Goal: Task Accomplishment & Management: Manage account settings

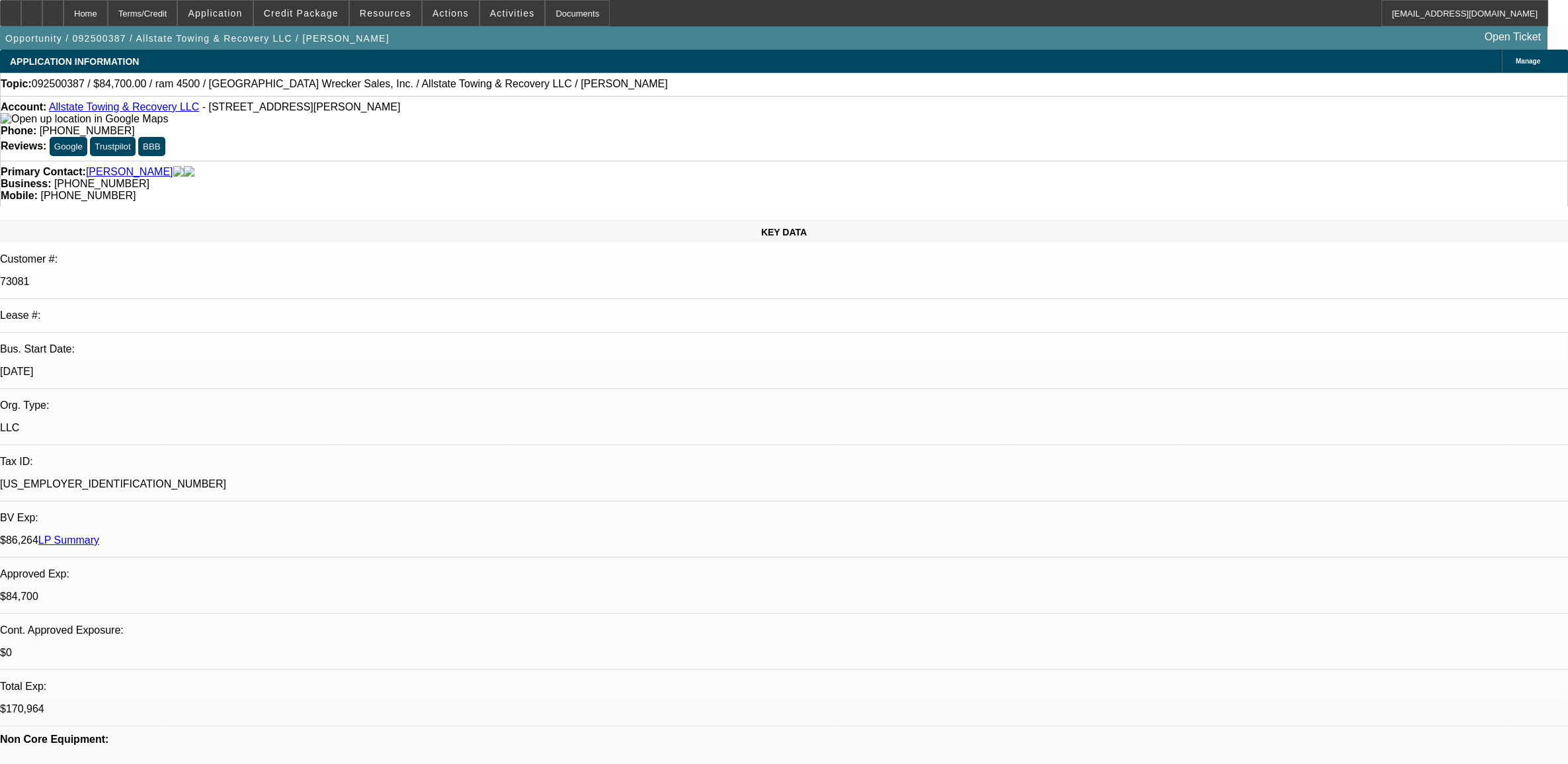
select select "0"
select select "2"
select select "0"
select select "6"
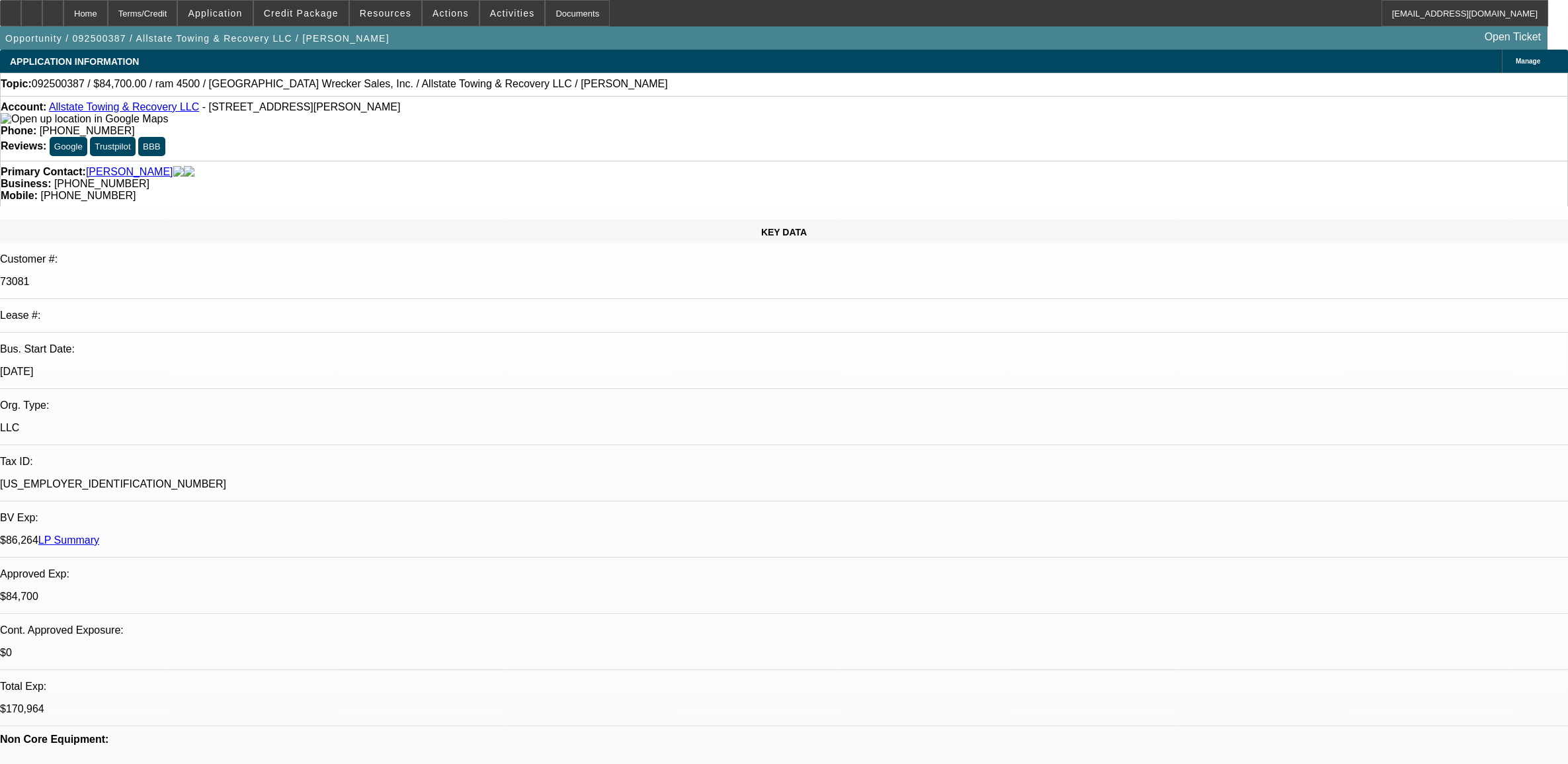
select select "0"
select select "2"
select select "0"
select select "6"
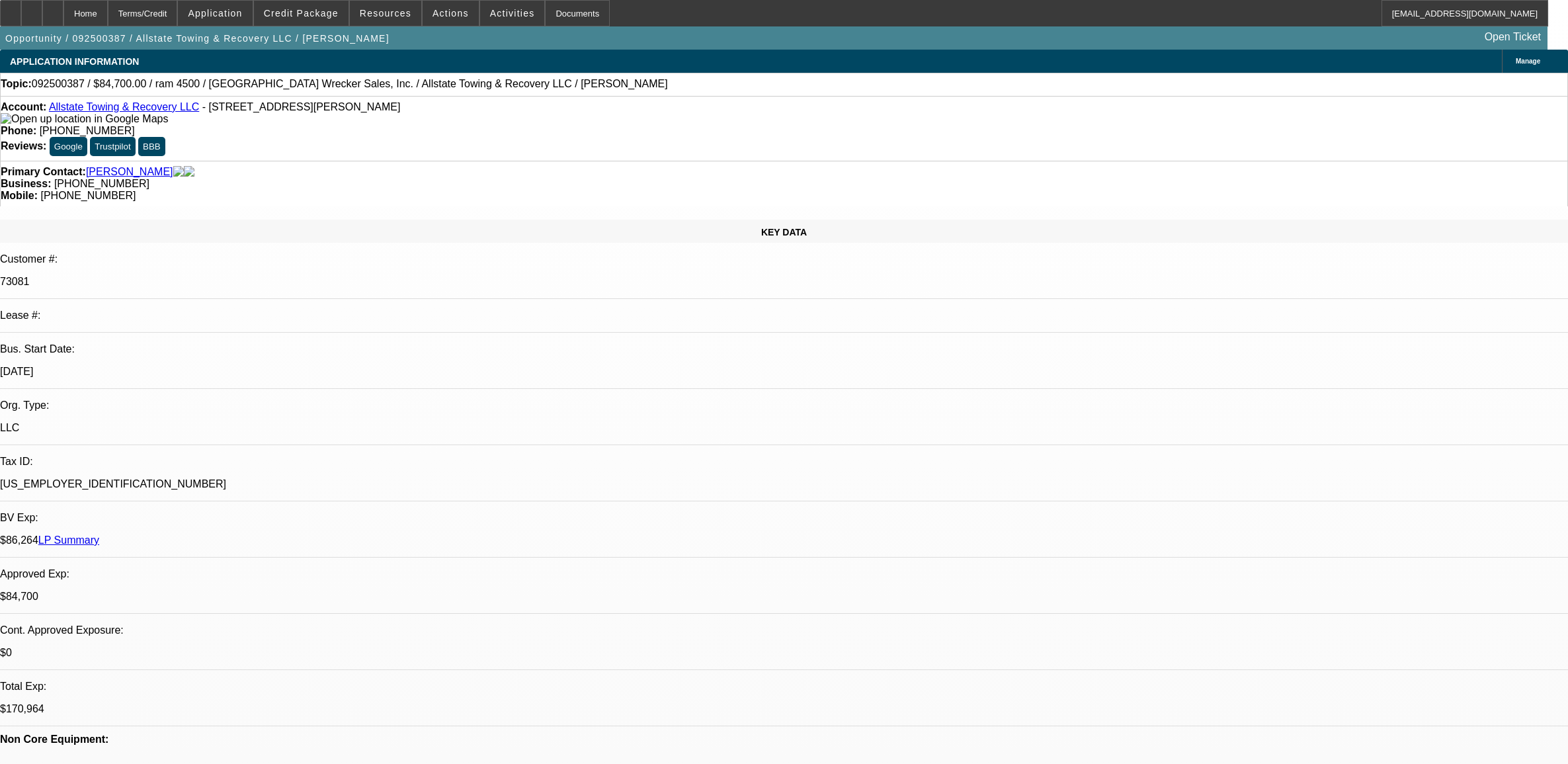
scroll to position [2150, 0]
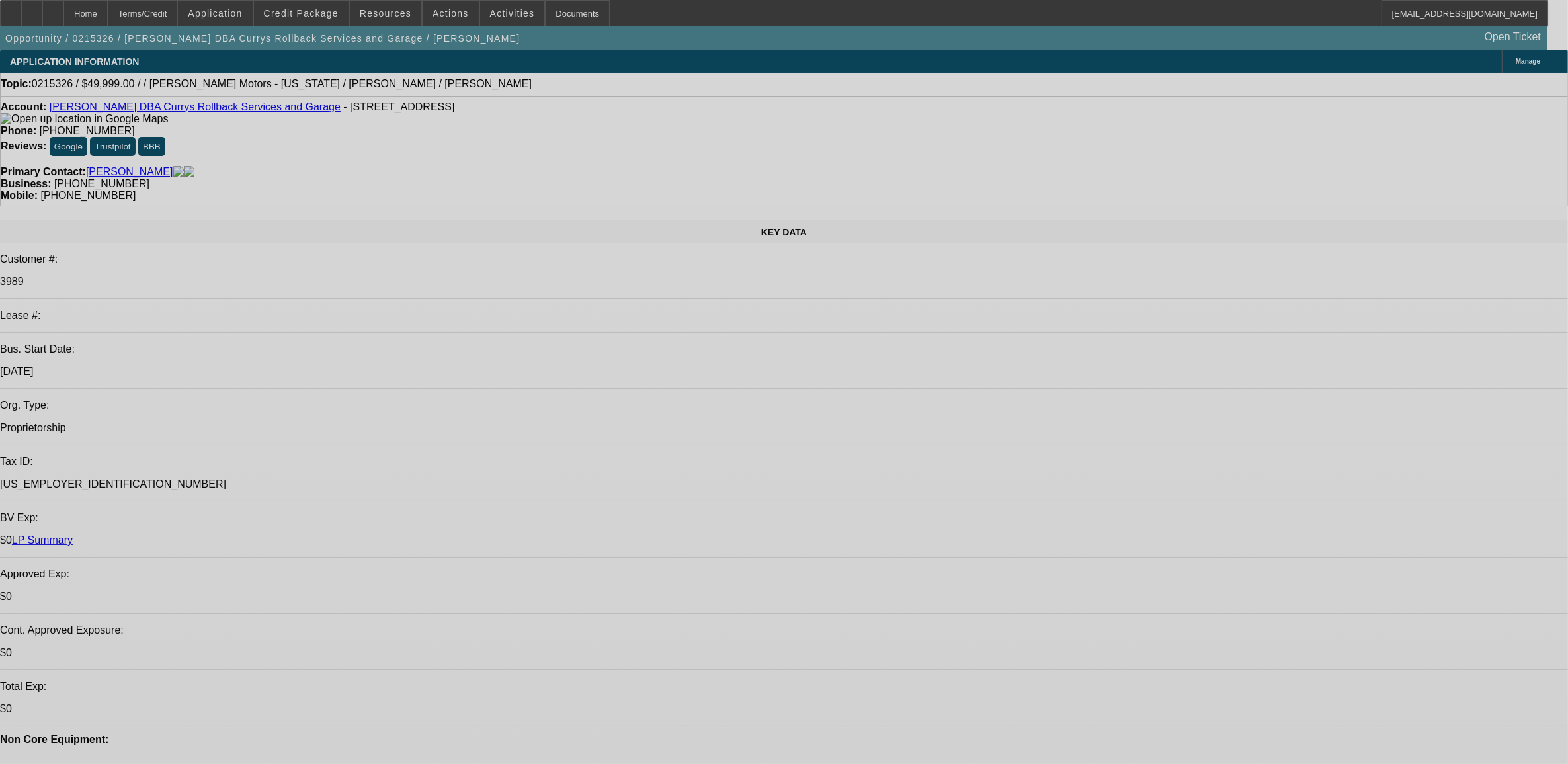
select select "0"
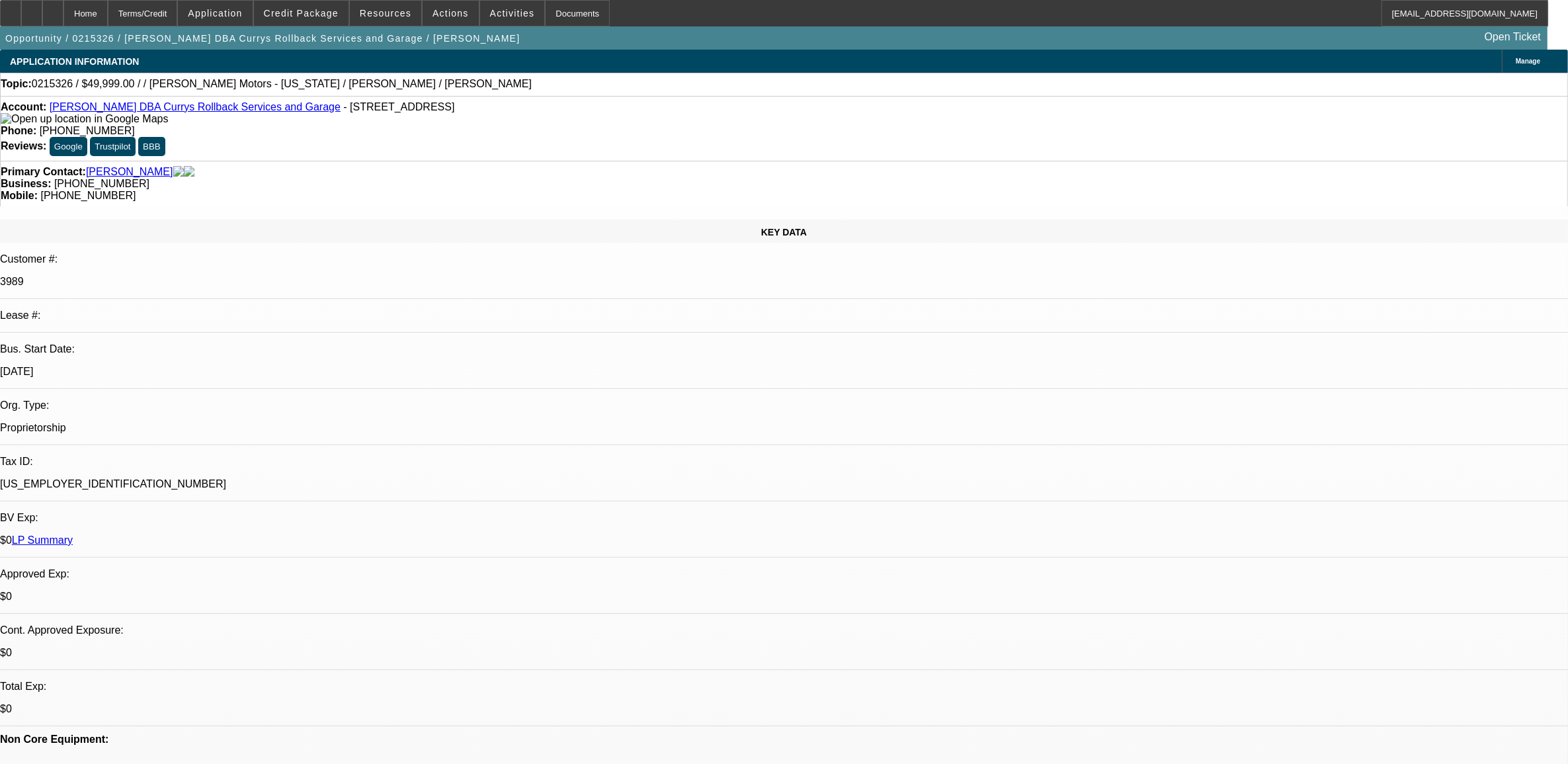
select select "2"
select select "0.1"
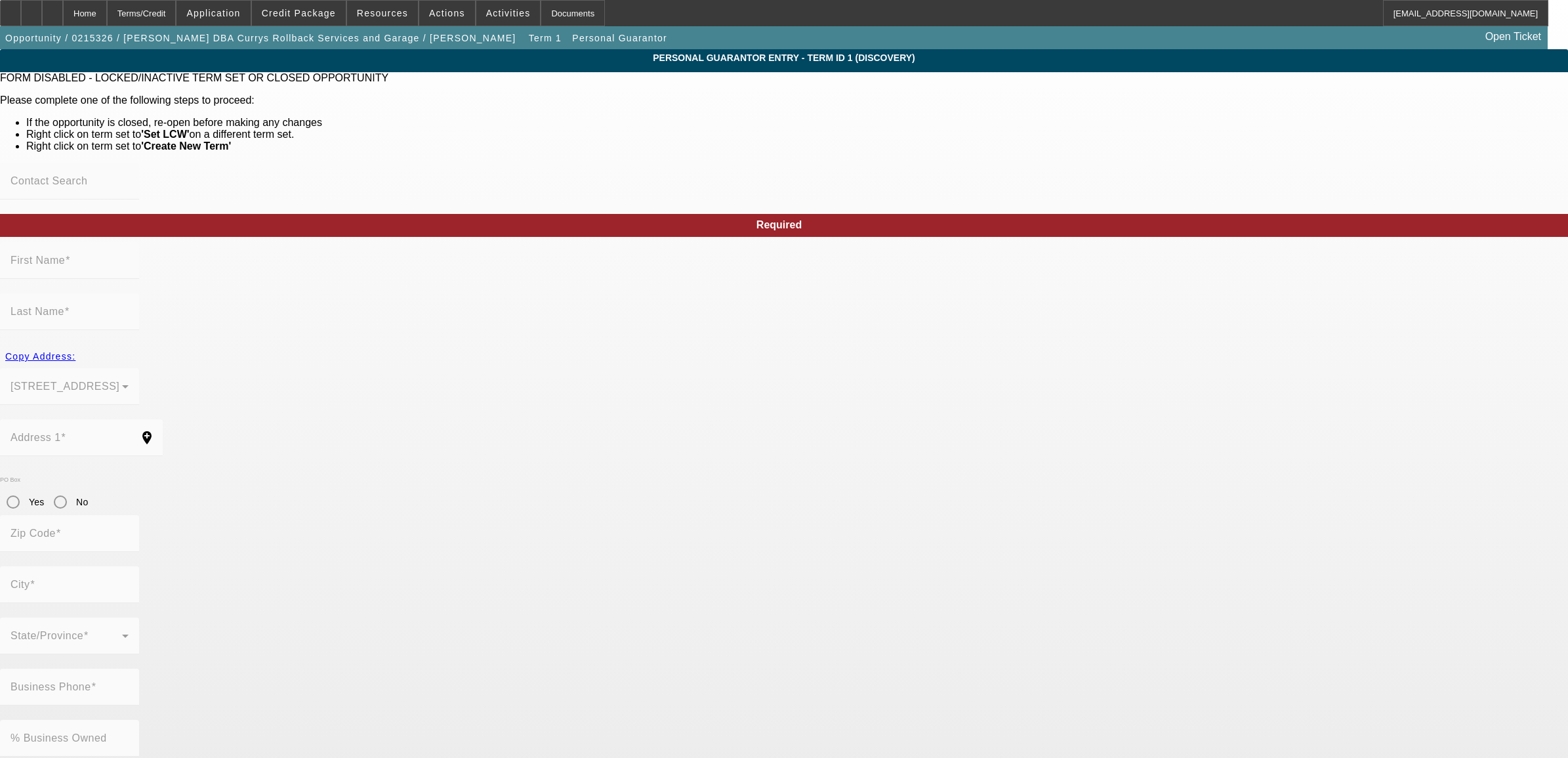
type input "[PERSON_NAME]"
type input "[STREET_ADDRESS]"
radio input "true"
type input "26350"
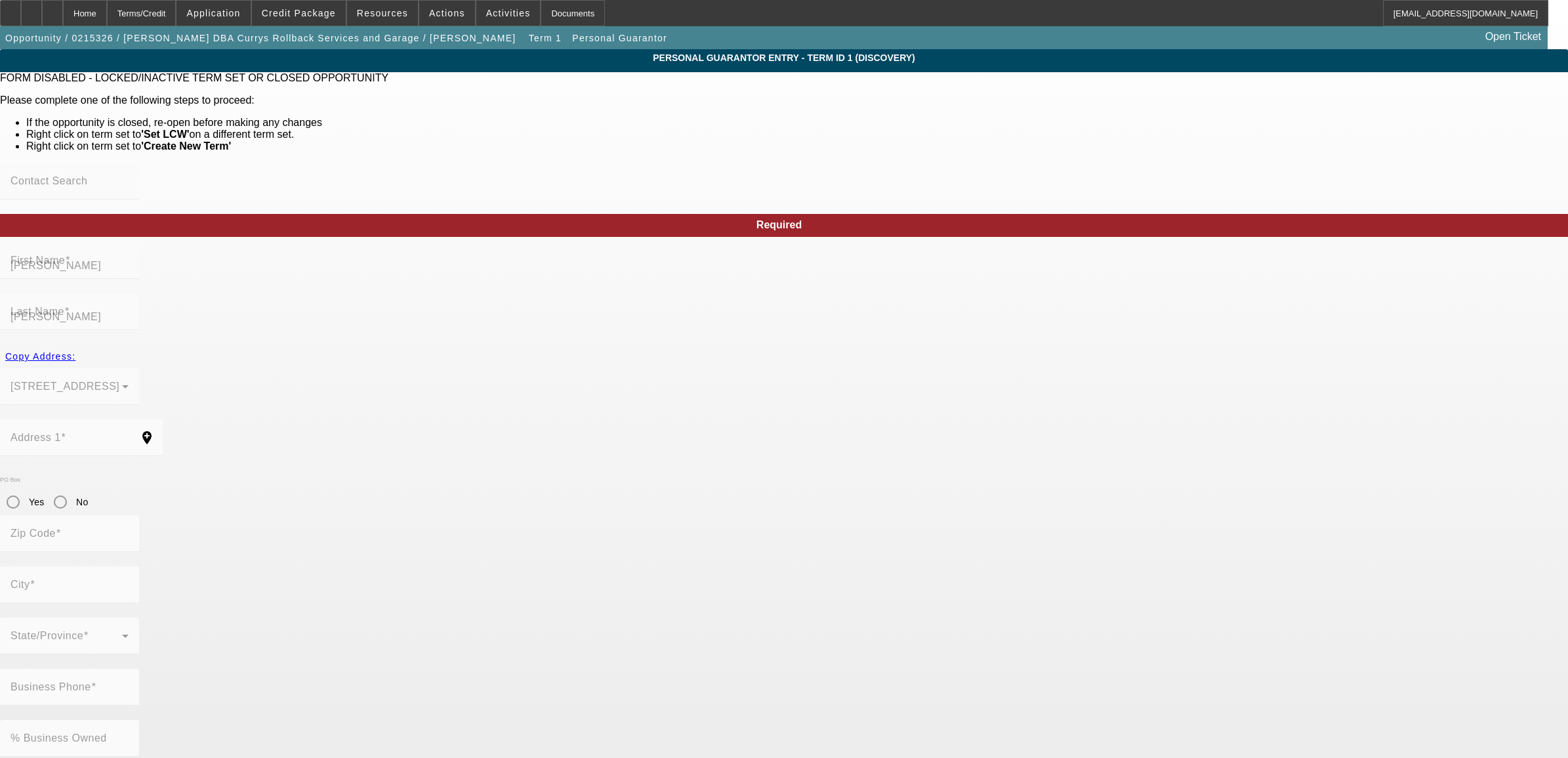
type input "[GEOGRAPHIC_DATA]"
type input "[PHONE_NUMBER]"
type input "100"
type input "233-02-8630"
type input "as_recovery@yahoo.com"
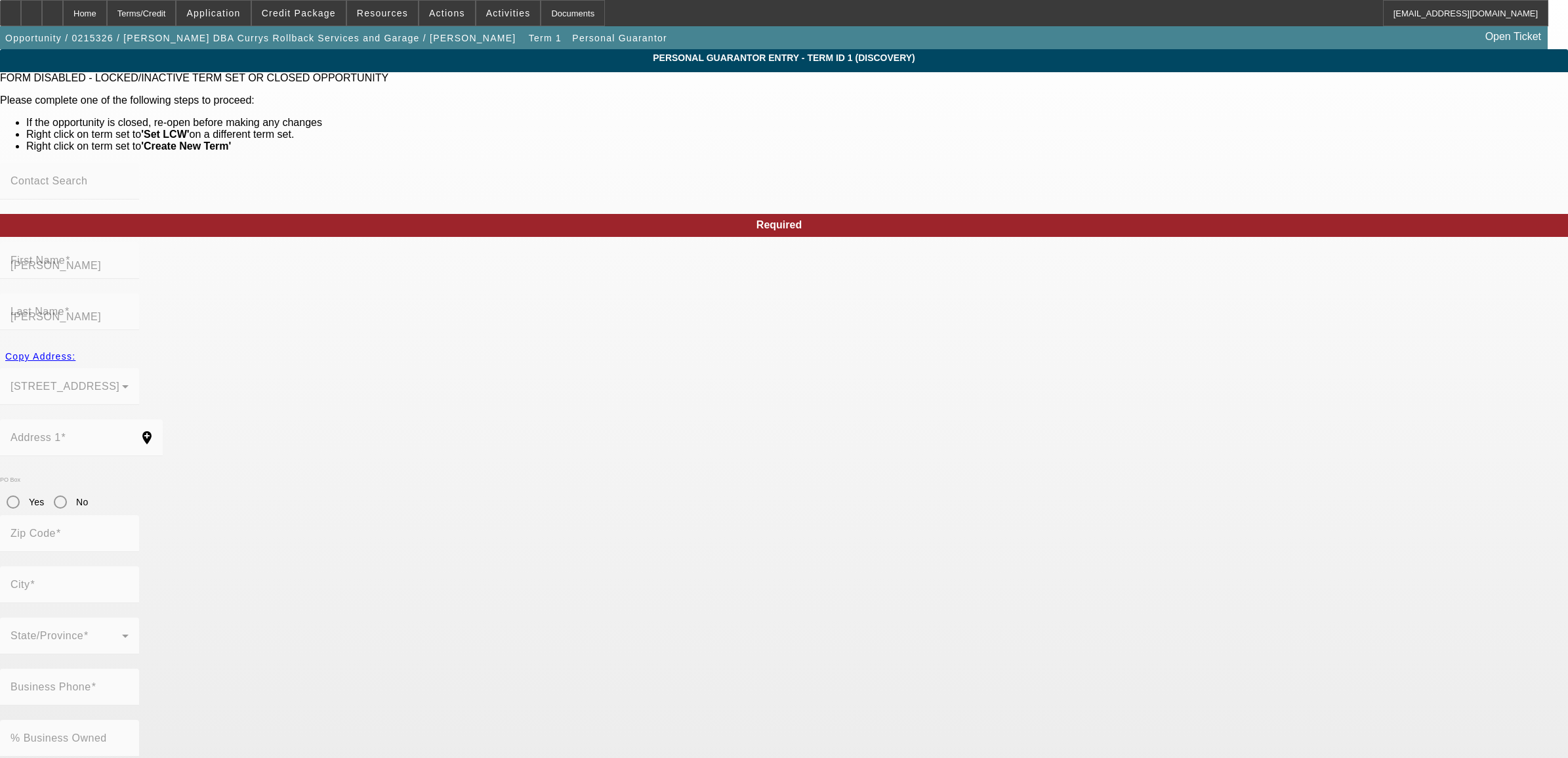
type input "(304) 852-2050"
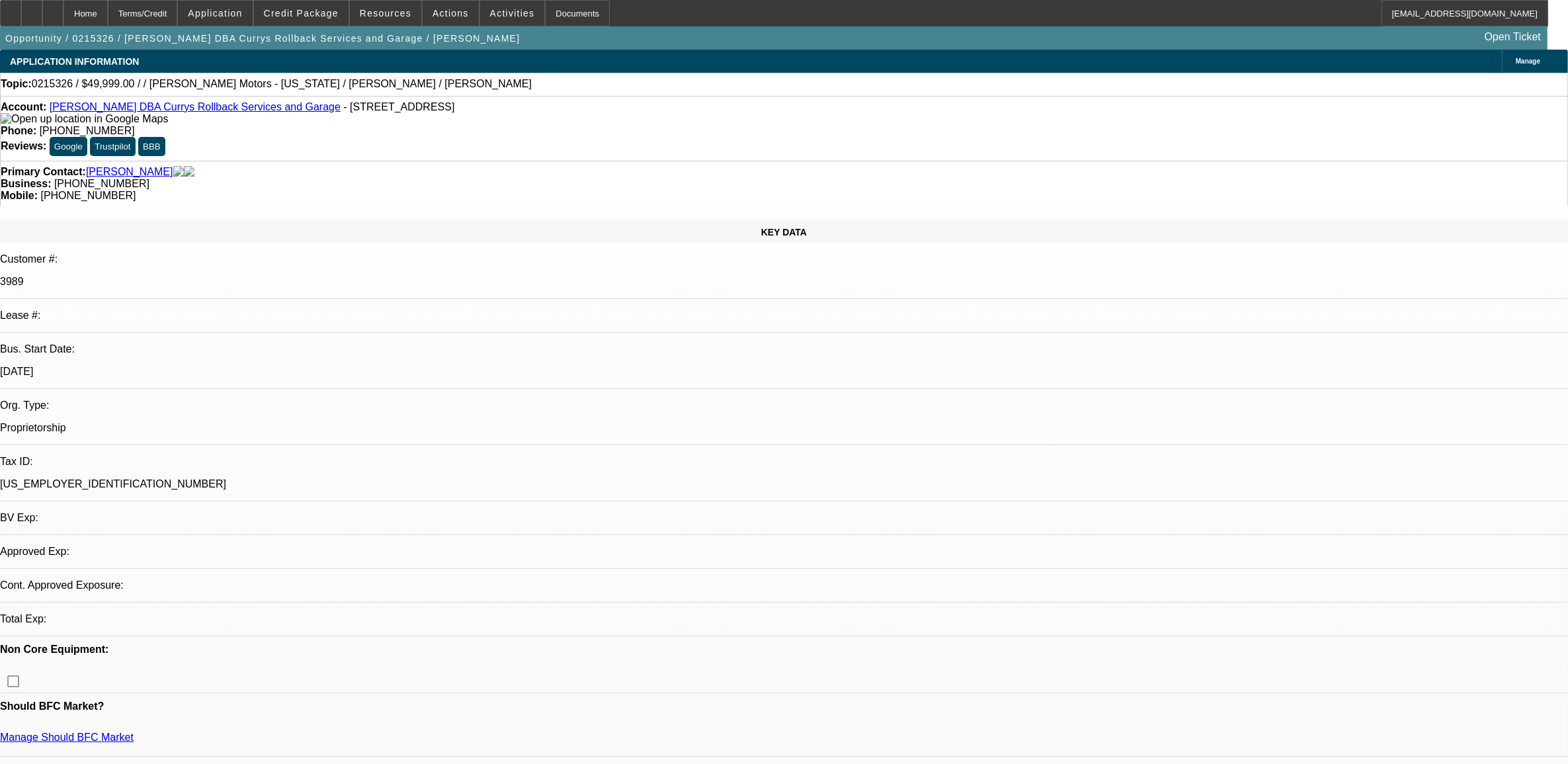
select select "0"
select select "2"
select select "0.1"
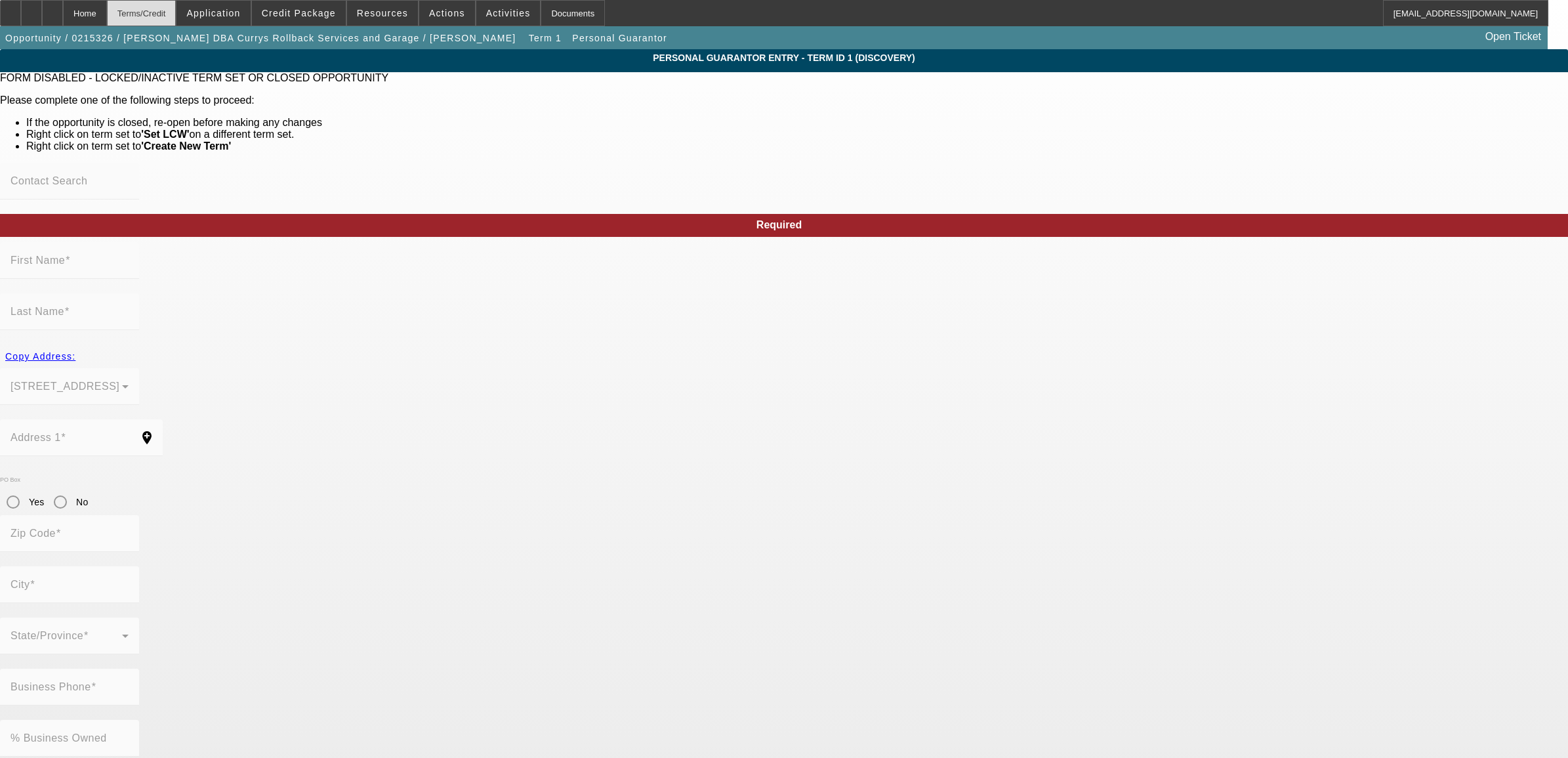
type input "Timothy"
type input "Curry"
type input "431 Burnsville Road"
radio input "true"
type input "26350"
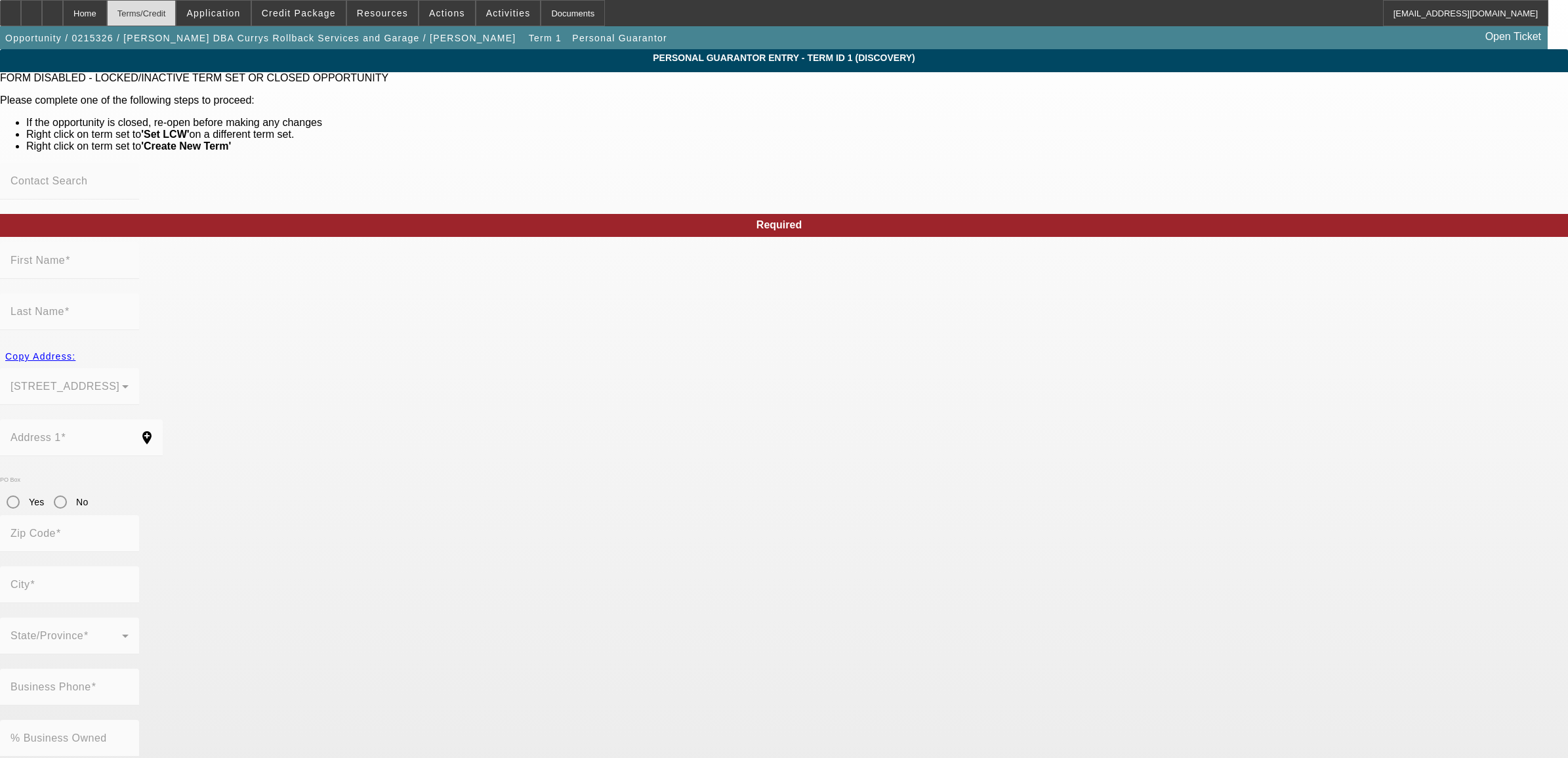
type input "Burnsville"
type input "[PHONE_NUMBER]"
type input "100"
type input "233-02-8630"
type input "as_recovery@yahoo.com"
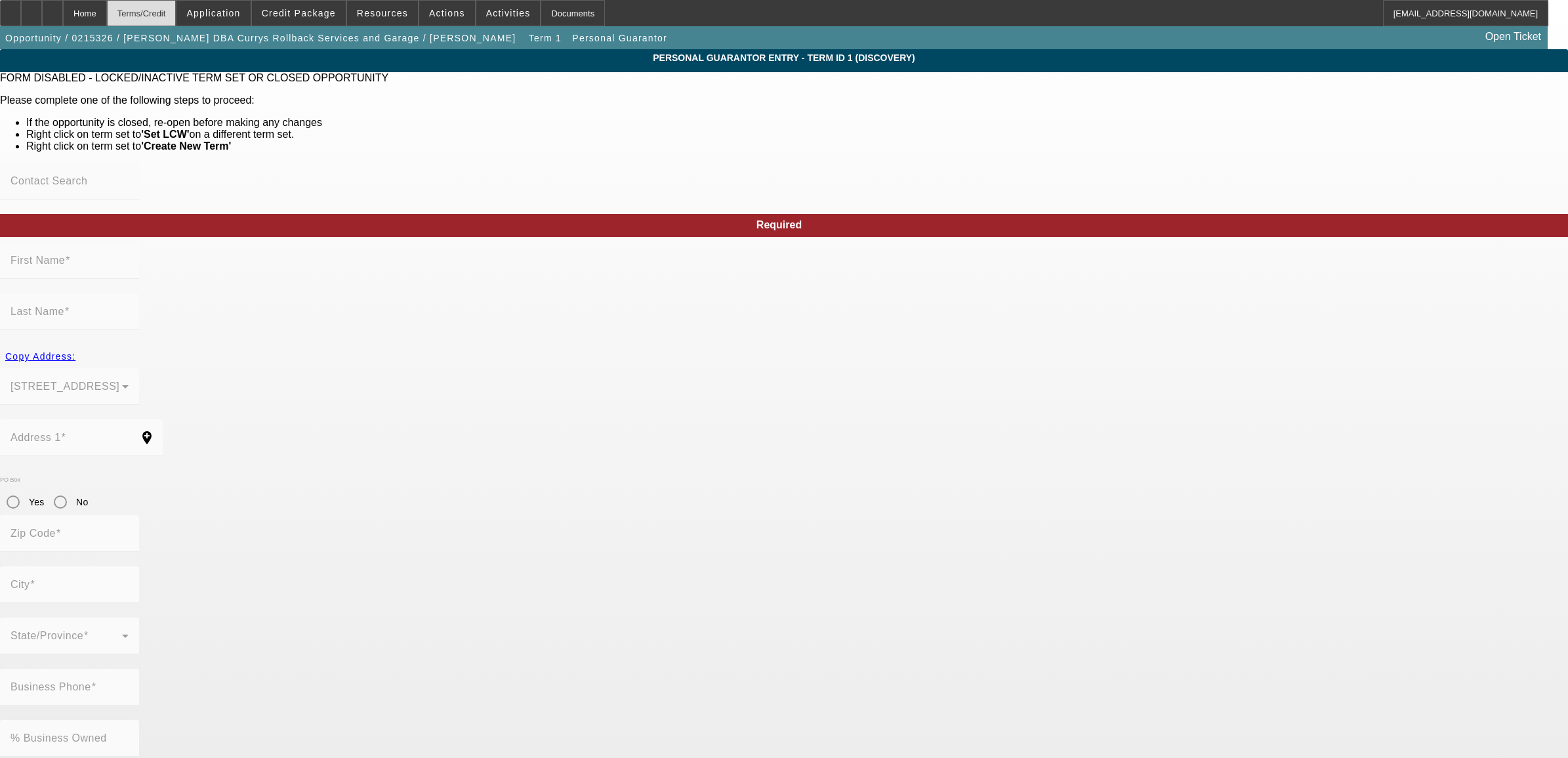
type input "(304) 852-2050"
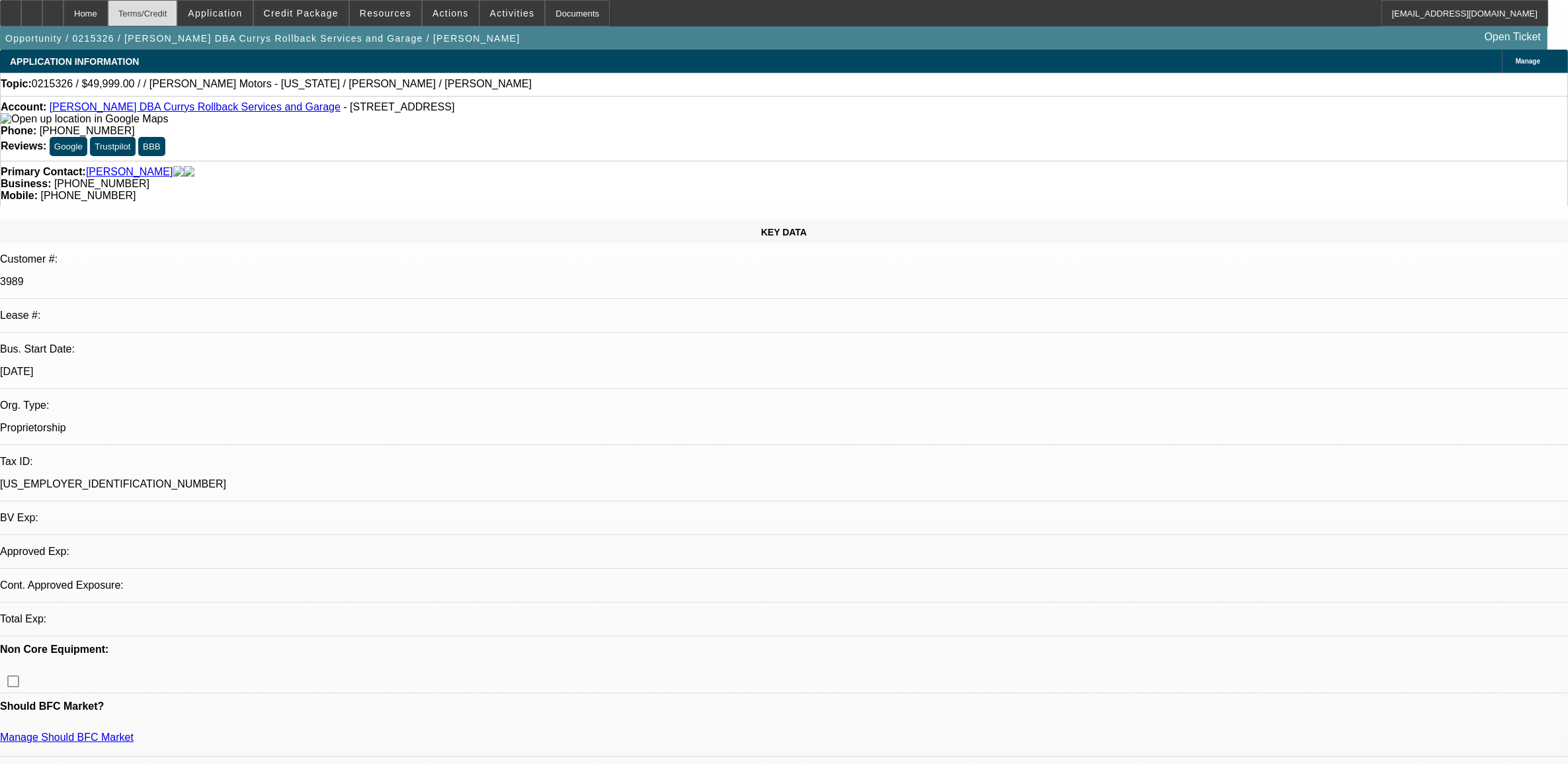
select select "0"
select select "2"
select select "0.1"
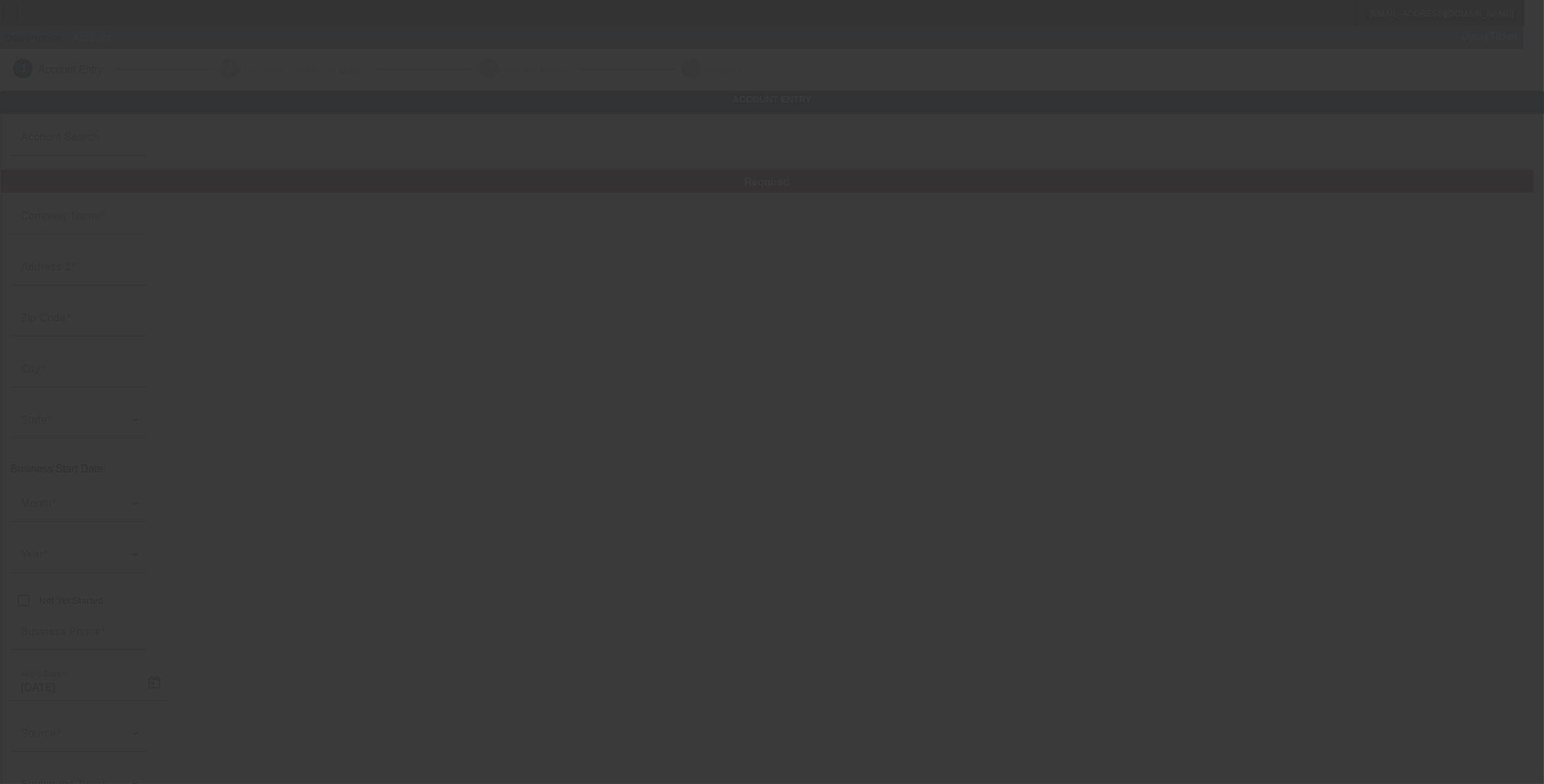
type input "Scott Curry"
type input "264 Barker Dr"
type input "26335"
type input "[GEOGRAPHIC_DATA]"
type input "[PHONE_NUMBER]"
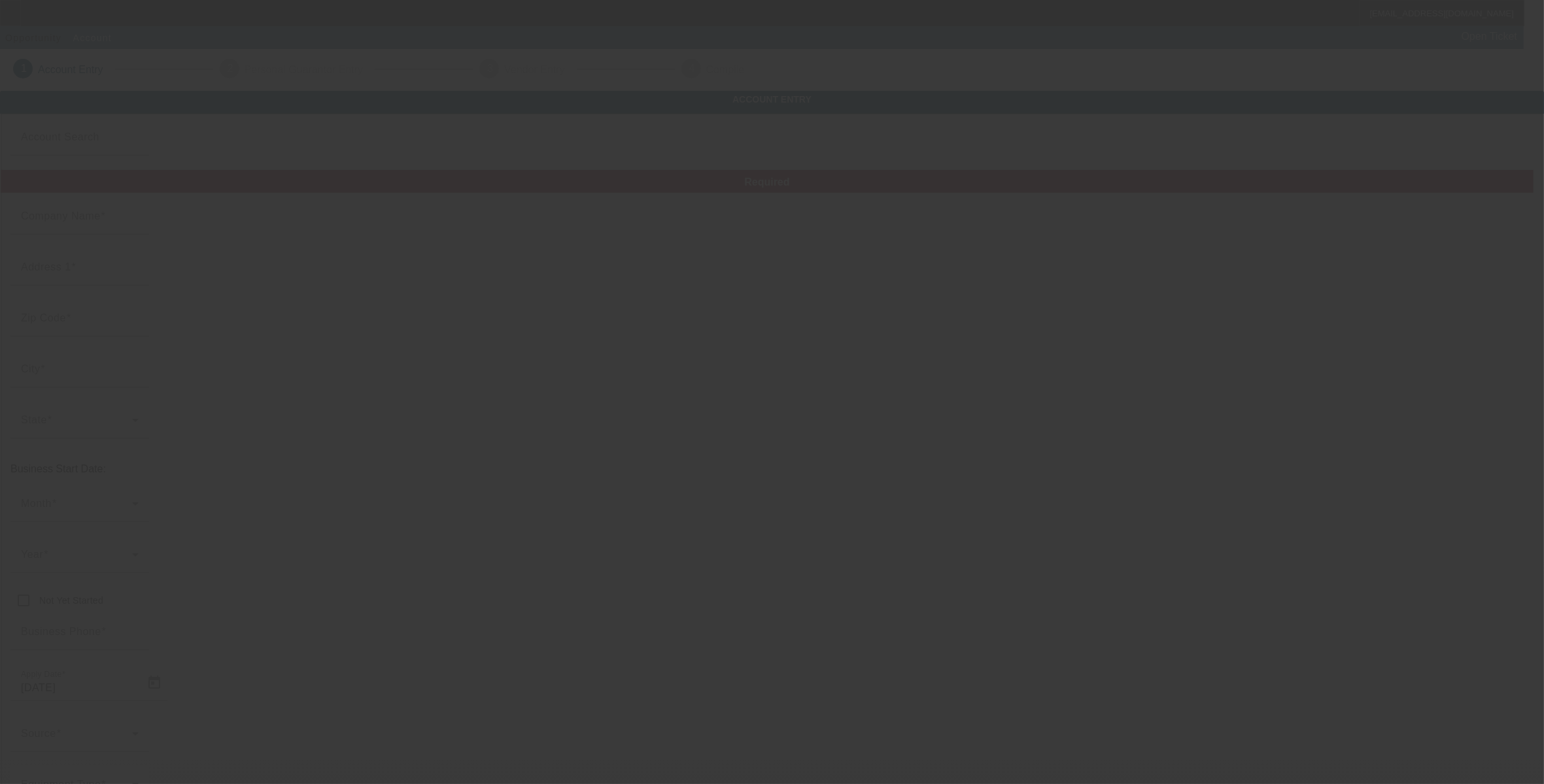
type input "A&S Recovery"
type input "[EMAIL_ADDRESS][DOMAIN_NAME]"
type input "232313661"
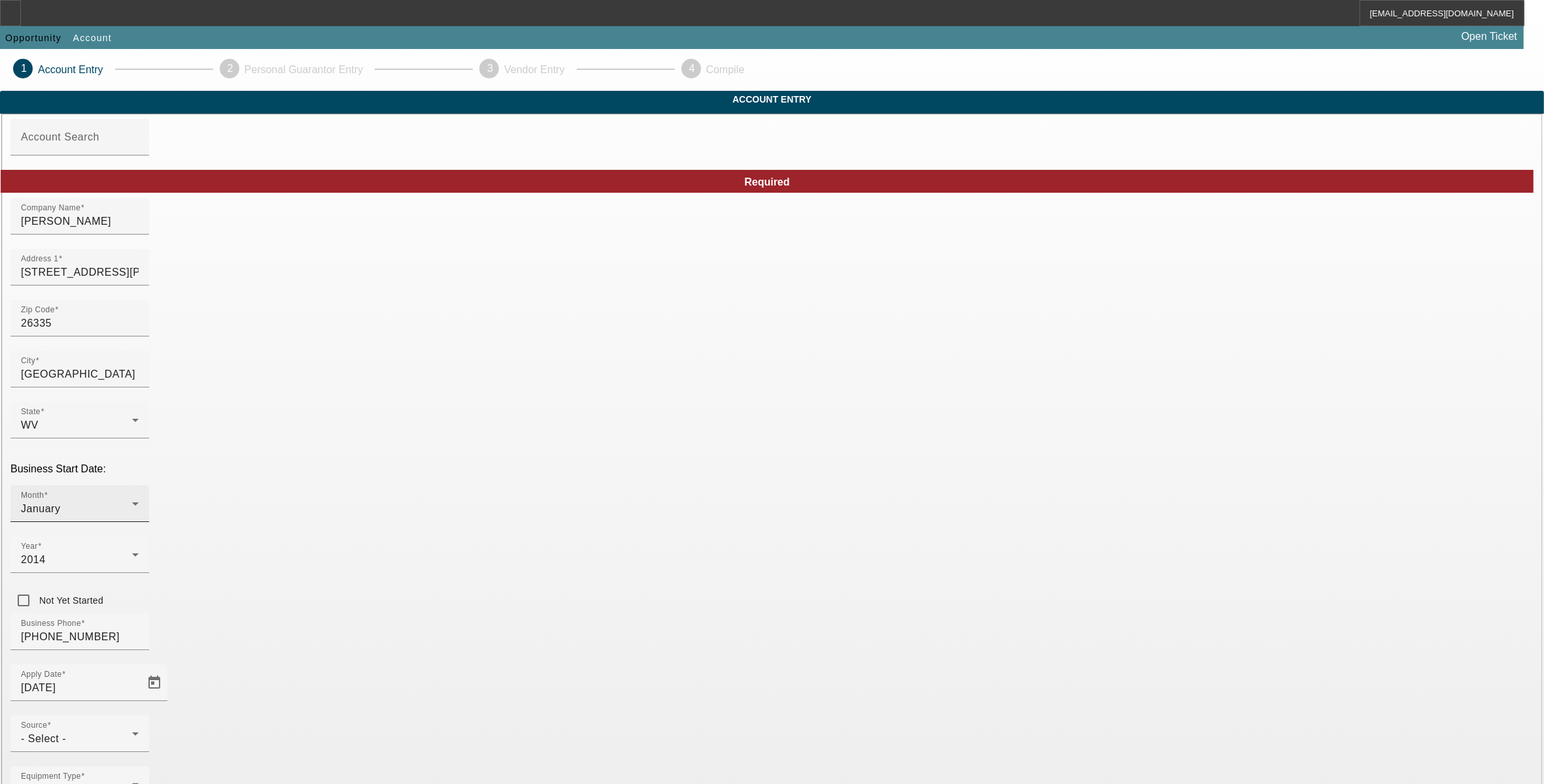
click at [138, 486] on div "Month January" at bounding box center [79, 503] width 118 height 37
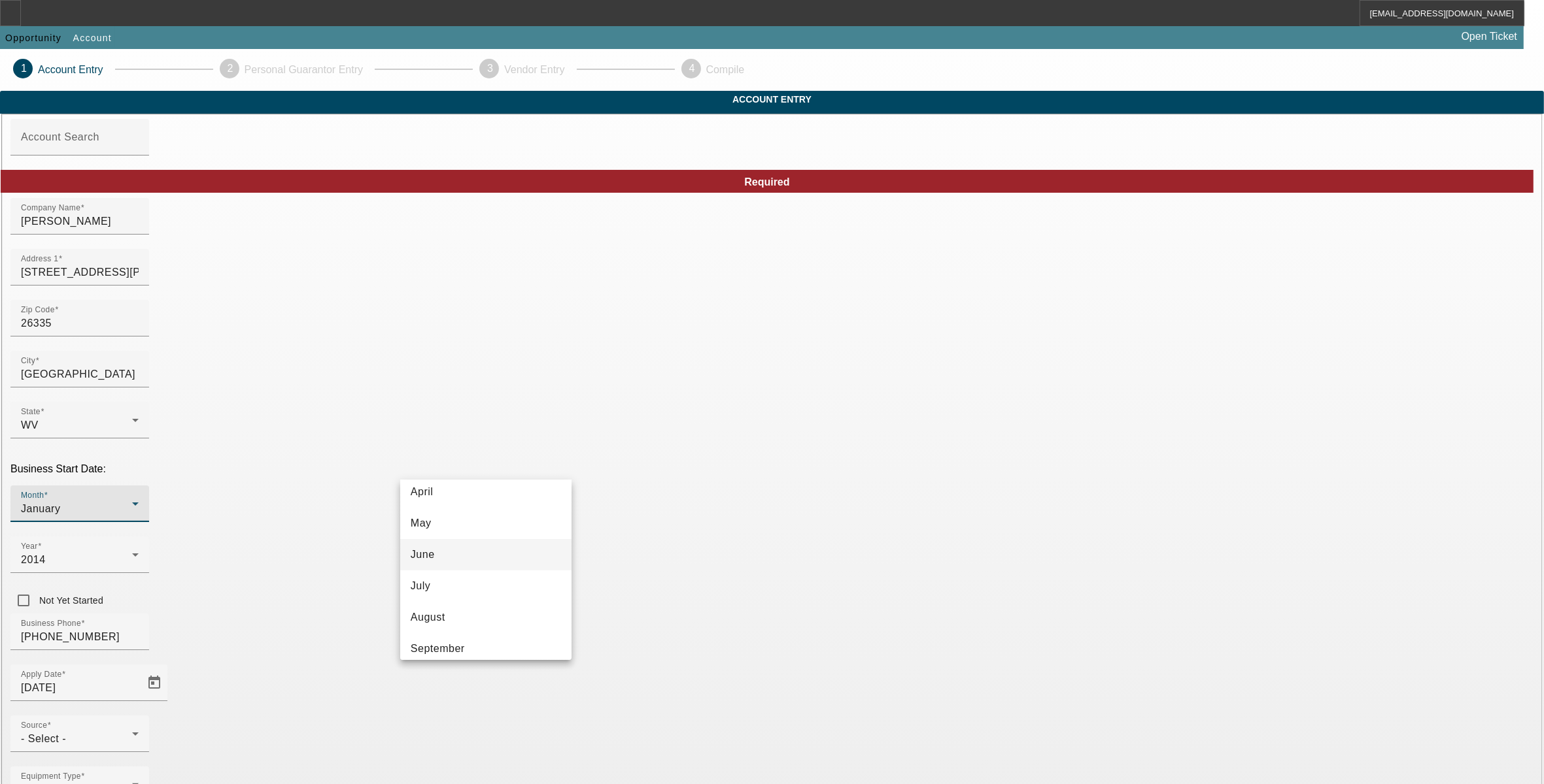
scroll to position [163, 0]
click at [440, 563] on mat-option "July" at bounding box center [486, 557] width 171 height 31
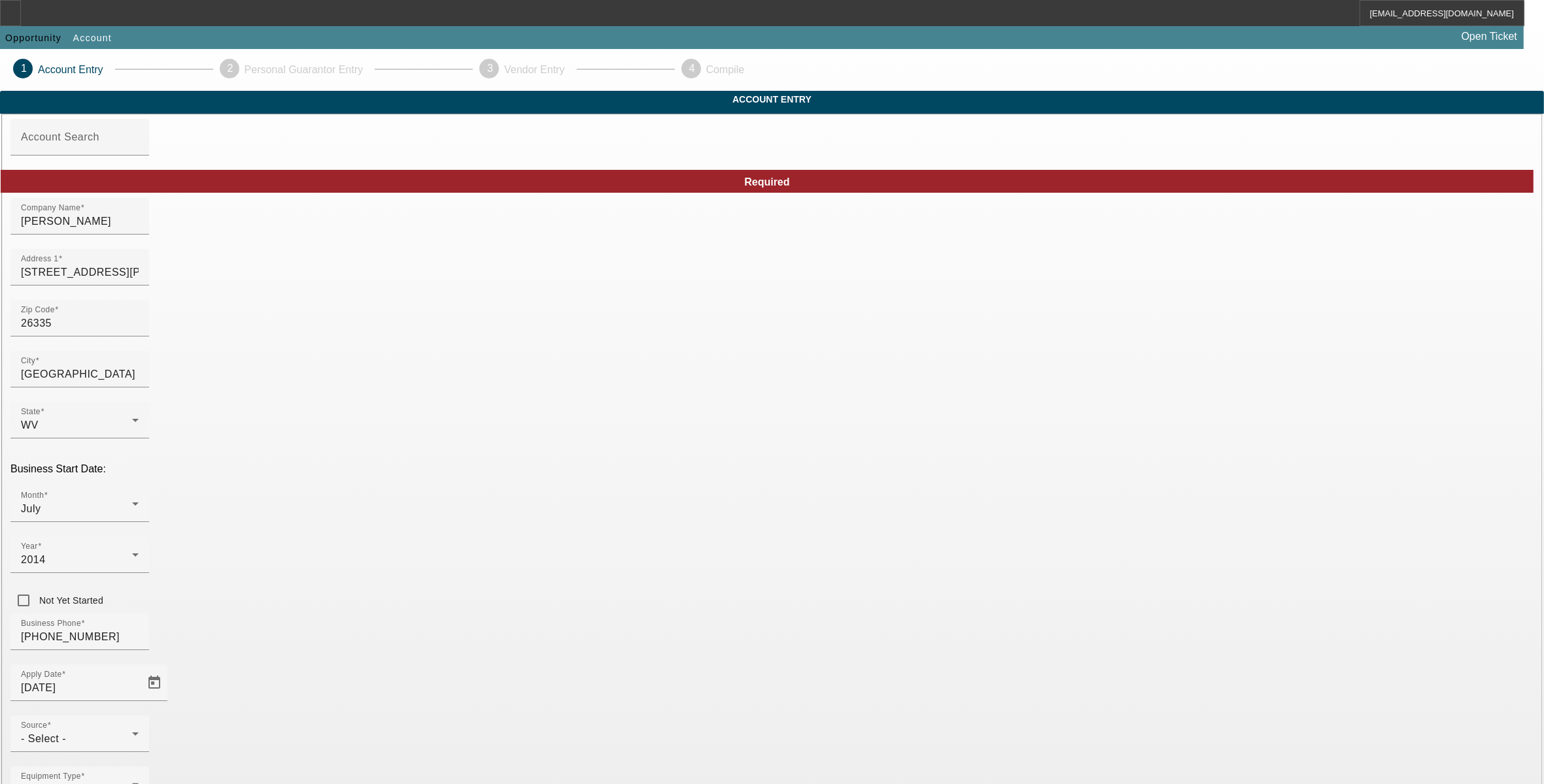
drag, startPoint x: 326, startPoint y: 602, endPoint x: 350, endPoint y: 597, distance: 24.5
click at [132, 732] on div "- Select -" at bounding box center [76, 739] width 112 height 16
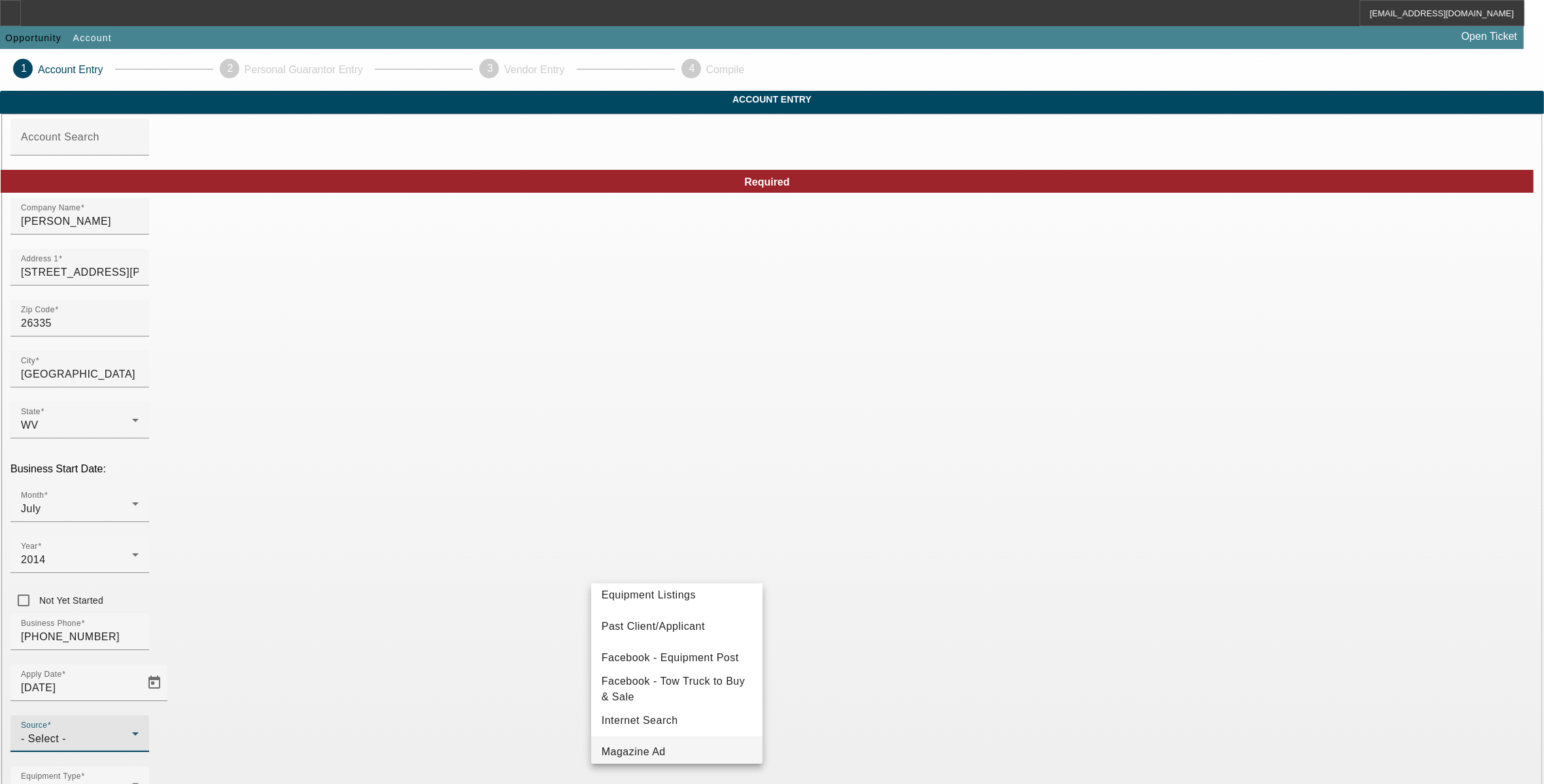
scroll to position [138, 0]
click at [668, 626] on span "Equipment Listings" at bounding box center [649, 624] width 94 height 16
click at [655, 767] on div "Equipment Type Tow Truck" at bounding box center [772, 792] width 1523 height 51
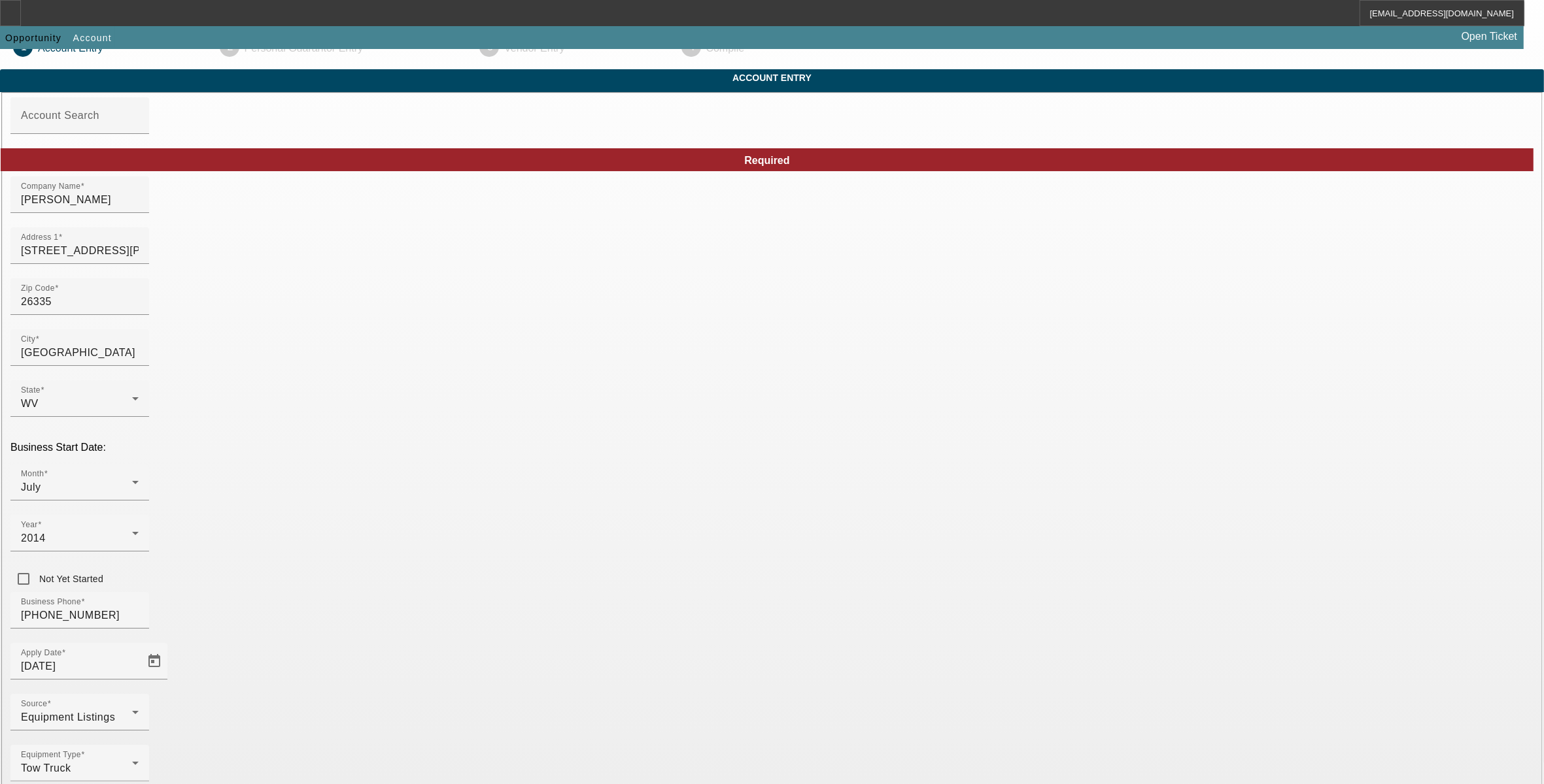
scroll to position [43, 0]
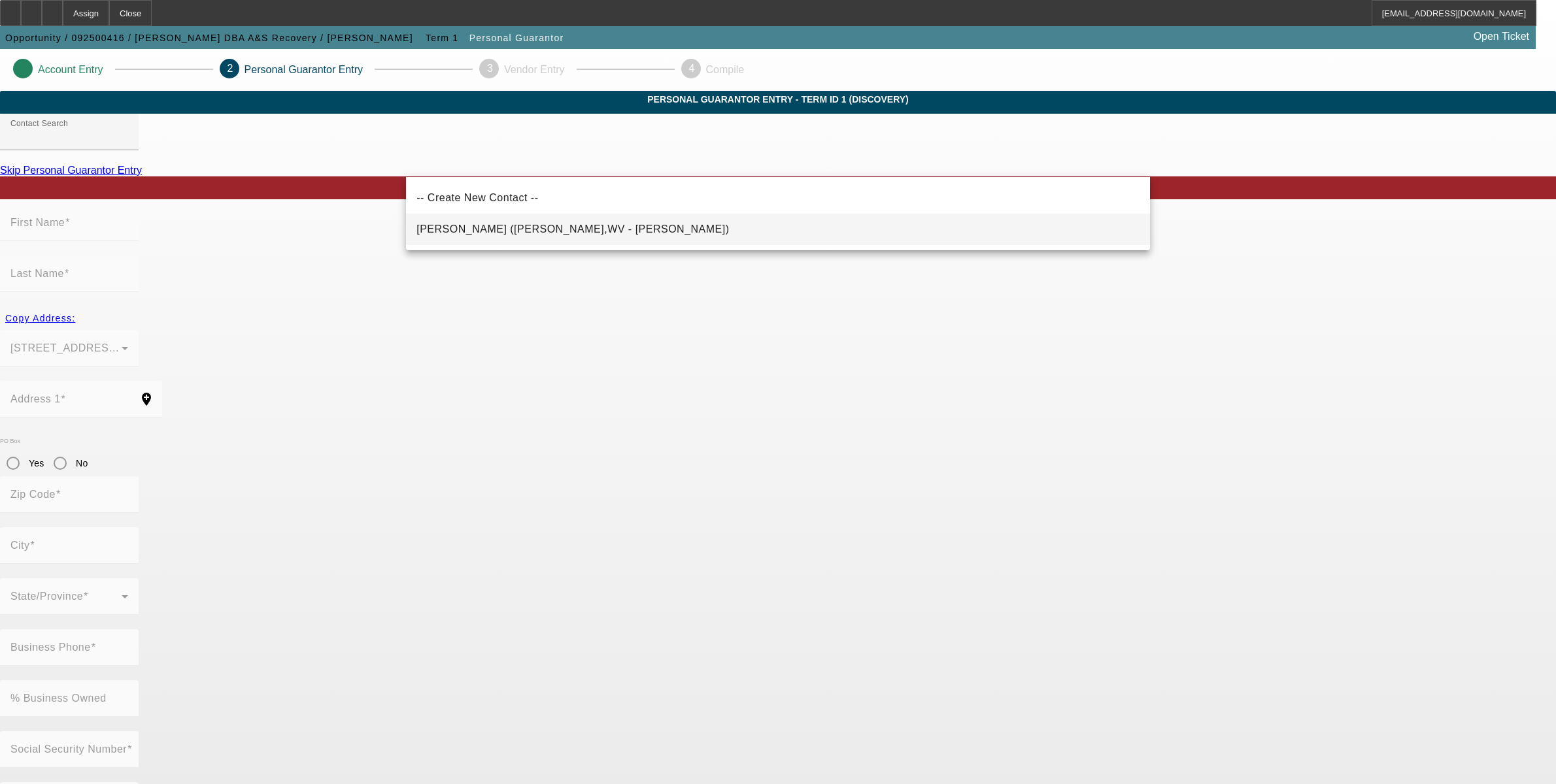
click at [453, 227] on span "Curry, Scott (Burnsville,WV - Scott Curry)" at bounding box center [573, 229] width 313 height 11
type input "Curry, Scott (Burnsville,WV - Scott Curry)"
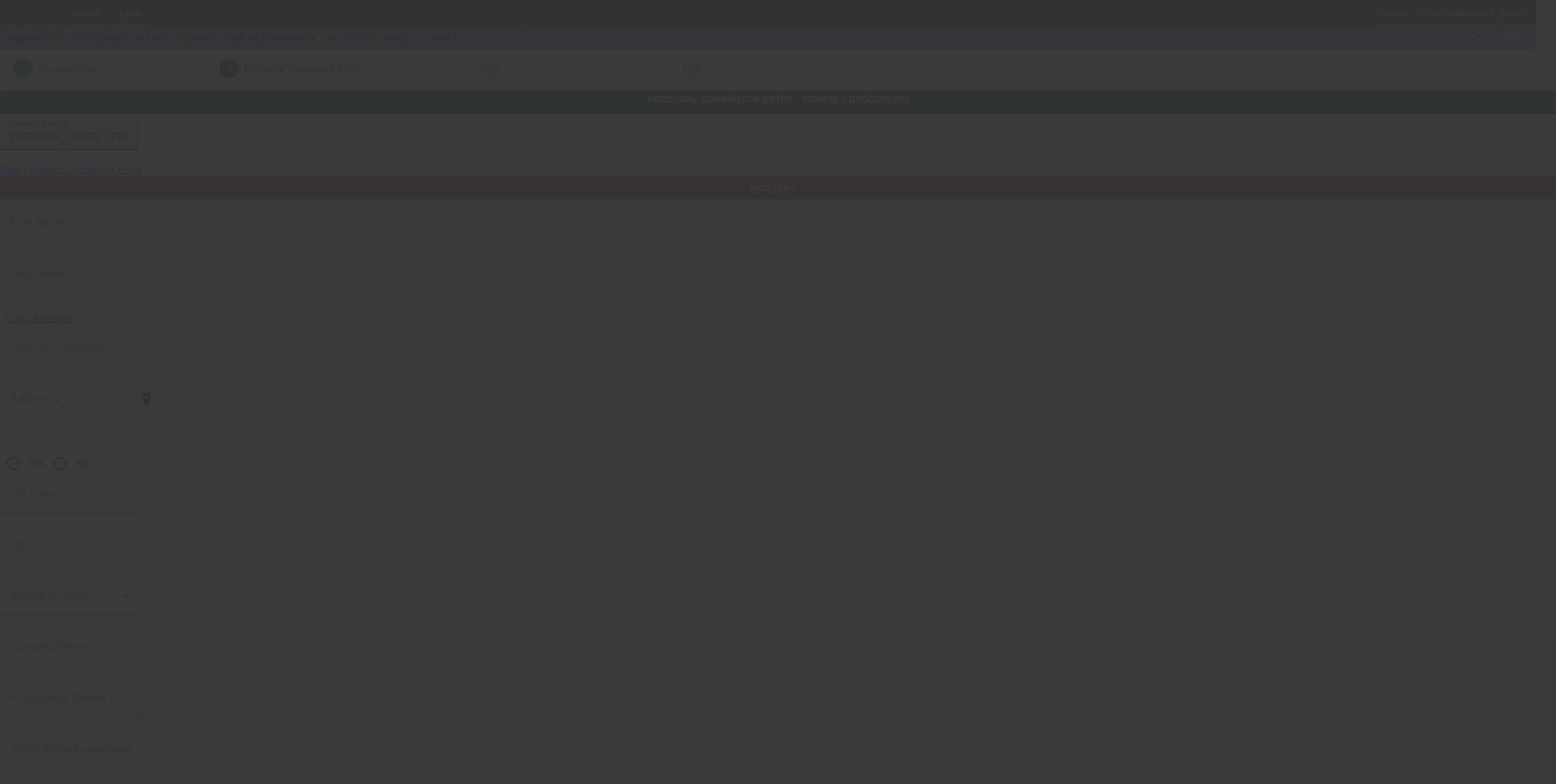
type input "Scott"
type input "Curry"
type input "264 Barker Drive"
radio input "true"
type input "26335"
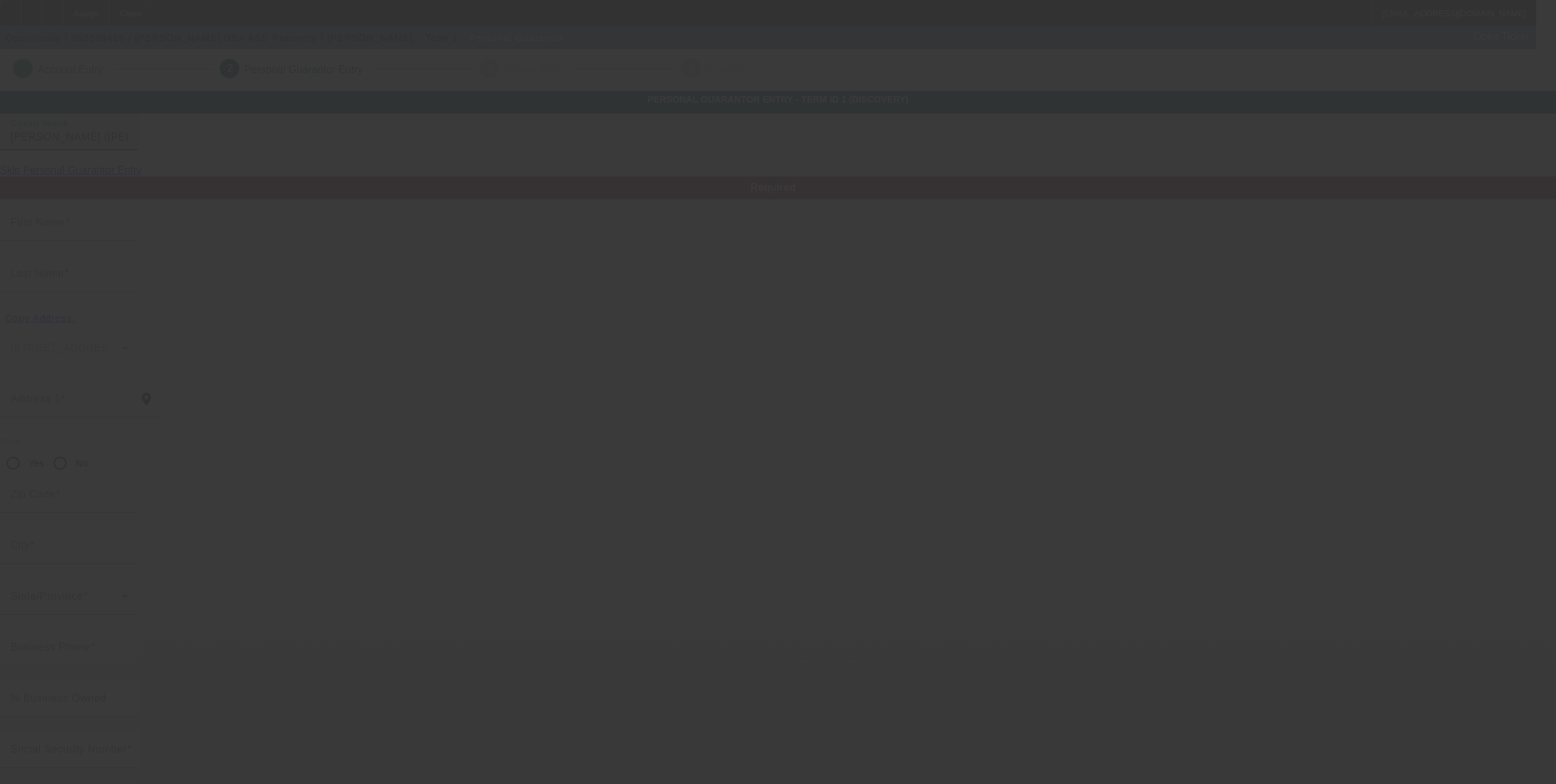
type input "Burnsville"
type input "(304) 439-6946"
type input "100"
type input "232-31-3661"
type input "as_recovery@yahoo.com"
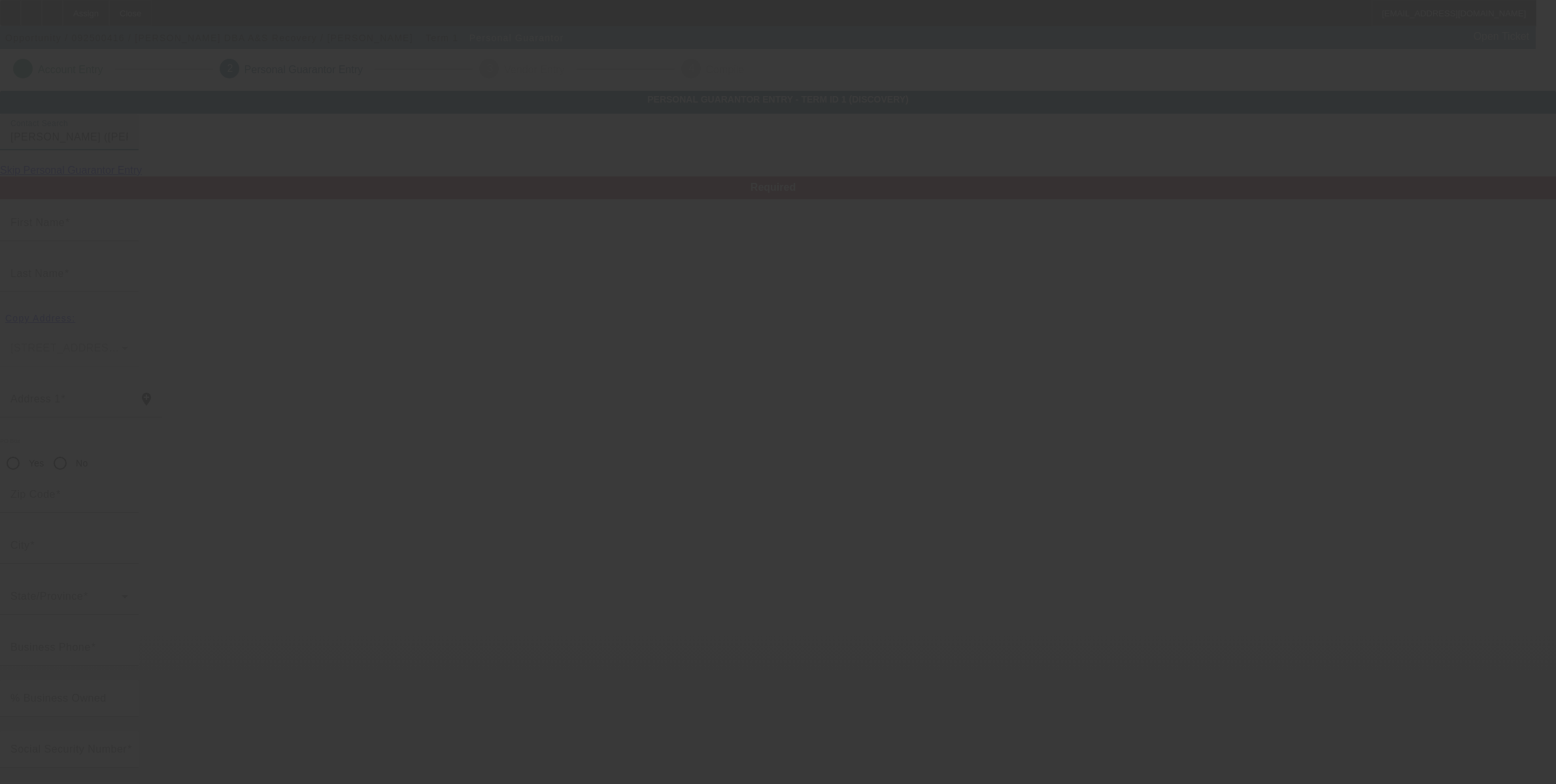
type input "(304) 626-3502"
type input "[PHONE_NUMBER]"
type input "$160,000.00"
type input "$0.00"
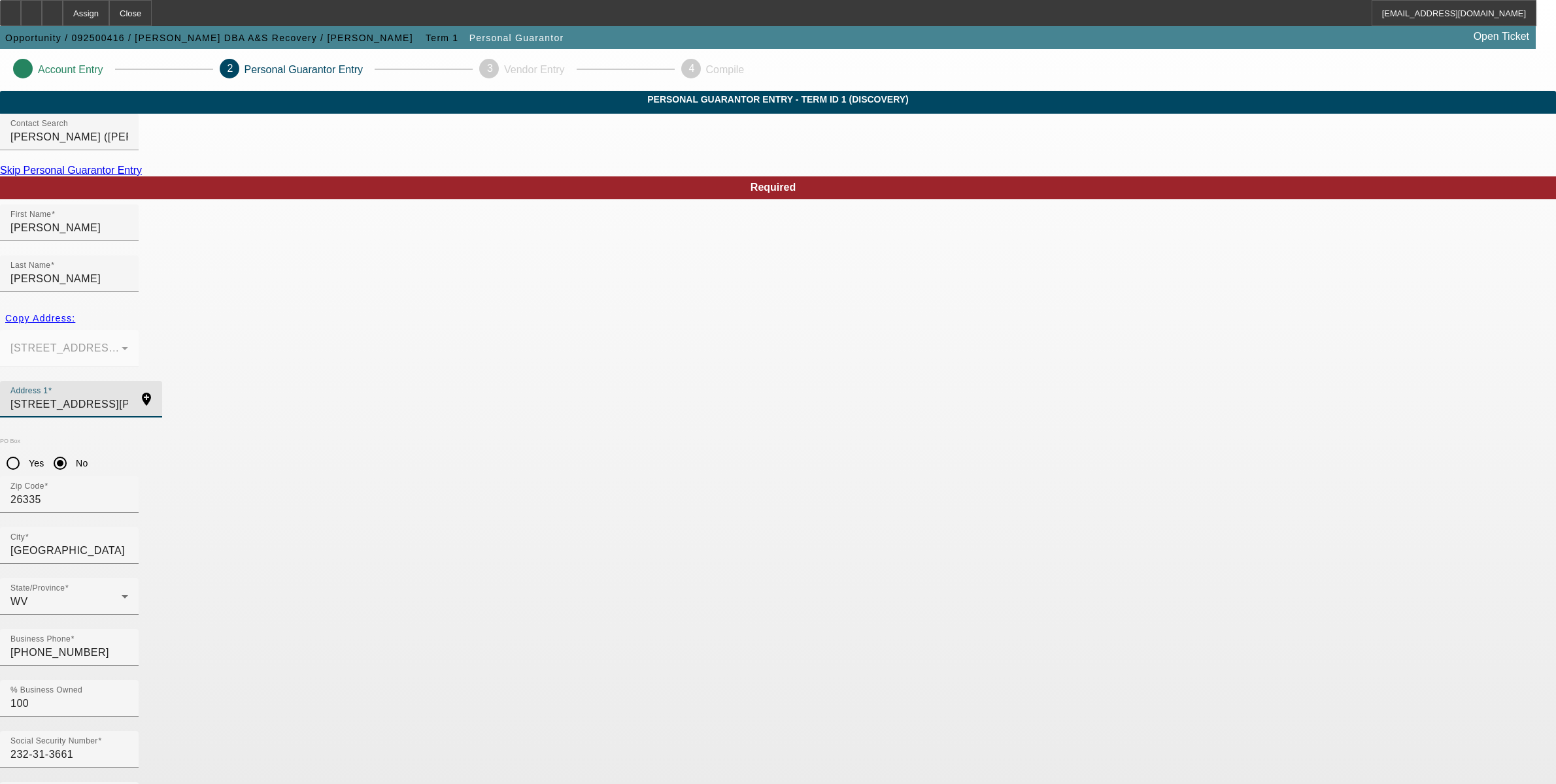
drag, startPoint x: 525, startPoint y: 368, endPoint x: 548, endPoint y: 377, distance: 24.7
click at [128, 396] on input "264 Barker Drive" at bounding box center [69, 404] width 118 height 16
drag, startPoint x: 570, startPoint y: 374, endPoint x: 394, endPoint y: 391, distance: 176.8
click at [394, 391] on app-personal-guarantor-manage "Account Entry 2 Personal Guarantor Entry 3 Vendor Entry 4 Compile Personal Guar…" at bounding box center [778, 717] width 1556 height 1336
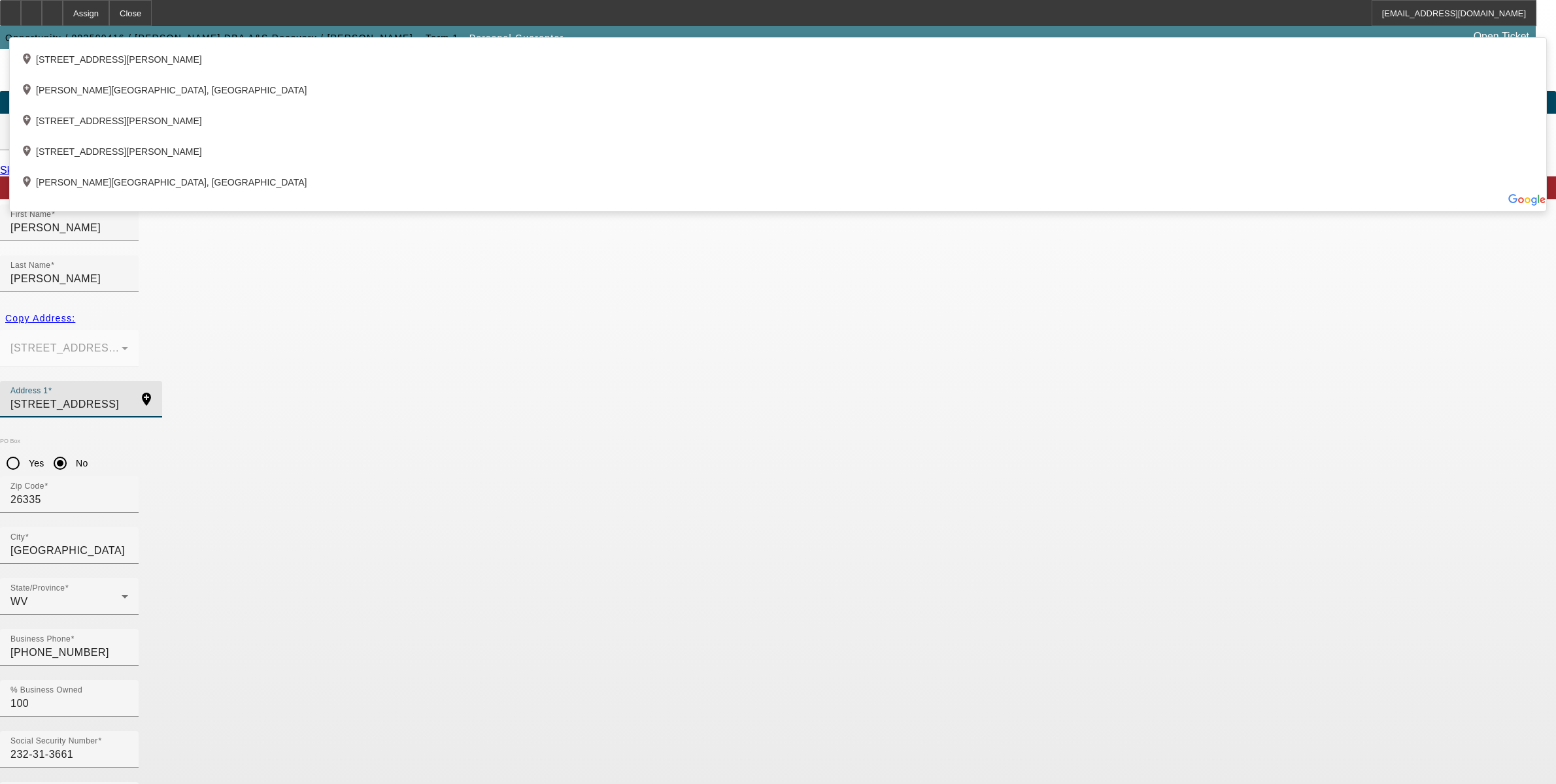
click at [296, 396] on app-personal-guarantor-manage "Account Entry 2 Personal Guarantor Entry 3 Vendor Entry 4 Compile Personal Guar…" at bounding box center [778, 717] width 1556 height 1336
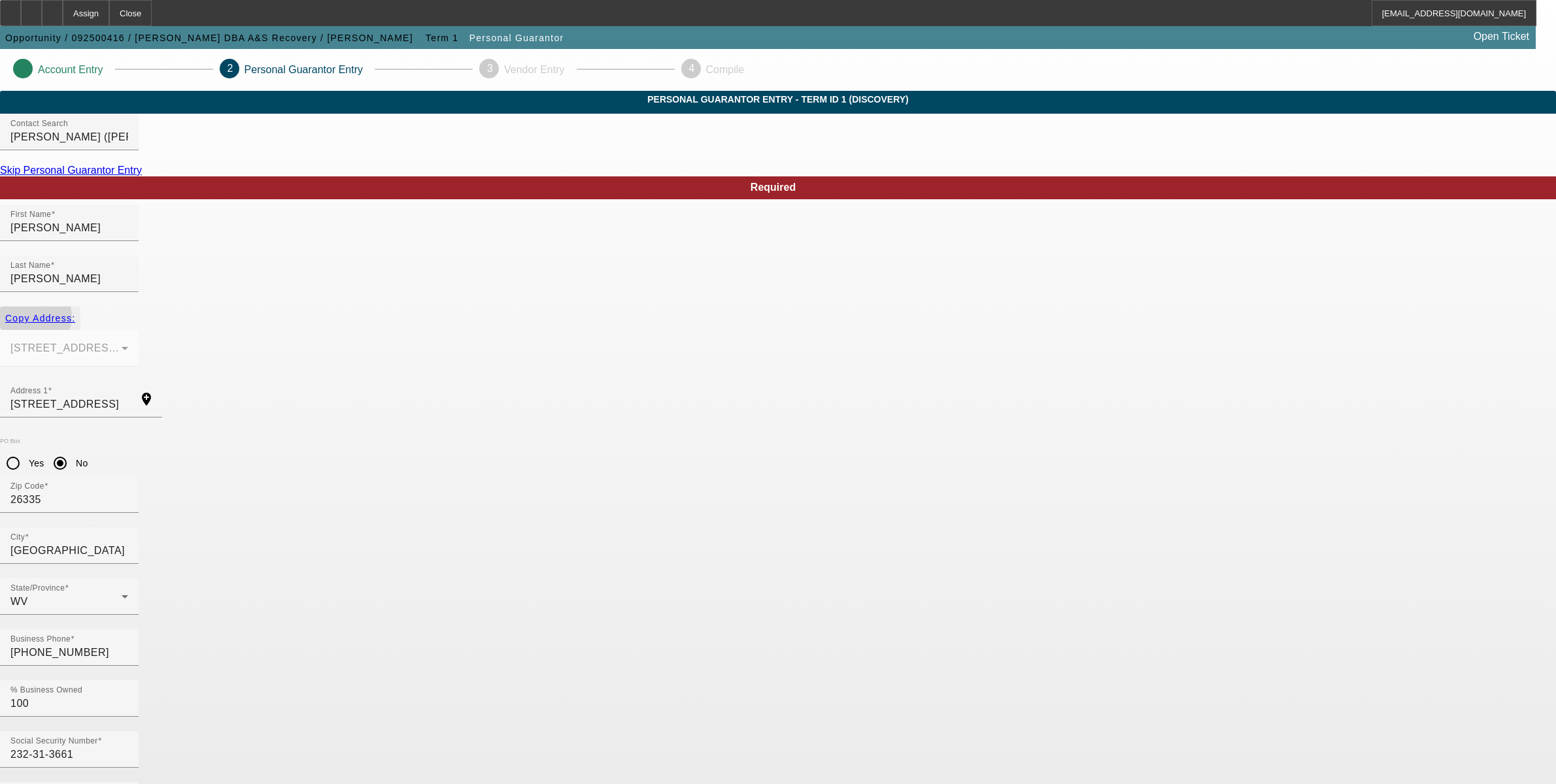
click at [75, 313] on span "Copy Address:" at bounding box center [40, 319] width 70 height 10
type input "264 Barker Dr"
radio input "false"
click at [318, 508] on app-personal-guarantor-manage "Account Entry 2 Personal Guarantor Entry 3 Vendor Entry 4 Compile Personal Guar…" at bounding box center [778, 717] width 1556 height 1336
drag, startPoint x: 318, startPoint y: 508, endPoint x: 502, endPoint y: 528, distance: 185.1
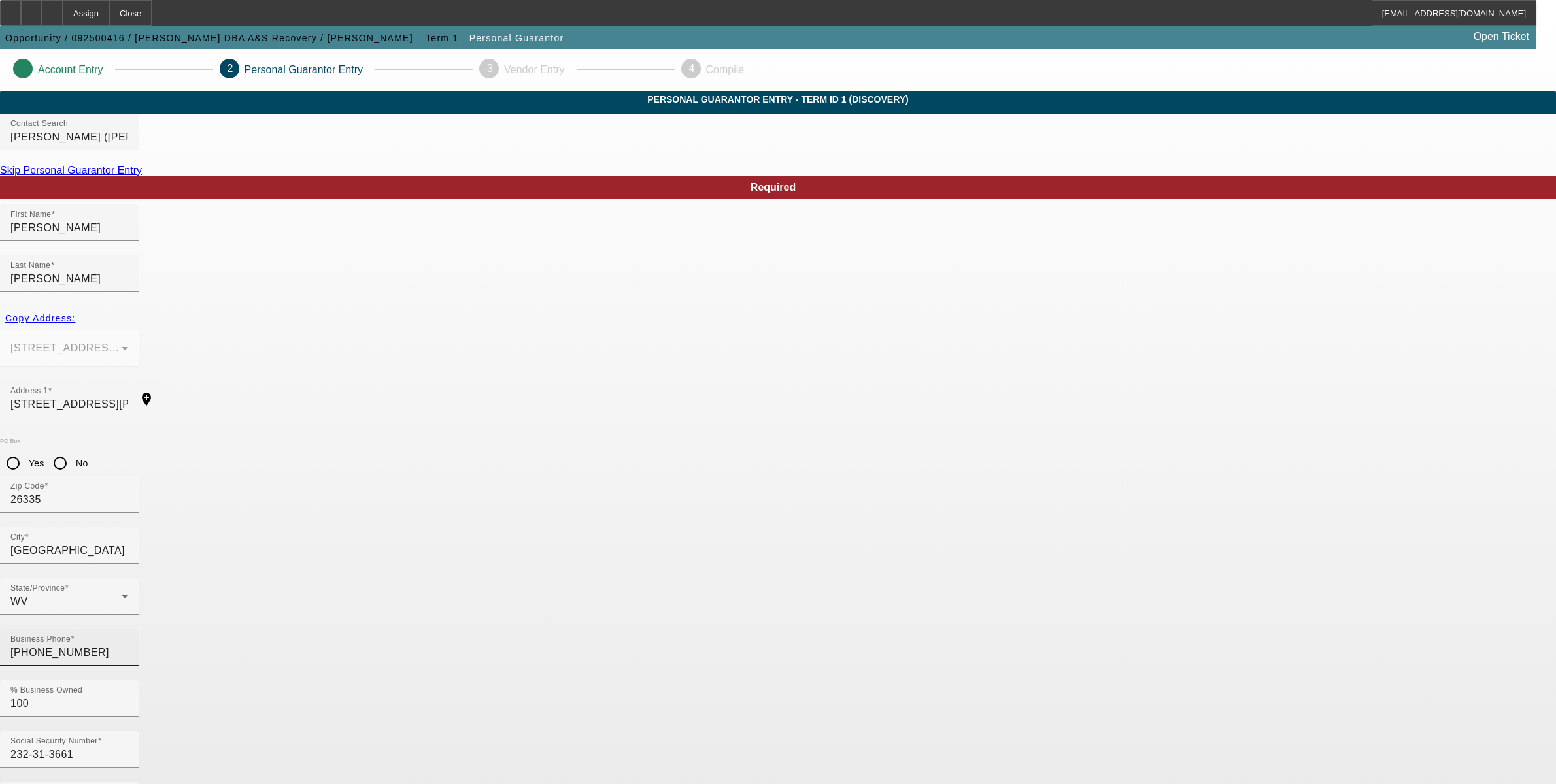
click at [128, 645] on input "(304) 439-6946" at bounding box center [69, 652] width 118 height 16
drag, startPoint x: 515, startPoint y: 524, endPoint x: 347, endPoint y: 521, distance: 168.0
click at [347, 521] on app-personal-guarantor-manage "Account Entry 2 Personal Guarantor Entry 3 Vendor Entry 4 Compile Personal Guar…" at bounding box center [778, 717] width 1556 height 1336
type input "(3"
type input "(304) 462-0312"
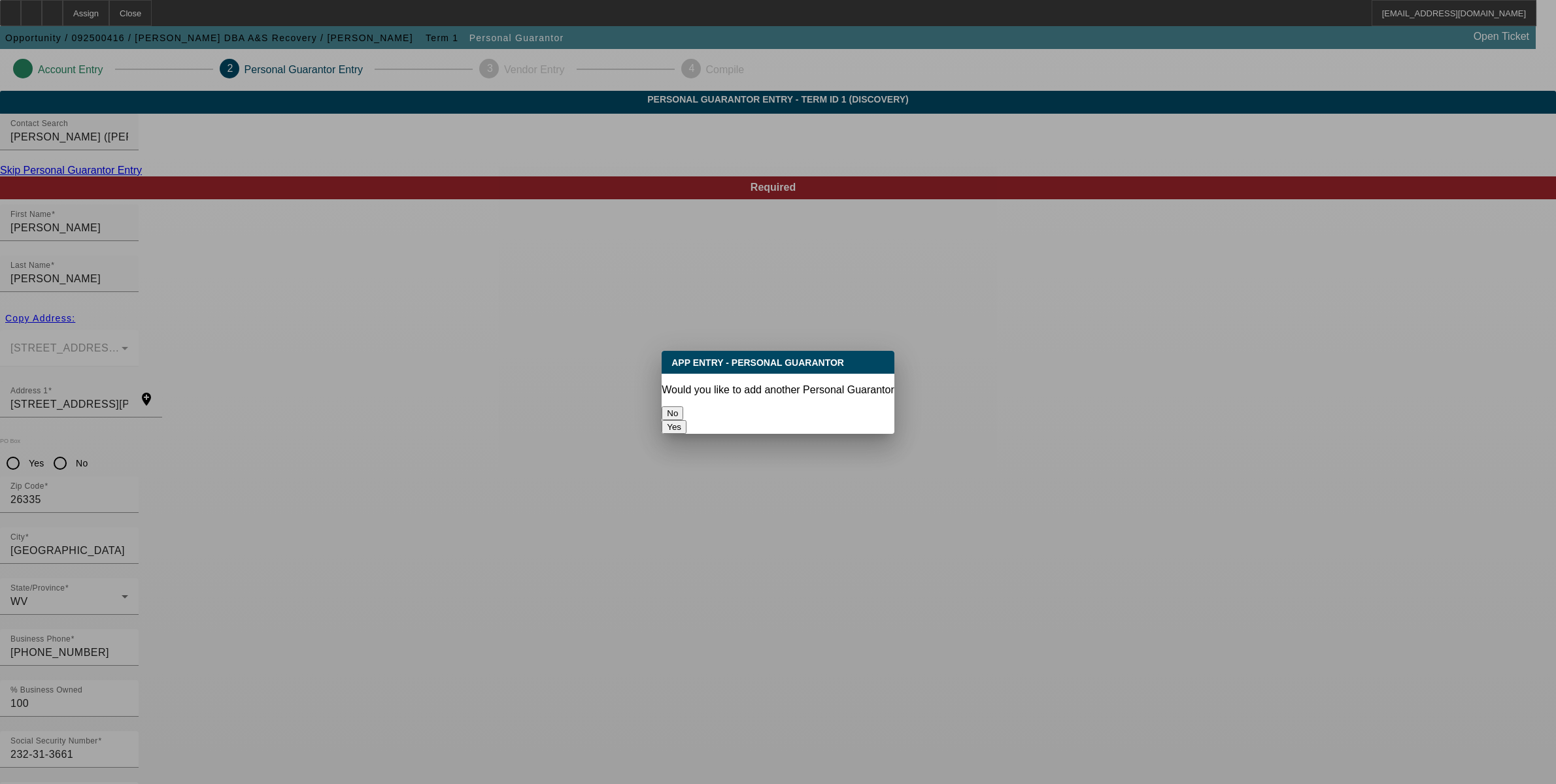
click at [683, 406] on button "No" at bounding box center [672, 413] width 22 height 13
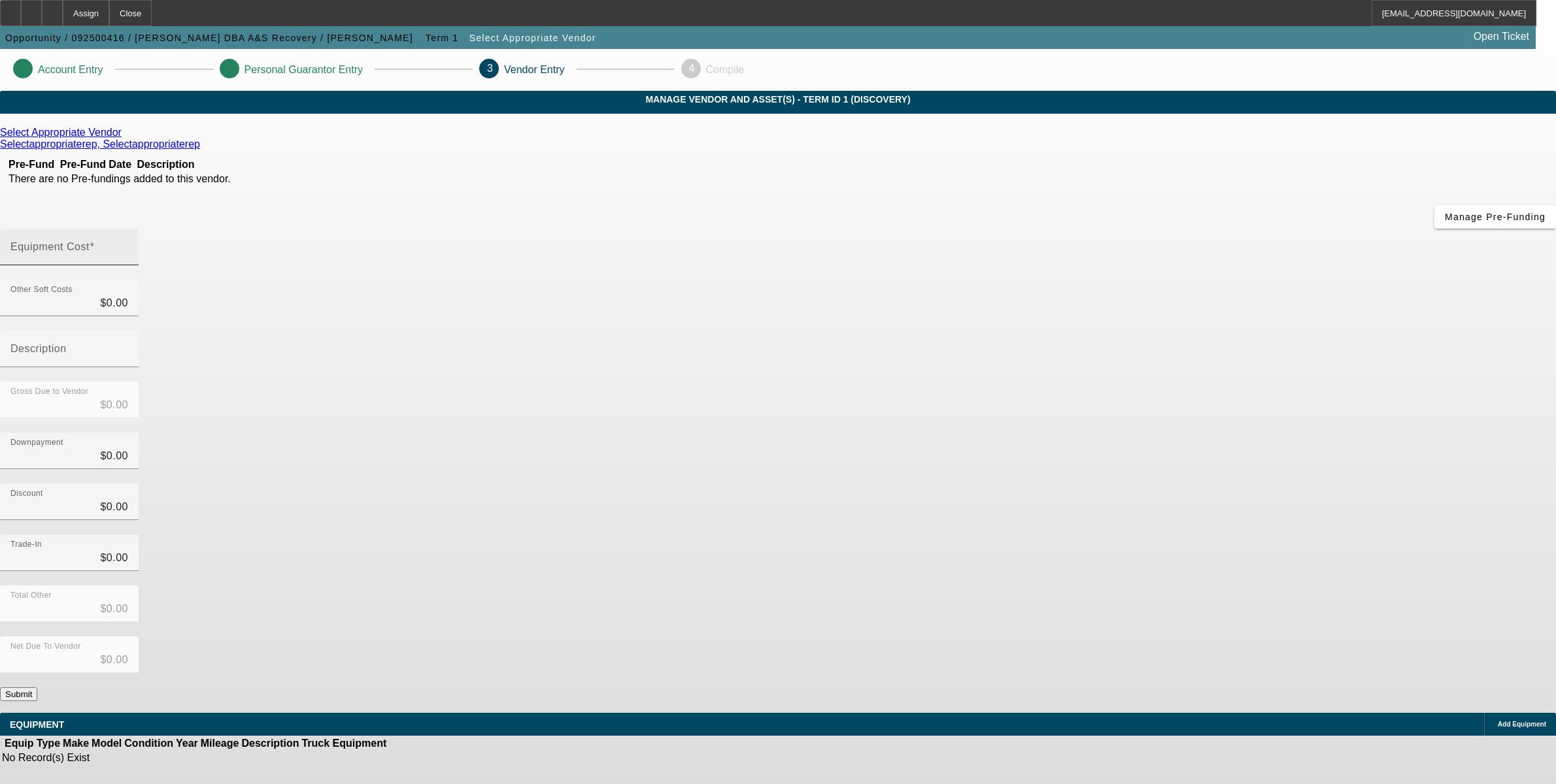
click at [90, 241] on mat-label "Equipment Cost" at bounding box center [50, 246] width 79 height 11
click at [128, 245] on input "Equipment Cost" at bounding box center [69, 252] width 118 height 16
type input "6"
type input "$6.00"
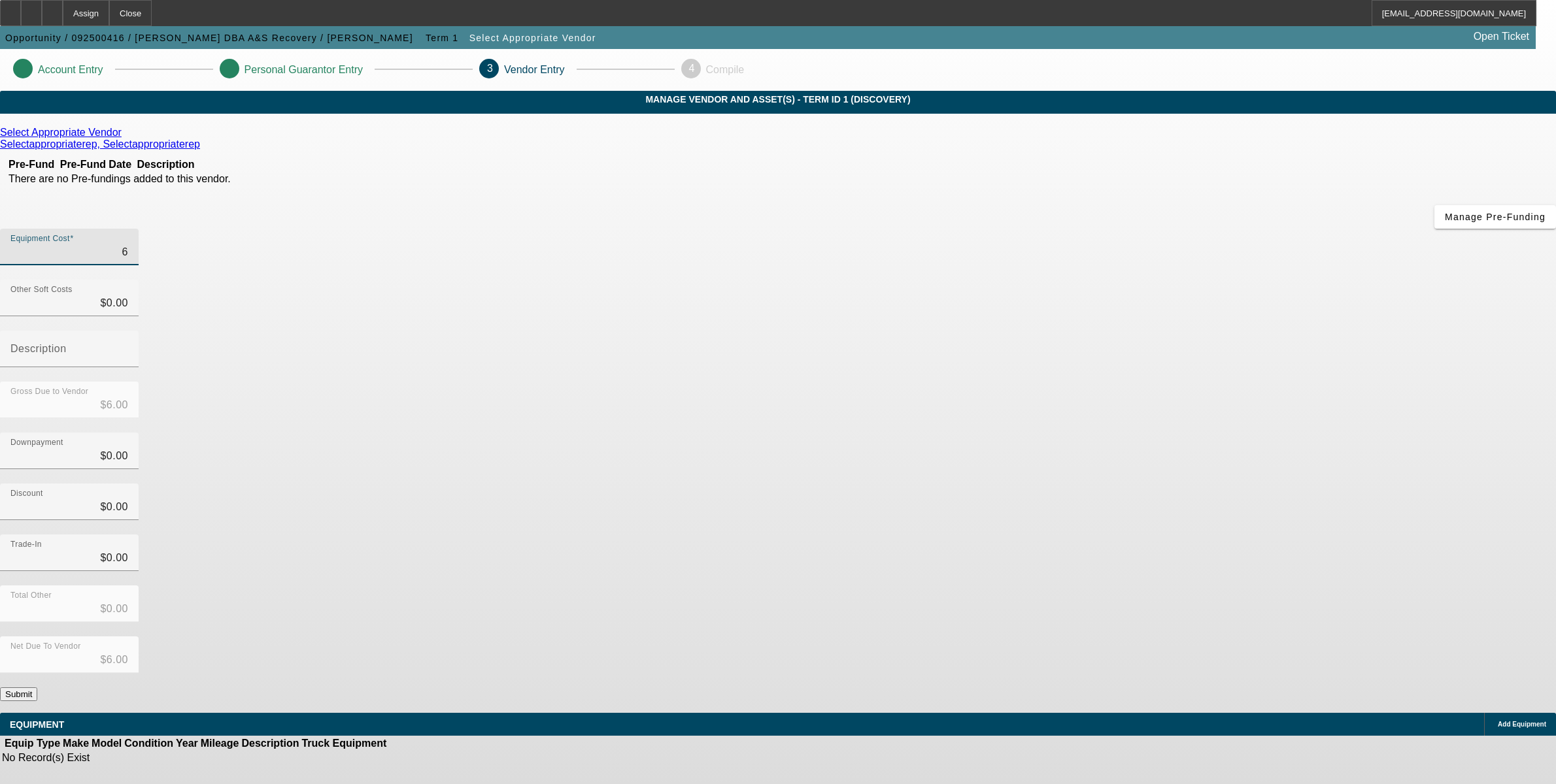
type input "64"
type input "$64.00"
type input "640"
type input "$640.00"
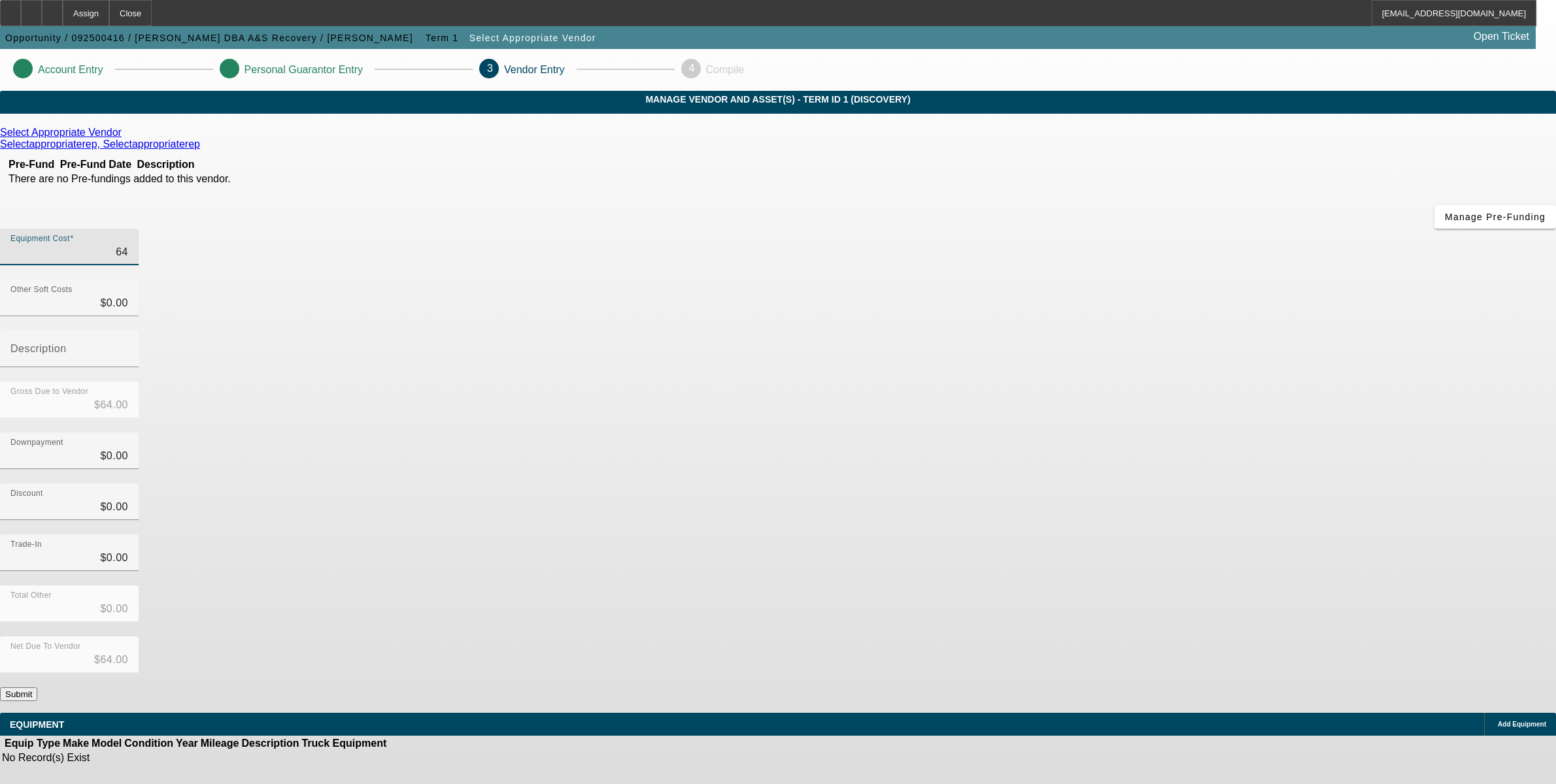
type input "$640.00"
type input "6400"
type input "$6,400.00"
type input "64000"
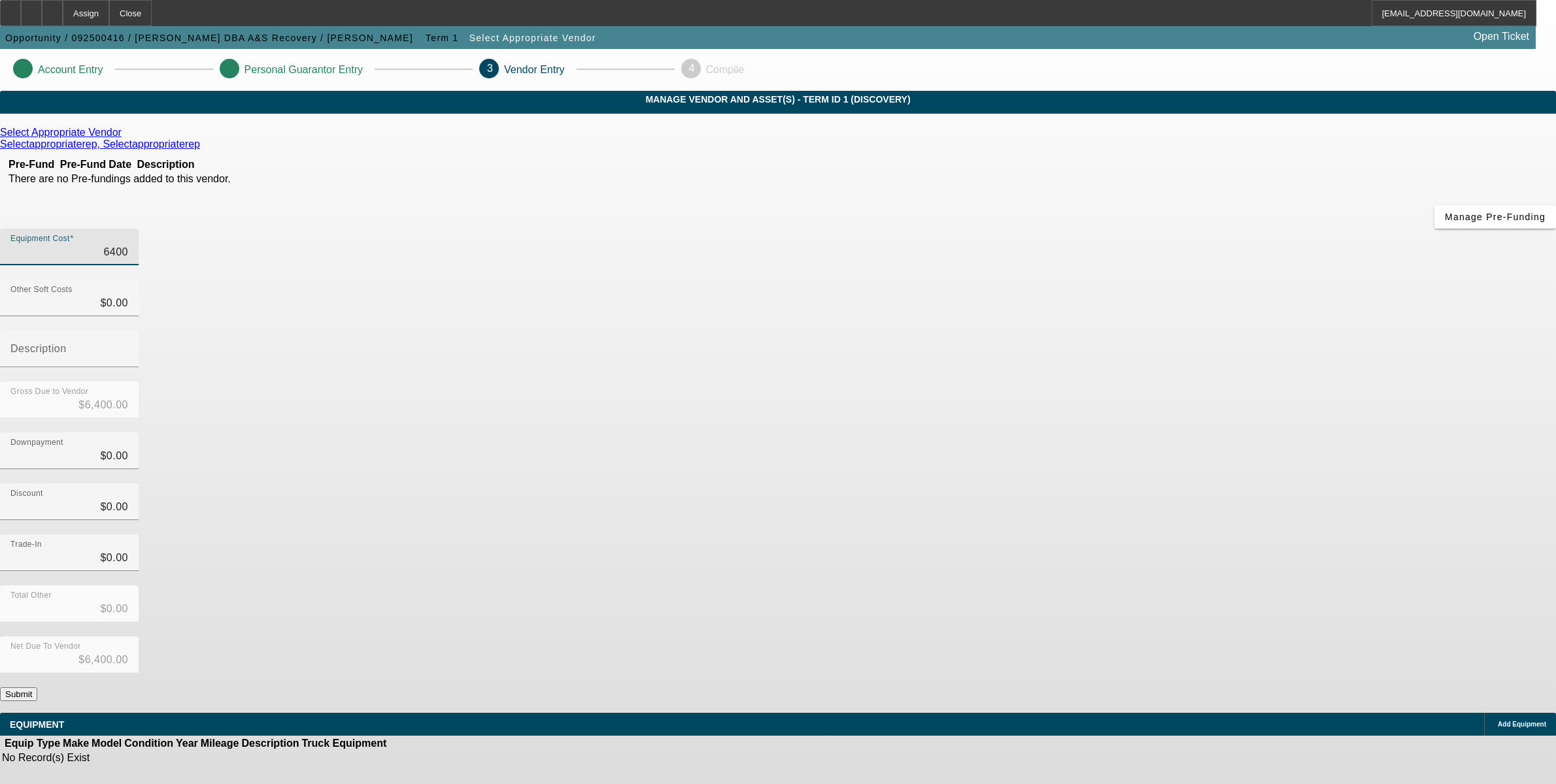
type input "$64,000.00"
type input "$0.00"
click at [37, 687] on button "Submit" at bounding box center [19, 694] width 37 height 13
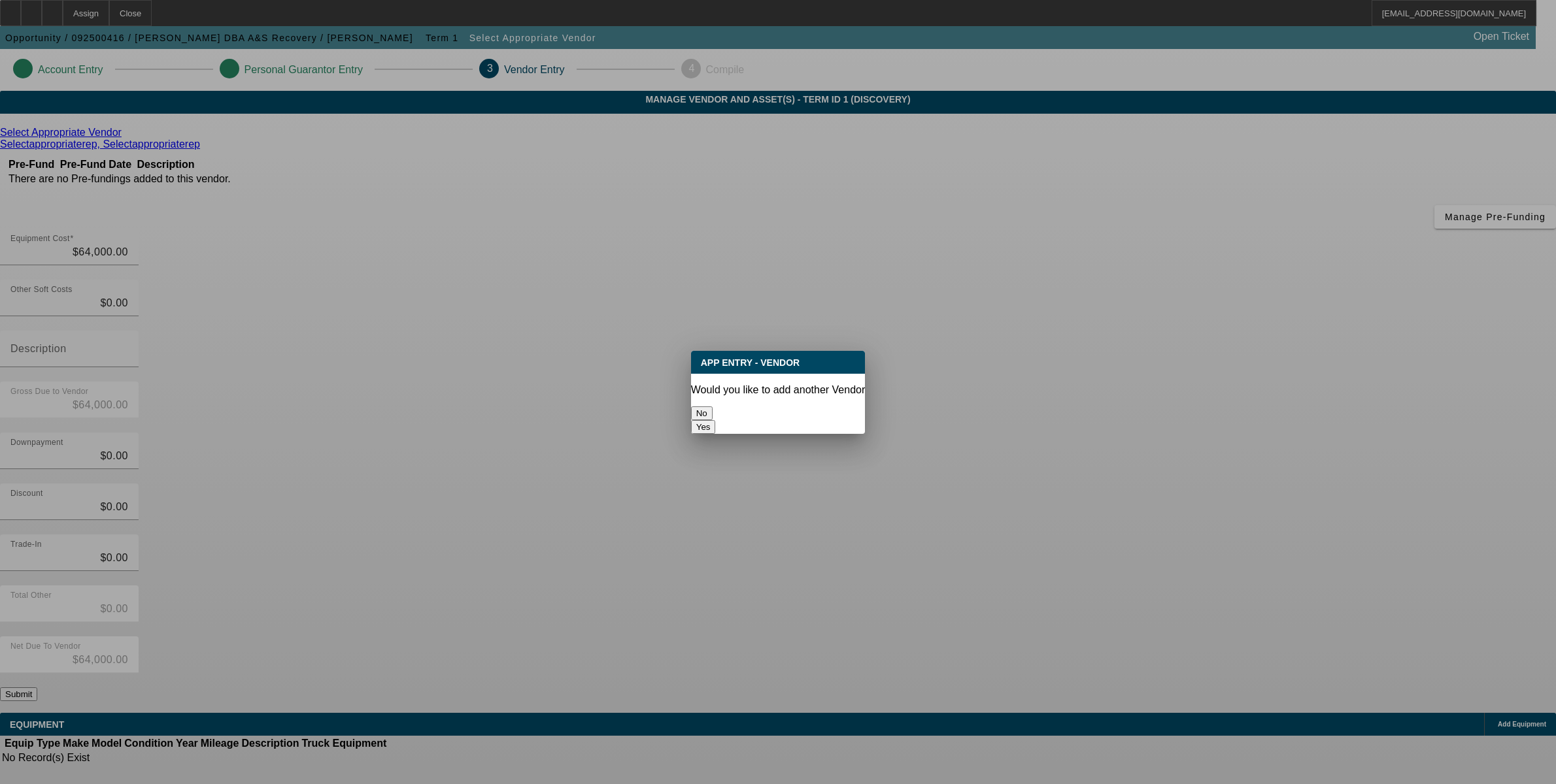
click at [713, 408] on button "No" at bounding box center [702, 413] width 22 height 13
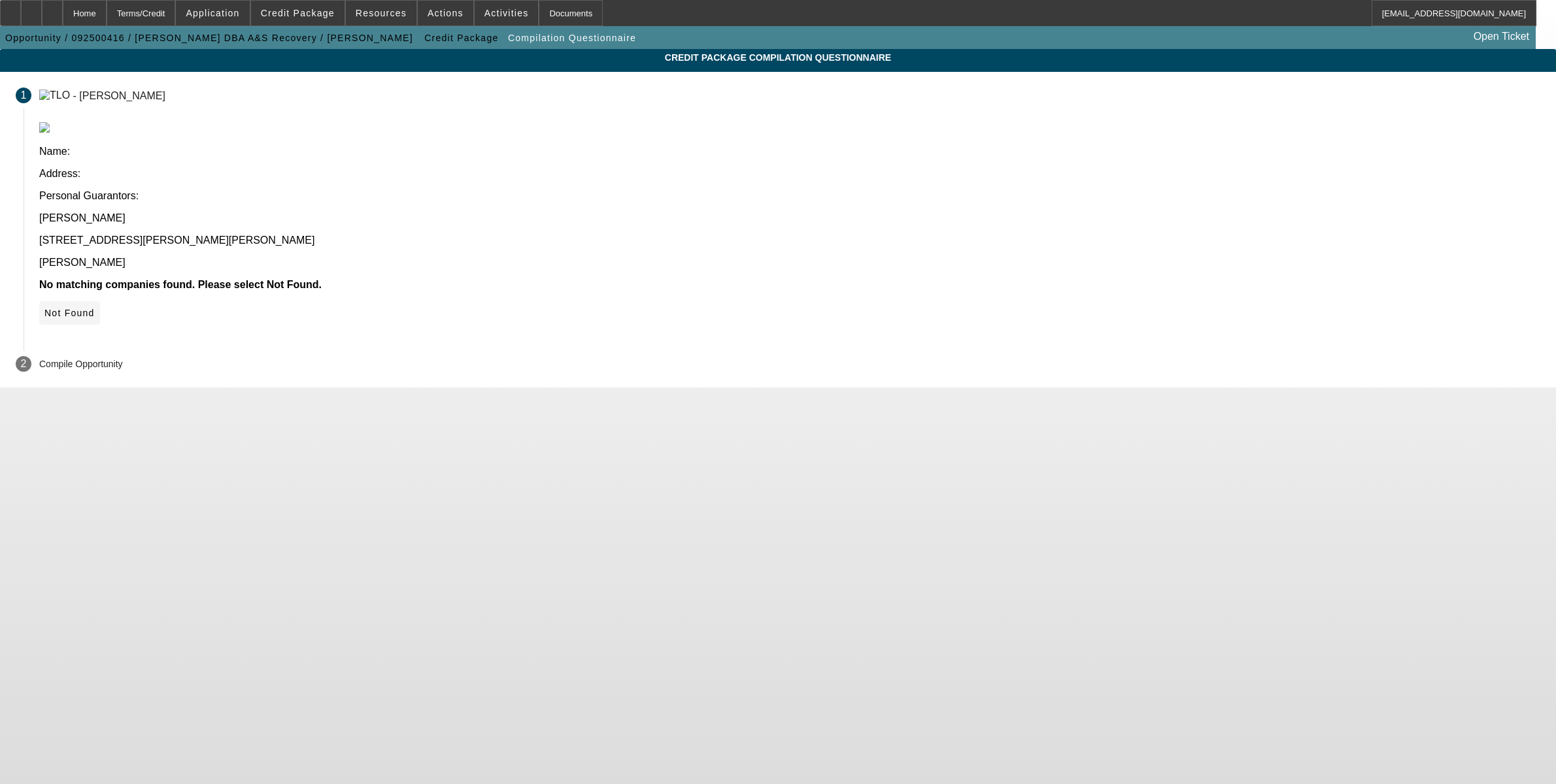
click at [44, 308] on icon at bounding box center [44, 313] width 0 height 10
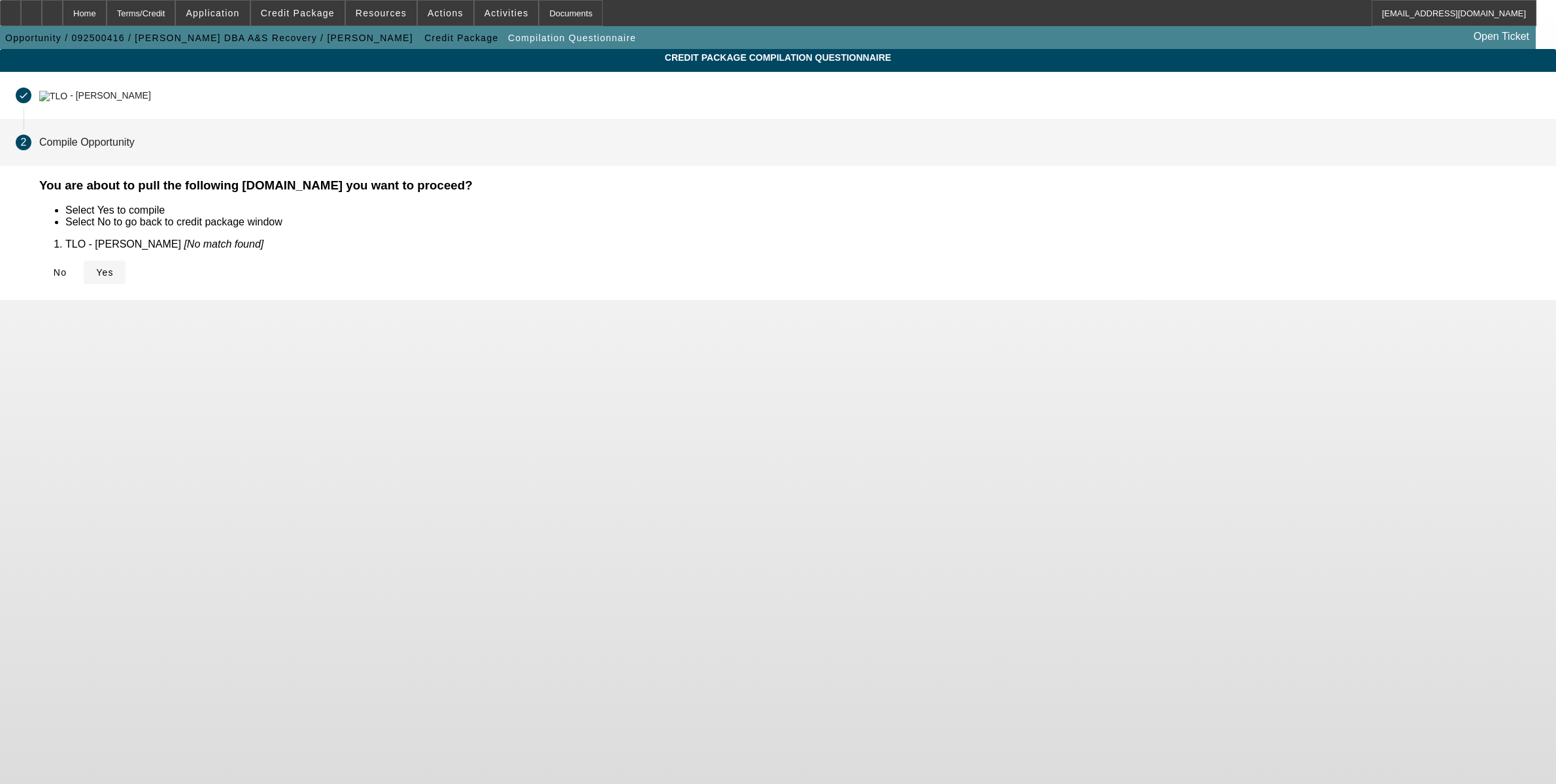
click at [114, 267] on span "Yes" at bounding box center [105, 272] width 18 height 10
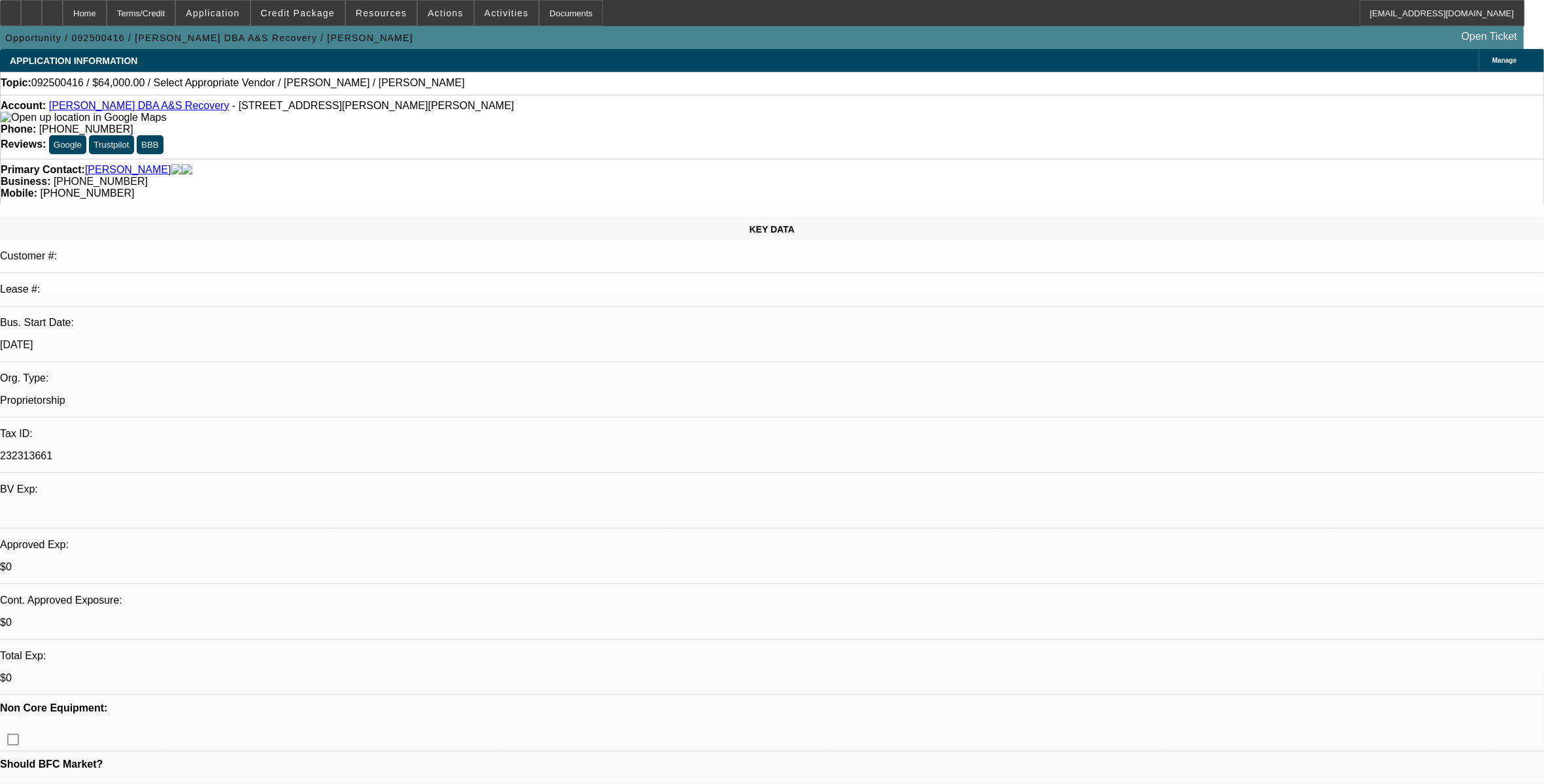
select select "0"
select select "2"
select select "0.1"
select select "1"
select select "2"
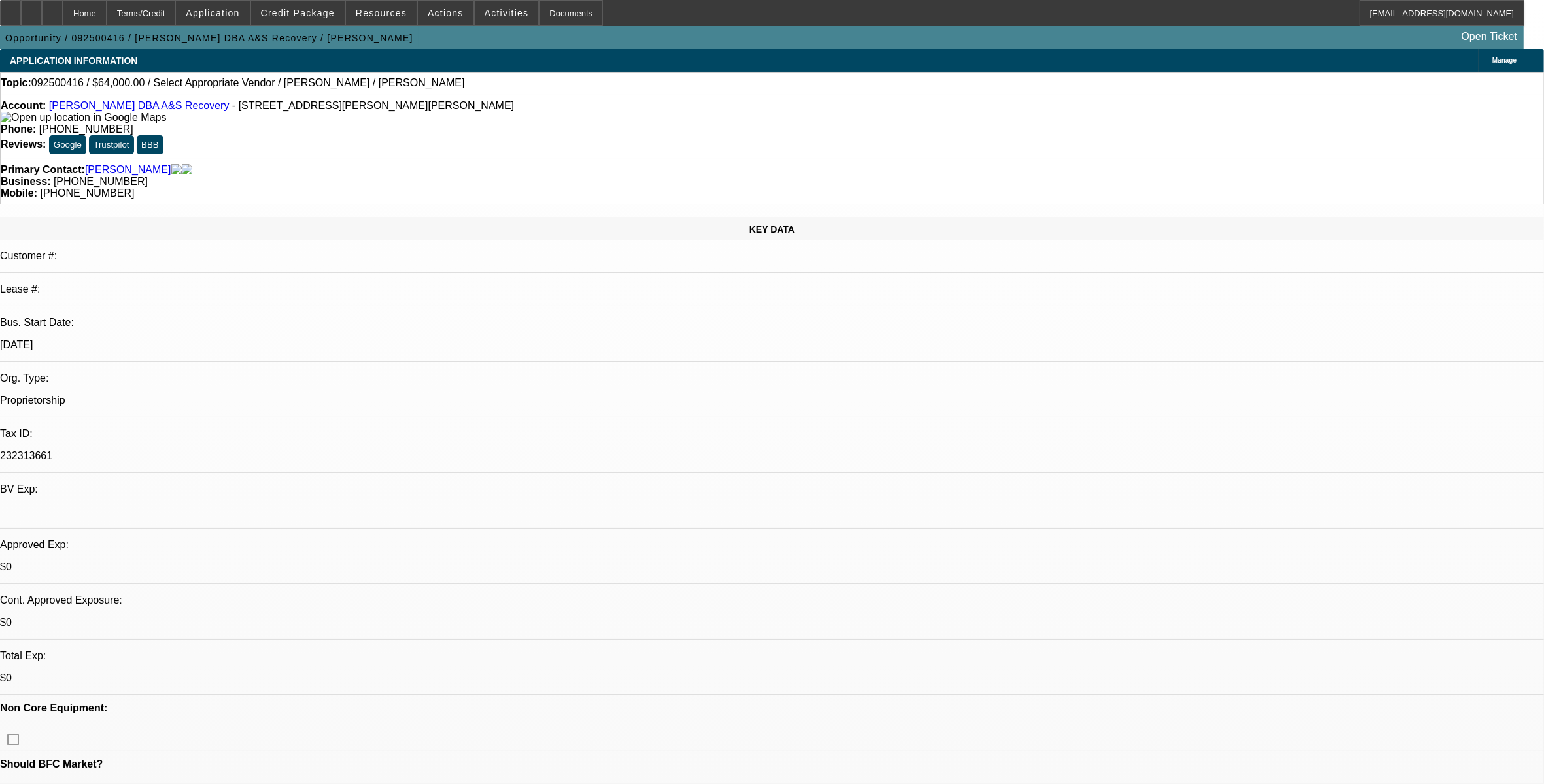
select select "4"
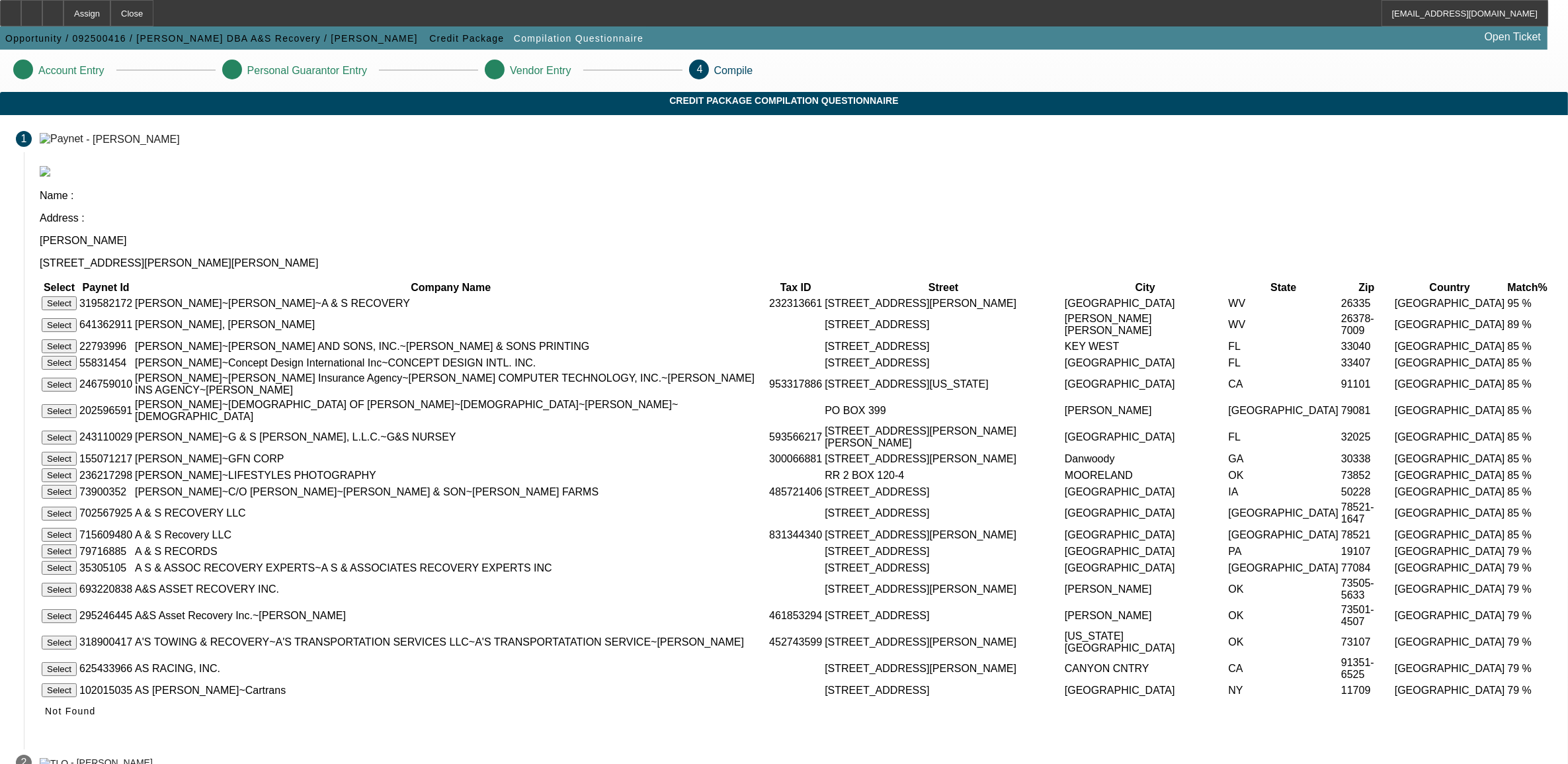
click at [76, 296] on button "Select" at bounding box center [59, 303] width 35 height 14
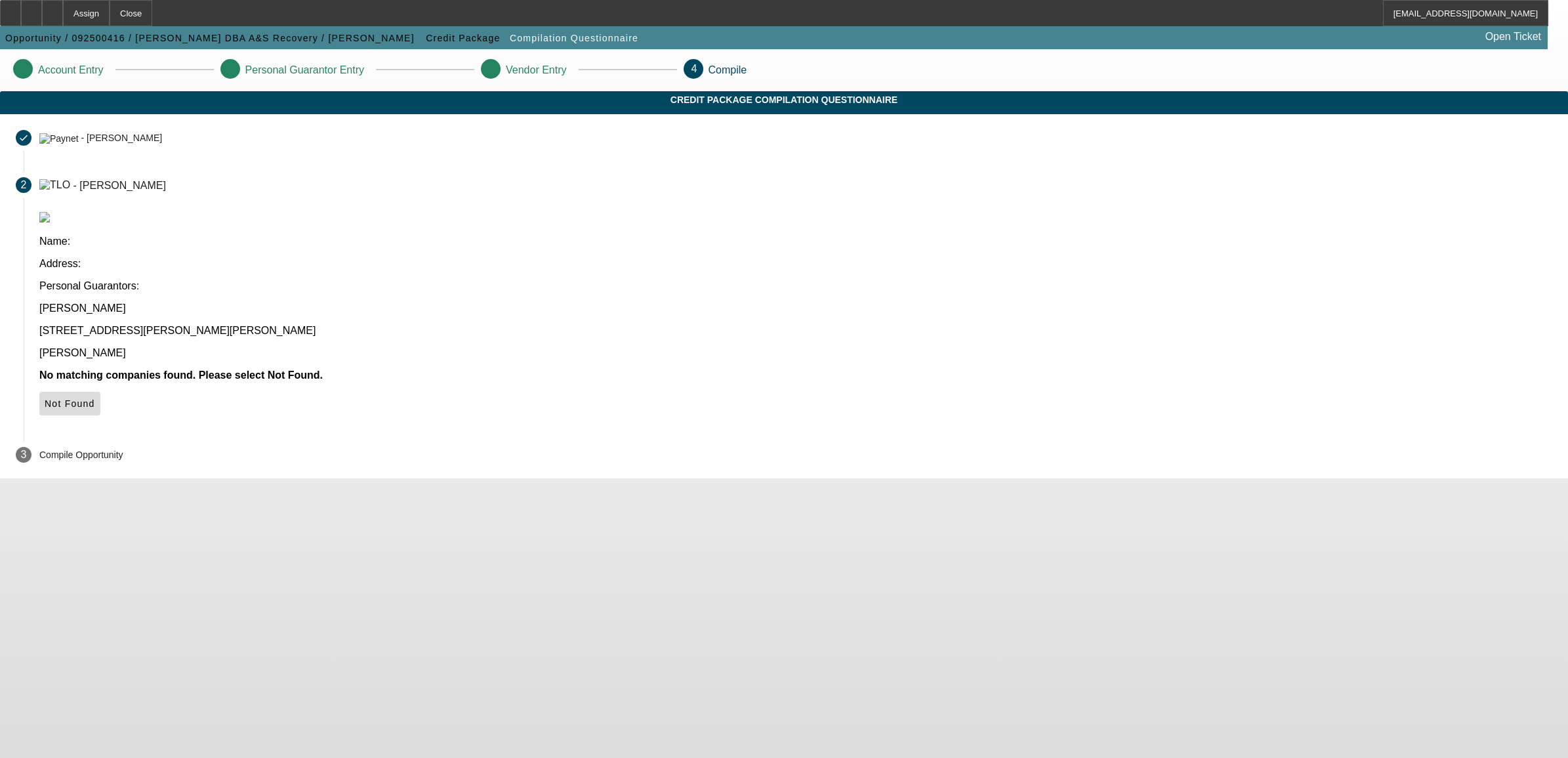
click at [44, 398] on icon at bounding box center [44, 403] width 0 height 11
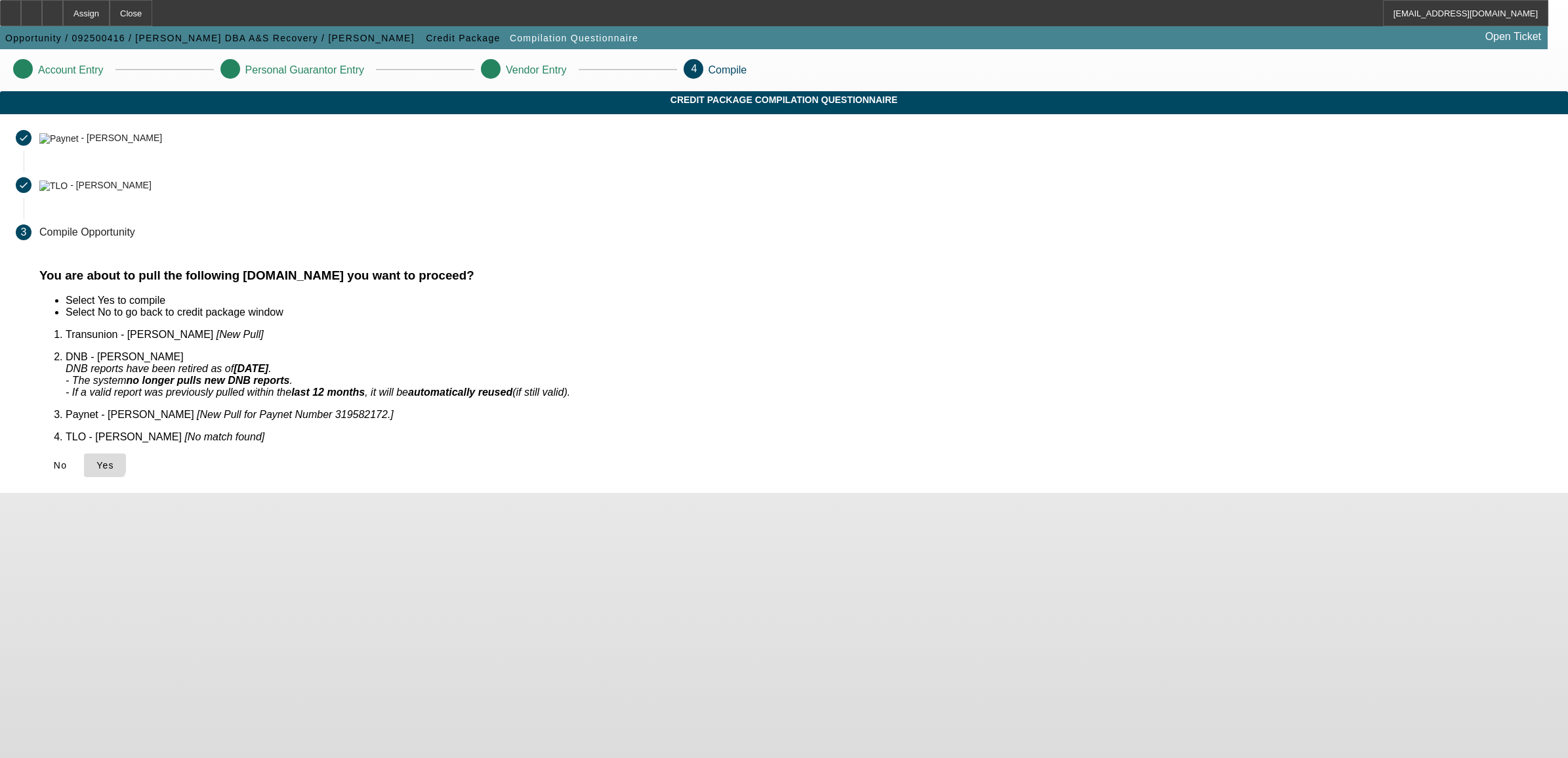
click at [96, 460] on icon at bounding box center [96, 465] width 0 height 11
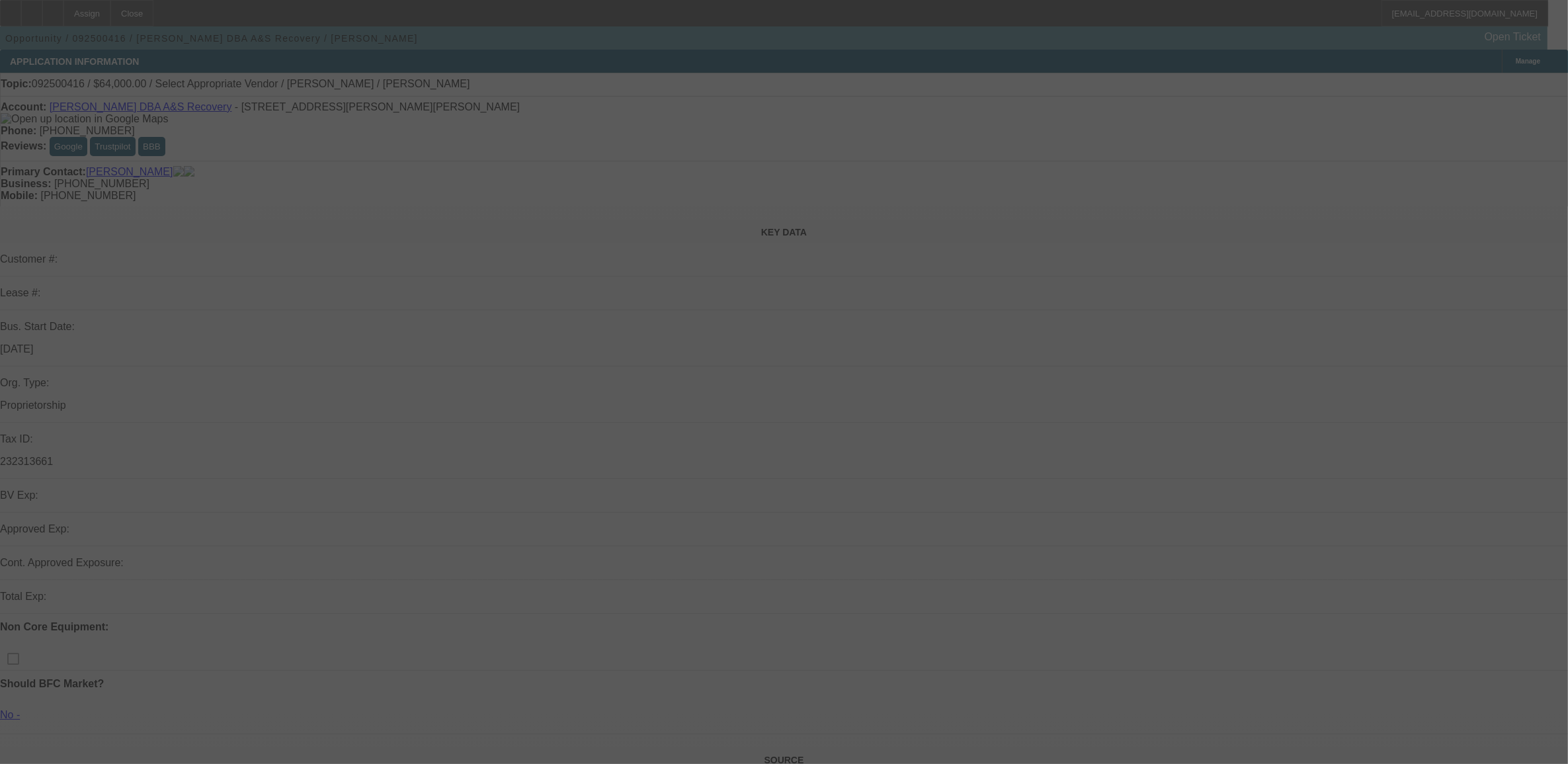
select select "0"
select select "2"
select select "0.1"
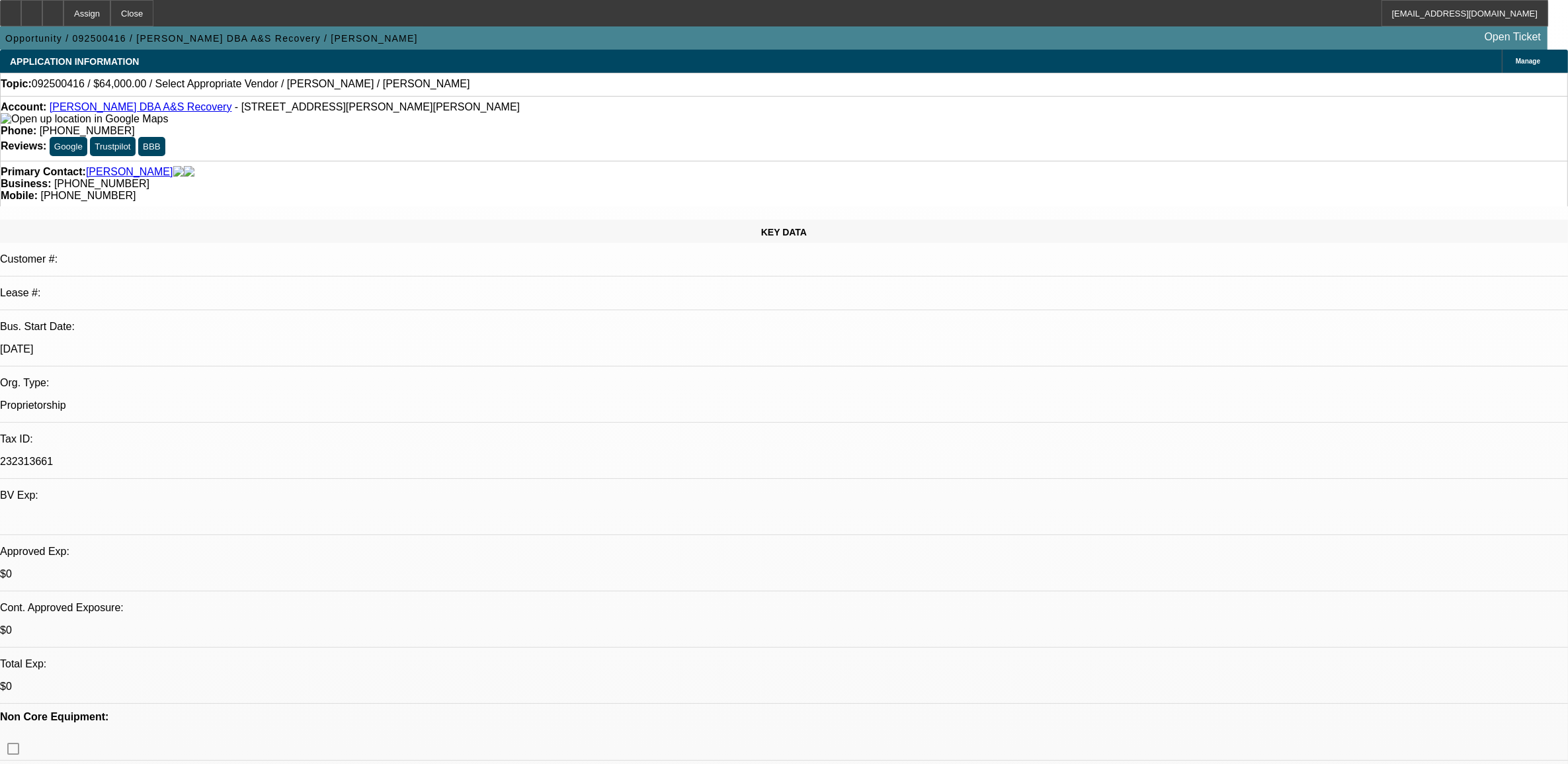
select select "1"
select select "2"
select select "4"
click at [64, 13] on div at bounding box center [53, 13] width 21 height 27
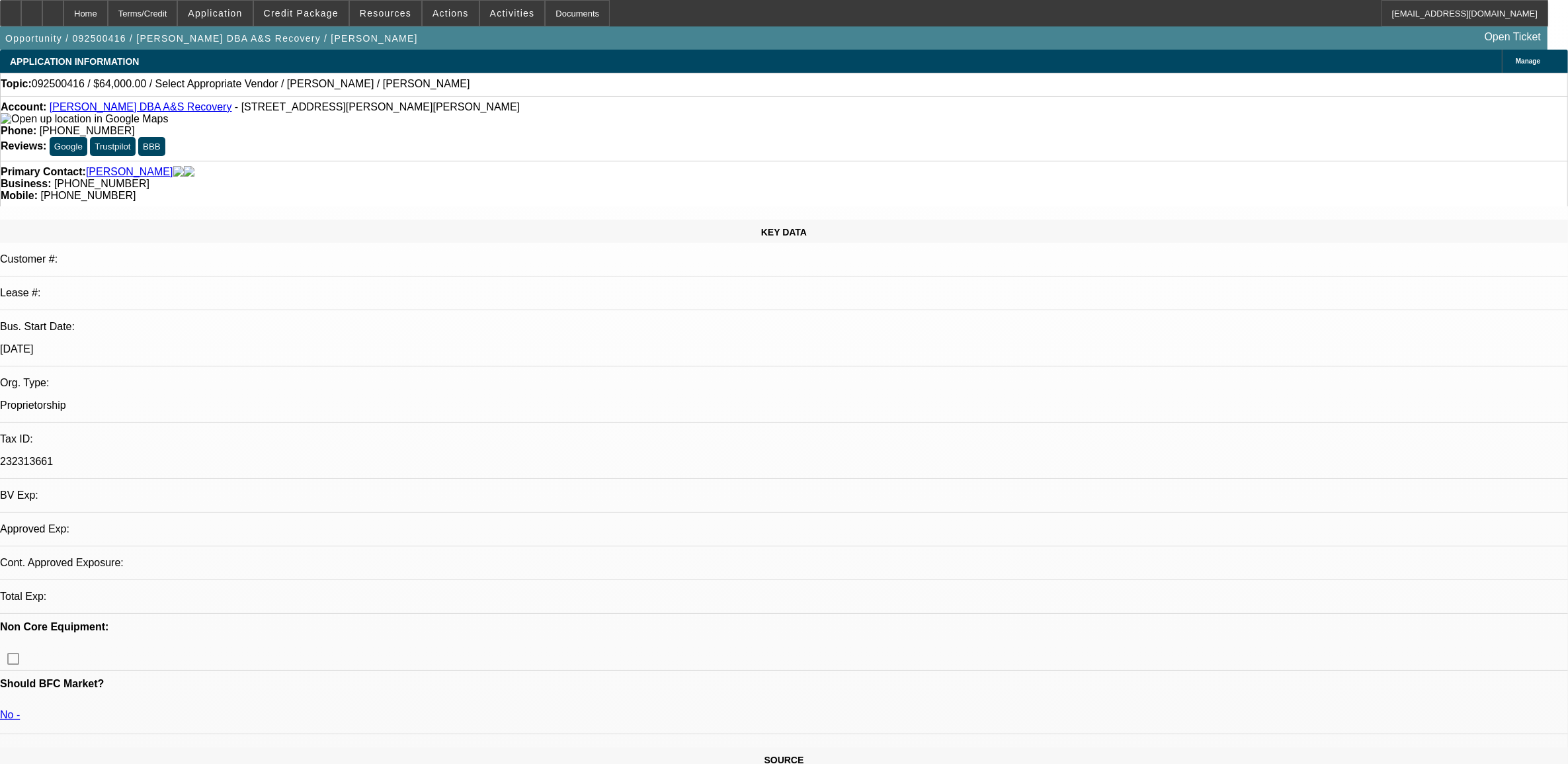
select select "0"
select select "2"
select select "0.1"
select select "4"
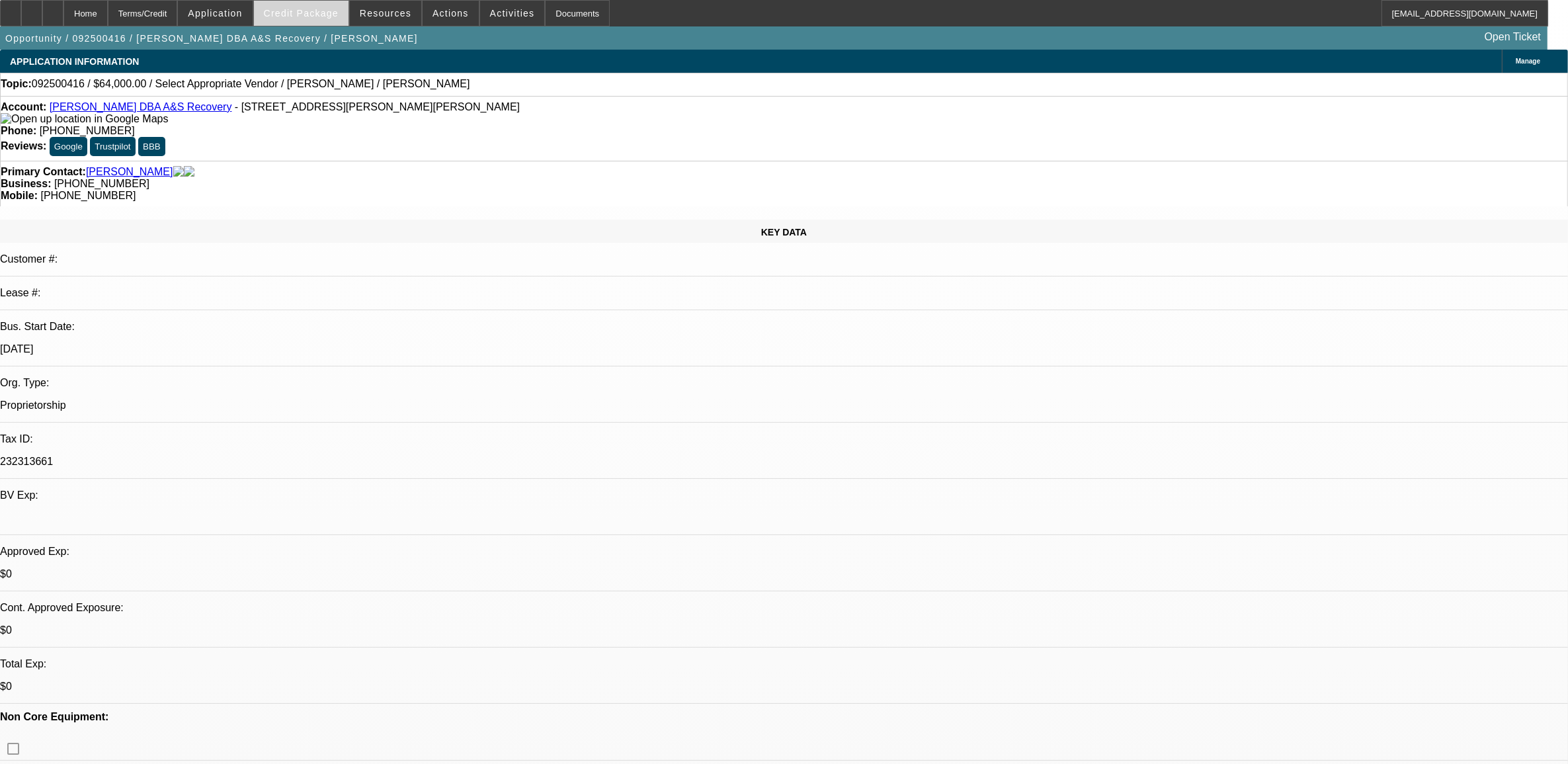
click at [319, 14] on span "Credit Package" at bounding box center [301, 13] width 75 height 11
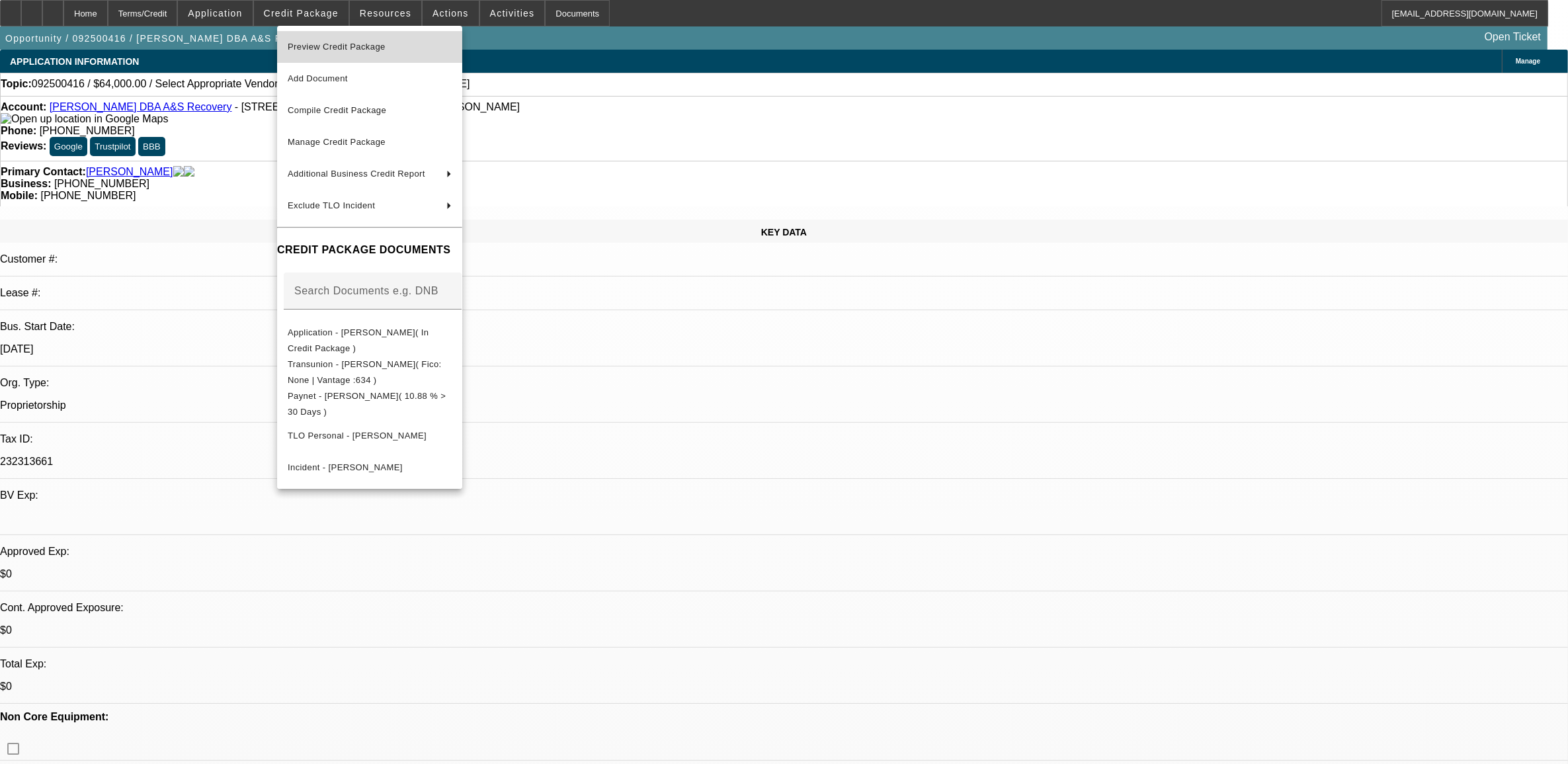
click at [342, 45] on span "Preview Credit Package" at bounding box center [336, 46] width 98 height 10
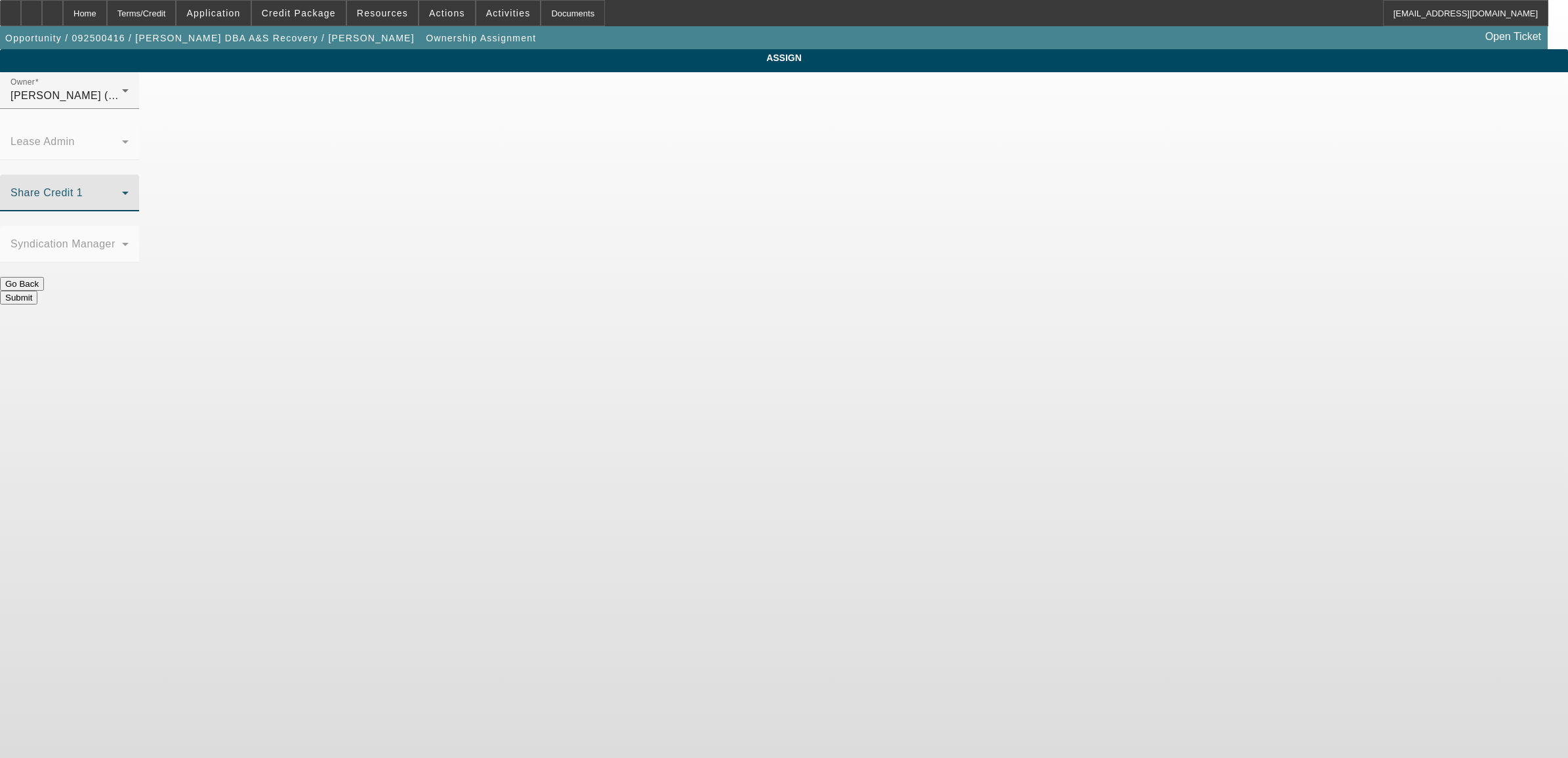
click at [122, 190] on span at bounding box center [66, 198] width 112 height 16
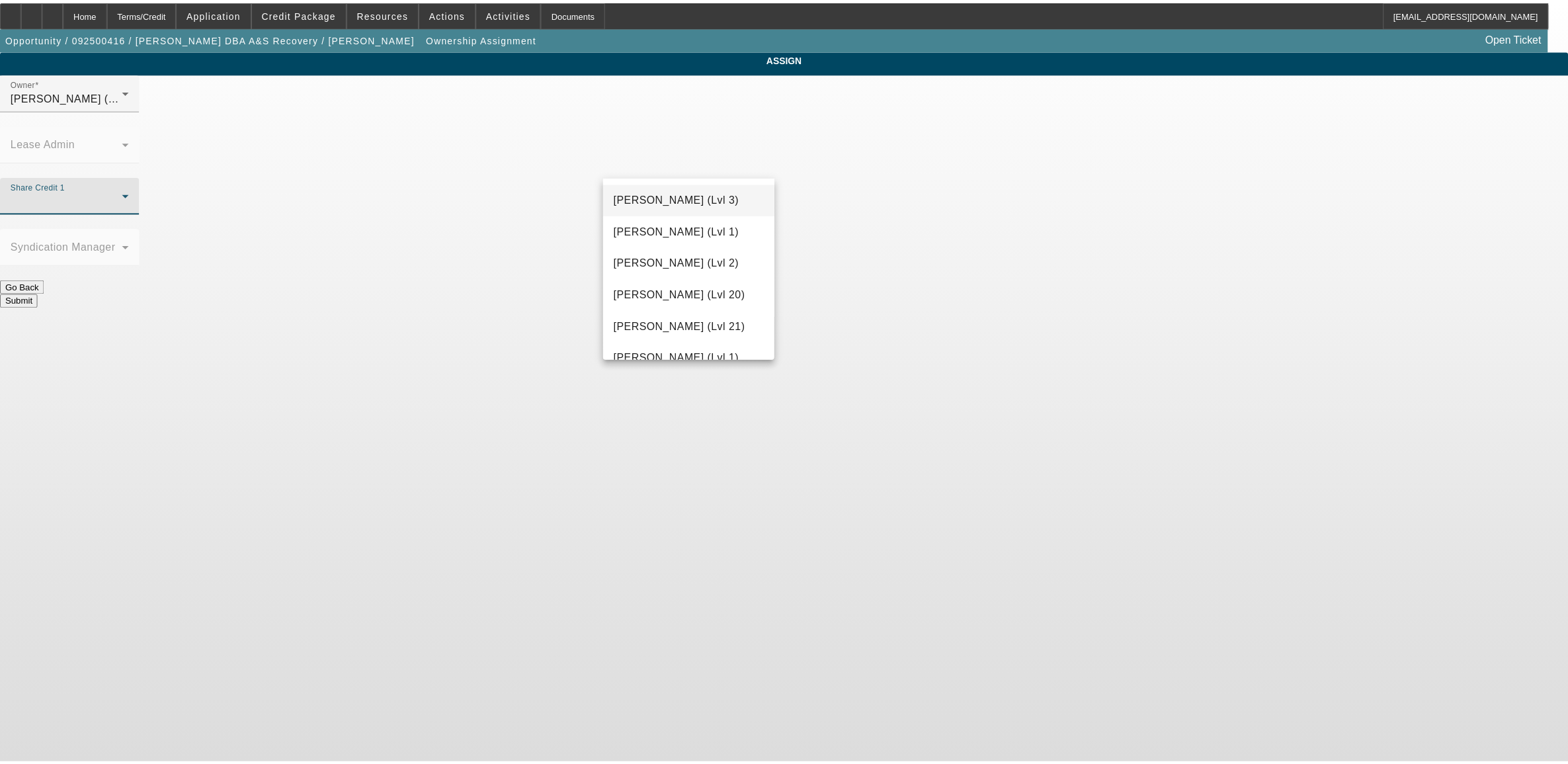
scroll to position [579, 0]
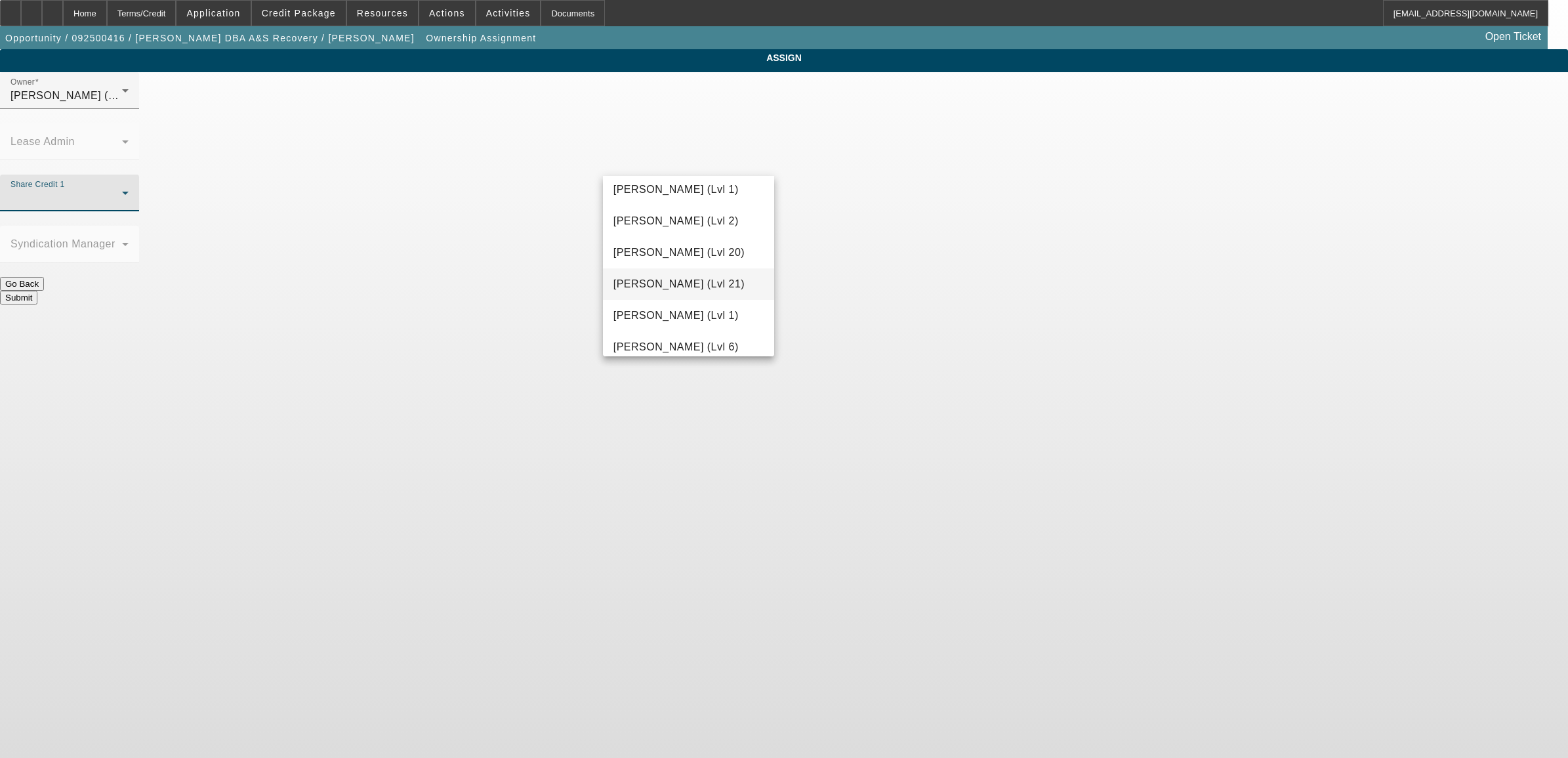
click at [663, 290] on span "Greene, Derek (Lvl 21)" at bounding box center [679, 284] width 131 height 16
click at [38, 291] on button "Submit" at bounding box center [19, 297] width 38 height 14
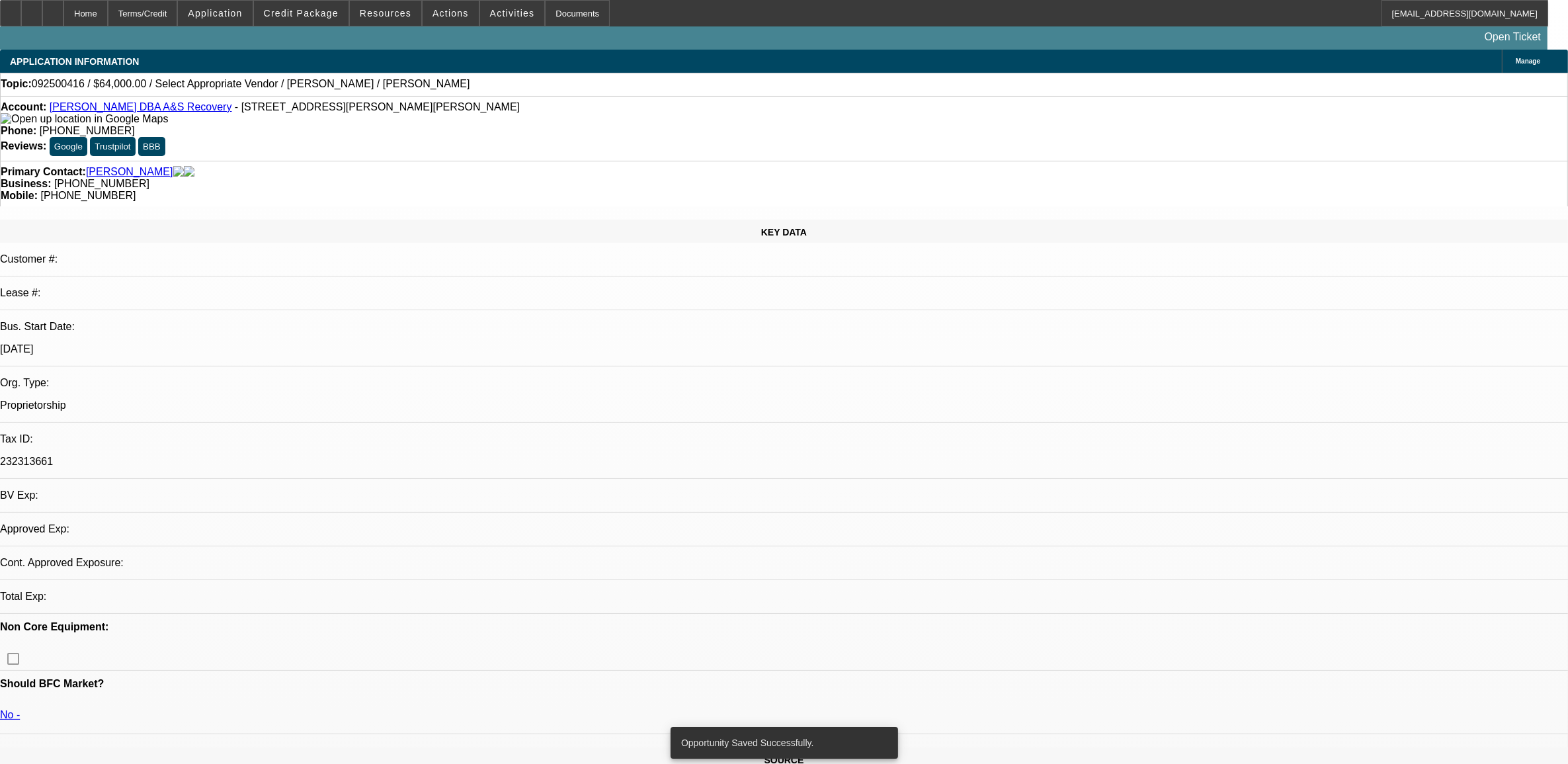
select select "0"
select select "2"
select select "0.1"
select select "4"
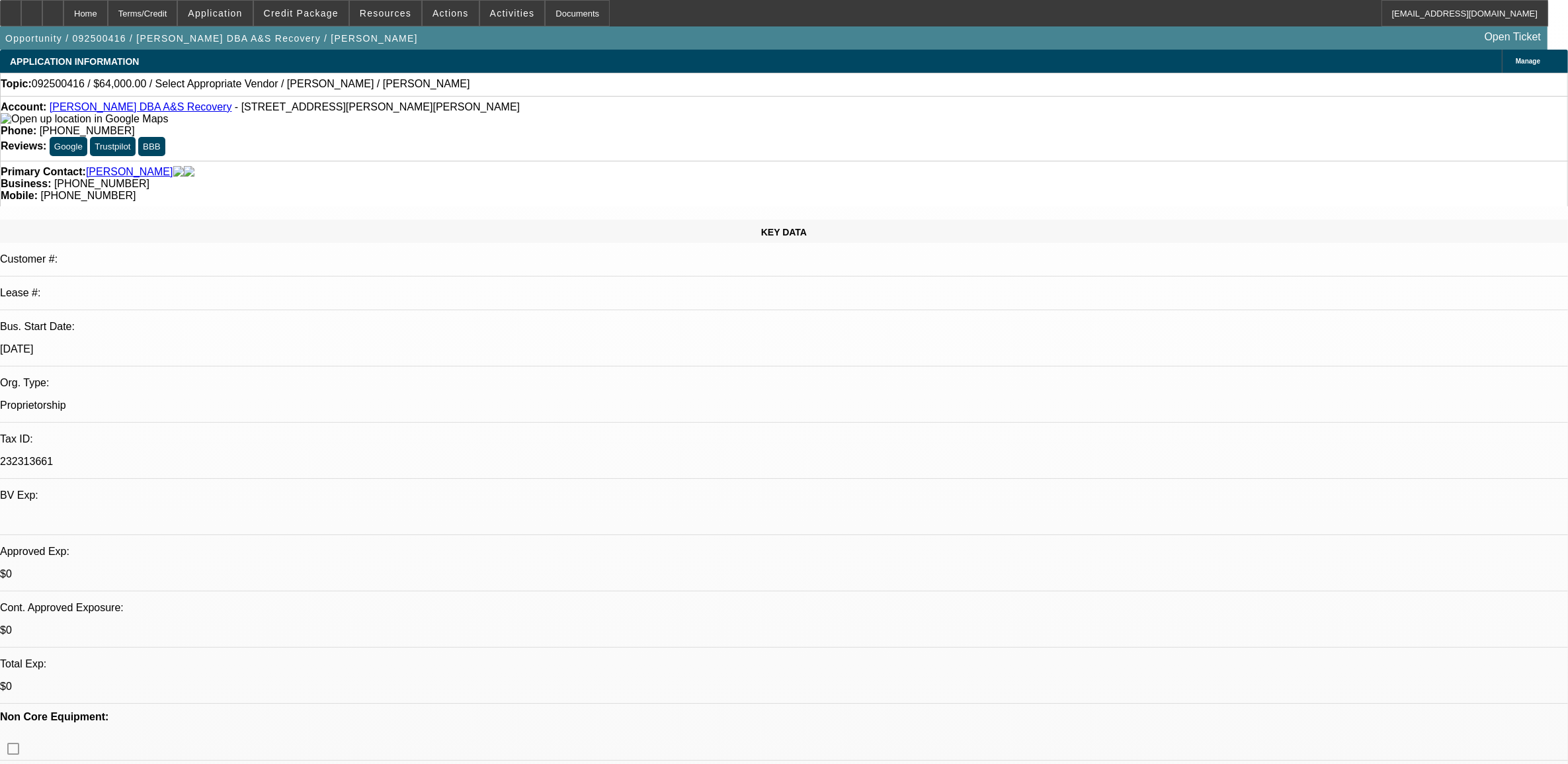
click at [57, 86] on span "092500416 / $64,000.00 / Select Appropriate Vendor / Scott Curry / Curry, Scott" at bounding box center [250, 84] width 438 height 12
click at [57, 85] on span "092500416 / $64,000.00 / Select Appropriate Vendor / Scott Curry / Curry, Scott" at bounding box center [250, 84] width 438 height 12
copy span "092500416"
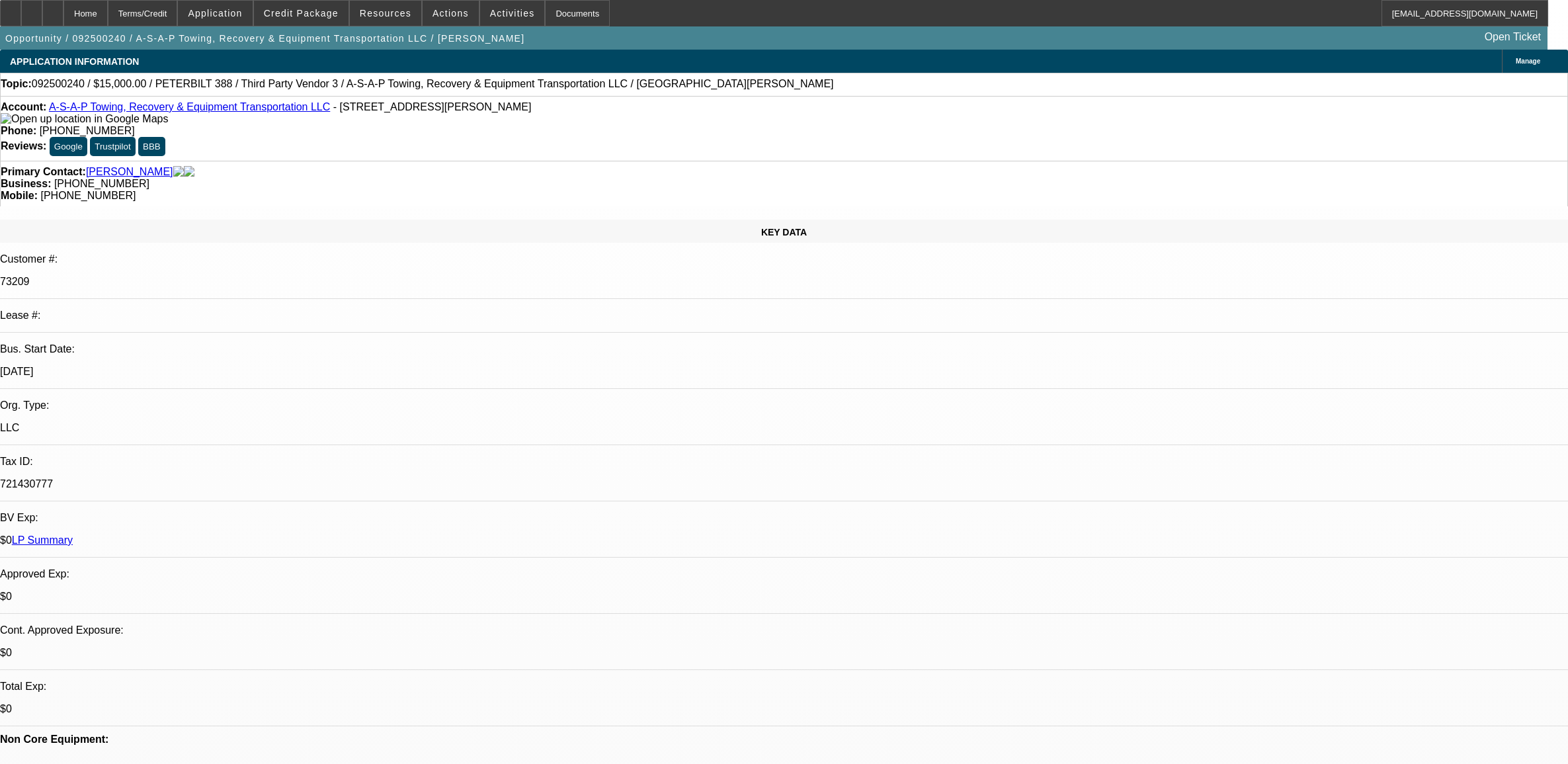
select select "0"
select select "2"
select select "0"
select select "6"
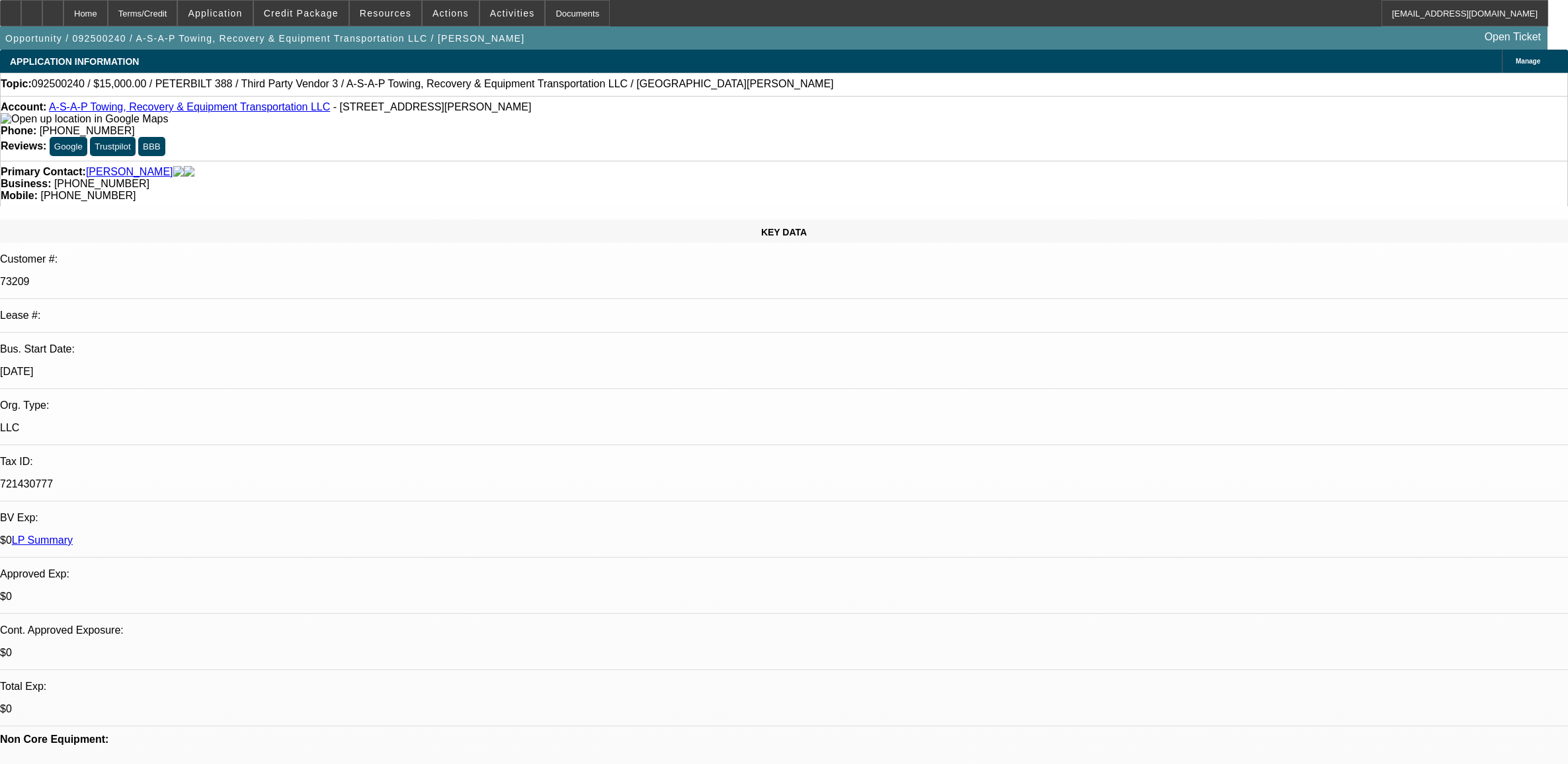
select select "0"
select select "2"
select select "0"
select select "6"
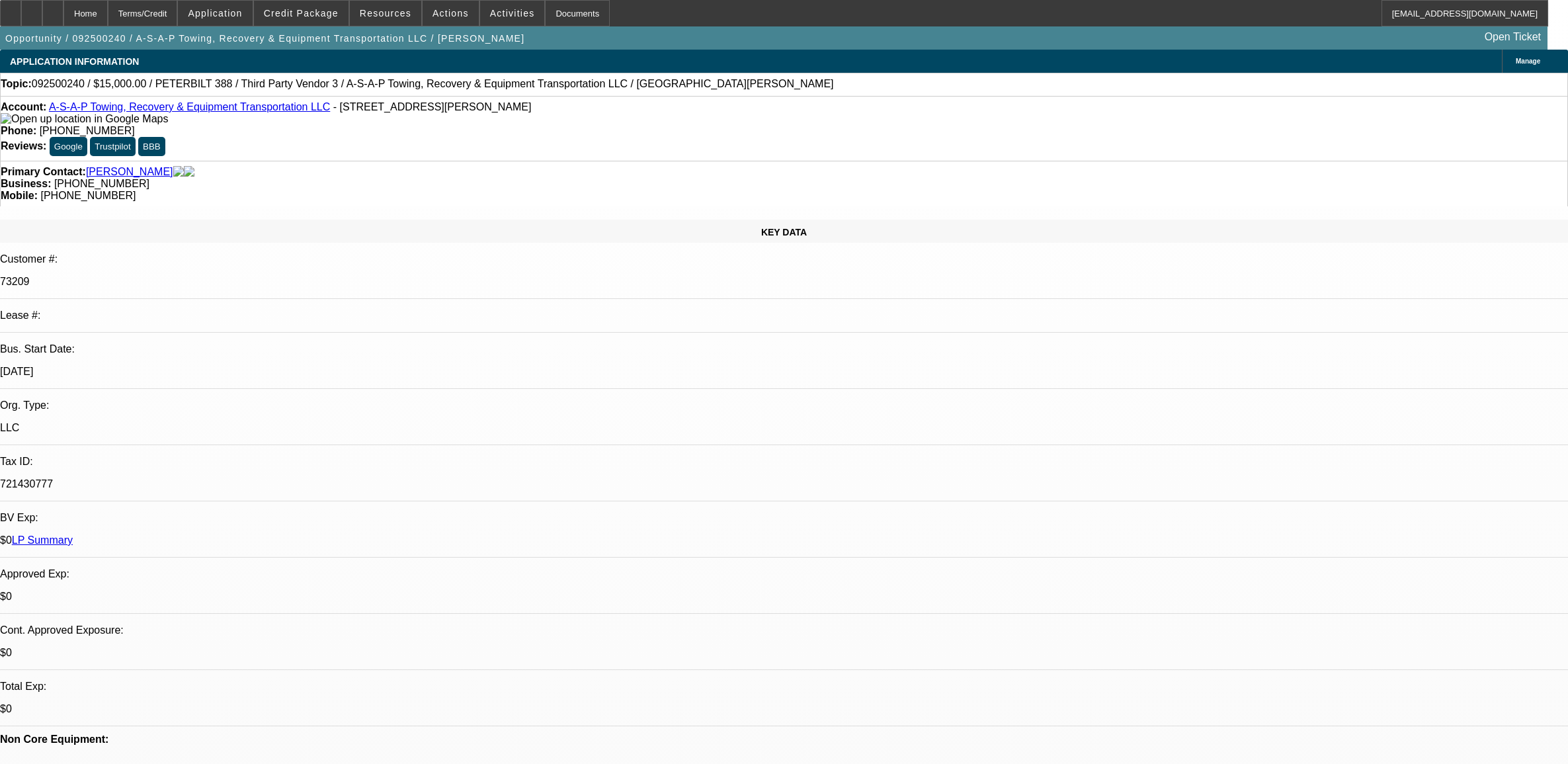
select select "0"
select select "2"
select select "0"
select select "6"
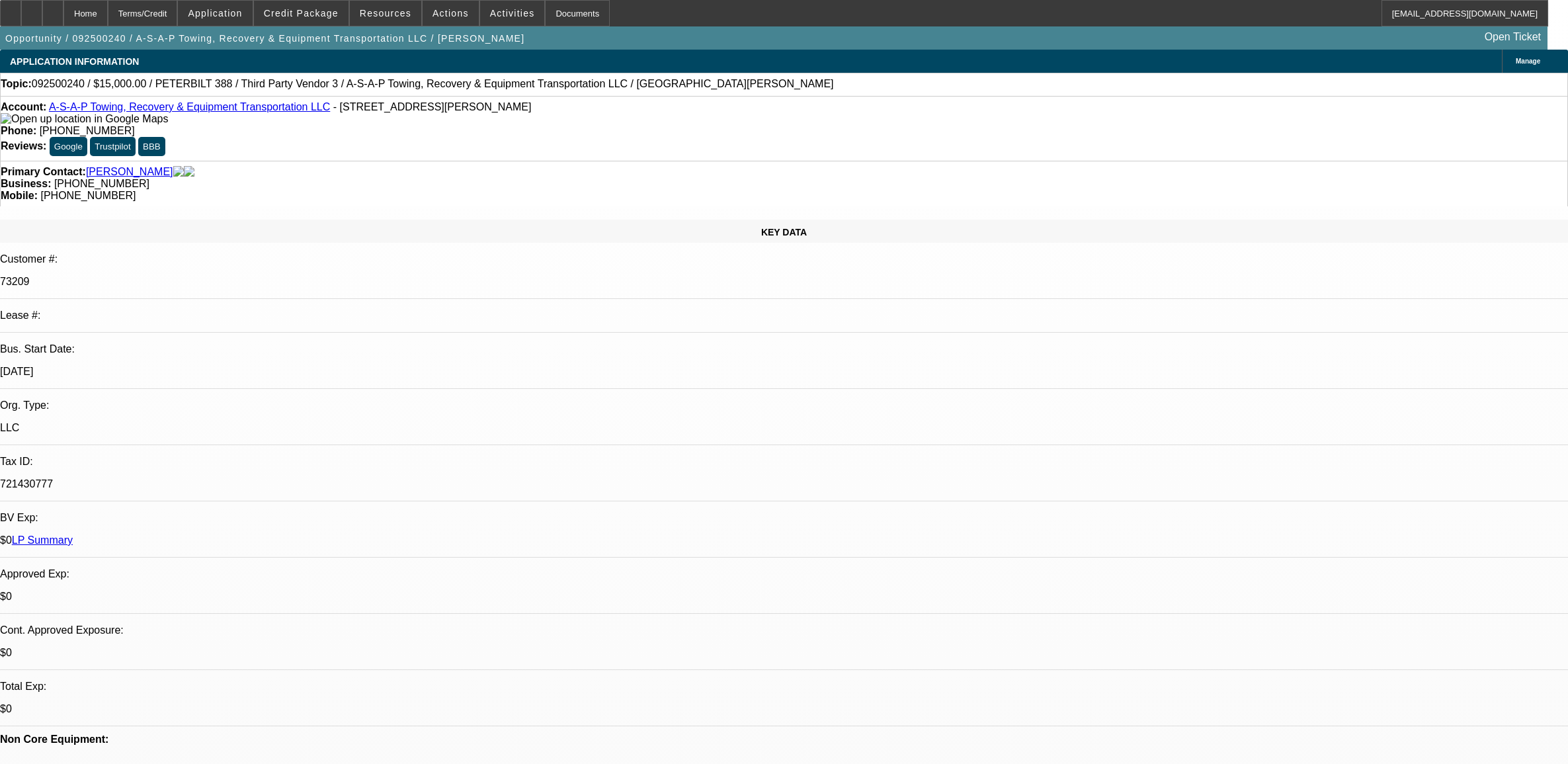
select select "0"
select select "2"
select select "0"
select select "6"
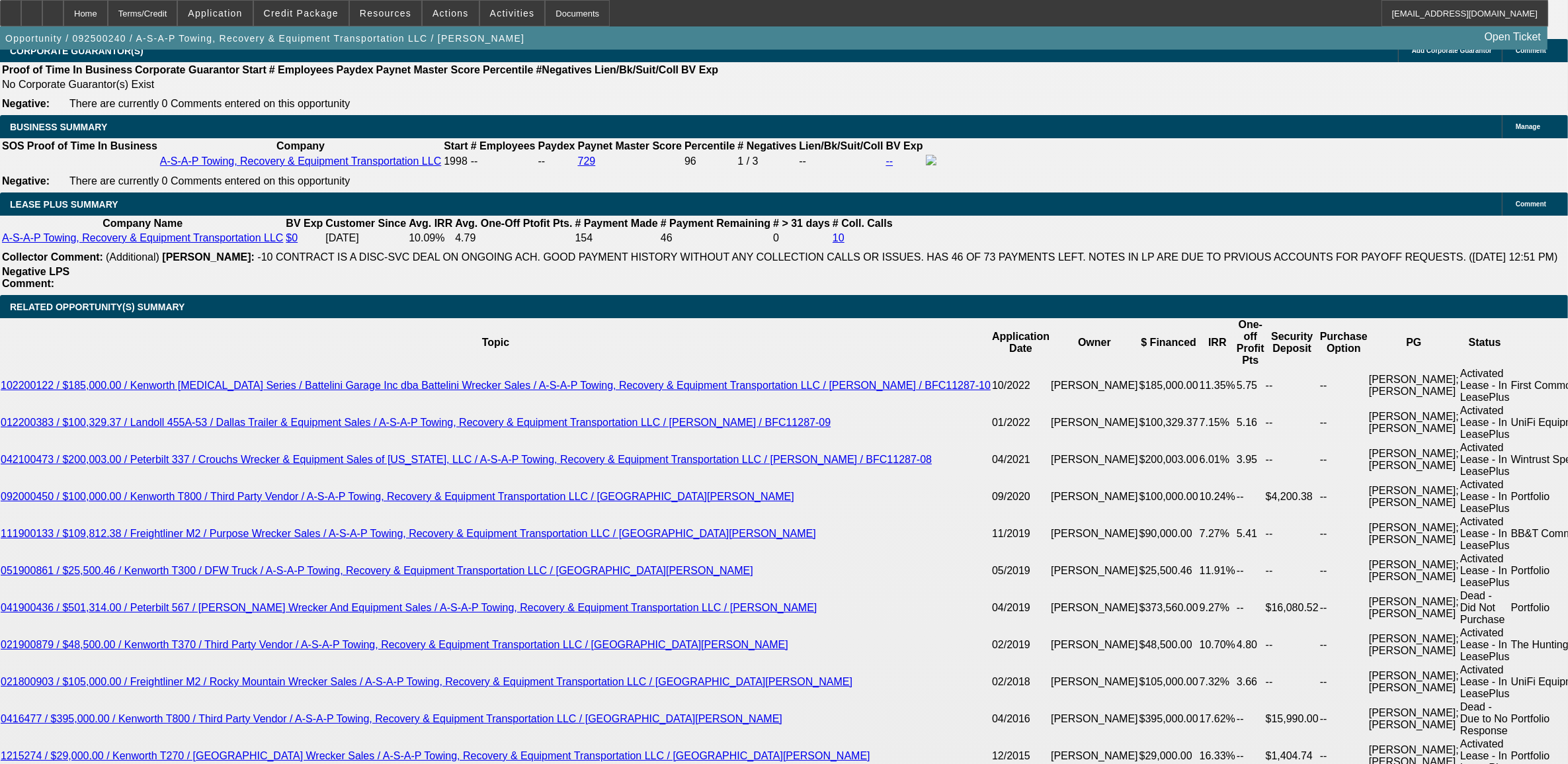
scroll to position [2315, 0]
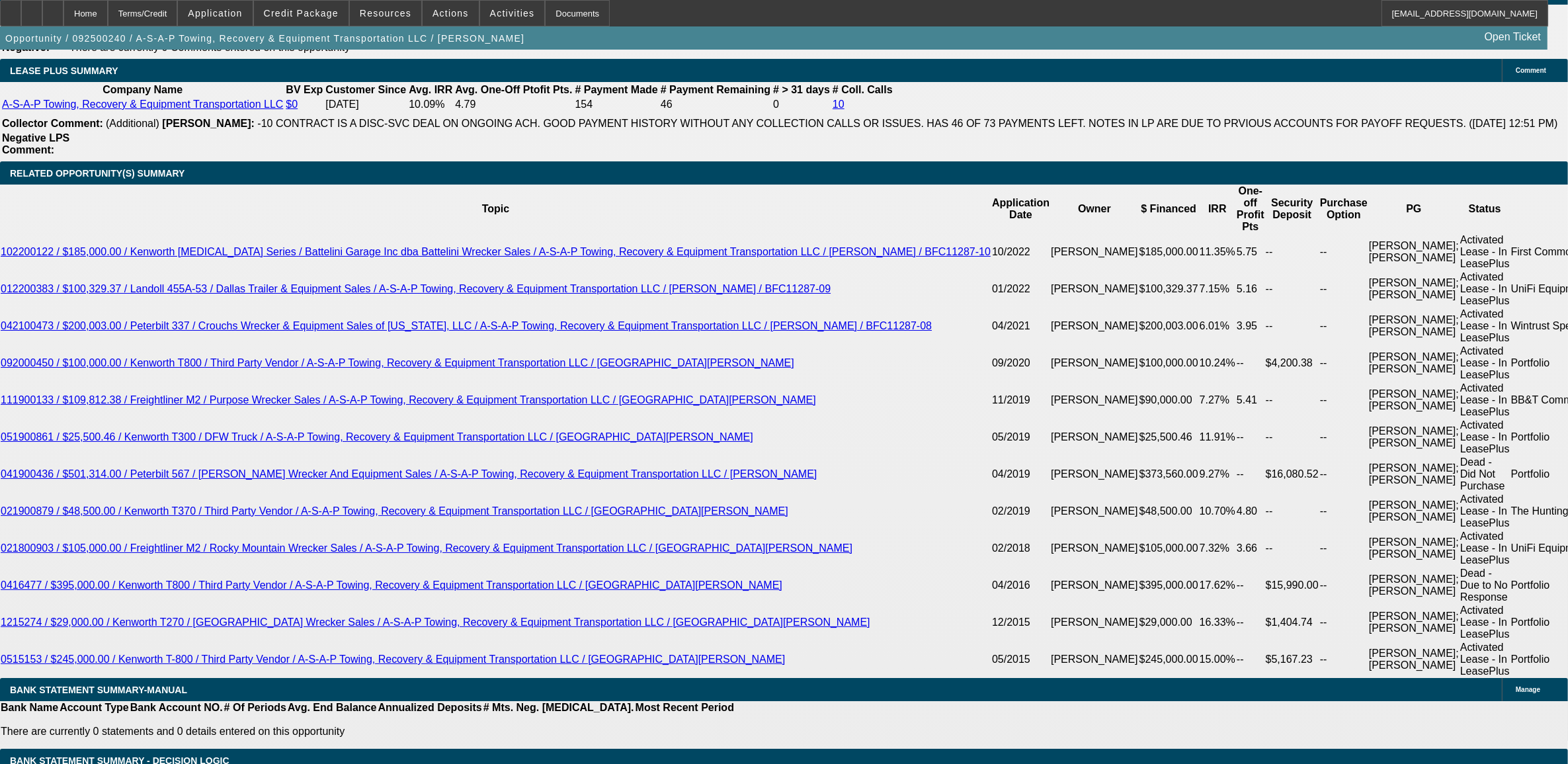
select select "0"
select select "3"
select select "0"
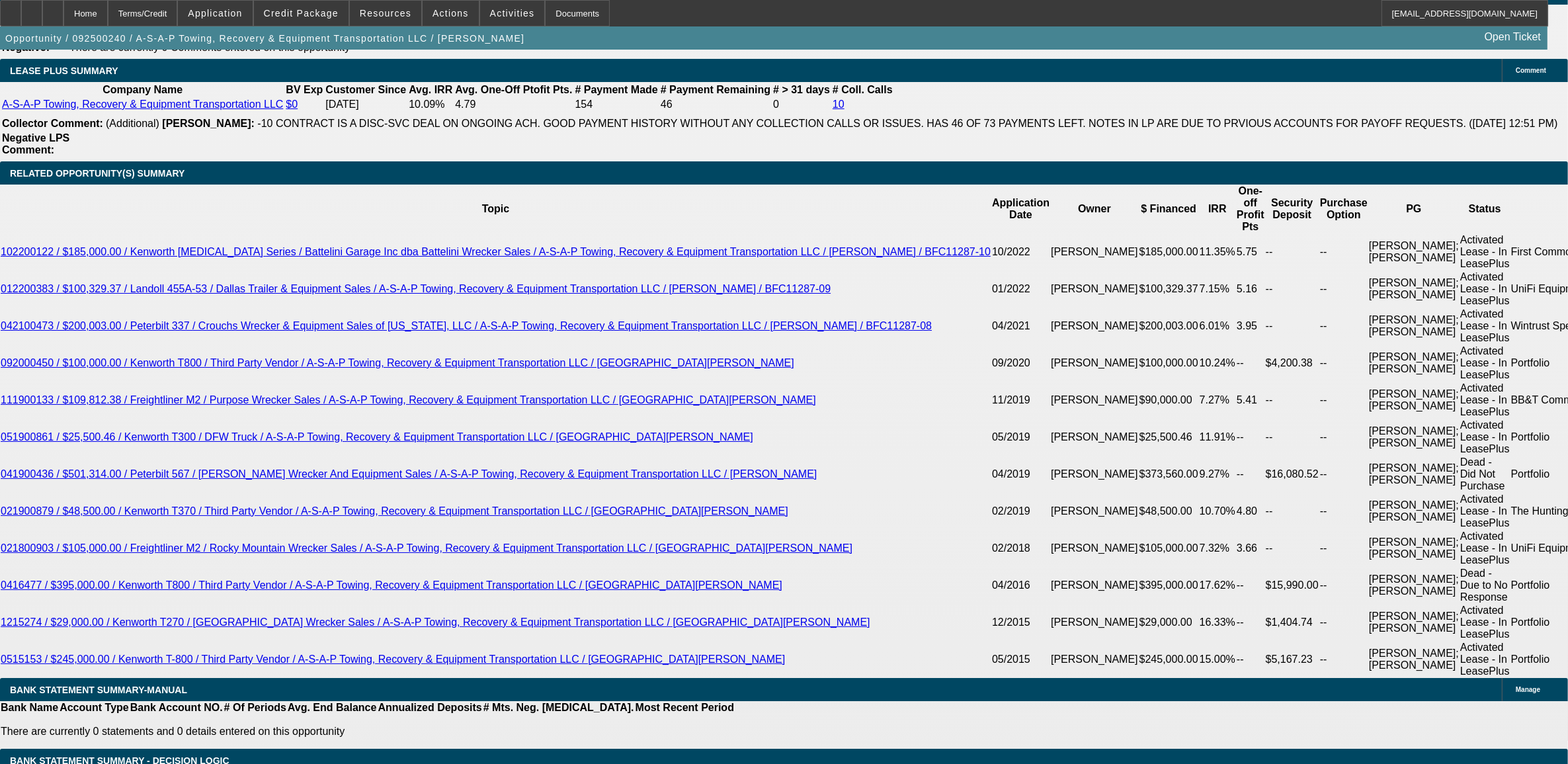
select select "6"
select select "0"
select select "3"
select select "0"
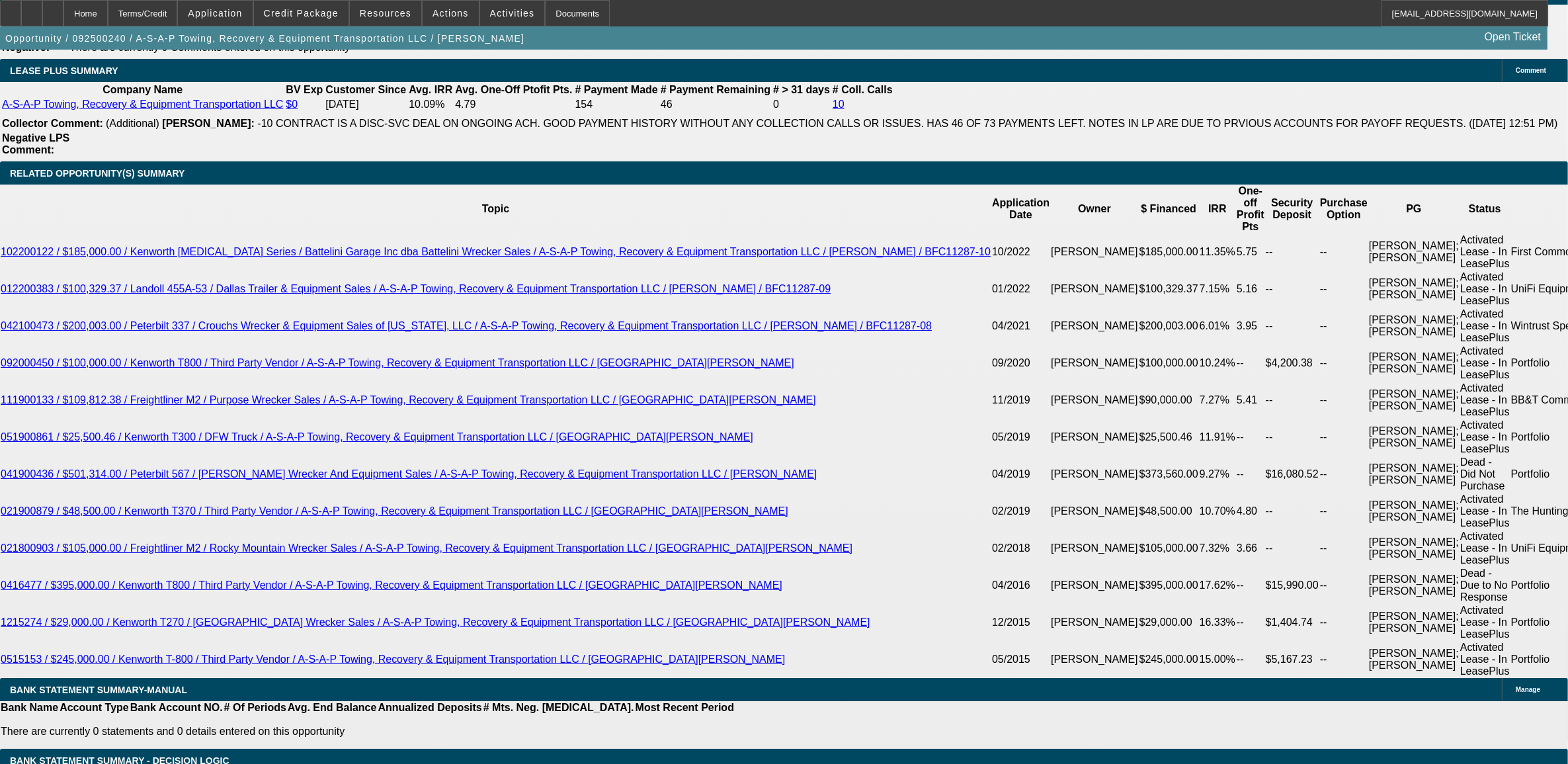
select select "6"
select select "0"
select select "2"
select select "0"
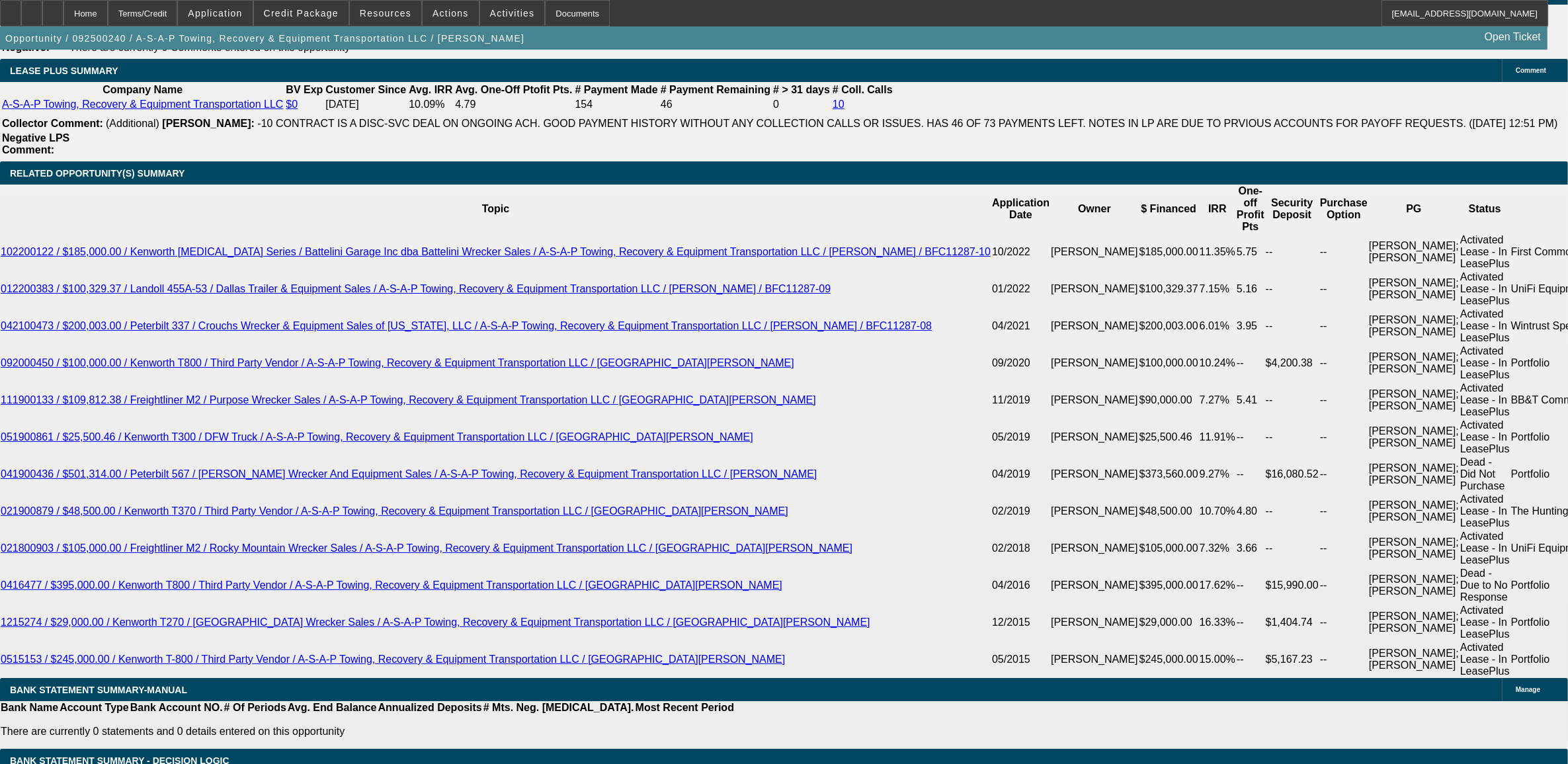
select select "6"
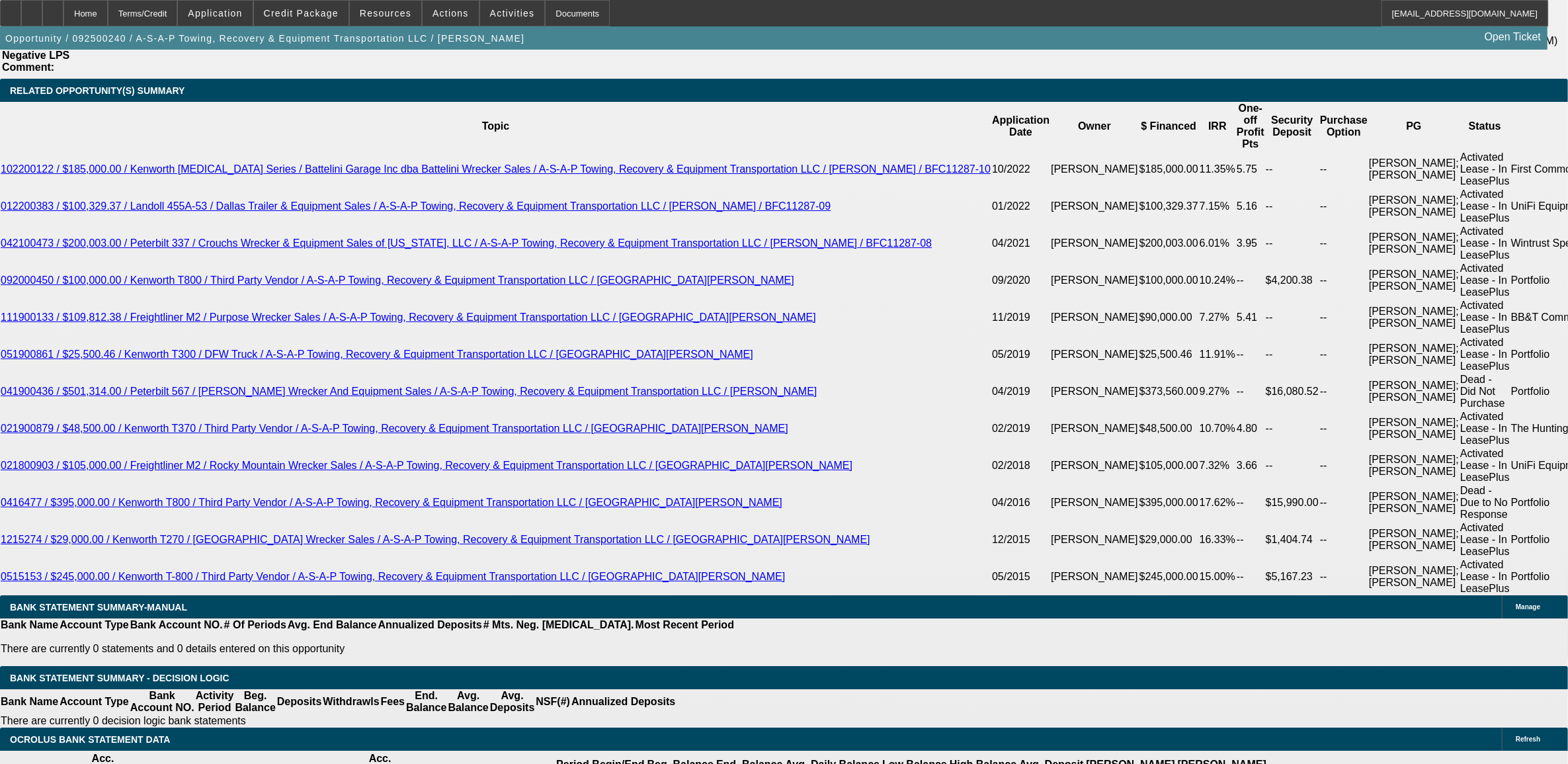
type input "UNKNOWN"
type input "9.5"
type input "$274.12"
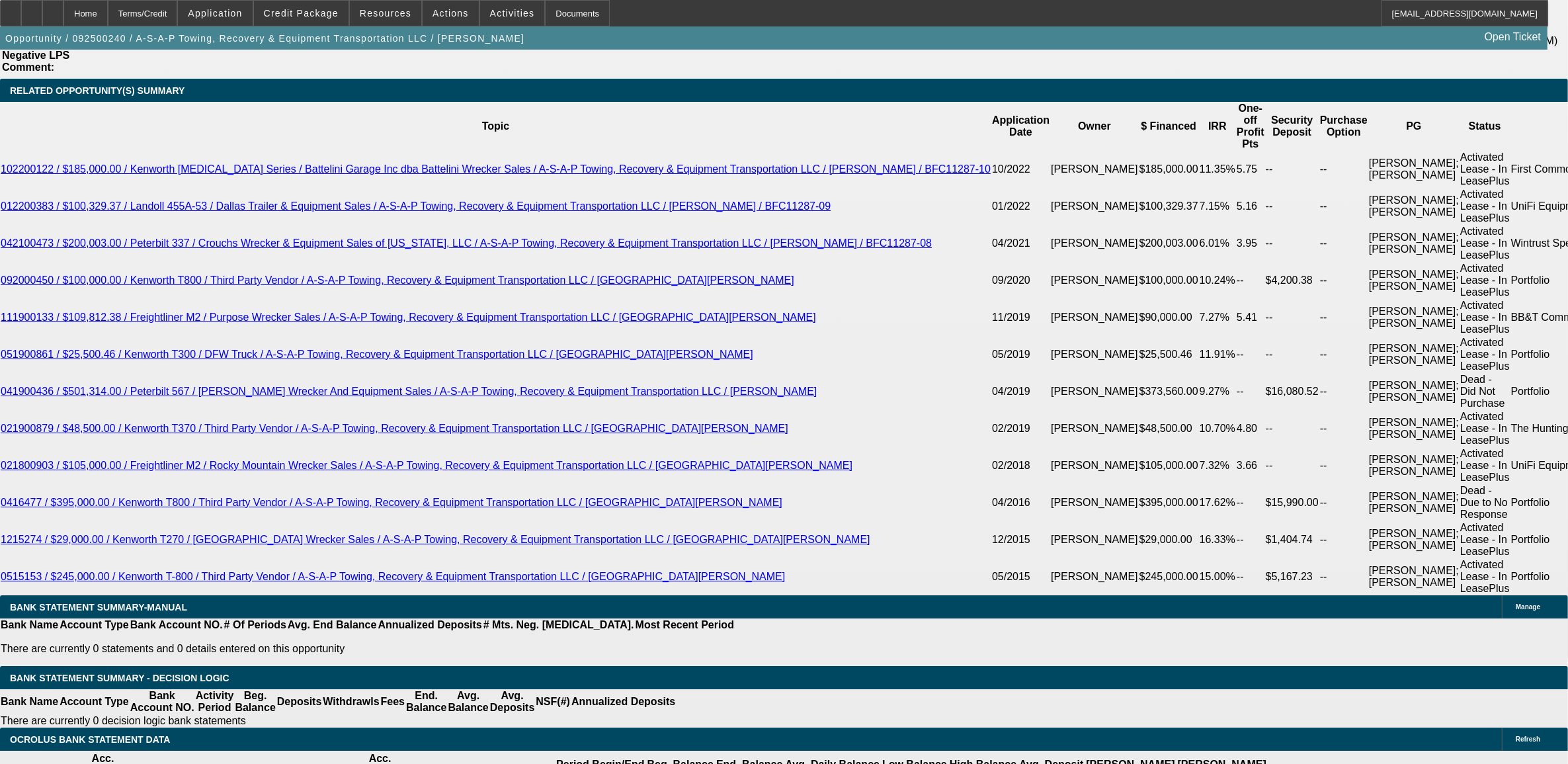
type input "9.5"
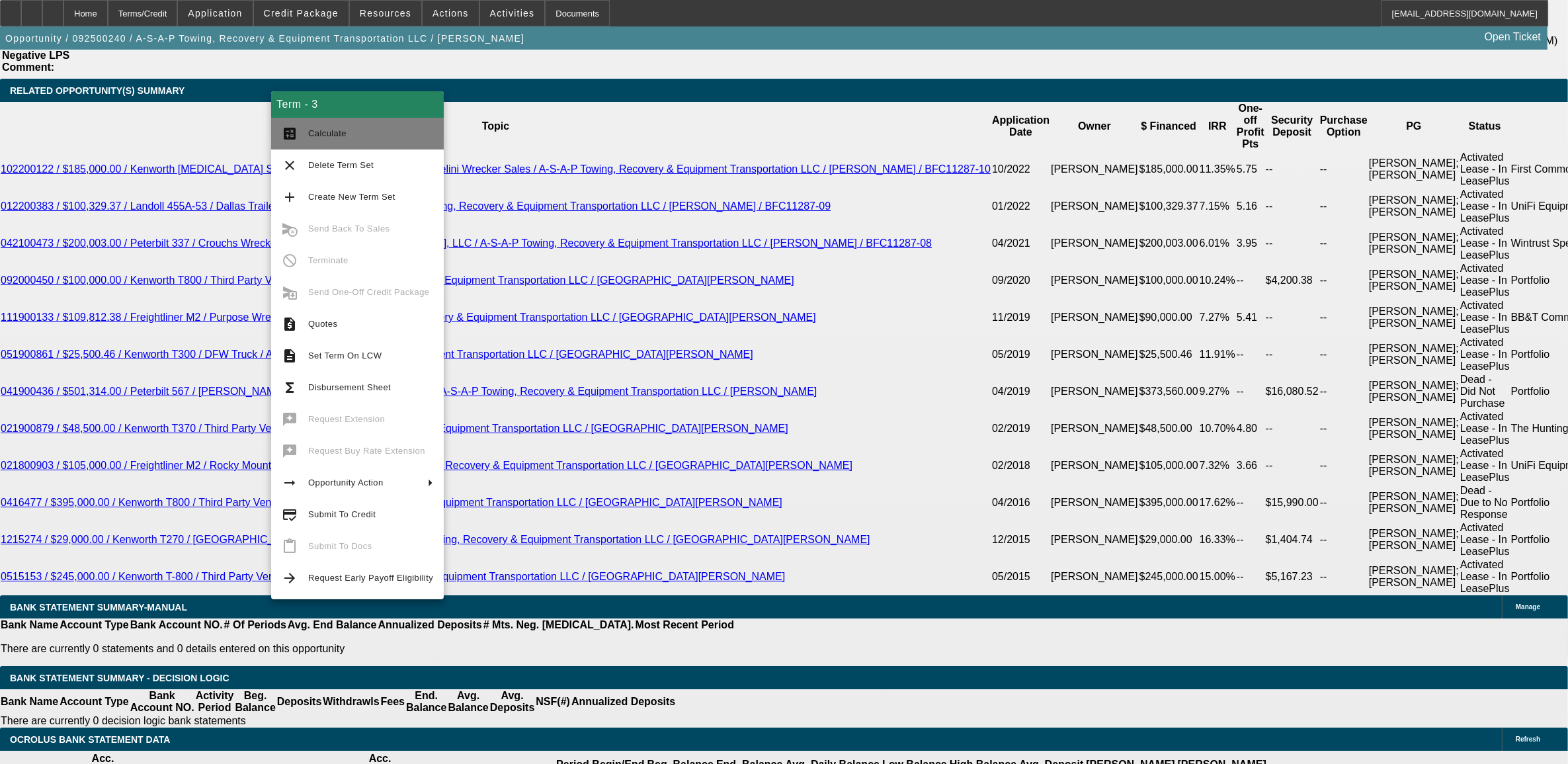
click at [348, 140] on span "Calculate" at bounding box center [370, 133] width 125 height 16
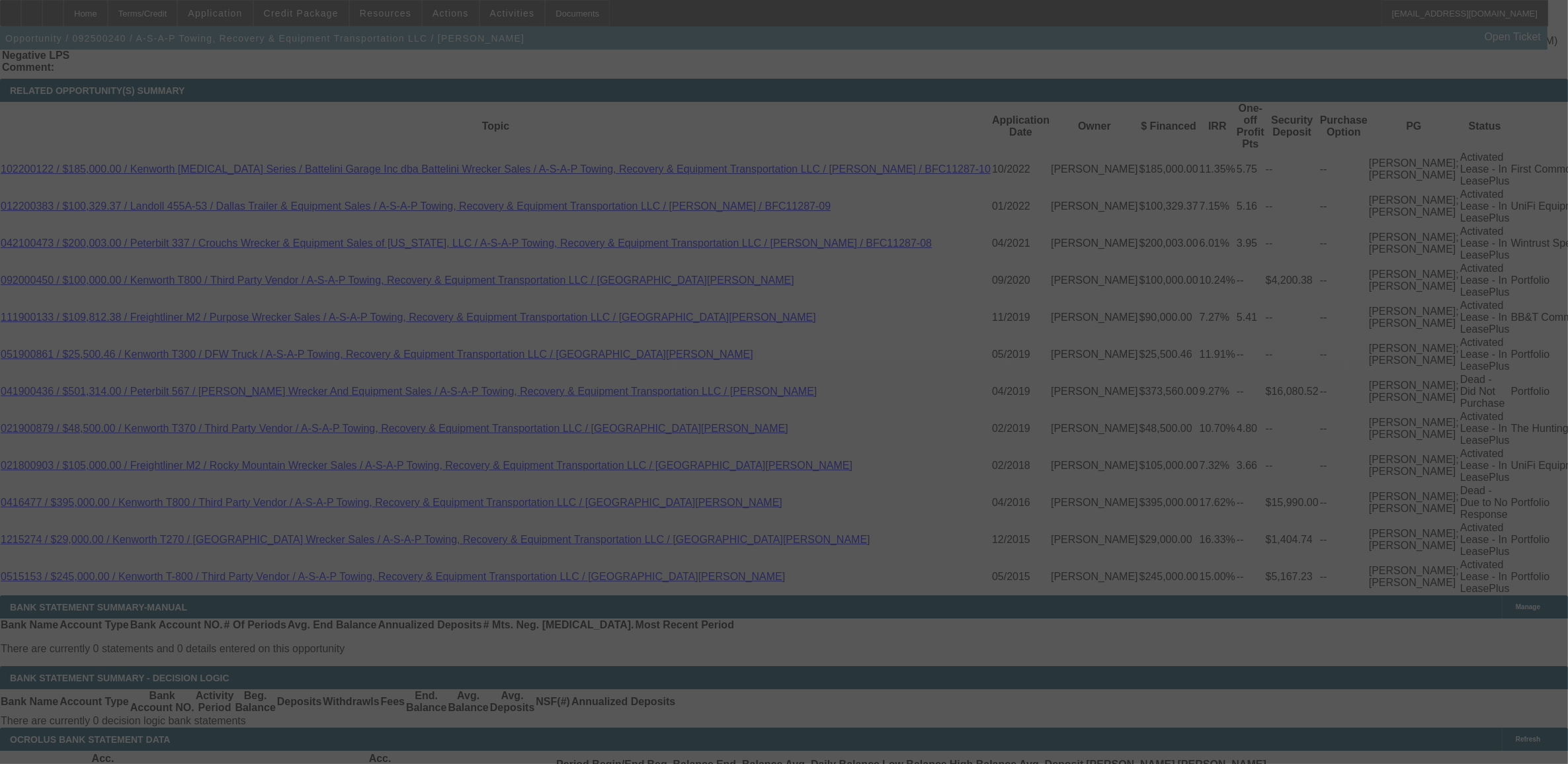
select select "0"
select select "3"
select select "0"
select select "6"
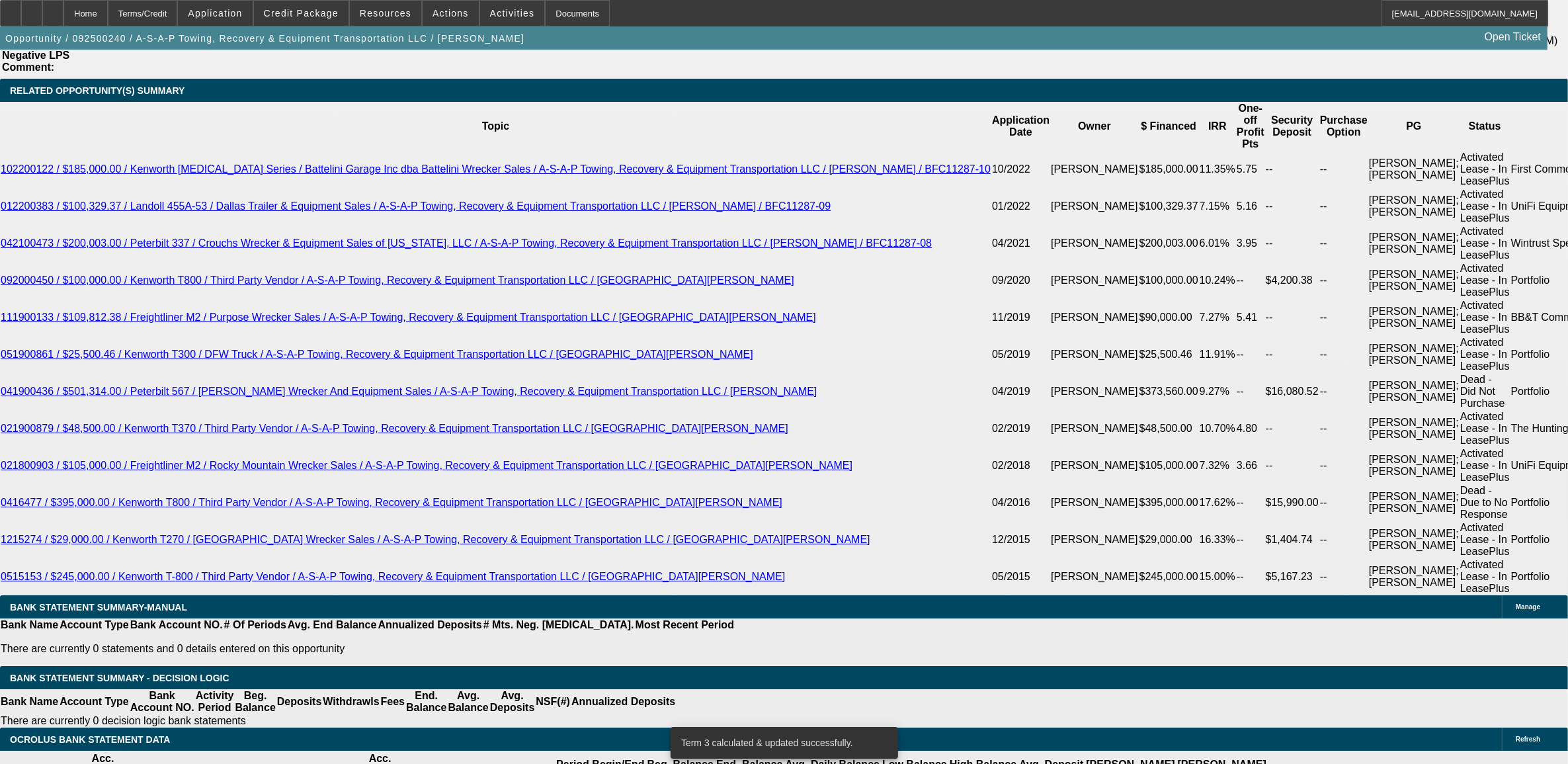
type input "$0.00"
type input "UNKNOWN"
type input "$1,644.72"
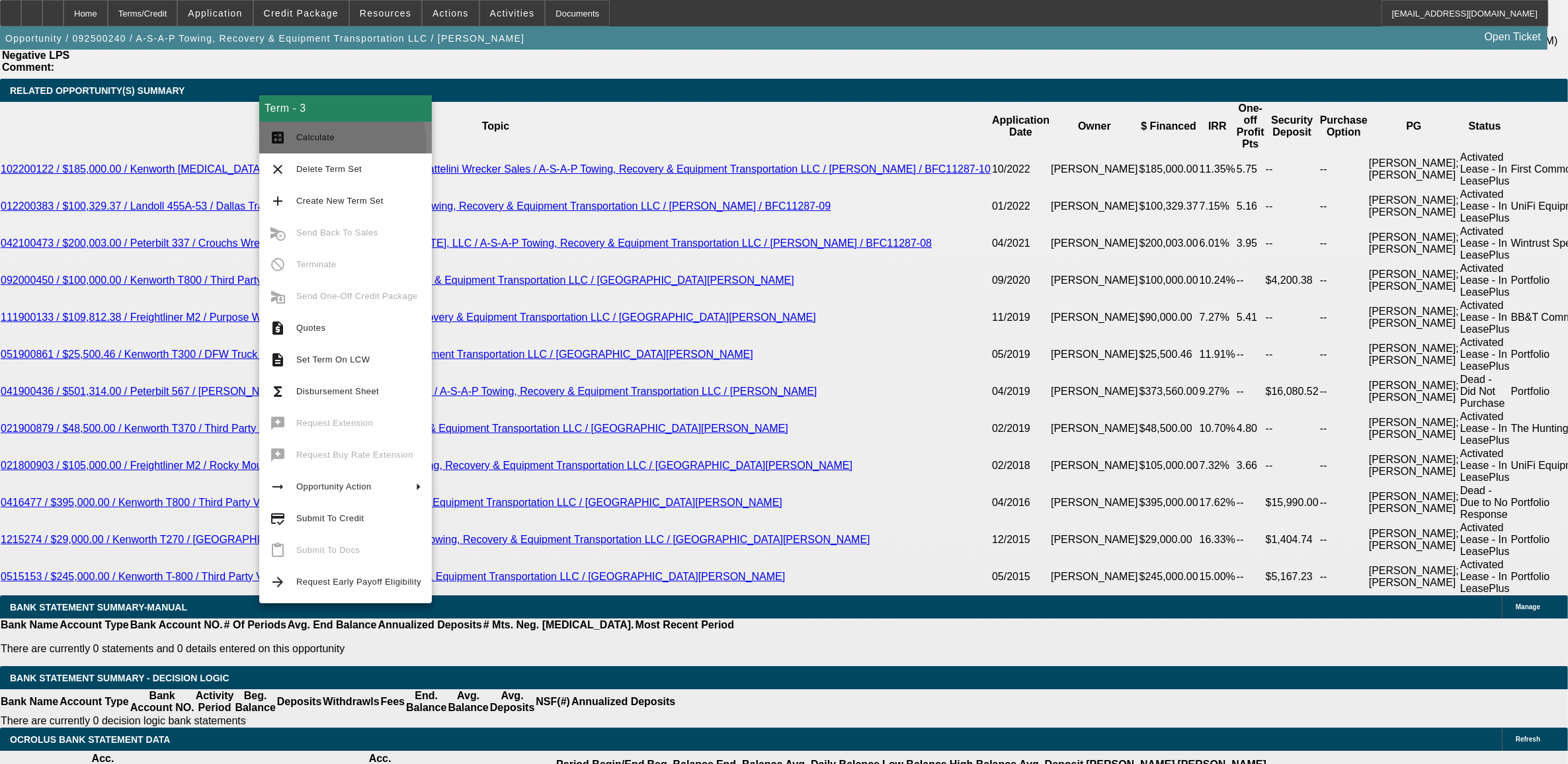
click at [331, 144] on button "calculate Calculate" at bounding box center [345, 138] width 173 height 32
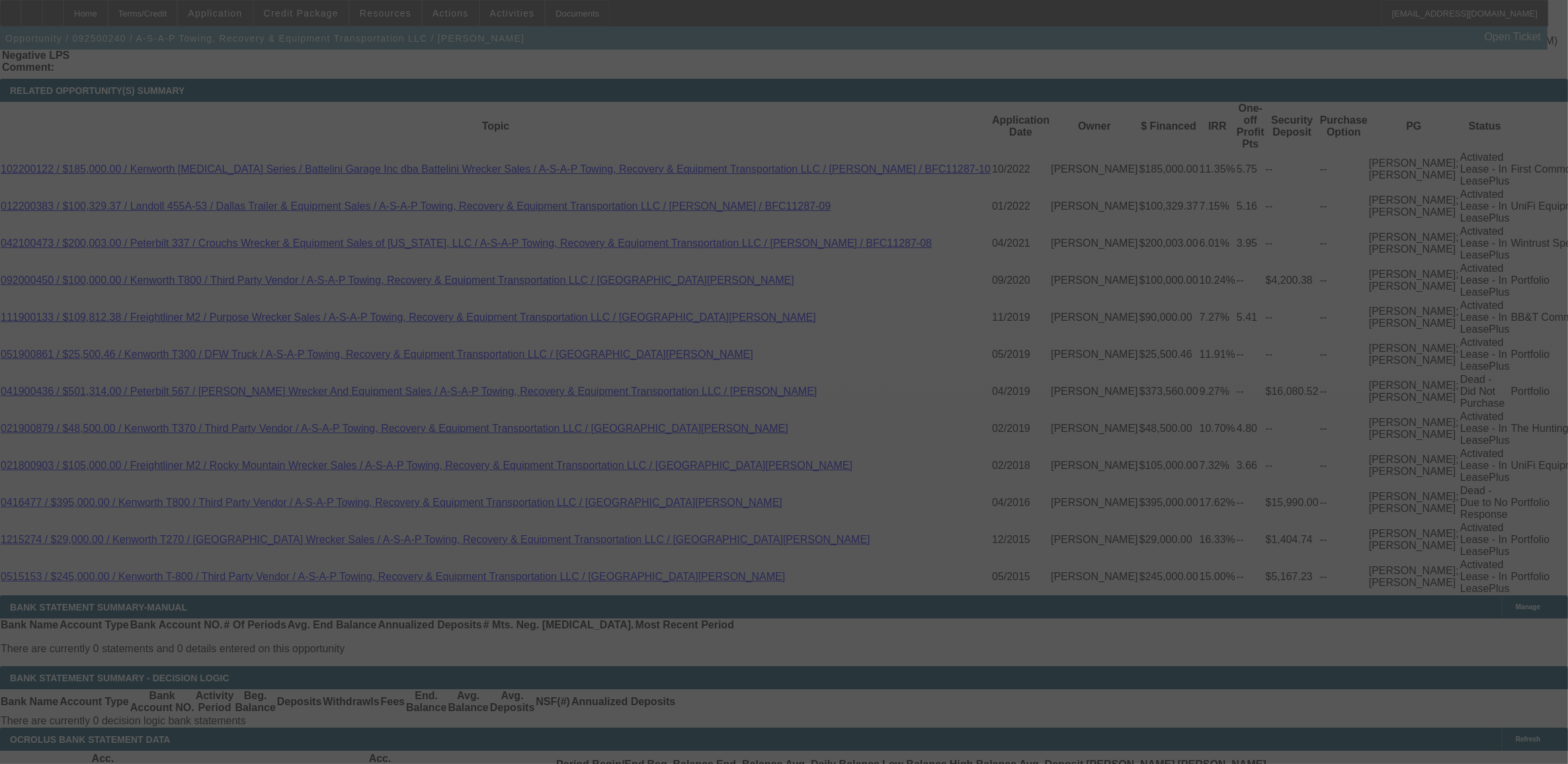
select select "0"
select select "3"
select select "0"
select select "6"
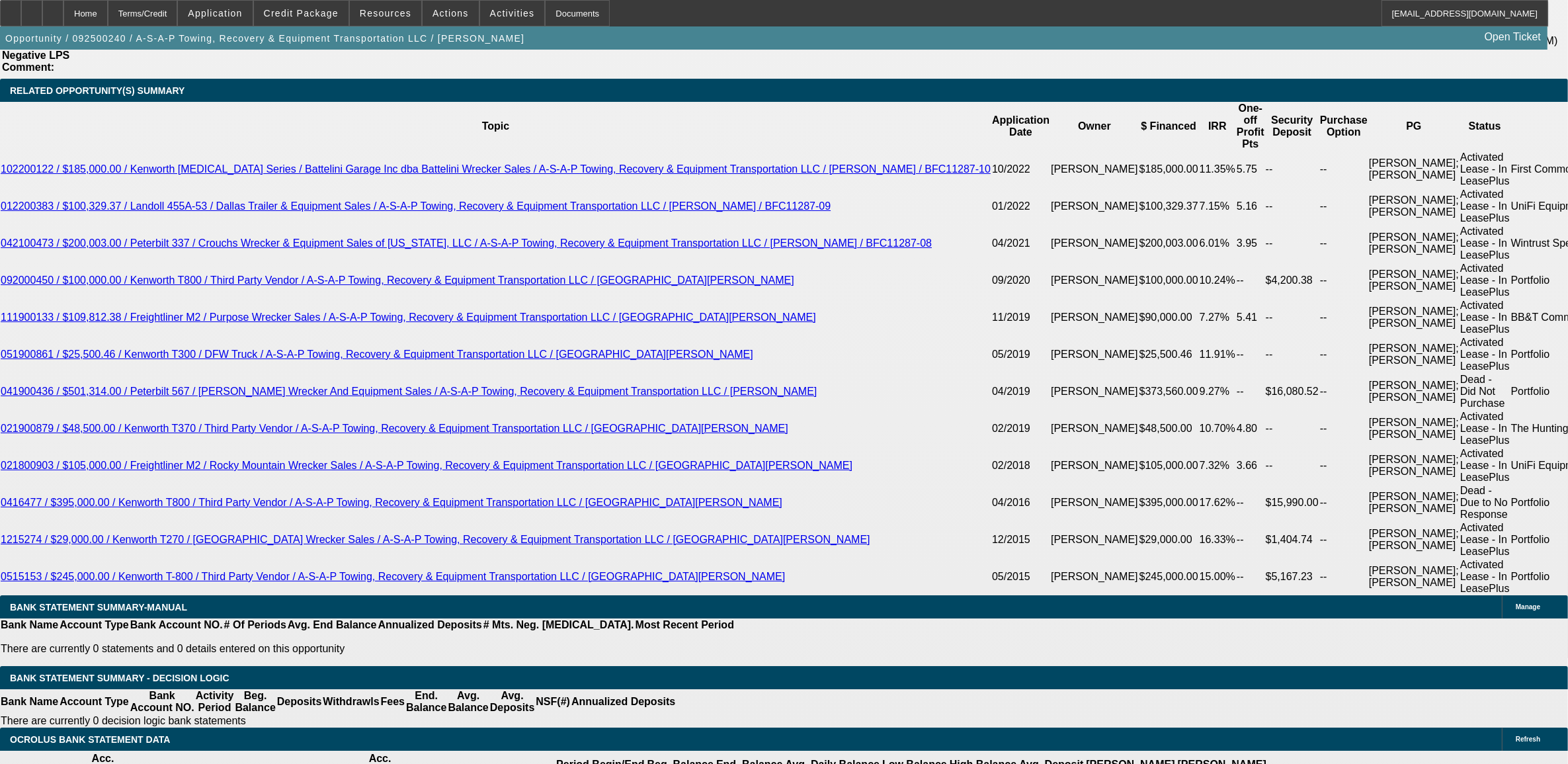
type input "UNKNOWN"
type input "60"
type input "$1,890.17"
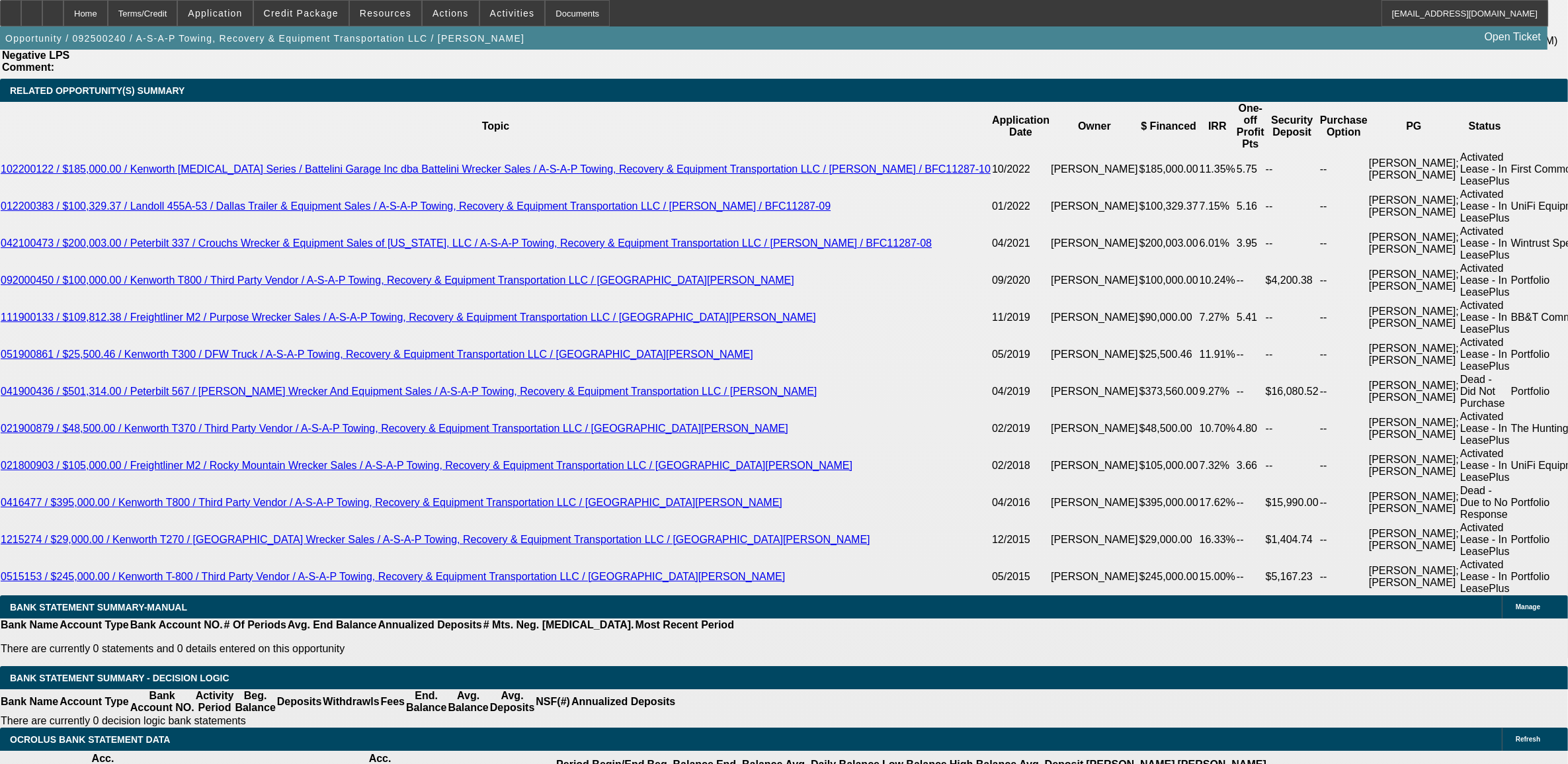
type input "60"
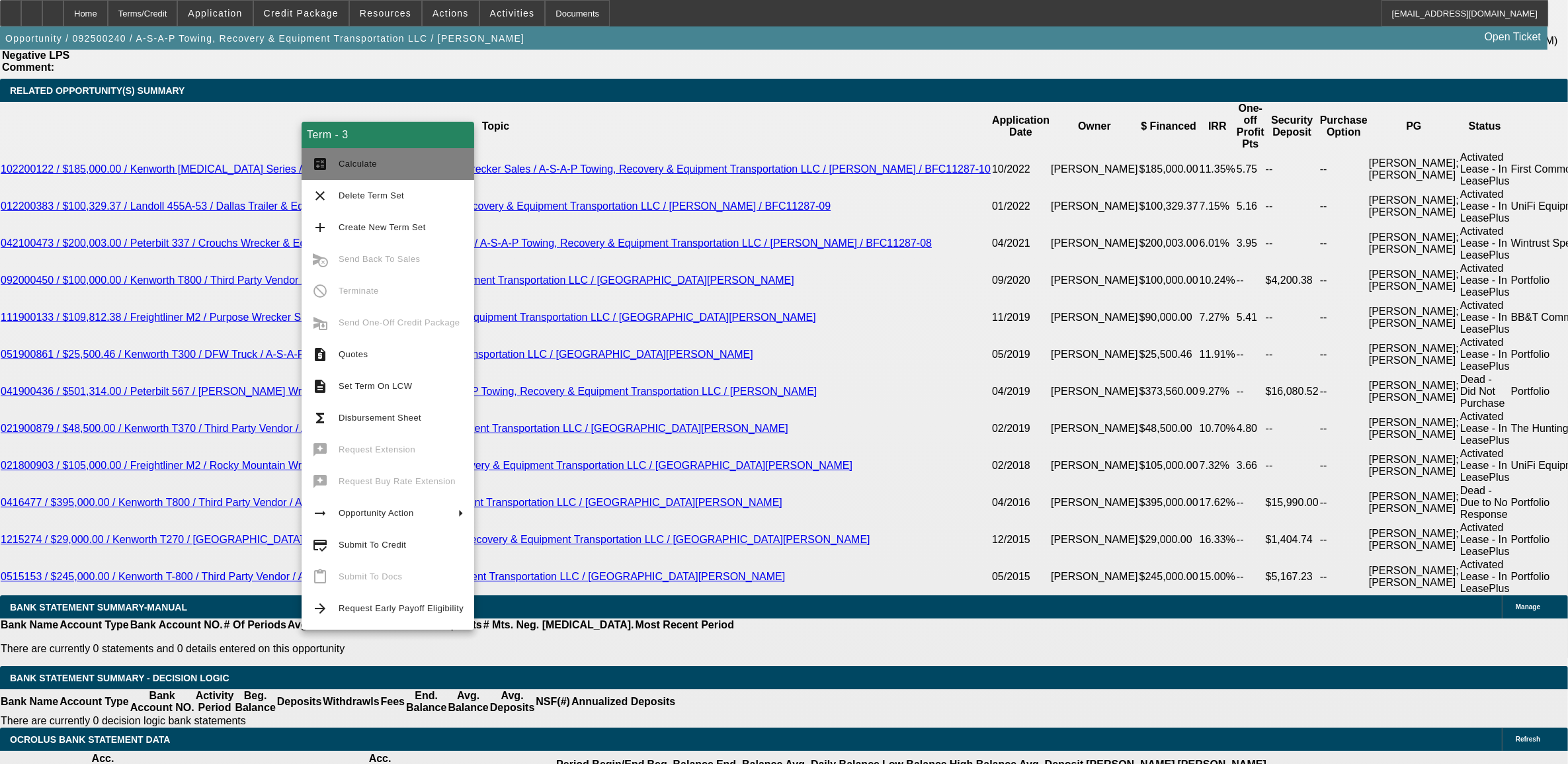
click at [353, 164] on span "Calculate" at bounding box center [357, 164] width 39 height 10
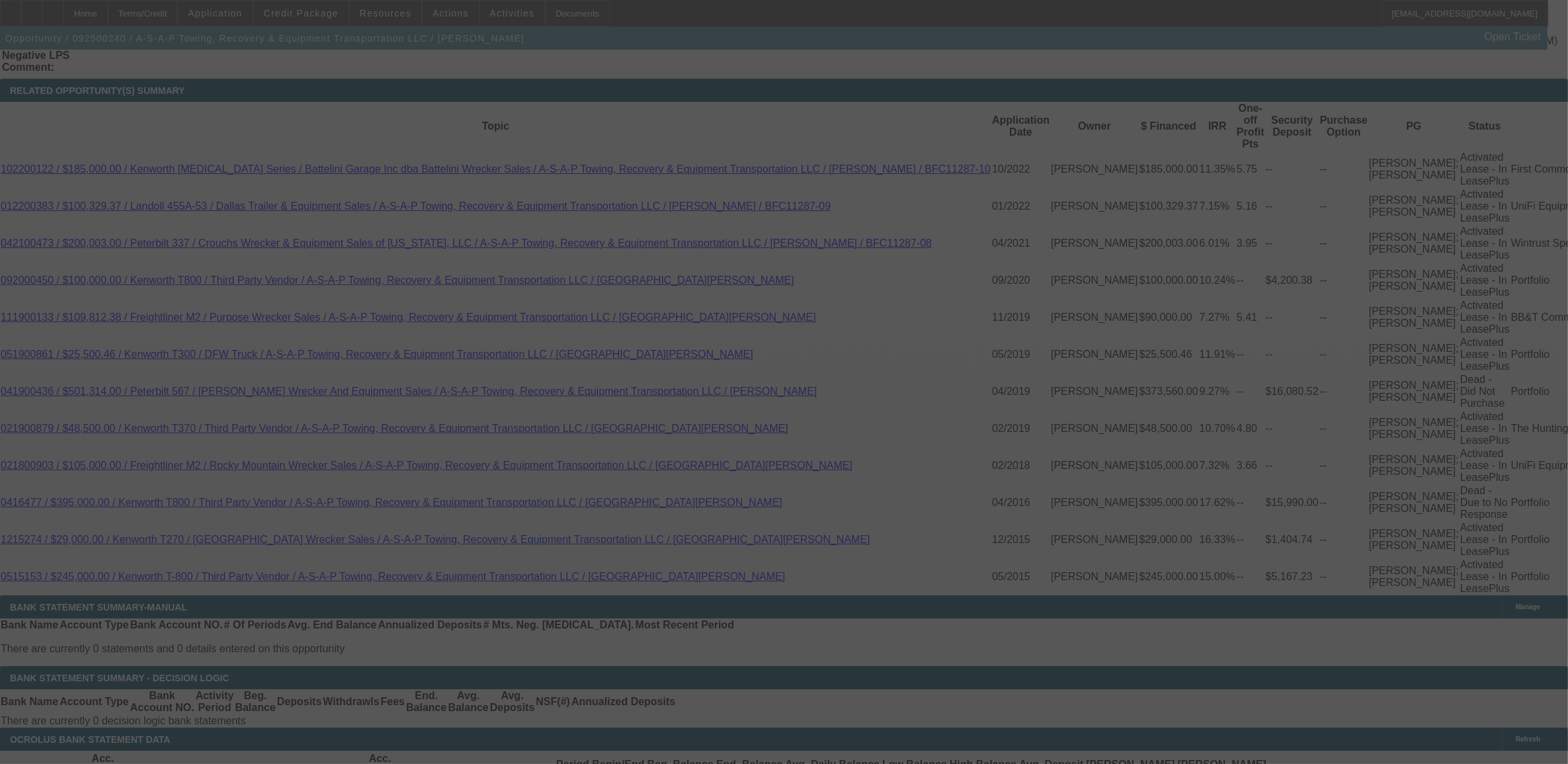
select select "0"
select select "3"
select select "0"
select select "6"
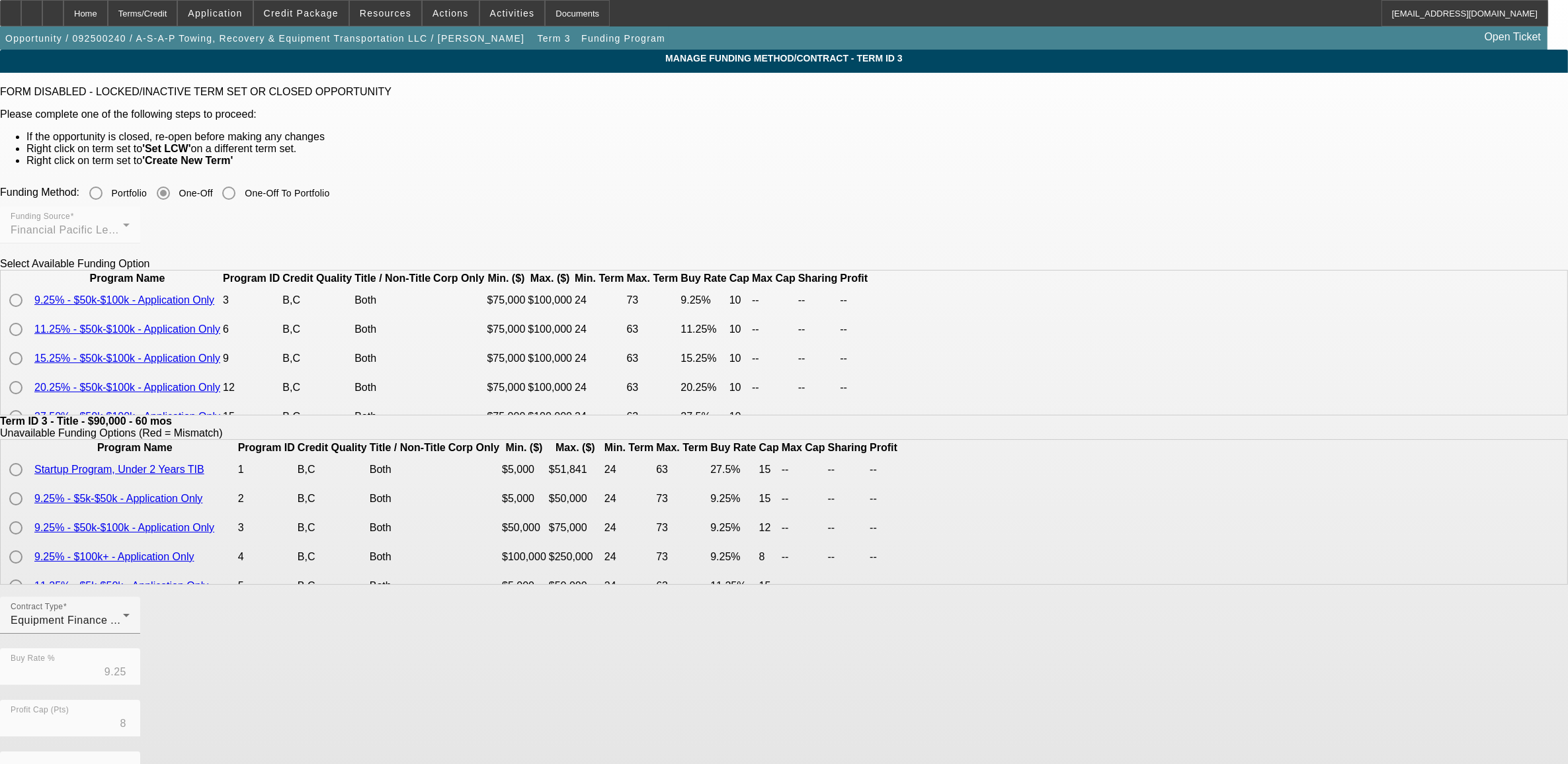
click at [33, 314] on td at bounding box center [17, 300] width 30 height 28
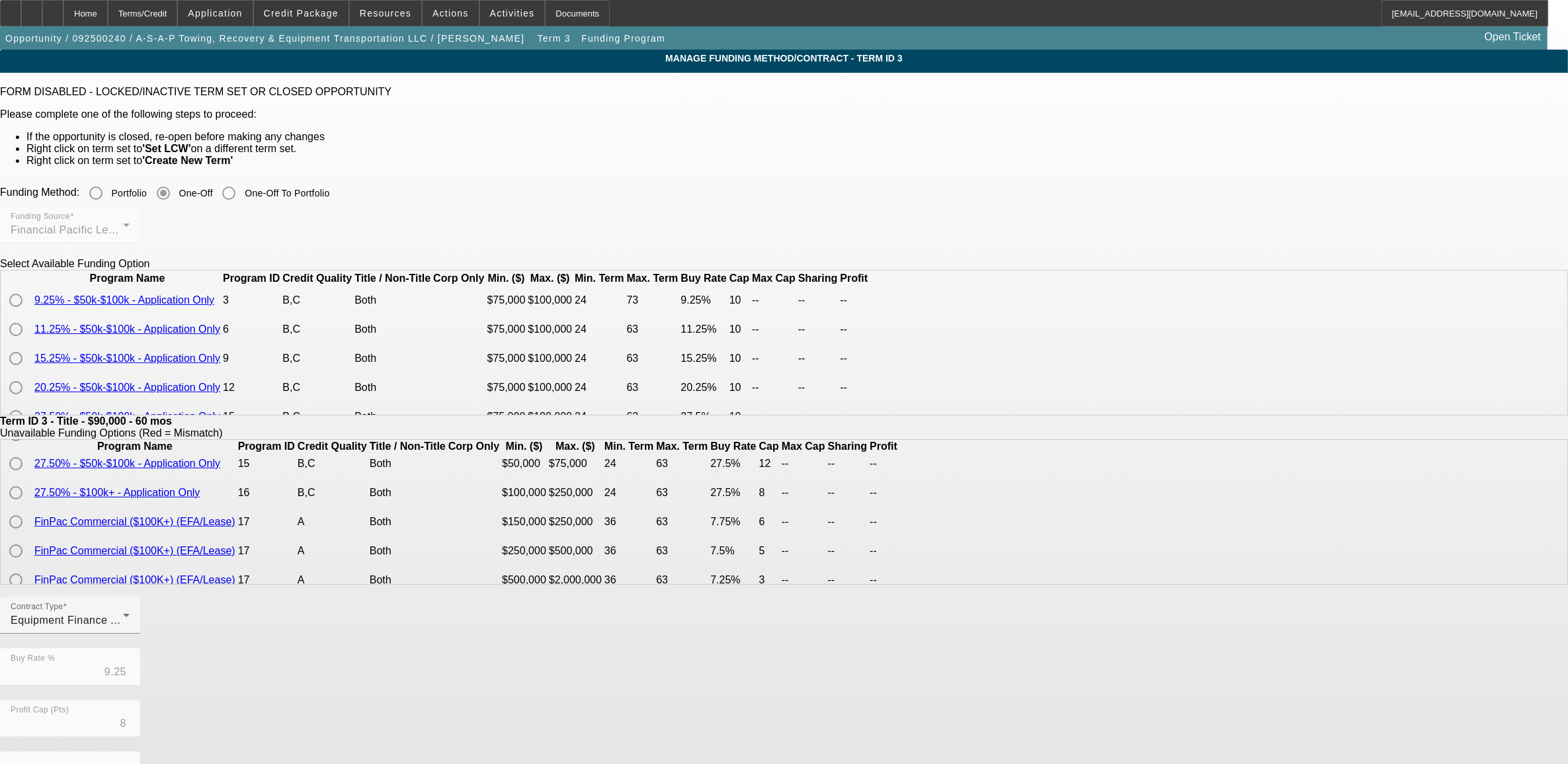
scroll to position [244, 0]
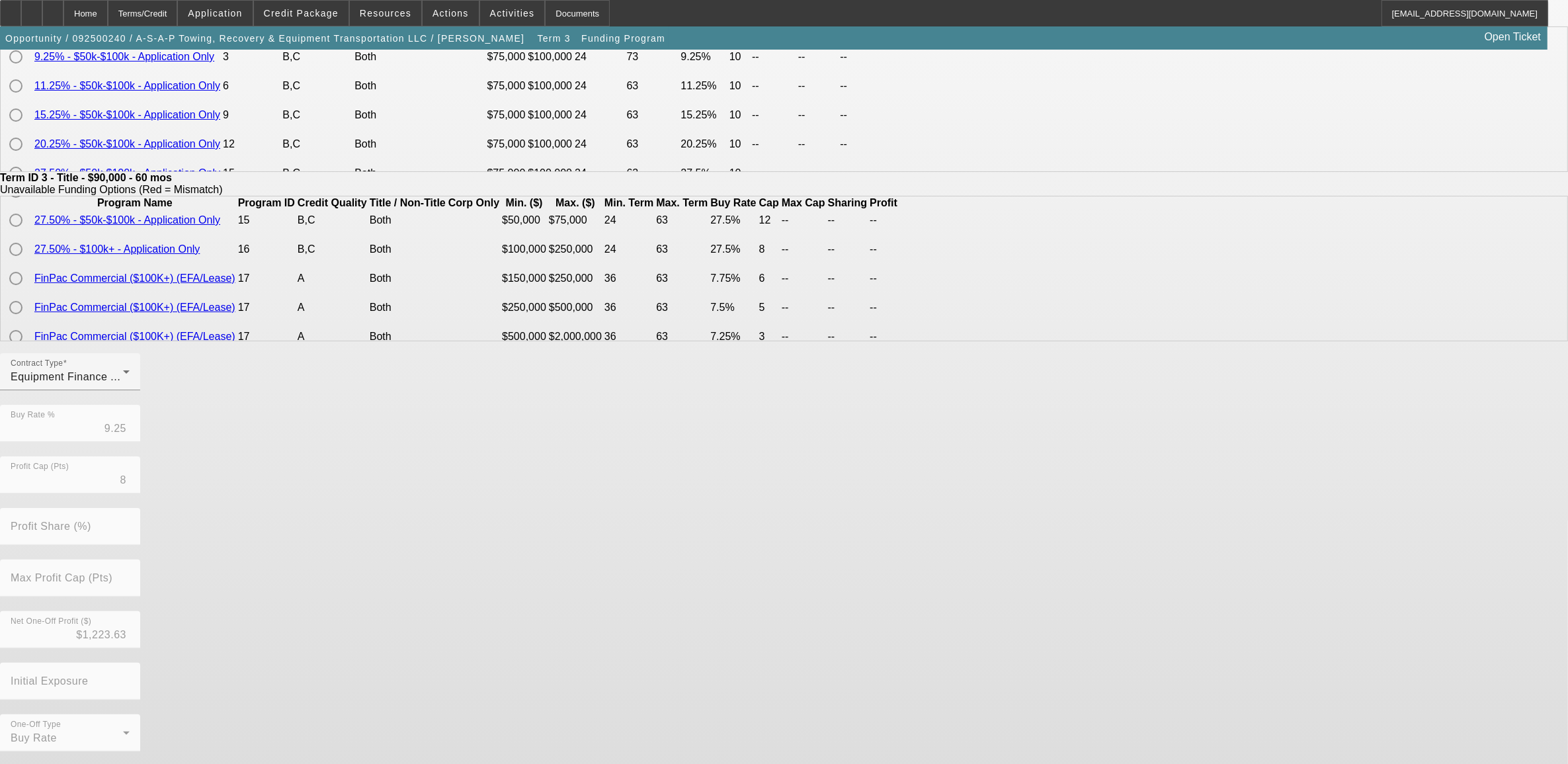
click at [45, 763] on button "Go Back" at bounding box center [22, 773] width 45 height 14
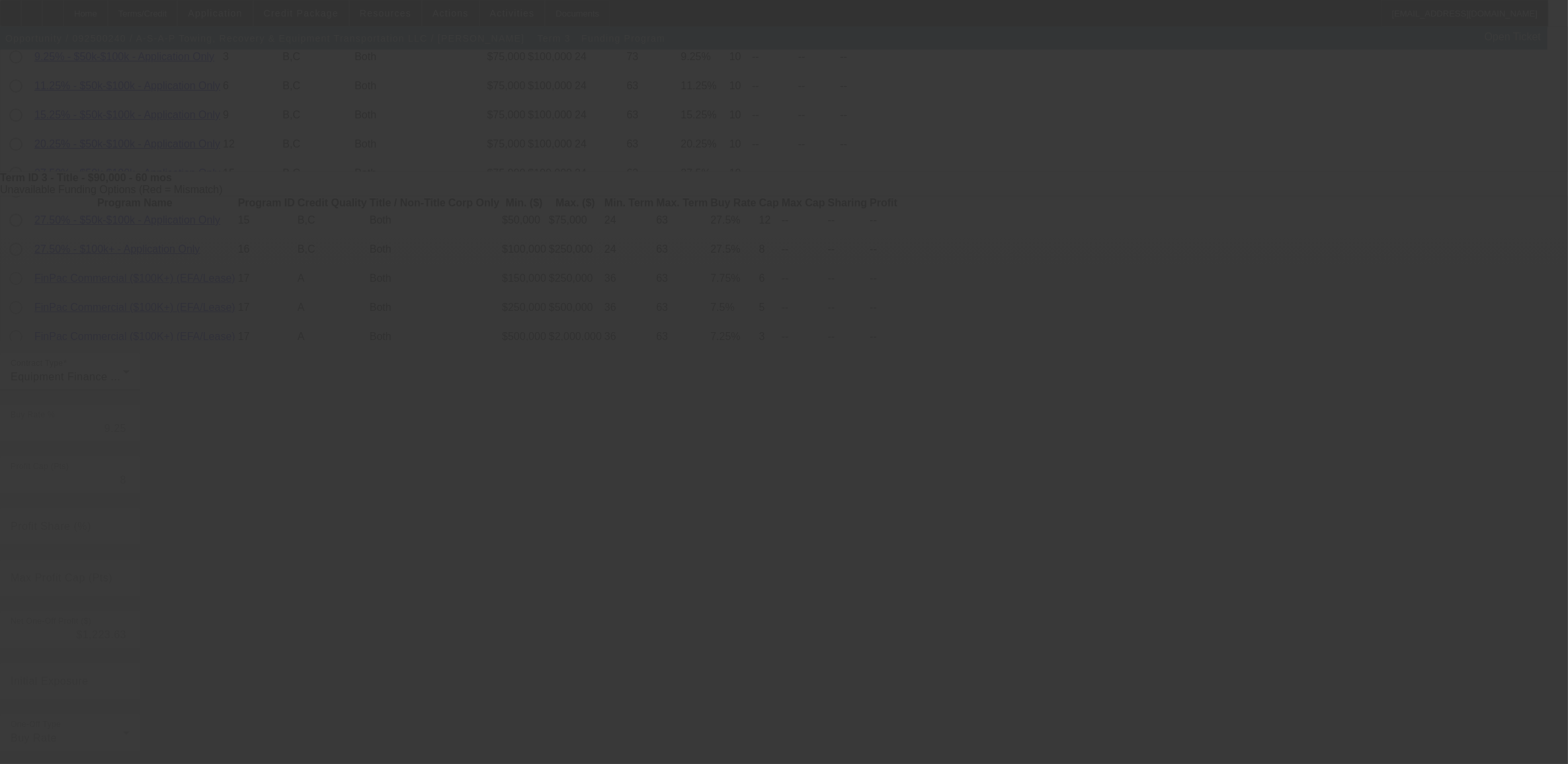
scroll to position [0, 0]
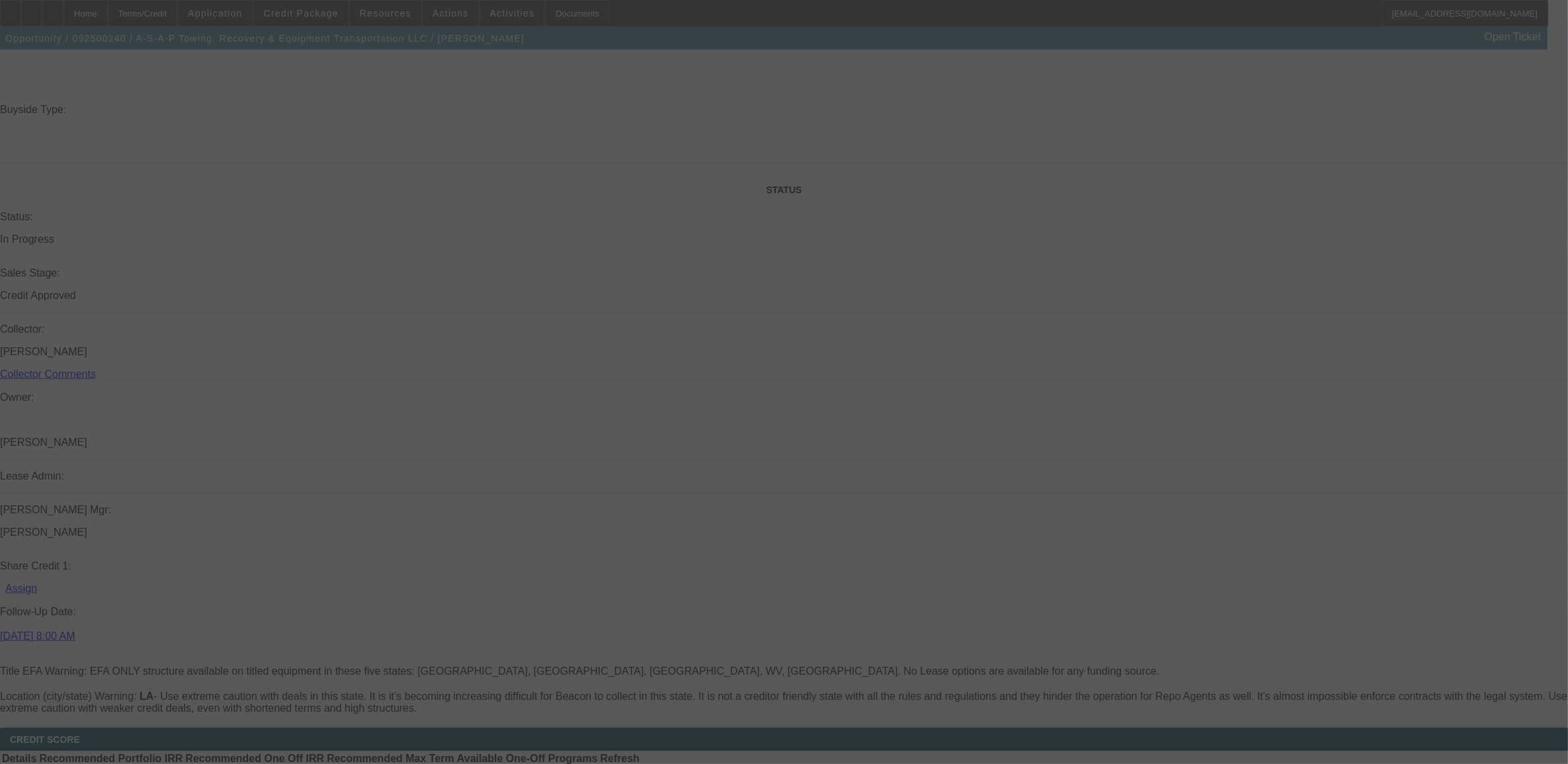
scroll to position [1836, 0]
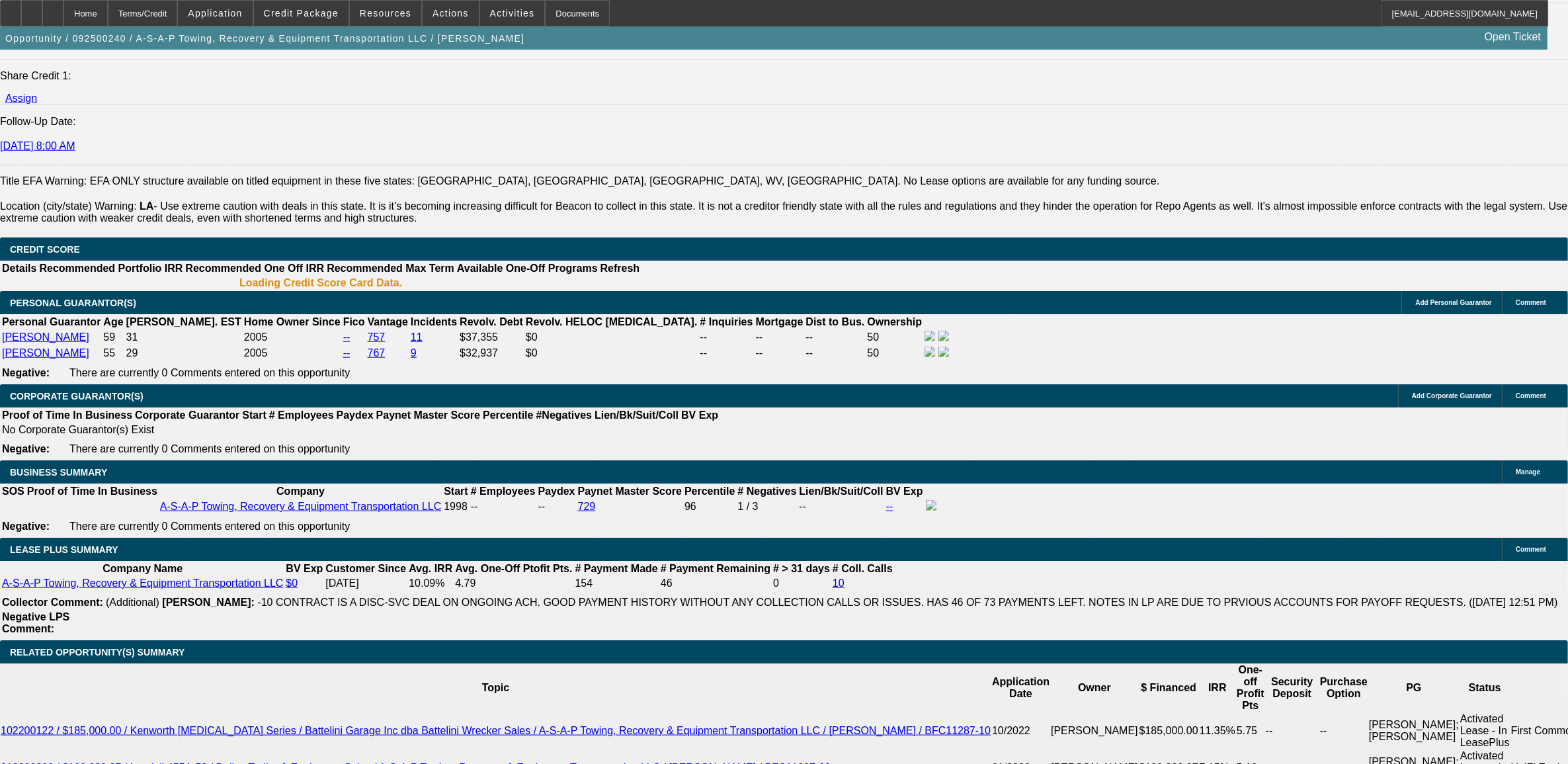
select select "0"
select select "2"
select select "0"
select select "6"
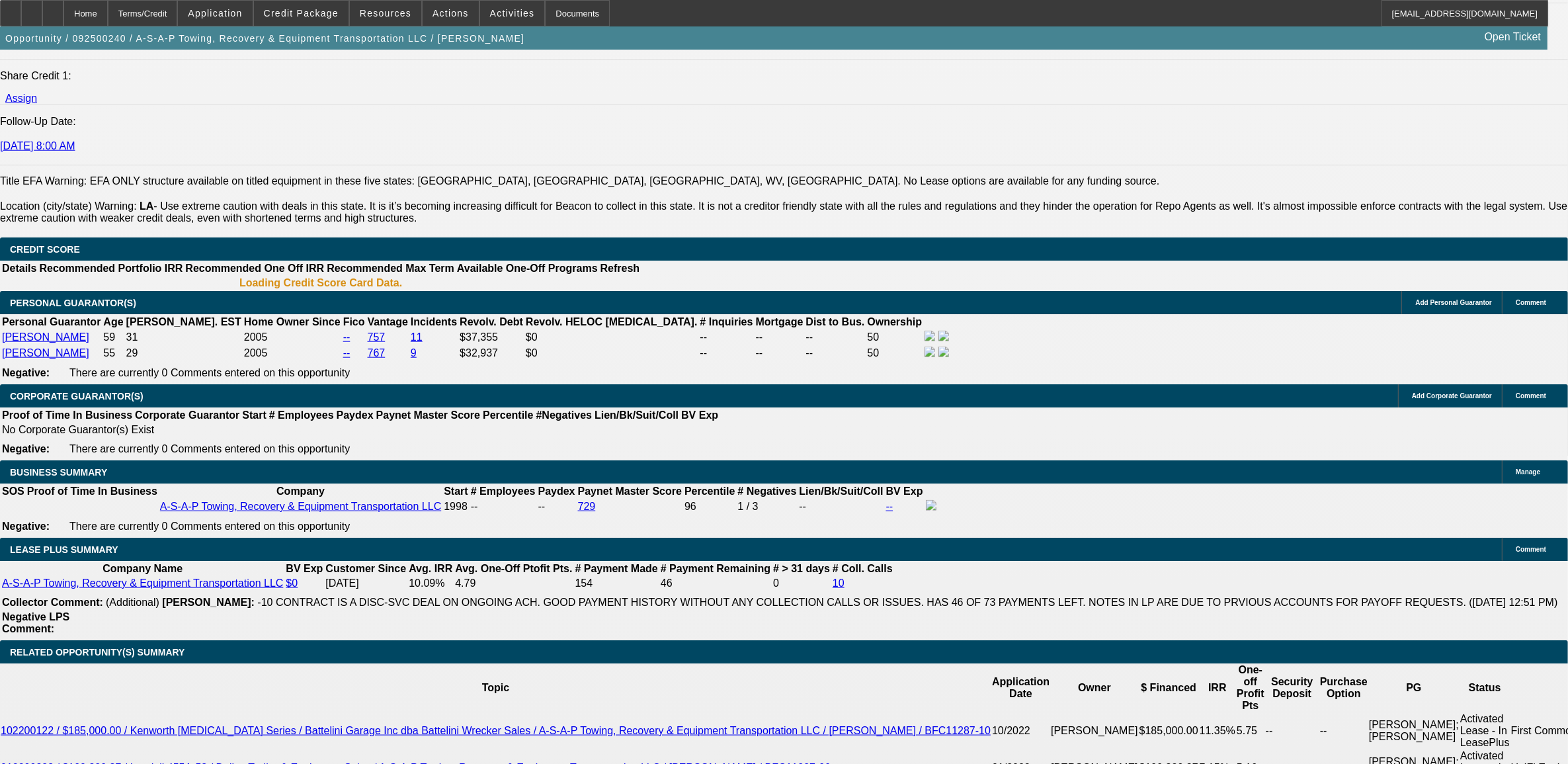
select select "0"
select select "2"
select select "0"
select select "6"
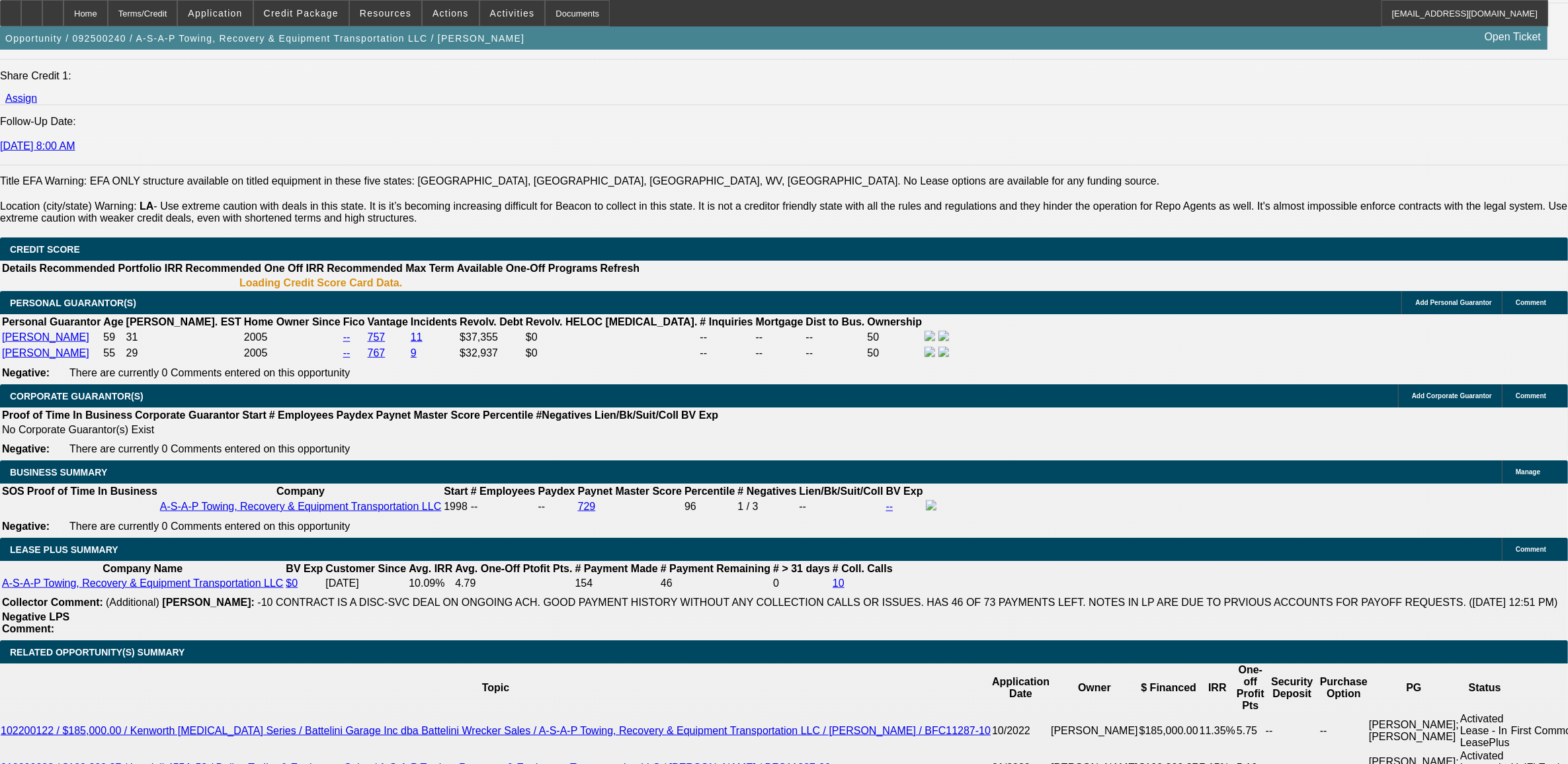
select select "0"
select select "2"
select select "0"
select select "6"
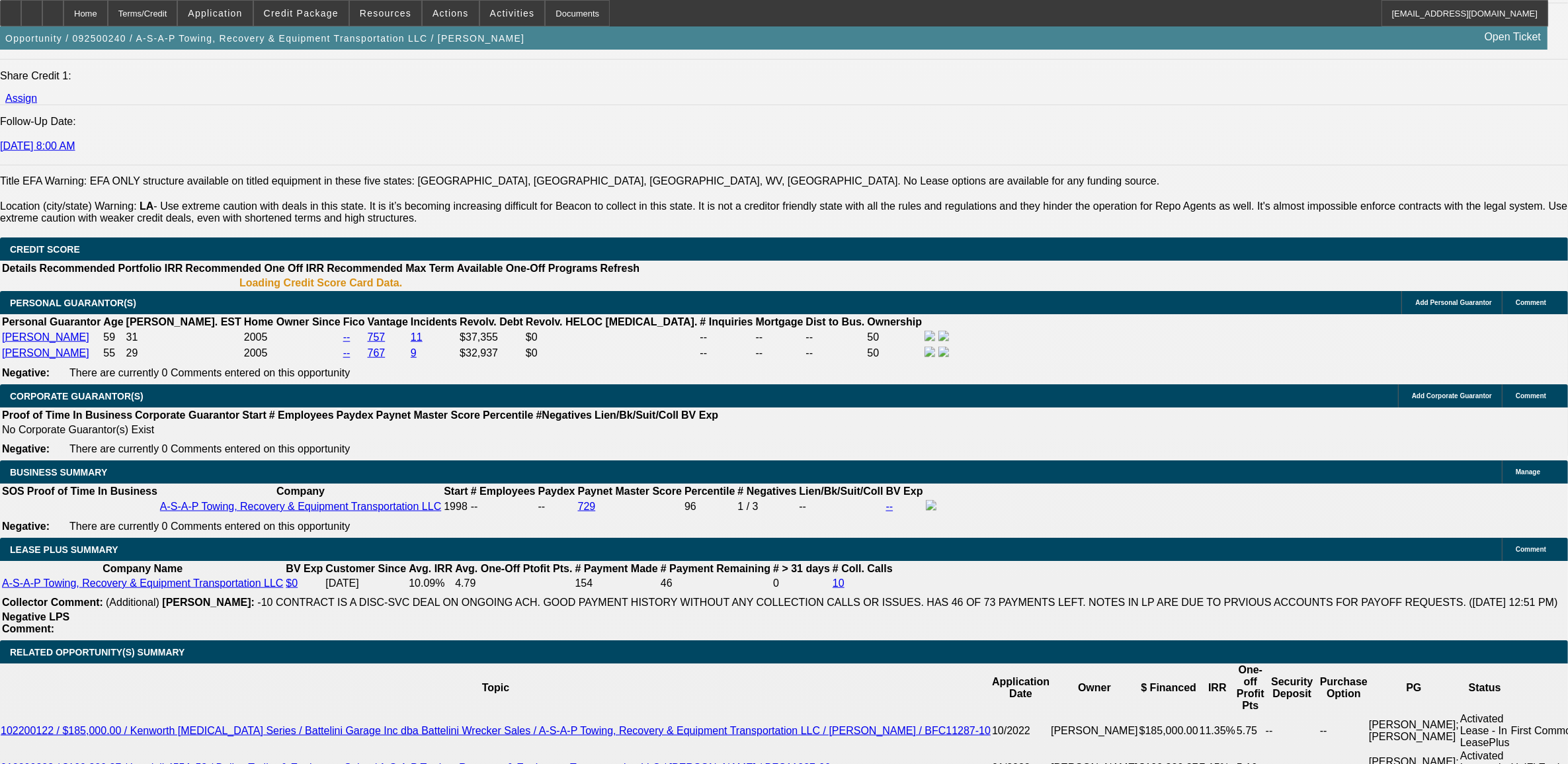
select select "0"
select select "2"
select select "0"
select select "6"
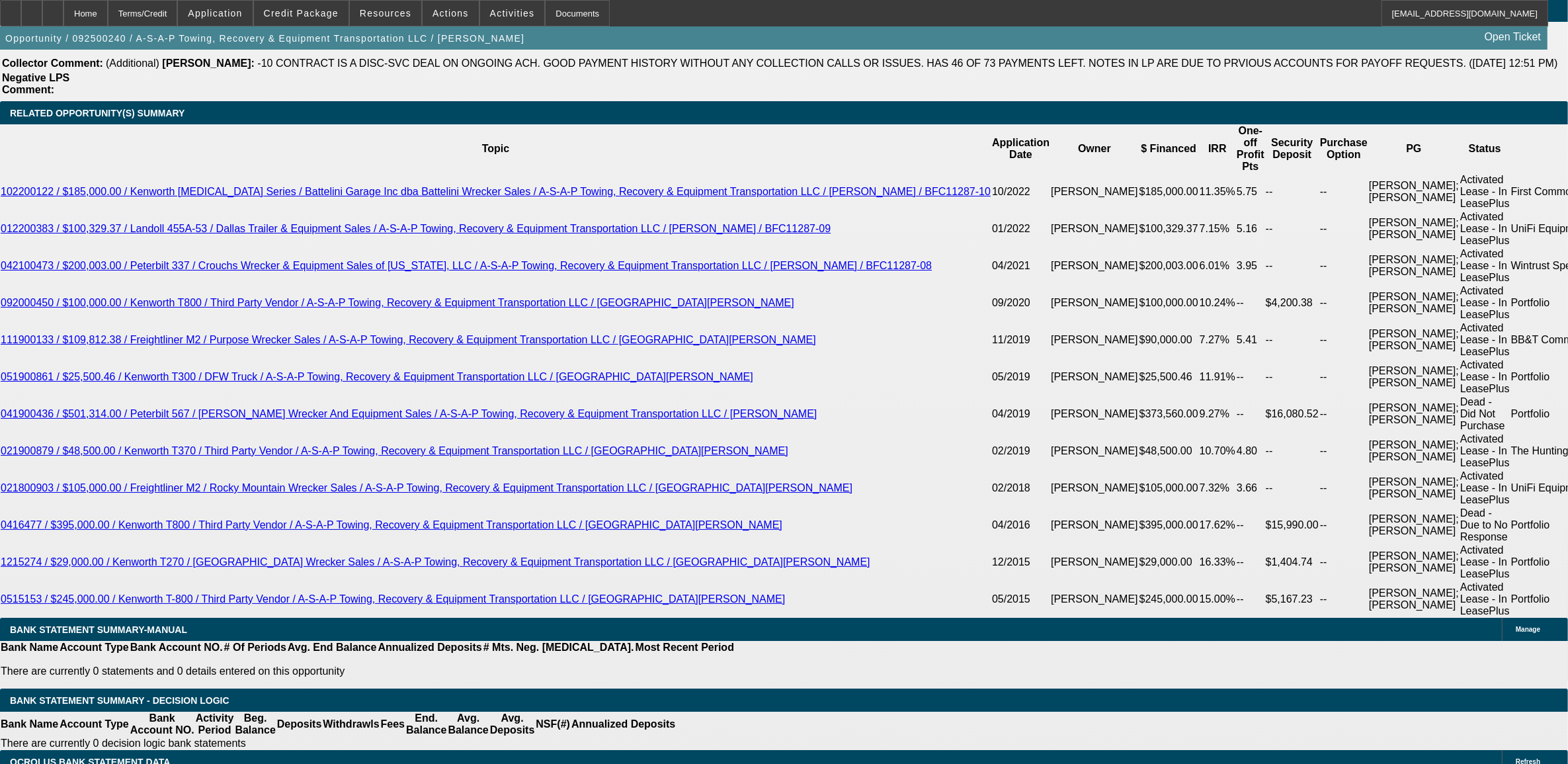
scroll to position [2415, 0]
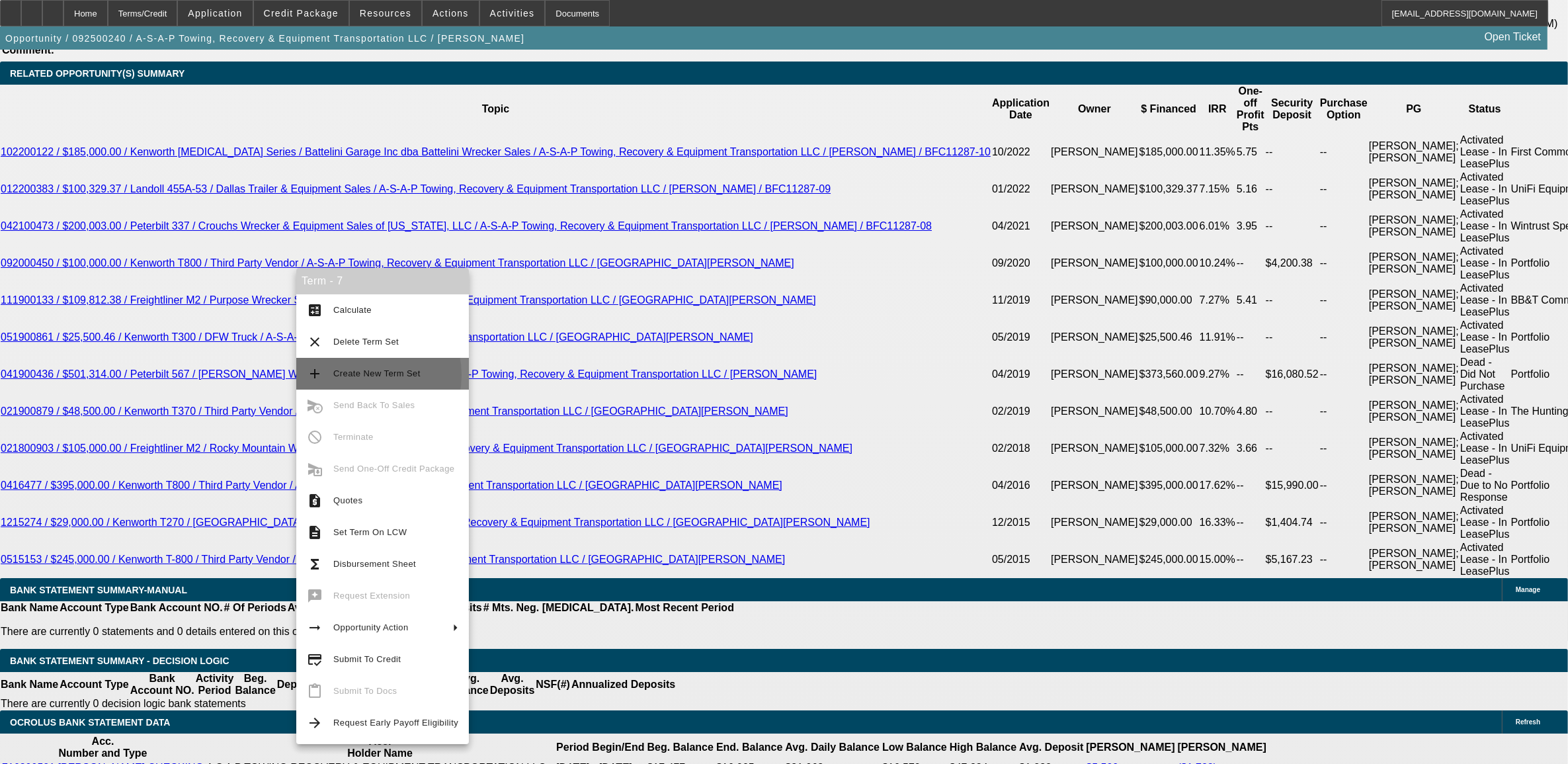
click at [353, 375] on span "Create New Term Set" at bounding box center [376, 373] width 87 height 10
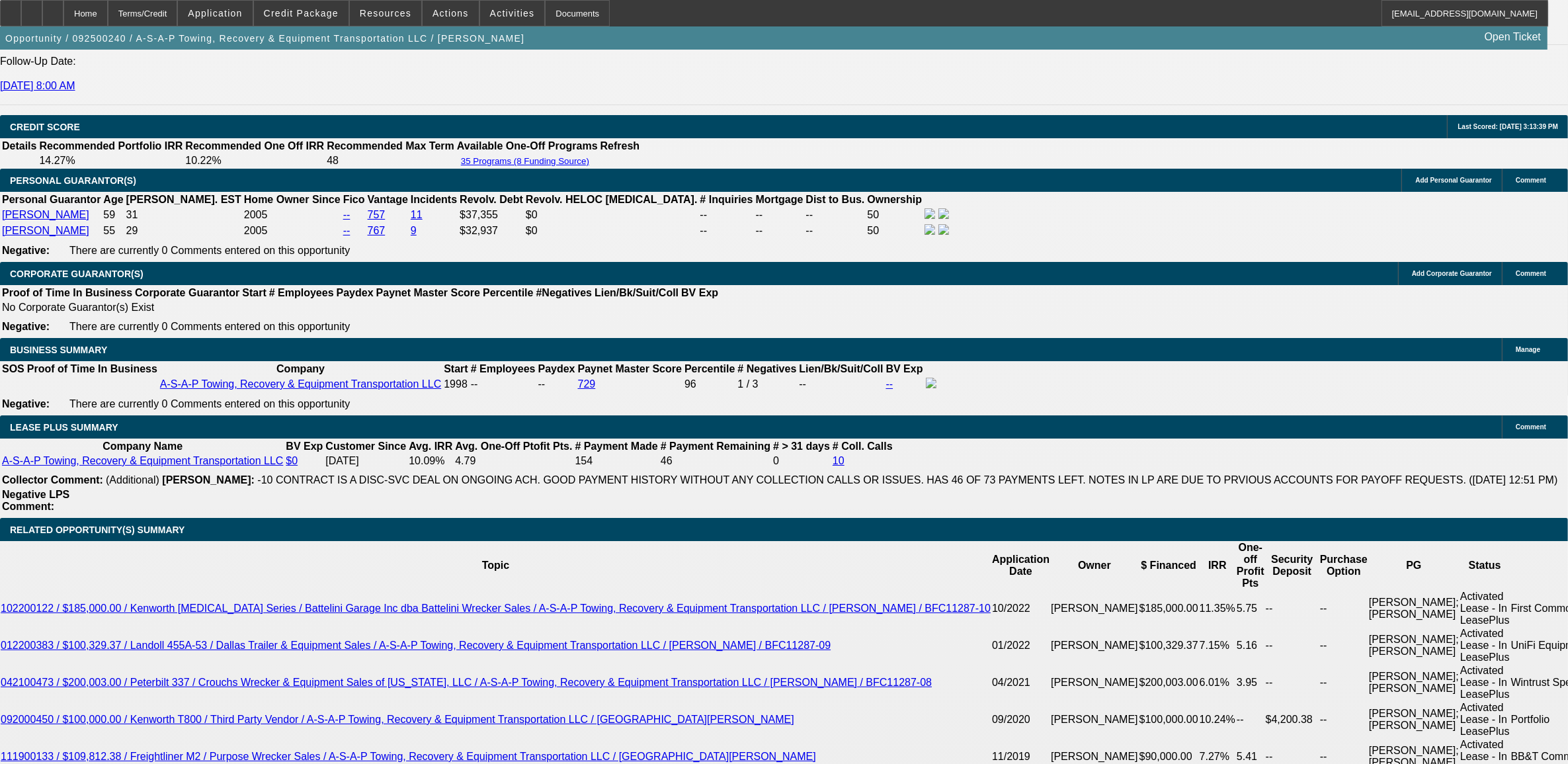
select select "0"
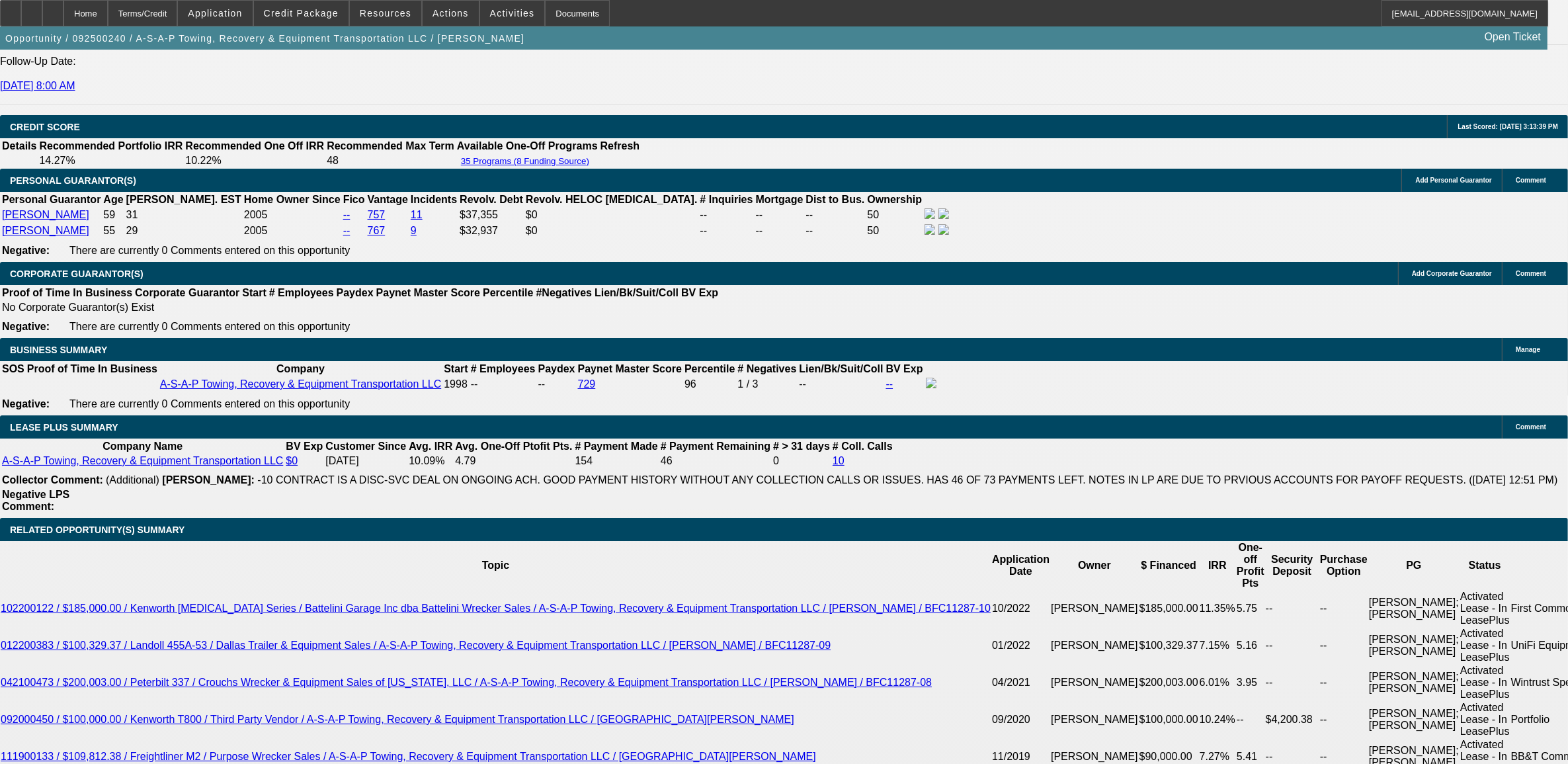
select select "0"
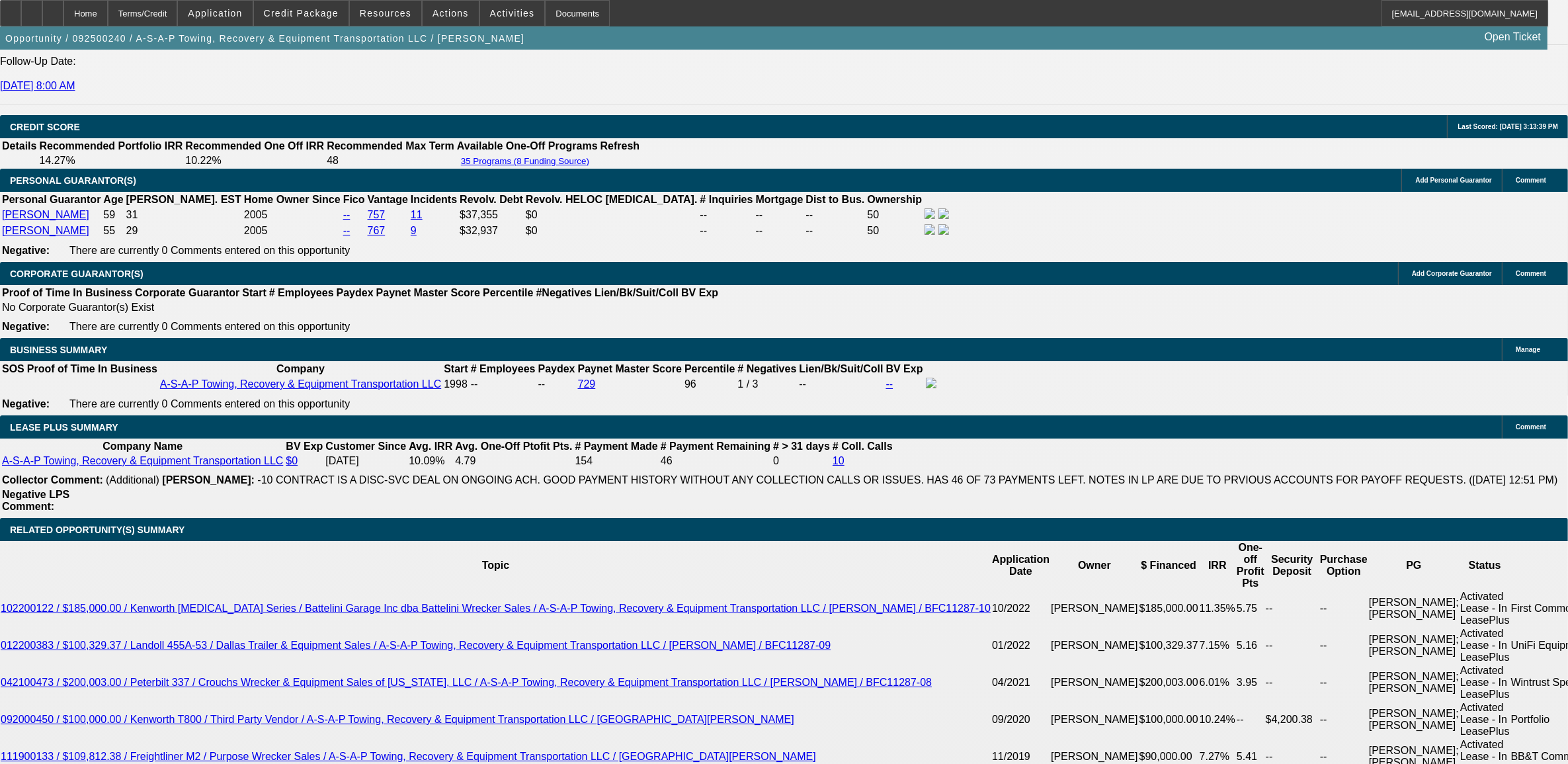
select select "0"
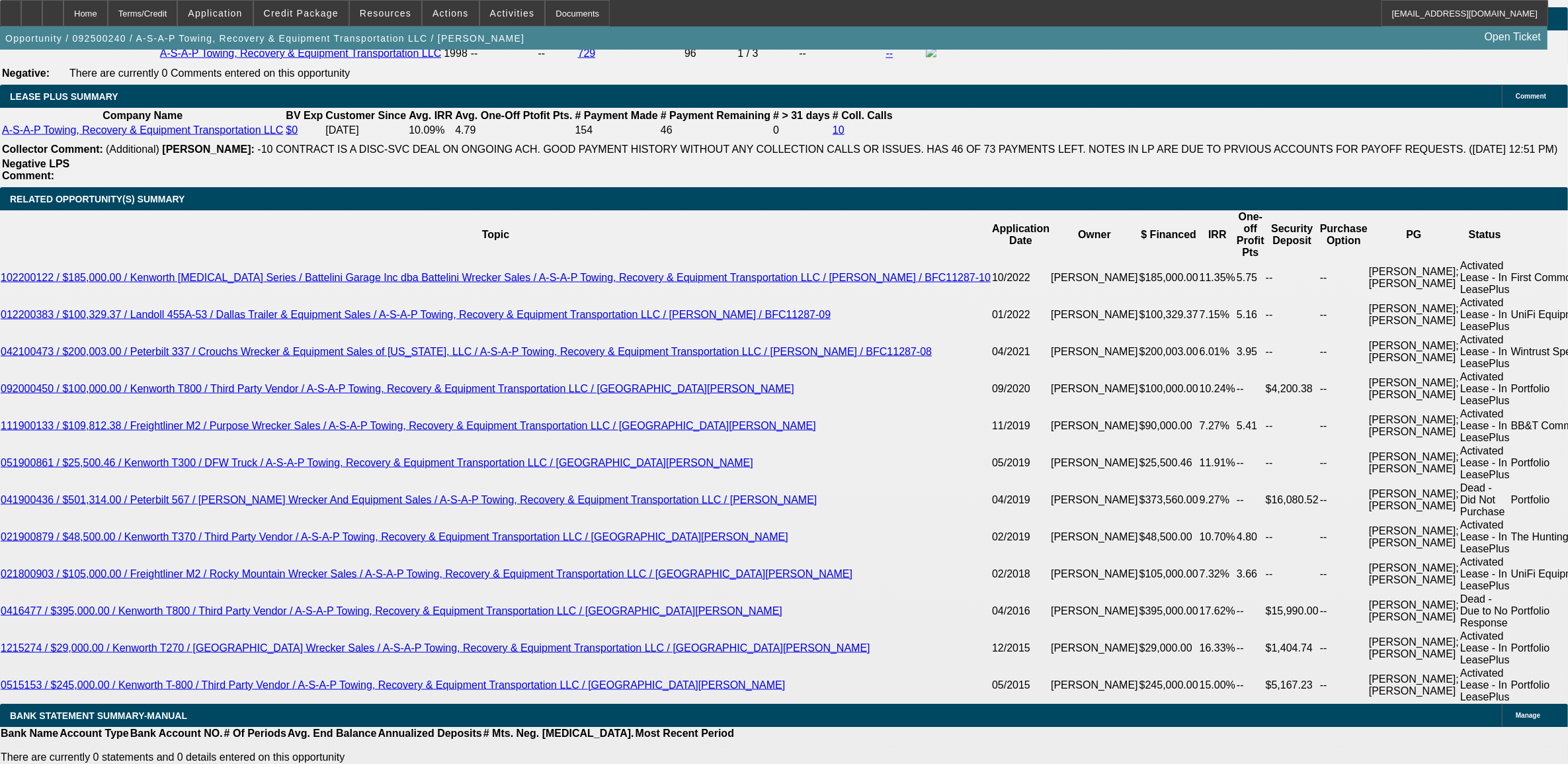
select select "1"
select select "2"
select select "6"
select select "1"
select select "2"
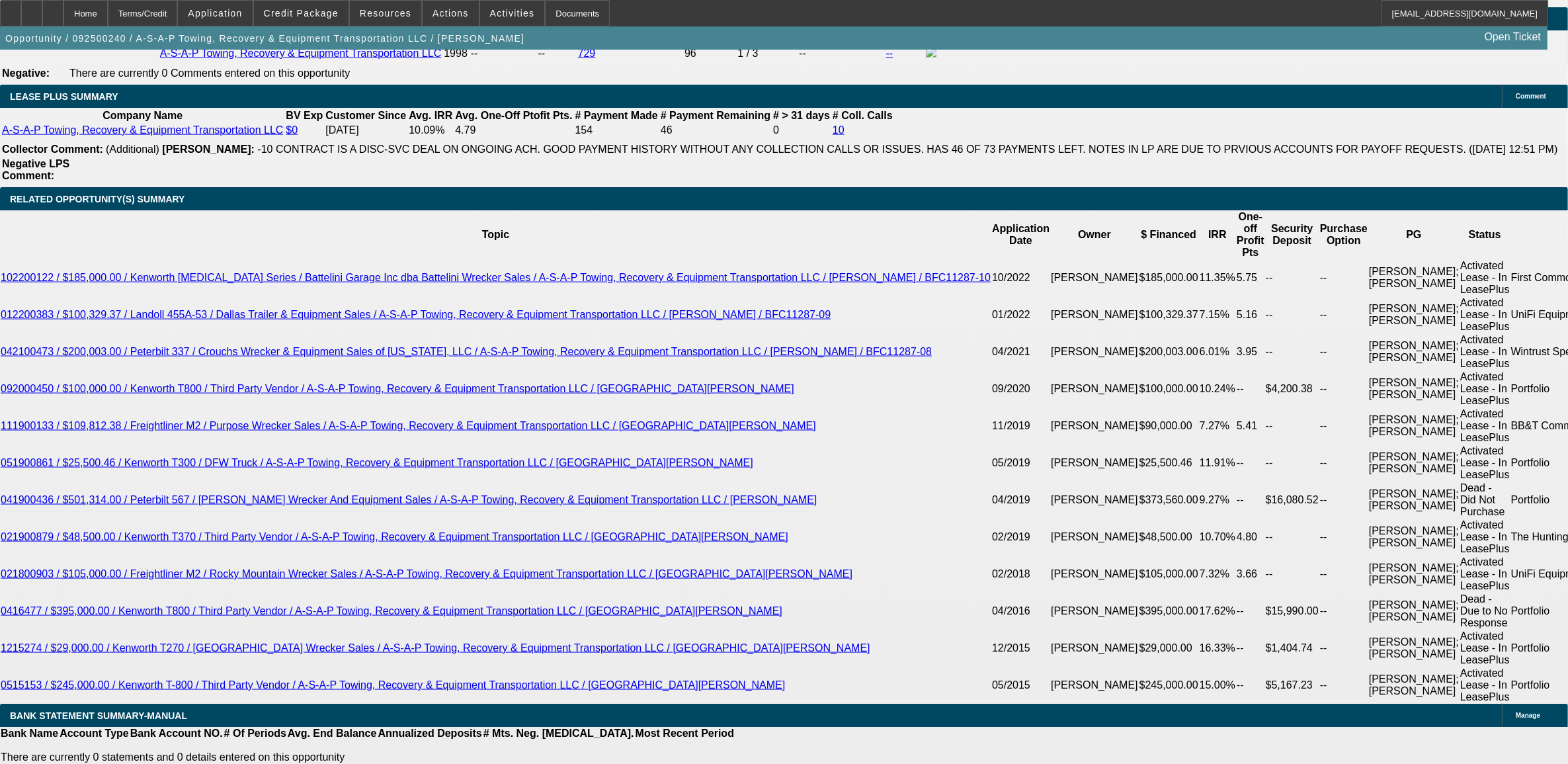
select select "6"
select select "1"
select select "2"
select select "6"
select select "1"
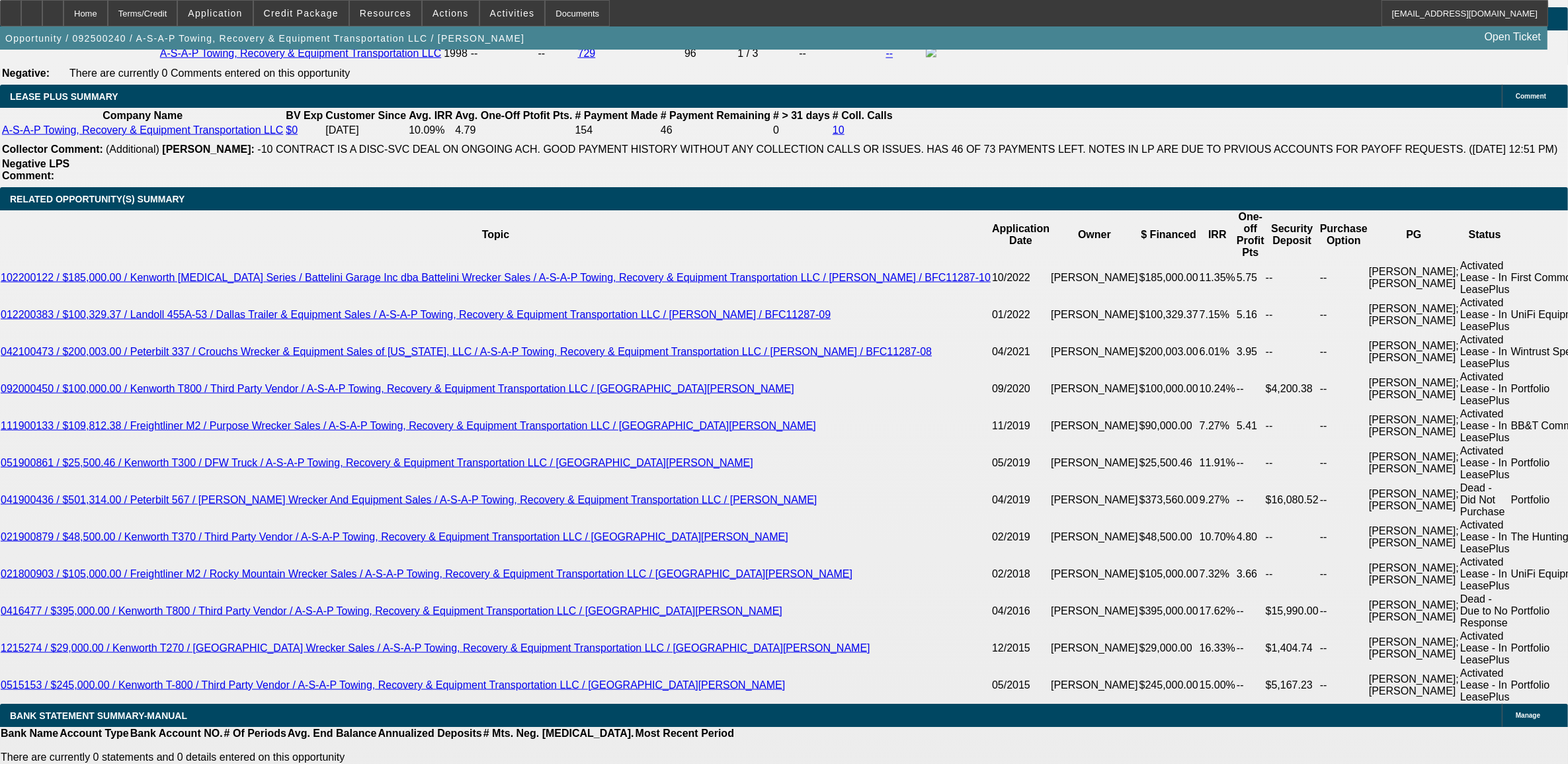
select select "2"
select select "6"
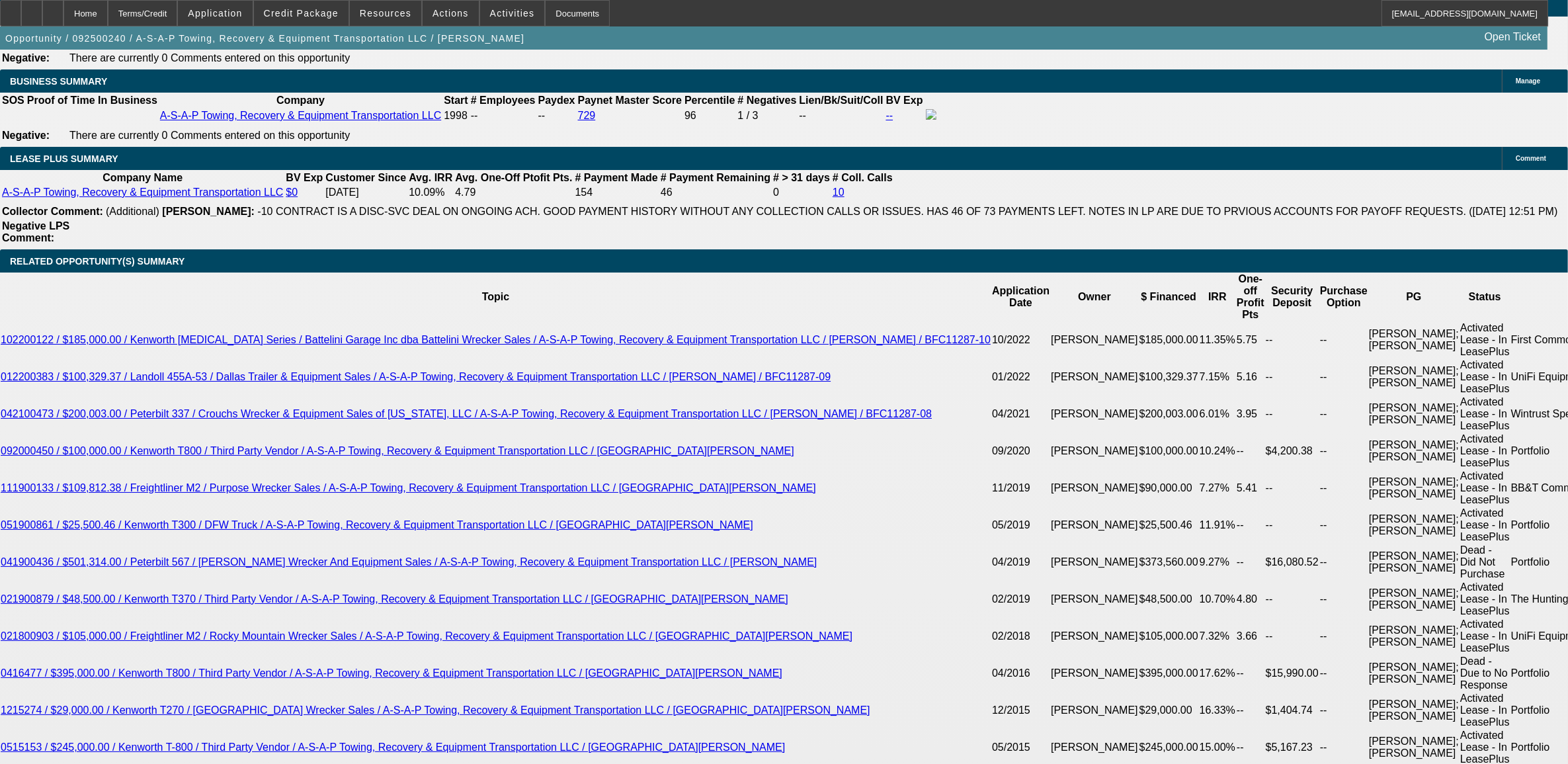
scroll to position [2334, 0]
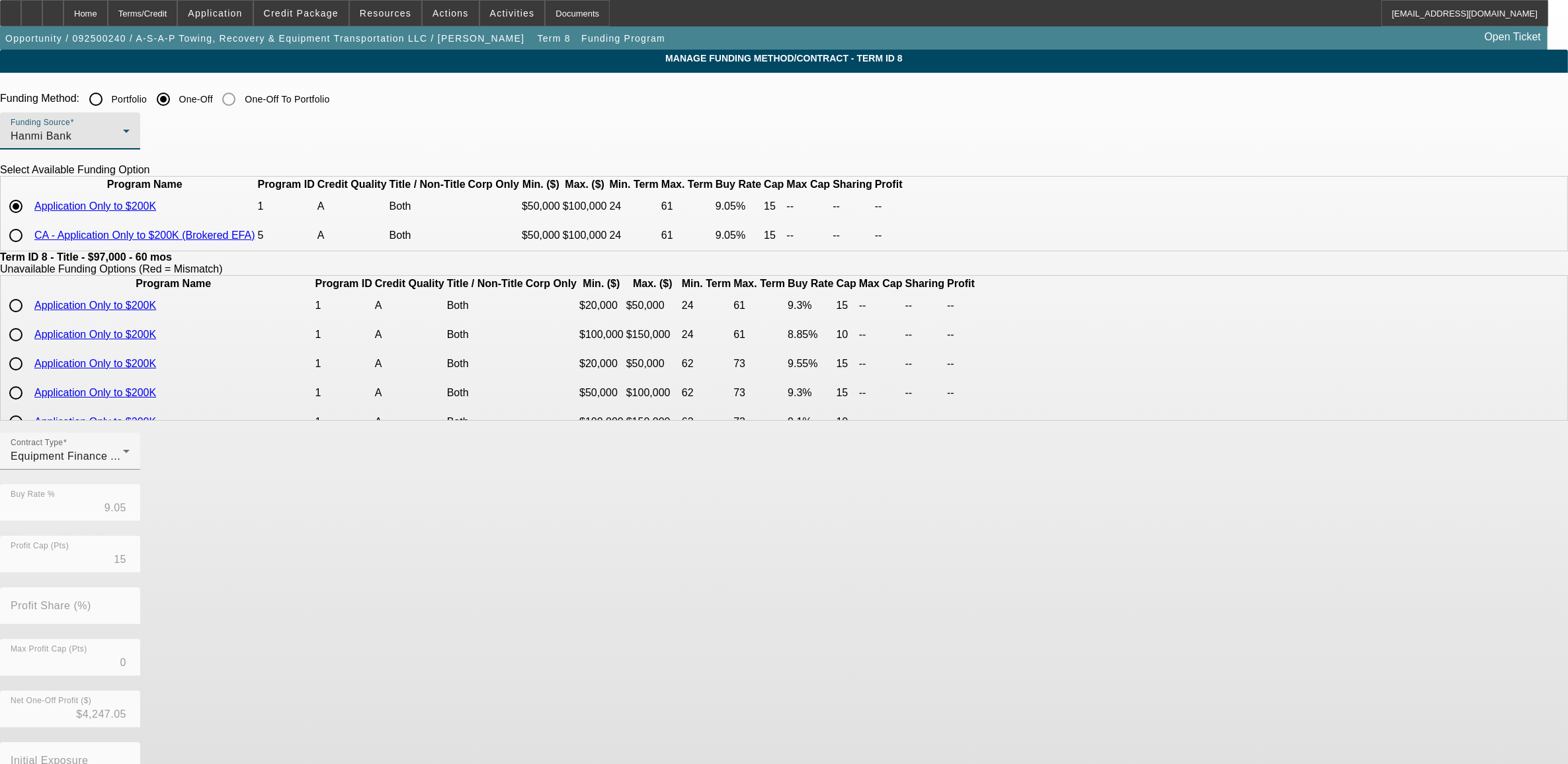
click at [123, 133] on div "Hanmi Bank" at bounding box center [67, 136] width 113 height 16
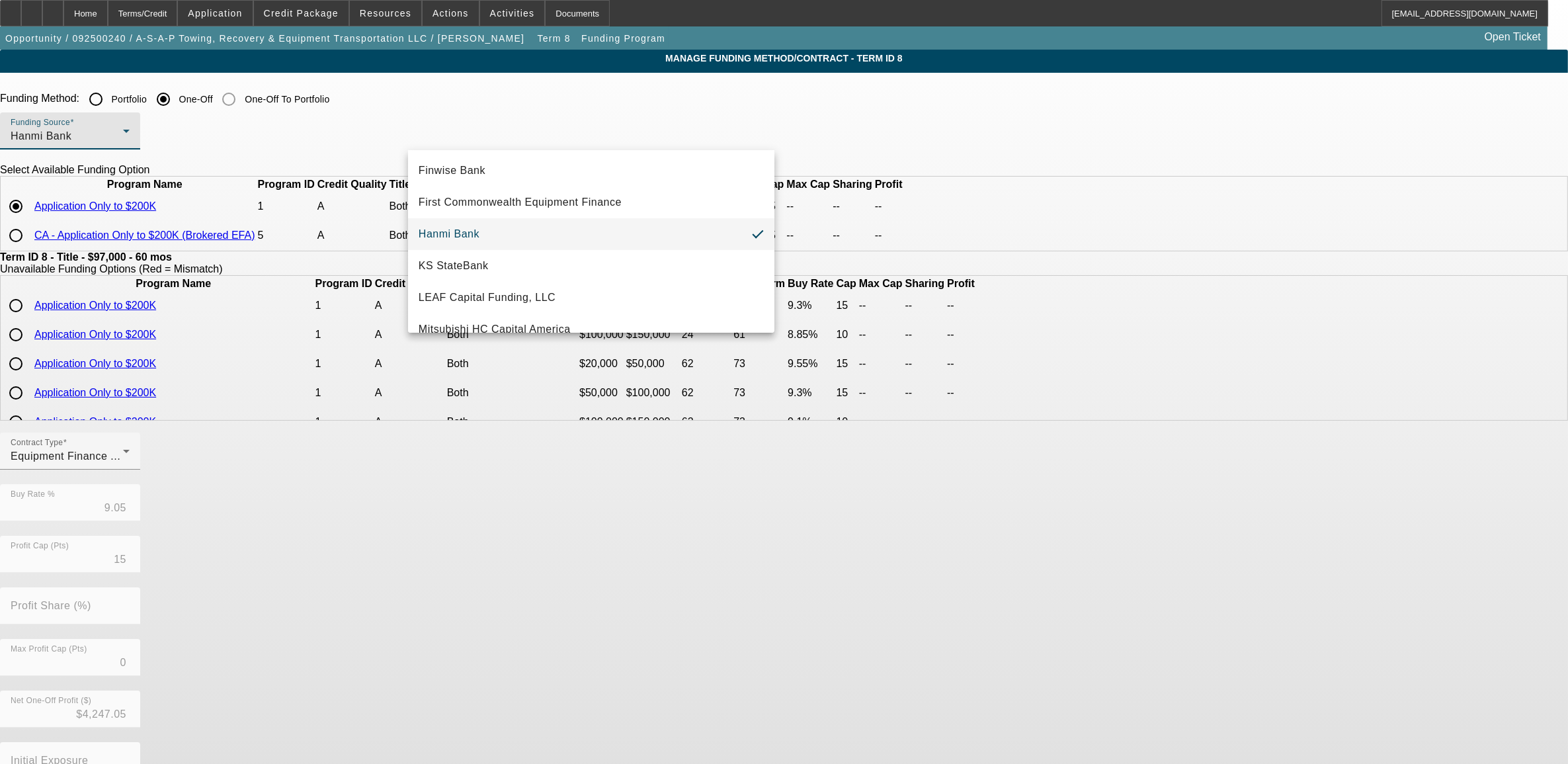
scroll to position [109, 0]
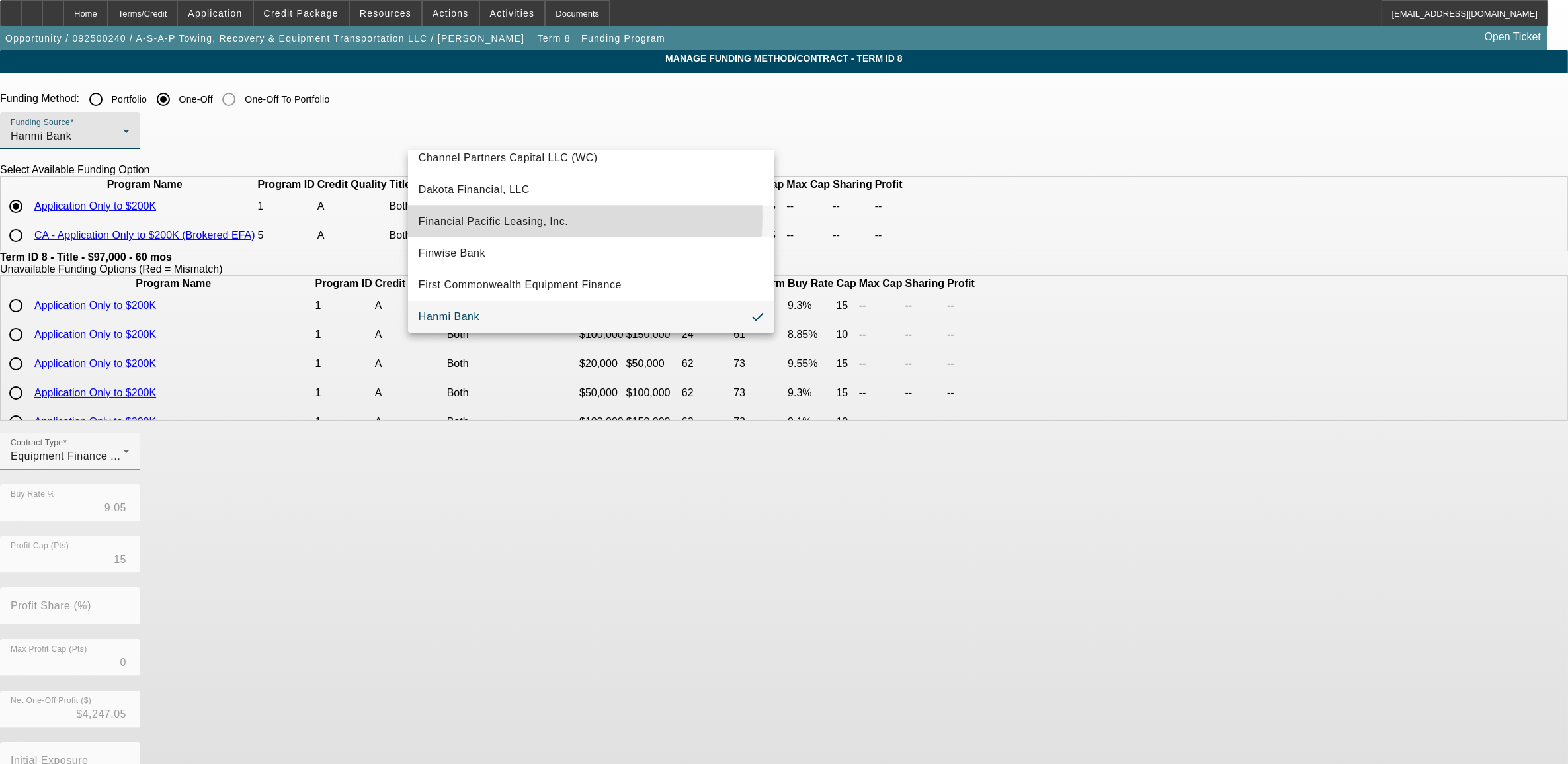
click at [511, 217] on span "Financial Pacific Leasing, Inc." at bounding box center [493, 221] width 149 height 16
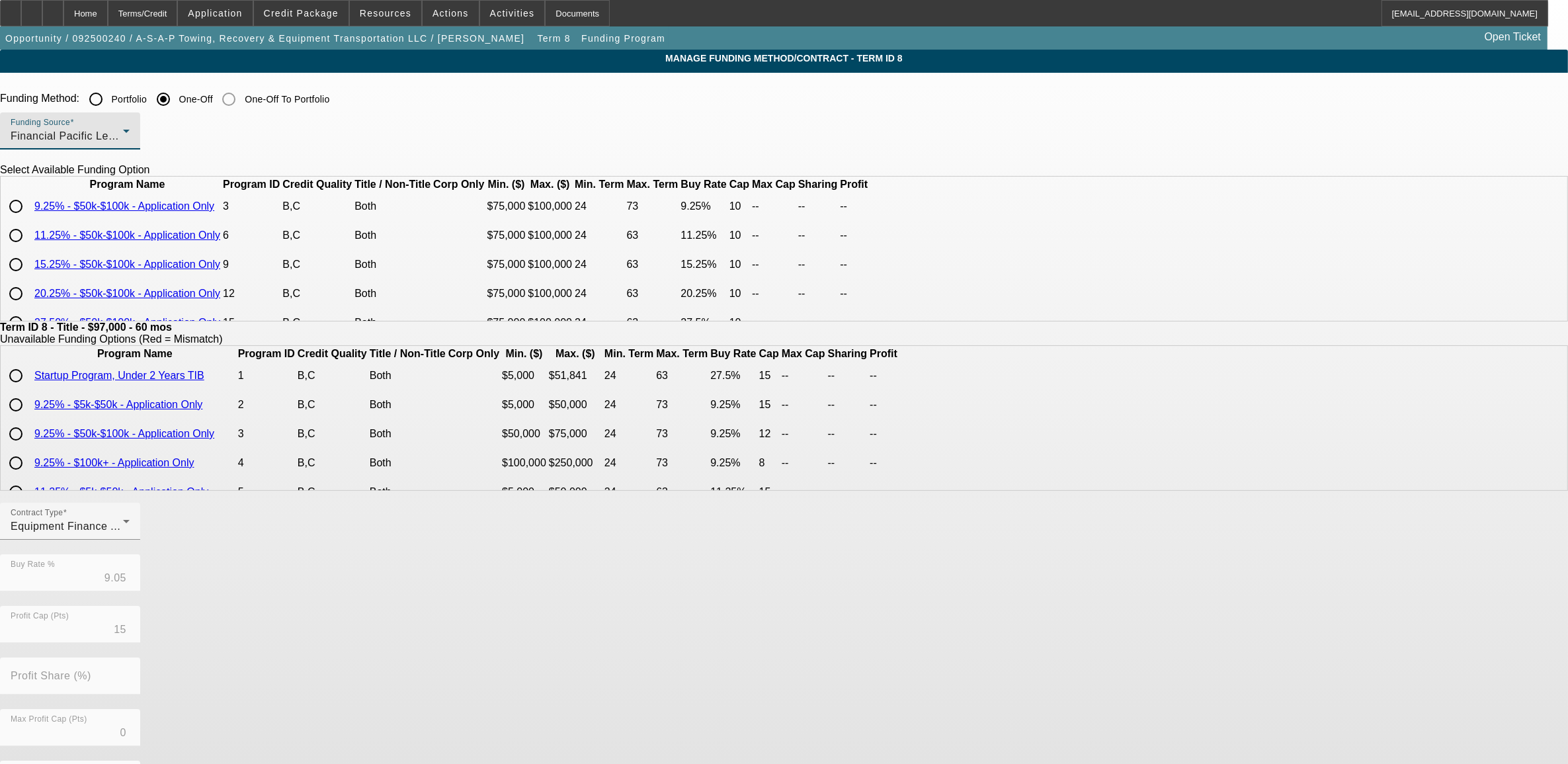
click at [29, 220] on input "radio" at bounding box center [15, 206] width 26 height 27
radio input "true"
type input "9.25"
type input "10"
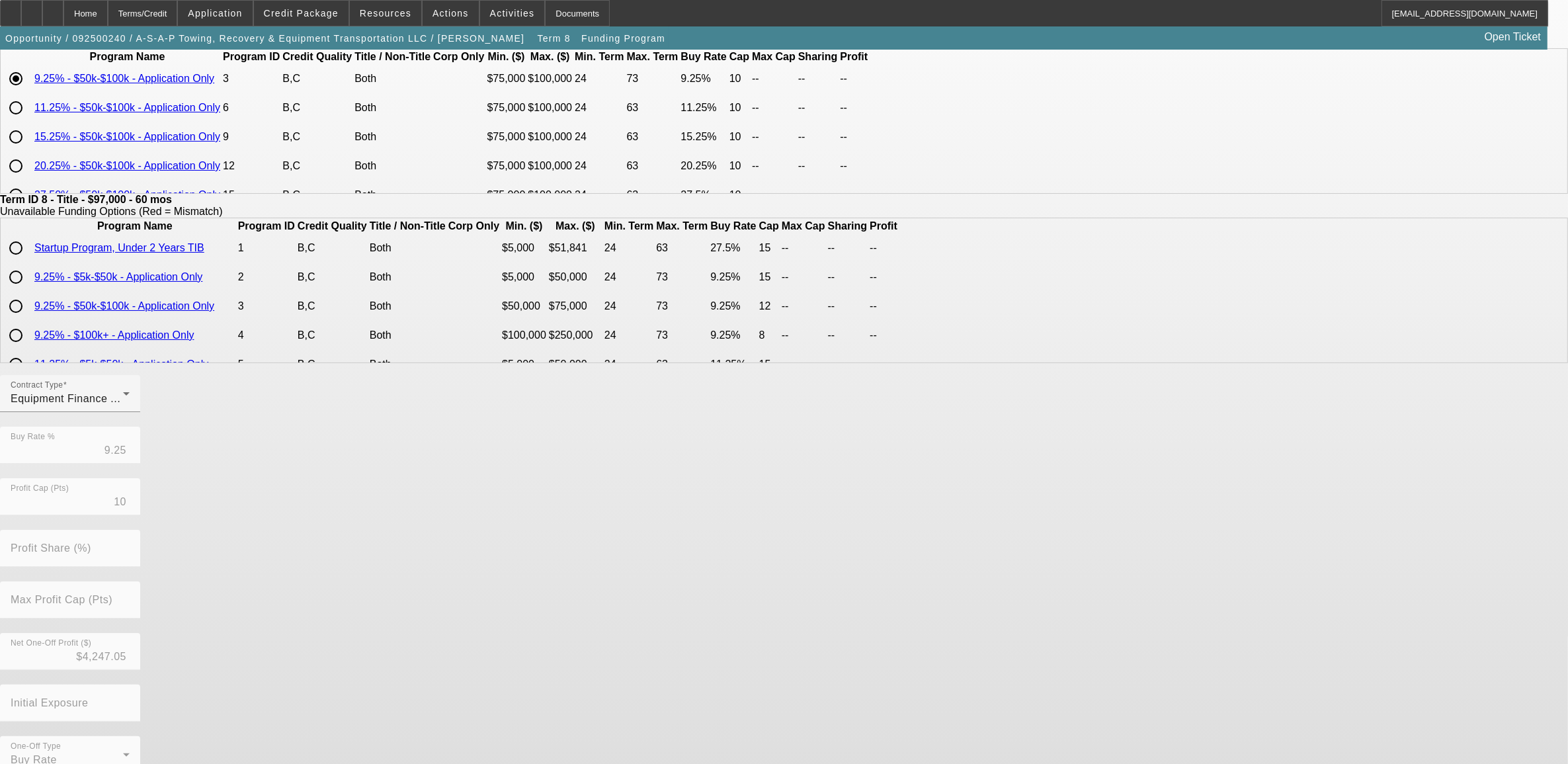
scroll to position [154, 0]
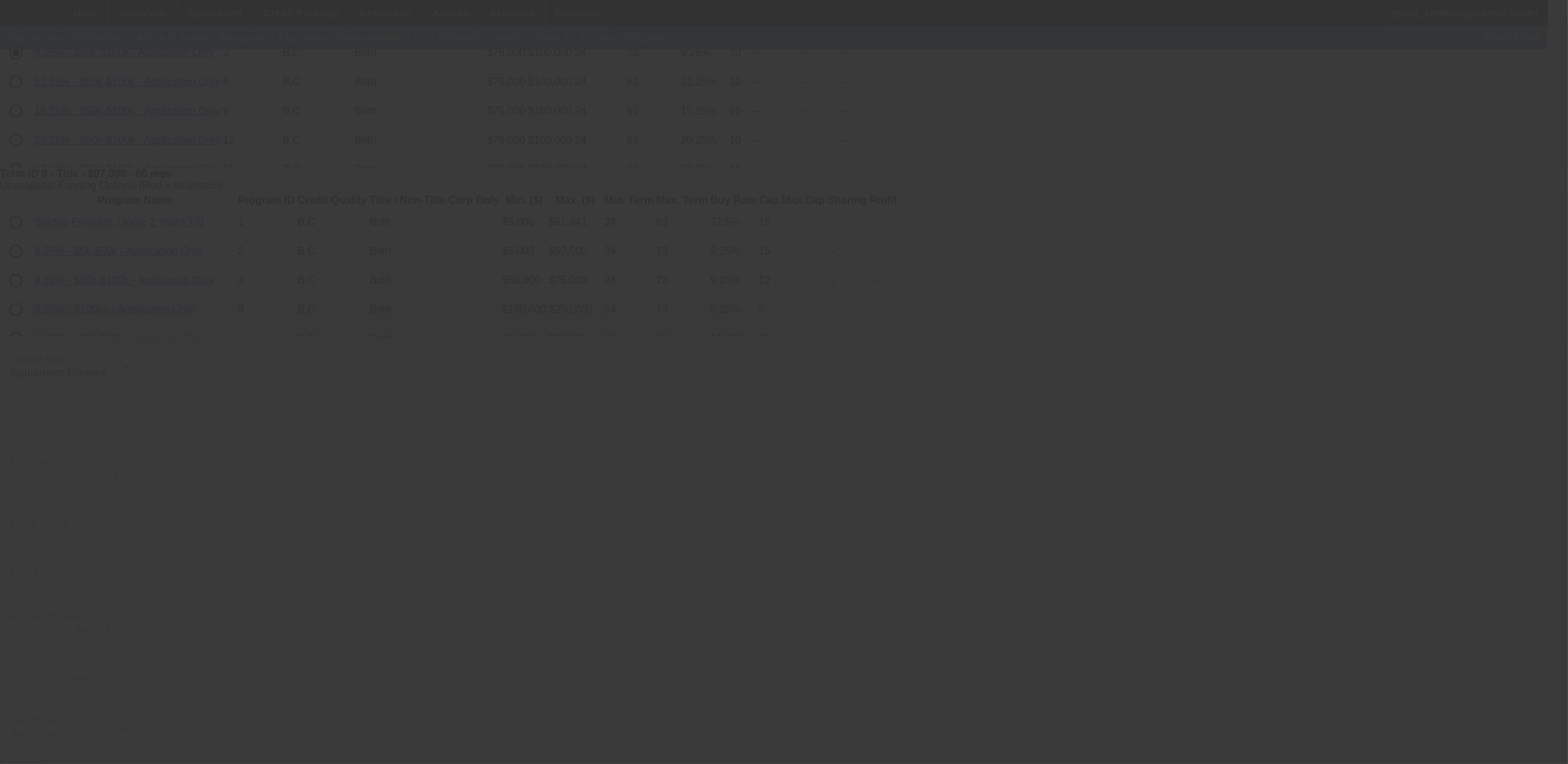
type input "9.05"
type input "15"
type input "0"
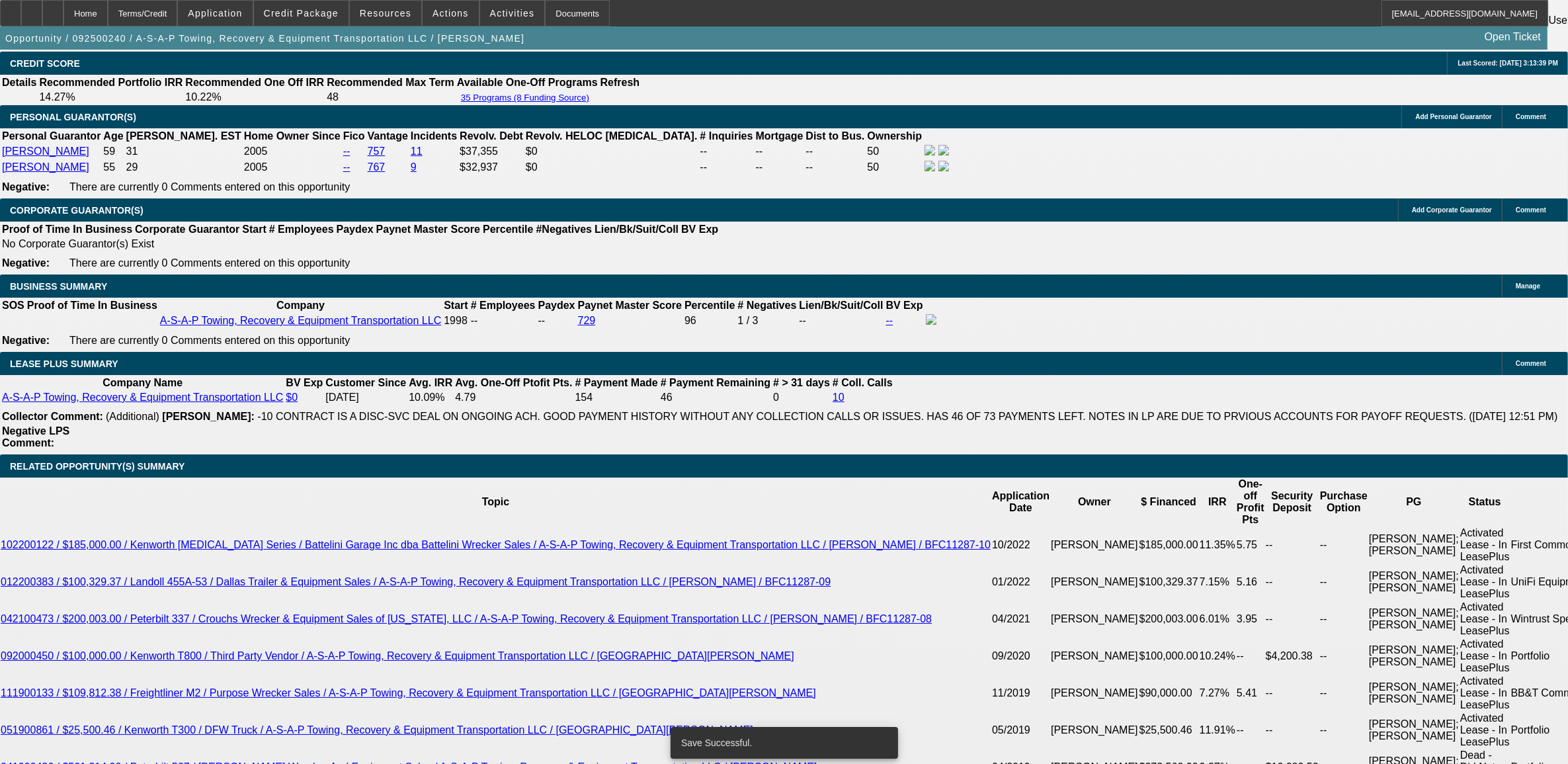
select select "0"
select select "2"
select select "0"
select select "6"
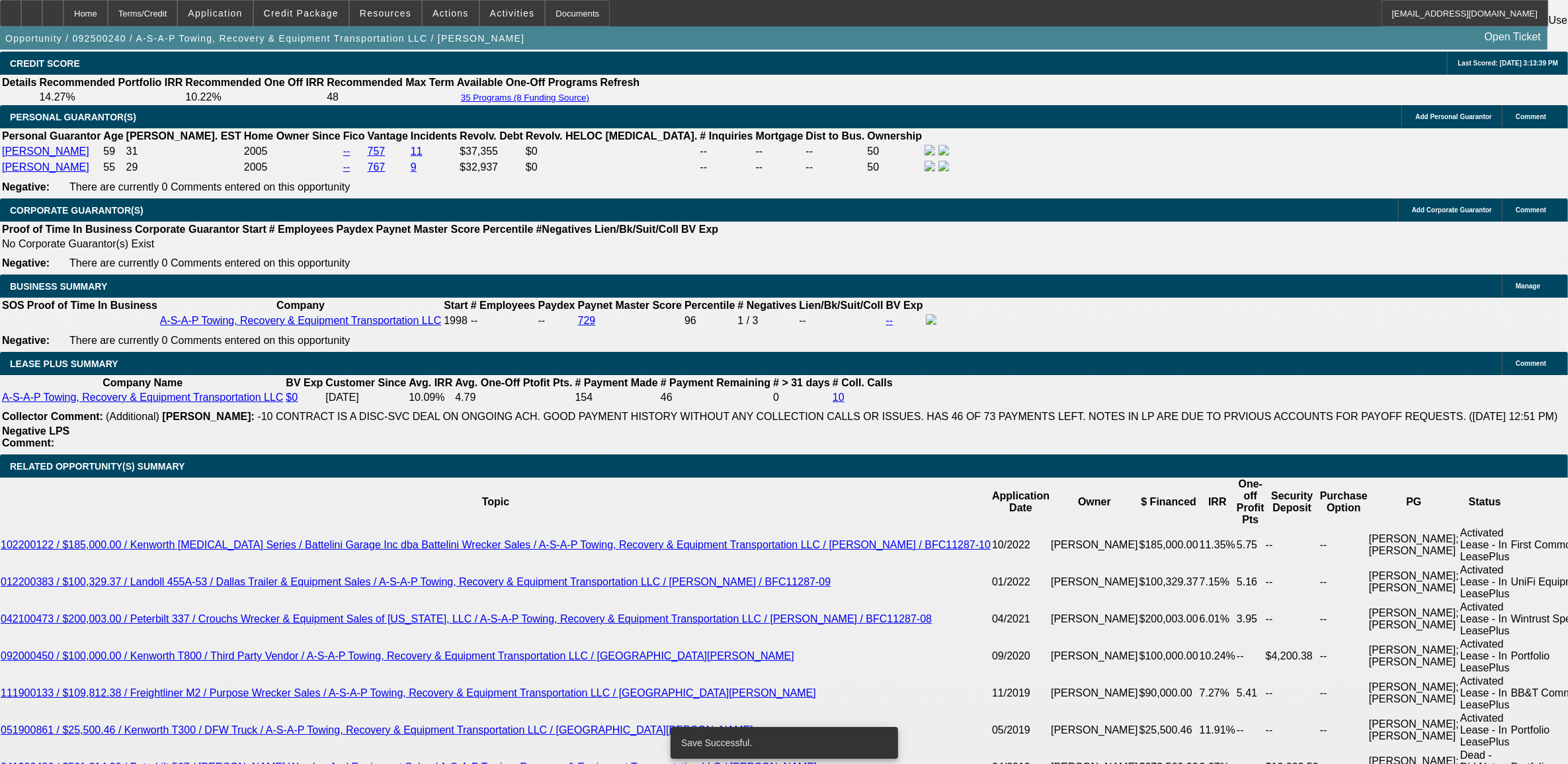
select select "0"
select select "2"
select select "0"
select select "6"
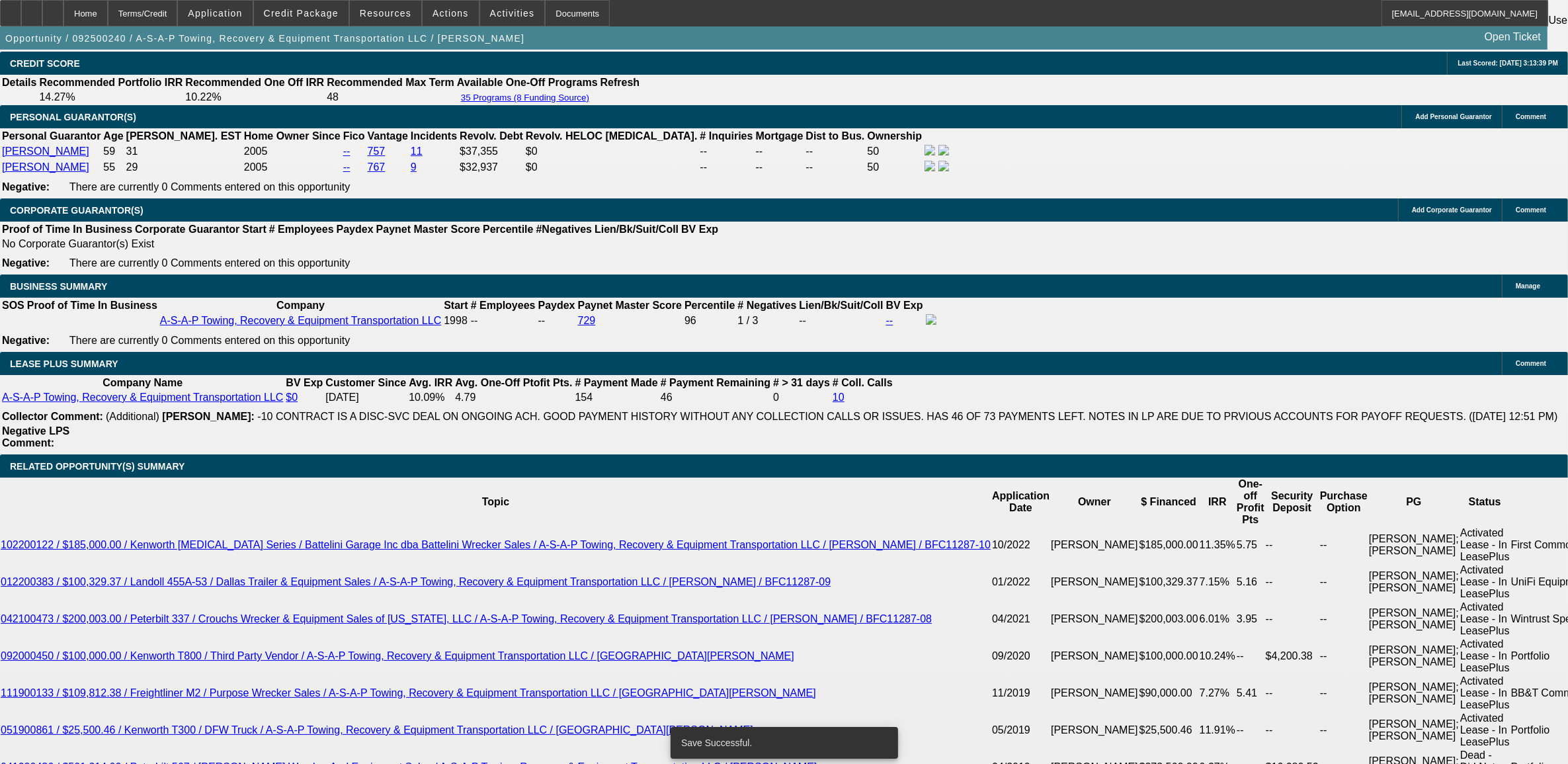
select select "0"
select select "2"
select select "0"
select select "6"
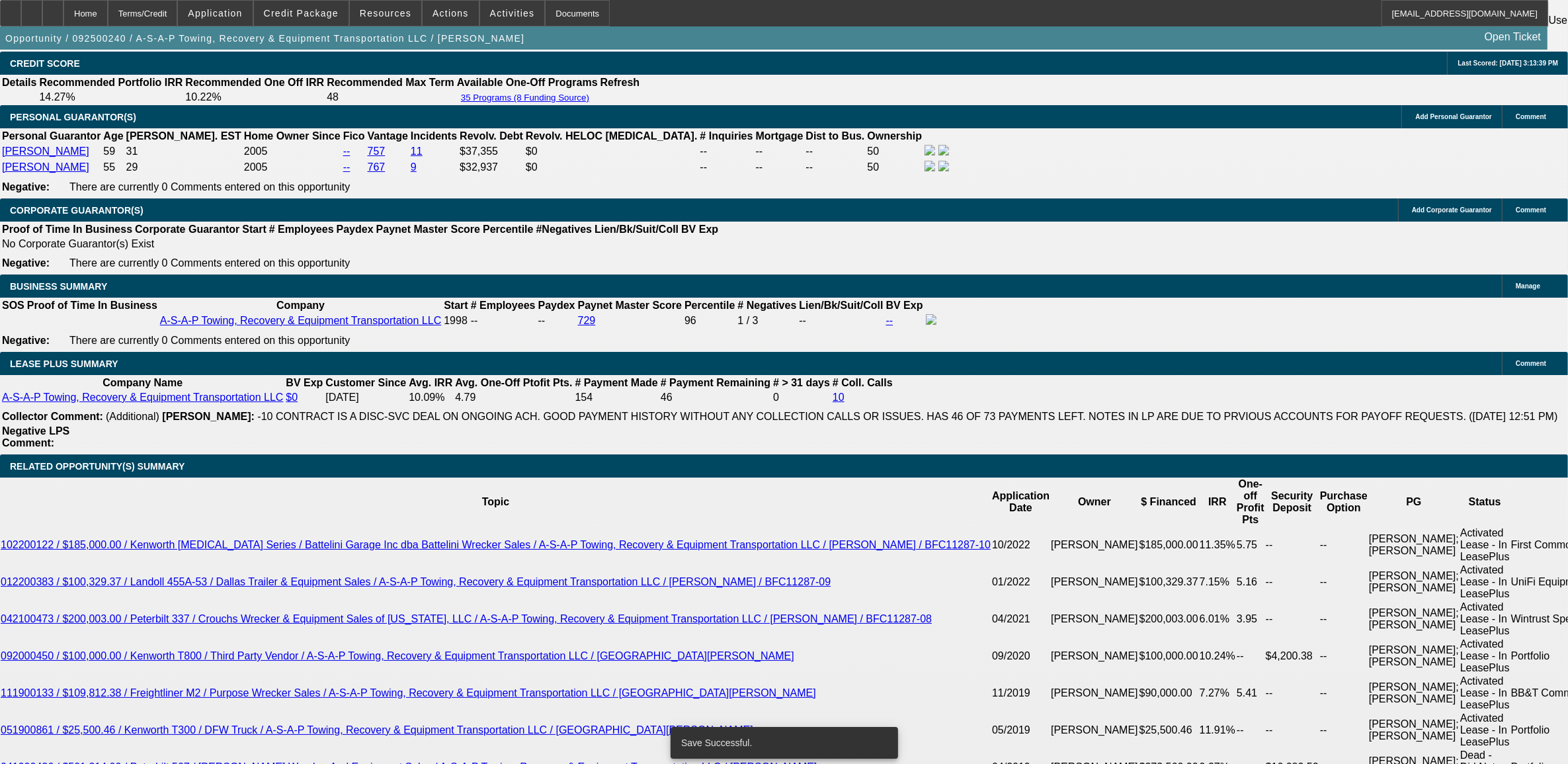
select select "0"
select select "2"
select select "0"
select select "6"
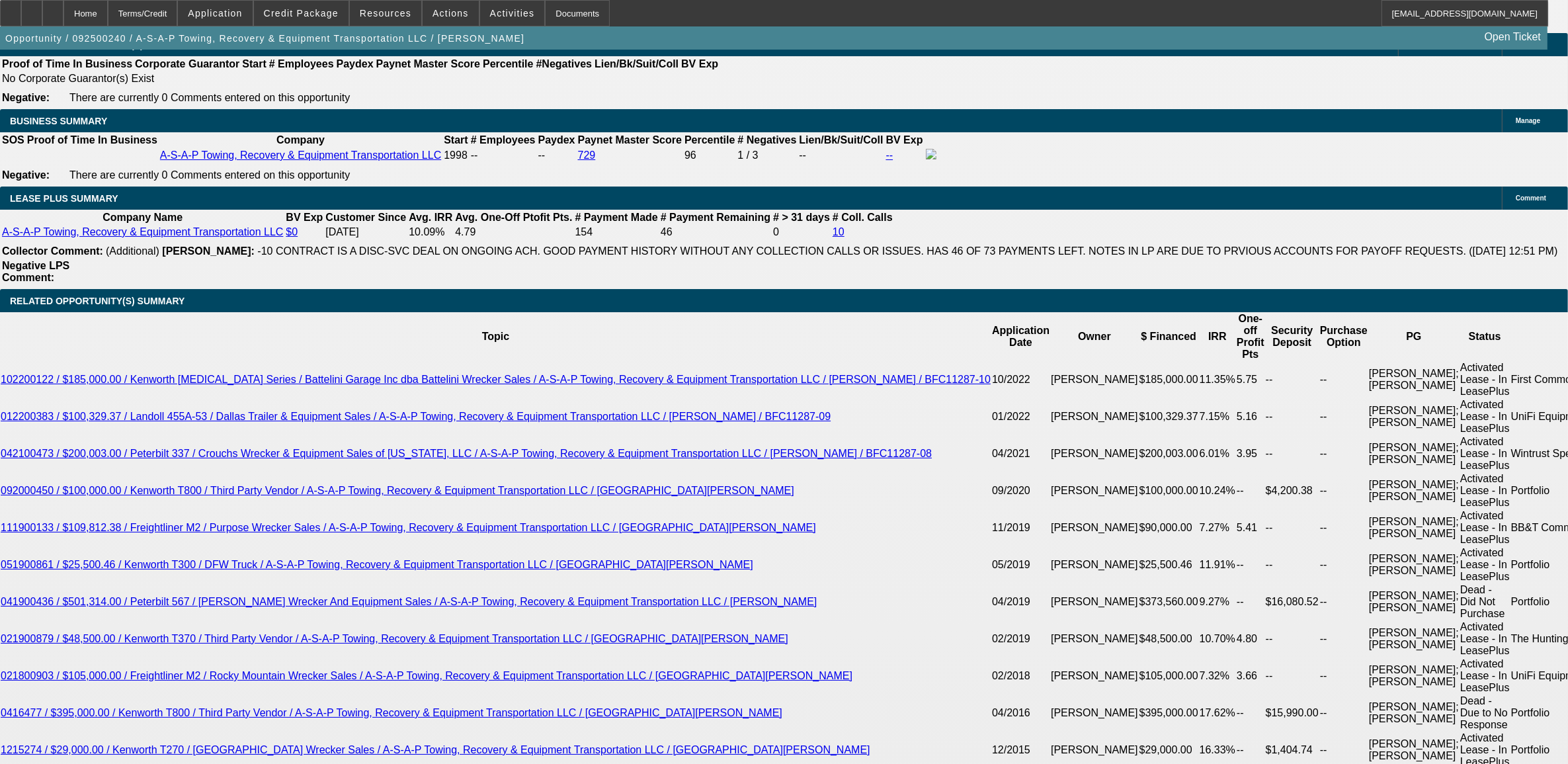
scroll to position [2353, 0]
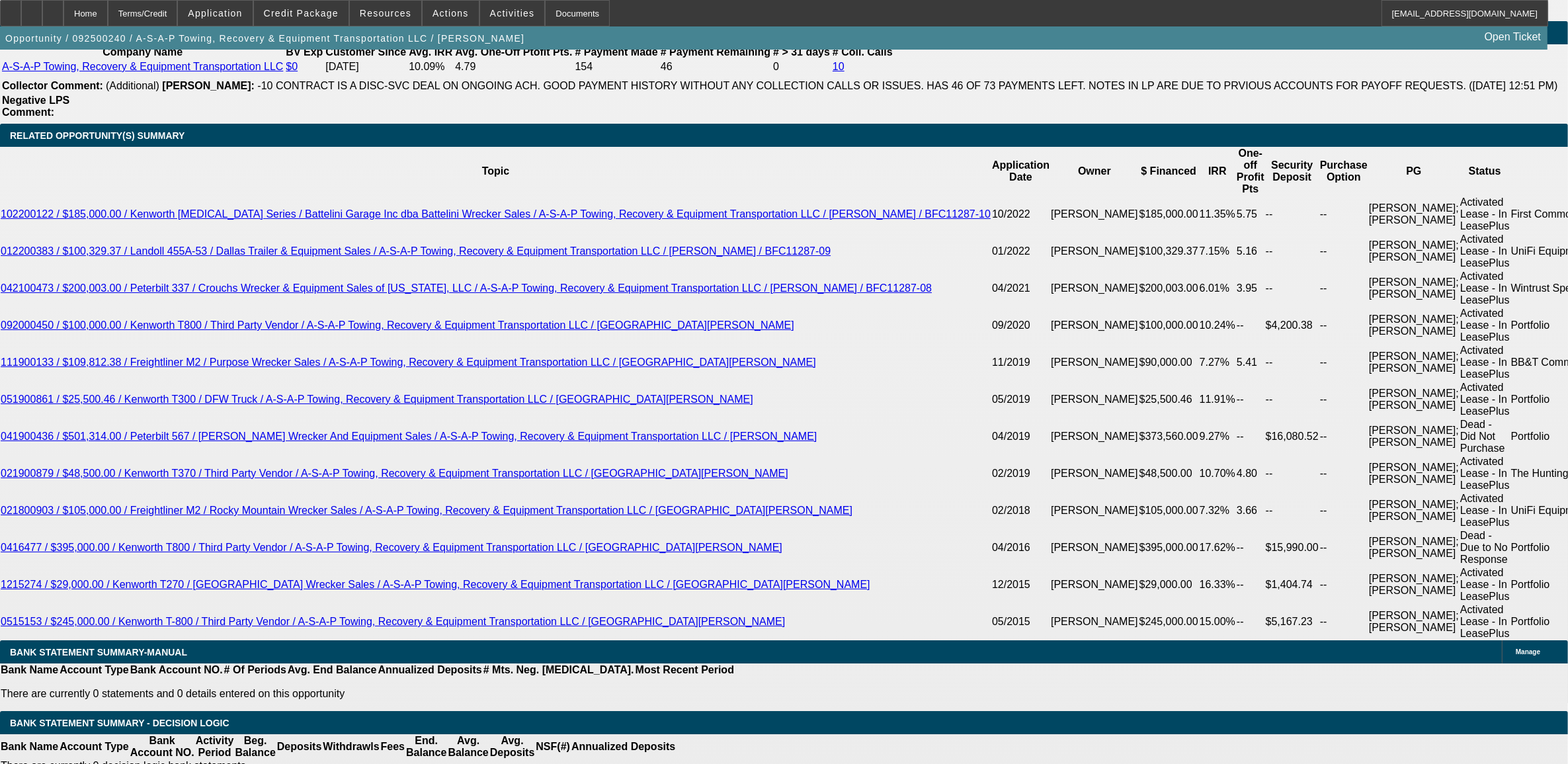
select select "3"
type input "UNKNOWN"
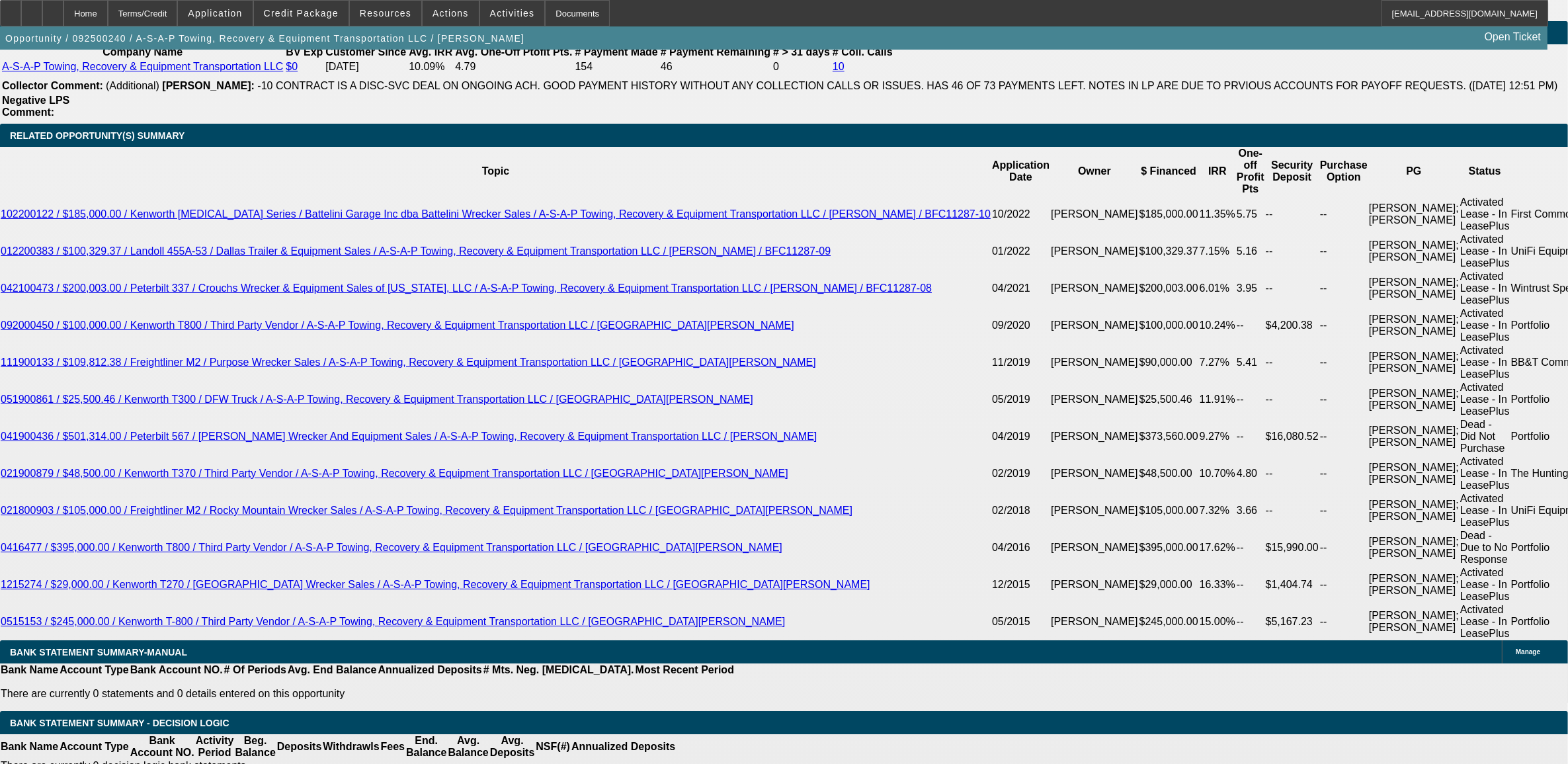
type input "9."
type input "$2,013.56"
type input "9.9"
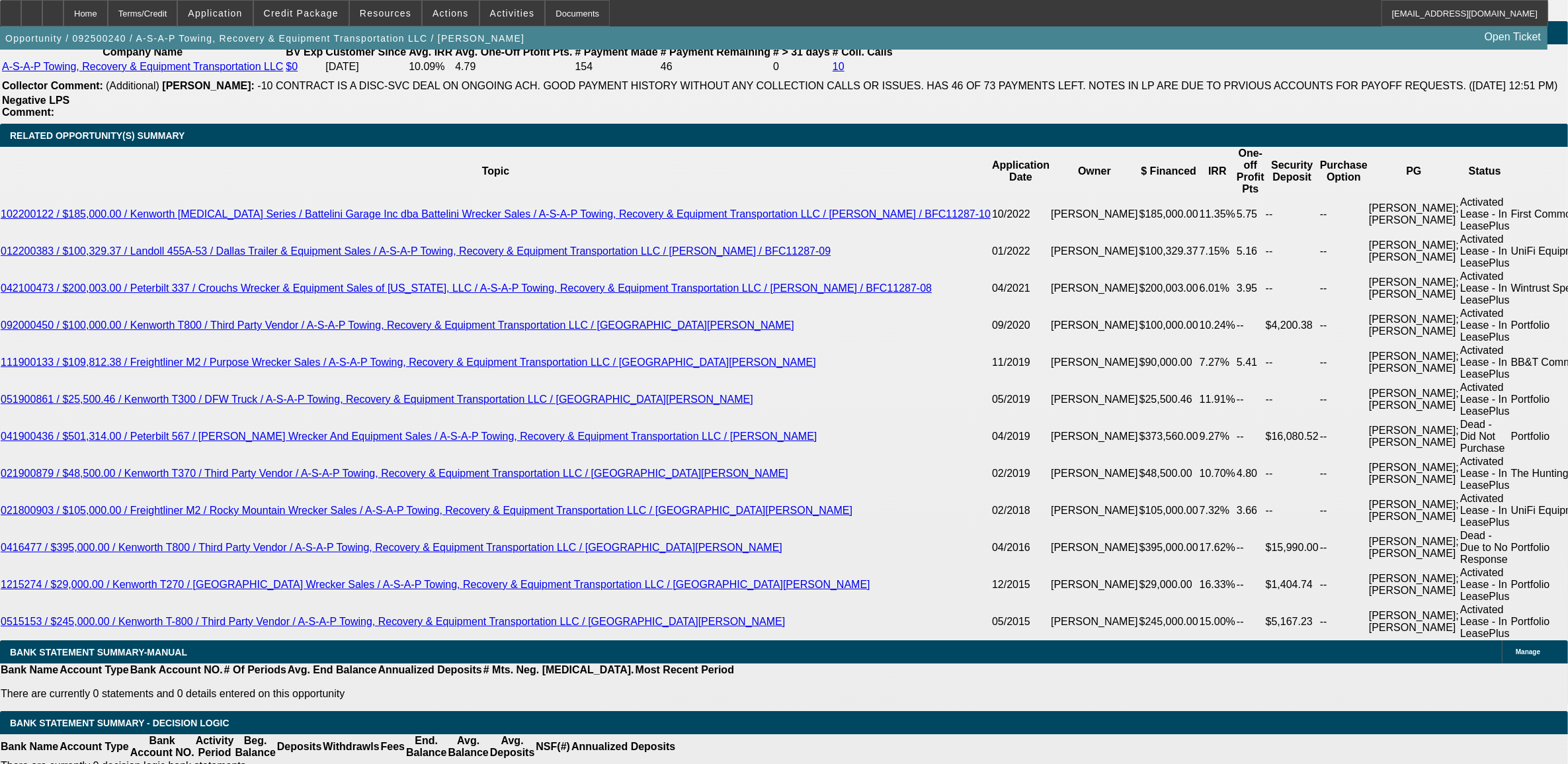
type input "$2,056.19"
type input "9.9"
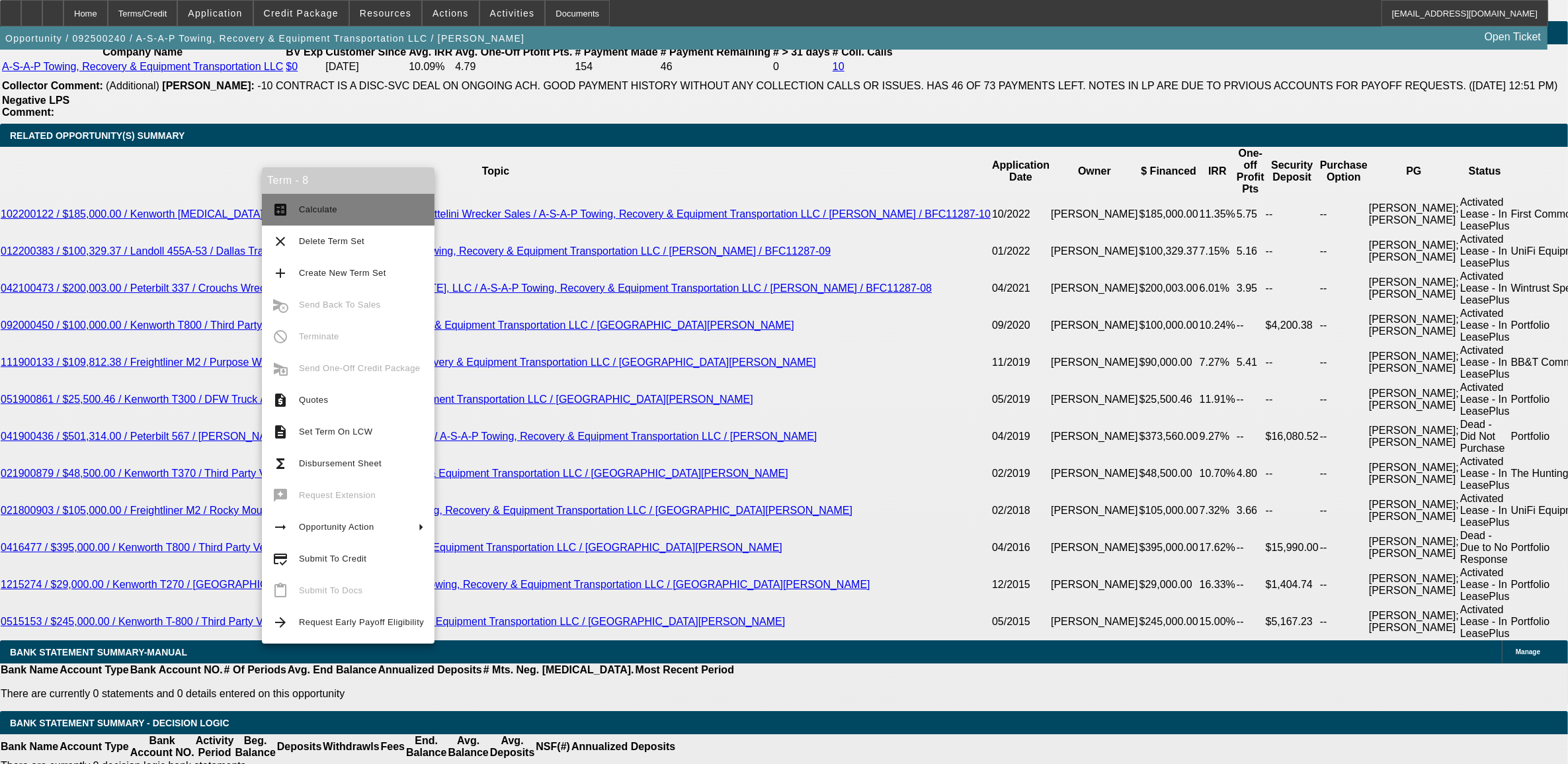
click at [350, 197] on button "calculate Calculate" at bounding box center [348, 210] width 173 height 32
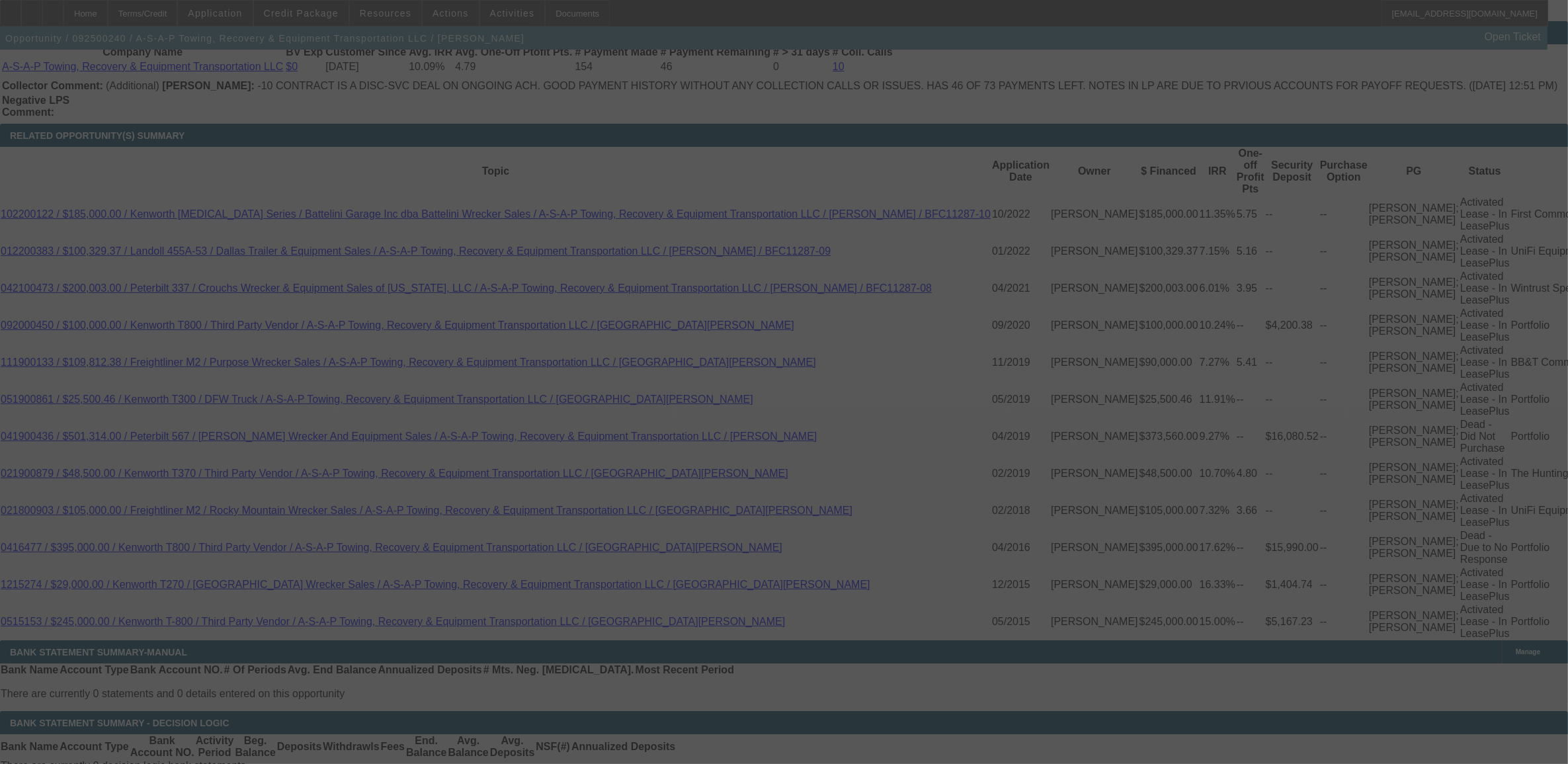
select select "0"
select select "3"
select select "0"
select select "6"
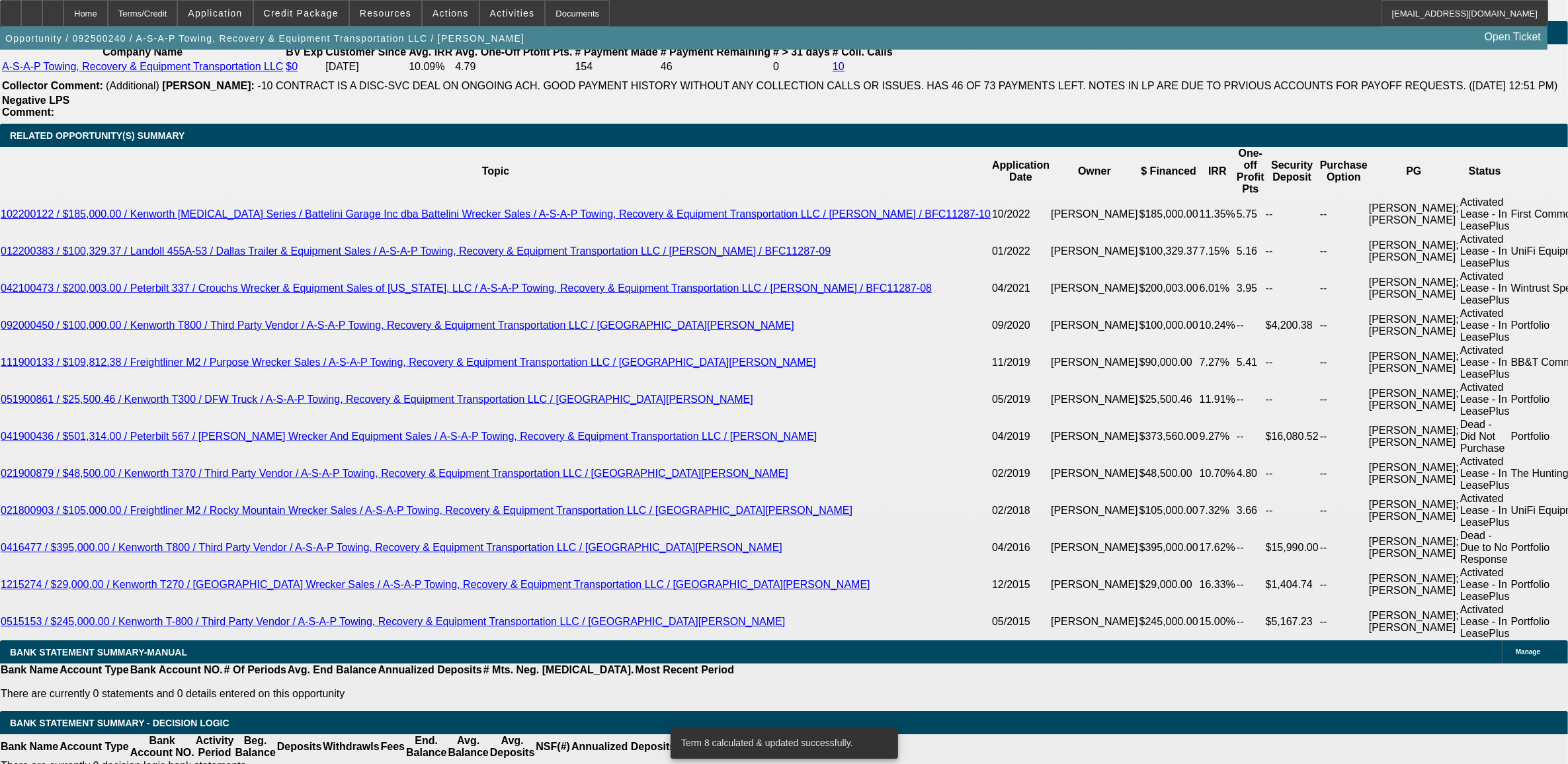
select select "1"
type input "UNKNOWN"
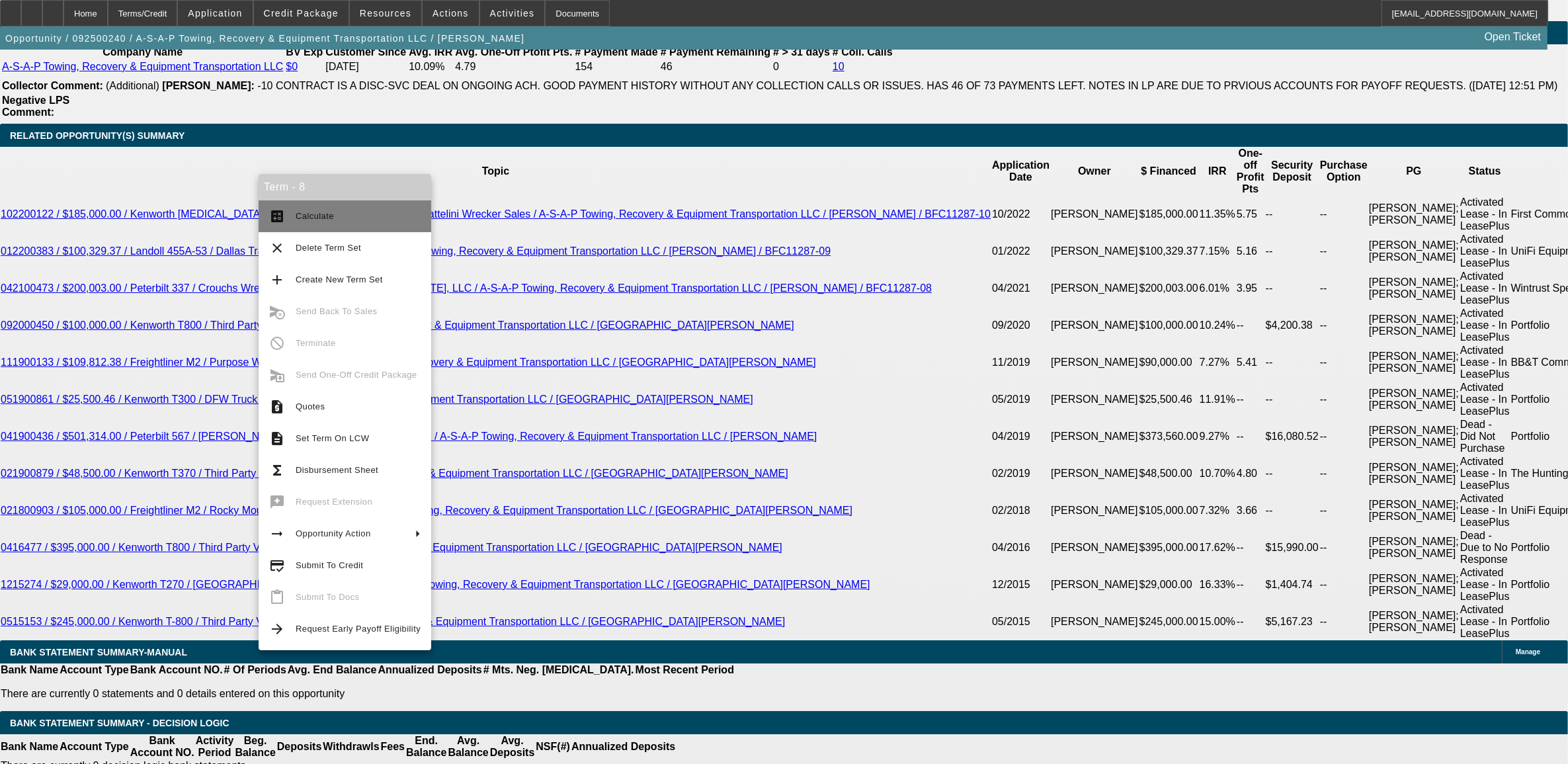
click at [322, 209] on span "Calculate" at bounding box center [358, 216] width 125 height 16
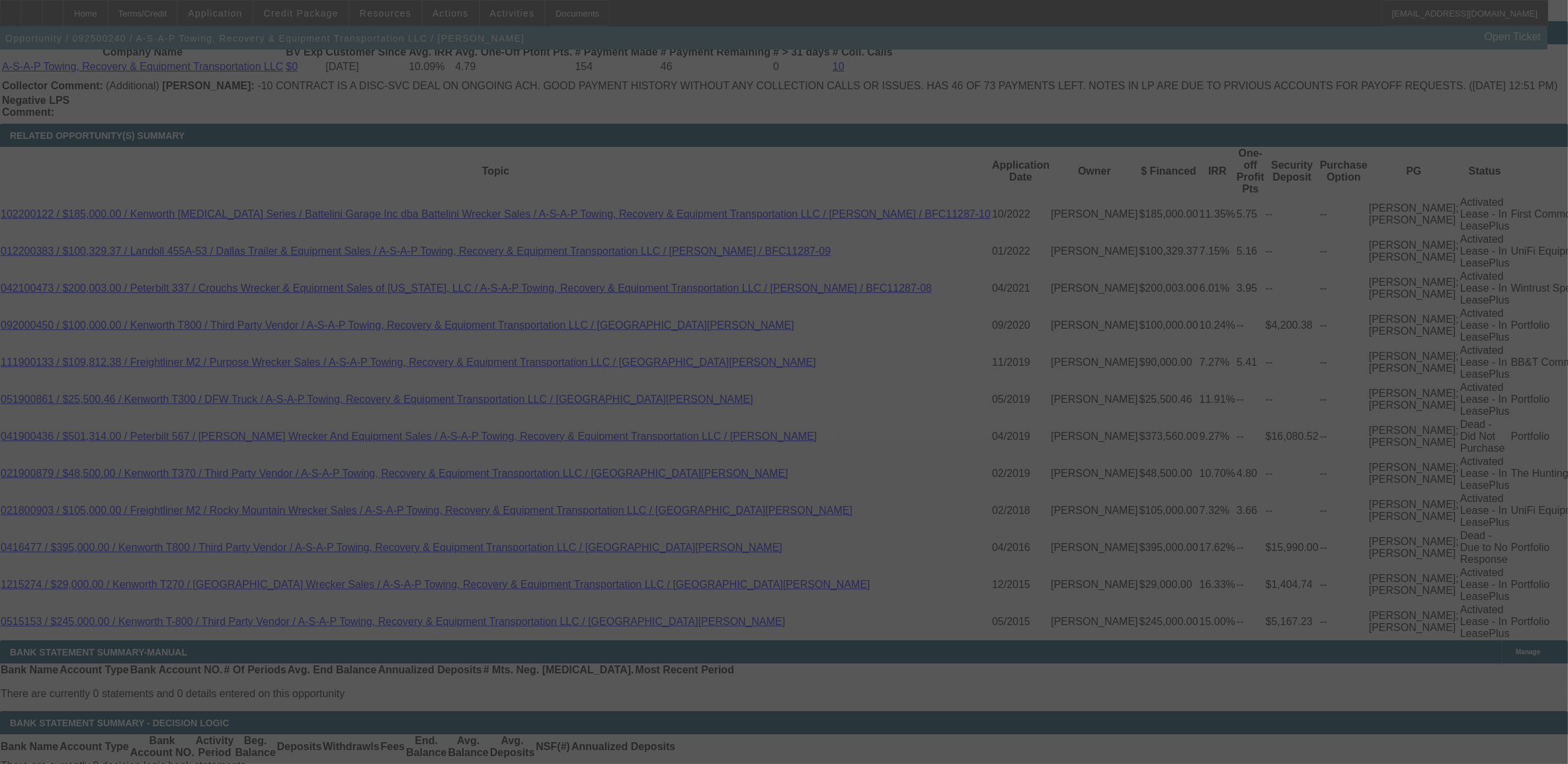
select select "0"
select select "6"
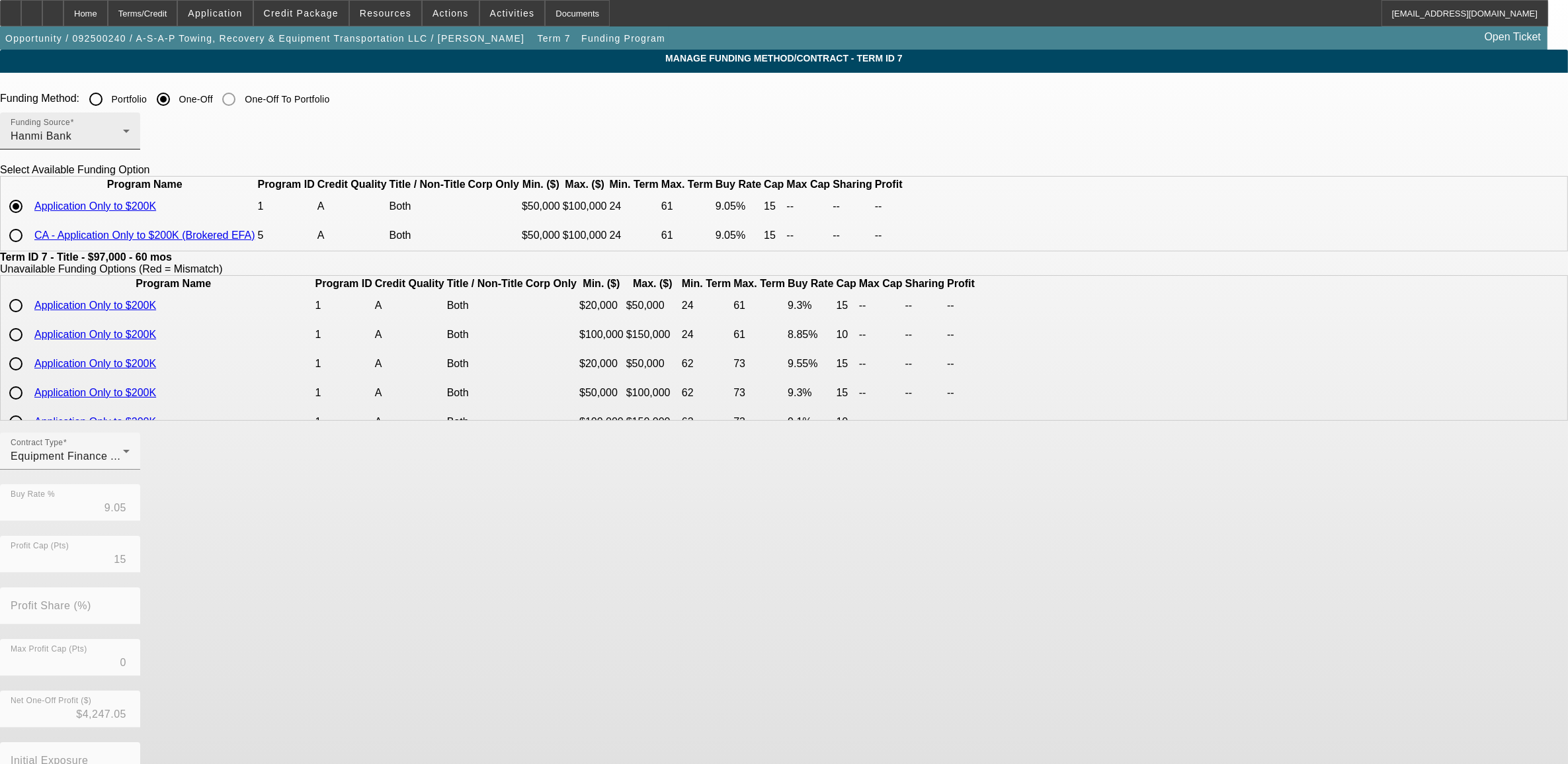
click at [123, 136] on div "Hanmi Bank" at bounding box center [67, 136] width 113 height 16
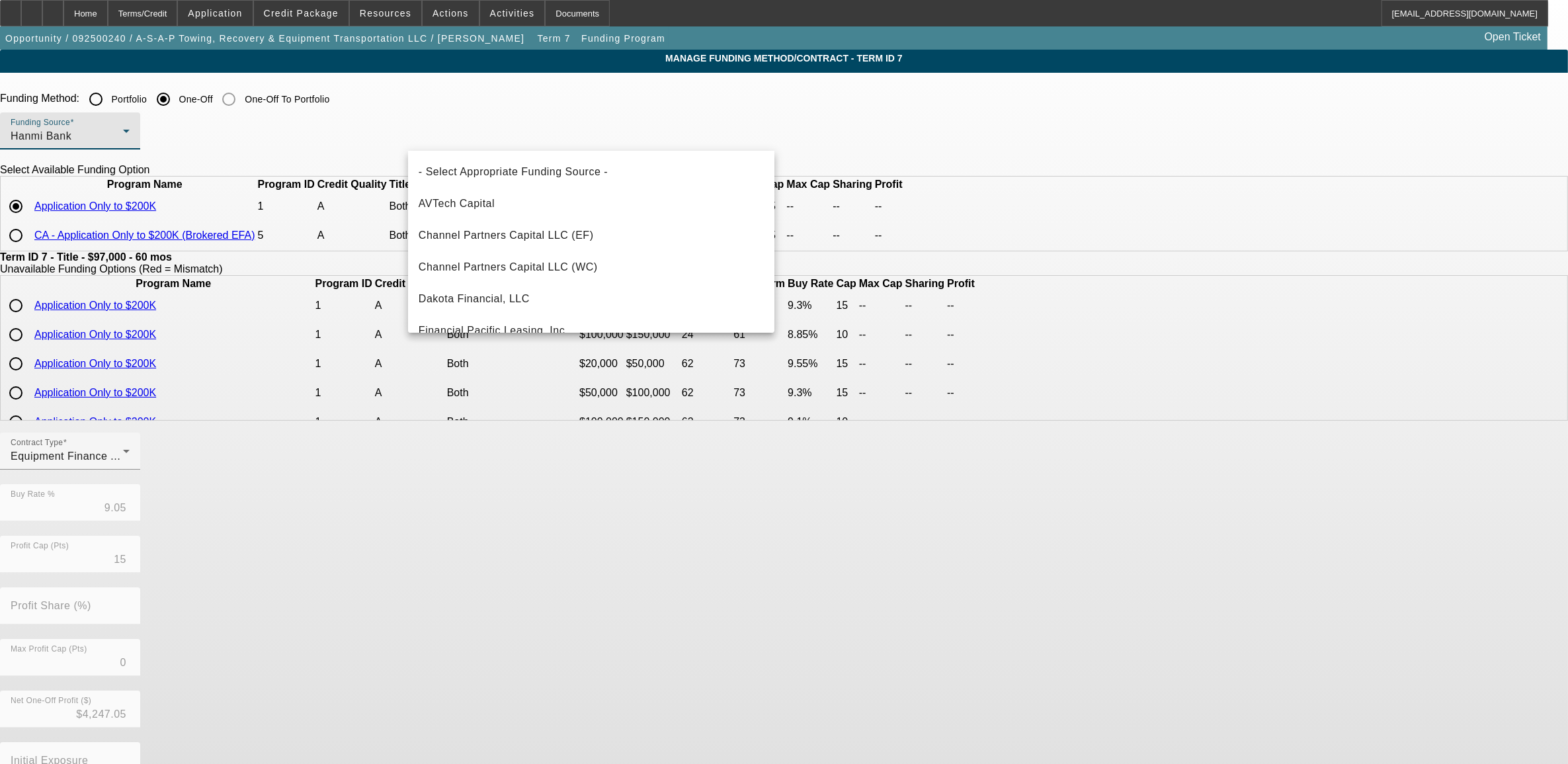
scroll to position [109, 0]
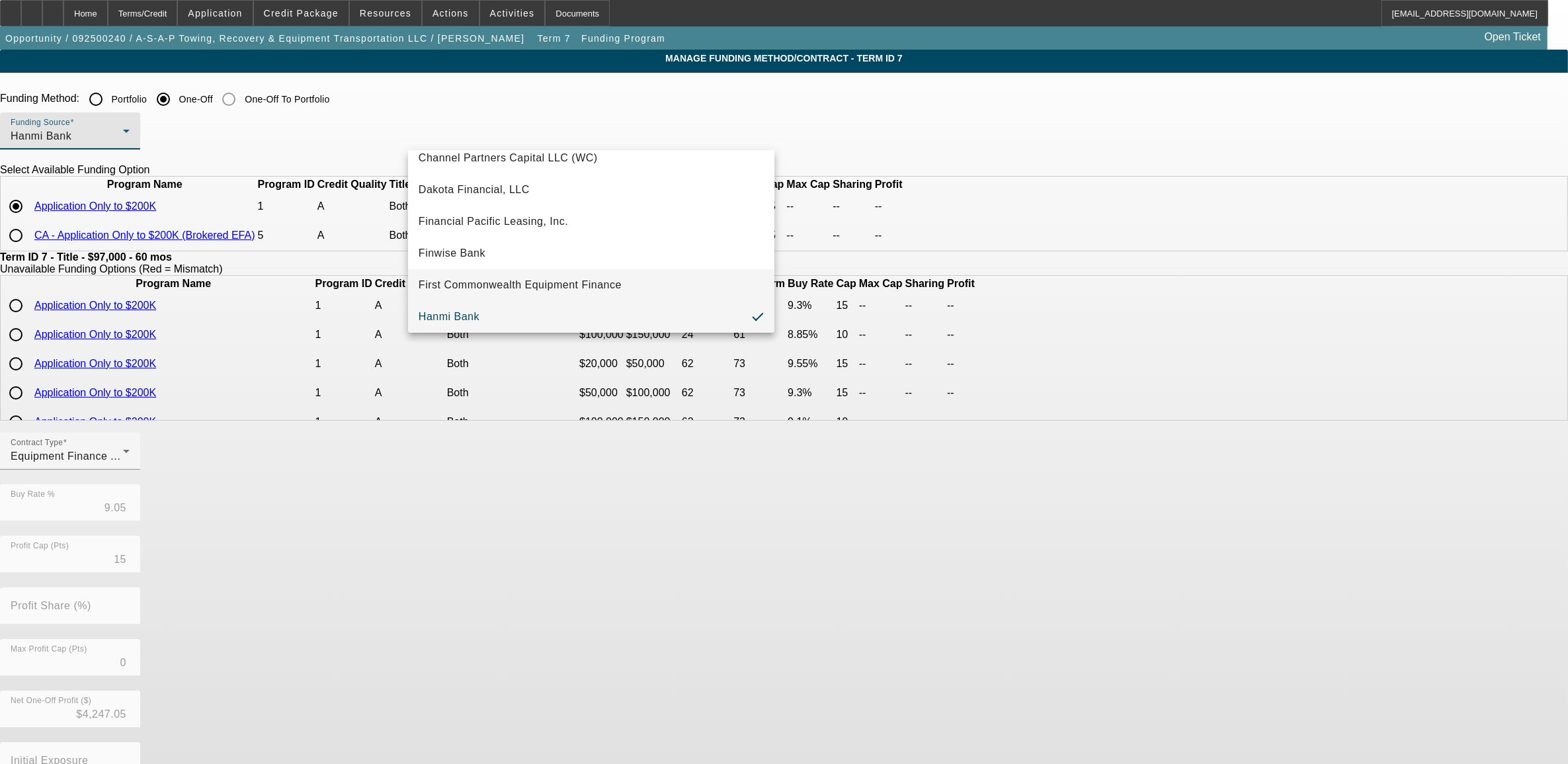
click at [544, 278] on span "First Commonwealth Equipment Finance" at bounding box center [520, 285] width 203 height 16
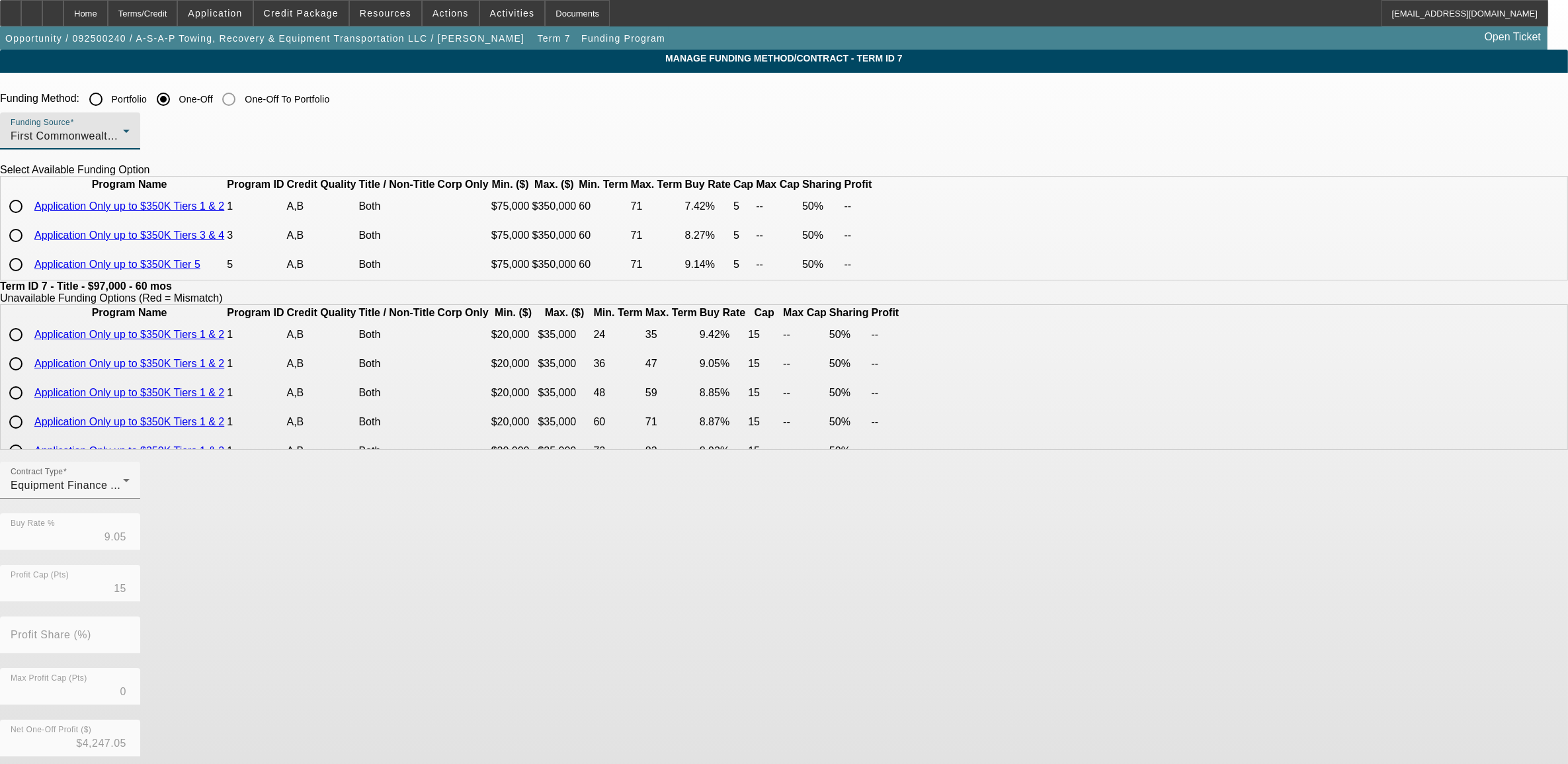
drag, startPoint x: 356, startPoint y: 250, endPoint x: 140, endPoint y: 148, distance: 238.9
click at [332, 242] on app-term-manage-funding "Manage Funding Method/Contract - Term ID 7 Funding Method: Portfolio One-Off On…" at bounding box center [784, 482] width 1568 height 865
click at [107, 17] on div "Home" at bounding box center [86, 13] width 45 height 27
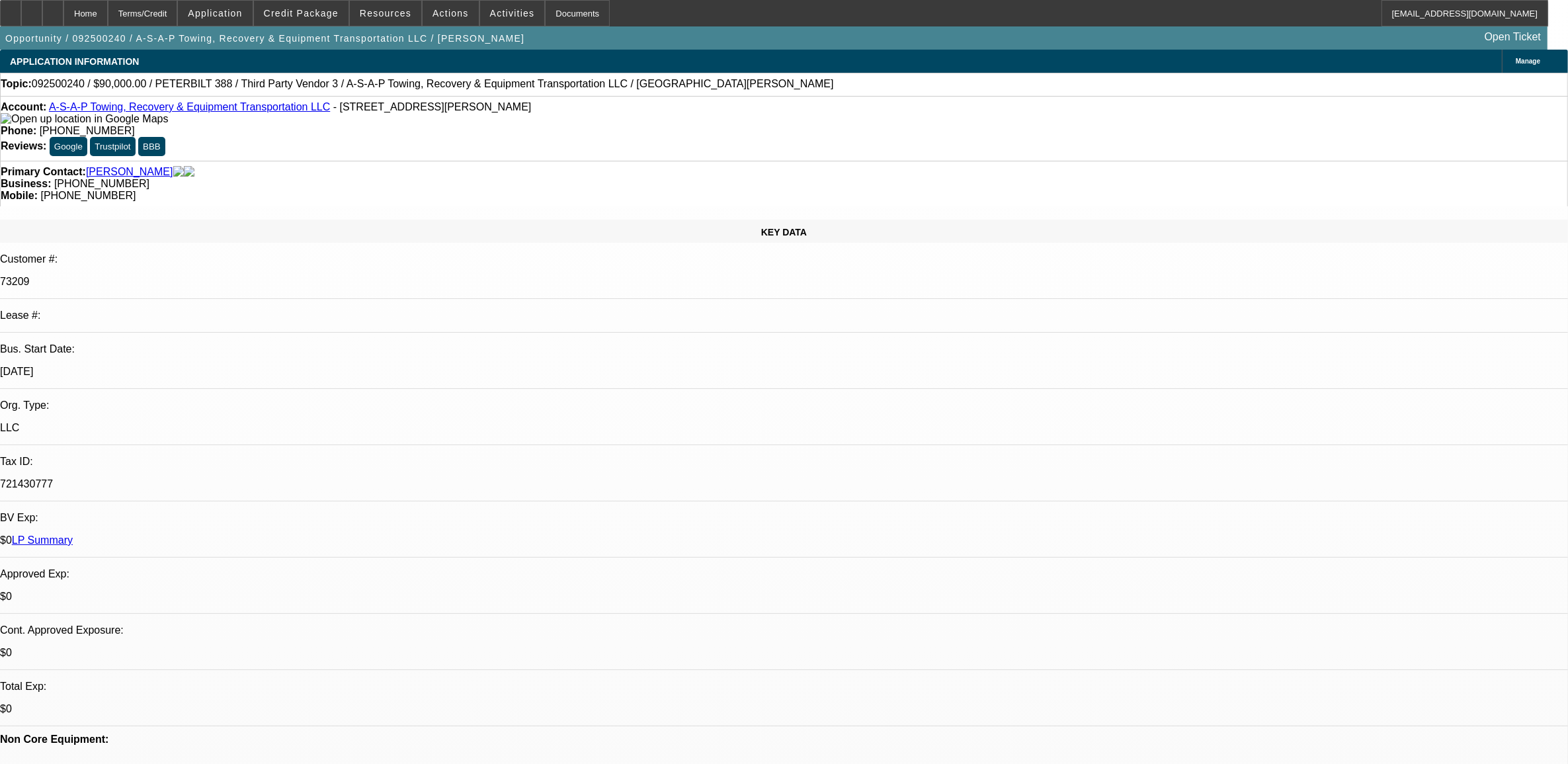
select select "0"
select select "6"
select select "0"
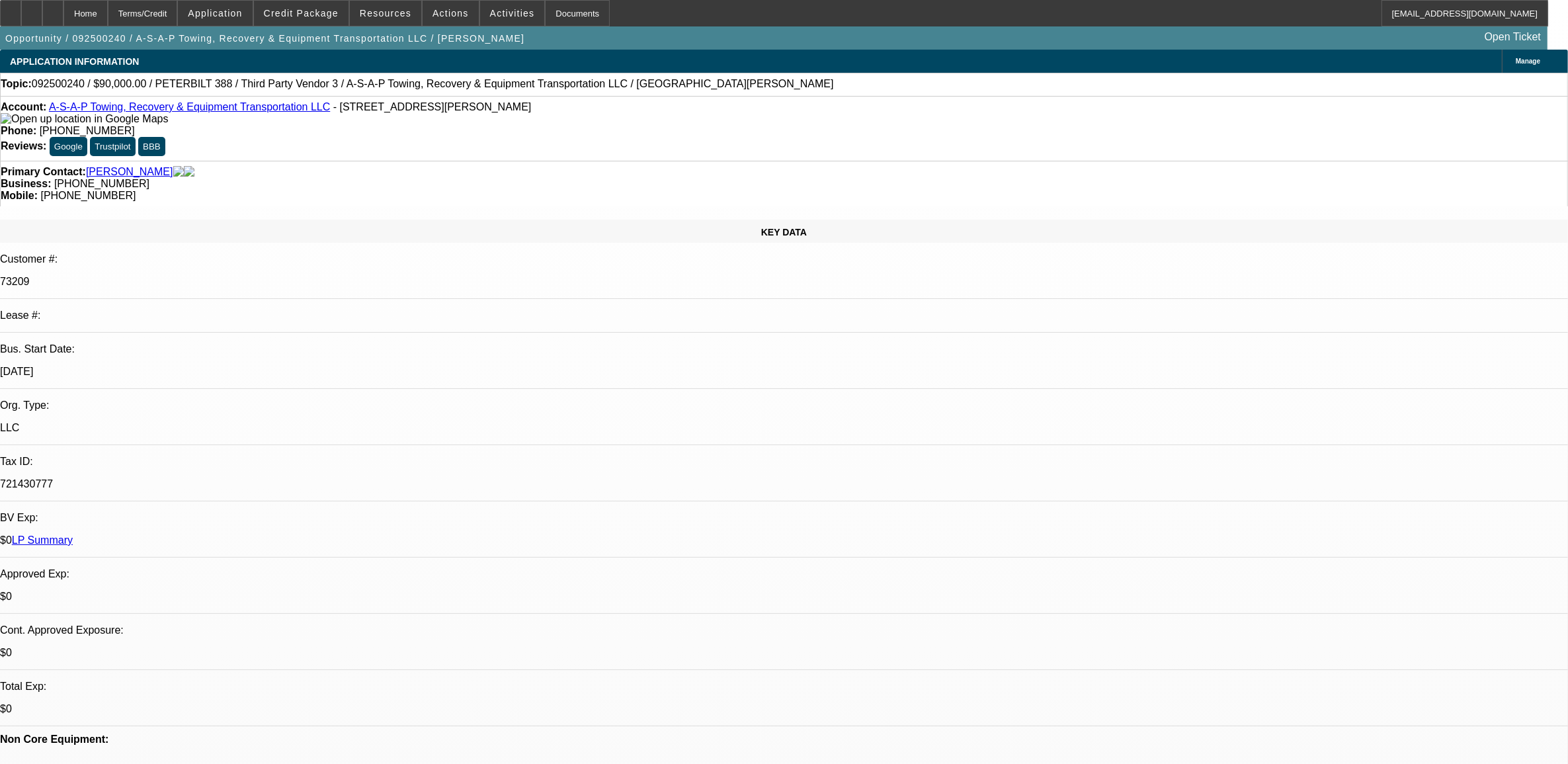
select select "0"
select select "2"
select select "0"
select select "6"
select select "0"
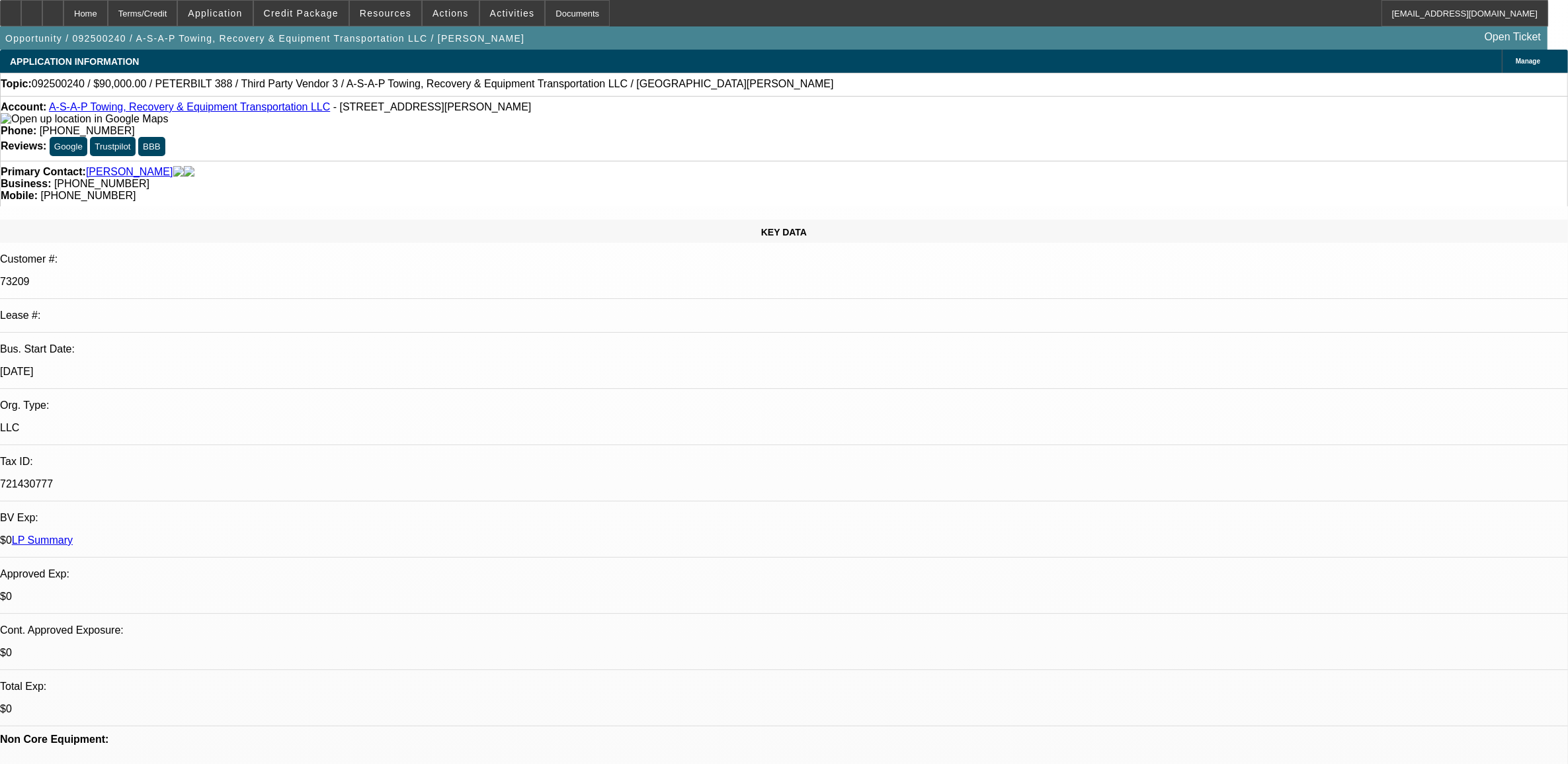
select select "0"
select select "2"
select select "0"
select select "6"
select select "0"
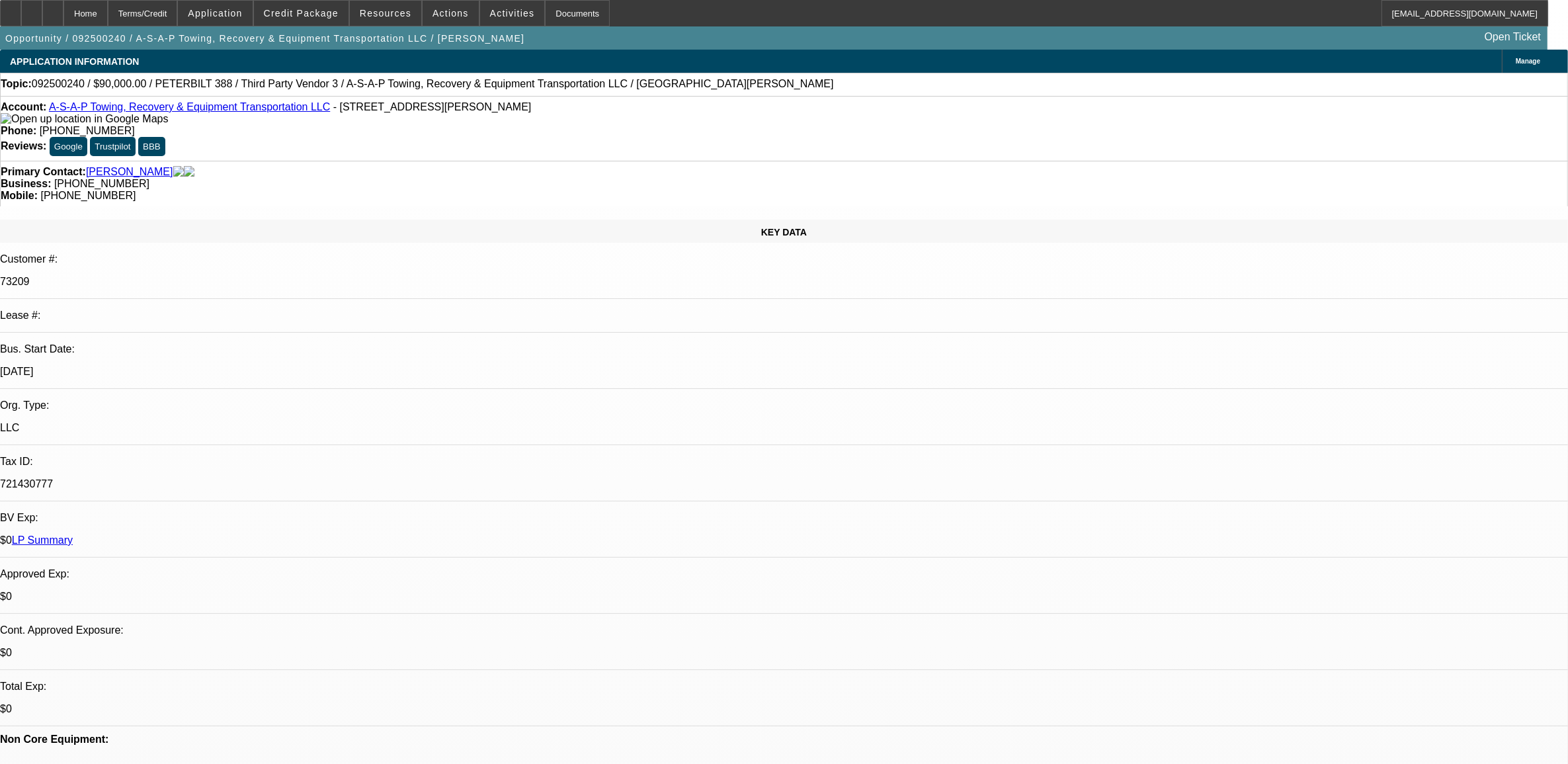
select select "0"
select select "2"
select select "0"
select select "6"
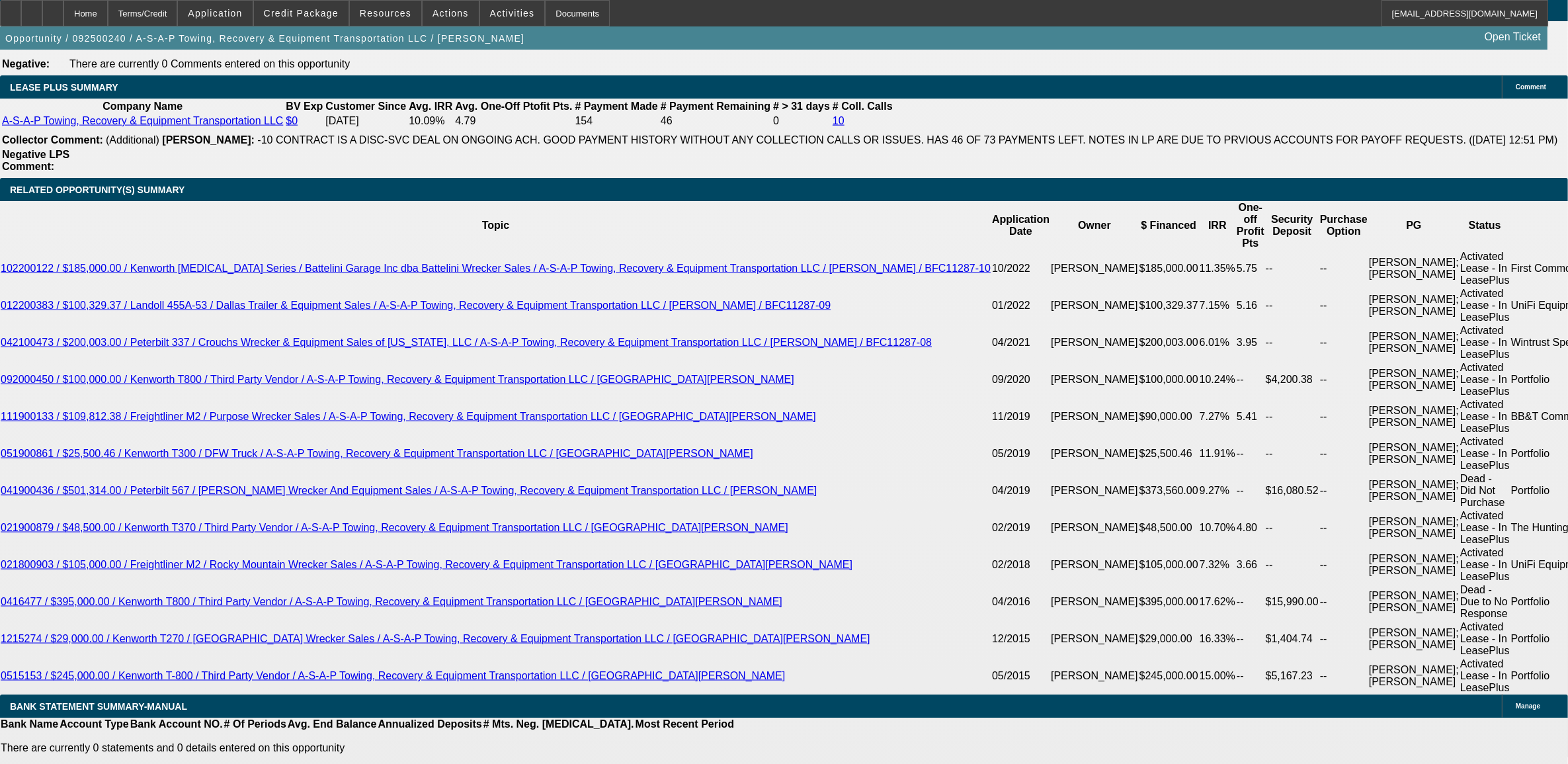
scroll to position [2315, 0]
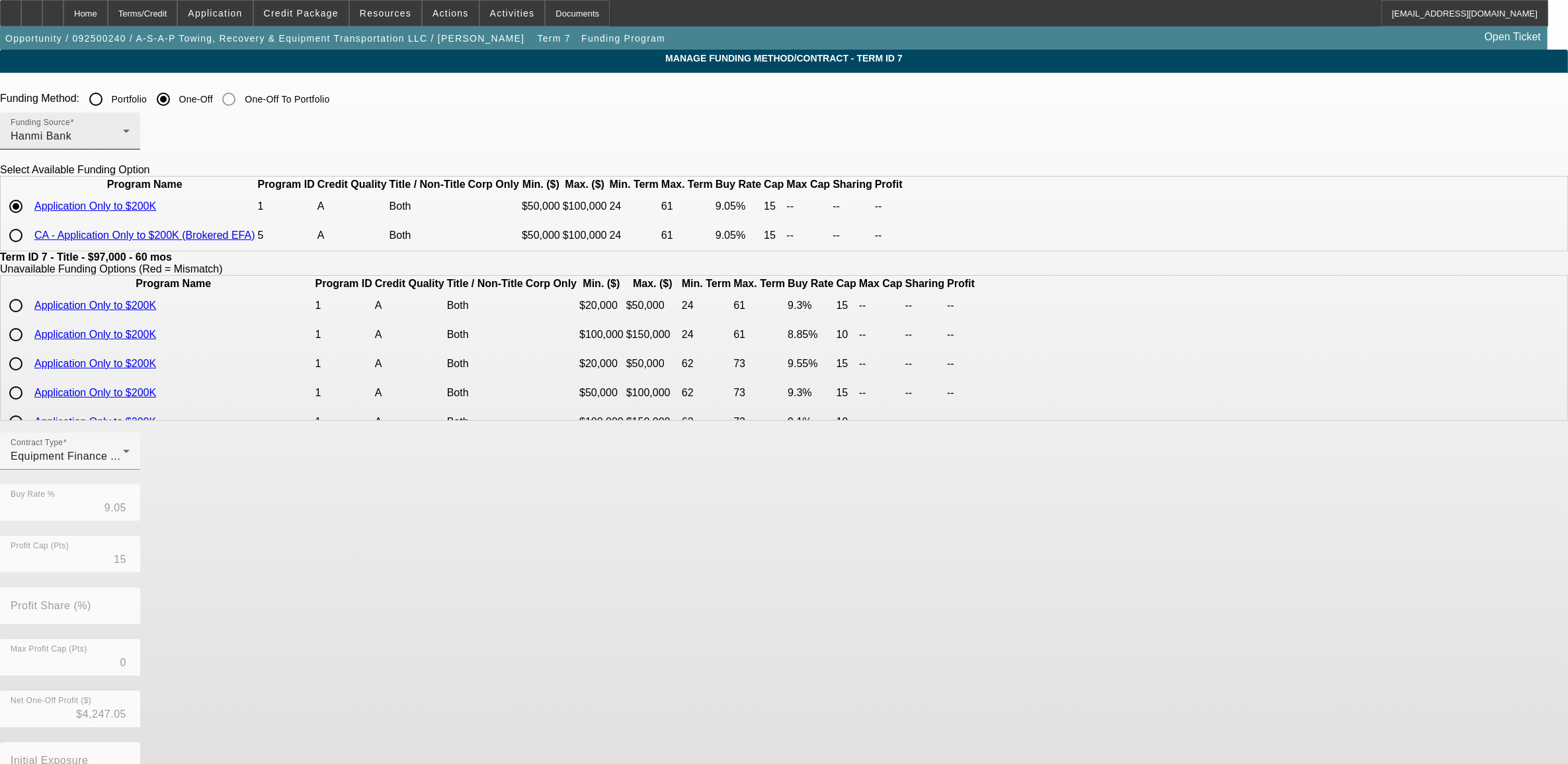
click at [123, 144] on div "Hanmi Bank" at bounding box center [67, 136] width 113 height 16
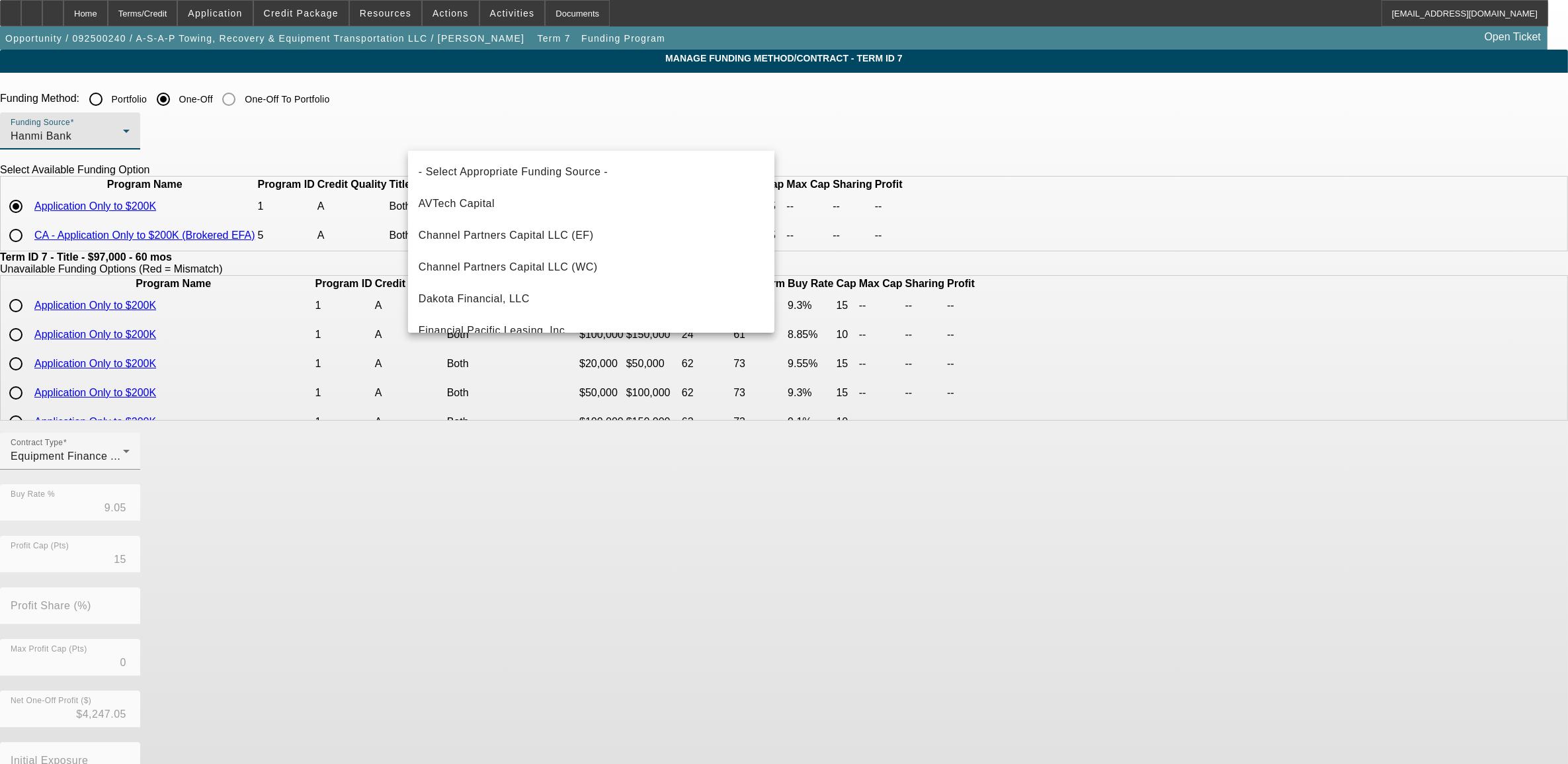
scroll to position [109, 0]
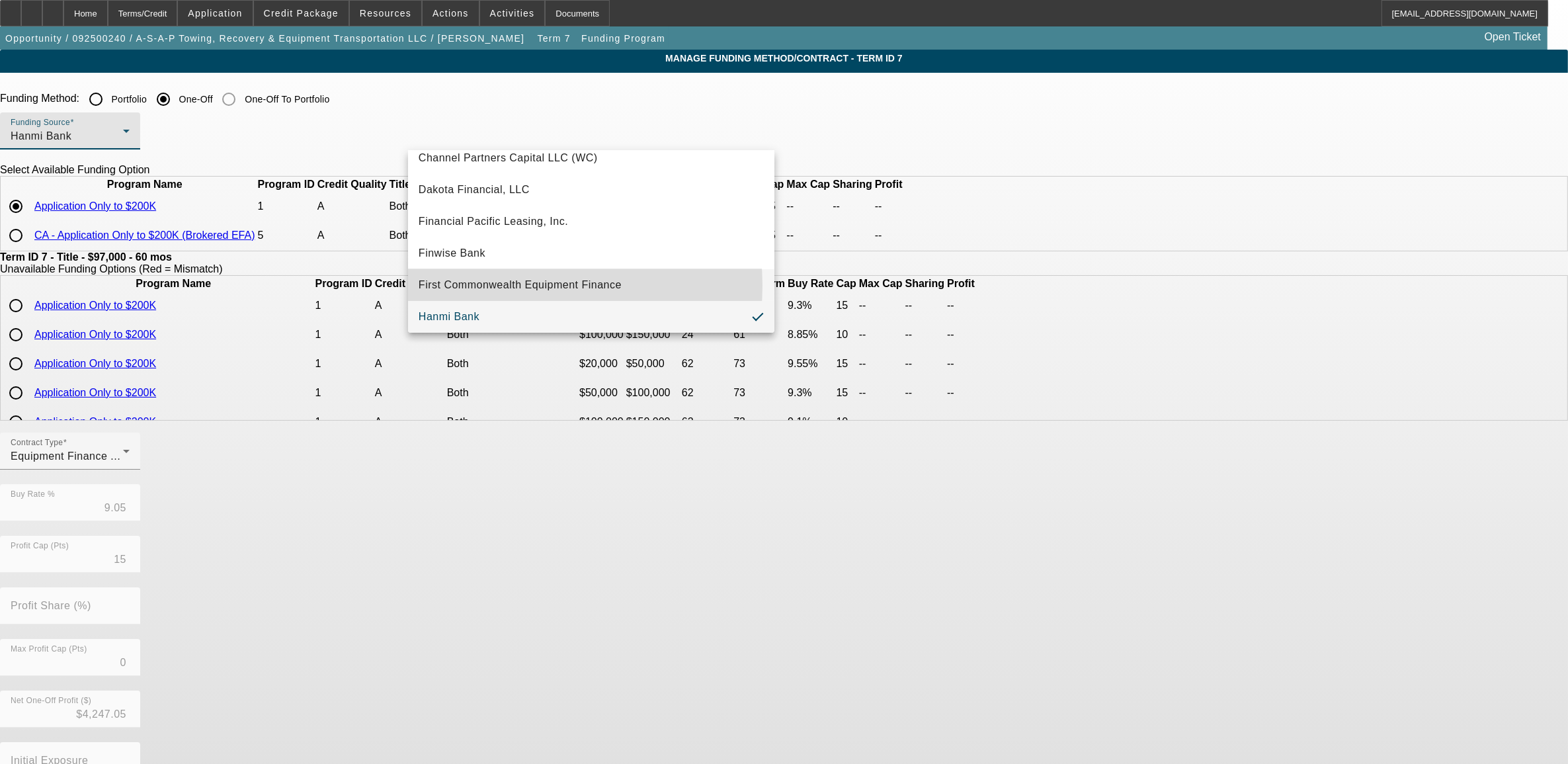
click at [506, 285] on span "First Commonwealth Equipment Finance" at bounding box center [520, 285] width 203 height 16
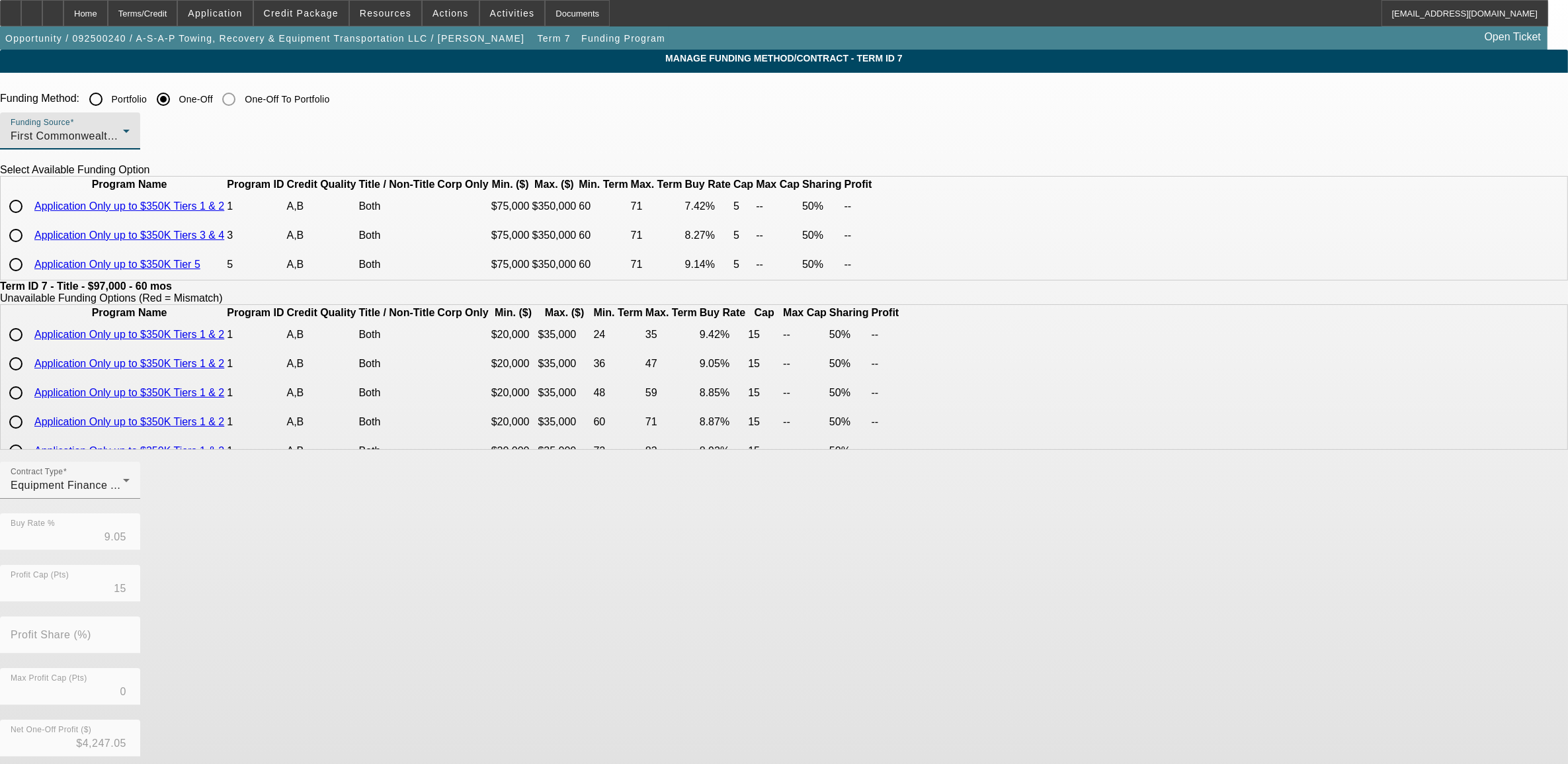
click at [29, 220] on input "radio" at bounding box center [15, 206] width 26 height 27
radio input "true"
type input "7.42"
type input "5"
type input "50.00"
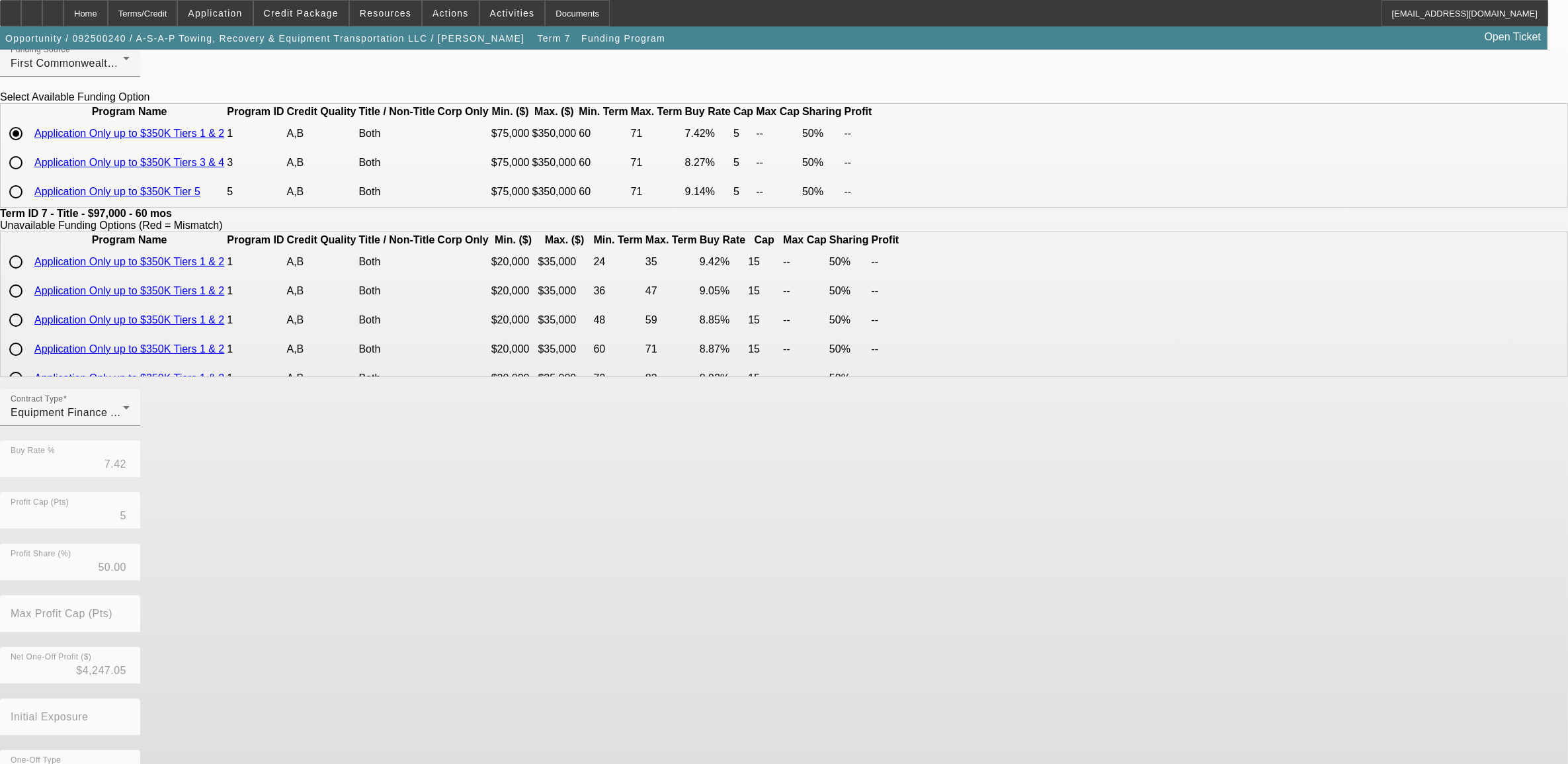
scroll to position [144, 0]
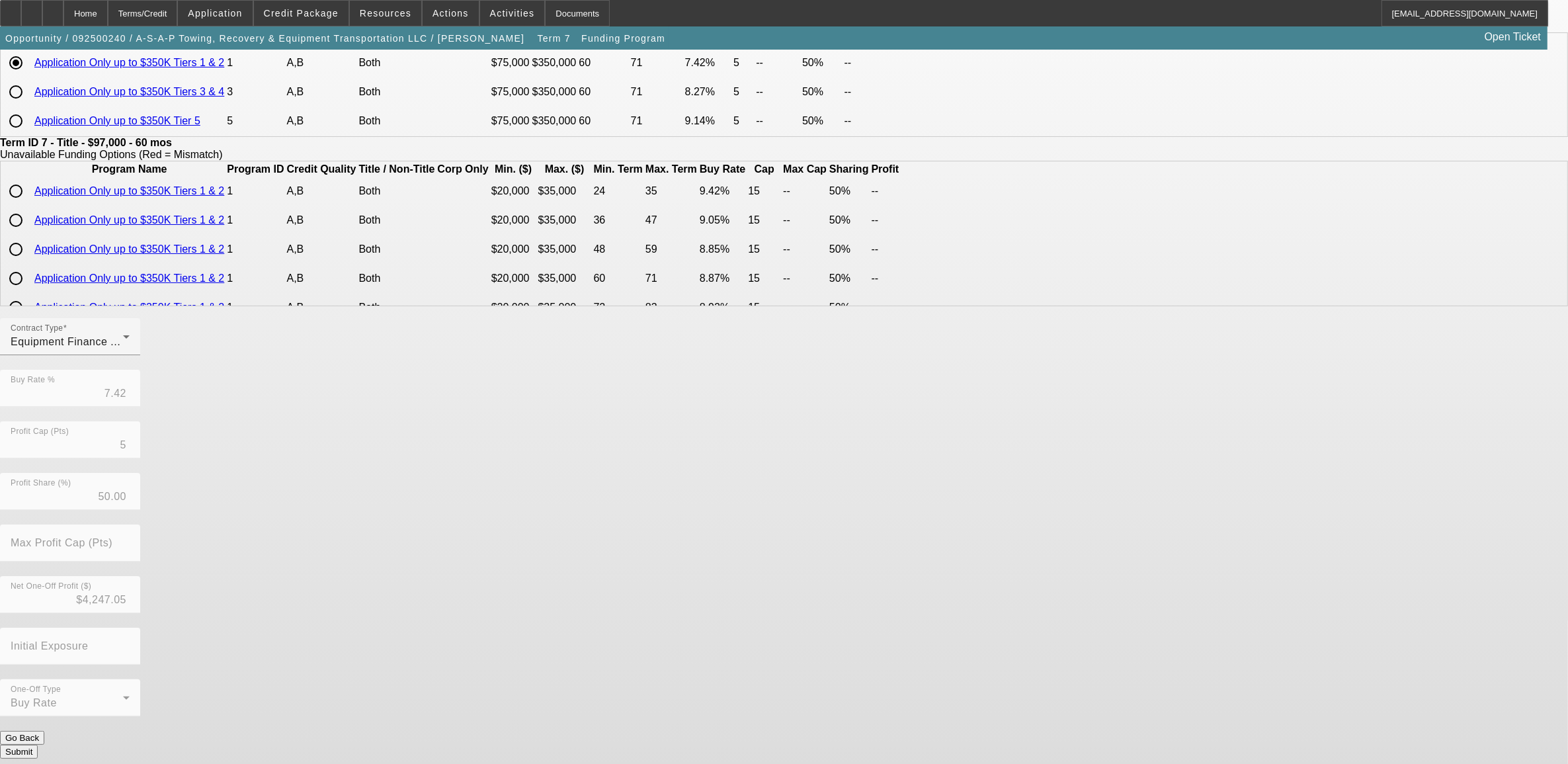
click at [38, 745] on button "Submit" at bounding box center [19, 752] width 38 height 14
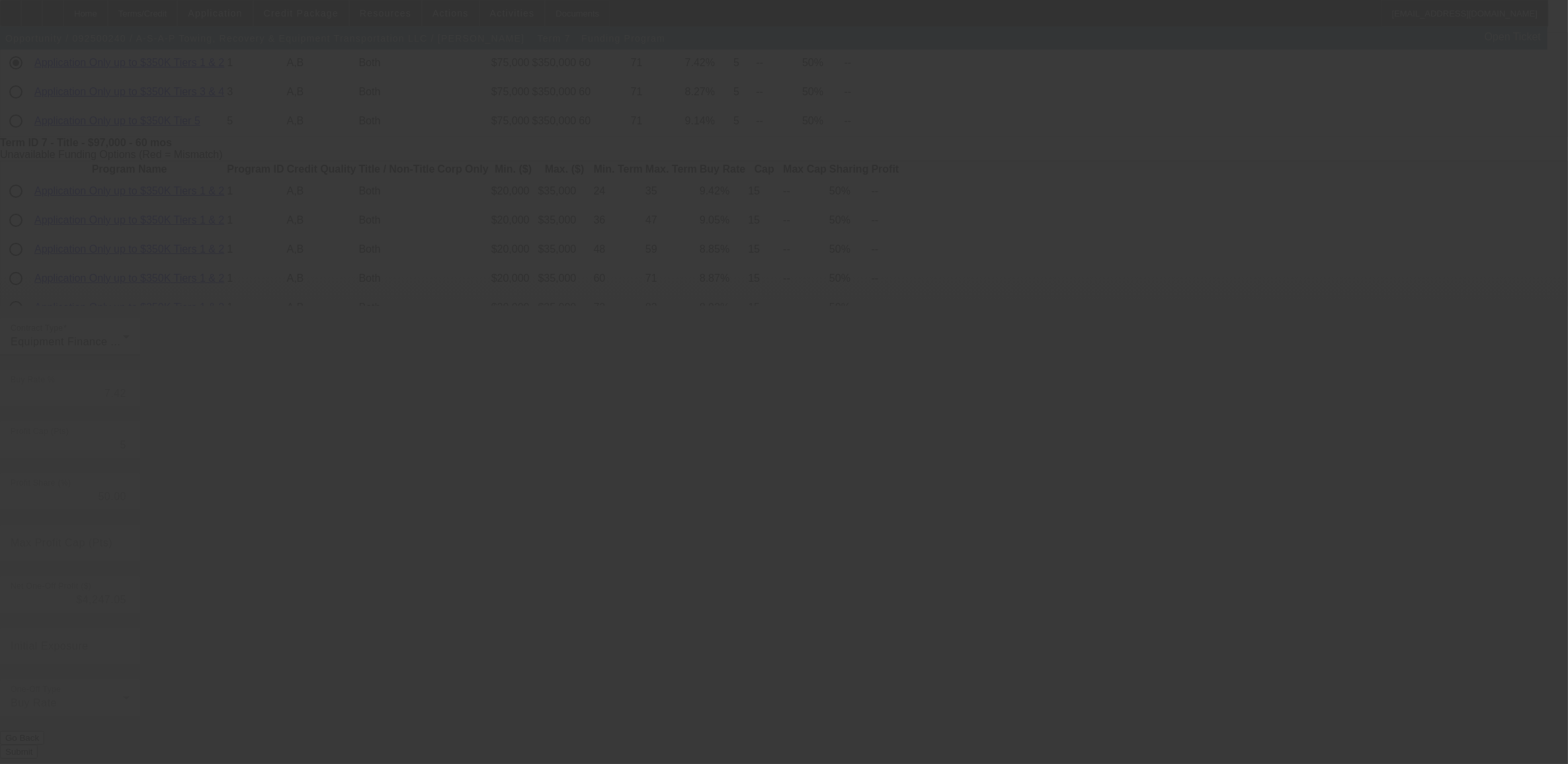
type input "9.05"
type input "15"
type input "0"
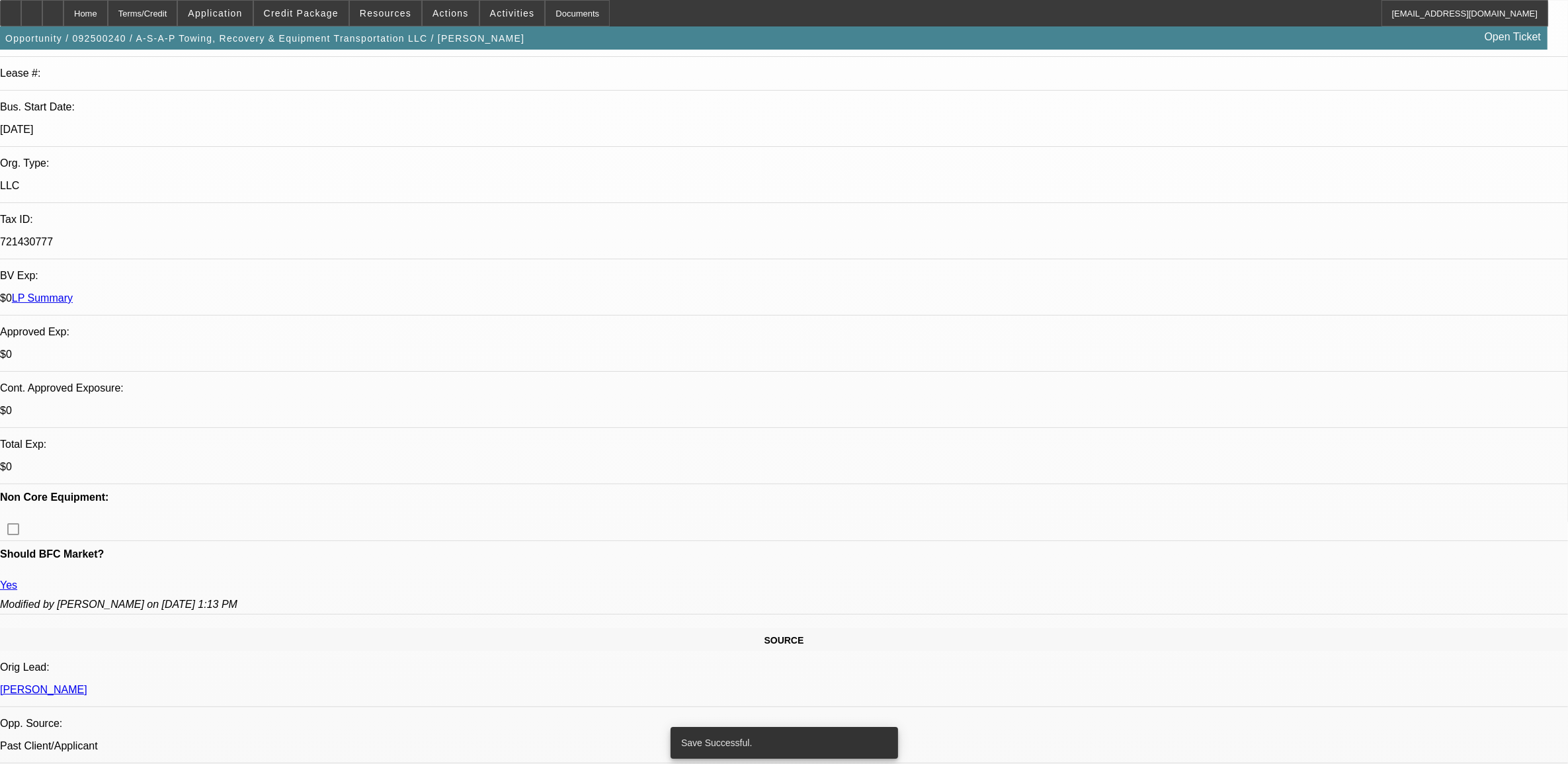
select select "0"
select select "6"
select select "0"
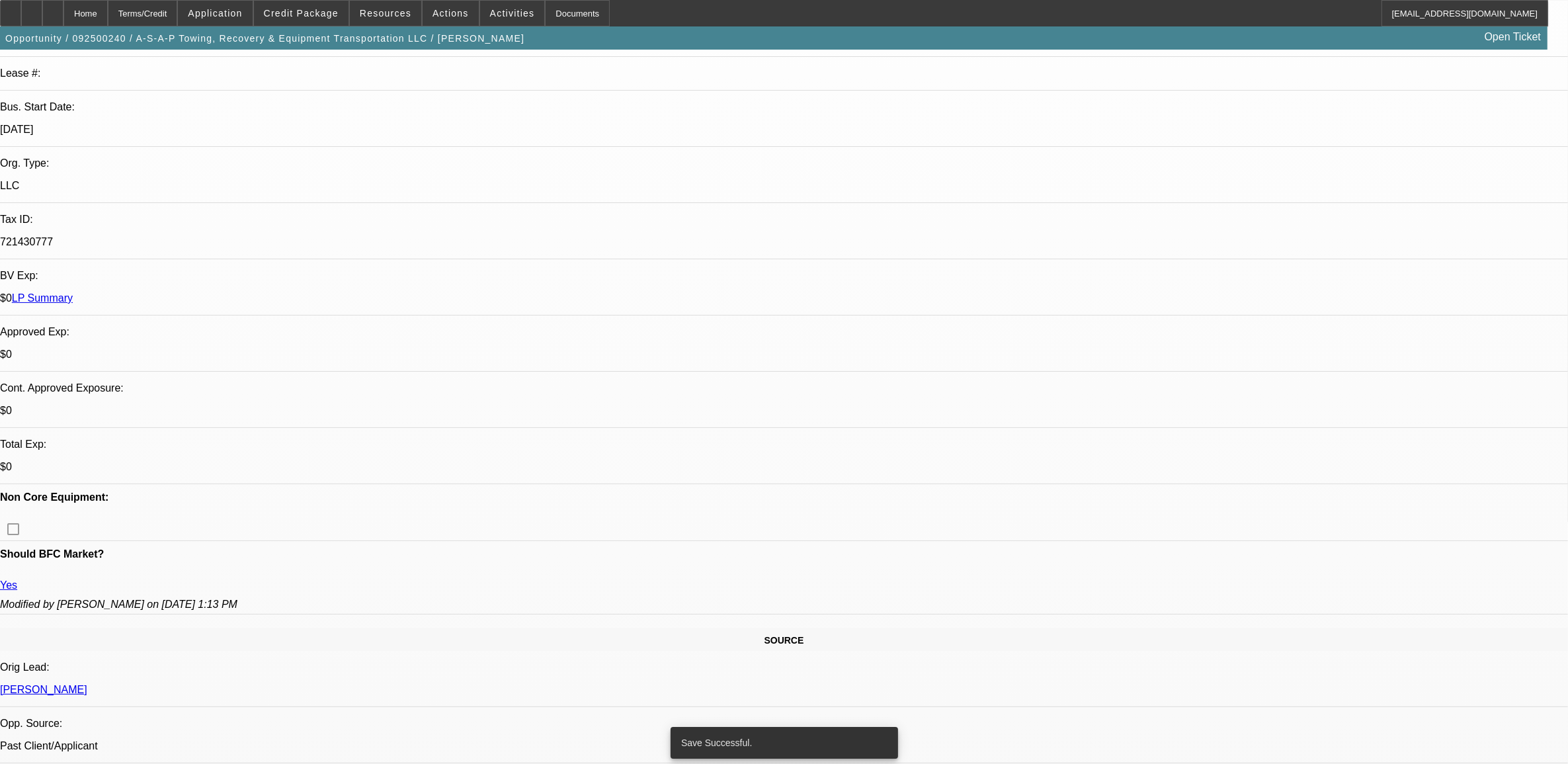
select select "0"
select select "2"
select select "0"
select select "6"
select select "0"
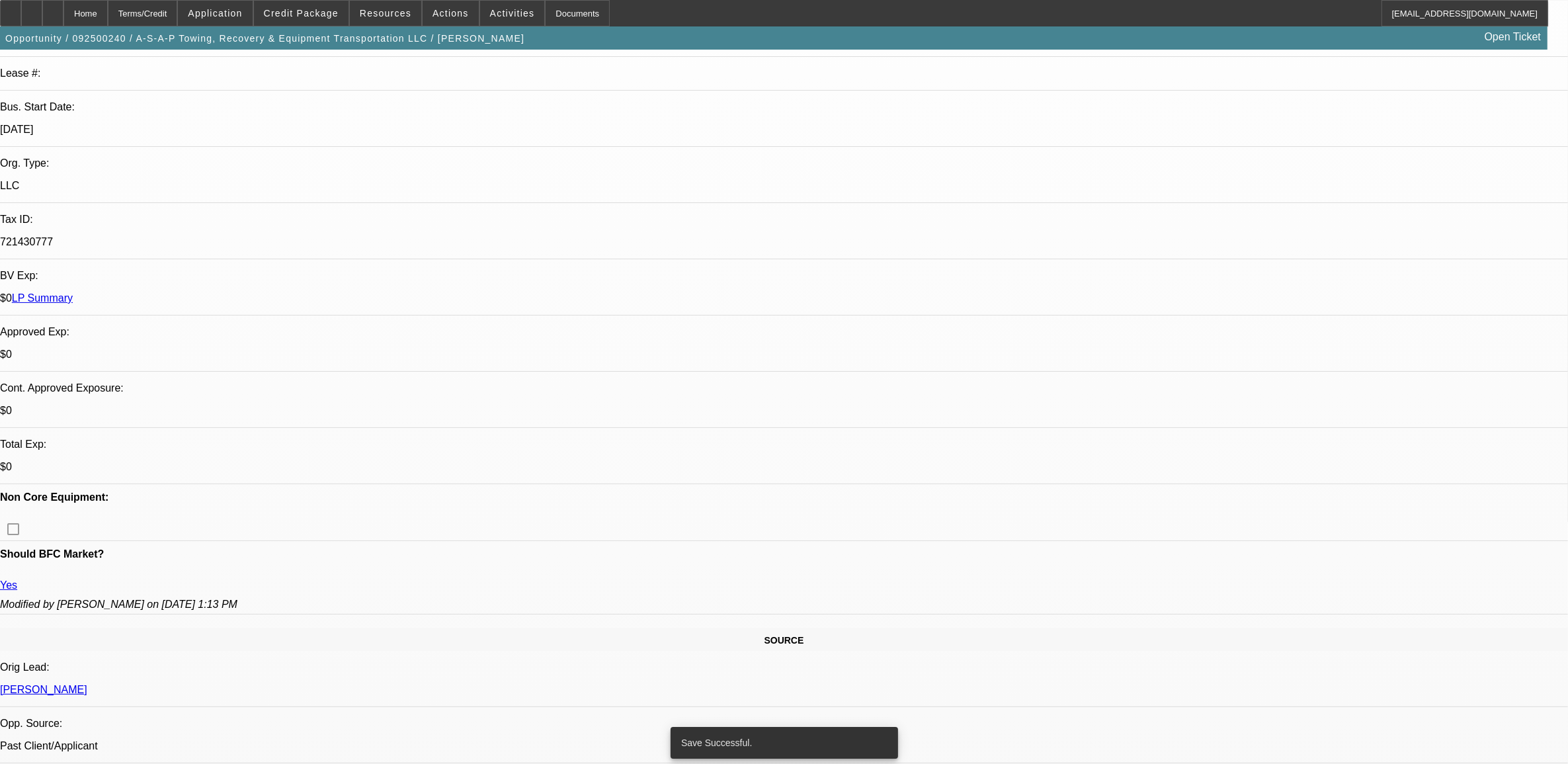
select select "0"
select select "2"
select select "0"
select select "6"
select select "0"
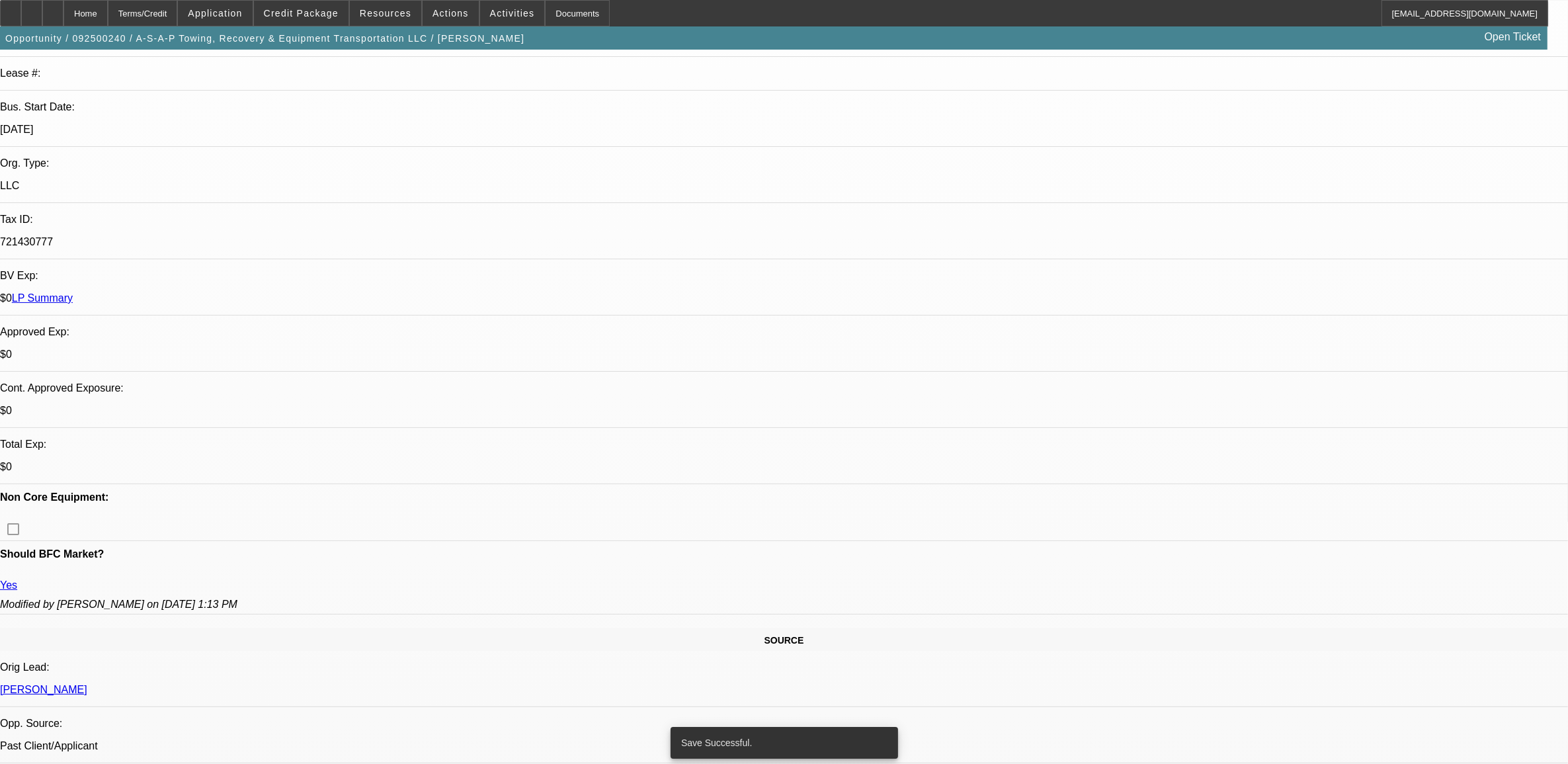
select select "0"
select select "2"
select select "0"
select select "6"
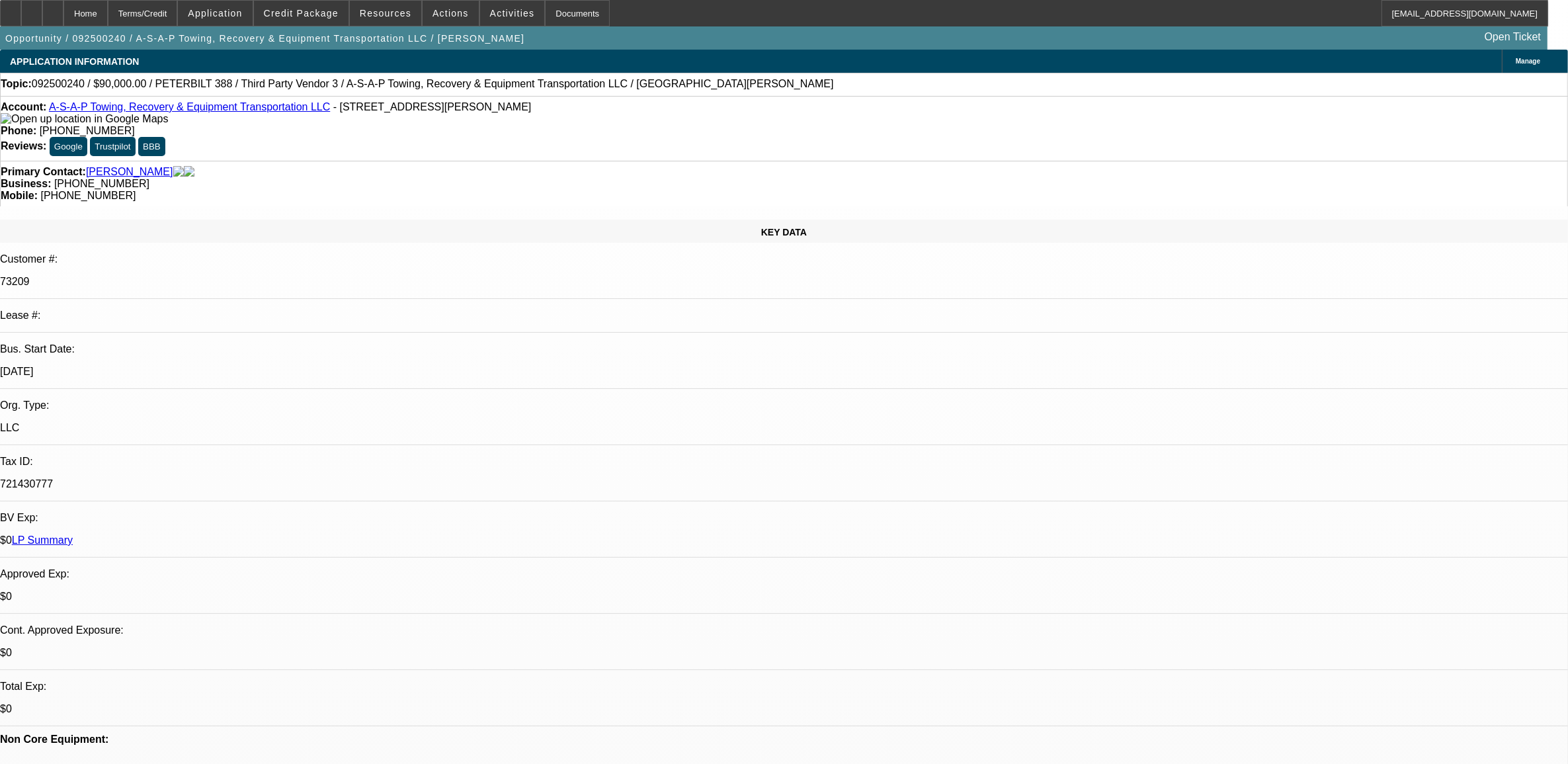
click at [73, 535] on link "LP Summary" at bounding box center [42, 540] width 61 height 11
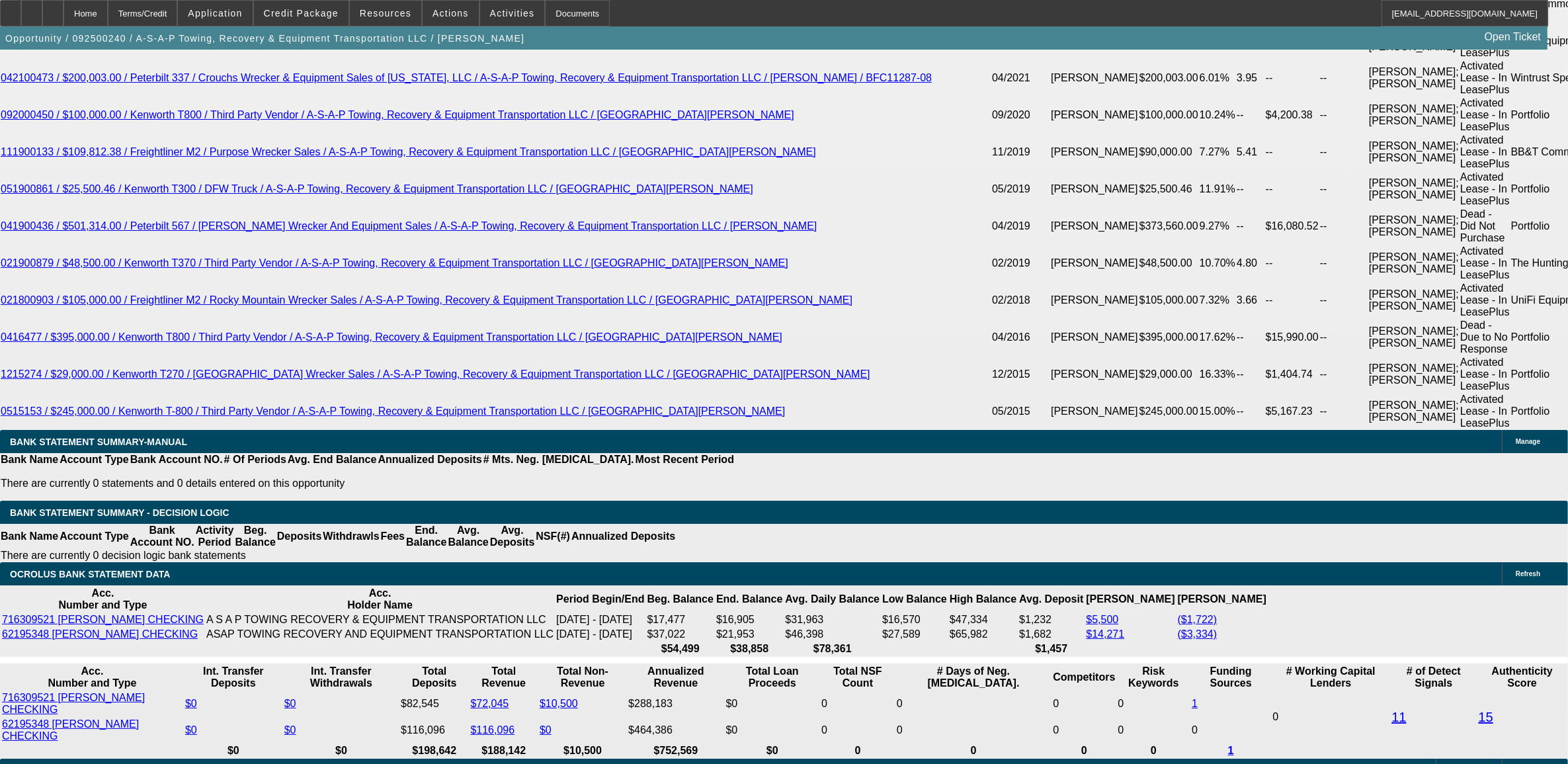
scroll to position [2481, 0]
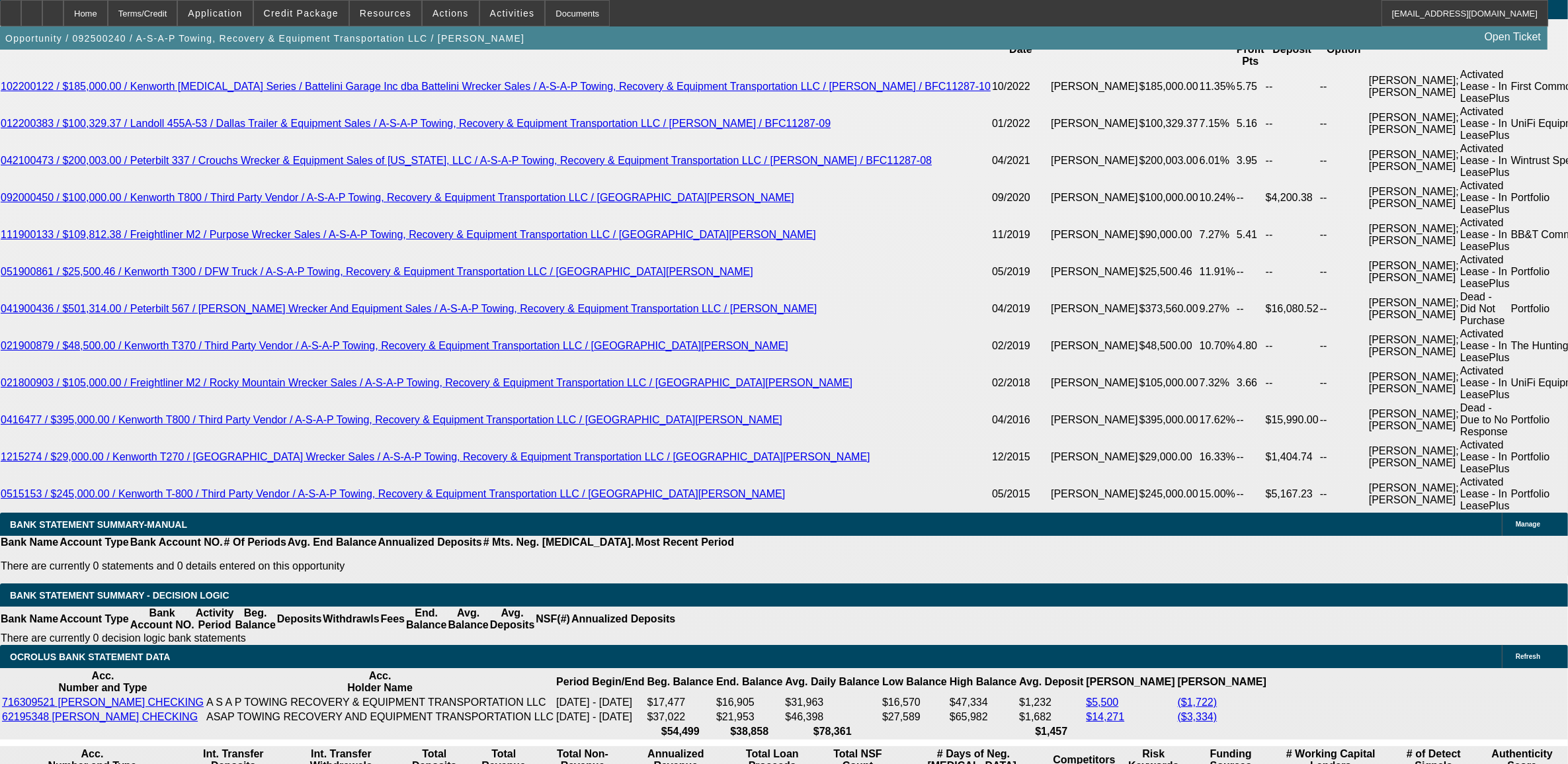
type input "UNKNOWN"
type input "8"
type input "$1,966.81"
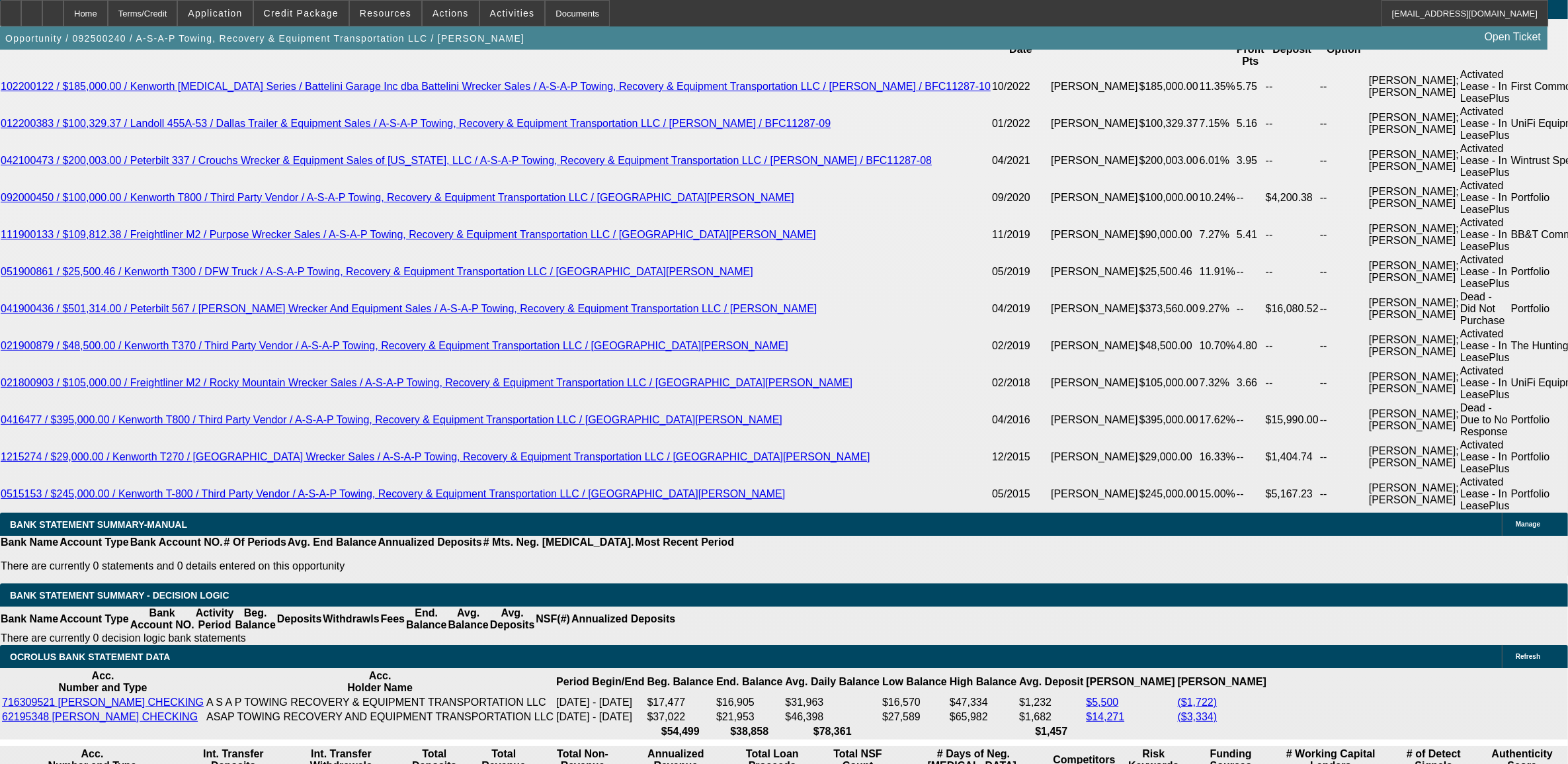
type input "80"
type input "$6,604.10"
type input "804"
type input "$64,990.00"
type input "8"
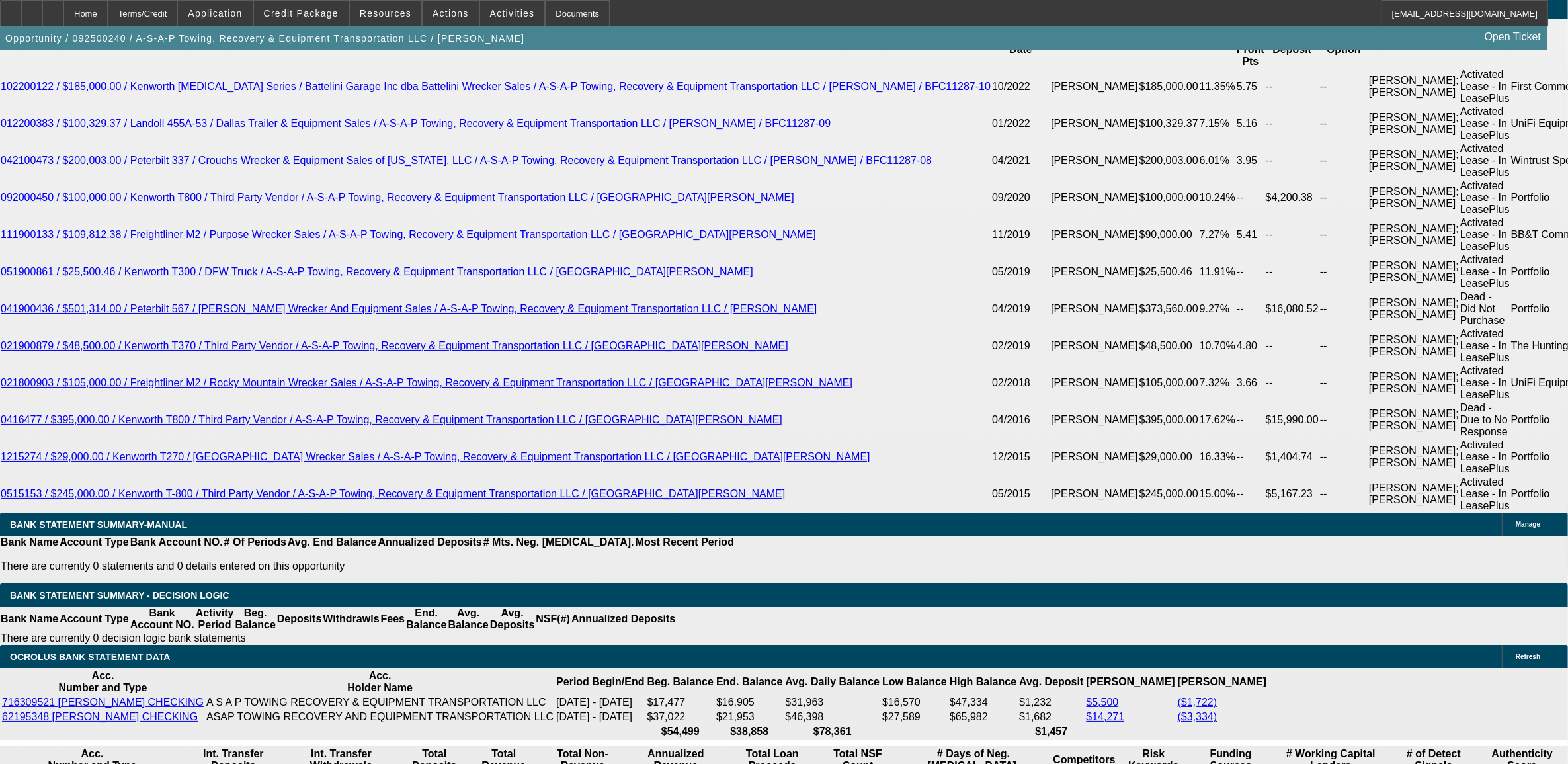
type input "$6,604.10"
type input "$1,966.81"
type input "80"
type input "$2,013.56"
type input "80.5"
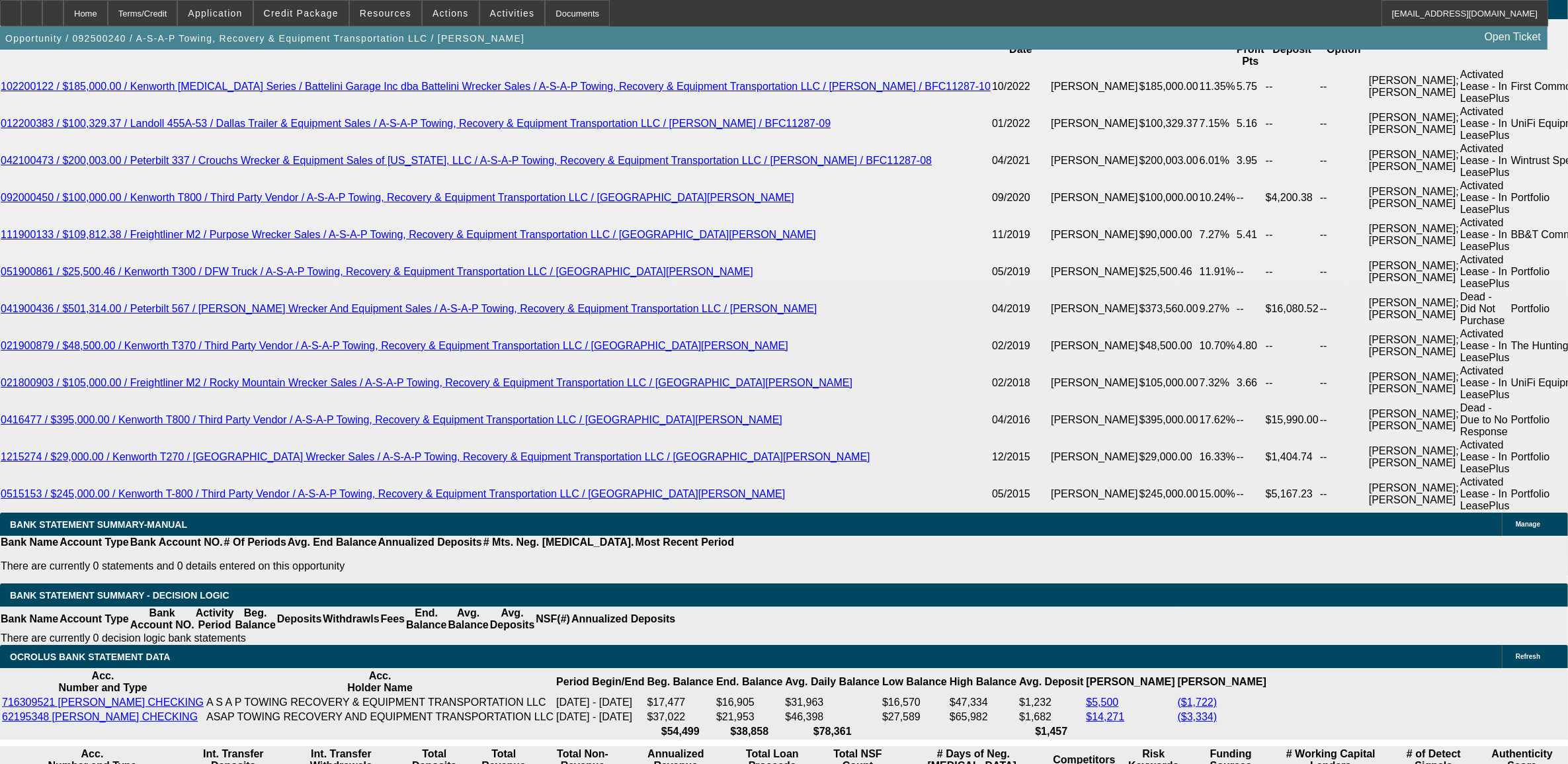
type input "$6,642.11"
type input "9"
type input "$2,013.56"
type input "95"
type input "$7,759.43"
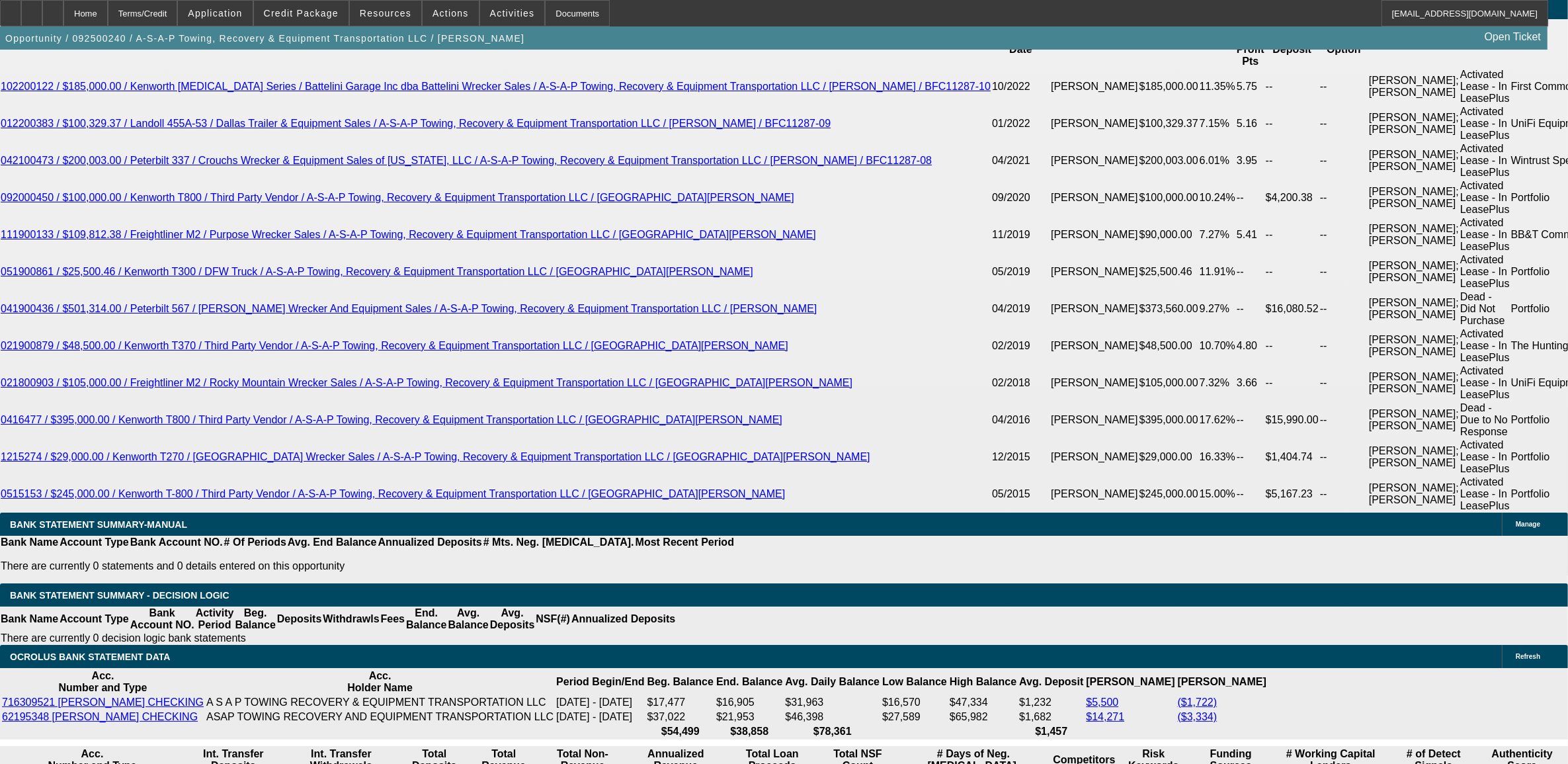
type input "9"
type input "$2,013.56"
type input "9.5"
type input "$2,037.18"
type input "9.5"
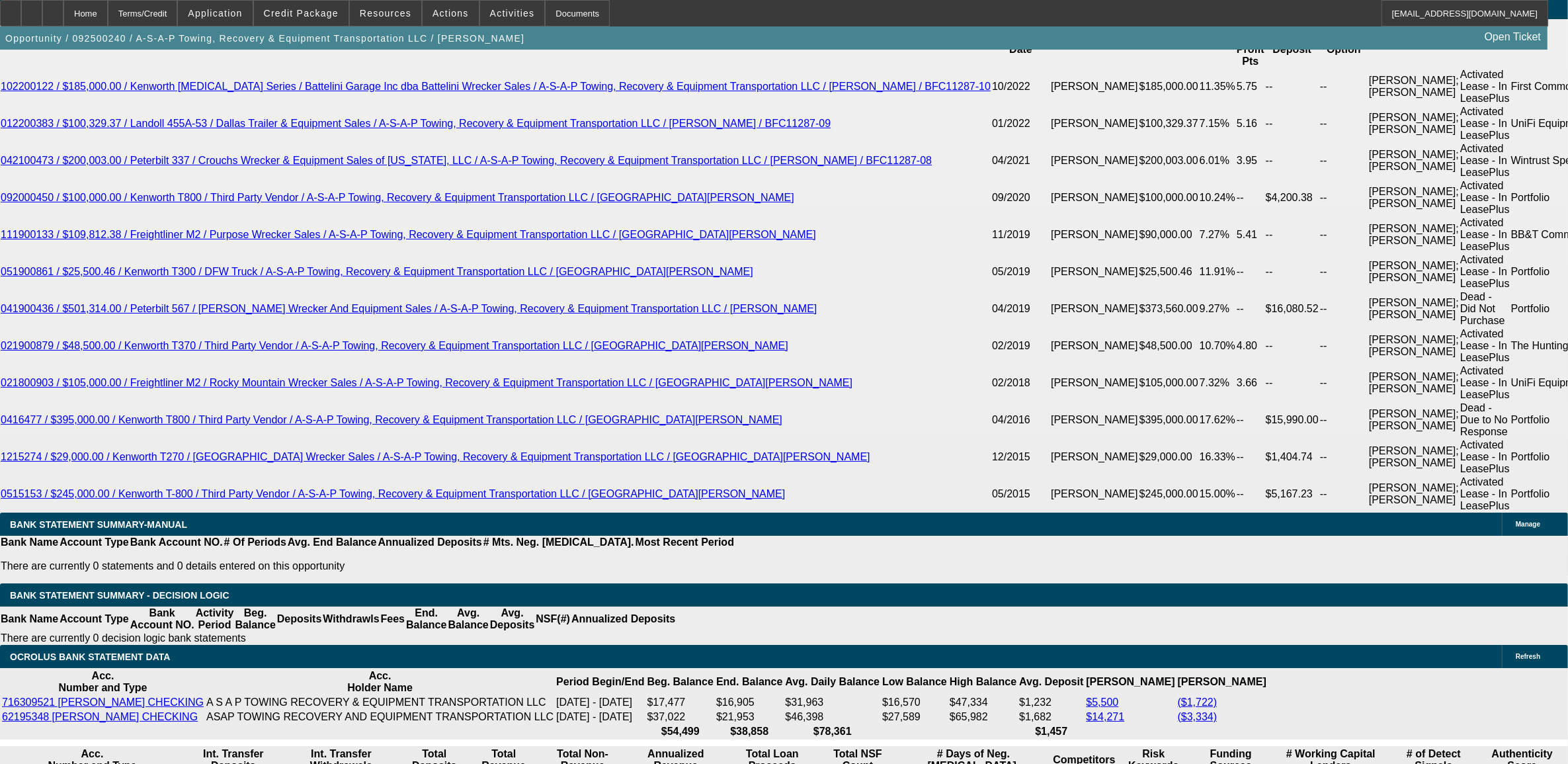
type input "$0.00"
select select "3"
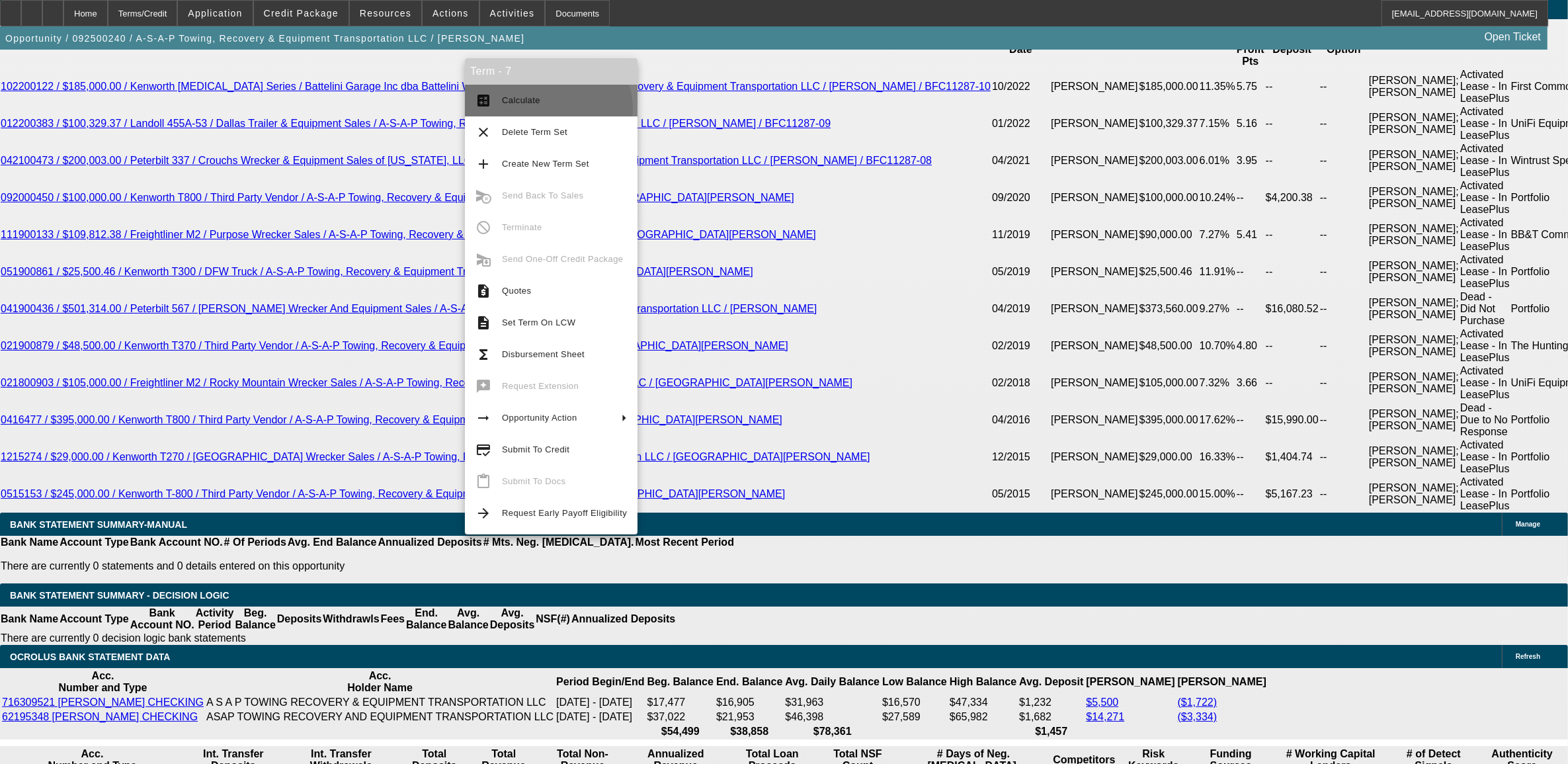
click at [546, 109] on button "calculate Calculate" at bounding box center [551, 101] width 173 height 32
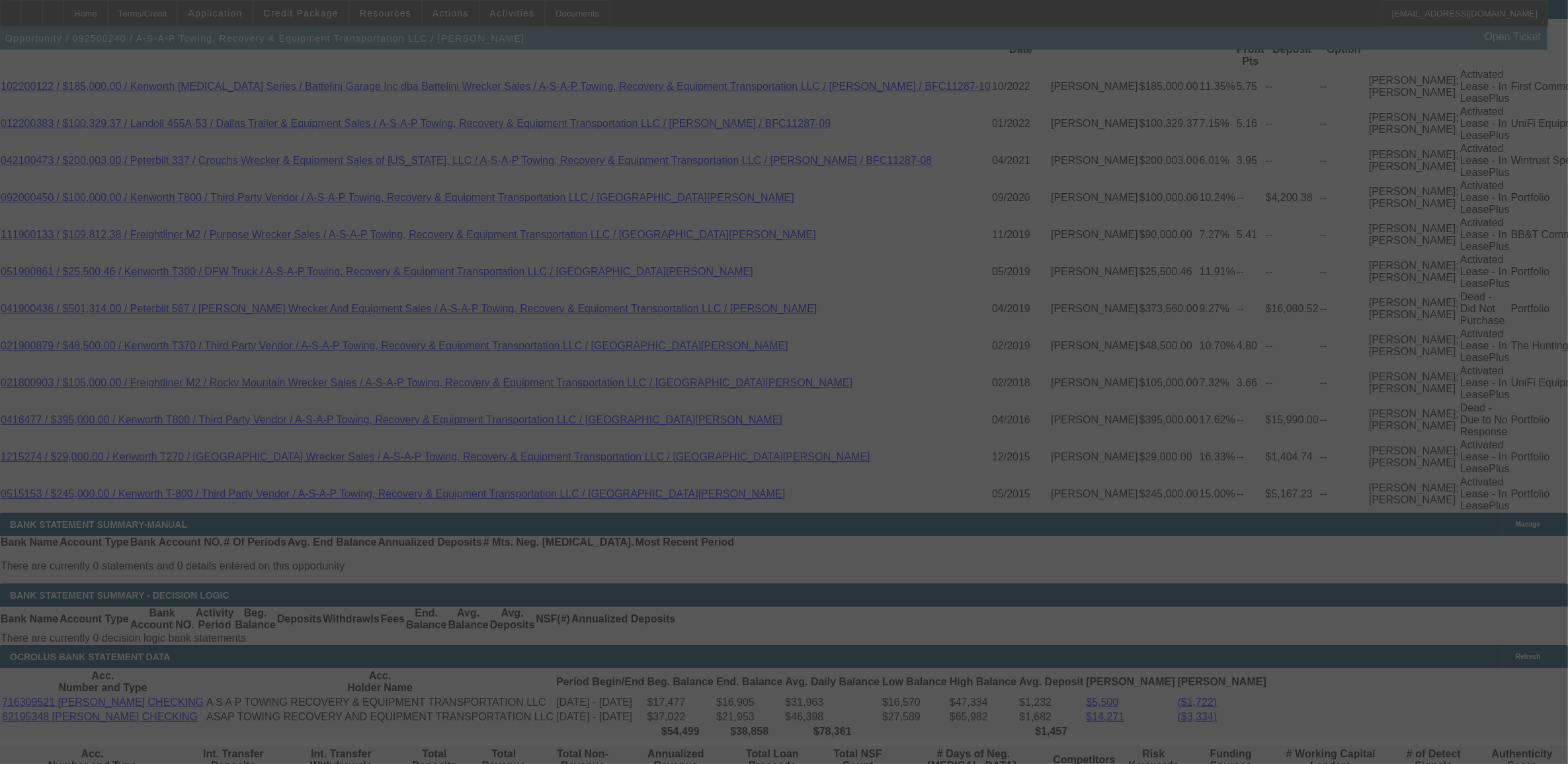
select select "0"
select select "3"
select select "0"
select select "6"
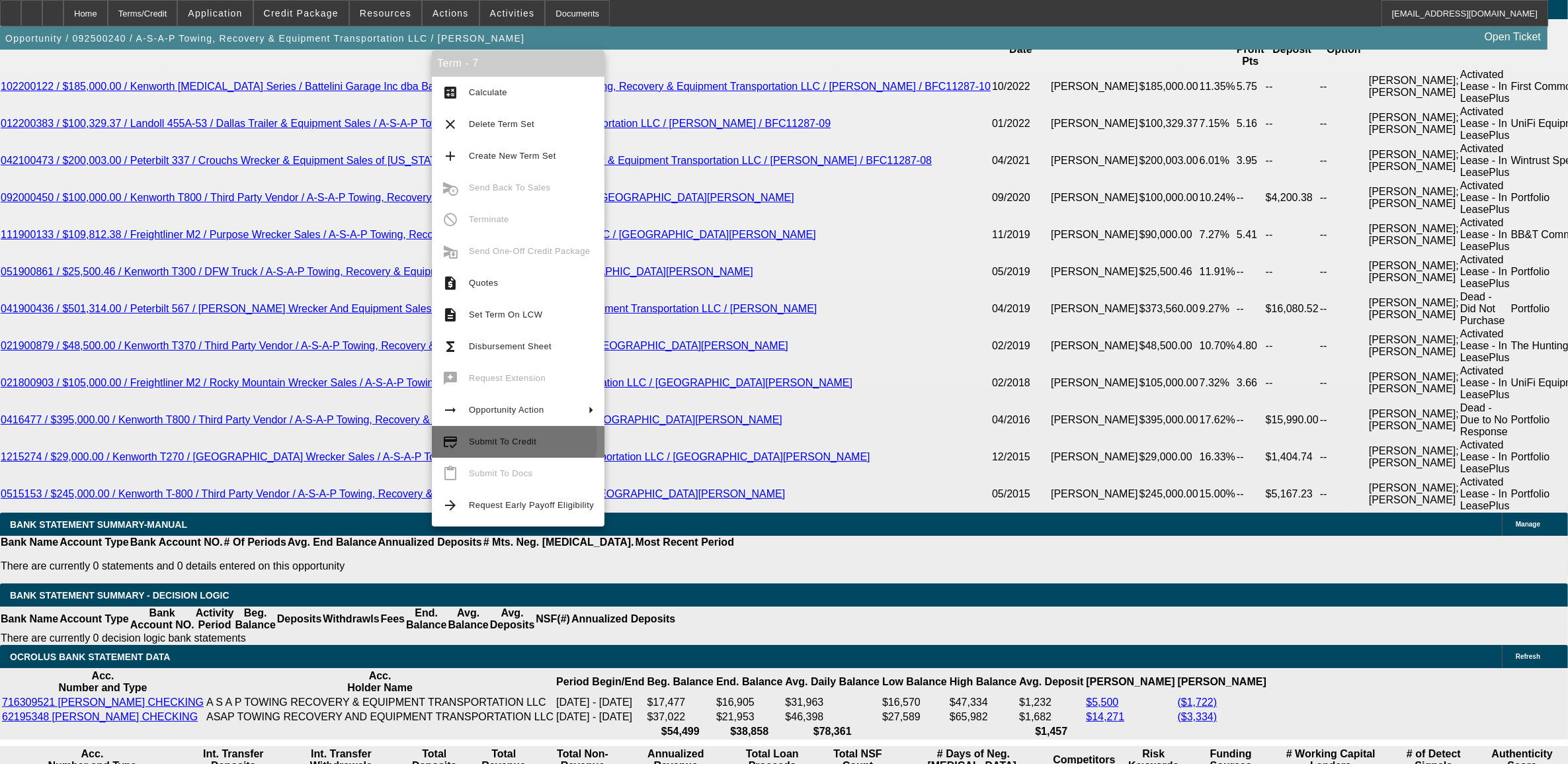
click at [503, 441] on span "Submit To Credit" at bounding box center [502, 441] width 67 height 10
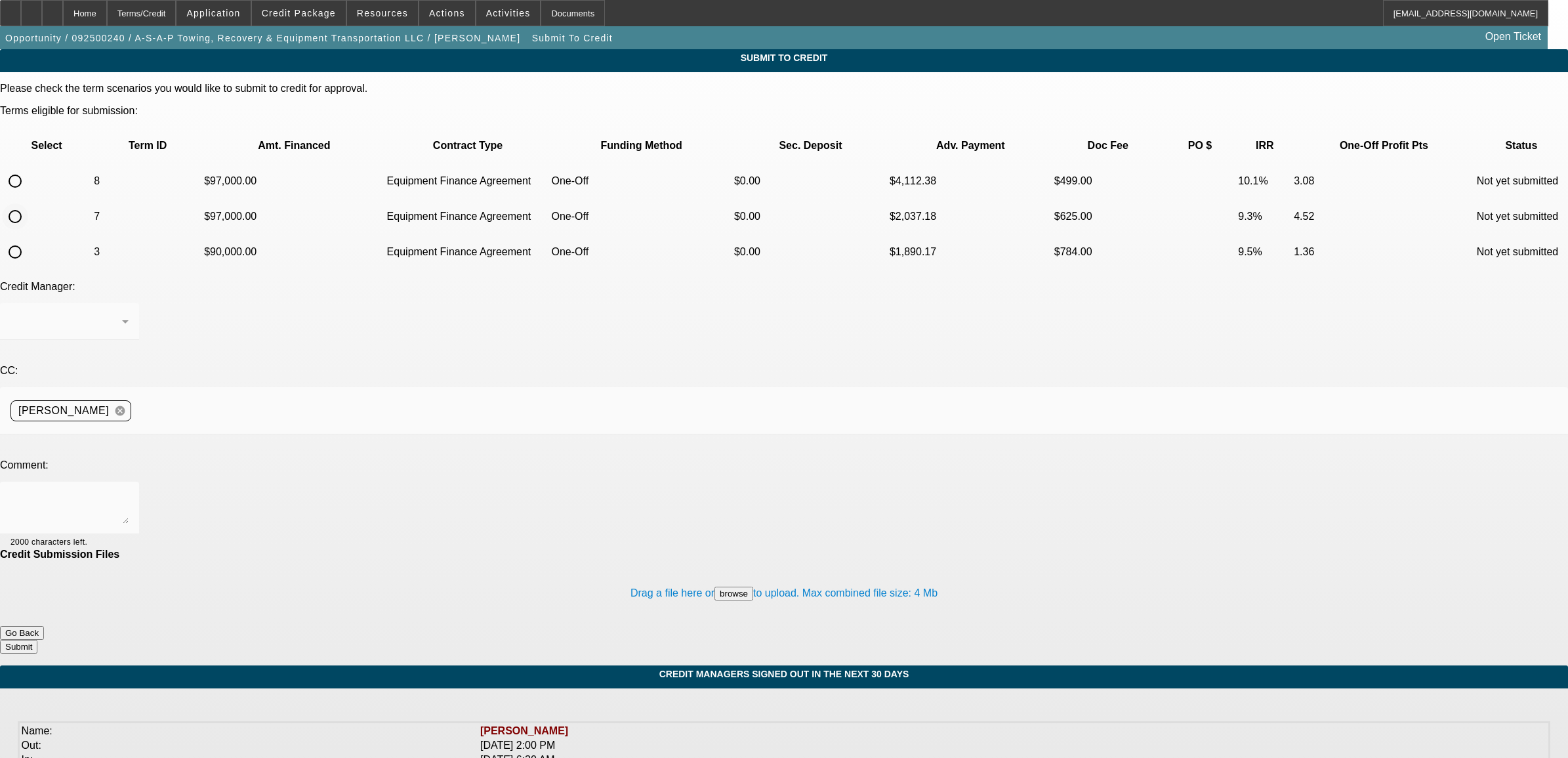
click at [29, 204] on input "radio" at bounding box center [15, 216] width 26 height 26
radio input "true"
click at [128, 492] on textarea at bounding box center [69, 508] width 118 height 32
type textarea "Please see if First Common would do this used rollback for 97K. Earlier this we…"
click at [38, 640] on button "Submit" at bounding box center [19, 647] width 38 height 14
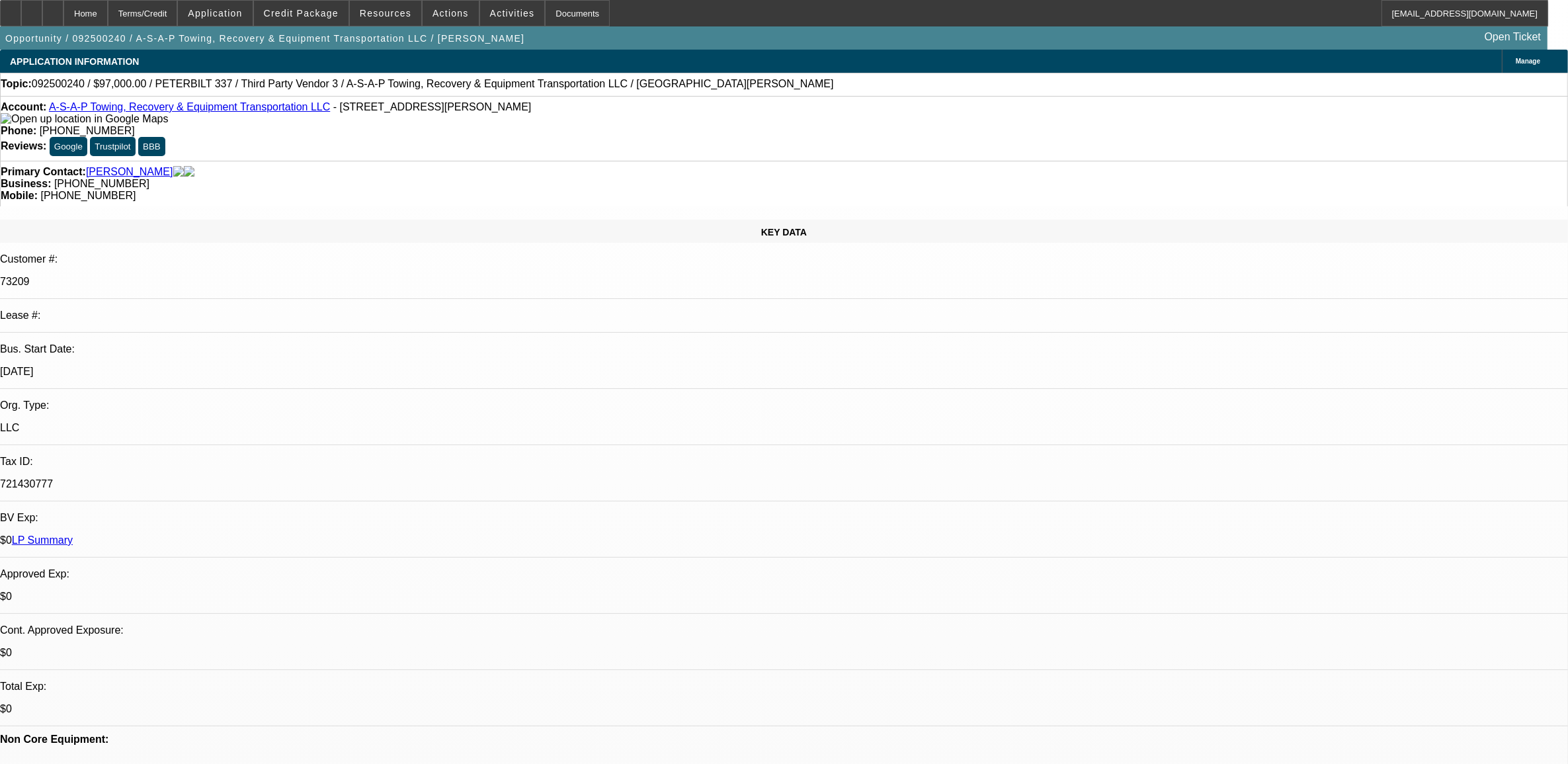
select select "0"
select select "6"
select select "0"
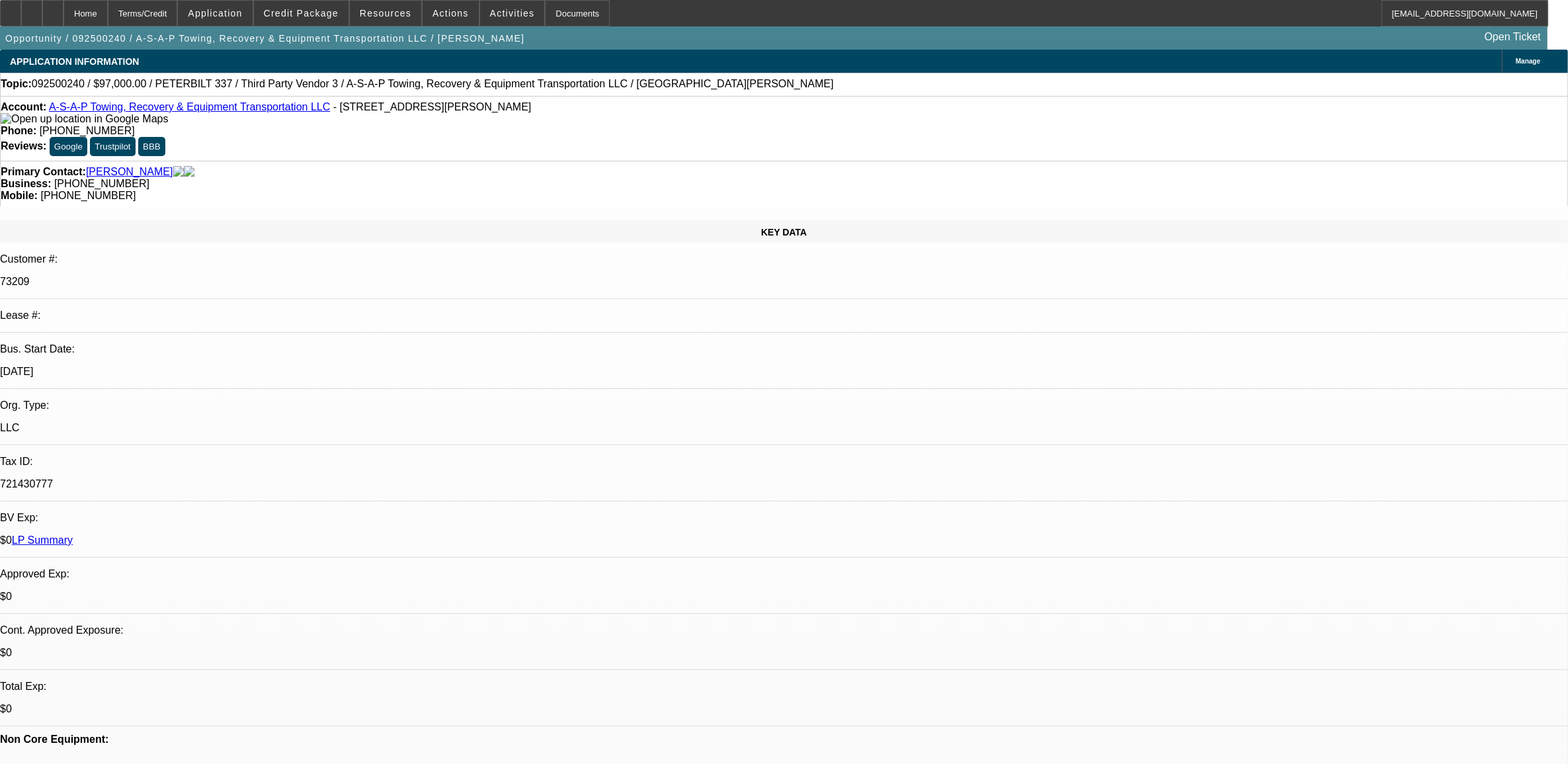
select select "0"
select select "3"
select select "0"
select select "6"
select select "0"
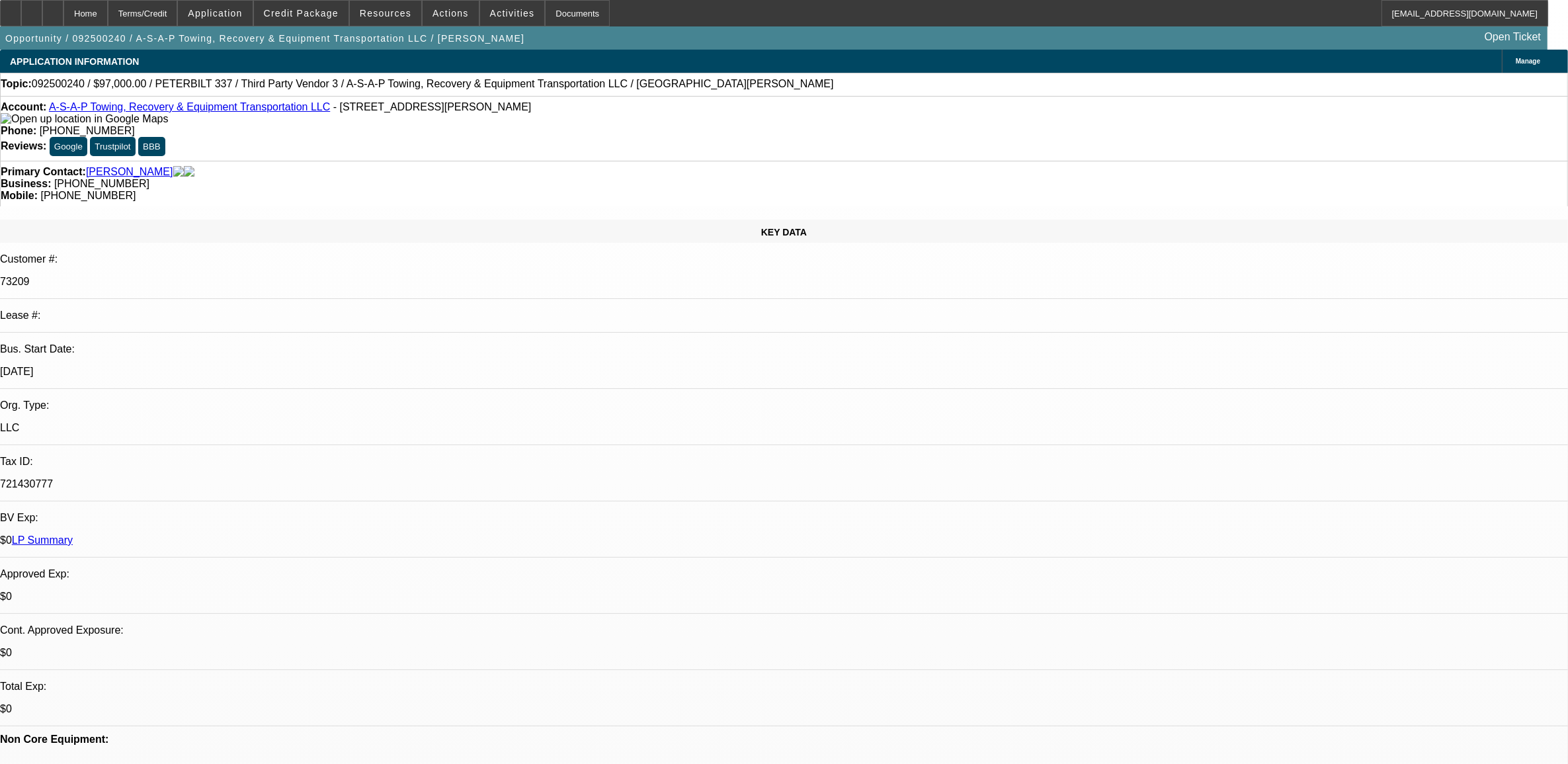
select select "0"
select select "2"
select select "0"
select select "6"
select select "0"
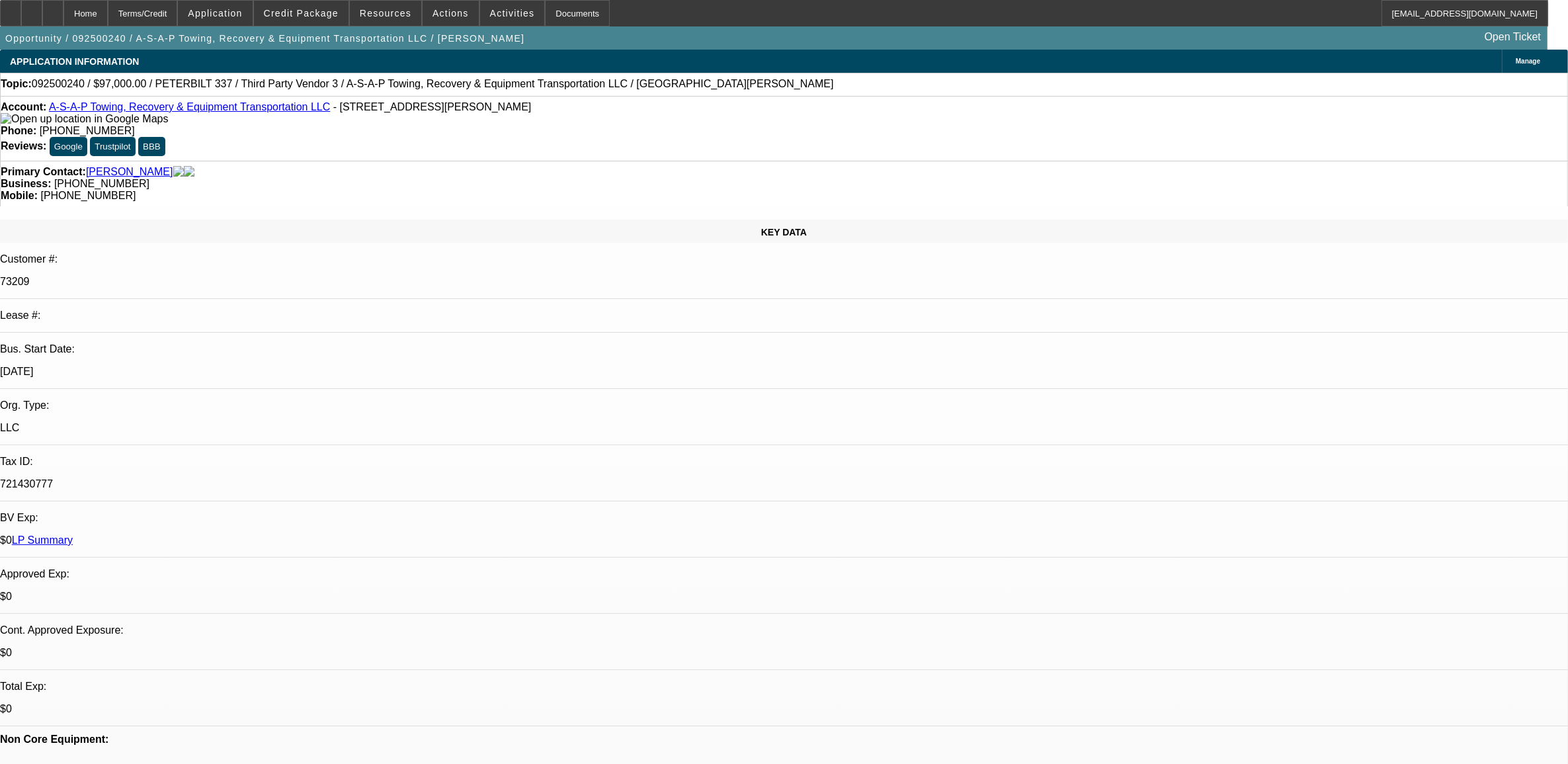
select select "0"
select select "2"
select select "0"
select select "6"
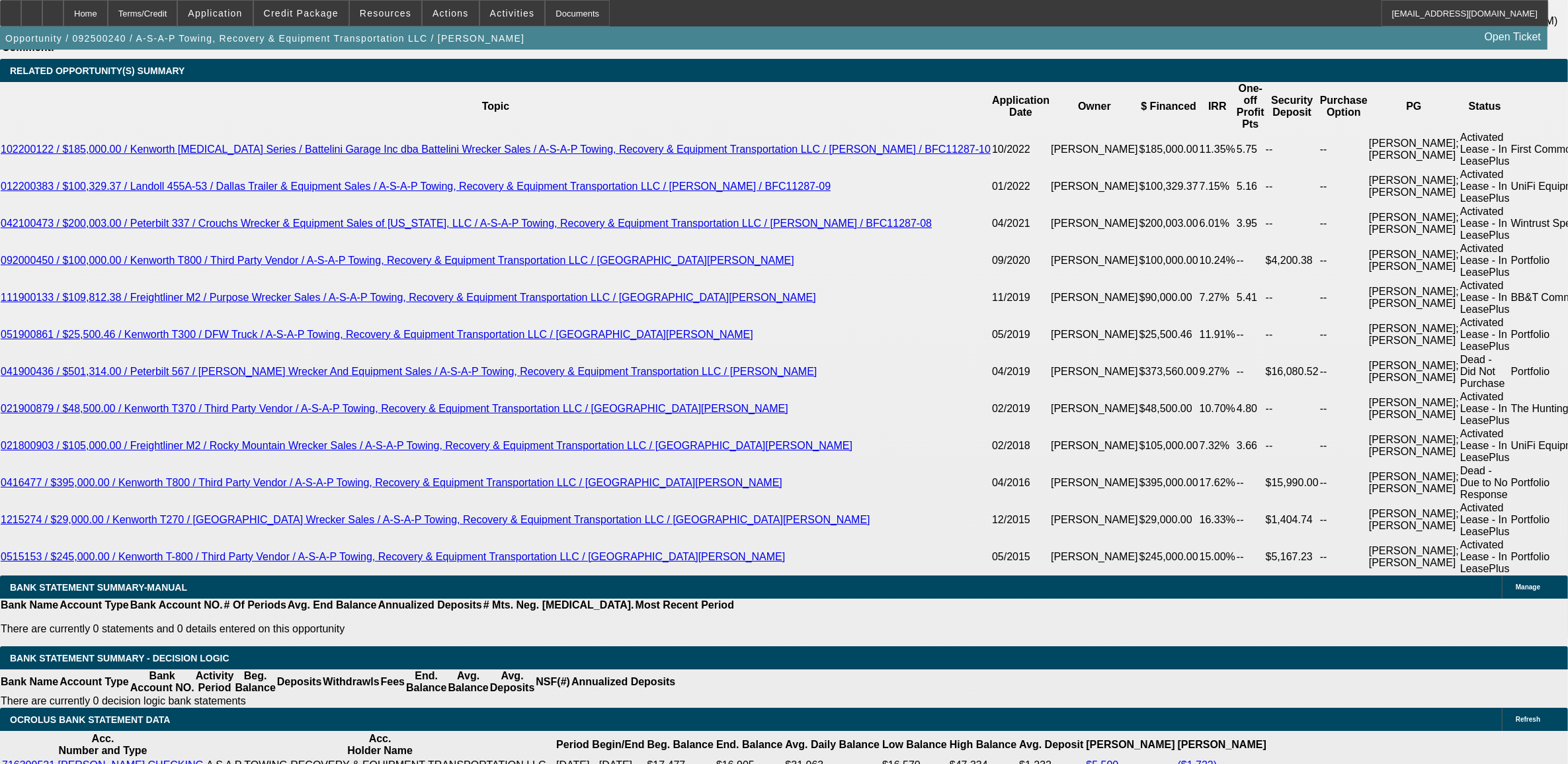
scroll to position [2832, 0]
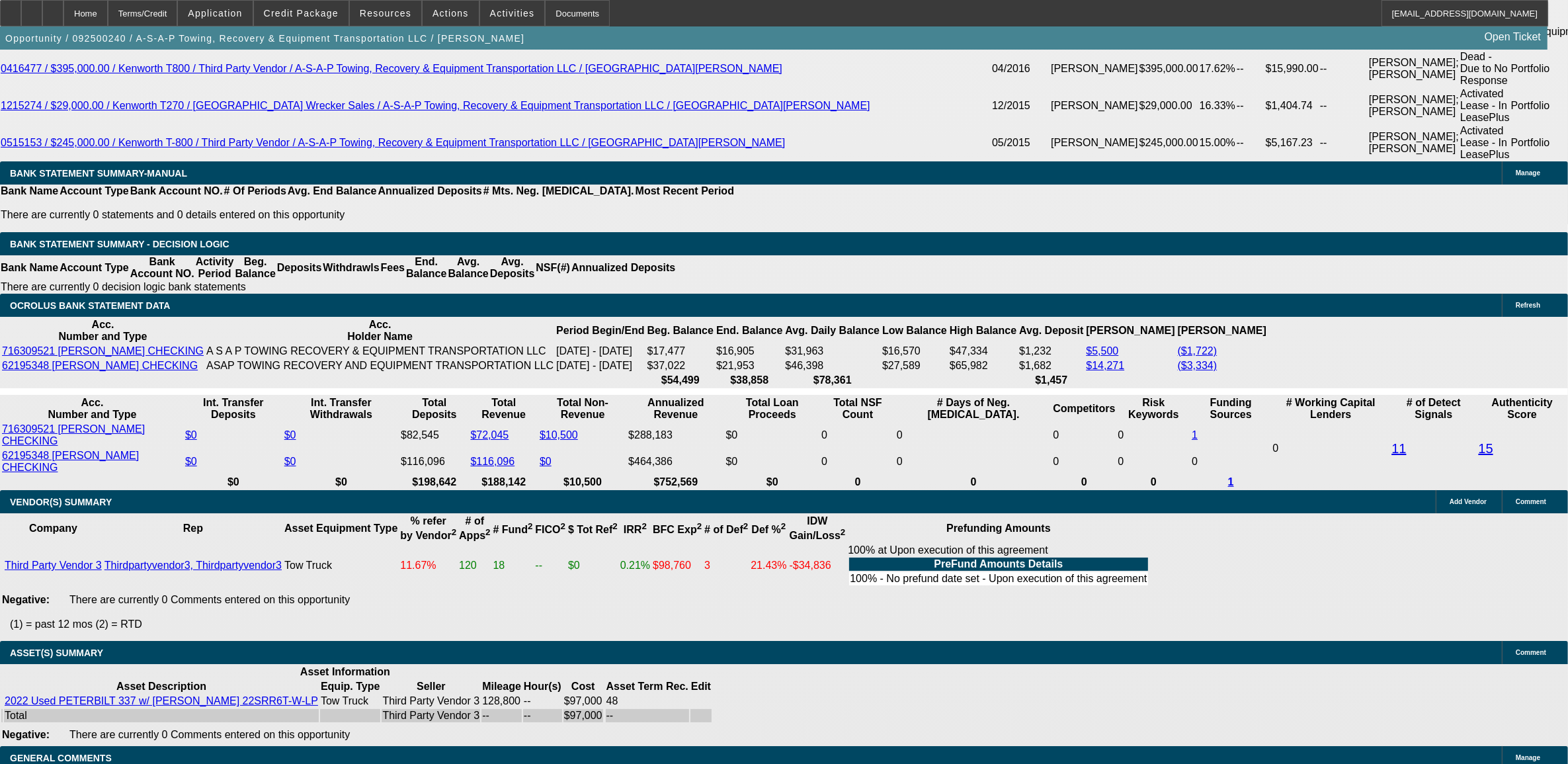
drag, startPoint x: 332, startPoint y: 742, endPoint x: 210, endPoint y: 703, distance: 128.1
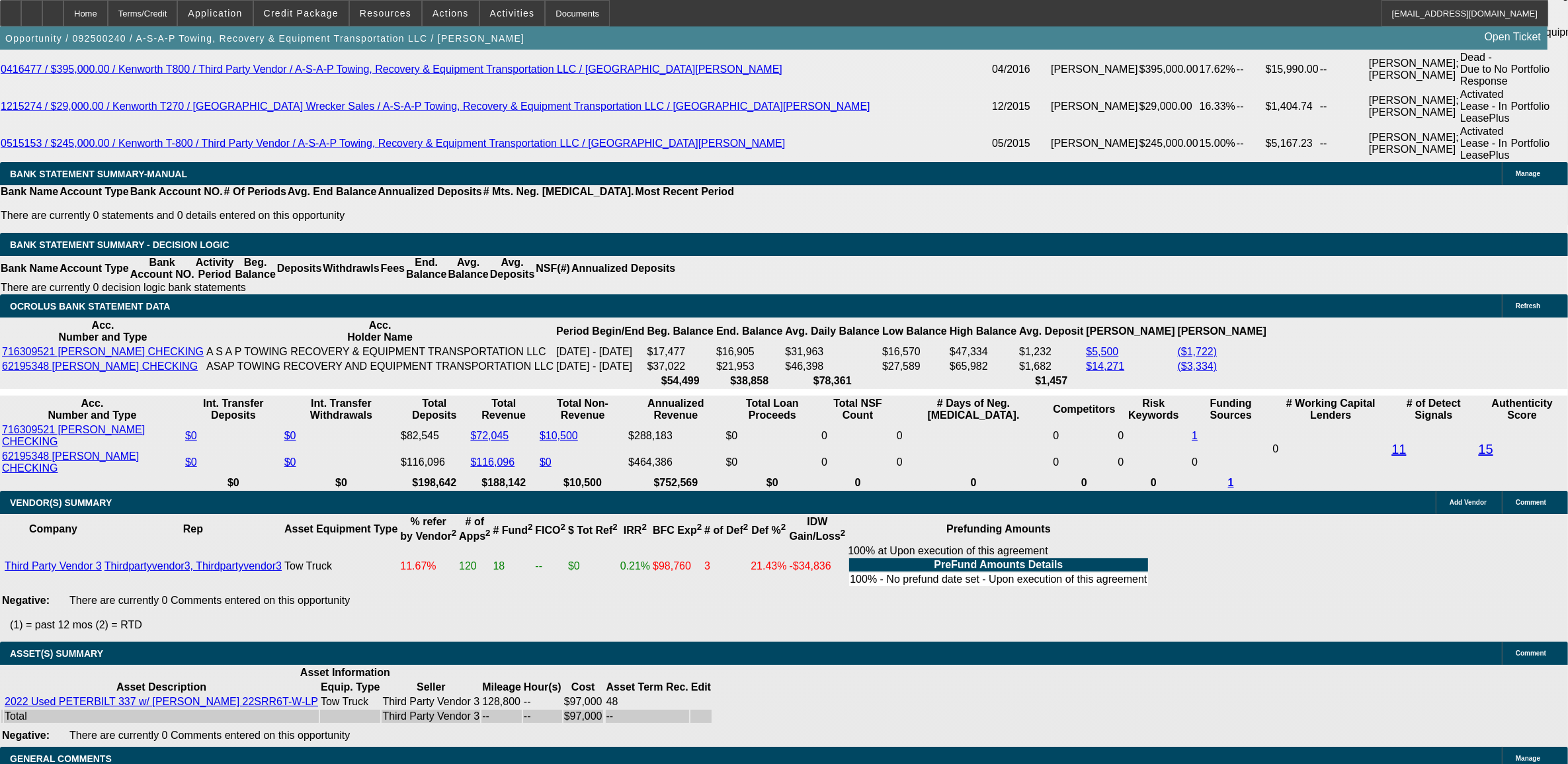
drag, startPoint x: 210, startPoint y: 703, endPoint x: 218, endPoint y: 706, distance: 8.5
copy div "Asset Review. Equipment Condition Report & Photos. Equipment Invoice - Bill of …"
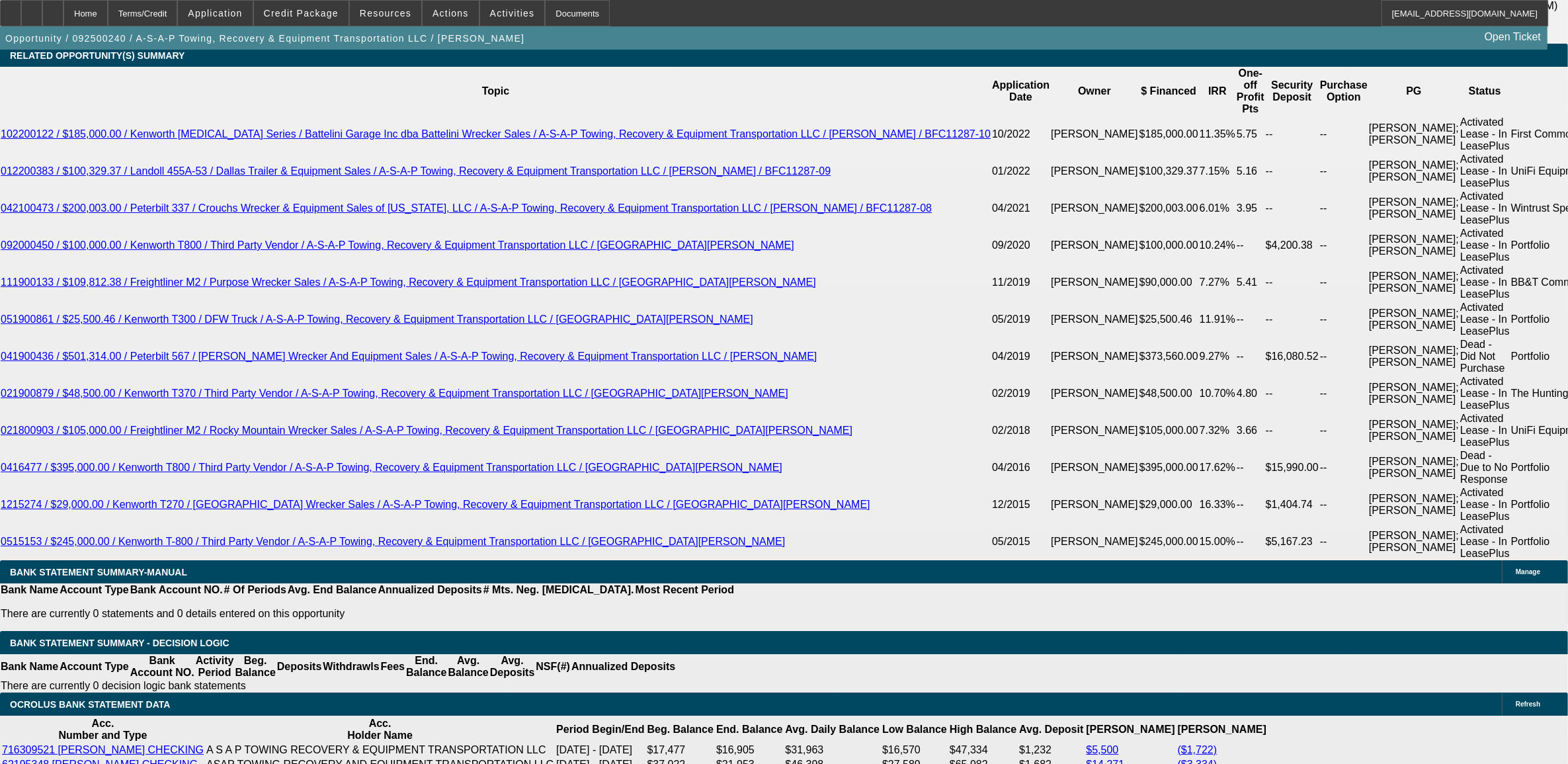
scroll to position [2392, 0]
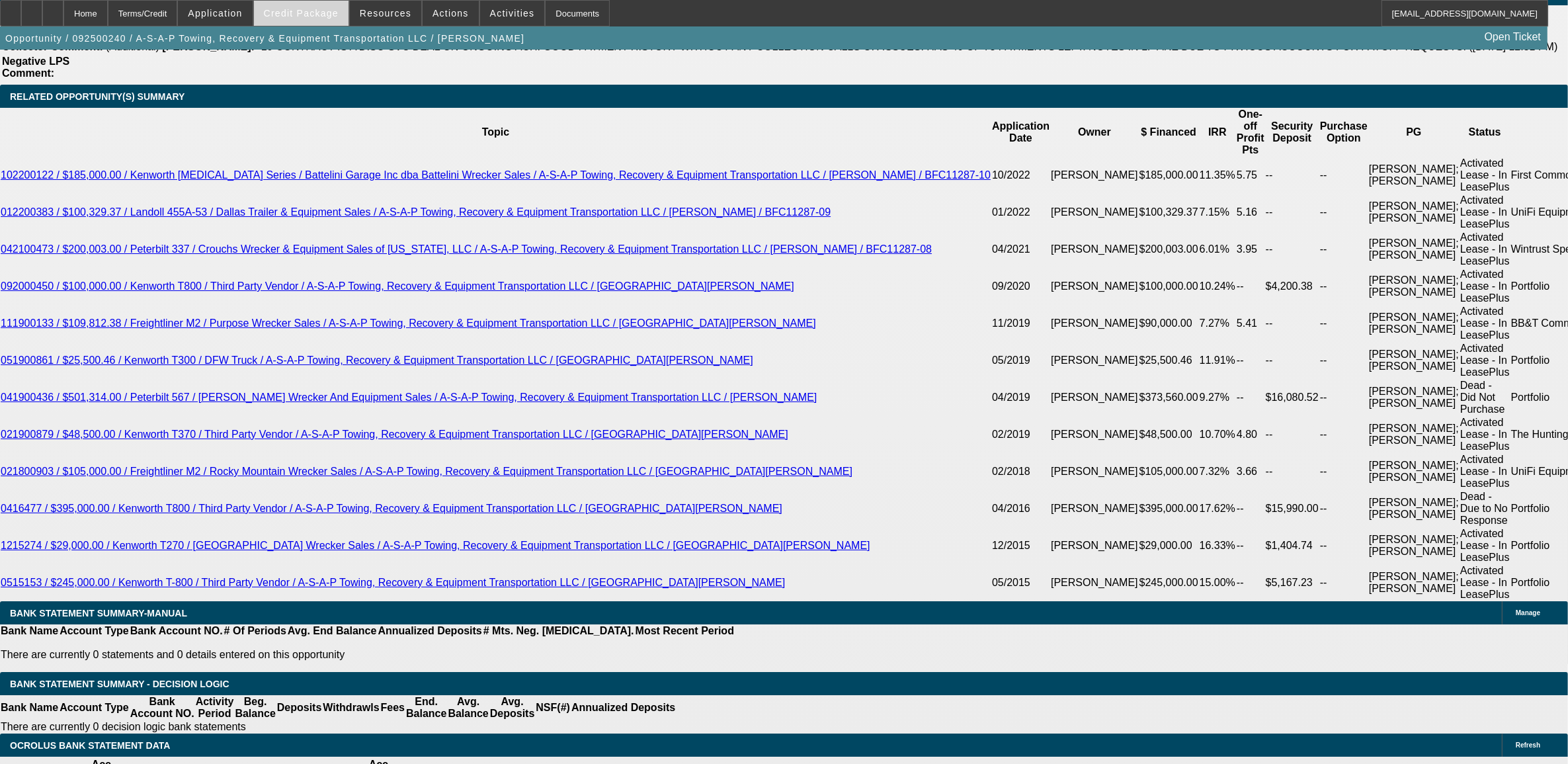
click at [316, 8] on span "Credit Package" at bounding box center [301, 13] width 75 height 11
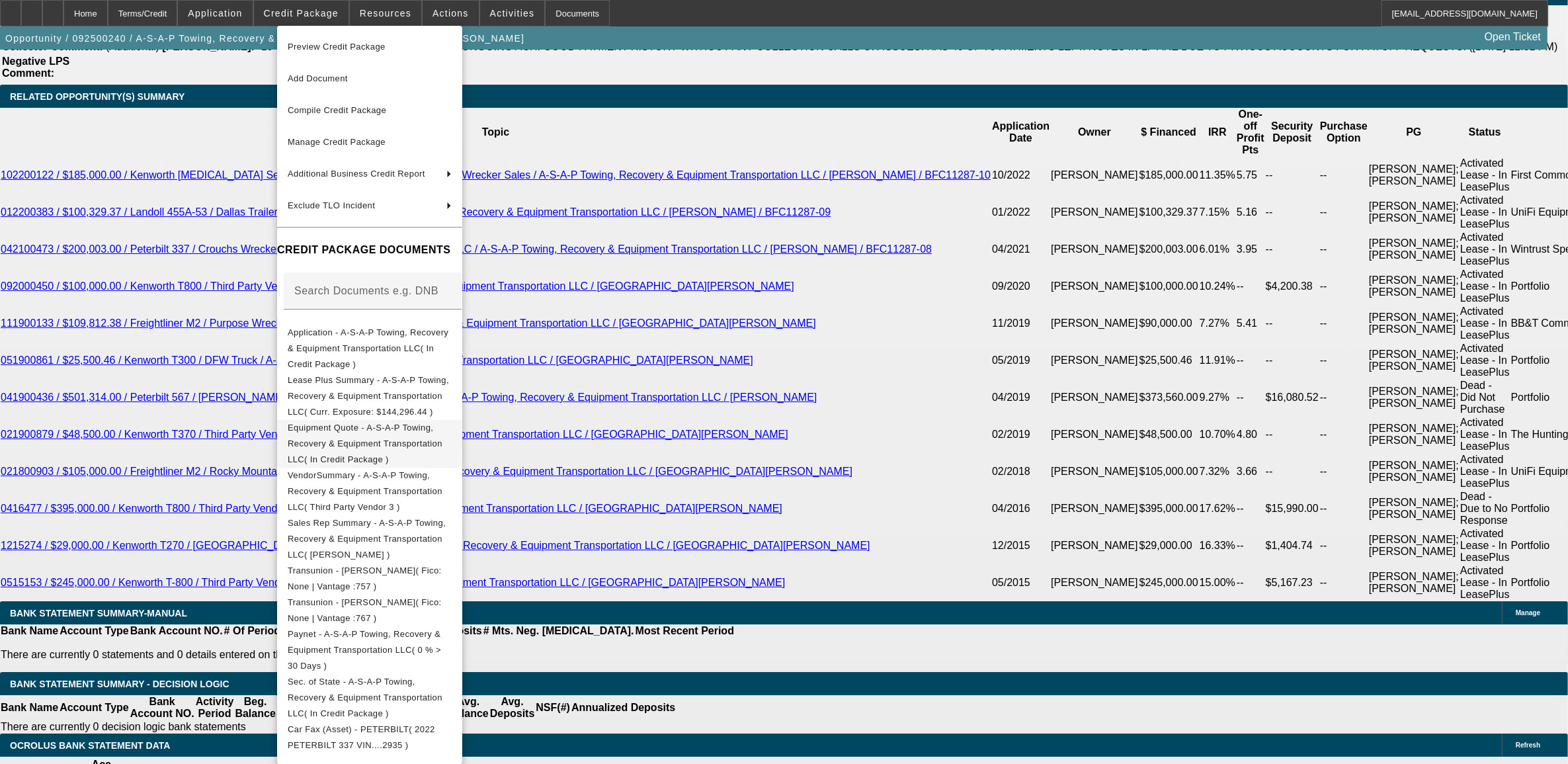
click at [369, 422] on span "Equipment Quote - A-S-A-P Towing, Recovery & Equipment Transportation LLC( In C…" at bounding box center [365, 442] width 154 height 42
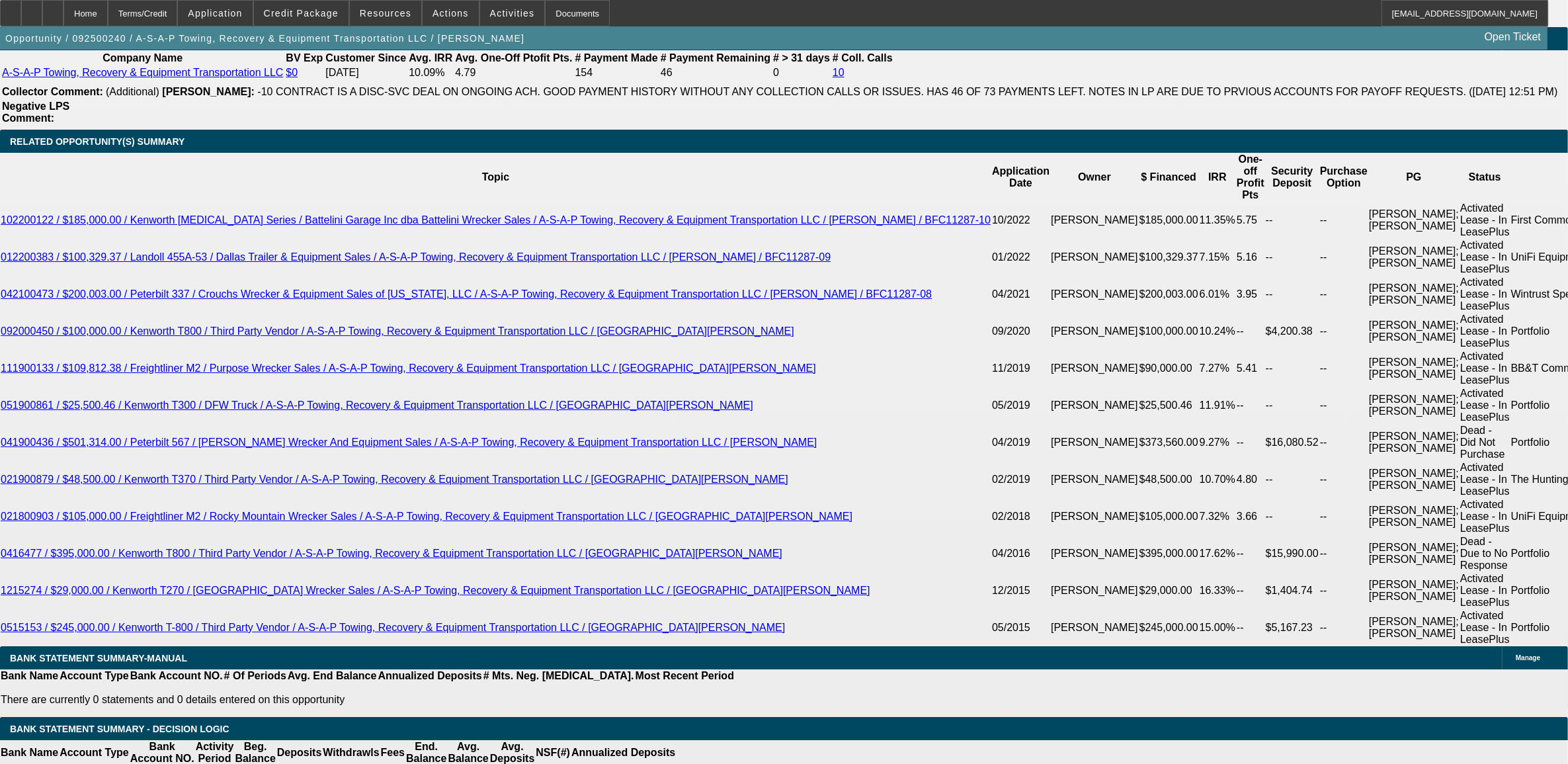
scroll to position [2309, 0]
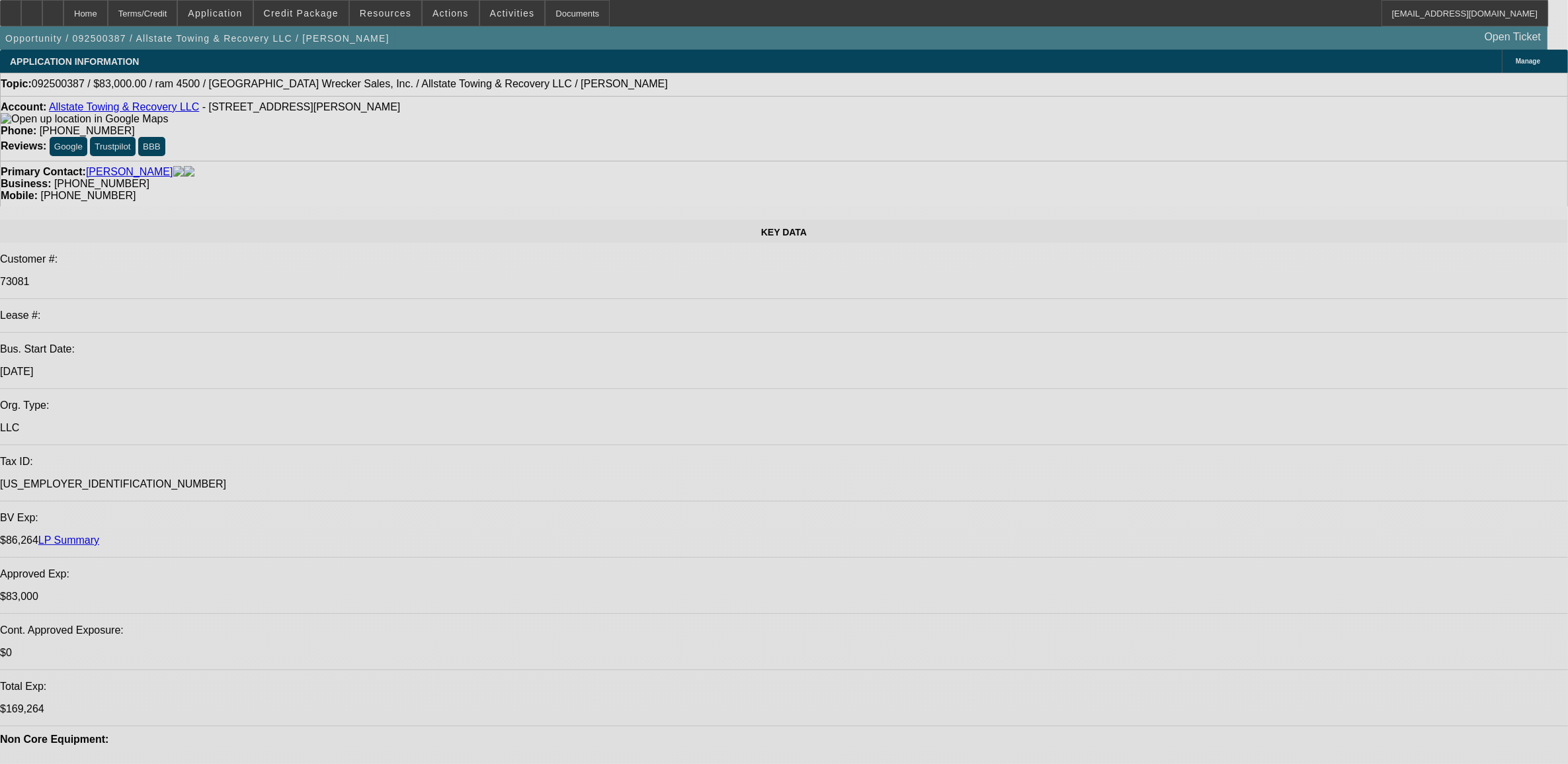
select select "0"
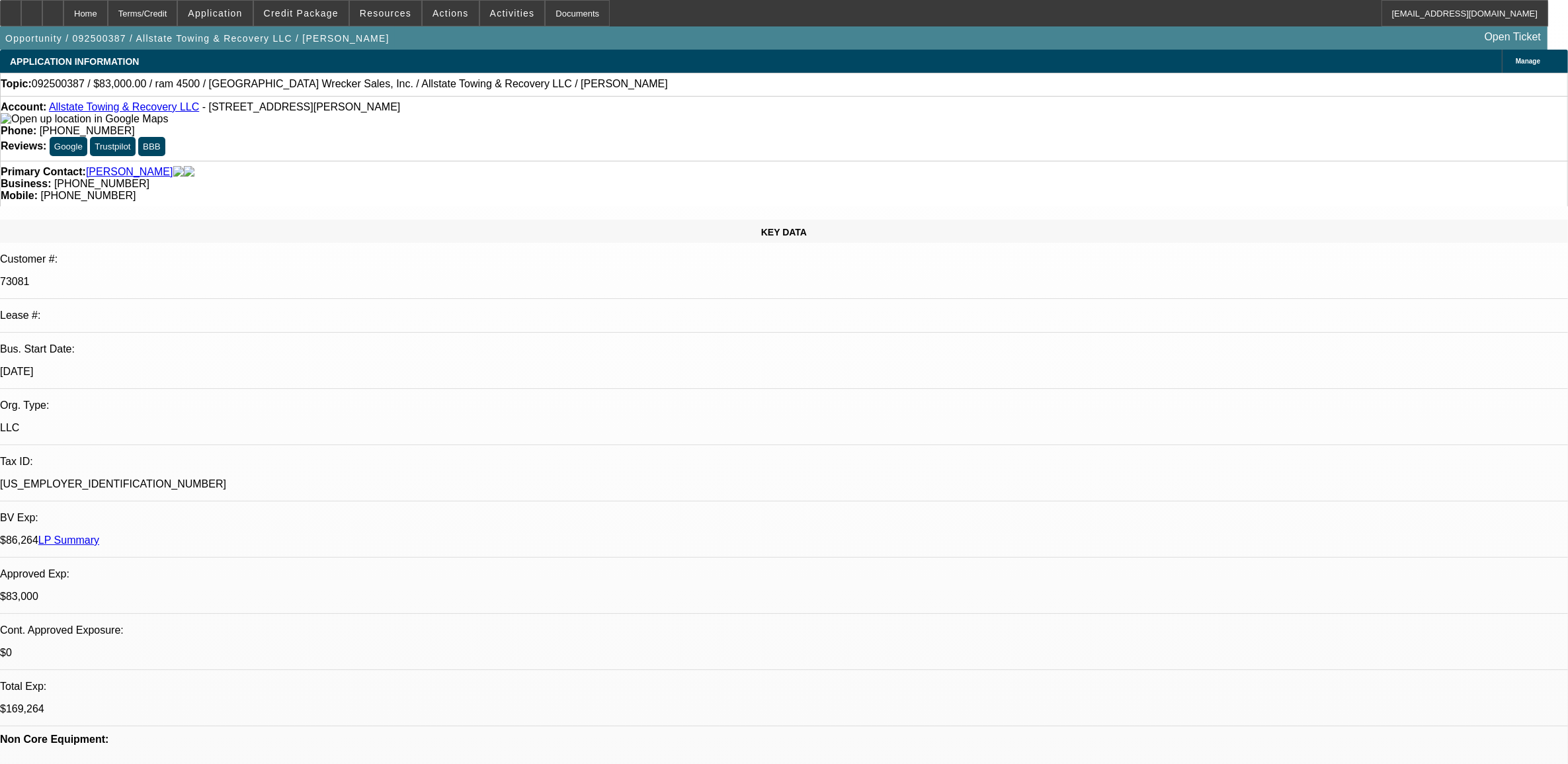
select select "2"
select select "0"
select select "2"
select select "0"
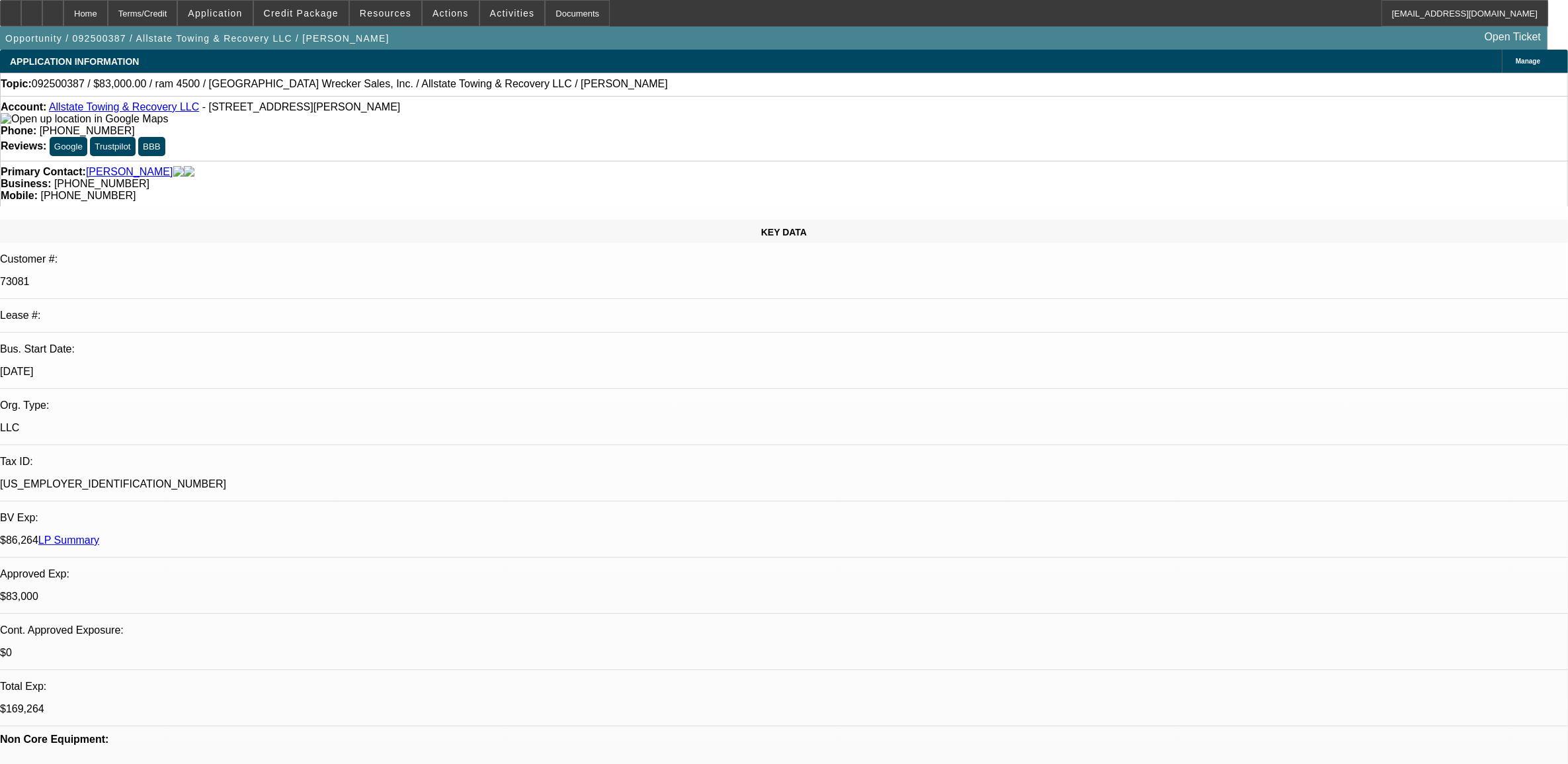
select select "1"
select select "2"
select select "6"
select select "1"
select select "2"
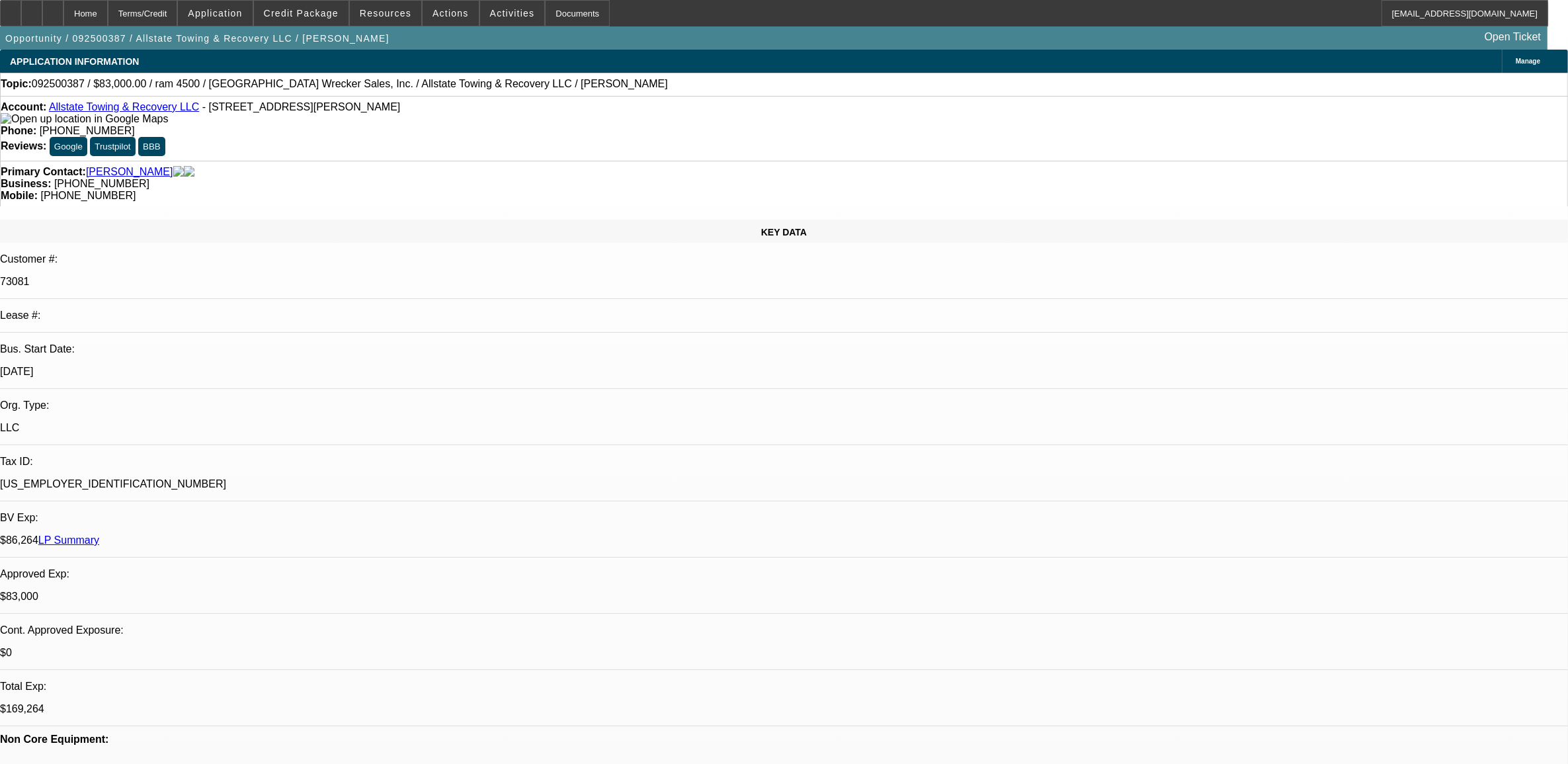
select select "6"
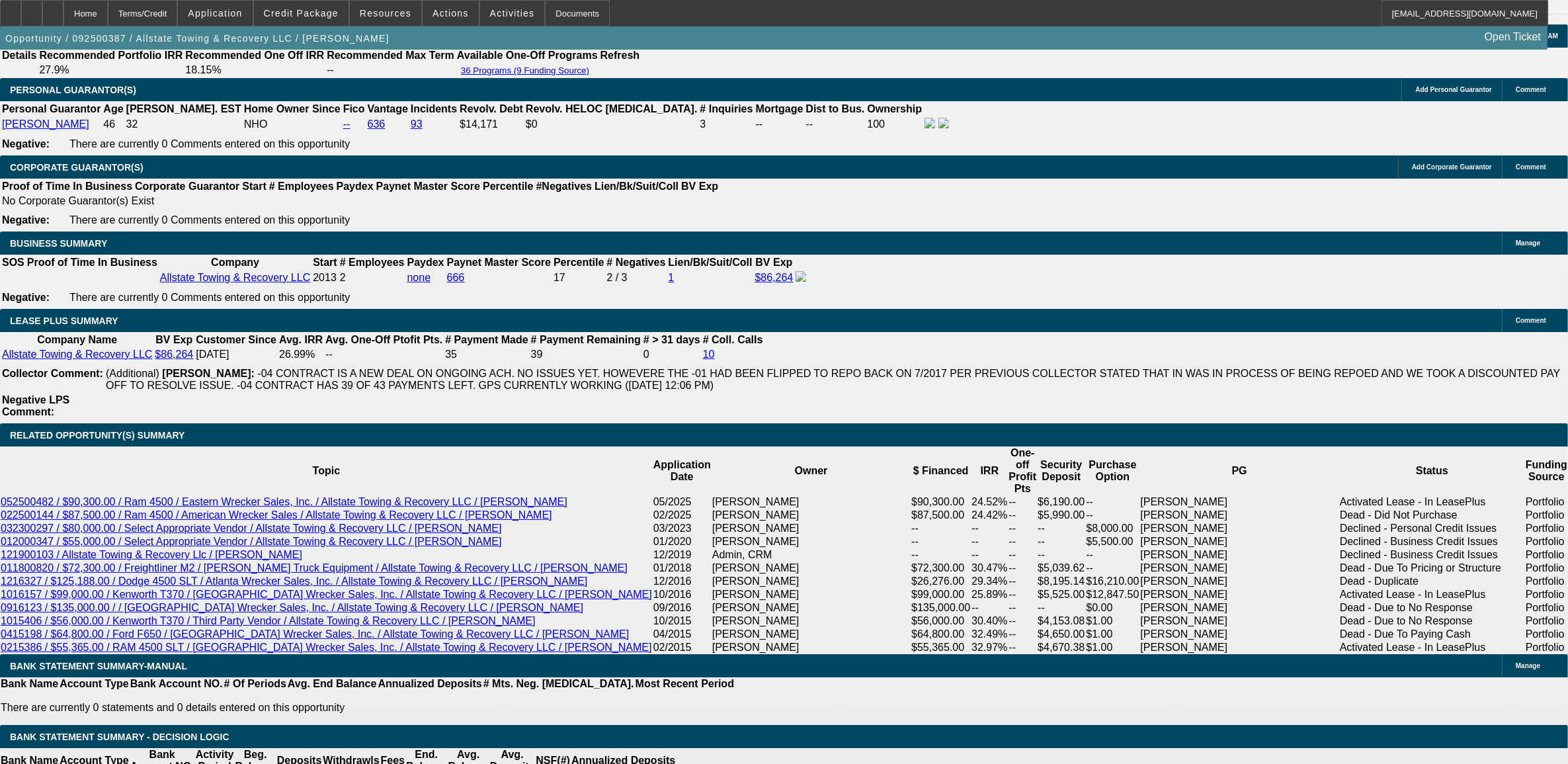
scroll to position [1985, 0]
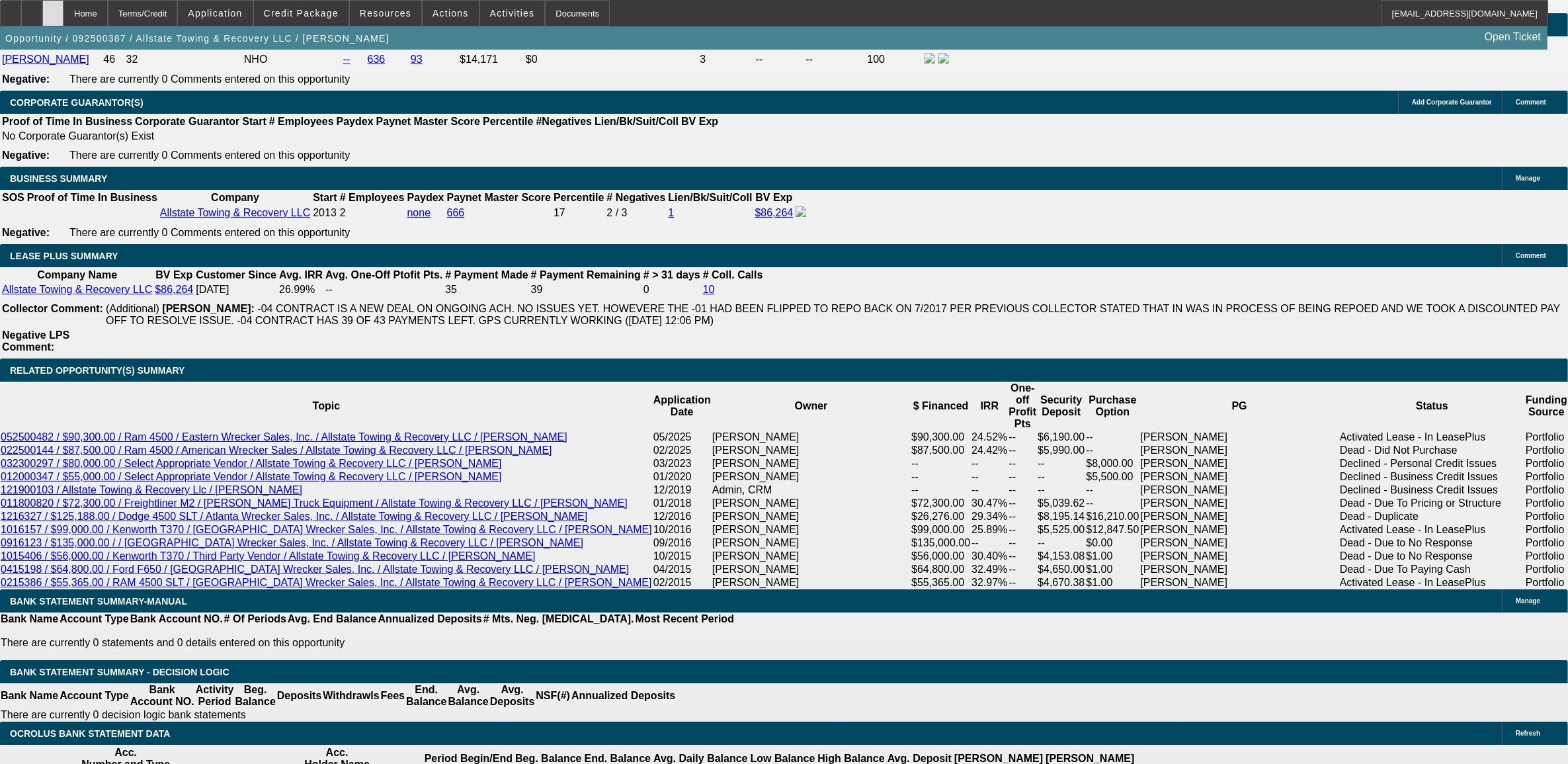
click at [64, 12] on div at bounding box center [53, 13] width 21 height 27
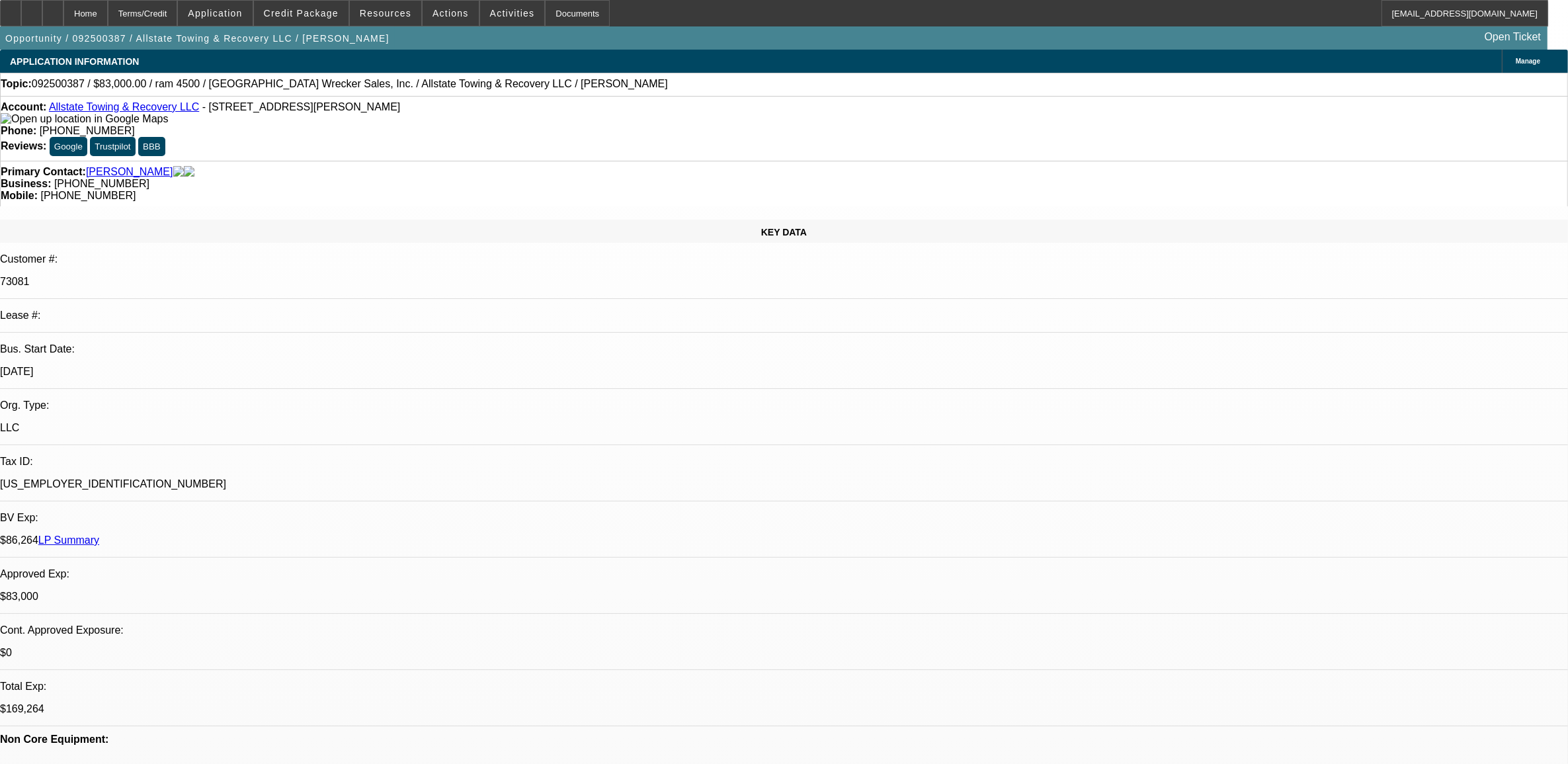
select select "0"
select select "2"
select select "0"
select select "6"
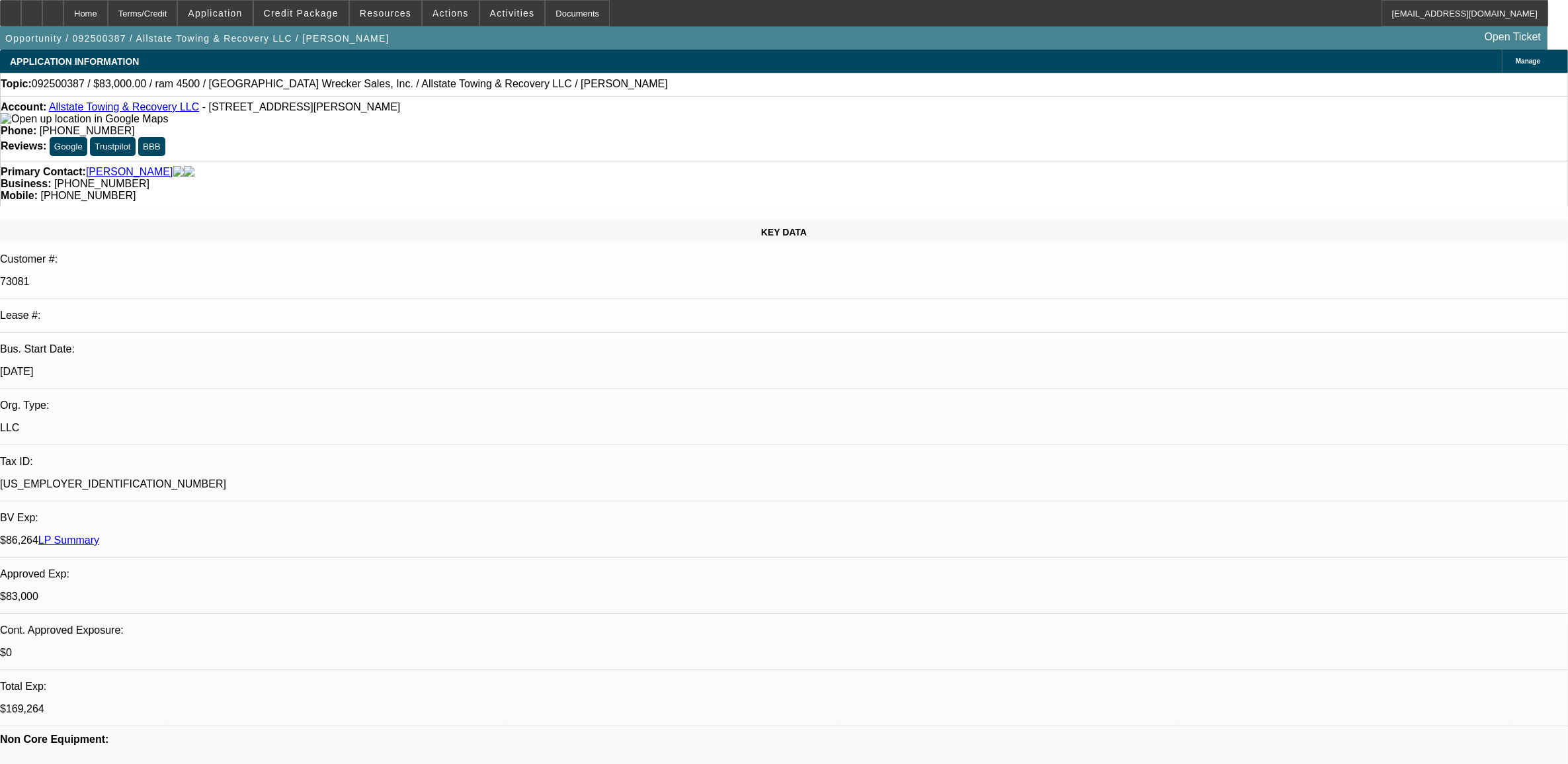
select select "0"
select select "2"
select select "0"
select select "6"
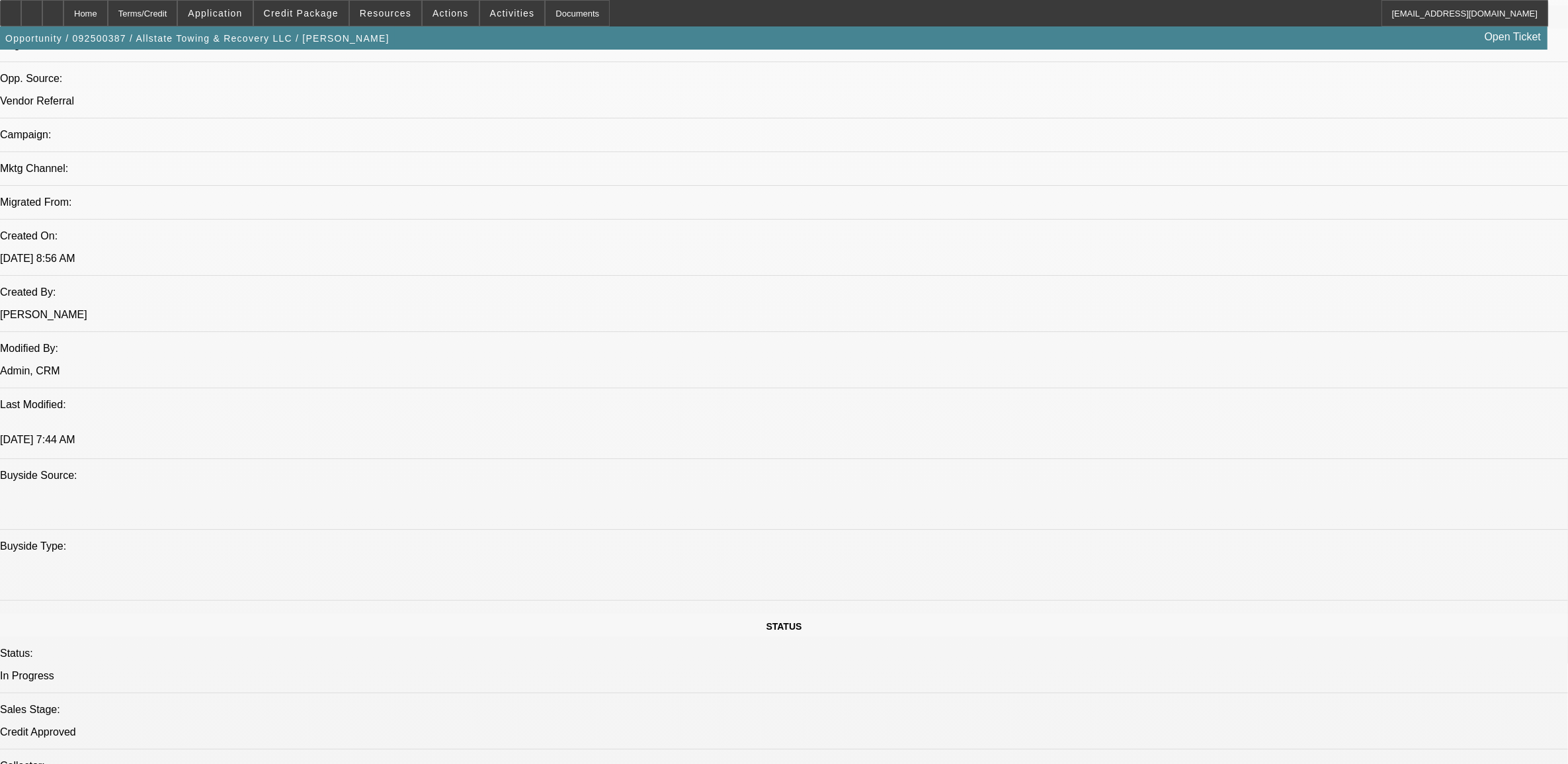
scroll to position [744, 0]
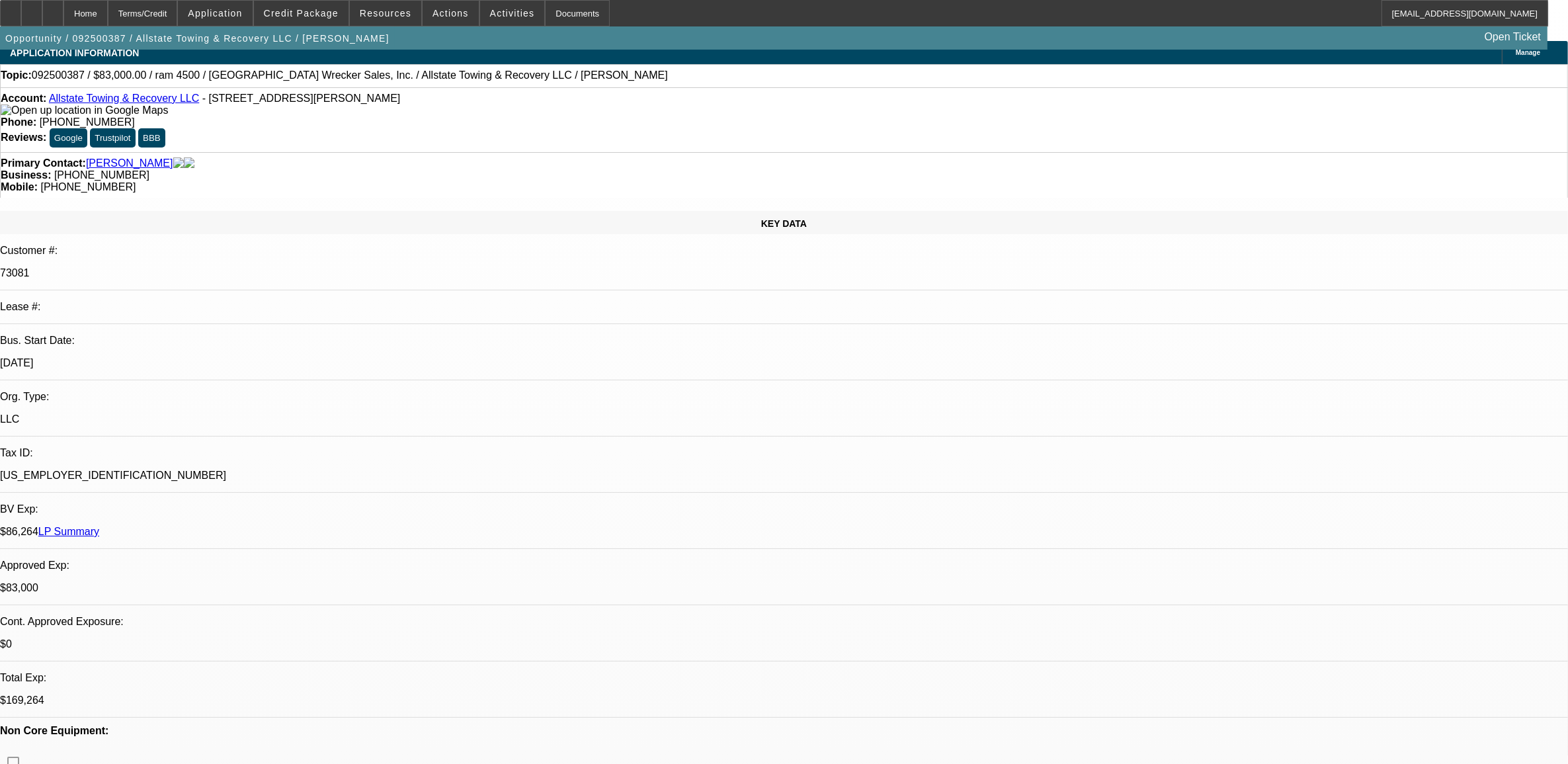
scroll to position [0, 0]
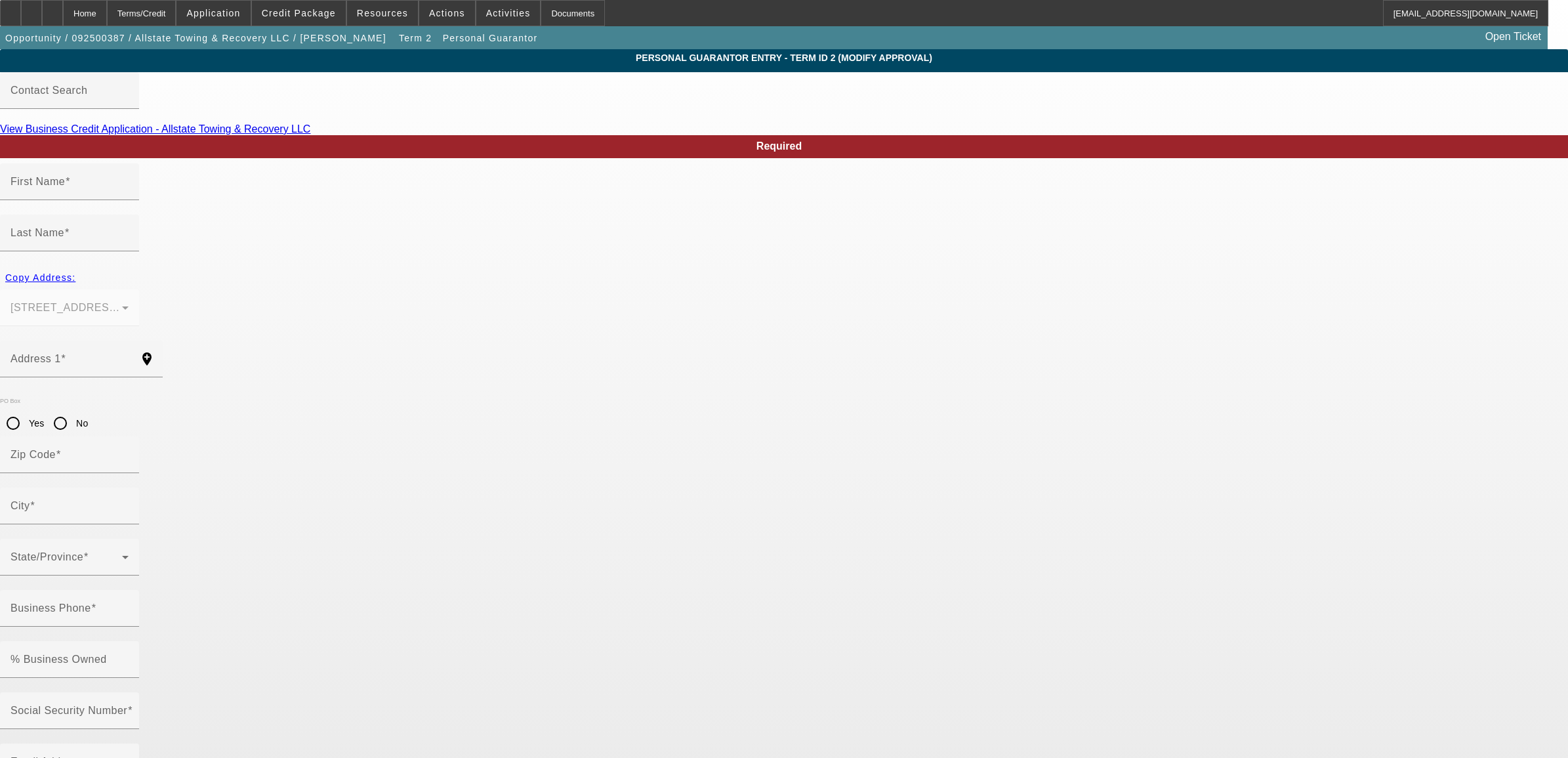
type input "Justin"
type input "Parrish"
type input "247 Lake Shore Dr"
radio input "true"
type input "29801"
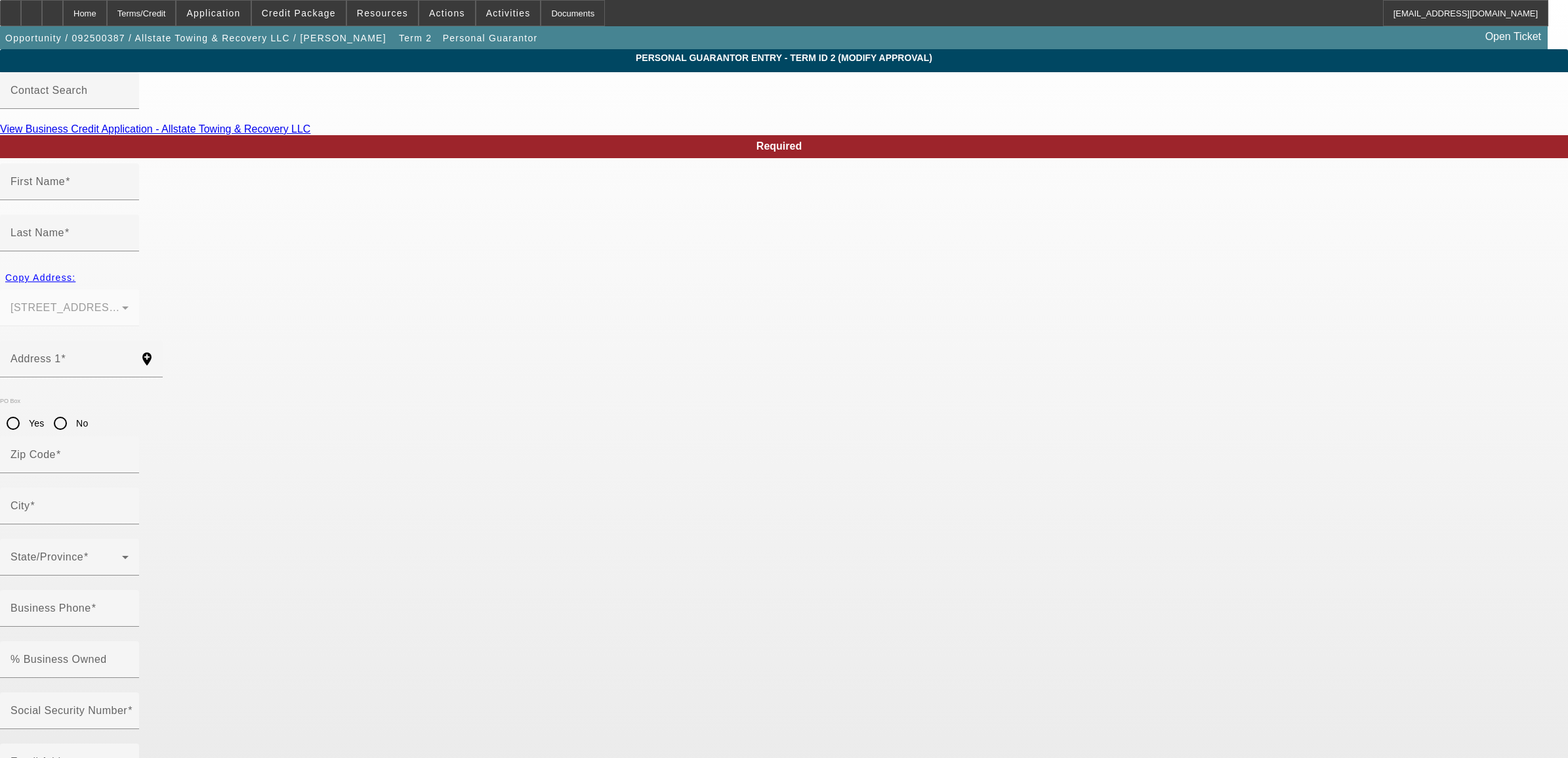
type input "Aiken"
type input "[PHONE_NUMBER]"
type input "100"
type input "247-59-3117"
type input "justin.allstaterecovery@gmail.com"
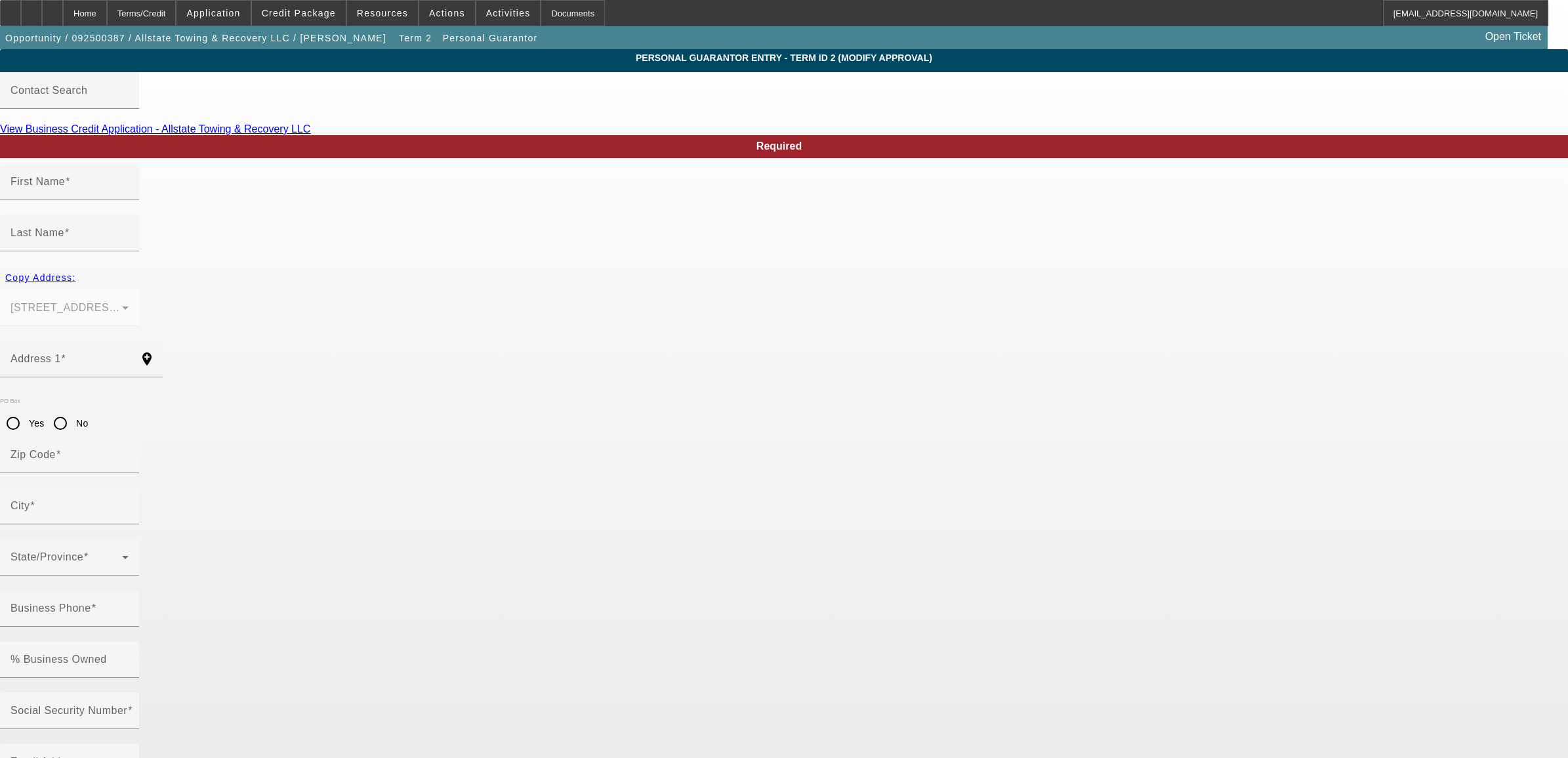
type input "(803) 643-1976"
type input "[PHONE_NUMBER]"
click at [107, 5] on div "Home" at bounding box center [85, 13] width 44 height 26
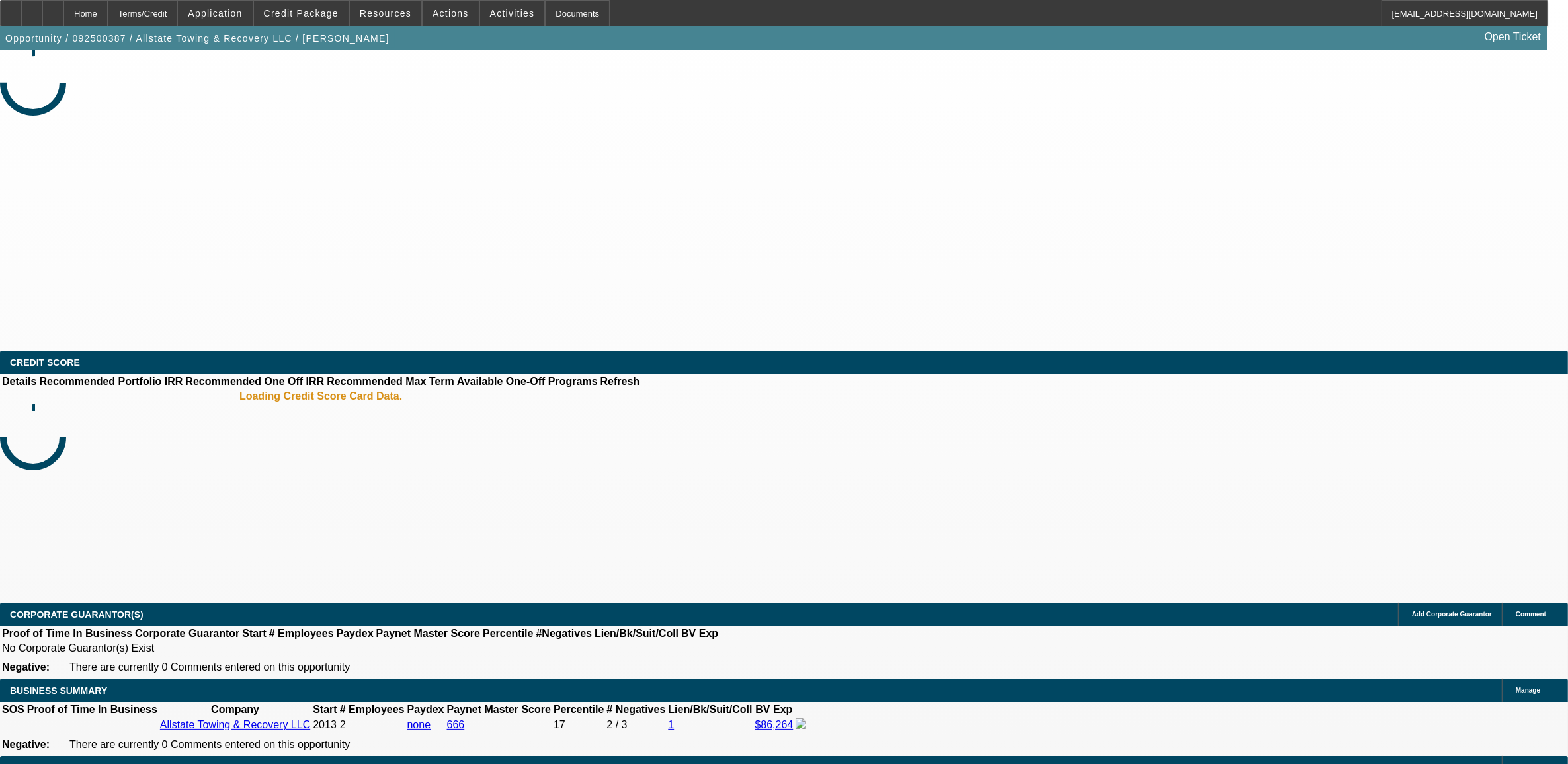
select select "0"
select select "2"
select select "0"
select select "6"
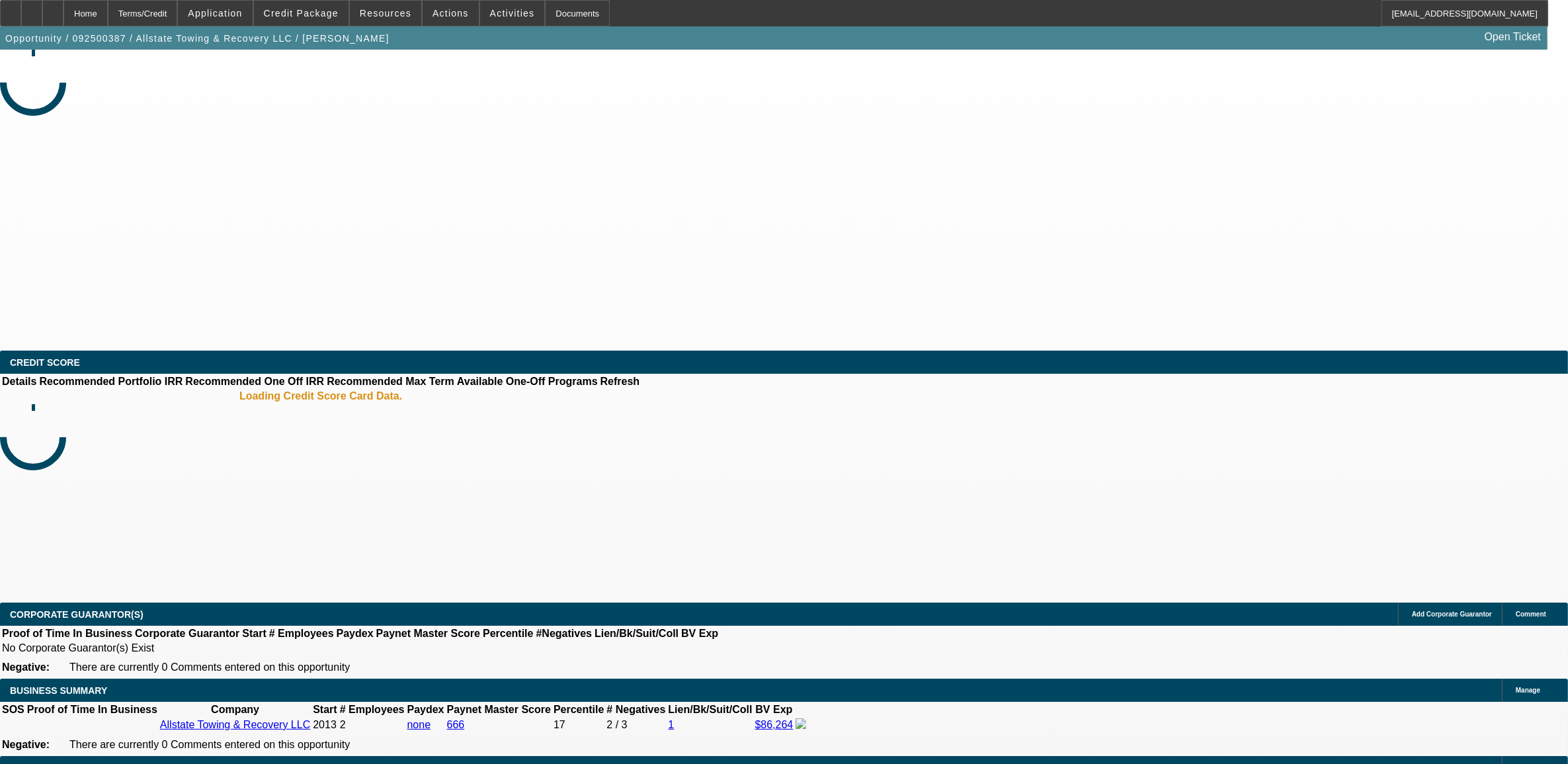
select select "0"
select select "2"
select select "0"
select select "6"
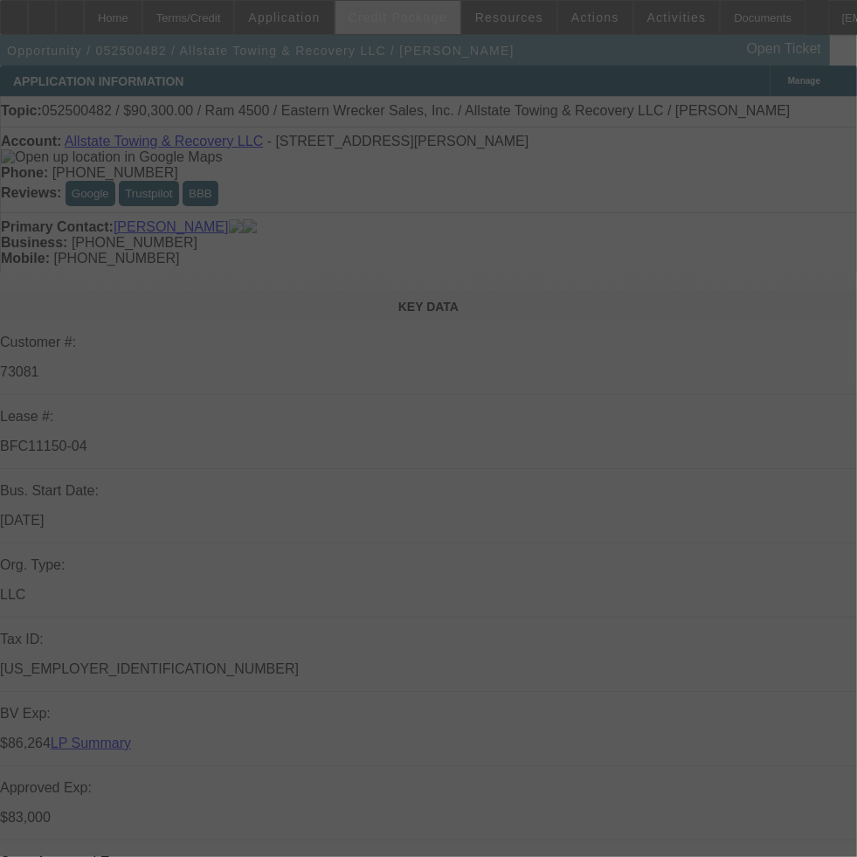
select select "0"
select select "2"
select select "0"
select select "6"
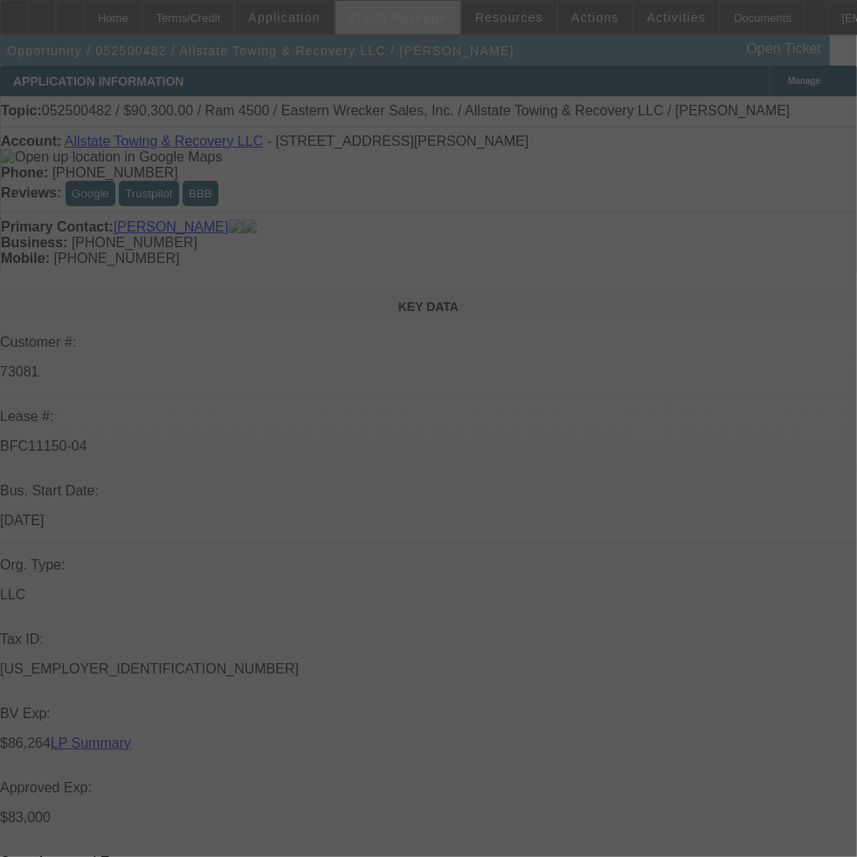
select select "0"
select select "2"
select select "0"
select select "6"
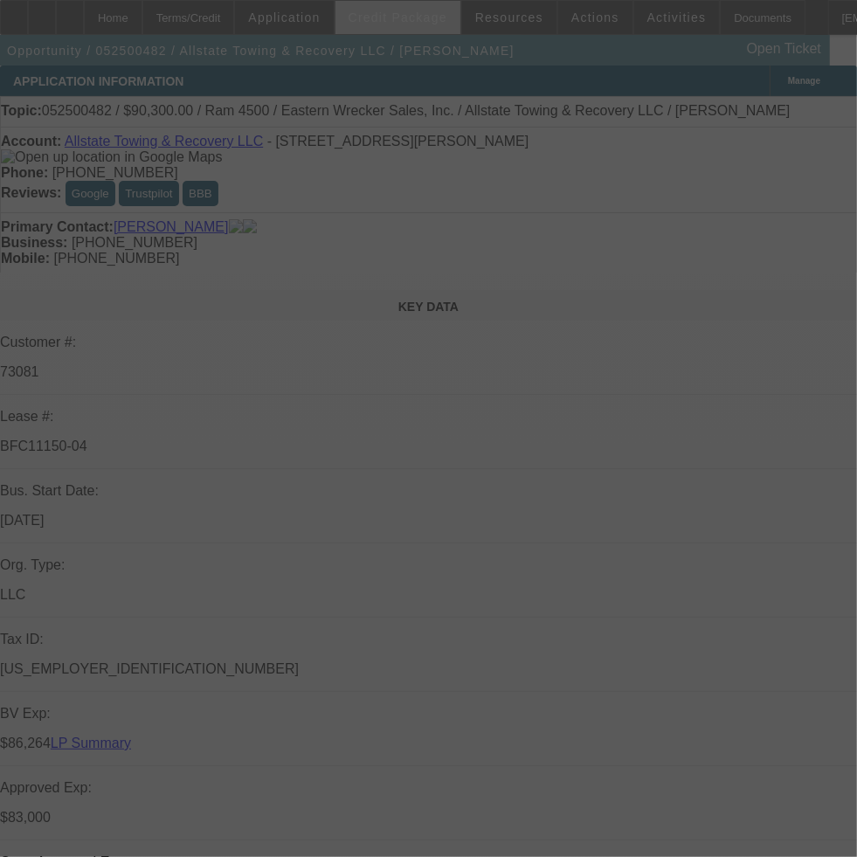
select select "0"
select select "2"
select select "0"
select select "6"
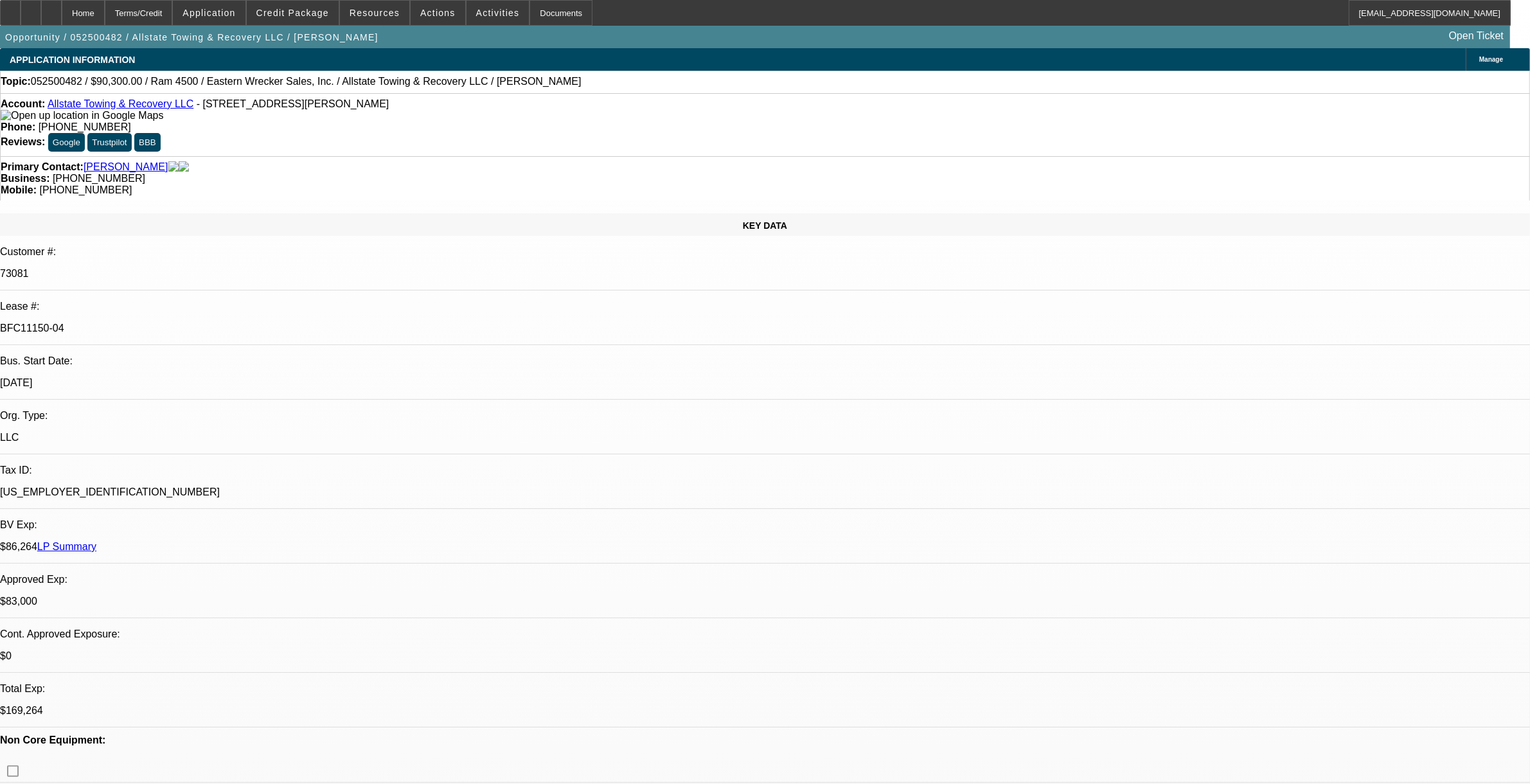
click at [642, 43] on div "Opportunity / 052500482 / Allstate Towing & Recovery LLC / [PERSON_NAME] Open T…" at bounding box center [755, 37] width 1510 height 23
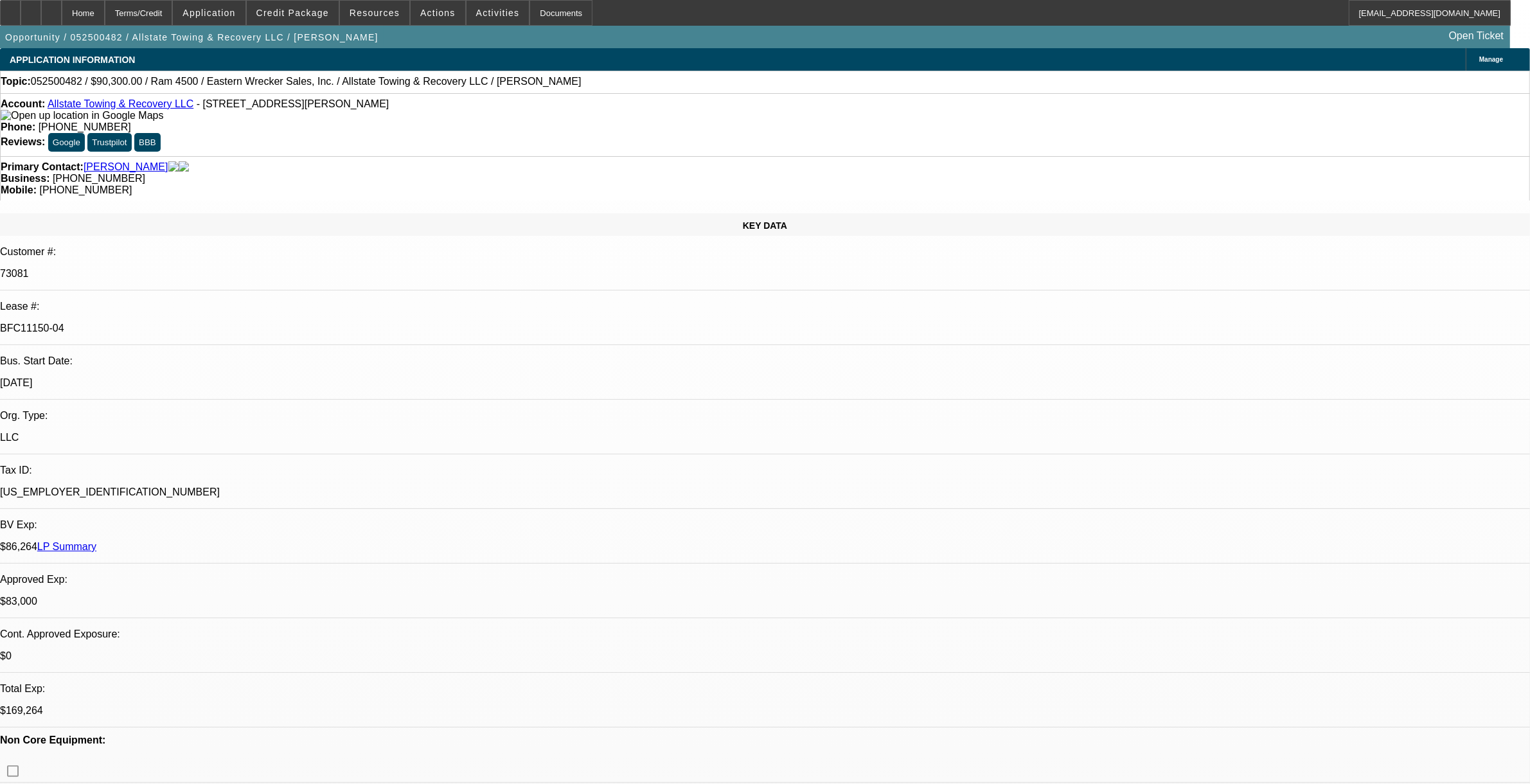
drag, startPoint x: 1298, startPoint y: 51, endPoint x: 1309, endPoint y: 61, distance: 14.9
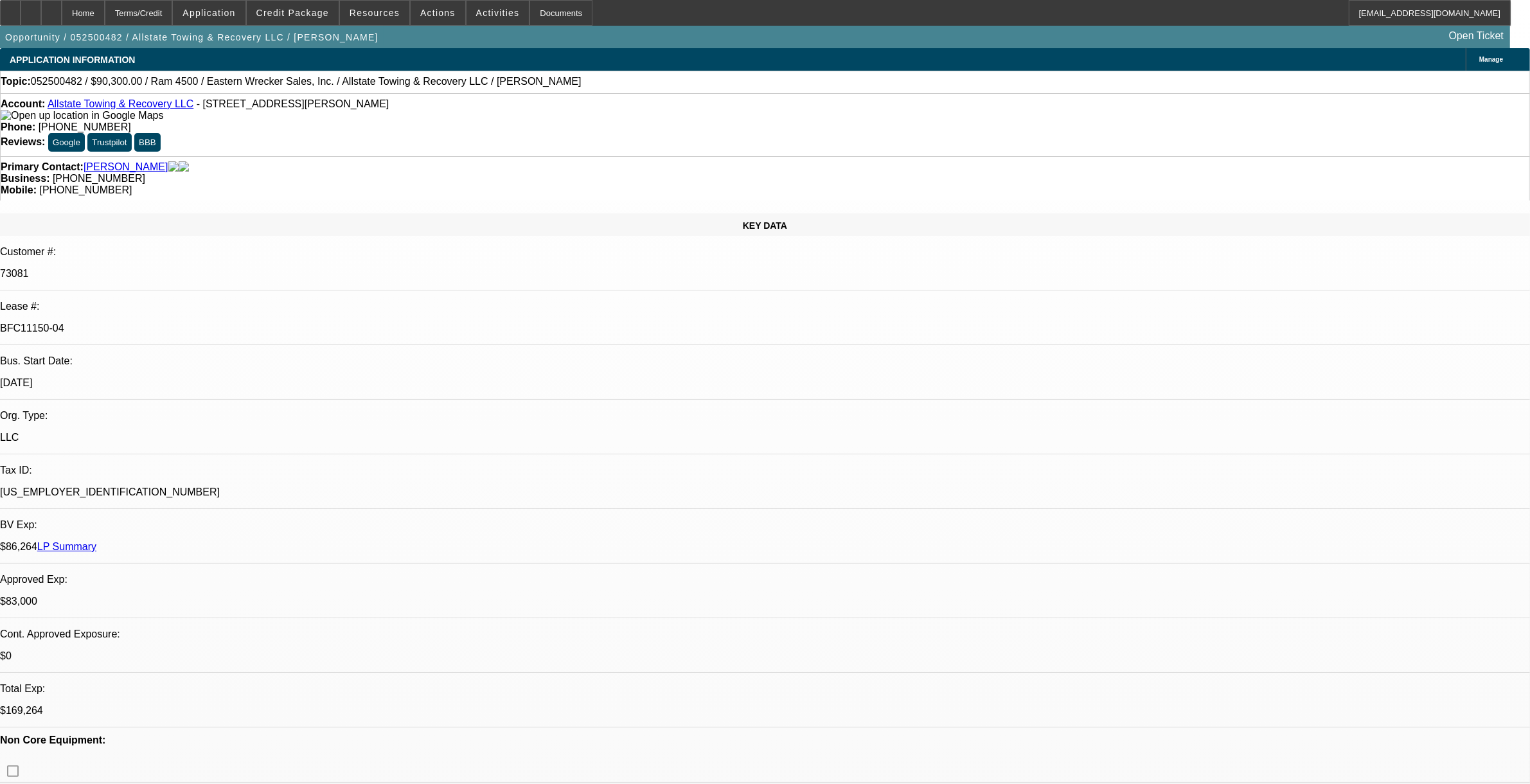
type input "address"
drag, startPoint x: 1306, startPoint y: 60, endPoint x: 1261, endPoint y: 68, distance: 45.7
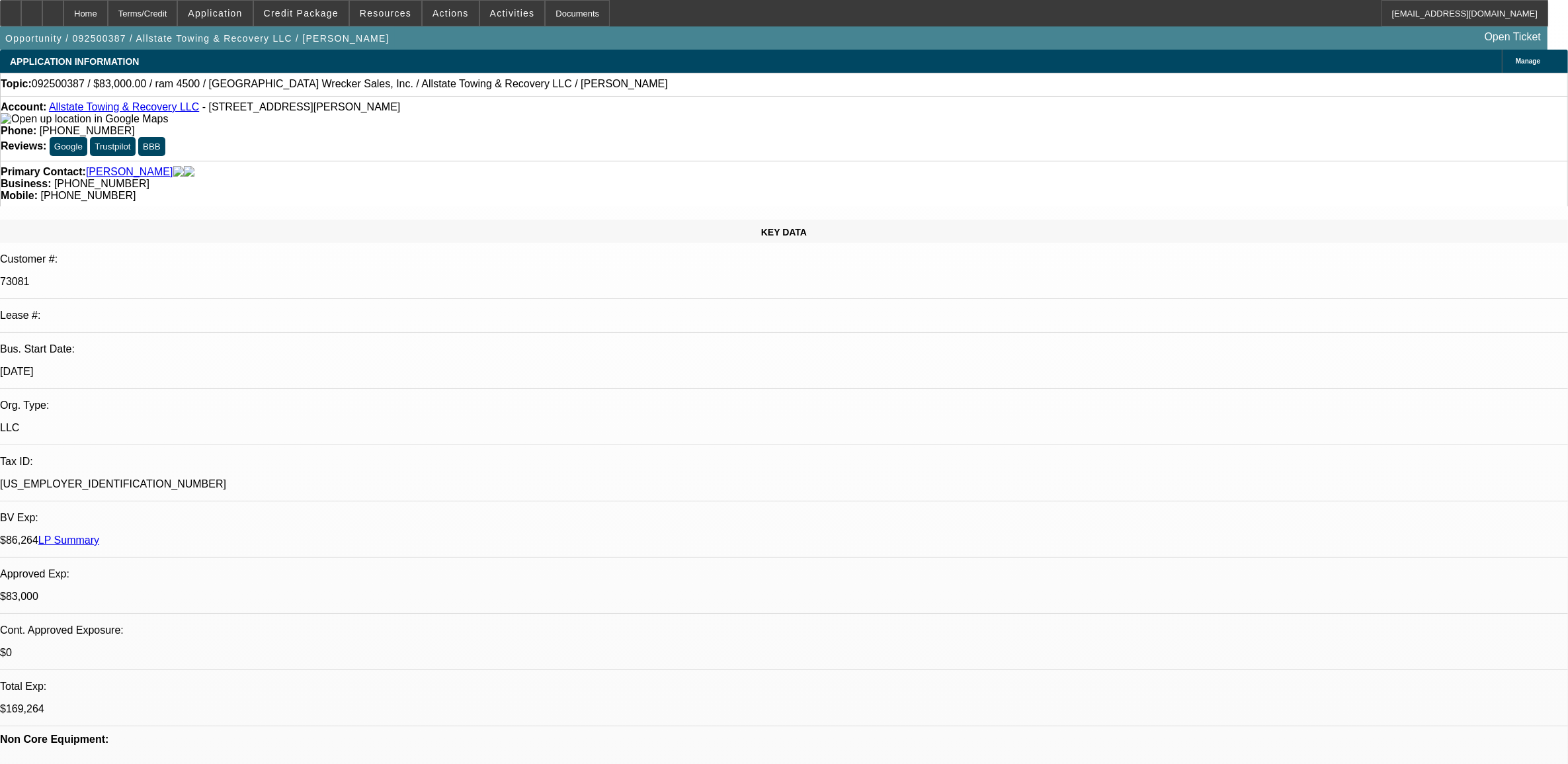
select select "0"
select select "2"
select select "0"
select select "2"
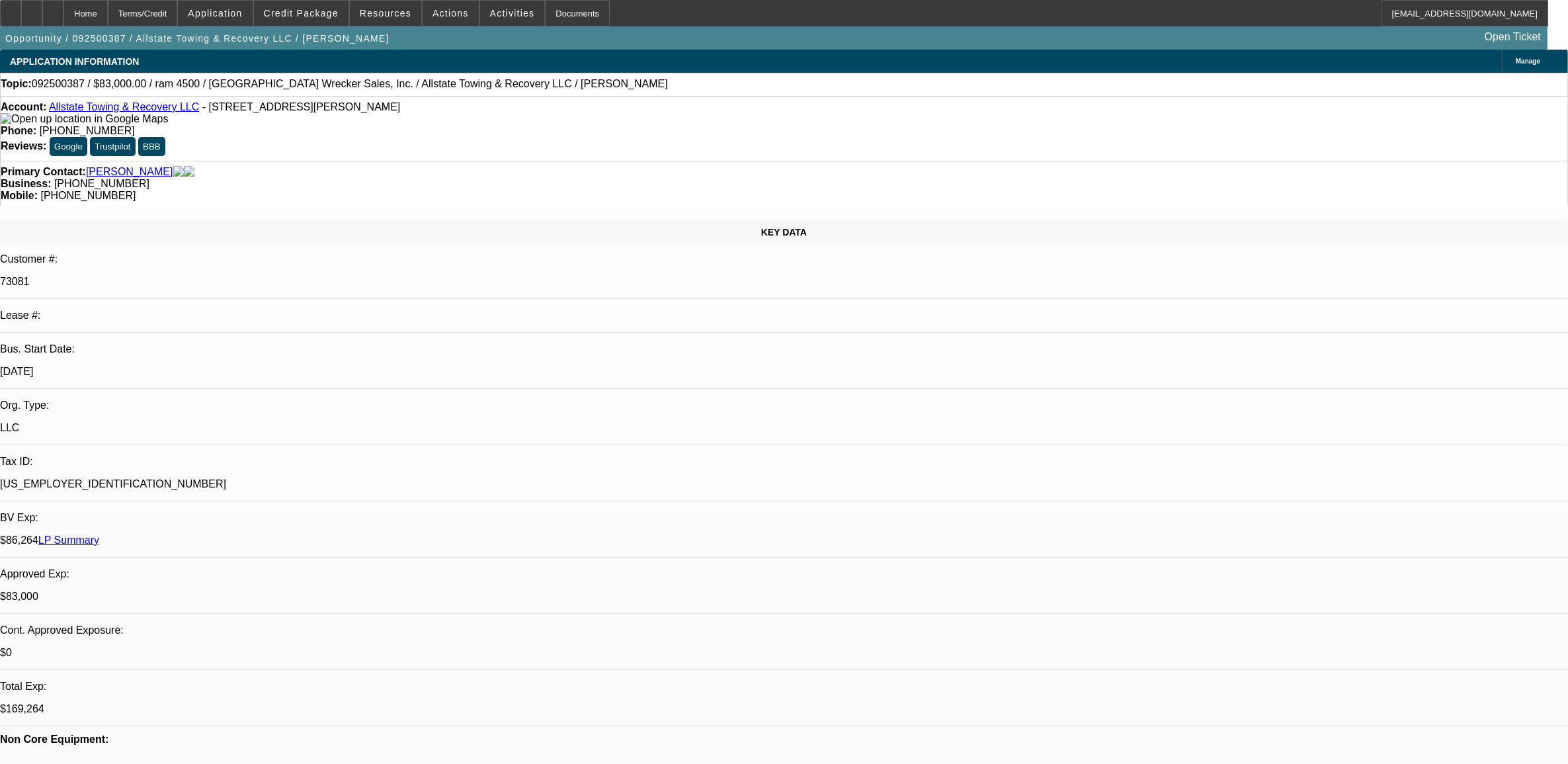
select select "0"
select select "1"
select select "2"
select select "6"
select select "1"
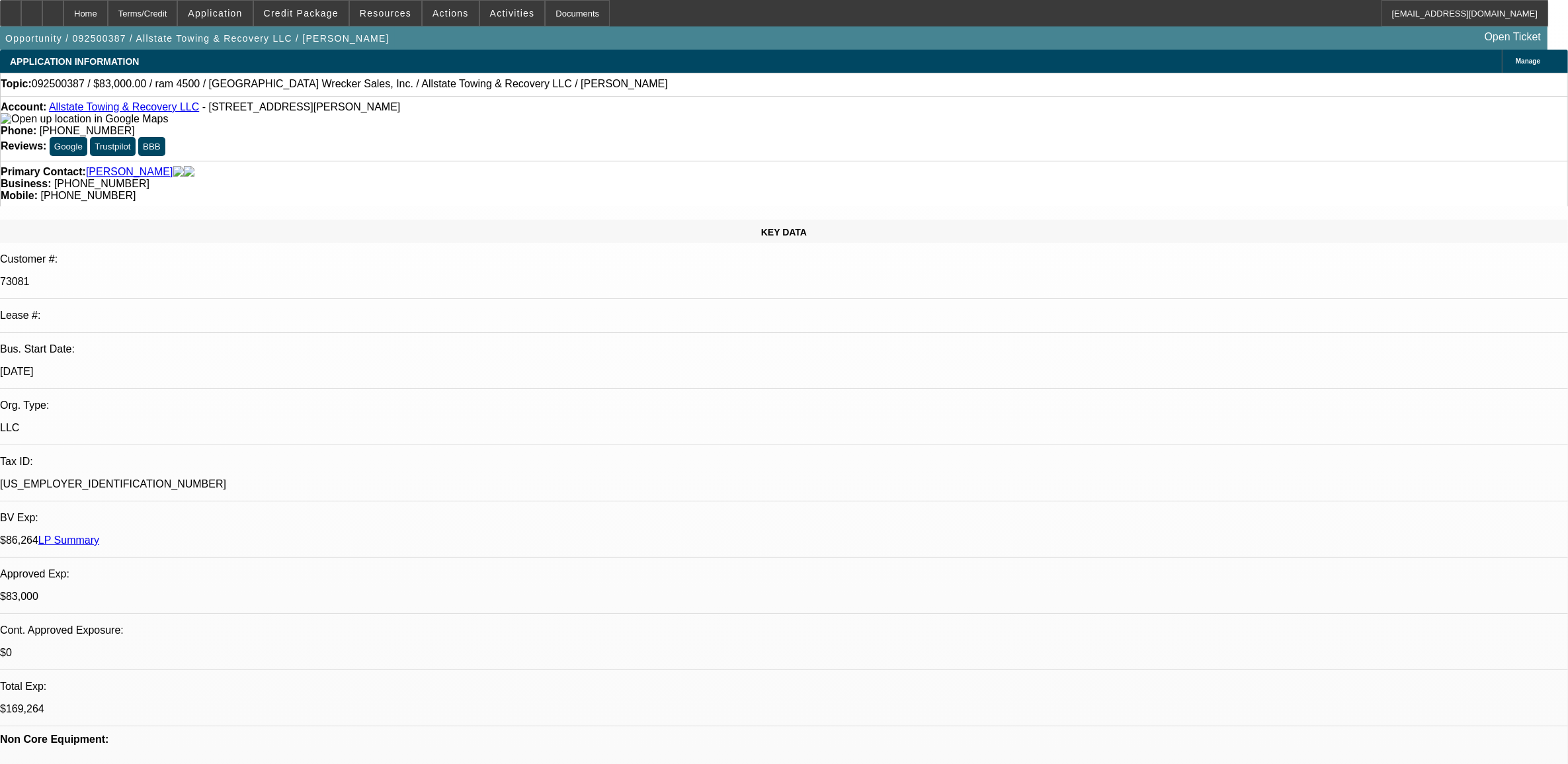
select select "2"
select select "6"
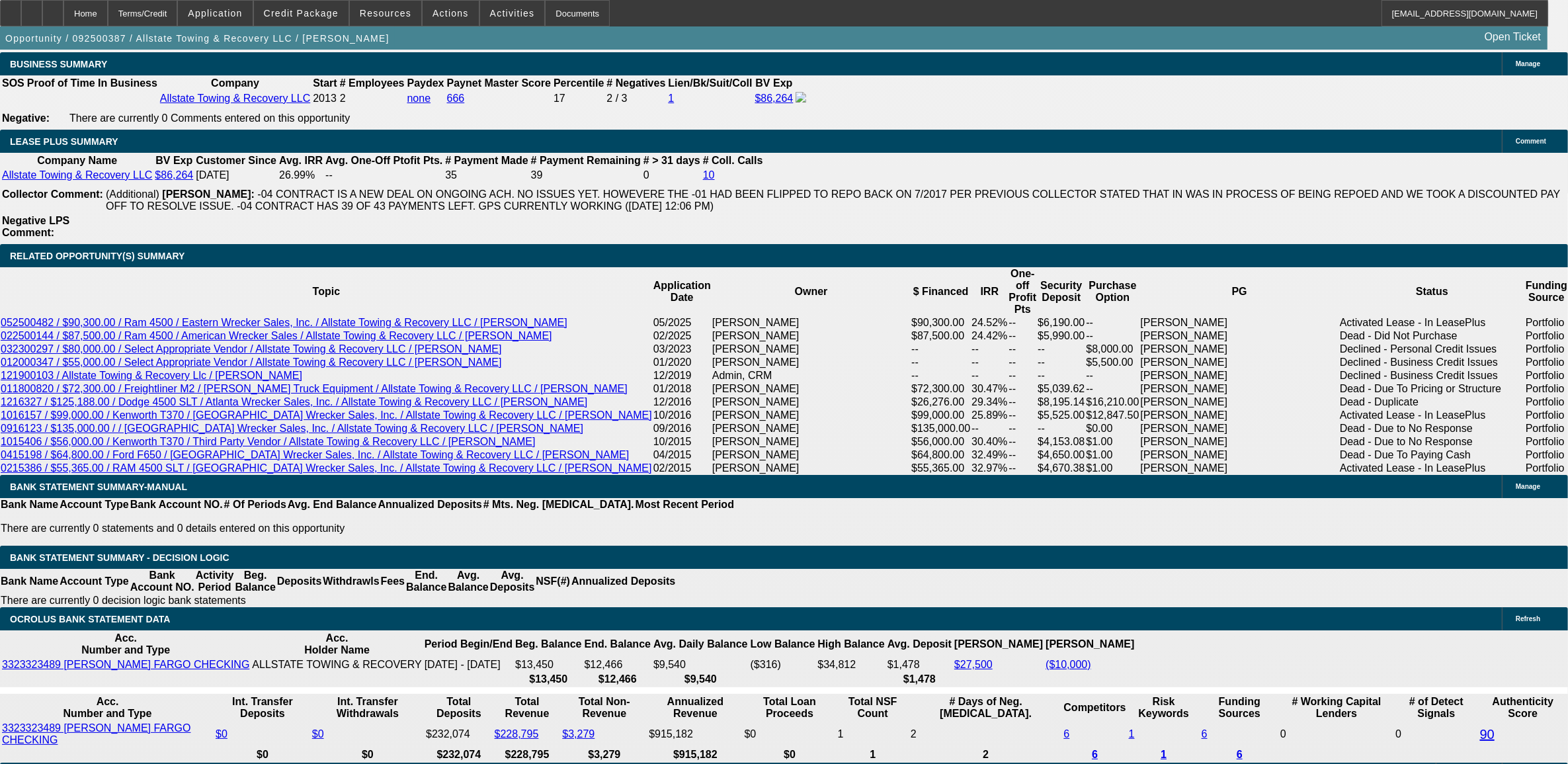
scroll to position [2138, 0]
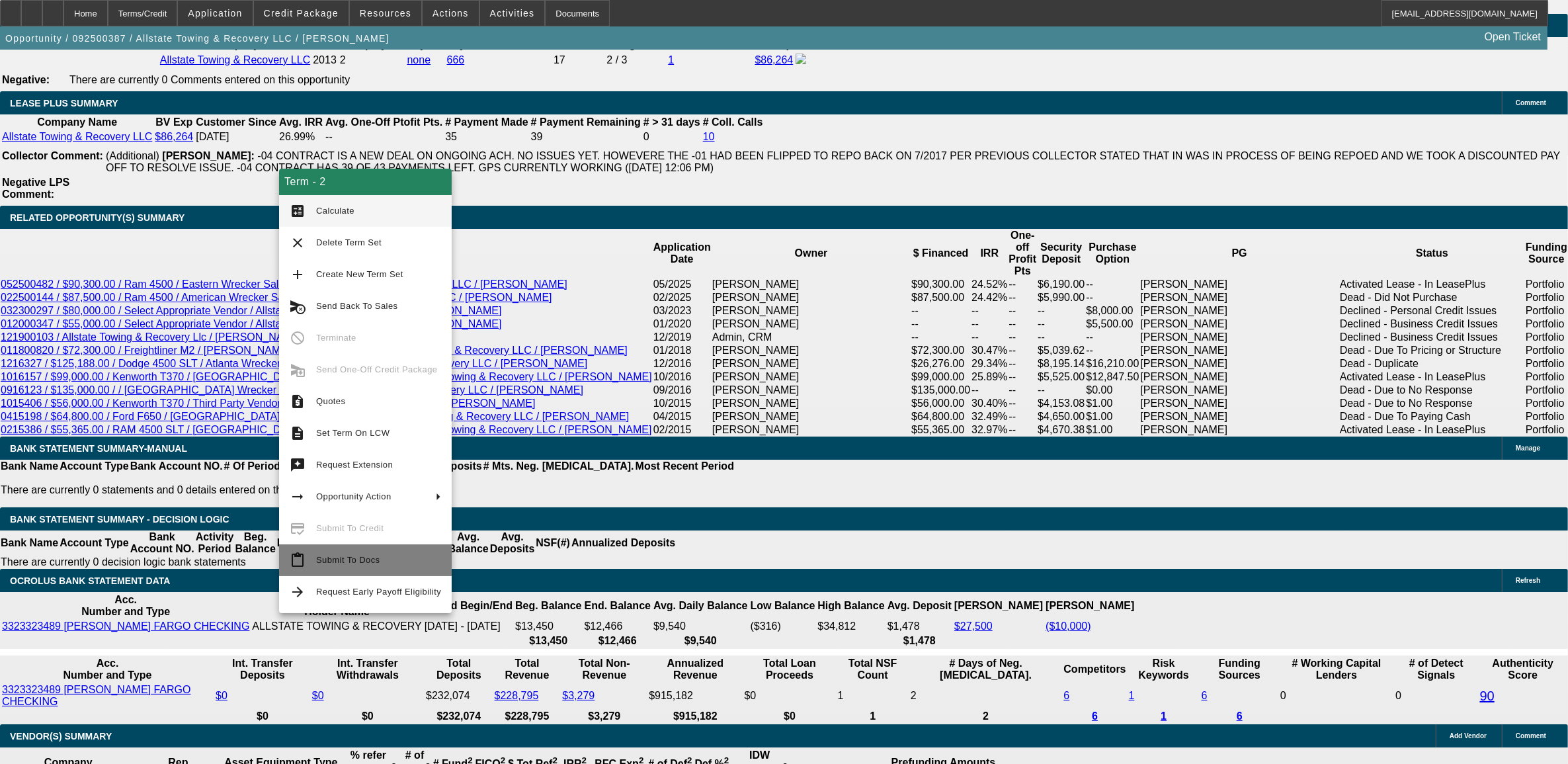
click at [331, 567] on span "Submit To Docs" at bounding box center [378, 560] width 125 height 16
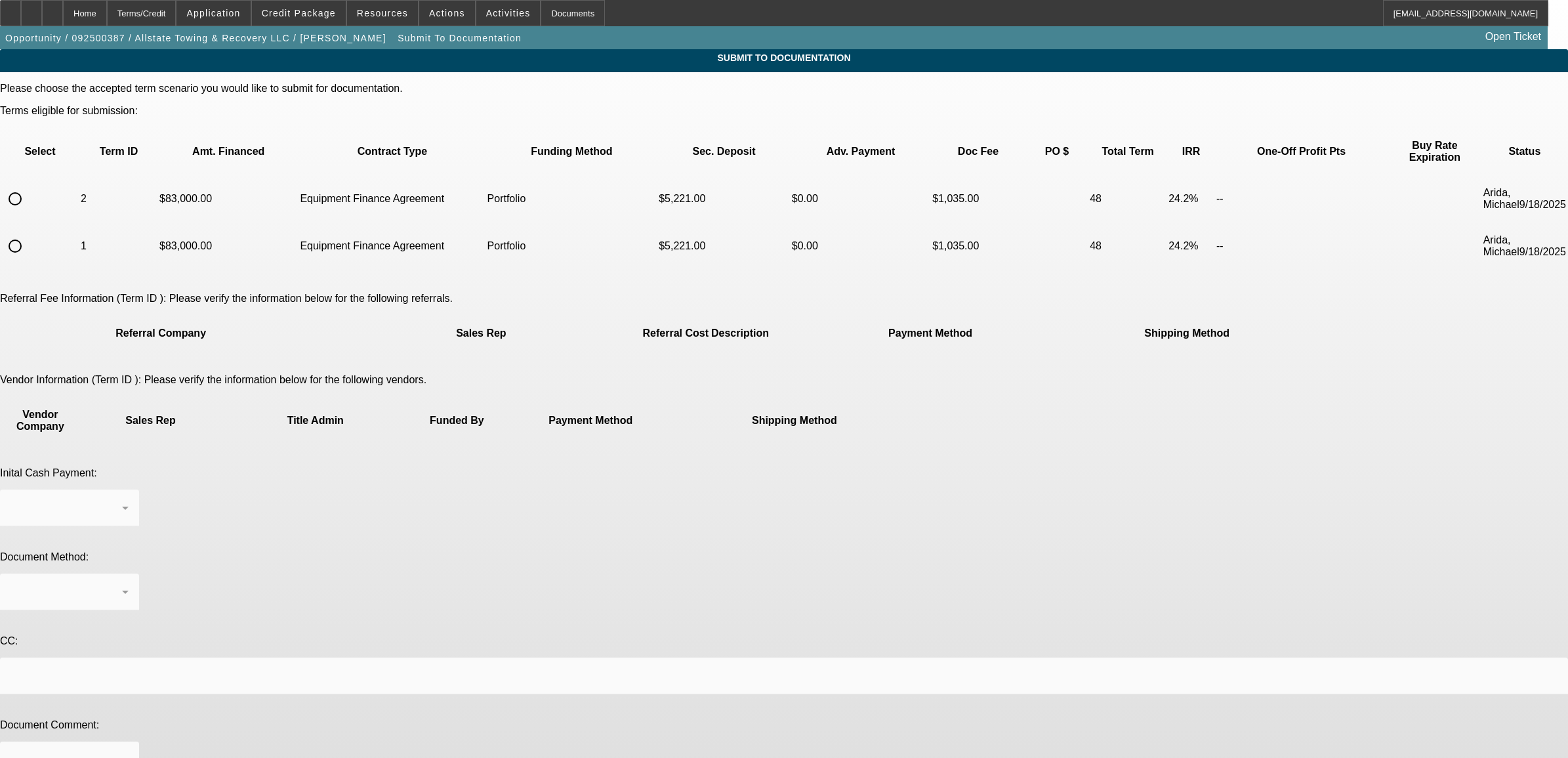
click at [29, 186] on input "radio" at bounding box center [15, 198] width 26 height 26
radio input "true"
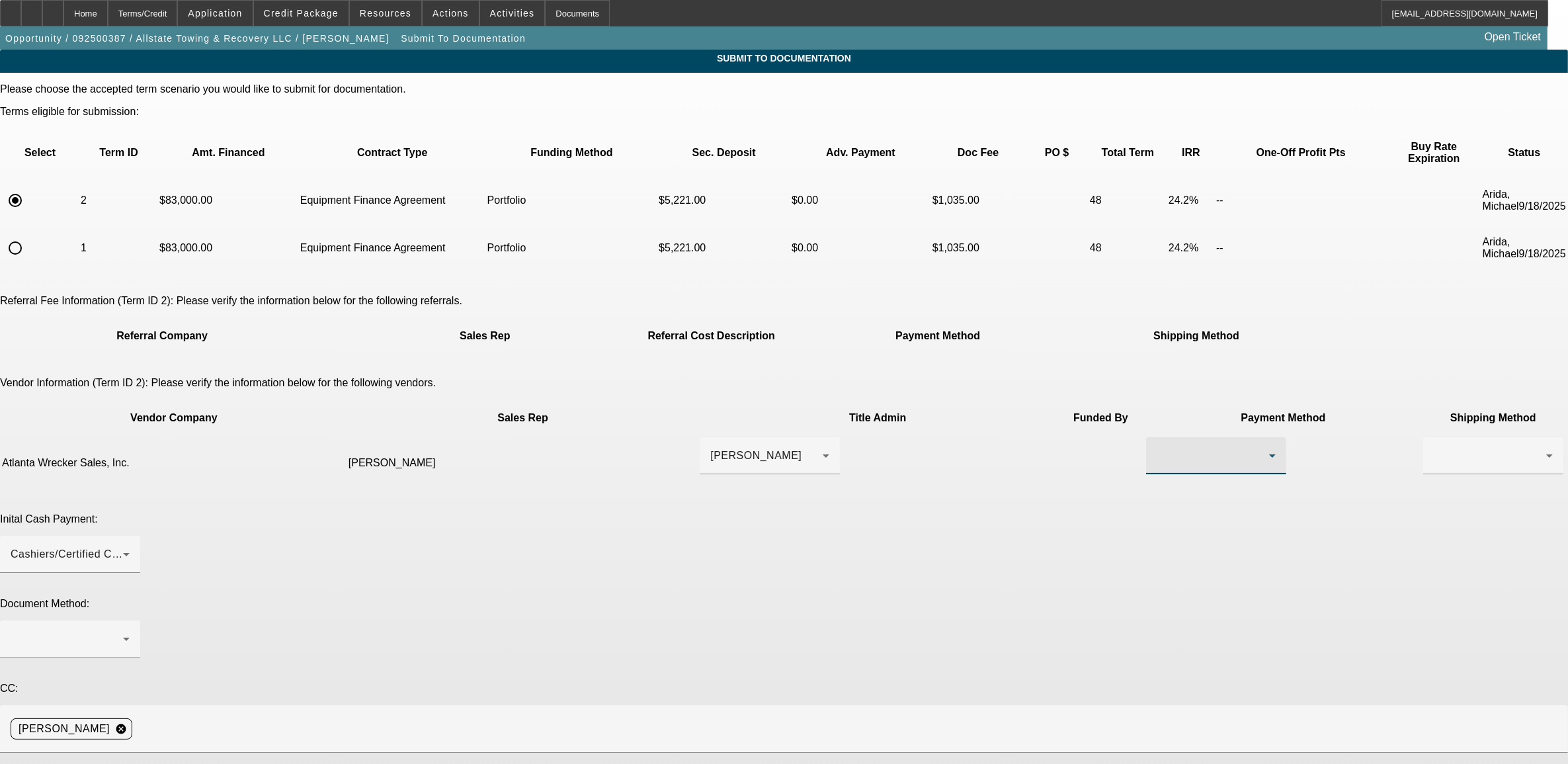
click at [1156, 448] on div at bounding box center [1212, 456] width 113 height 16
click at [899, 474] on span "Wire Transfer" at bounding box center [895, 472] width 68 height 16
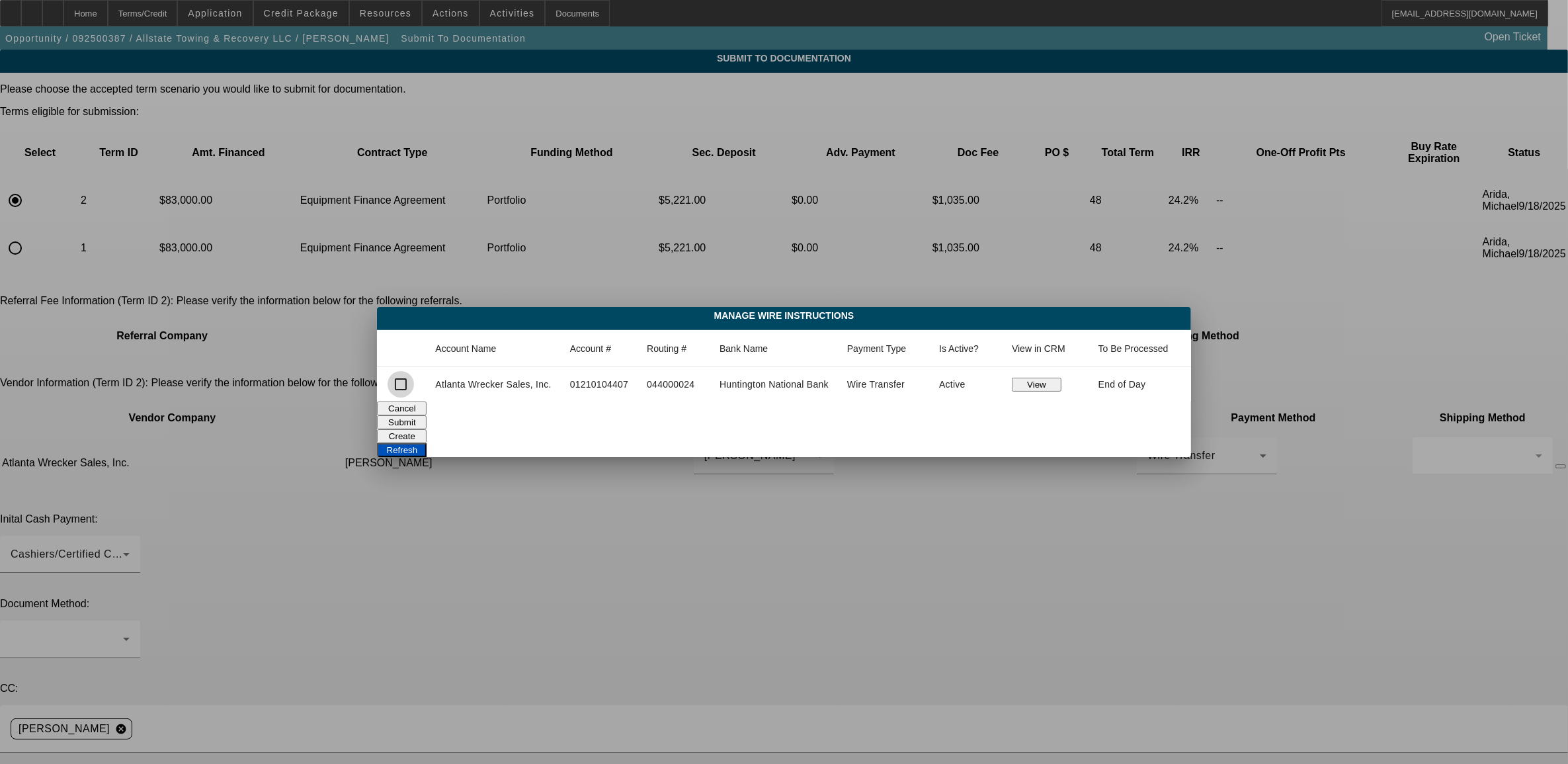
click at [410, 388] on input "checkbox" at bounding box center [400, 384] width 26 height 27
checkbox input "true"
click at [427, 416] on button "Submit" at bounding box center [402, 423] width 50 height 14
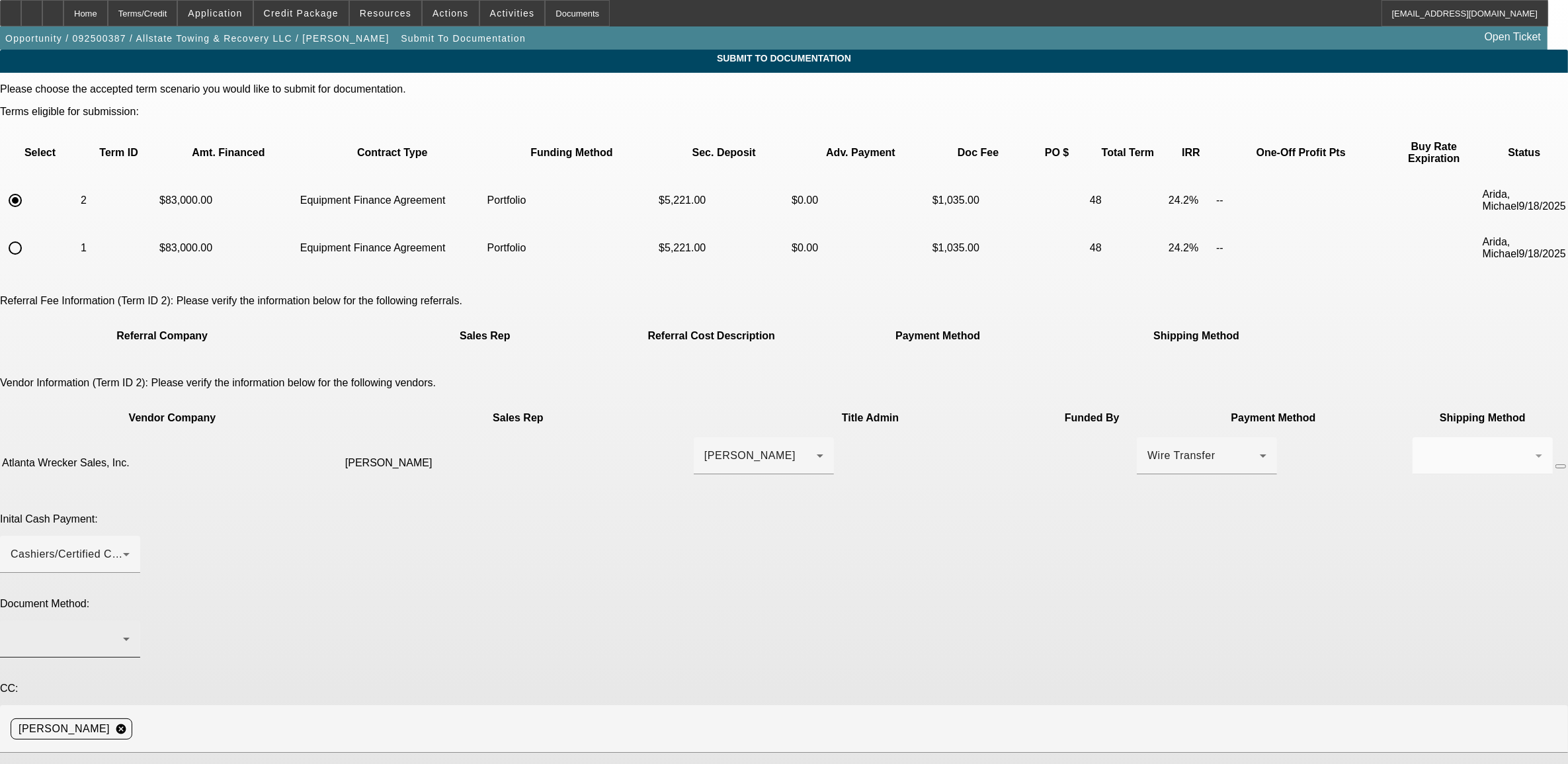
click at [123, 631] on div at bounding box center [67, 639] width 113 height 16
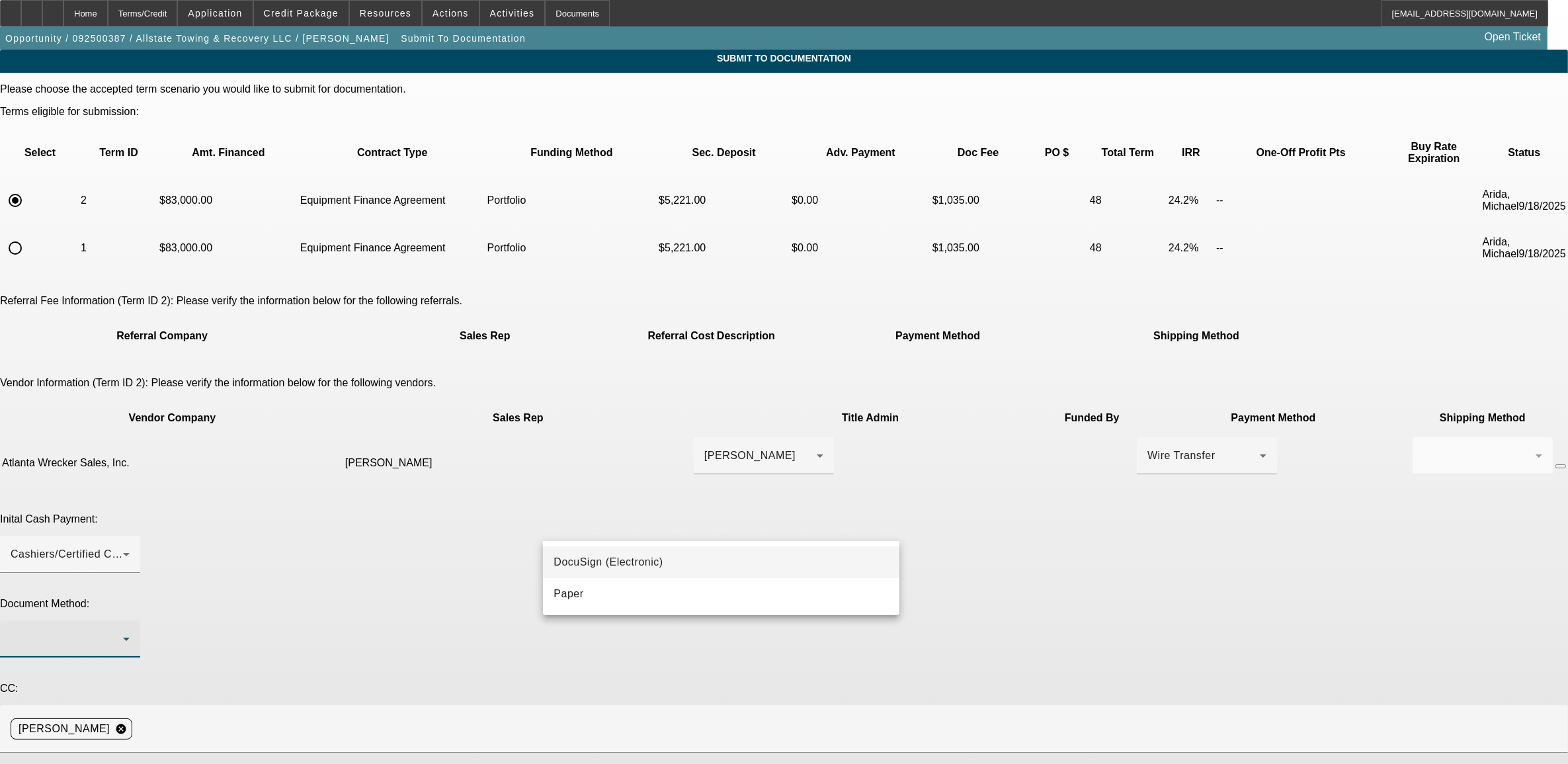
click at [607, 550] on mat-option "DocuSign (Electronic)" at bounding box center [720, 563] width 356 height 32
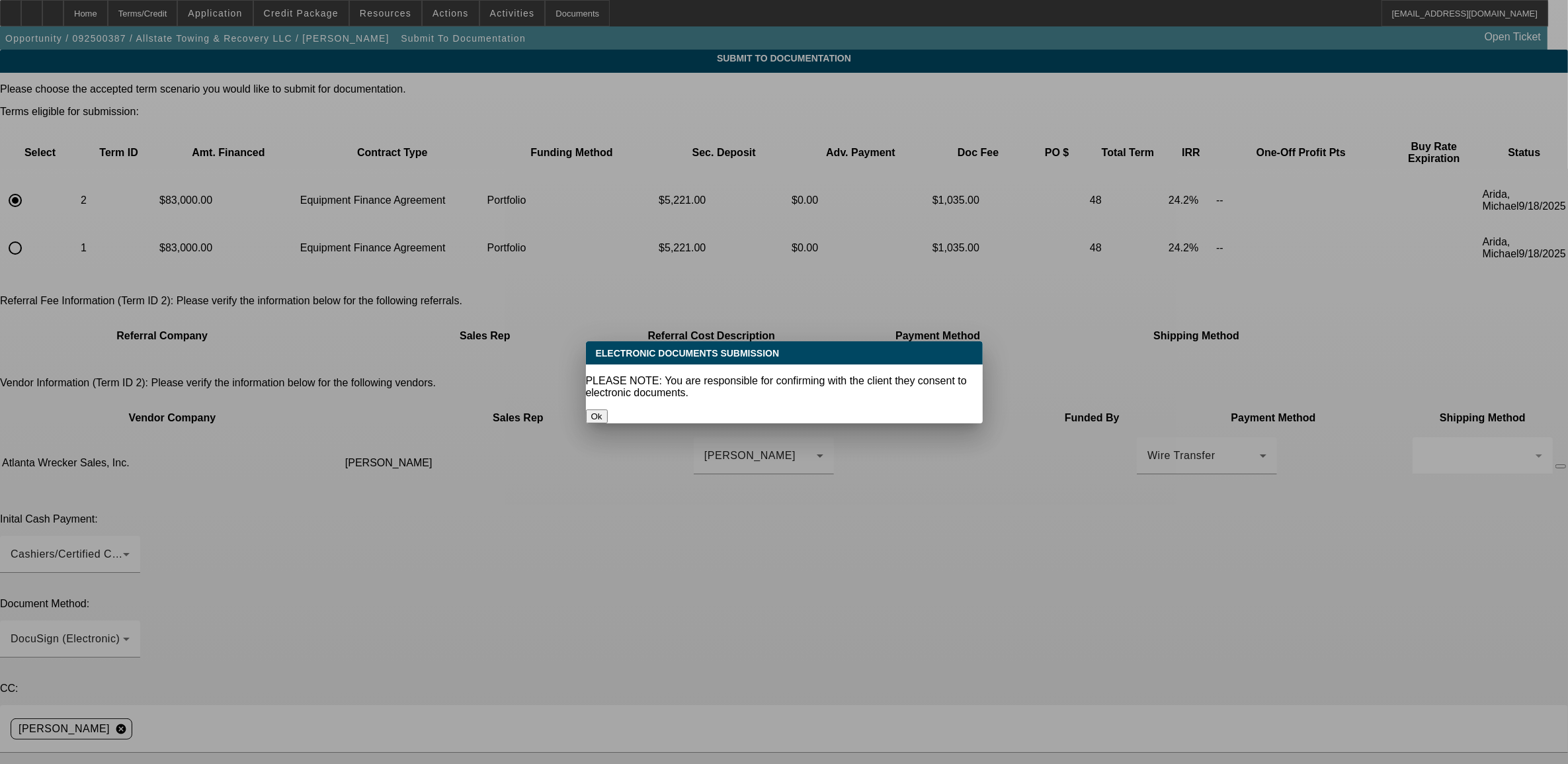
click at [608, 410] on button "Ok" at bounding box center [596, 416] width 22 height 14
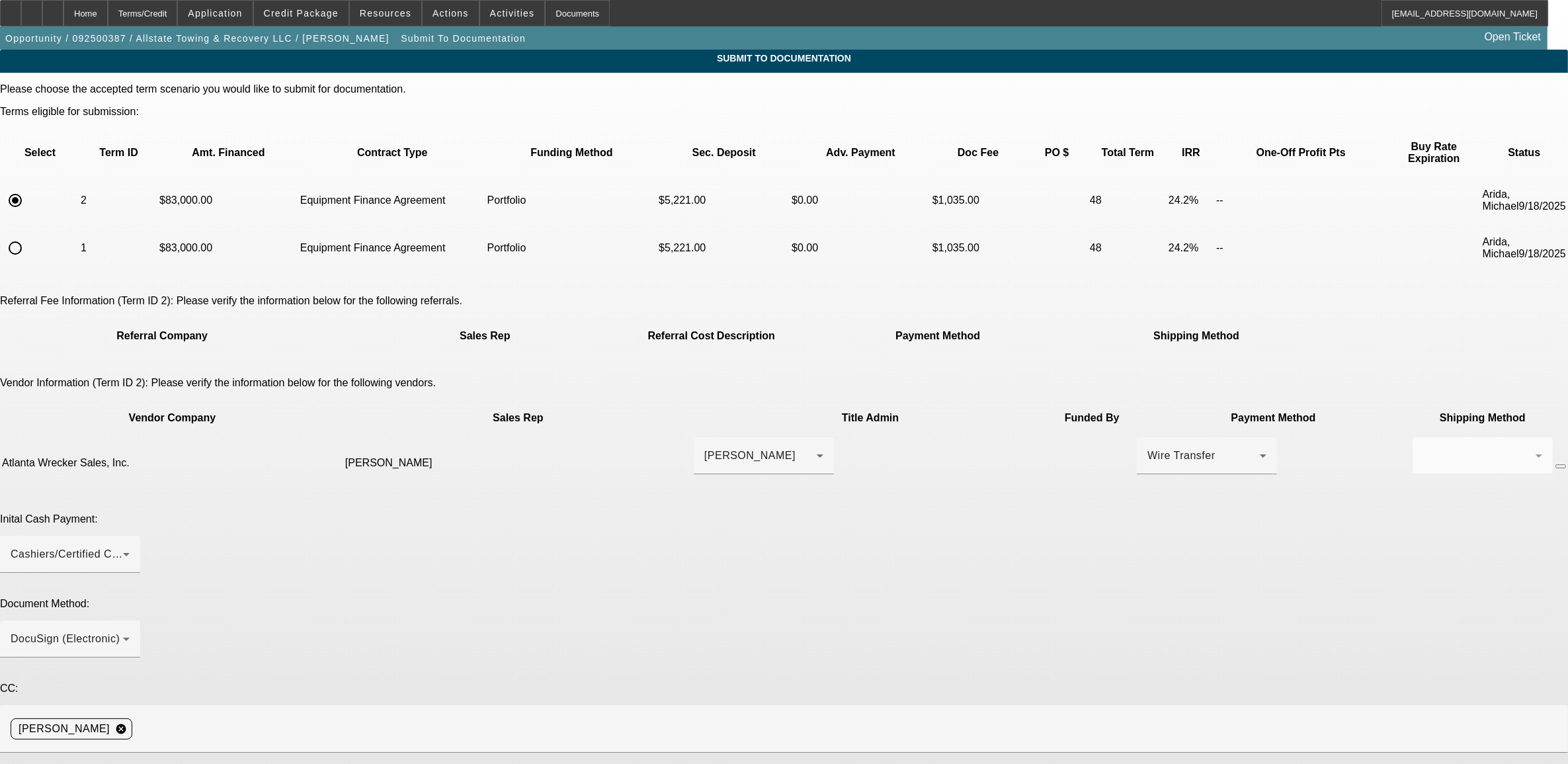
paste textarea "4951 CHESNEE HWY CHESNEE SC 29323"
paste textarea "864-461-5049"
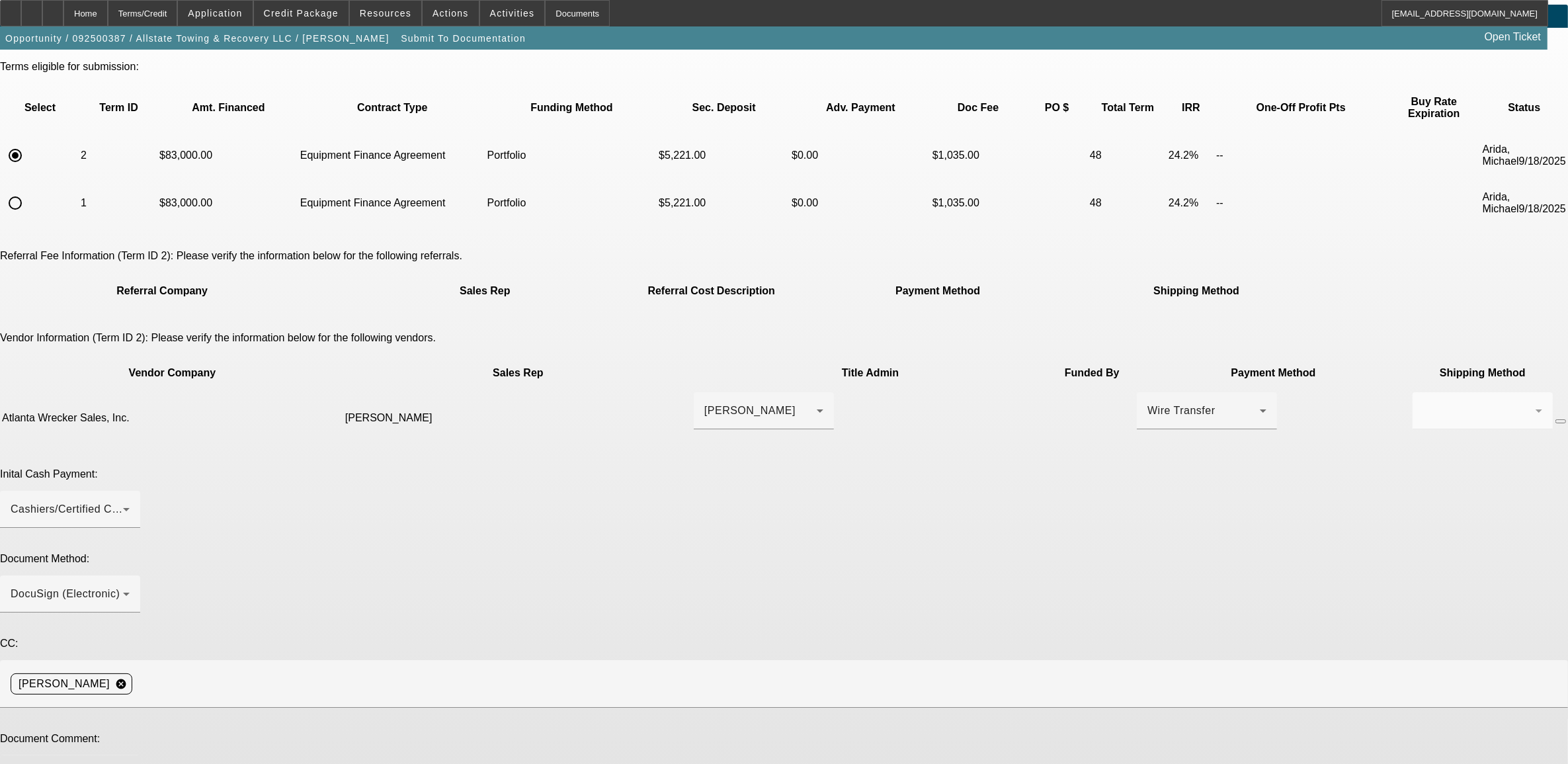
scroll to position [70, 0]
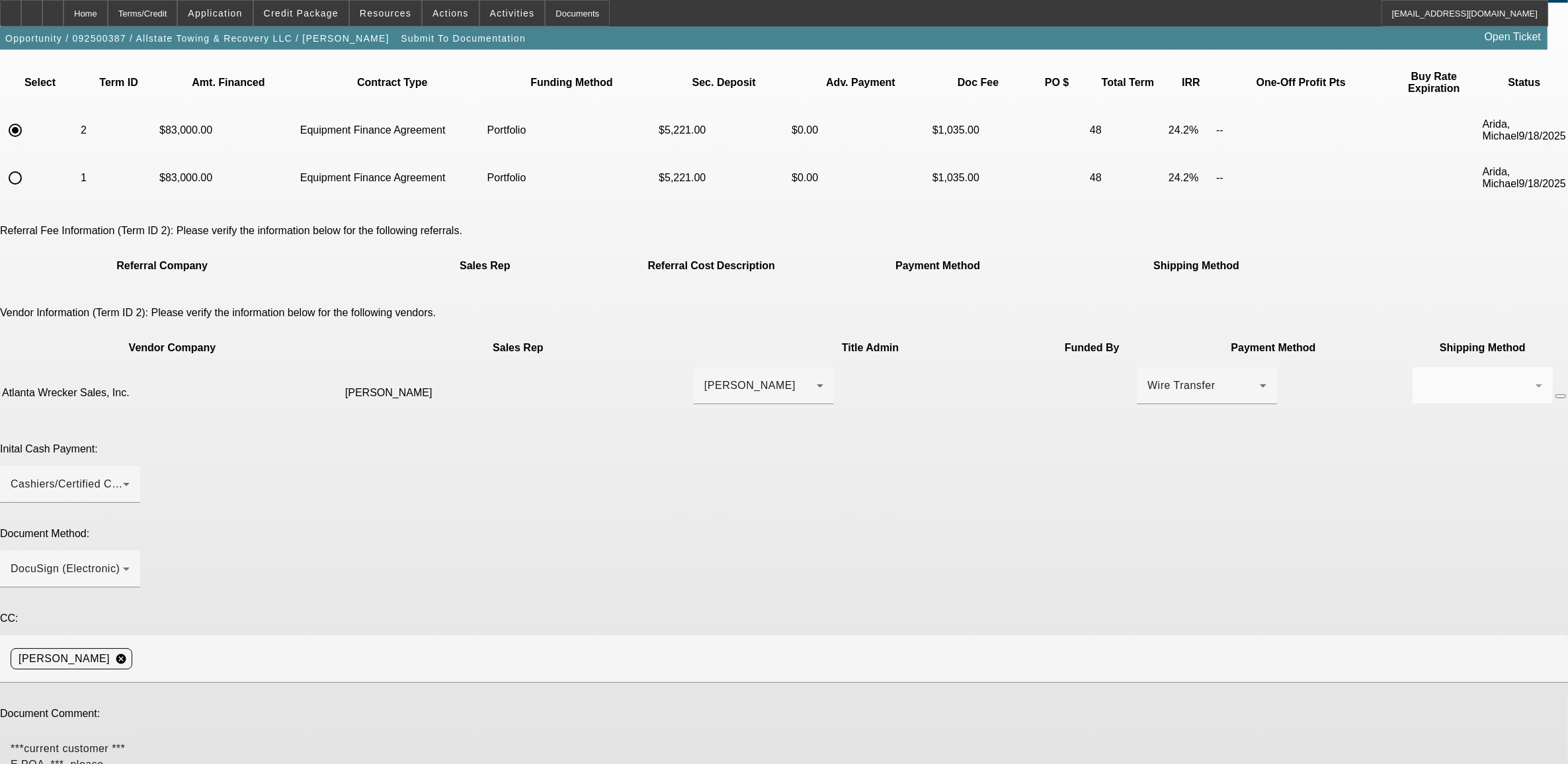
type textarea "***current customer *** E POA *** please order GPS after we run credit card - 4…"
type textarea "price went up slightly, but the customer is covering it.... financed amount sta…"
click at [129, 466] on div "Cashiers/Certified Check" at bounding box center [70, 484] width 119 height 37
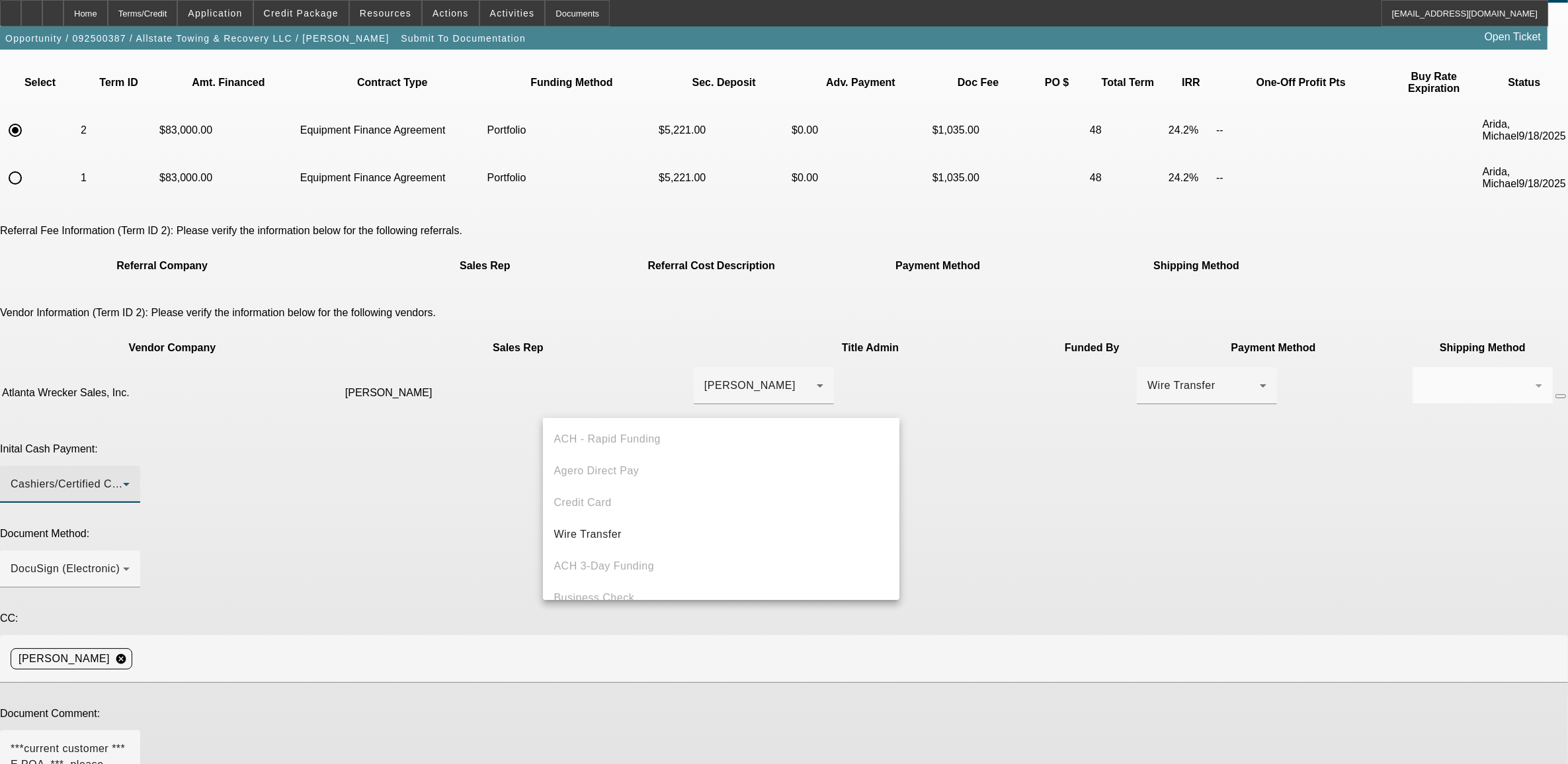
scroll to position [45, 0]
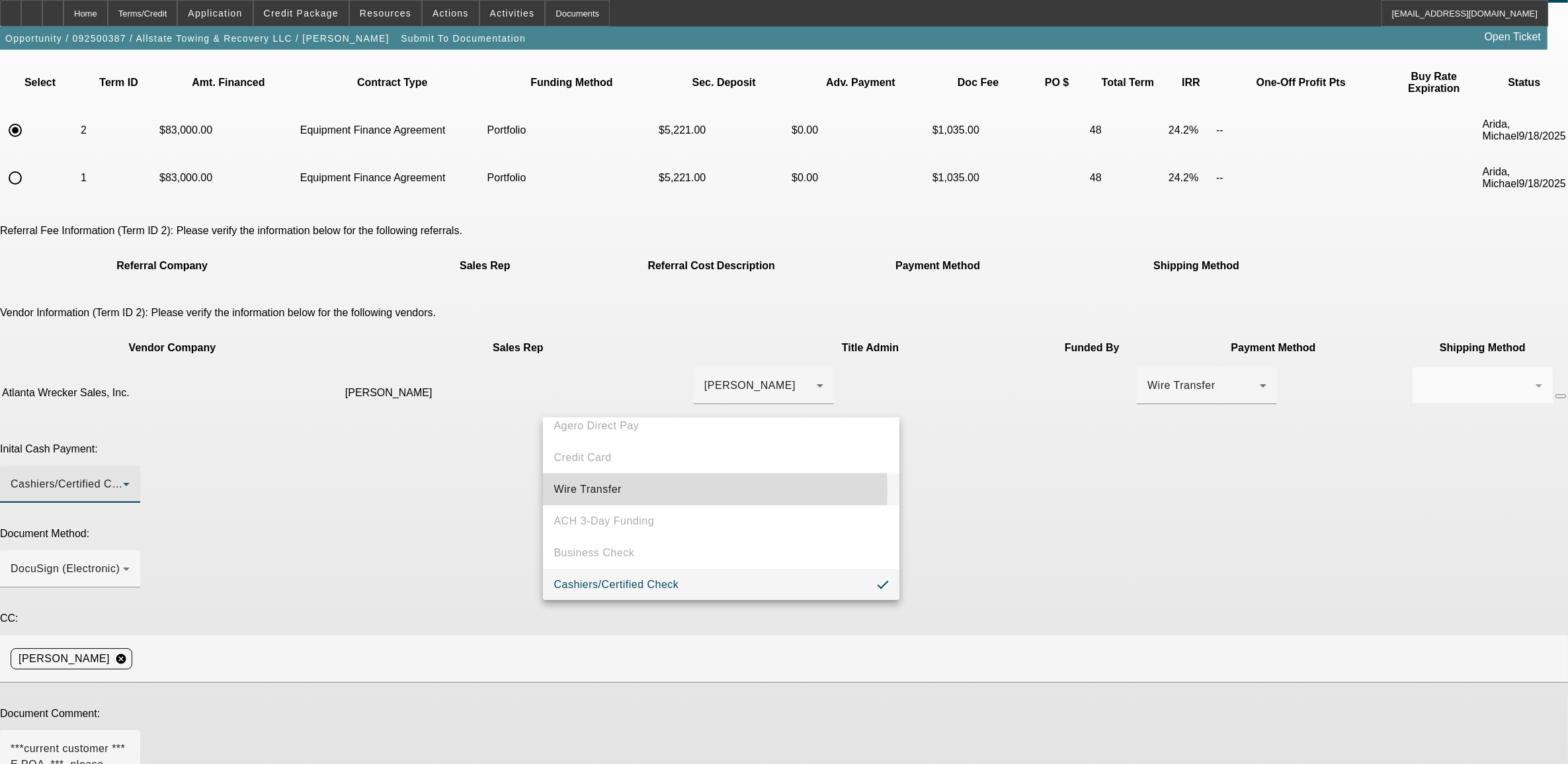
click at [596, 488] on span "Wire Transfer" at bounding box center [587, 489] width 68 height 16
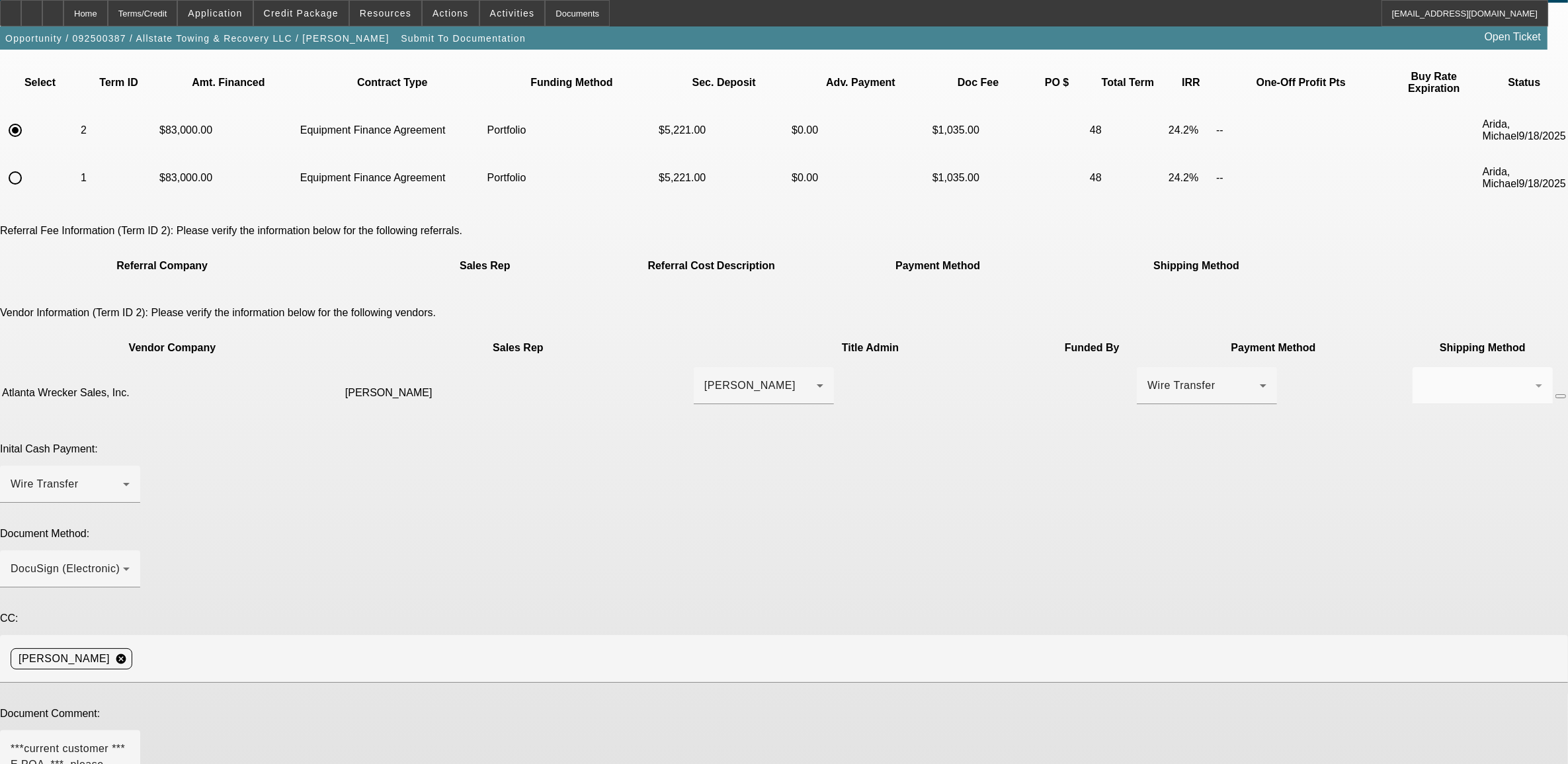
click at [509, 613] on p "CC:" at bounding box center [784, 619] width 1568 height 12
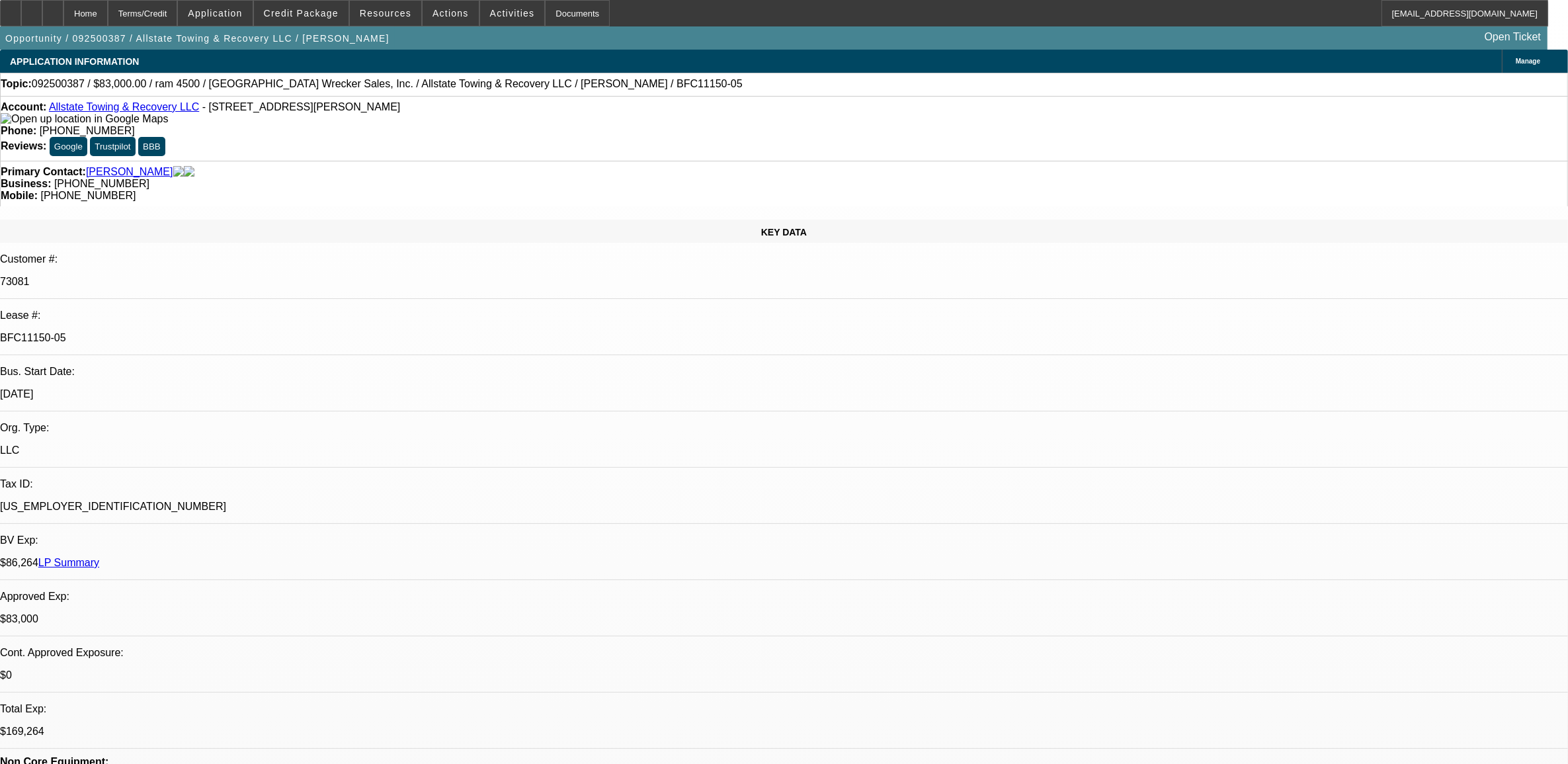
select select "0"
select select "2"
select select "0"
select select "6"
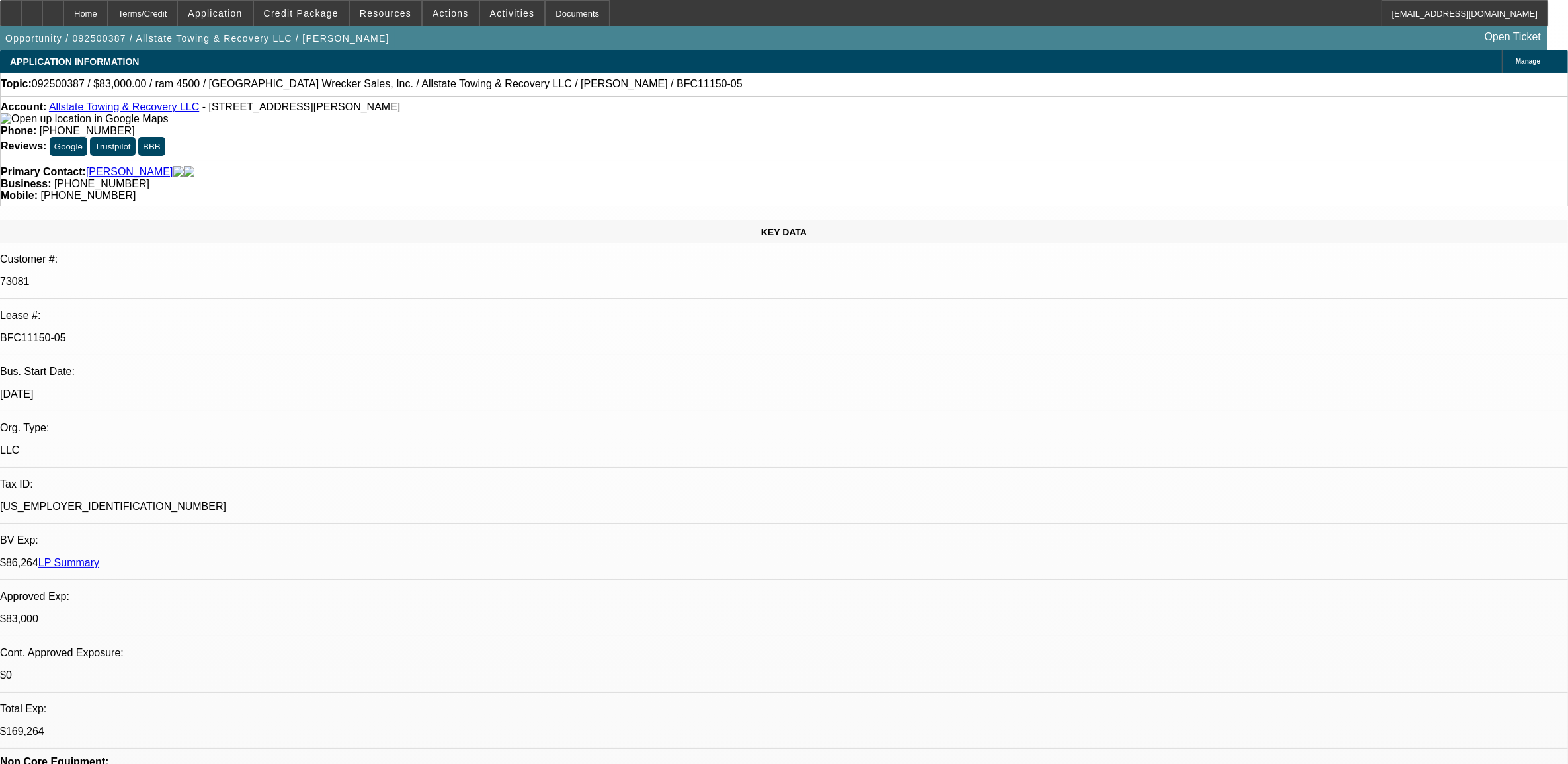
select select "0"
select select "2"
select select "0"
select select "6"
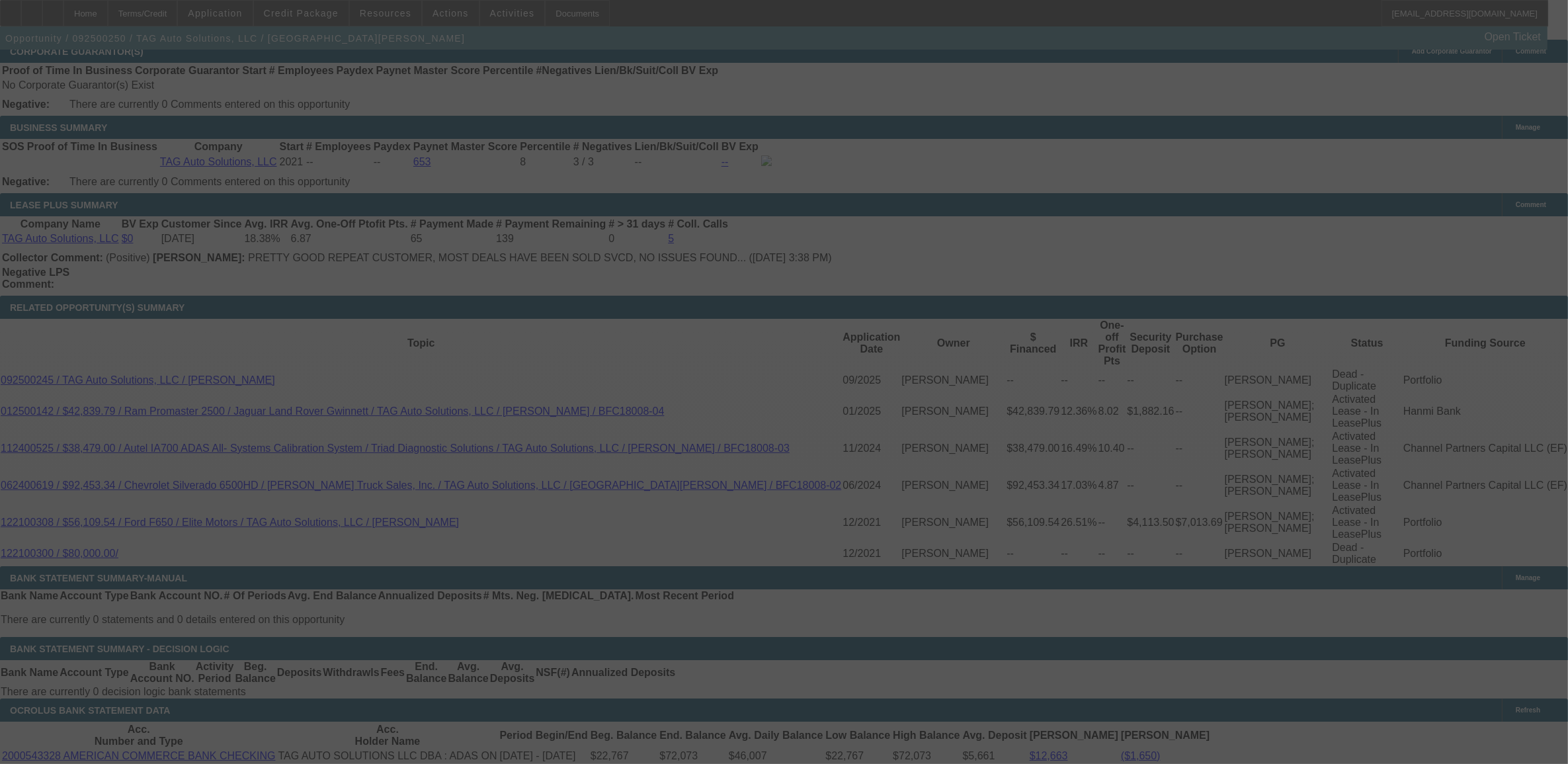
scroll to position [2164, 0]
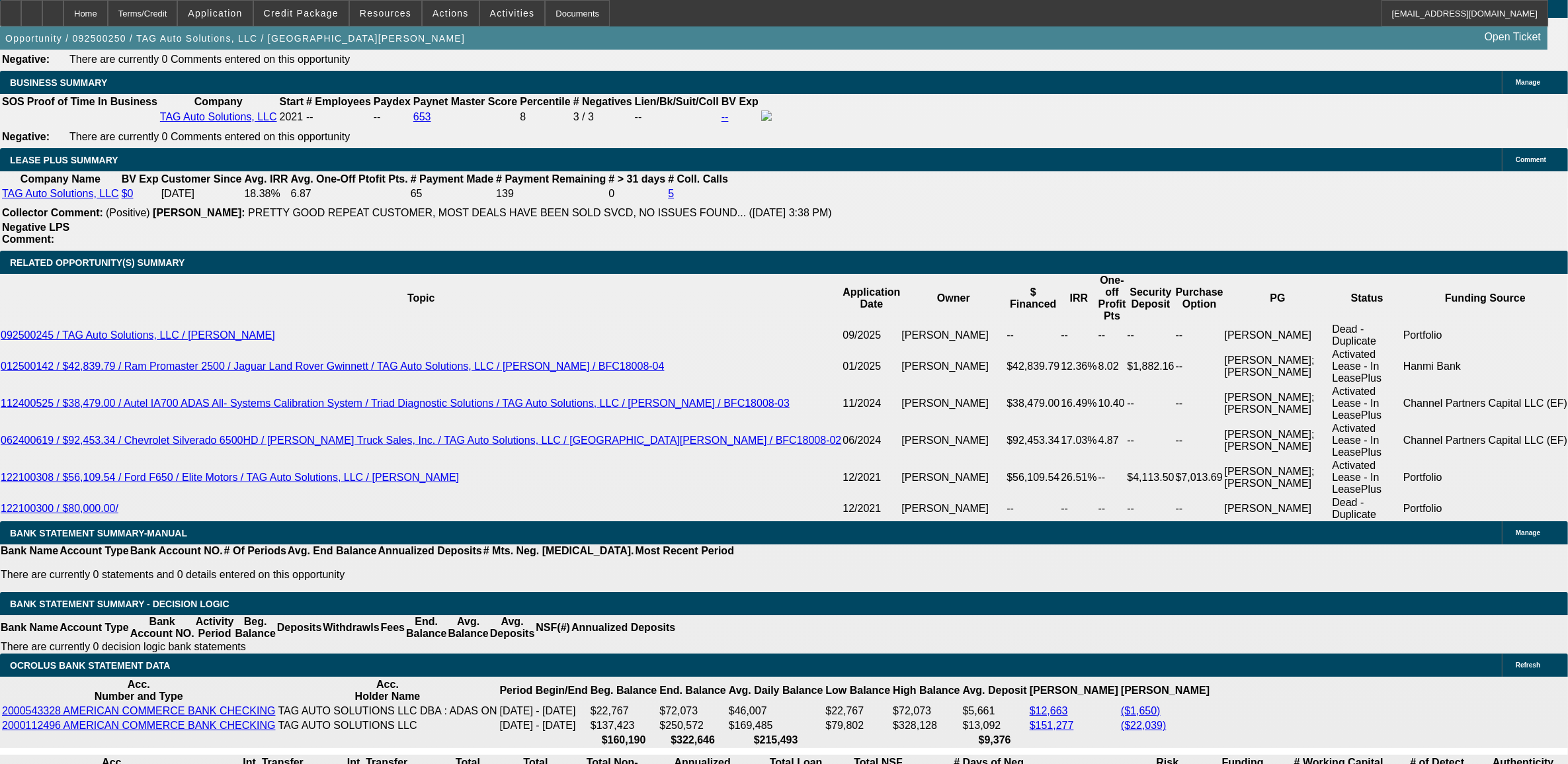
select select "0"
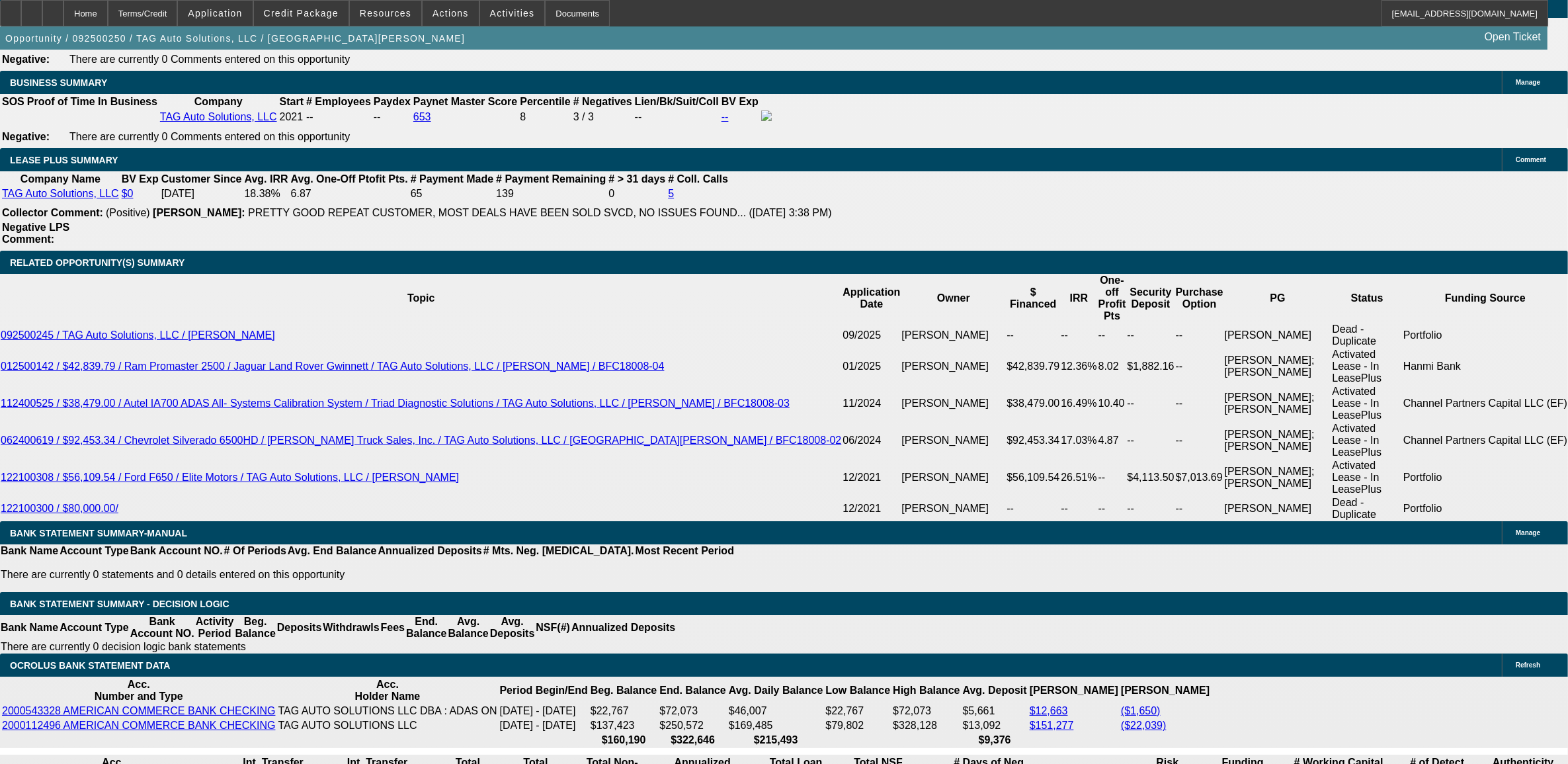
select select "0"
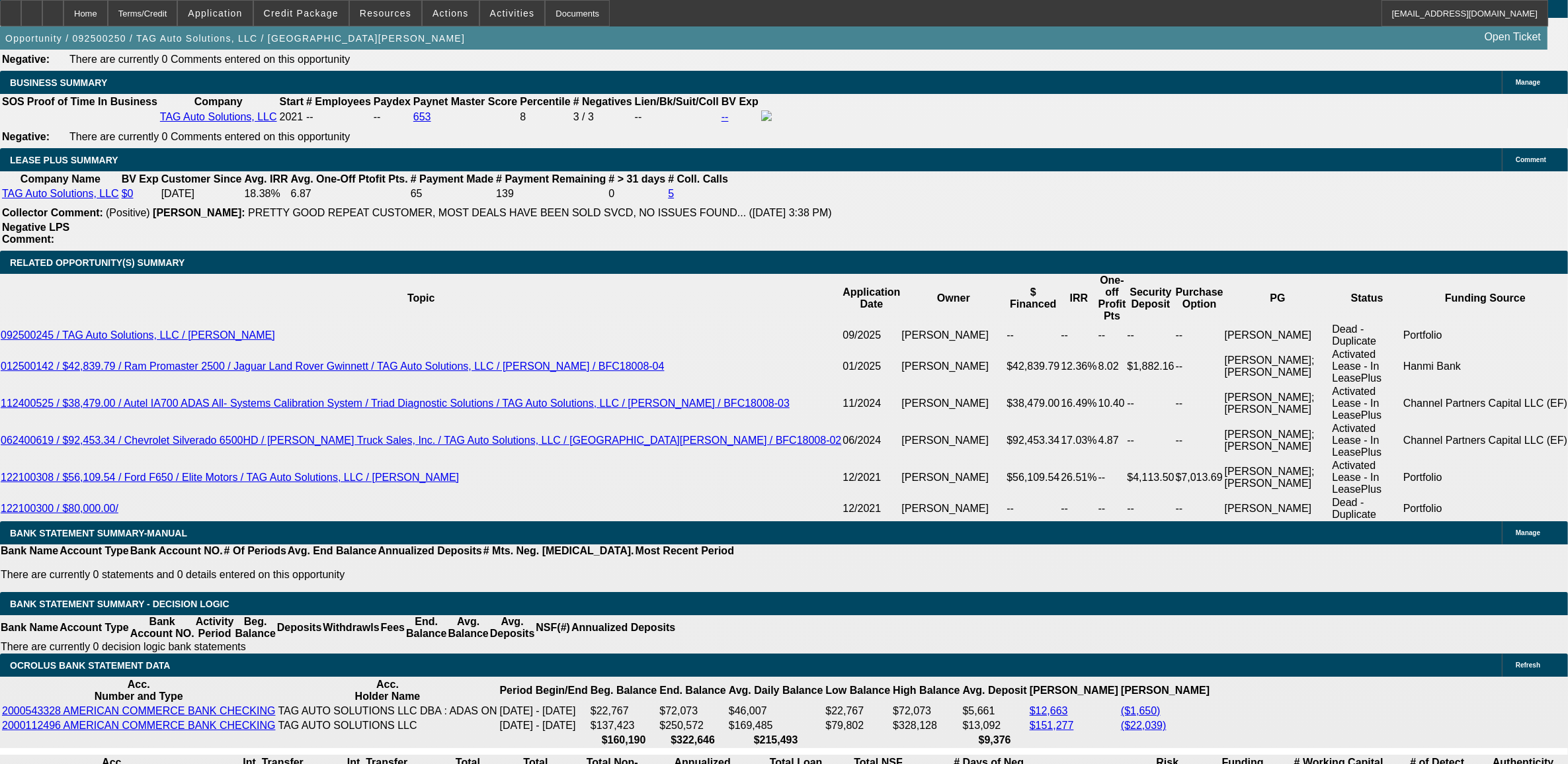
select select "0"
select select "1"
select select "2"
select select "6"
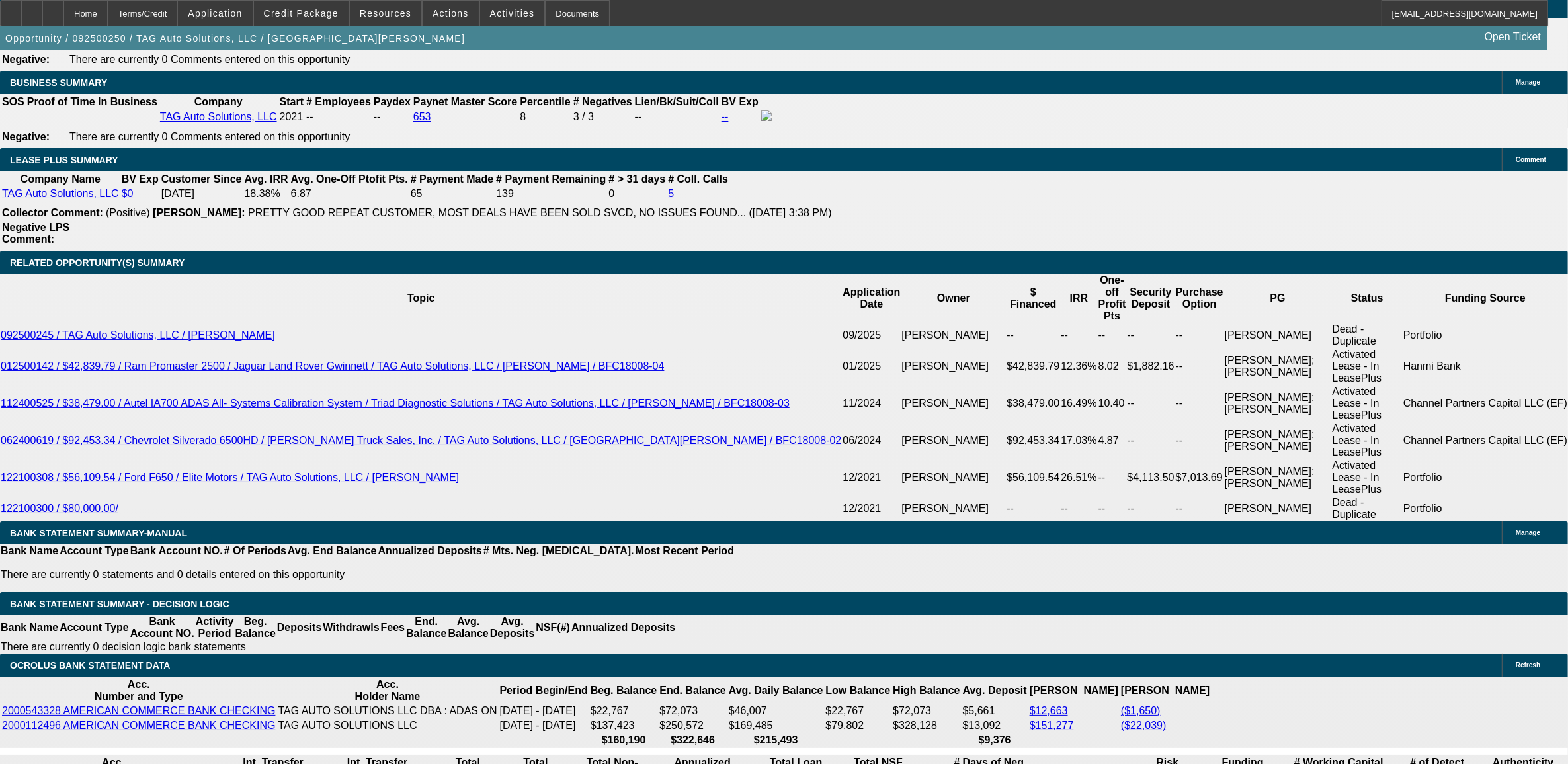
select select "1"
select select "2"
select select "6"
select select "1"
select select "2"
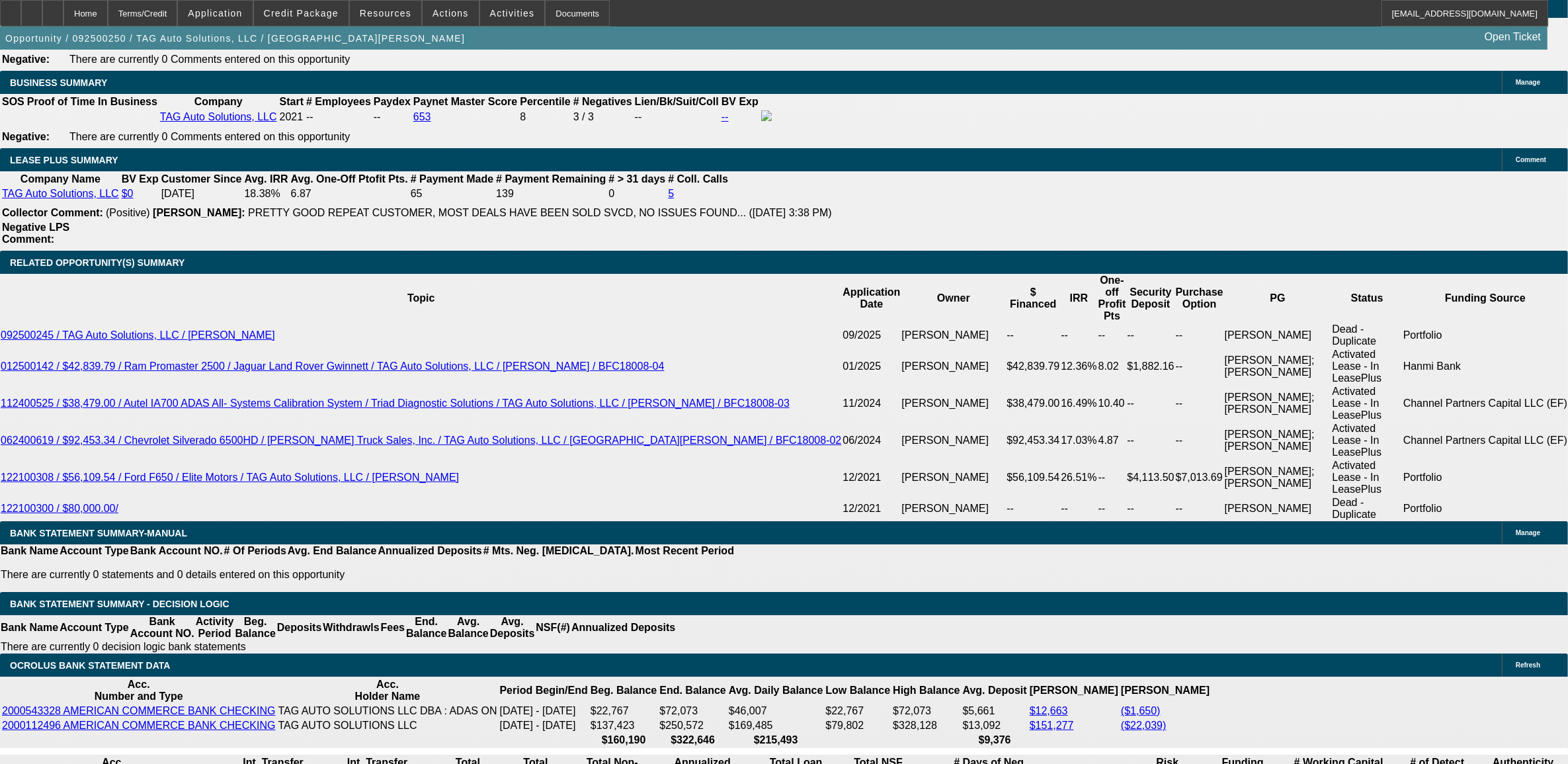
select select "6"
select select "1"
select select "2"
select select "6"
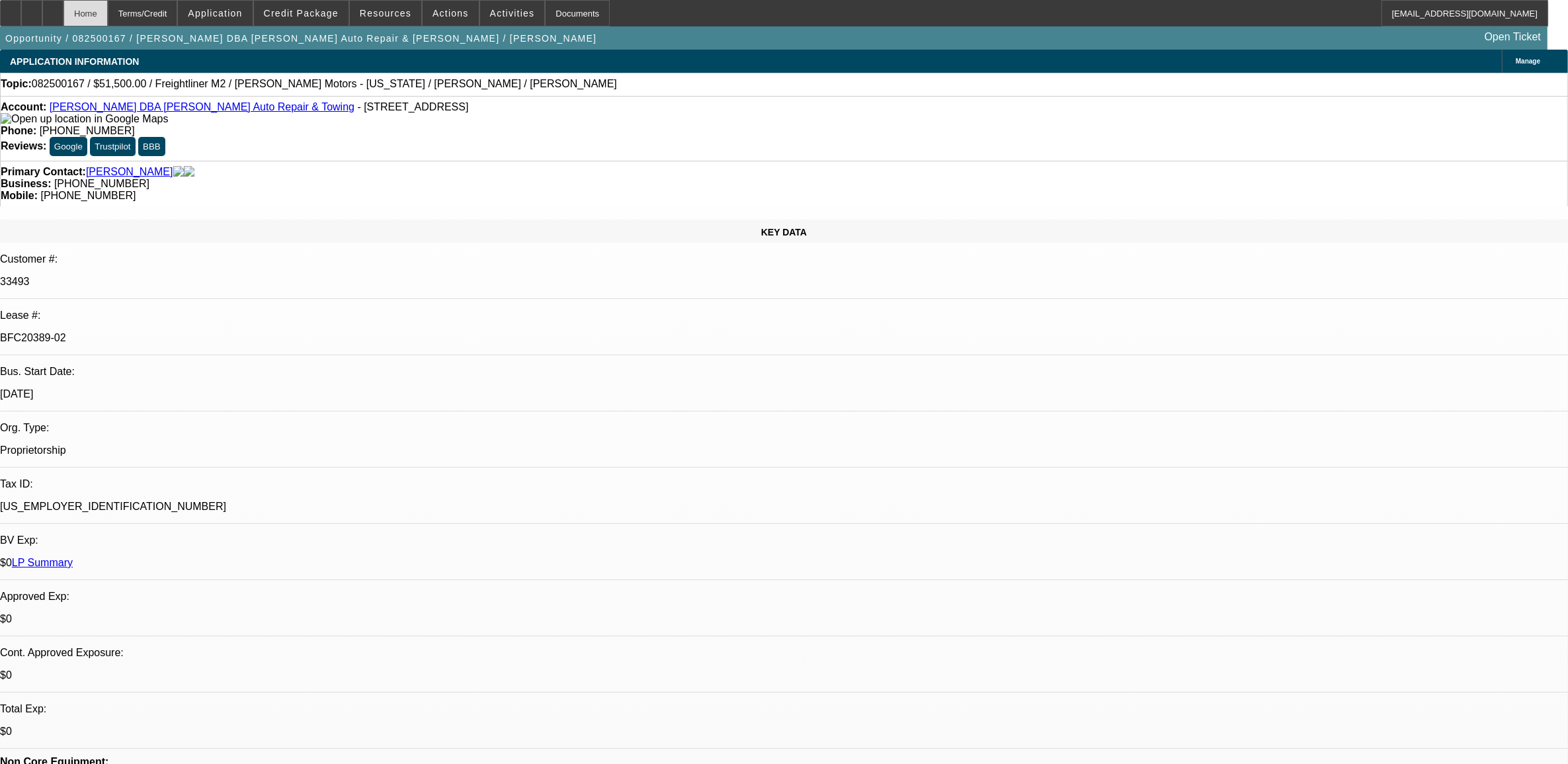
select select "0"
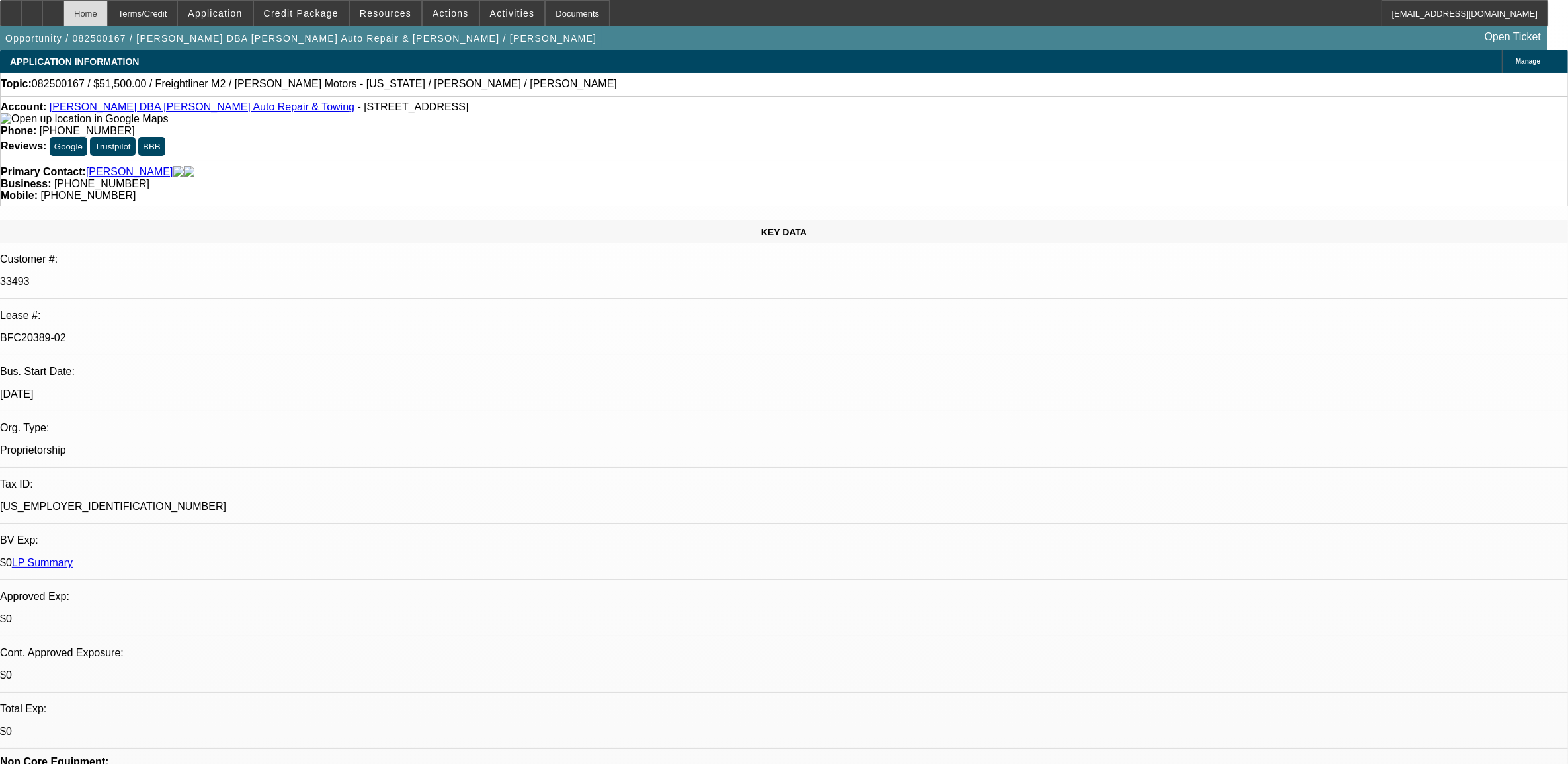
select select "0"
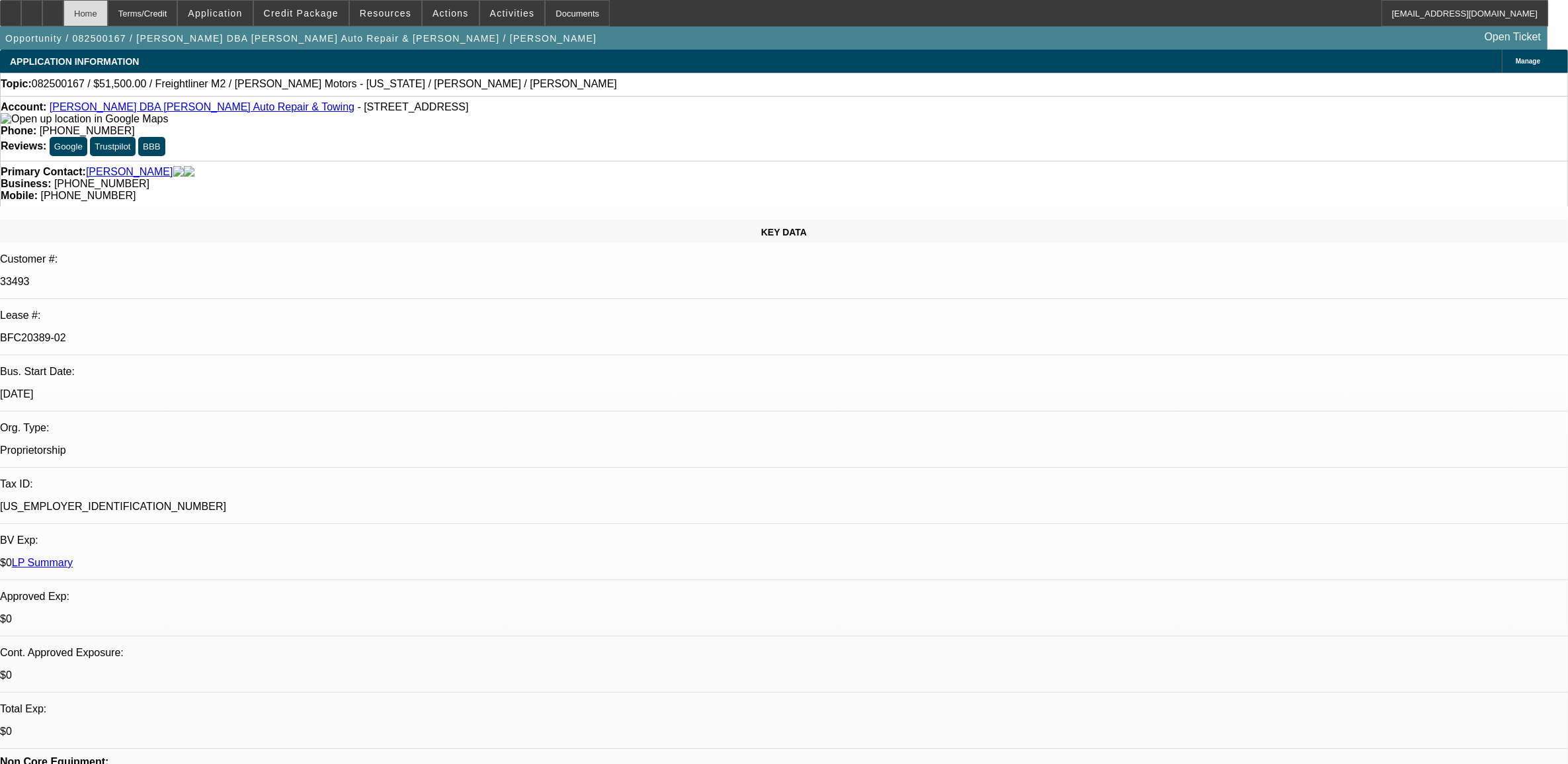
select select "0"
select select "1"
select select "2"
select select "6"
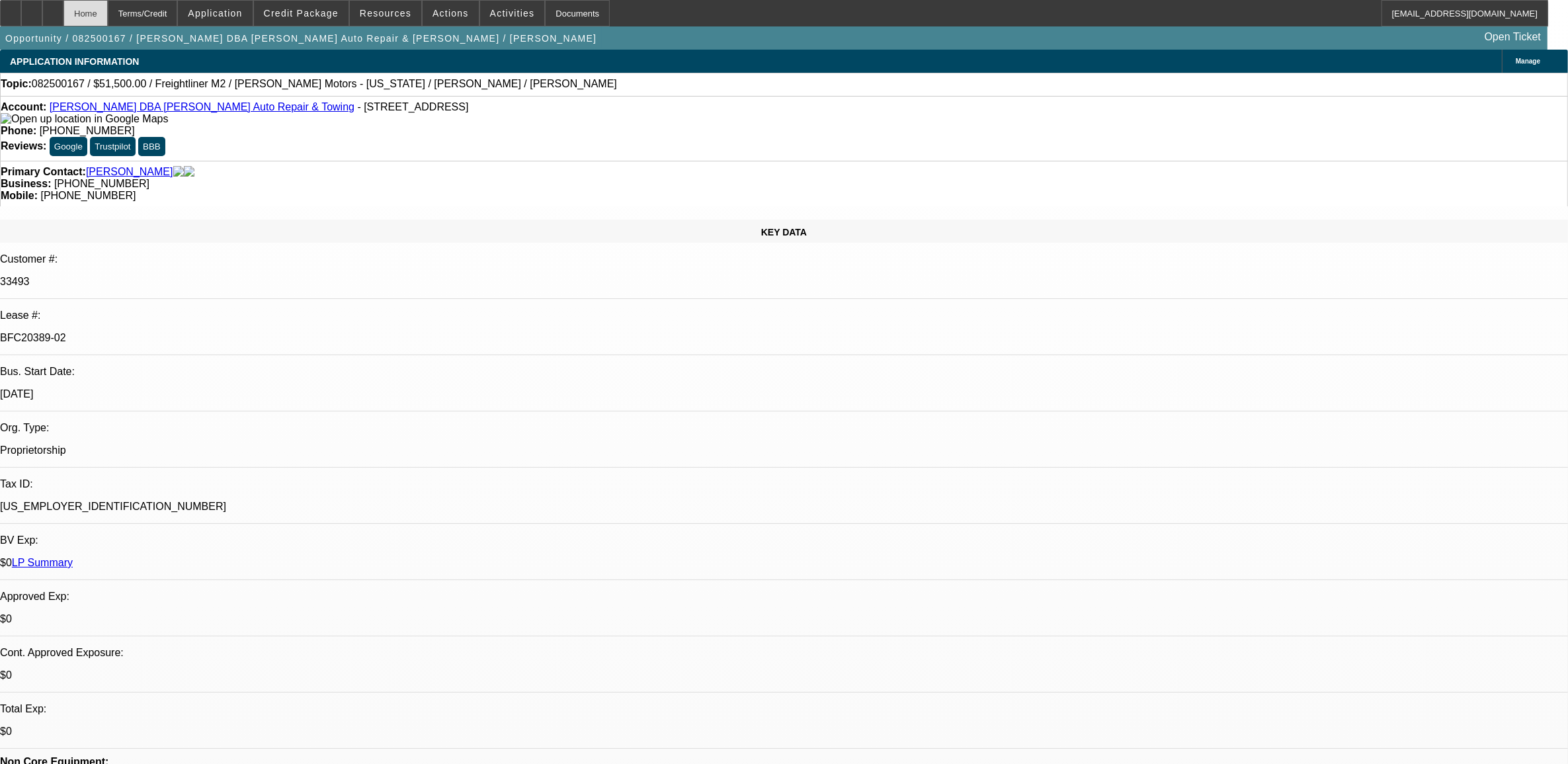
select select "1"
select select "2"
select select "6"
select select "1"
select select "2"
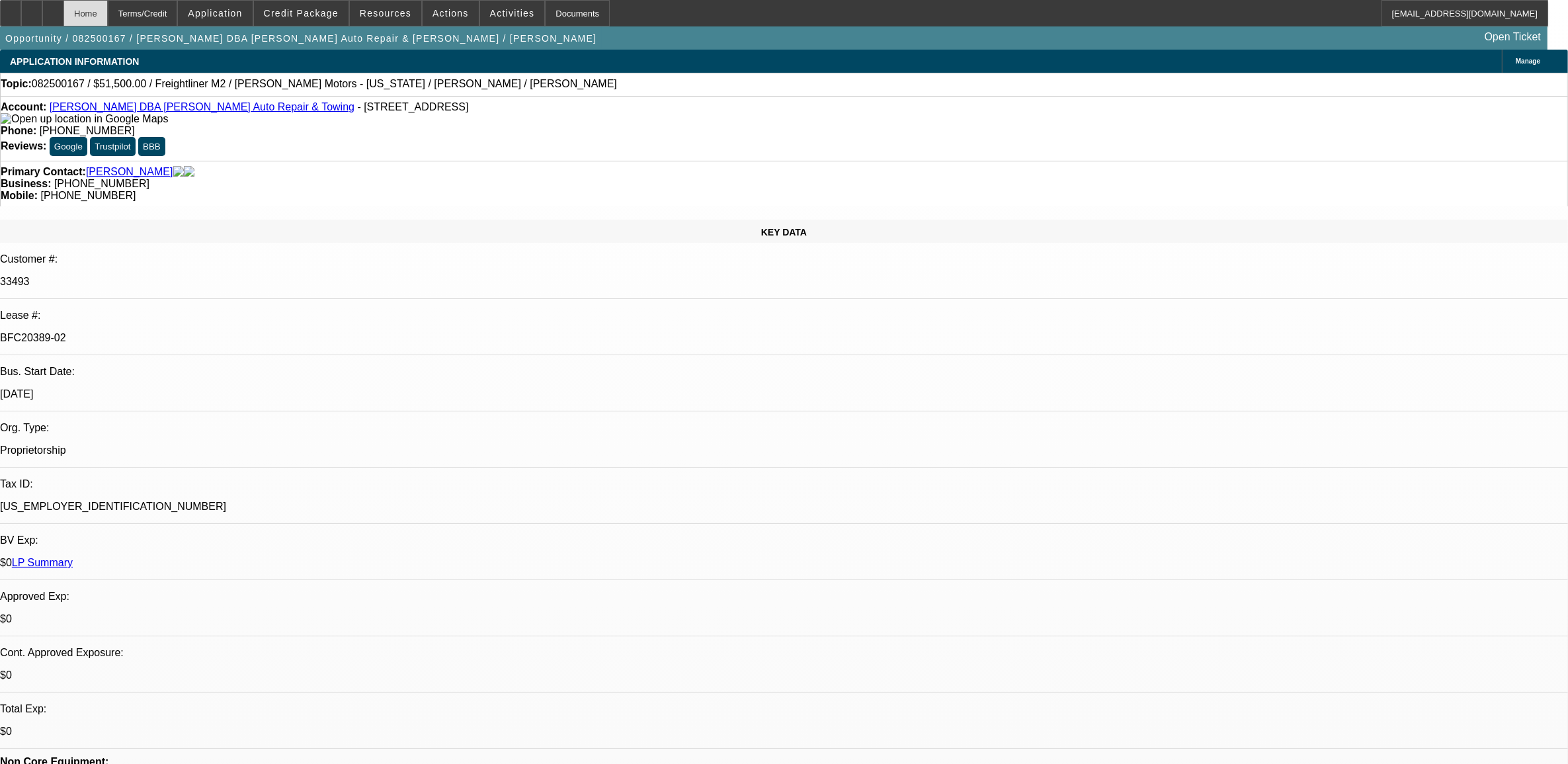
select select "6"
select select "1"
select select "2"
select select "6"
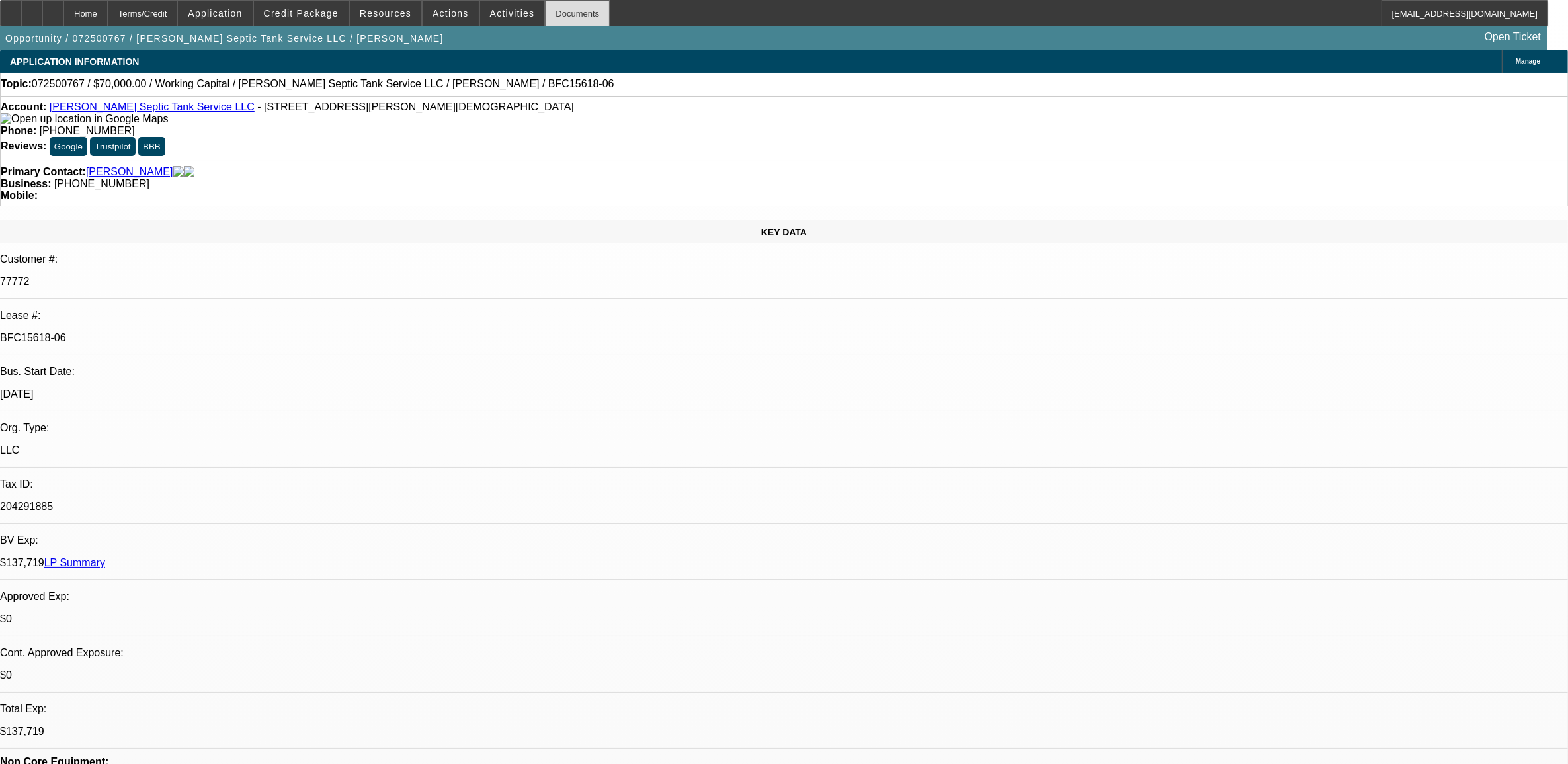
select select "0"
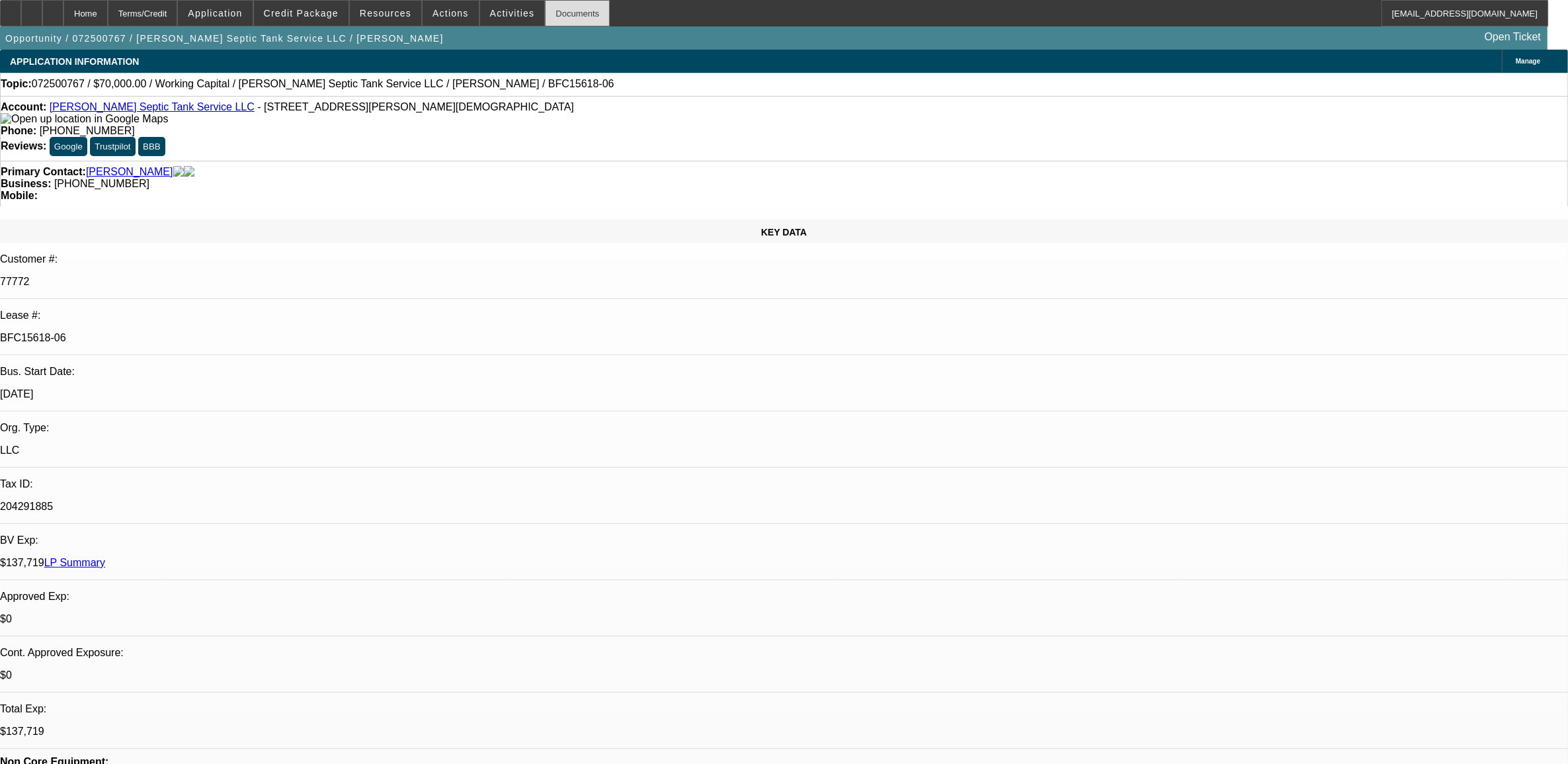
select select "0"
select select "1"
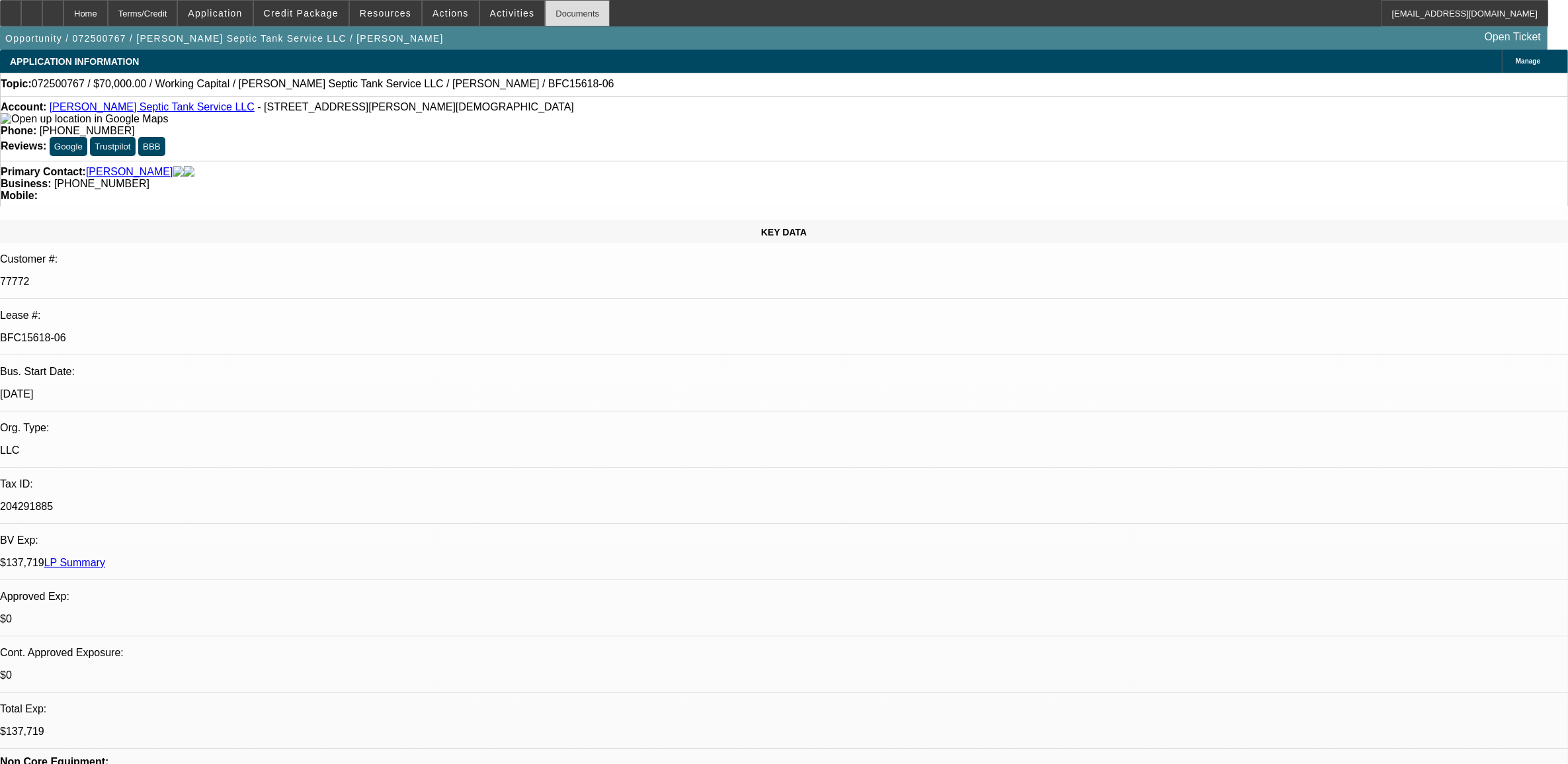
select select "2"
select select "6"
select select "1"
select select "2"
select select "6"
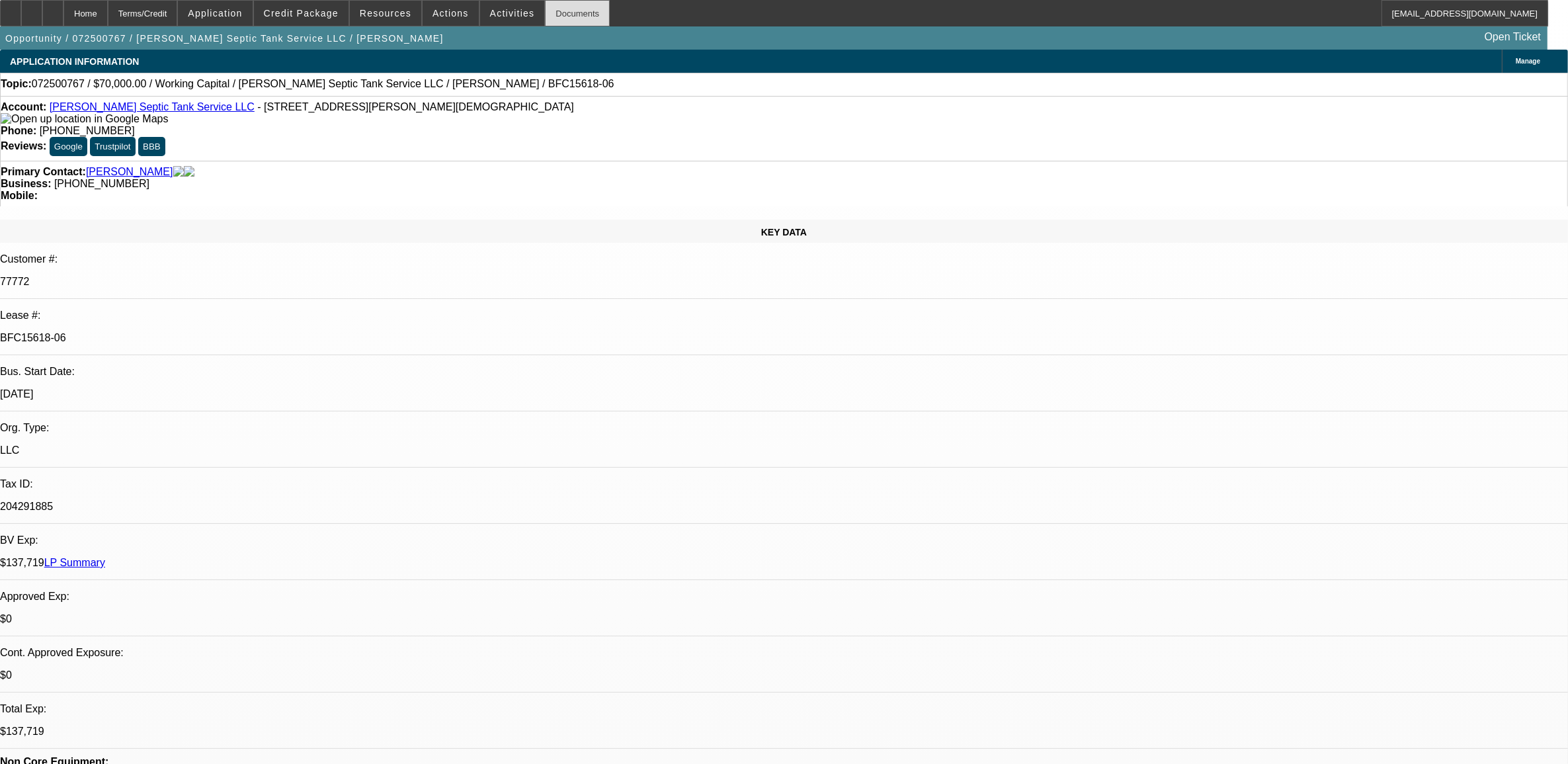
select select "1"
select select "2"
select select "6"
select select "0"
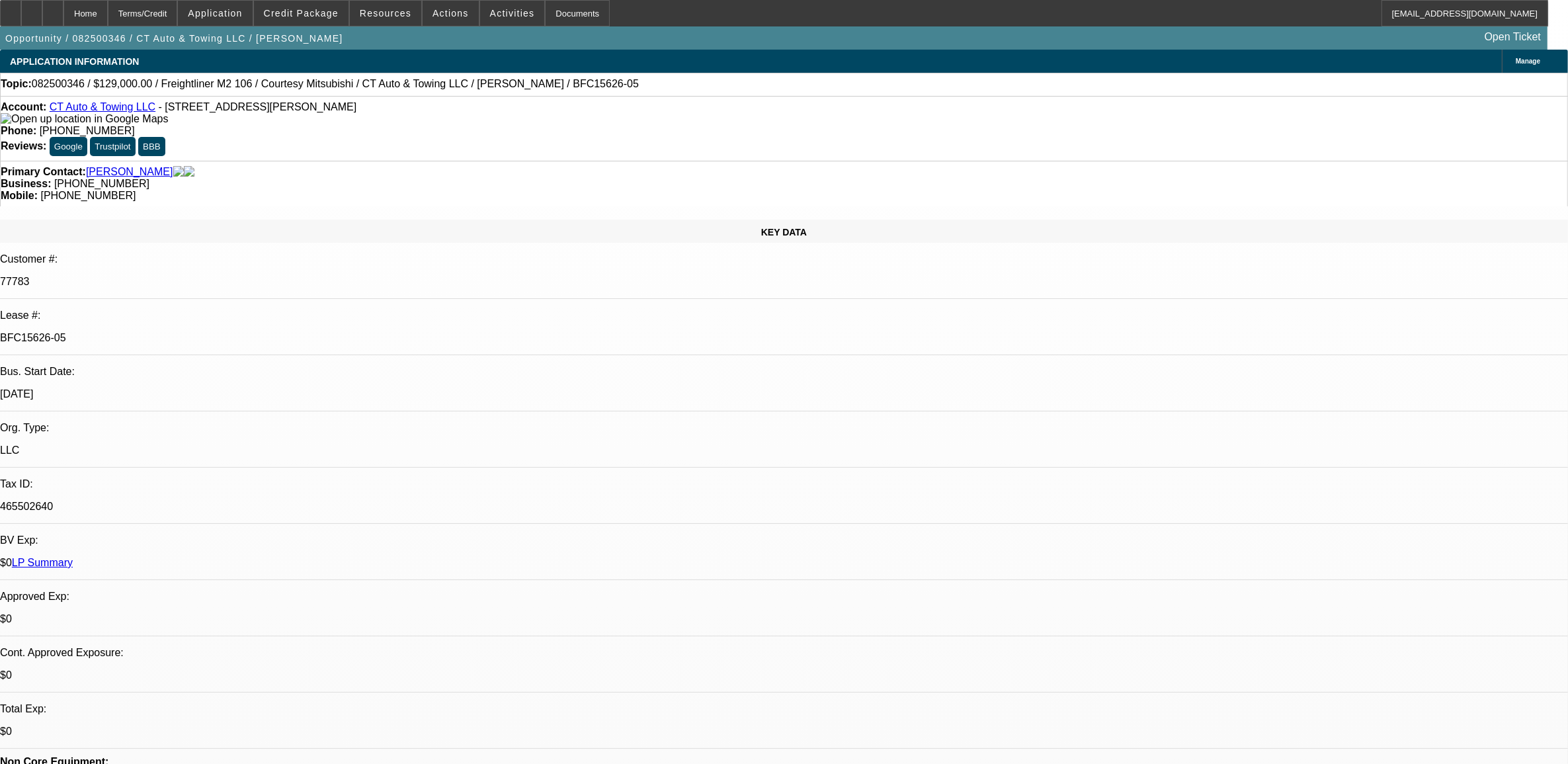
select select "0"
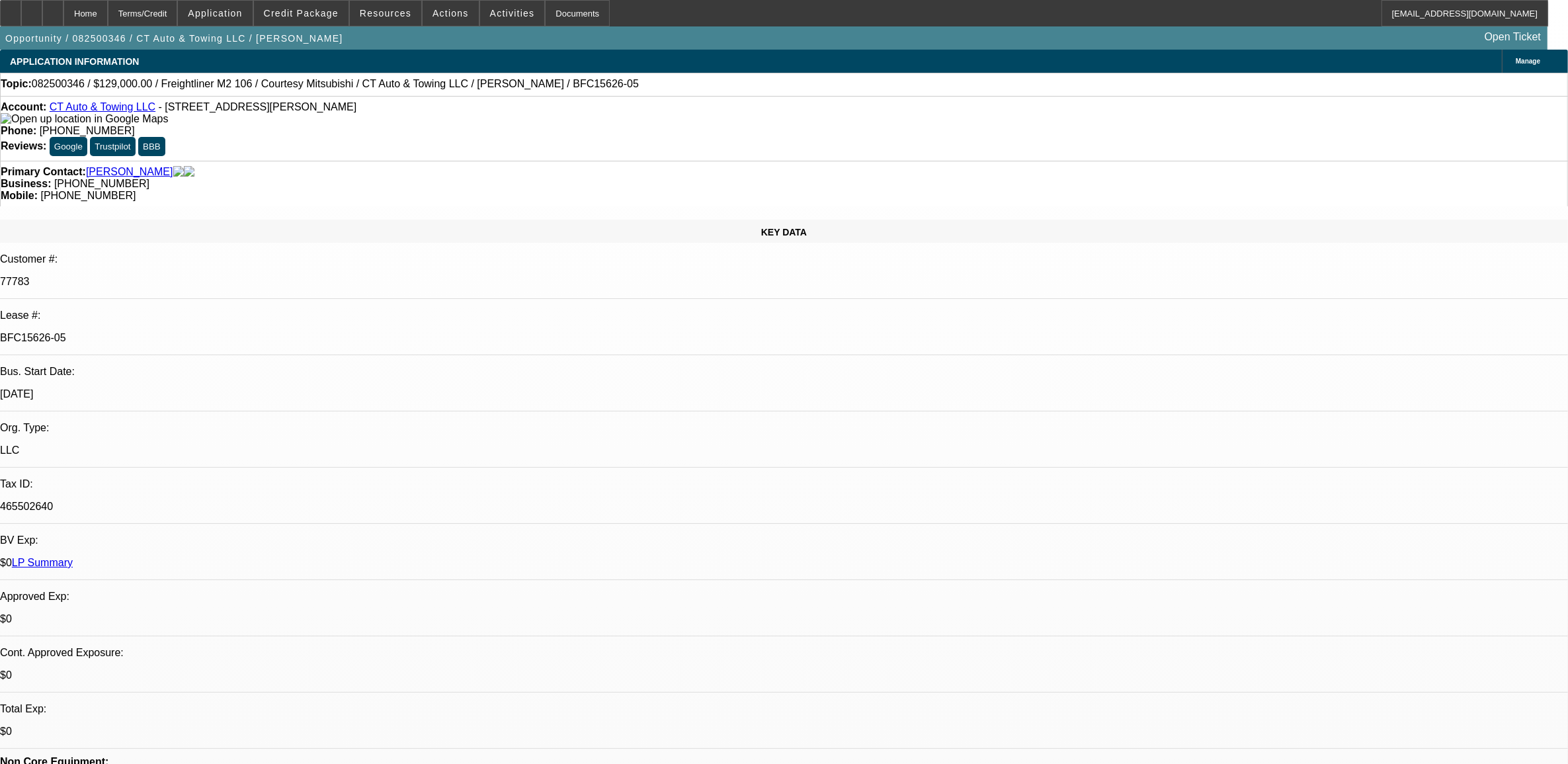
select select "0"
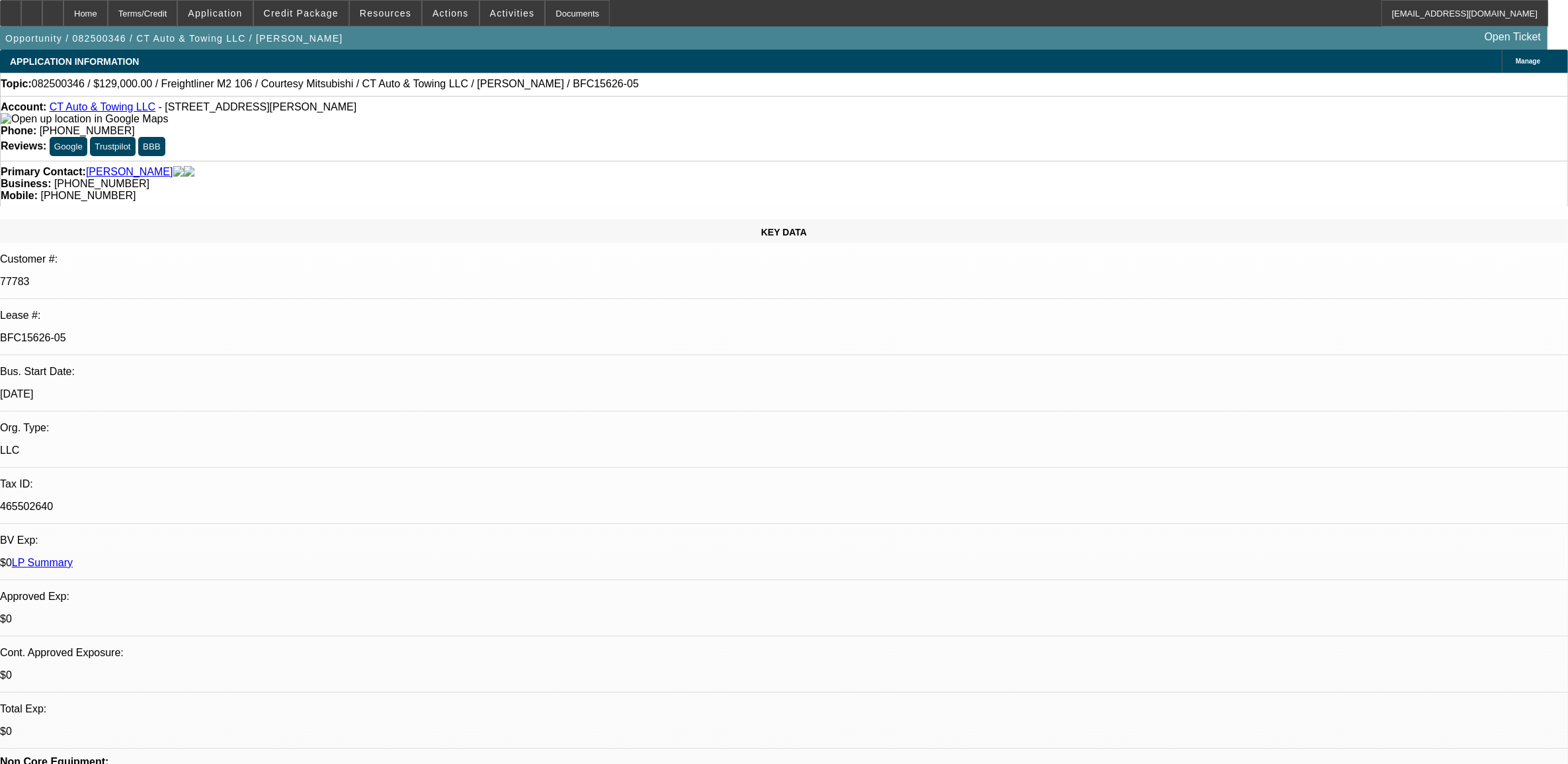
select select "1"
select select "2"
select select "6"
select select "1"
select select "9"
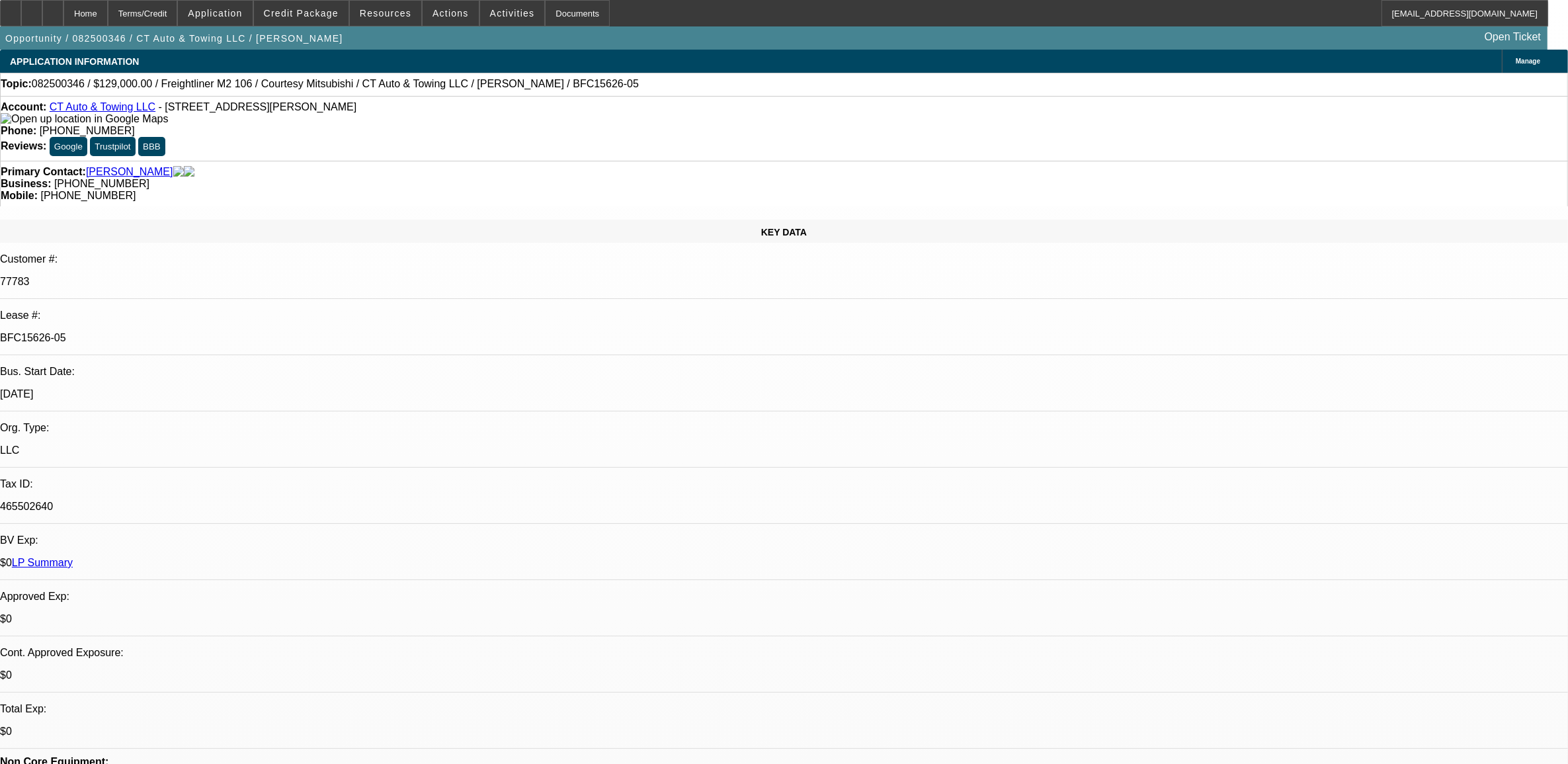
select select "6"
select select "1"
select select "3"
select select "6"
select select "1"
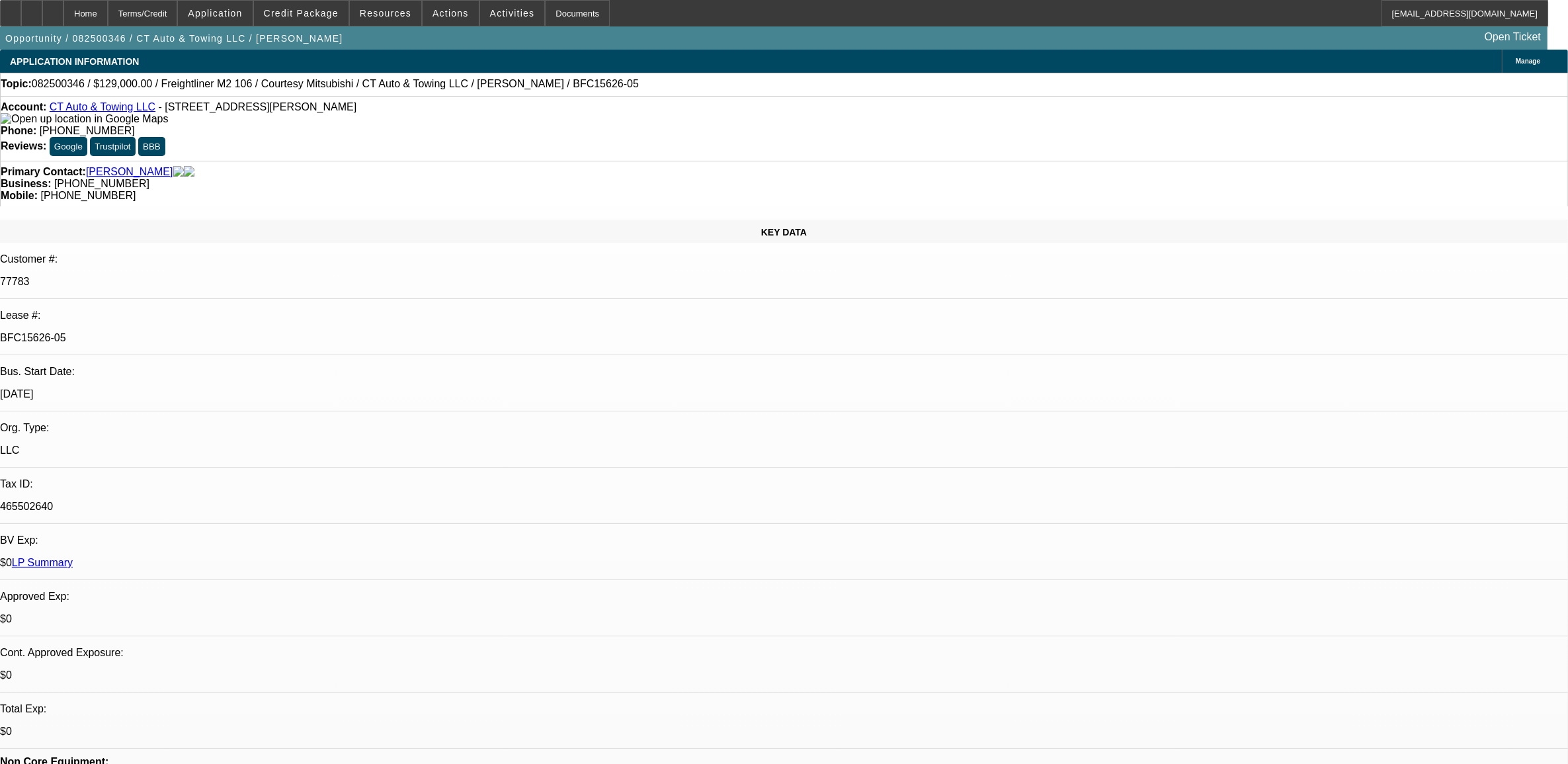
select select "1"
select select "6"
select select "0"
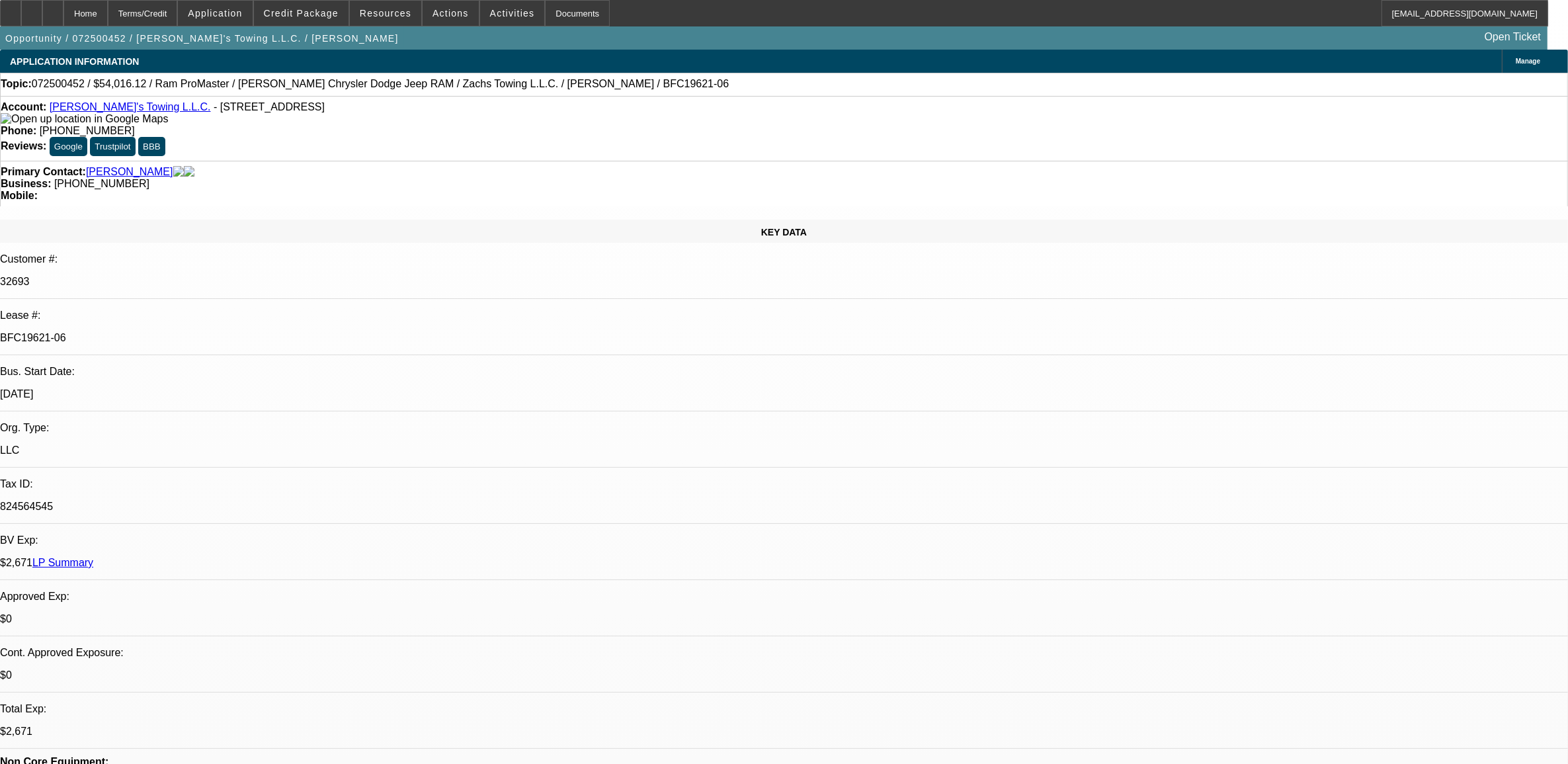
select select "0"
select select "0.1"
select select "0"
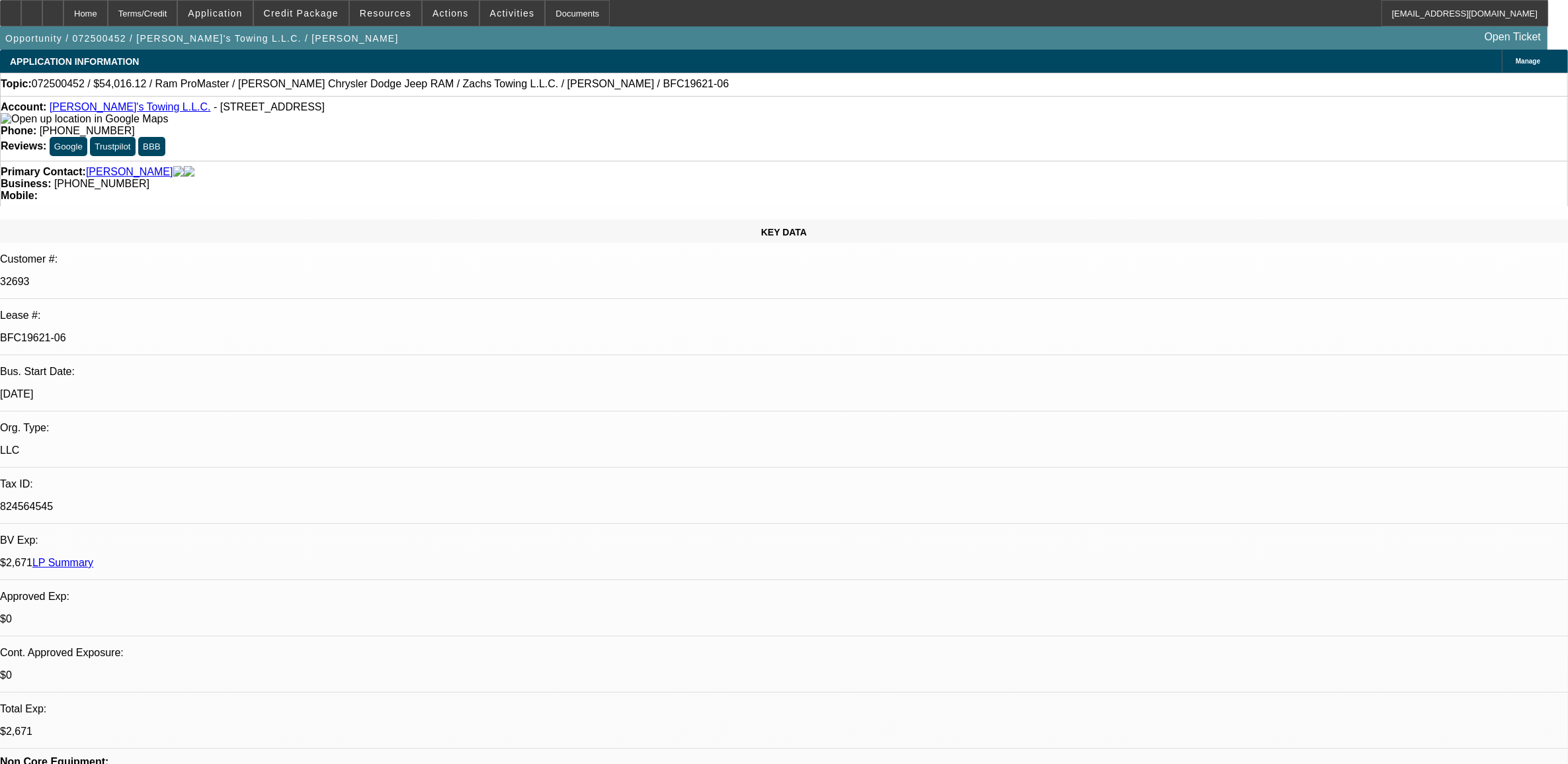
select select "0.1"
select select "0"
select select "0.1"
select select "1"
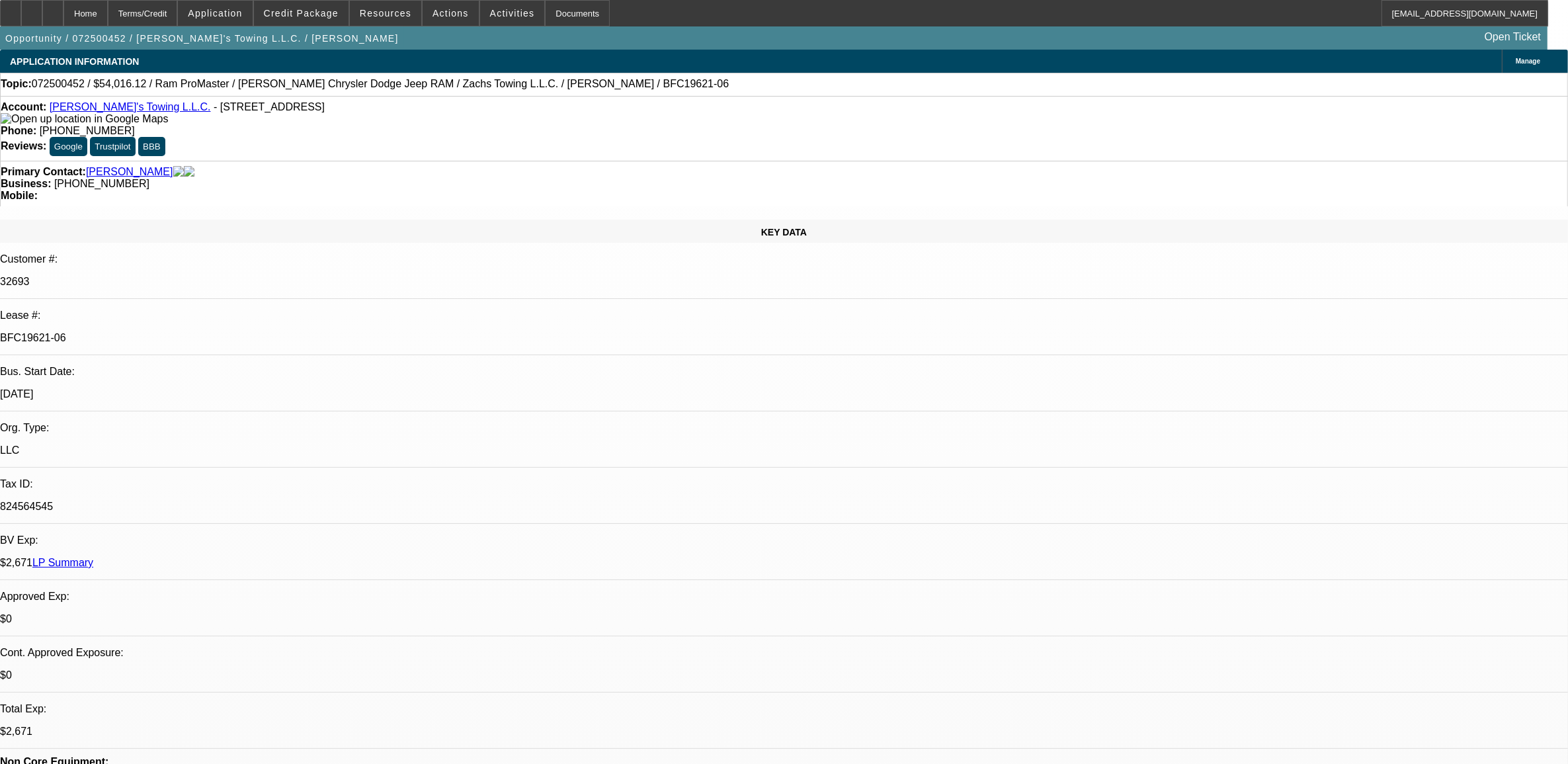
select select "3"
select select "6"
select select "1"
select select "3"
select select "4"
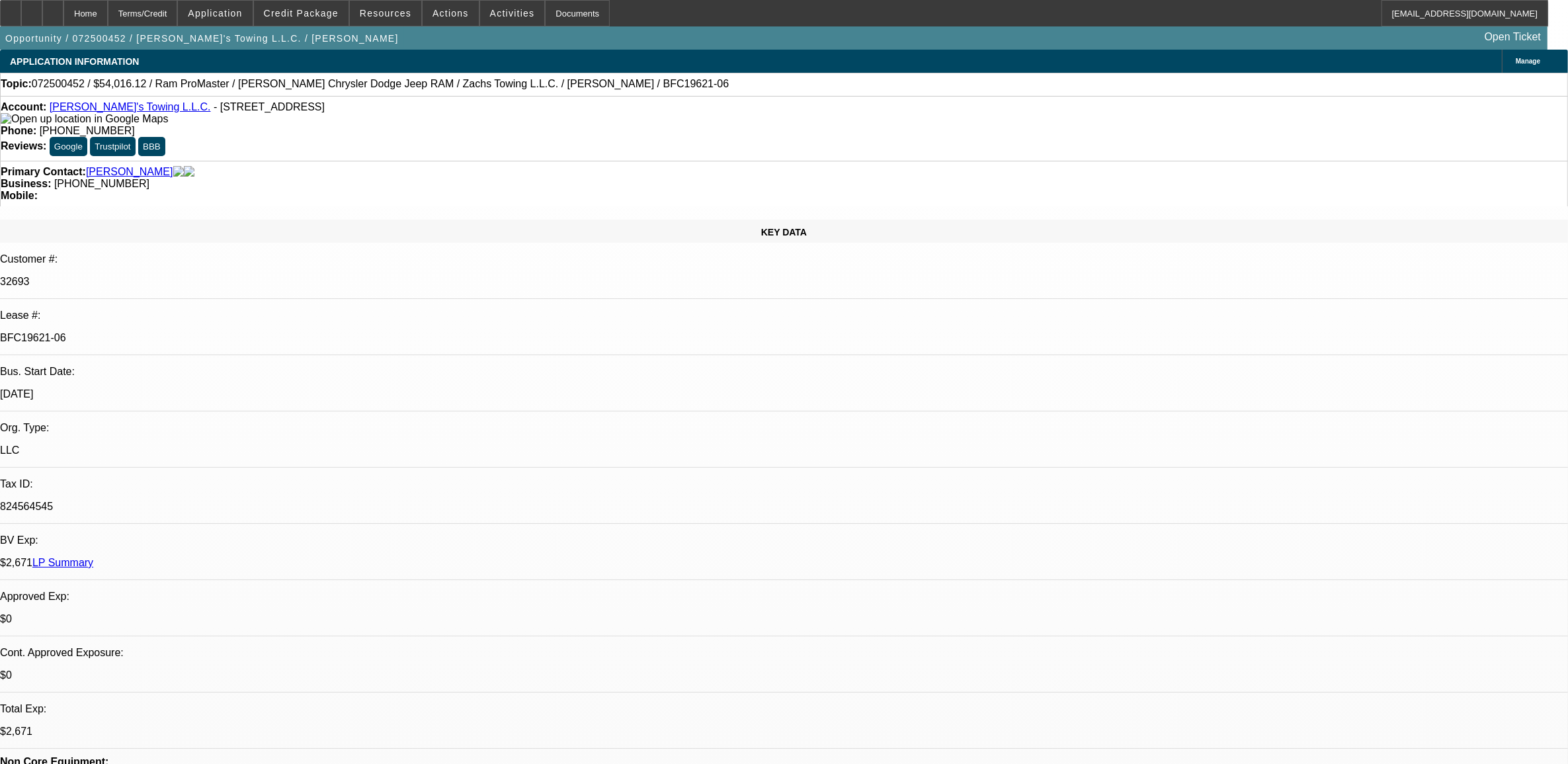
select select "1"
select select "3"
select select "4"
select select "1"
select select "3"
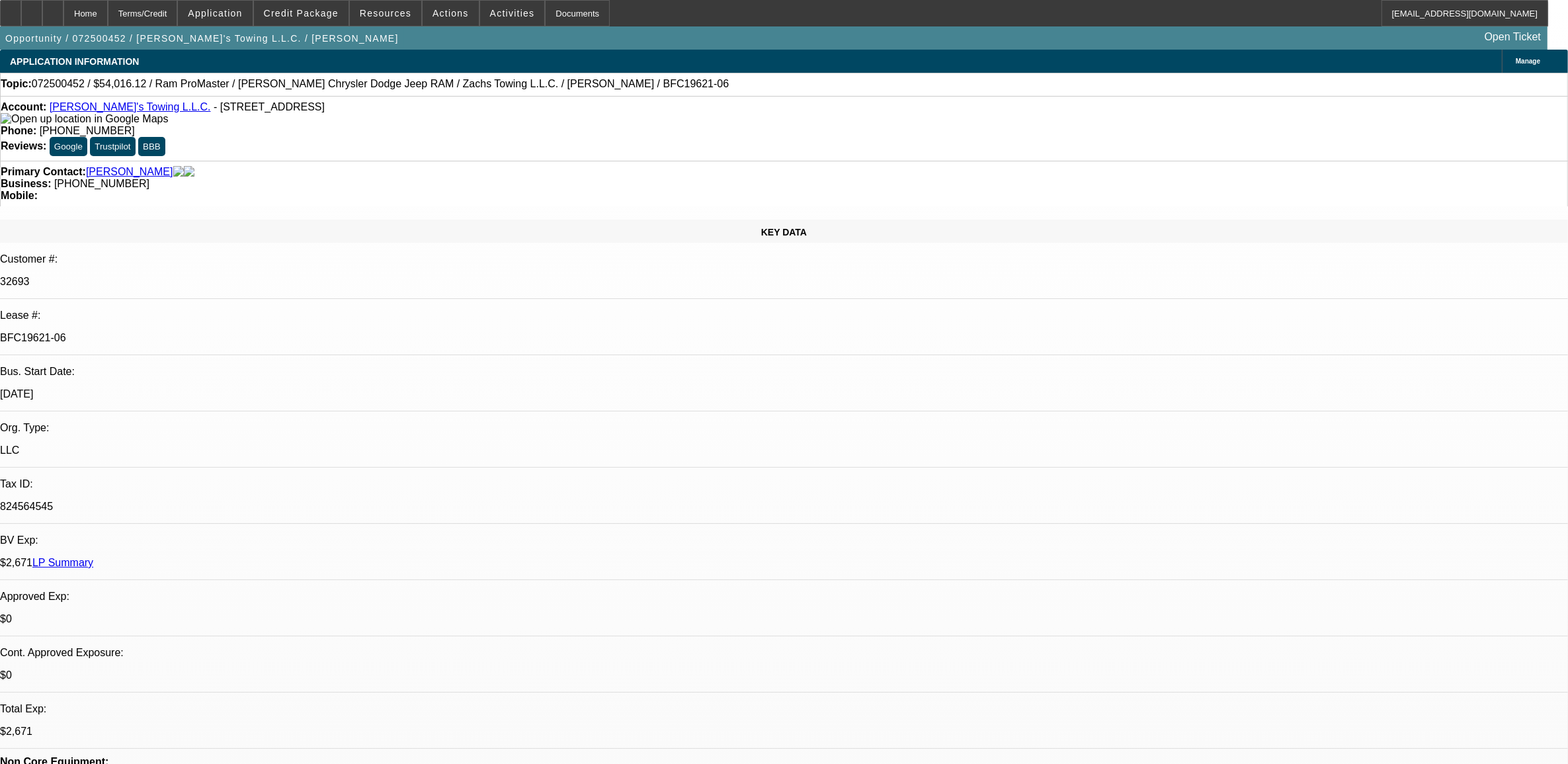
select select "4"
select select "0"
select select "2"
select select "0"
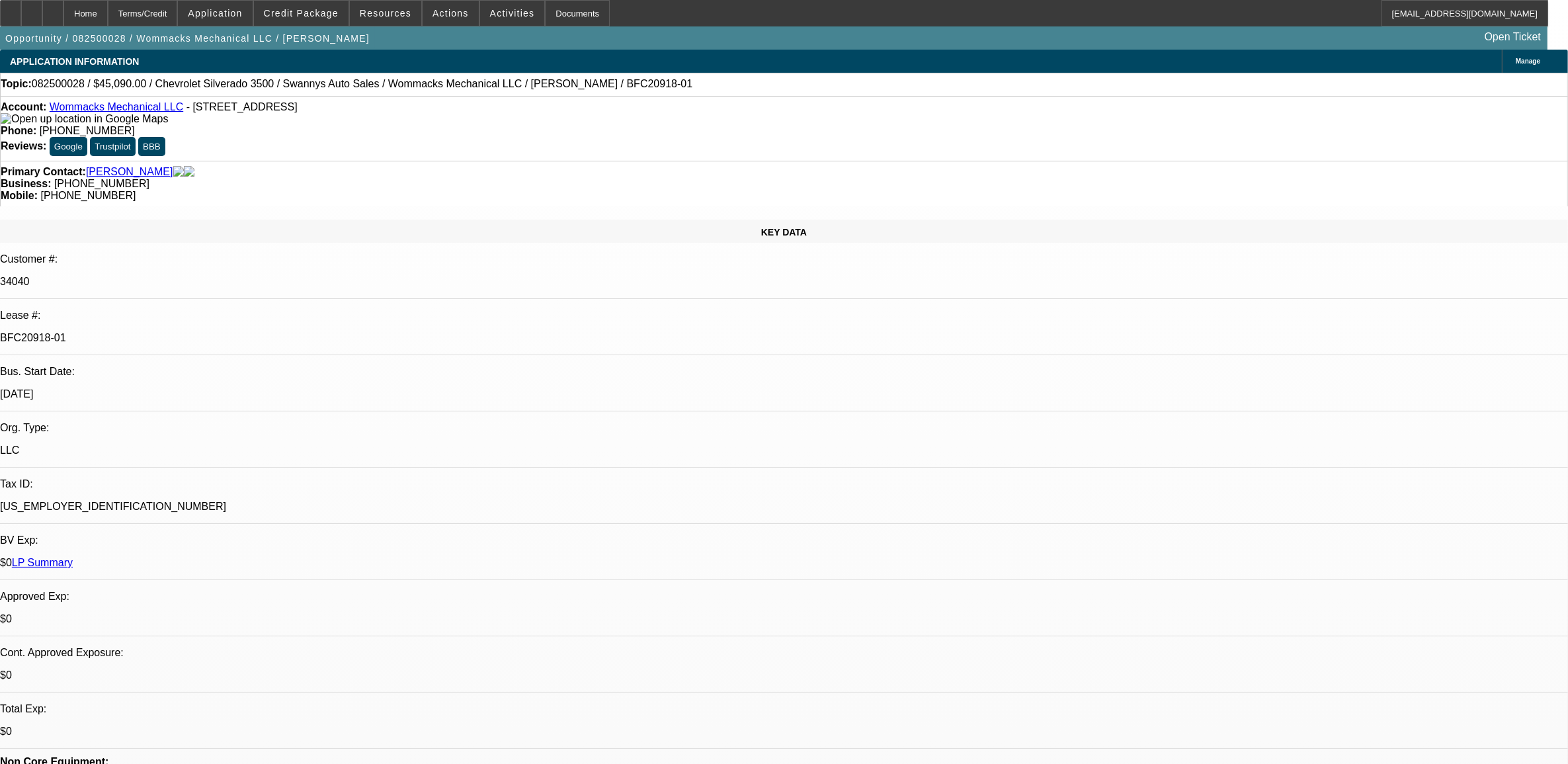
select select "2"
select select "0"
select select "2"
select select "0.1"
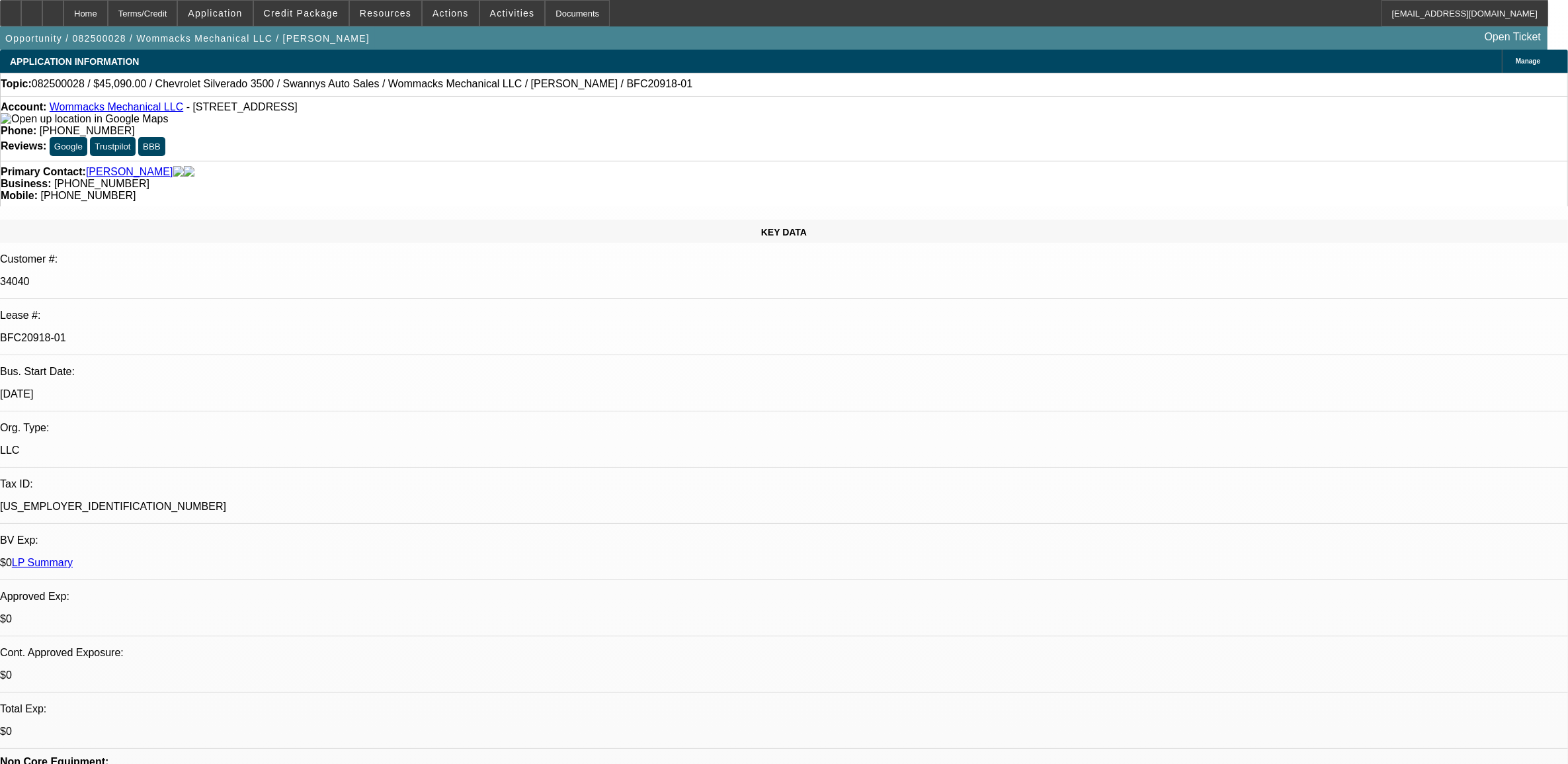
select select "0"
select select "2"
select select "0.1"
select select "1"
select select "2"
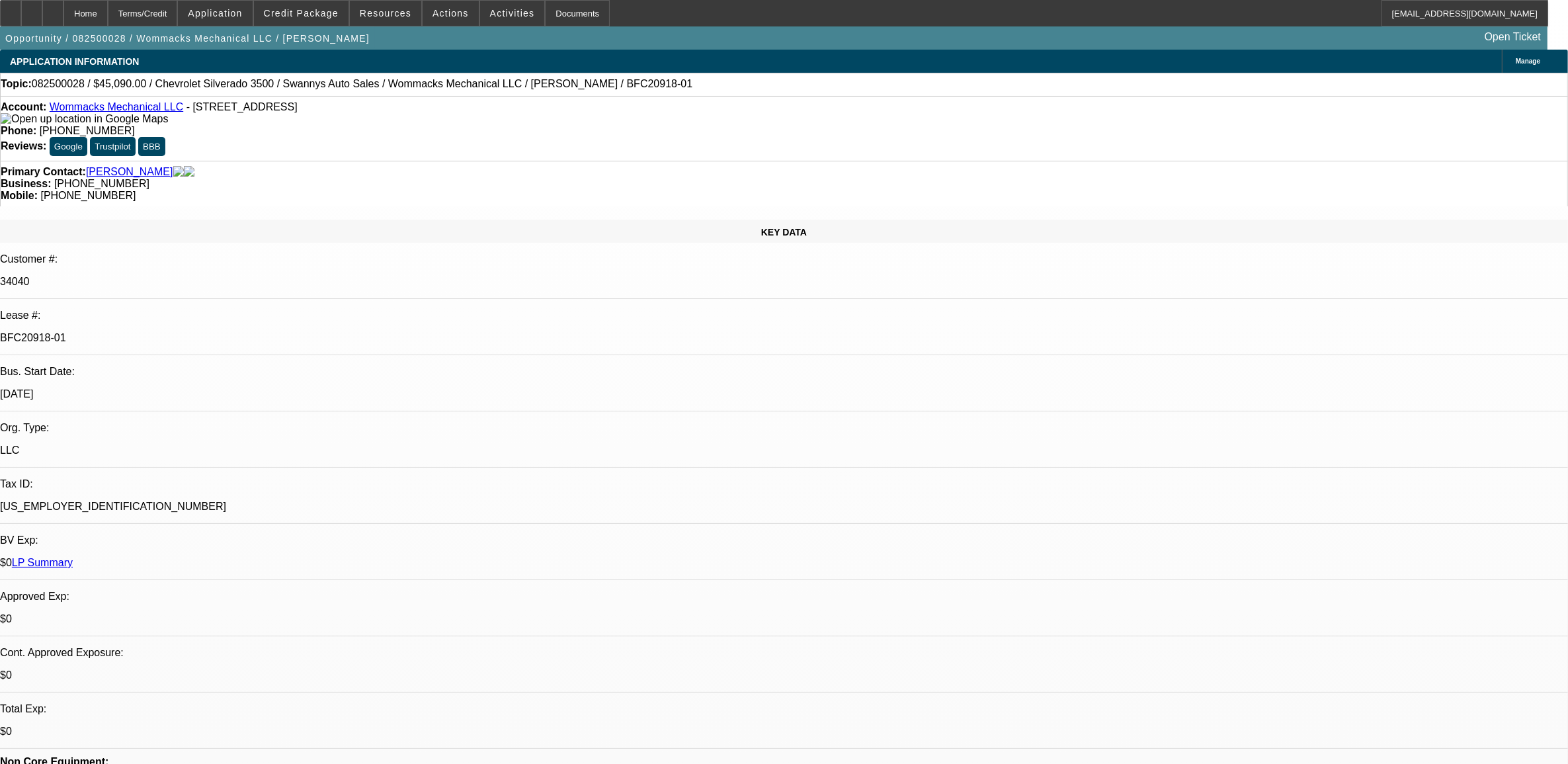
select select "6"
select select "1"
select select "2"
select select "6"
select select "1"
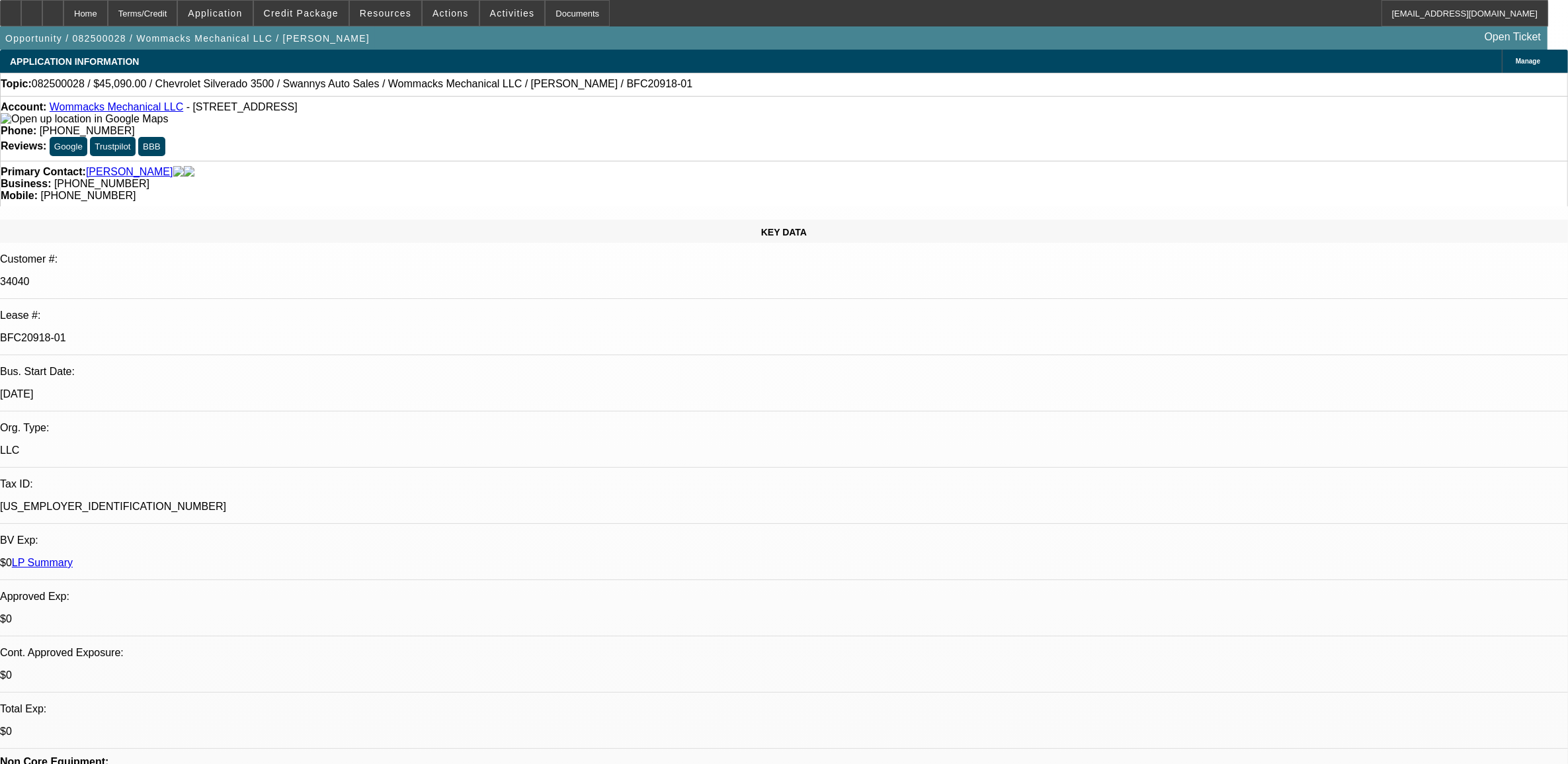
select select "2"
select select "4"
select select "1"
select select "2"
select select "4"
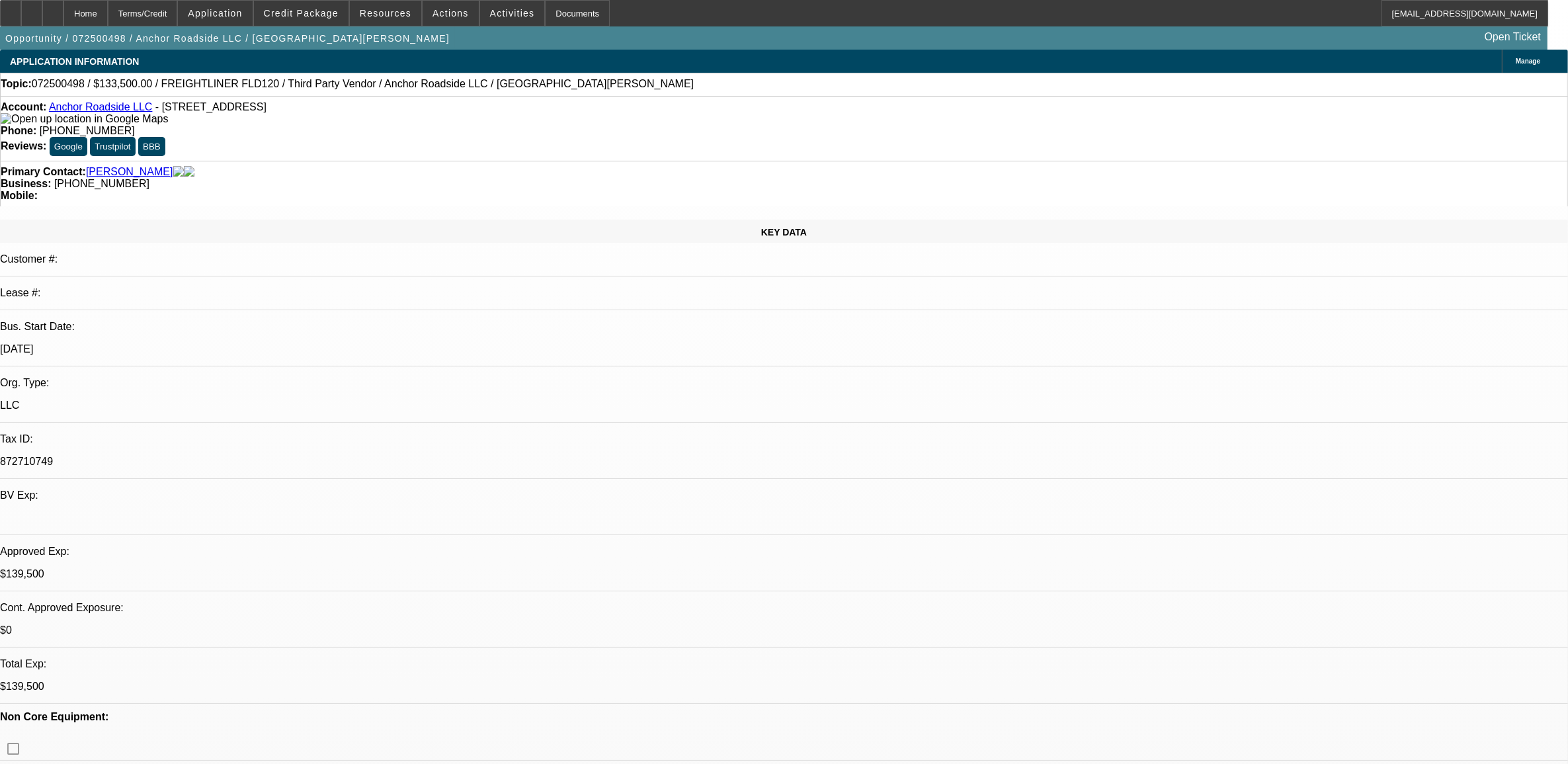
select select "0"
select select "0.1"
select select "0"
select select "0.1"
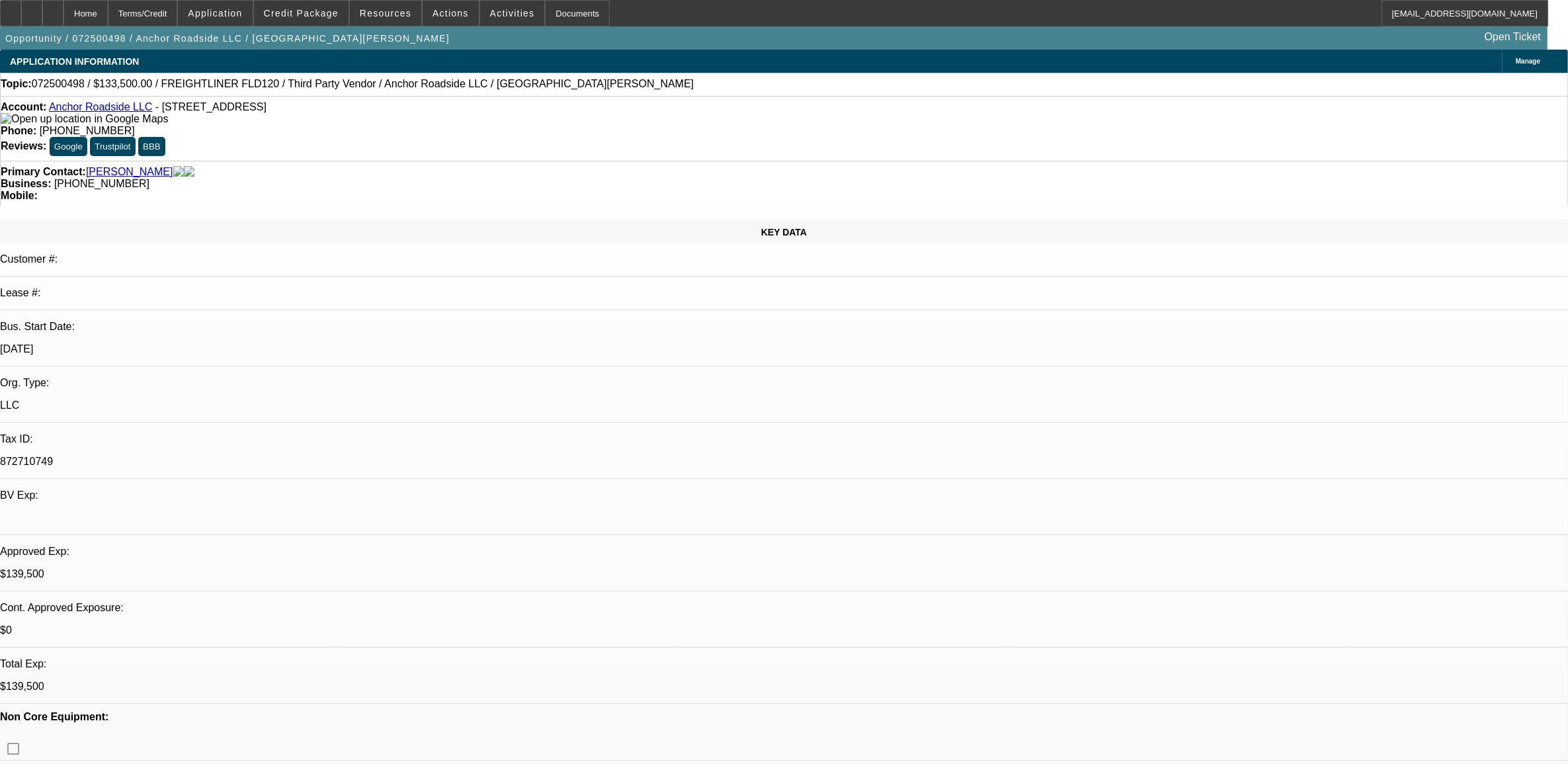
select select "0"
select select "2"
select select "0.1"
select select "0"
select select "2"
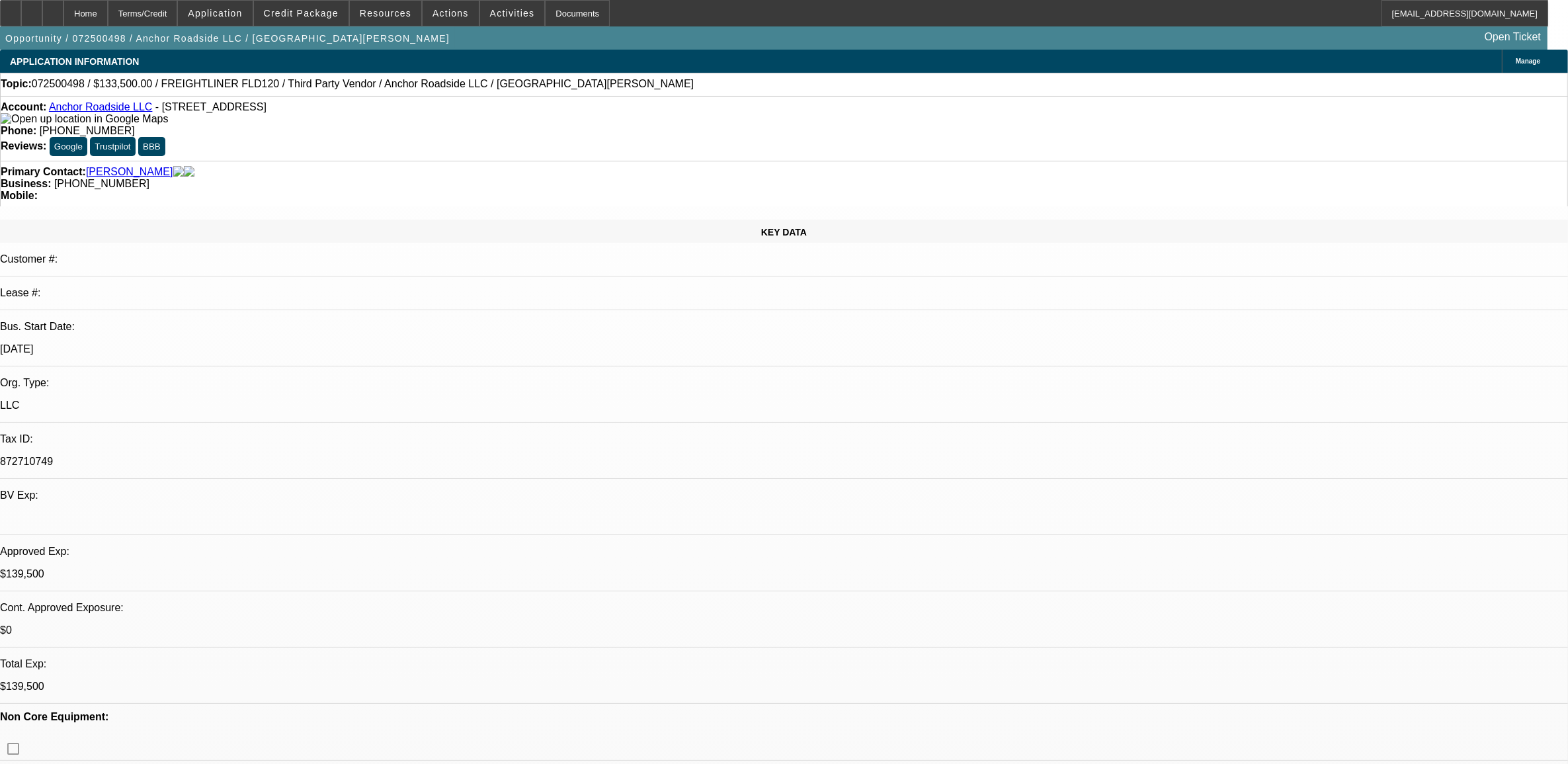
select select "0.1"
select select "1"
select select "2"
select select "4"
select select "1"
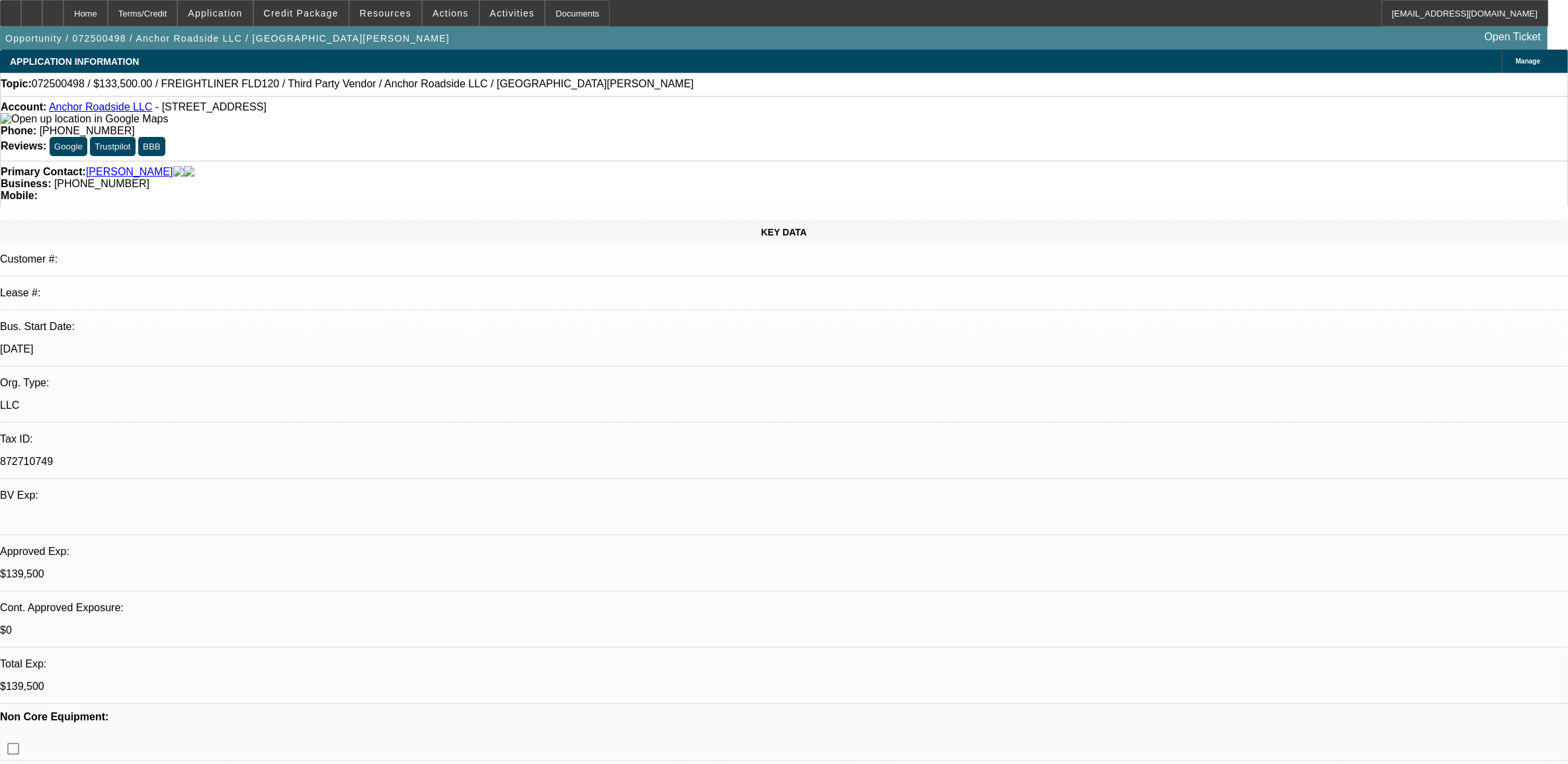
select select "2"
select select "4"
select select "1"
select select "2"
select select "4"
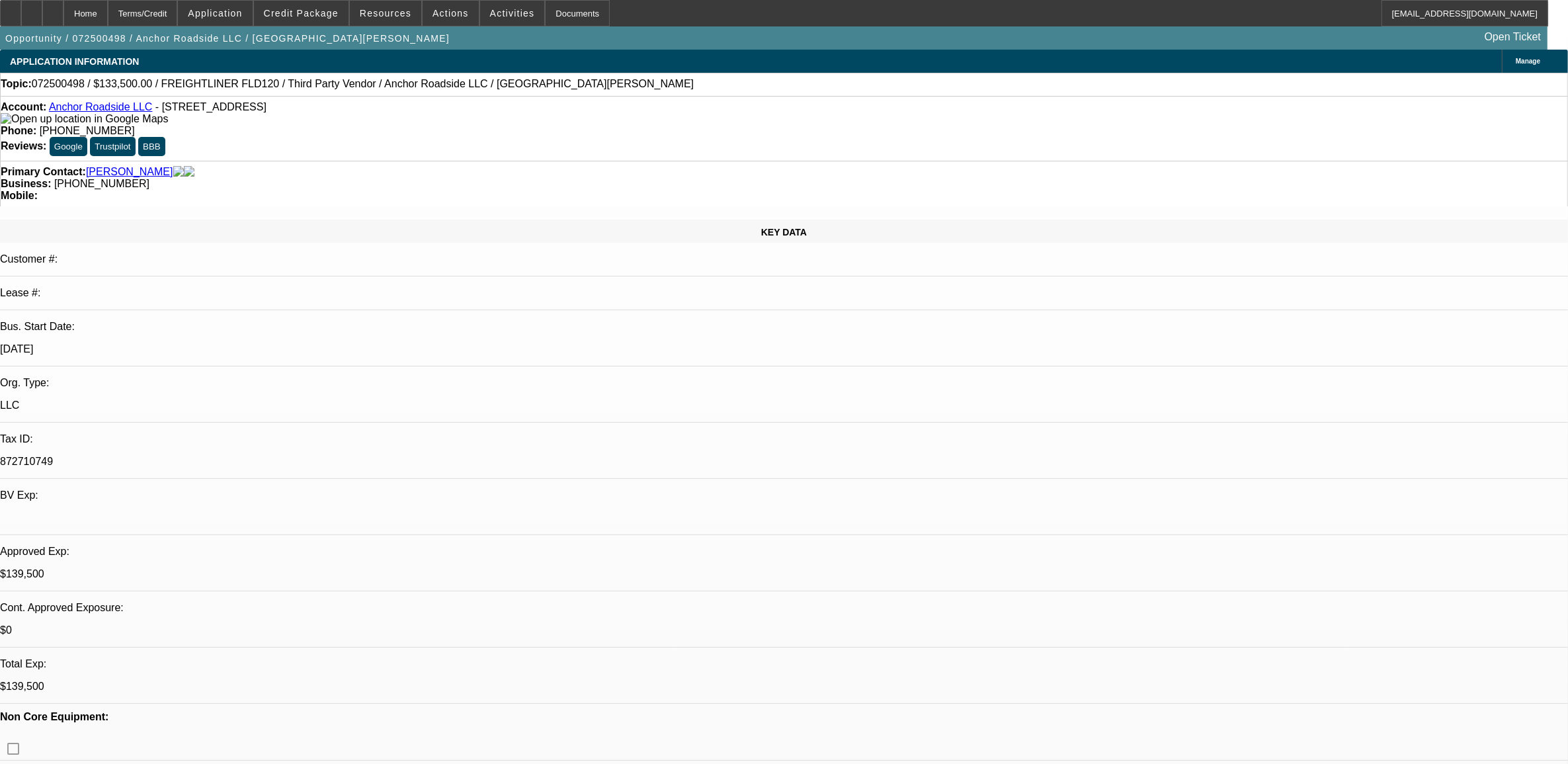
select select "1"
select select "2"
select select "4"
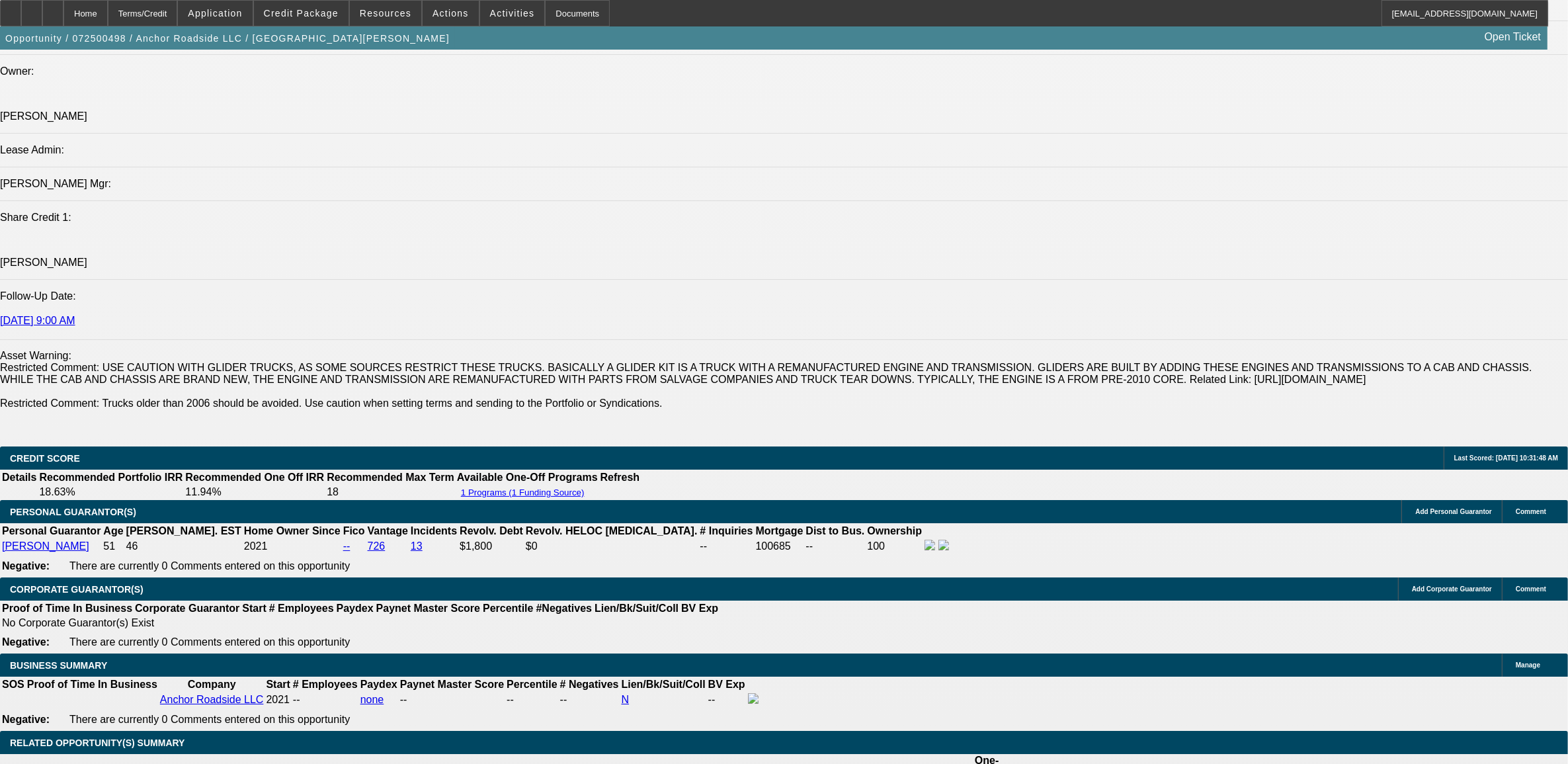
scroll to position [1654, 0]
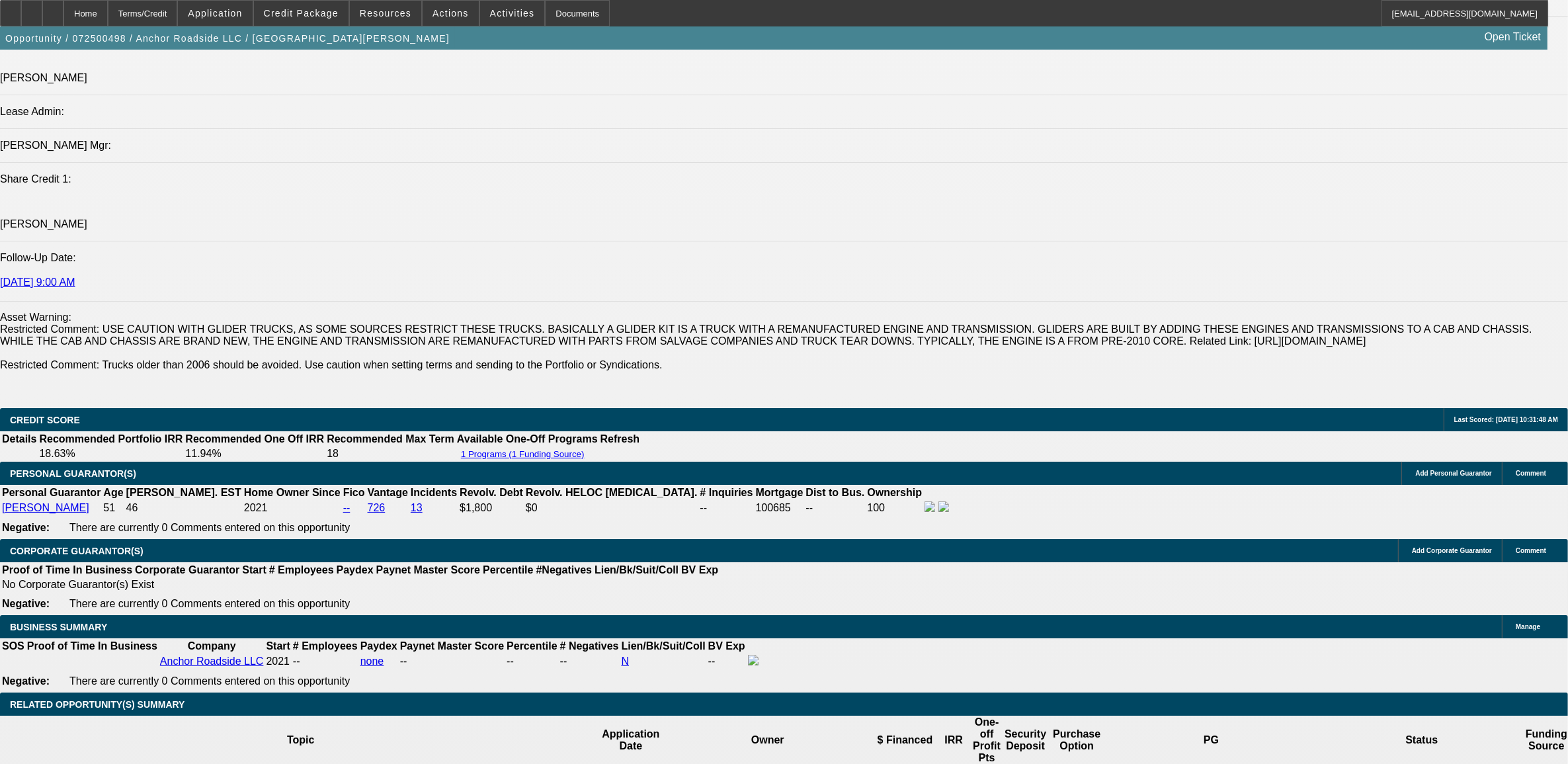
radio input "true"
type textarea "9.19, left another message."
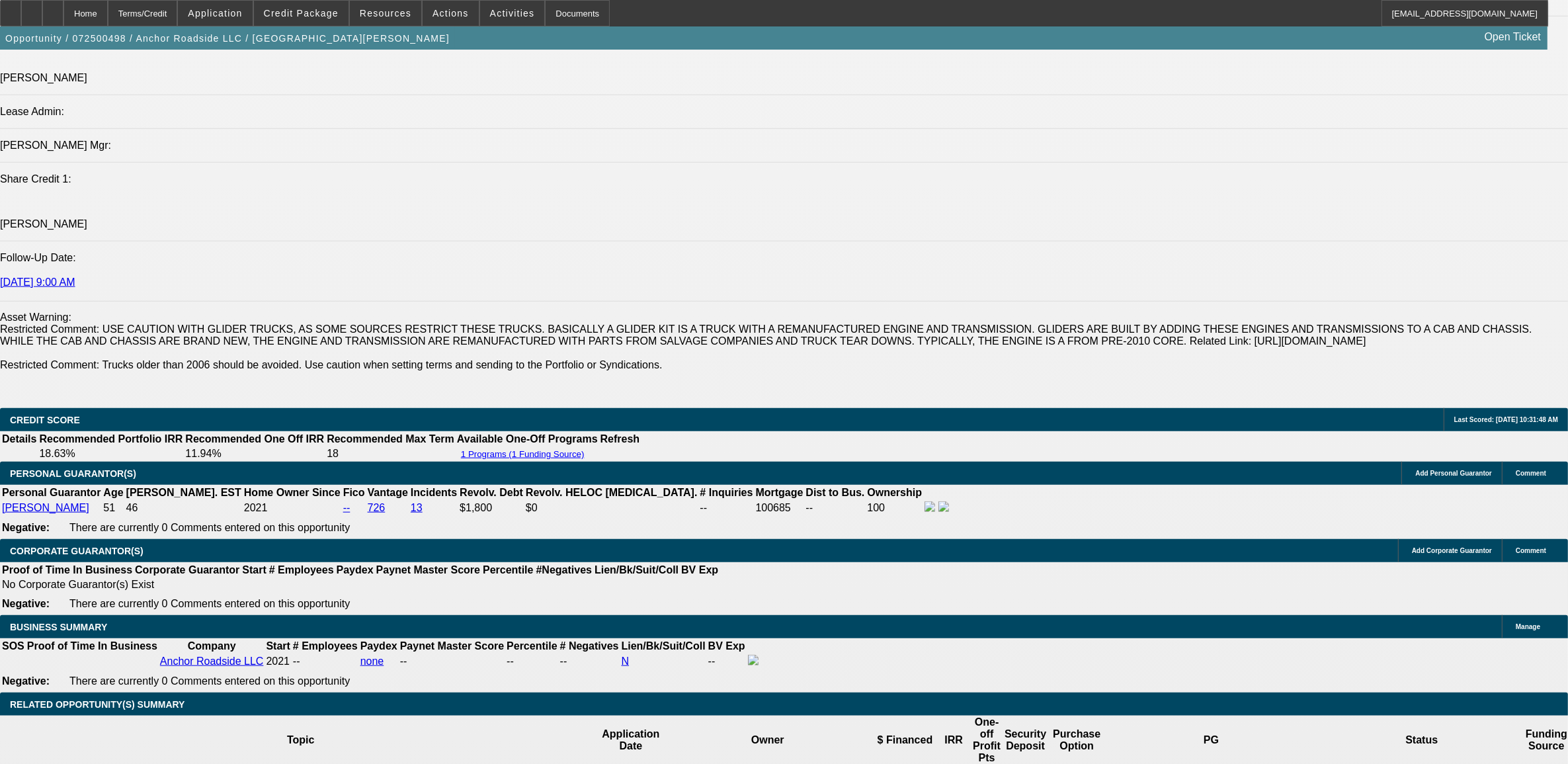
drag, startPoint x: 1433, startPoint y: 306, endPoint x: 1491, endPoint y: 342, distance: 68.3
radio input "true"
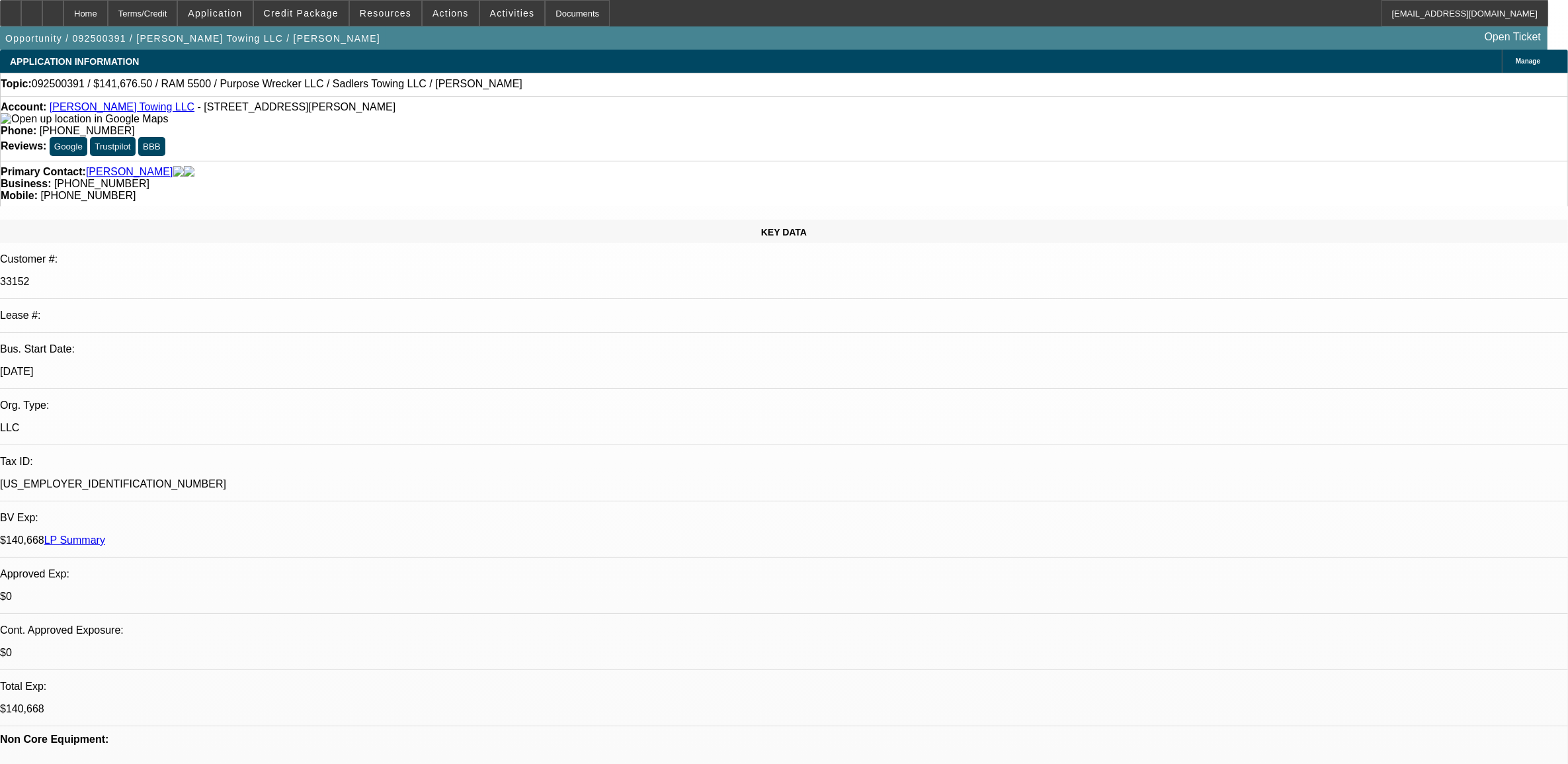
select select "0"
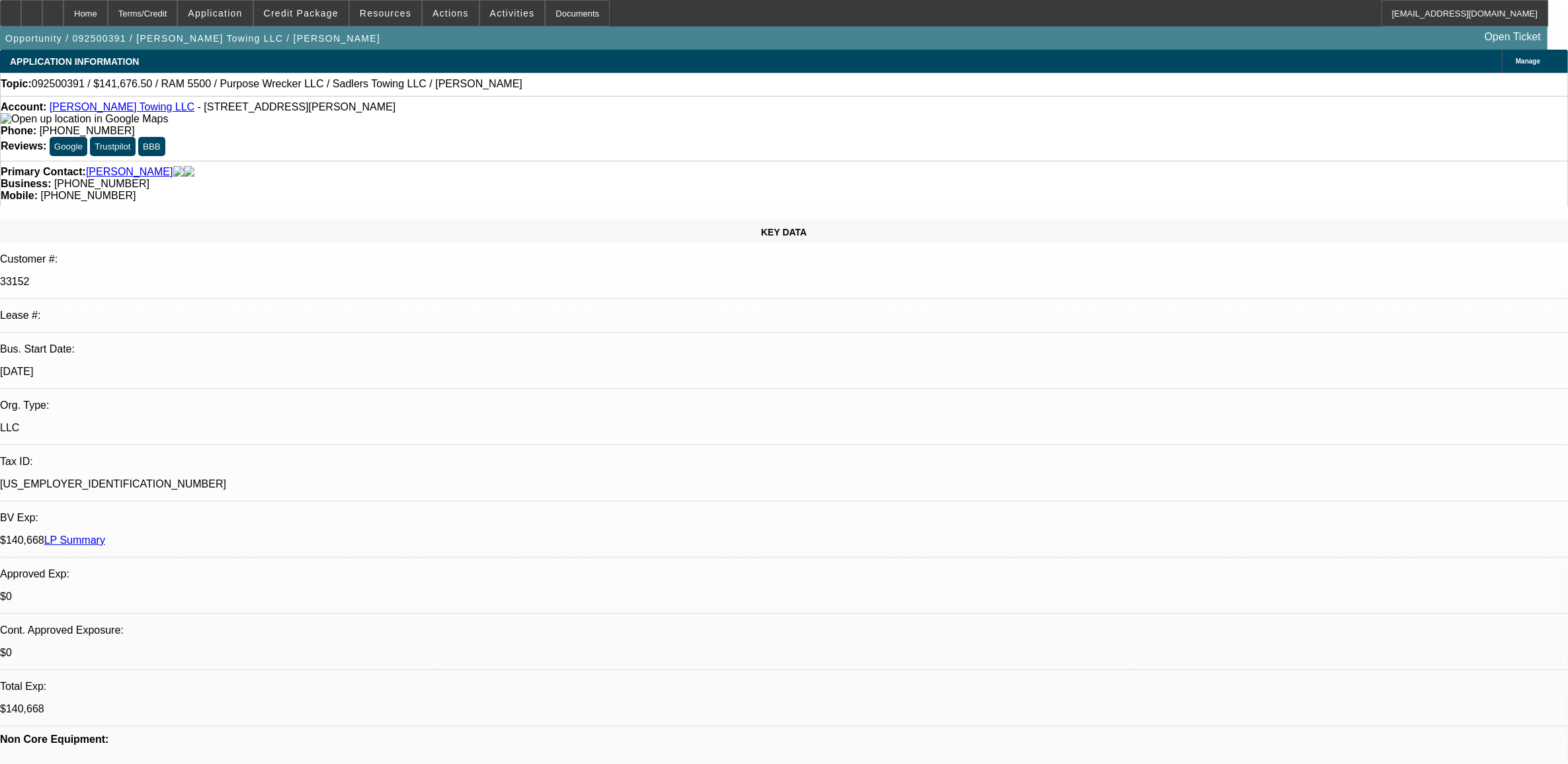
select select "0"
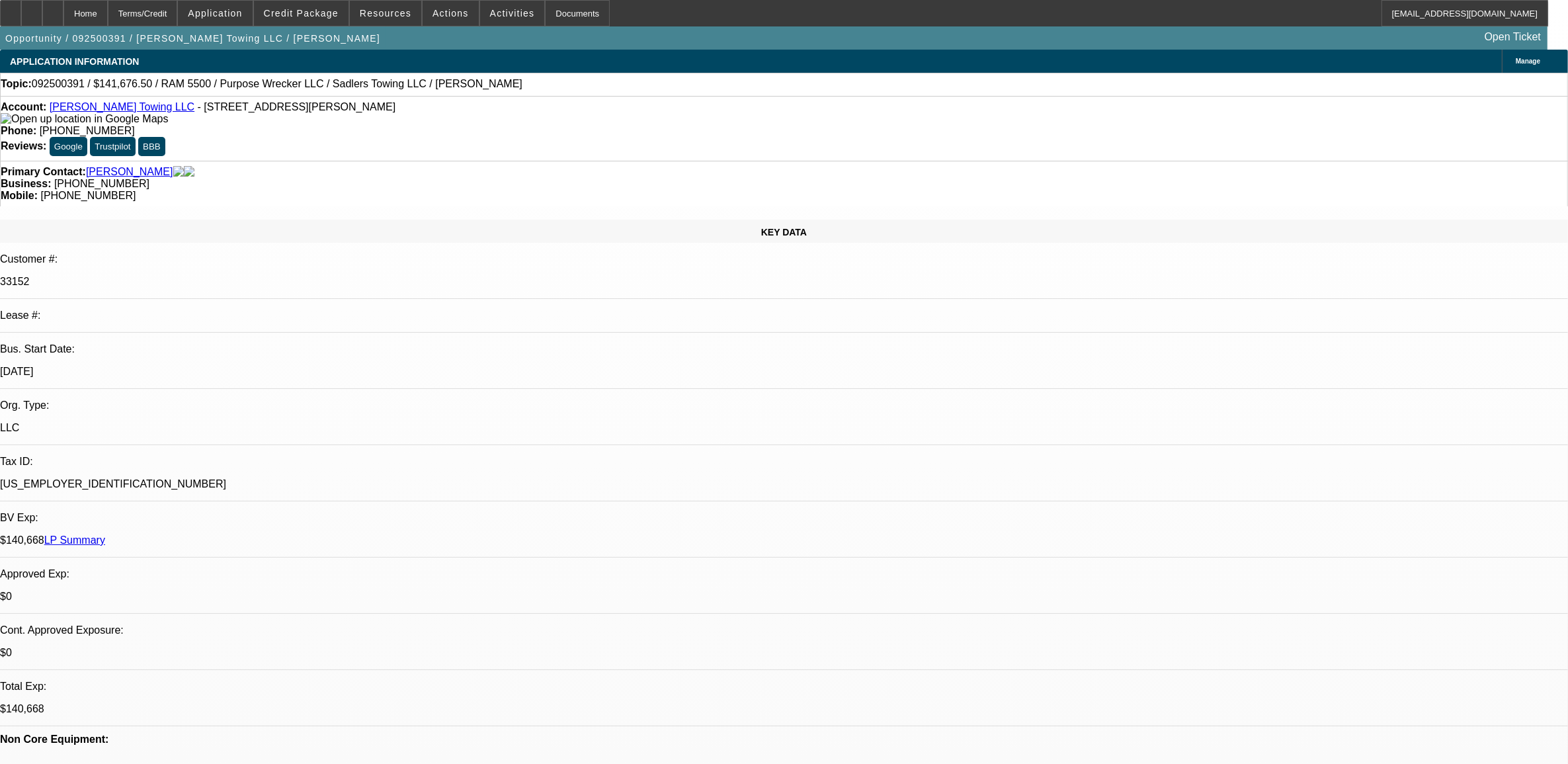
select select "0"
select select "1"
select select "2"
select select "6"
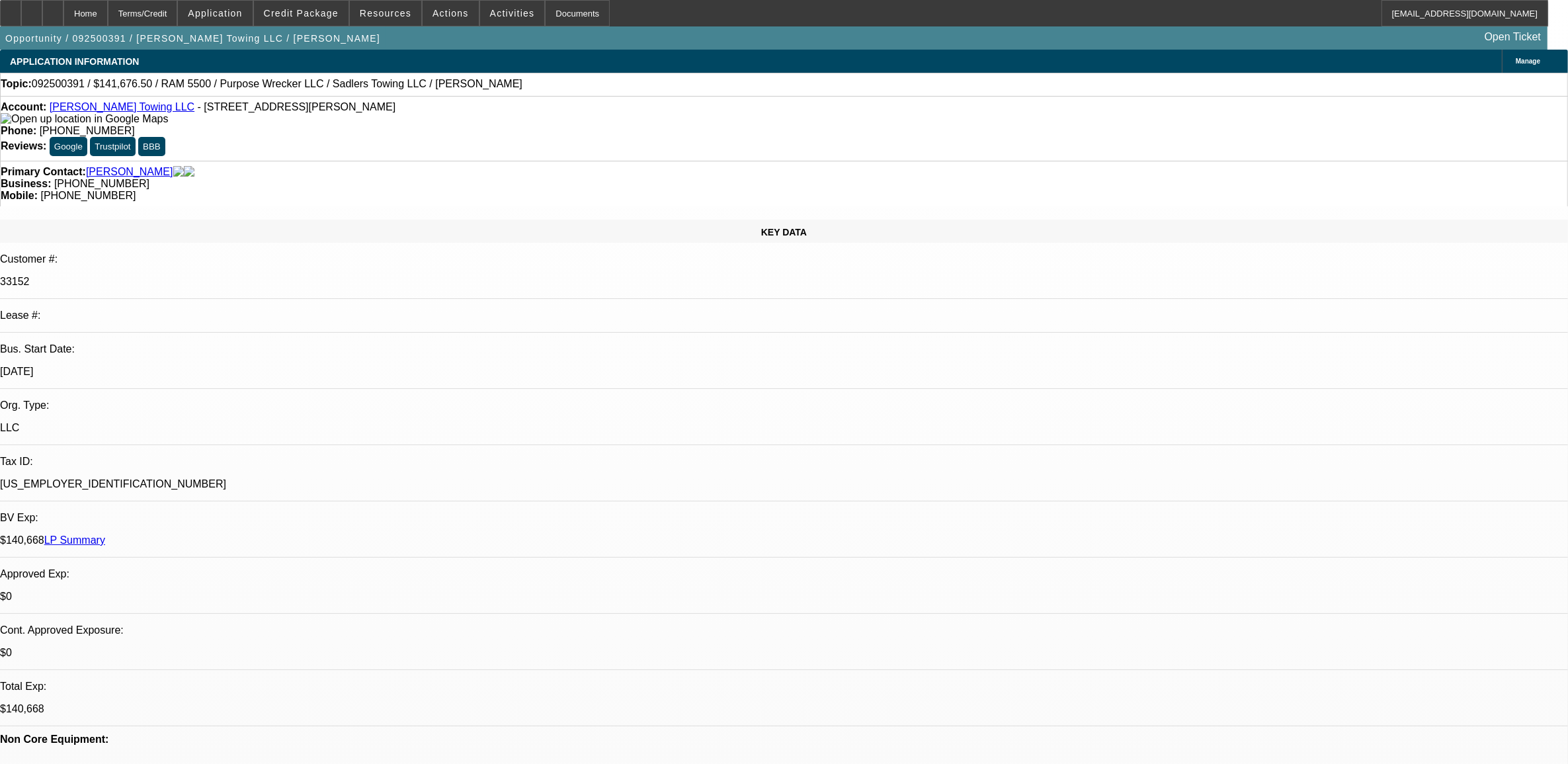
select select "1"
select select "2"
select select "6"
select select "1"
select select "2"
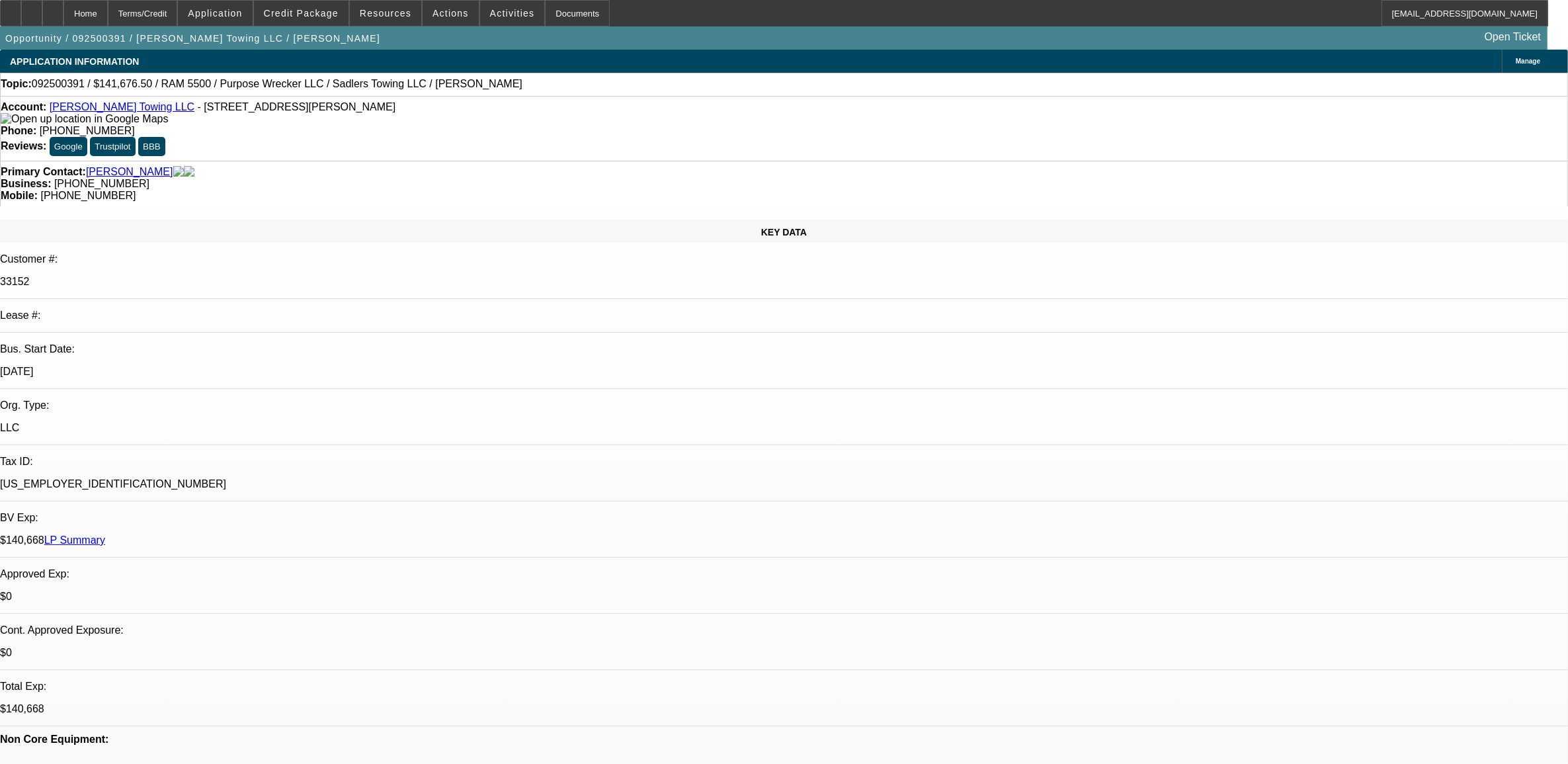
select select "6"
select select "1"
select select "2"
select select "6"
click at [316, 15] on span "Credit Package" at bounding box center [301, 13] width 75 height 11
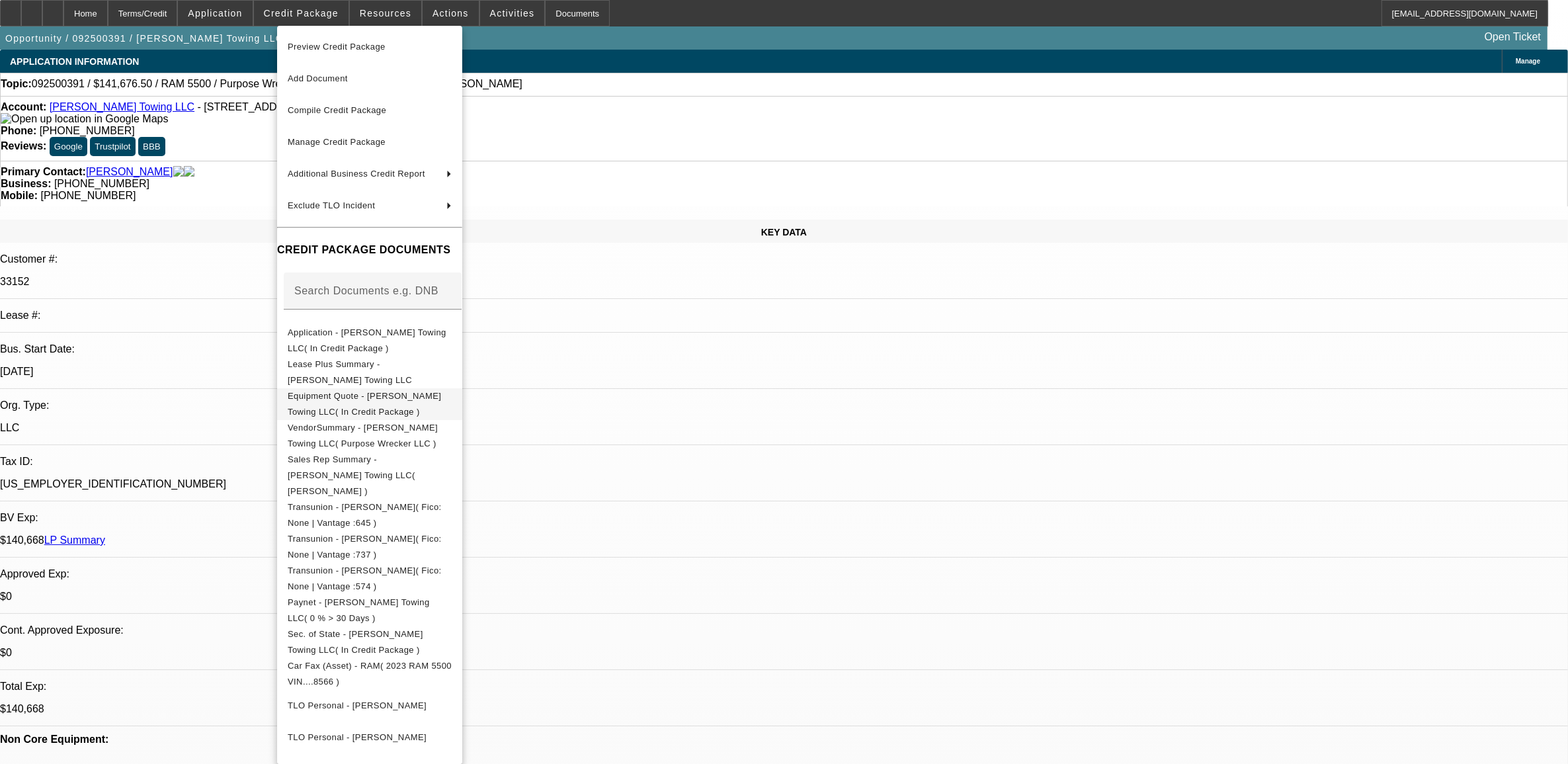
click at [370, 394] on span "Equipment Quote - Sadler's Towing LLC( In Credit Package )" at bounding box center [364, 403] width 154 height 26
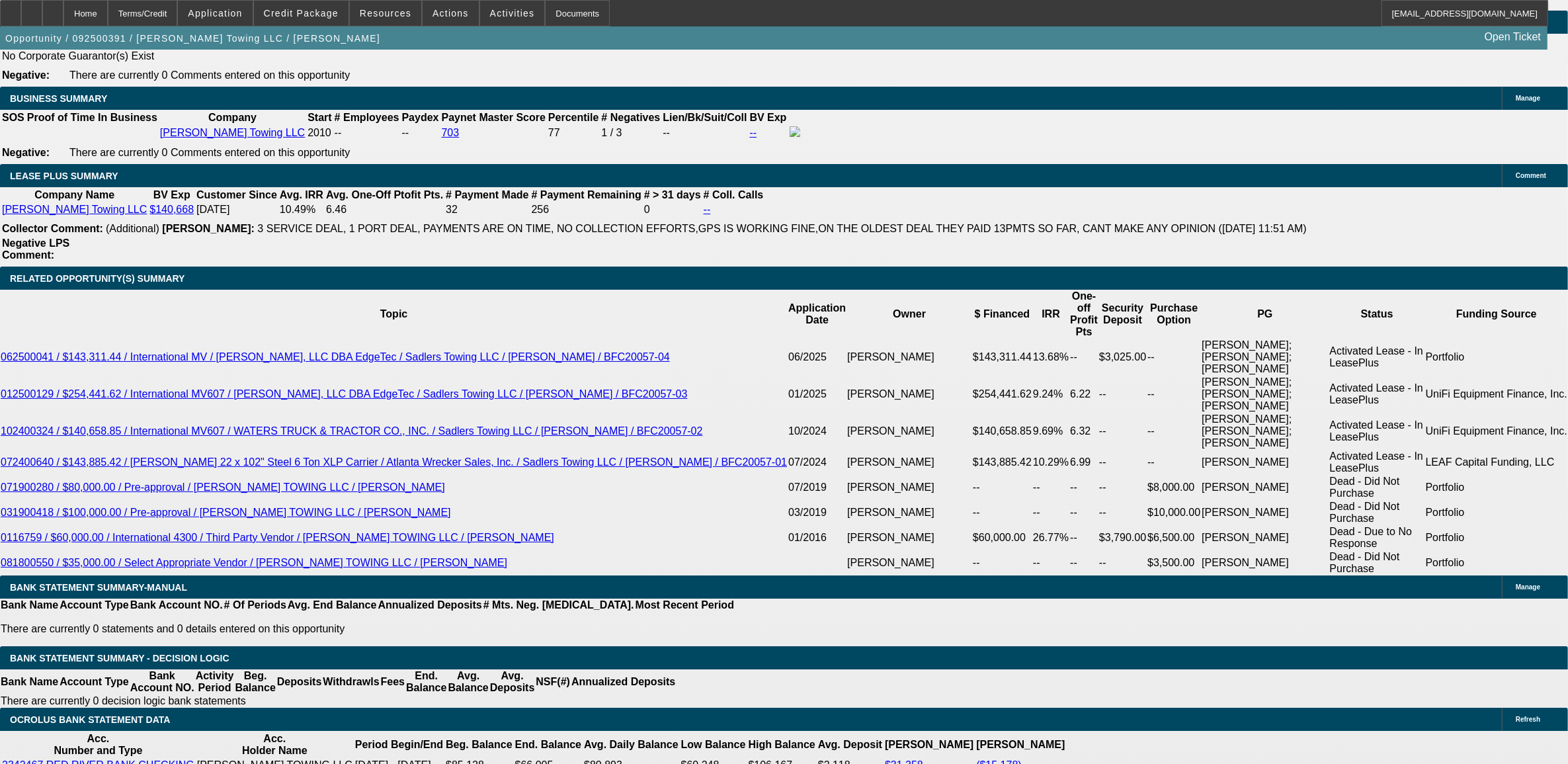
scroll to position [2233, 0]
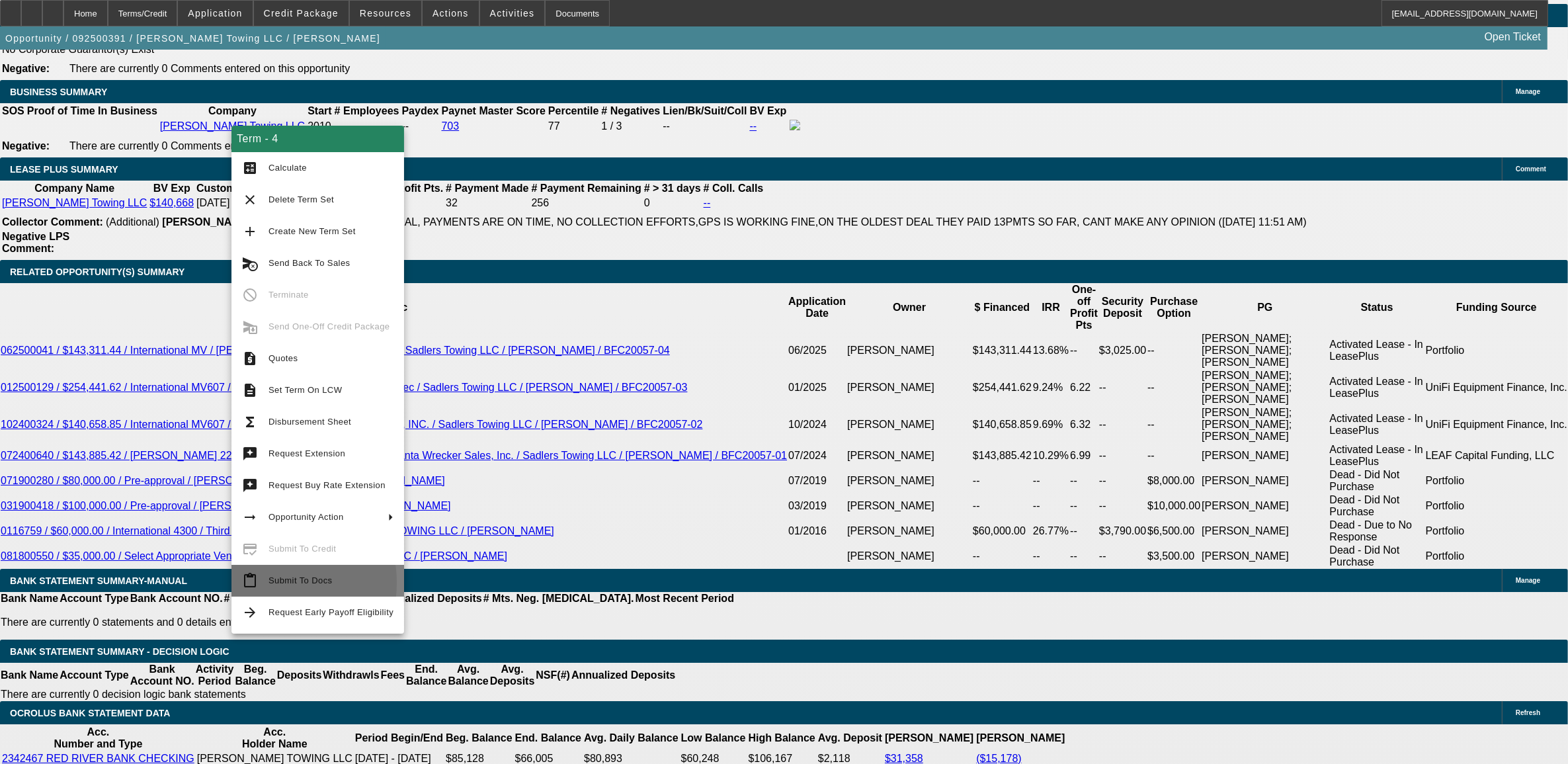
click at [259, 583] on button "content_paste Submit To Docs" at bounding box center [318, 581] width 173 height 32
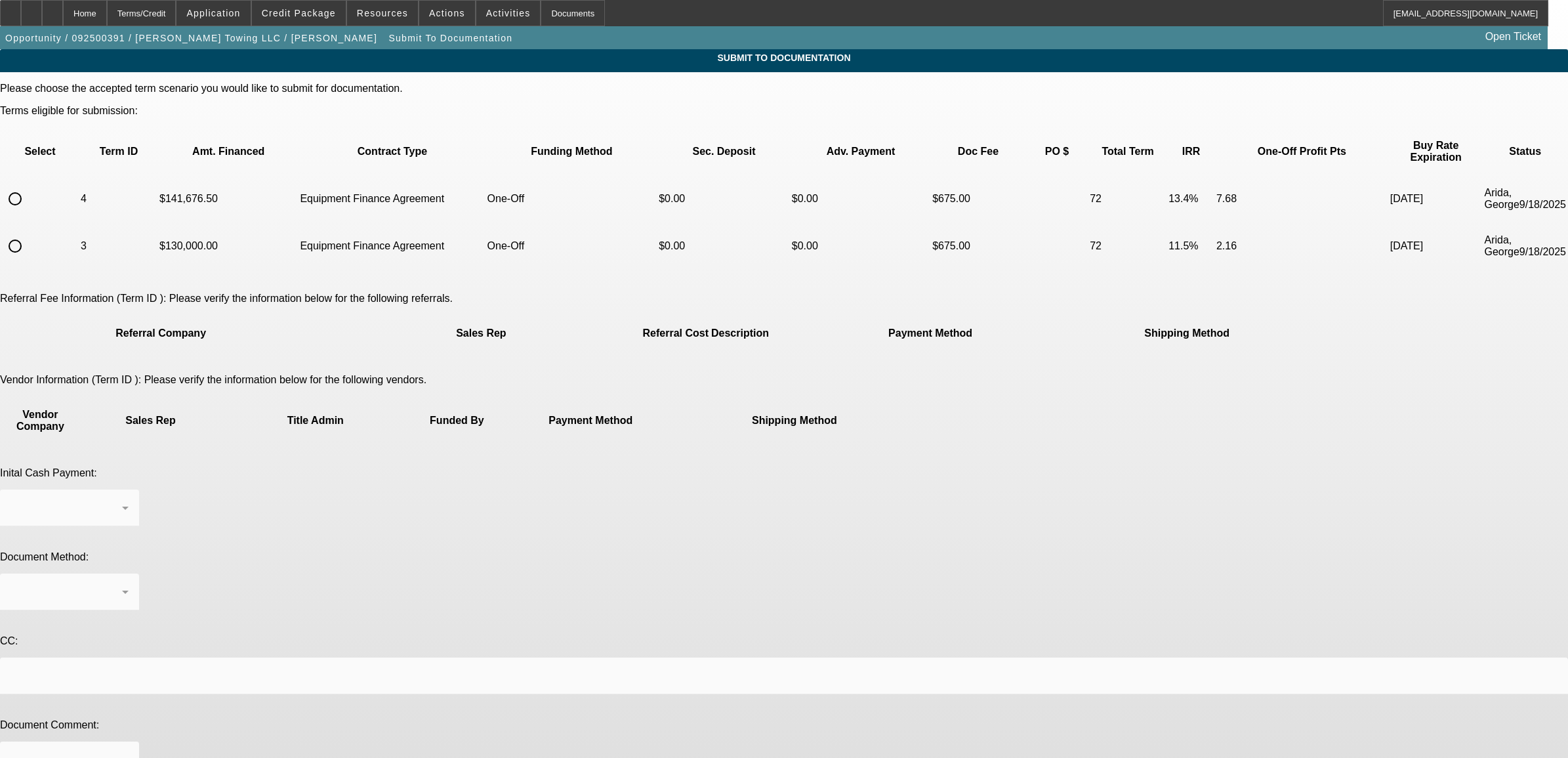
click at [29, 186] on input "radio" at bounding box center [15, 198] width 26 height 26
radio input "true"
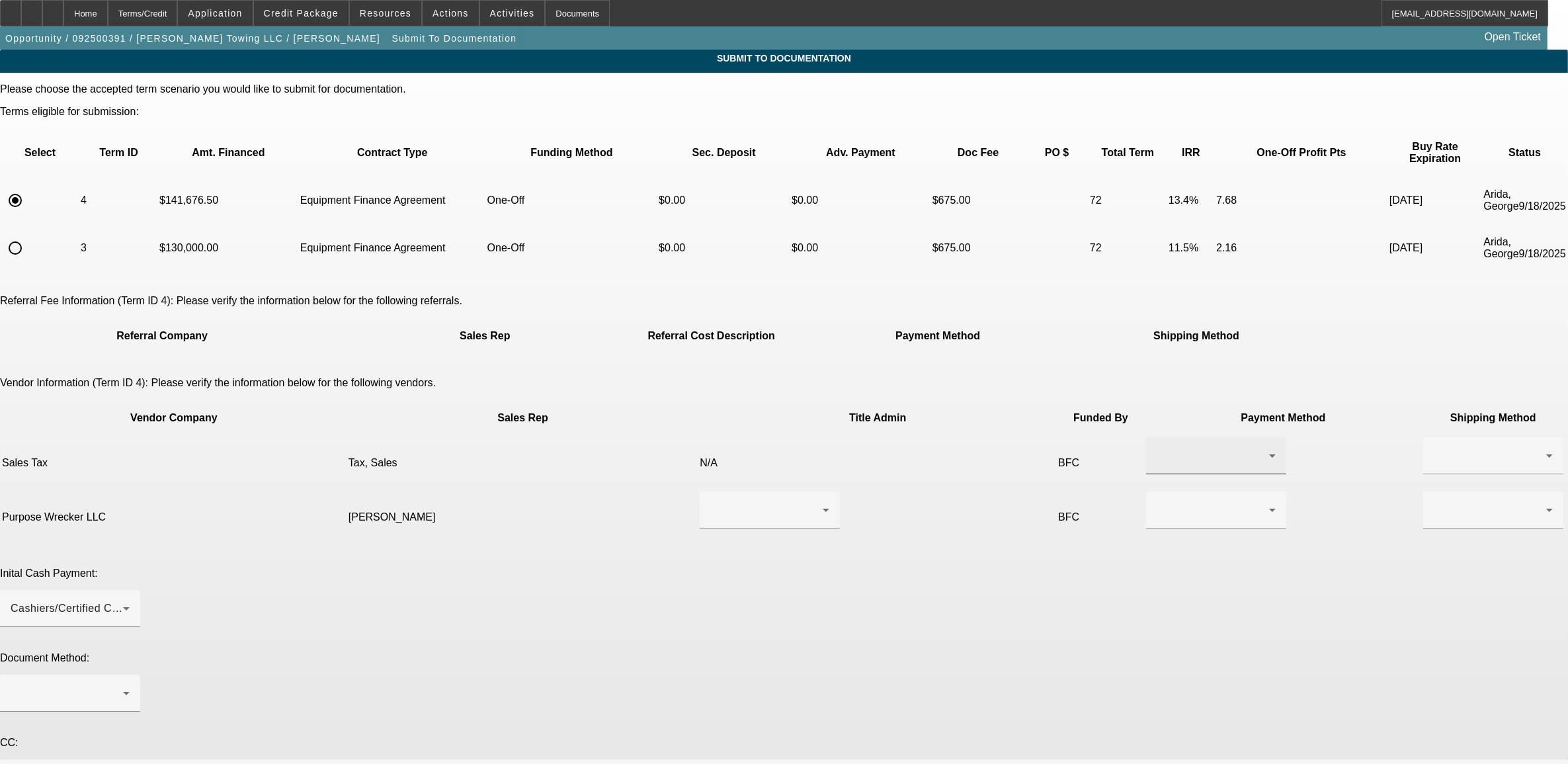
click at [1156, 448] on div at bounding box center [1212, 456] width 113 height 16
click at [881, 448] on mat-option "Check" at bounding box center [920, 441] width 140 height 32
click at [1433, 448] on div at bounding box center [1489, 456] width 113 height 16
drag, startPoint x: 1008, startPoint y: 469, endPoint x: 990, endPoint y: 472, distance: 18.2
click at [1009, 469] on span "Fed Ex" at bounding box center [1026, 472] width 36 height 16
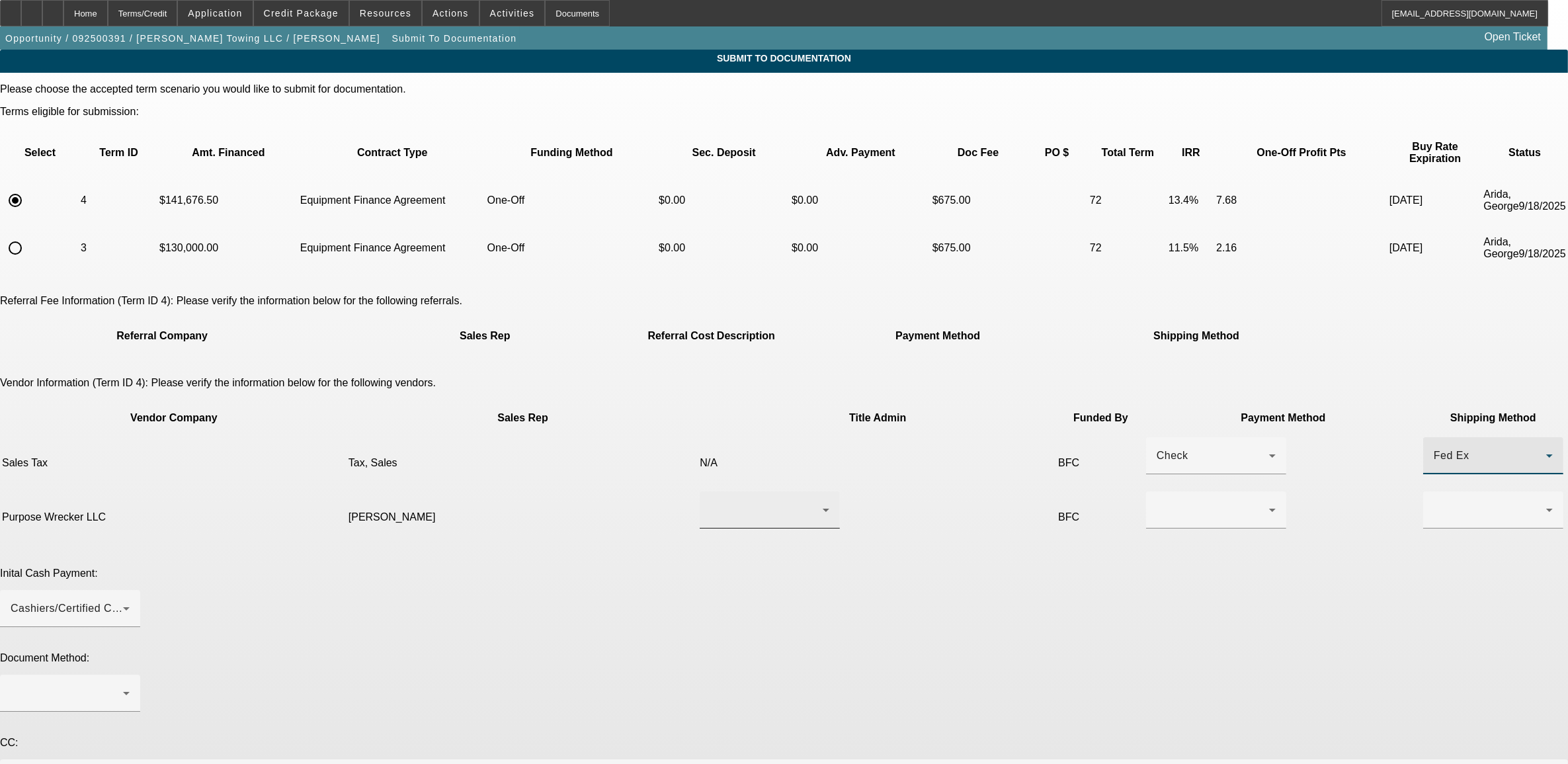
click at [710, 502] on div at bounding box center [766, 510] width 113 height 16
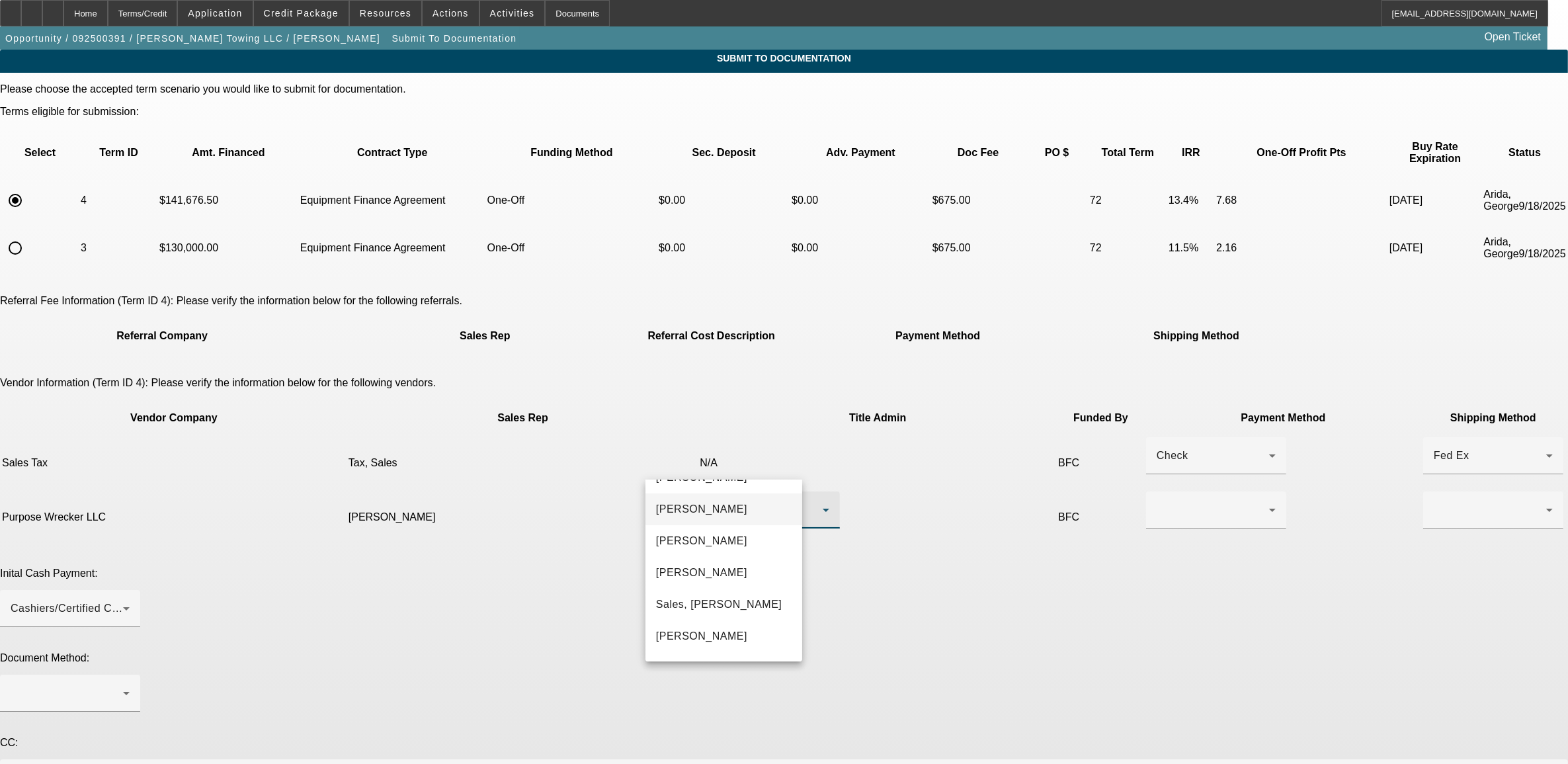
scroll to position [209, 0]
click at [686, 517] on span "Smith, Lori" at bounding box center [702, 513] width 92 height 16
click at [1156, 491] on div at bounding box center [1215, 510] width 119 height 37
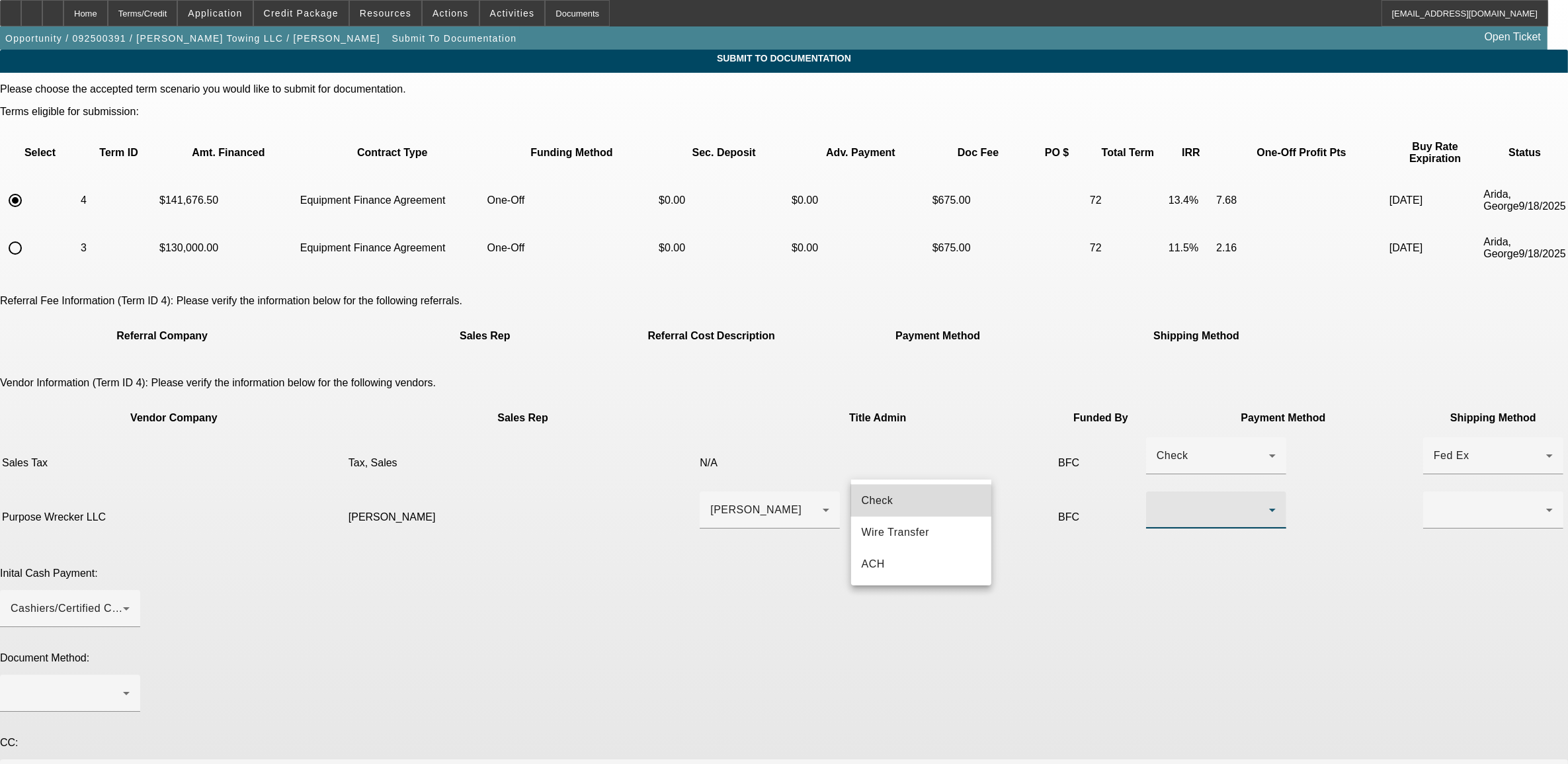
click at [874, 501] on span "Check" at bounding box center [877, 500] width 32 height 16
click at [1156, 502] on div "Check" at bounding box center [1212, 510] width 113 height 16
click at [904, 529] on span "Wire Transfer" at bounding box center [895, 532] width 68 height 16
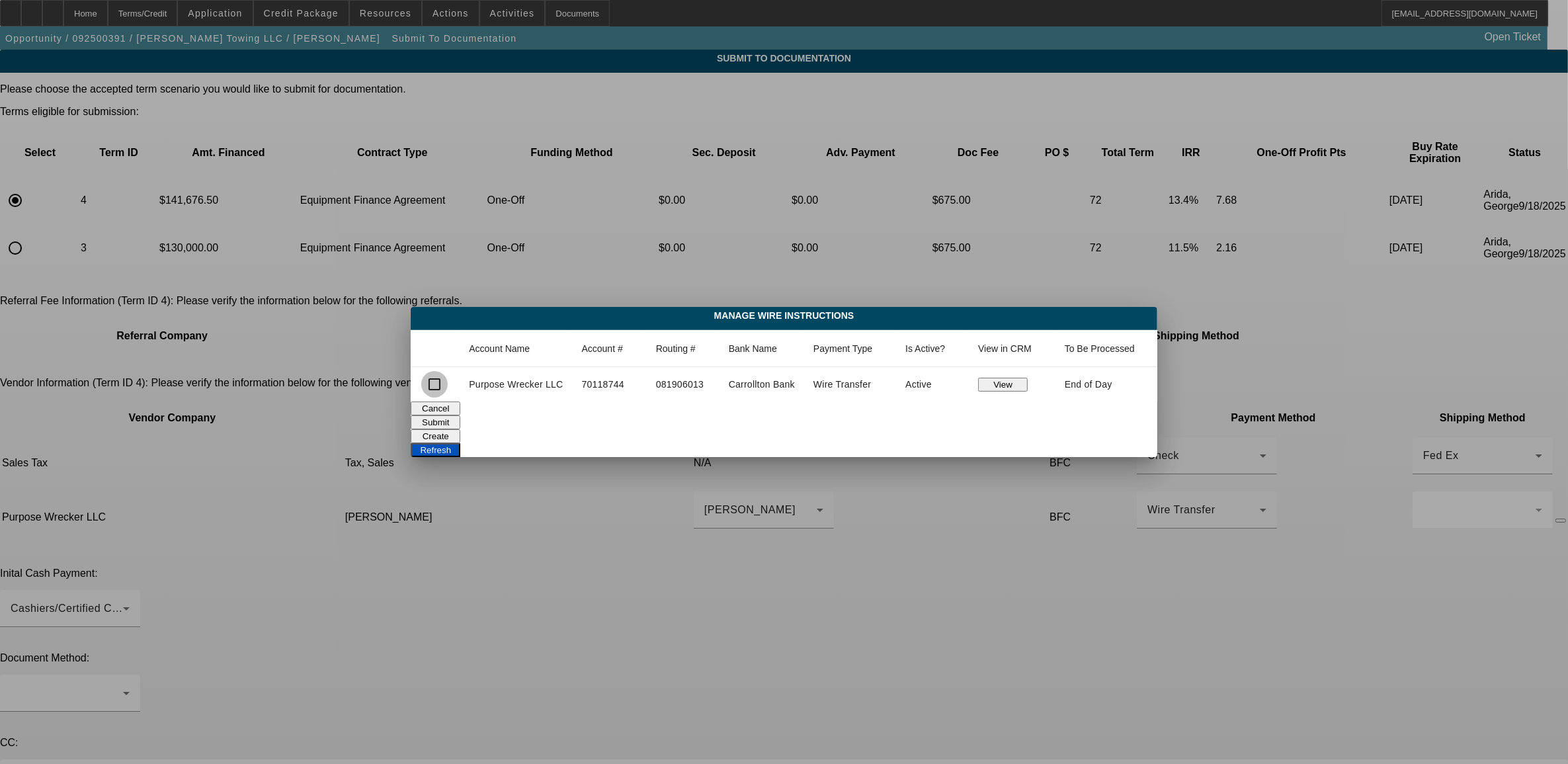
drag, startPoint x: 435, startPoint y: 389, endPoint x: 445, endPoint y: 387, distance: 10.2
click at [437, 388] on input "checkbox" at bounding box center [434, 384] width 26 height 27
checkbox input "true"
click at [460, 416] on button "Submit" at bounding box center [436, 423] width 50 height 14
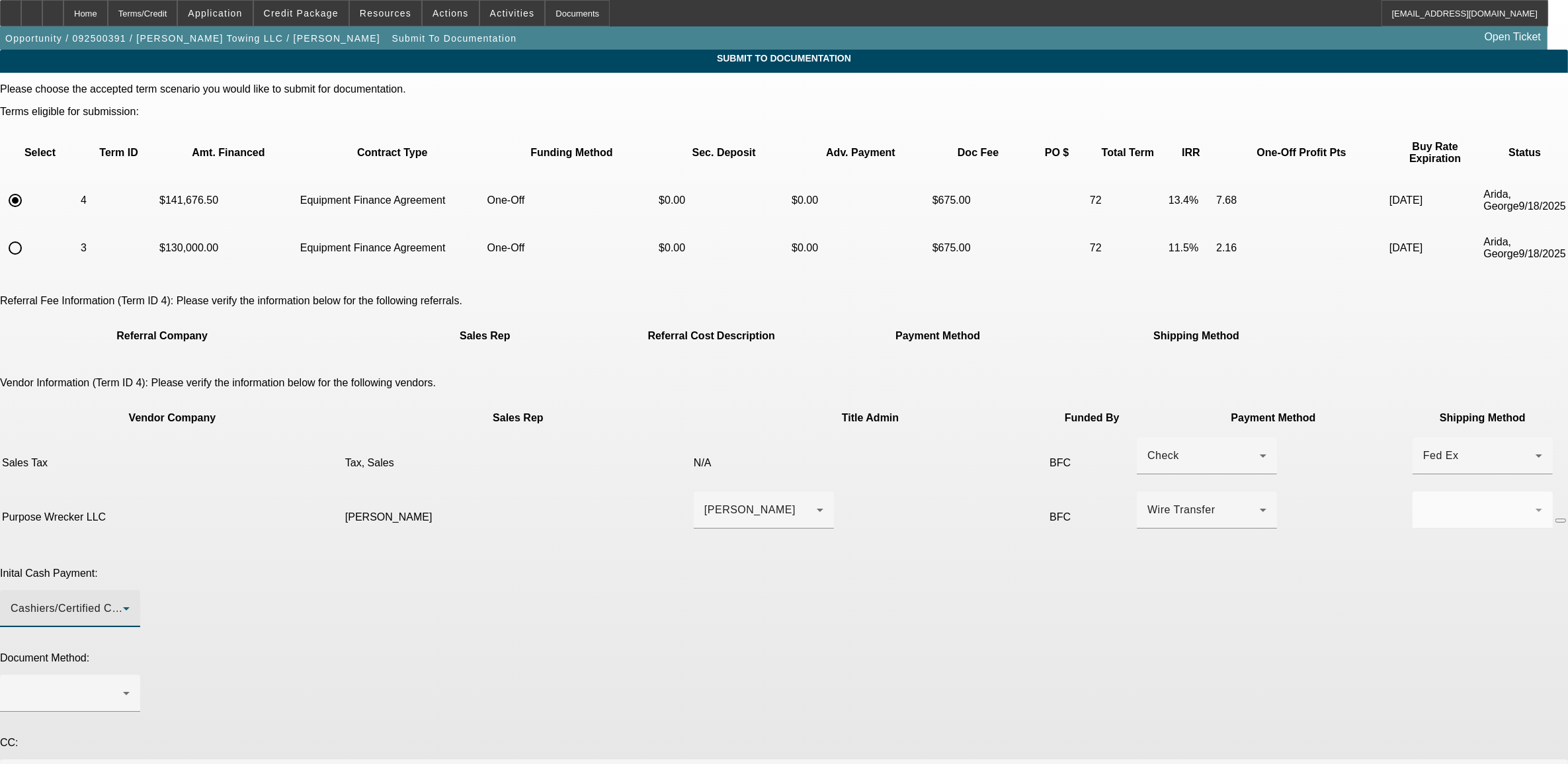
click at [123, 600] on div "Cashiers/Certified Check" at bounding box center [67, 608] width 113 height 16
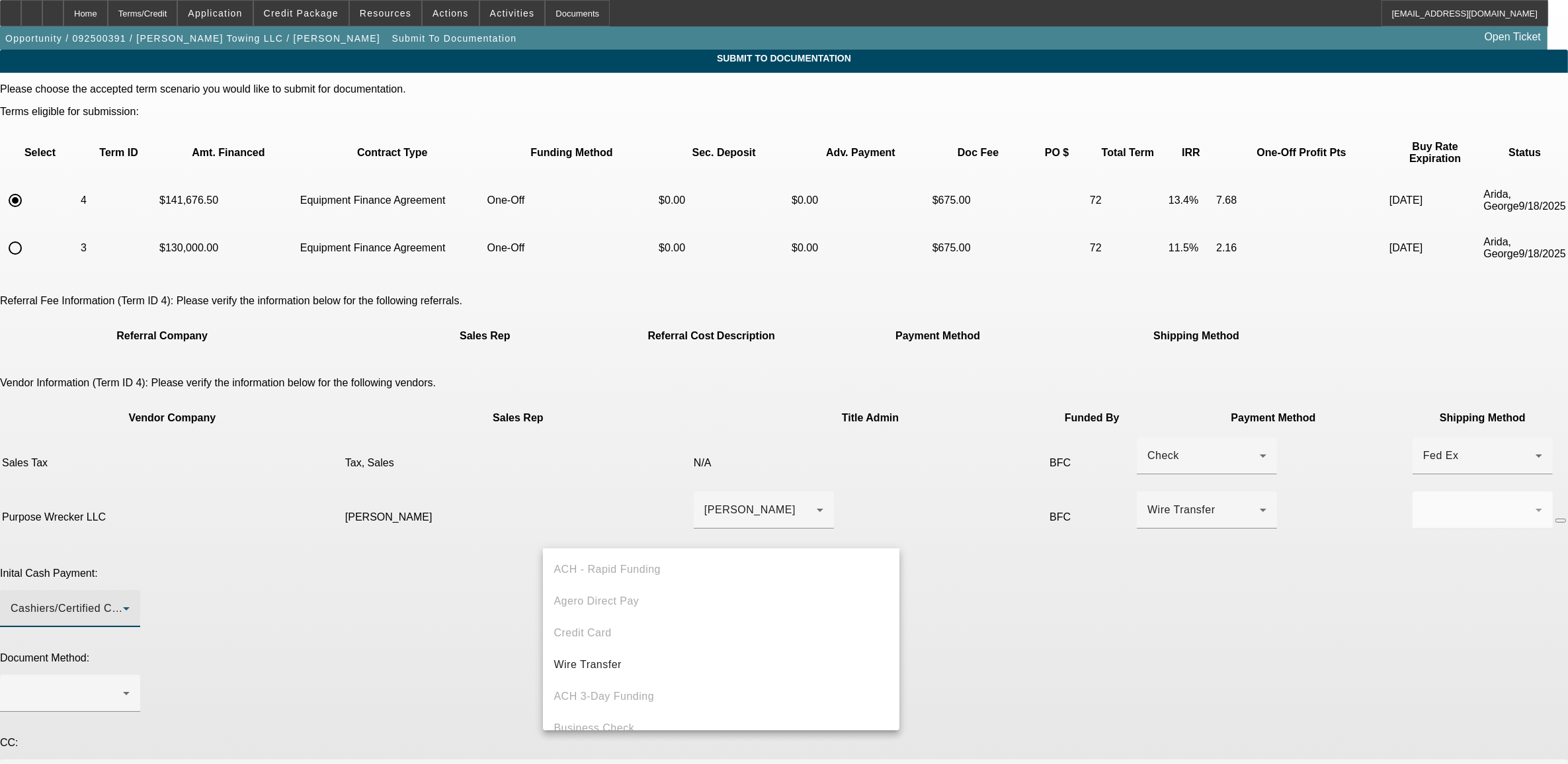
scroll to position [45, 0]
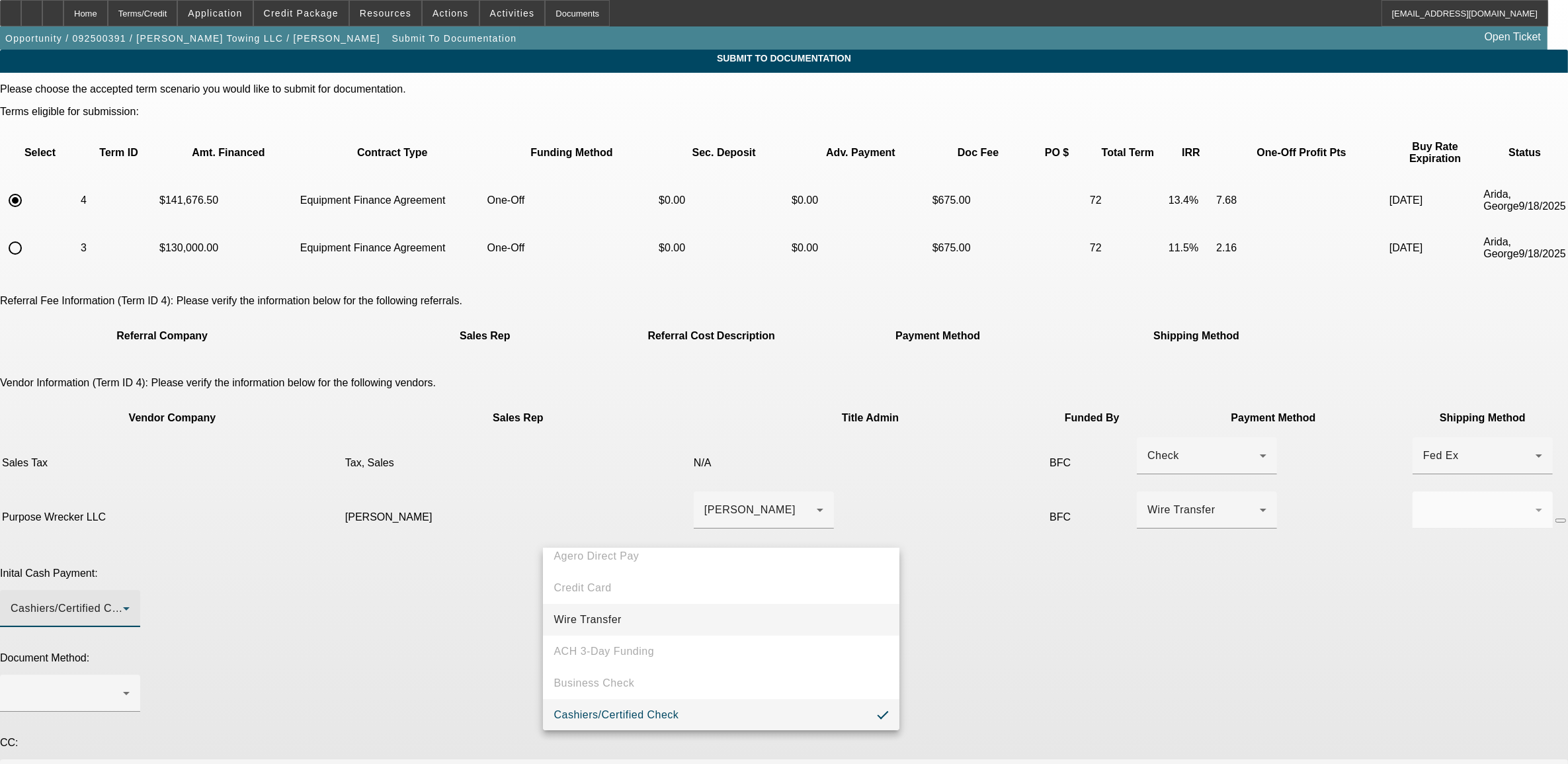
click at [639, 614] on mat-option "Wire Transfer" at bounding box center [720, 620] width 356 height 32
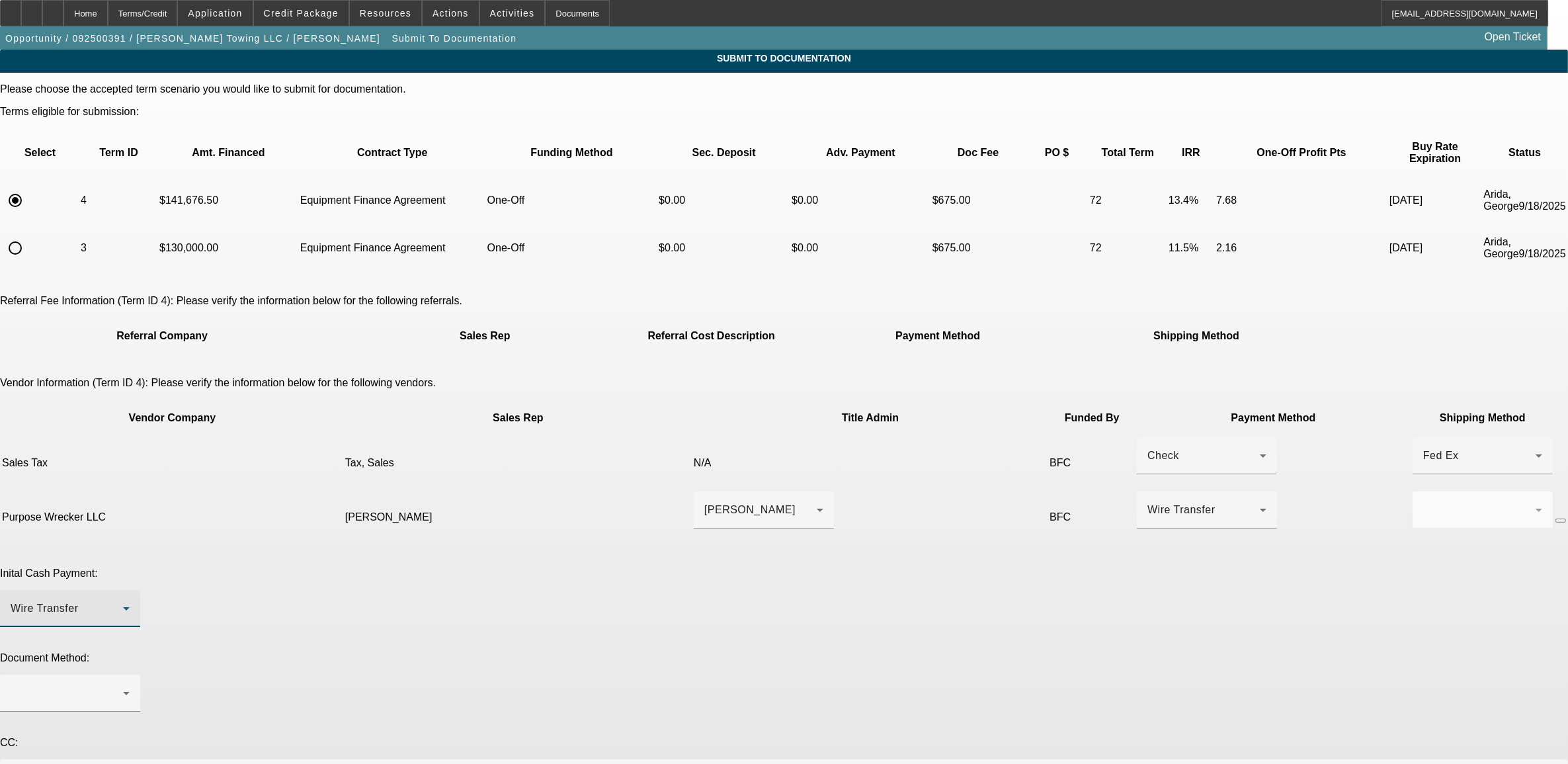
click at [123, 600] on div "Wire Transfer" at bounding box center [67, 608] width 113 height 16
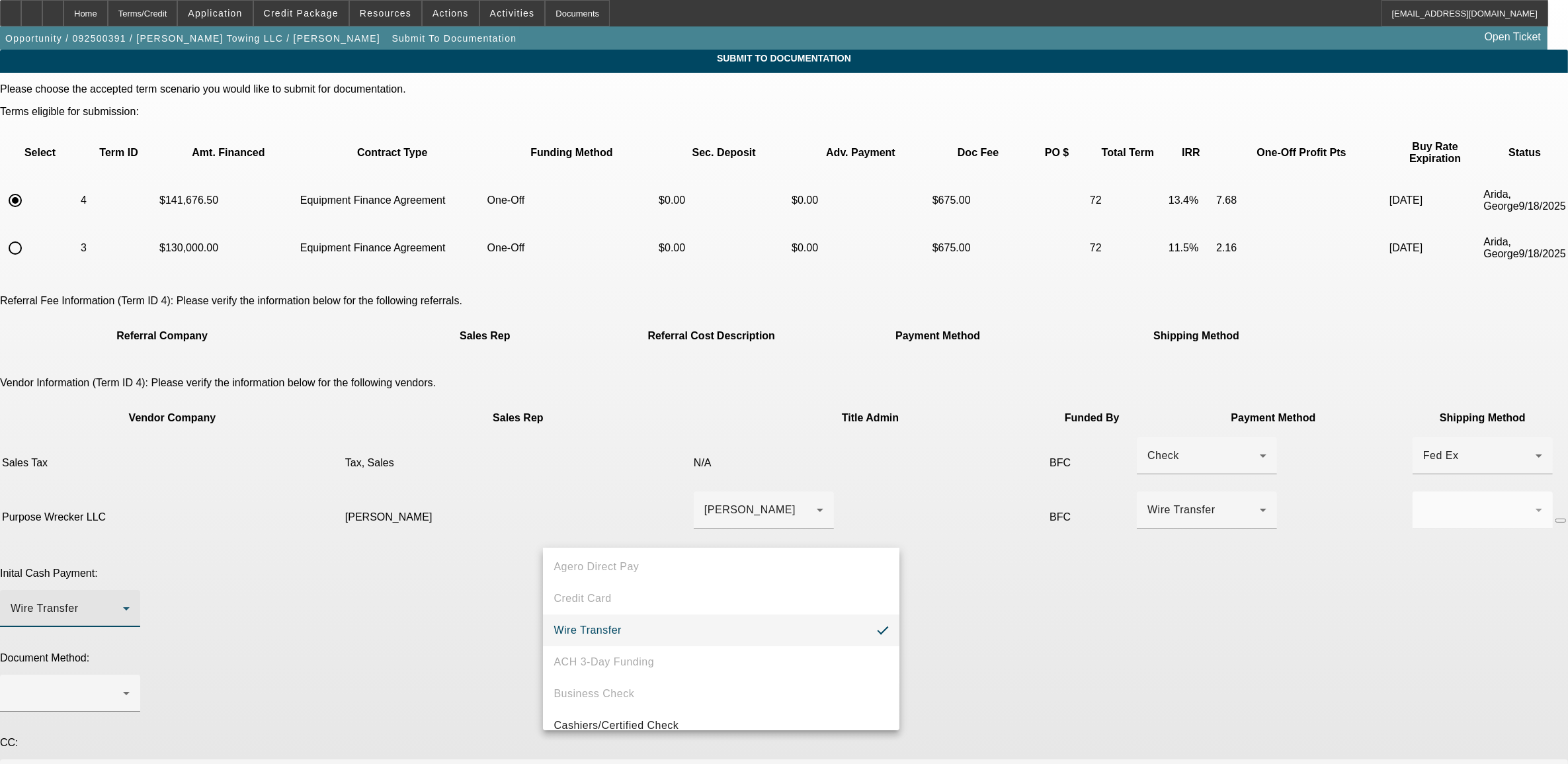
scroll to position [51, 0]
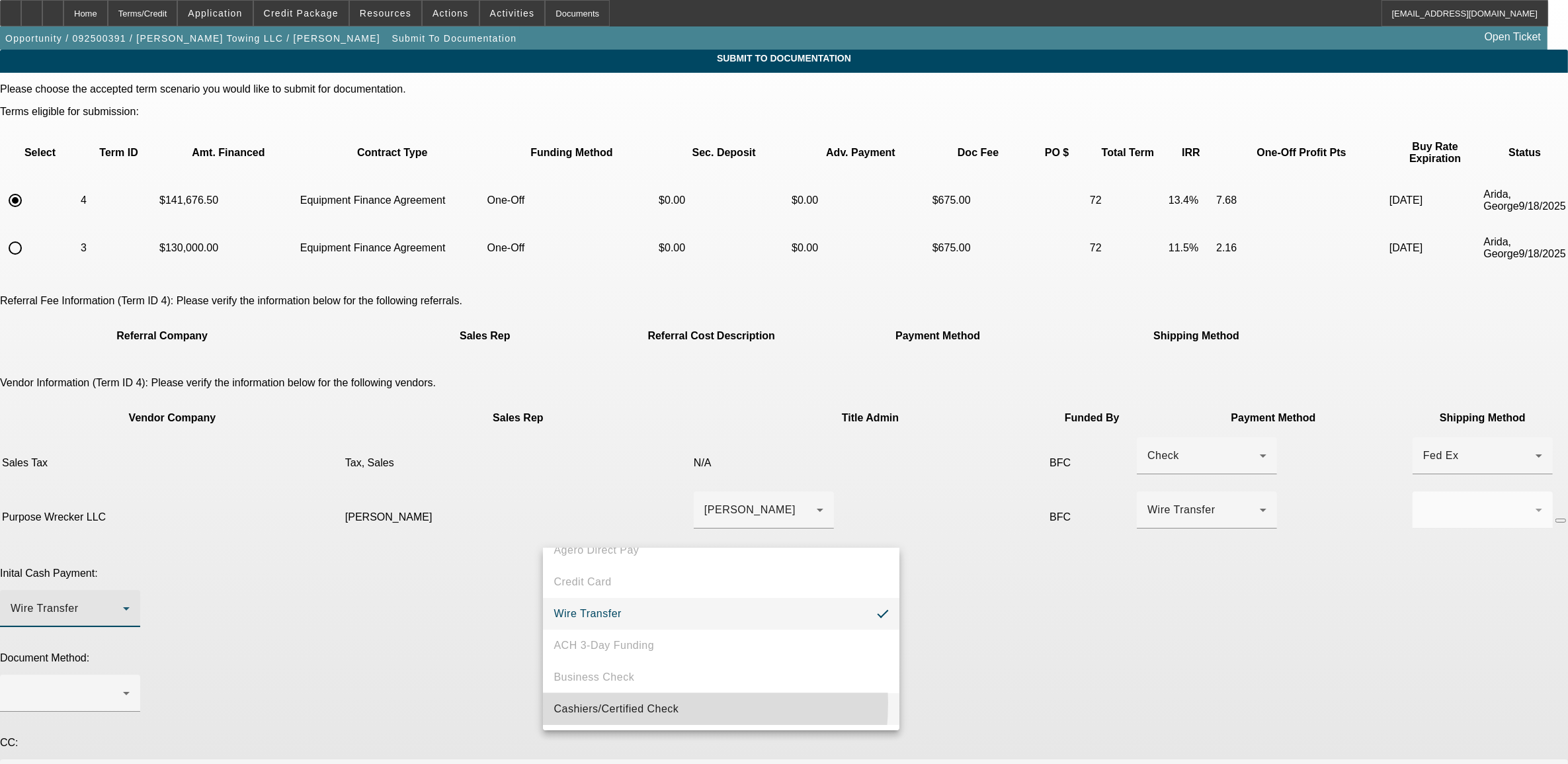
click at [619, 703] on span "Cashiers/Certified Check" at bounding box center [615, 709] width 125 height 16
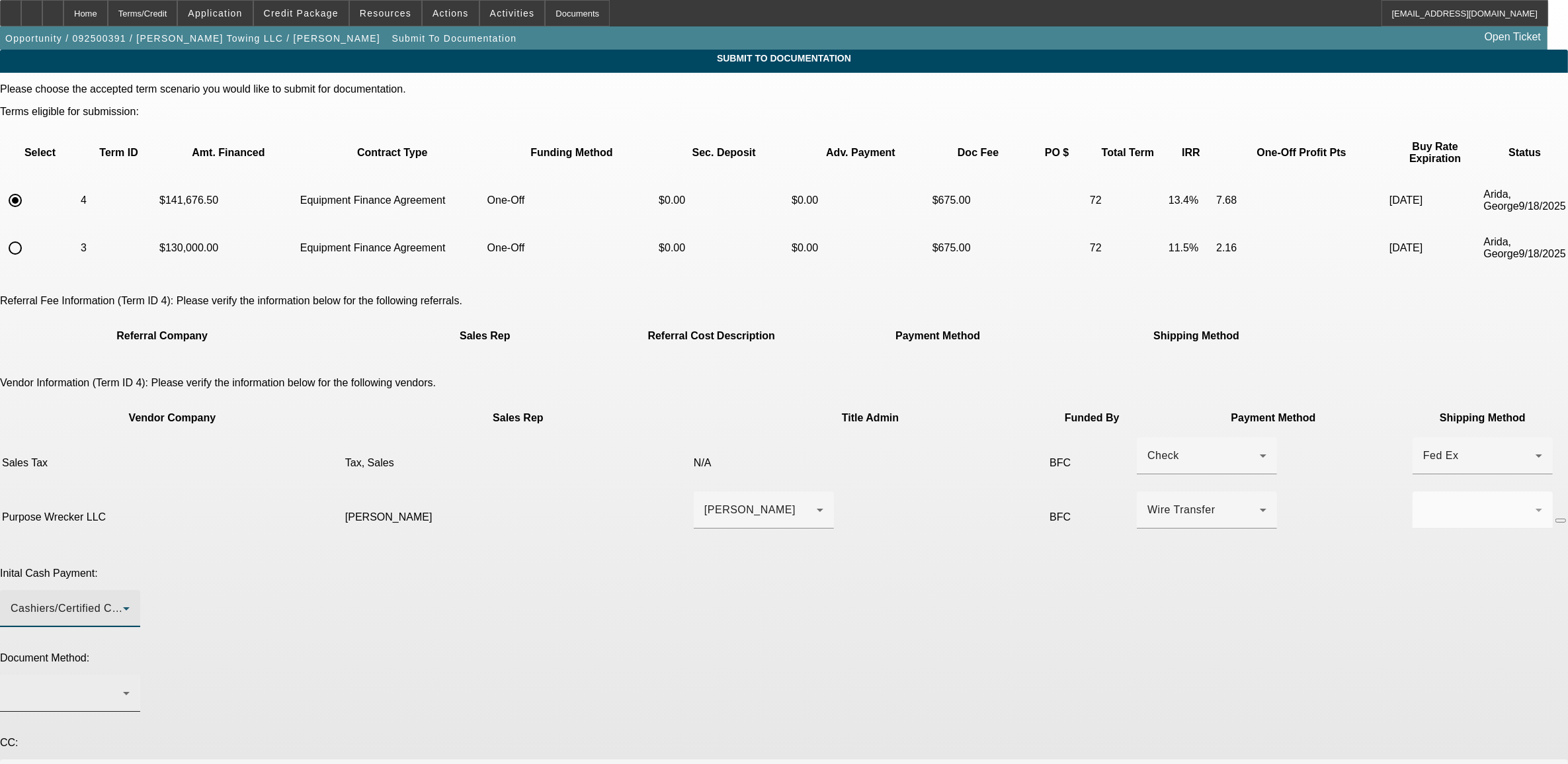
click at [123, 685] on div at bounding box center [67, 693] width 113 height 16
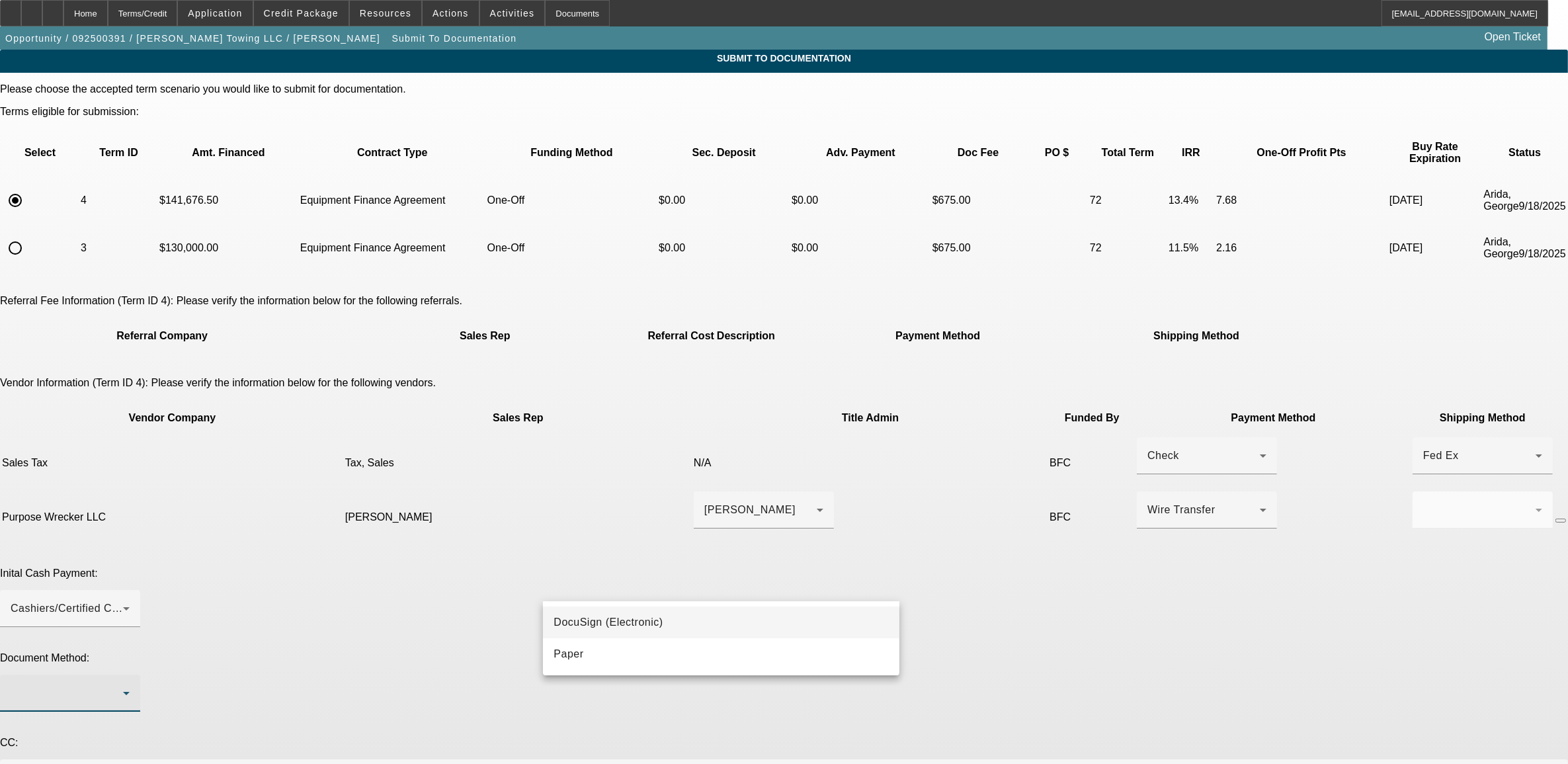
click at [586, 626] on span "DocuSign (Electronic)" at bounding box center [608, 622] width 109 height 16
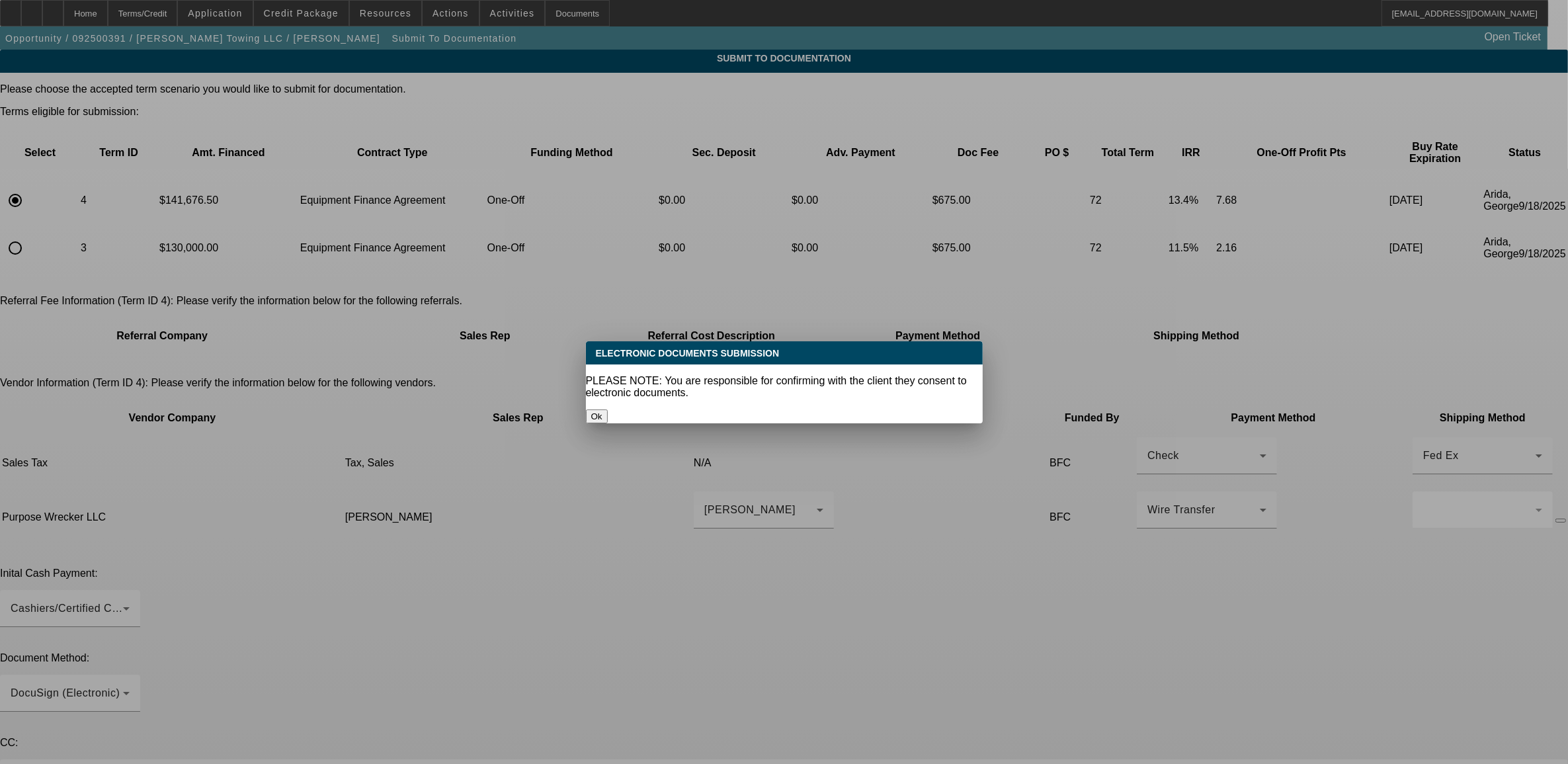
click at [608, 410] on button "Ok" at bounding box center [596, 416] width 22 height 14
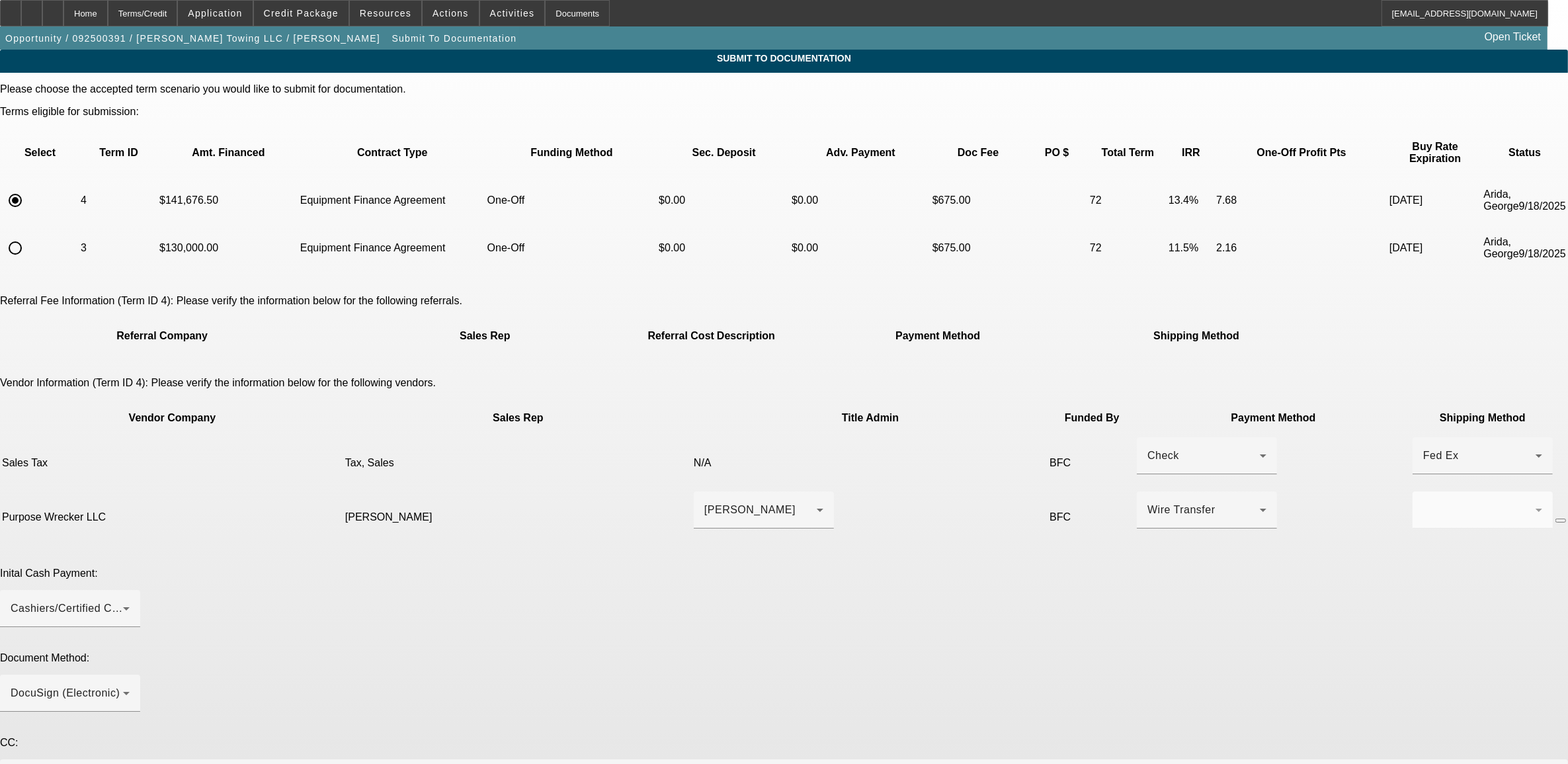
type textarea "****current customer *** E POA *** early buyout okayed *** credit okayed making…"
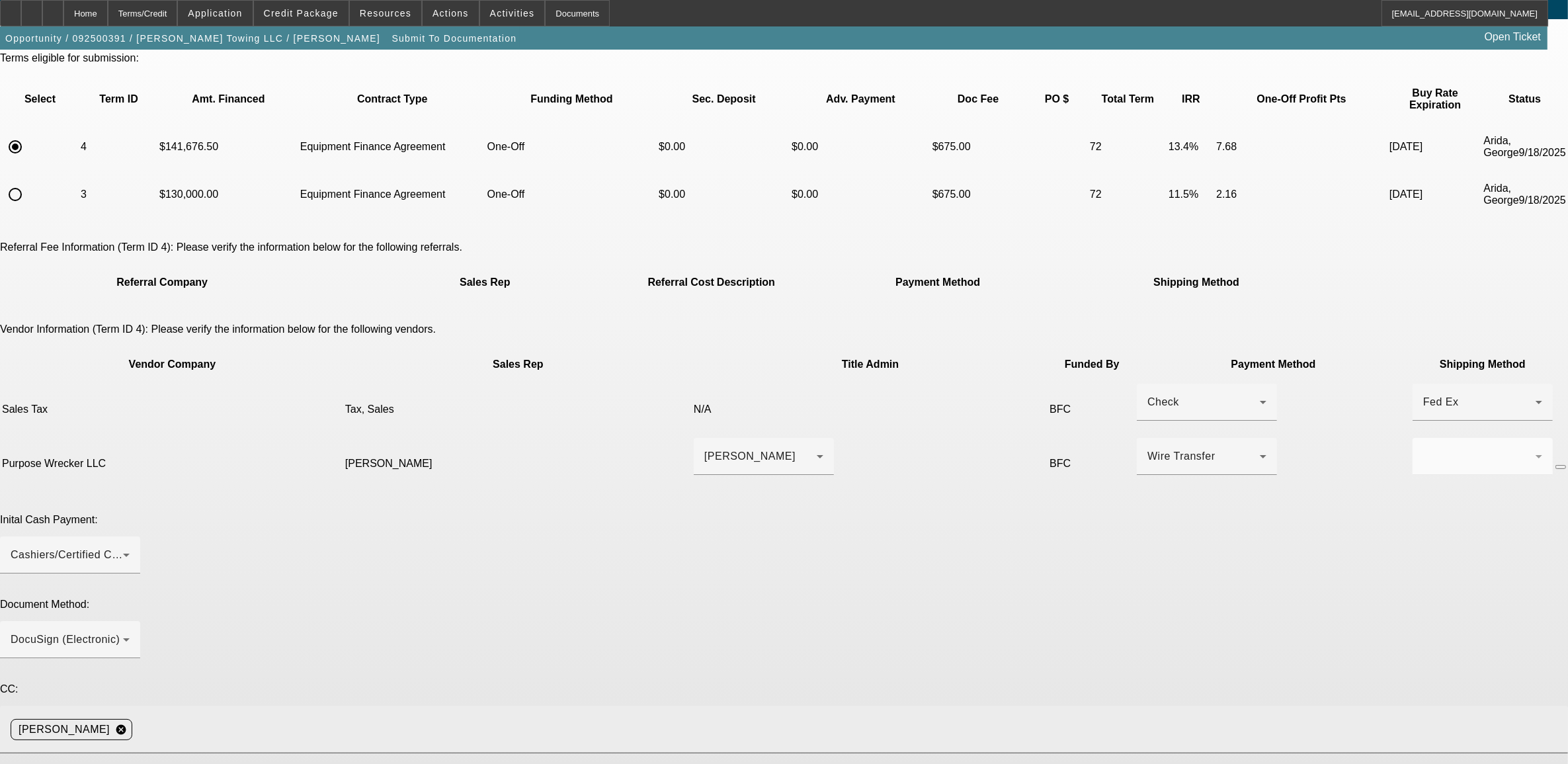
scroll to position [83, 0]
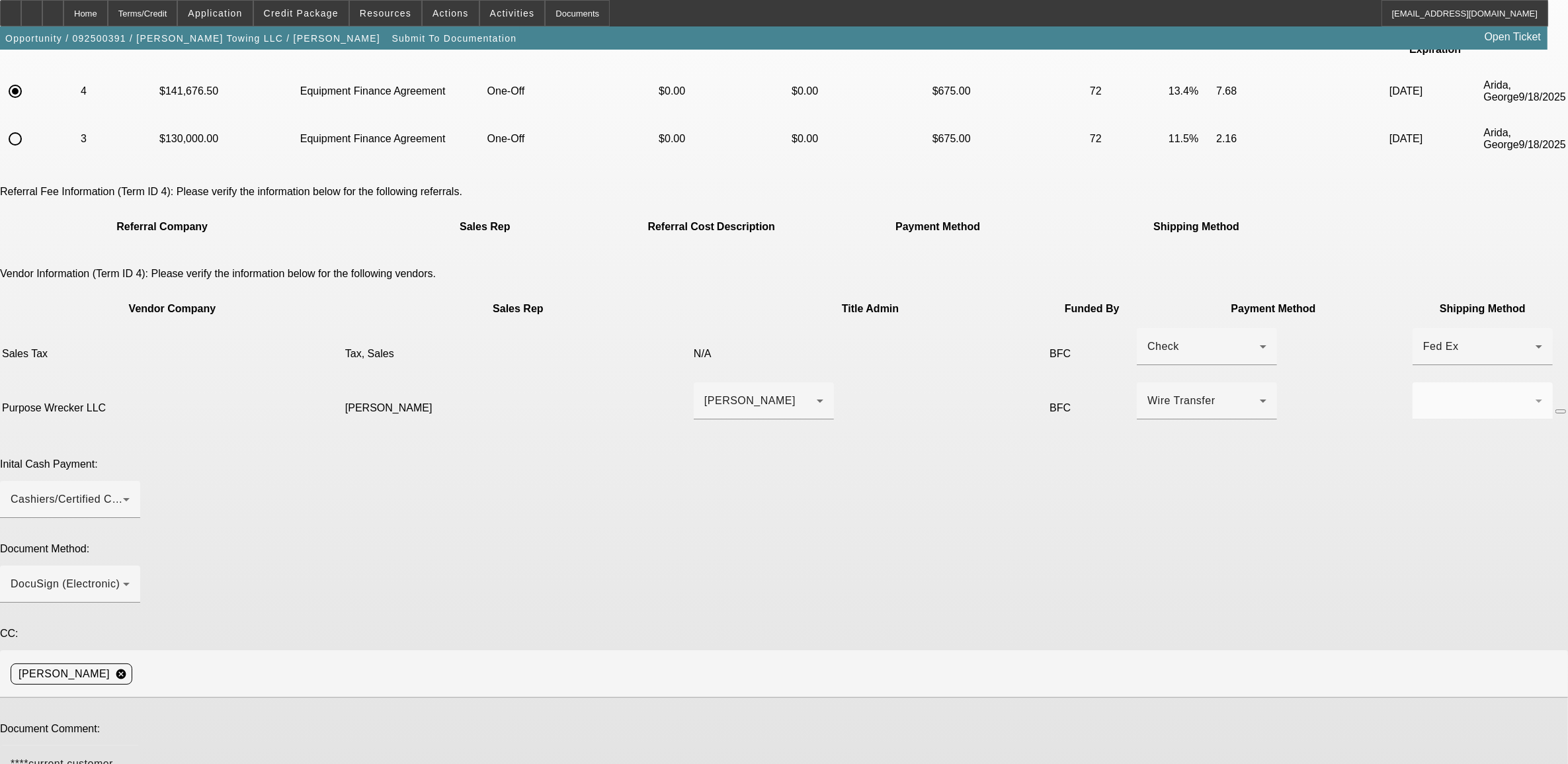
scroll to position [130, 0]
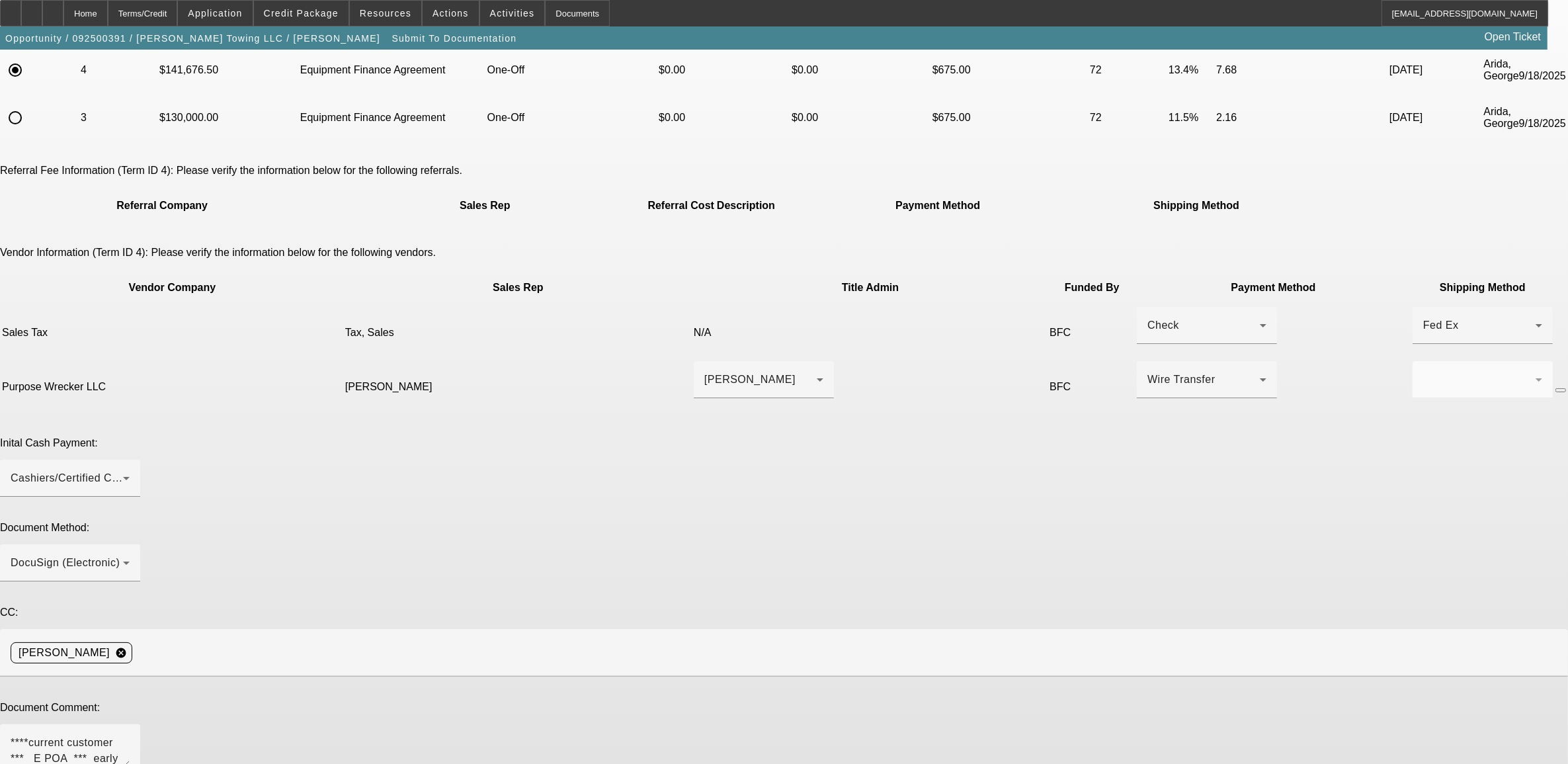
type textarea "added sales tax. within variance."
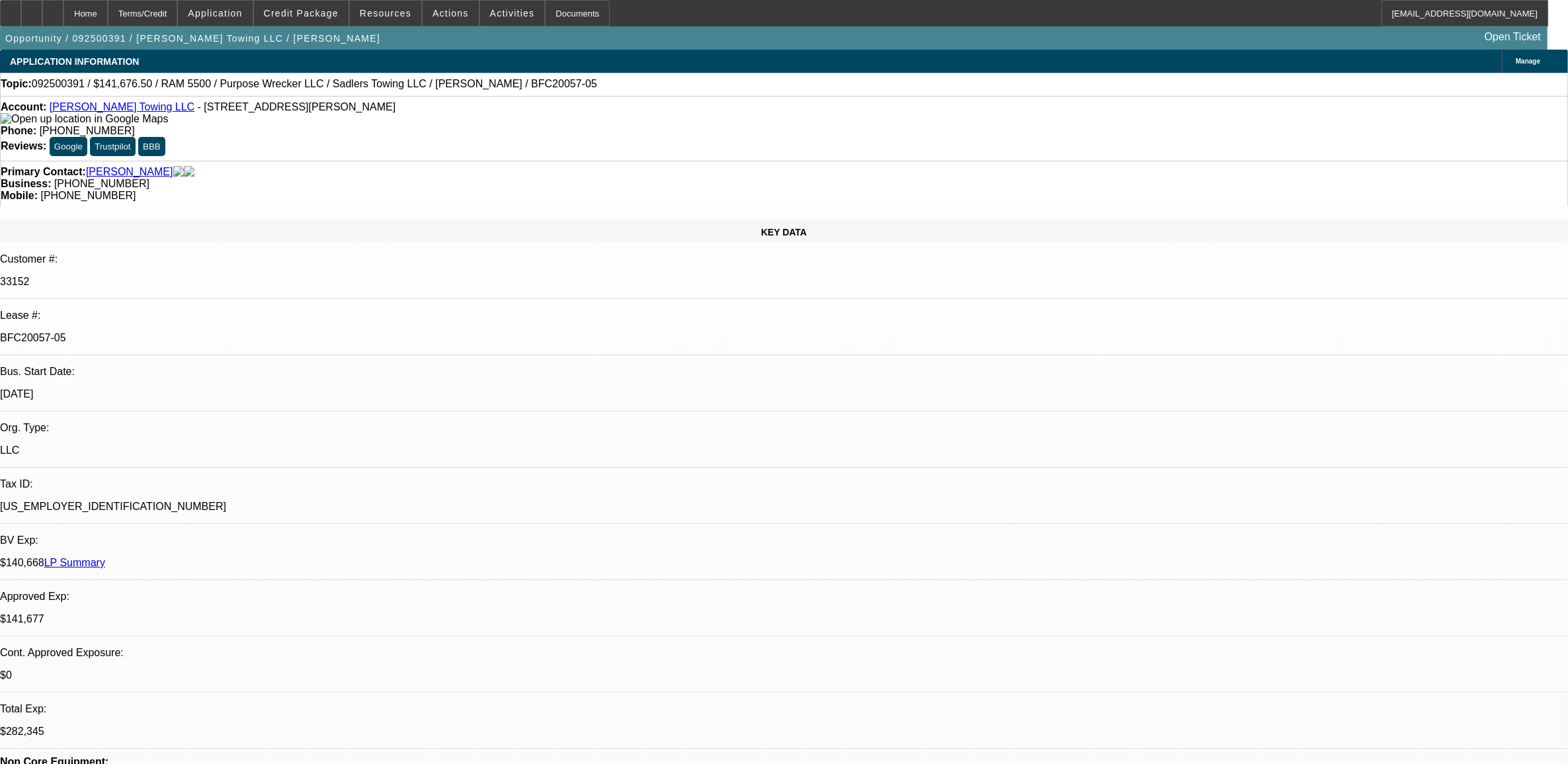
select select "0"
select select "2"
select select "0"
select select "6"
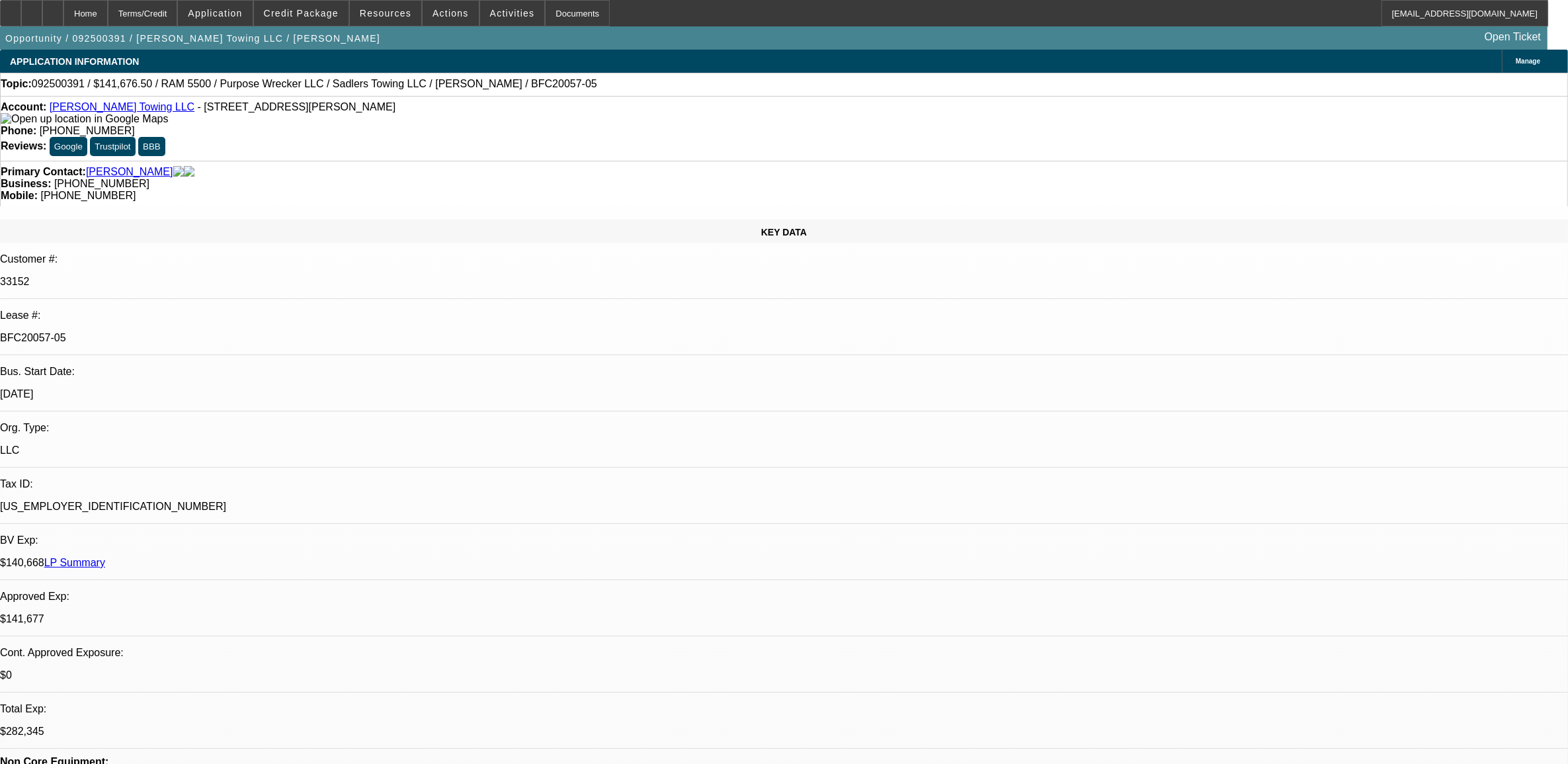
select select "0"
select select "2"
select select "0"
select select "6"
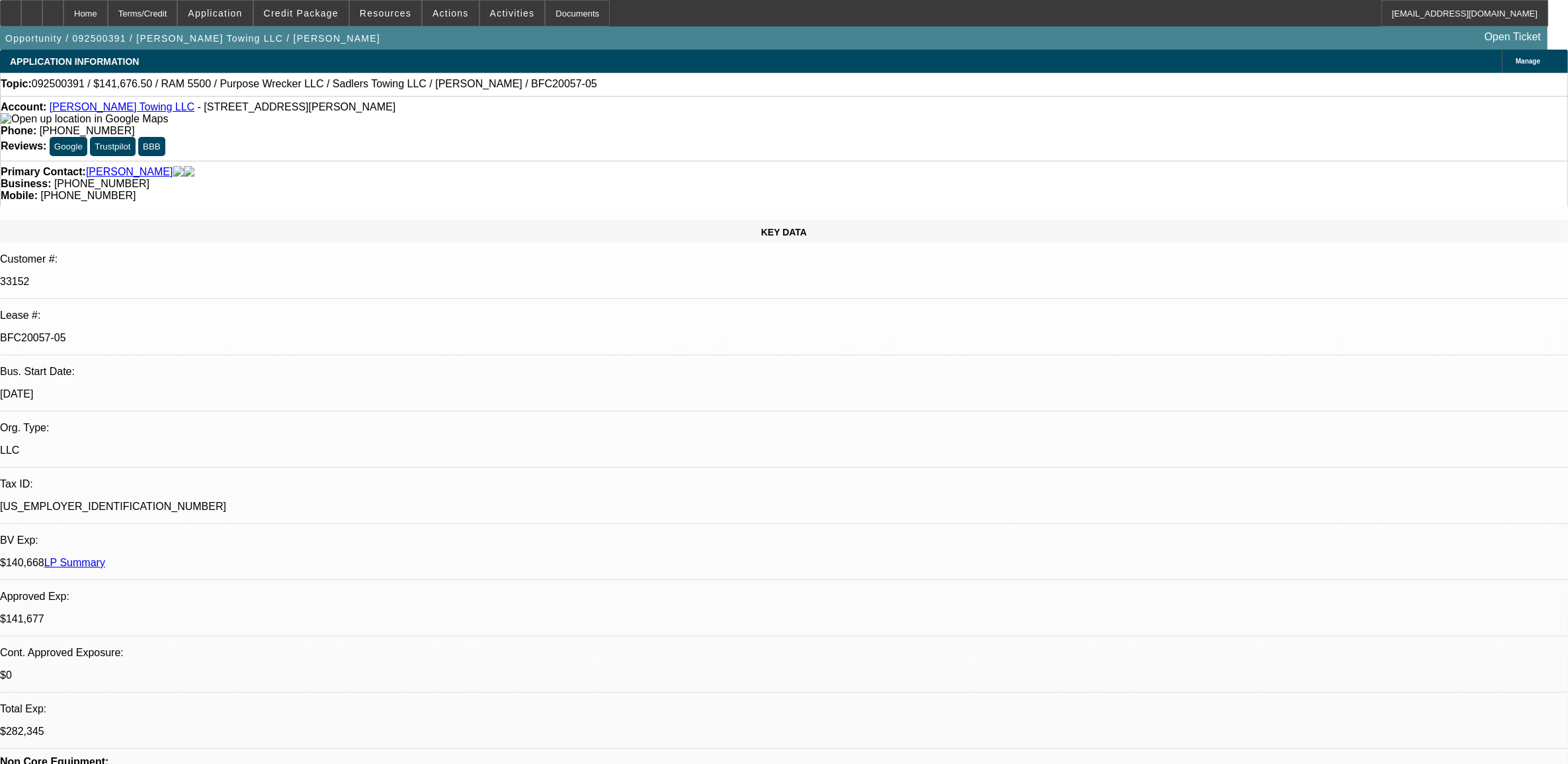
select select "0"
select select "2"
select select "0"
select select "6"
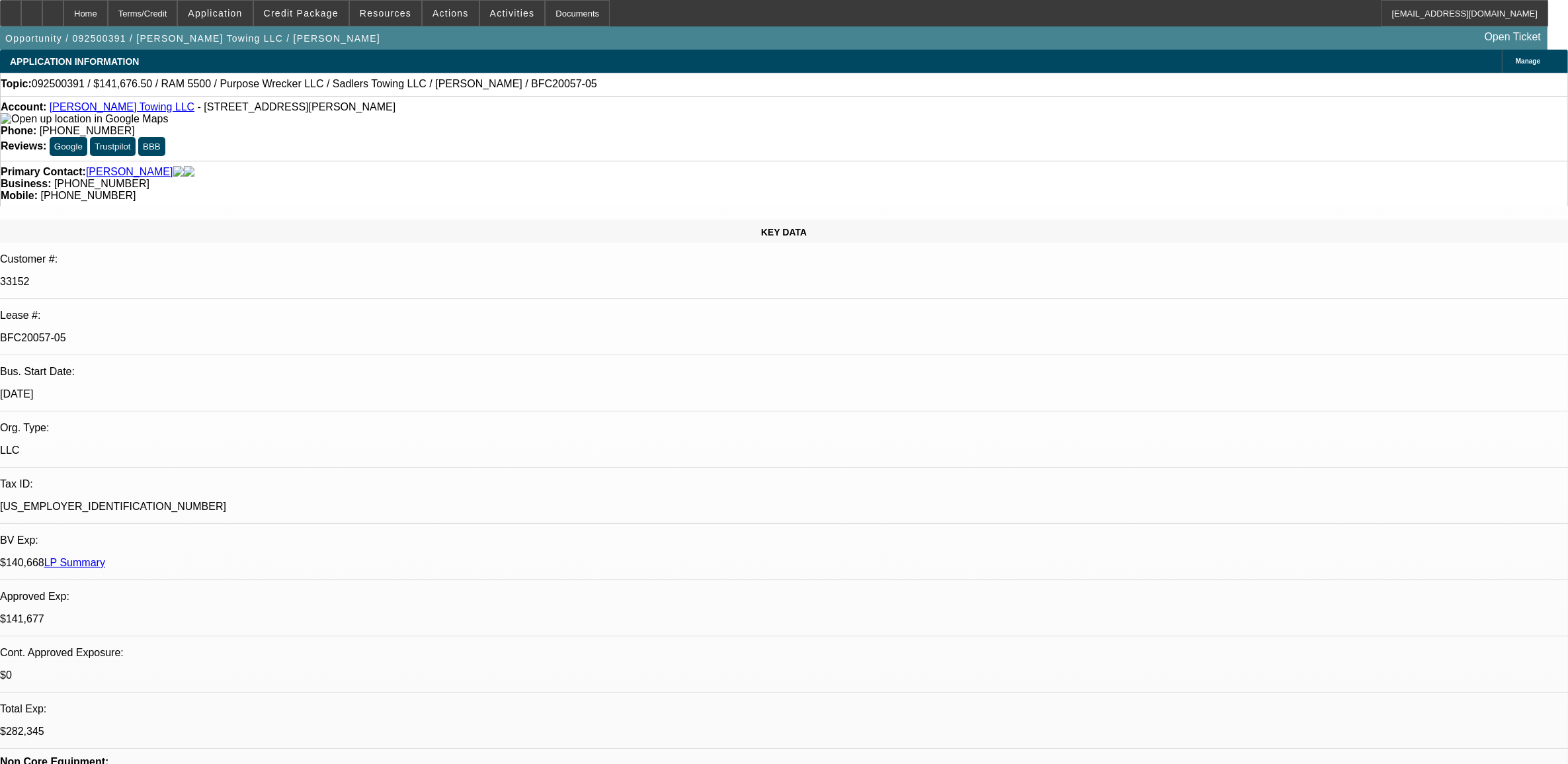
select select "0"
select select "2"
select select "0"
select select "6"
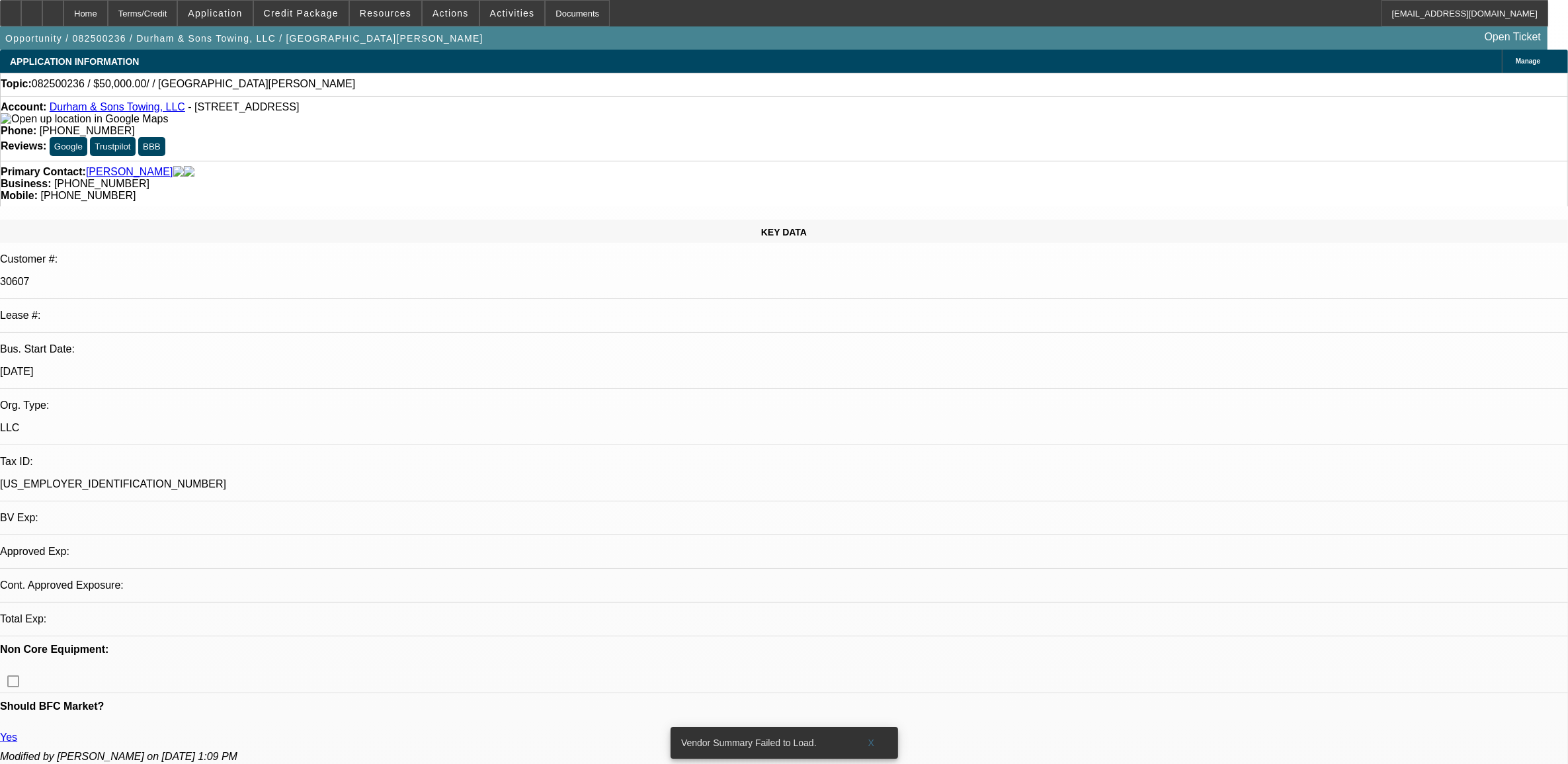
select select "0"
select select "2"
select select "0.1"
select select "4"
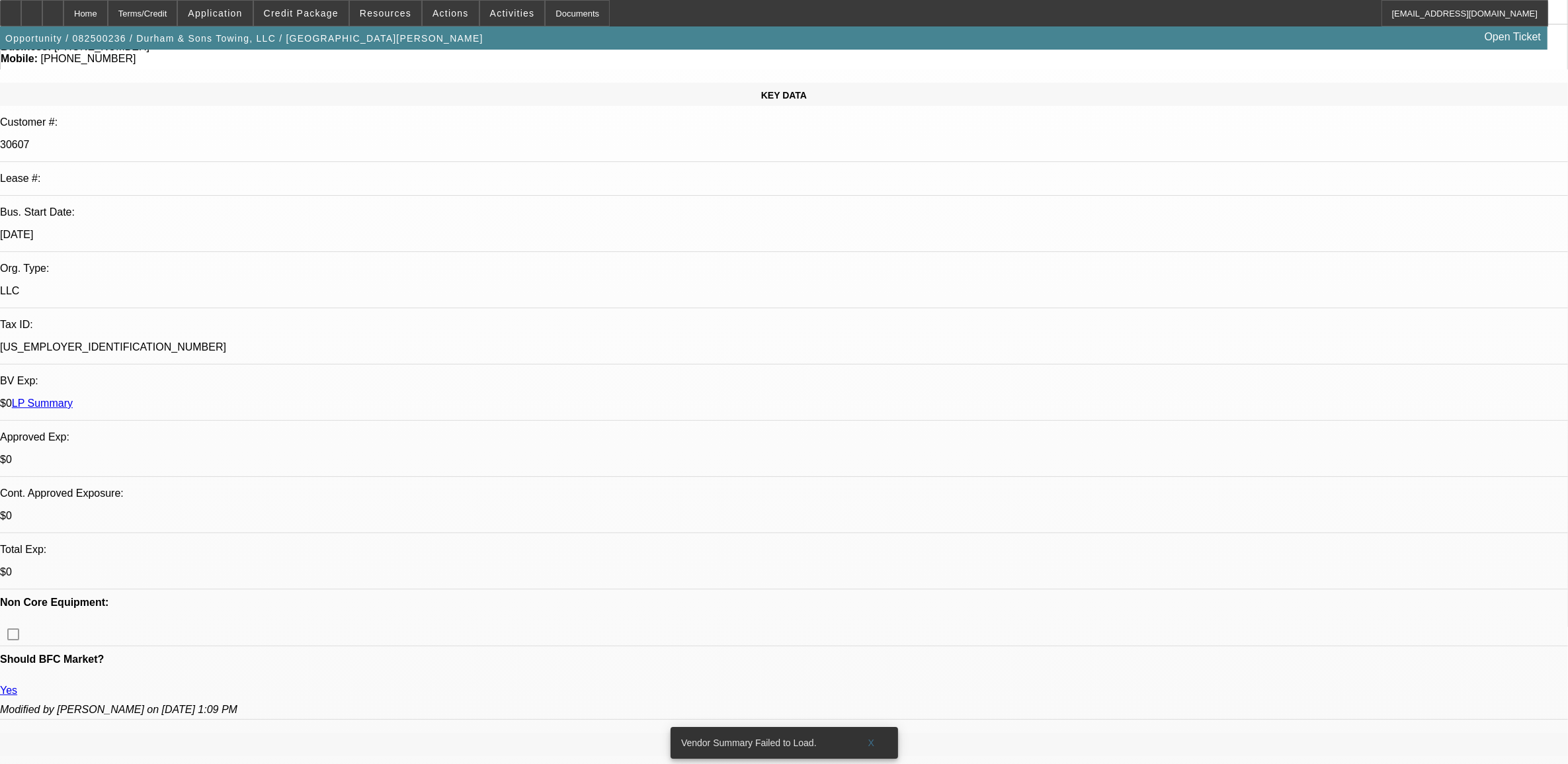
scroll to position [165, 0]
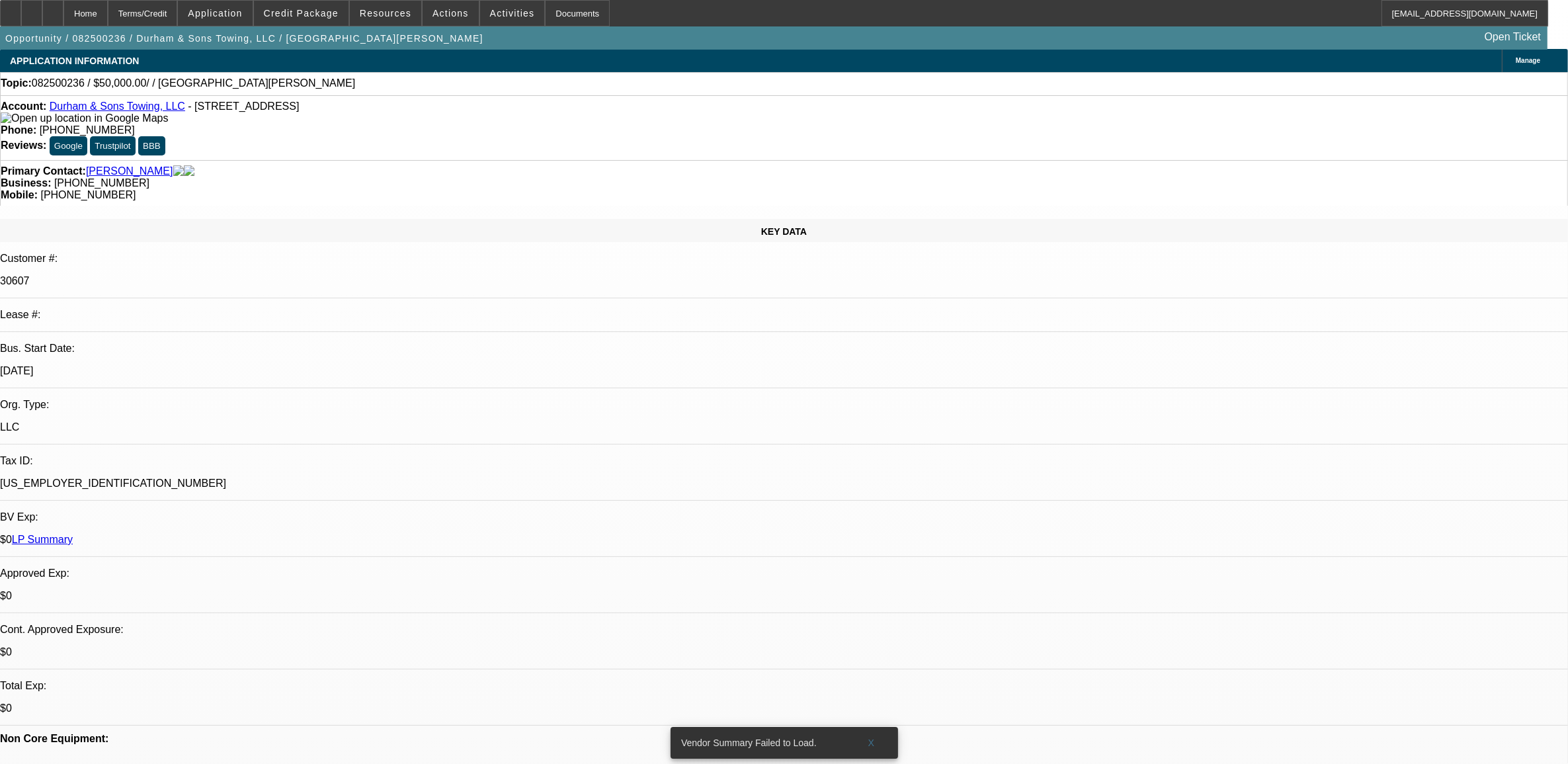
scroll to position [0, 0]
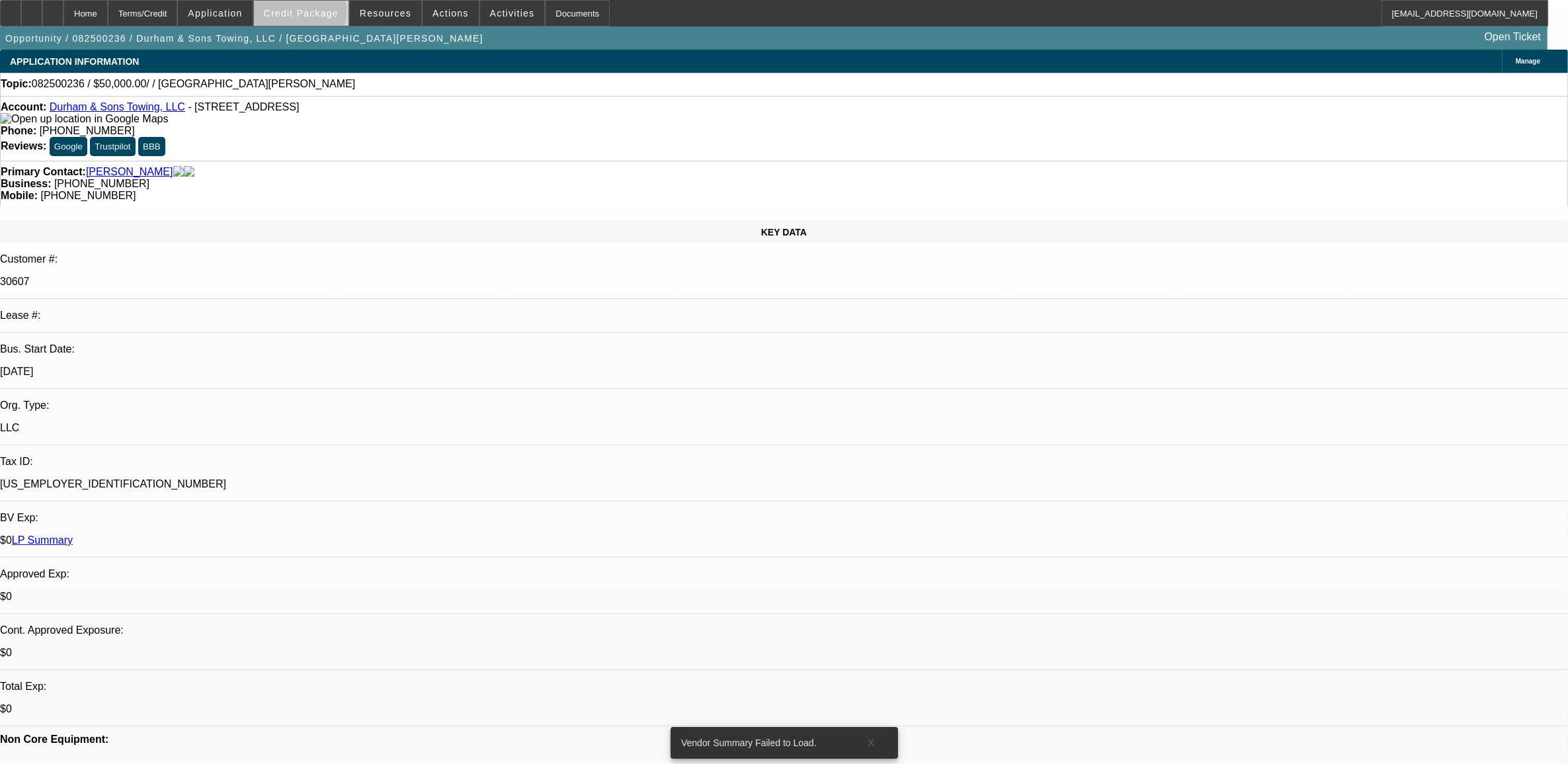
click at [322, 14] on span "Credit Package" at bounding box center [301, 13] width 75 height 11
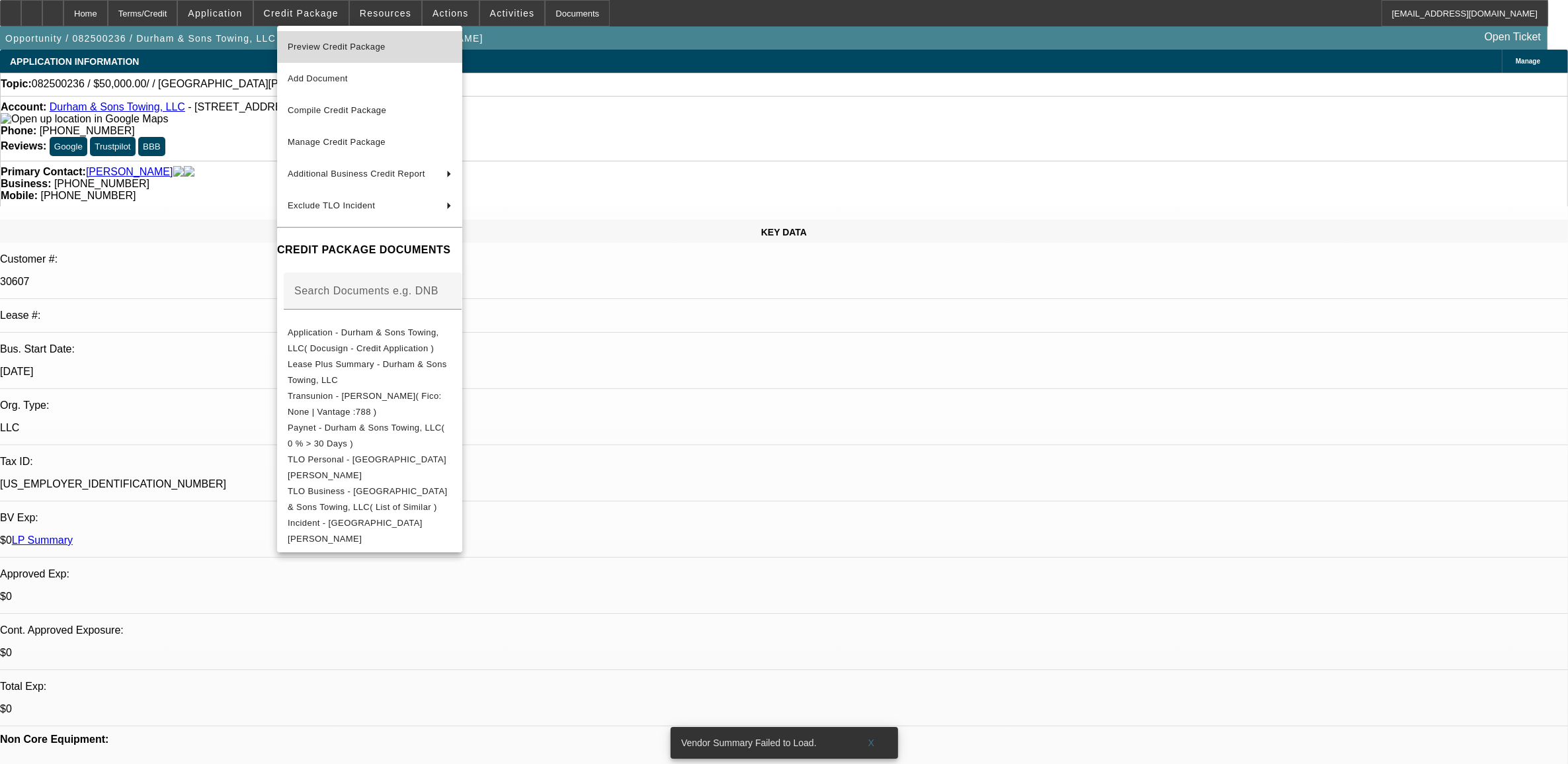
click at [326, 54] on span "Preview Credit Package" at bounding box center [369, 47] width 164 height 16
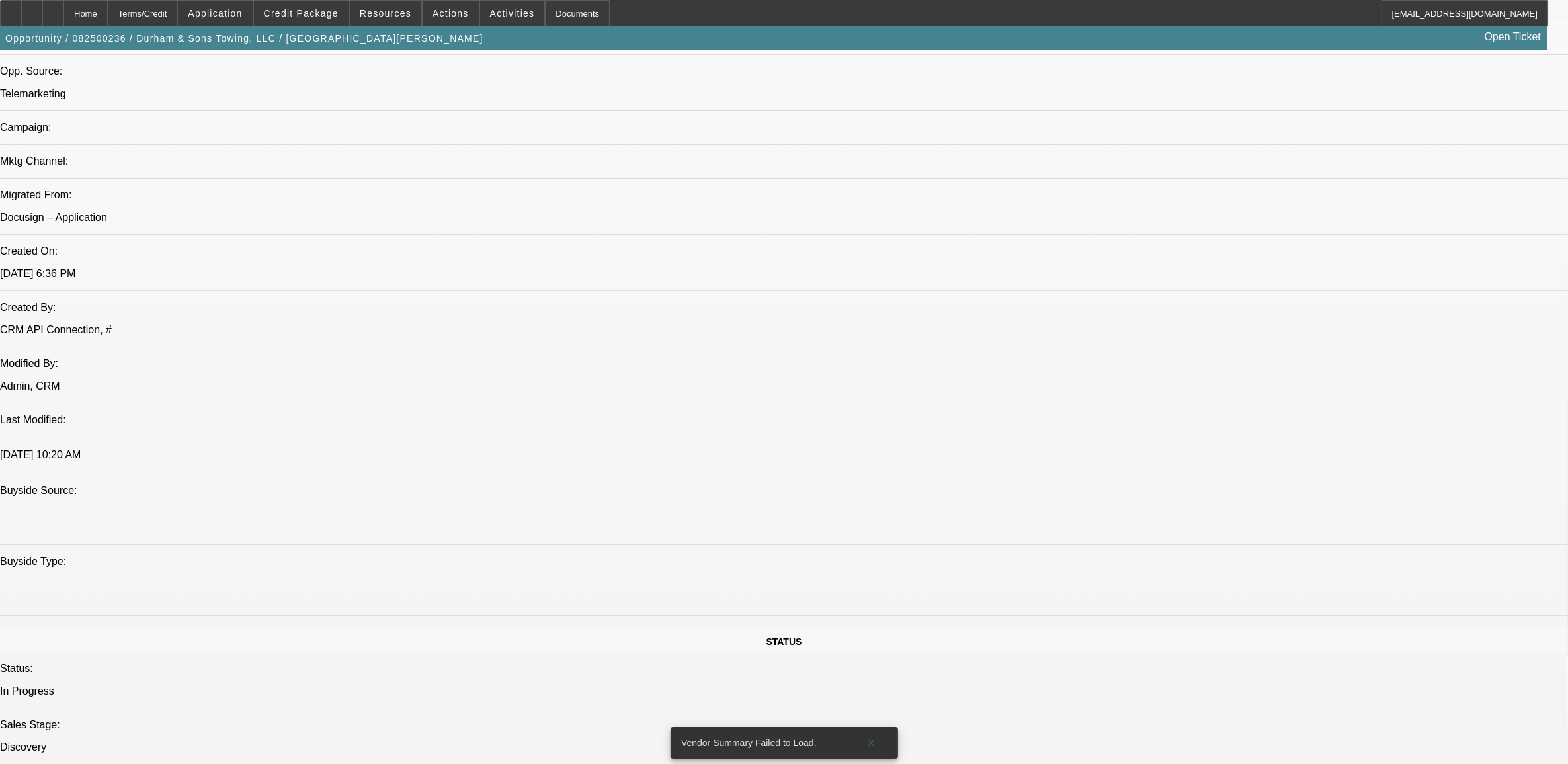
scroll to position [909, 0]
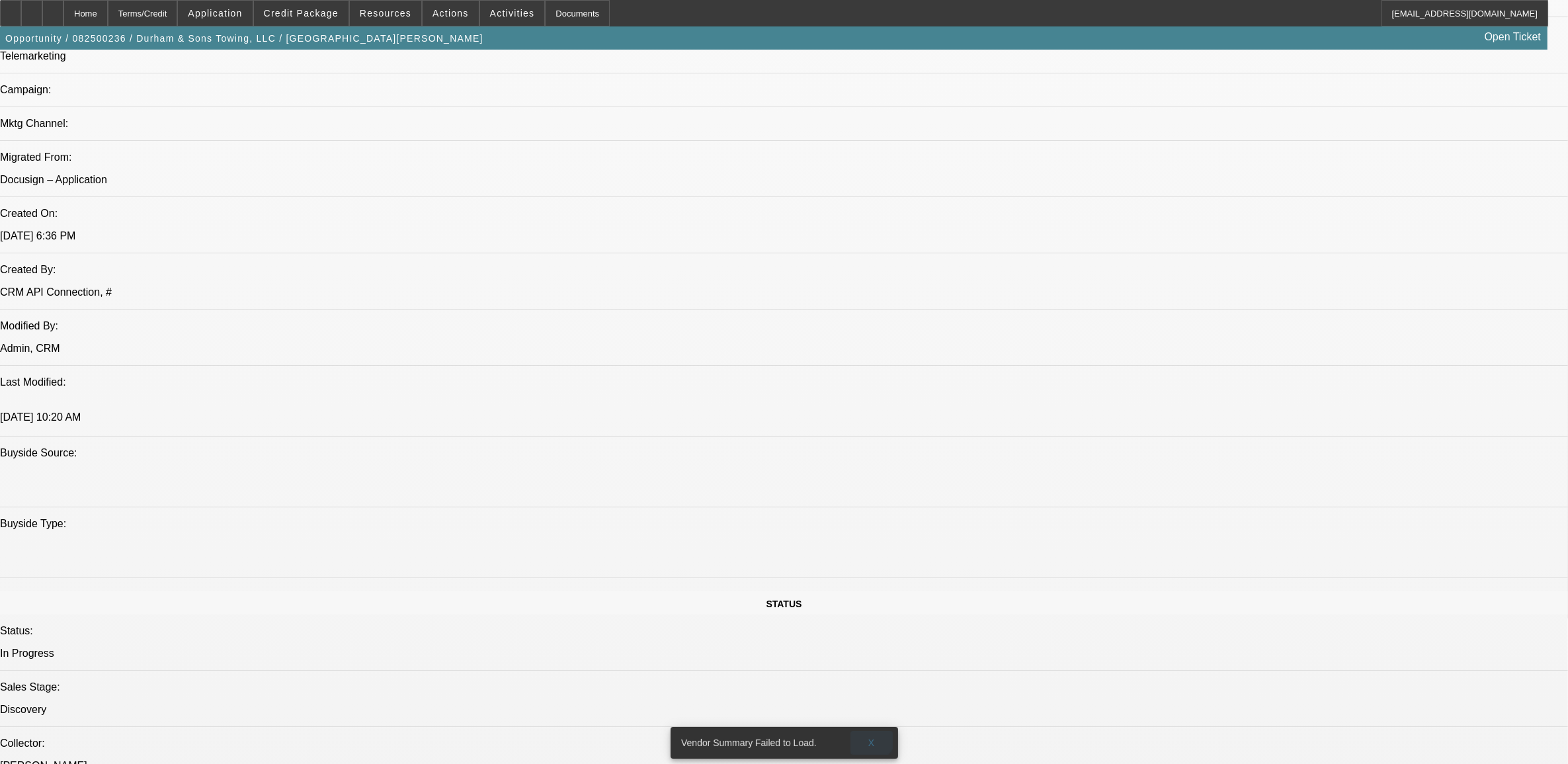
click at [866, 727] on span at bounding box center [872, 743] width 42 height 32
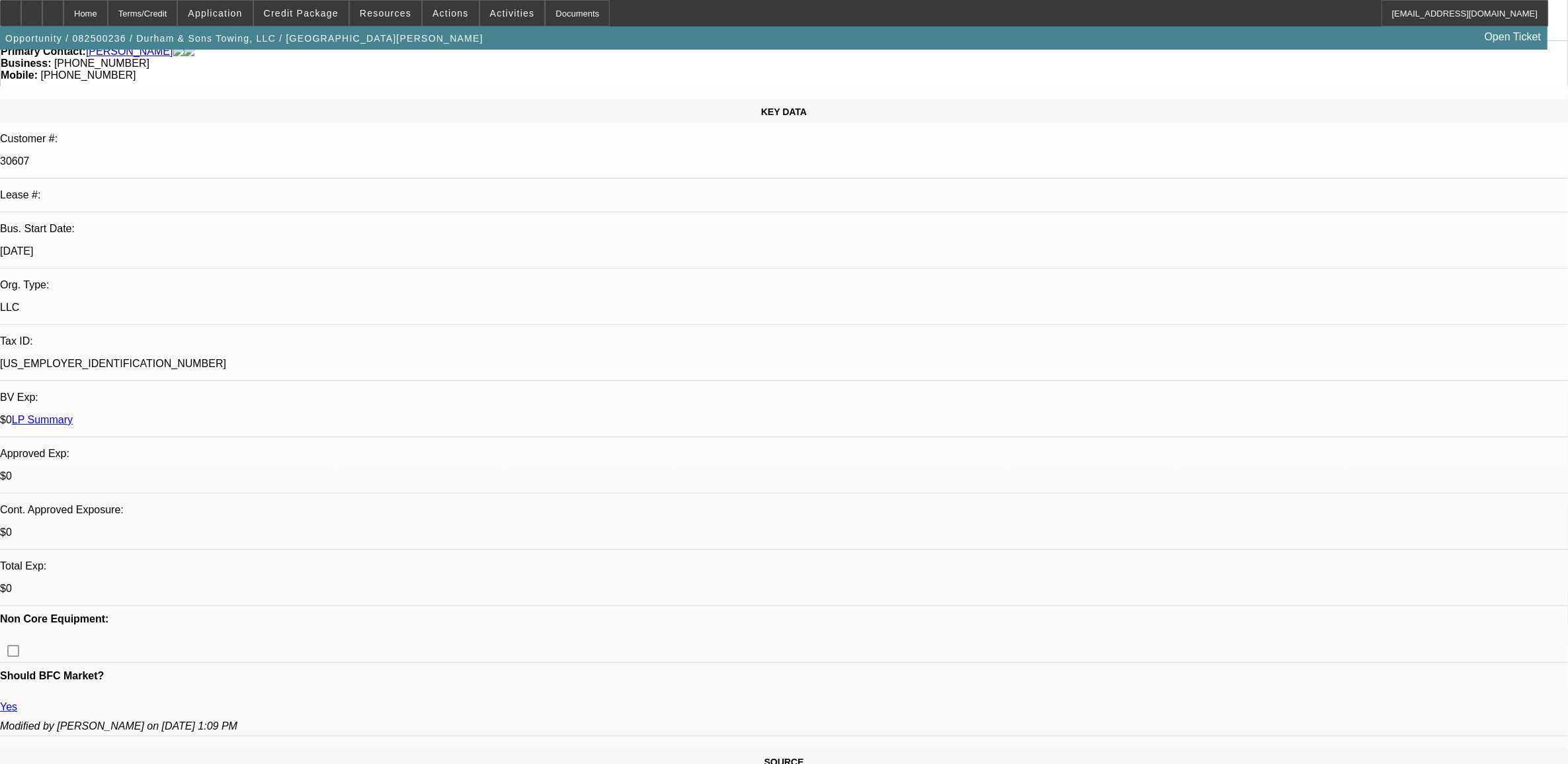
scroll to position [0, 0]
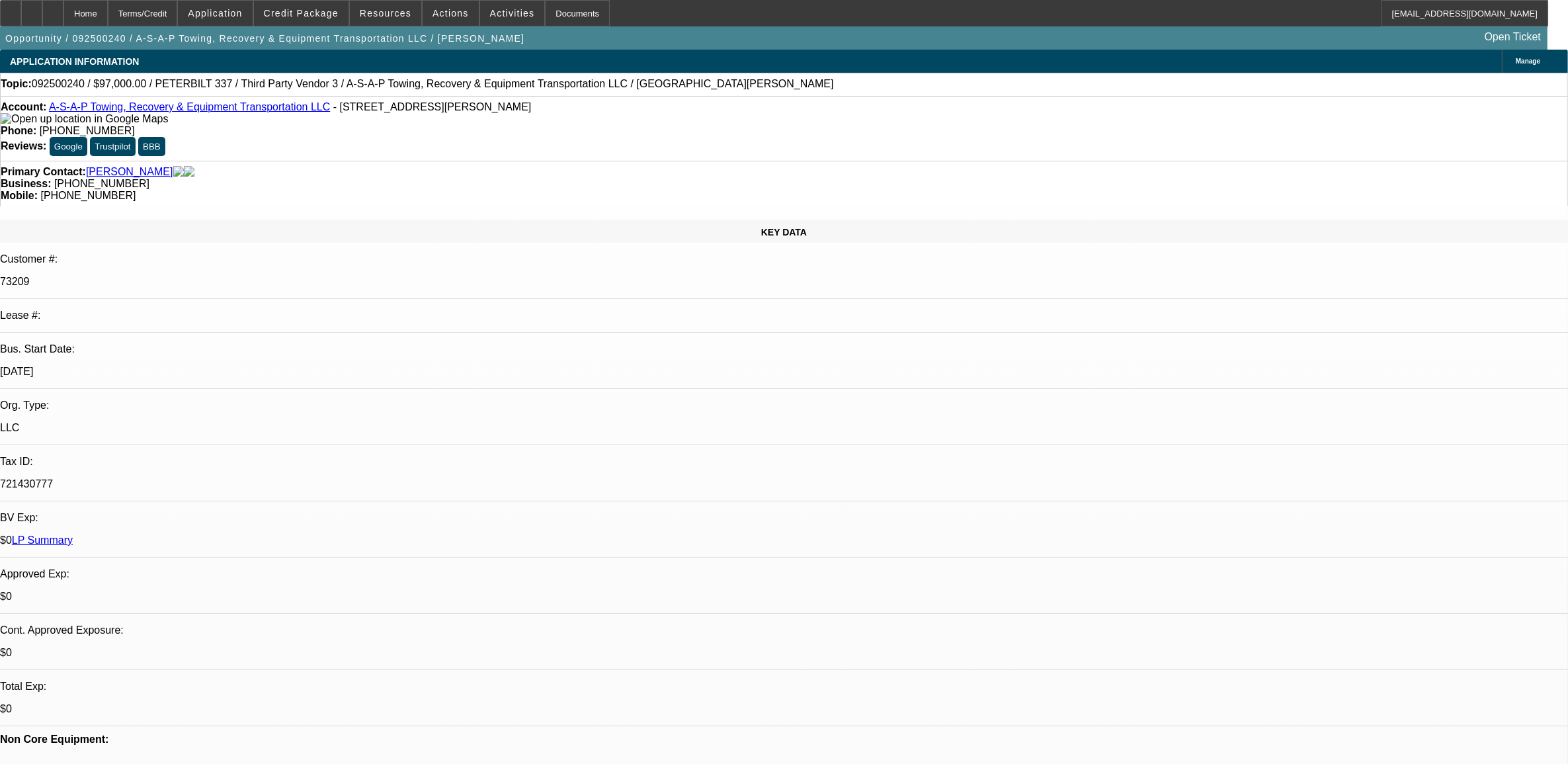
select select "0"
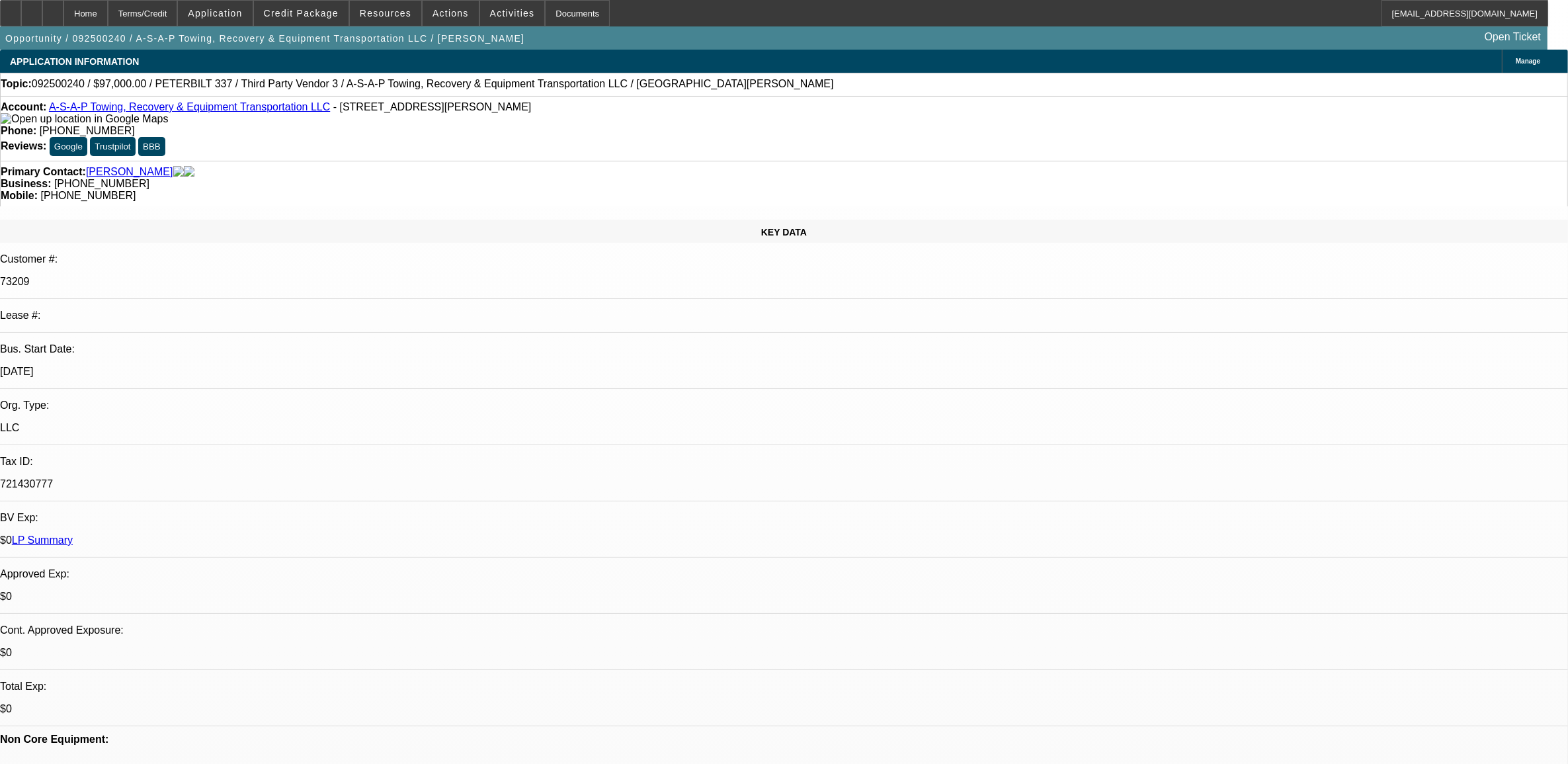
select select "0"
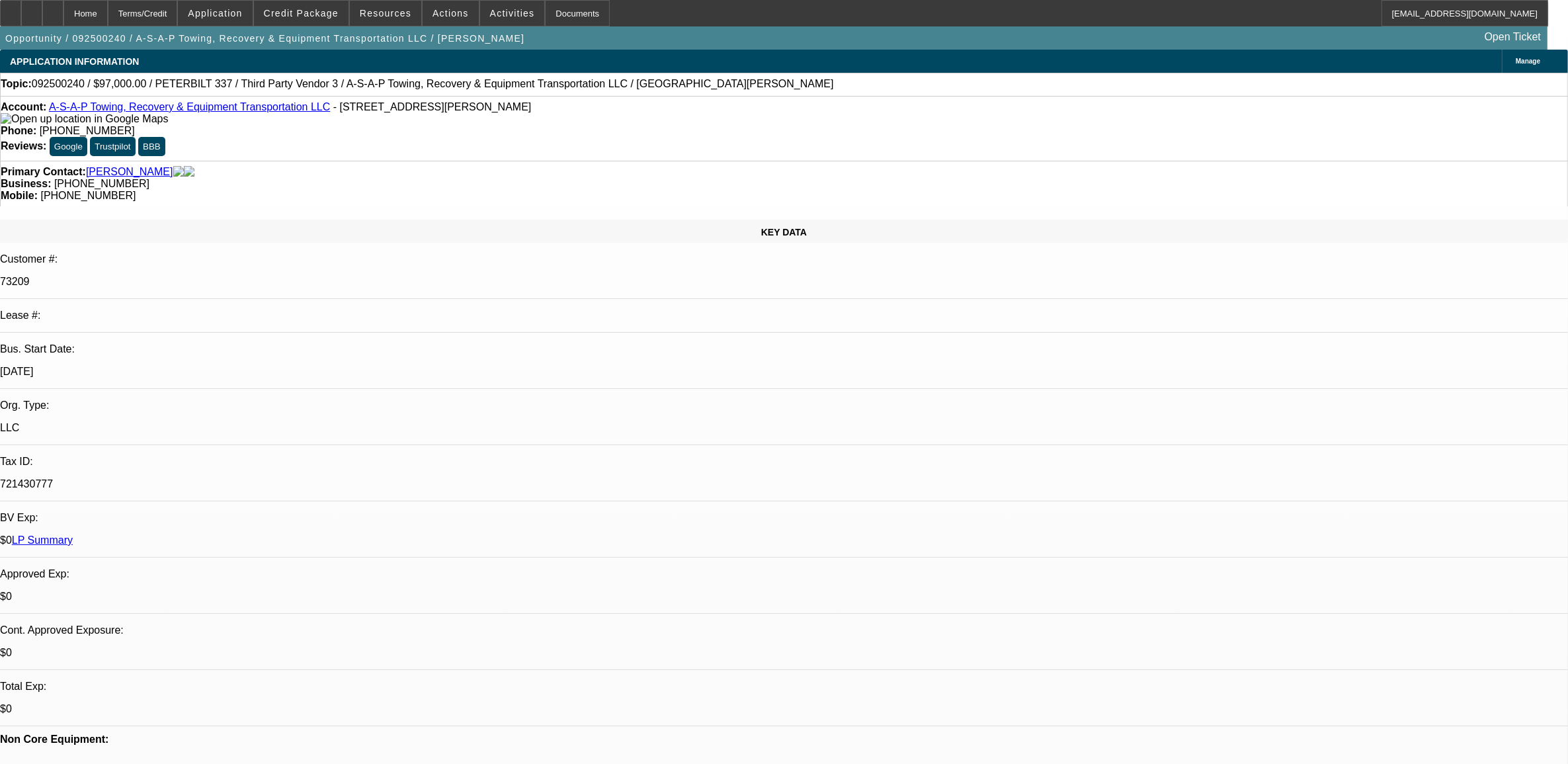
select select "0"
select select "1"
select select "6"
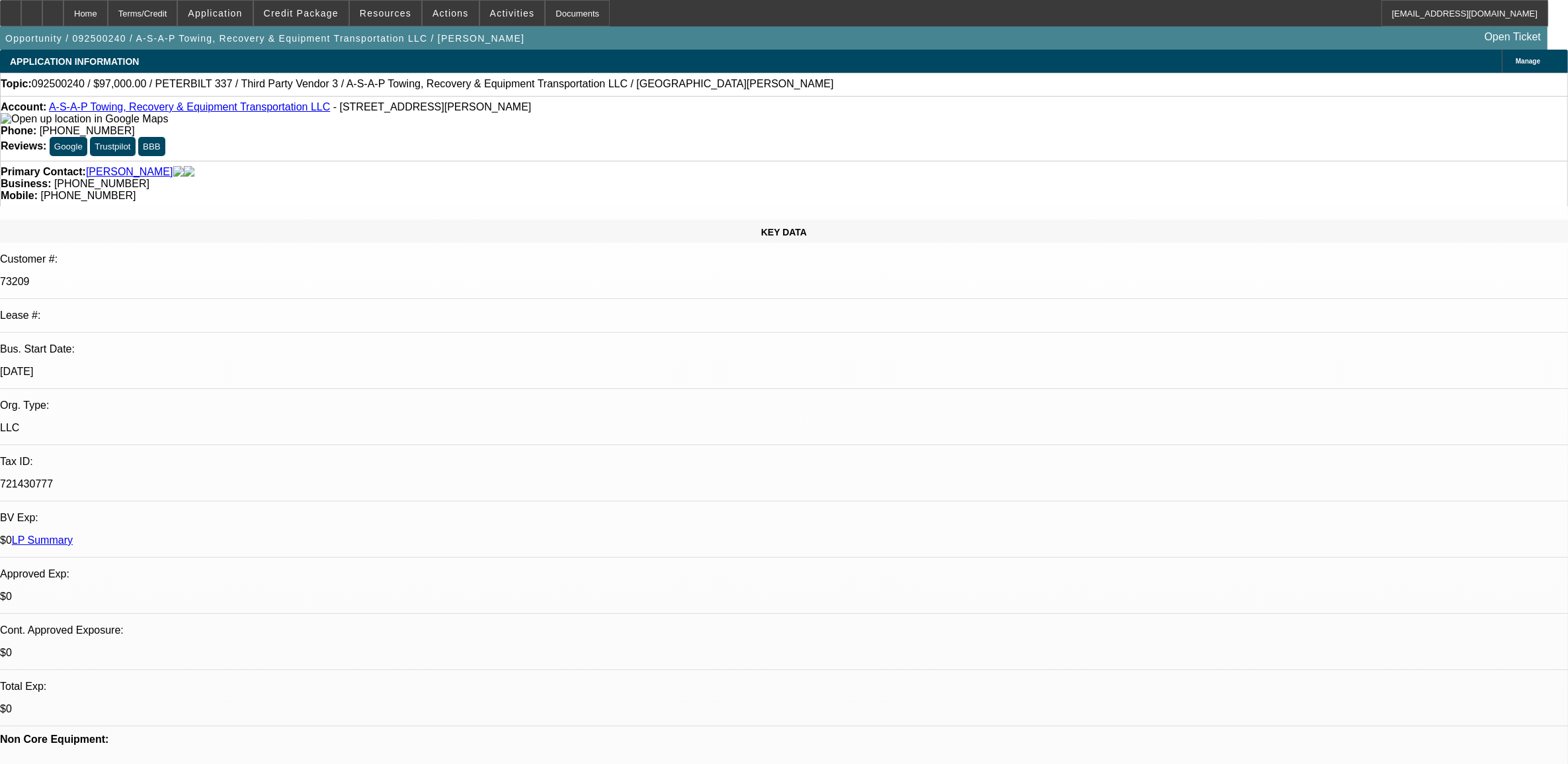
select select "1"
select select "3"
select select "6"
select select "1"
select select "2"
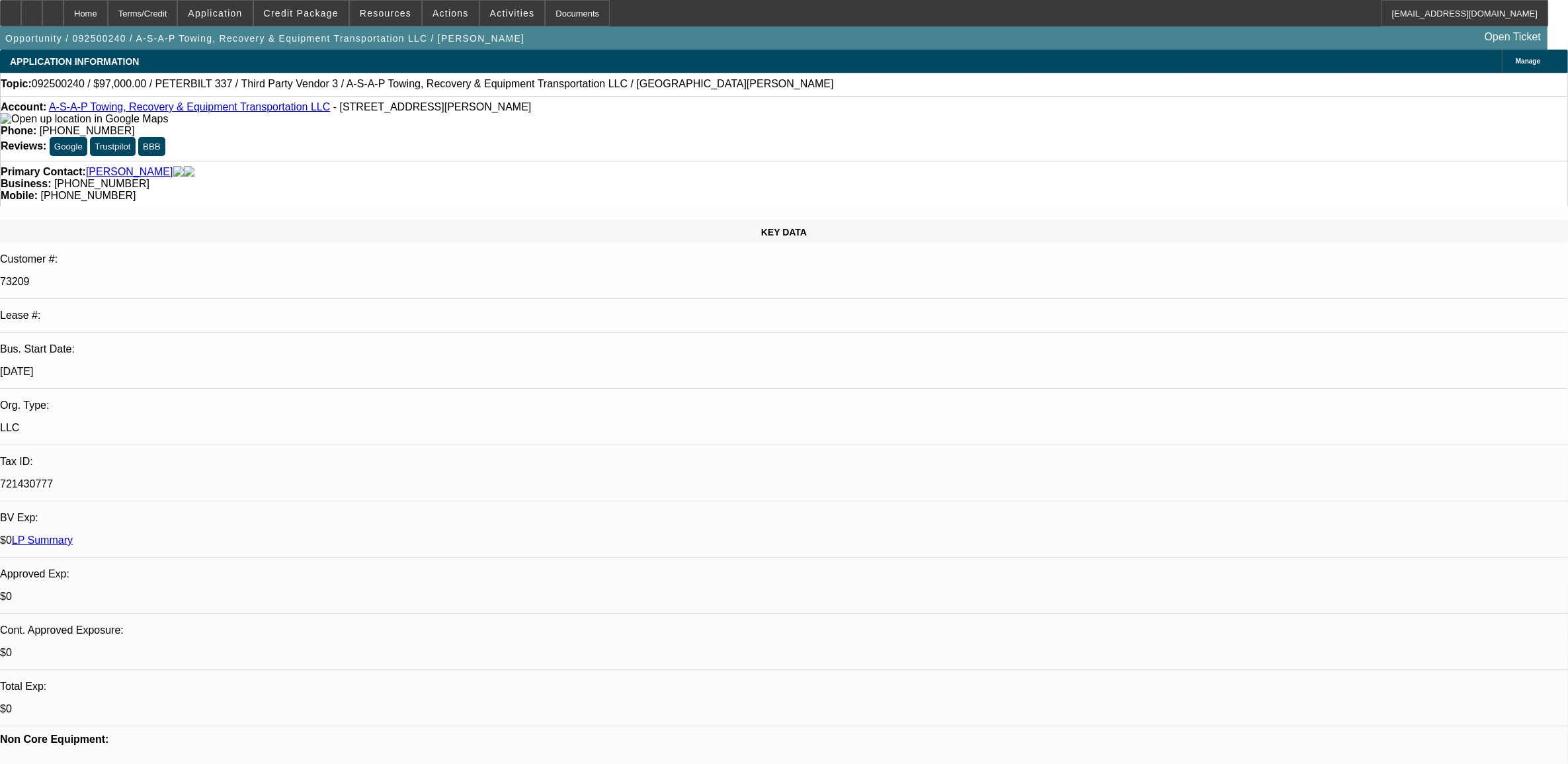
select select "6"
select select "1"
select select "2"
select select "6"
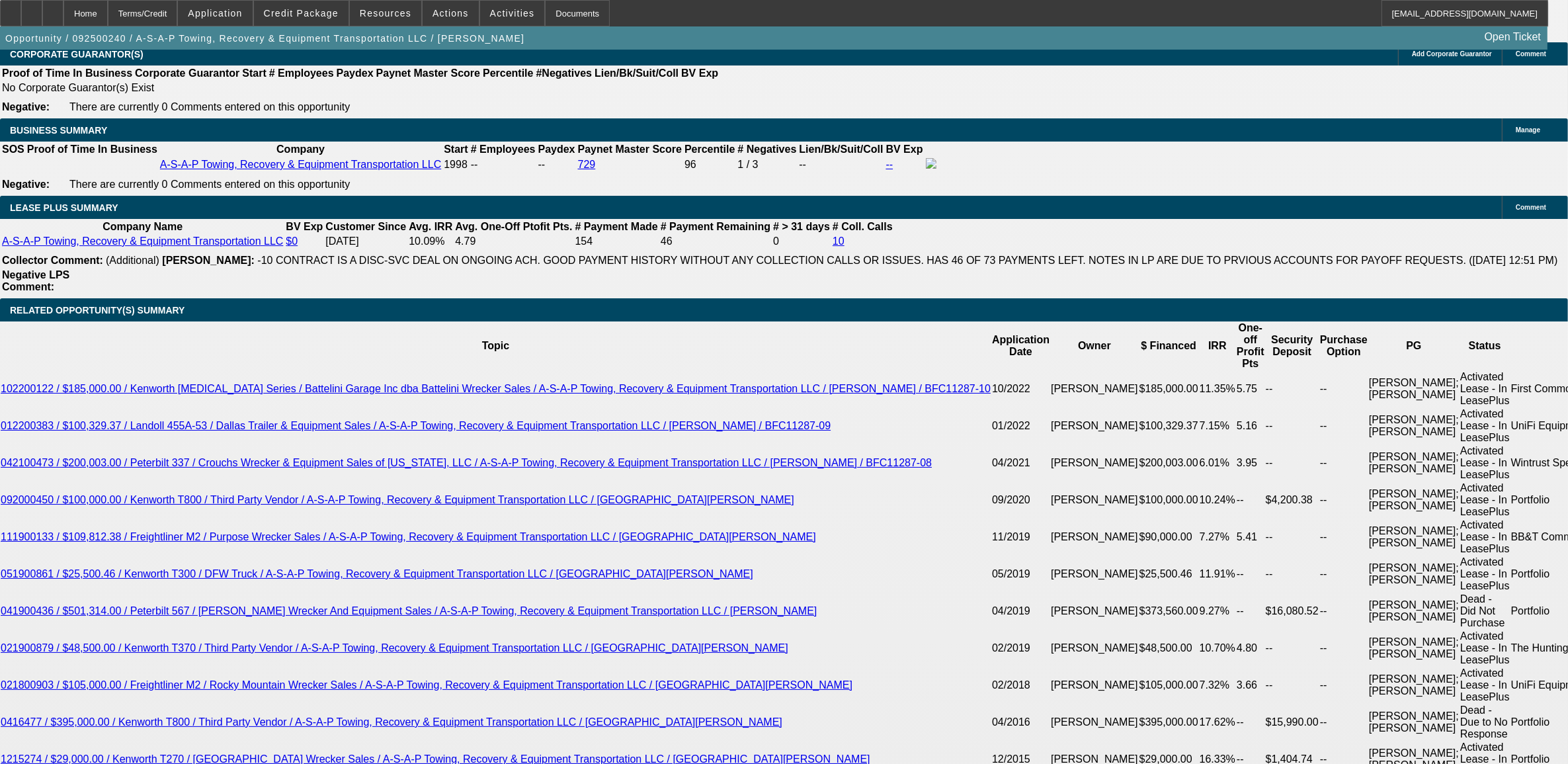
scroll to position [2315, 0]
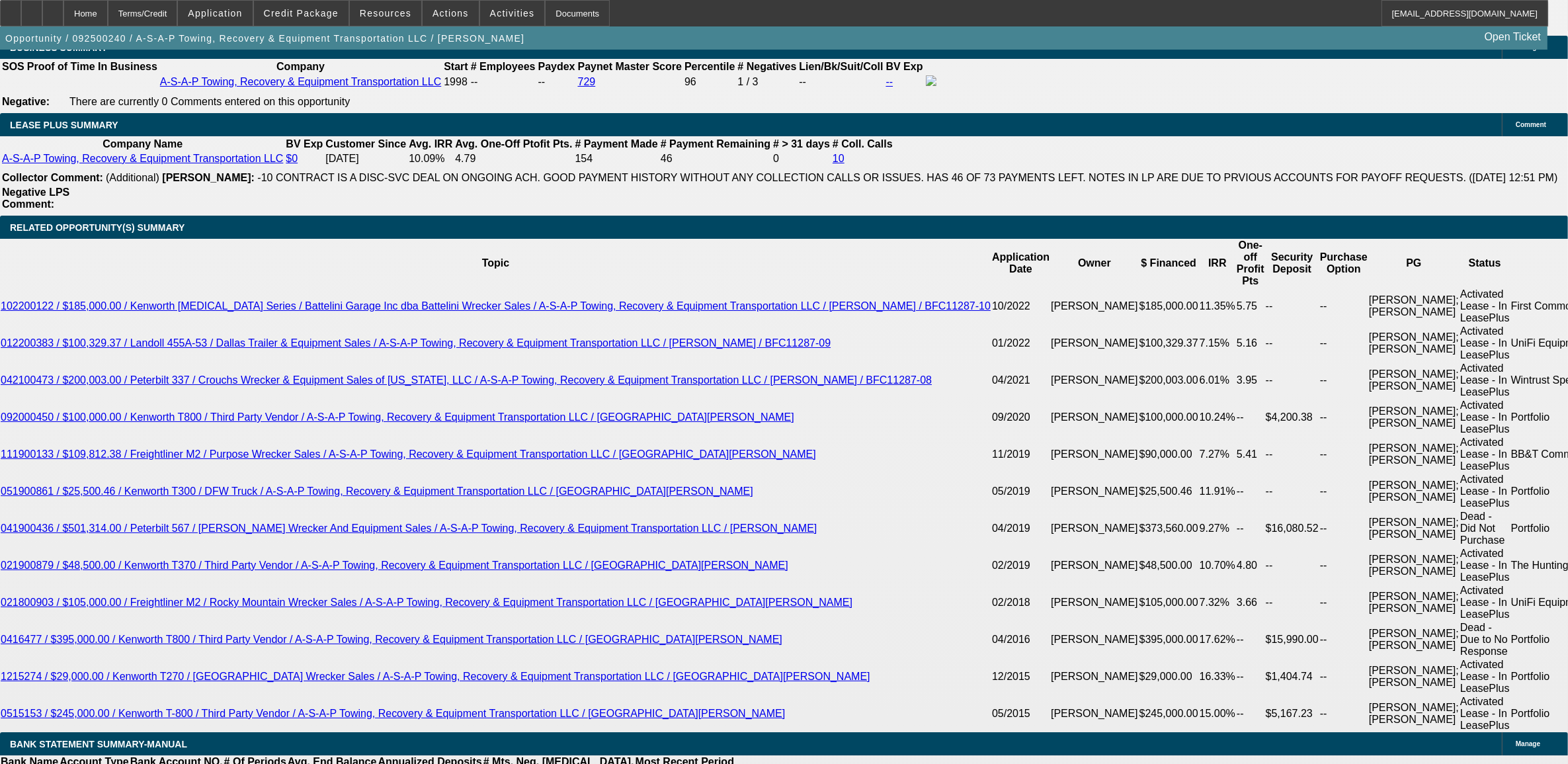
scroll to position [2233, 0]
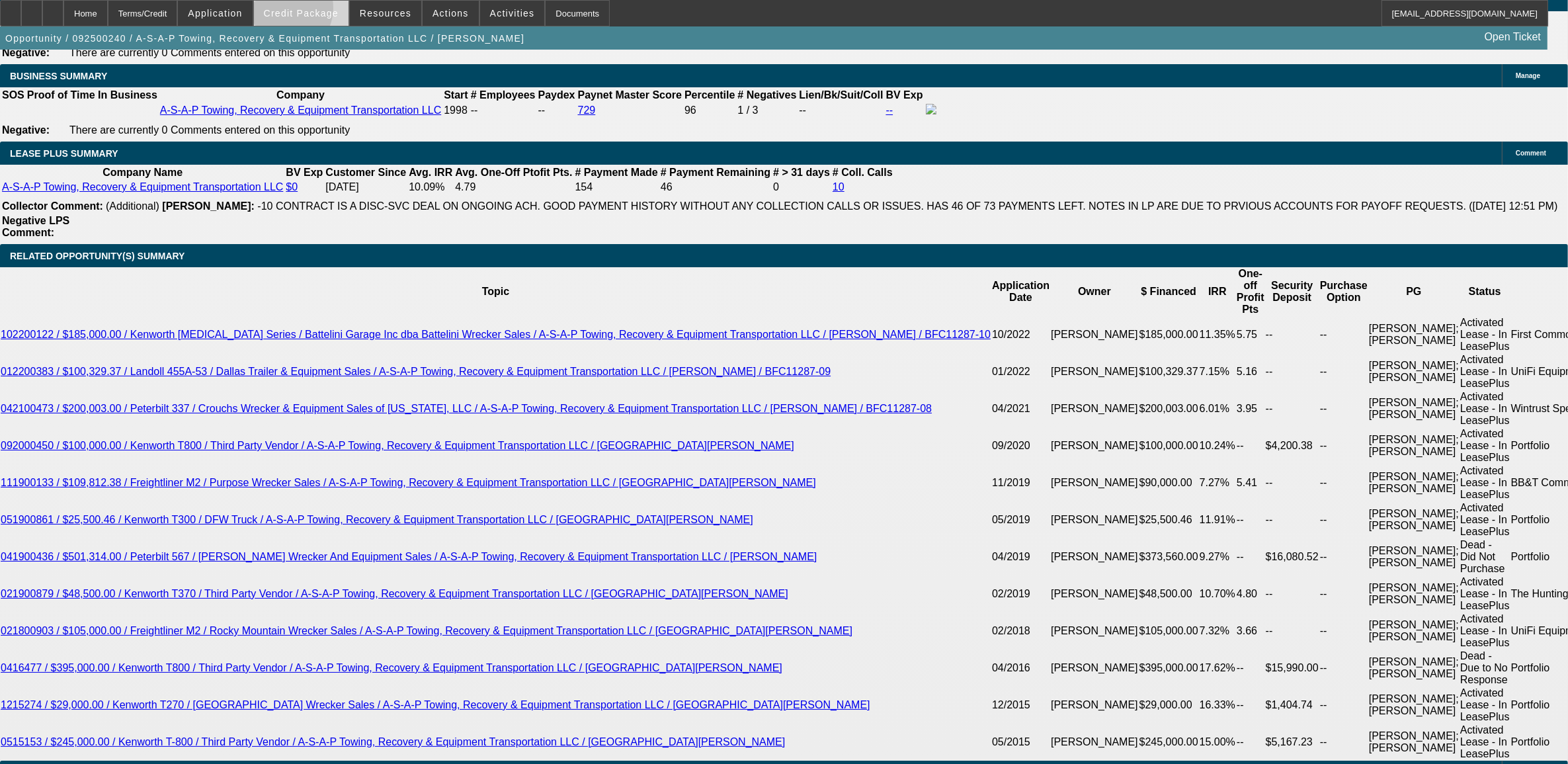
drag, startPoint x: 306, startPoint y: 11, endPoint x: 312, endPoint y: 23, distance: 13.4
click at [306, 12] on span "Credit Package" at bounding box center [301, 13] width 75 height 11
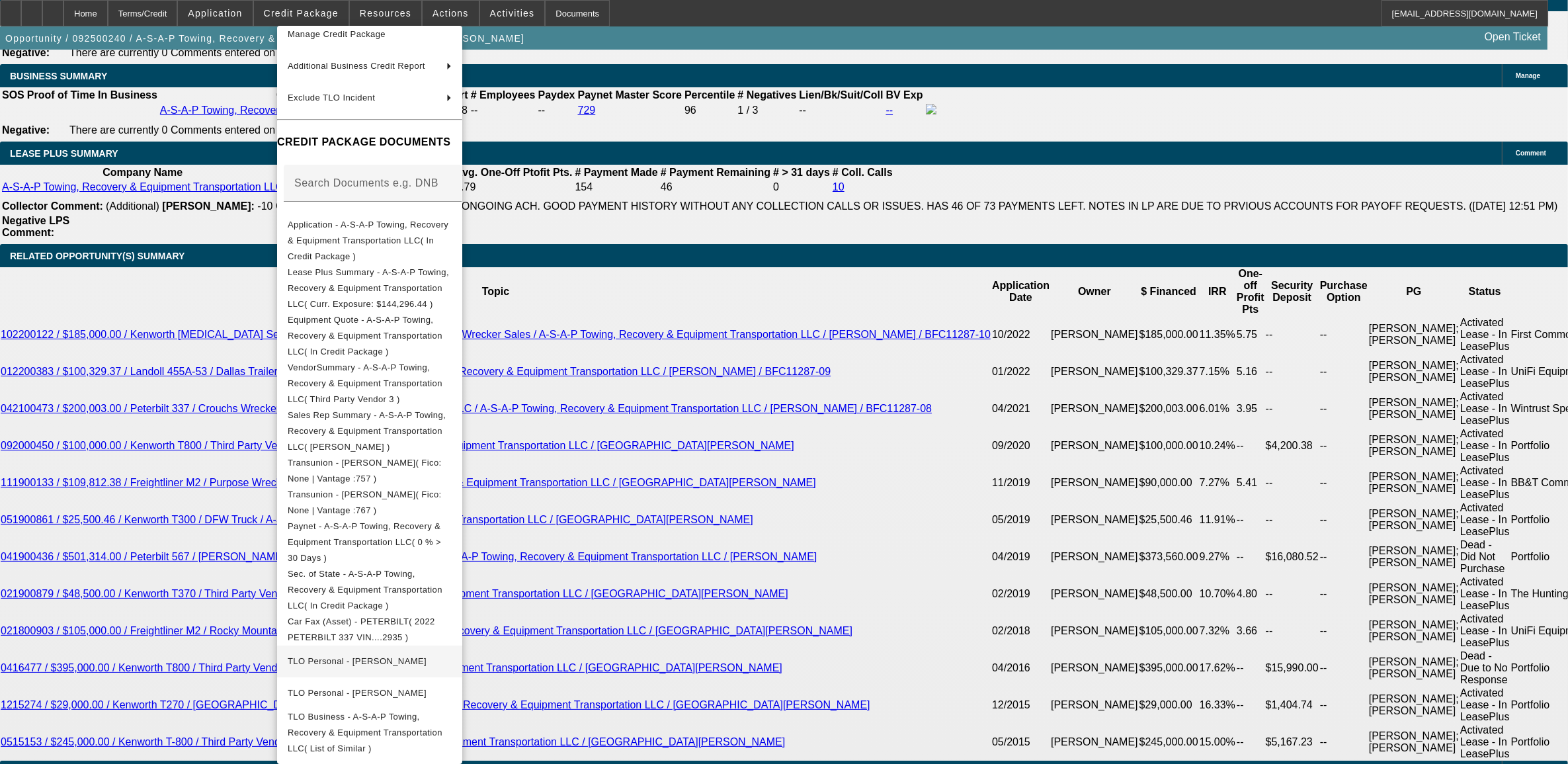
scroll to position [129, 0]
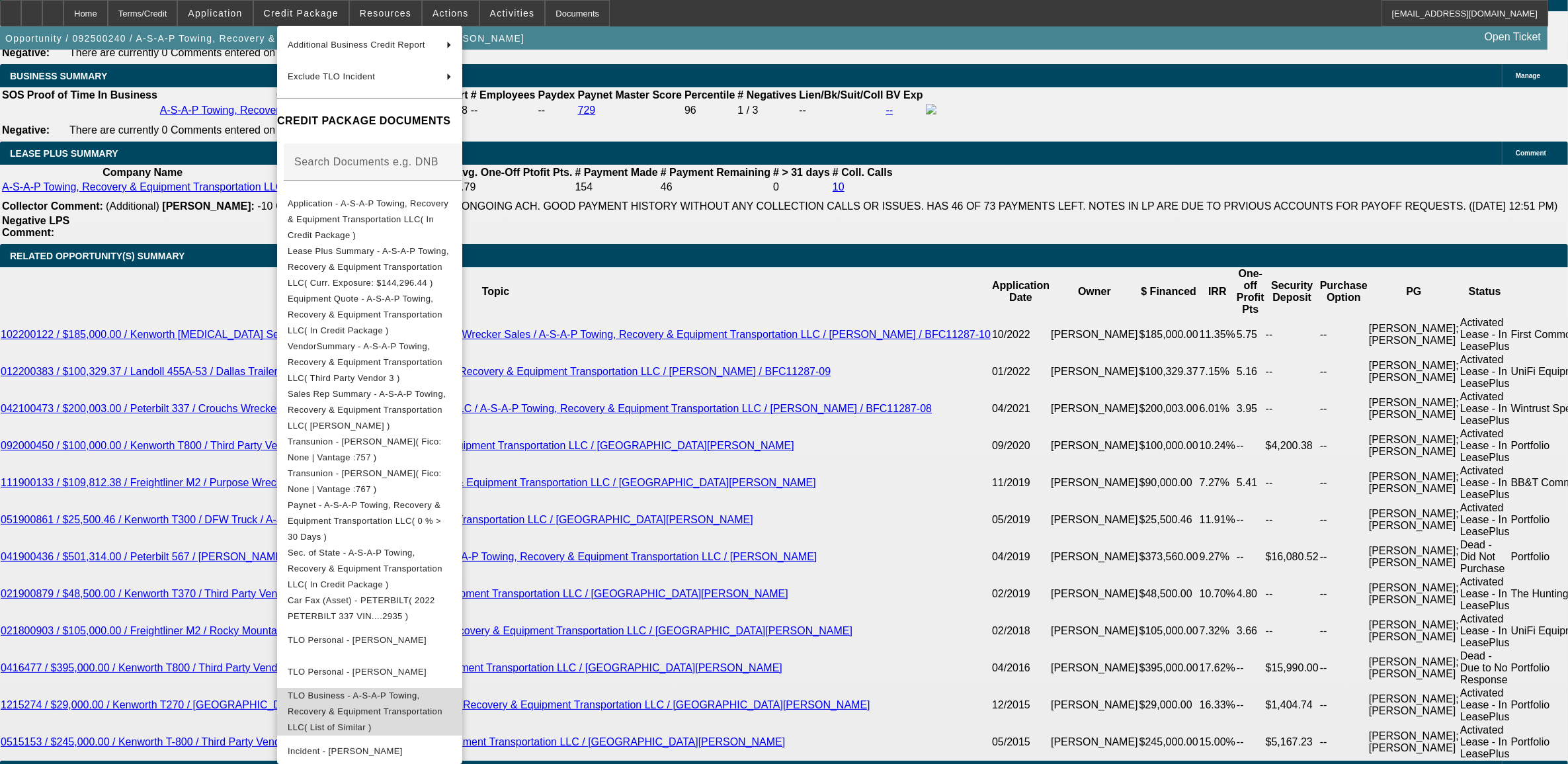
click at [423, 688] on span "TLO Business - A-S-A-P Towing, Recovery & Equipment Transportation LLC( List of…" at bounding box center [369, 711] width 164 height 48
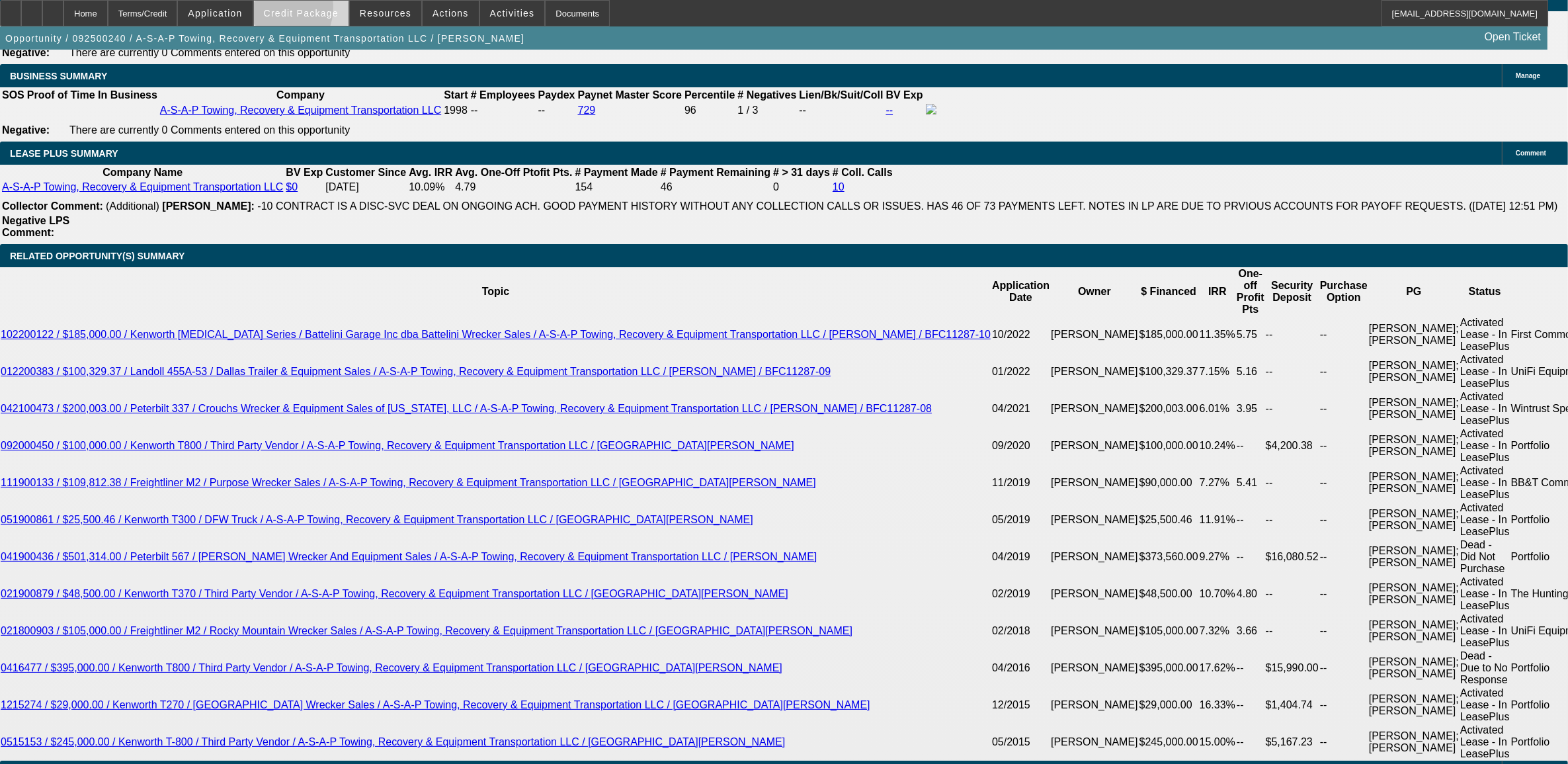
click at [291, 10] on span "Credit Package" at bounding box center [301, 13] width 75 height 11
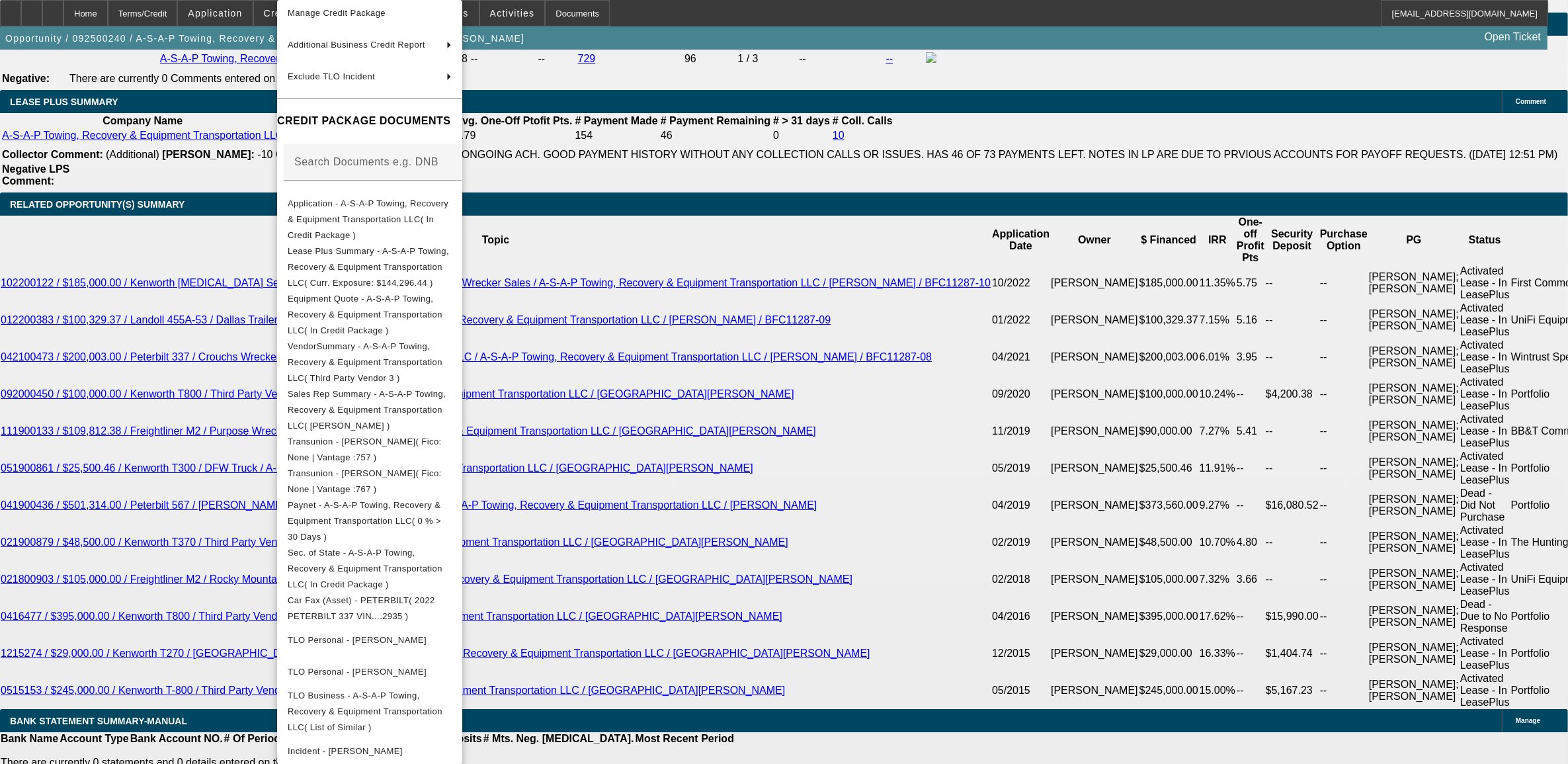
scroll to position [2315, 0]
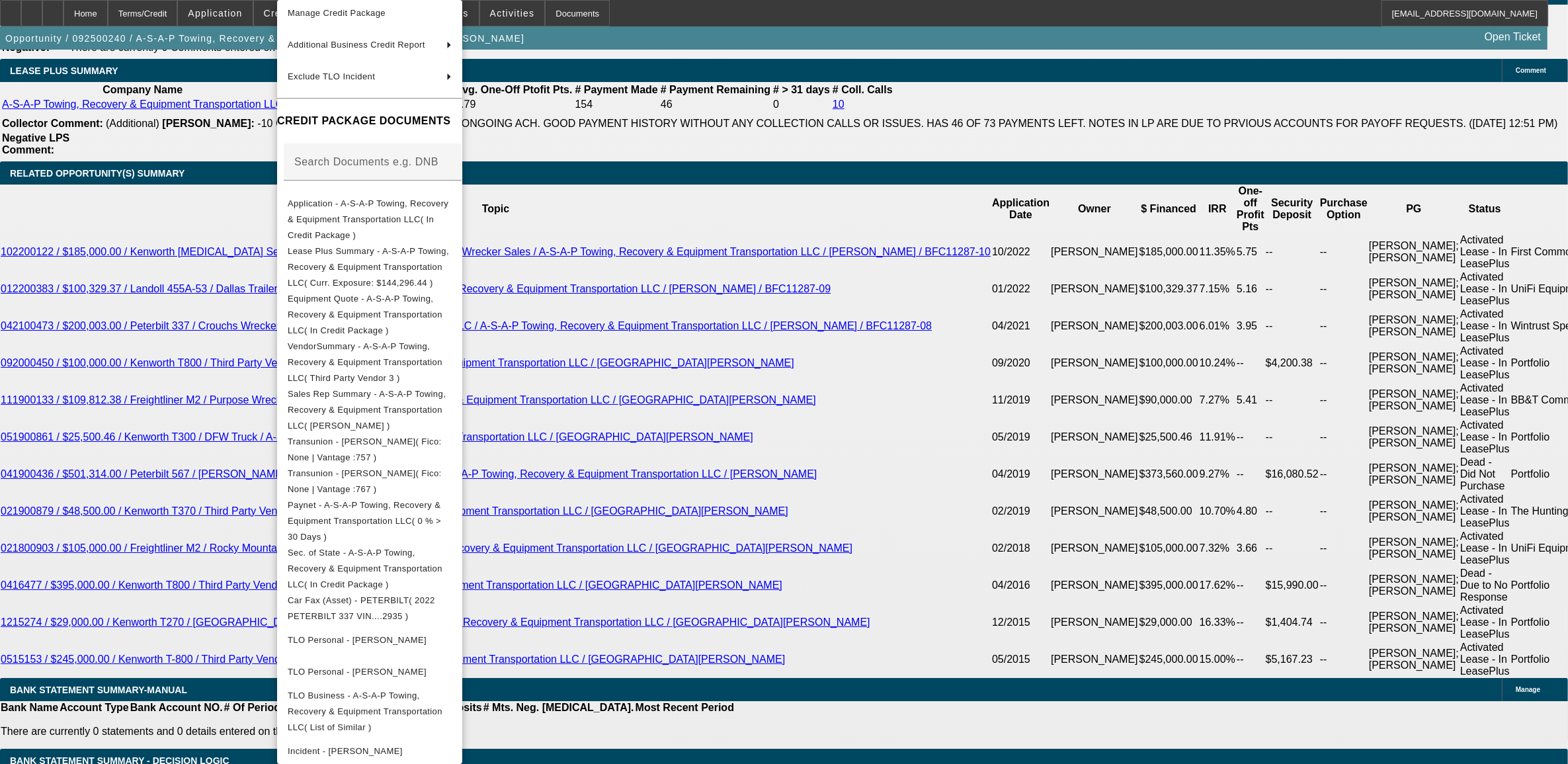
click at [200, 660] on div at bounding box center [784, 382] width 1568 height 764
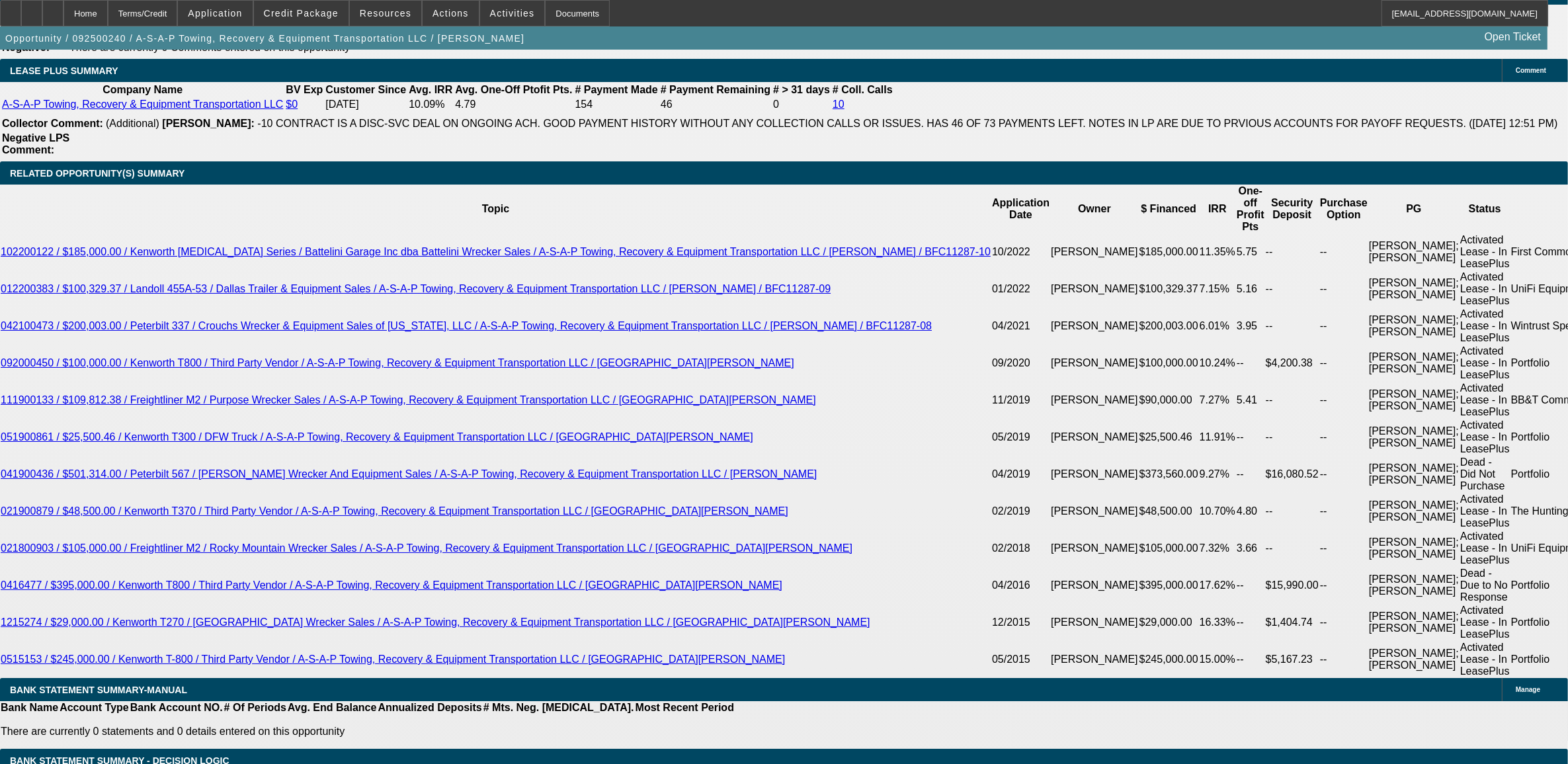
scroll to position [331, 0]
click at [303, 4] on span at bounding box center [301, 14] width 95 height 32
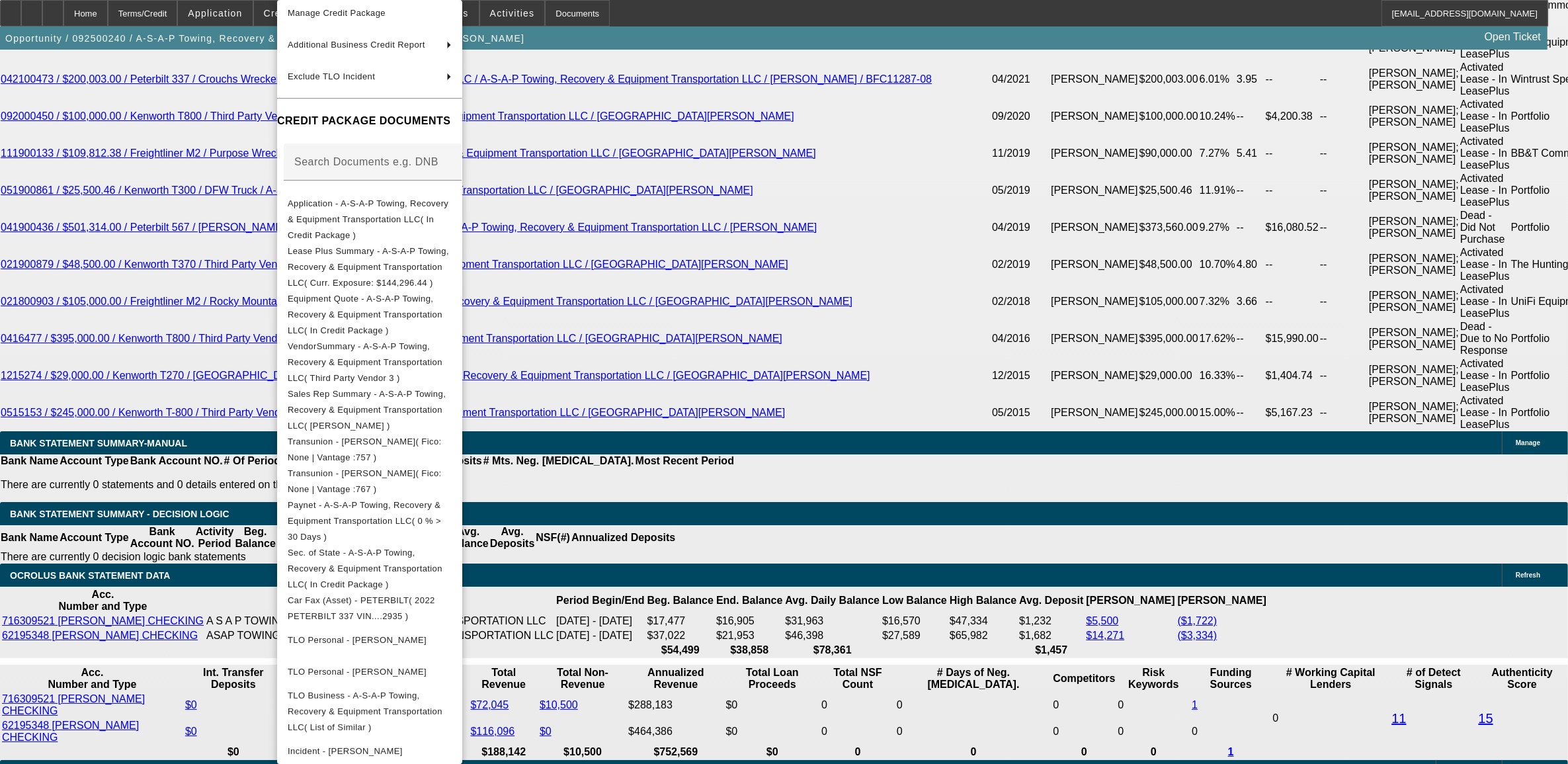
scroll to position [2564, 0]
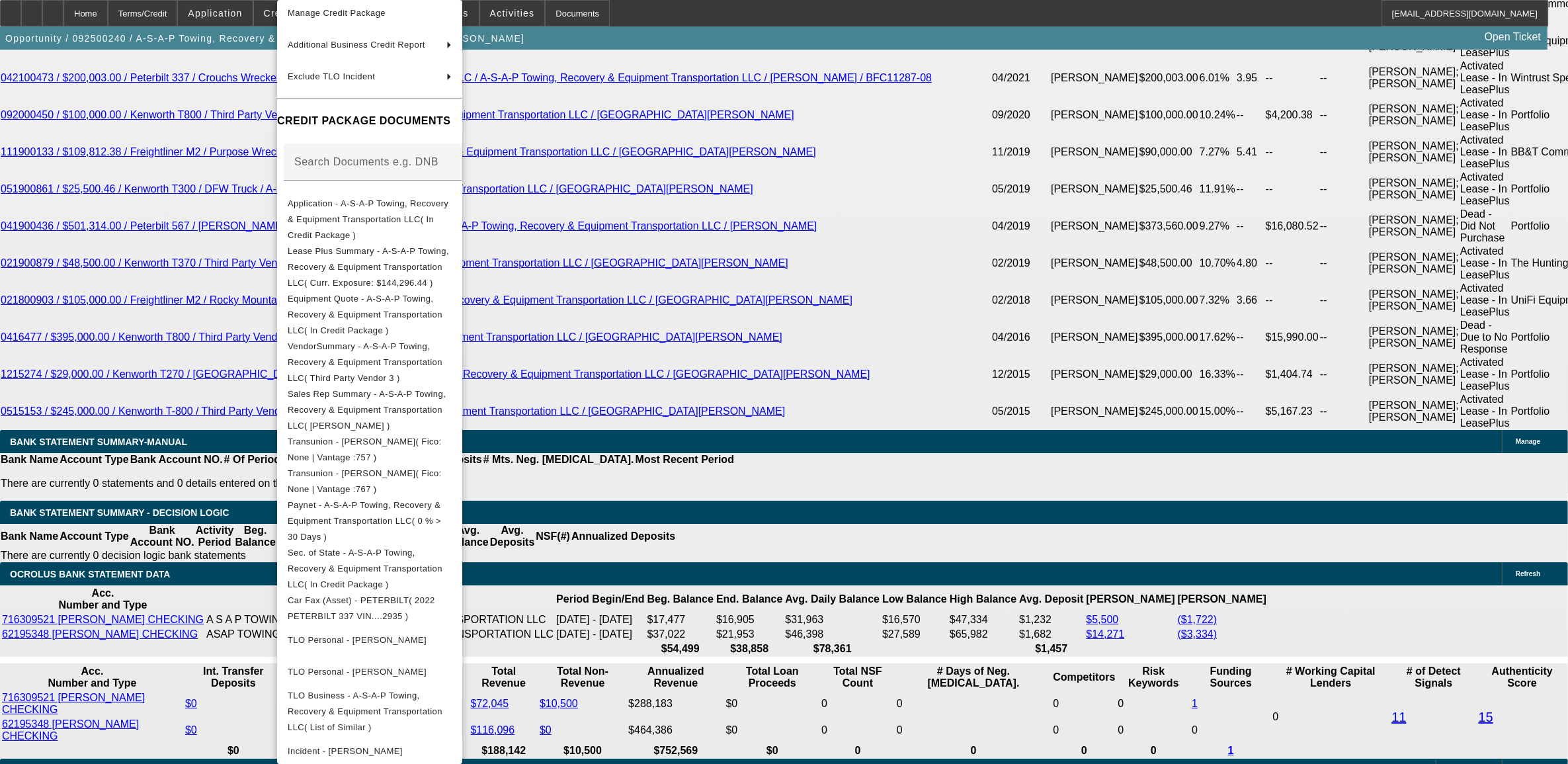
click at [148, 488] on div at bounding box center [784, 382] width 1568 height 764
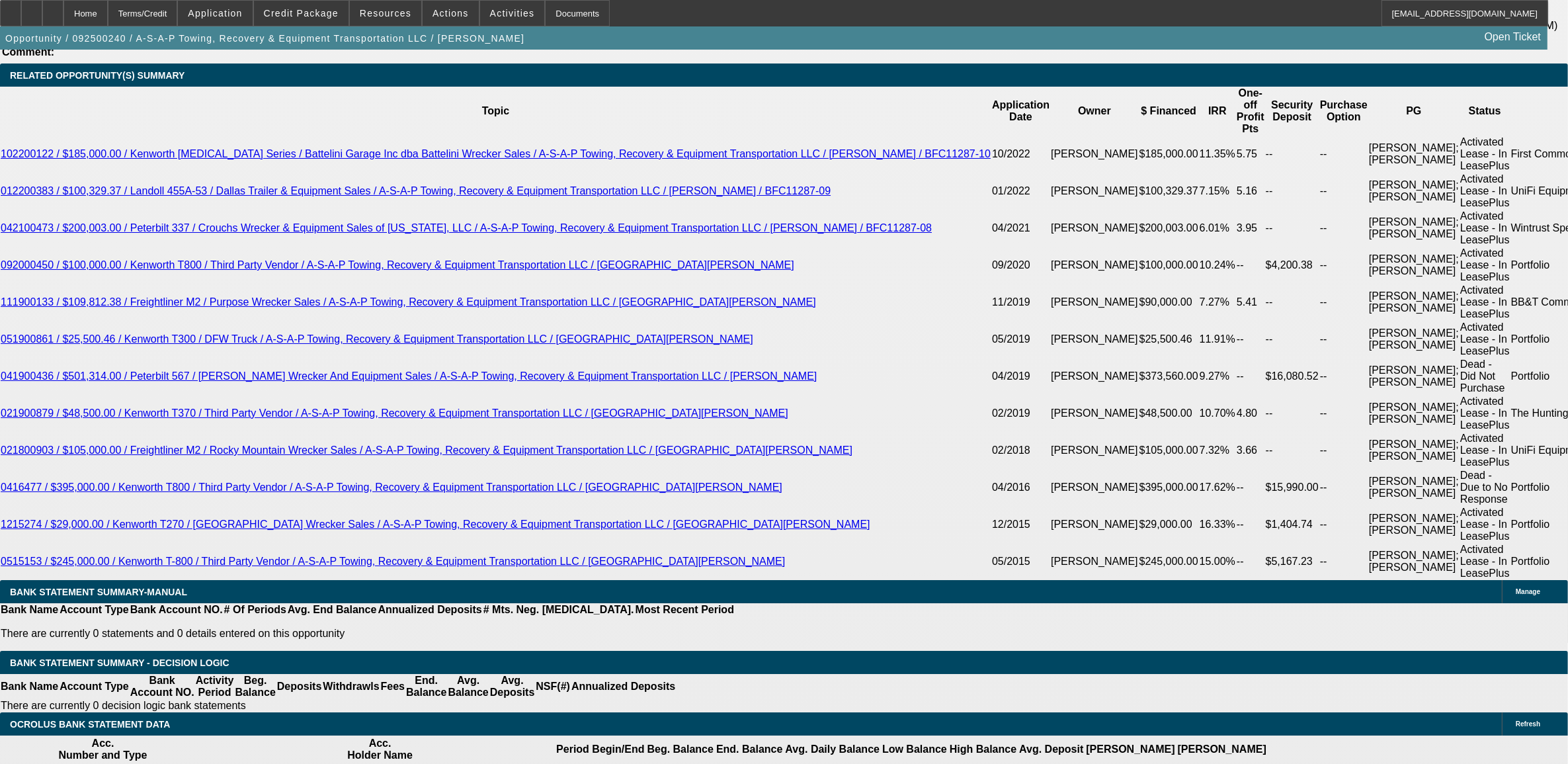
scroll to position [2398, 0]
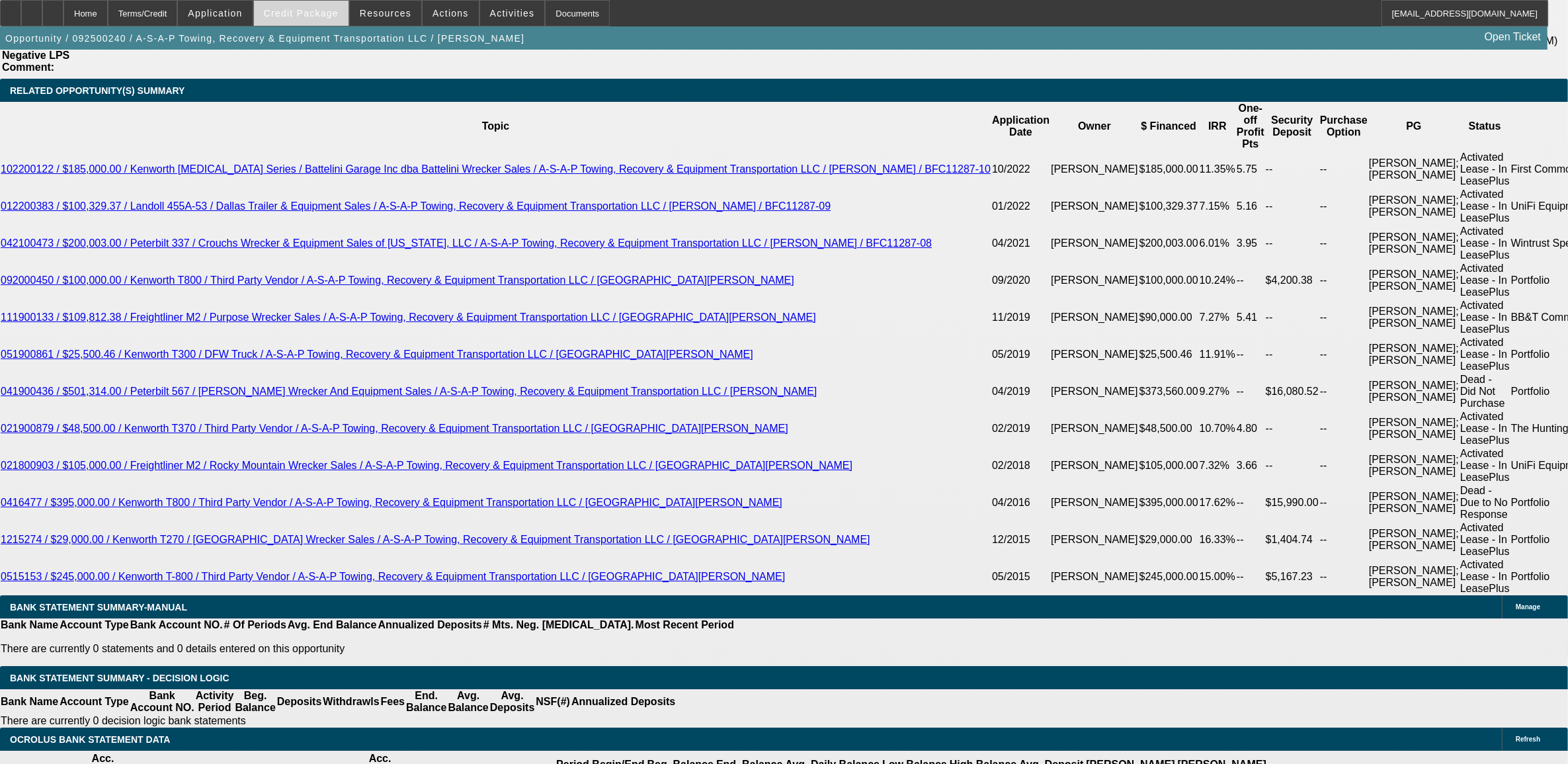
click at [311, 17] on button "Credit Package" at bounding box center [301, 13] width 95 height 25
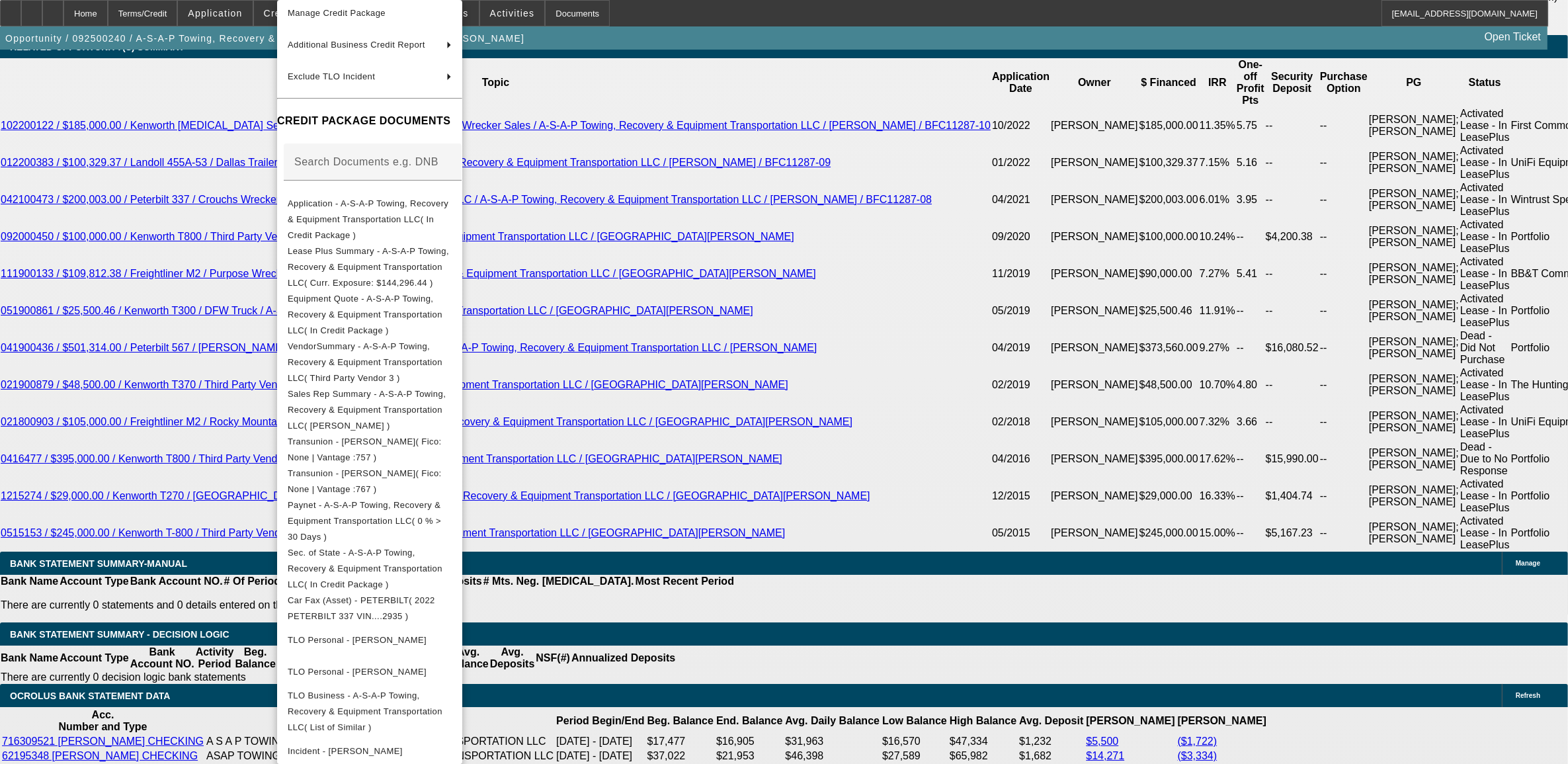
scroll to position [2481, 0]
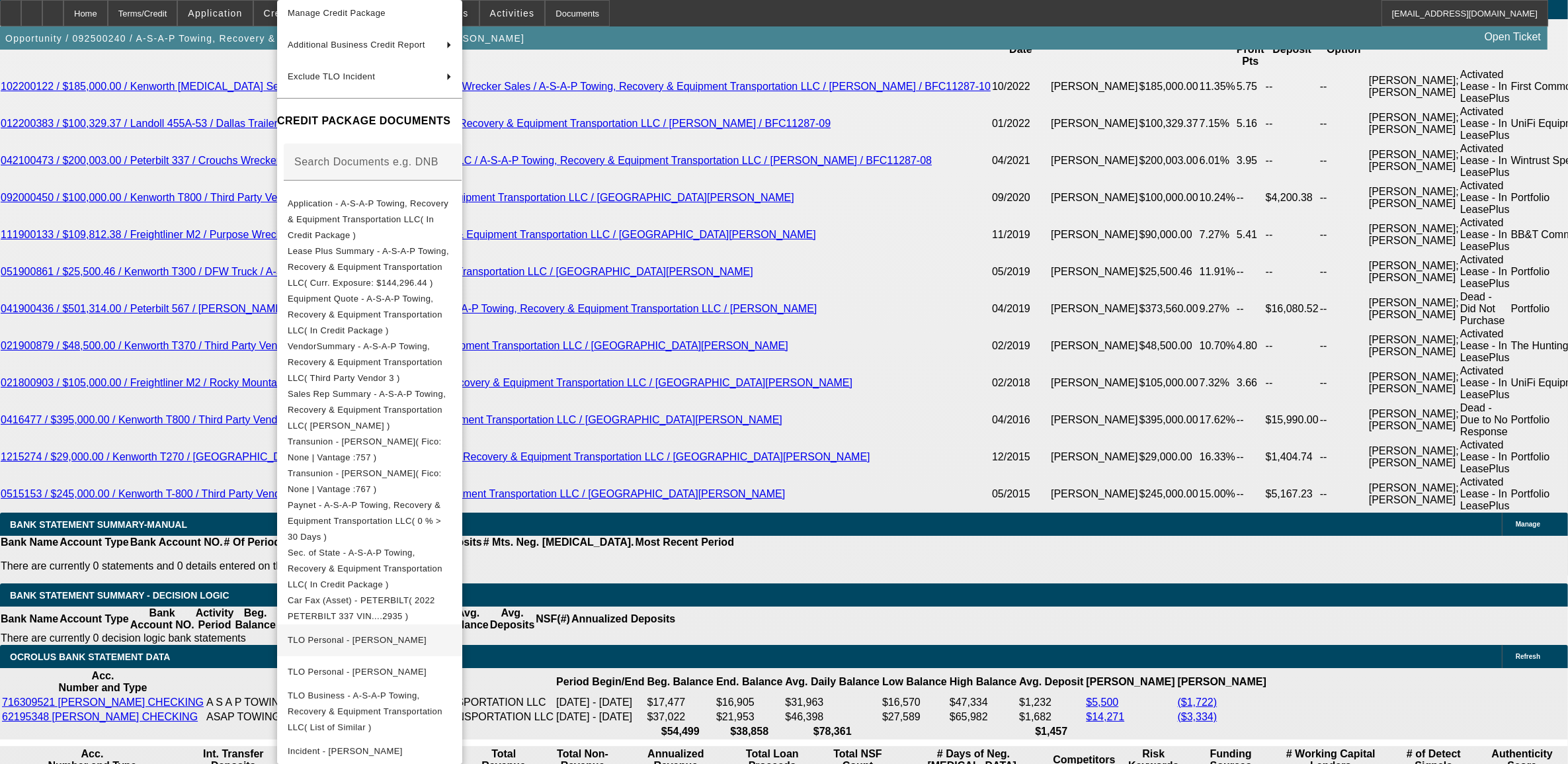
click at [357, 625] on button "TLO Personal - Moreland, Donald" at bounding box center [369, 641] width 185 height 32
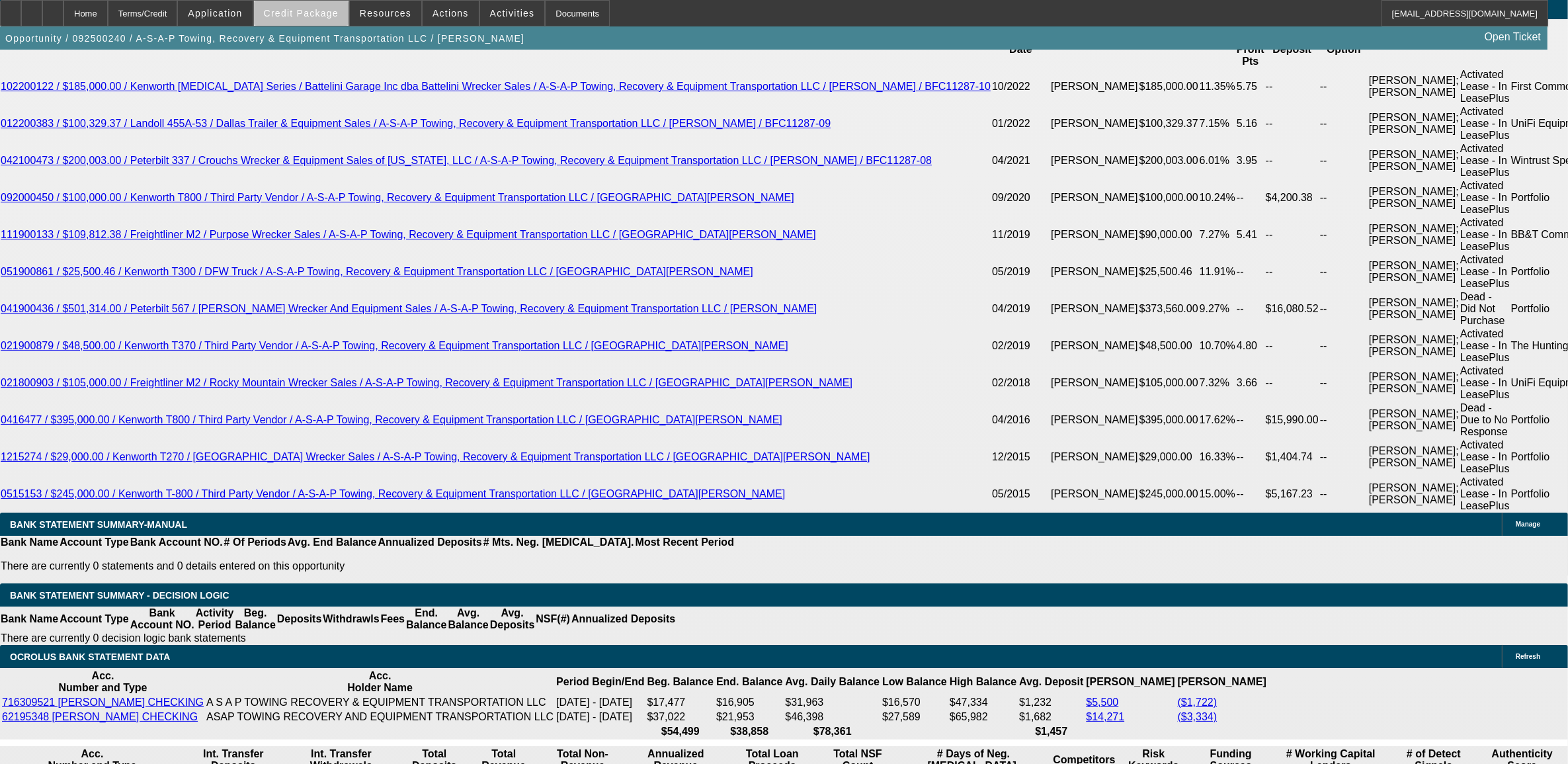
click at [338, 18] on span at bounding box center [301, 14] width 95 height 32
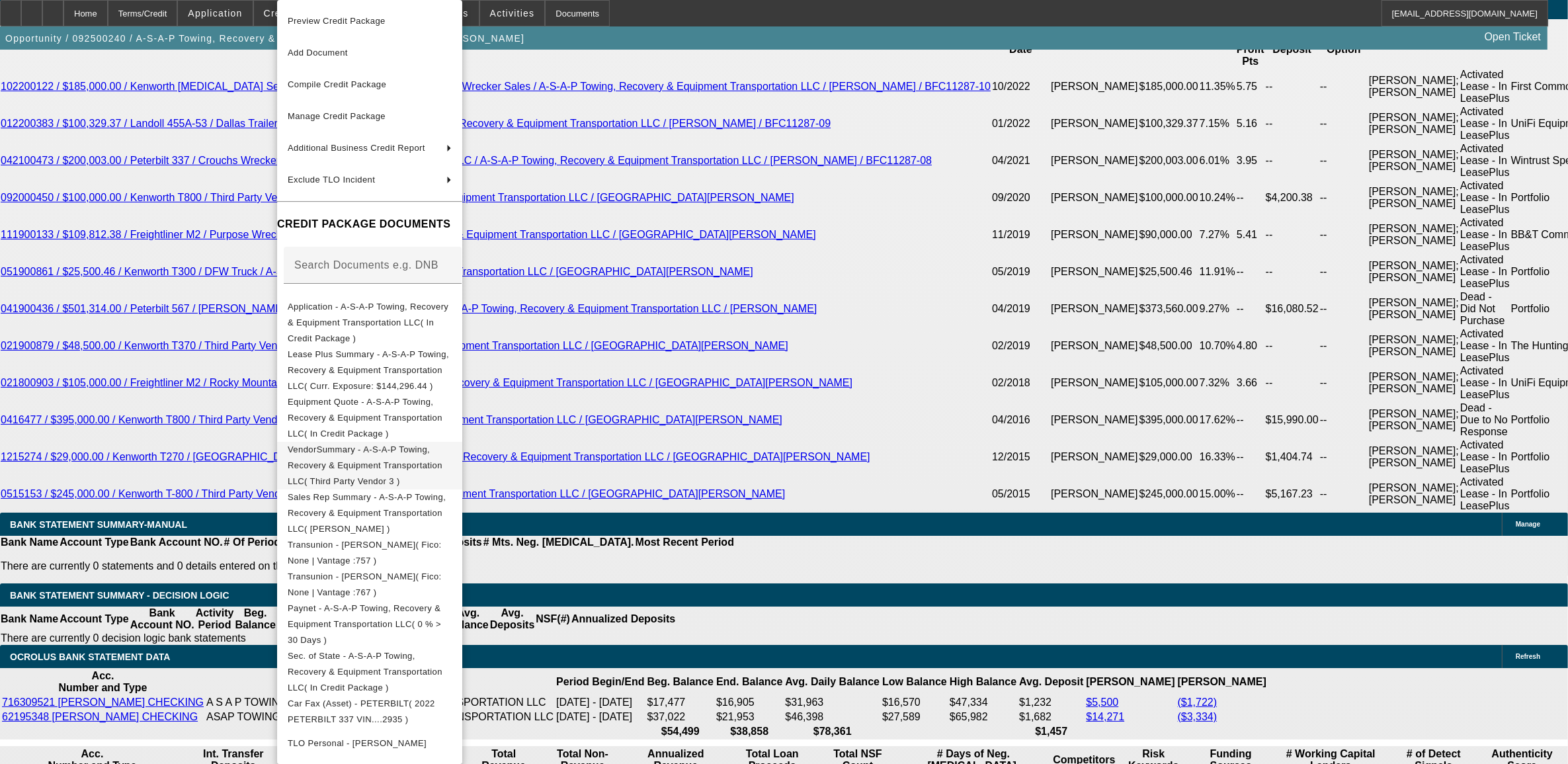
scroll to position [103, 0]
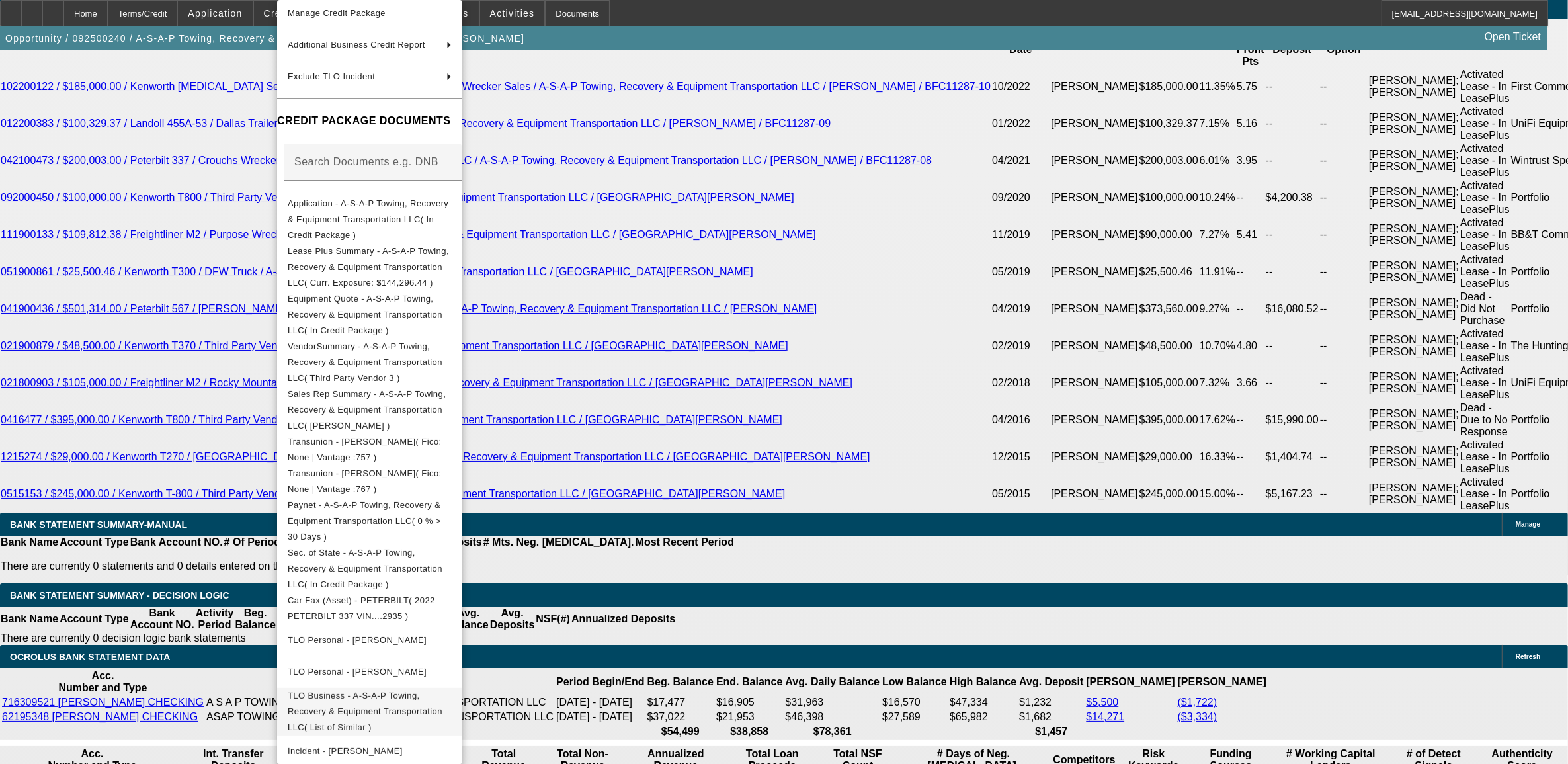
click at [411, 688] on span "TLO Business - A-S-A-P Towing, Recovery & Equipment Transportation LLC( List of…" at bounding box center [369, 712] width 164 height 48
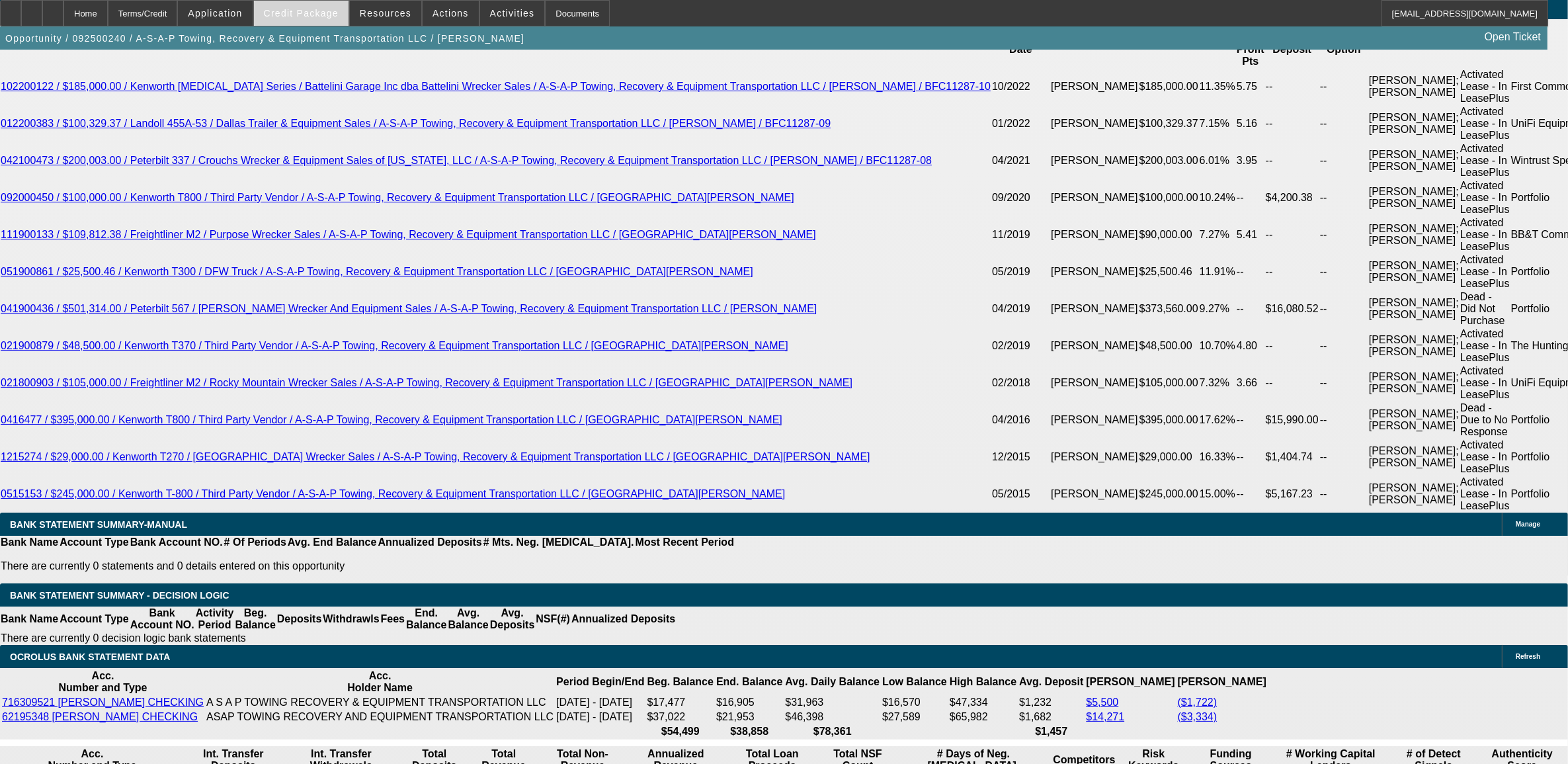
click at [348, 23] on span at bounding box center [301, 14] width 95 height 32
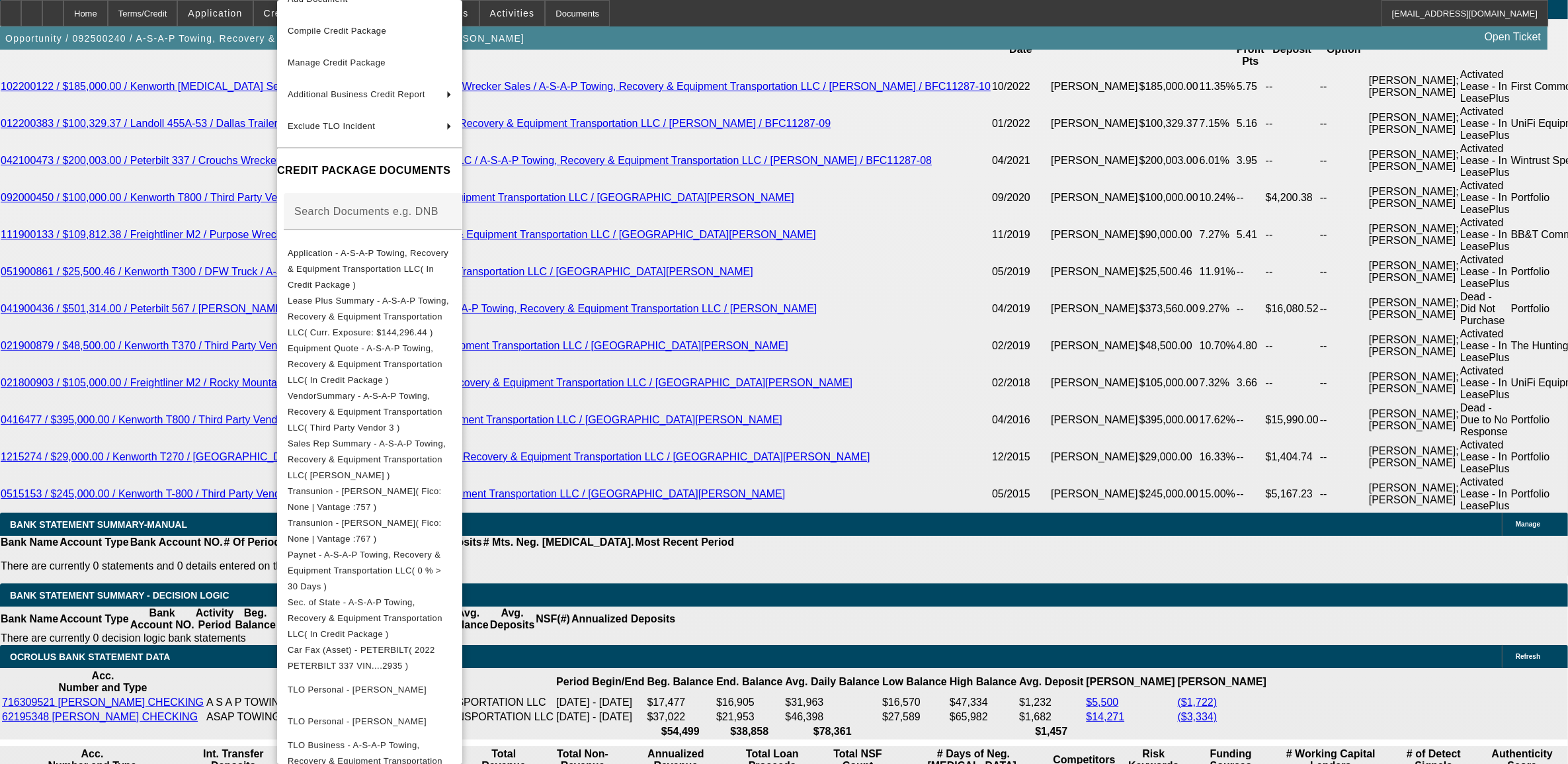
scroll to position [83, 0]
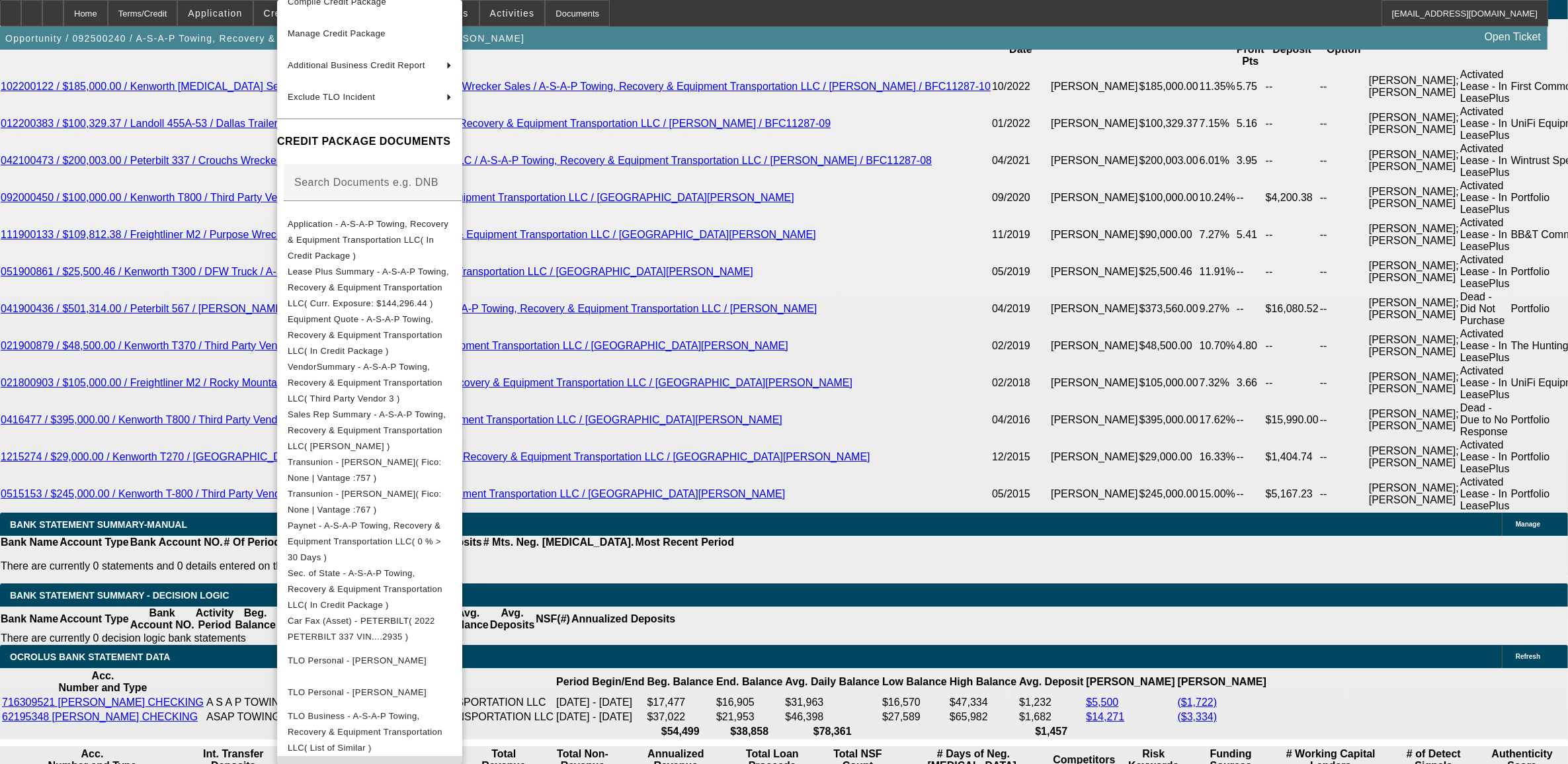
click at [394, 763] on span "Incident - Moreland, Donald" at bounding box center [345, 772] width 115 height 10
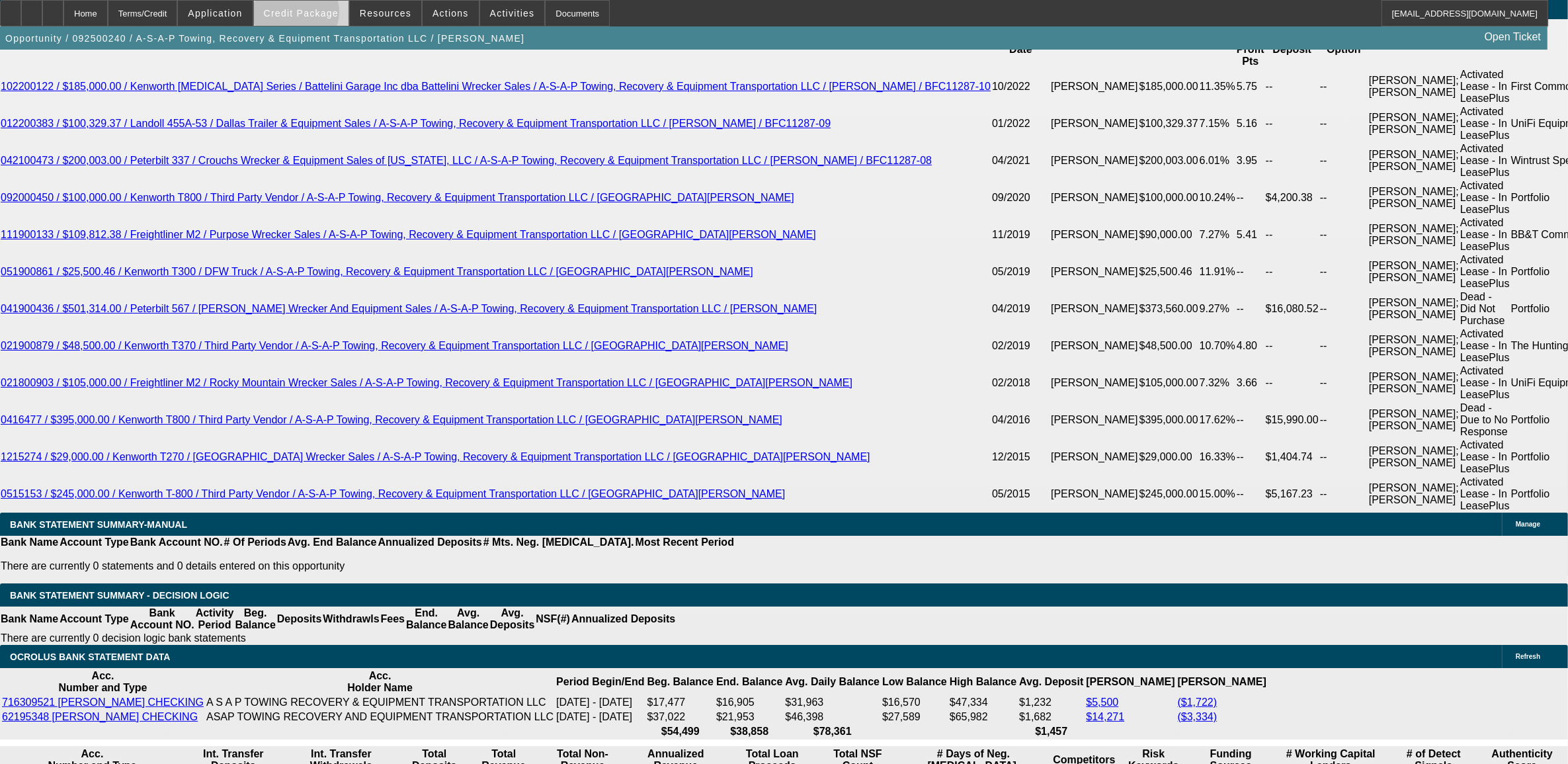
click at [319, 15] on span "Credit Package" at bounding box center [301, 13] width 75 height 11
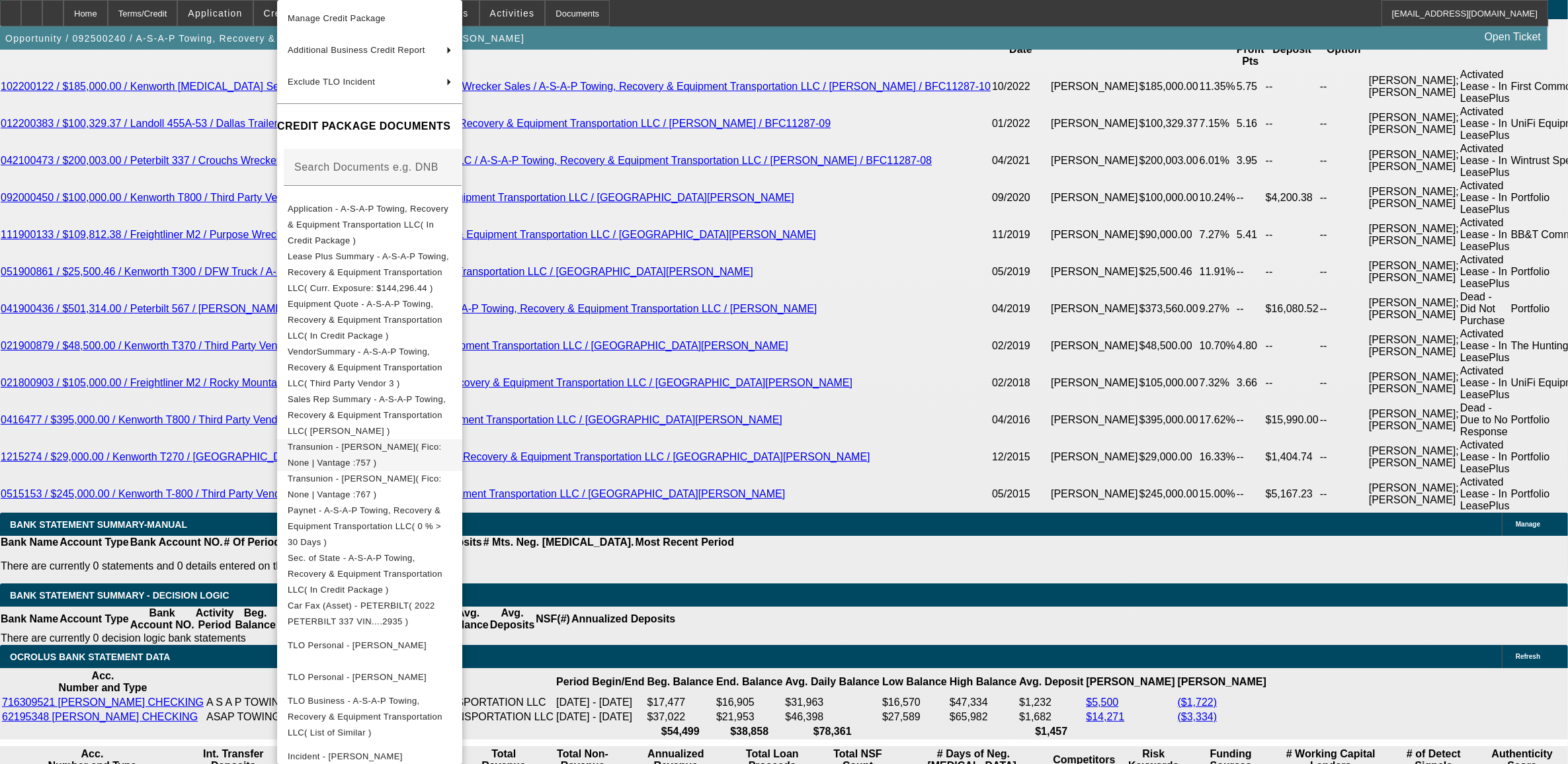
scroll to position [103, 0]
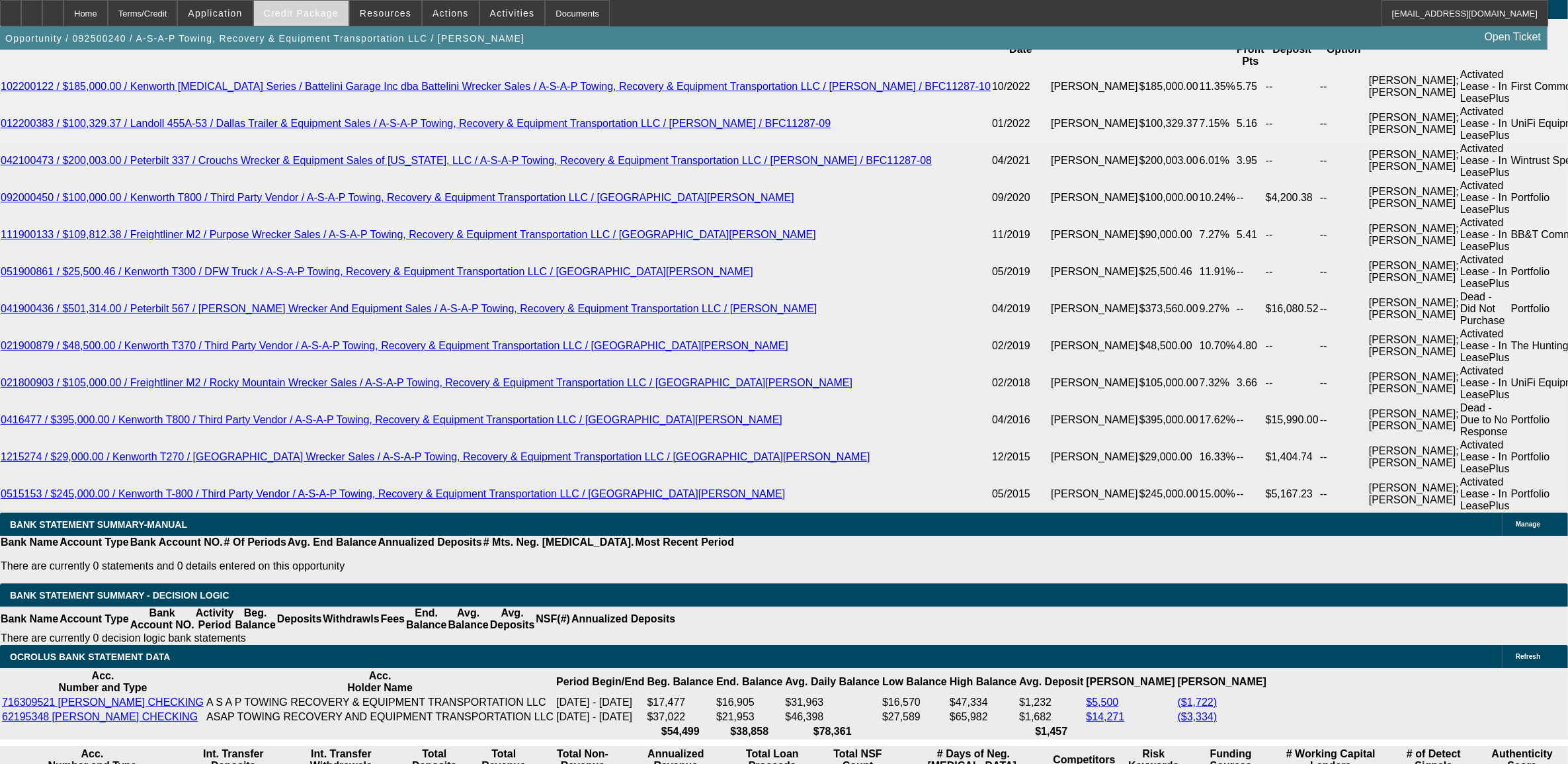
click at [339, 5] on span at bounding box center [301, 14] width 95 height 32
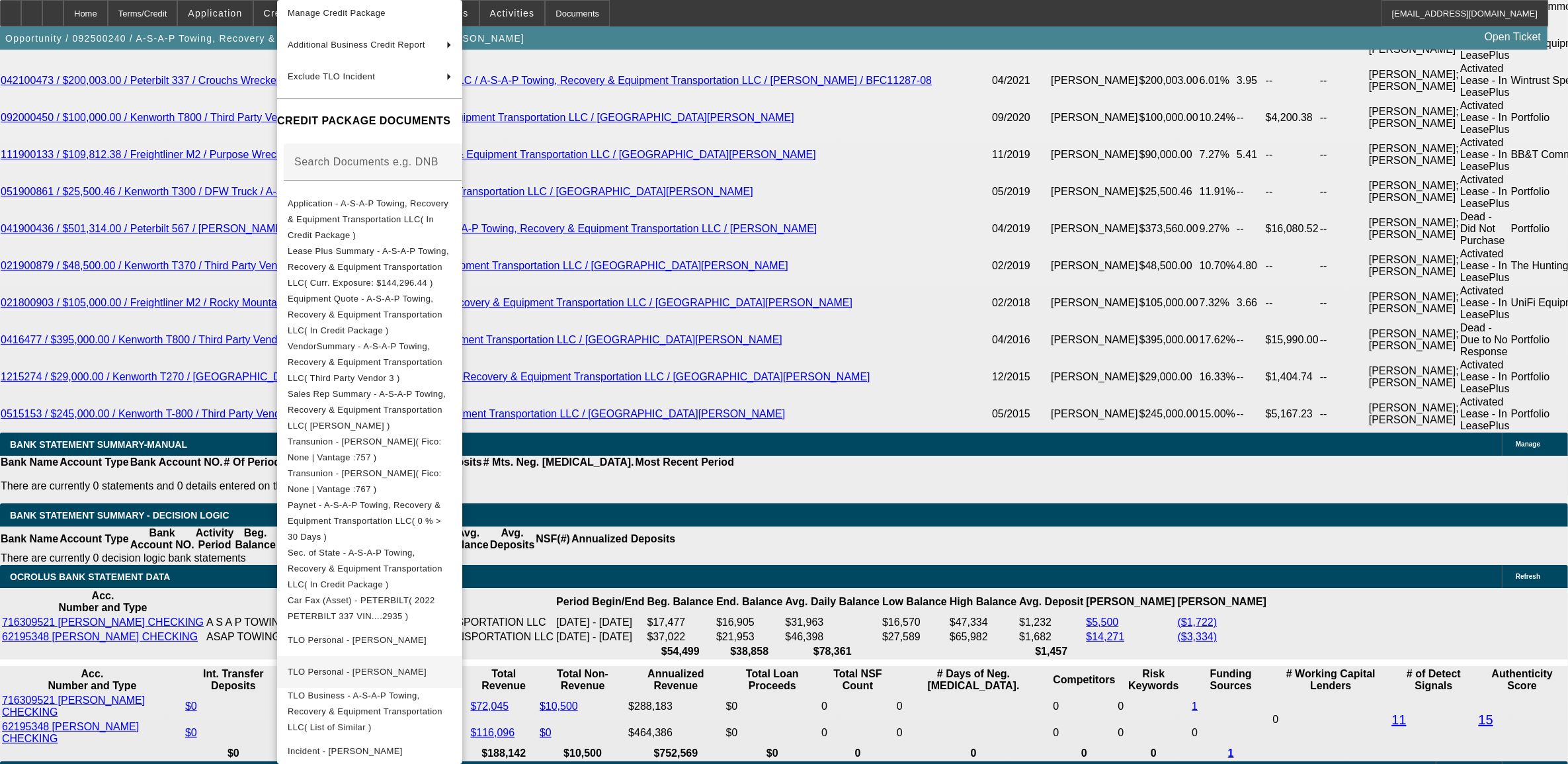
scroll to position [2564, 0]
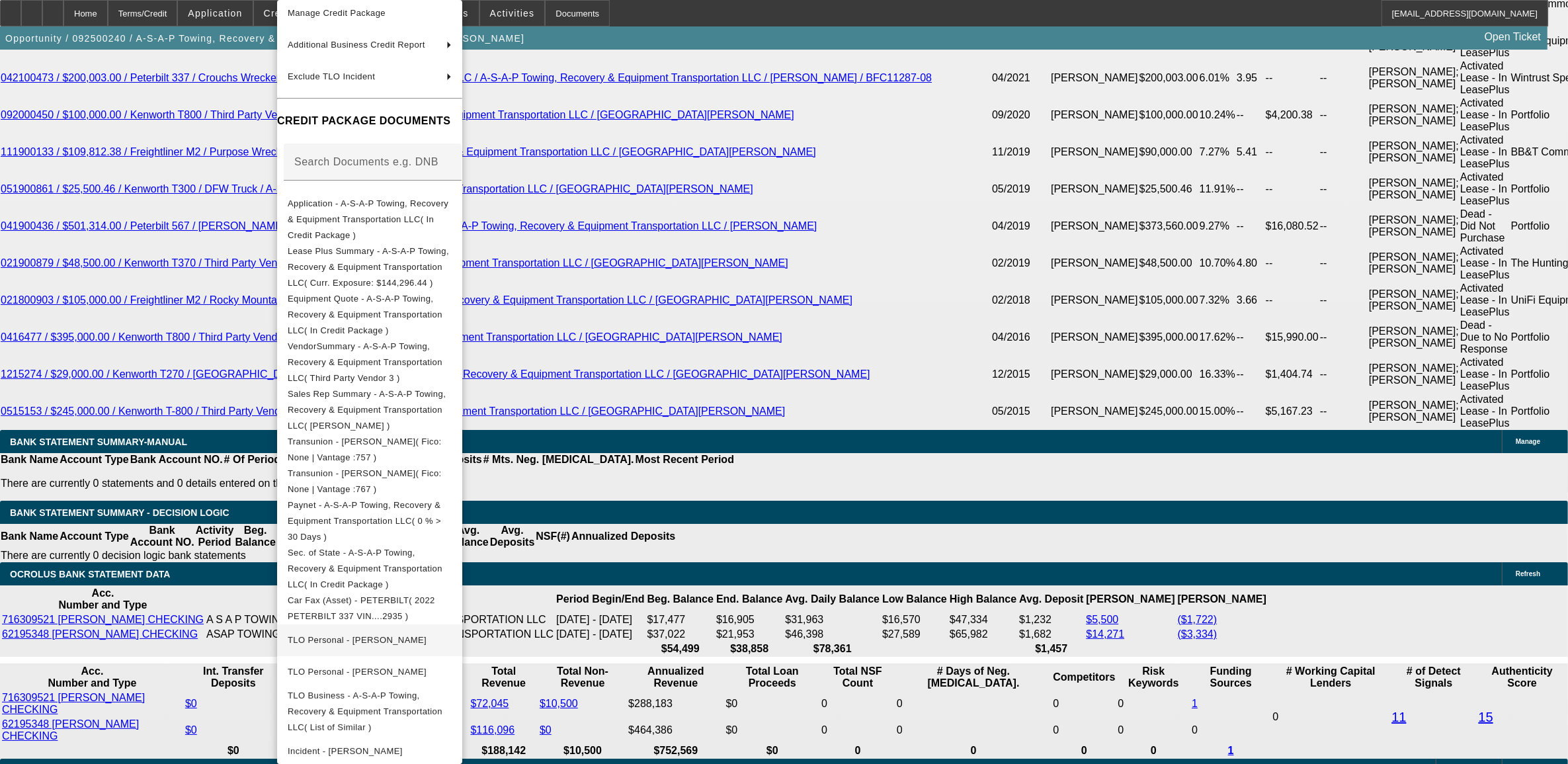
click at [379, 632] on span "TLO Personal - Moreland, Donald" at bounding box center [369, 640] width 164 height 16
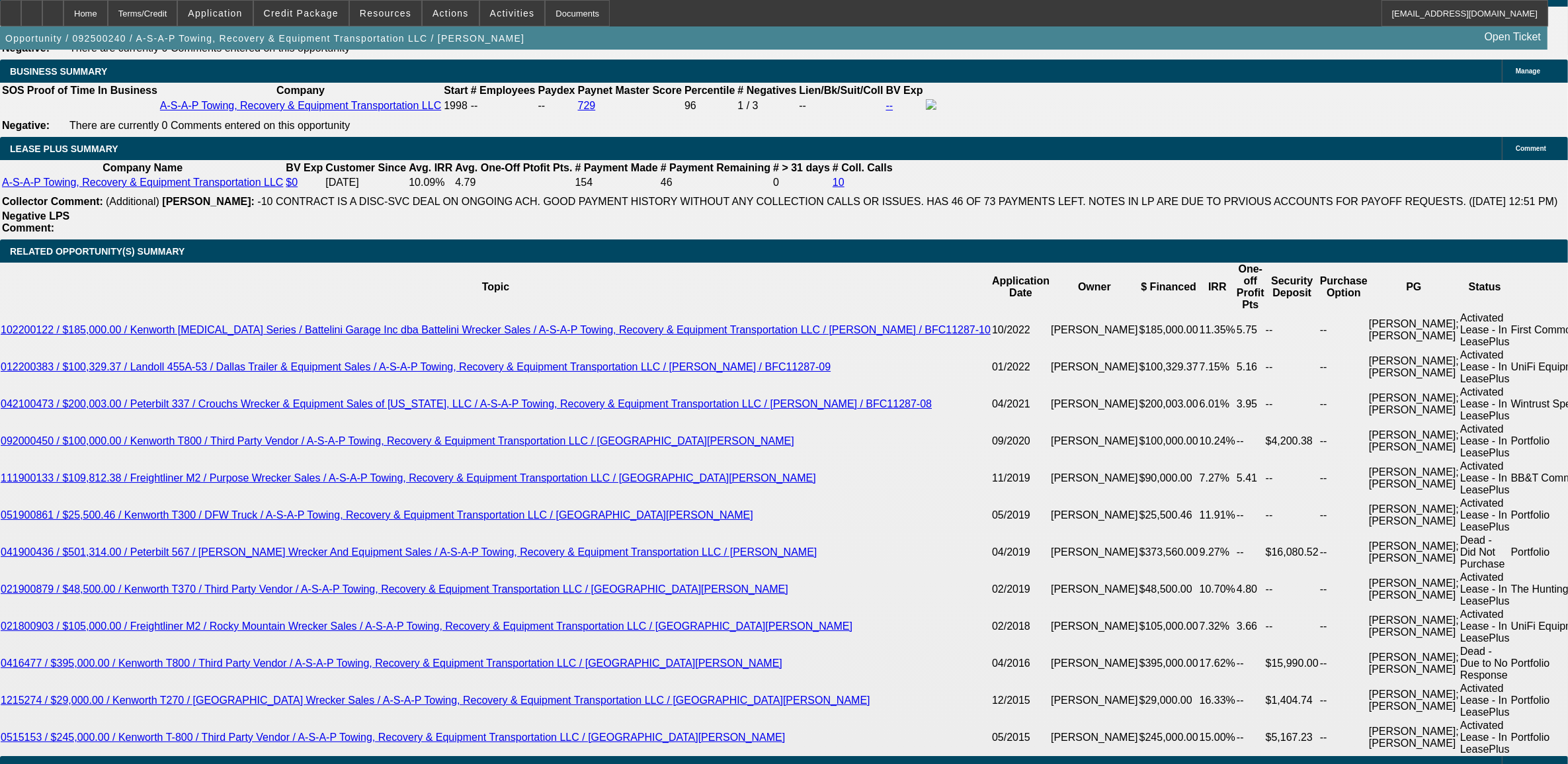
scroll to position [2315, 0]
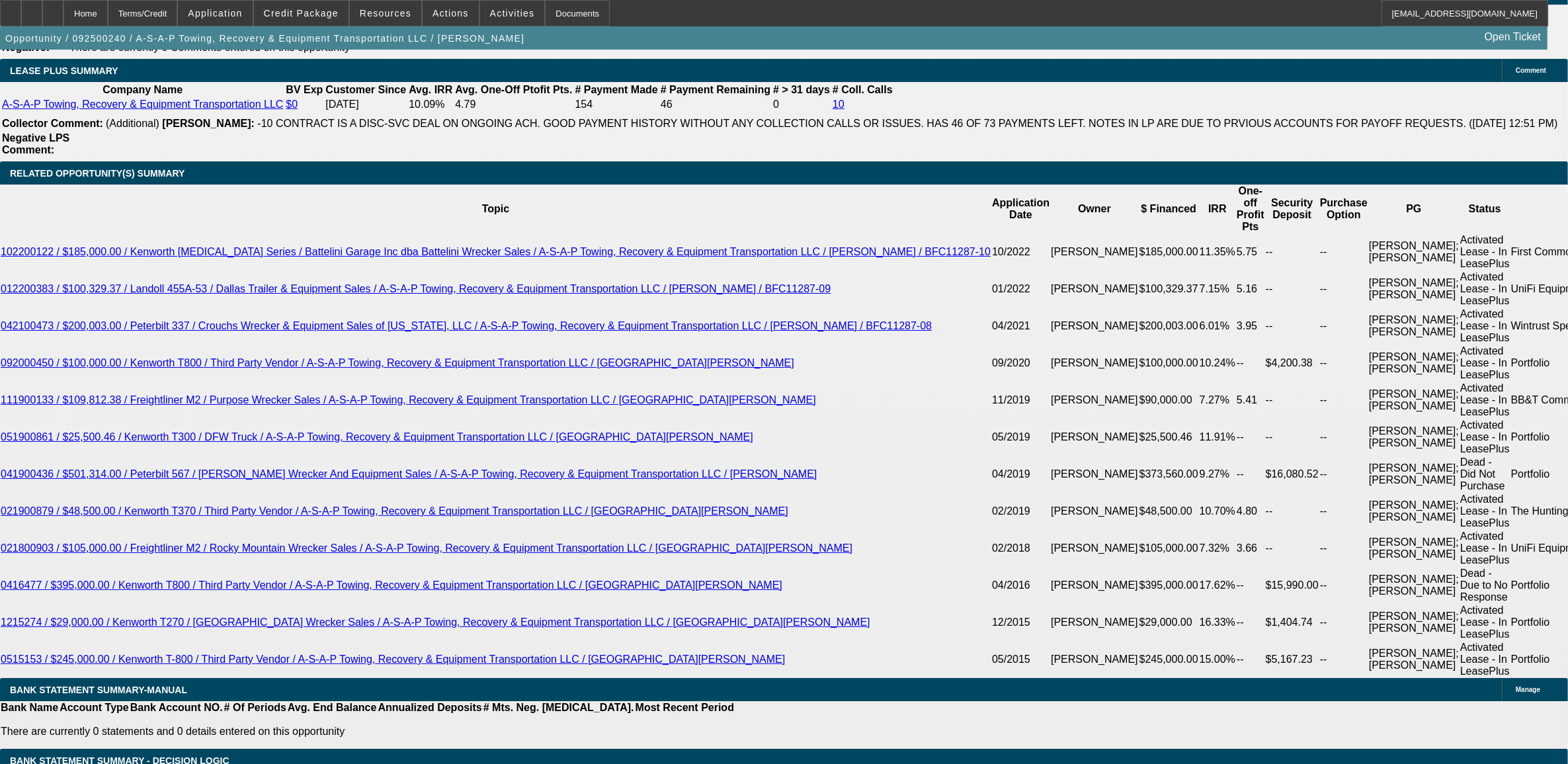
type input "1"
type input "$17,000.00"
type input "UNKNOWN"
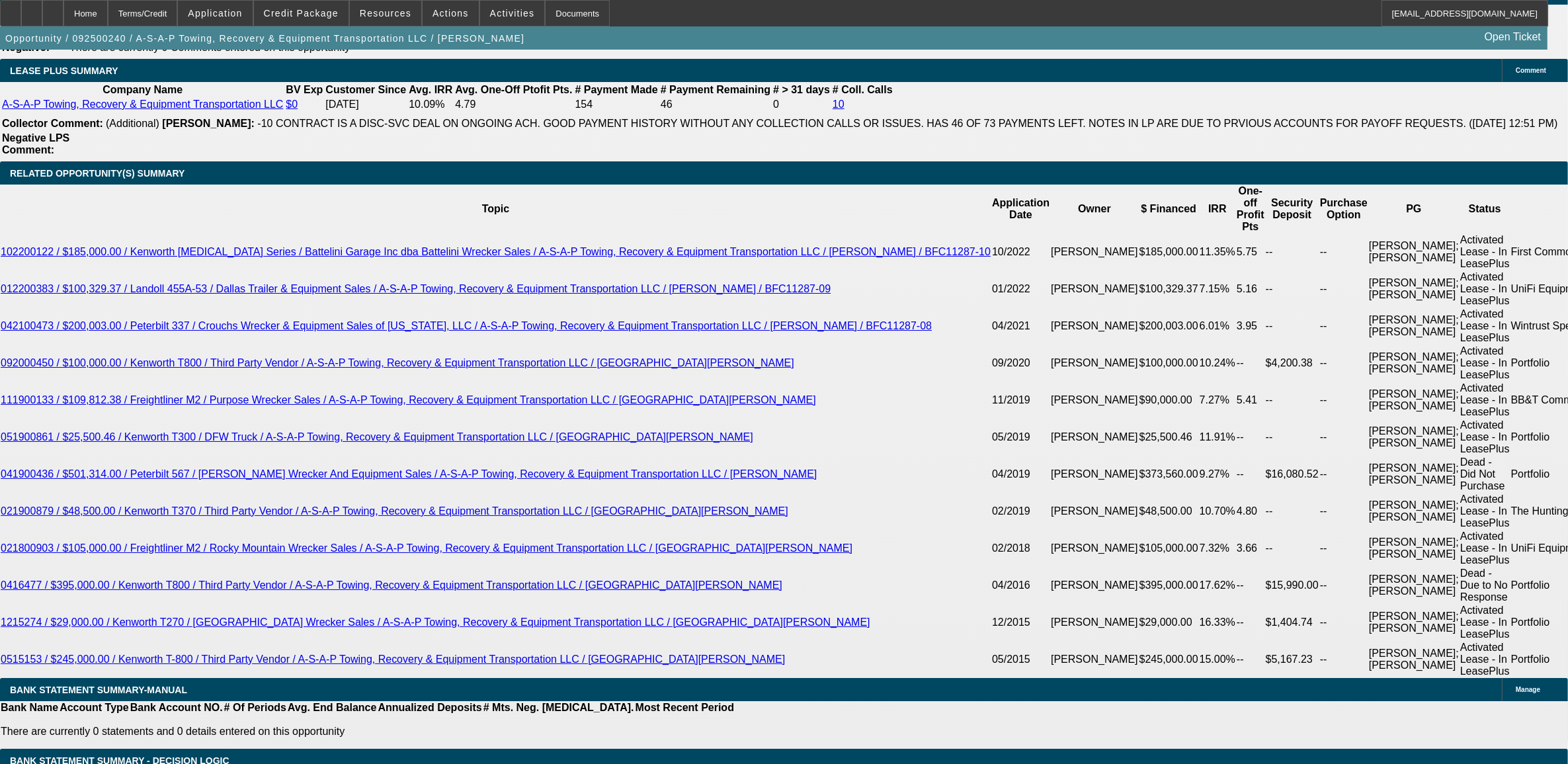
type input "$1,695.83"
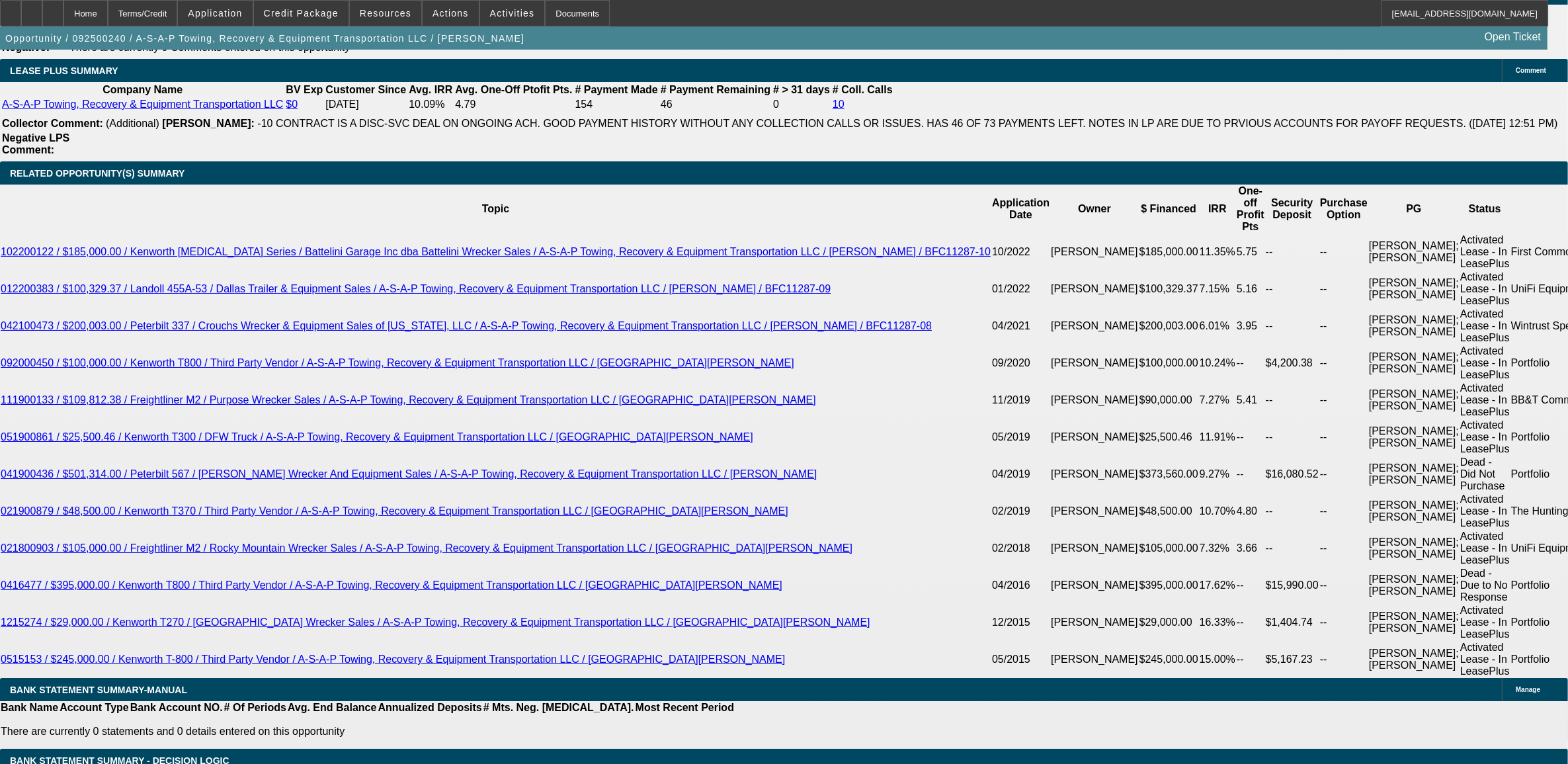
type input "$17,000.00"
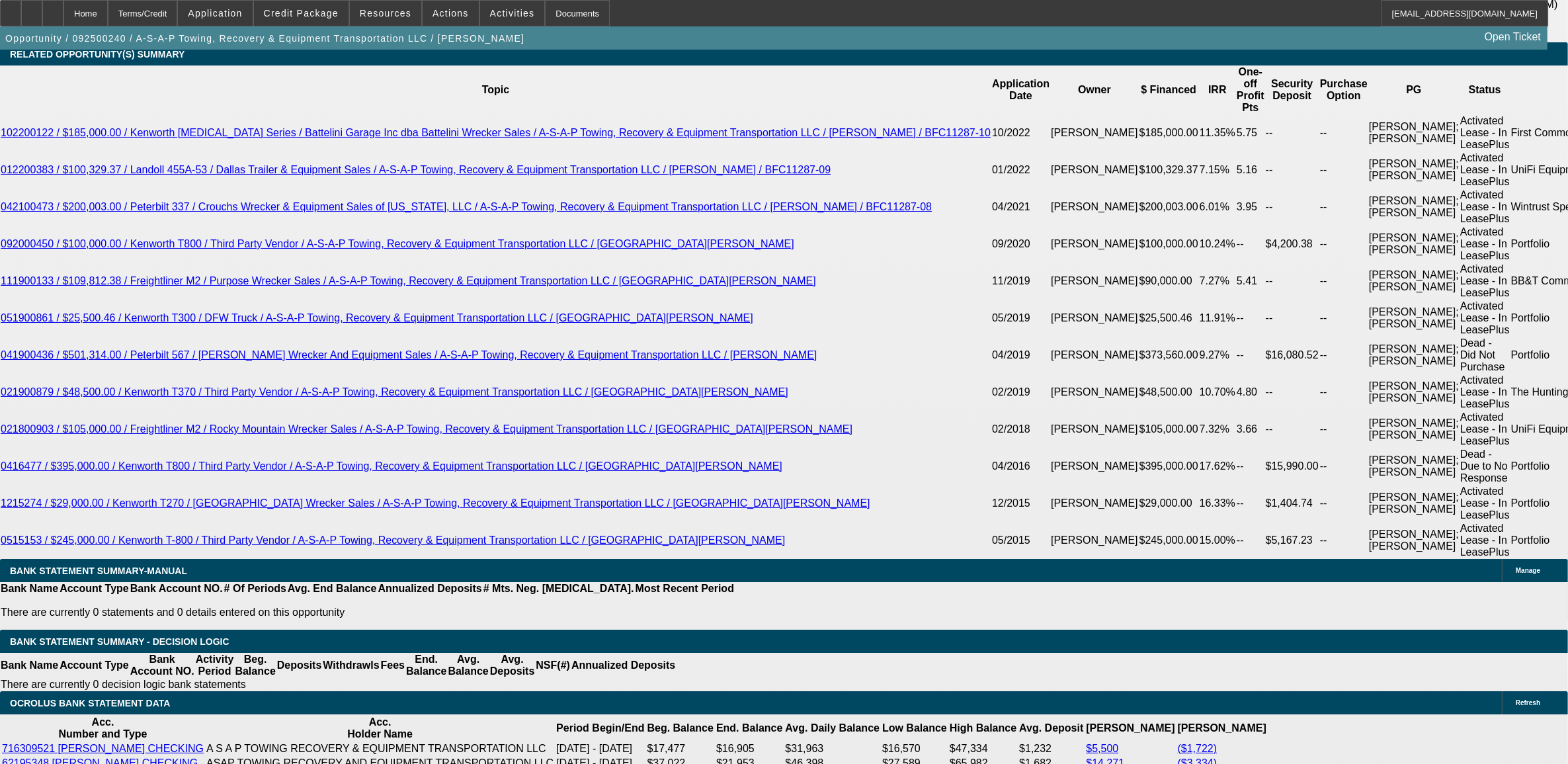
scroll to position [2398, 0]
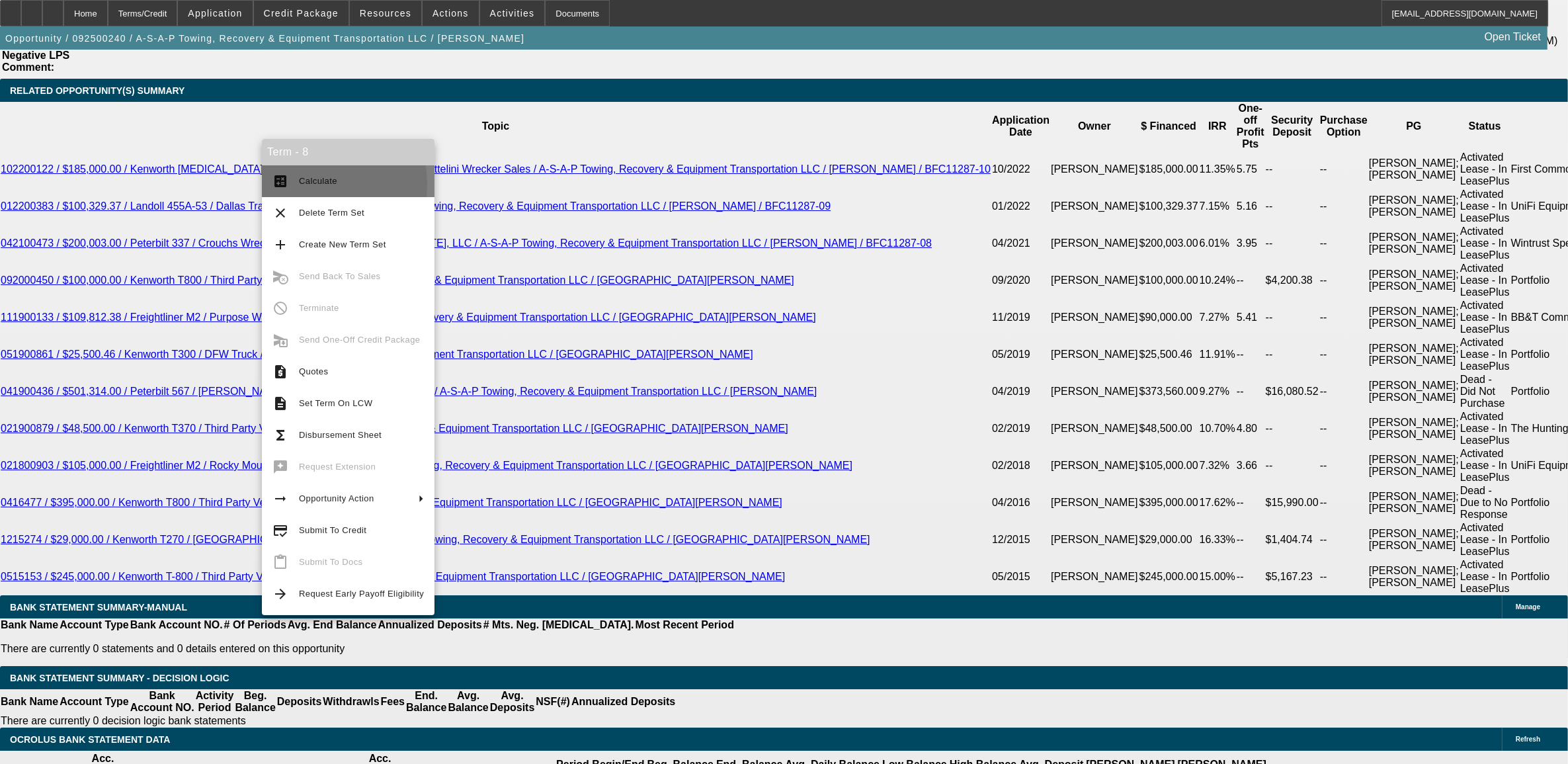
click at [310, 183] on span "Calculate" at bounding box center [318, 180] width 39 height 10
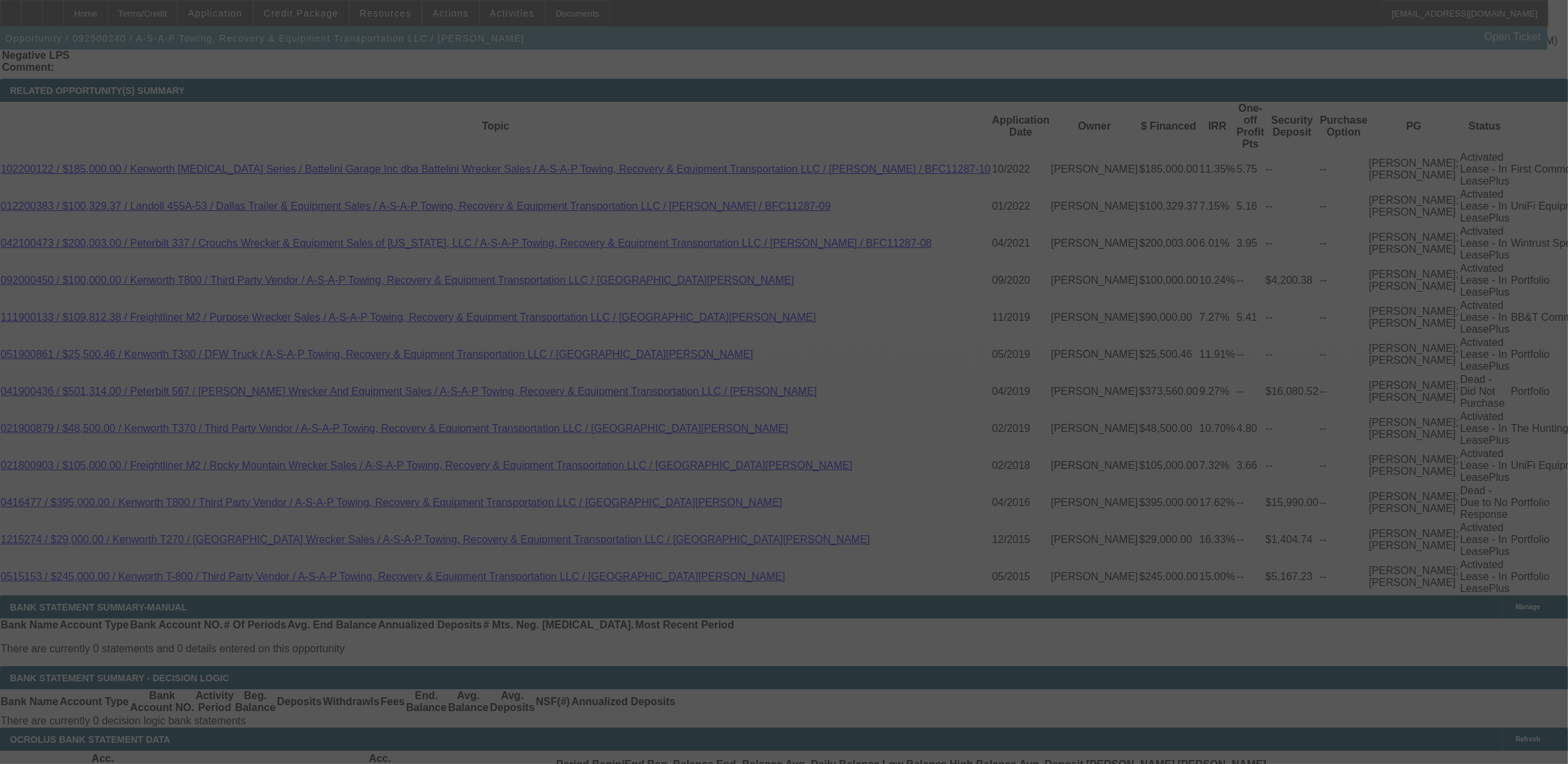
select select "0"
select select "6"
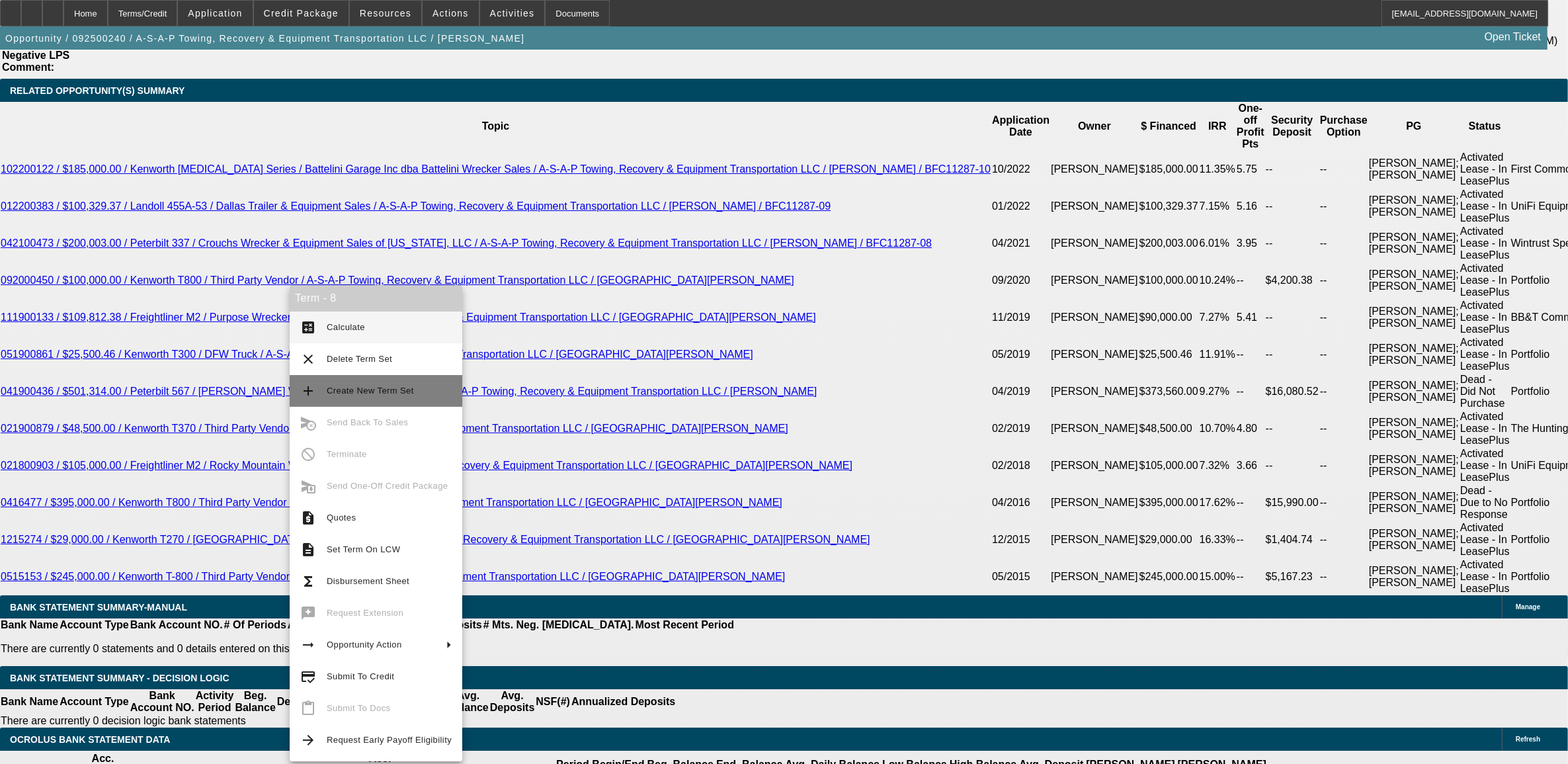
click at [359, 397] on span "Create New Term Set" at bounding box center [389, 391] width 125 height 16
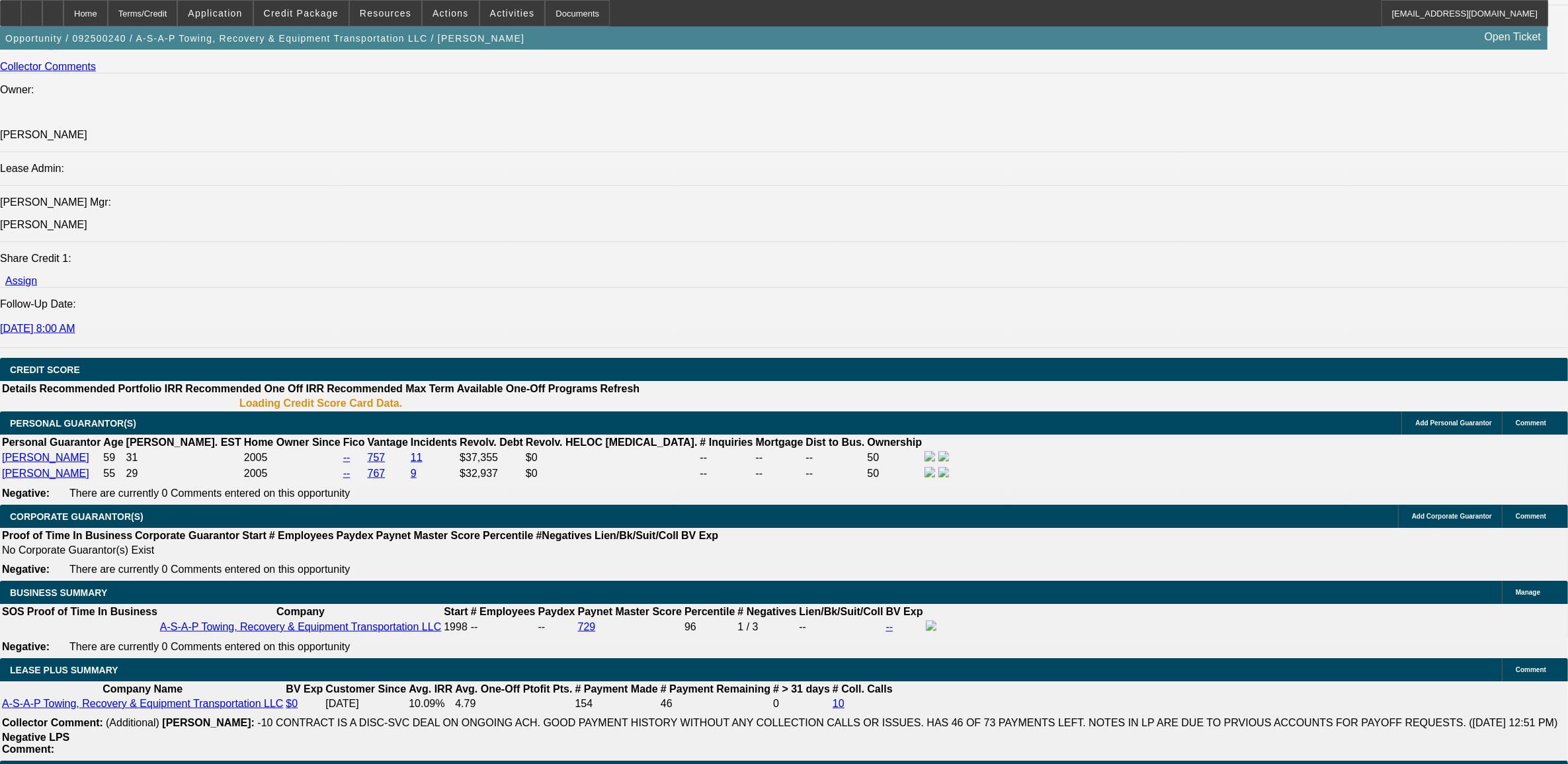
select select "0"
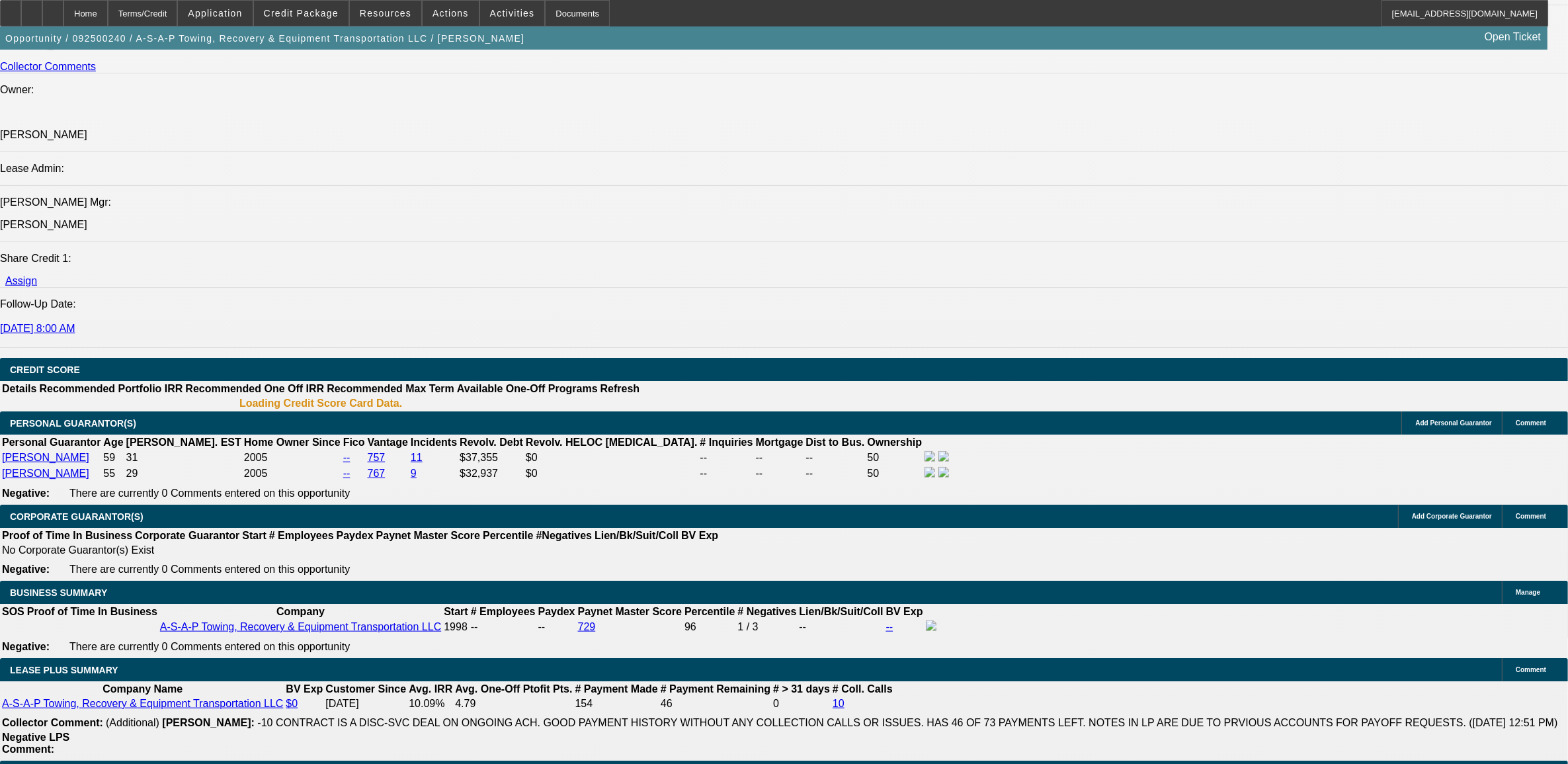
select select "0"
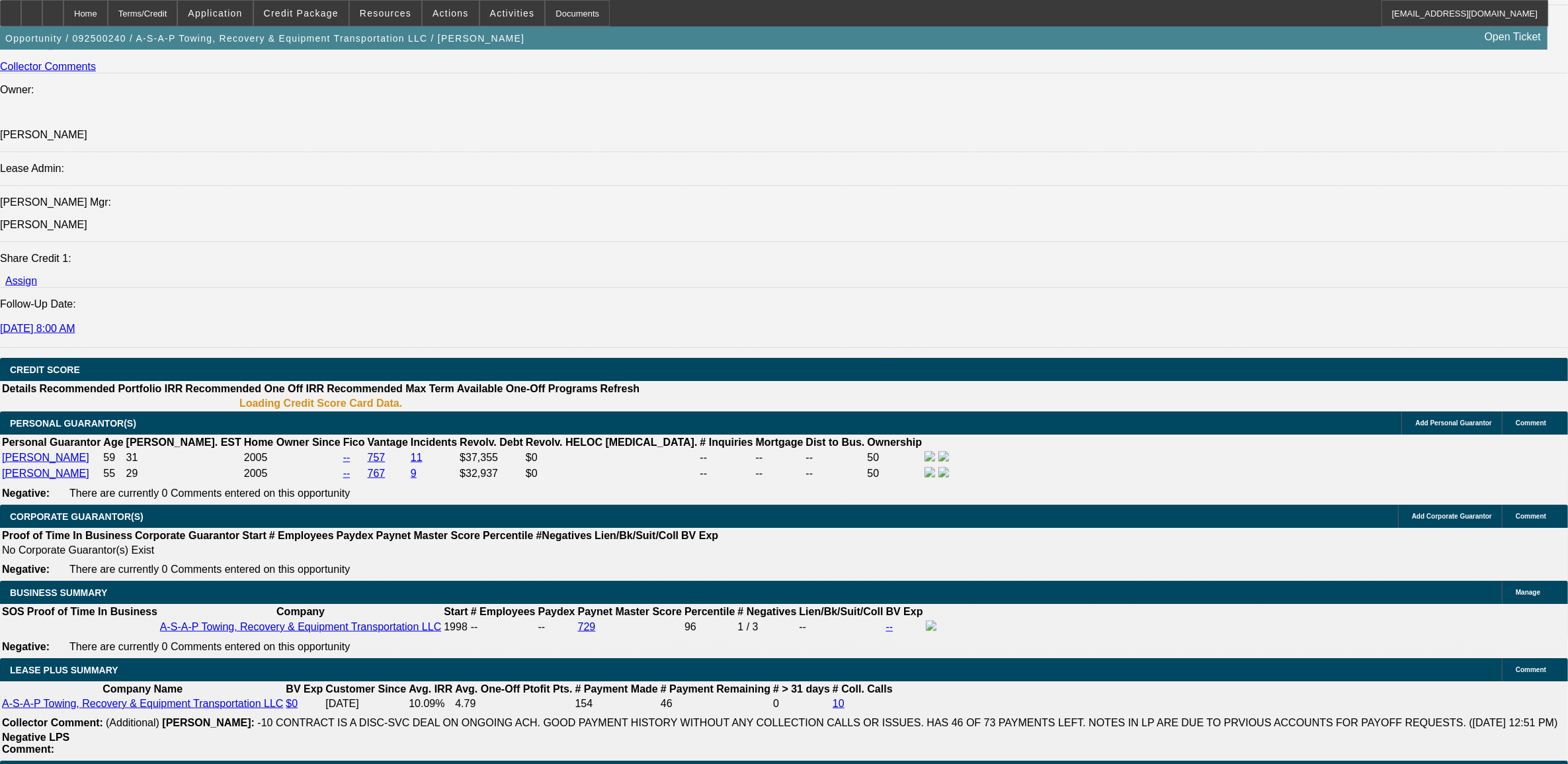
select select "0"
select select "1"
select select "6"
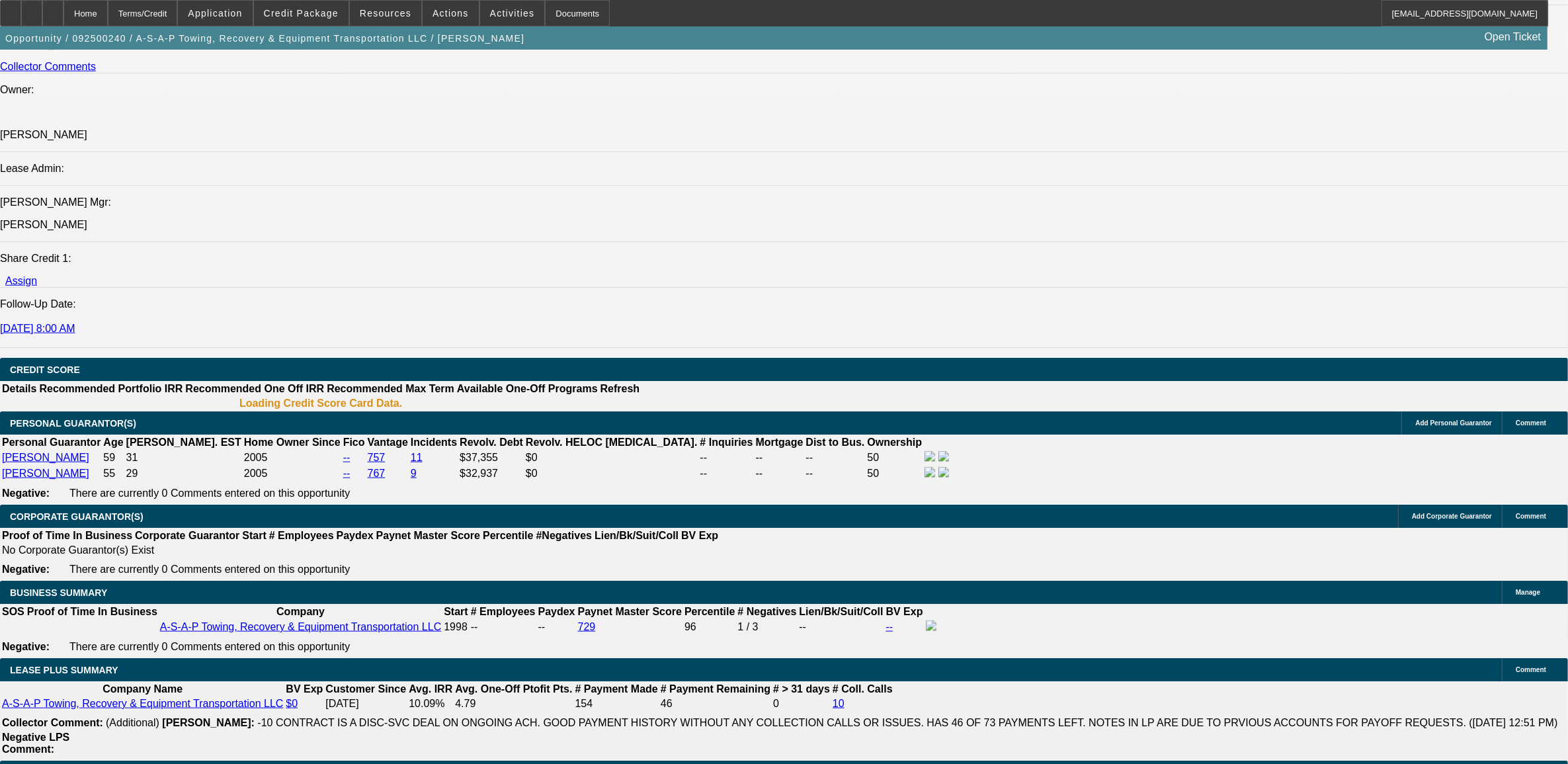
select select "1"
select select "6"
select select "1"
select select "3"
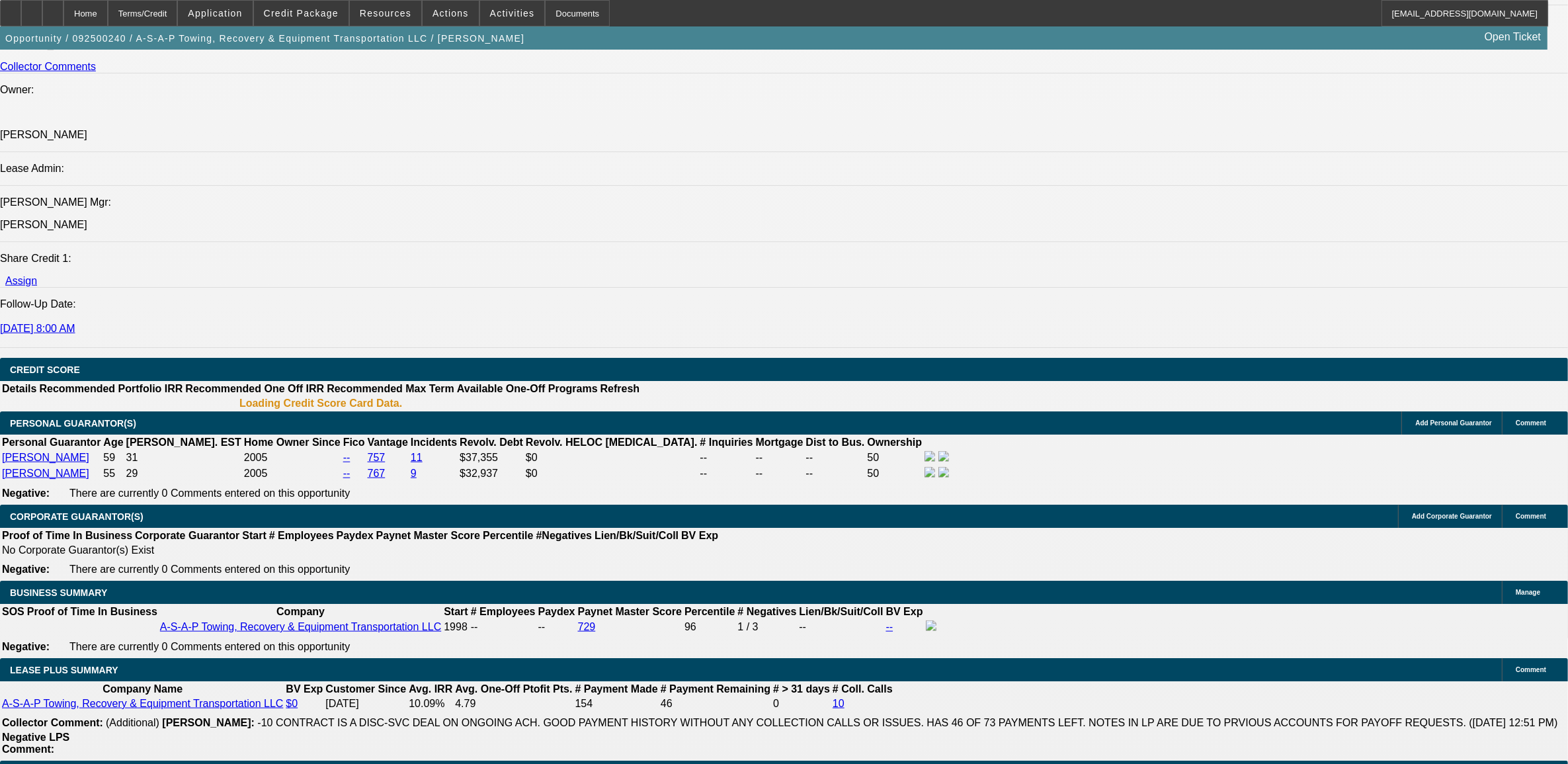
select select "6"
select select "1"
select select "2"
select select "6"
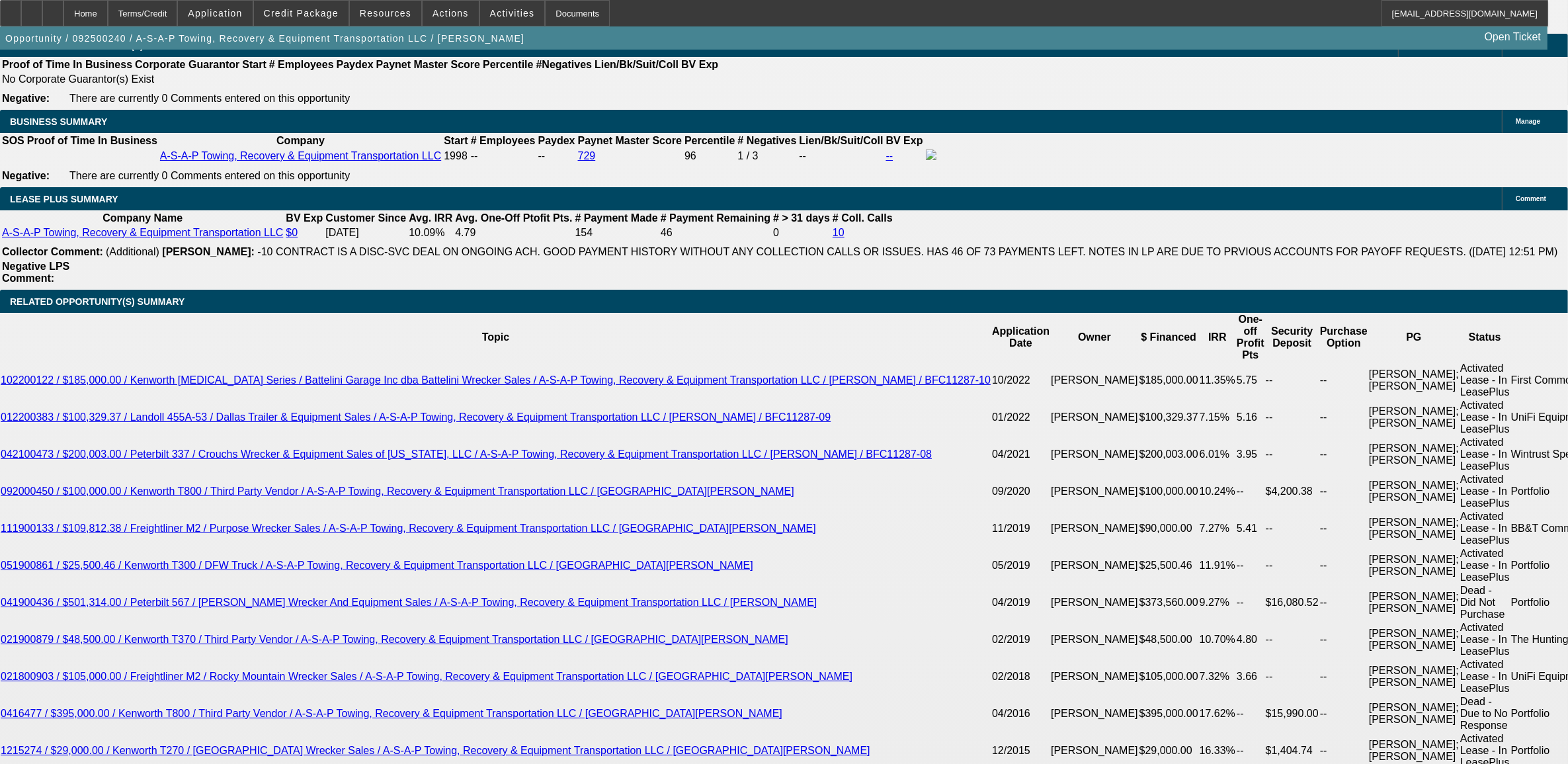
type input "$14,000.00"
type input "UNKNOWN"
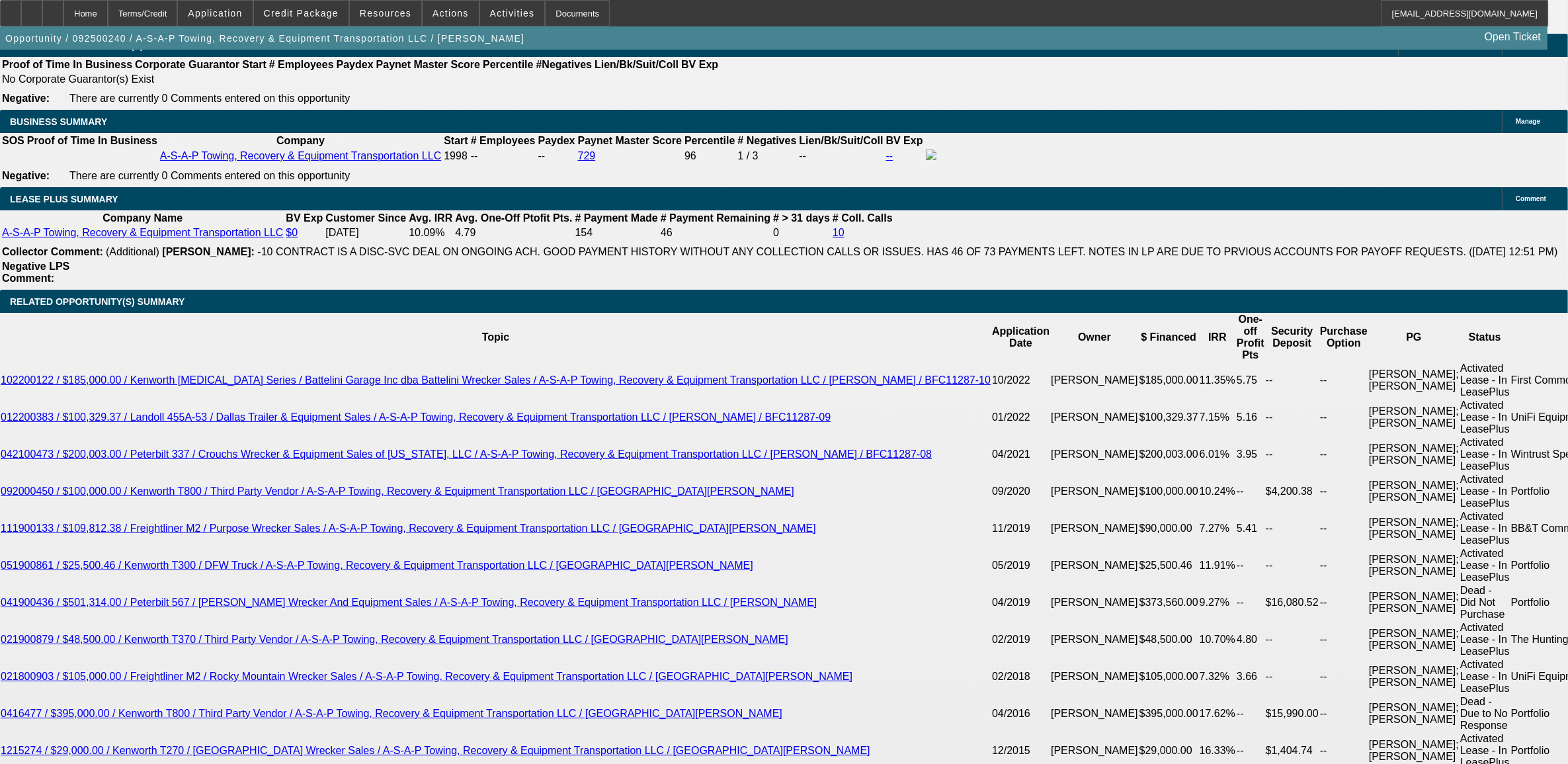
type input "$1,759.42"
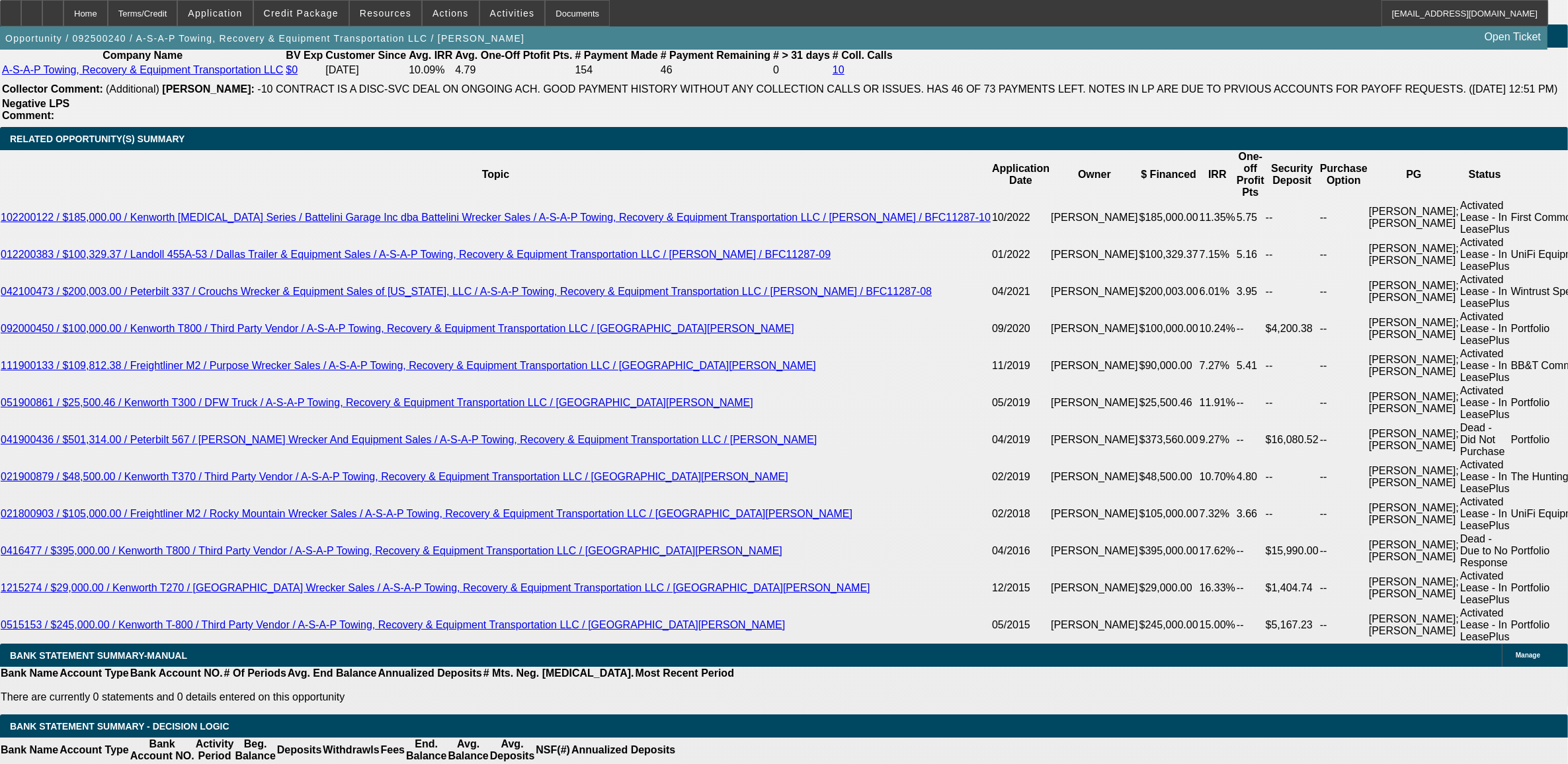
scroll to position [2353, 0]
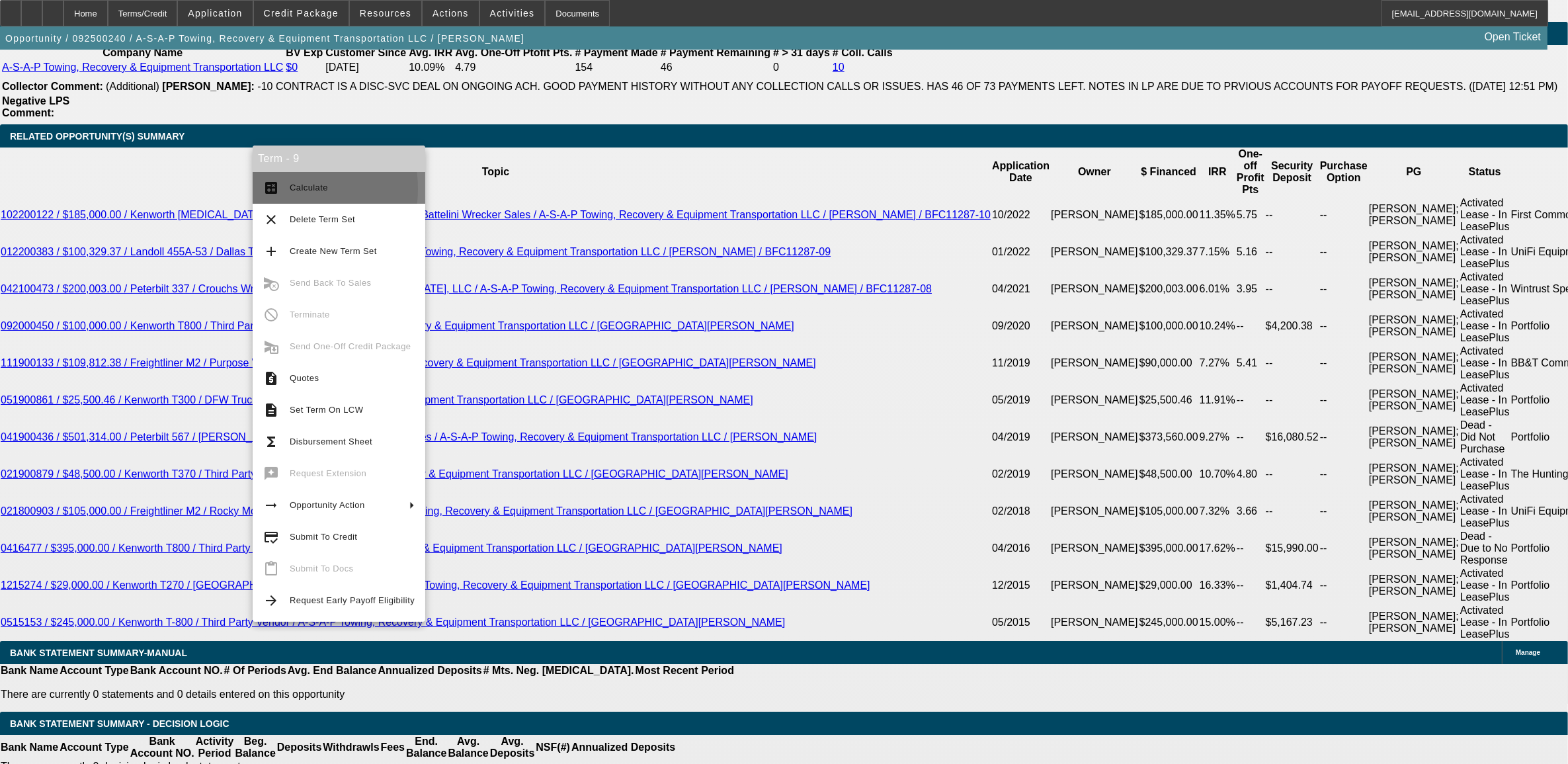
click at [275, 189] on mat-icon "calculate" at bounding box center [271, 188] width 16 height 16
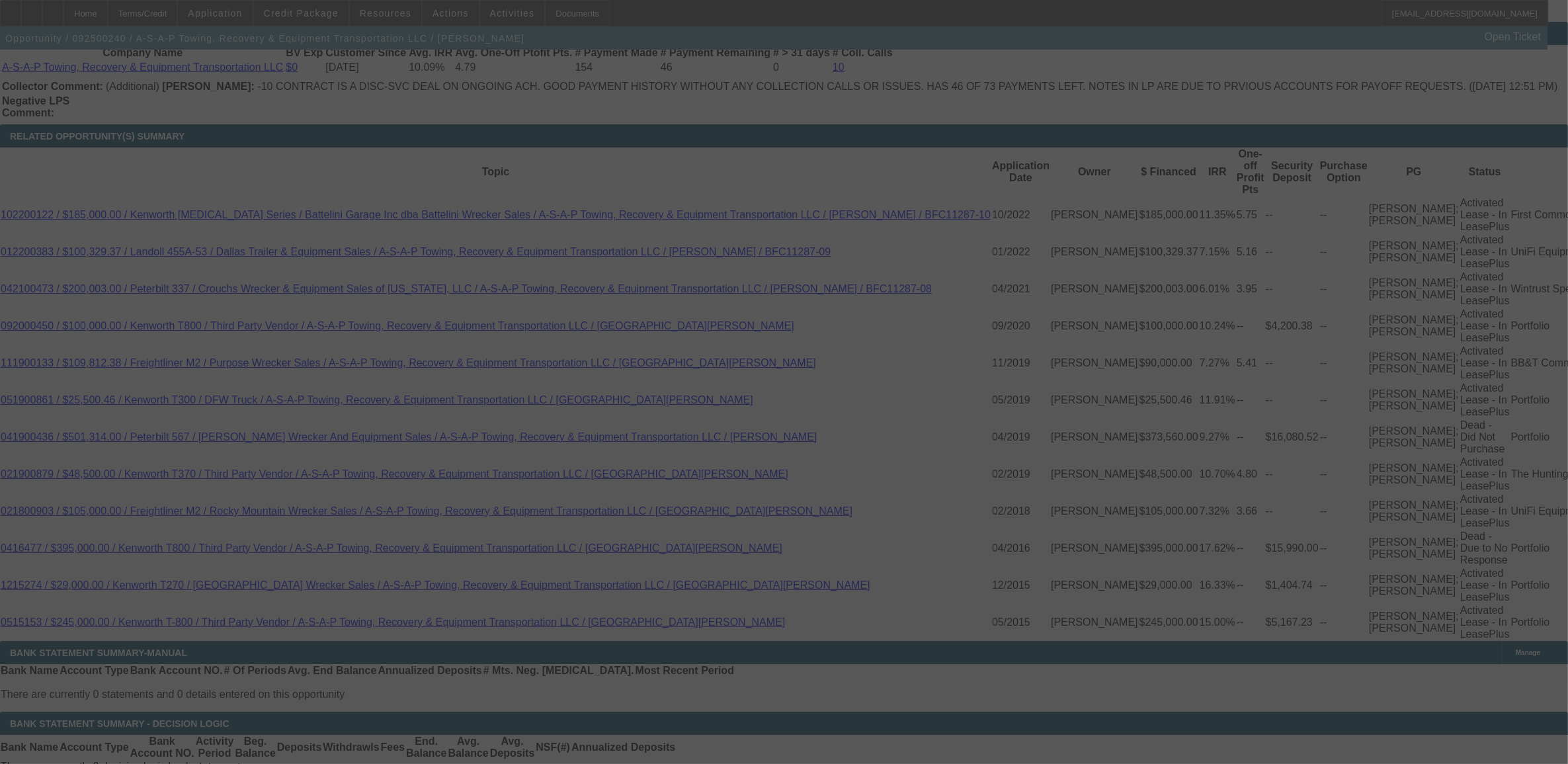
select select "0"
select select "6"
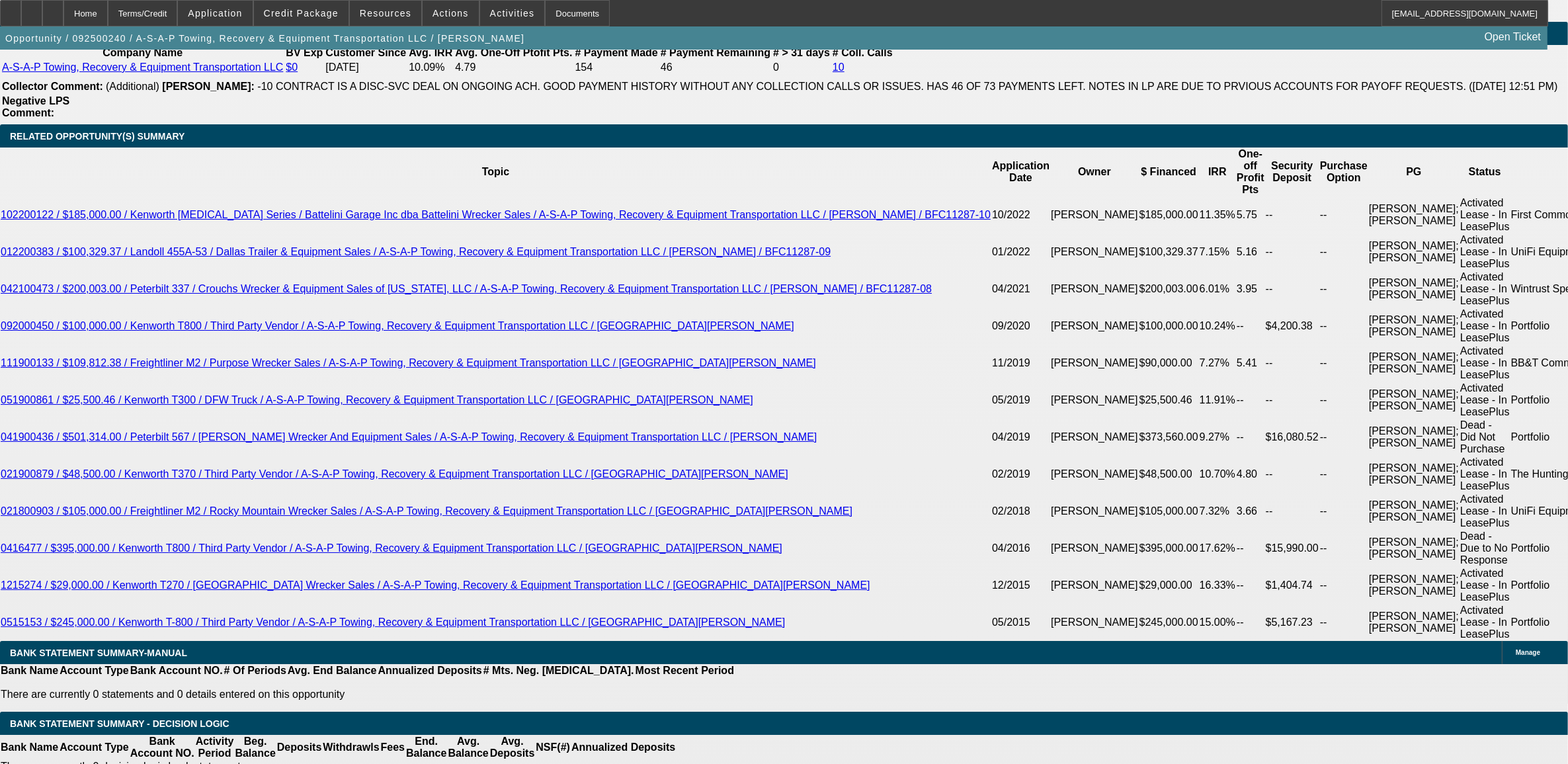
drag, startPoint x: 1190, startPoint y: 307, endPoint x: 1178, endPoint y: 258, distance: 50.4
drag, startPoint x: 1178, startPoint y: 258, endPoint x: 1174, endPoint y: 227, distance: 31.3
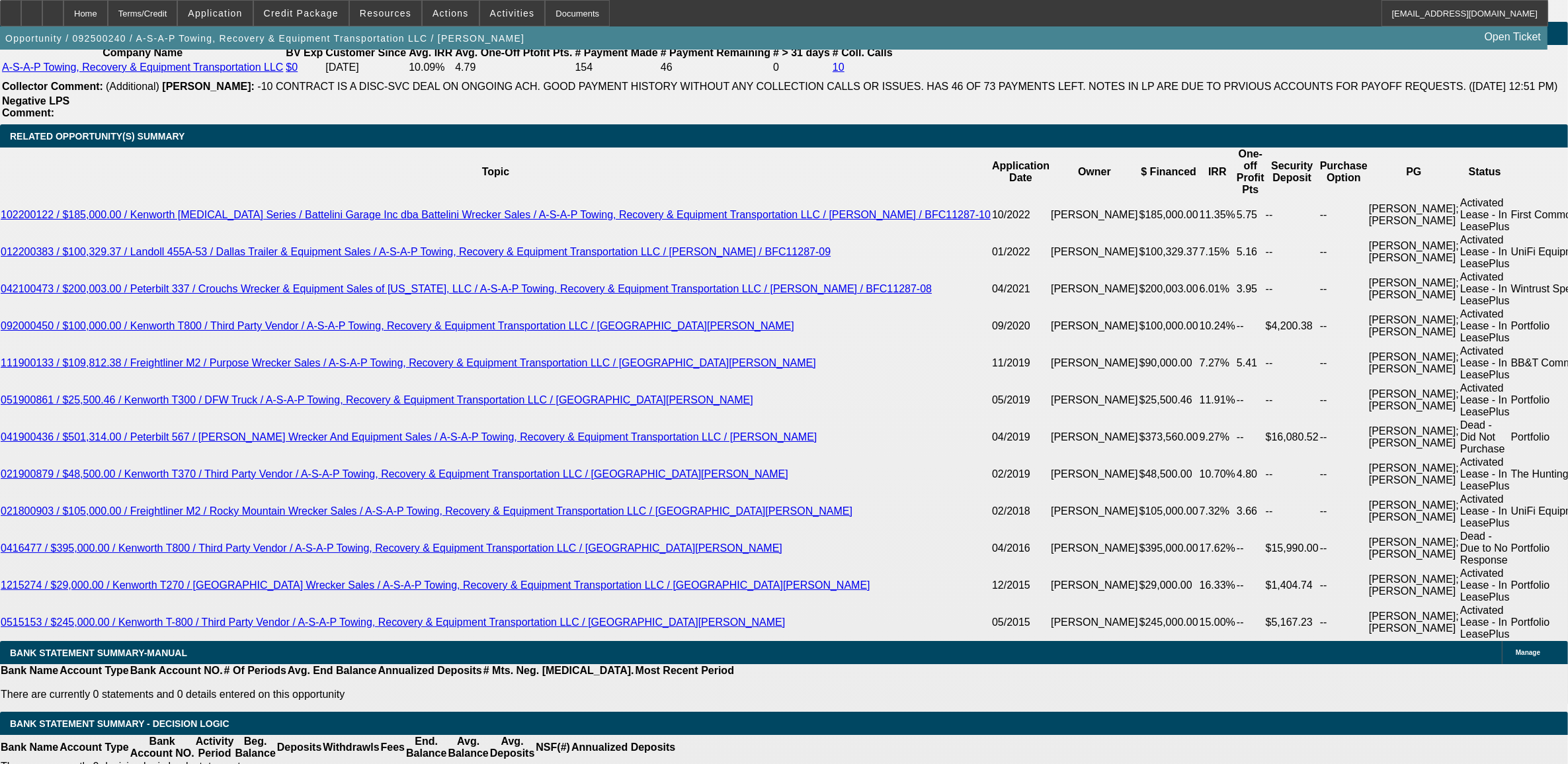
click at [1211, 279] on span "Reply All" at bounding box center [1228, 280] width 36 height 10
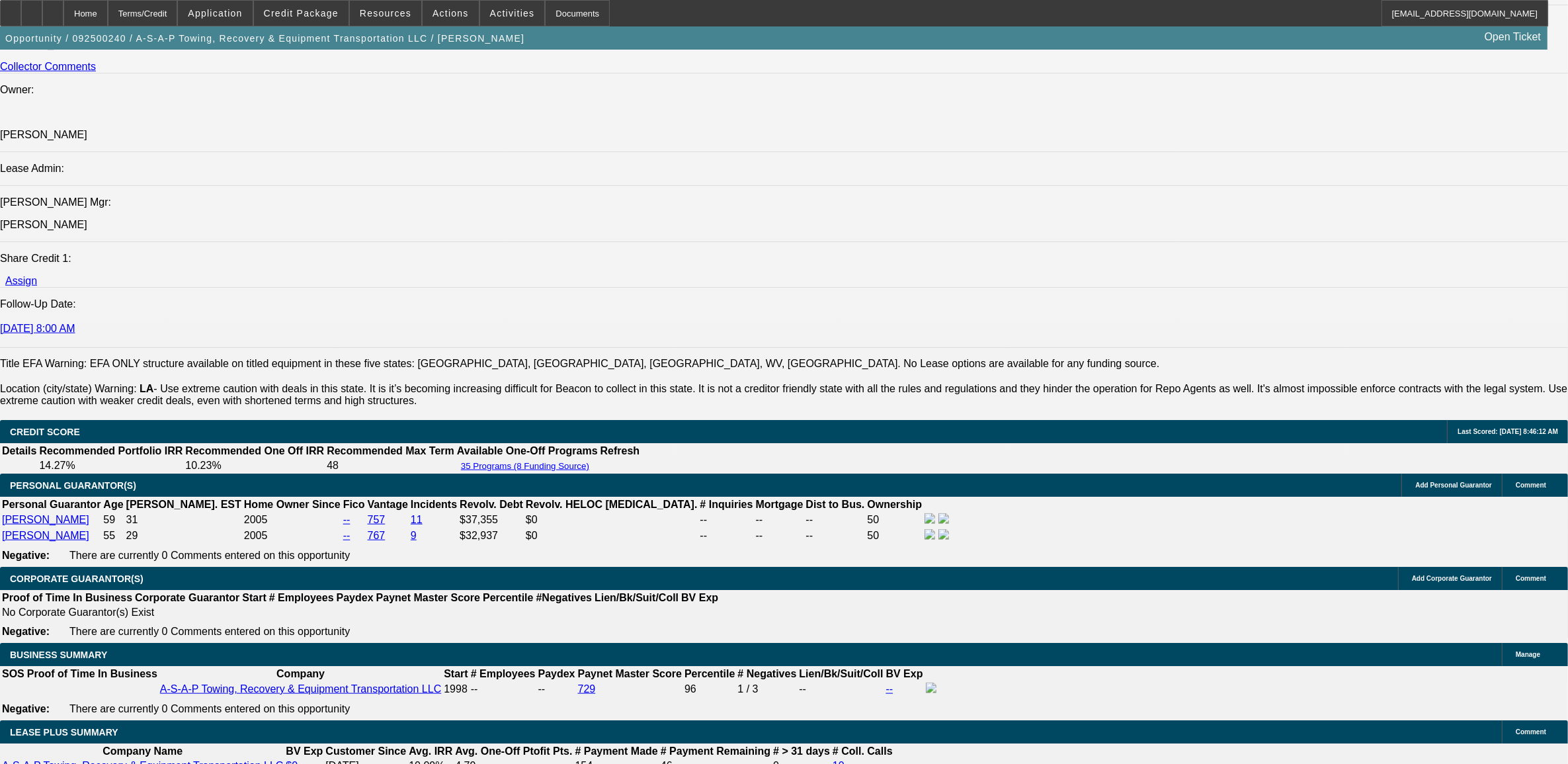
scroll to position [1737, 0]
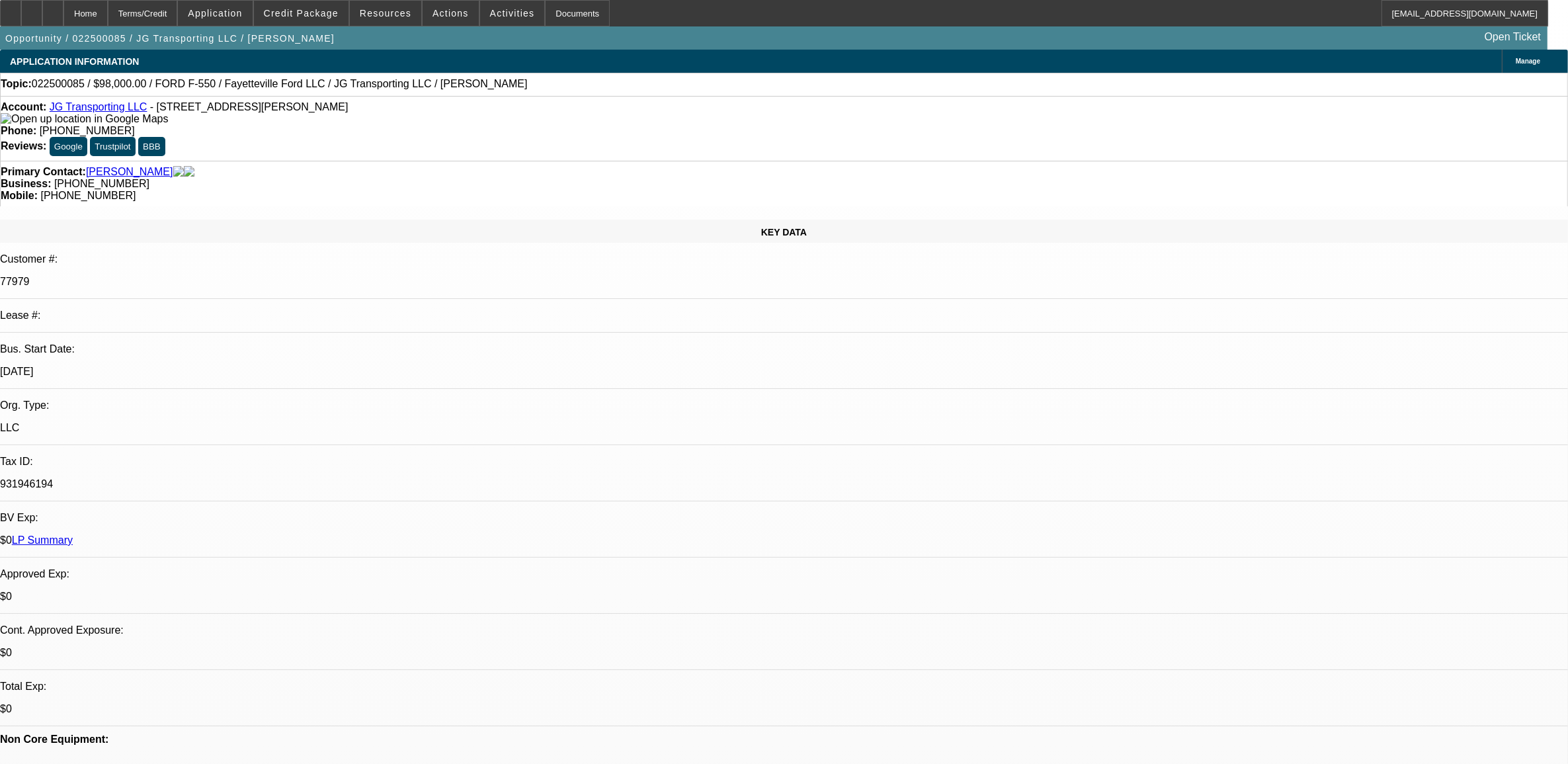
select select "0"
select select "2"
select select "0"
select select "2"
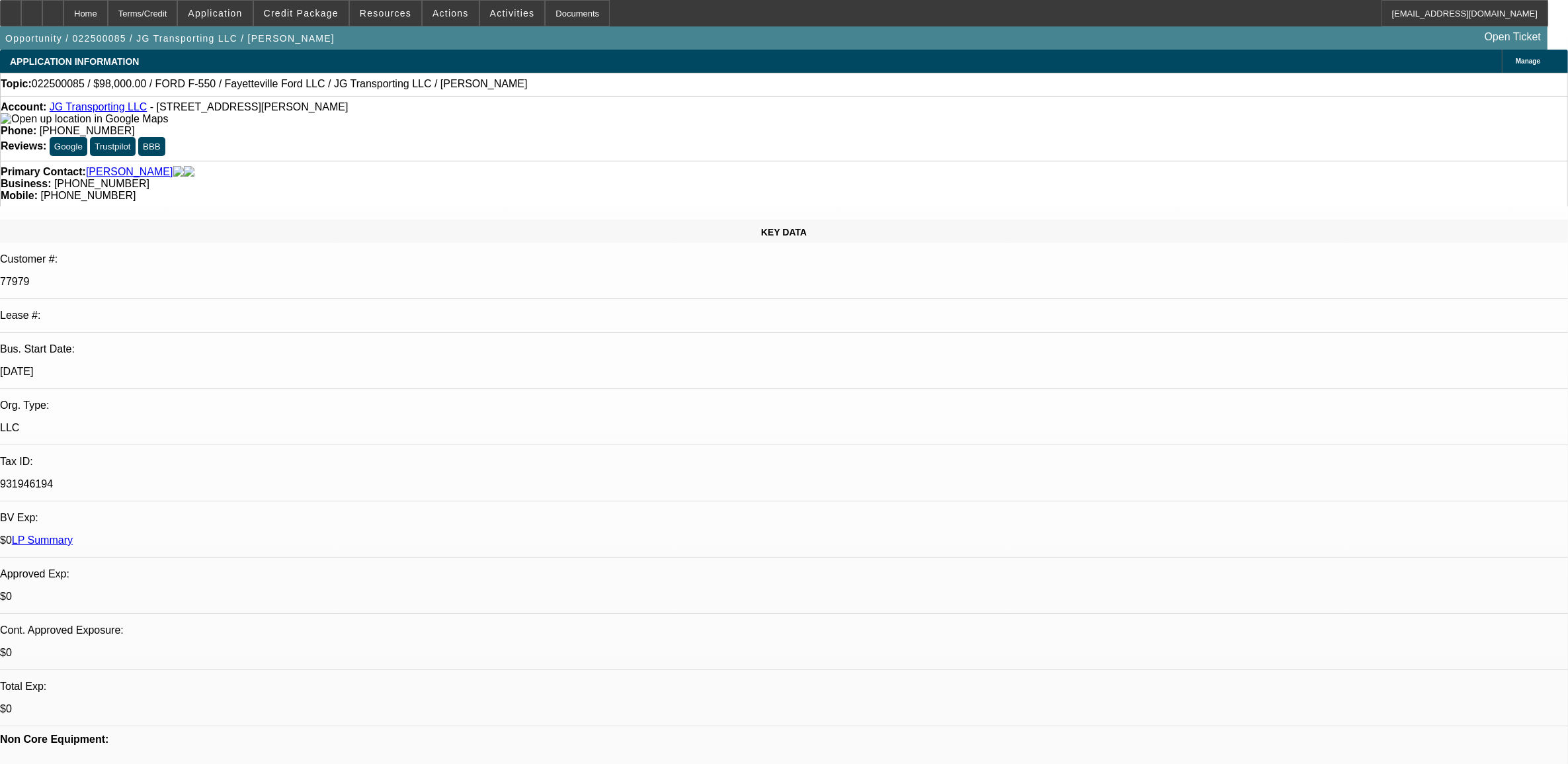
select select "0"
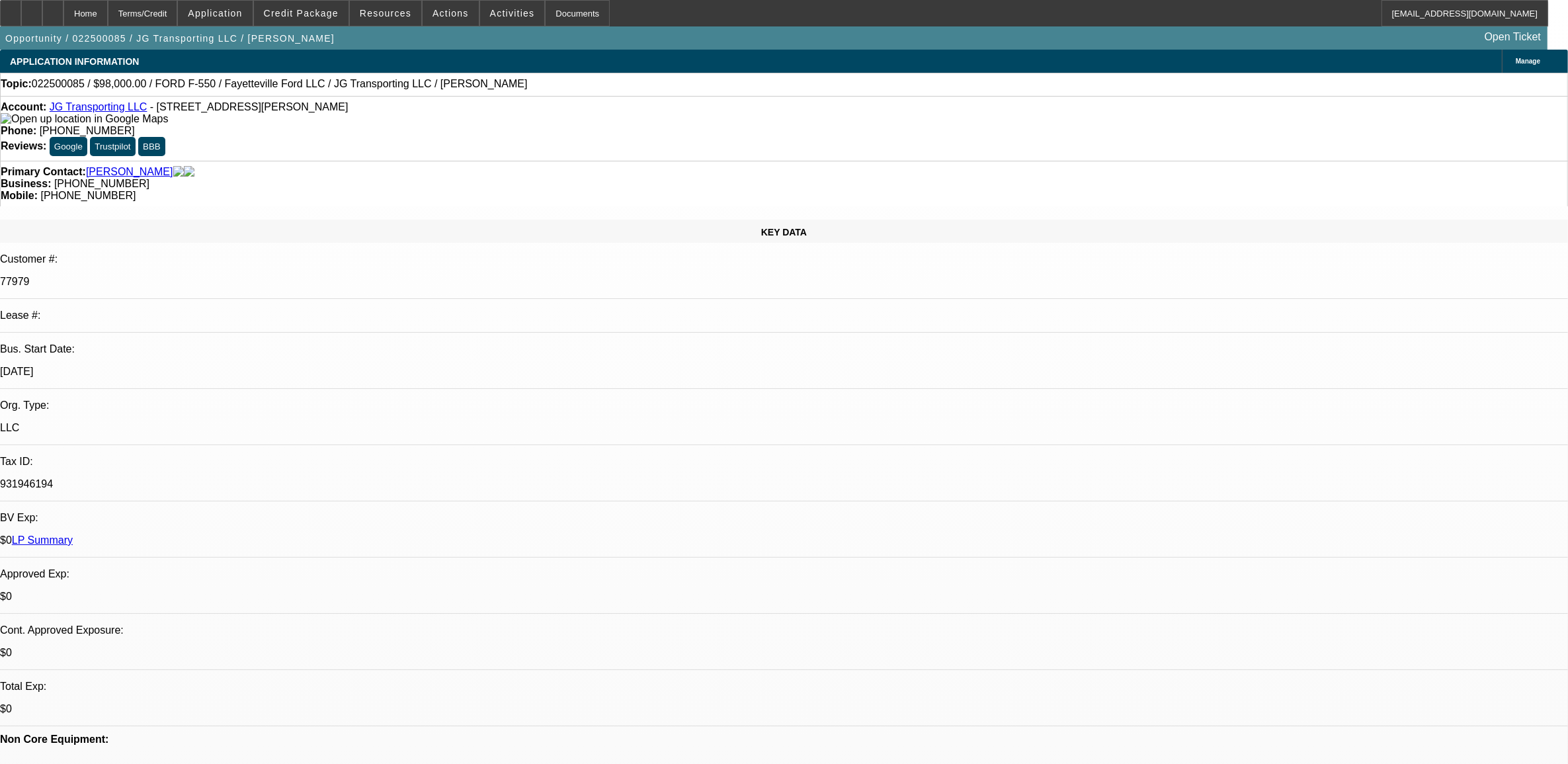
select select "2"
select select "0"
select select "1"
select select "2"
select select "6"
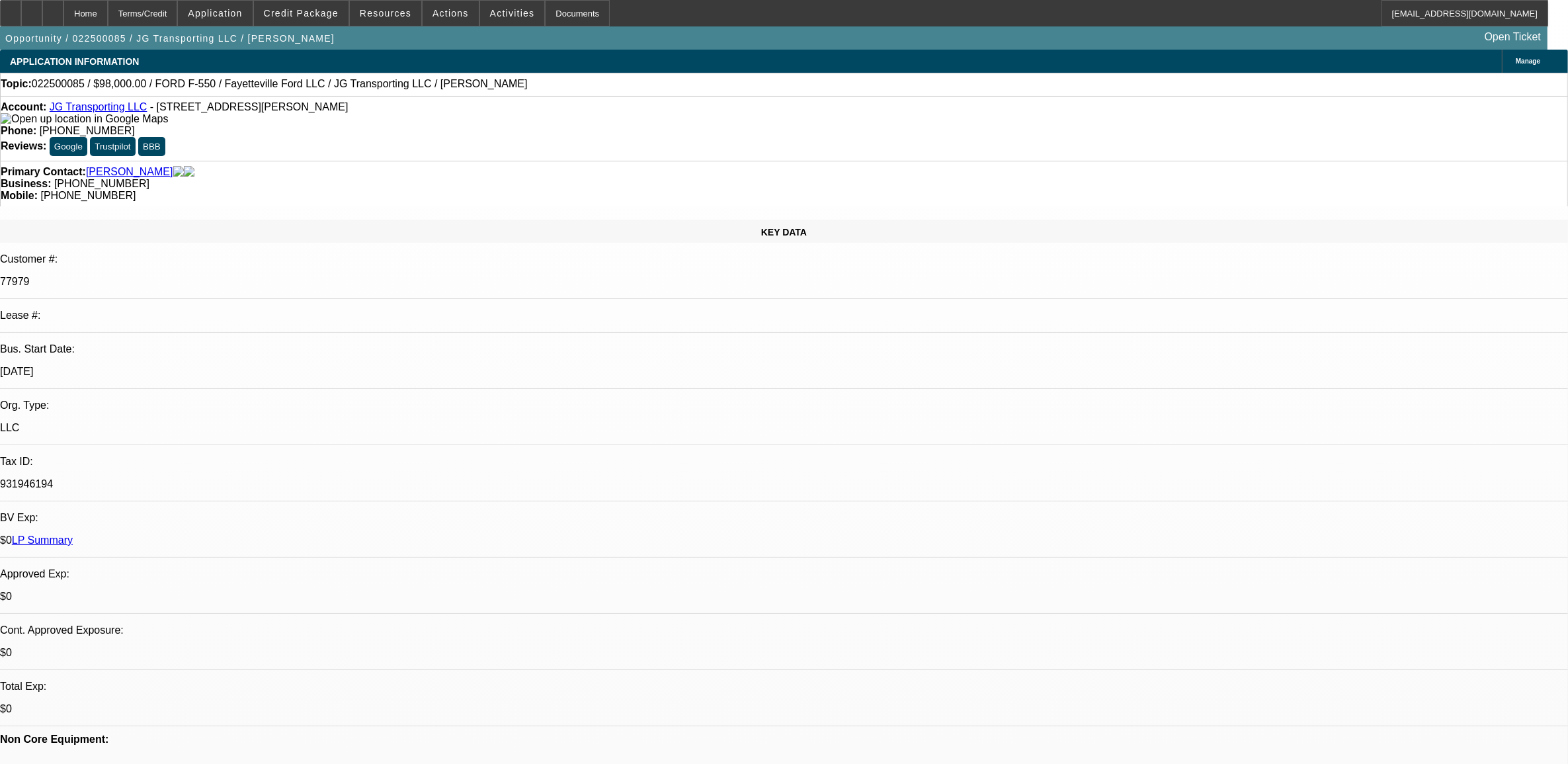
select select "1"
select select "2"
select select "6"
select select "1"
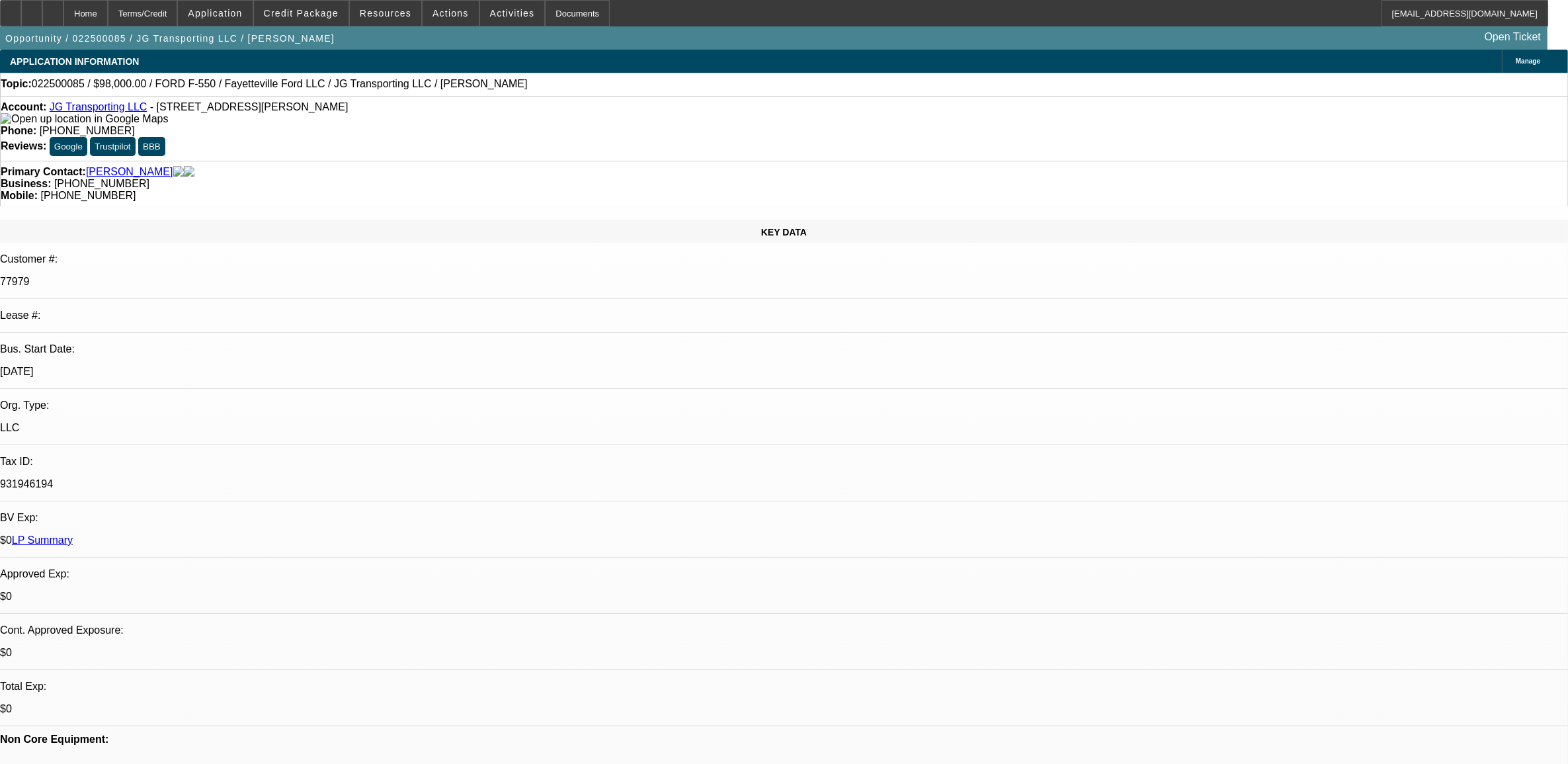
select select "6"
select select "1"
select select "2"
select select "6"
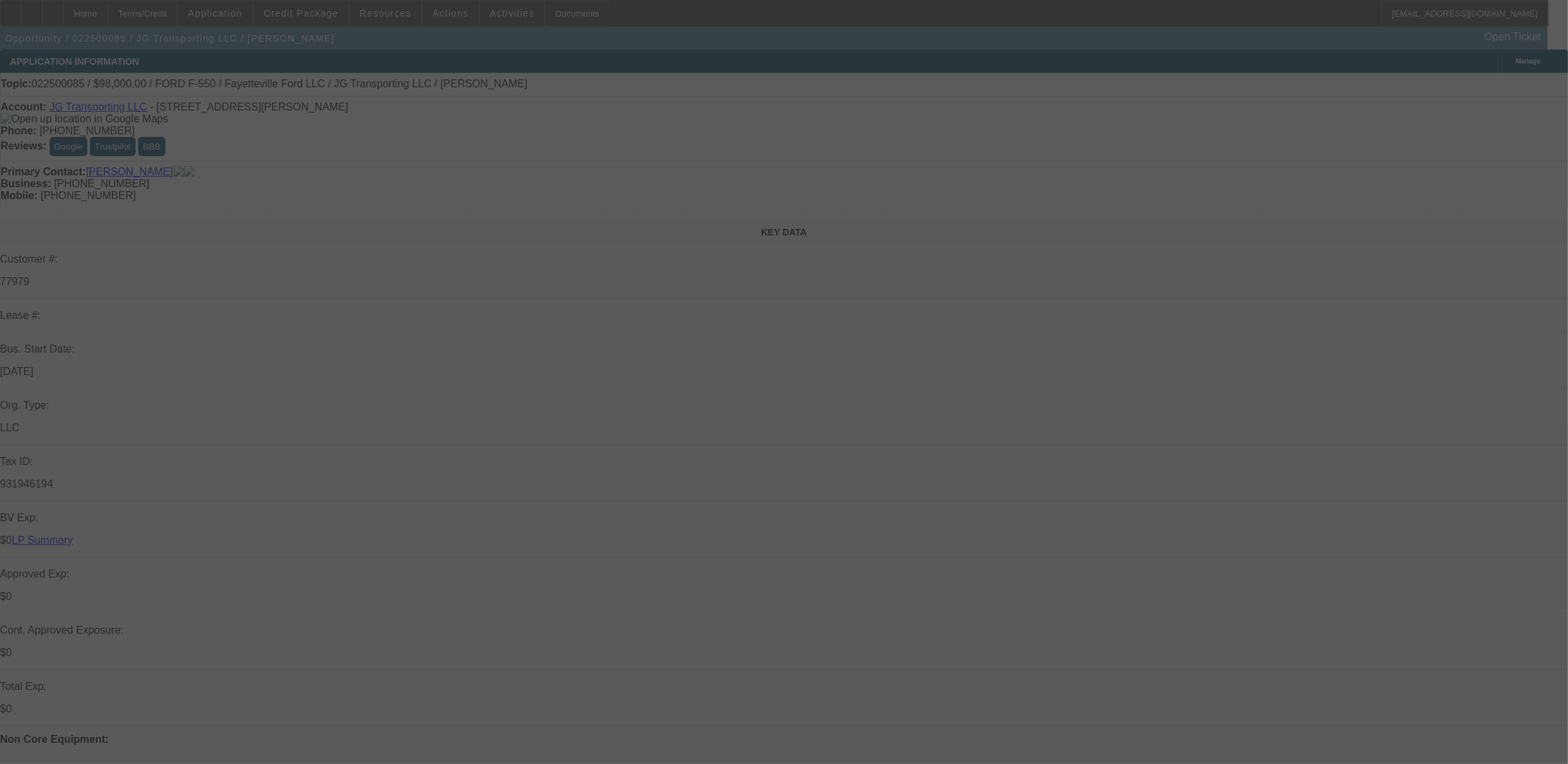
select select "0"
select select "2"
select select "0"
select select "2"
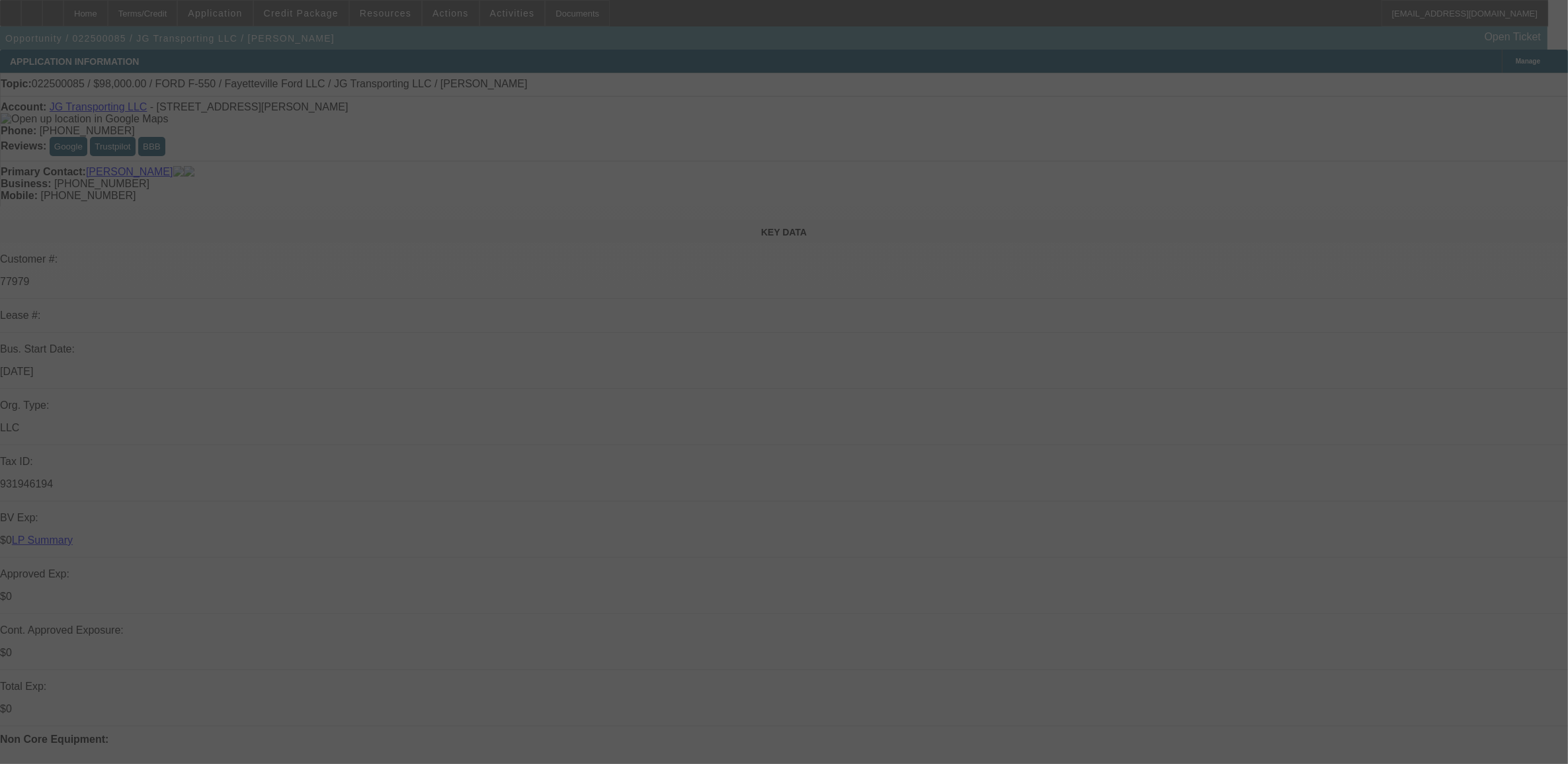
select select "0"
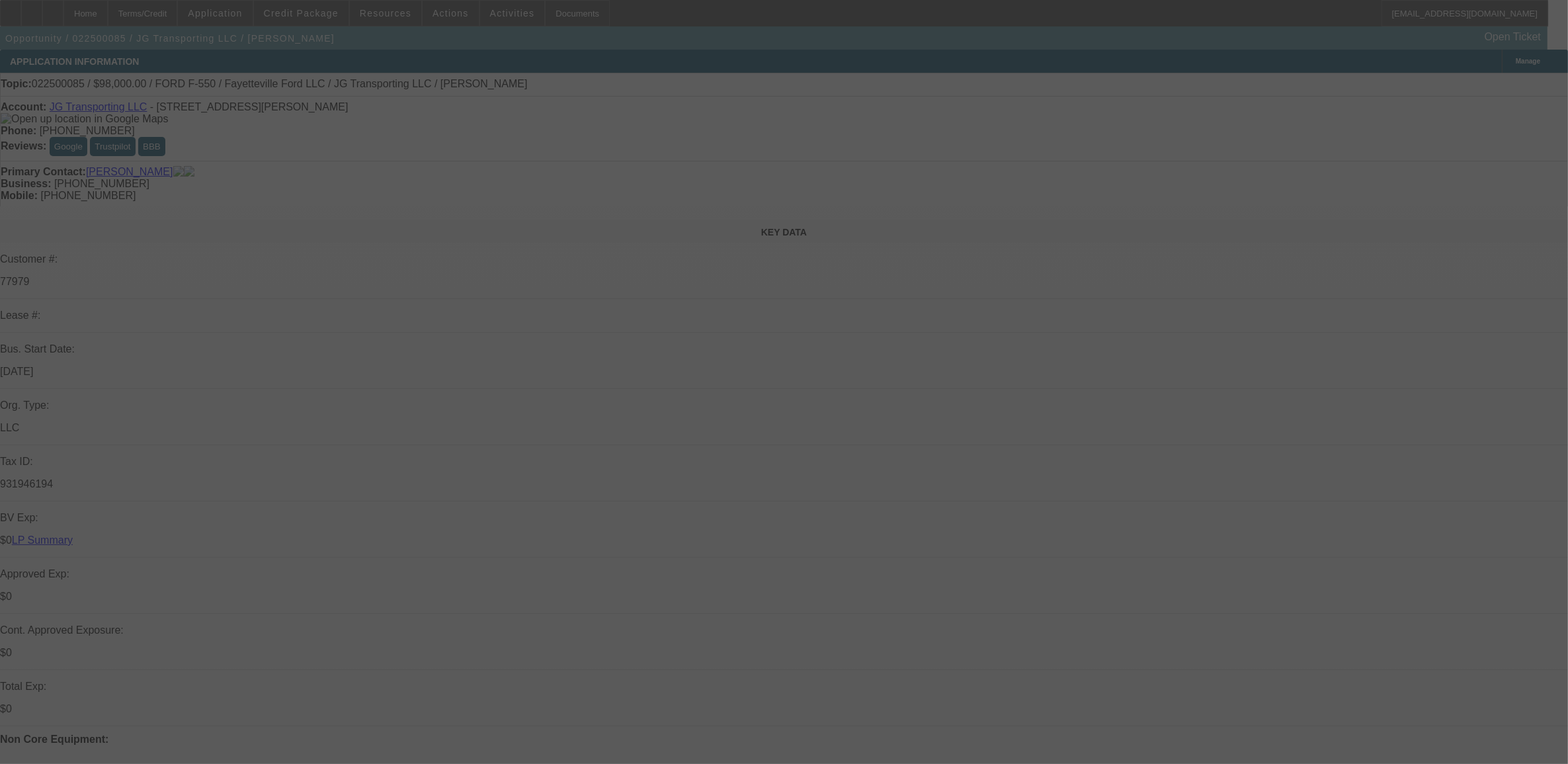
select select "2"
select select "0"
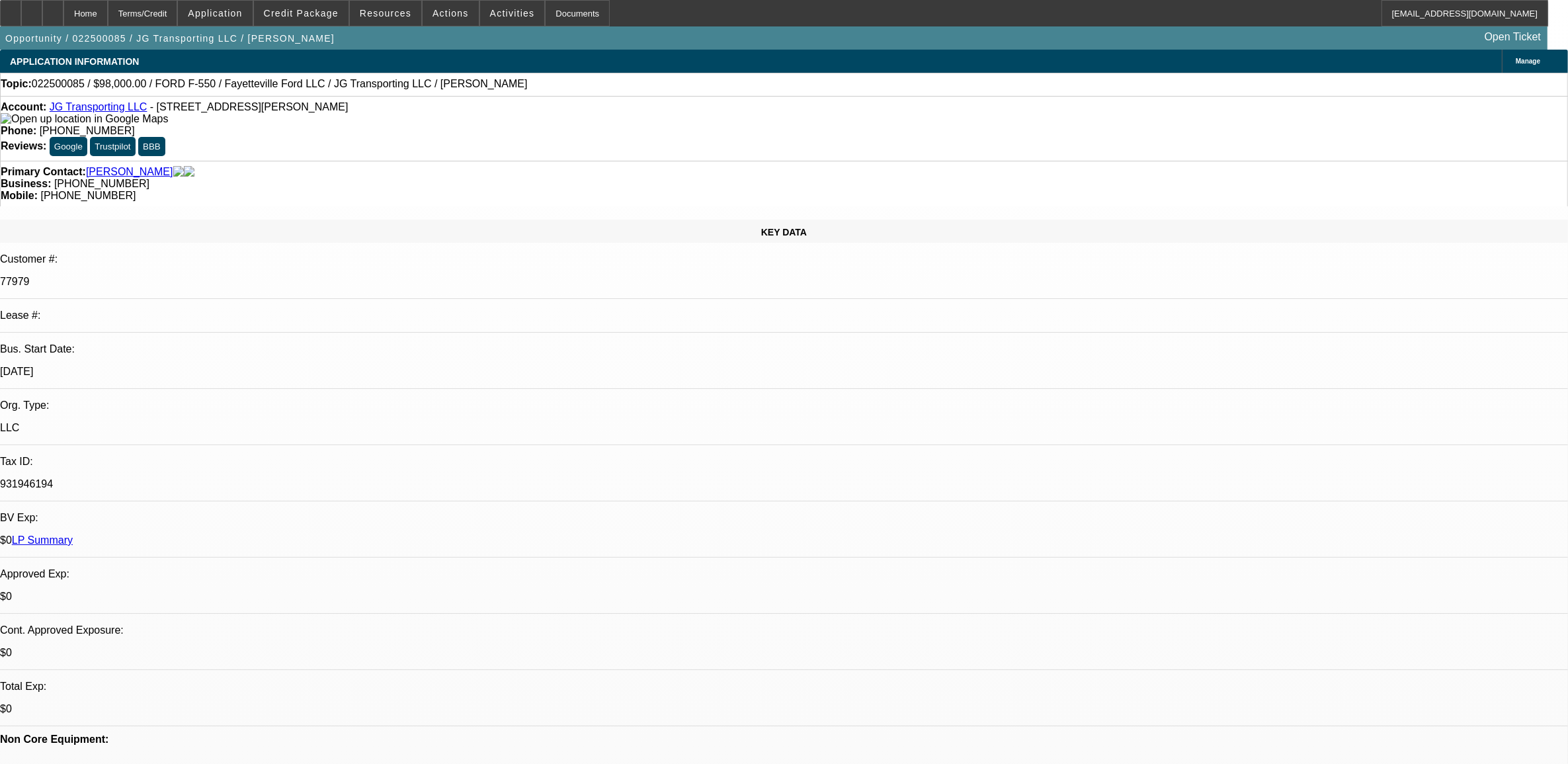
select select "1"
select select "2"
select select "6"
select select "1"
select select "2"
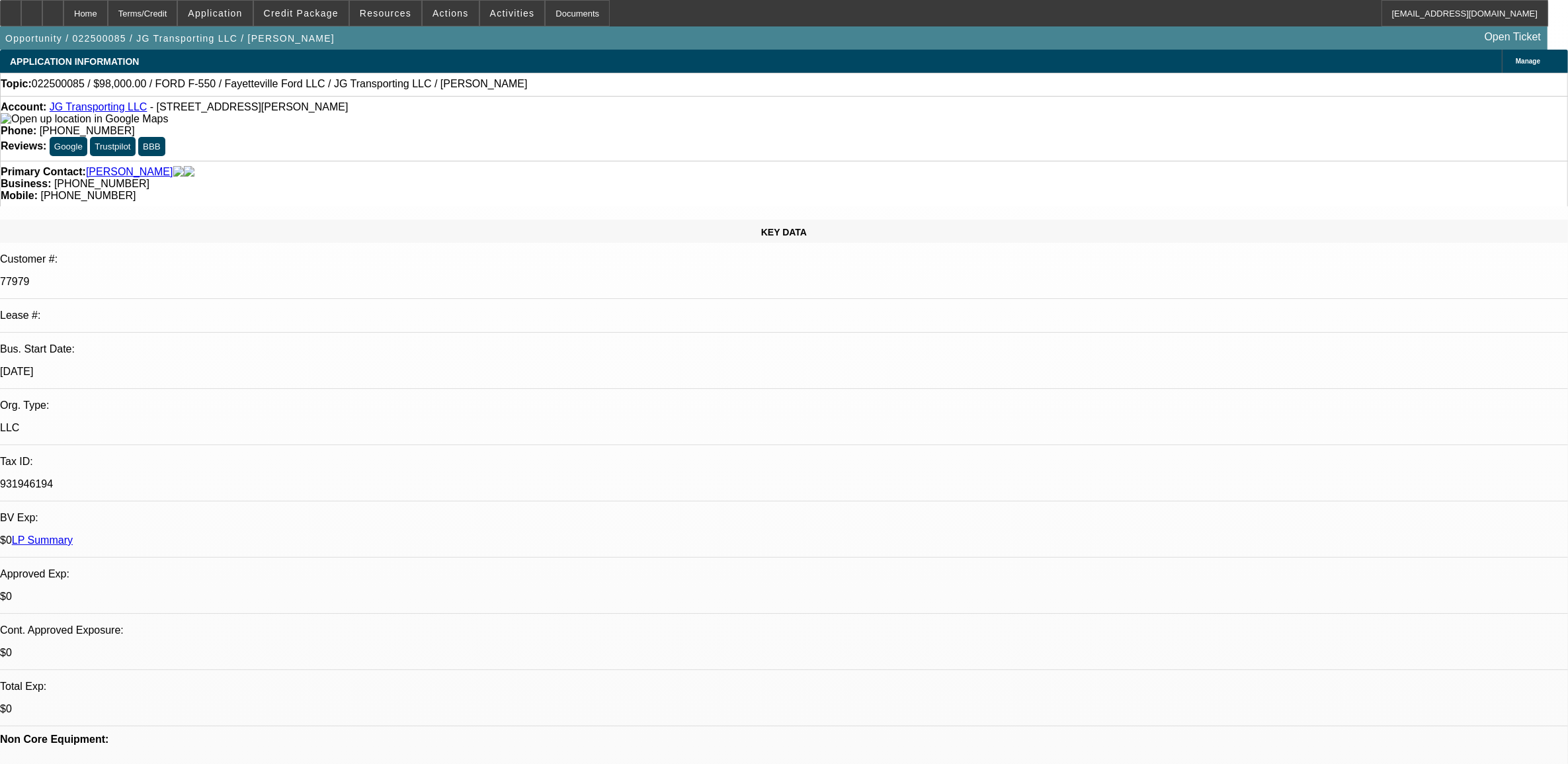
select select "6"
select select "1"
select select "6"
select select "1"
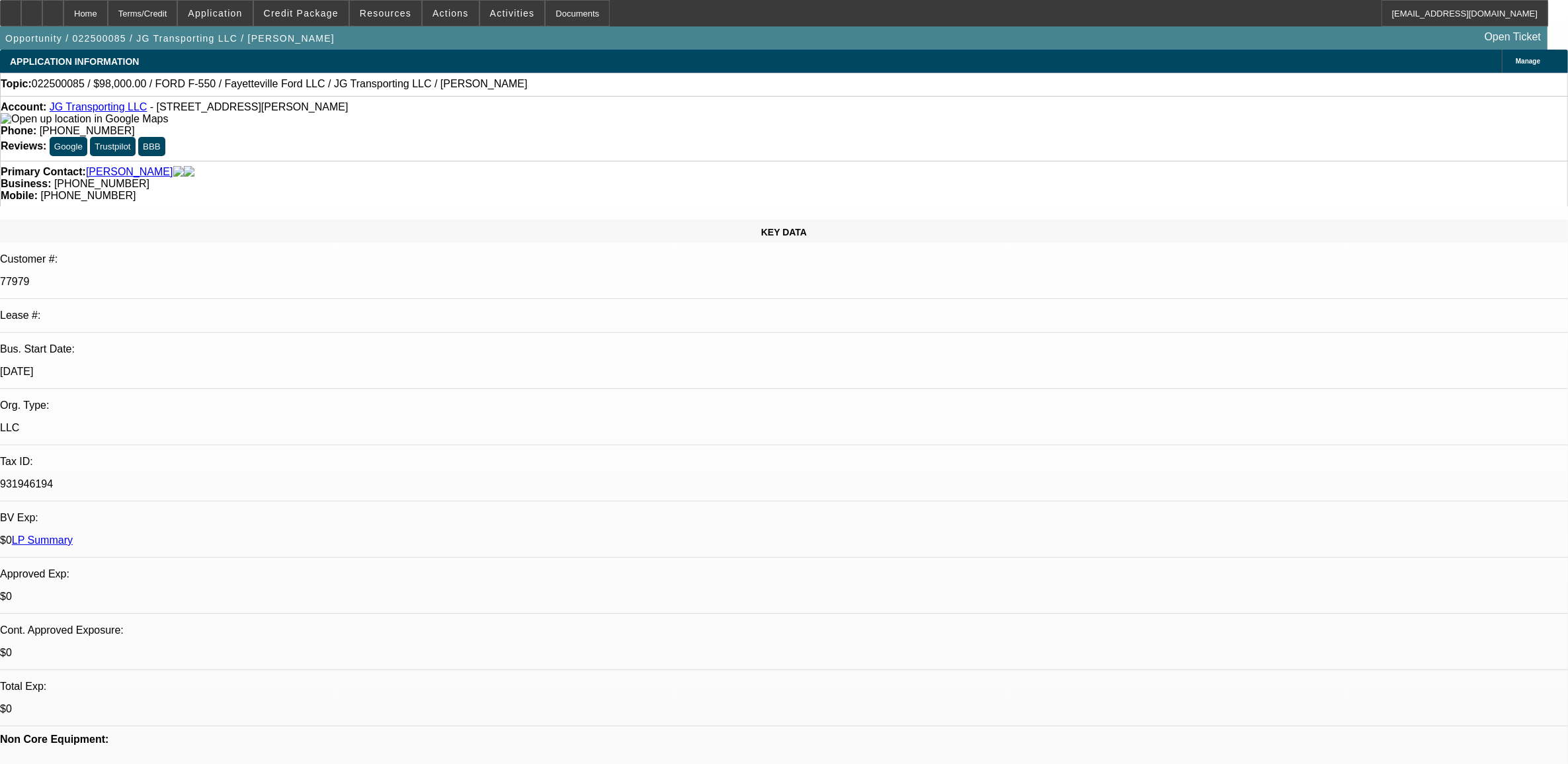
select select "2"
select select "6"
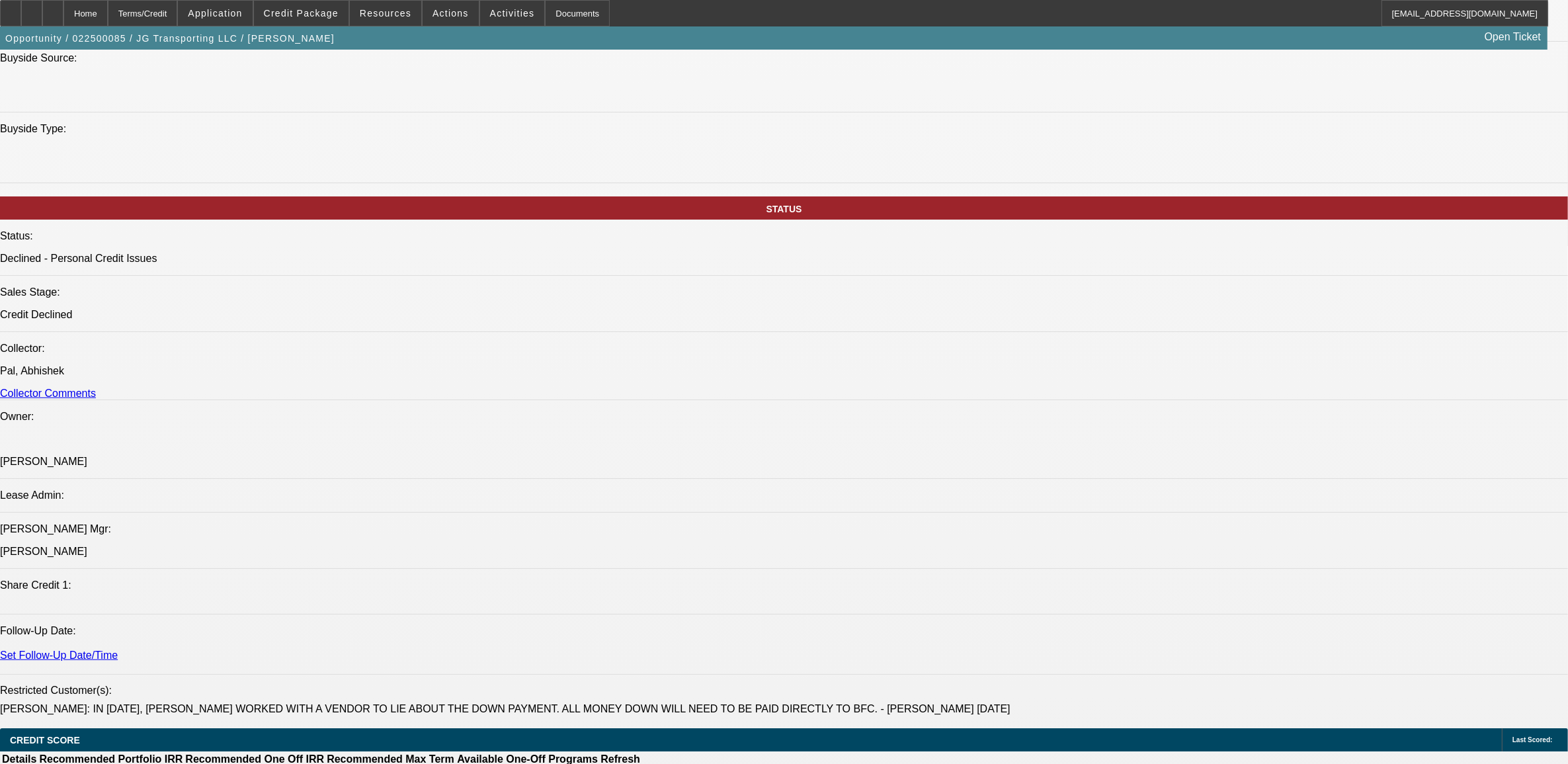
scroll to position [1240, 0]
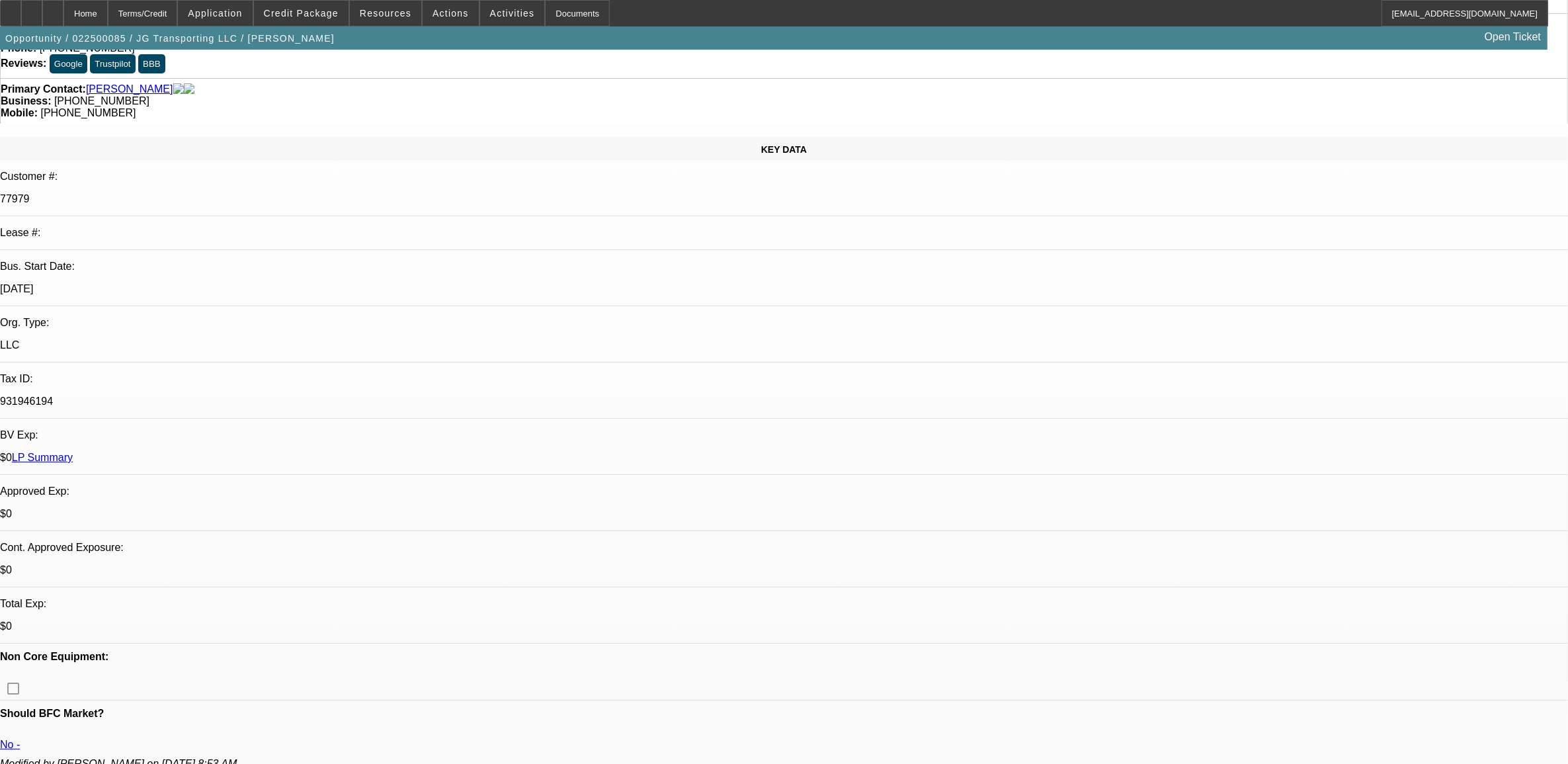
scroll to position [248, 0]
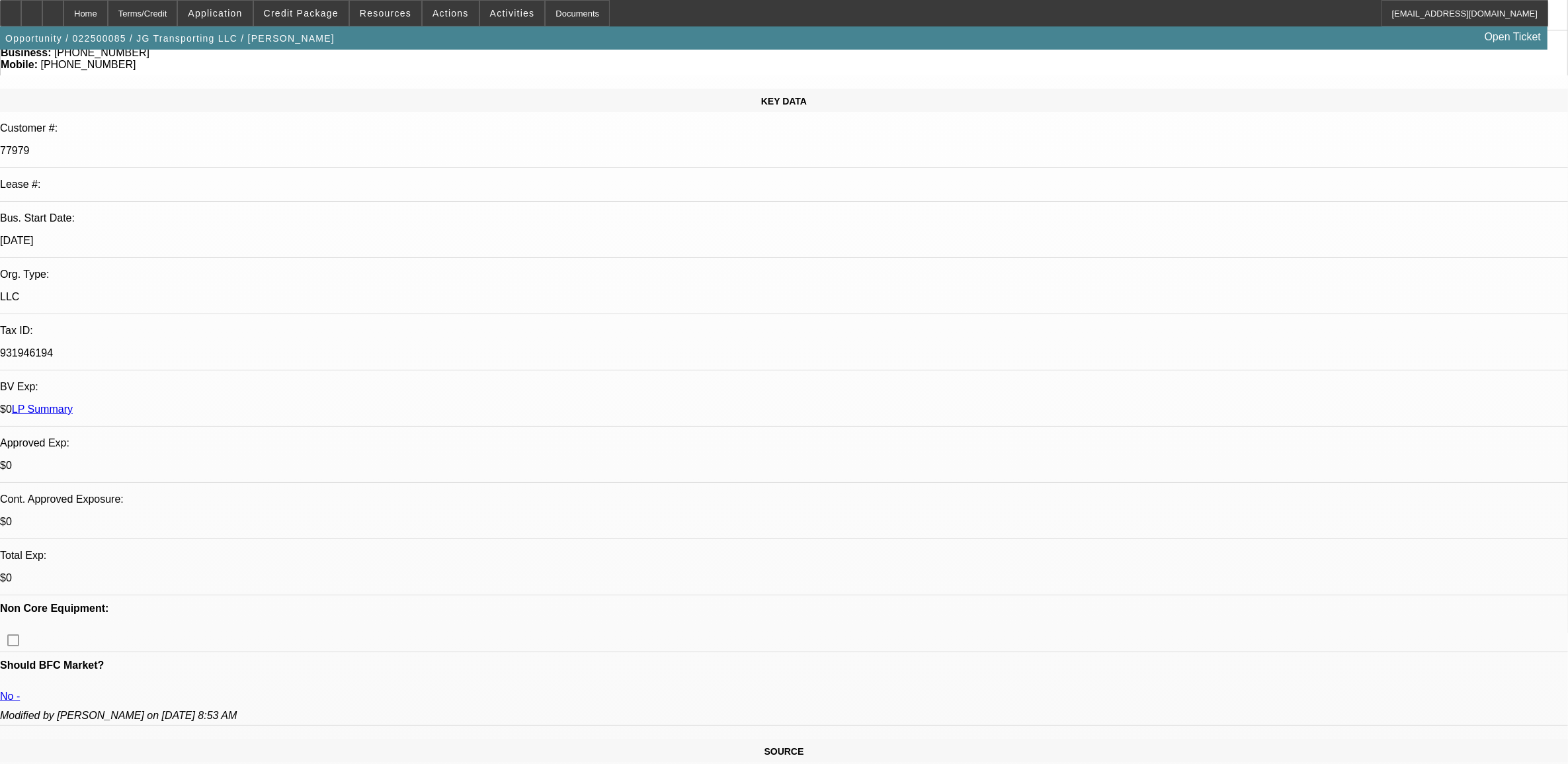
scroll to position [83, 0]
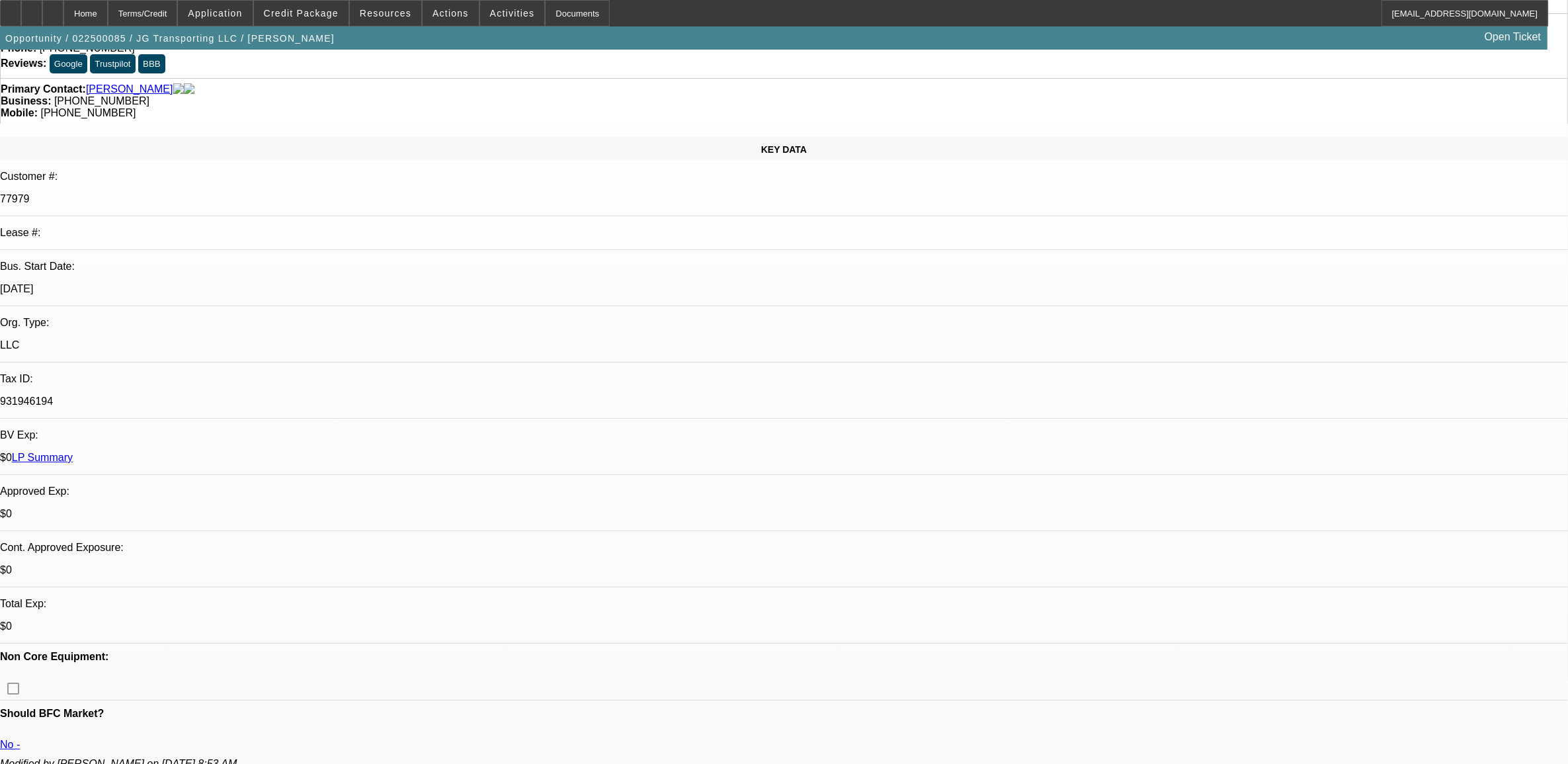
click at [73, 452] on link "LP Summary" at bounding box center [42, 457] width 61 height 11
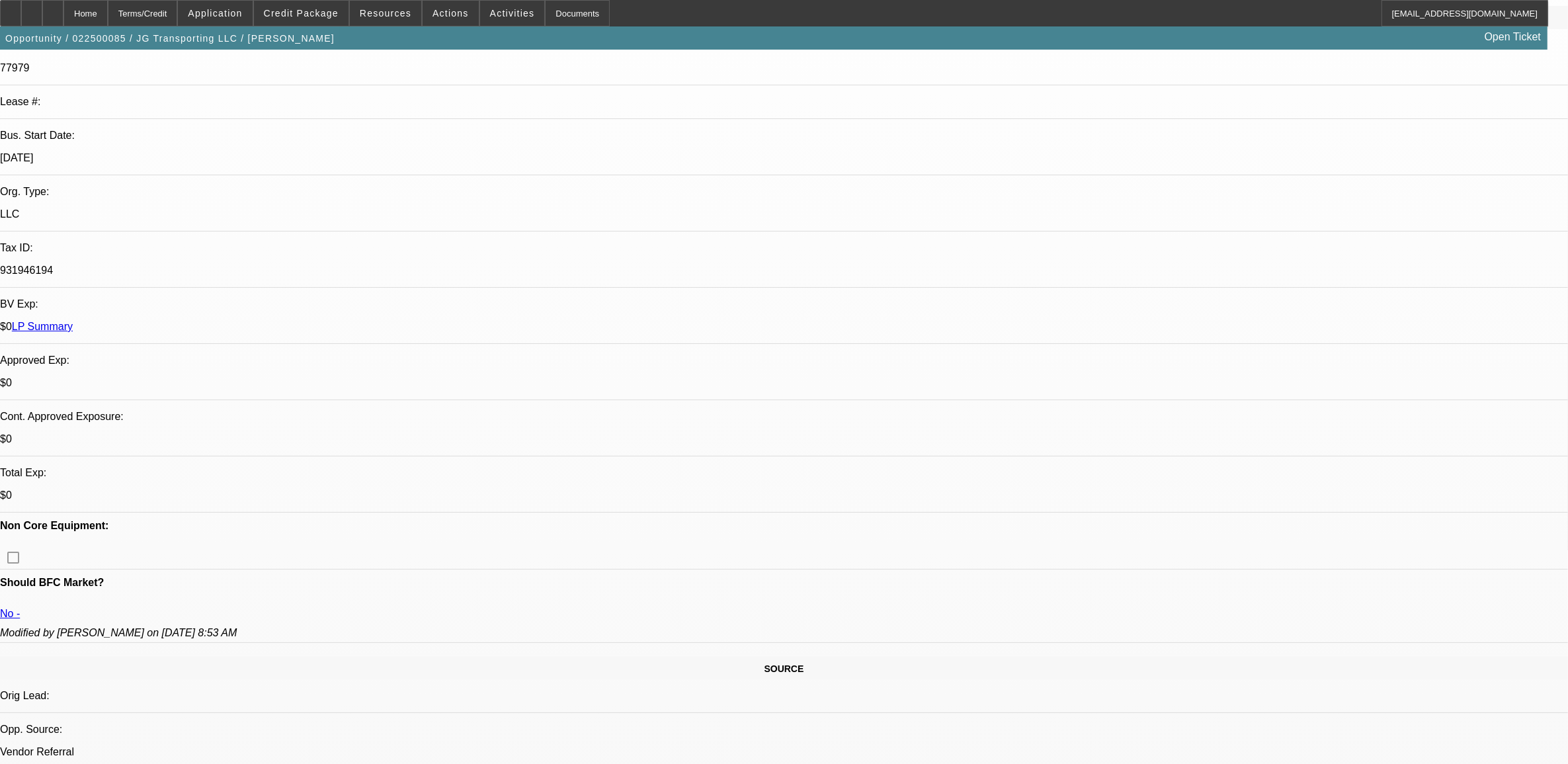
scroll to position [0, 0]
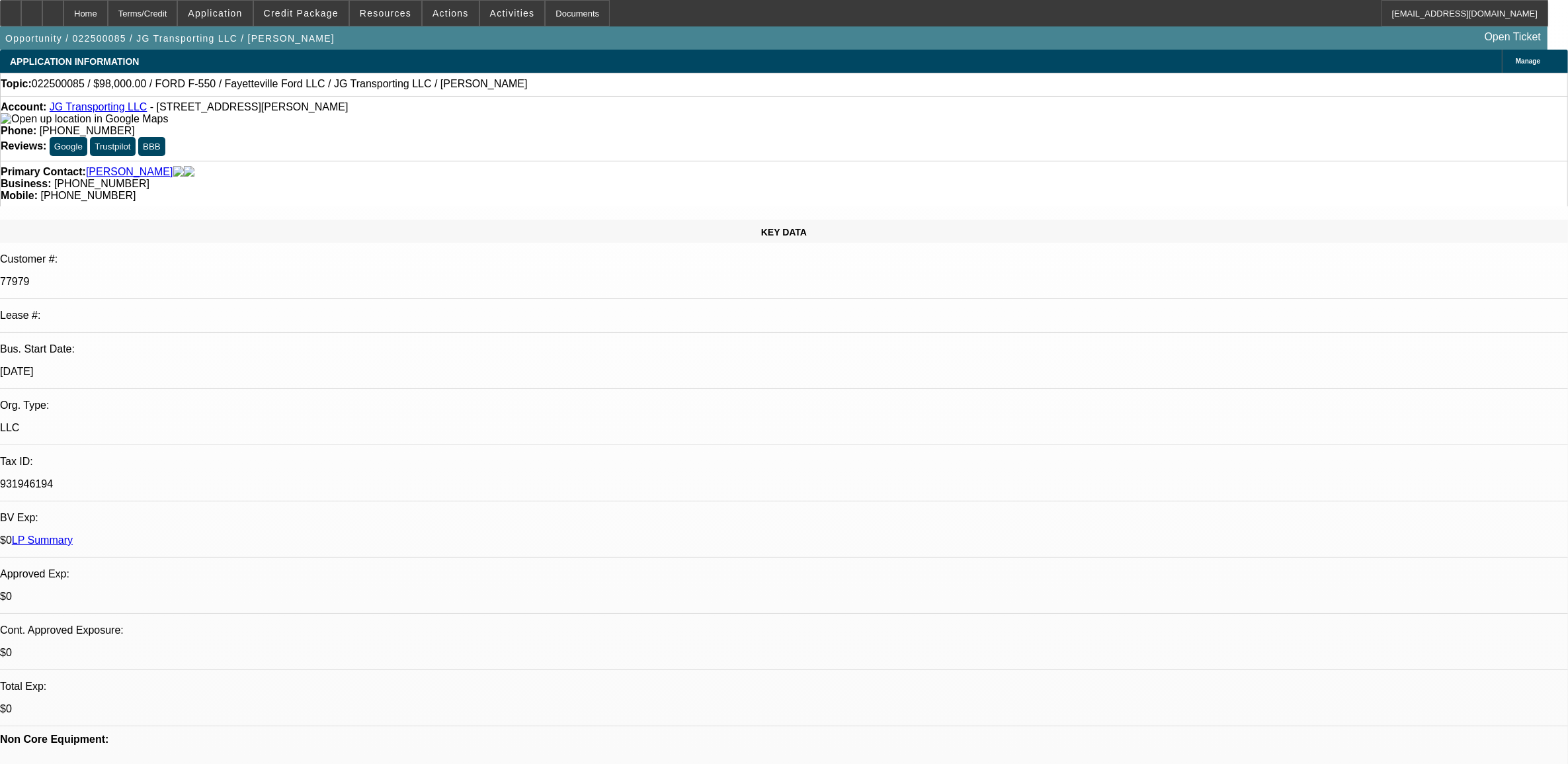
click at [73, 535] on link "LP Summary" at bounding box center [42, 540] width 61 height 11
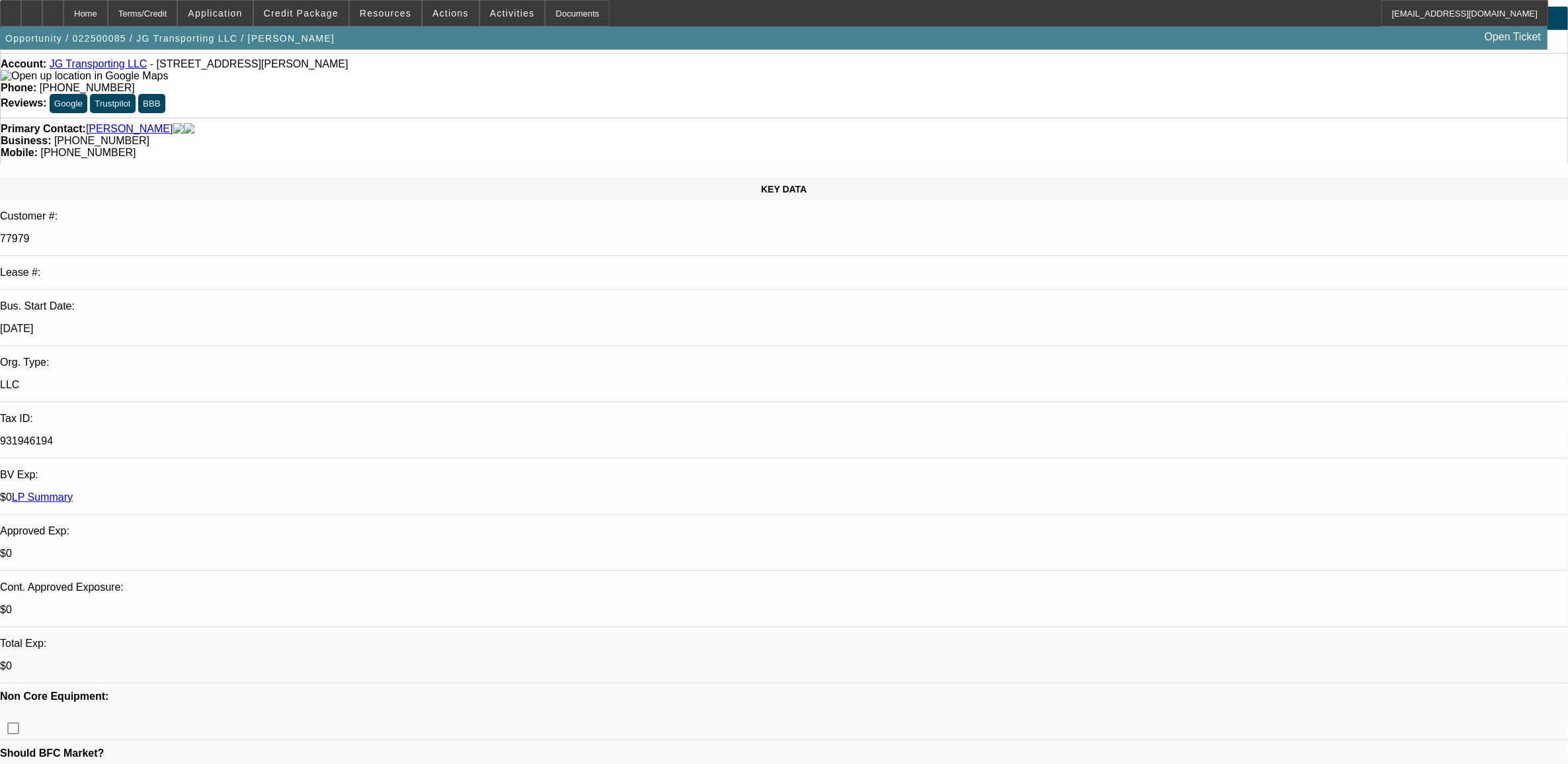
scroll to position [83, 0]
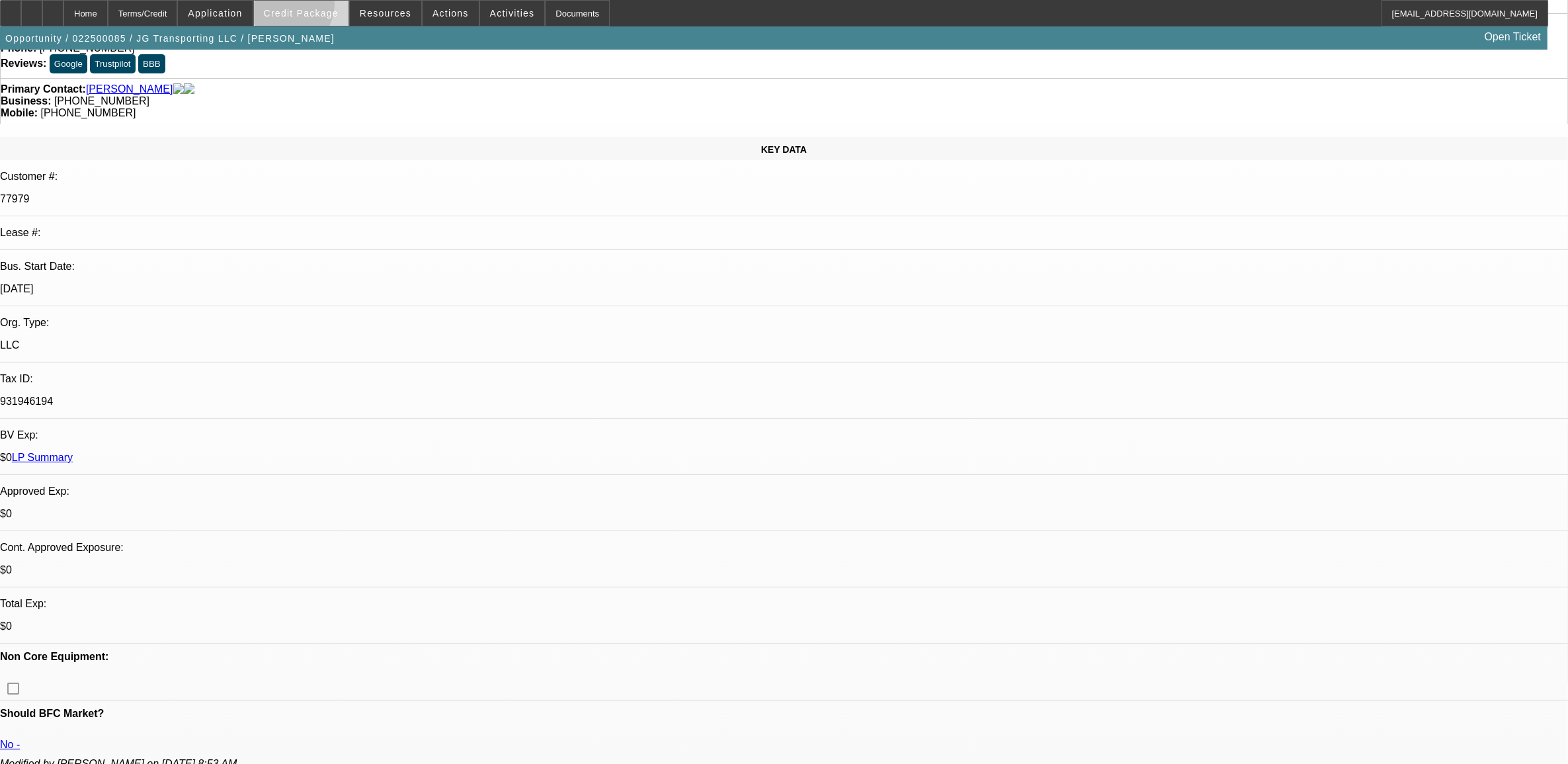
click at [310, 7] on span at bounding box center [301, 14] width 95 height 32
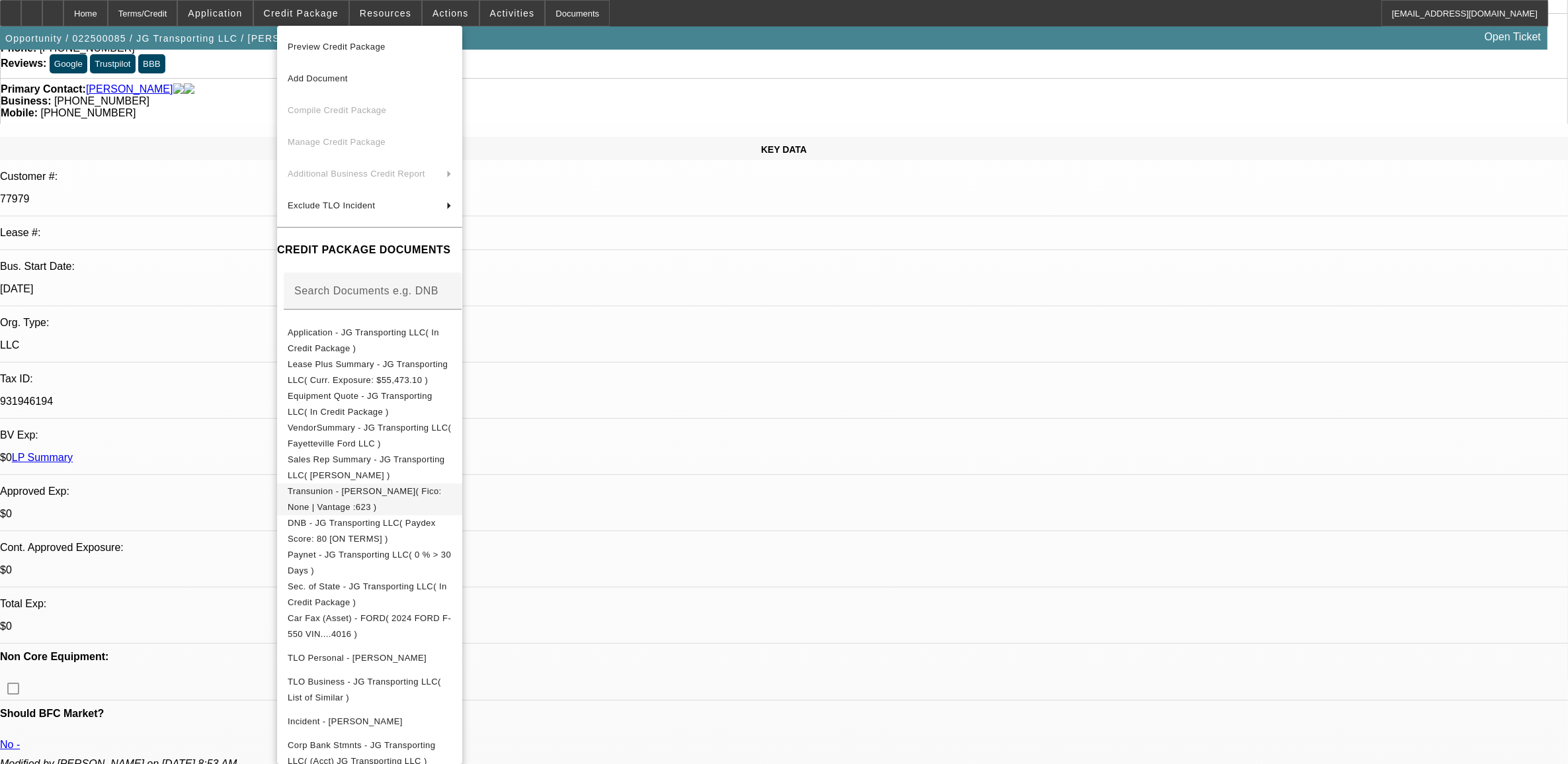
click at [374, 491] on span "Transunion - Garcia, Jimmie( Fico: None | Vantage :623 )" at bounding box center [365, 498] width 154 height 26
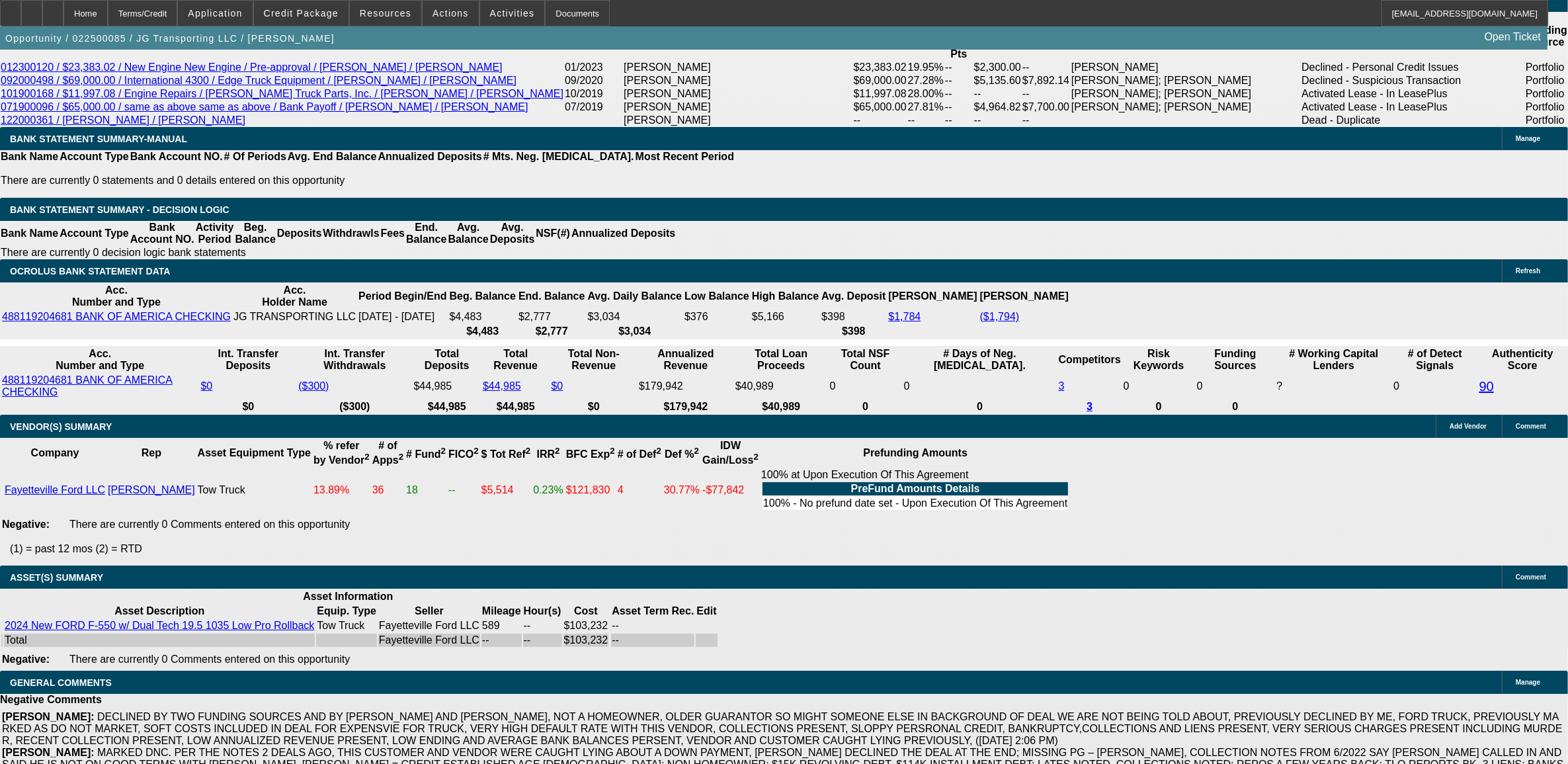
scroll to position [413, 0]
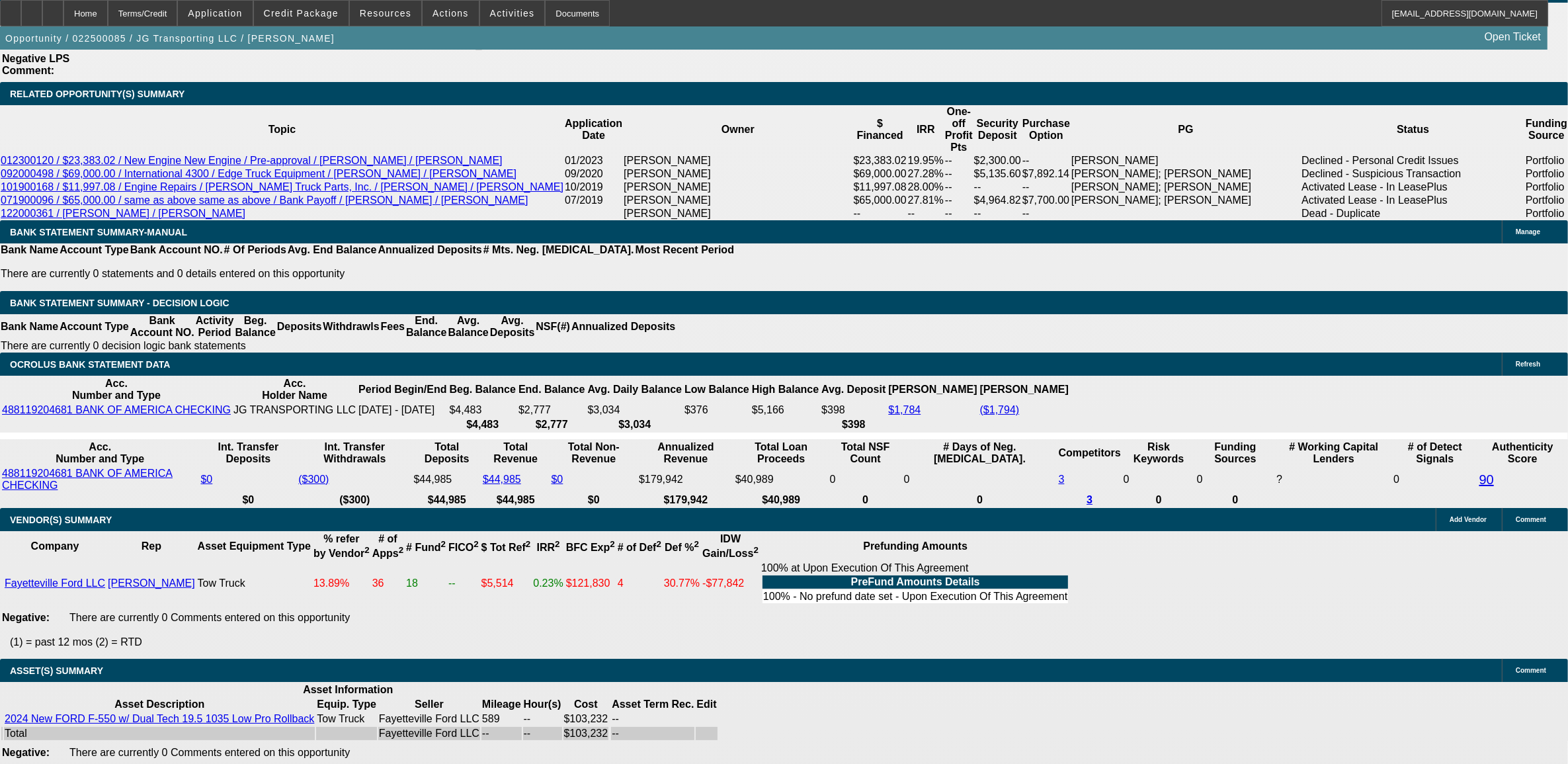
scroll to position [2078, 0]
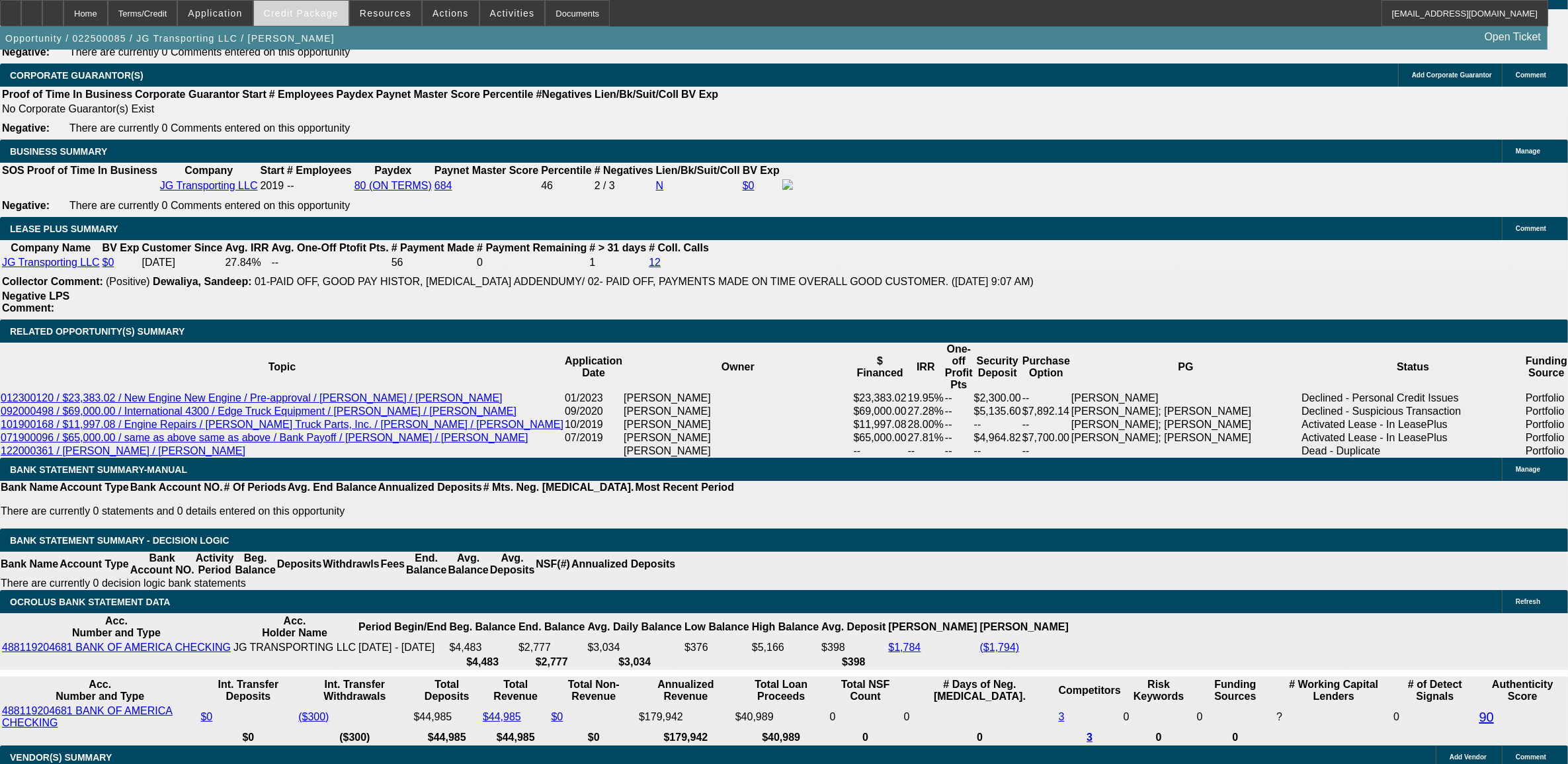
click at [316, 18] on span at bounding box center [301, 14] width 95 height 32
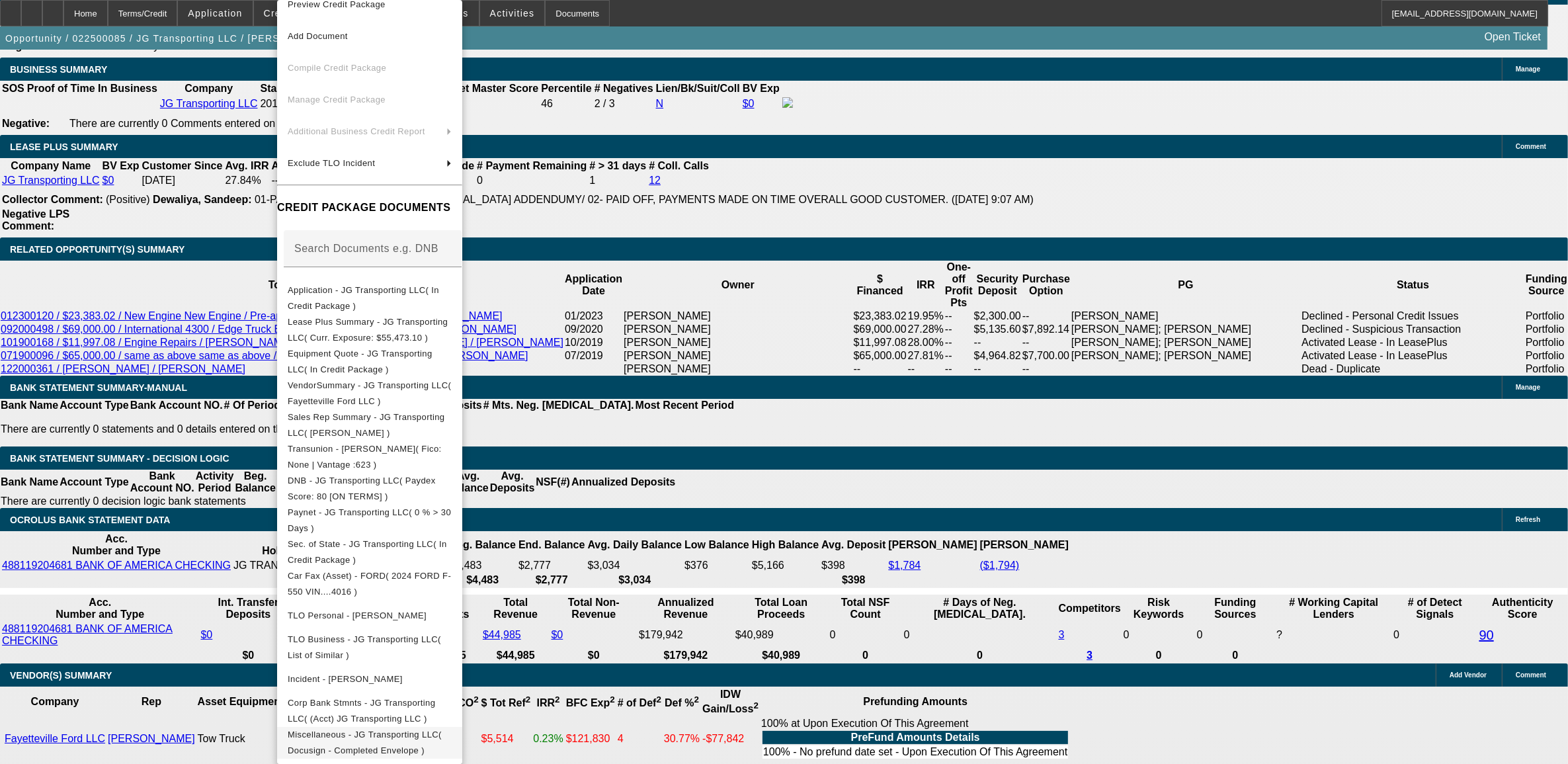
scroll to position [2161, 0]
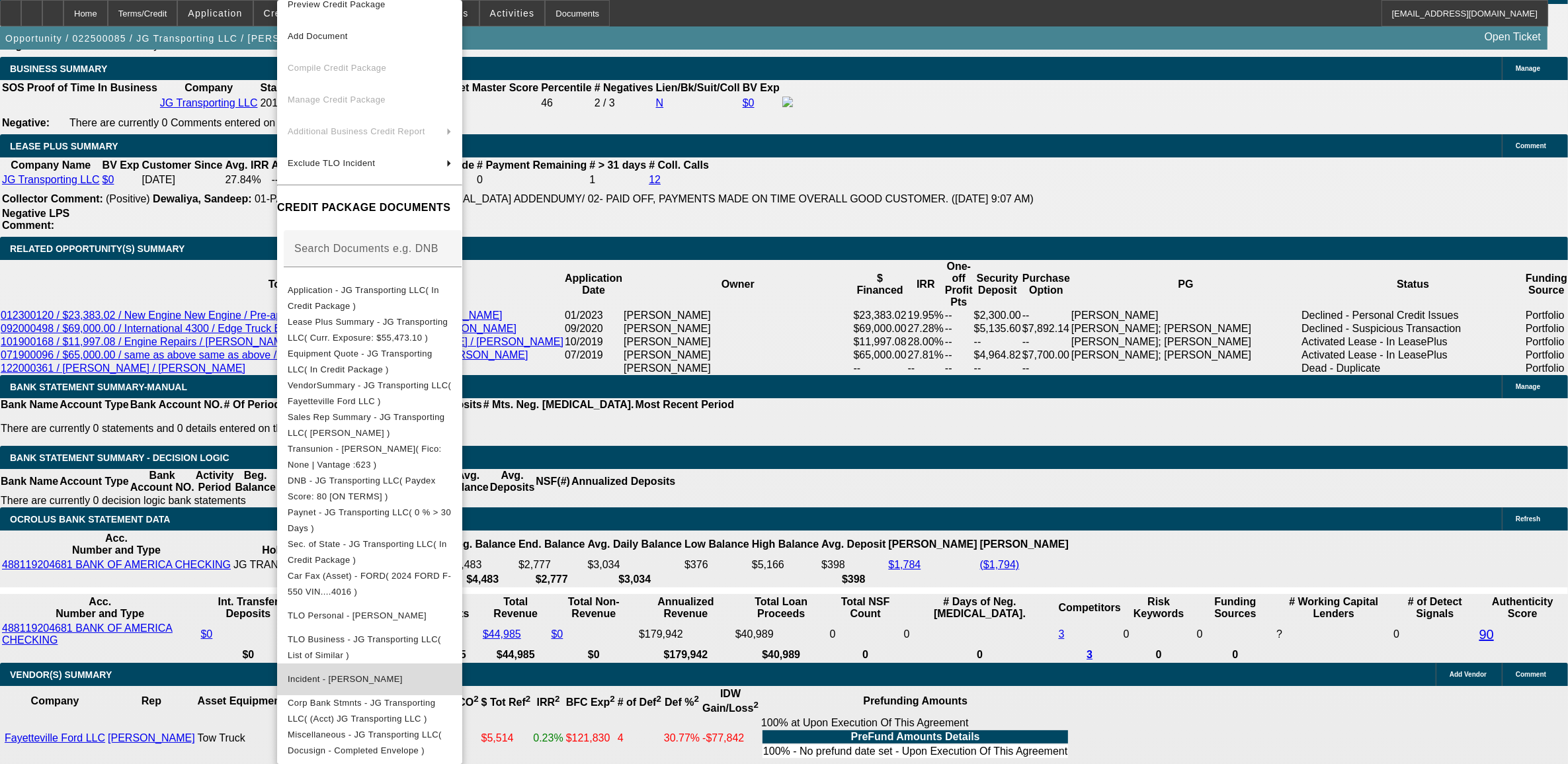
click at [339, 674] on span "Incident - Garcia, Jimmie" at bounding box center [345, 678] width 115 height 10
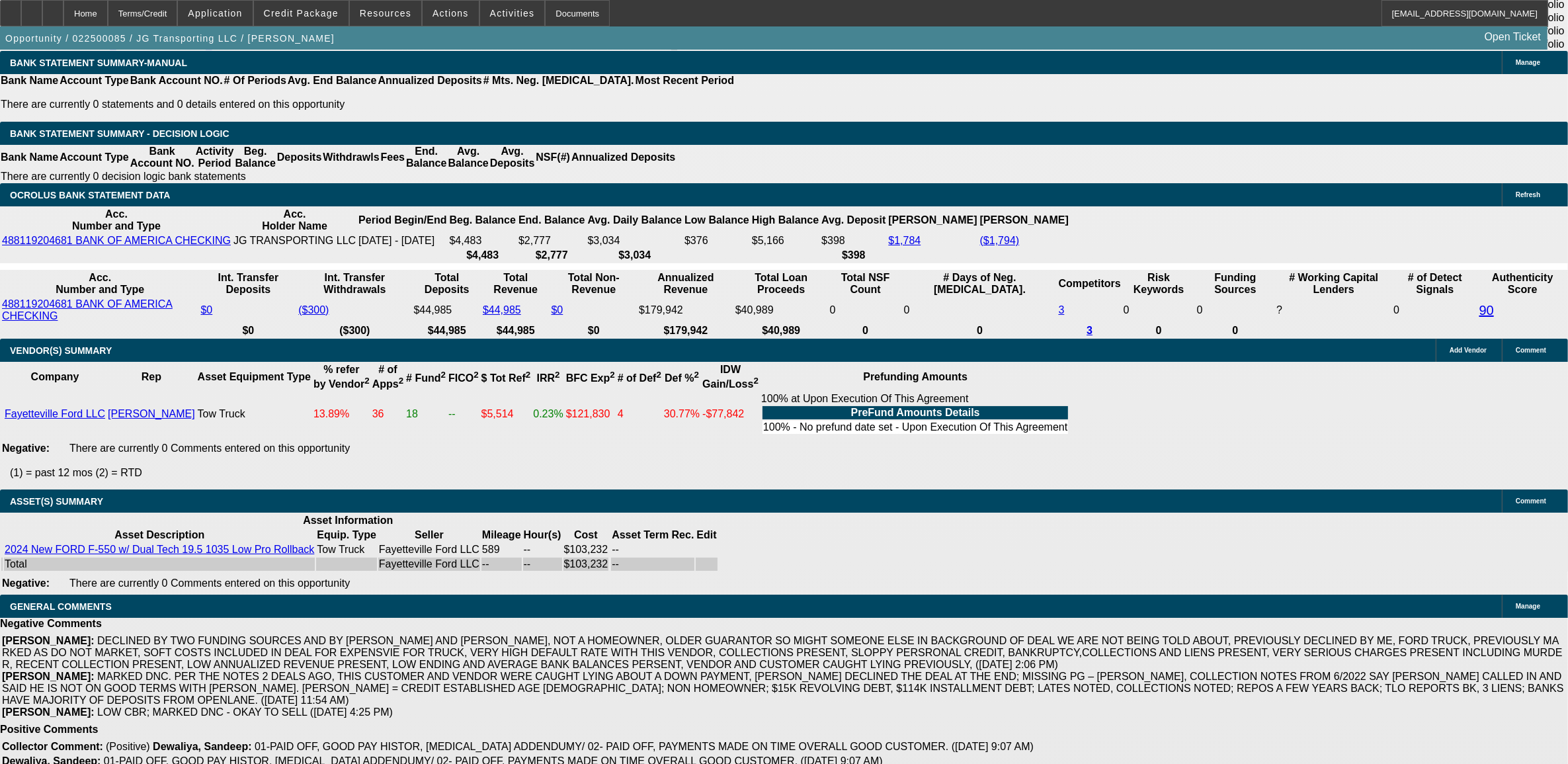
scroll to position [2491, 0]
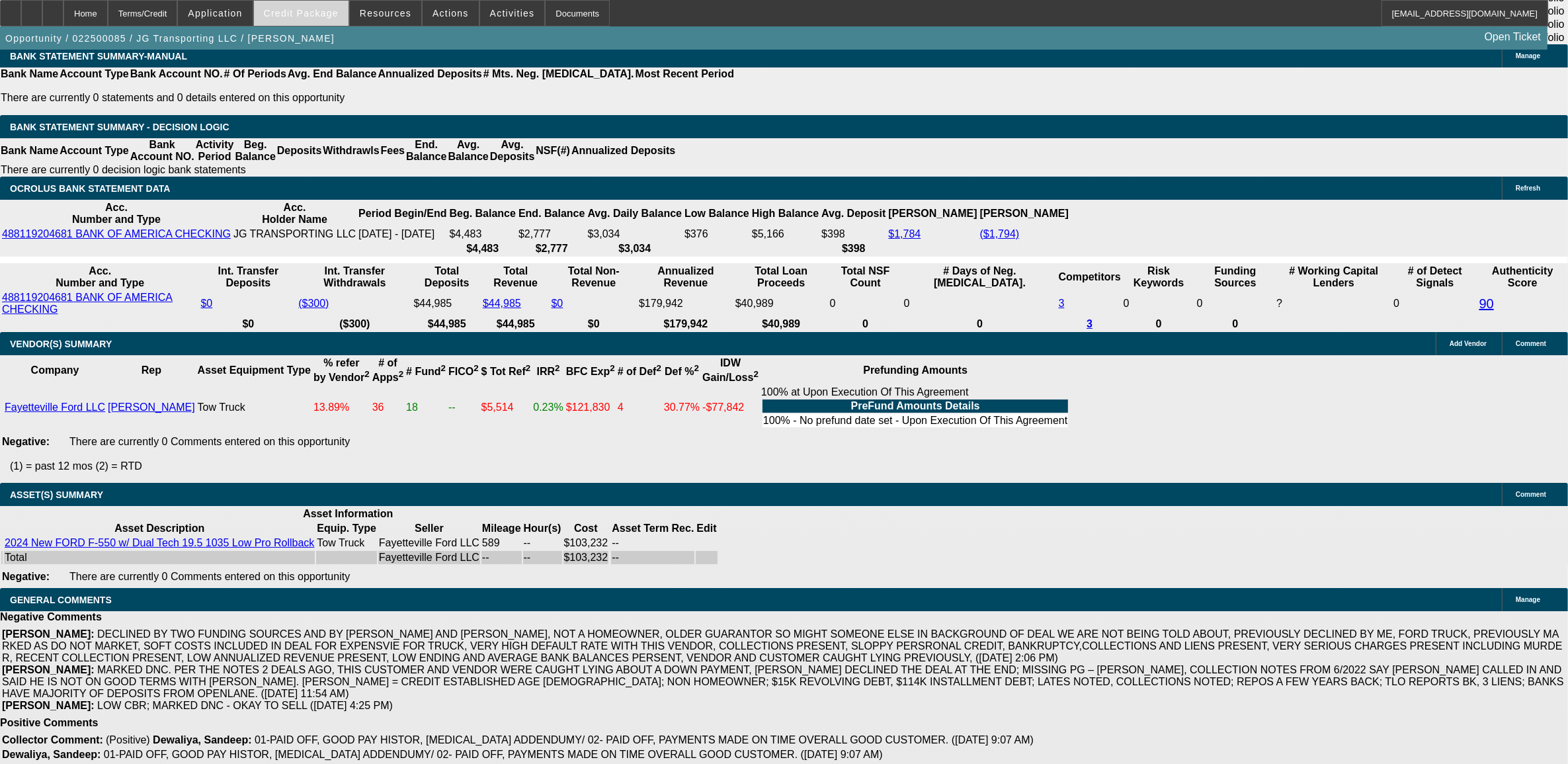
click at [301, 7] on span at bounding box center [301, 14] width 95 height 32
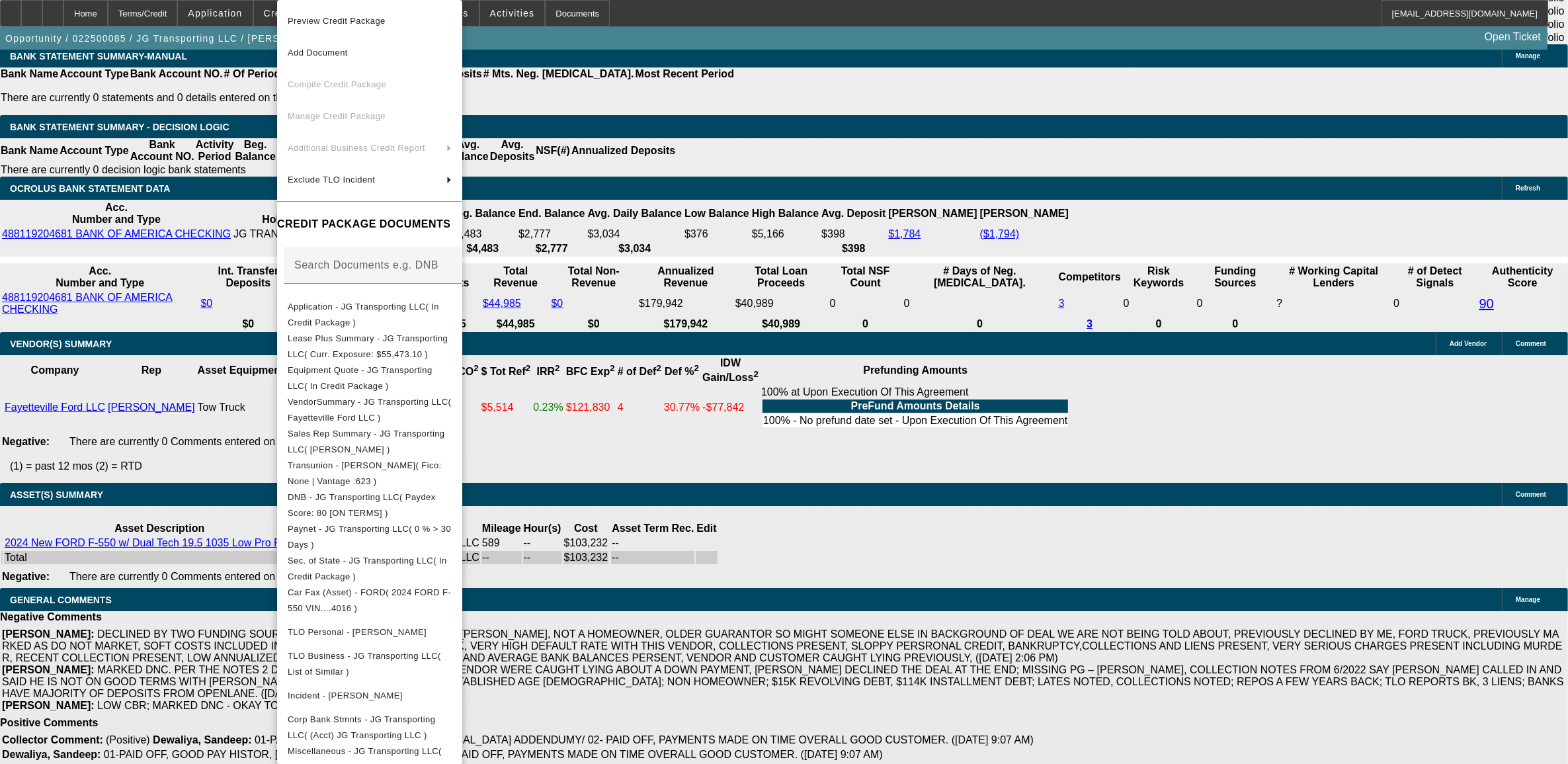
click at [128, 250] on div at bounding box center [784, 382] width 1568 height 764
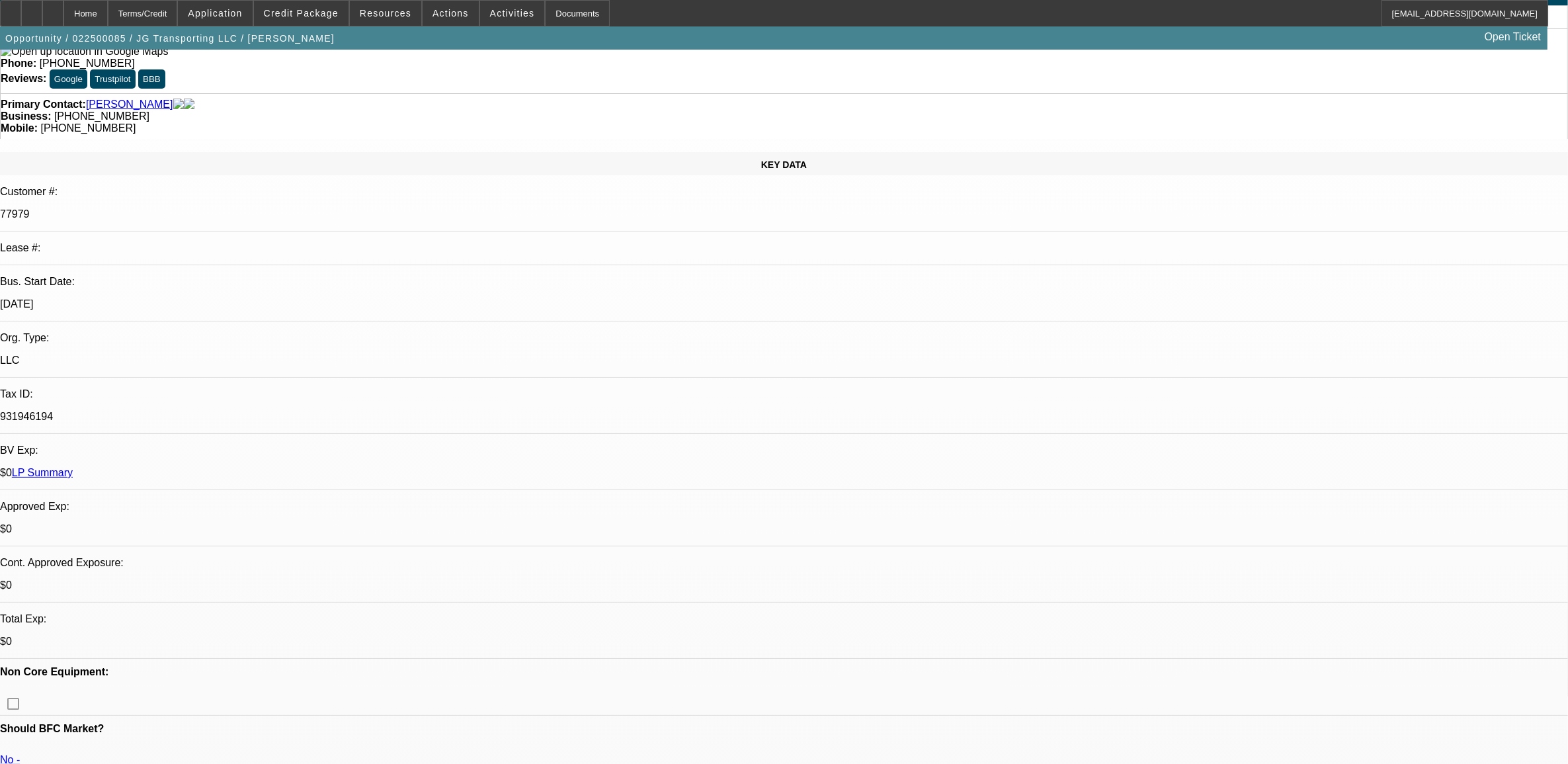
scroll to position [0, 0]
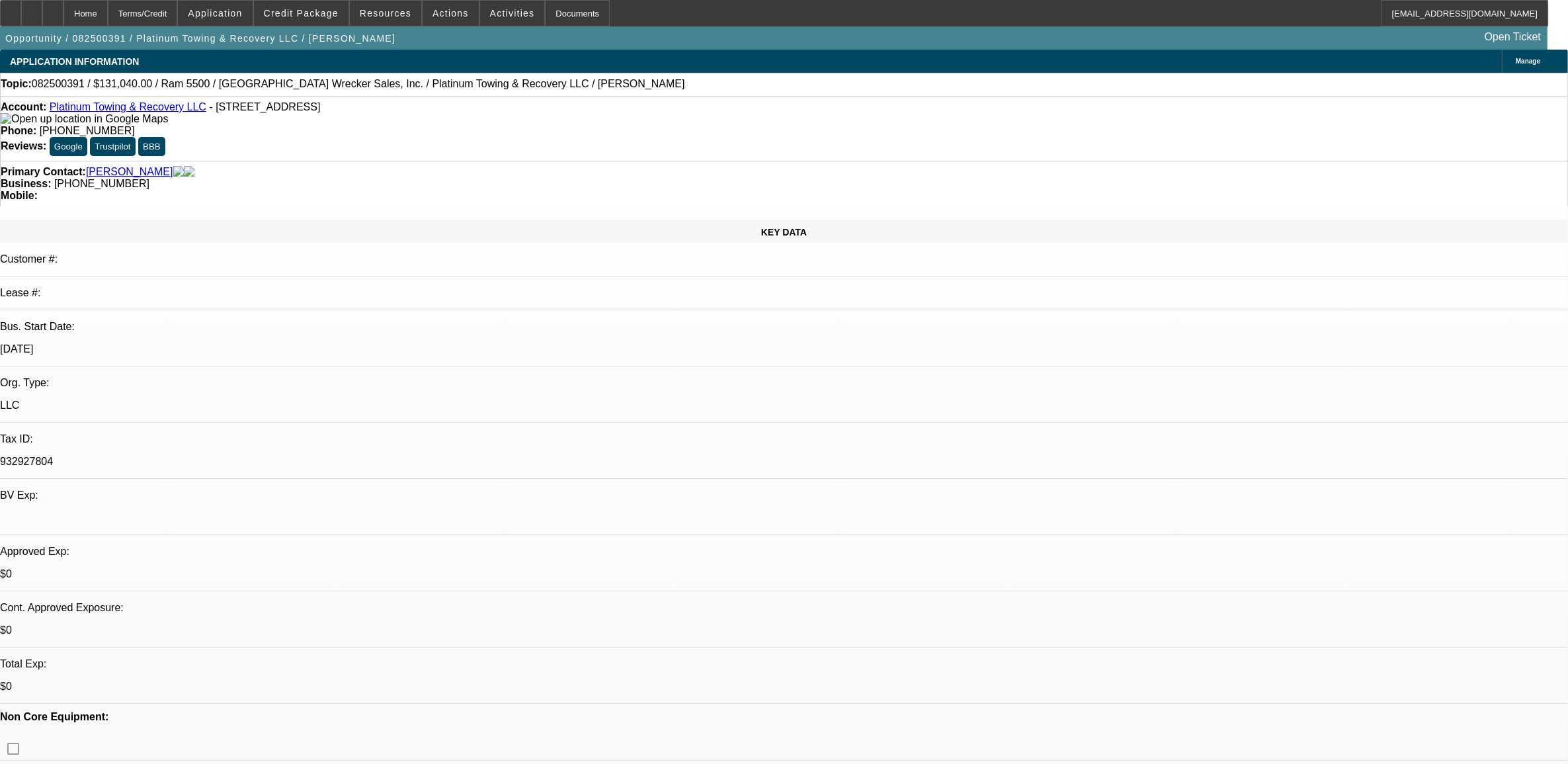
select select "0.1"
select select "0"
select select "0.1"
select select "0"
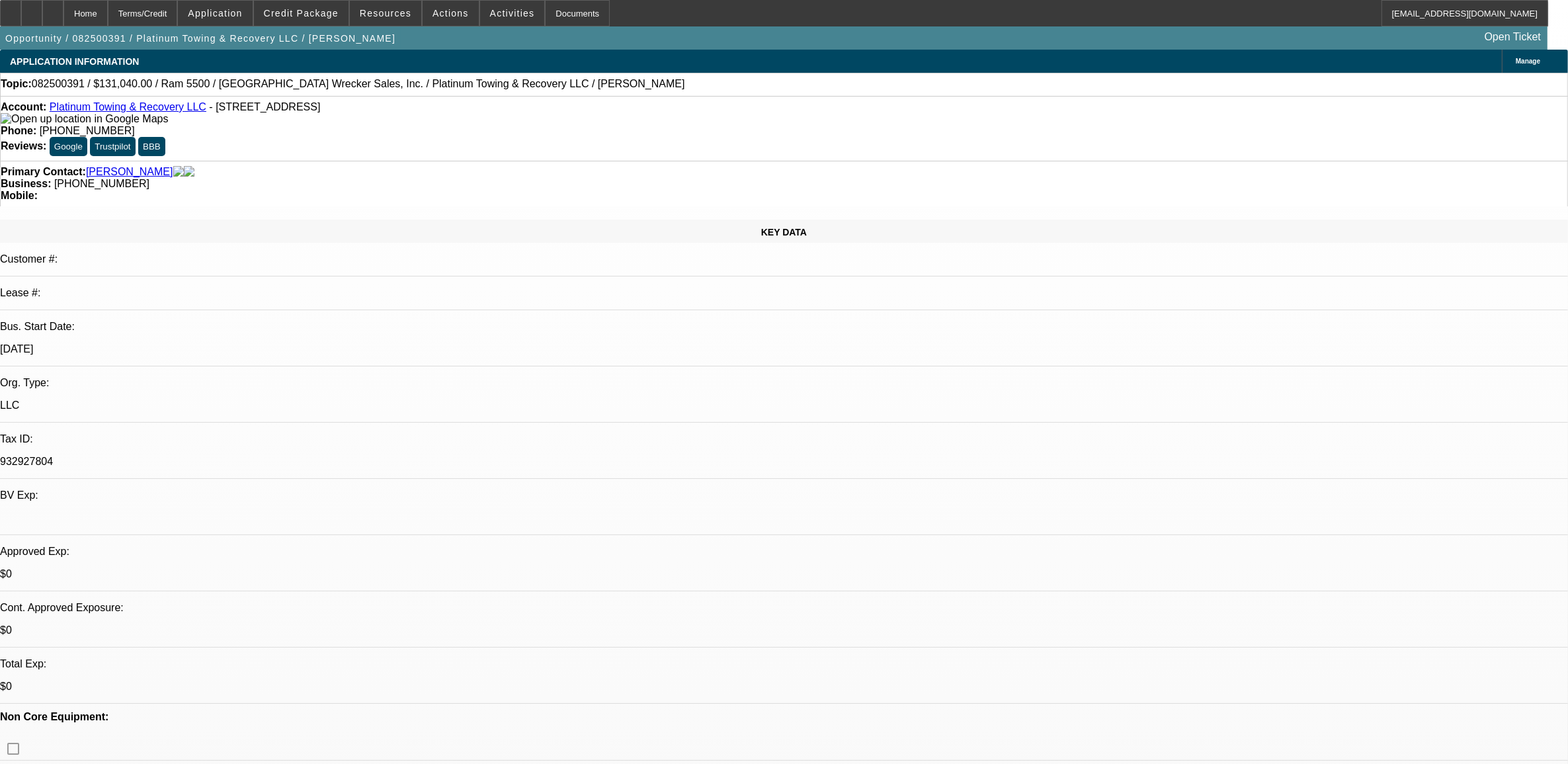
select select "0"
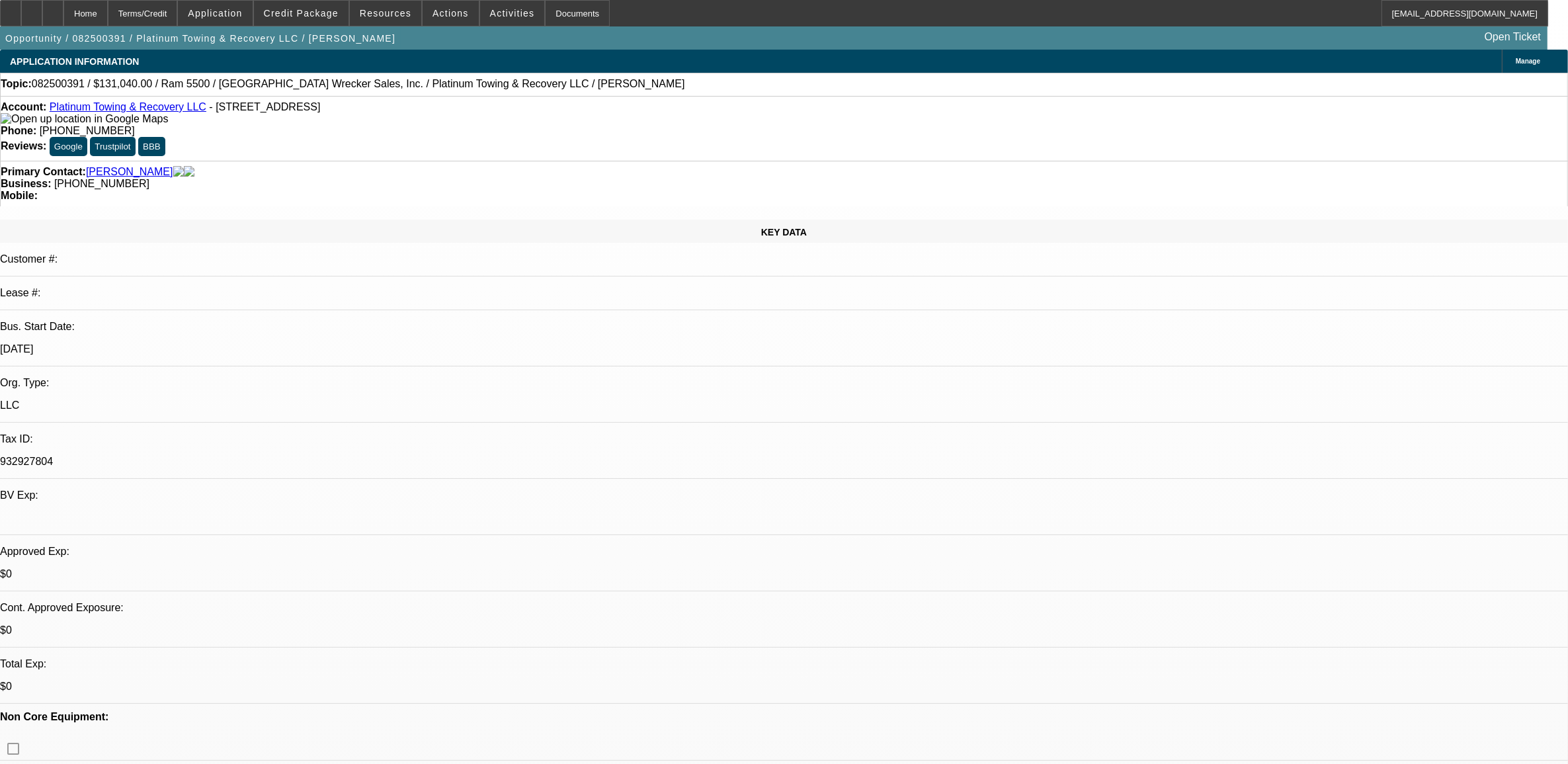
select select "0"
select select "1"
select select "2"
select select "6"
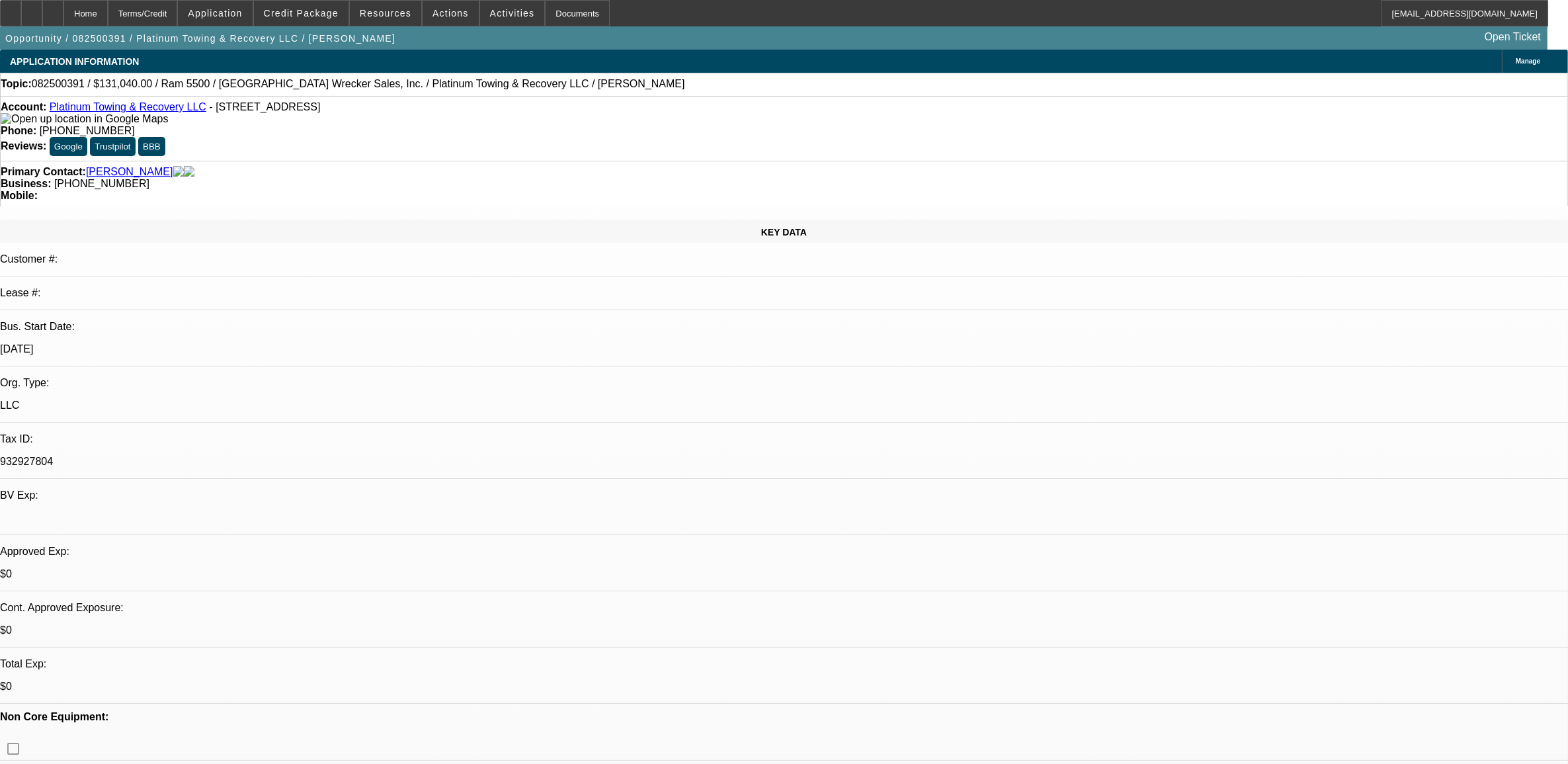
select select "1"
select select "2"
select select "6"
select select "1"
select select "2"
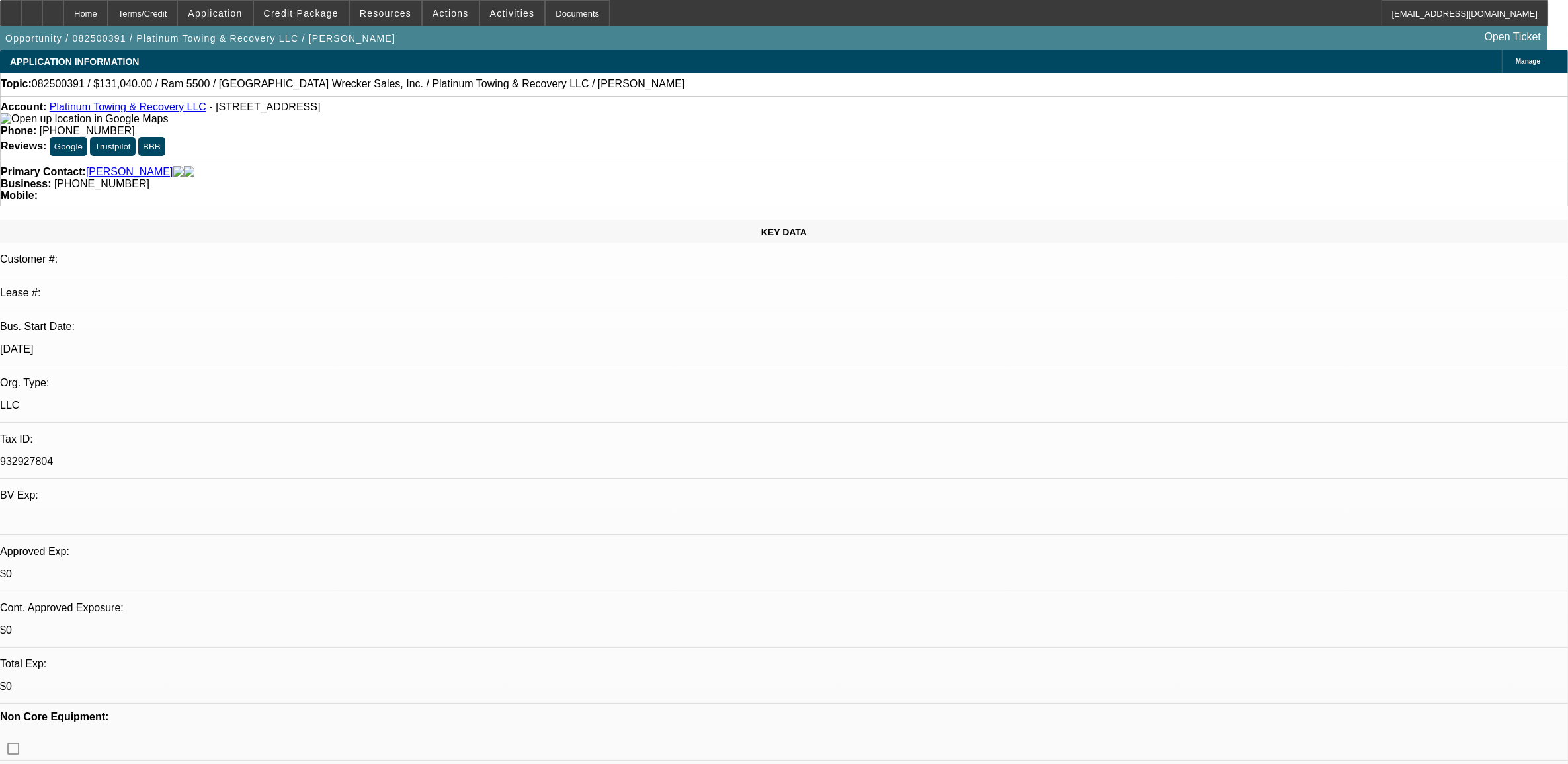
select select "6"
select select "1"
select select "2"
select select "6"
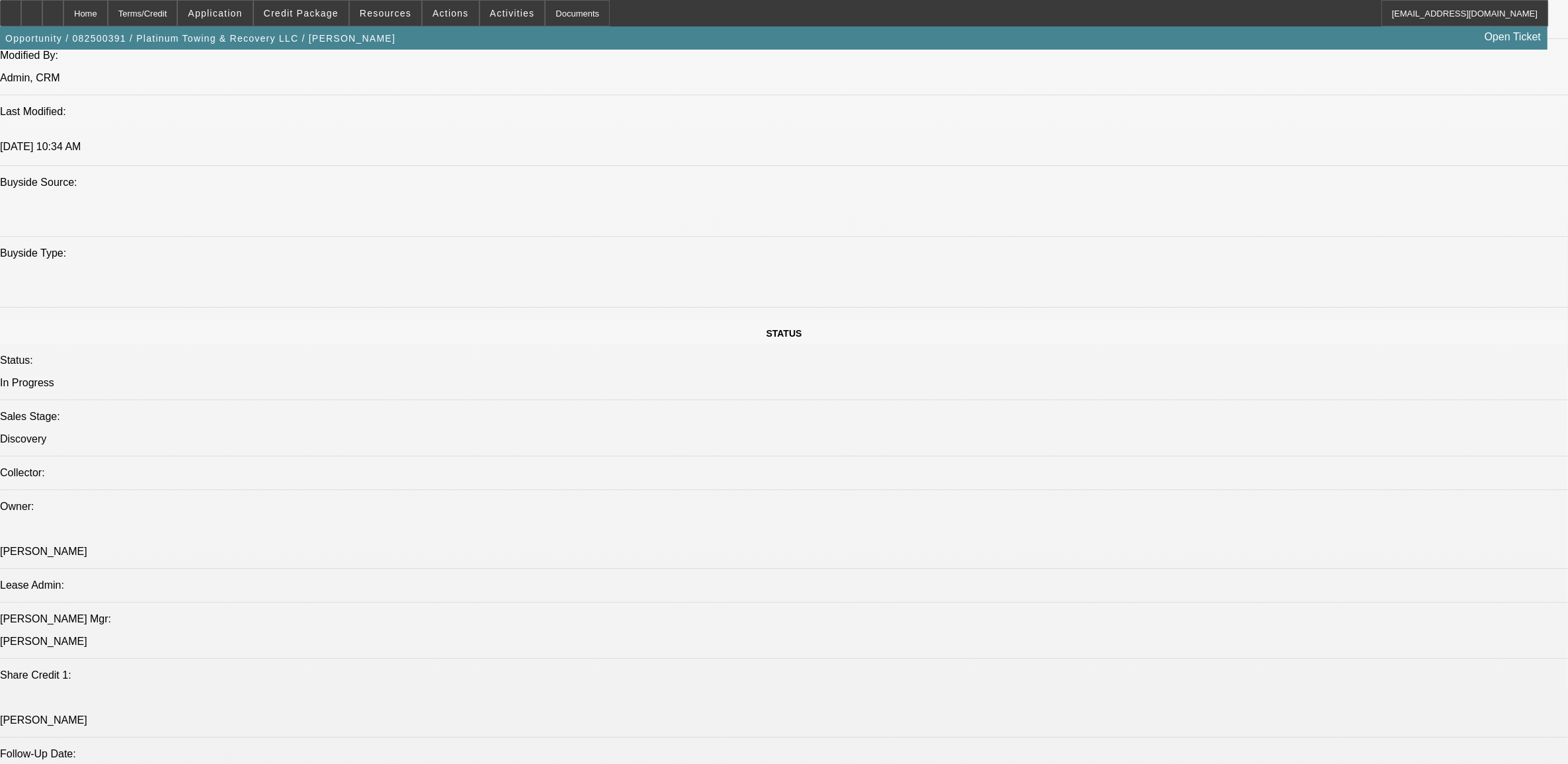
scroll to position [1571, 0]
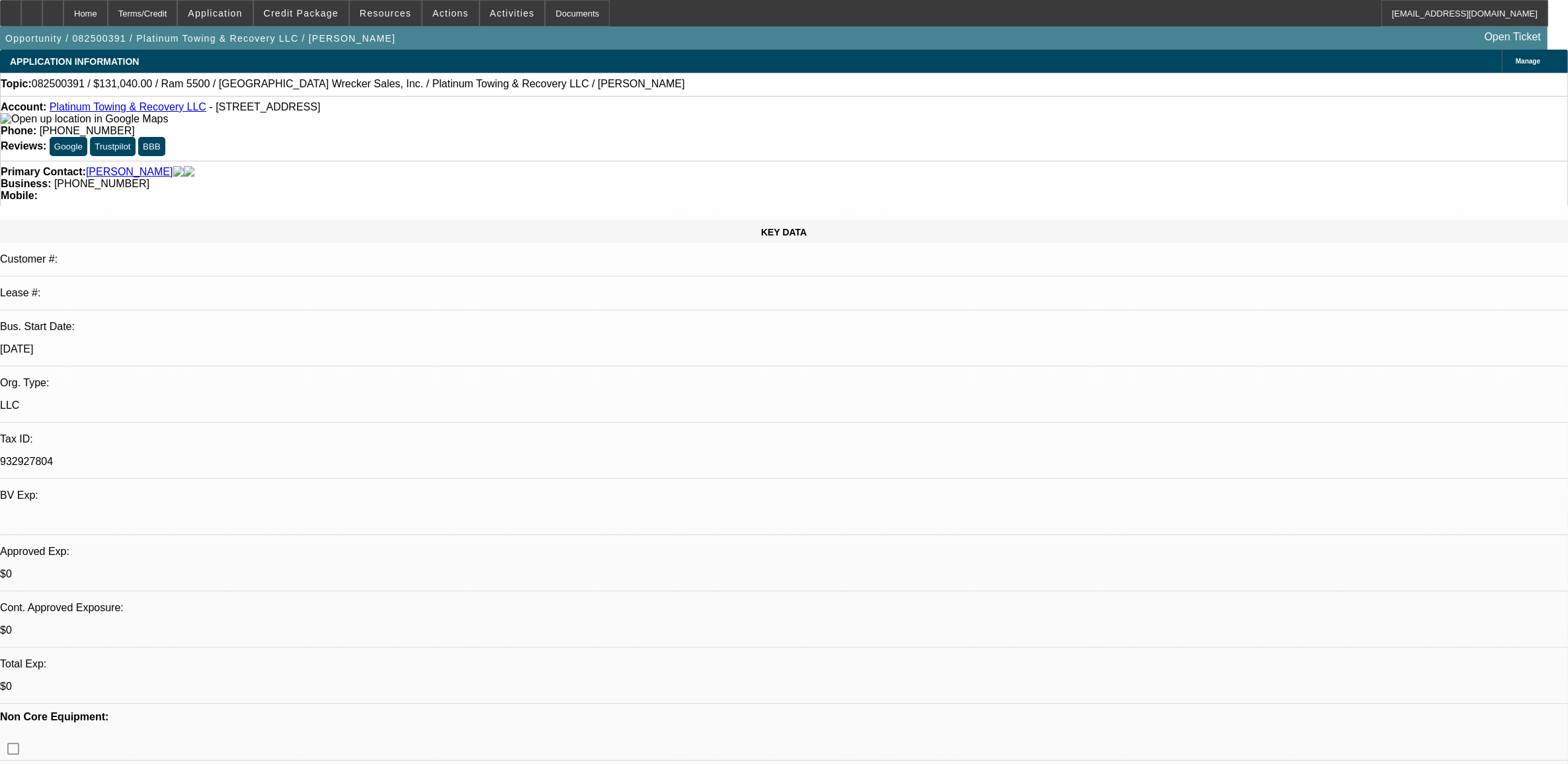
select select "0.1"
select select "0"
select select "0.1"
select select "0"
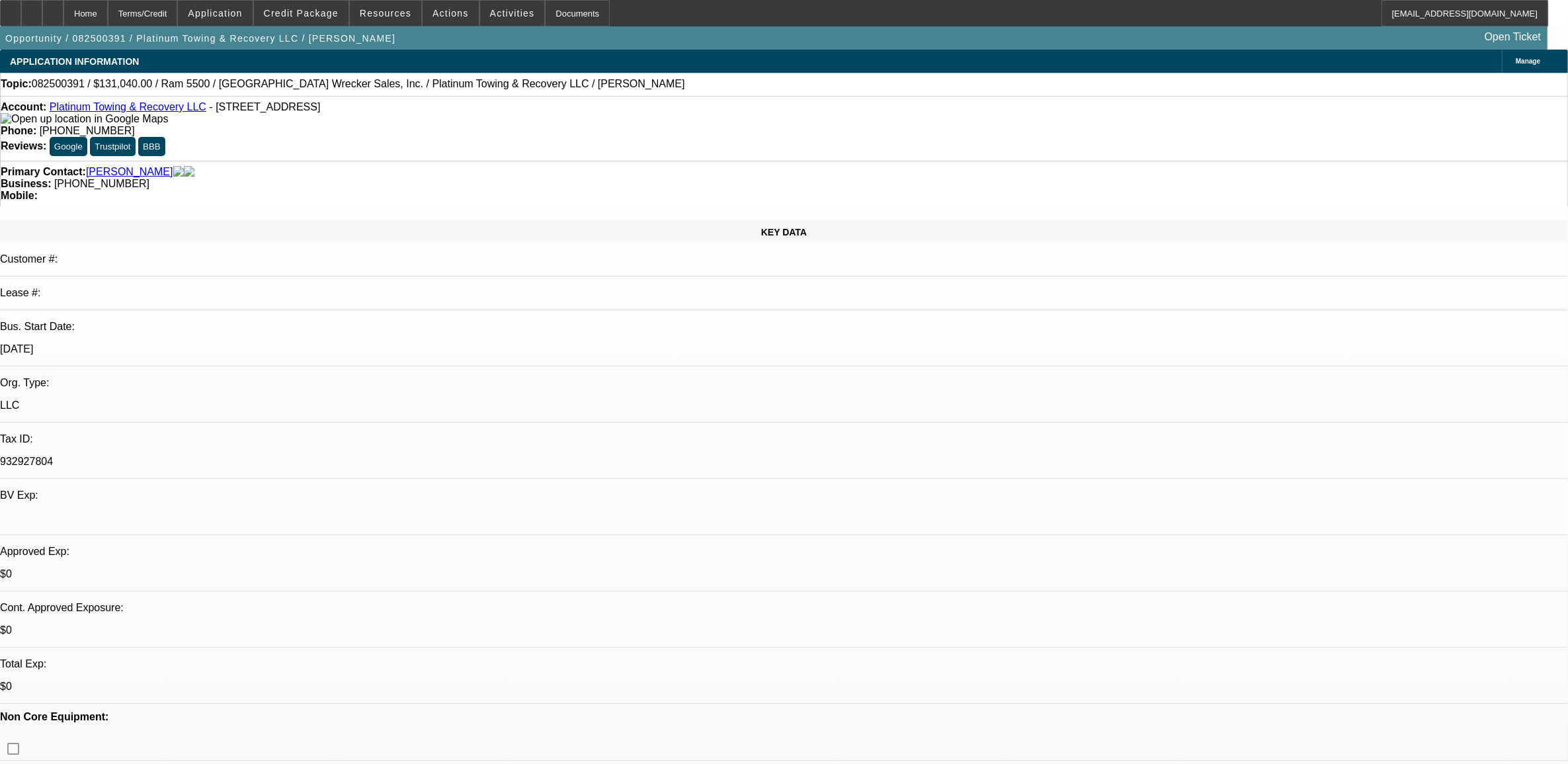
select select "0"
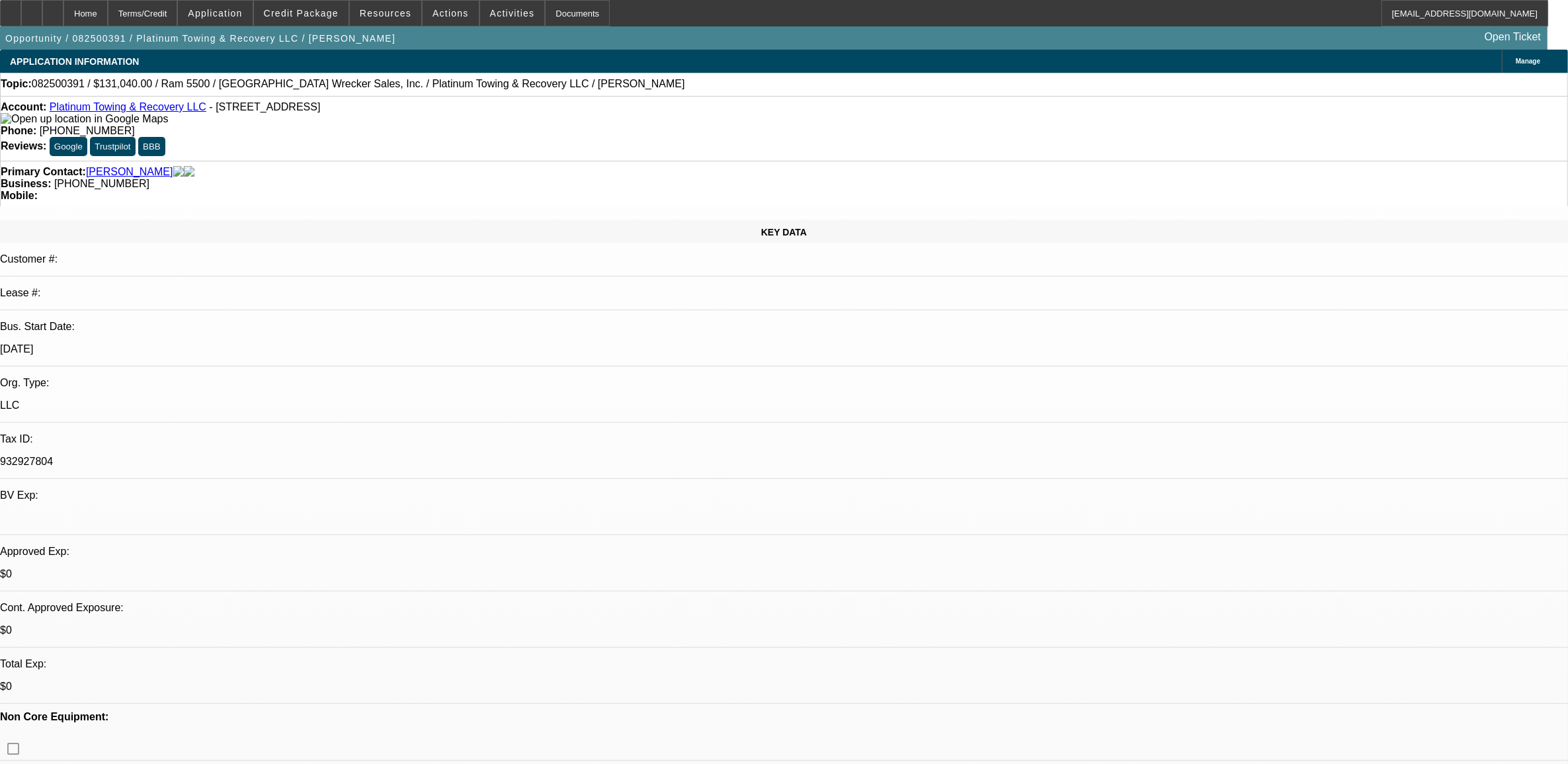
select select "0"
select select "1"
select select "2"
select select "6"
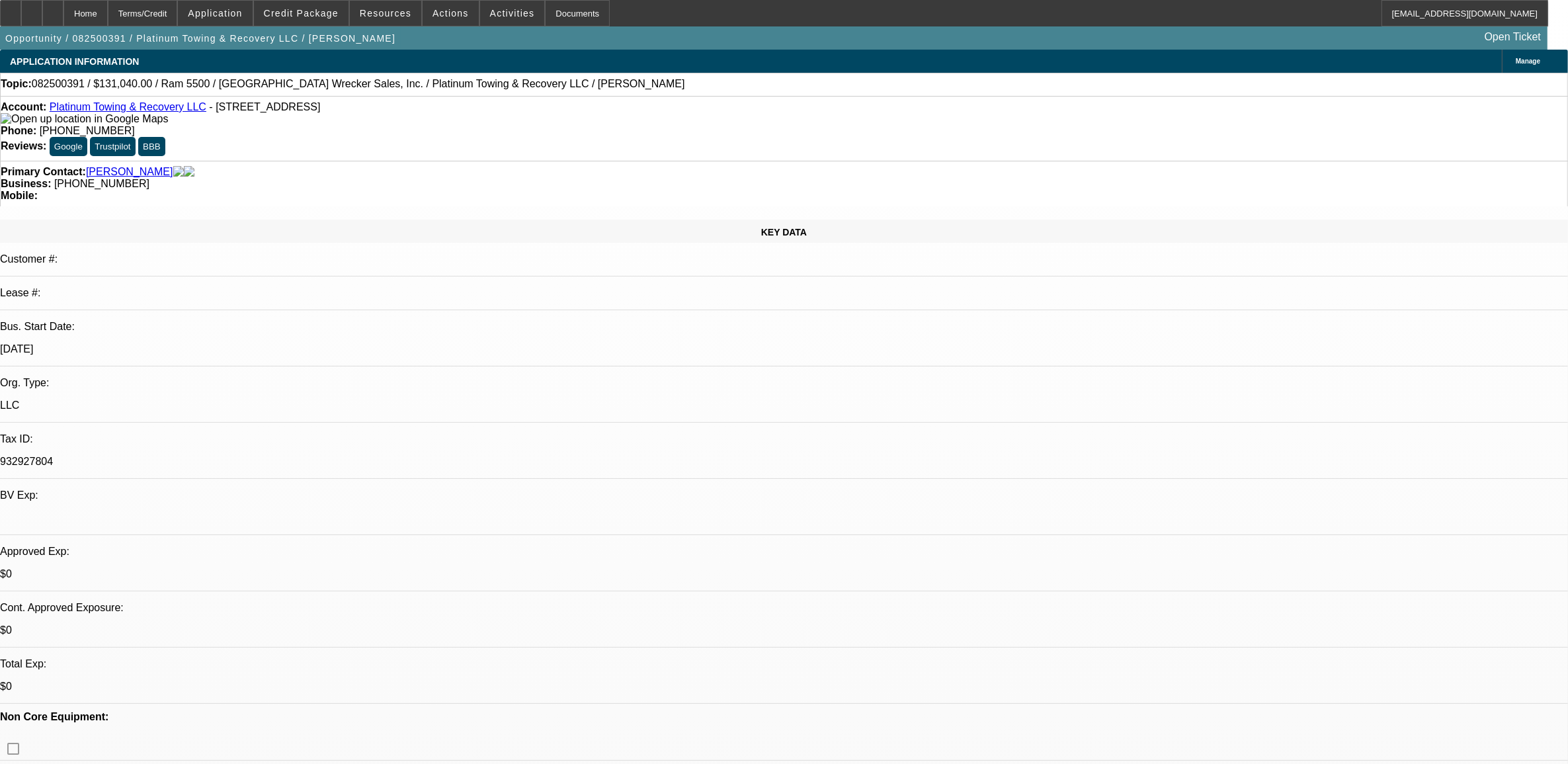
select select "1"
select select "2"
select select "6"
select select "1"
select select "2"
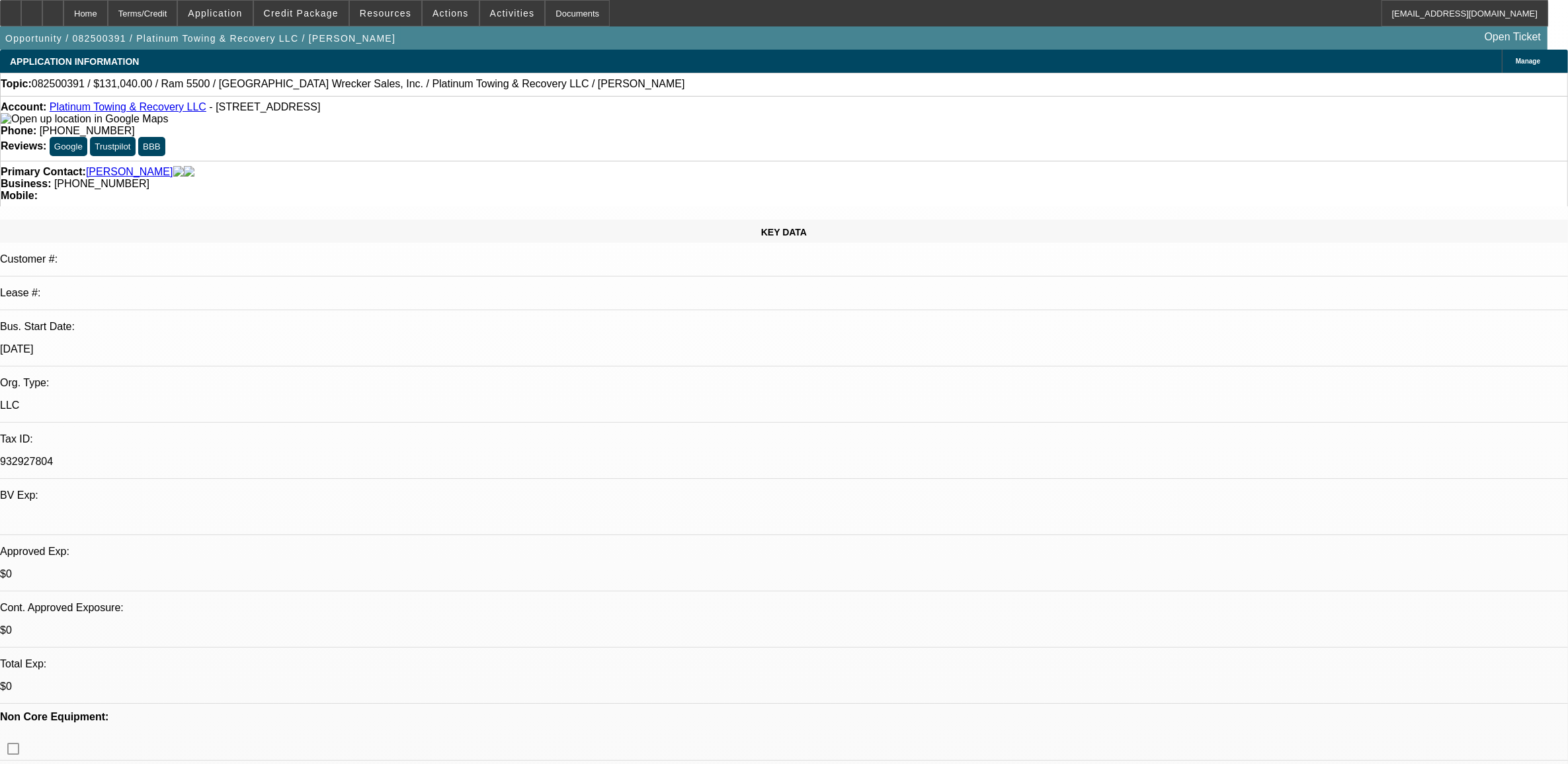
select select "6"
select select "1"
select select "2"
select select "6"
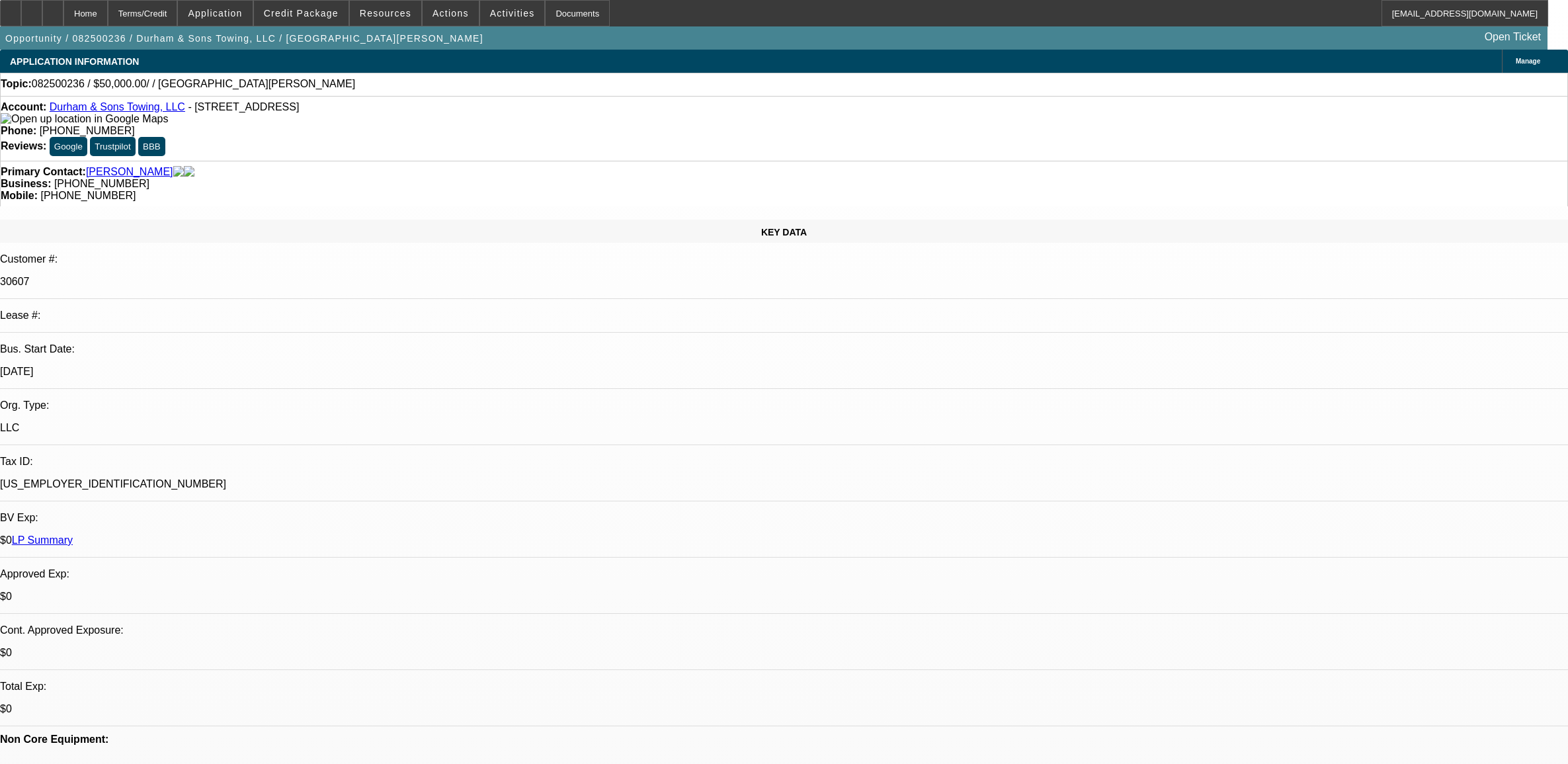
select select "0"
select select "2"
select select "0.1"
select select "4"
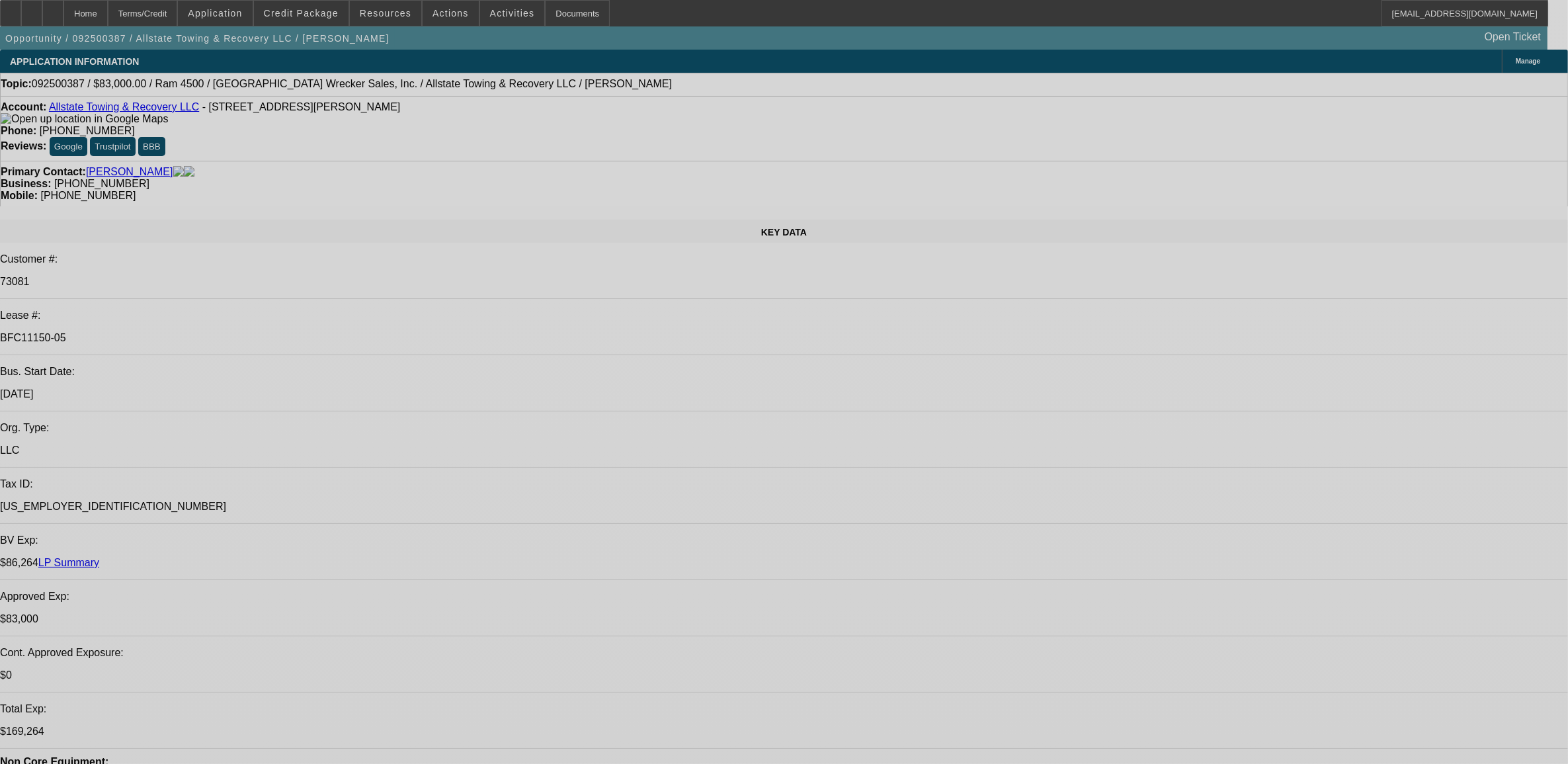
select select "0"
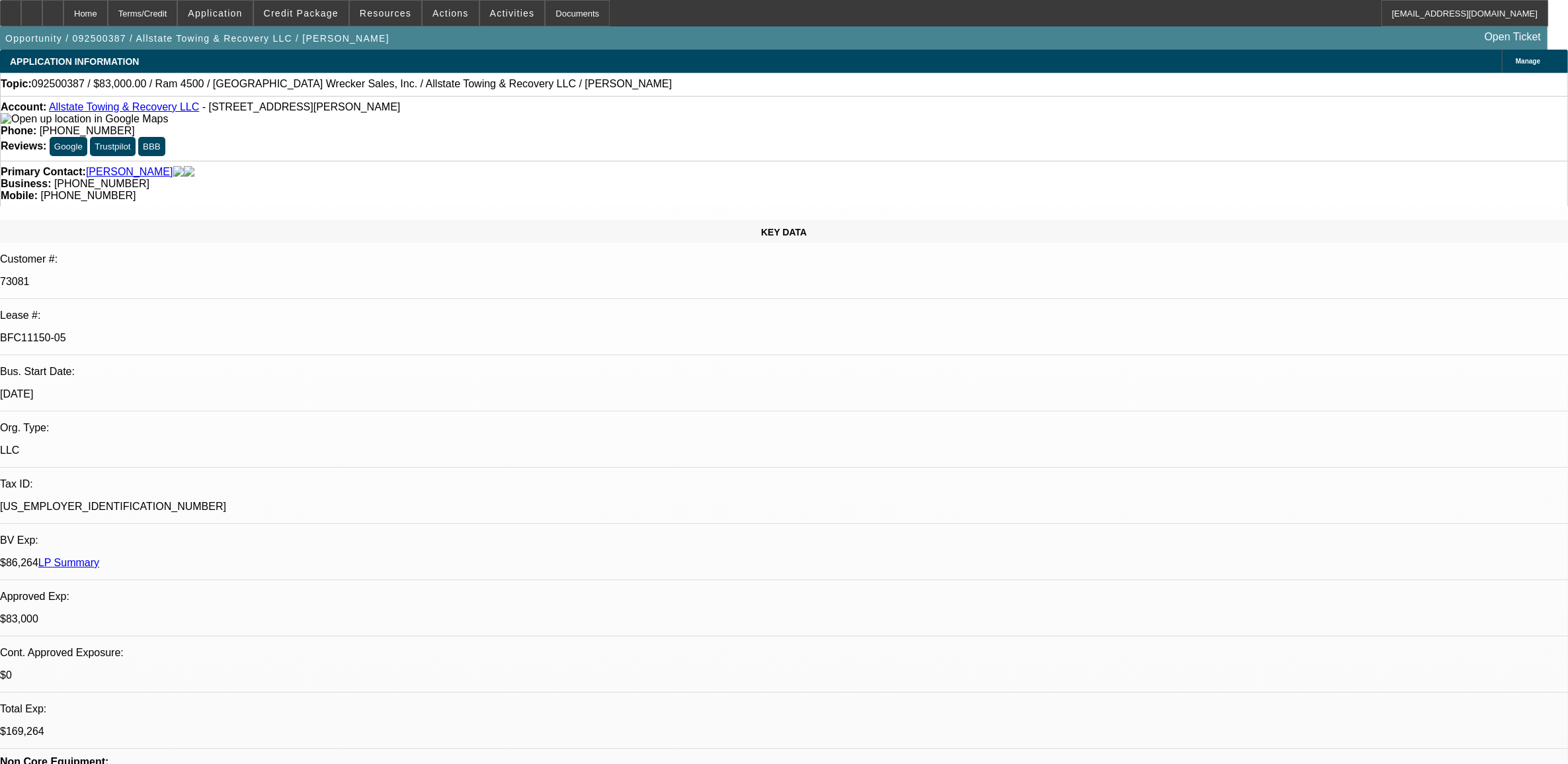
select select "2"
select select "0"
select select "2"
select select "0"
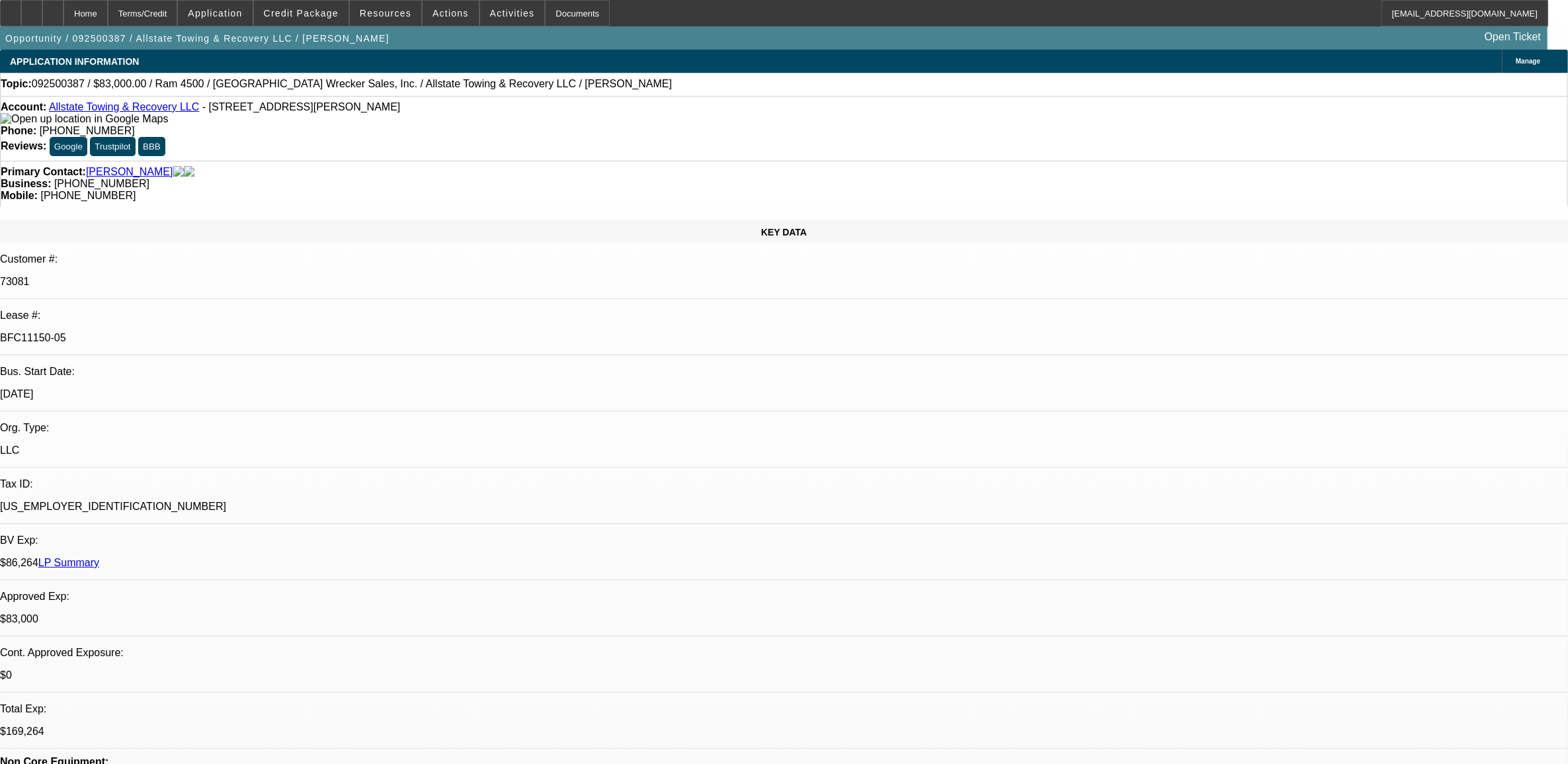
select select "1"
select select "2"
select select "6"
select select "1"
select select "2"
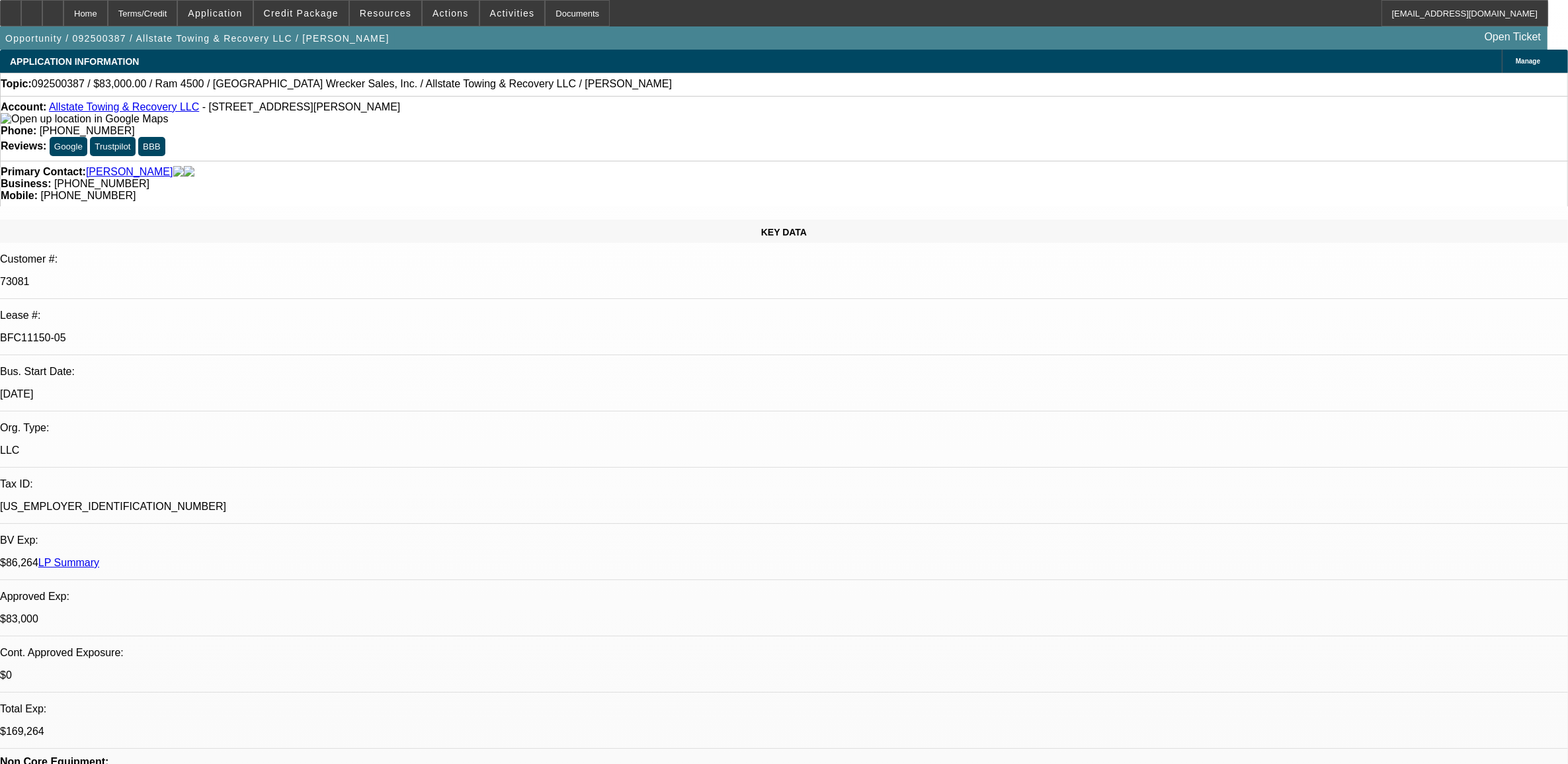
select select "6"
click at [1308, 360] on button "reply_all Reply All" at bounding box center [1316, 364] width 83 height 32
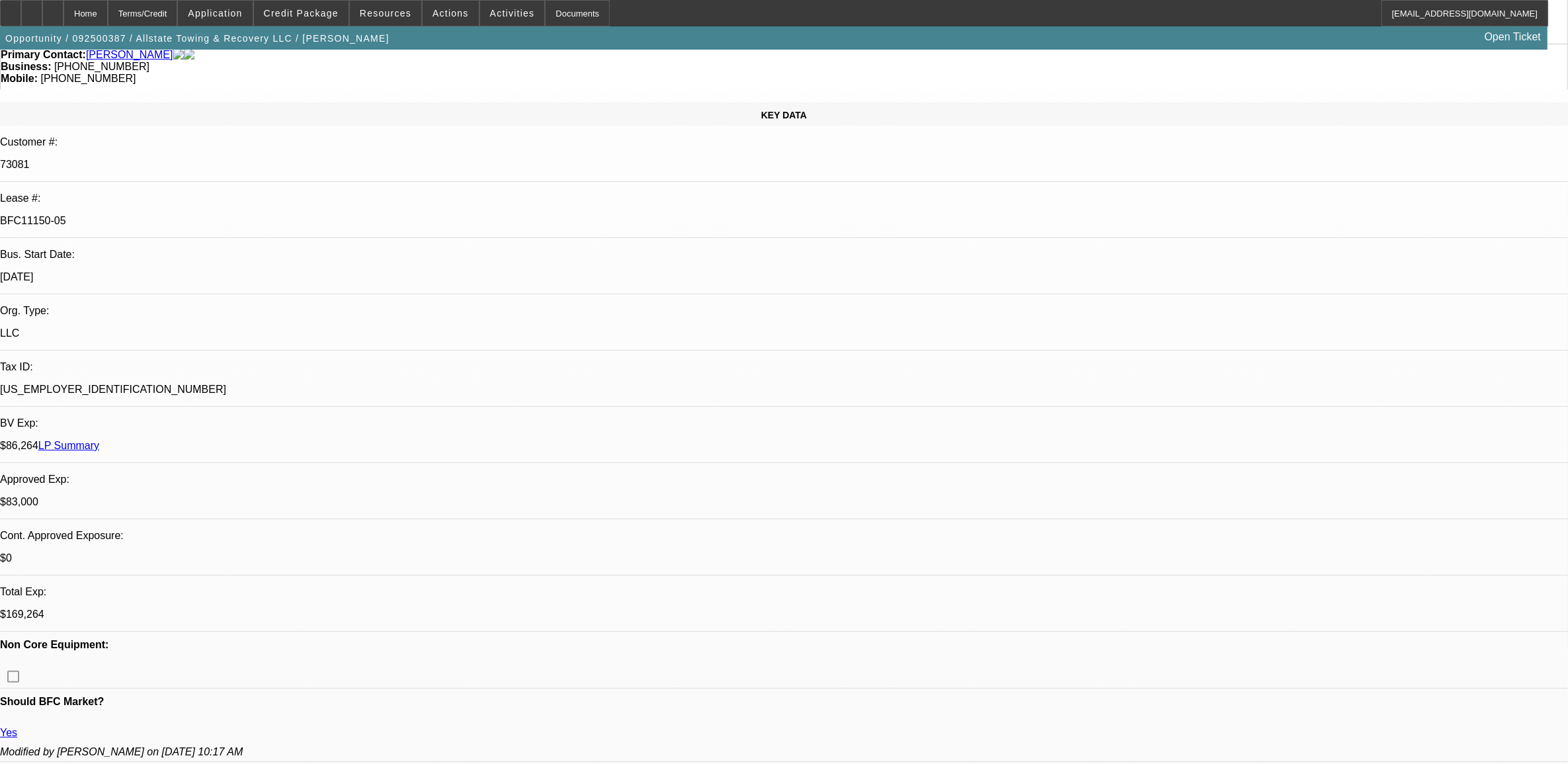
scroll to position [0, 0]
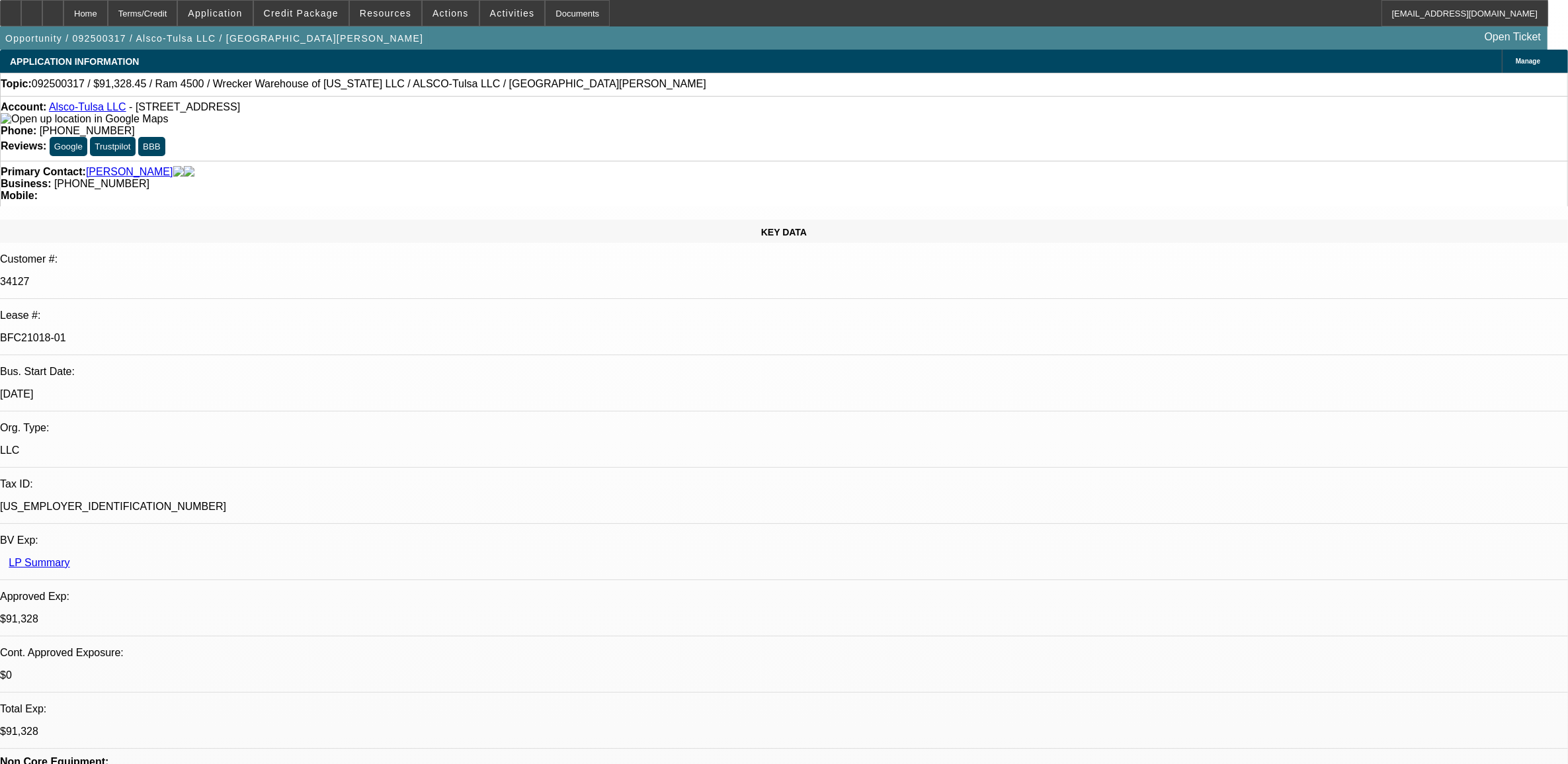
select select "0"
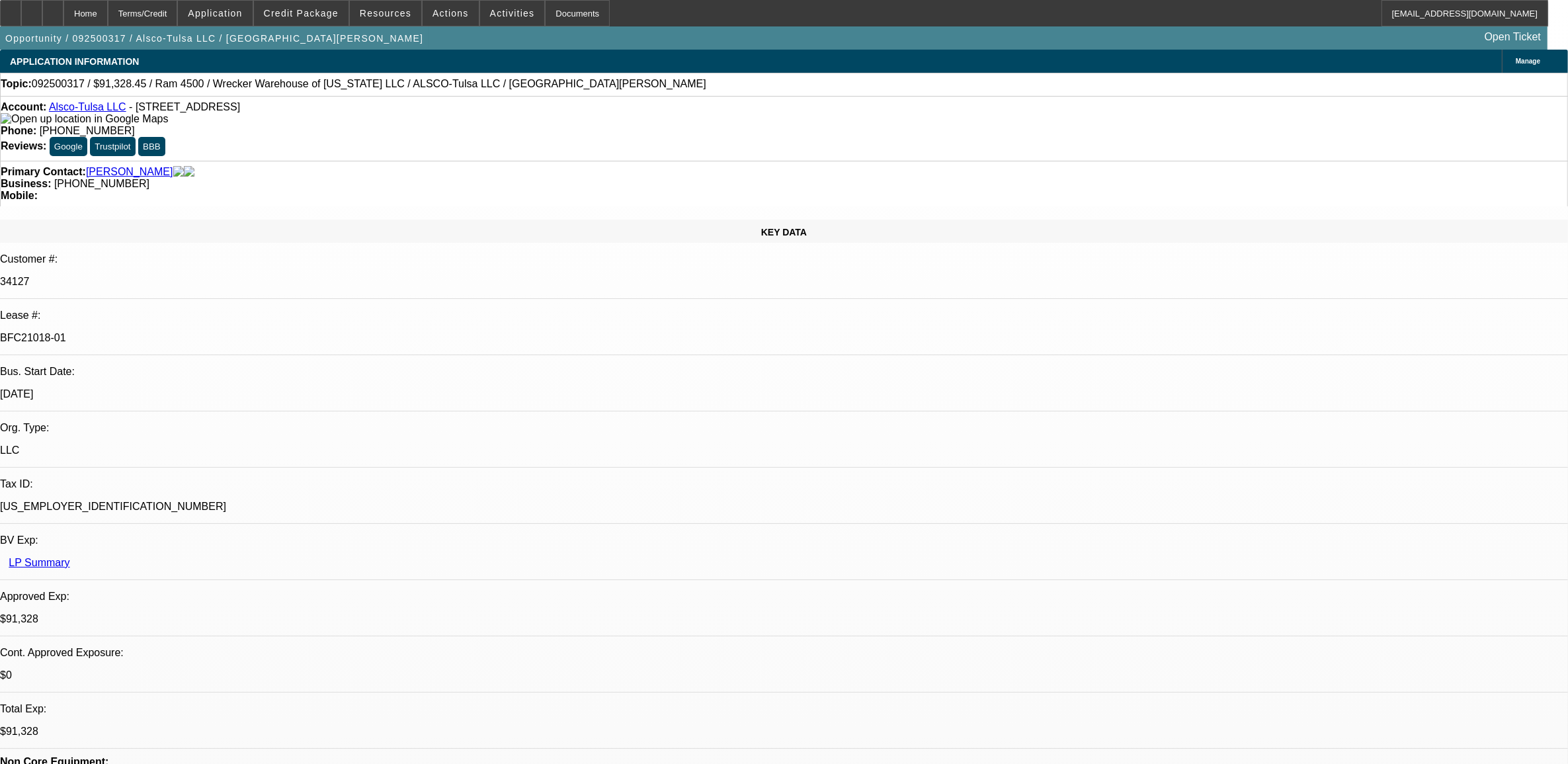
select select "0"
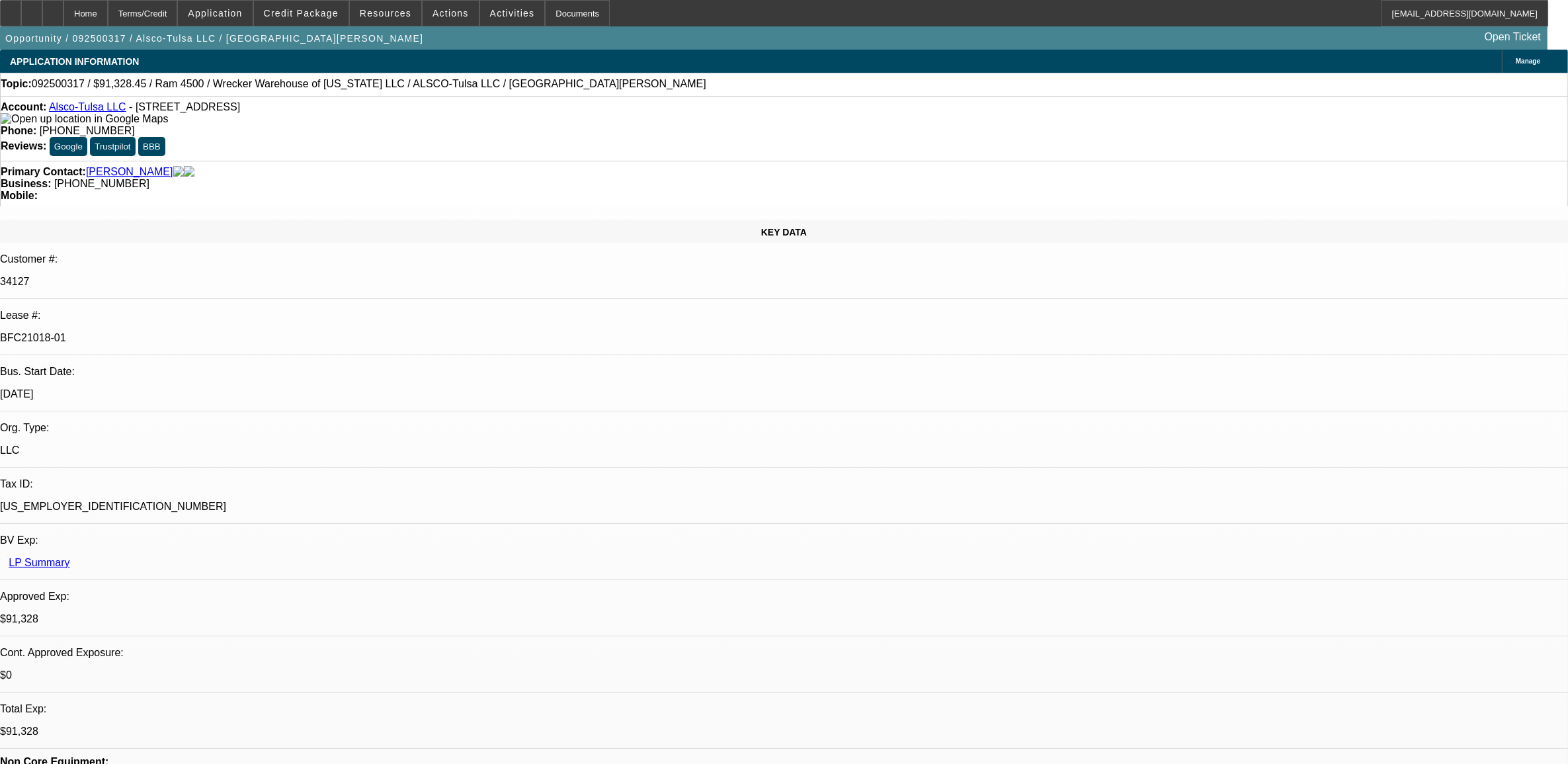
select select "0"
select select "1"
select select "6"
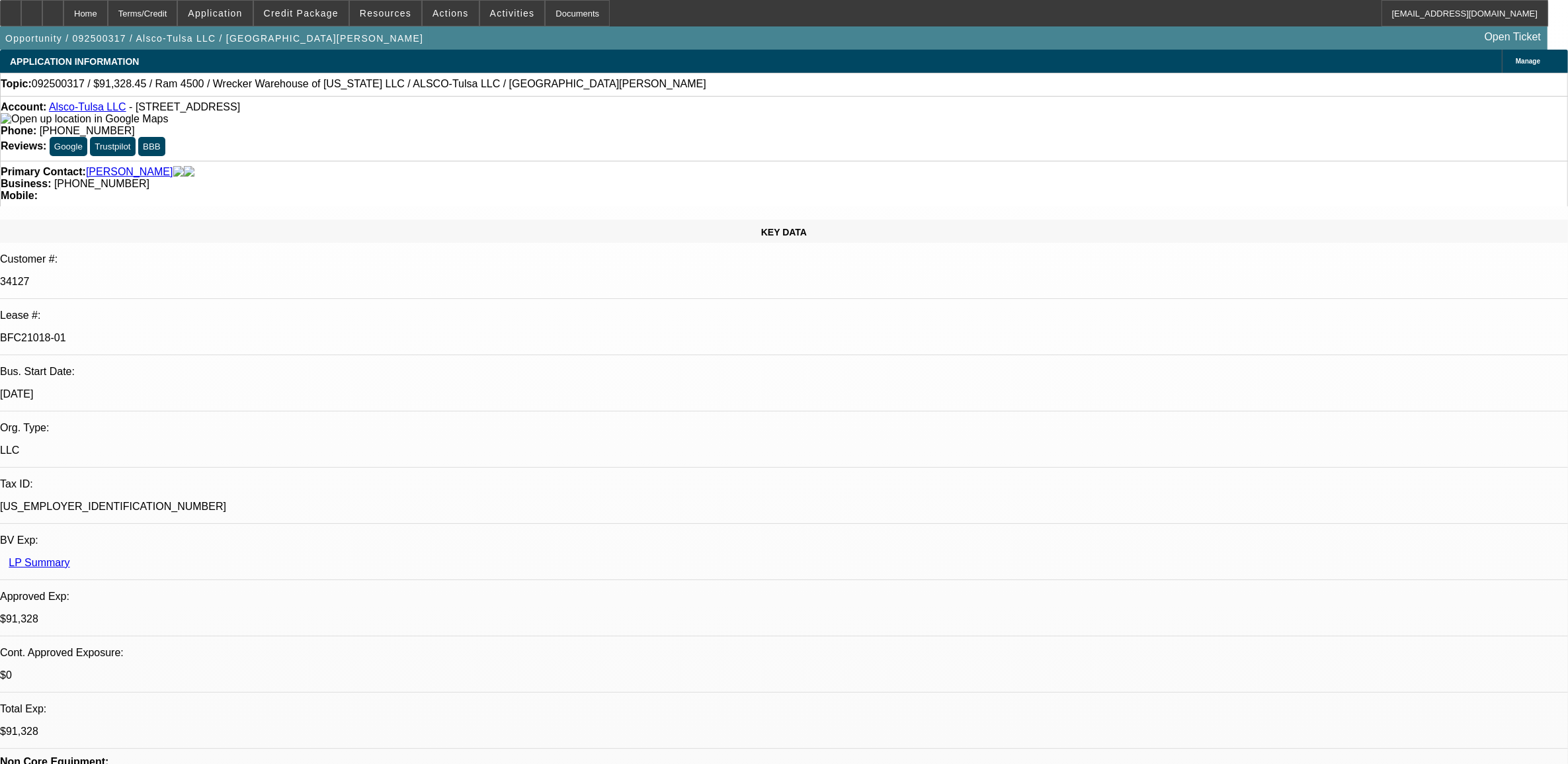
select select "1"
select select "6"
select select "1"
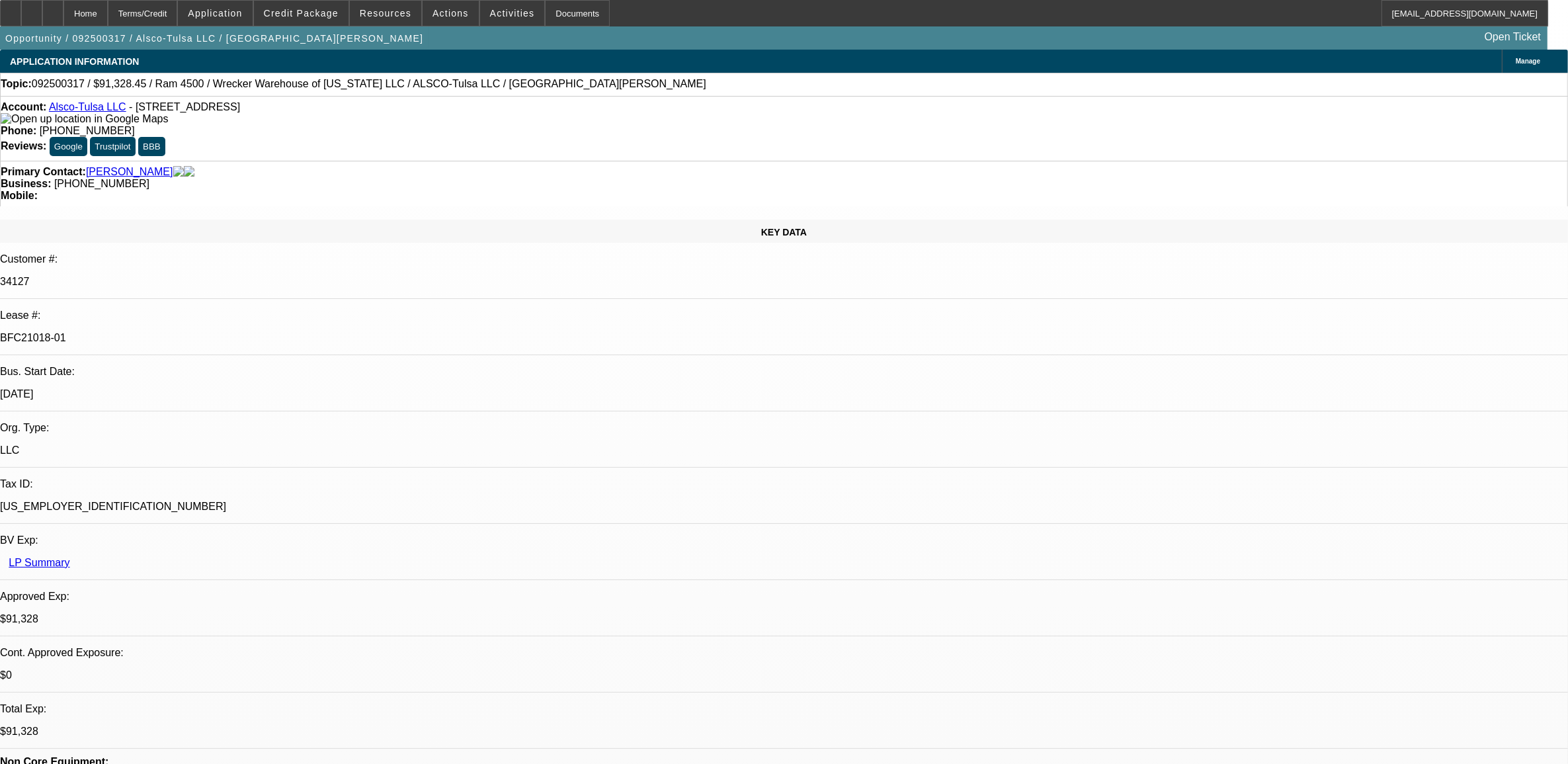
select select "6"
select select "1"
select select "6"
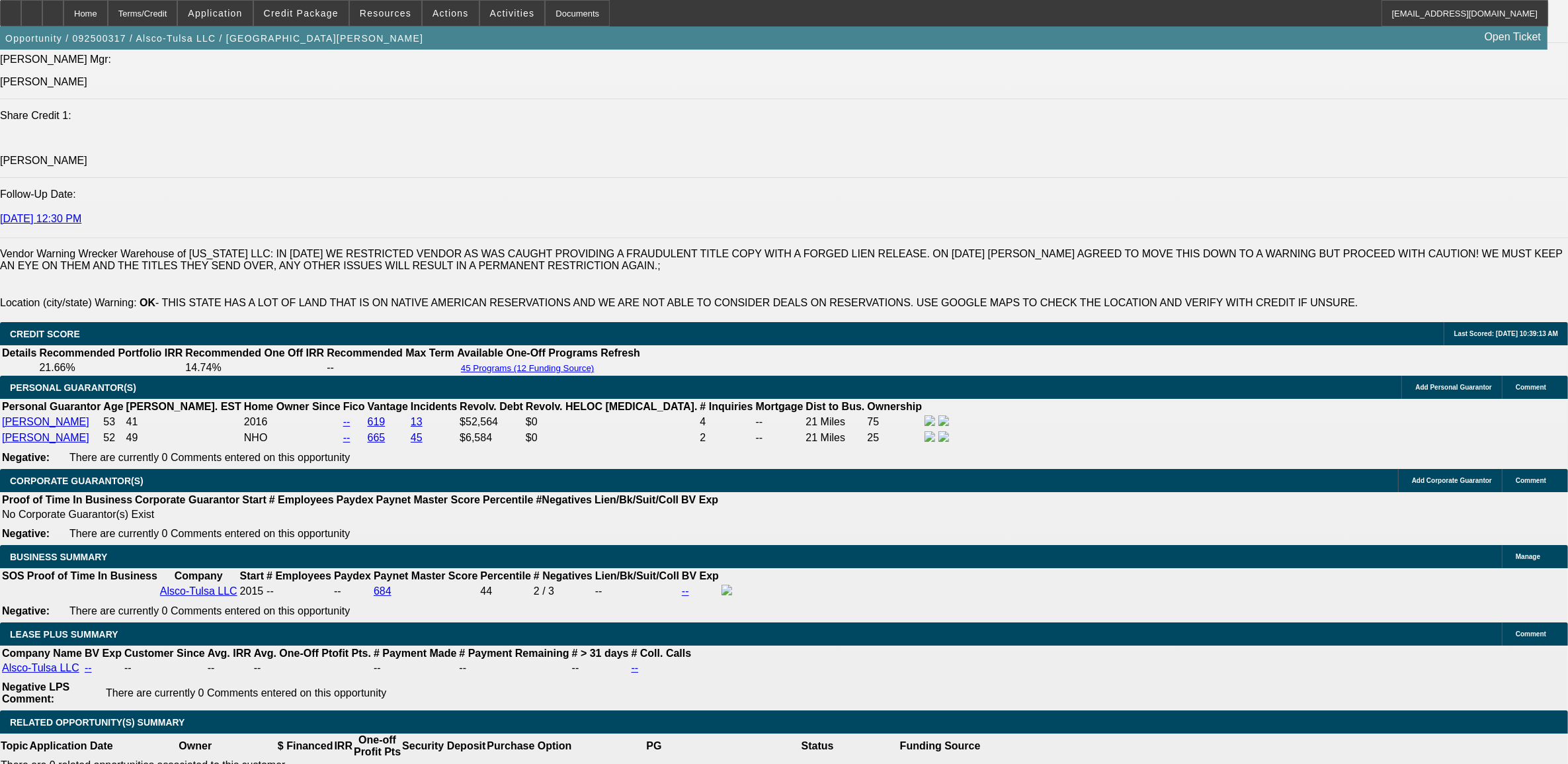
scroll to position [2066, 0]
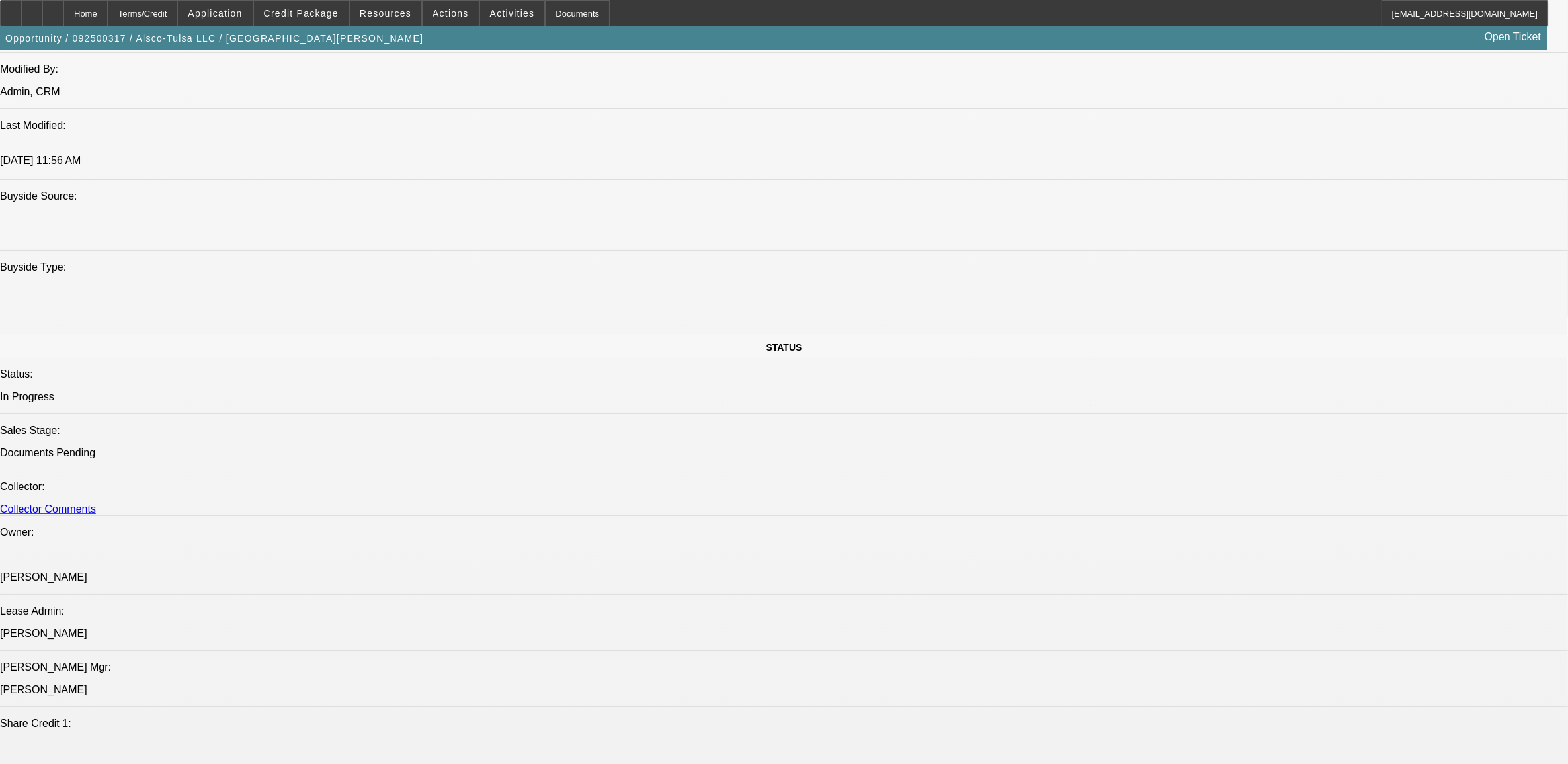
scroll to position [1240, 0]
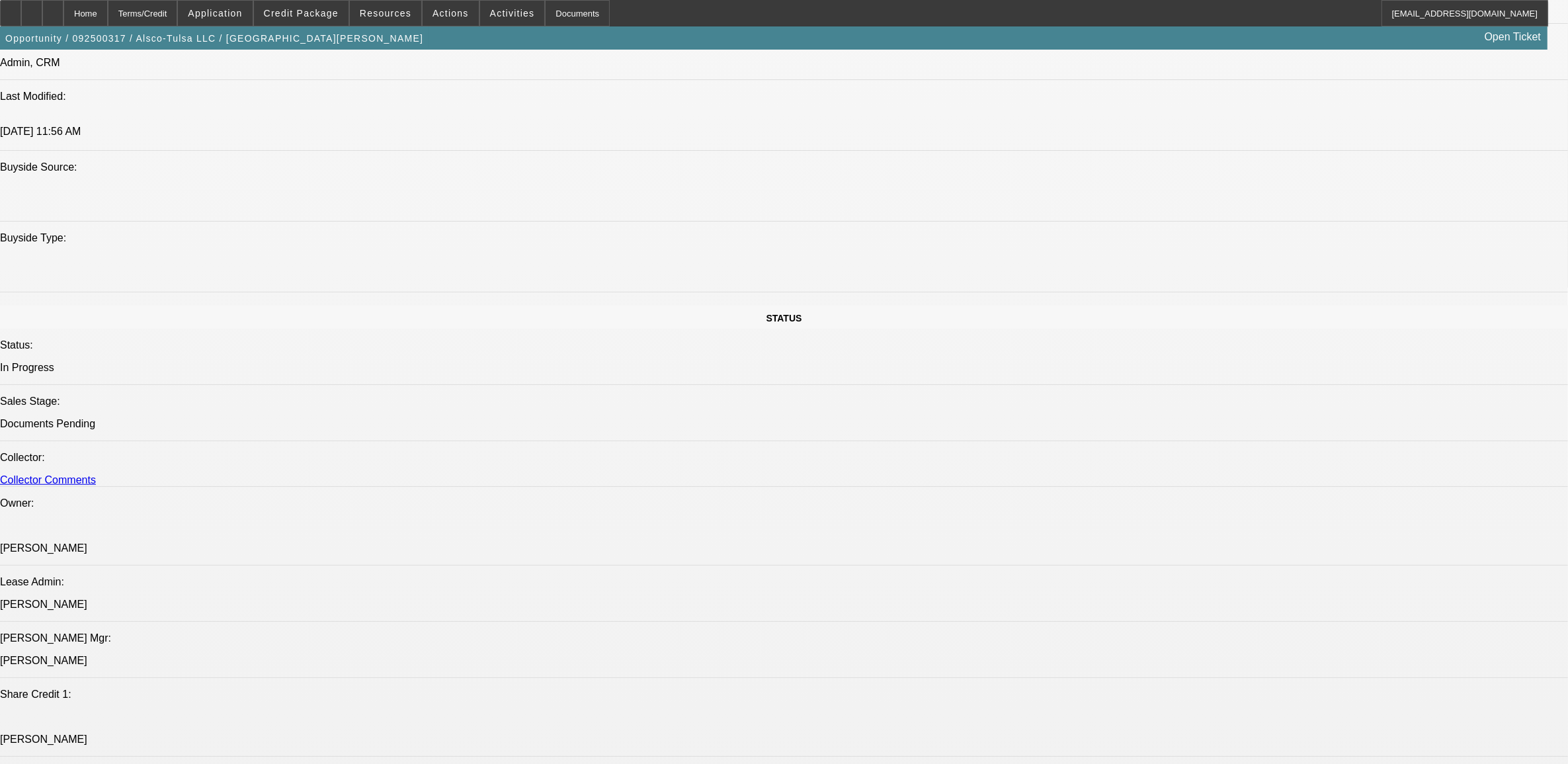
scroll to position [1735, 0]
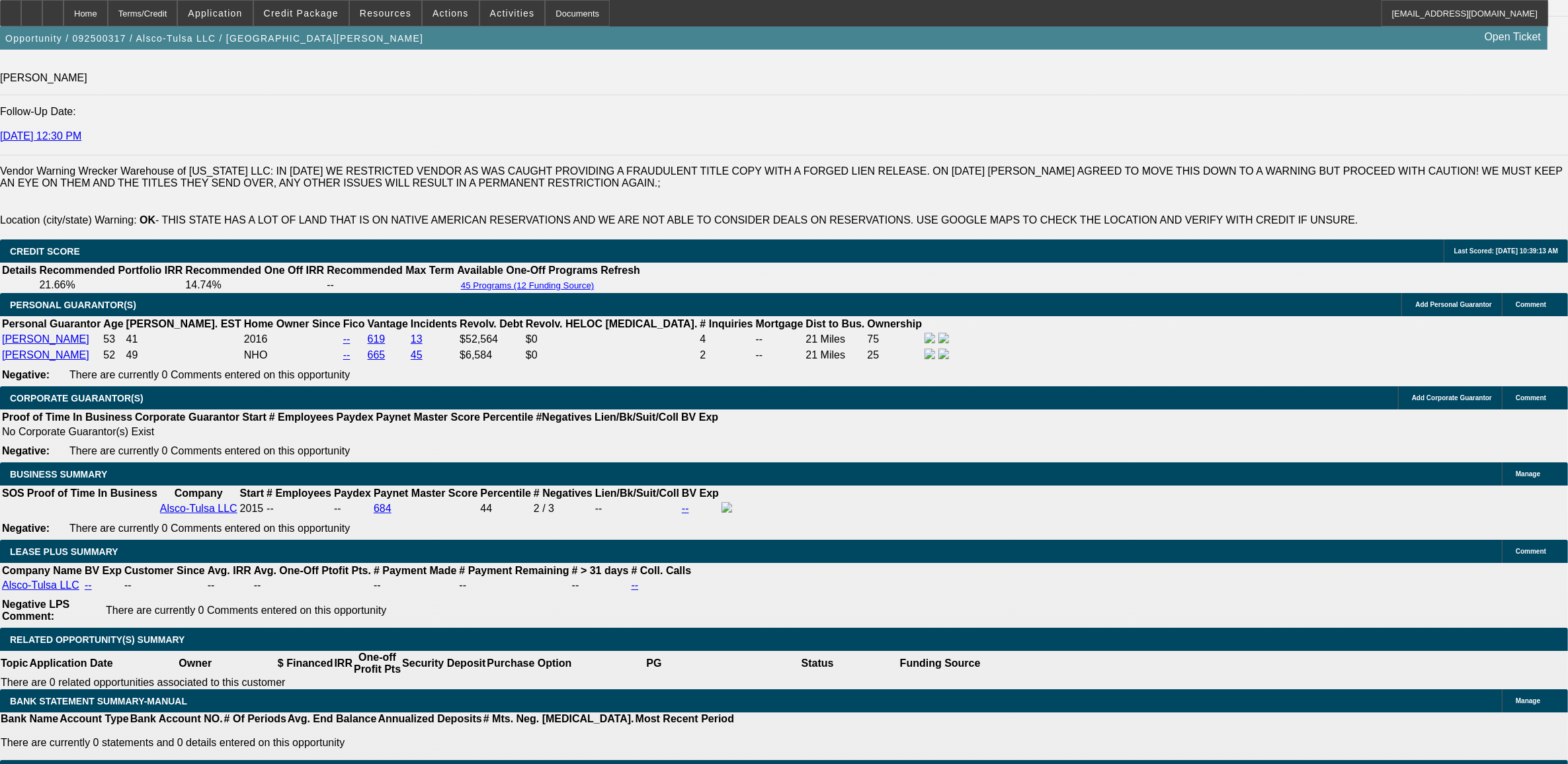
scroll to position [1570, 0]
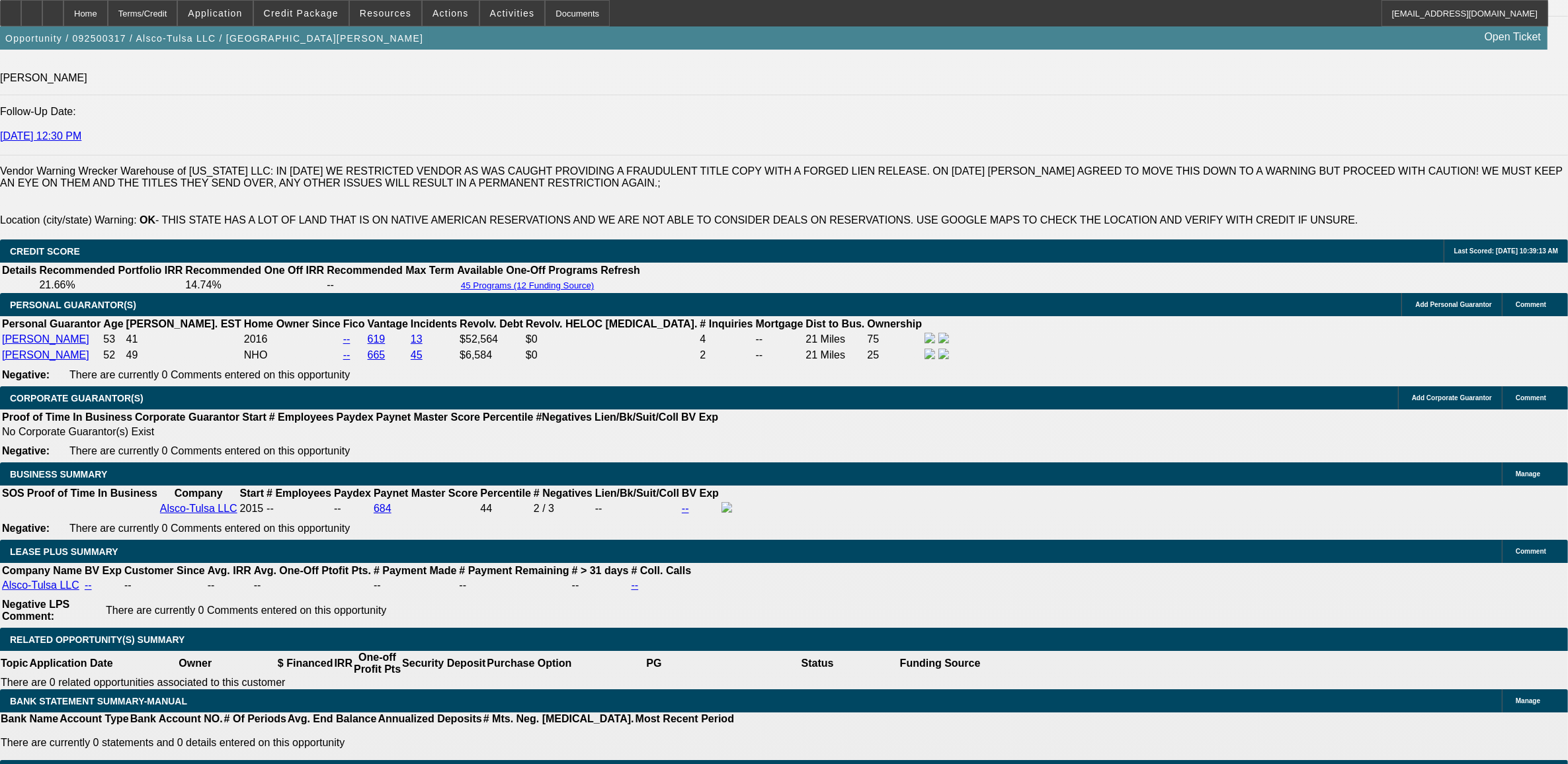
scroll to position [1322, 0]
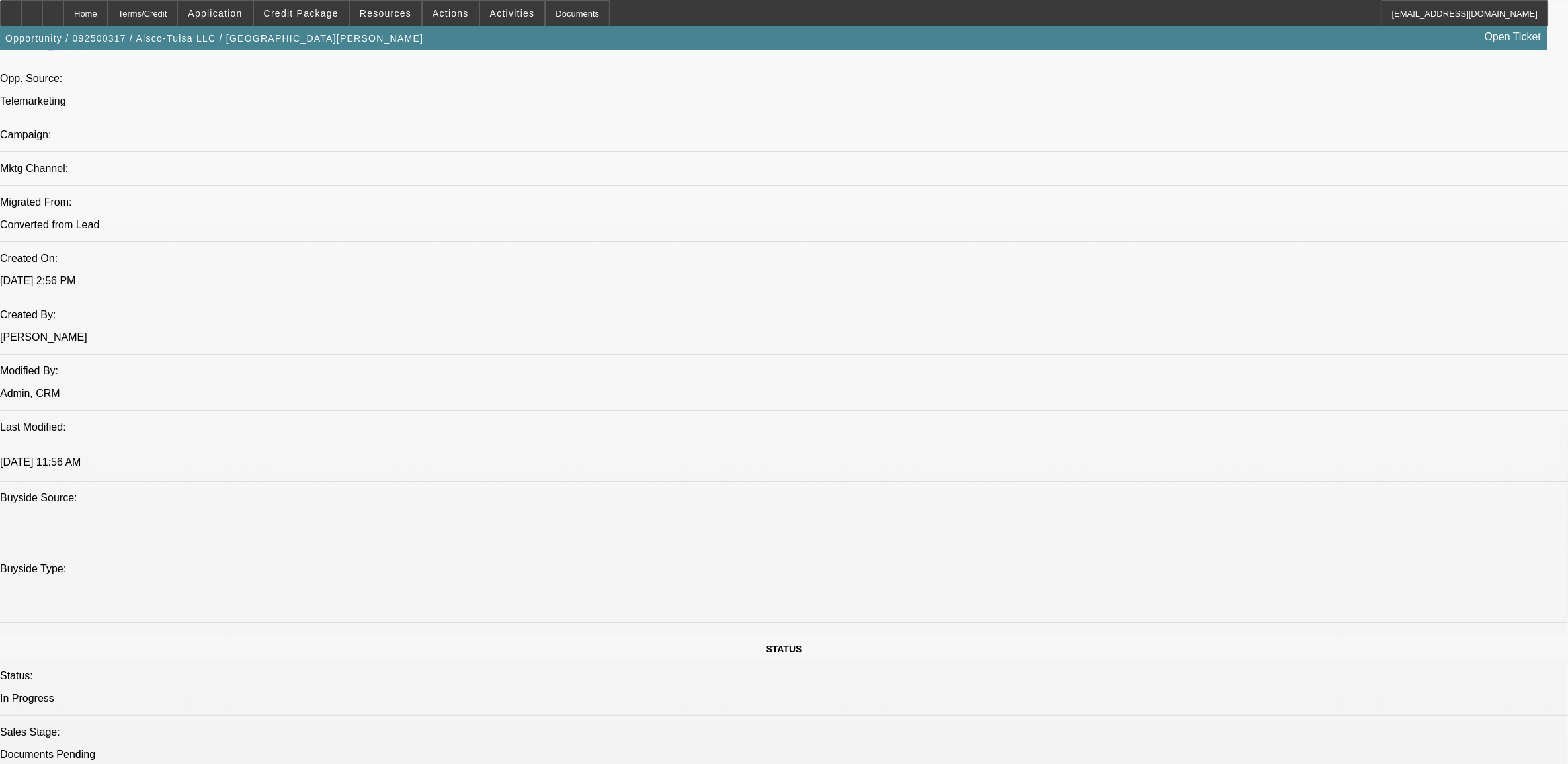
scroll to position [1074, 0]
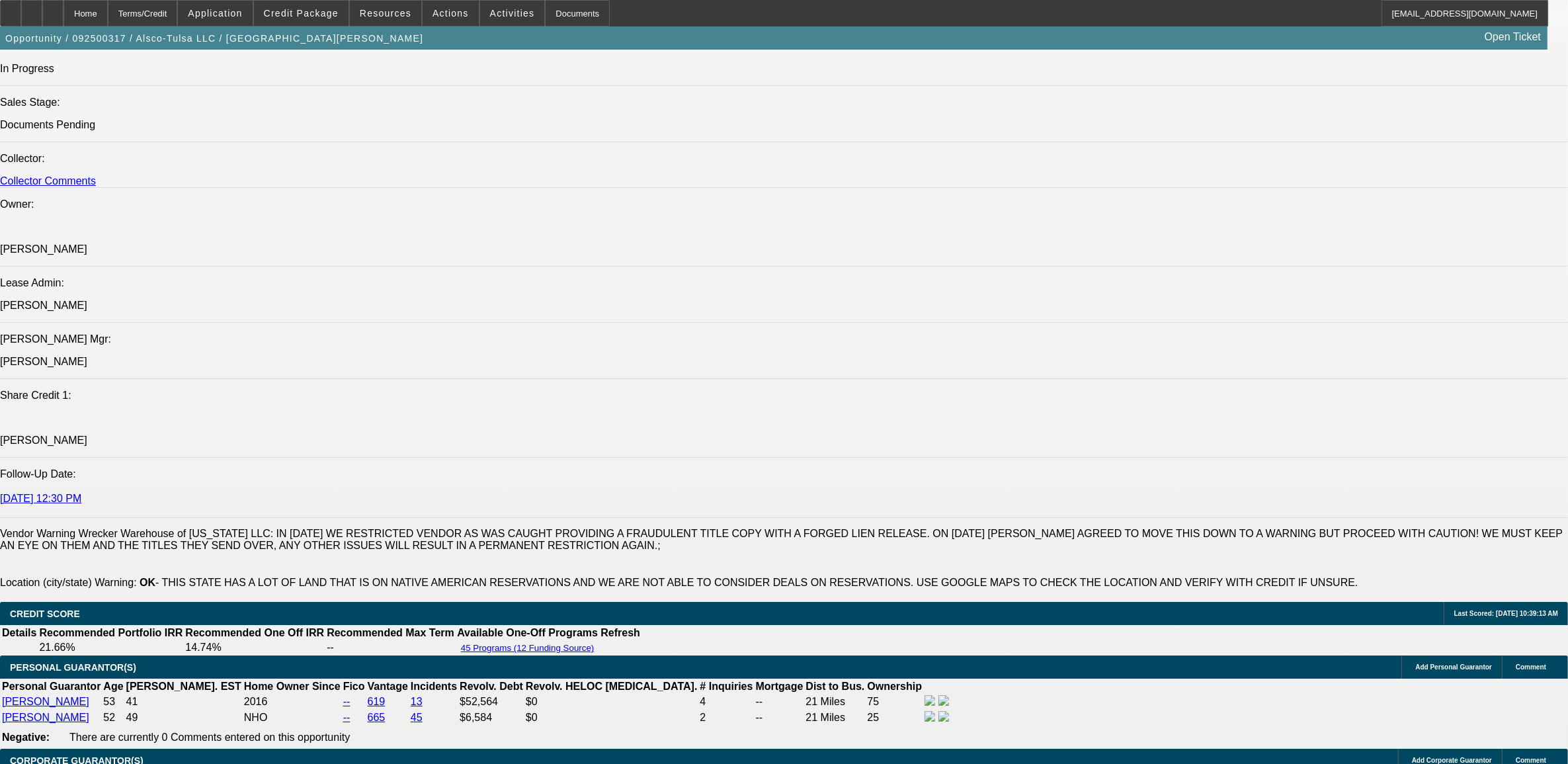
scroll to position [1654, 0]
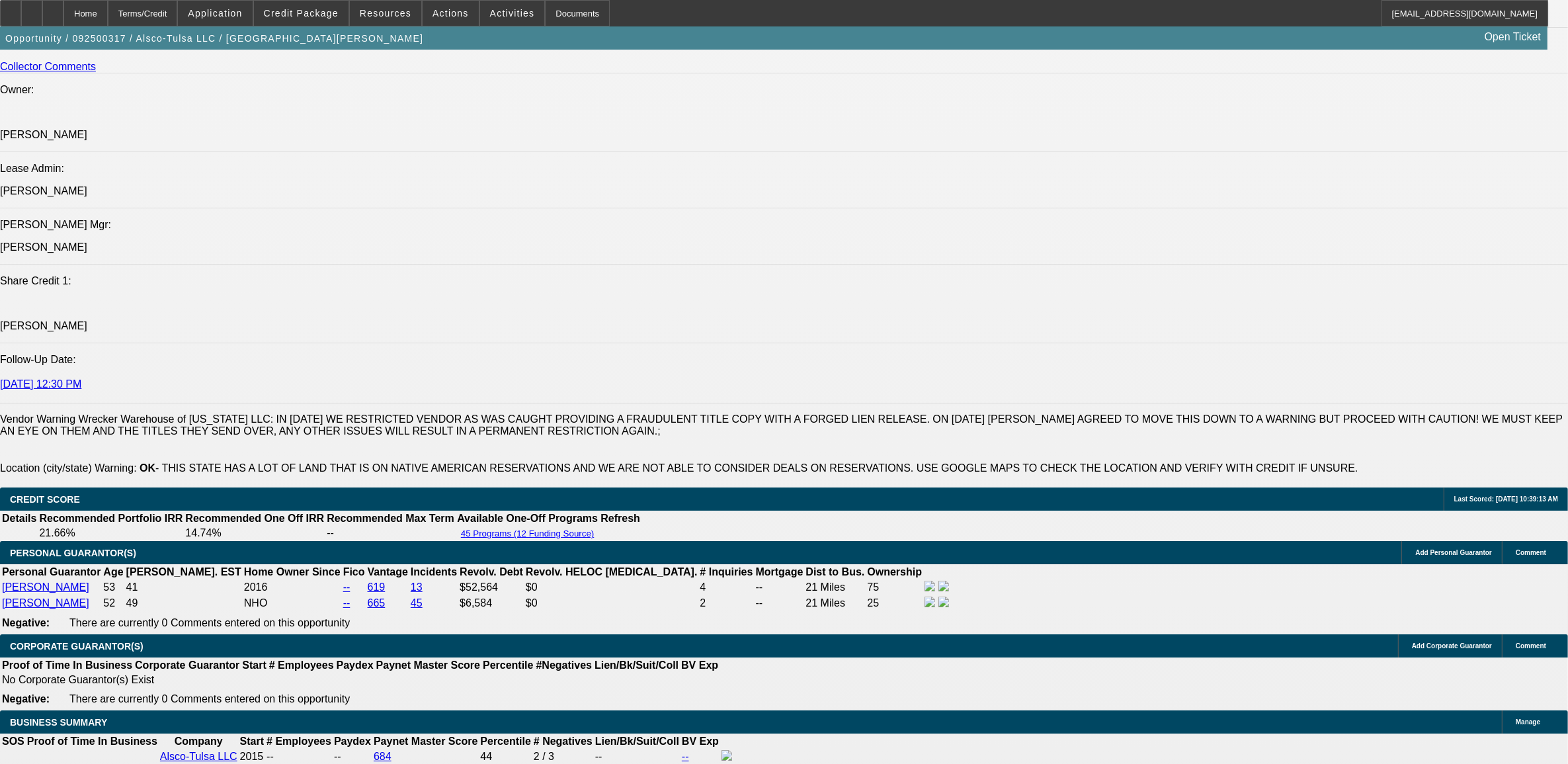
drag, startPoint x: 1165, startPoint y: 199, endPoint x: 1172, endPoint y: 201, distance: 7.3
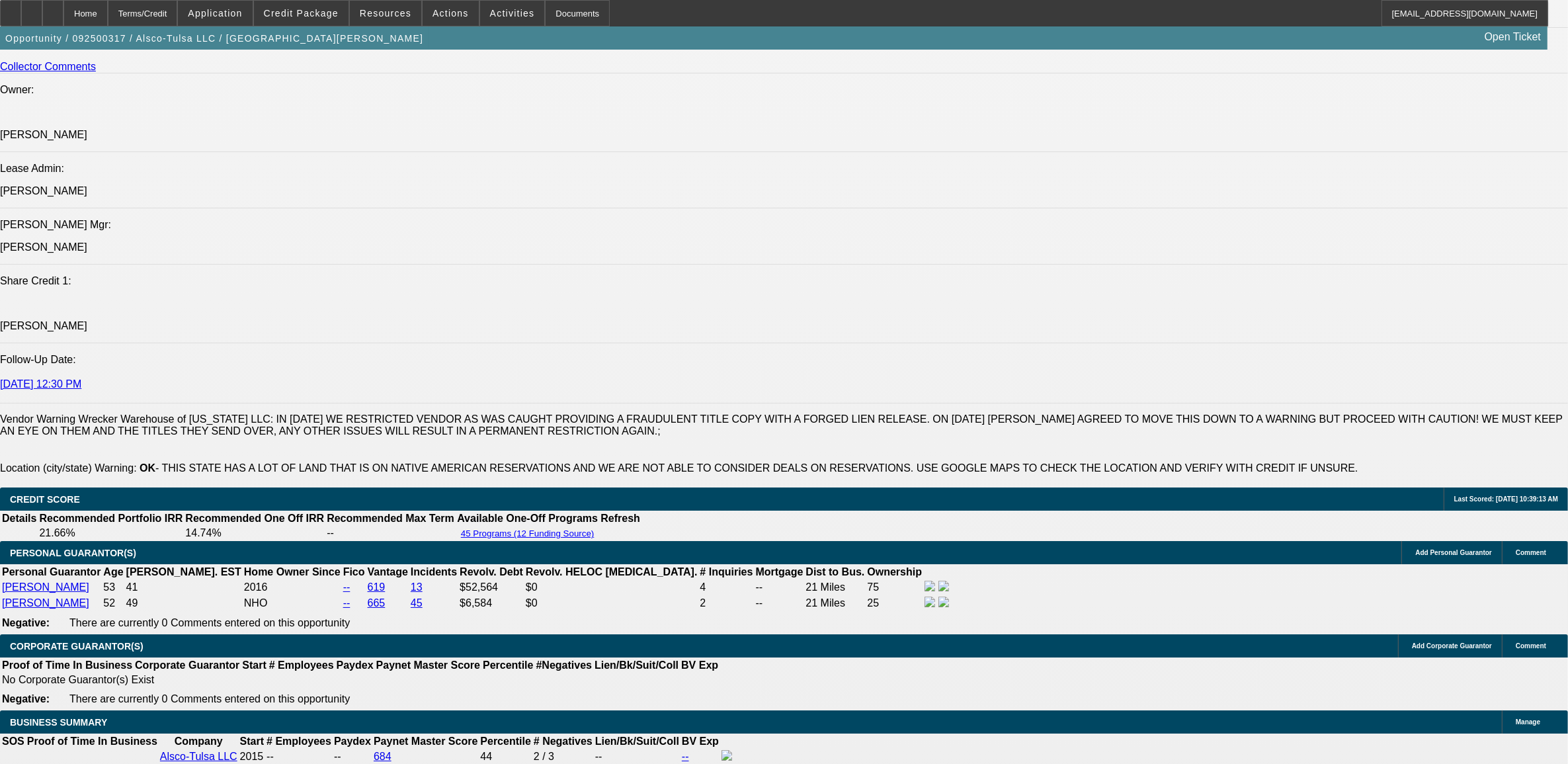
scroll to position [0, 0]
click at [437, 14] on span "Actions" at bounding box center [450, 13] width 36 height 11
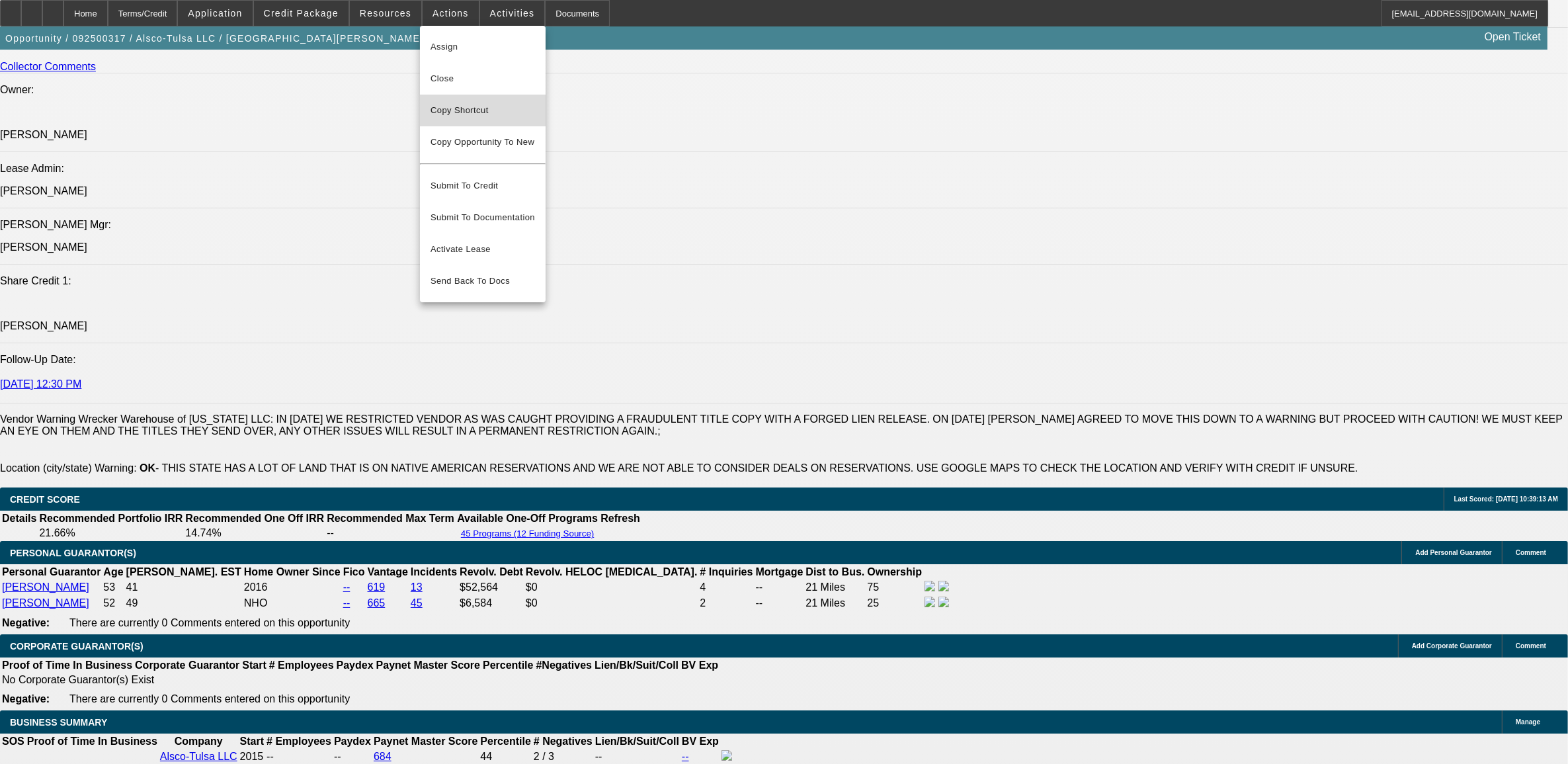
click at [450, 113] on span "Copy Shortcut" at bounding box center [483, 110] width 104 height 16
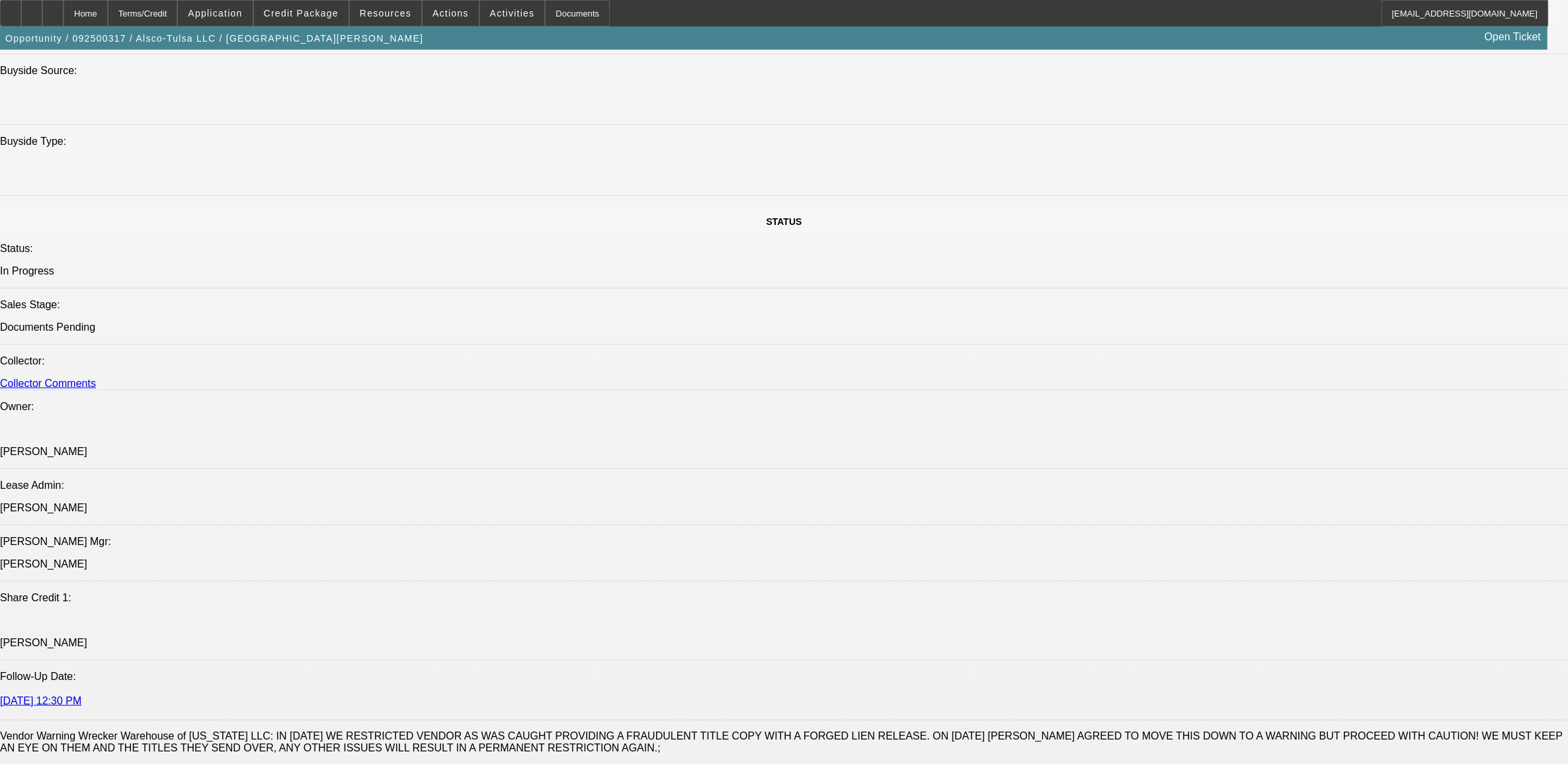
scroll to position [1323, 0]
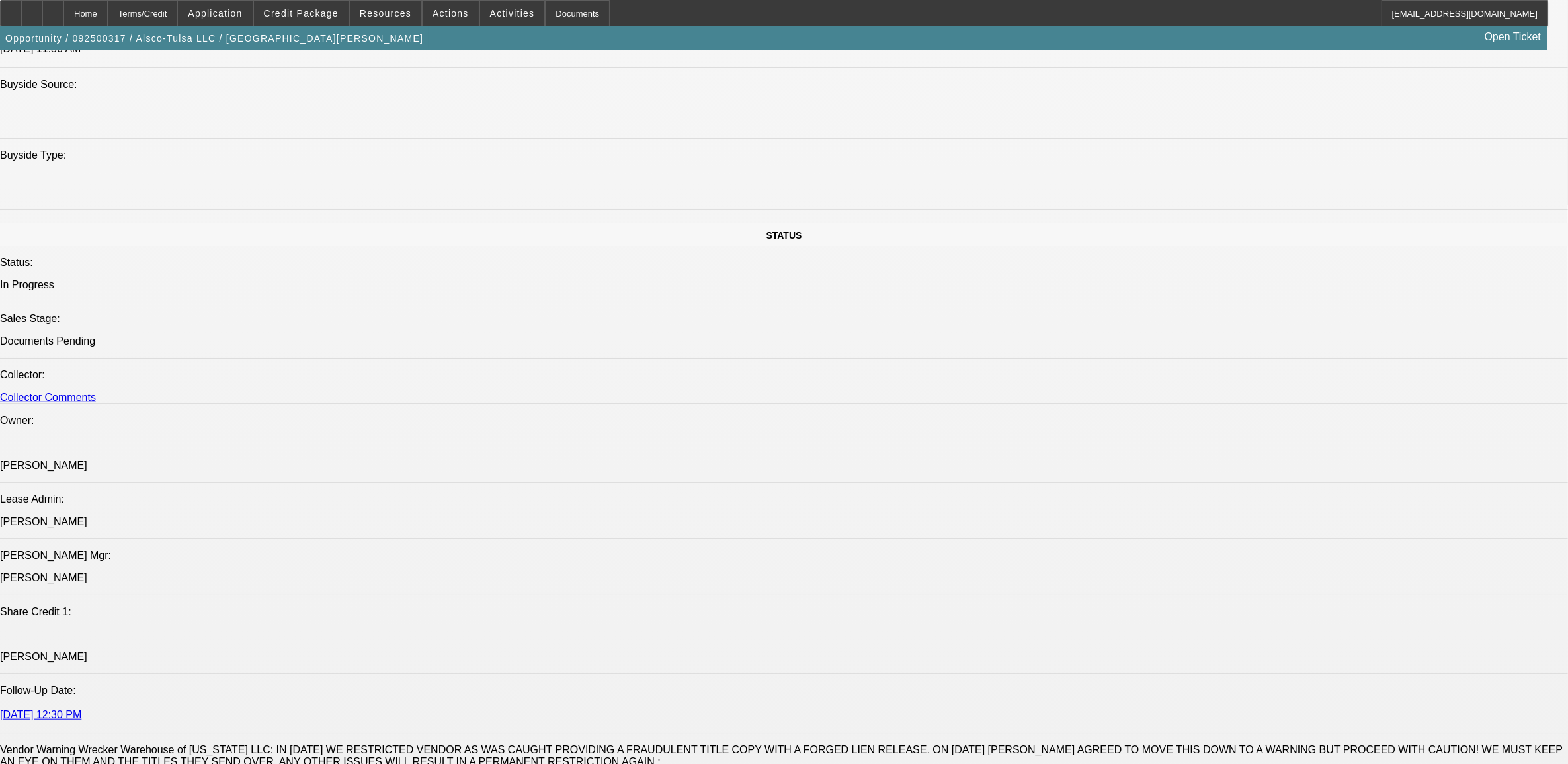
scroll to position [248, 0]
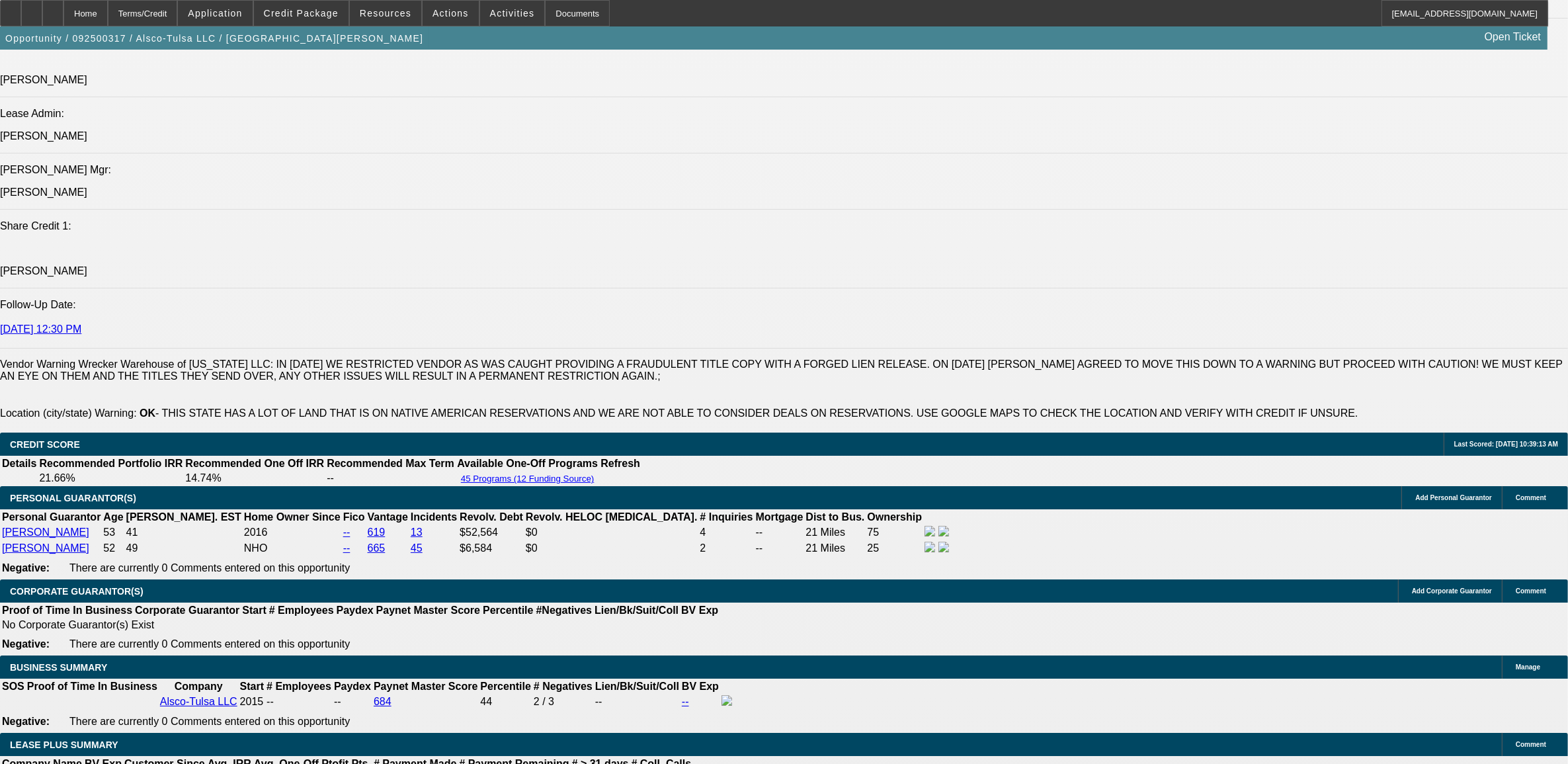
scroll to position [1737, 0]
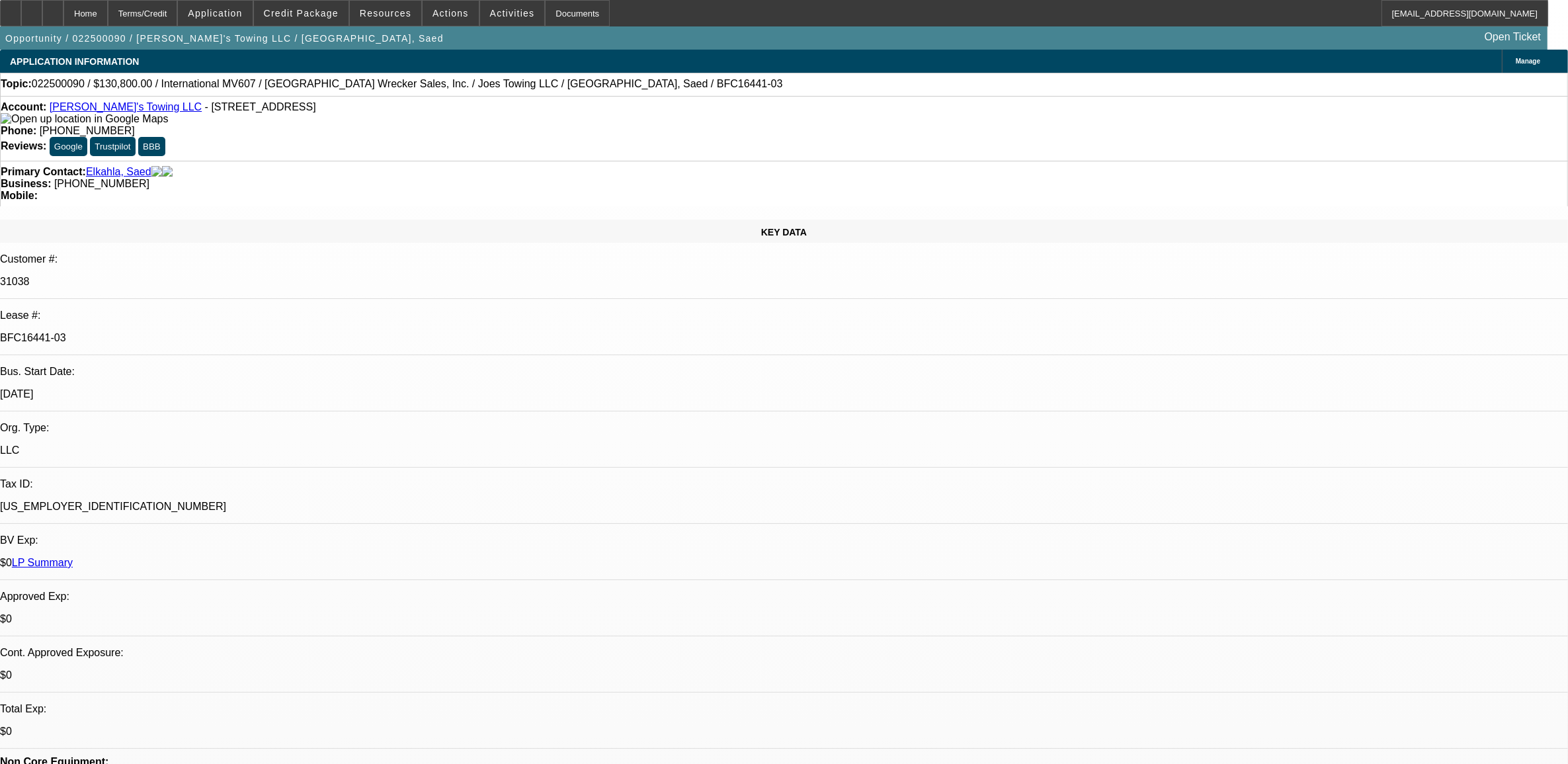
select select "0"
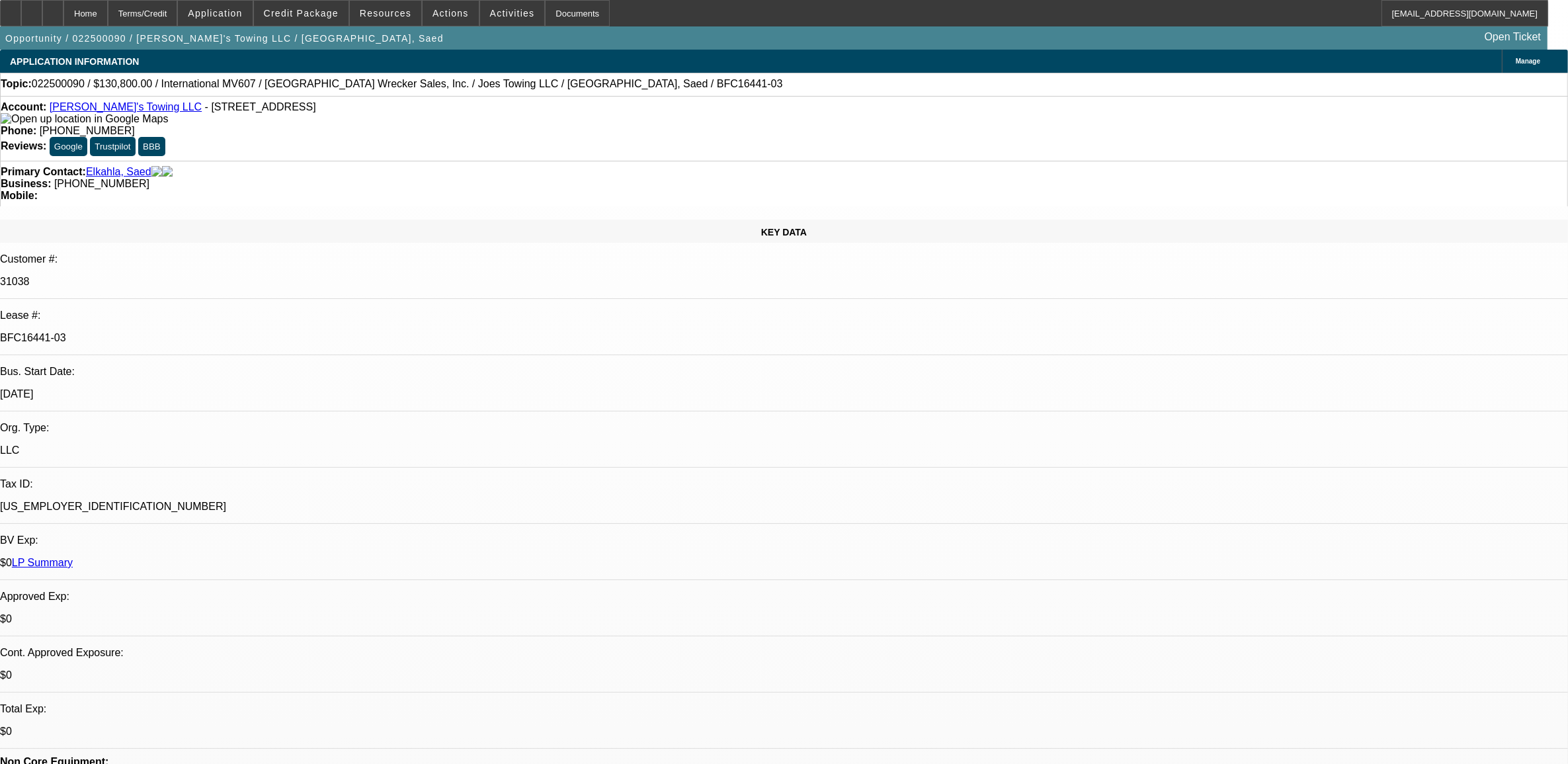
select select "0"
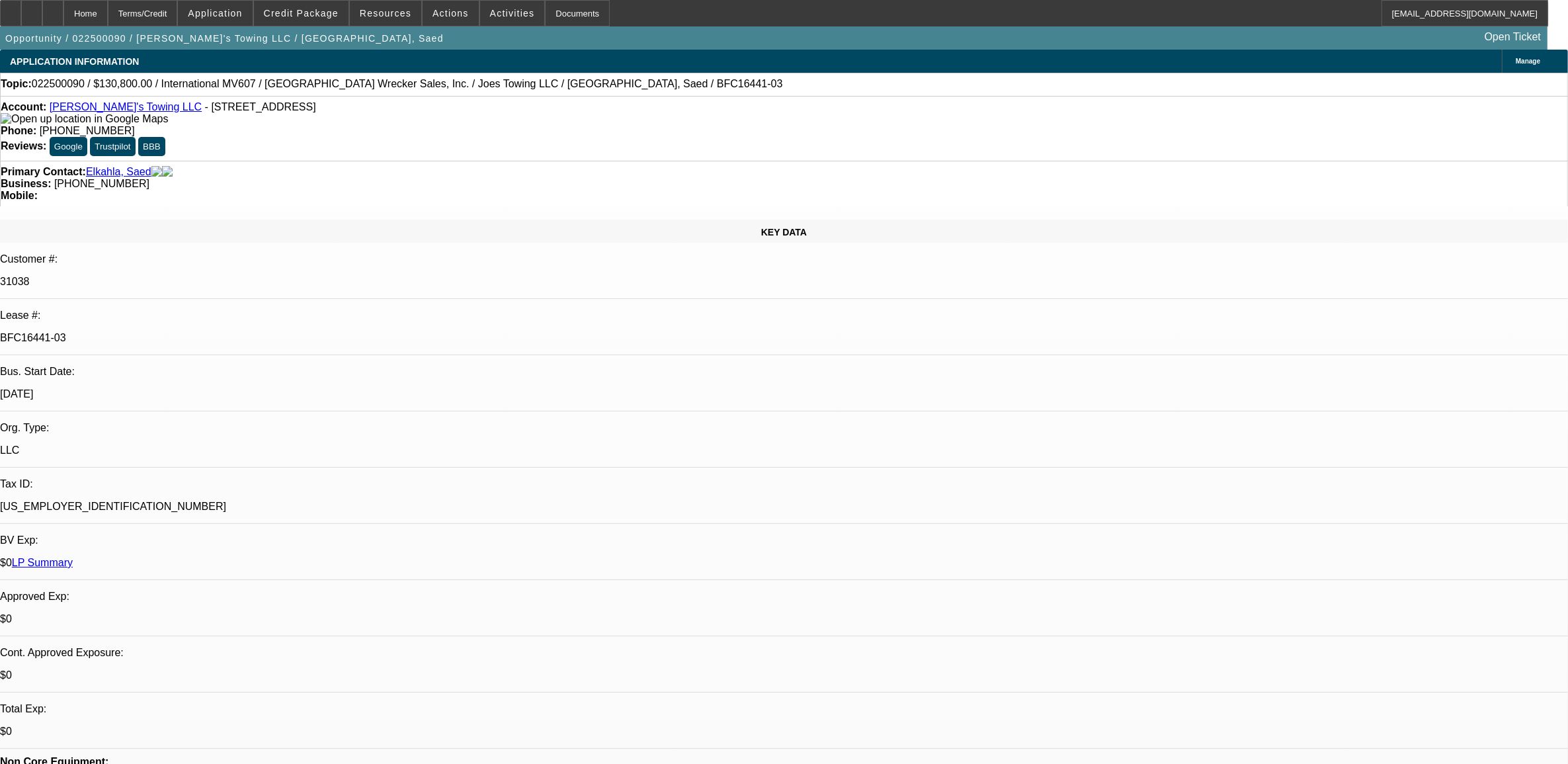
select select "0"
select select "1"
select select "6"
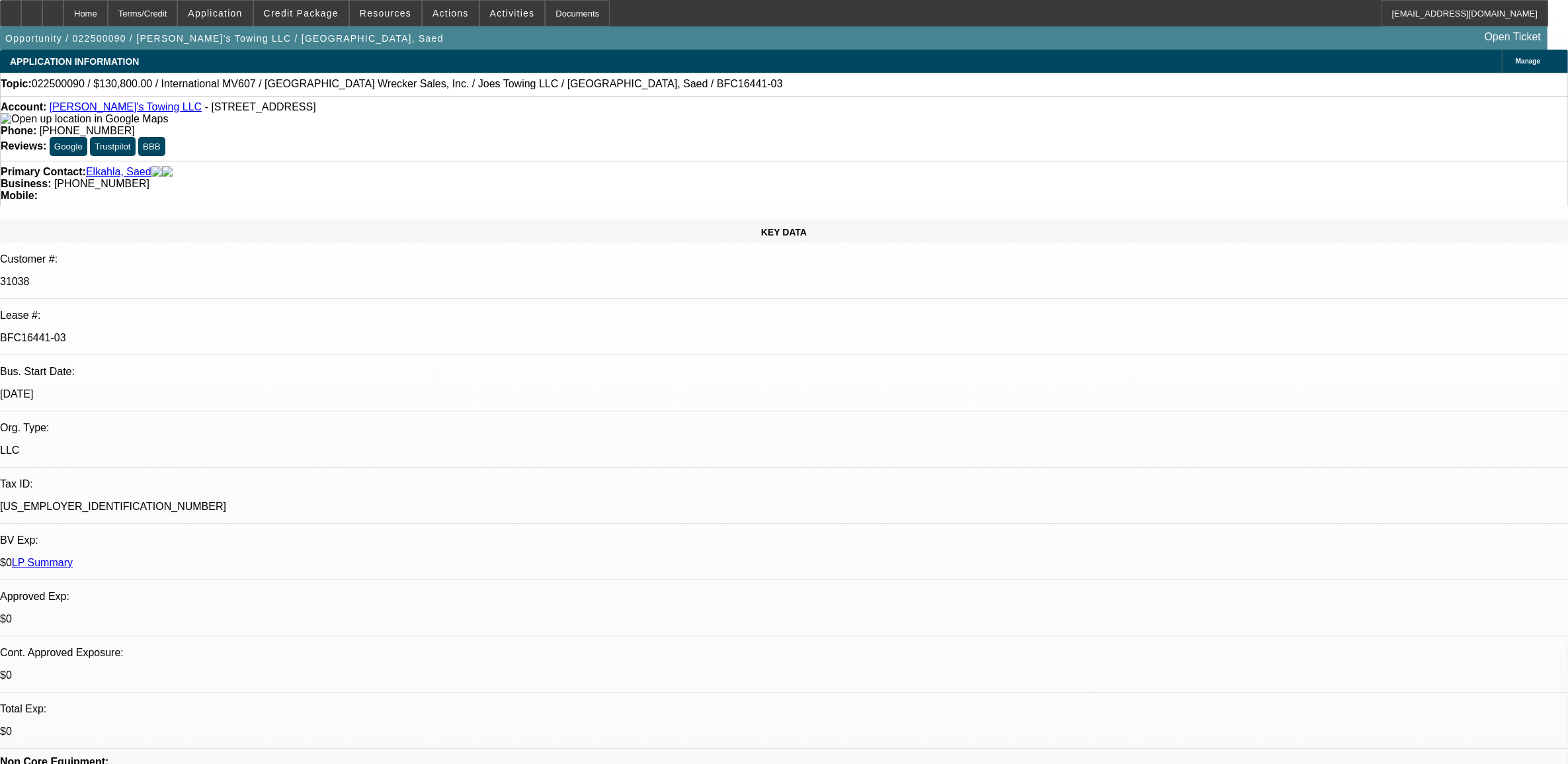
select select "1"
select select "6"
select select "1"
select select "2"
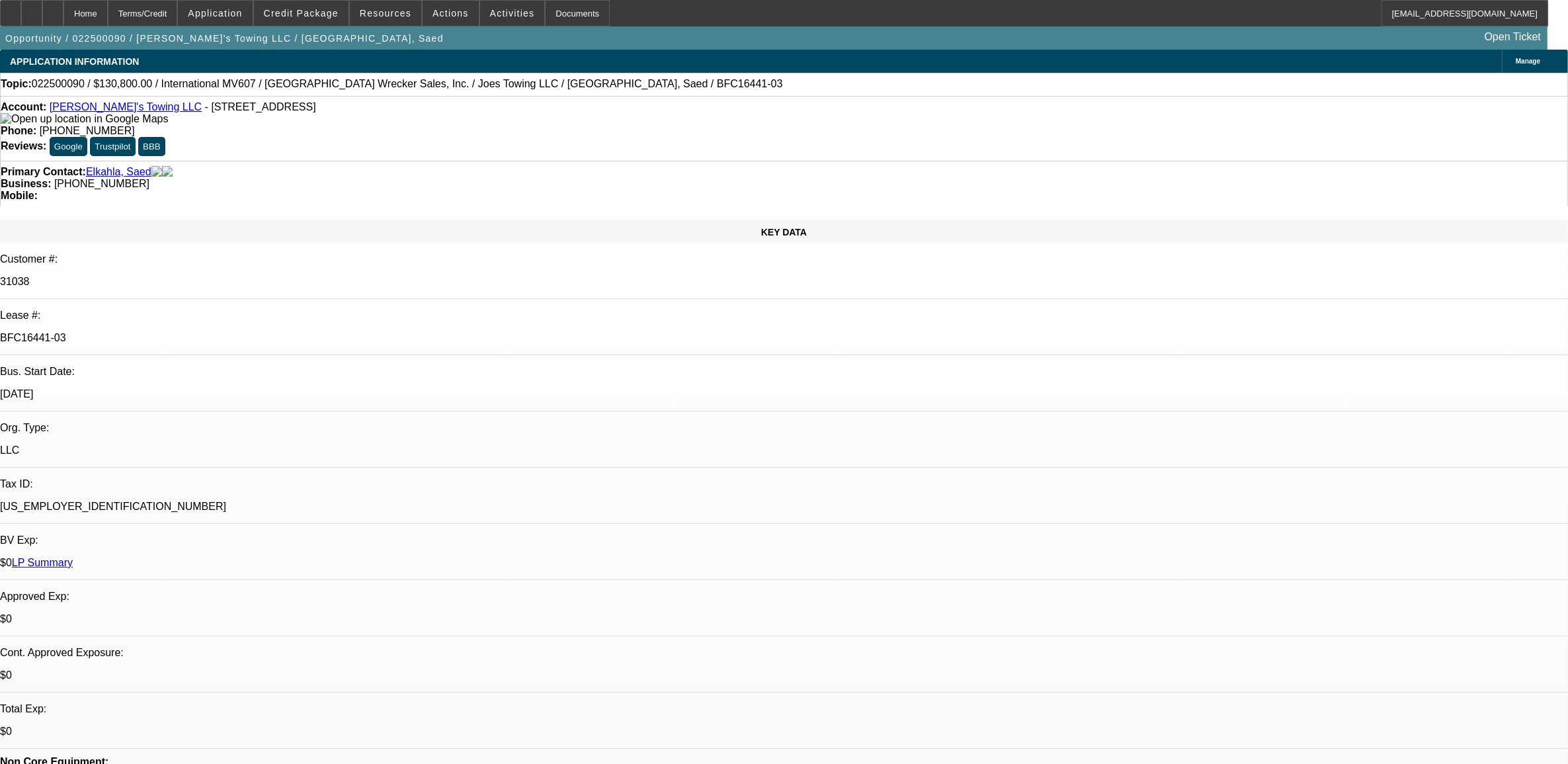
select select "6"
select select "1"
select select "2"
select select "6"
click at [11, 8] on icon at bounding box center [11, 8] width 0 height 0
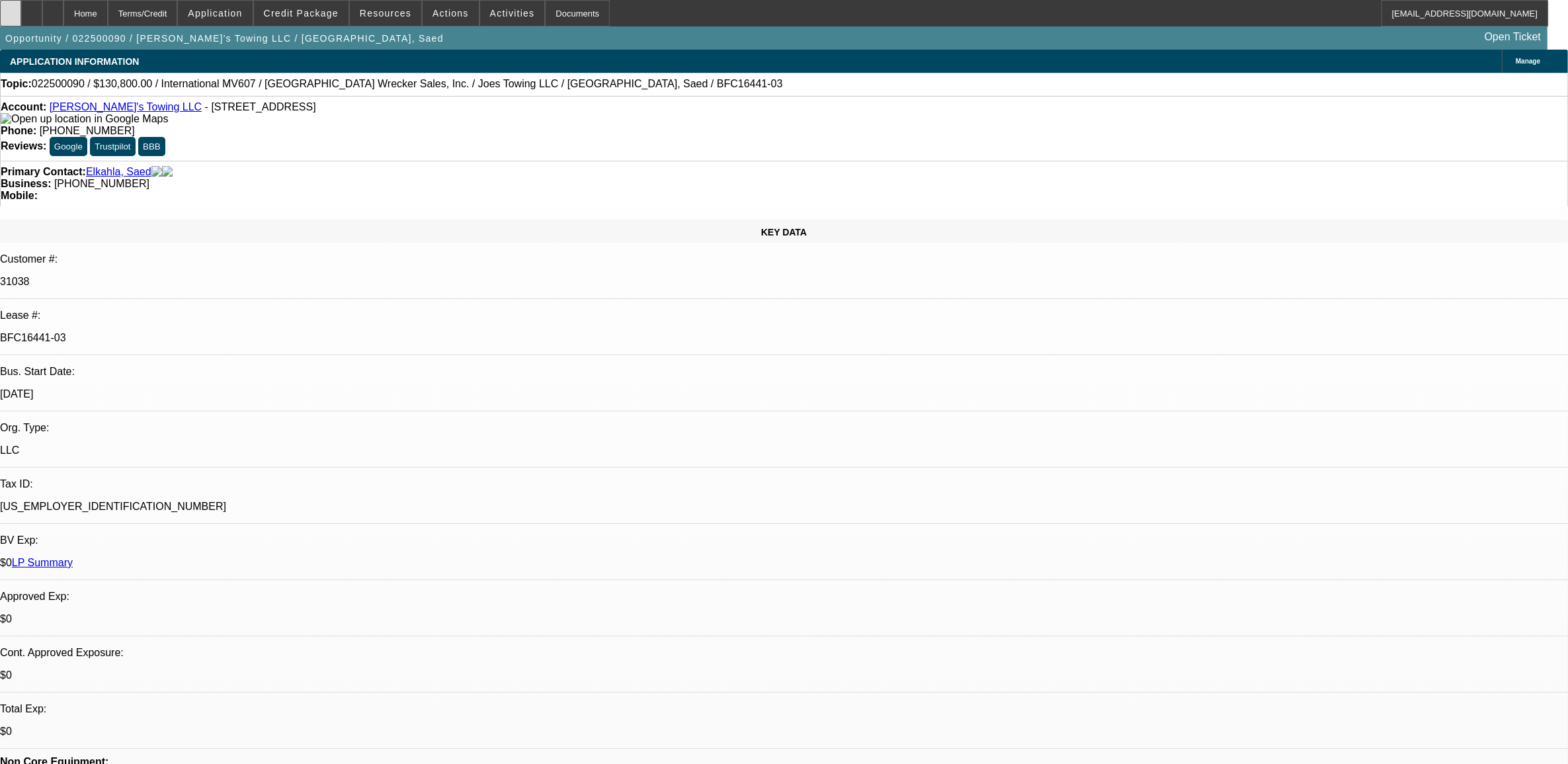
click at [21, 11] on div at bounding box center [11, 13] width 21 height 27
click at [328, 20] on span at bounding box center [301, 14] width 95 height 32
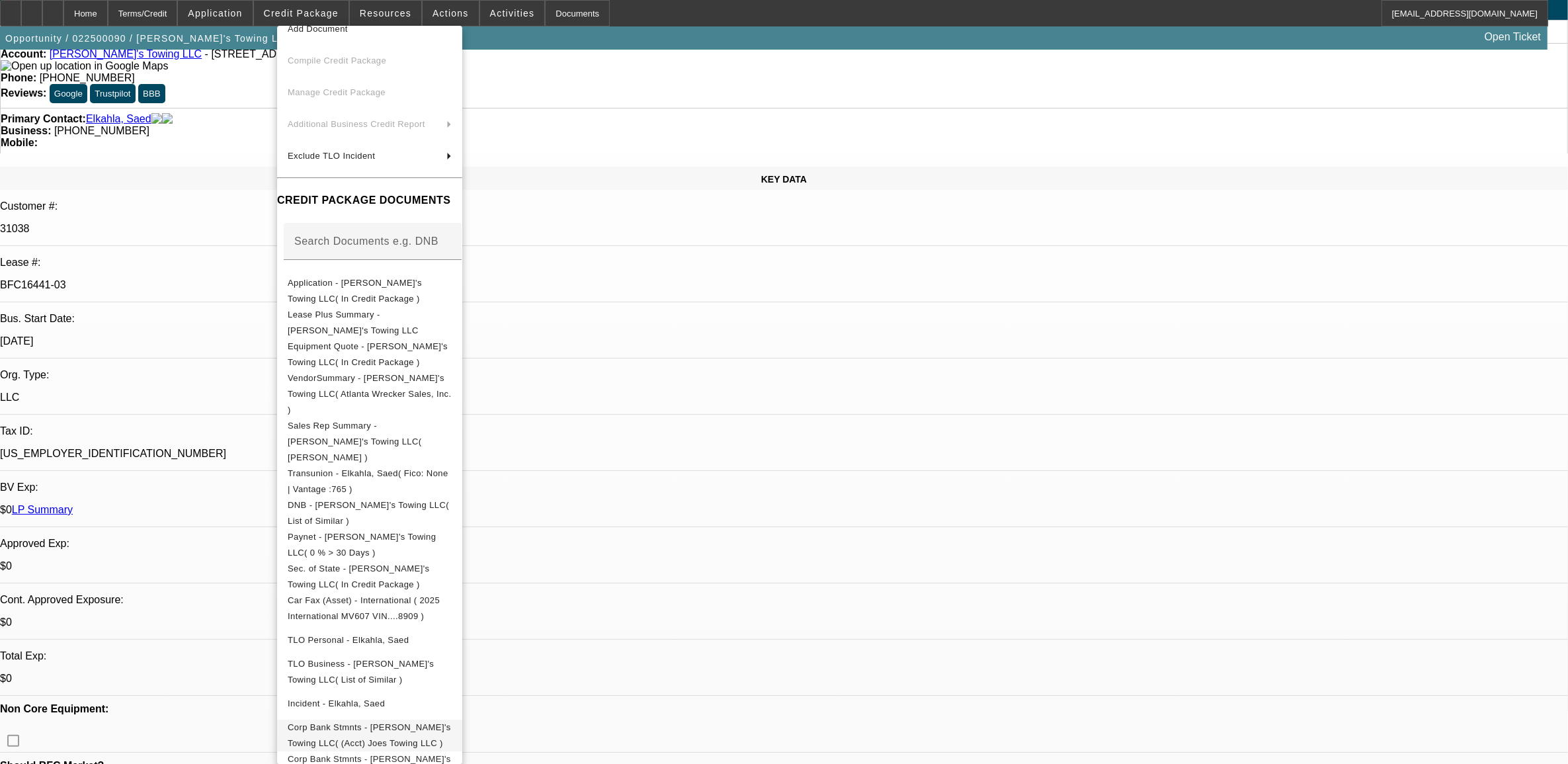
scroll to position [165, 0]
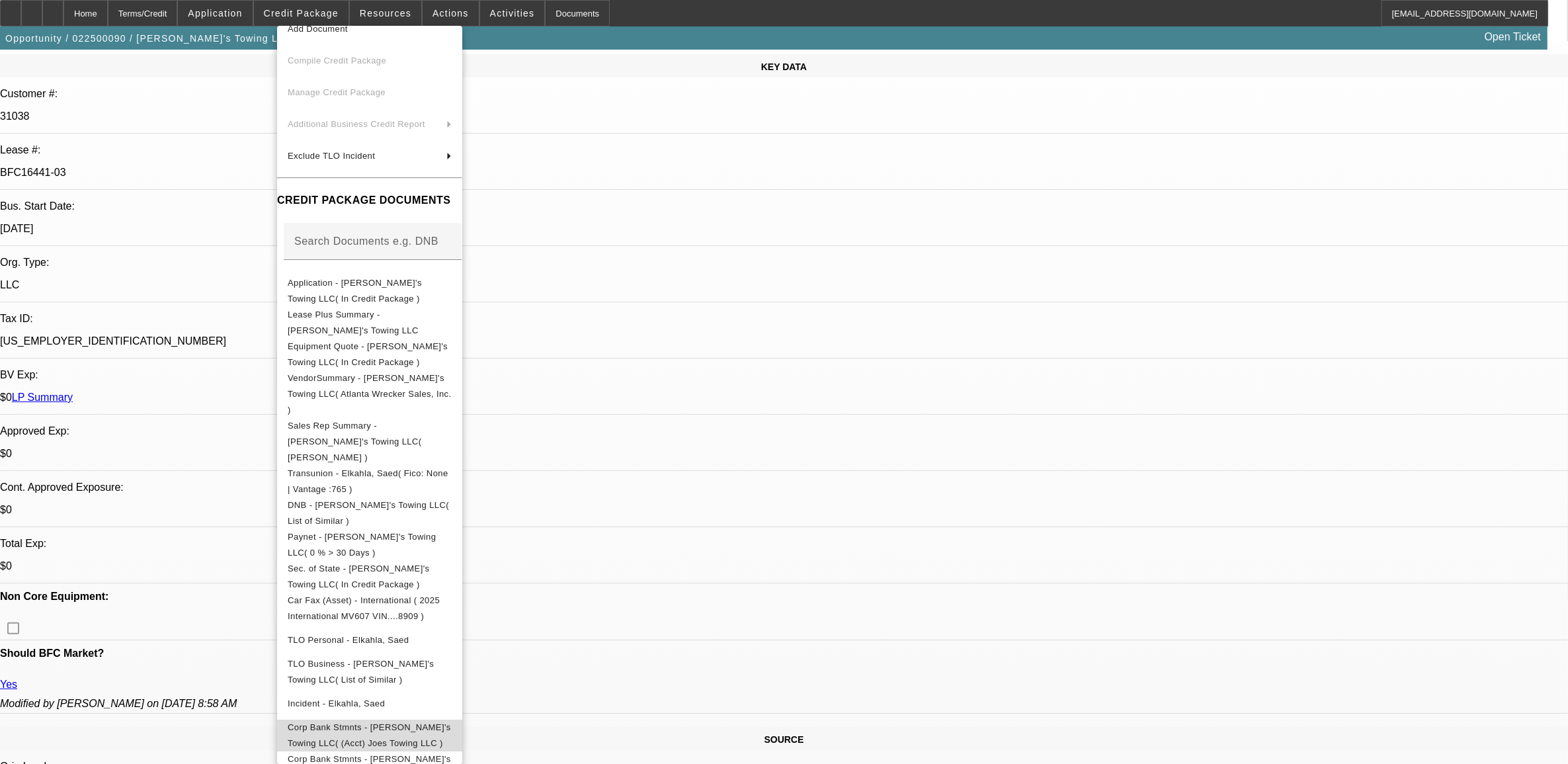
click at [357, 722] on span "Corp Bank Stmnts - Joe's Towing LLC( (Acct) Joes Towing LLC )" at bounding box center [369, 734] width 163 height 26
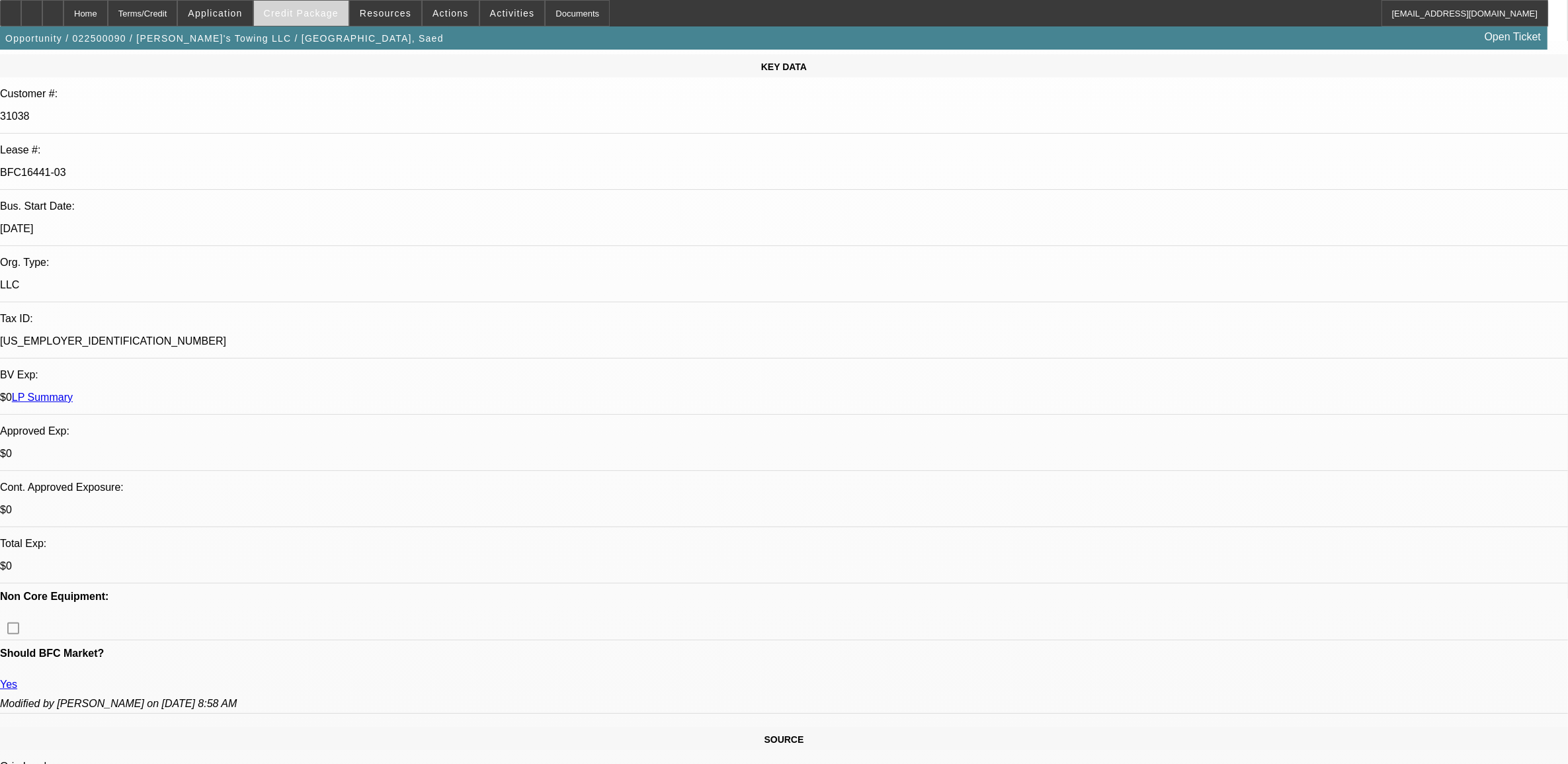
click at [326, 21] on span at bounding box center [301, 14] width 95 height 32
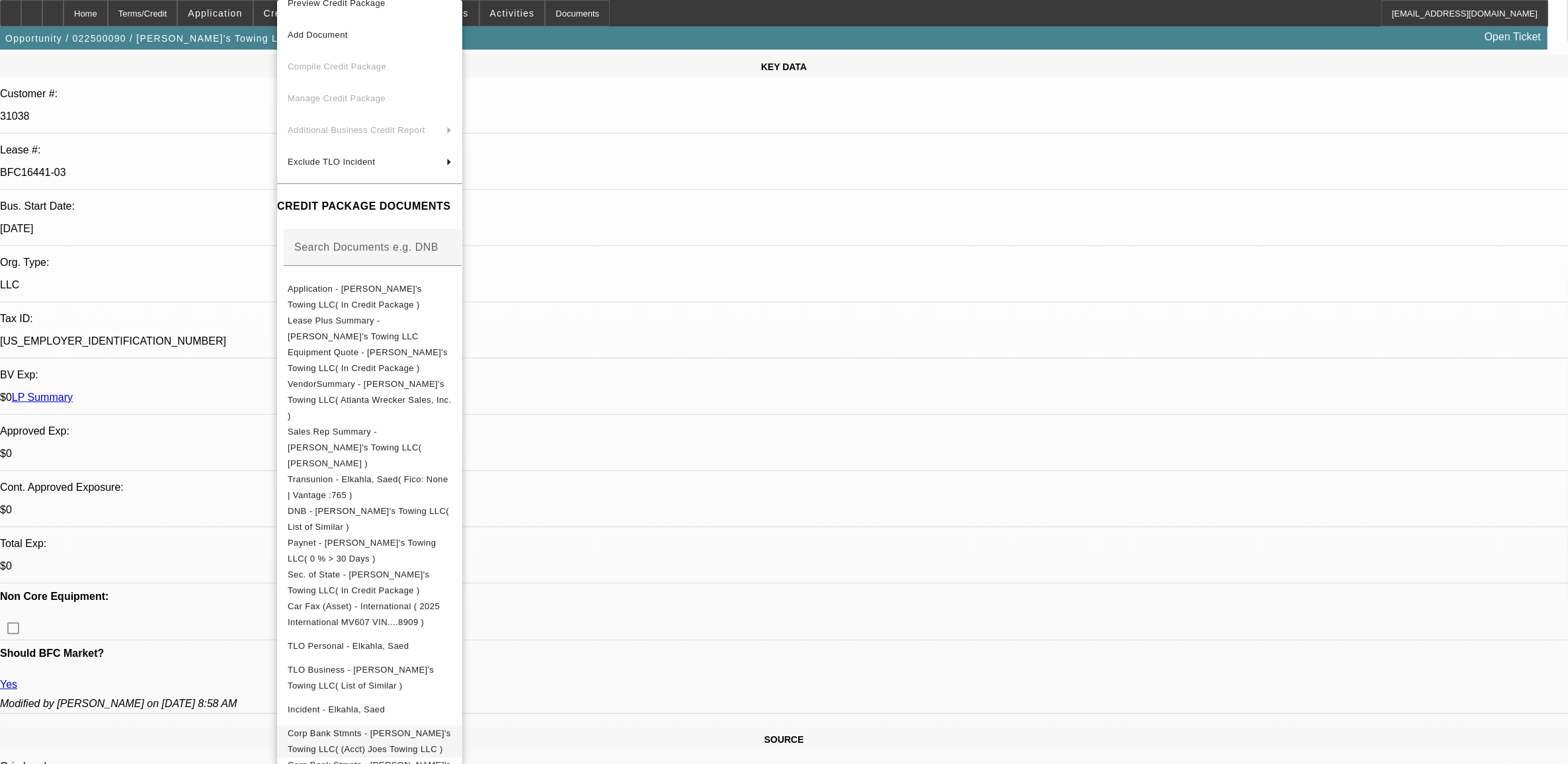
scroll to position [23, 0]
click at [364, 754] on span "Corp Bank Stmnts - Joe's Towing LLC( (Acct) Joes Towing LLC )" at bounding box center [369, 767] width 163 height 26
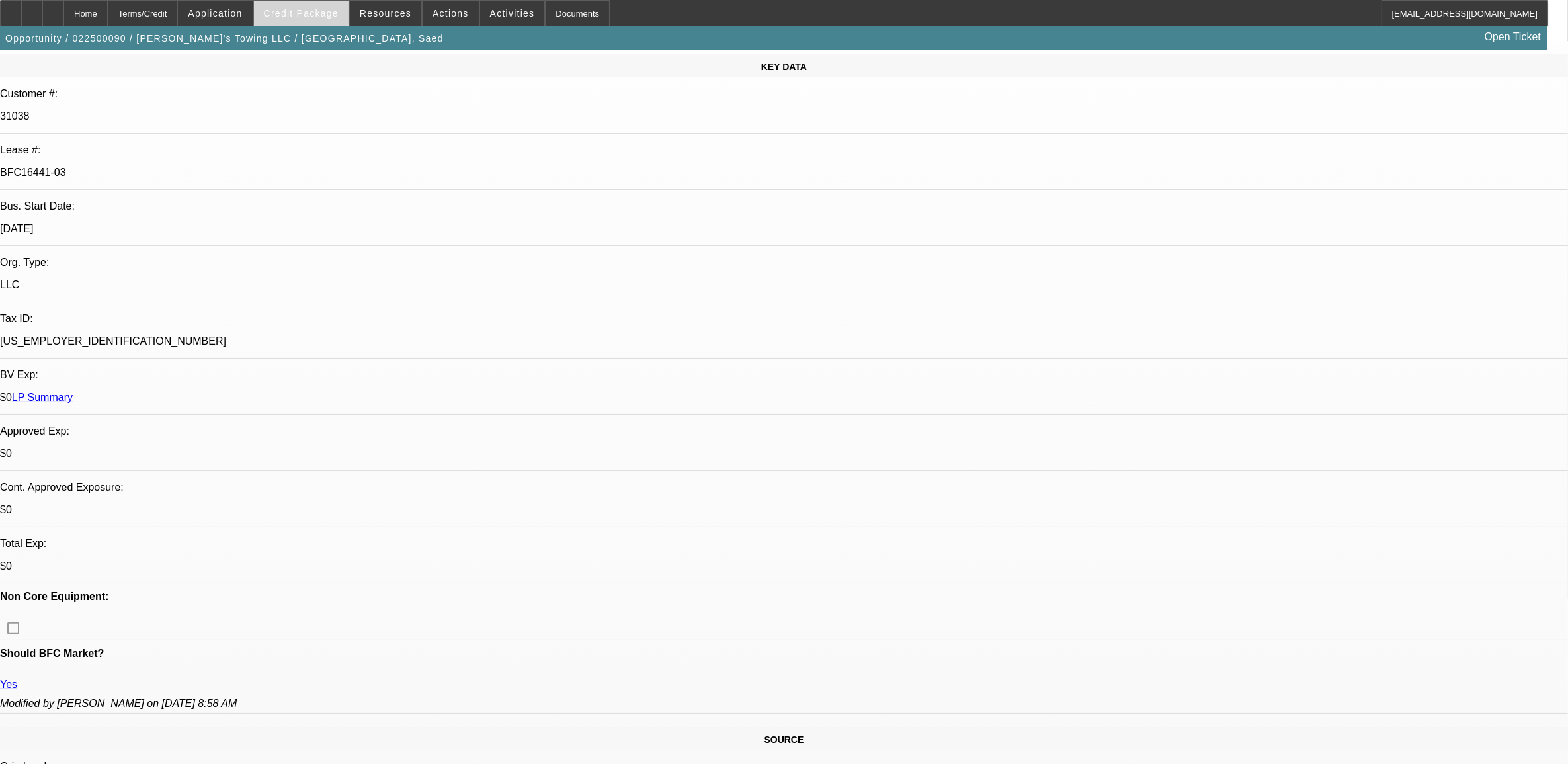
click at [314, 15] on span "Credit Package" at bounding box center [301, 13] width 75 height 11
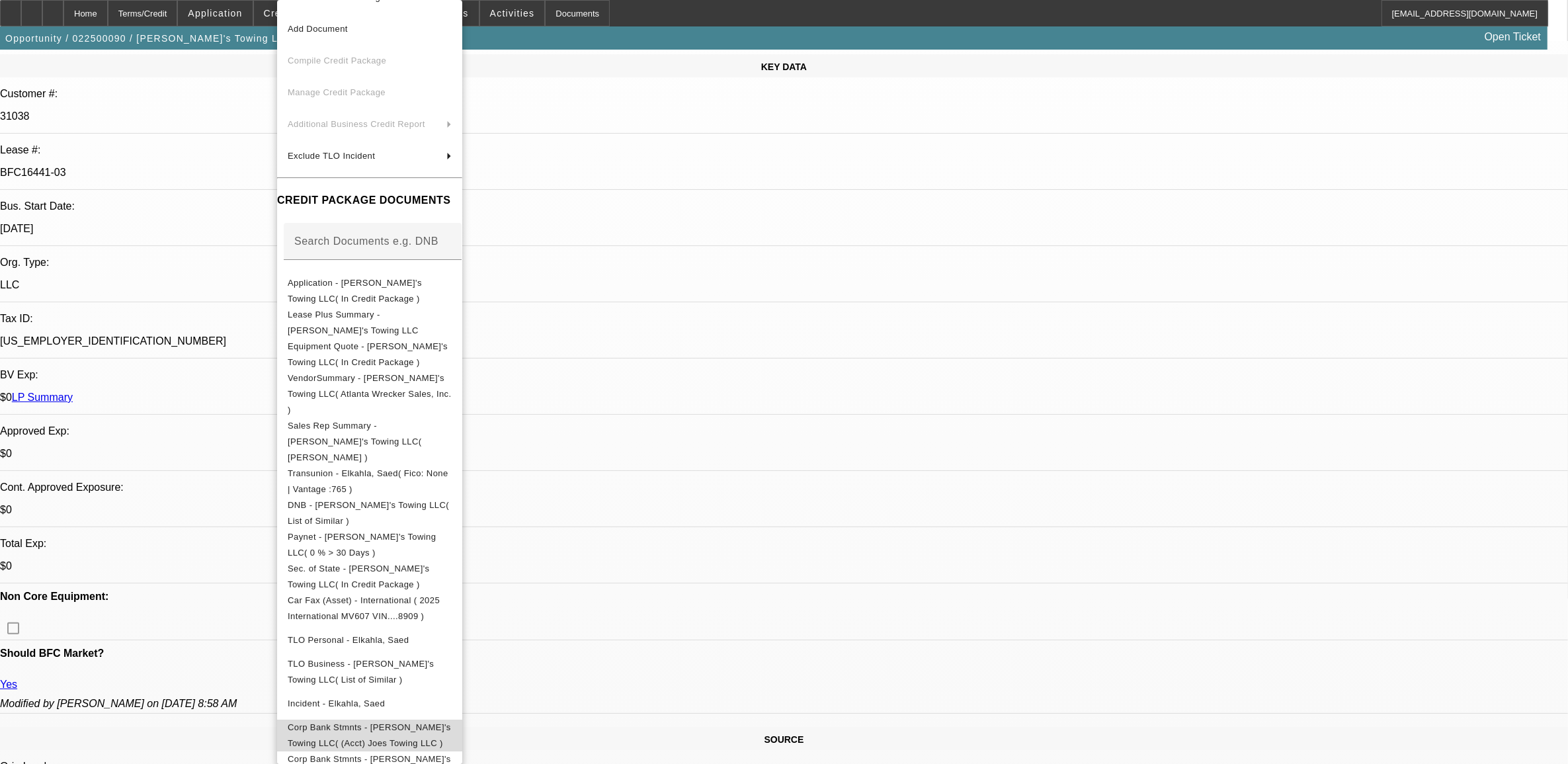
click at [344, 720] on span "Corp Bank Stmnts - Joe's Towing LLC( (Acct) Joes Towing LLC )" at bounding box center [369, 736] width 164 height 32
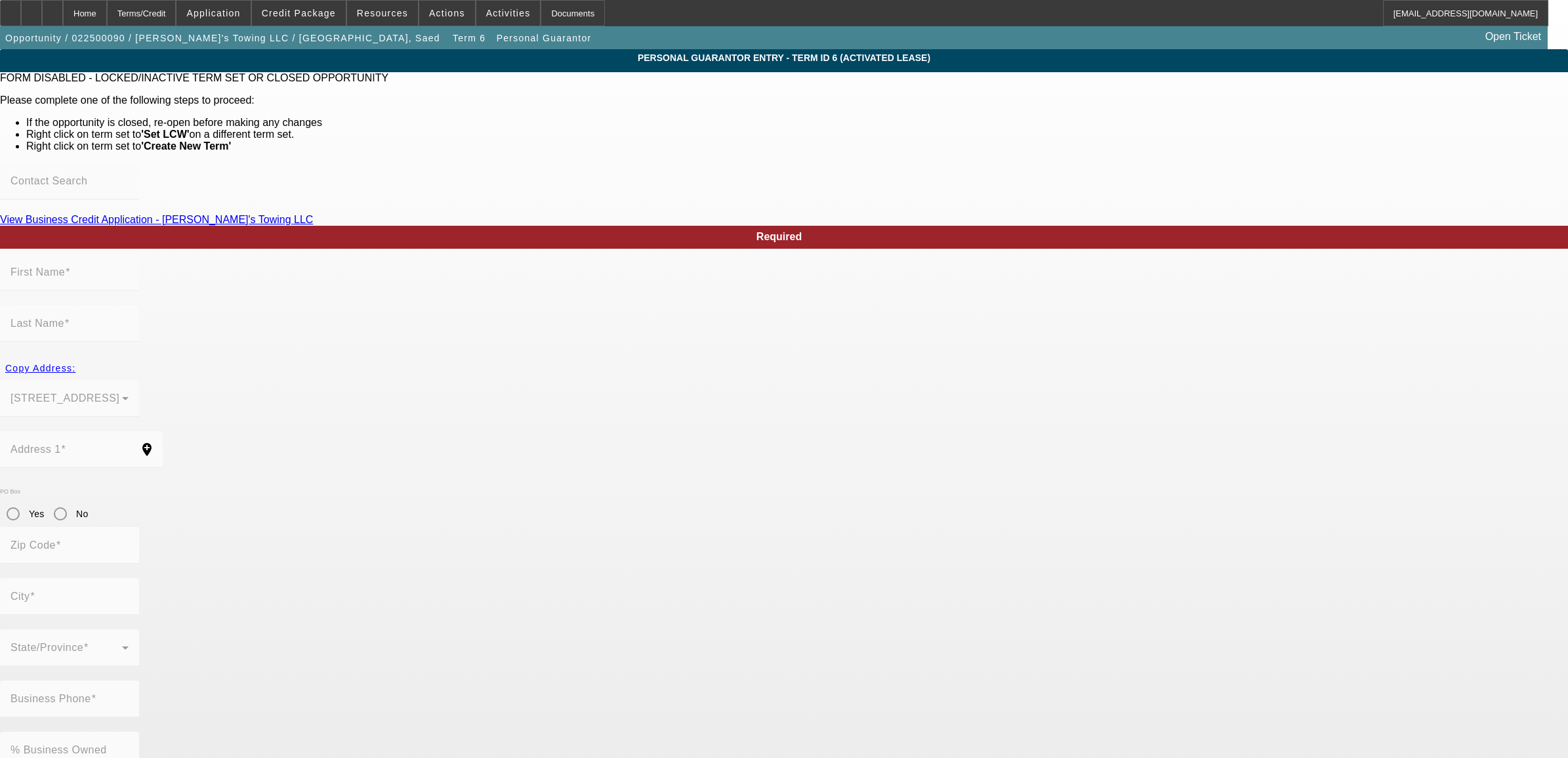
type input "Saed"
type input "Elkahla"
type input "3823 Leeward Ct"
radio input "true"
type input "45011"
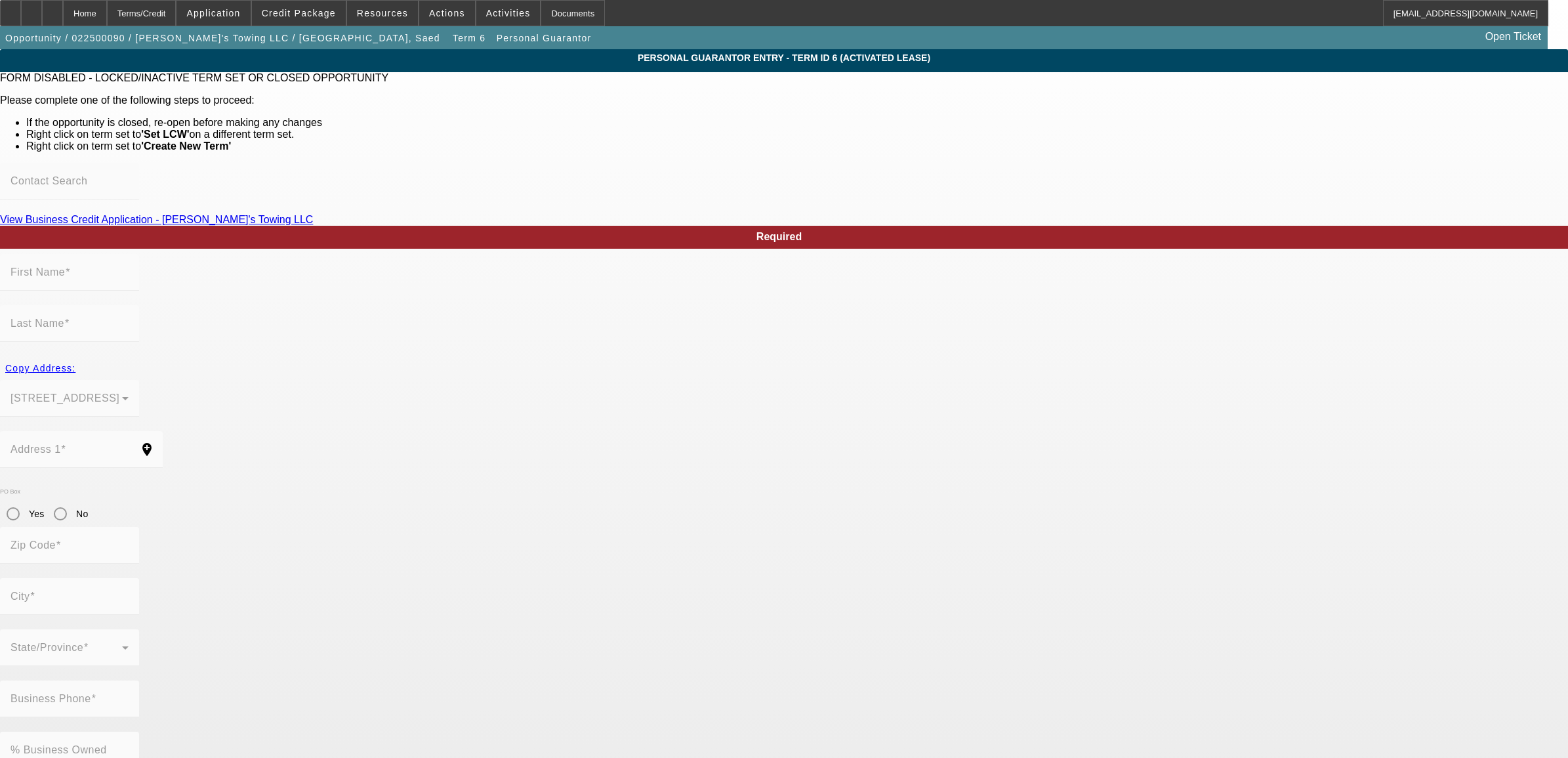
type input "Fairfield"
type input "[PHONE_NUMBER]"
type input "100"
type input "030-76-4131"
type input "saedelkahla1971@gmail.com"
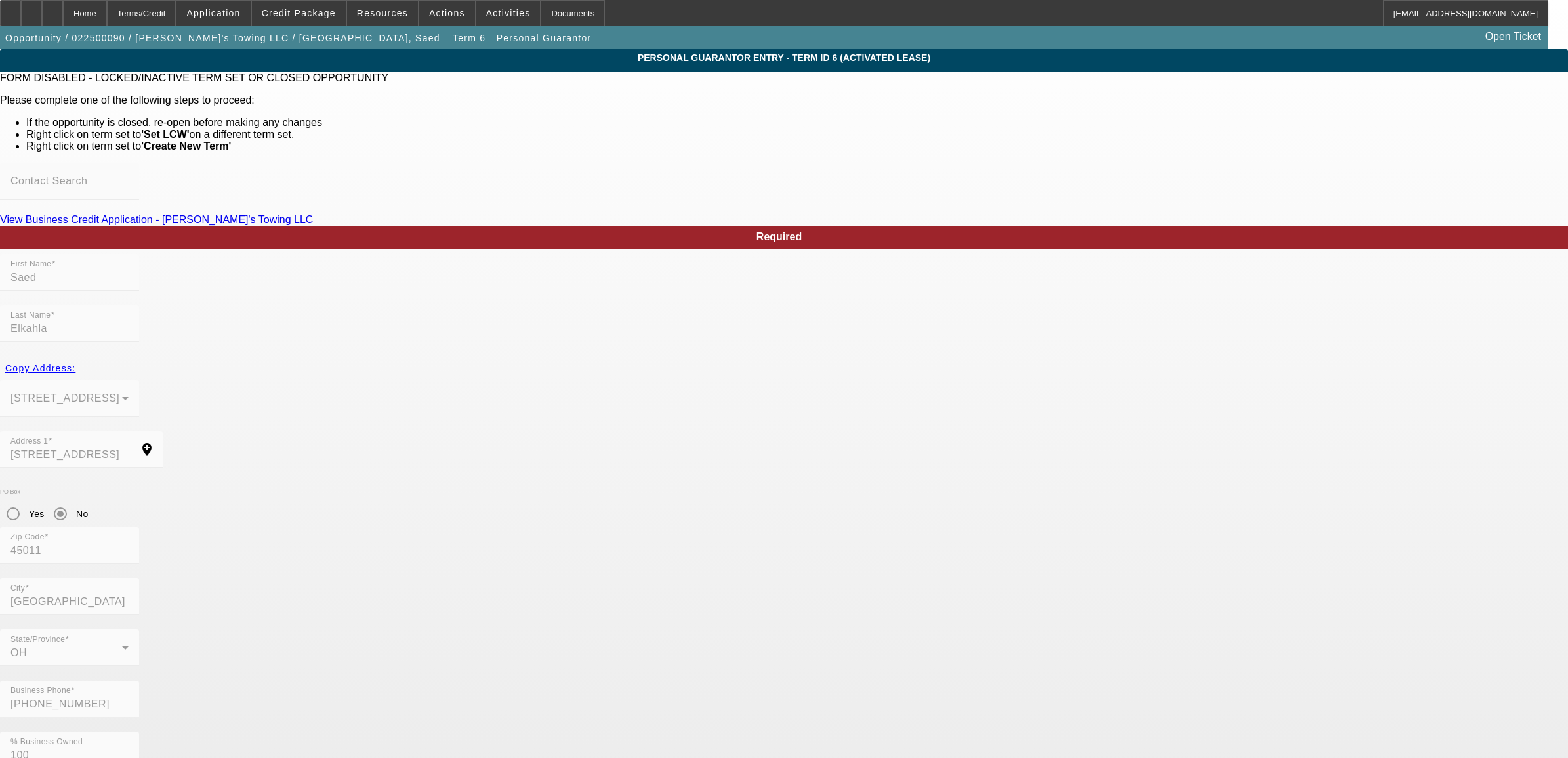
click at [107, 10] on div "Home" at bounding box center [85, 13] width 44 height 26
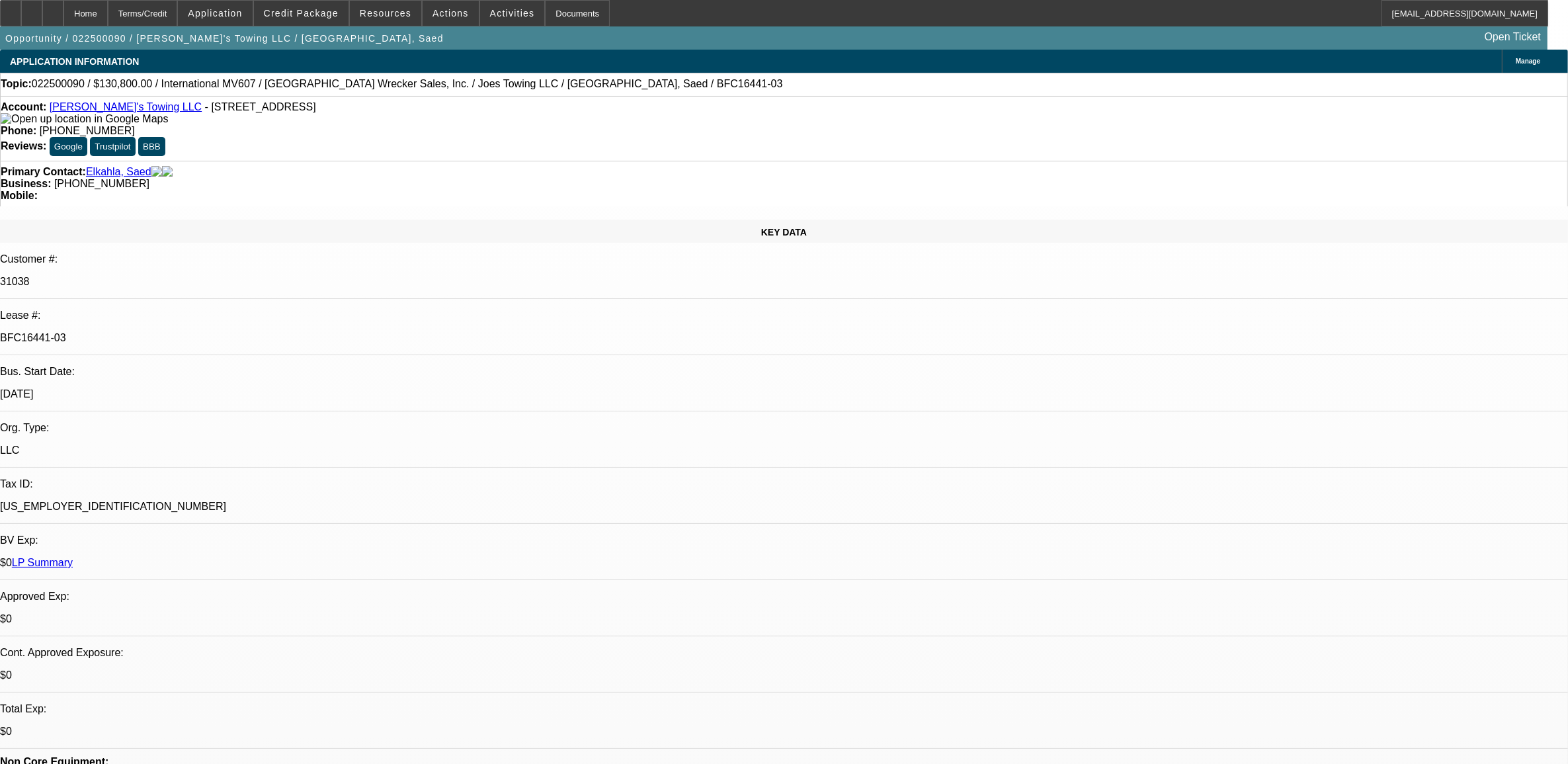
select select "0"
select select "6"
select select "0"
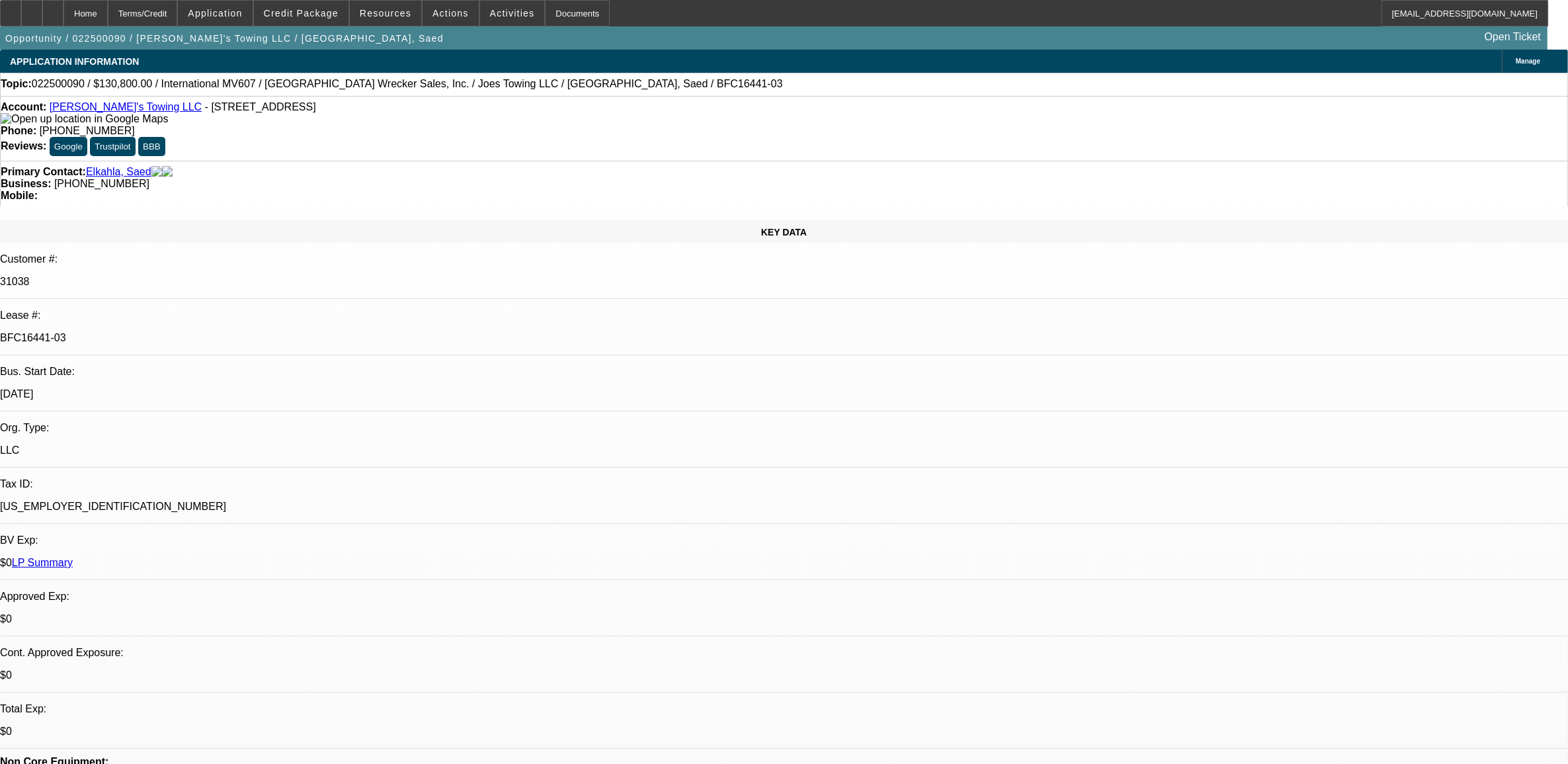
select select "0"
select select "6"
select select "0"
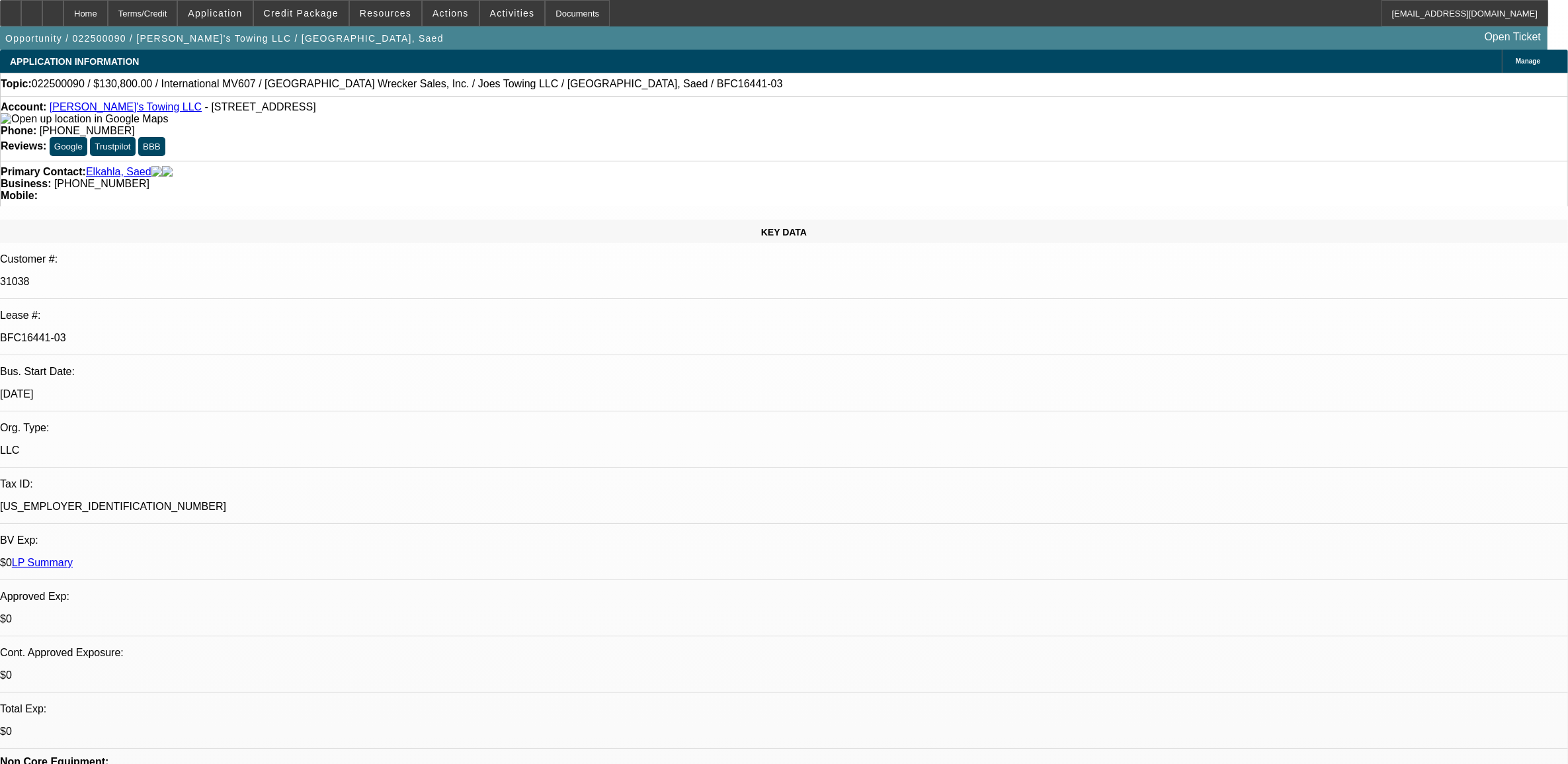
select select "2"
select select "0"
select select "6"
select select "0"
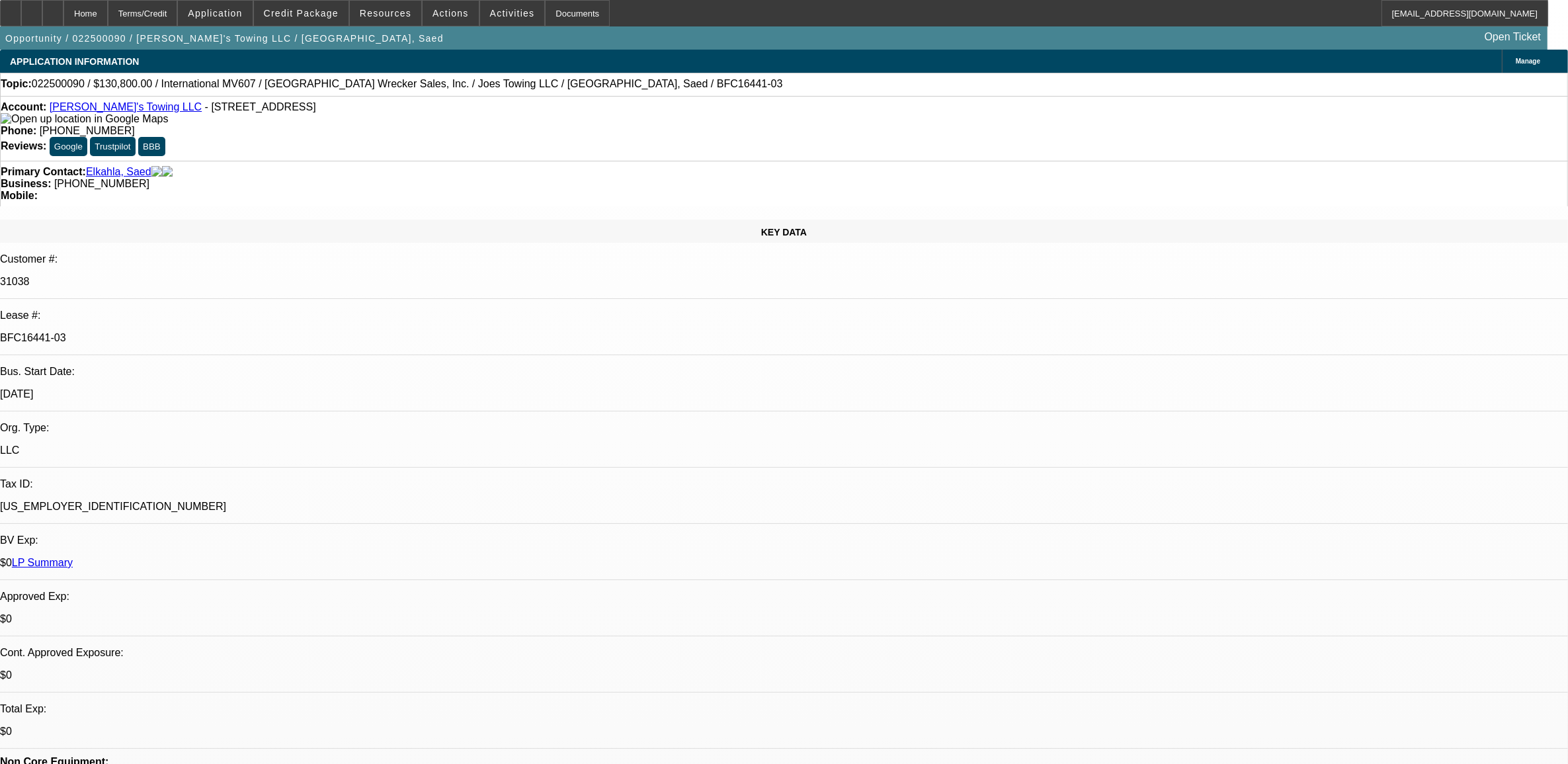
select select "2"
select select "0"
select select "6"
click at [433, 11] on span "Actions" at bounding box center [450, 13] width 36 height 11
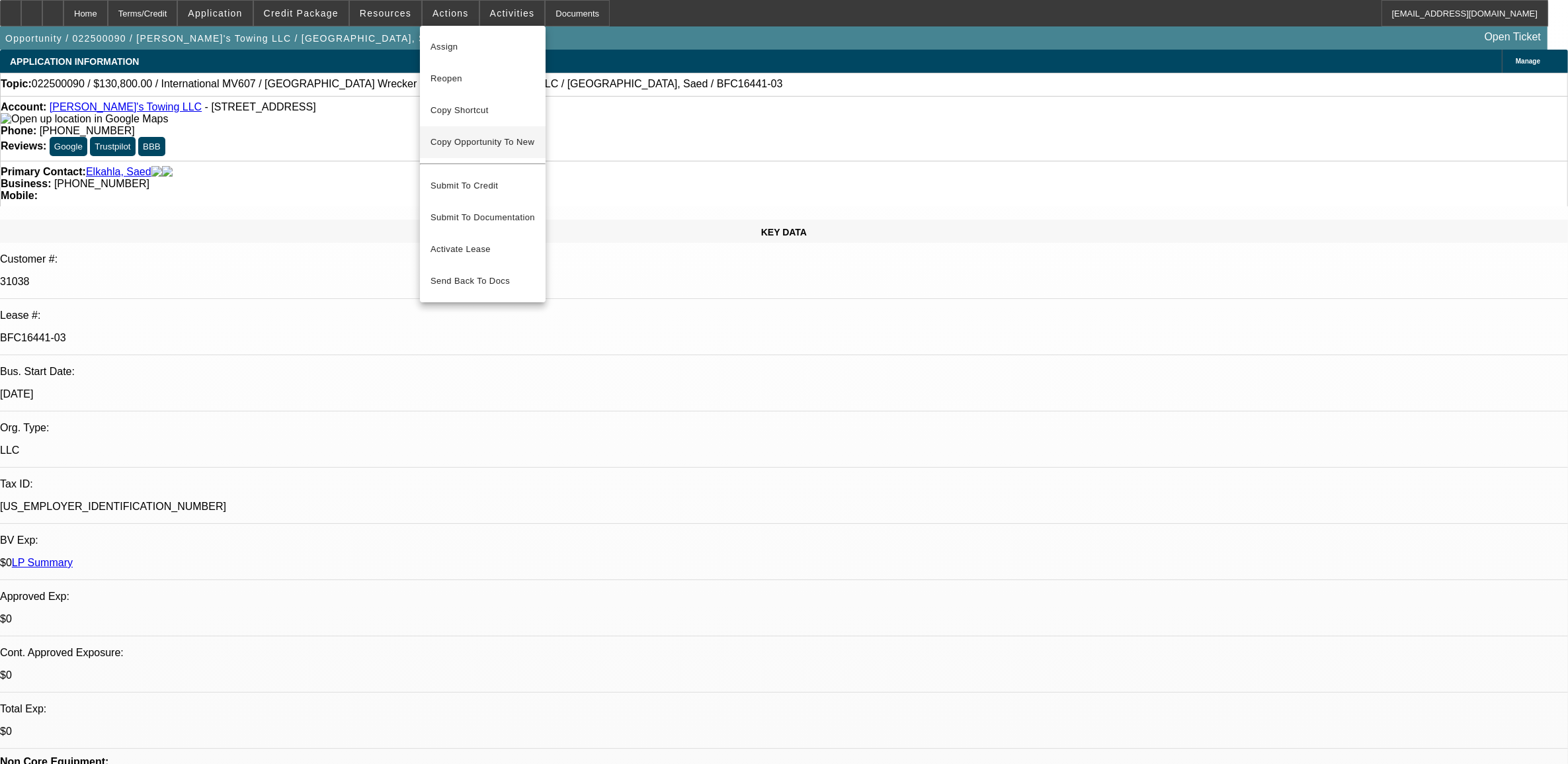
click at [481, 143] on span "Copy Opportunity To New" at bounding box center [482, 142] width 104 height 10
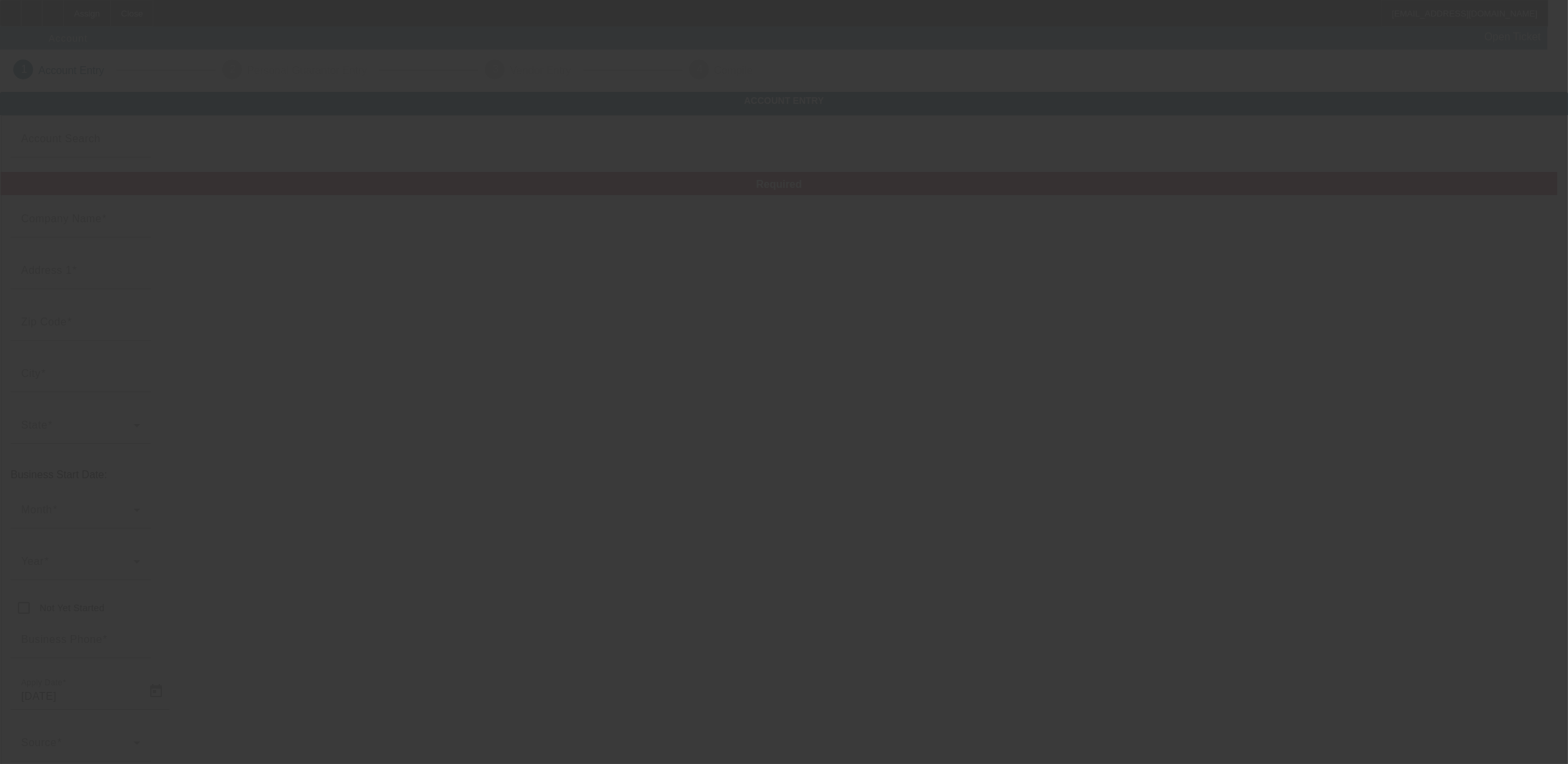
type input "Joe's Towing LLC"
type input "3823 Leeward Ct"
type input "45011"
type input "Fairfield Township"
type input "(513) 888-3366"
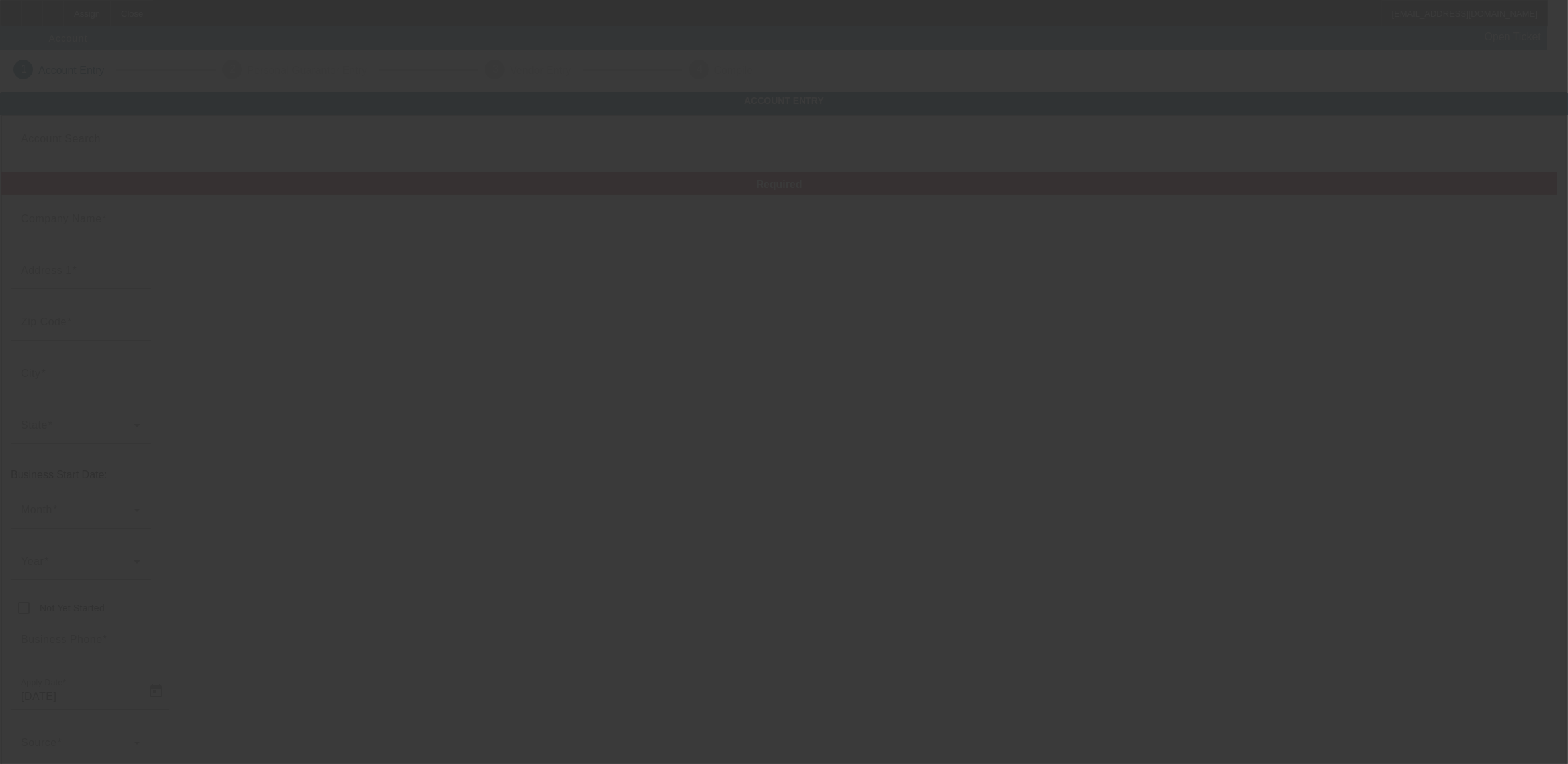
type input "saedelkahla1971@gmail.com"
type input "Butler"
type input "84-5044852"
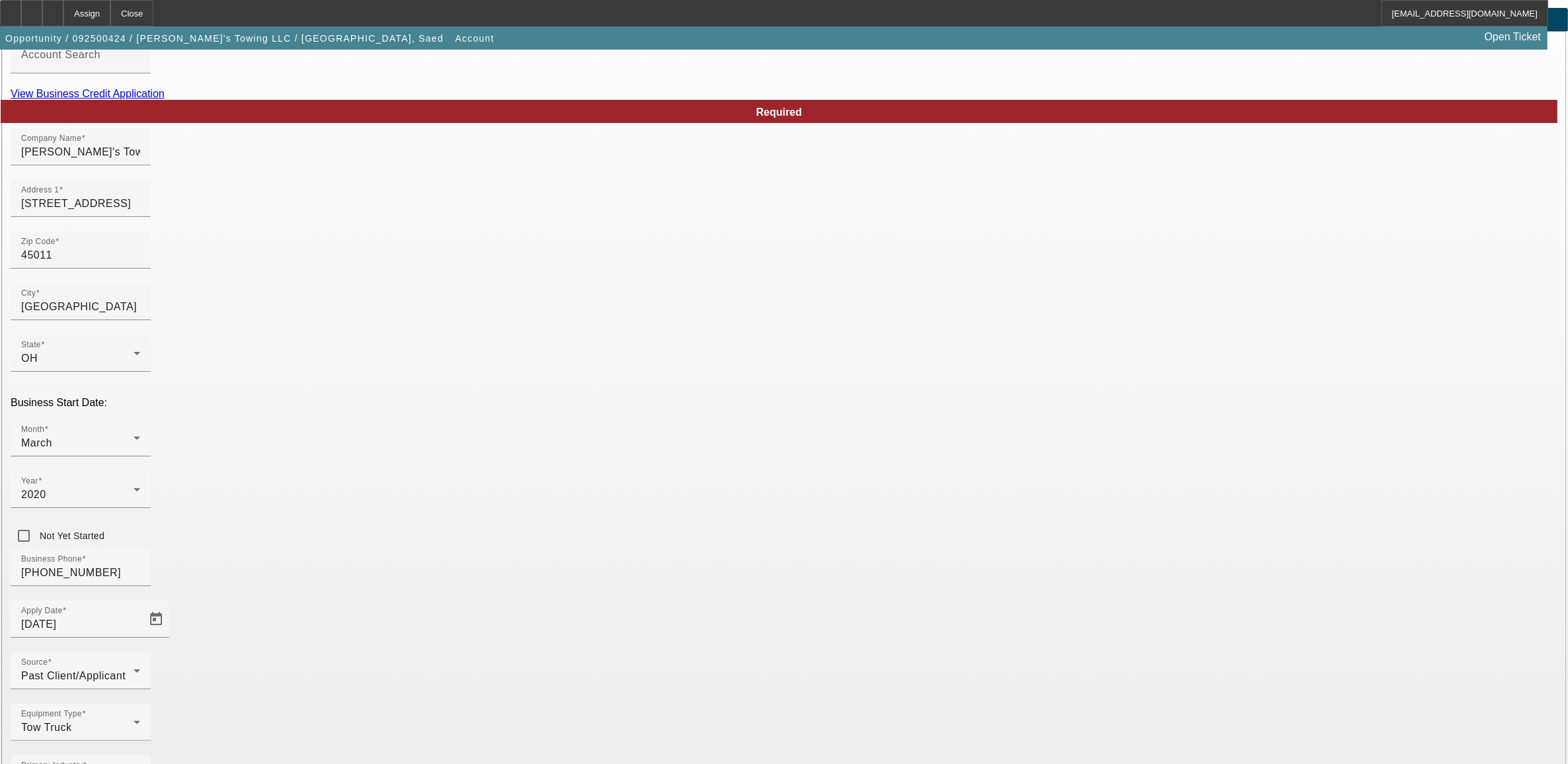
scroll to position [85, 0]
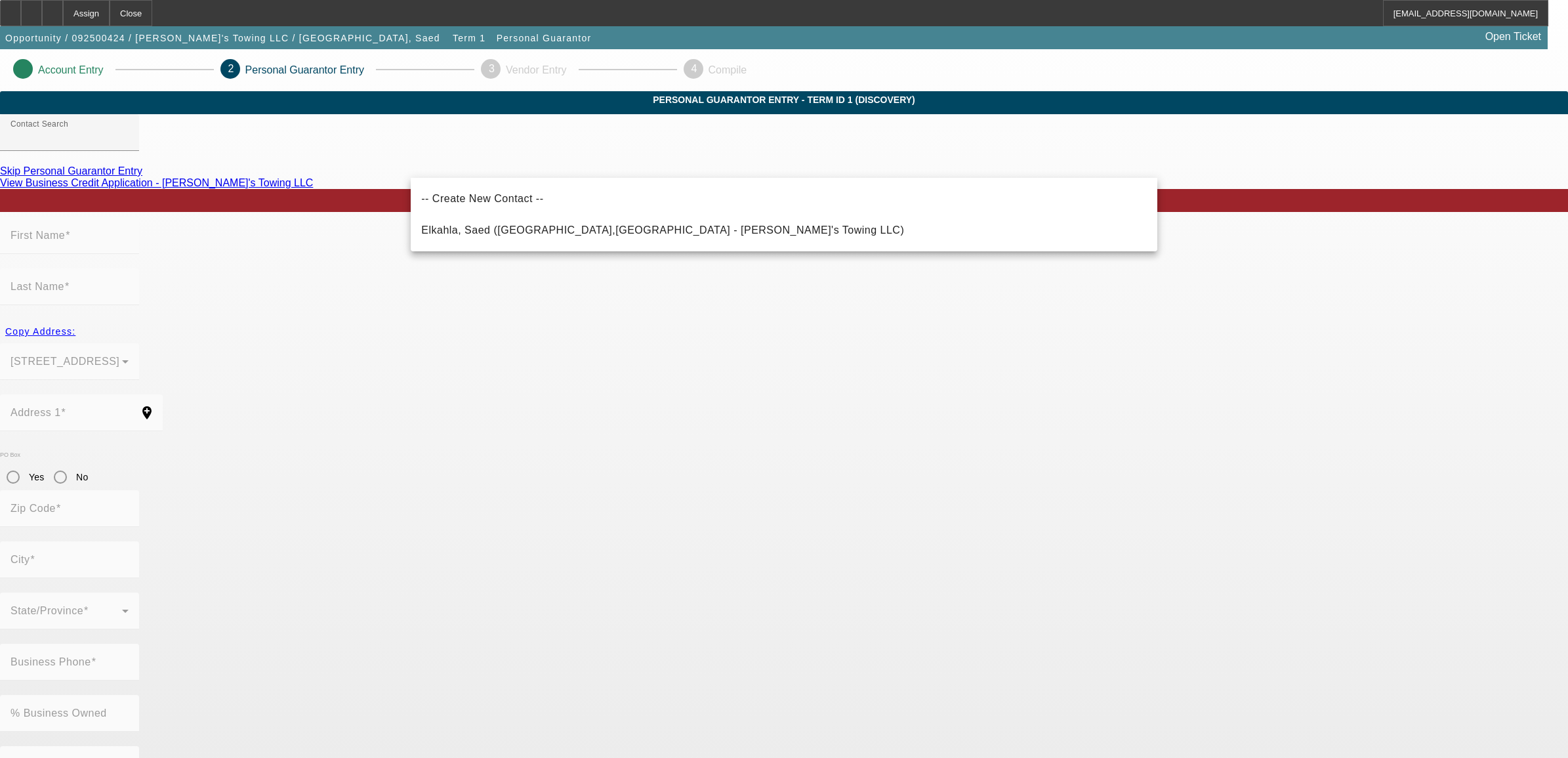
click at [506, 228] on span "Elkahla, Saed (Fairfield,OH - Joe's Towing LLC)" at bounding box center [662, 230] width 483 height 11
type input "Elkahla, Saed (Fairfield,OH - Joe's Towing LLC)"
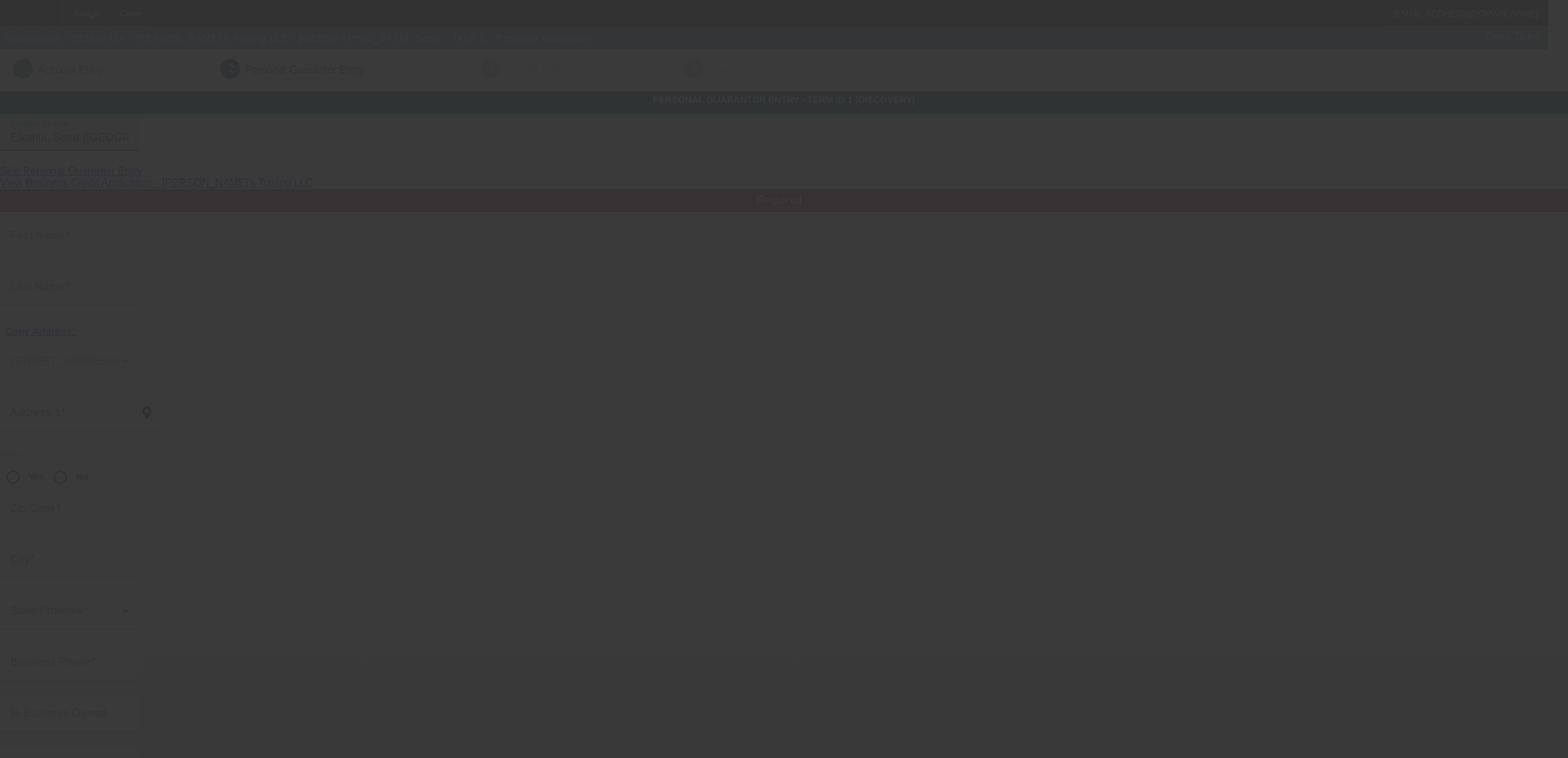
type input "Saed"
type input "Elkahla"
type input "3823 Leeward Ct"
radio input "true"
type input "45011"
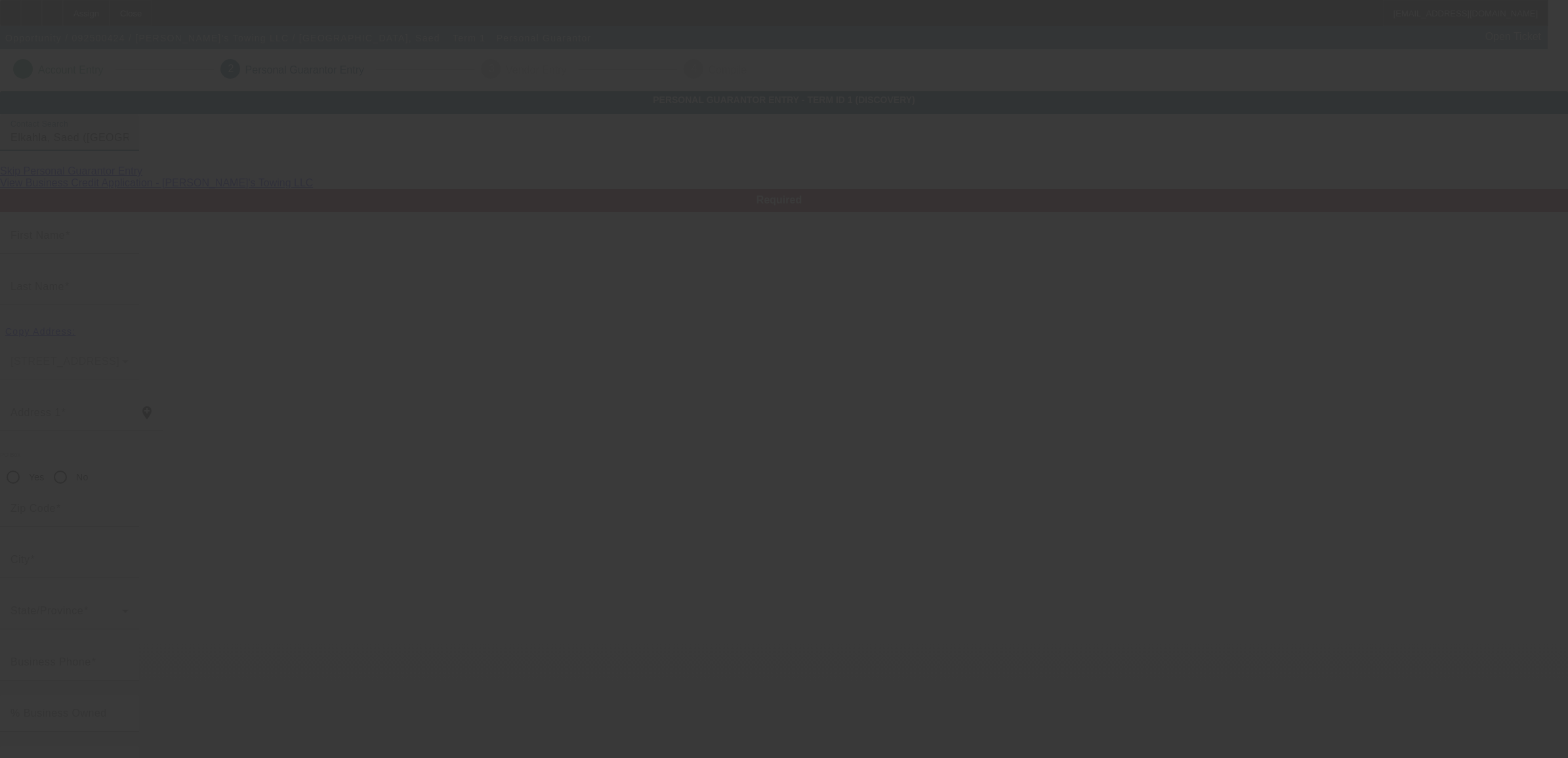
type input "Fairfield"
type input "(513) 888-3366"
type input "100"
type input "030-76-4131"
type input "saedelkahla1971@gmail.com"
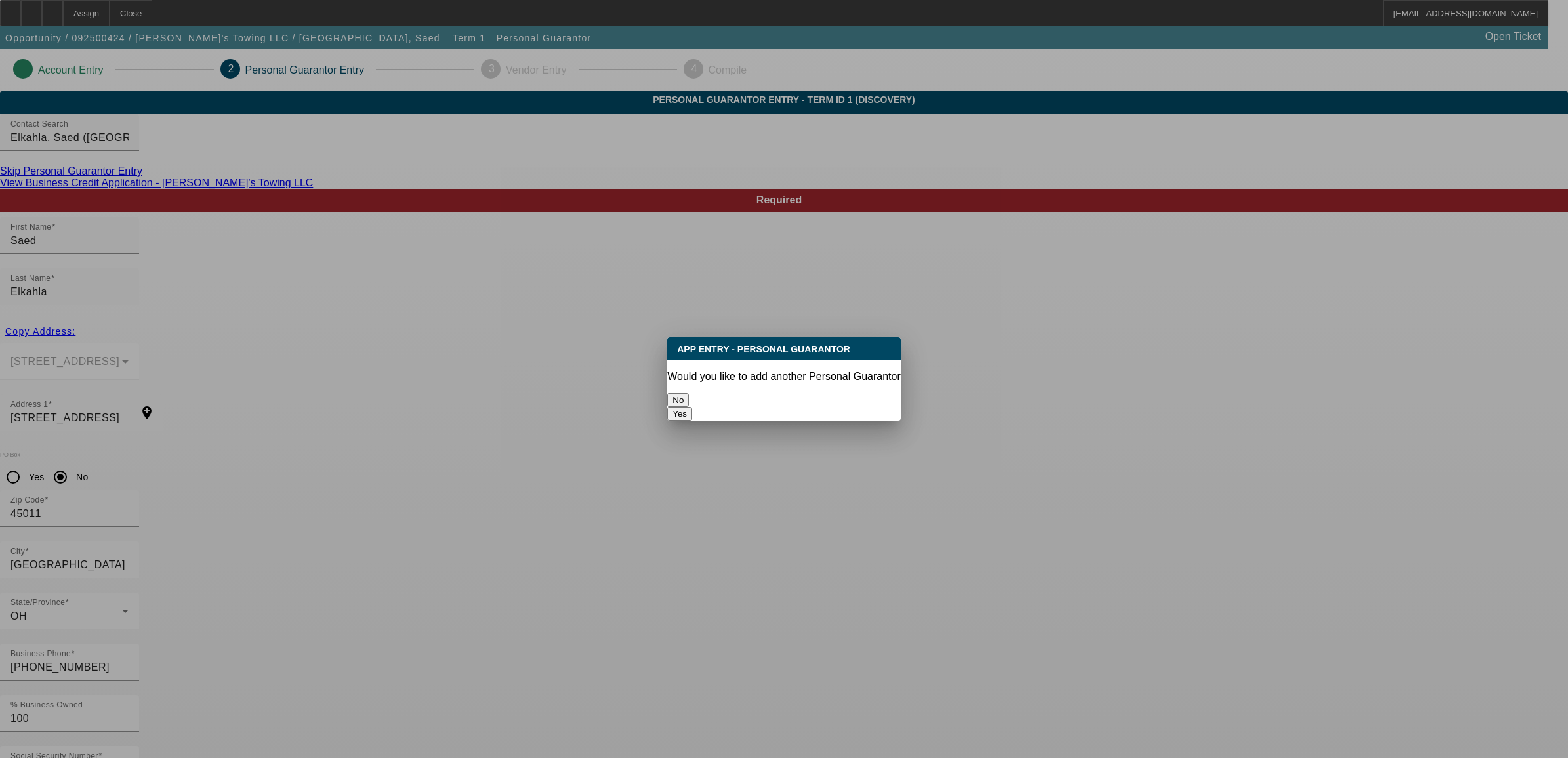
click at [689, 393] on button "No" at bounding box center [678, 400] width 22 height 14
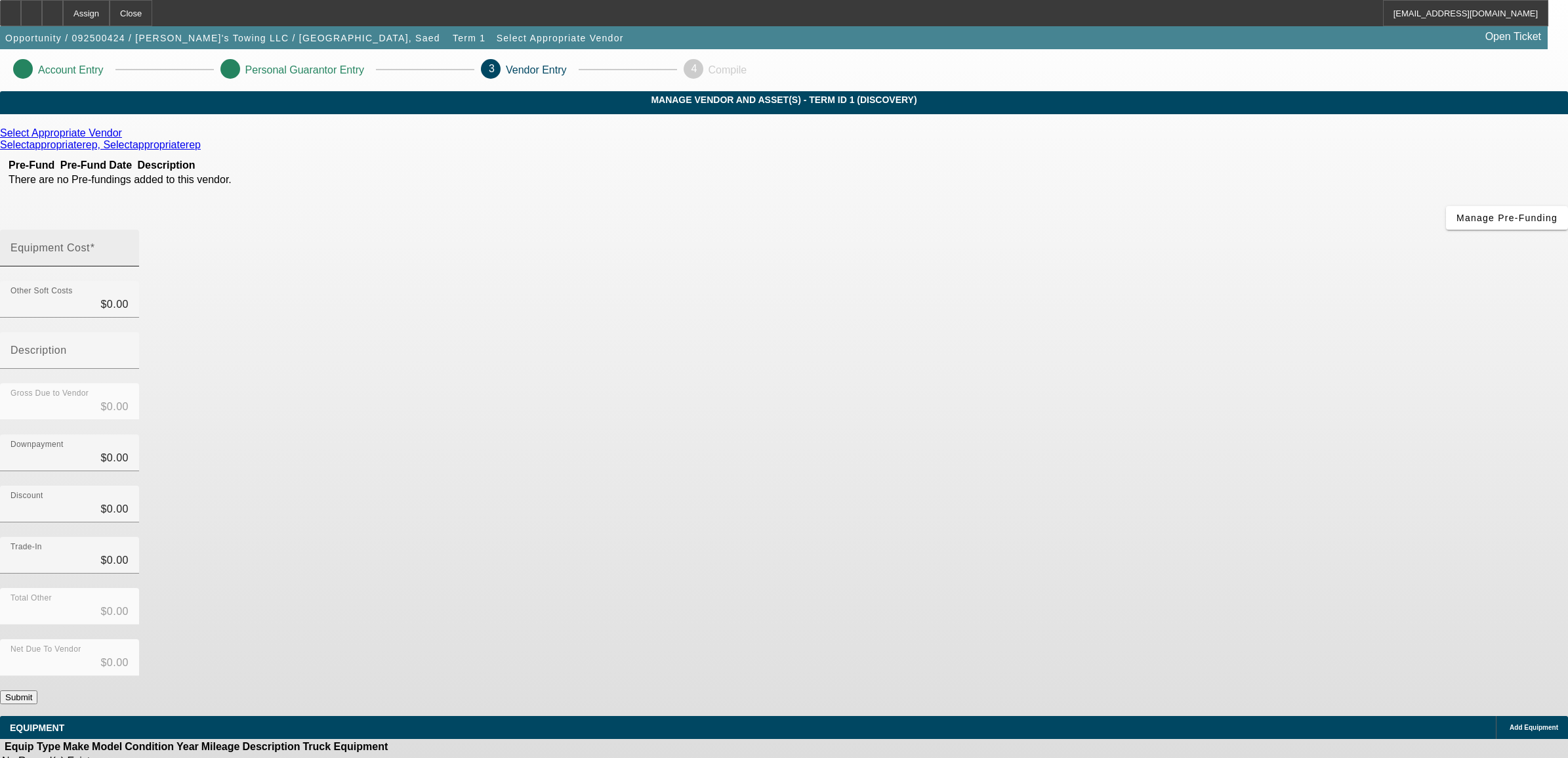
click at [128, 246] on input "Equipment Cost" at bounding box center [69, 253] width 118 height 16
type input "1"
type input "$1.00"
type input "11"
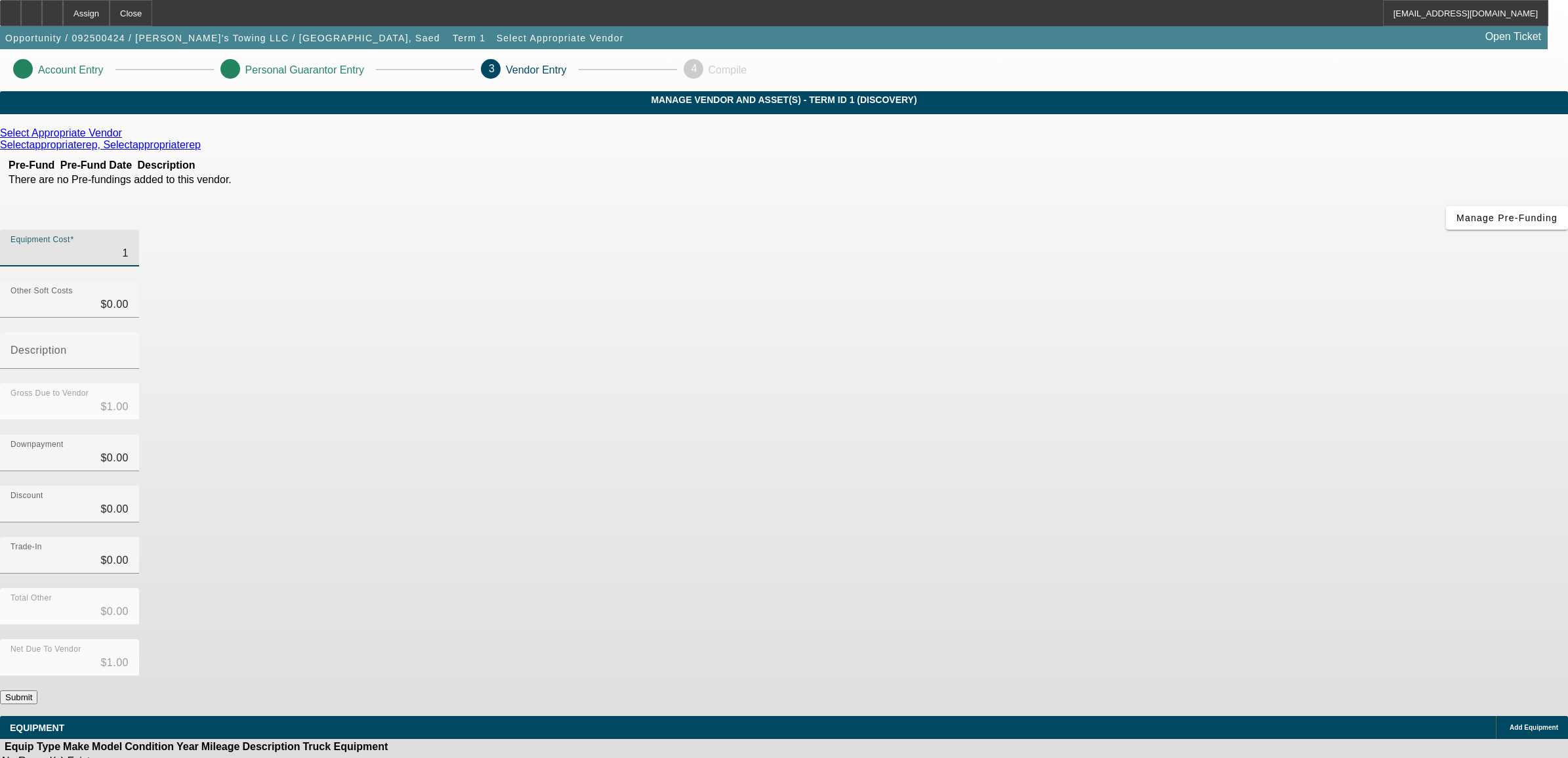
type input "$11.00"
type input "115"
type input "$115.00"
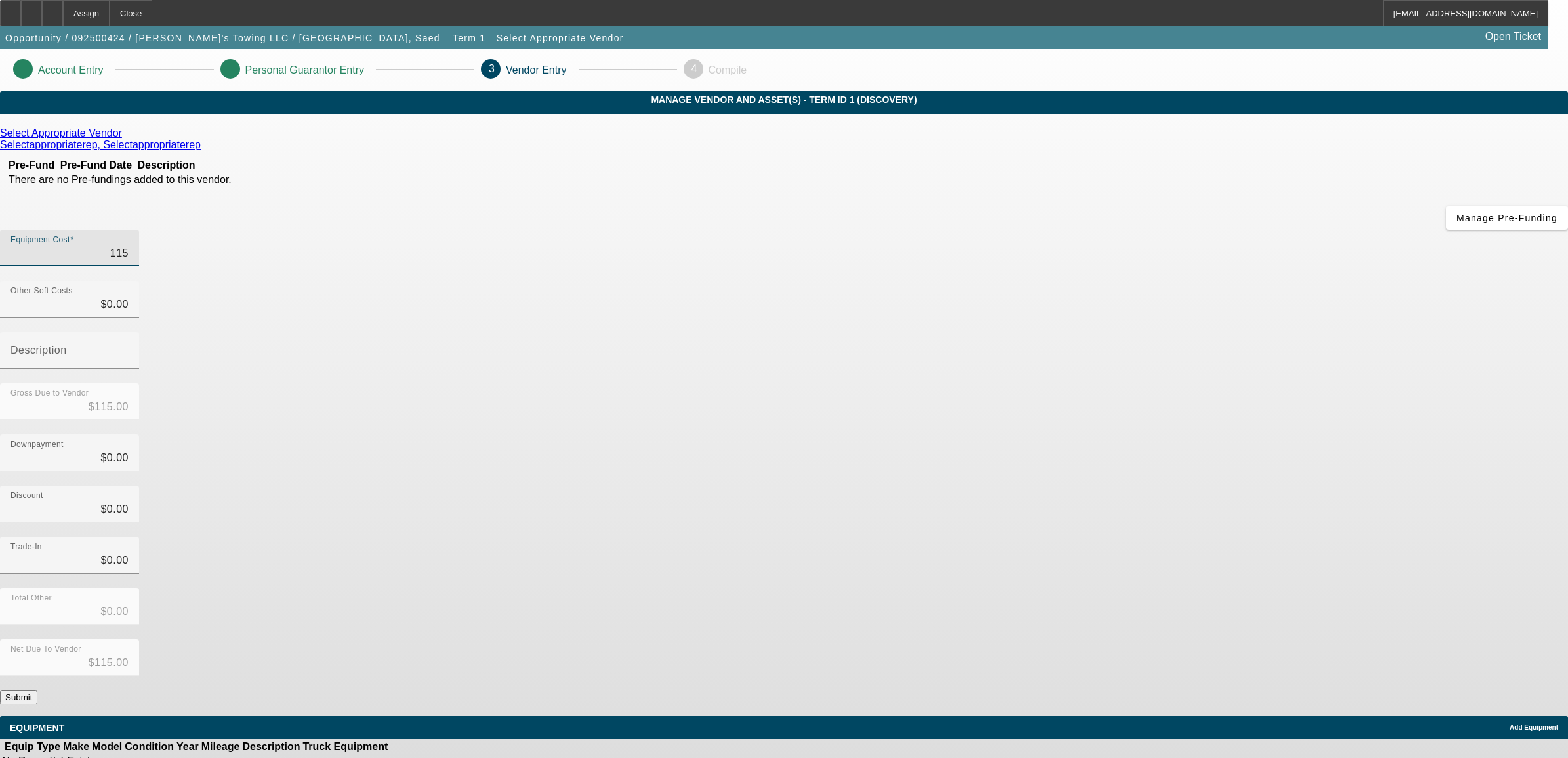
type input "1150"
type input "$1,150.00"
type input "11500"
type input "$11,500.00"
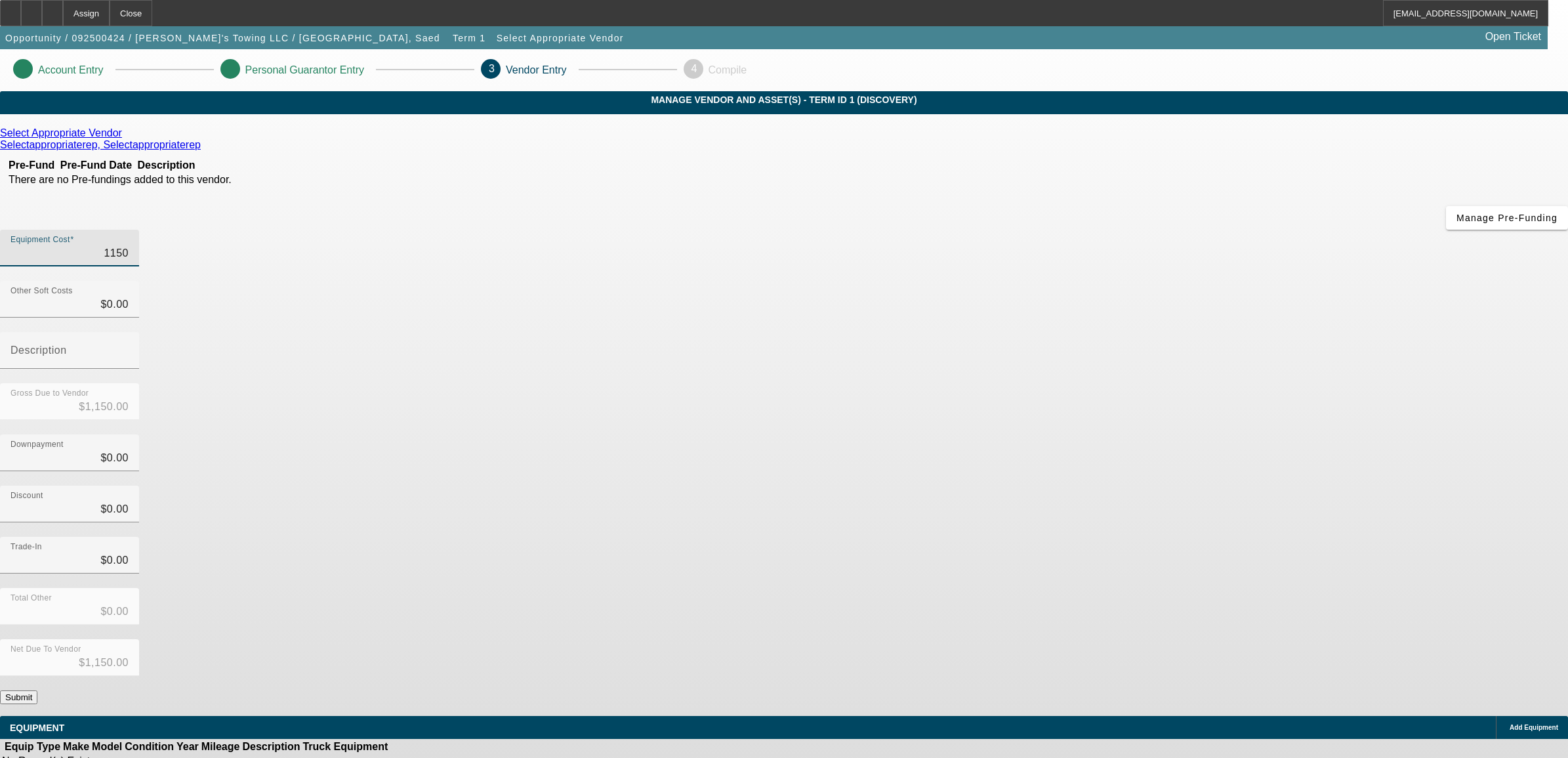
type input "$11,500.00"
type input "115000"
type input "$115,000.00"
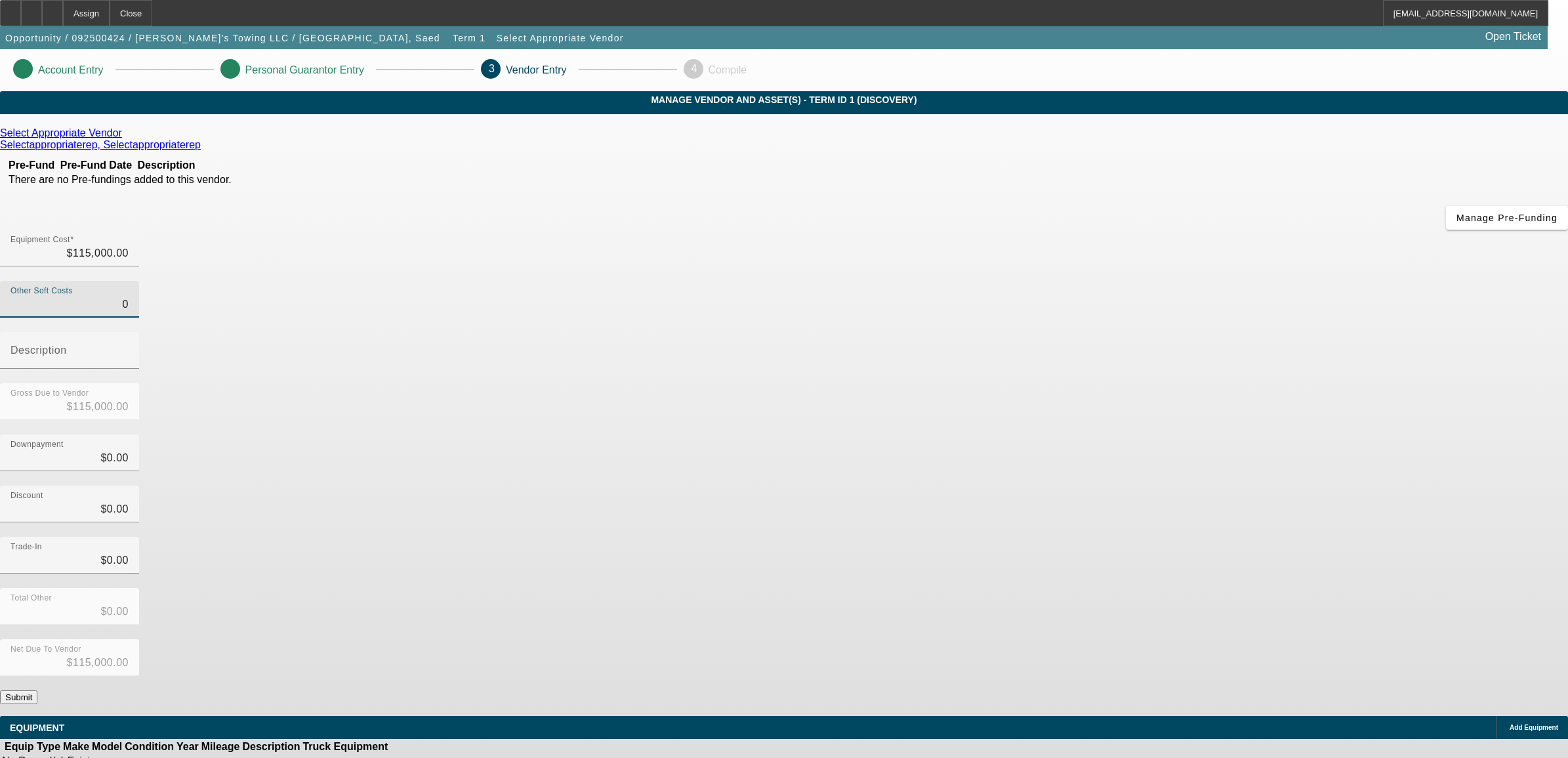
type input "$0.00"
click at [38, 690] on button "Submit" at bounding box center [19, 697] width 38 height 14
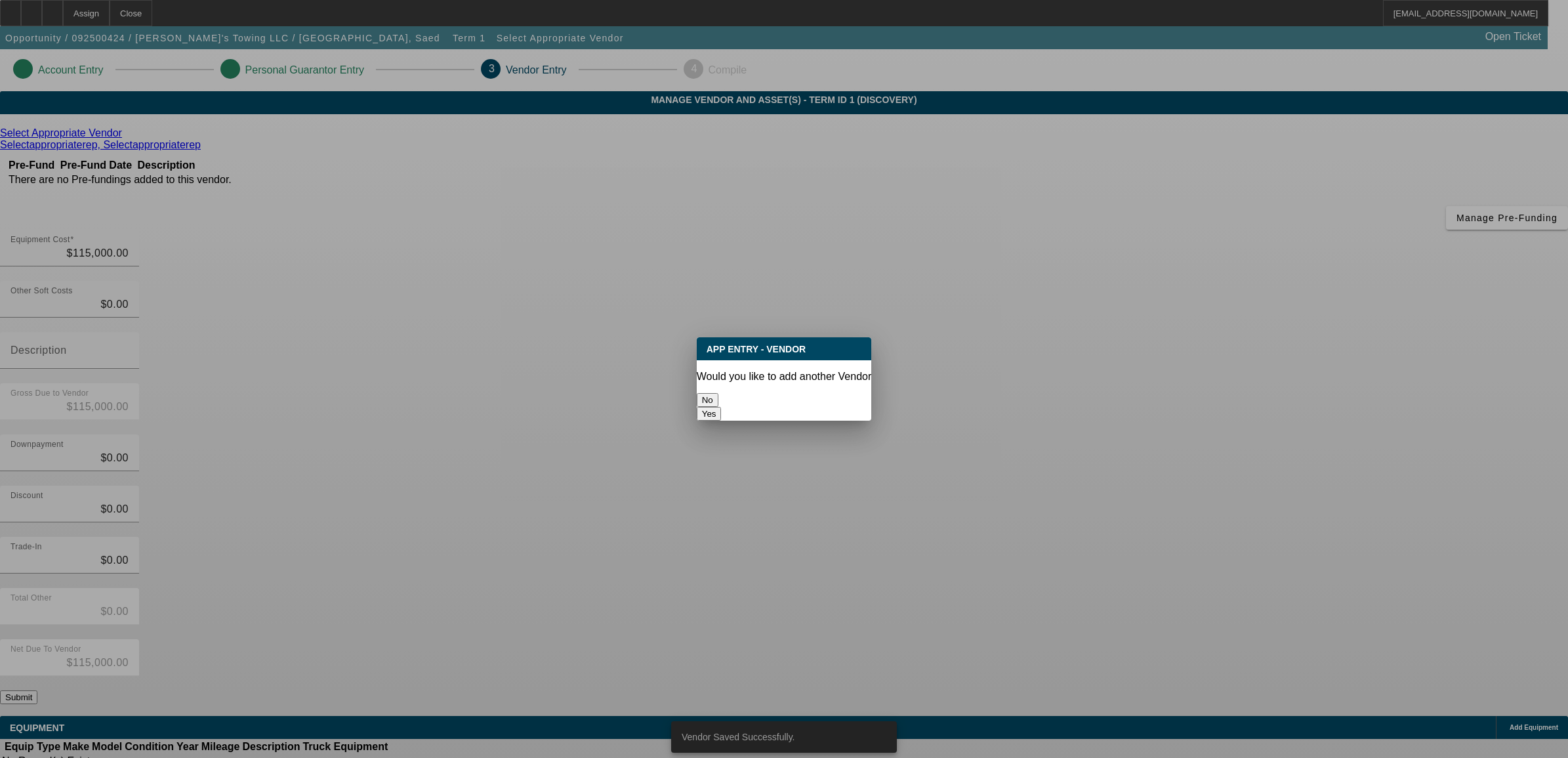
click at [719, 393] on button "No" at bounding box center [707, 400] width 22 height 14
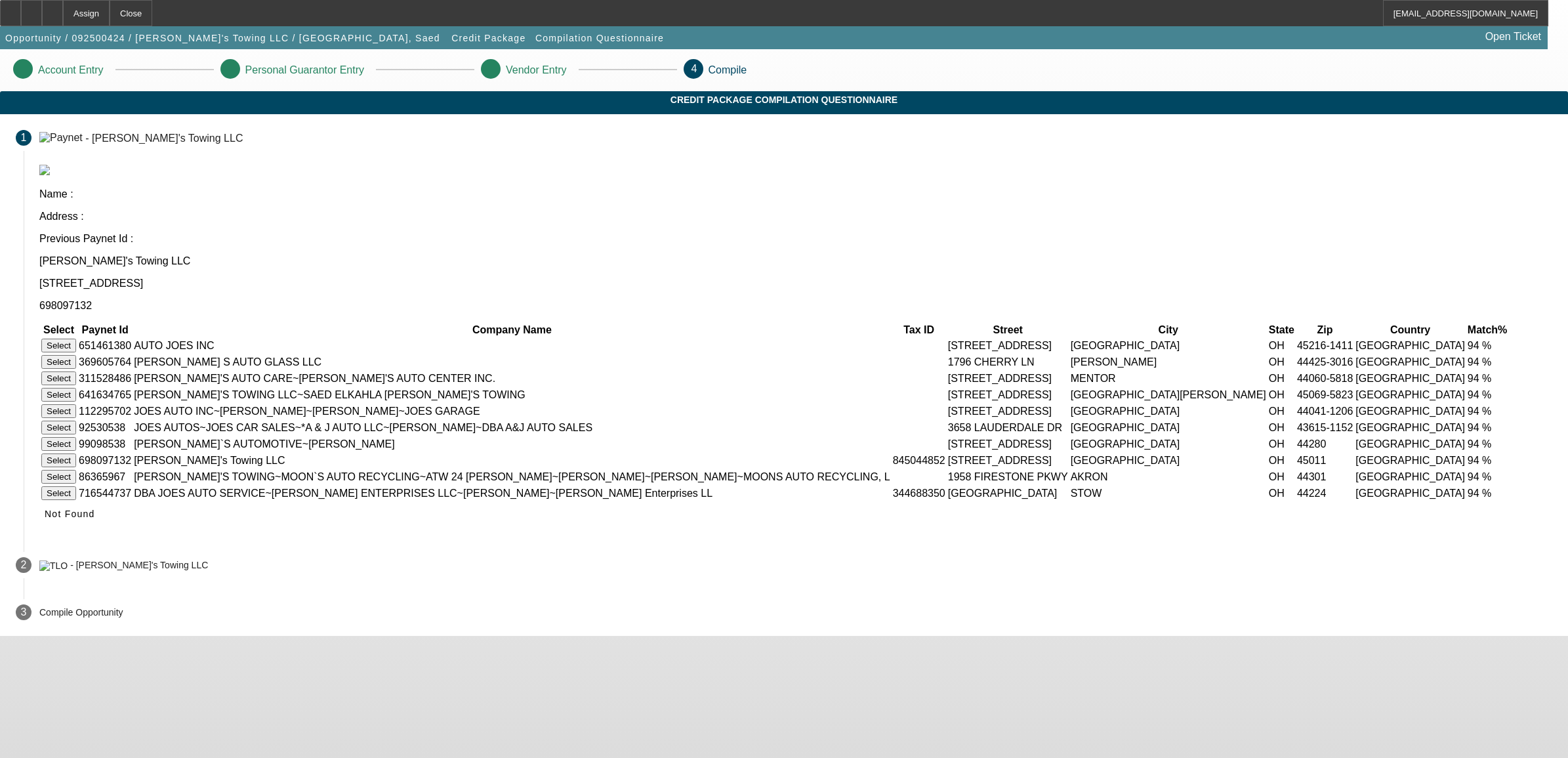
click at [76, 388] on button "Select" at bounding box center [59, 394] width 35 height 14
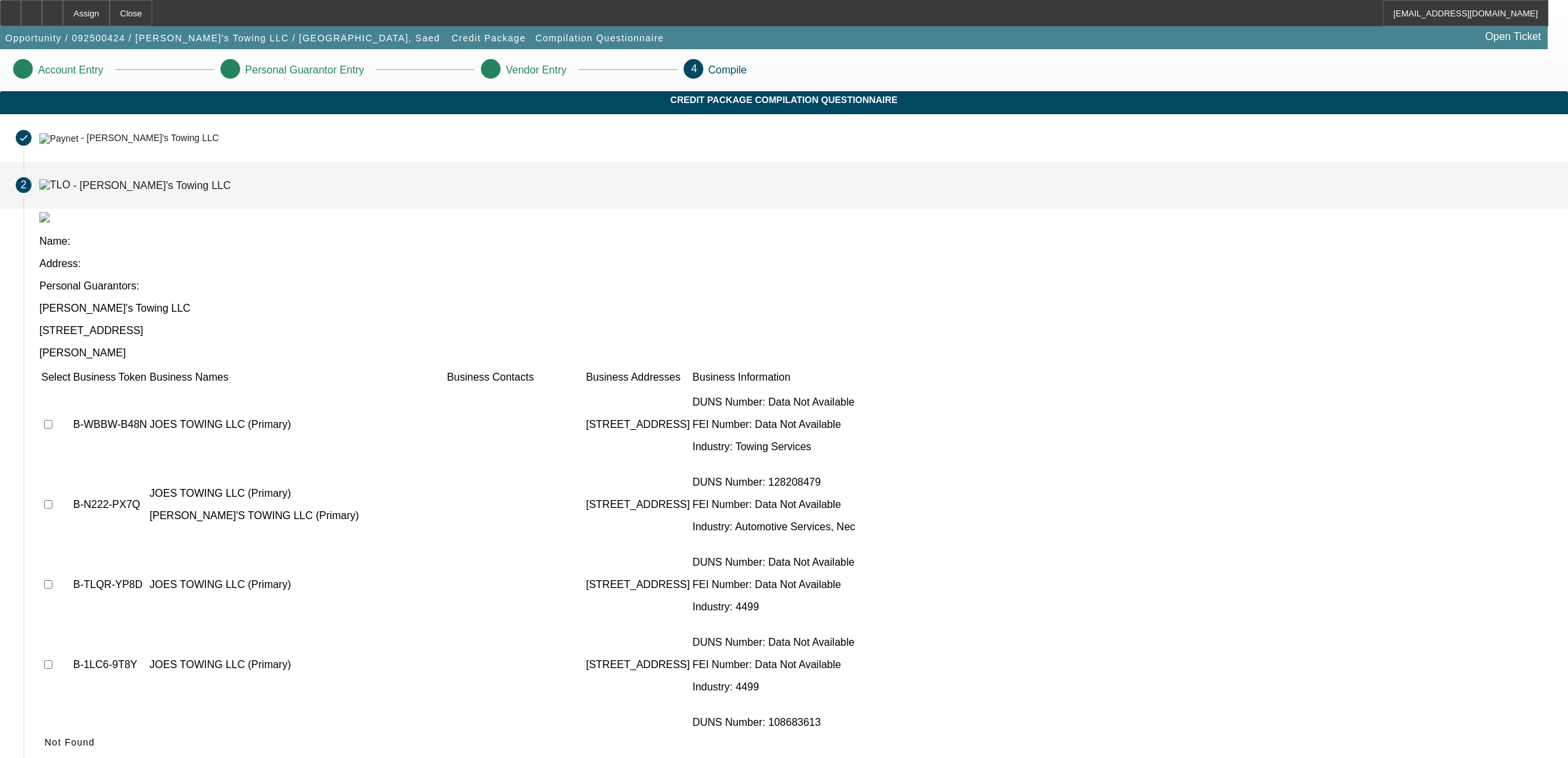
click at [71, 545] on td at bounding box center [56, 584] width 30 height 79
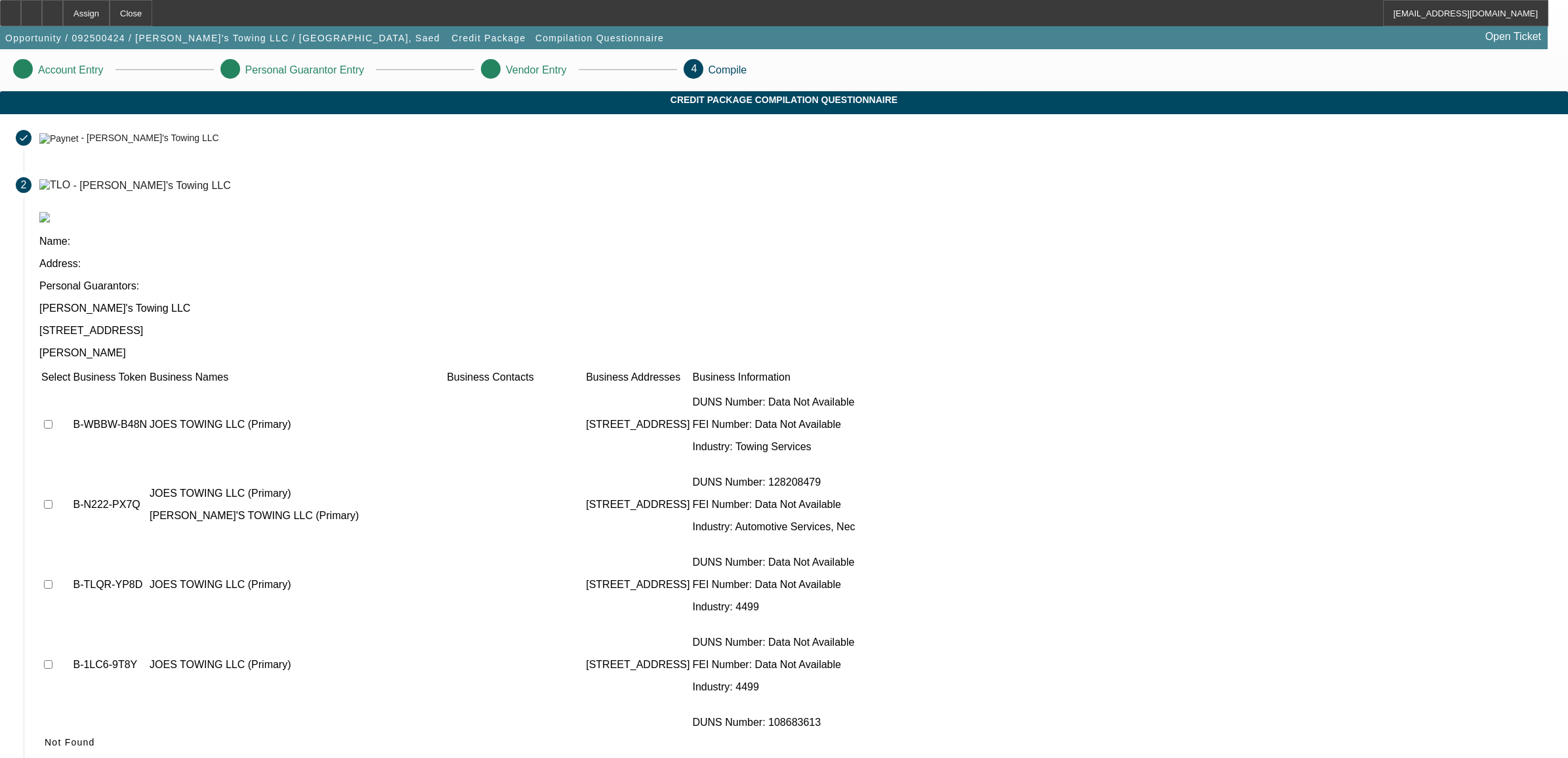
click at [53, 580] on input "checkbox" at bounding box center [48, 584] width 8 height 8
checkbox input "true"
click at [78, 737] on span "Submit" at bounding box center [61, 742] width 34 height 11
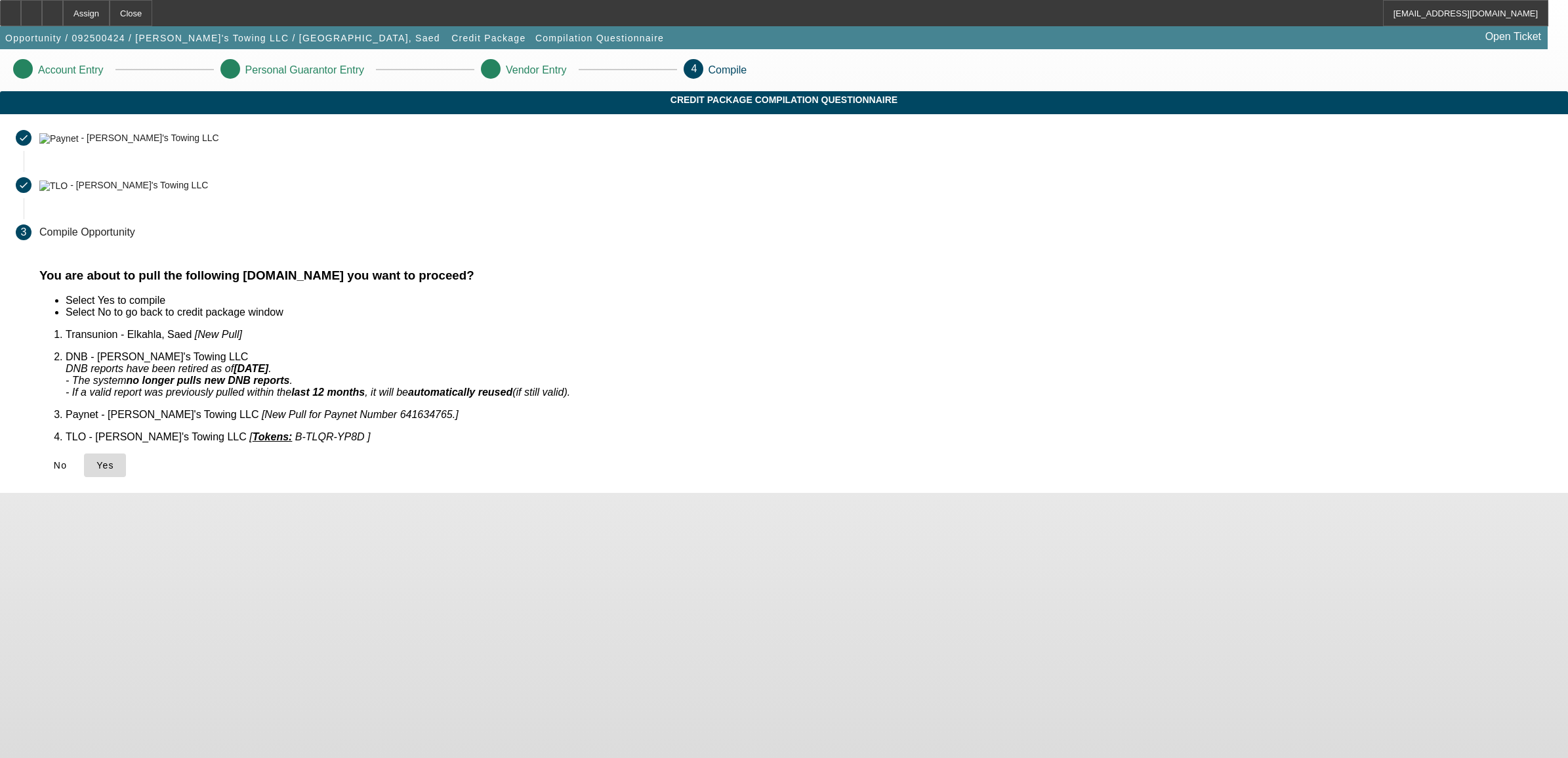
click at [114, 460] on span "Yes" at bounding box center [105, 465] width 18 height 11
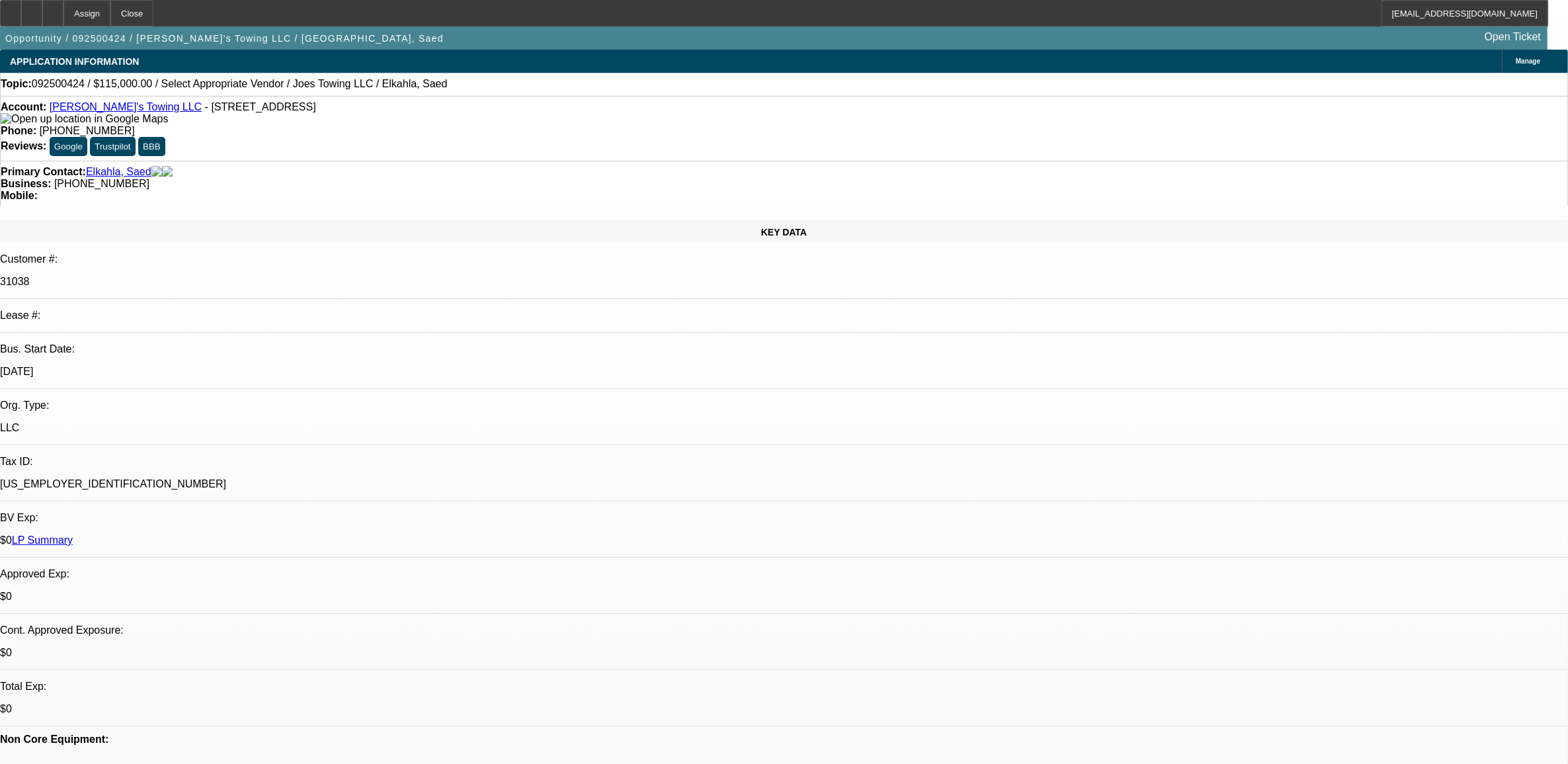
select select "0"
select select "2"
select select "0.1"
select select "4"
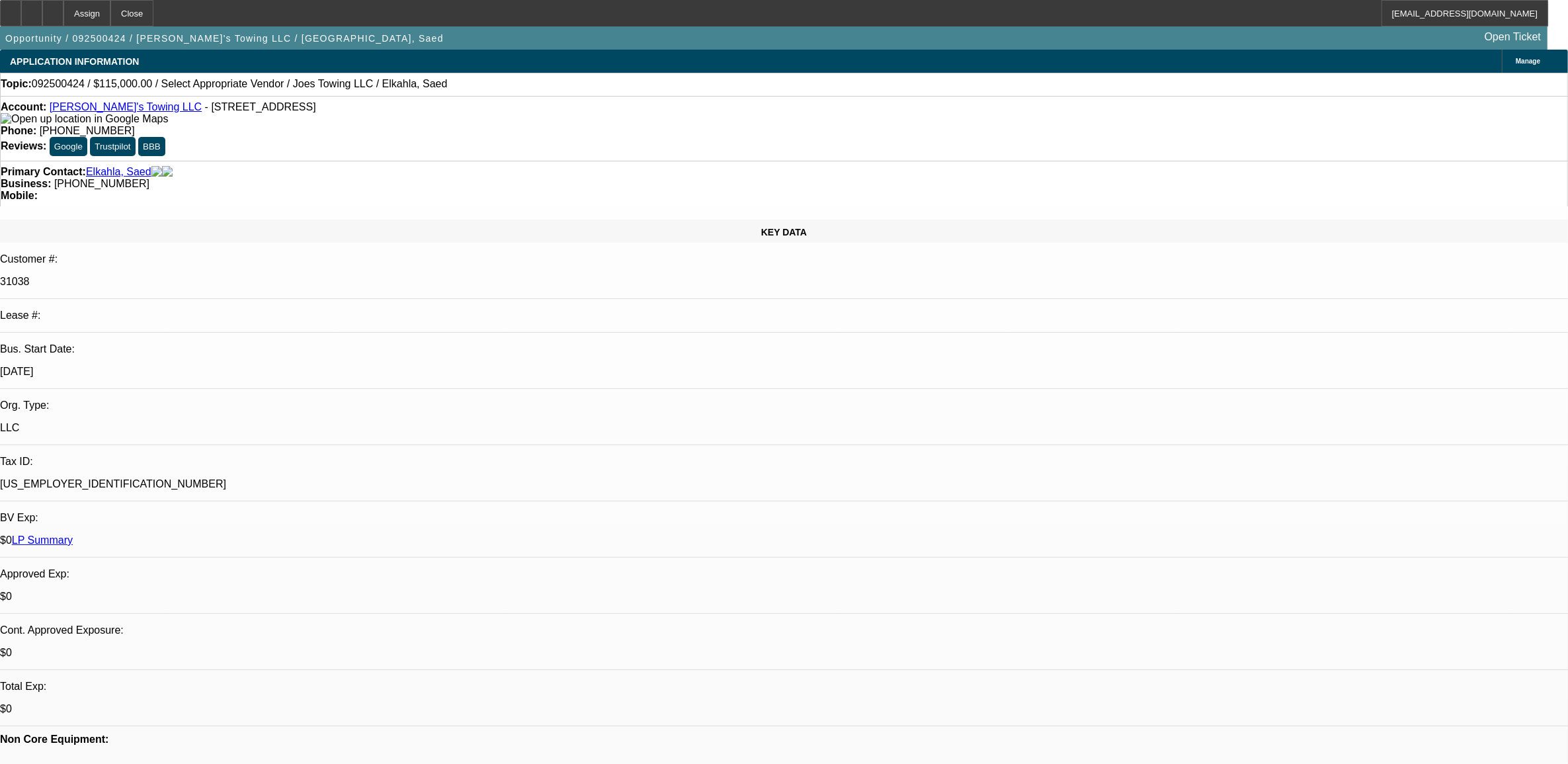
click at [64, 11] on div at bounding box center [53, 13] width 21 height 27
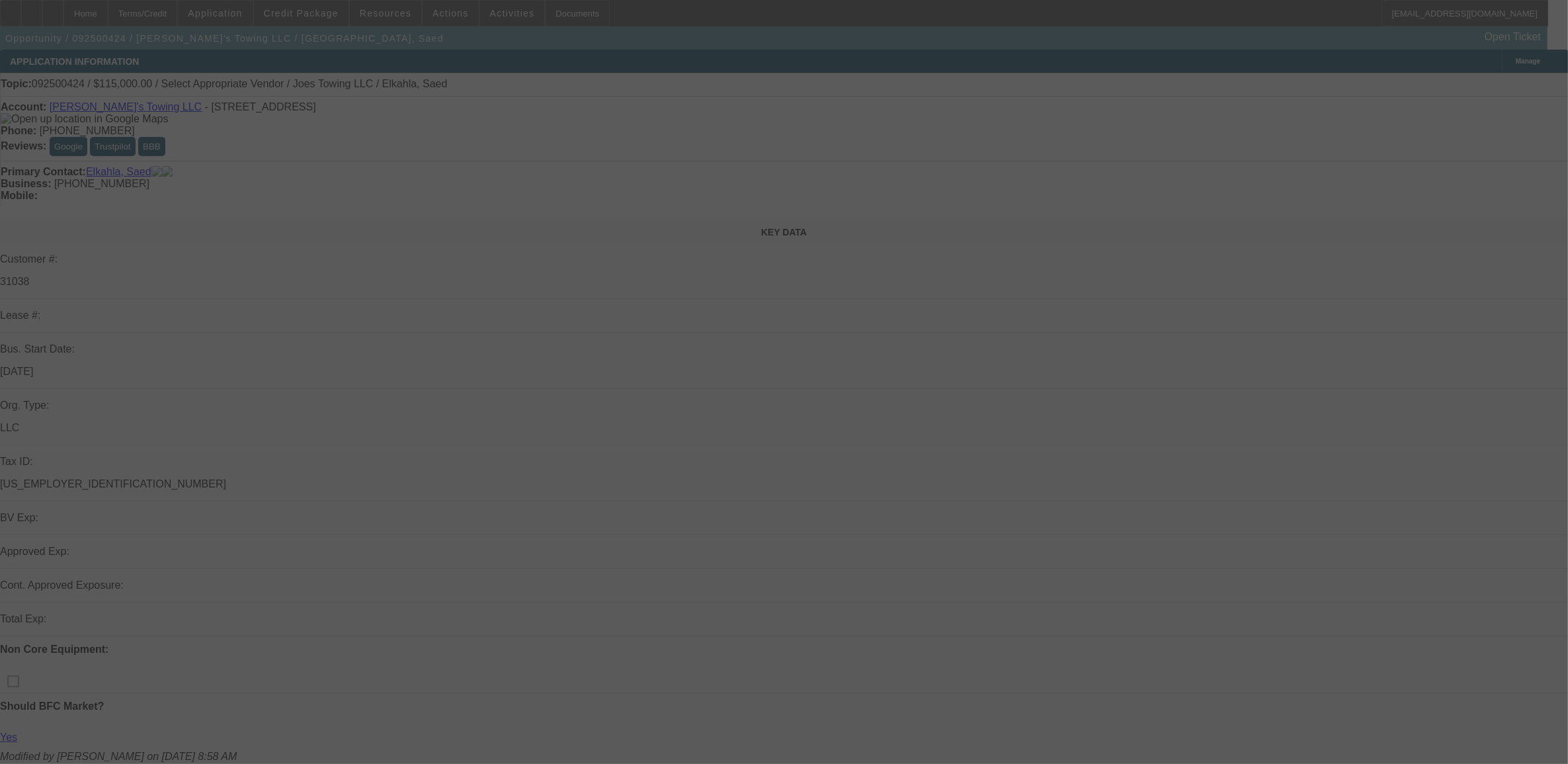
select select "0"
select select "2"
select select "0.1"
select select "4"
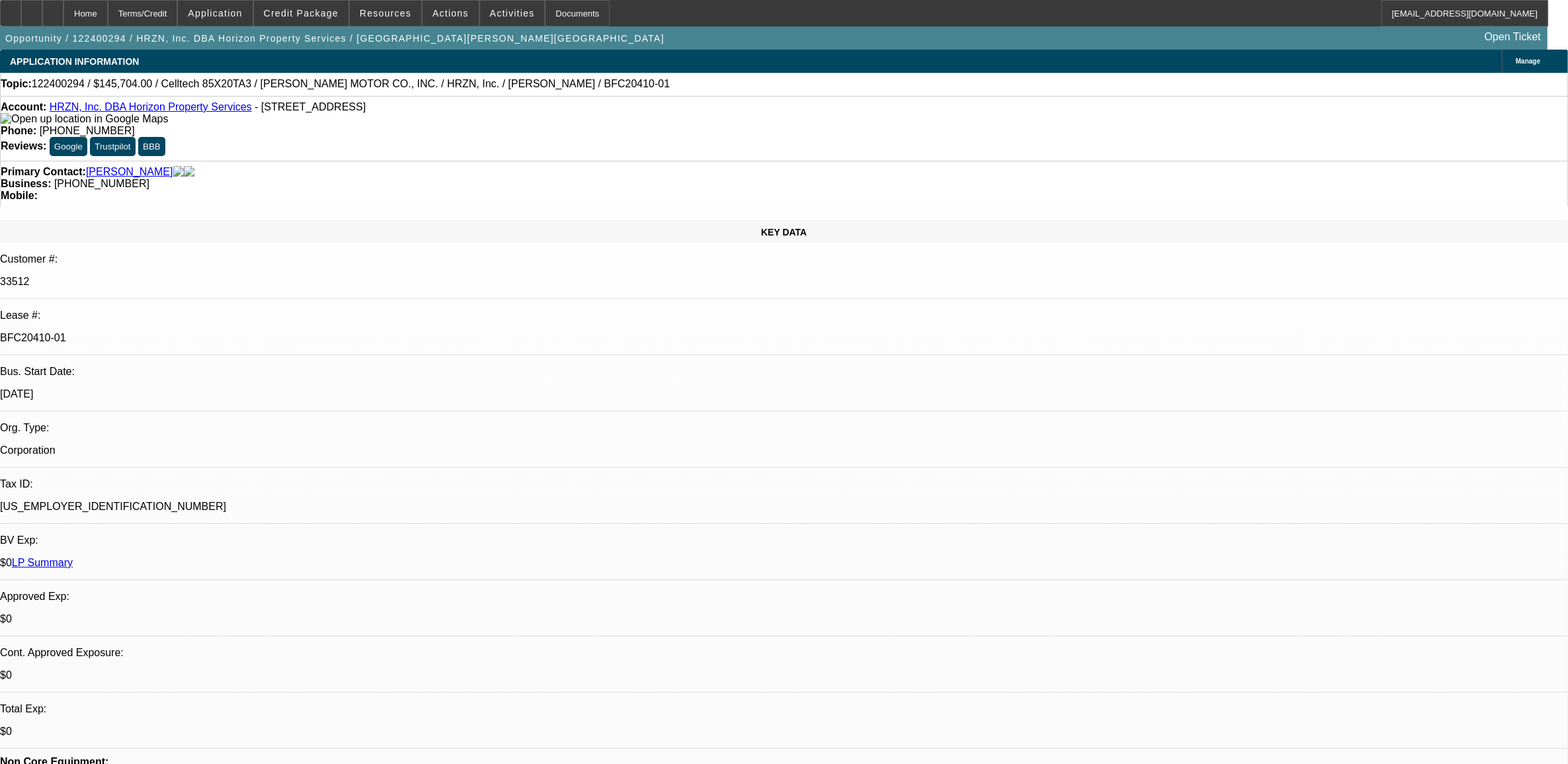
select select "0"
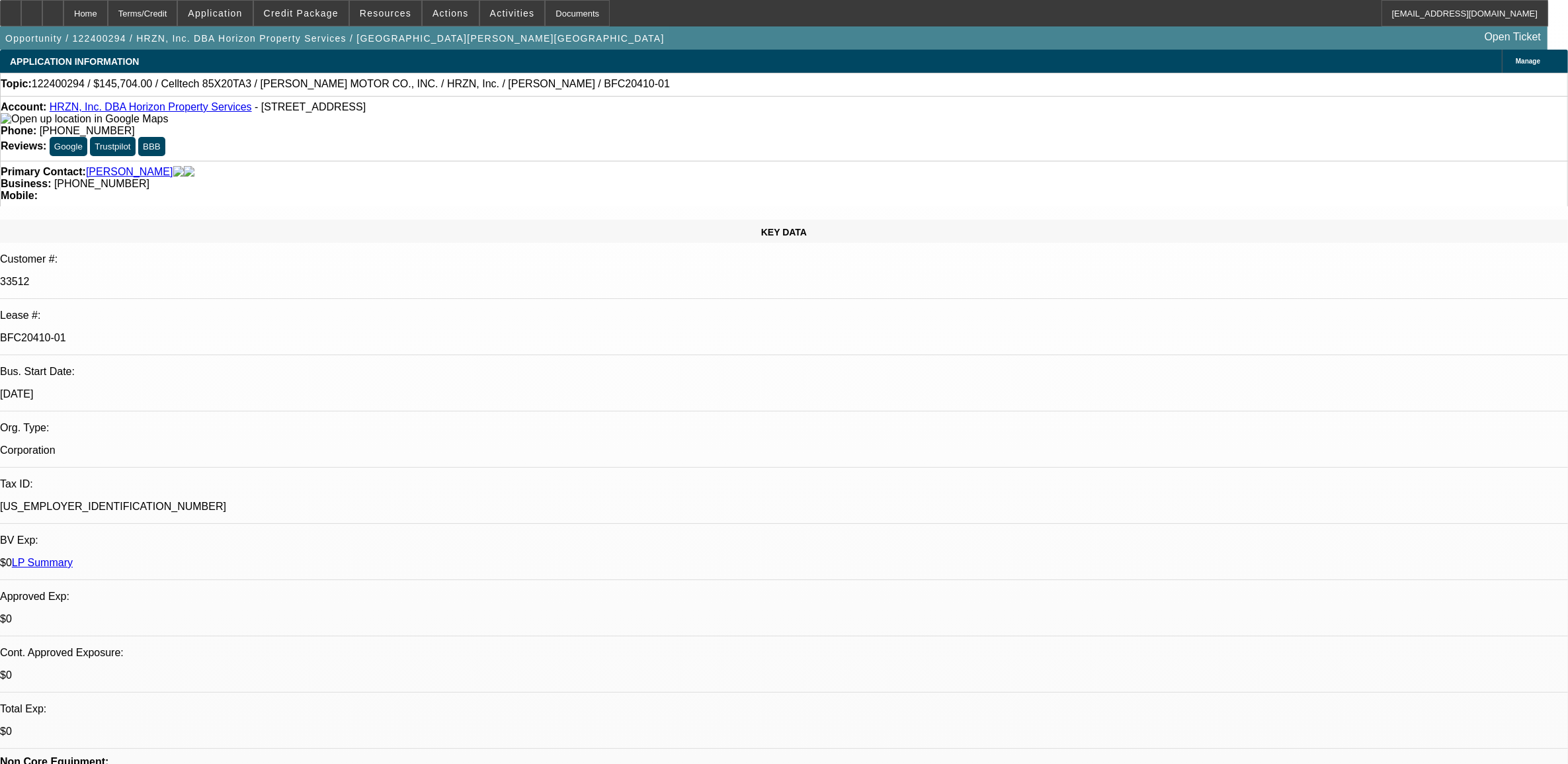
select select "0"
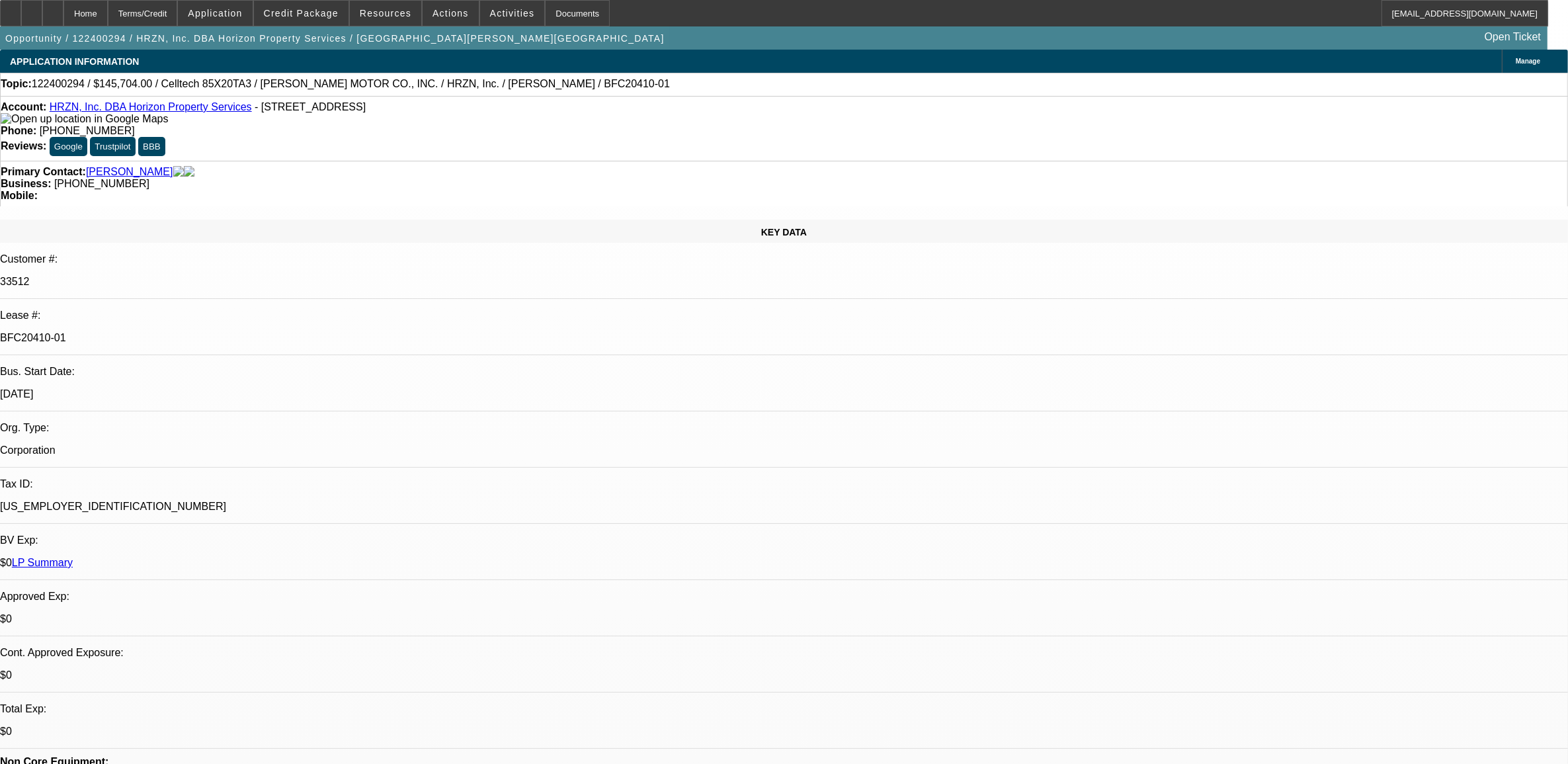
select select "2"
select select "0.1"
select select "1"
select select "6"
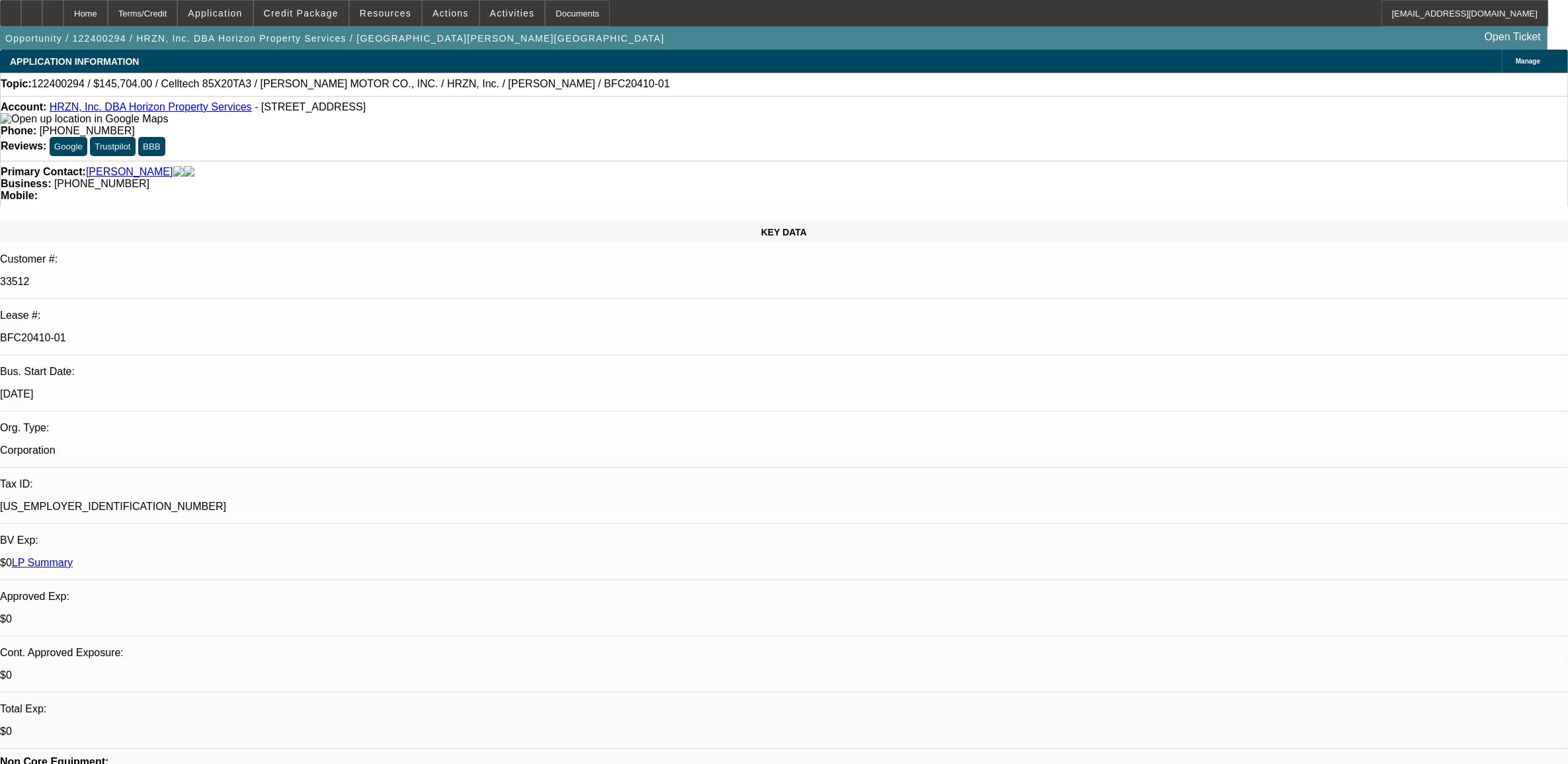
select select "1"
select select "6"
select select "1"
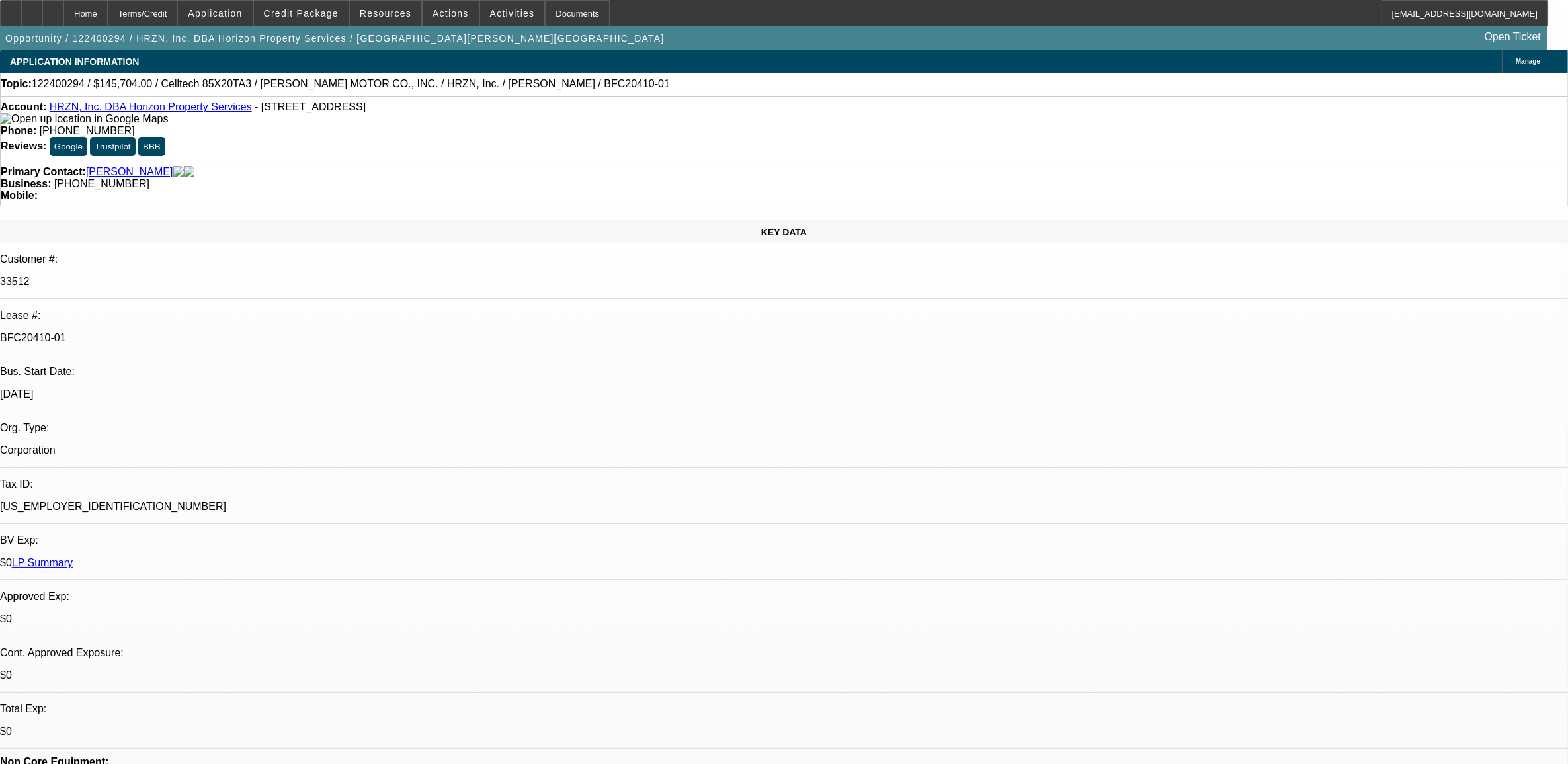
select select "6"
select select "1"
select select "2"
select select "4"
click at [73, 557] on link "LP Summary" at bounding box center [42, 563] width 61 height 11
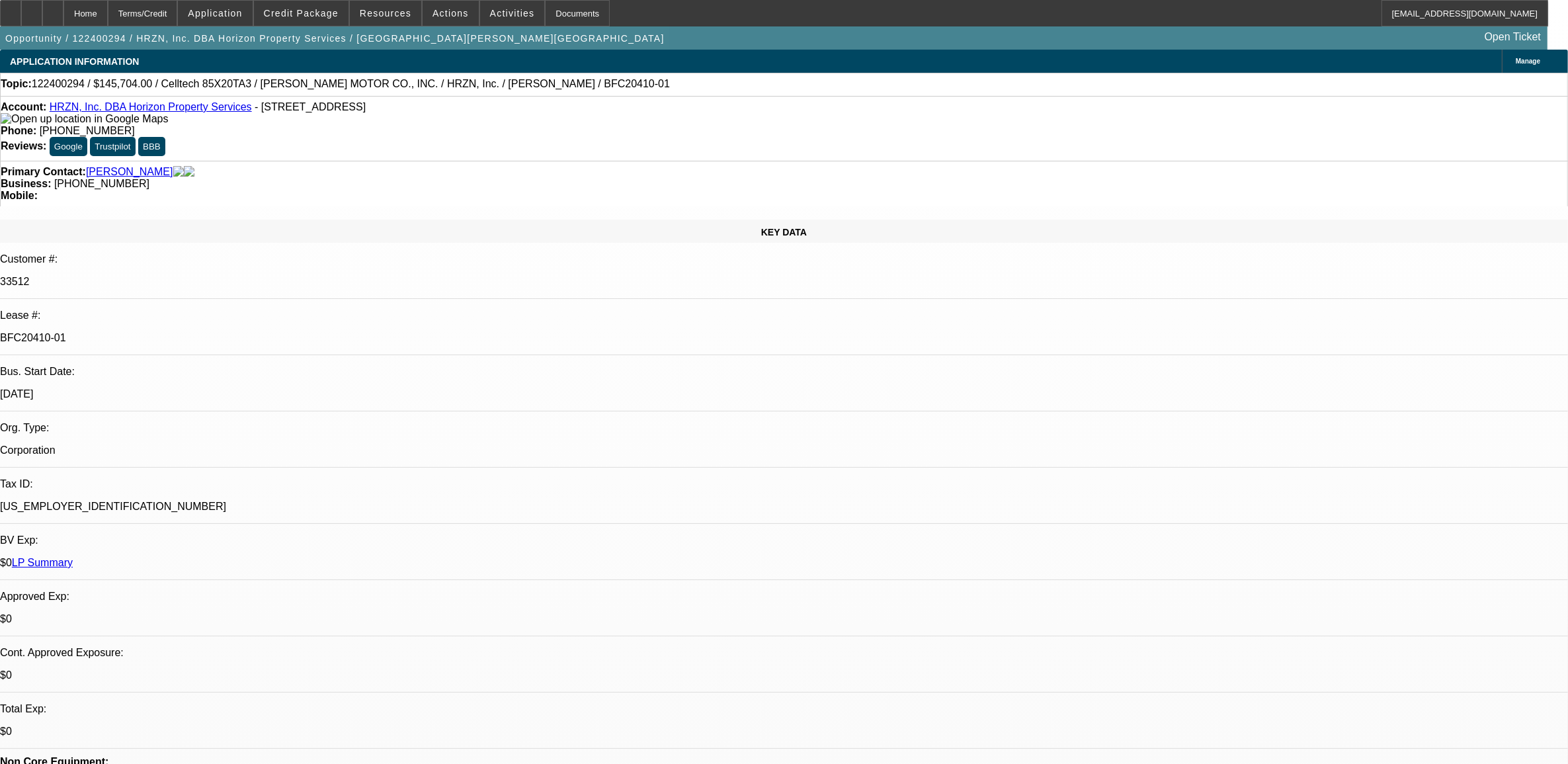
drag, startPoint x: 1403, startPoint y: 441, endPoint x: 1058, endPoint y: 401, distance: 347.3
drag, startPoint x: 1058, startPoint y: 401, endPoint x: 1071, endPoint y: 407, distance: 14.3
click at [73, 557] on link "LP Summary" at bounding box center [42, 563] width 61 height 11
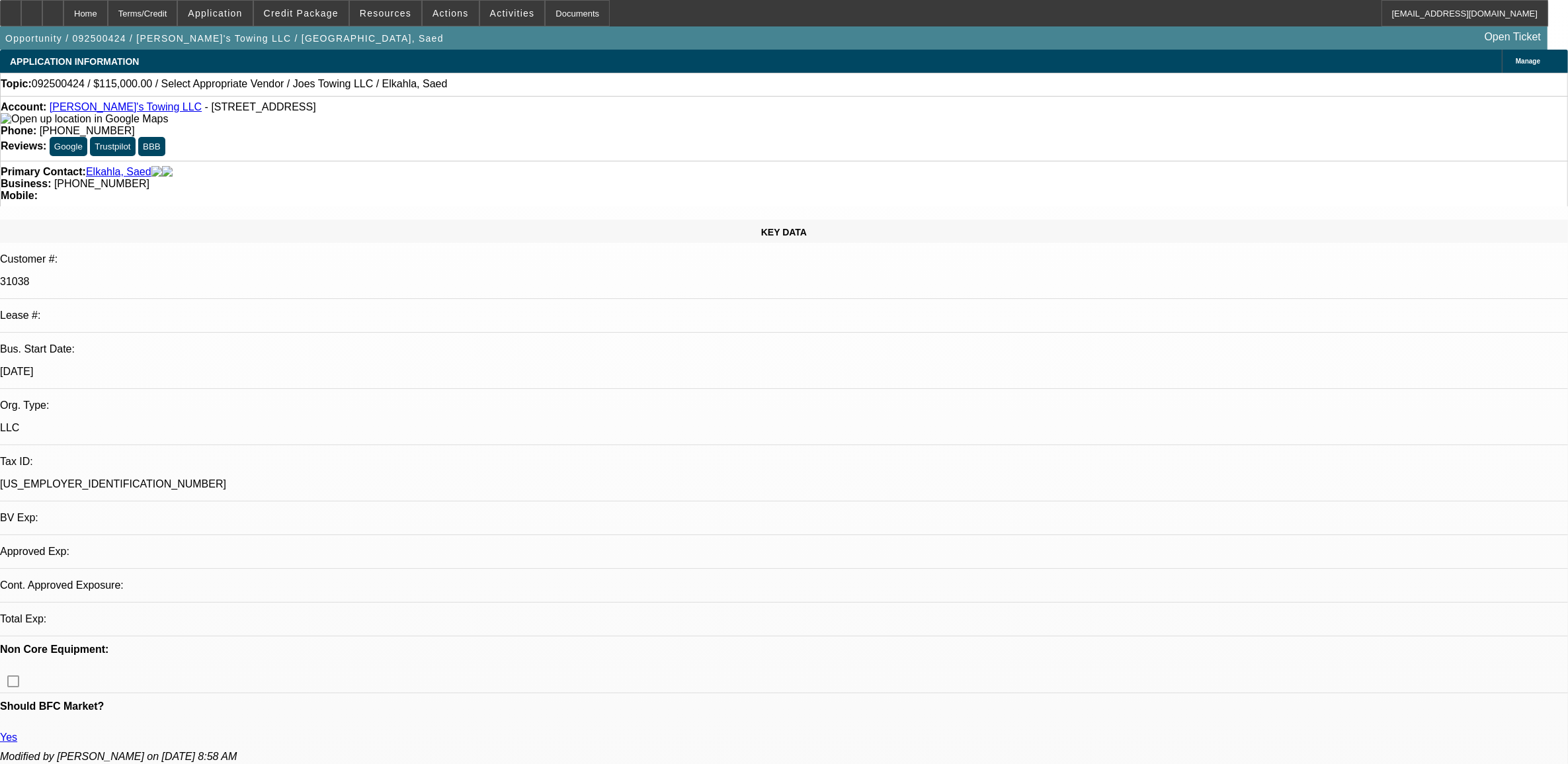
select select "0"
select select "2"
select select "0.1"
select select "4"
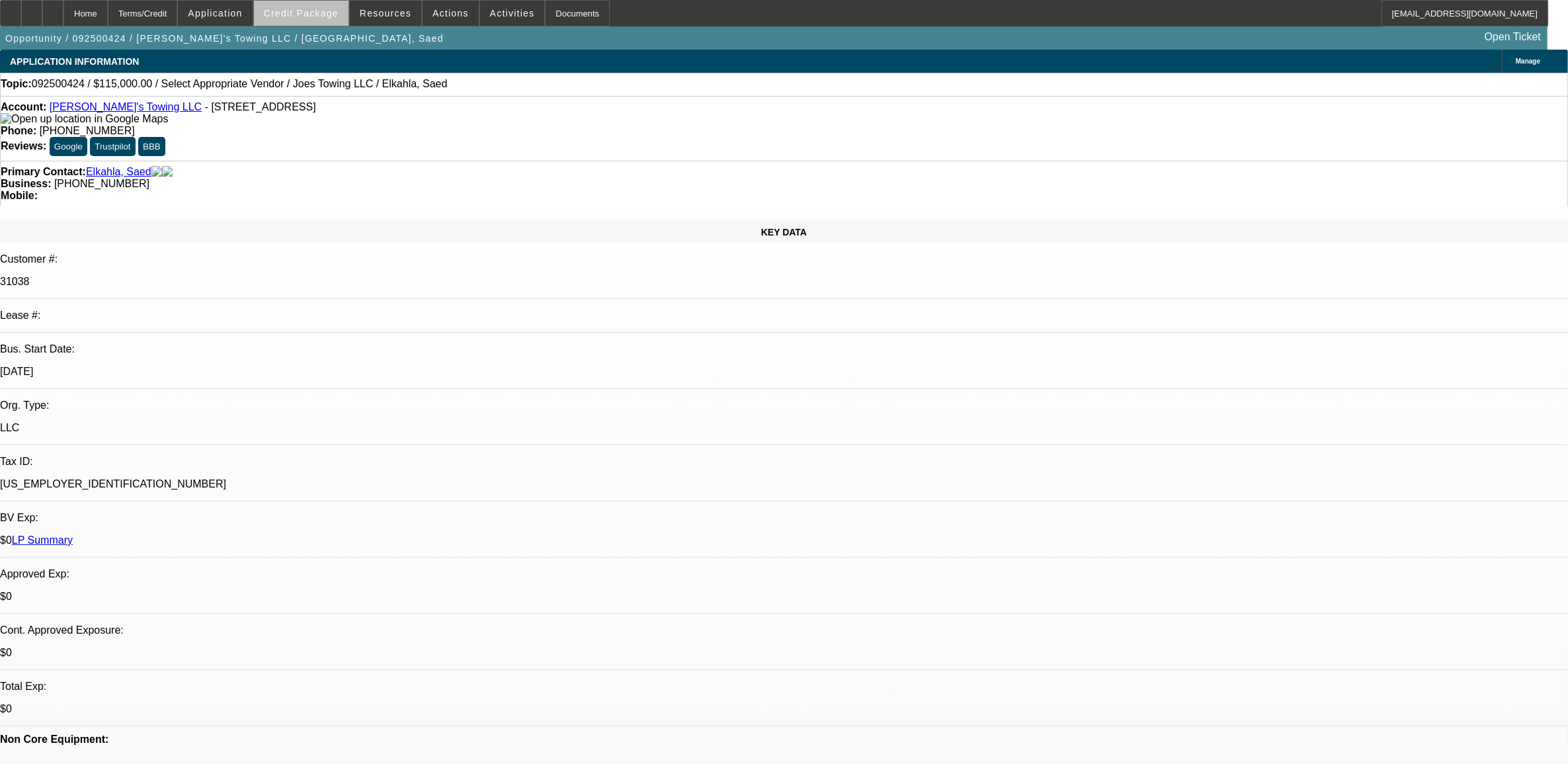
click at [339, 21] on span at bounding box center [301, 14] width 95 height 32
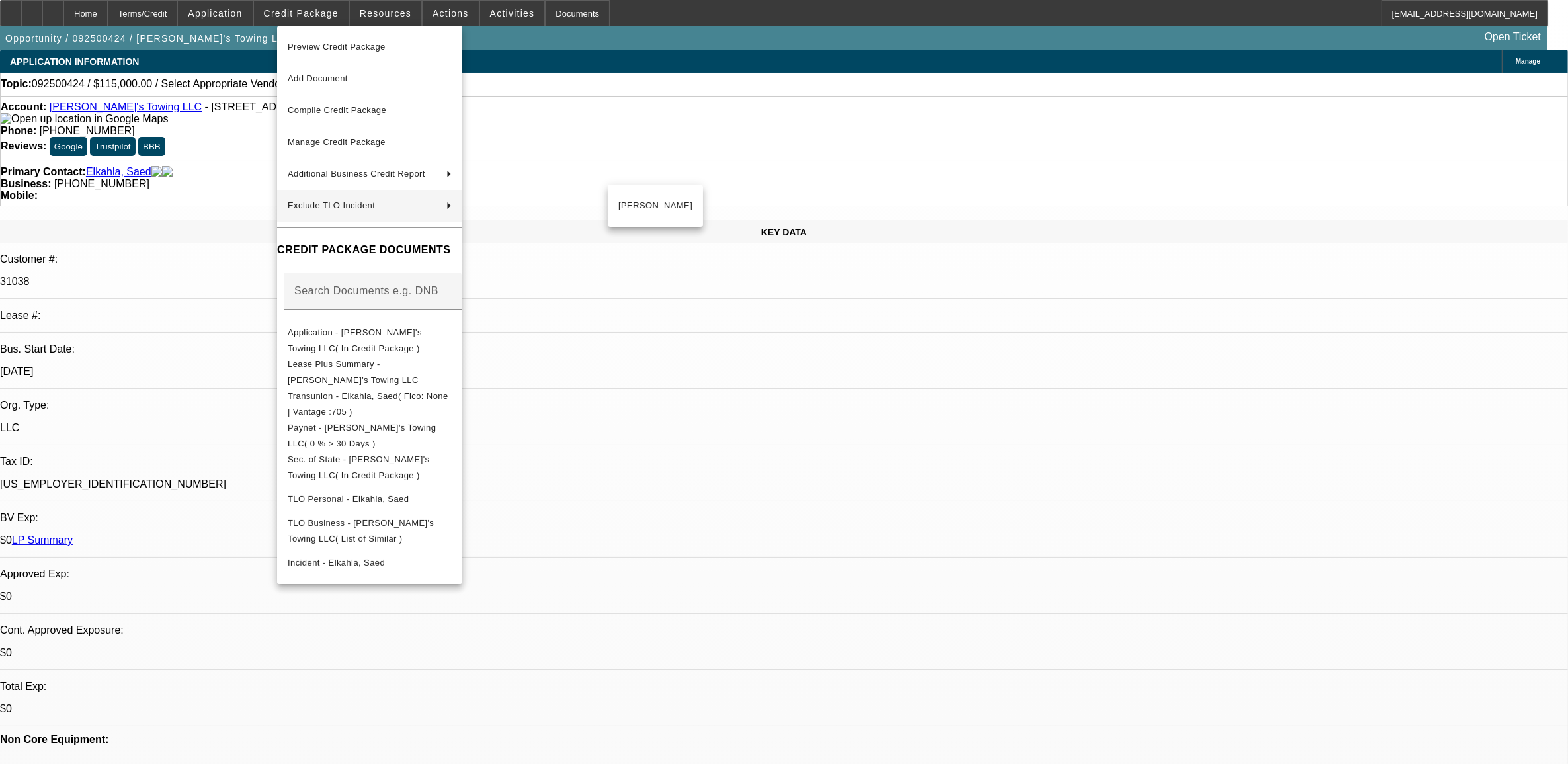
click at [765, 414] on div at bounding box center [784, 382] width 1568 height 764
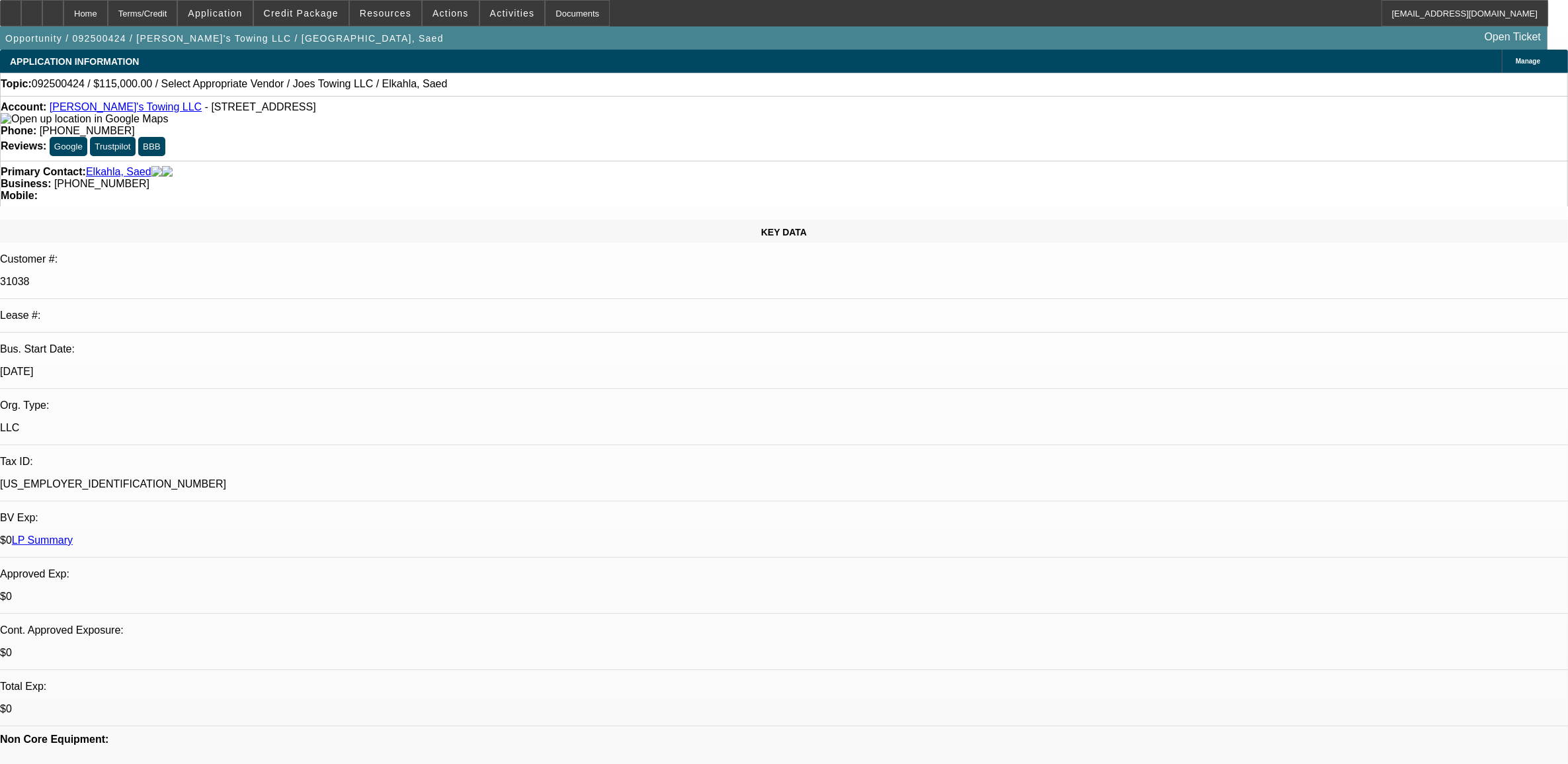
select select "0"
select select "2"
select select "0.1"
select select "4"
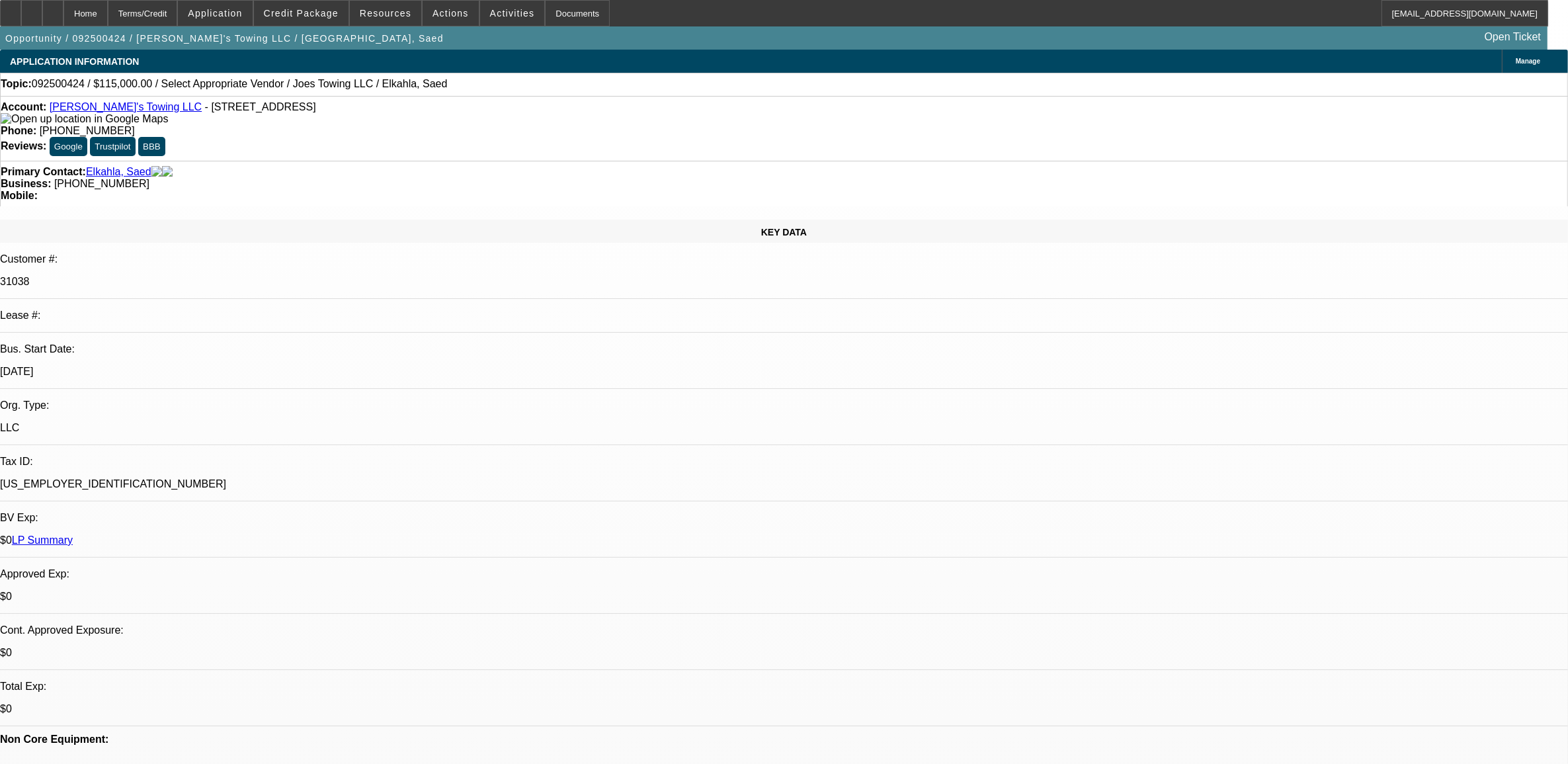
drag, startPoint x: 1348, startPoint y: 428, endPoint x: 1053, endPoint y: 332, distance: 310.2
drag, startPoint x: 1053, startPoint y: 332, endPoint x: 1129, endPoint y: 385, distance: 92.7
copy div "HIS PAYMENT WERE REULAR ON PREVIOUD DEAL WE HAD, WHICH IS PAID OFF NOW. HOWEVER…"
click at [450, 14] on span "Actions" at bounding box center [450, 13] width 36 height 11
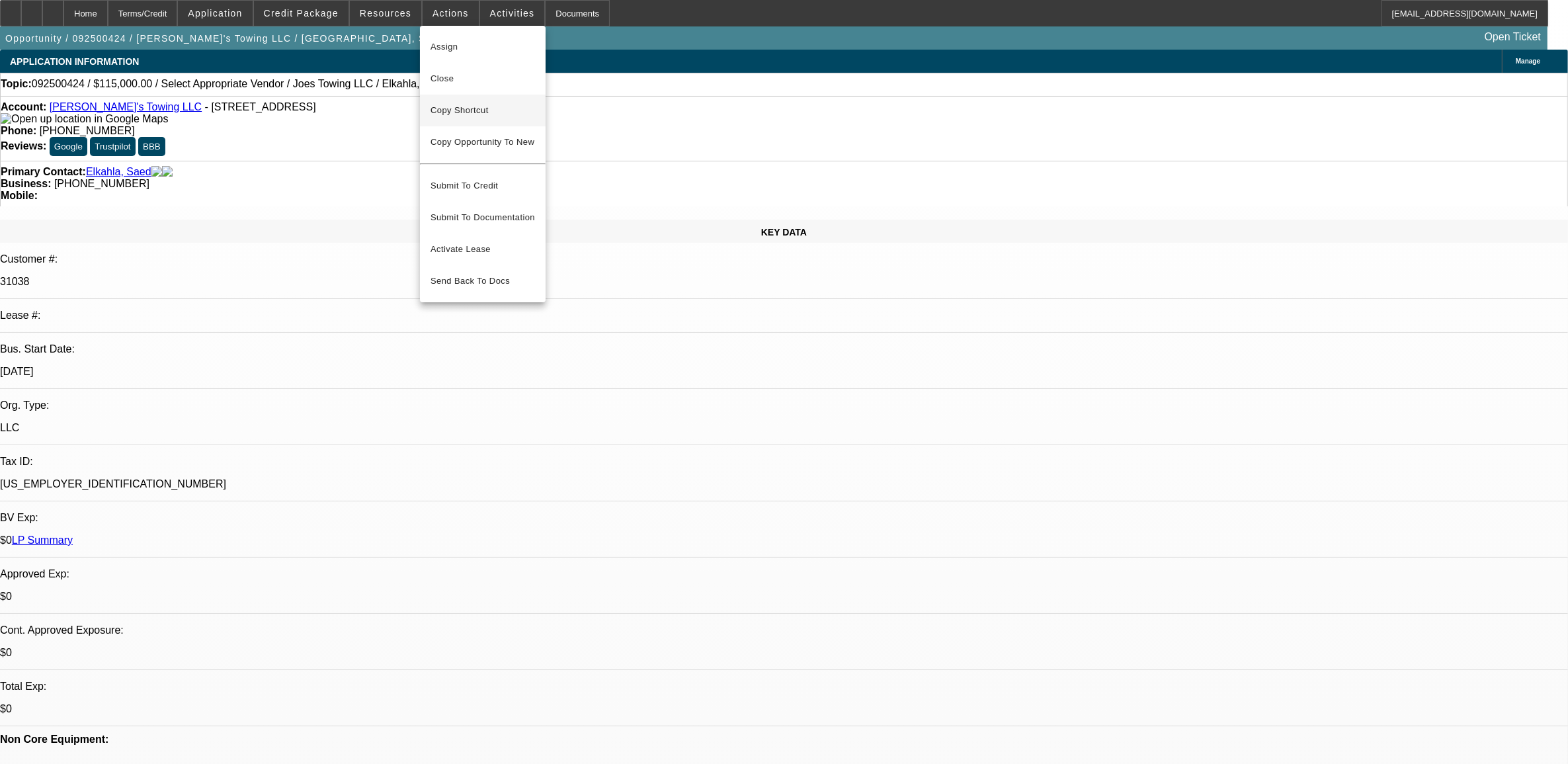
click at [464, 111] on span "Copy Shortcut" at bounding box center [483, 110] width 104 height 16
copy div "HIS PAYMENT WERE REULAR ON PREVIOUD DEAL WE HAD, WHICH IS PAID OFF NOW. HOWEVER…"
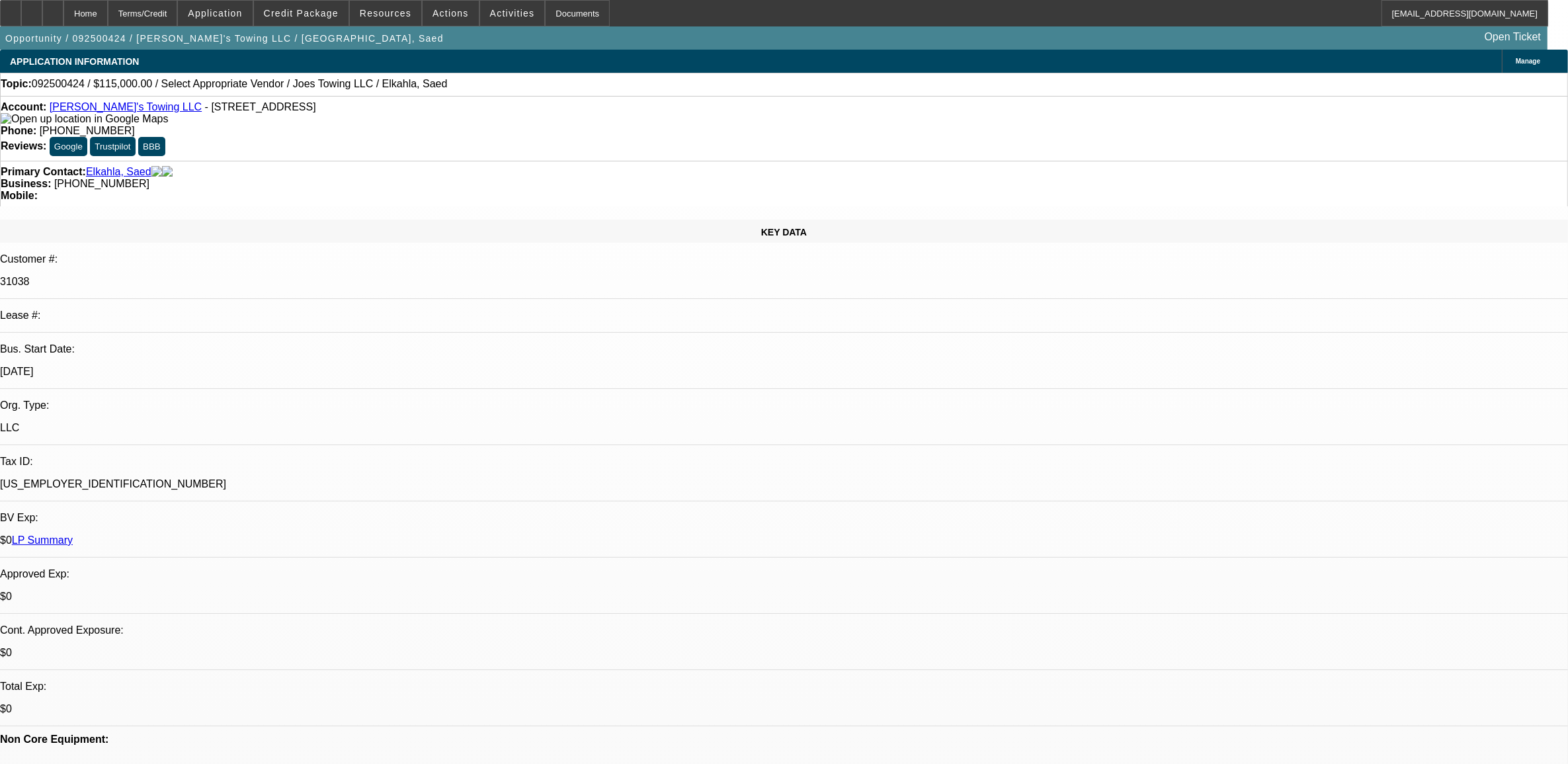
click at [73, 535] on link "LP Summary" at bounding box center [42, 540] width 61 height 11
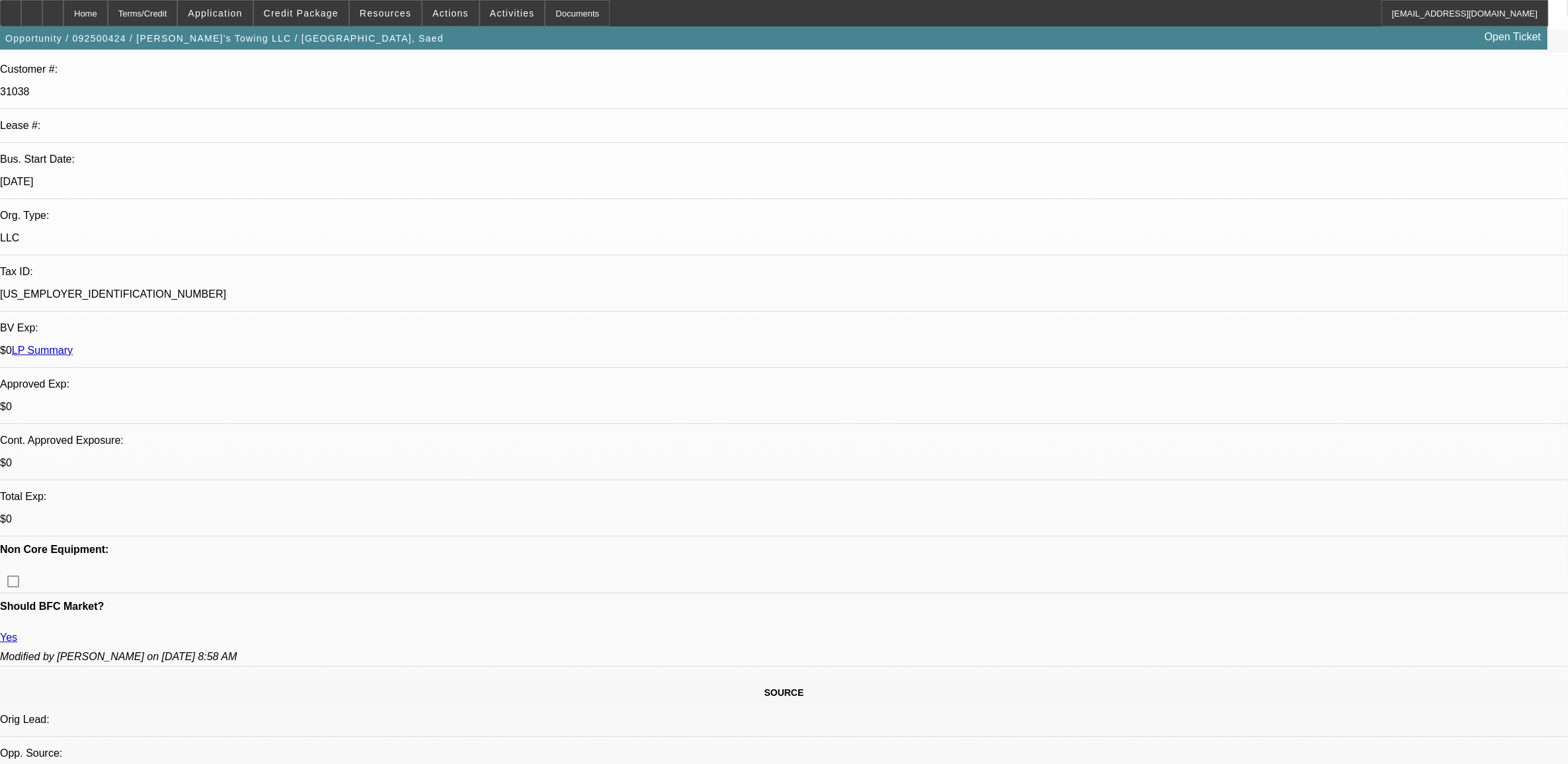
scroll to position [248, 0]
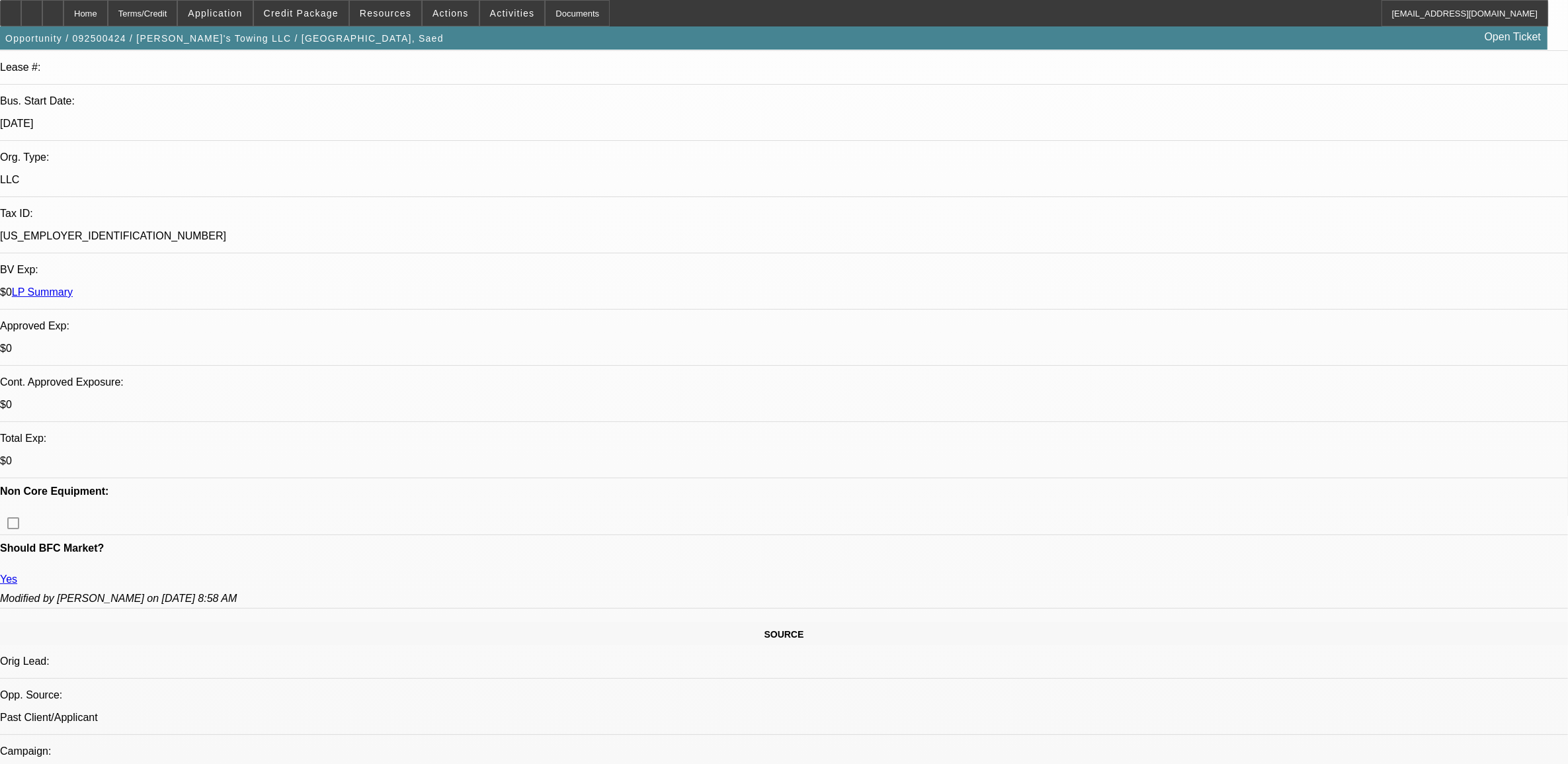
click at [877, 174] on div "APPLICATION INFORMATION [GEOGRAPHIC_DATA] Topic: 092500424 / $115,000.00 / Sele…" at bounding box center [784, 760] width 1568 height 1917
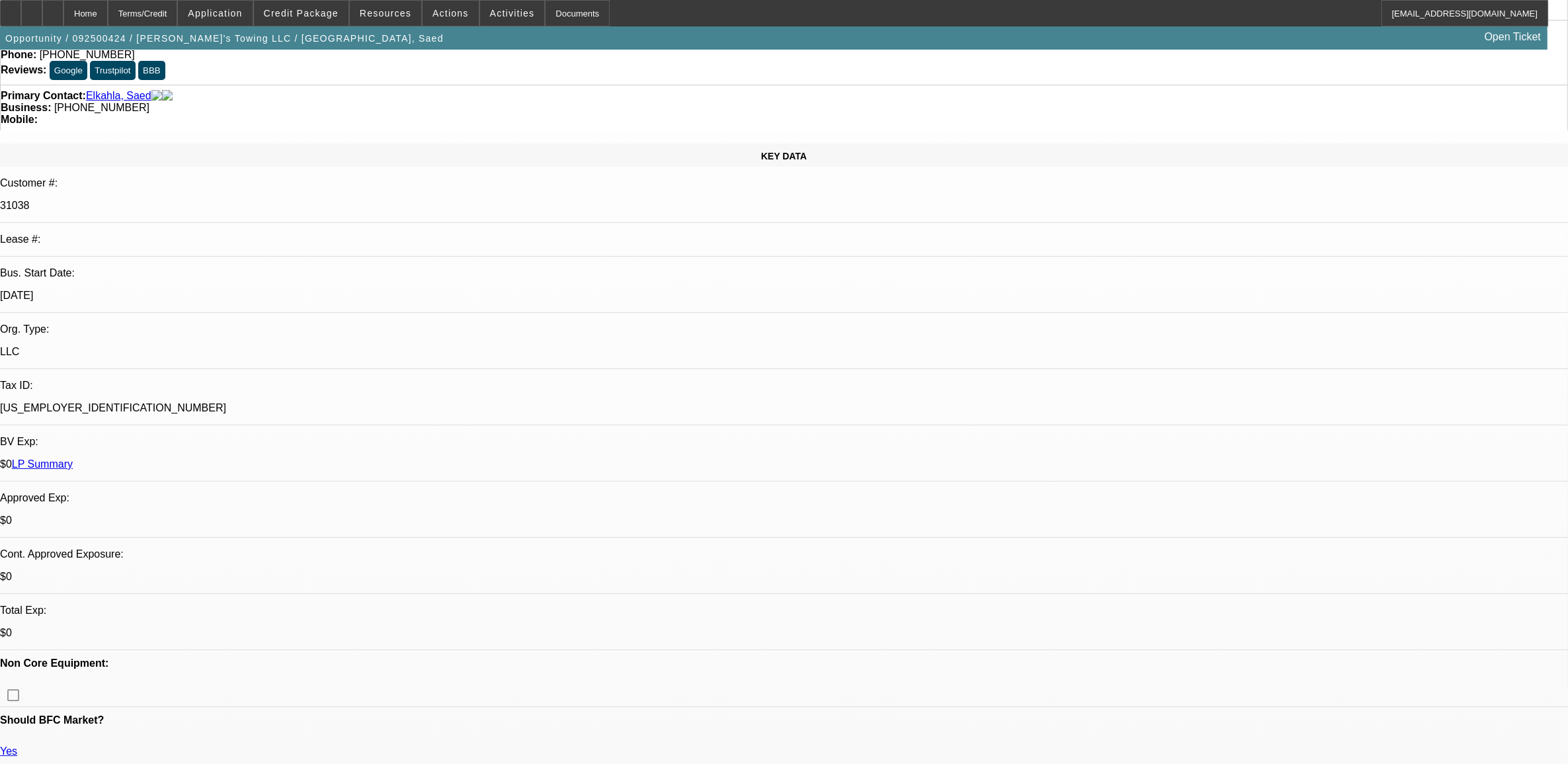
scroll to position [0, 0]
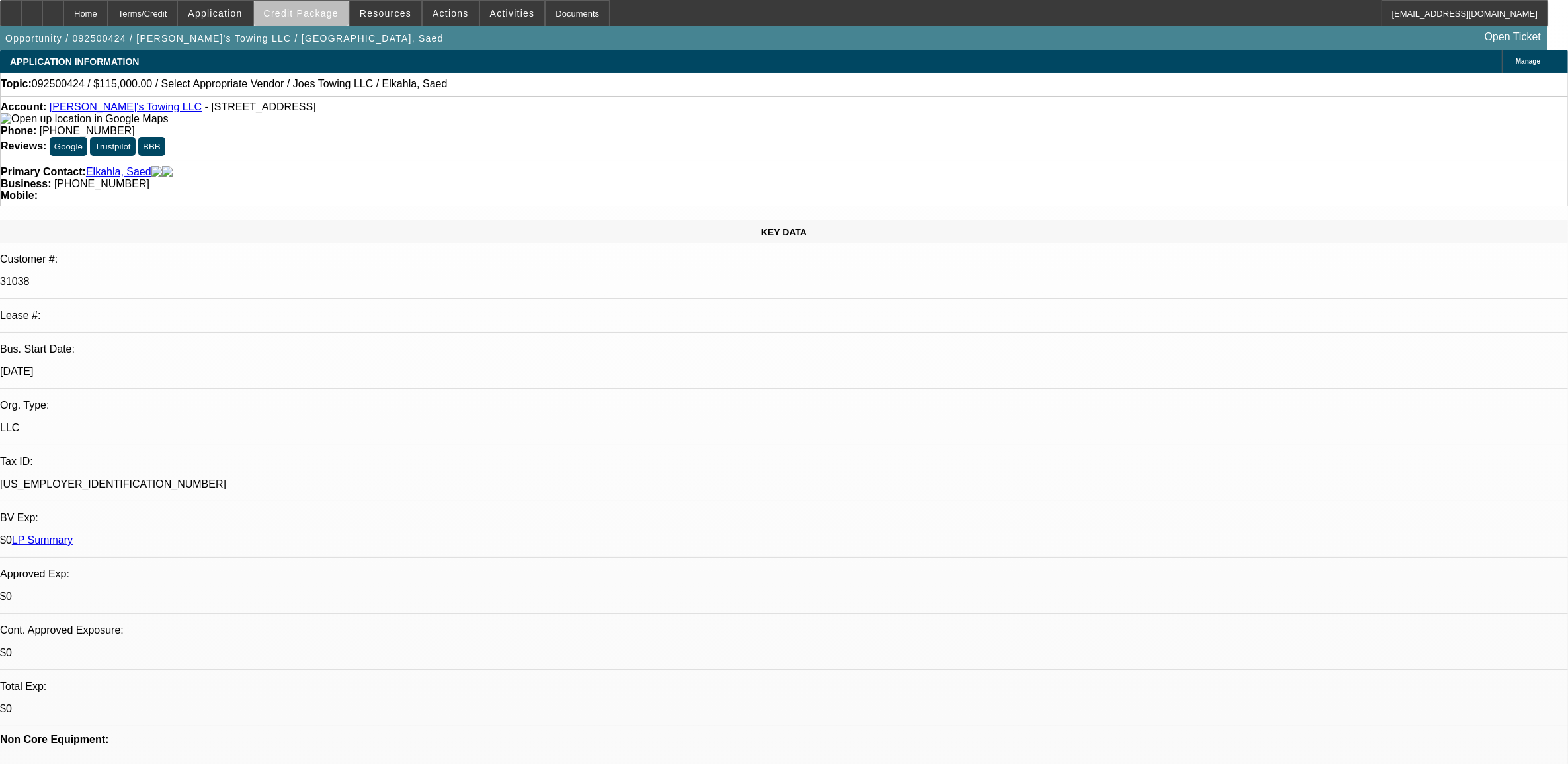
click at [334, 20] on span at bounding box center [301, 14] width 95 height 32
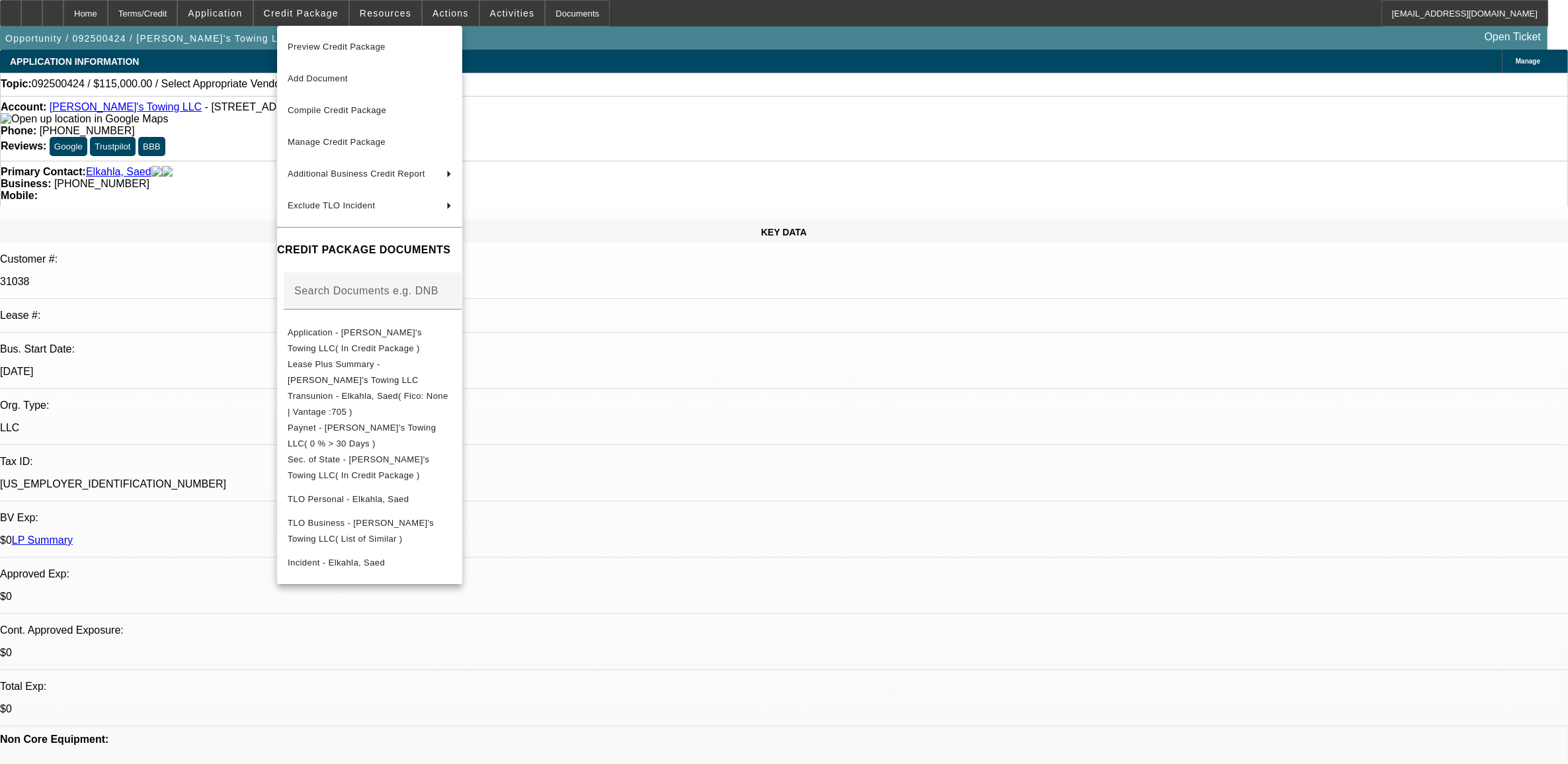
click at [341, 44] on span "Preview Credit Package" at bounding box center [336, 46] width 98 height 10
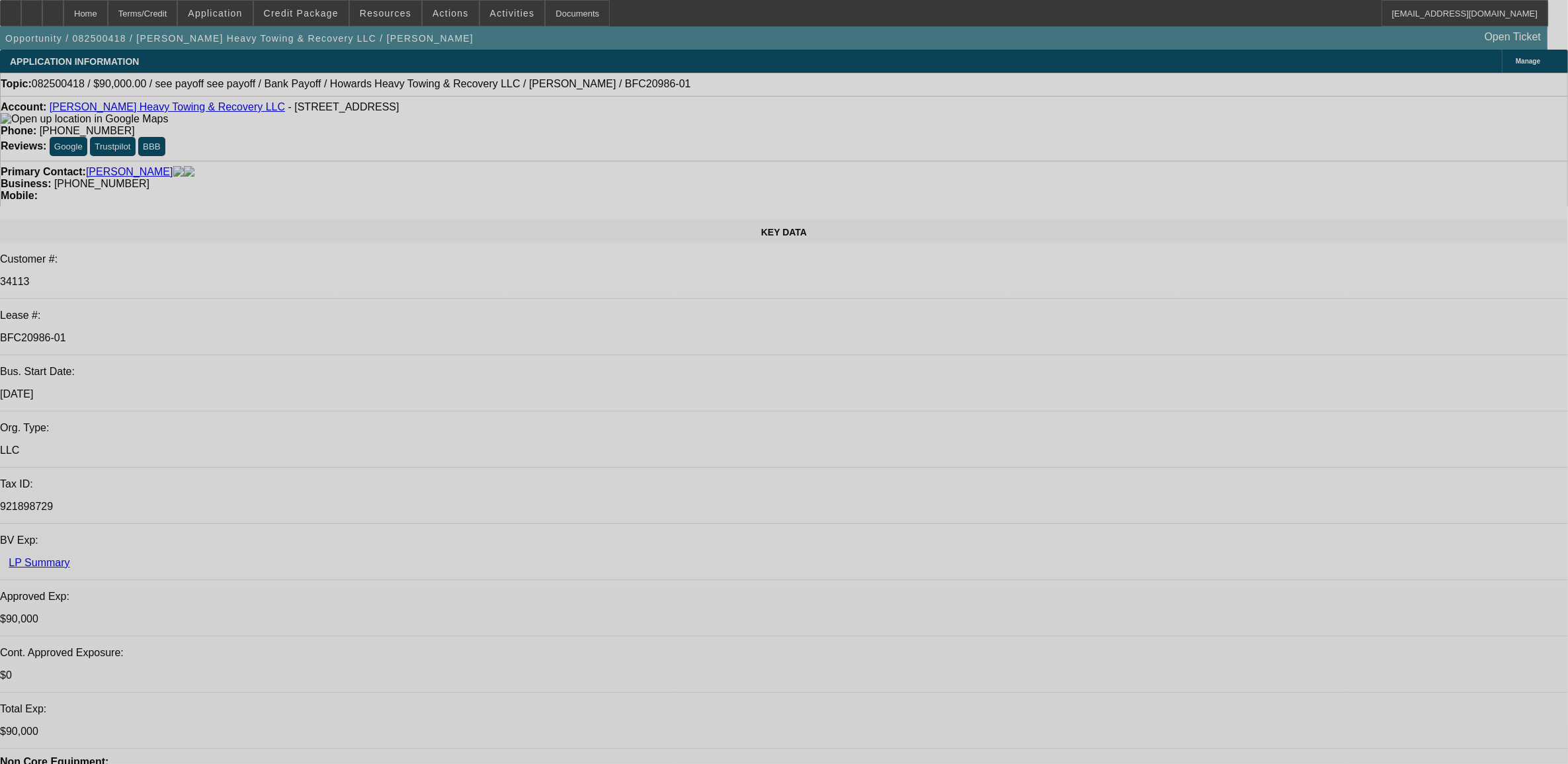
select select "0"
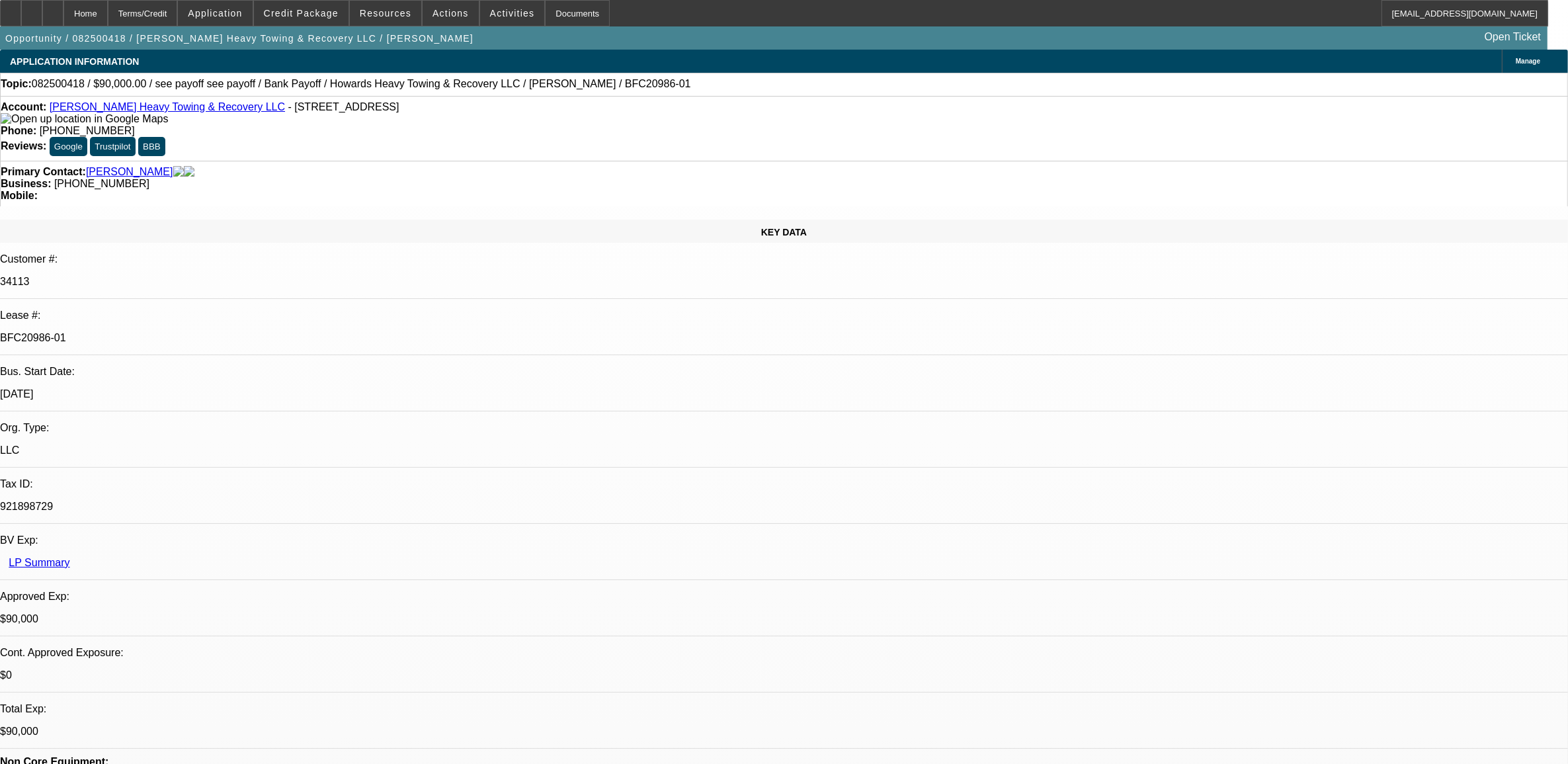
select select "0"
select select "0.1"
select select "0"
select select "0.1"
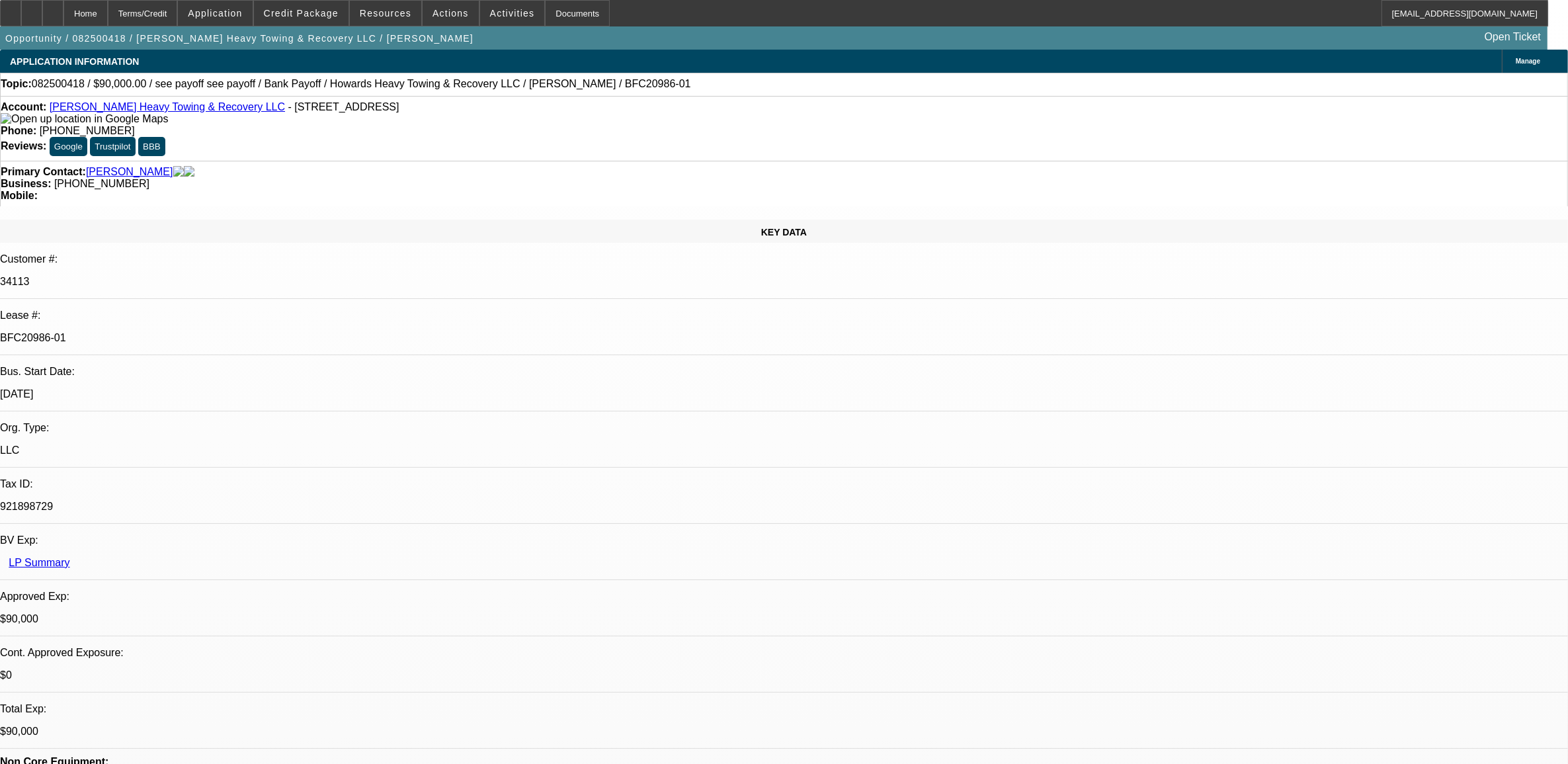
select select "0"
select select "0.1"
select select "0"
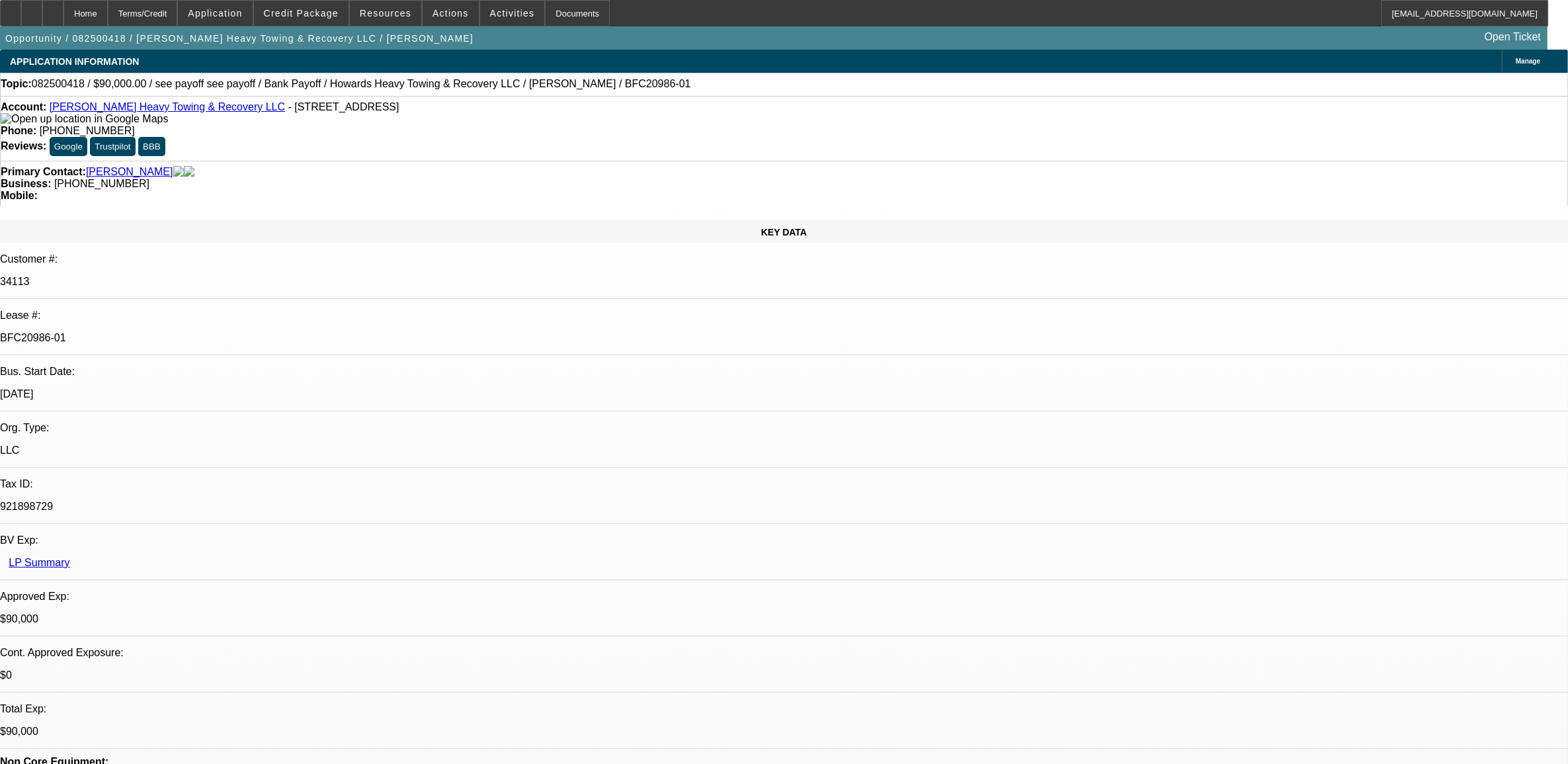
select select "0.1"
select select "1"
select select "2"
select select "4"
select select "1"
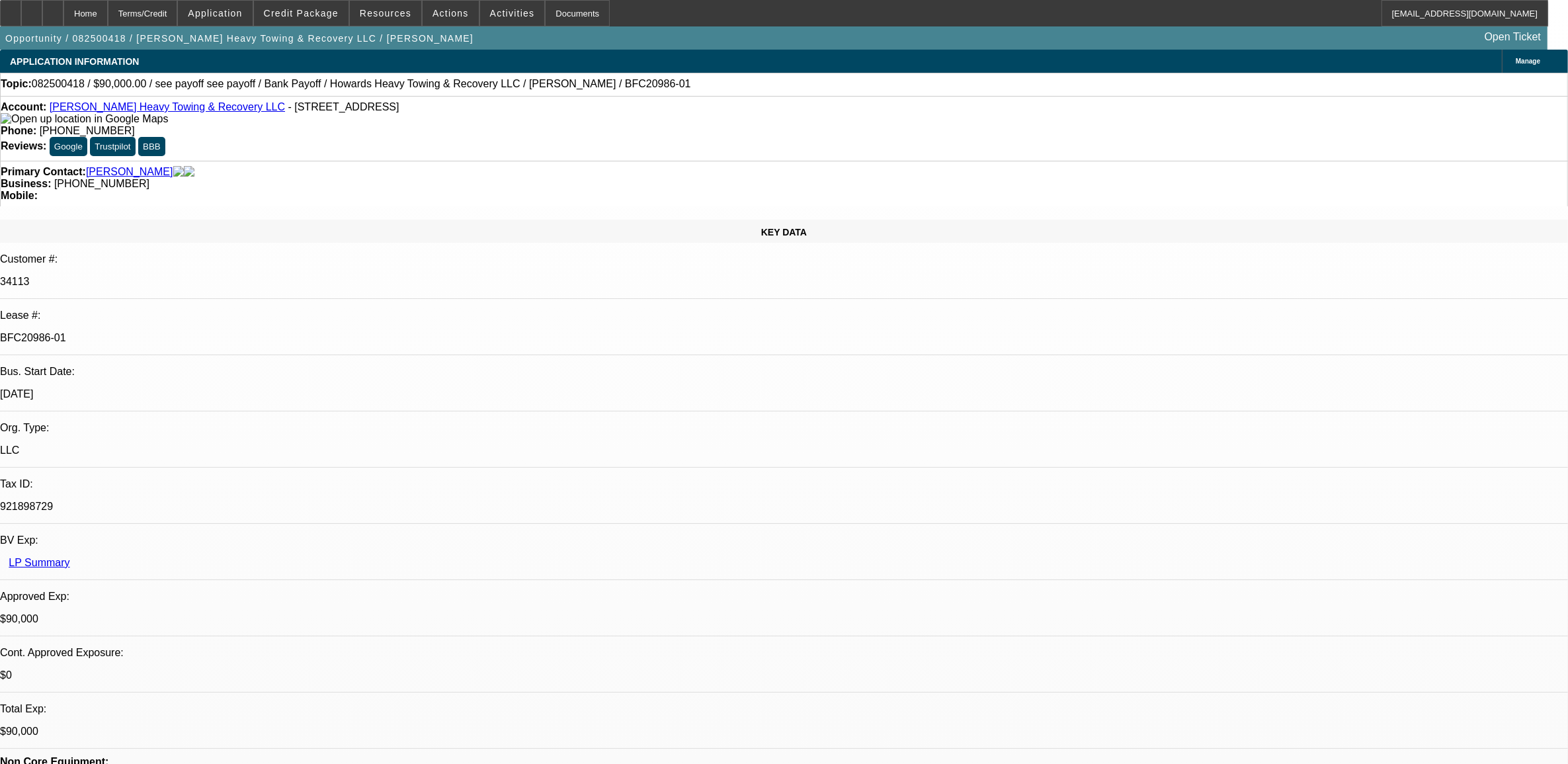
select select "2"
select select "4"
select select "1"
select select "2"
select select "4"
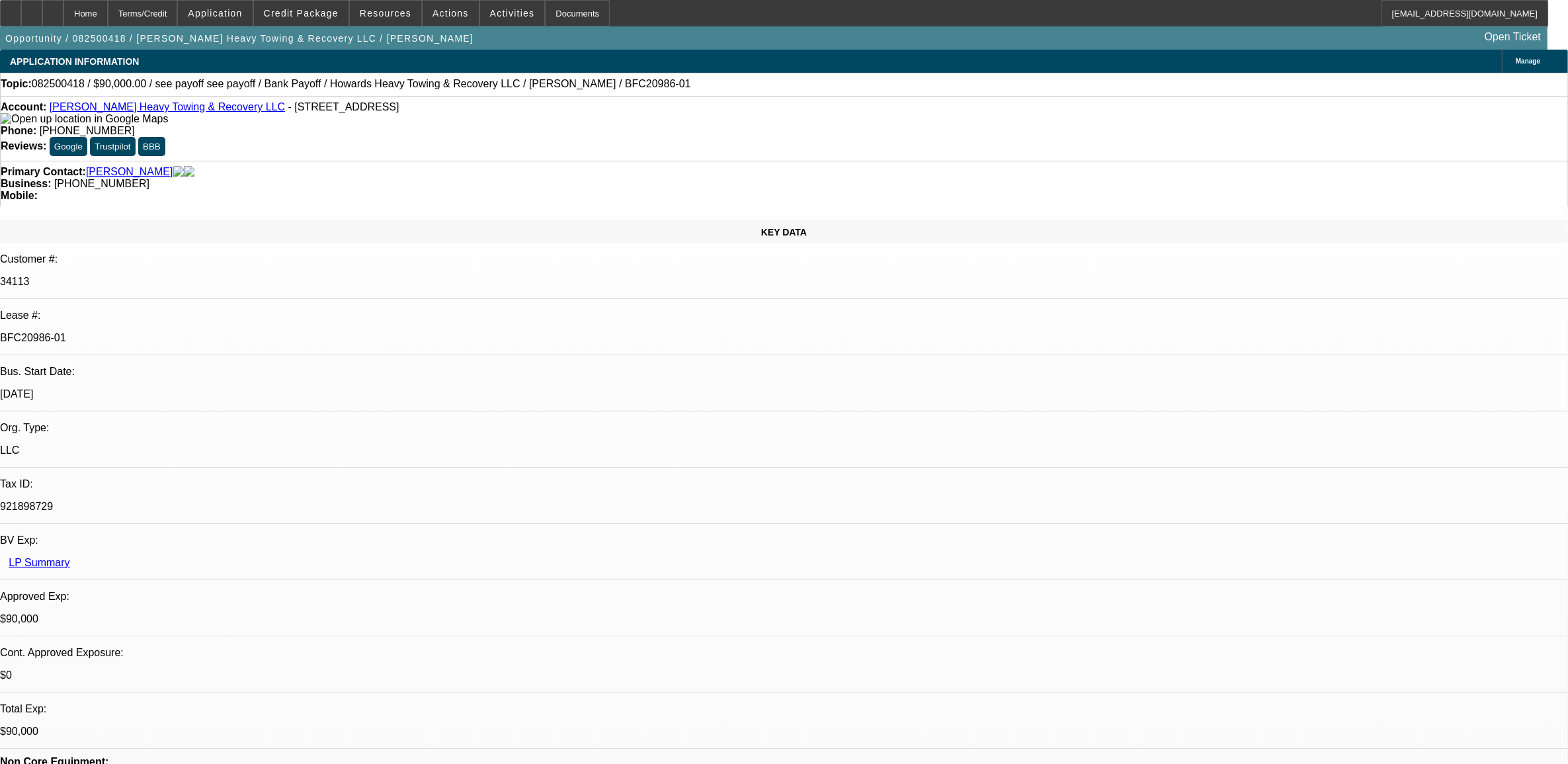
select select "1"
select select "2"
select select "4"
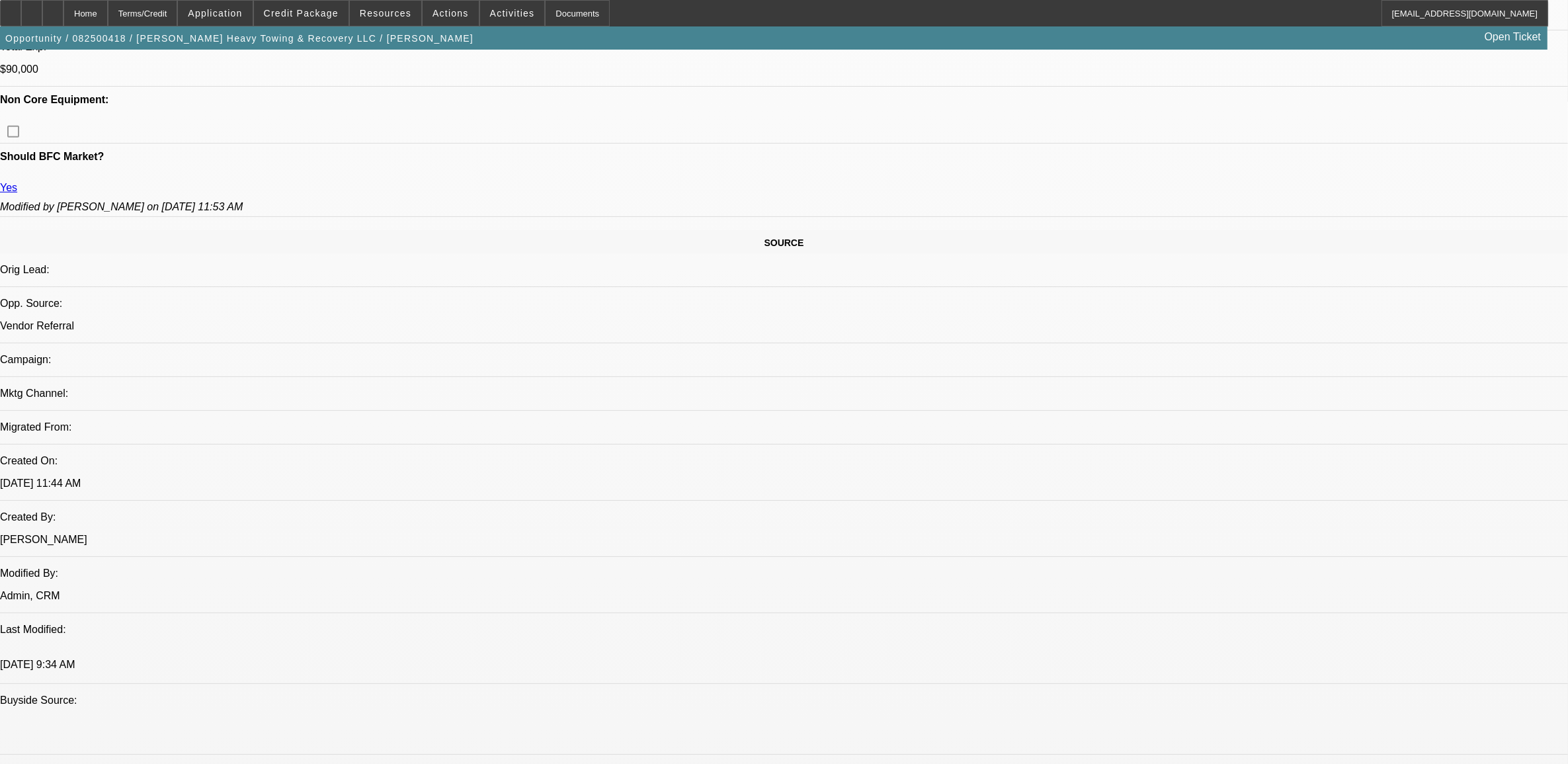
scroll to position [662, 0]
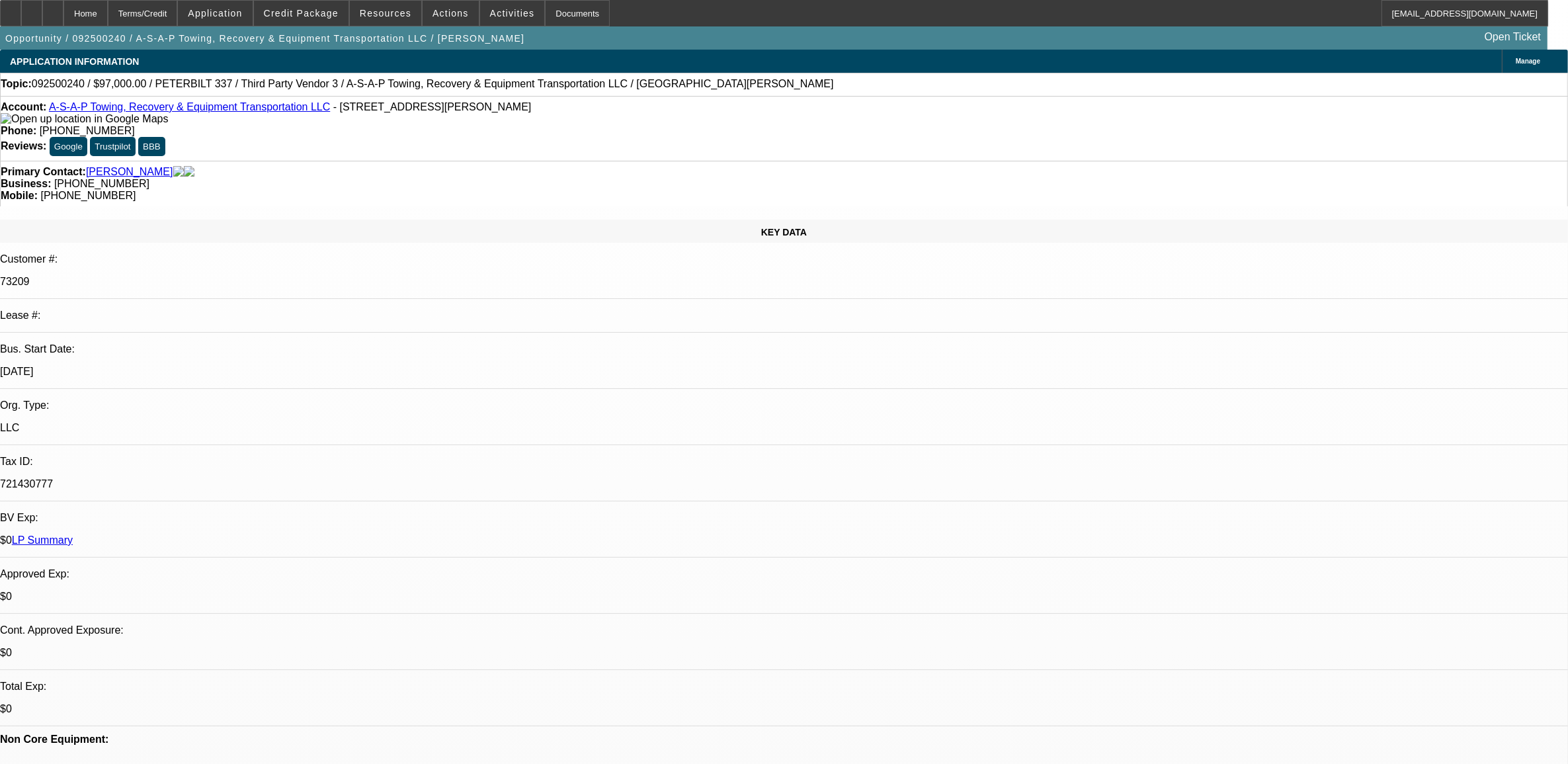
select select "0"
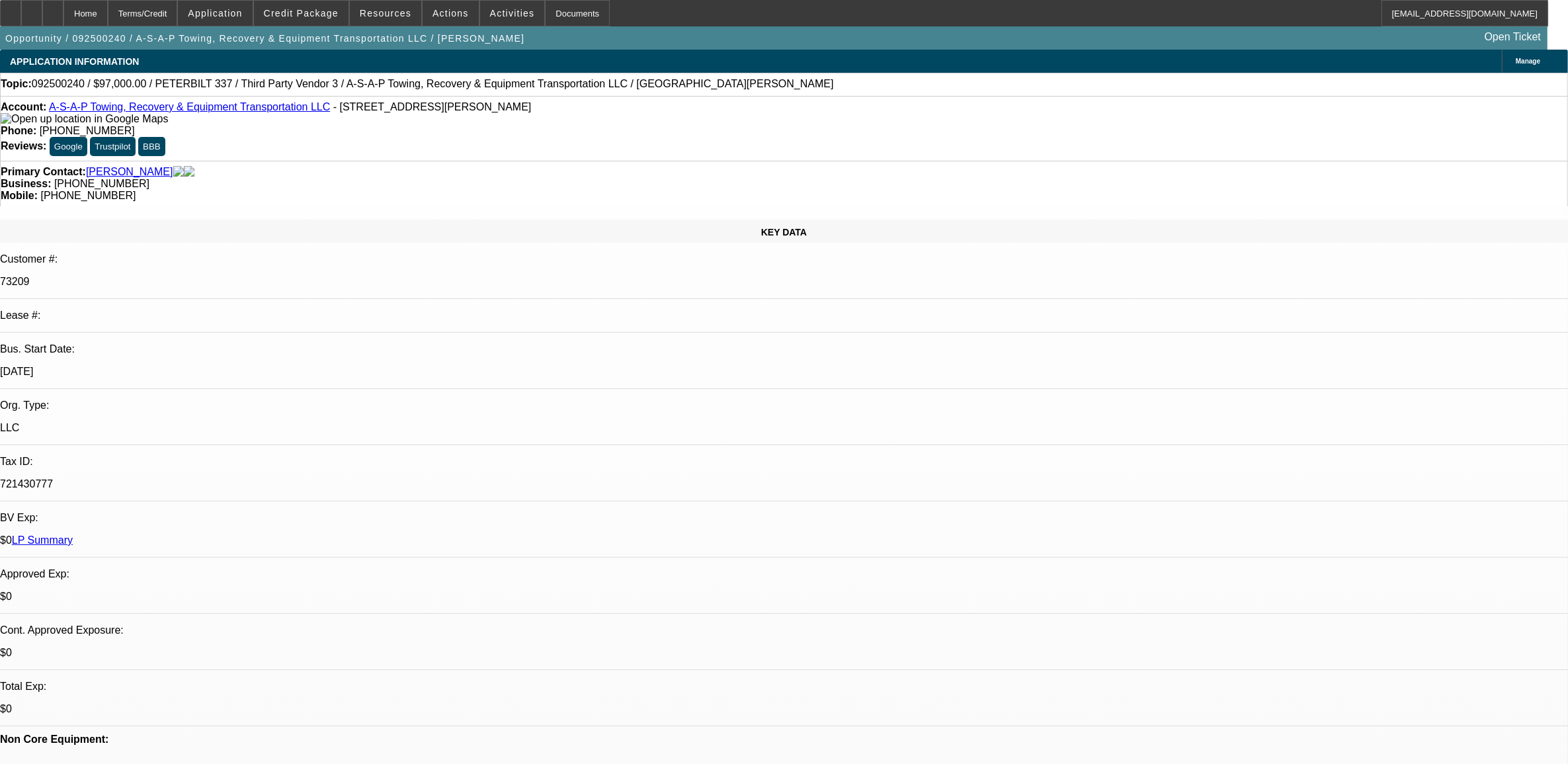
select select "0"
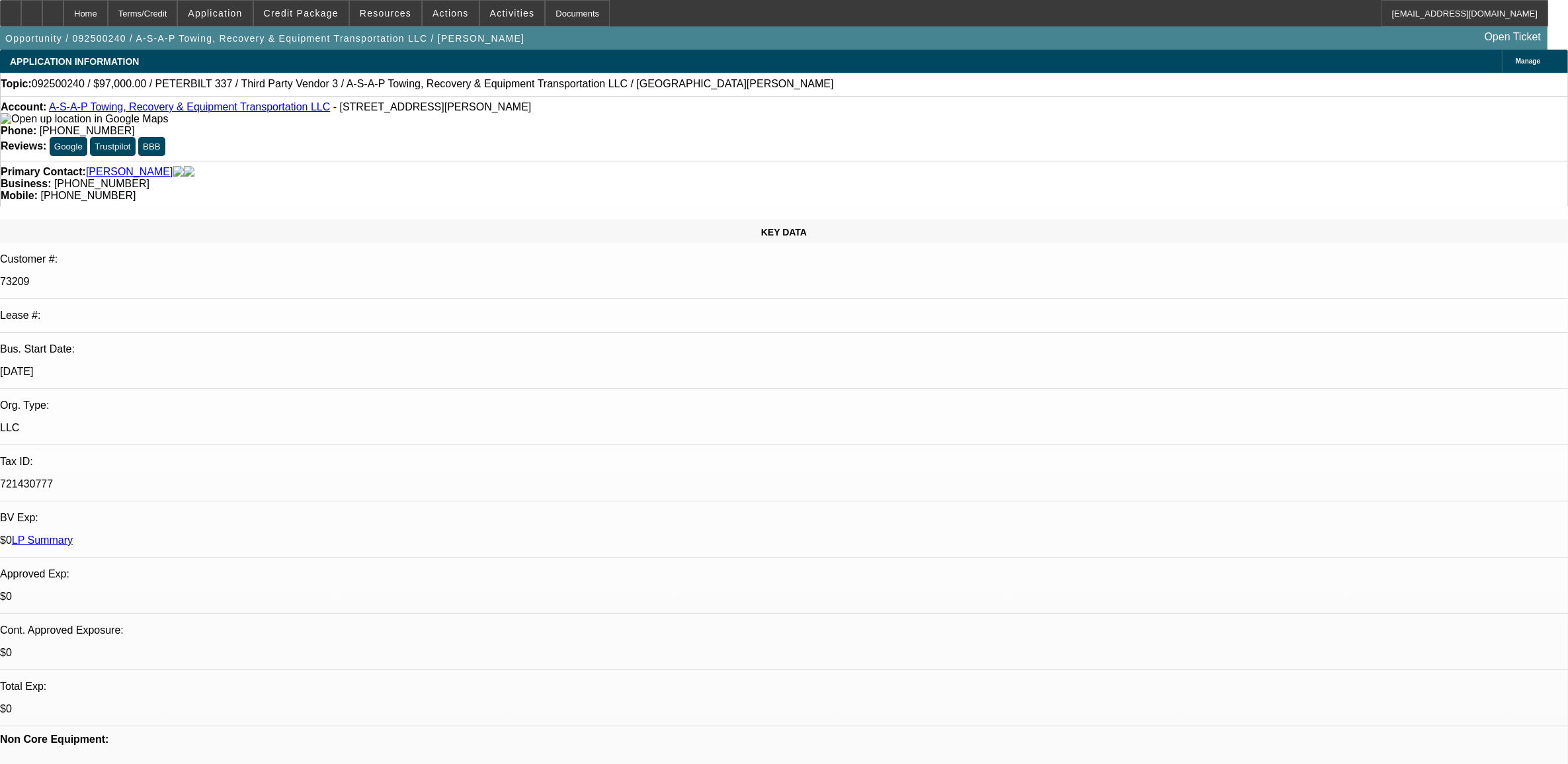
select select "0"
select select "1"
select select "6"
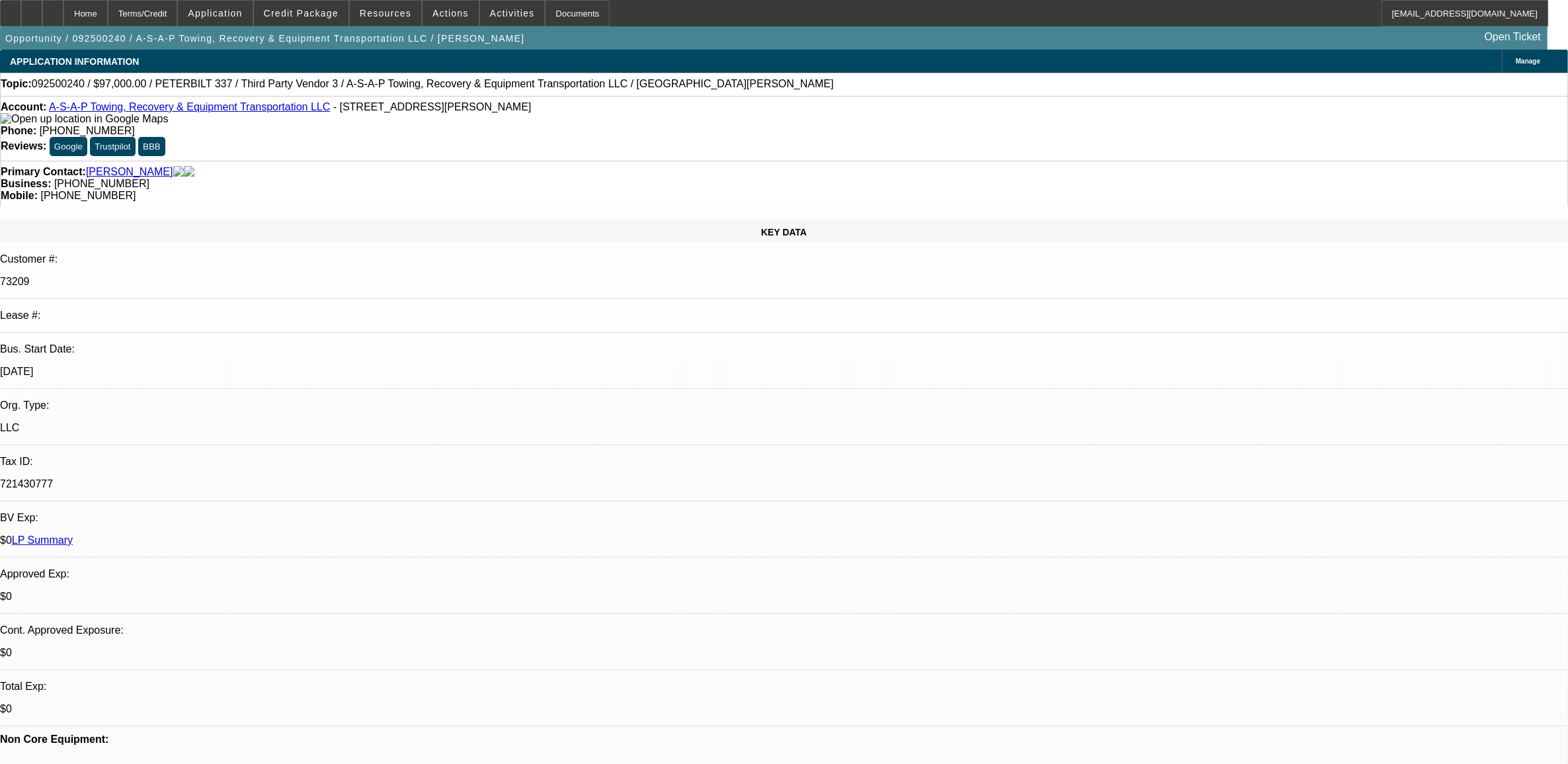
select select "1"
select select "6"
select select "1"
select select "3"
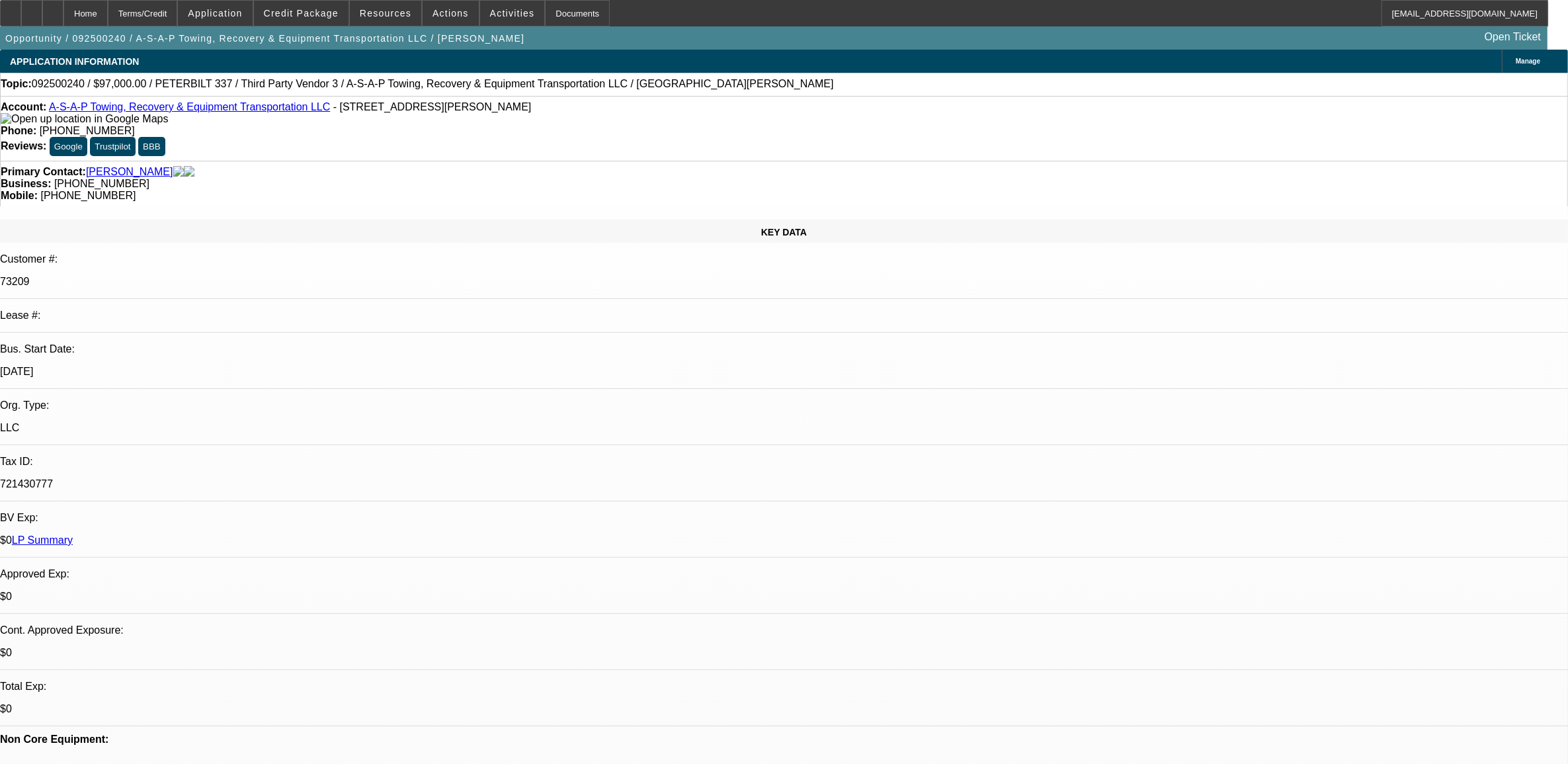
select select "6"
select select "1"
select select "2"
select select "6"
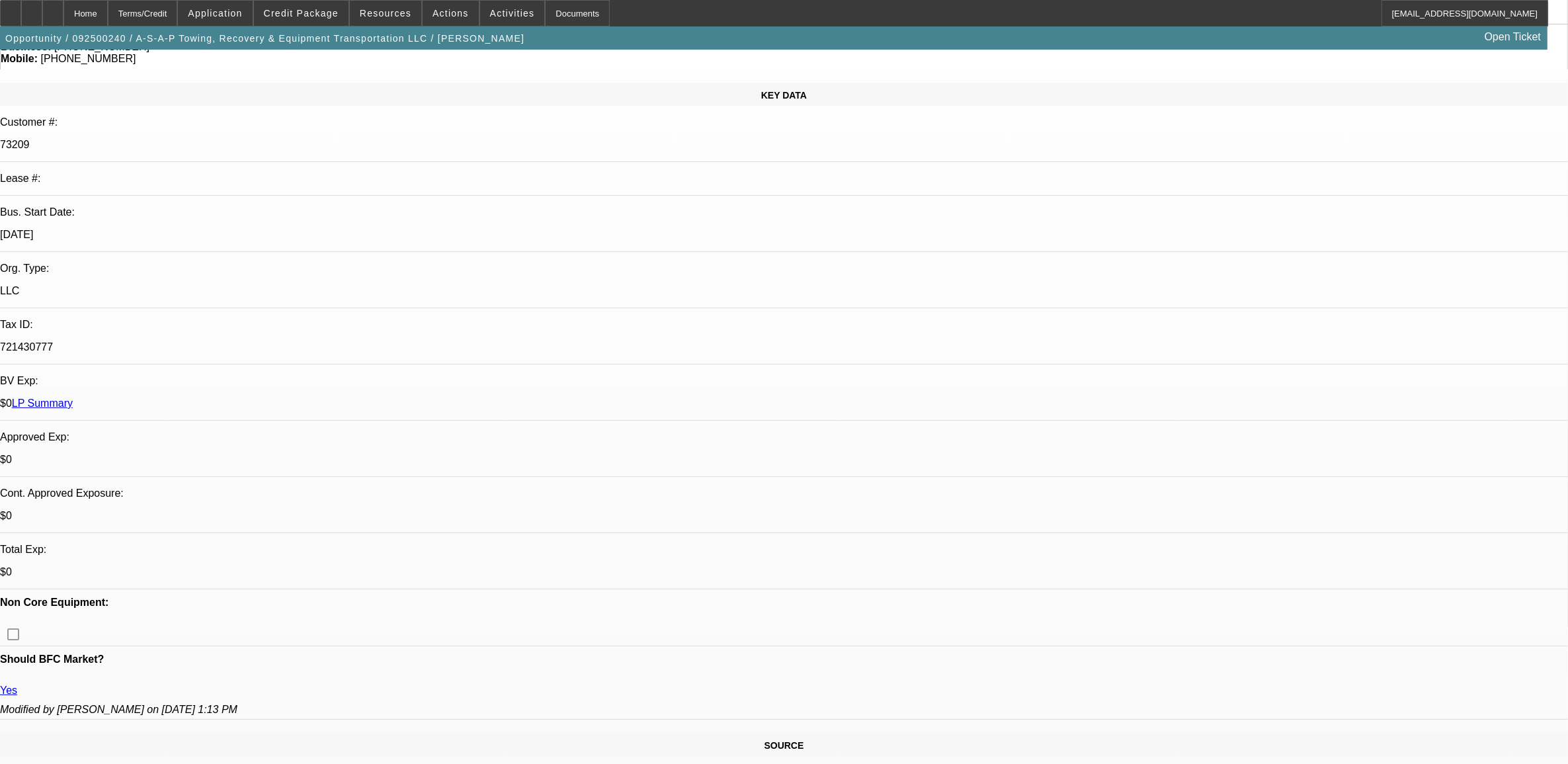
scroll to position [83, 0]
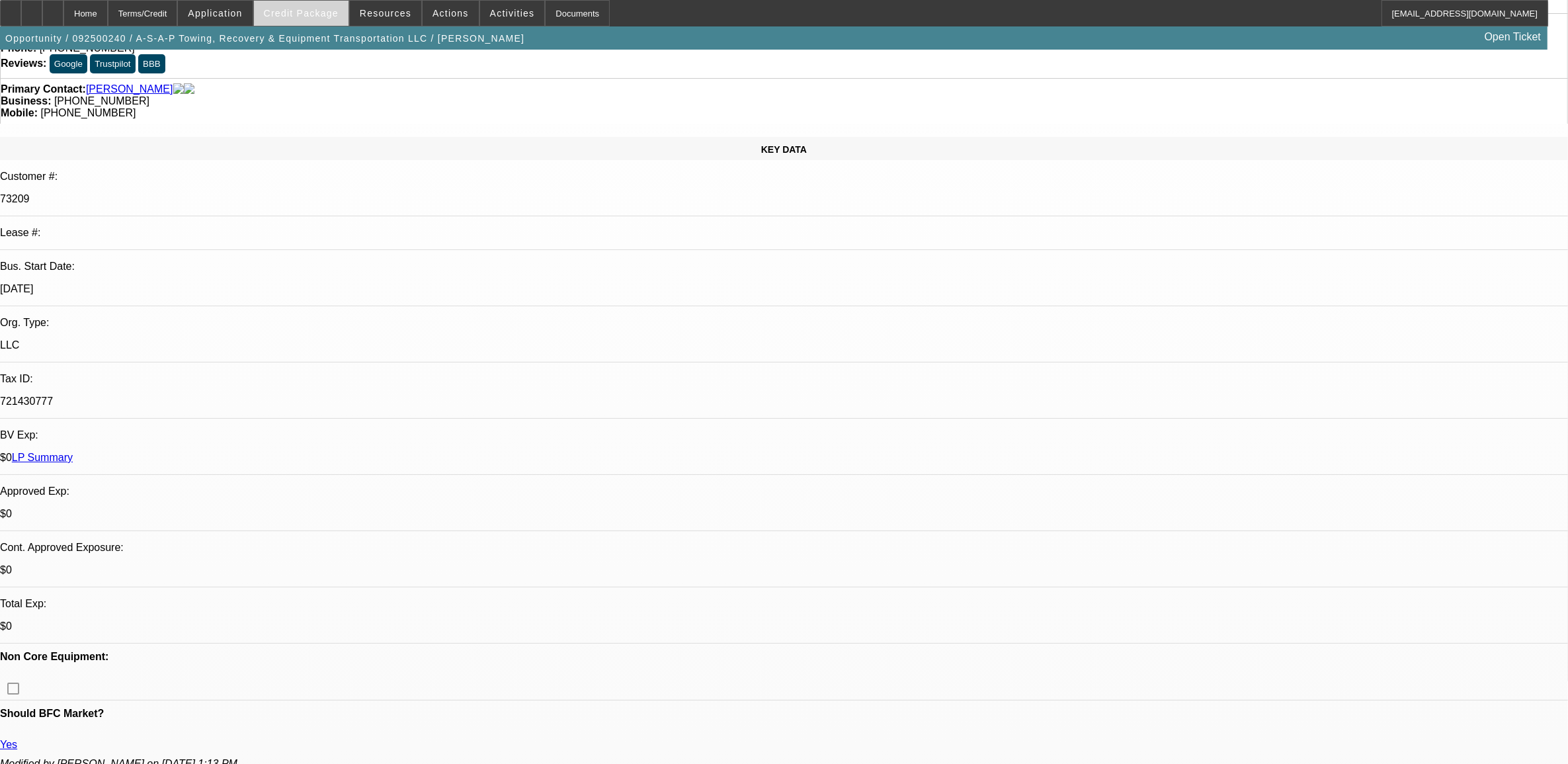
click at [318, 14] on span "Credit Package" at bounding box center [301, 13] width 75 height 11
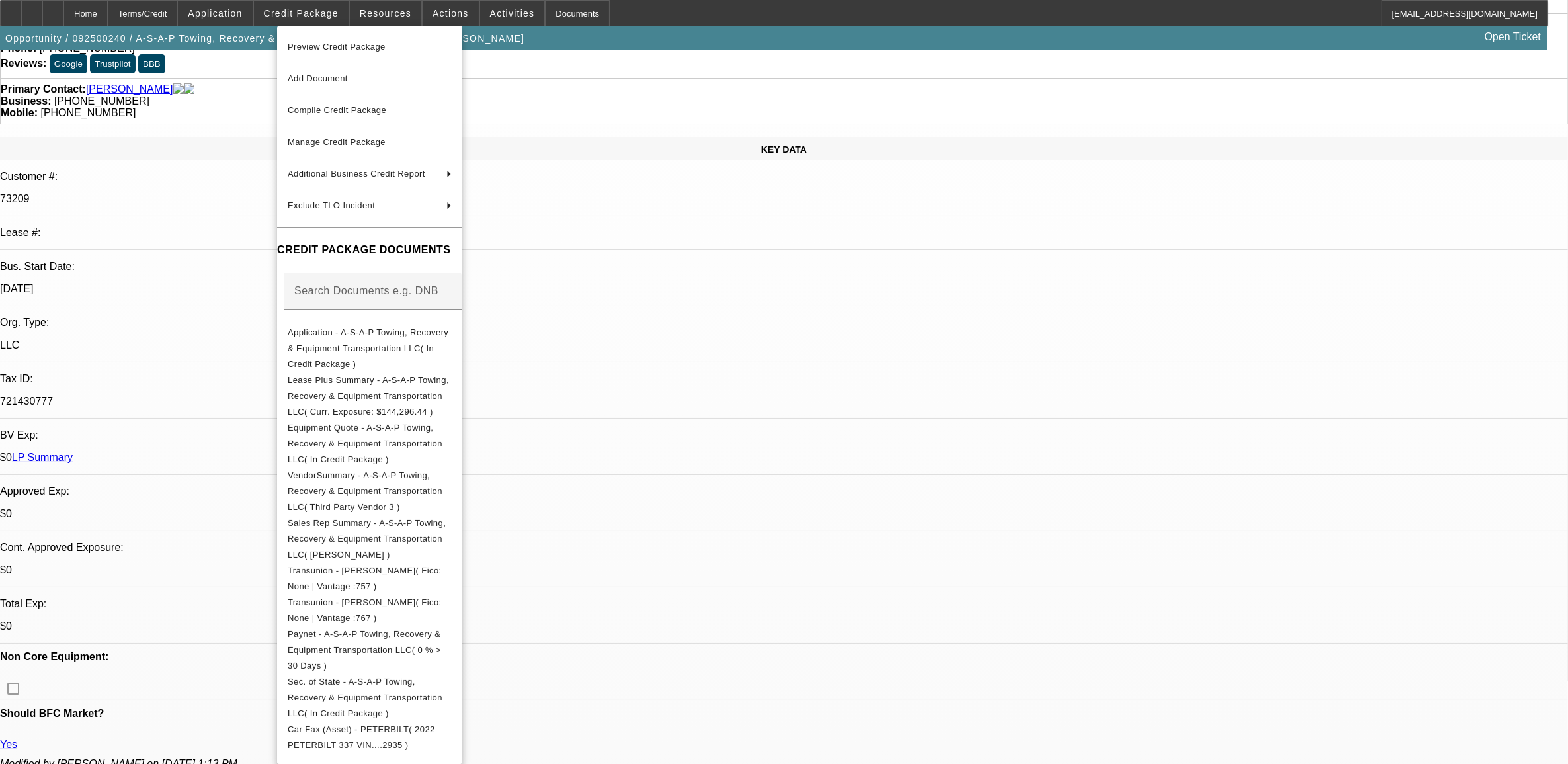
click at [499, 17] on div at bounding box center [784, 382] width 1568 height 764
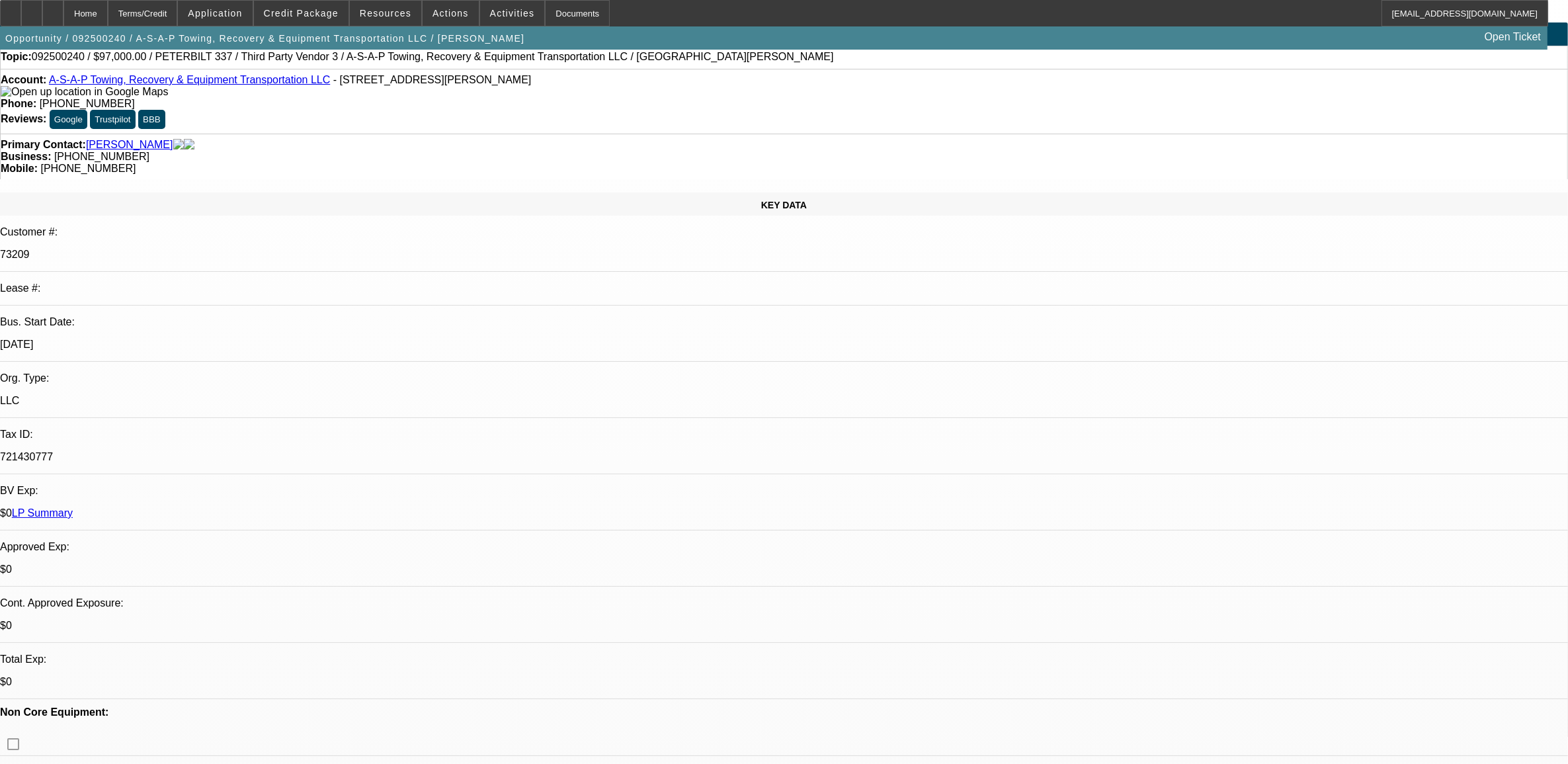
scroll to position [0, 0]
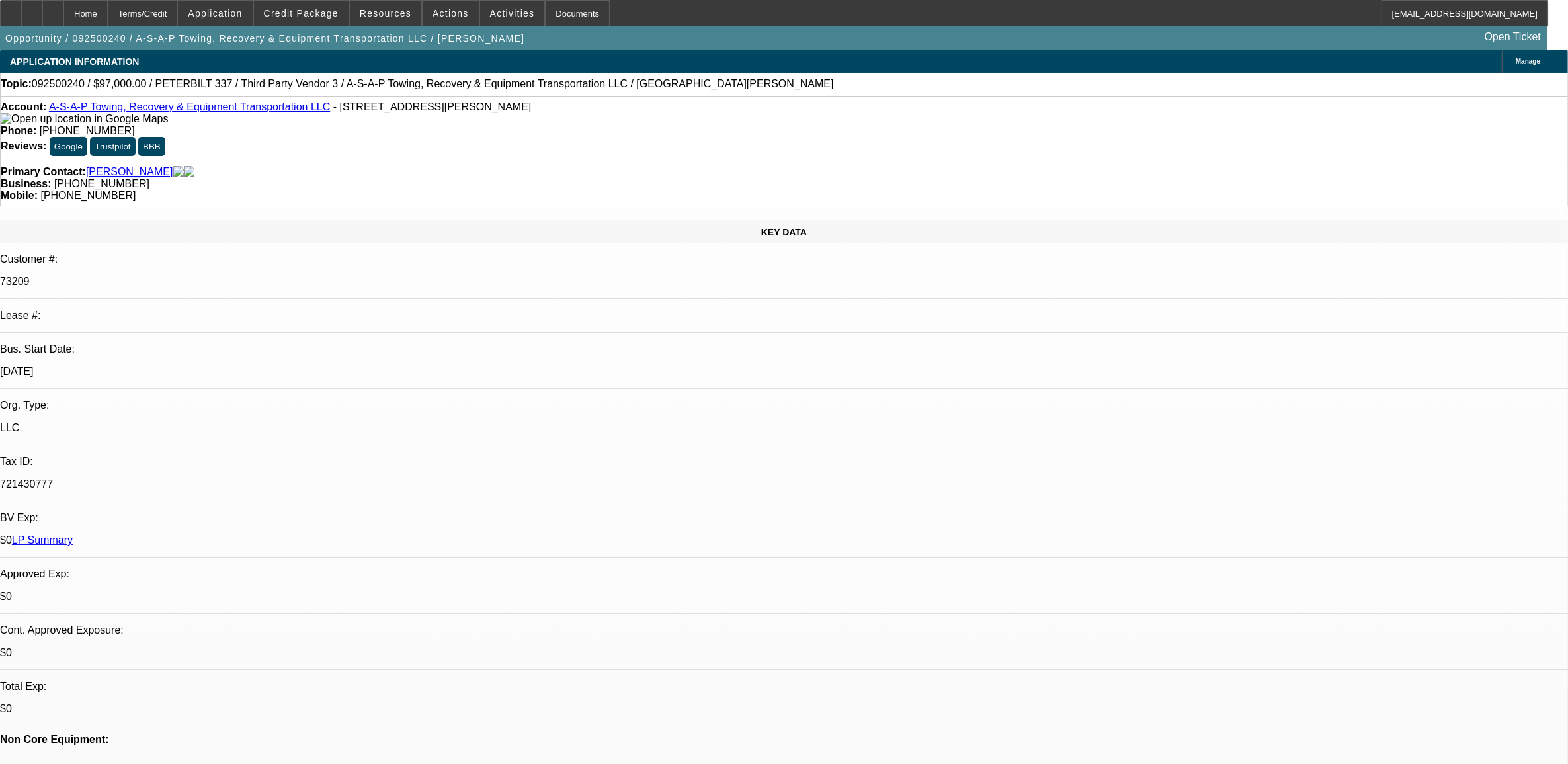
click at [1516, 63] on span "Manage" at bounding box center [1528, 61] width 24 height 8
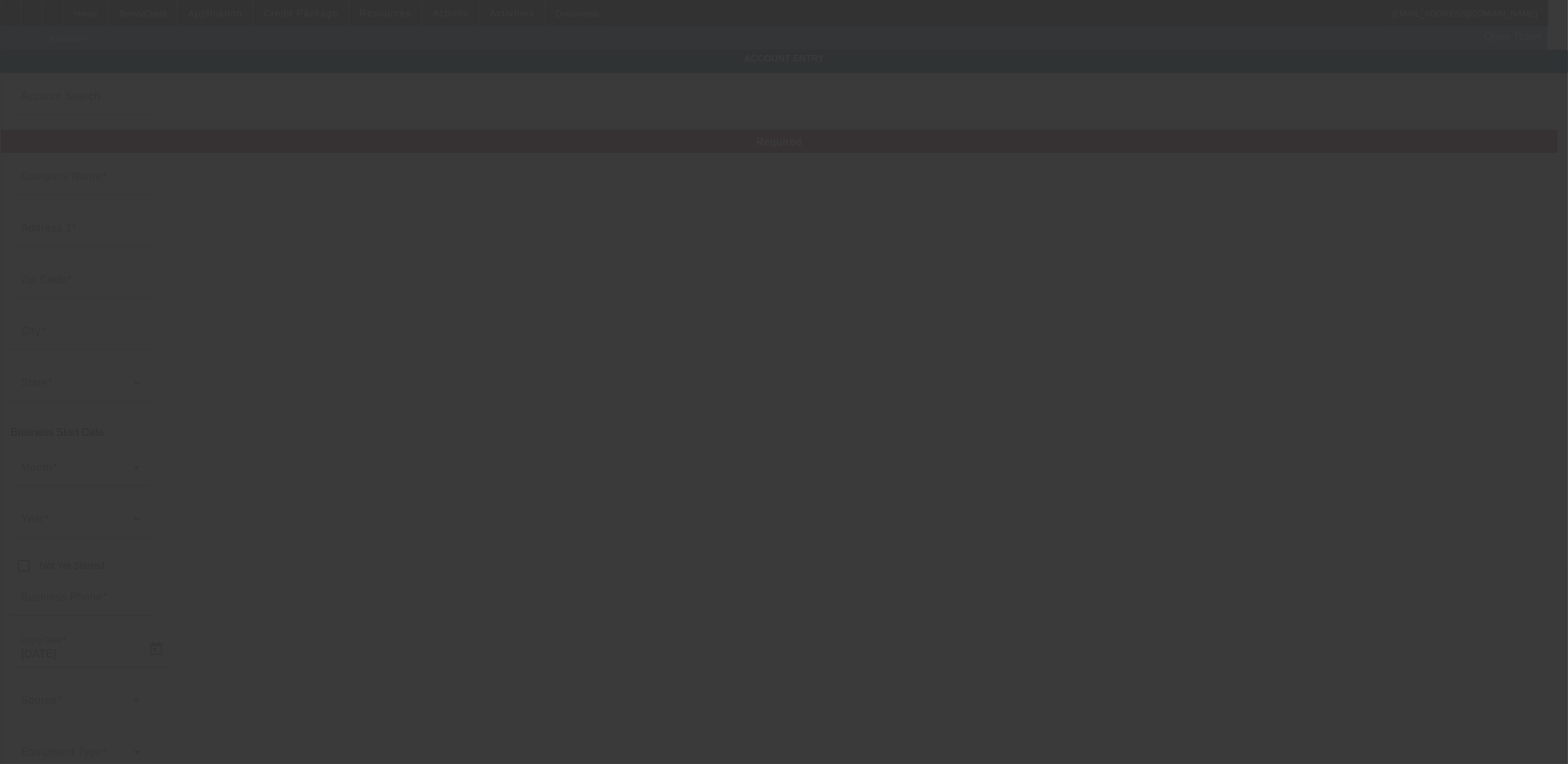
type input "A-S-A-P Towing, Recovery & Equipment Transportation LLC"
type input "[STREET_ADDRESS][PERSON_NAME]"
type input "70460"
type input "Slidell"
type input "[PHONE_NUMBER]"
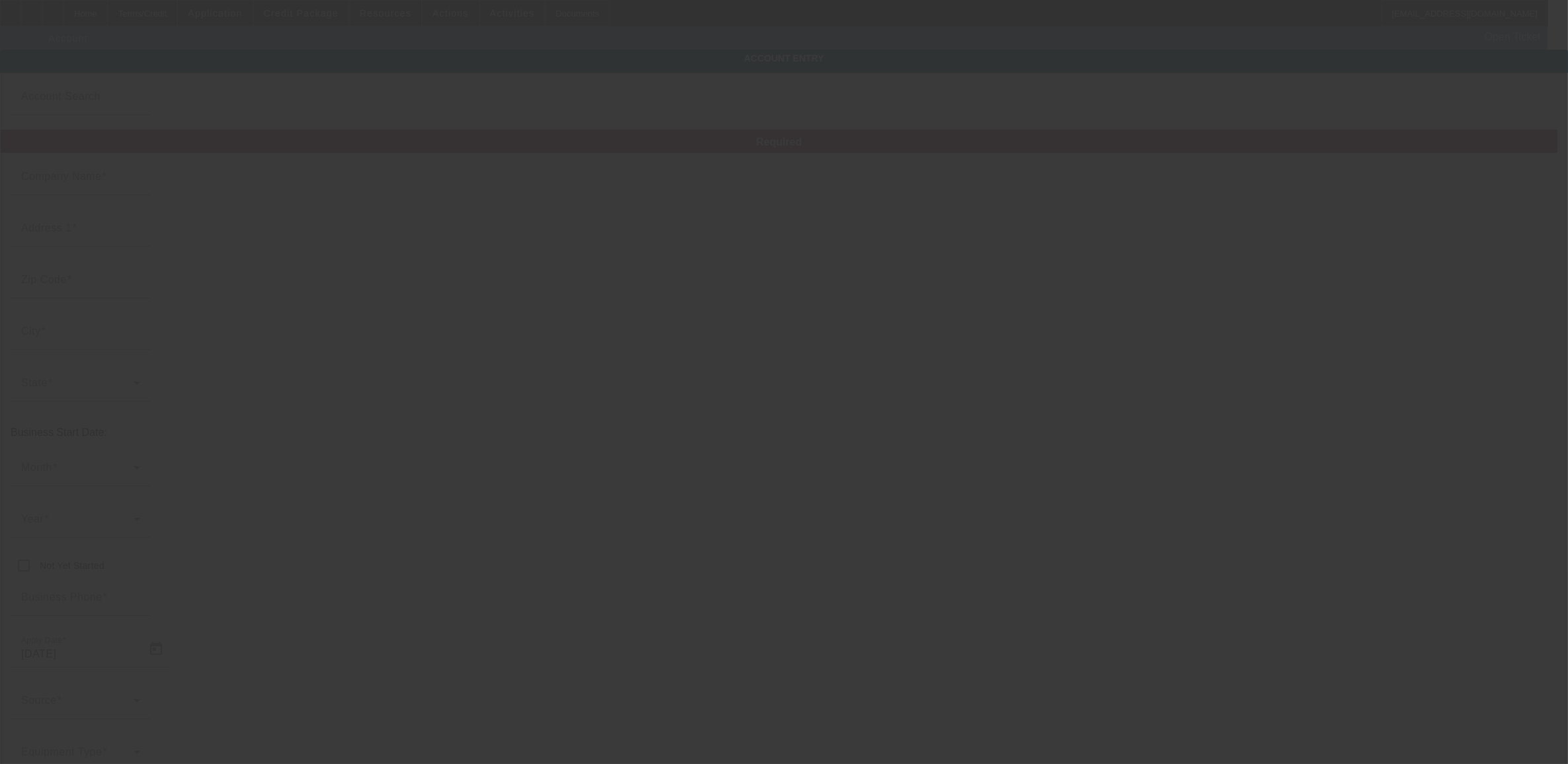
type input "owner@asaproadservice.com"
type input "Saint Tammany"
type input "721430777"
type input "https://ASAPROADSERVICE.COM"
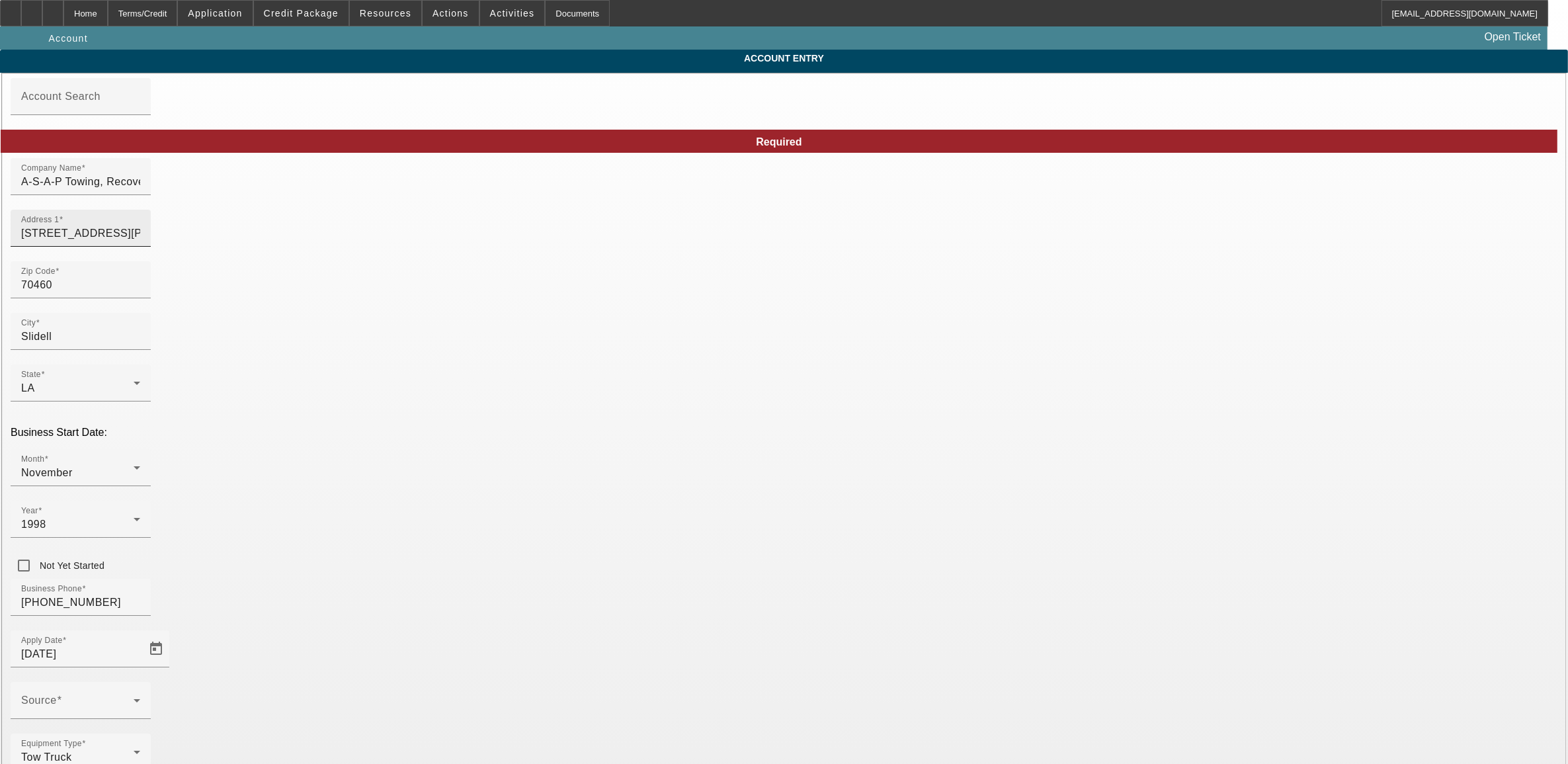
type input "9/11/2025"
click at [140, 190] on input "A-S-A-P Towing, Recovery & Equipment Transportation LLC" at bounding box center [80, 182] width 119 height 16
click at [140, 242] on input "[STREET_ADDRESS][PERSON_NAME]" at bounding box center [80, 233] width 119 height 16
click at [140, 345] on input "Slidell" at bounding box center [80, 336] width 119 height 16
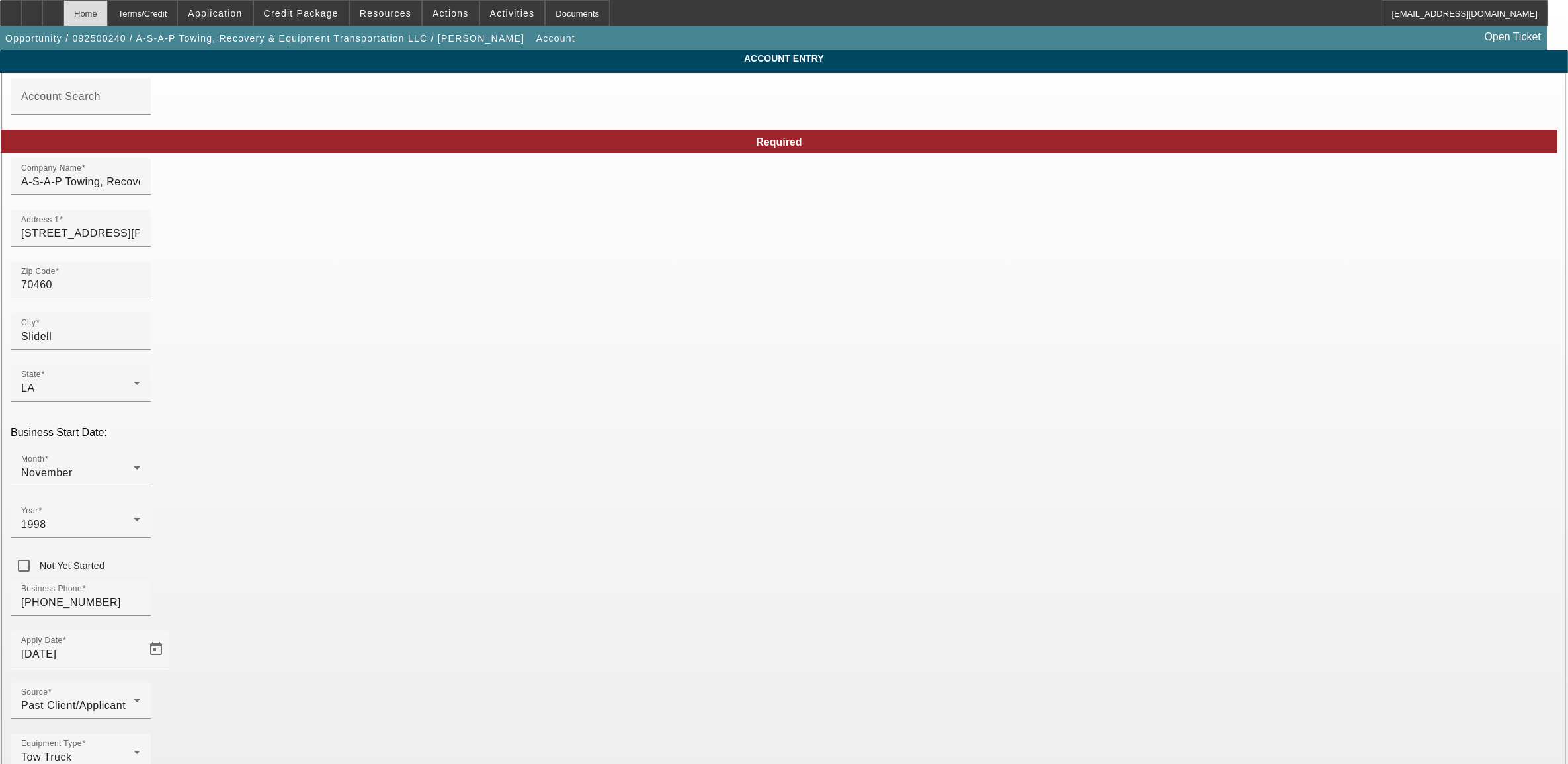
click at [107, 18] on div "Home" at bounding box center [86, 13] width 45 height 27
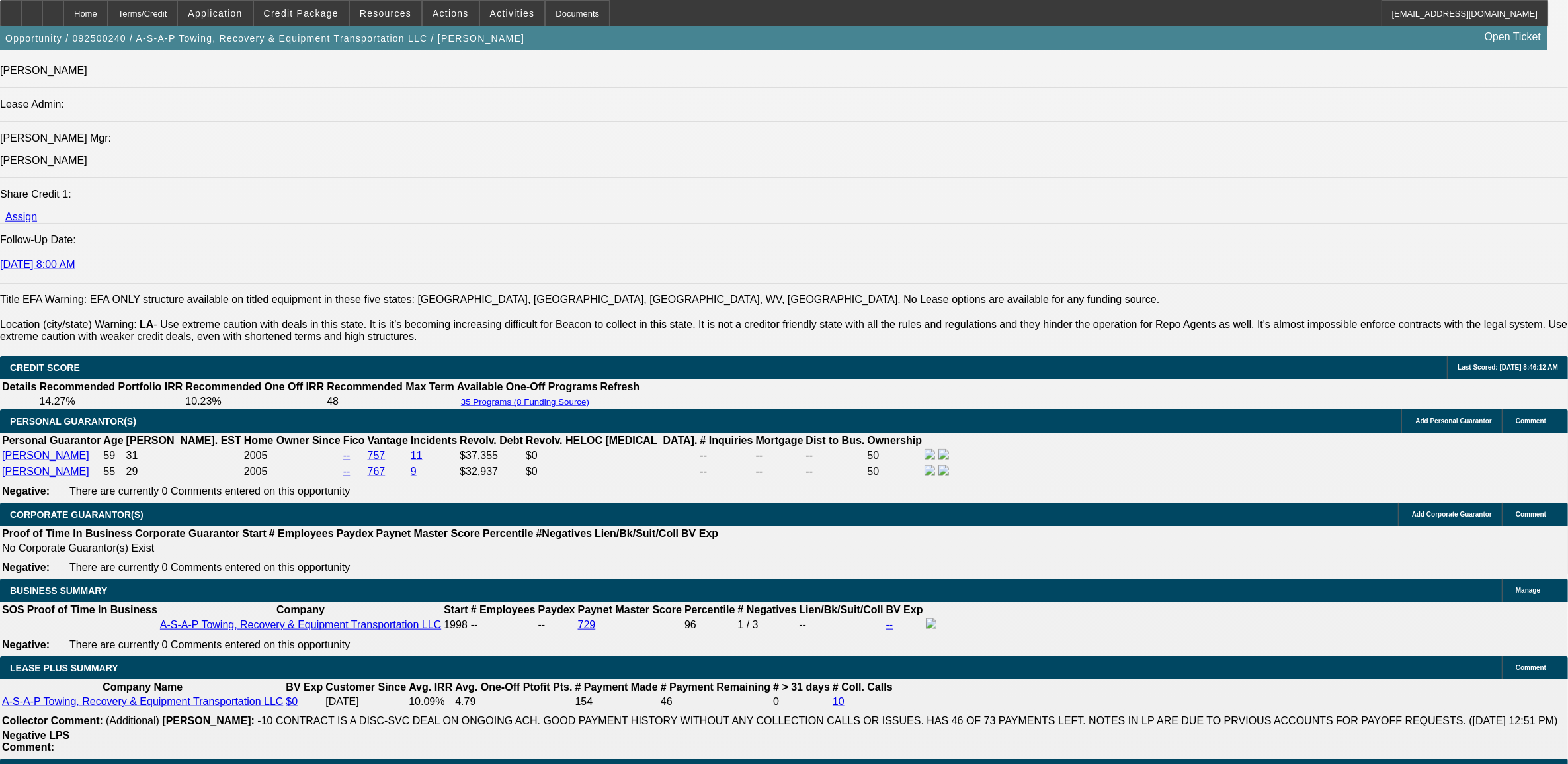
select select "0"
select select "6"
select select "0"
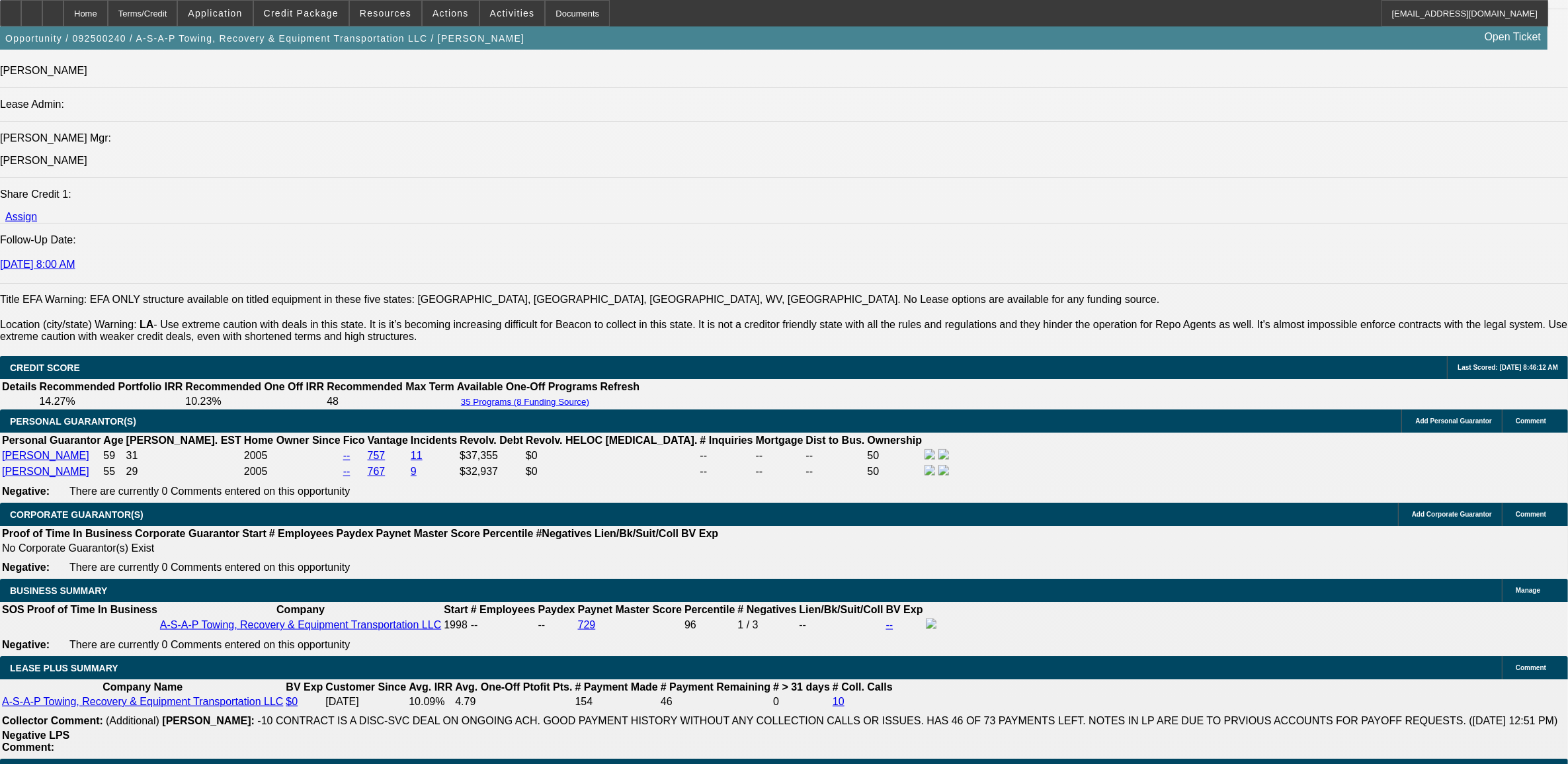
select select "0"
select select "6"
select select "0"
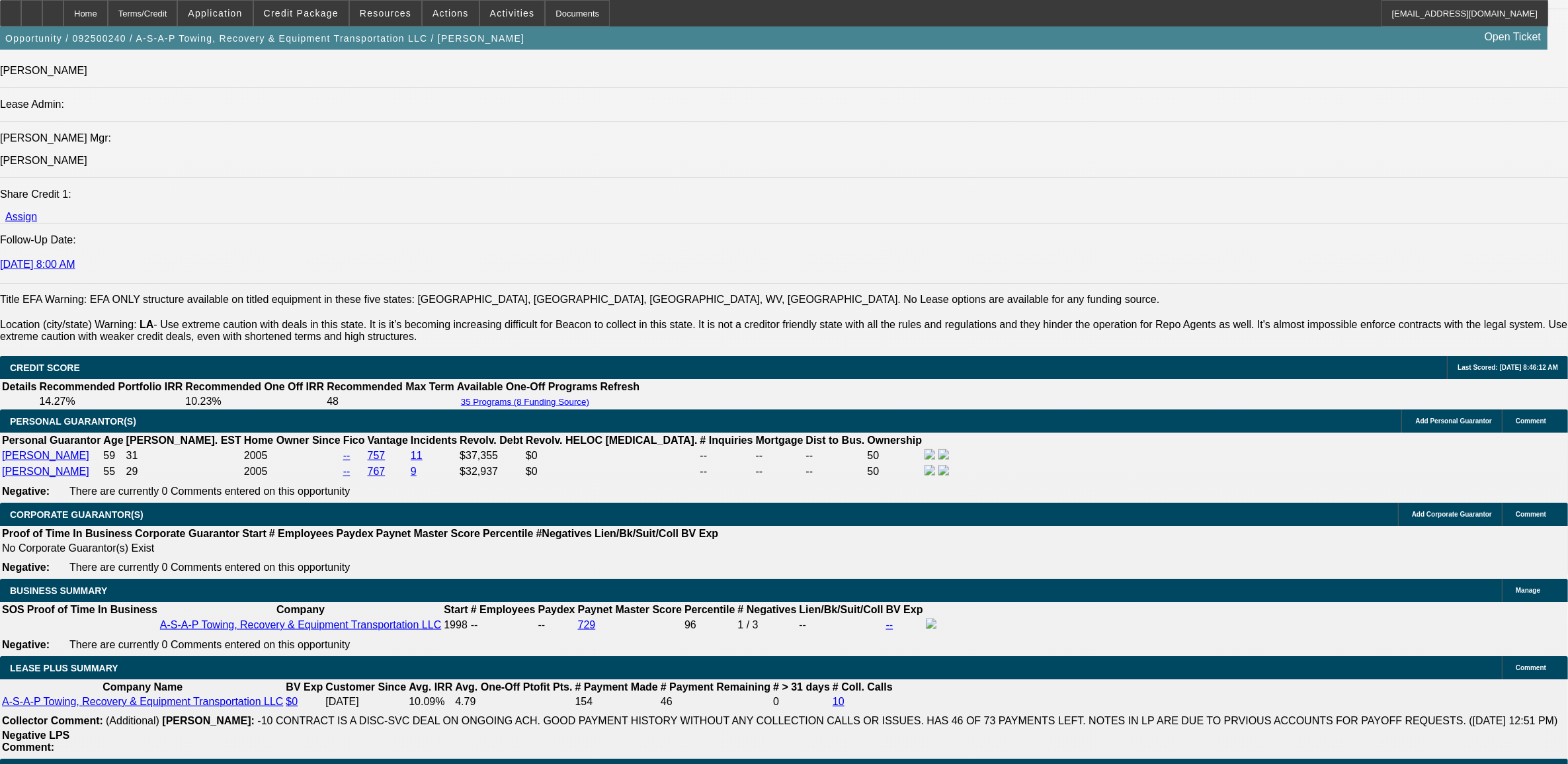
select select "3"
select select "0"
select select "6"
select select "0"
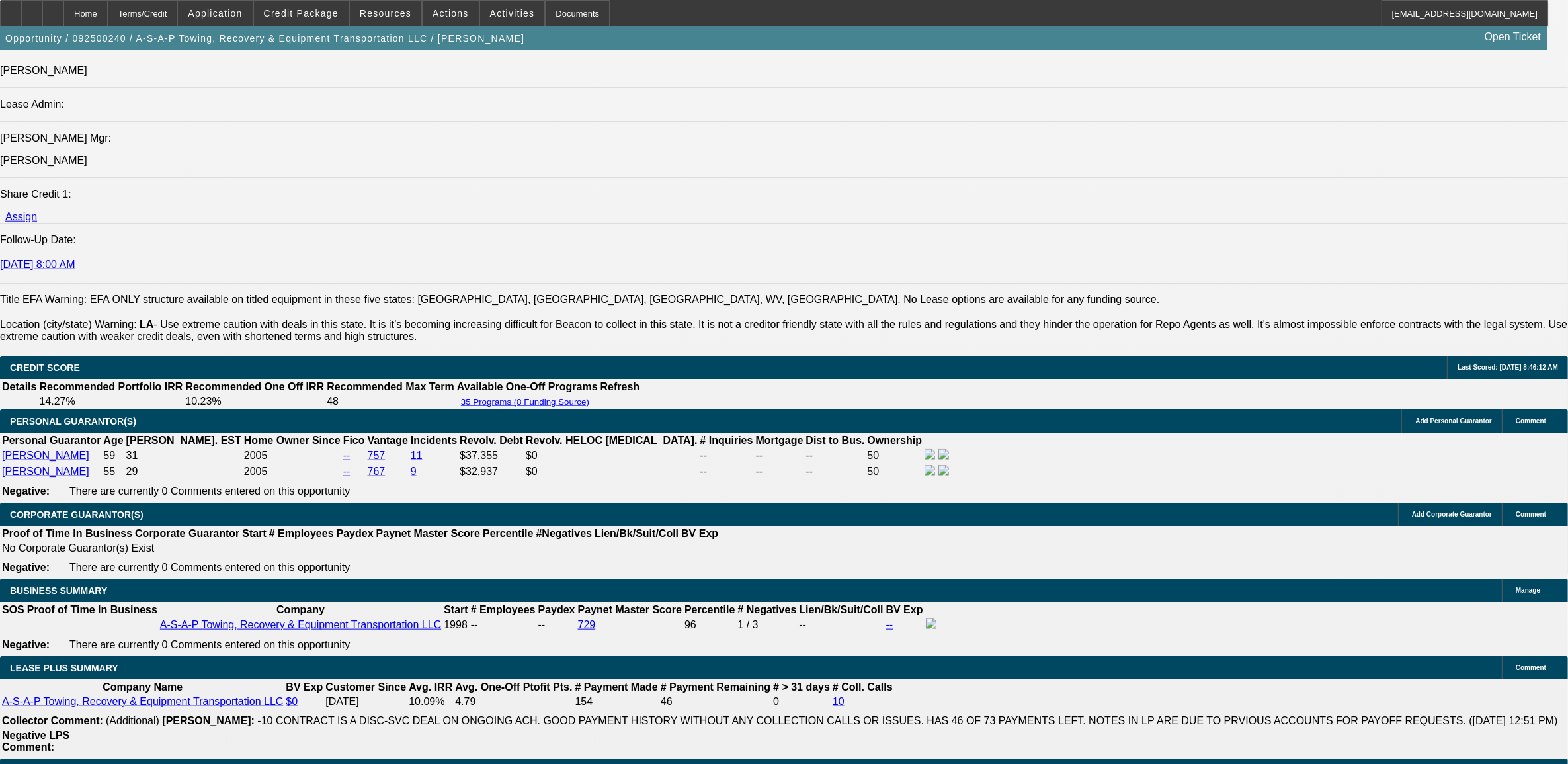
select select "2"
select select "0"
select select "6"
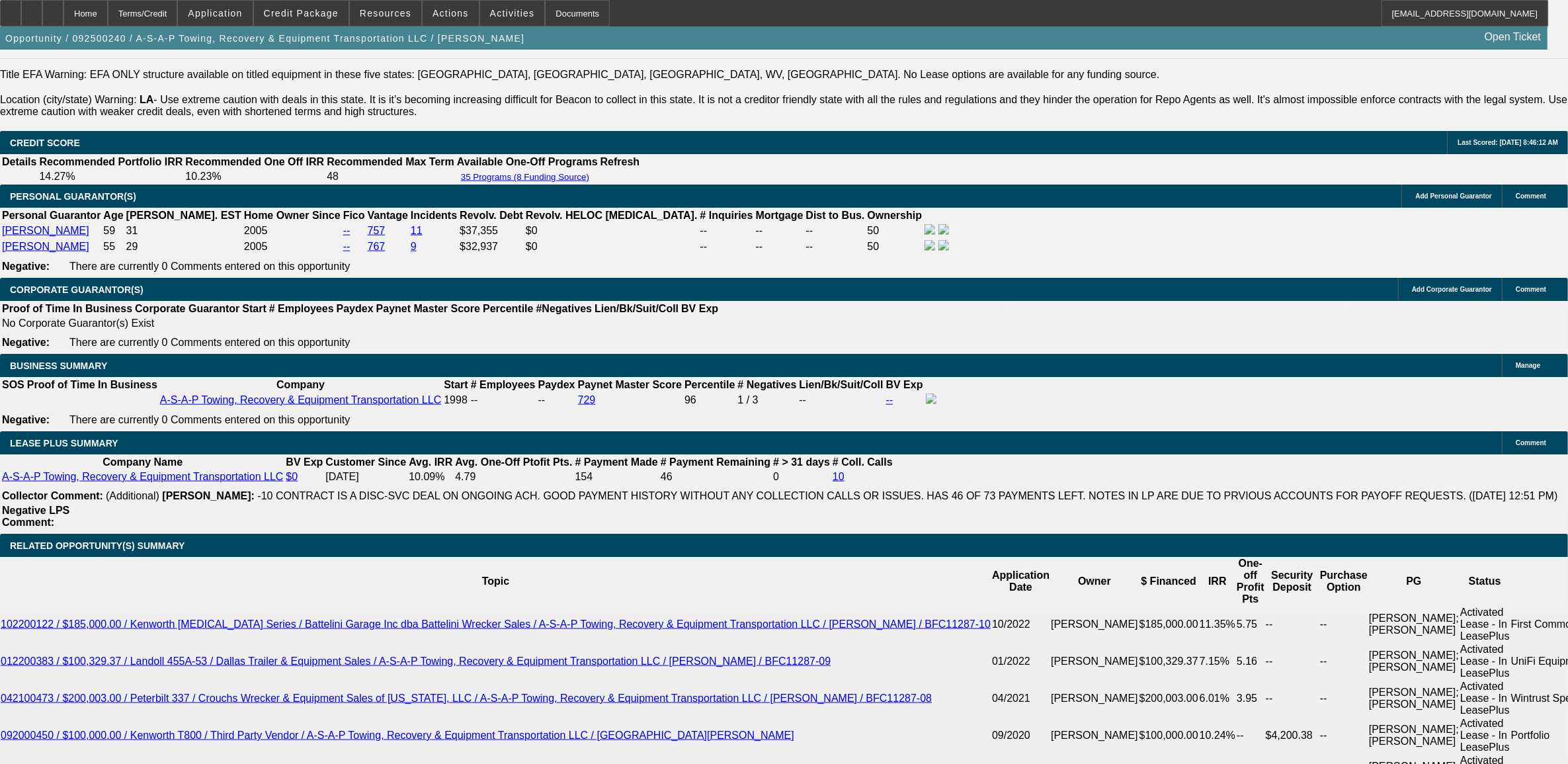
scroll to position [2234, 0]
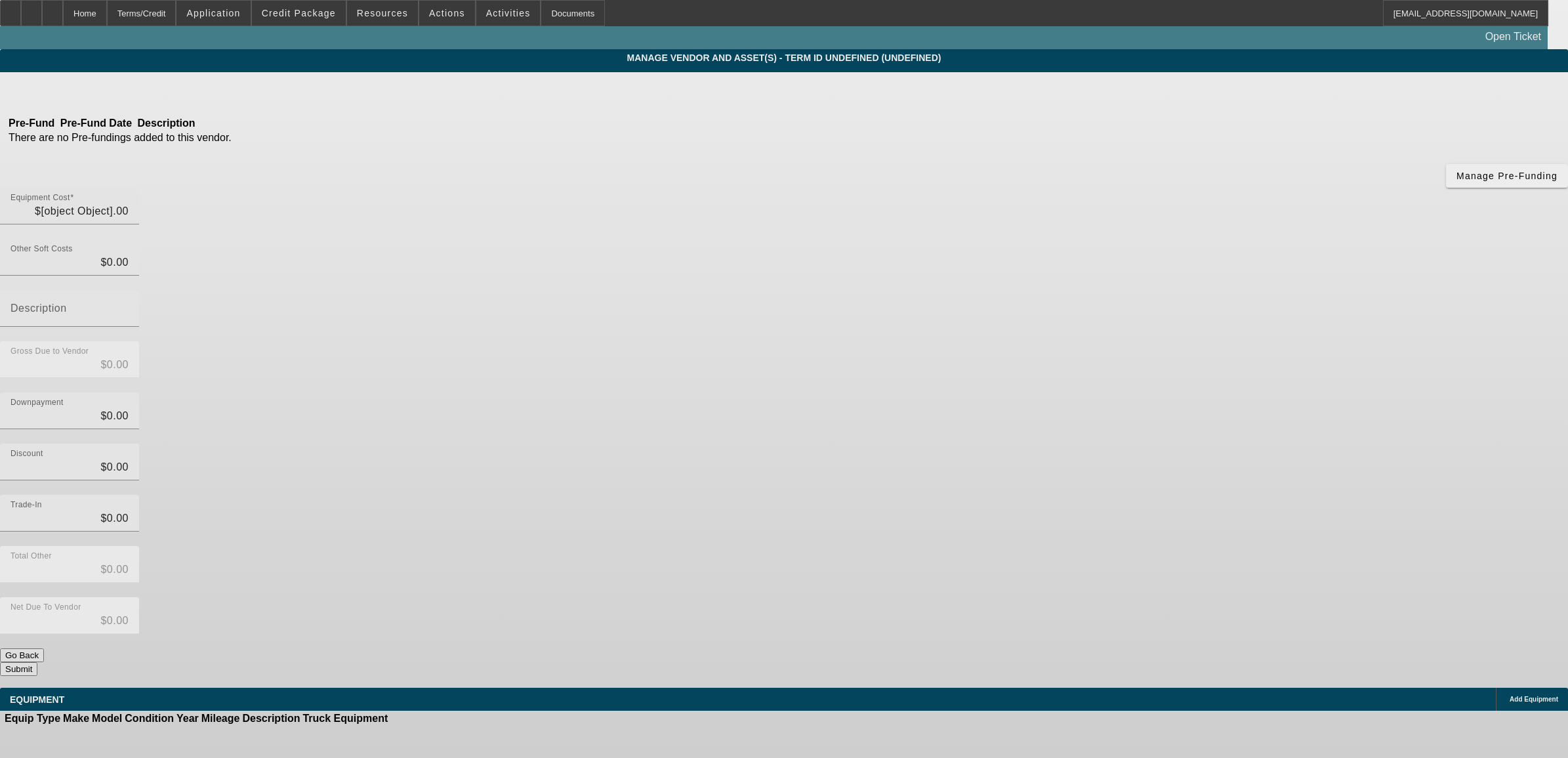
type input "$97,000.00"
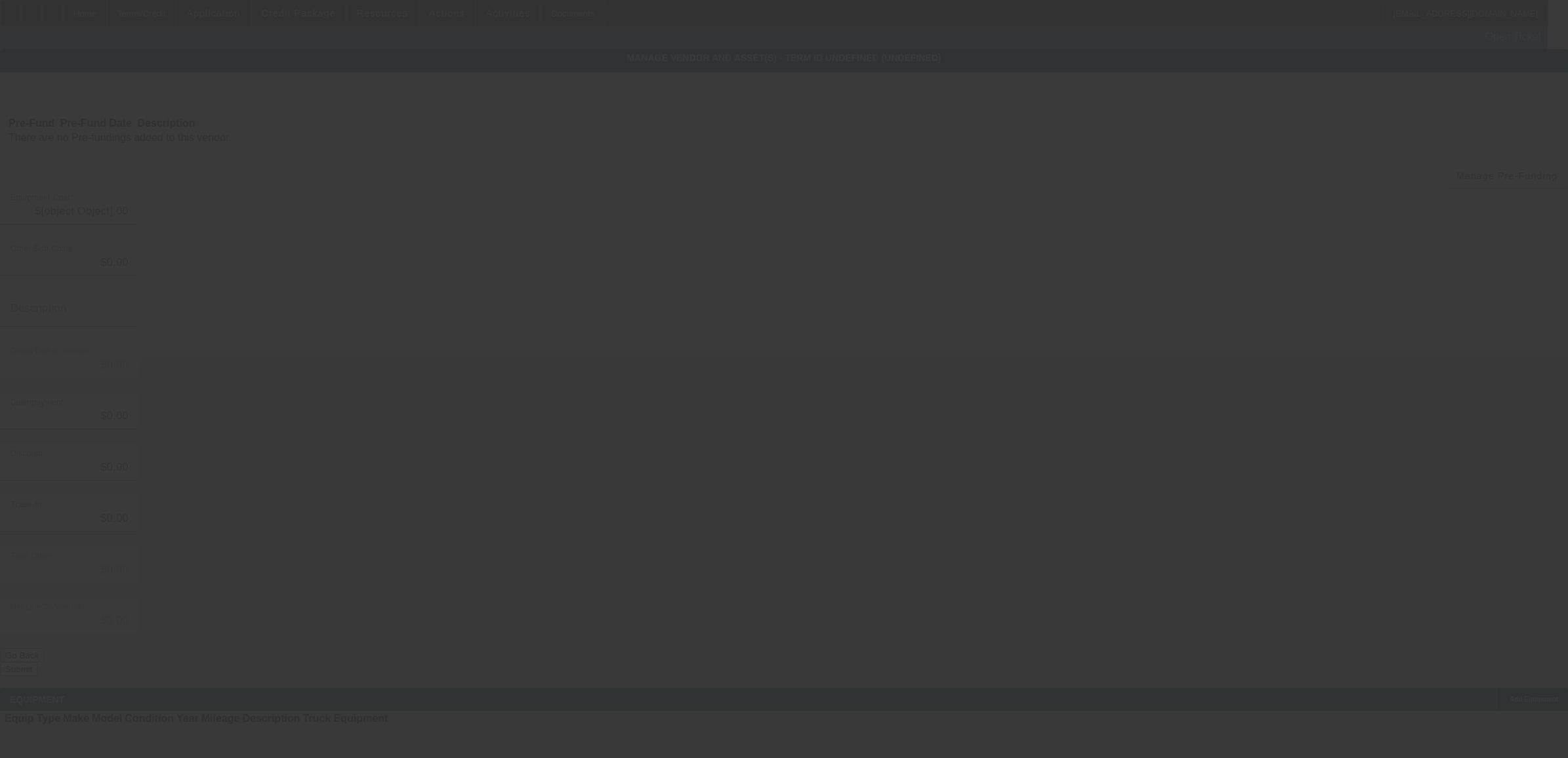
type input "$97,000.00"
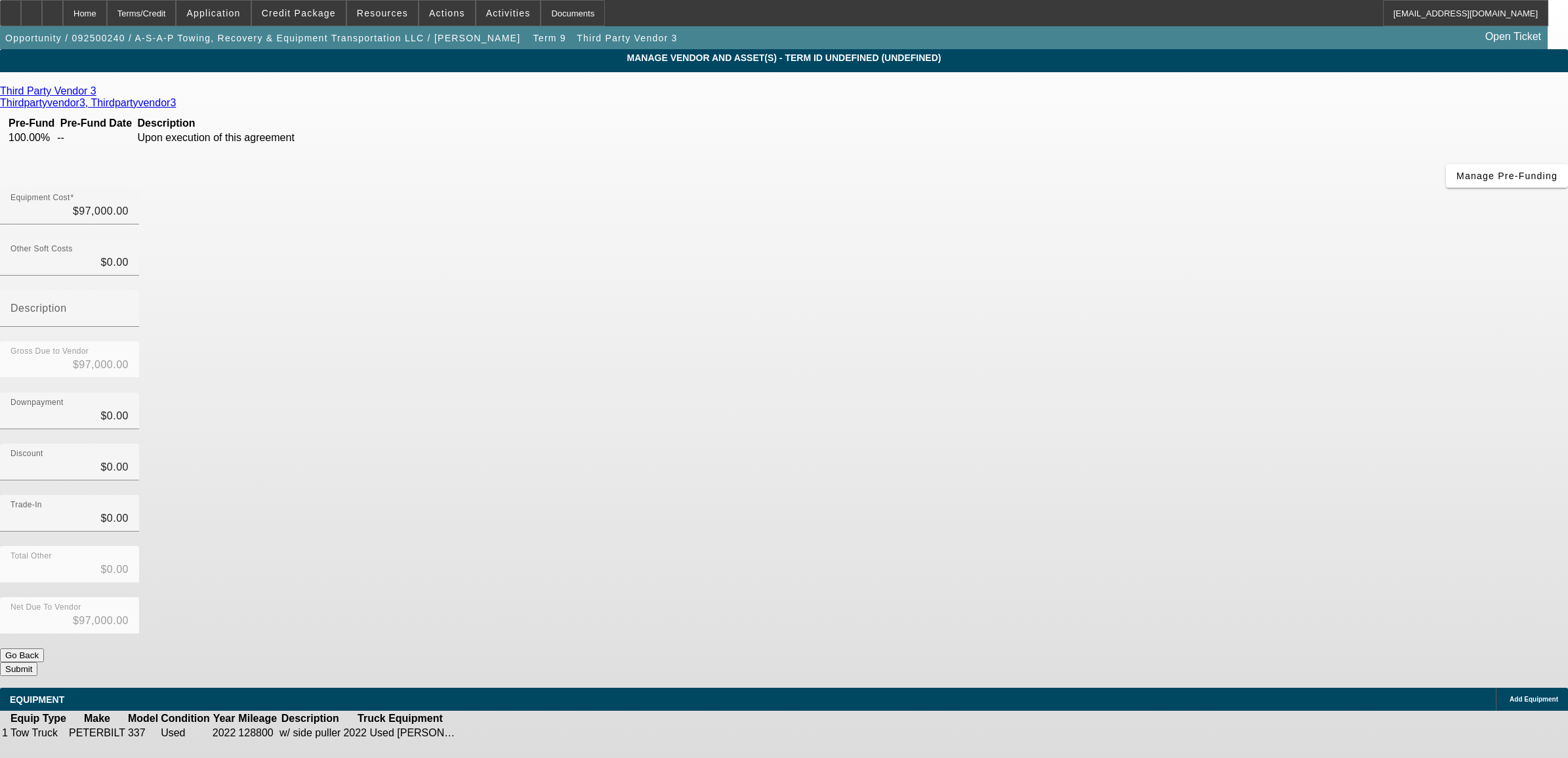
click at [499, 733] on icon at bounding box center [499, 733] width 0 height 0
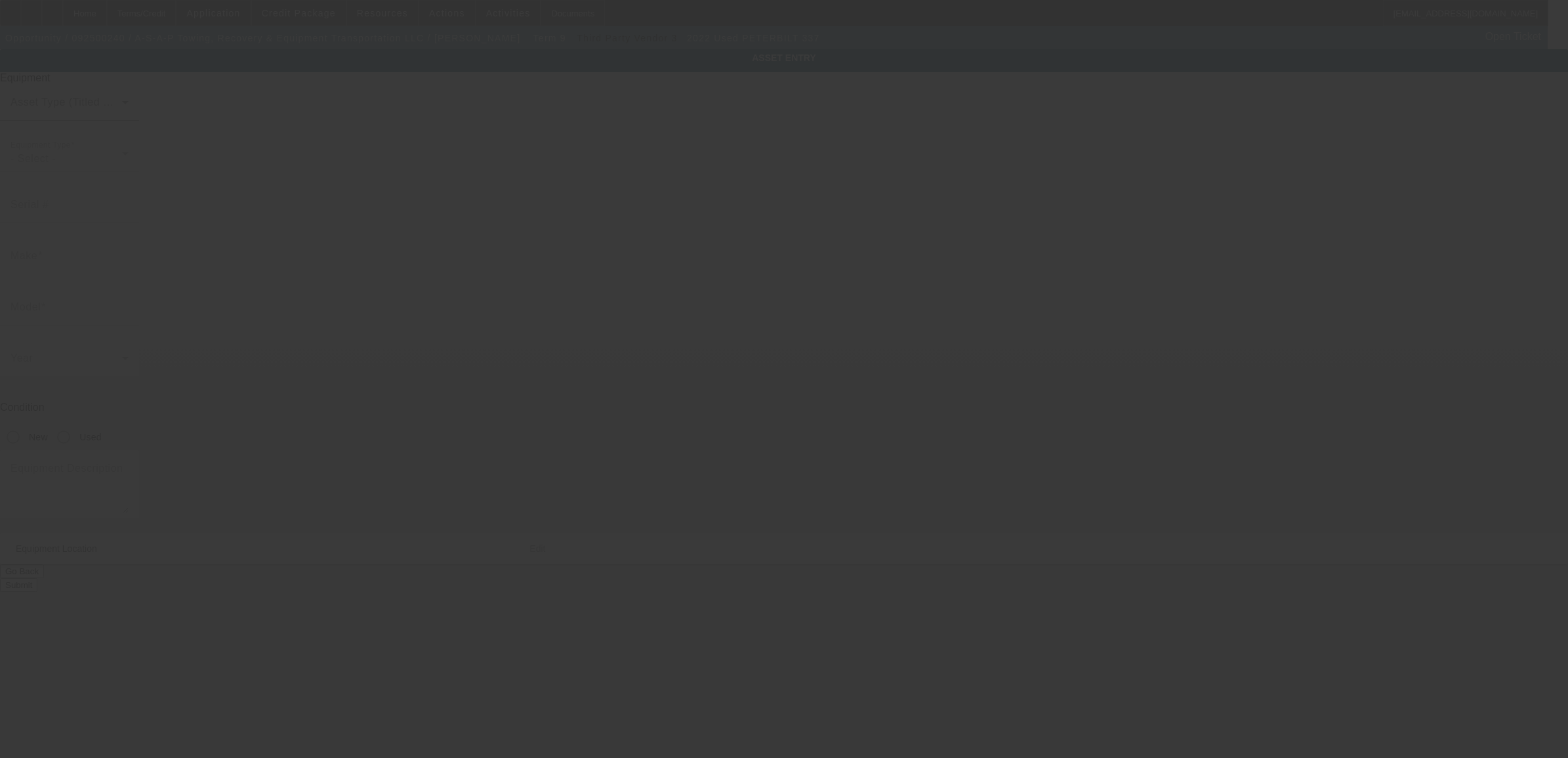
type input "2NP2HM6X5NM762935"
type input "Peterbilt"
type input "337"
radio input "true"
type textarea "w/ side puller"
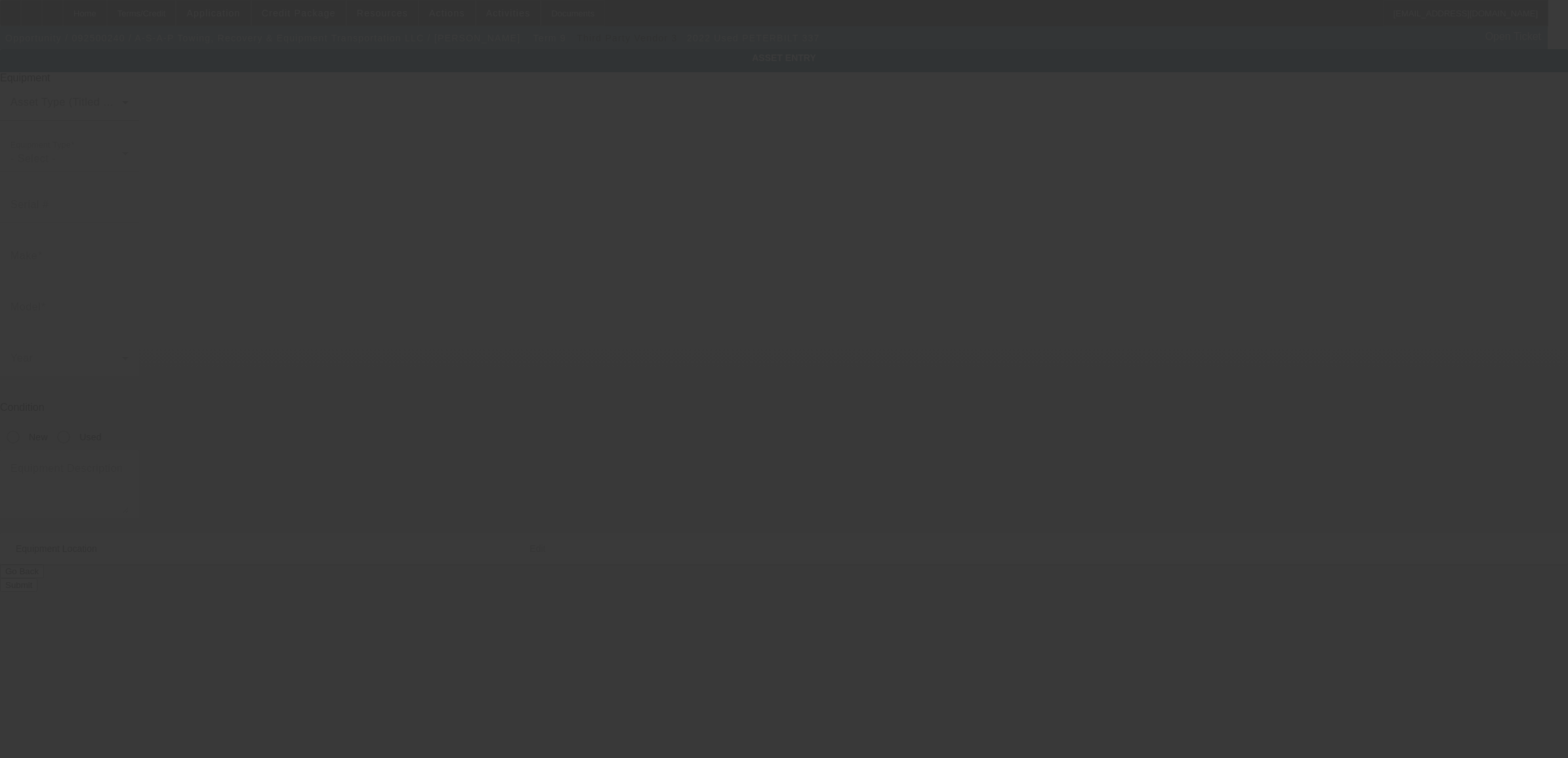
type input "2090 Gause Blvd W"
type input "Slidell"
type input "70460"
type input "Saint Tammany"
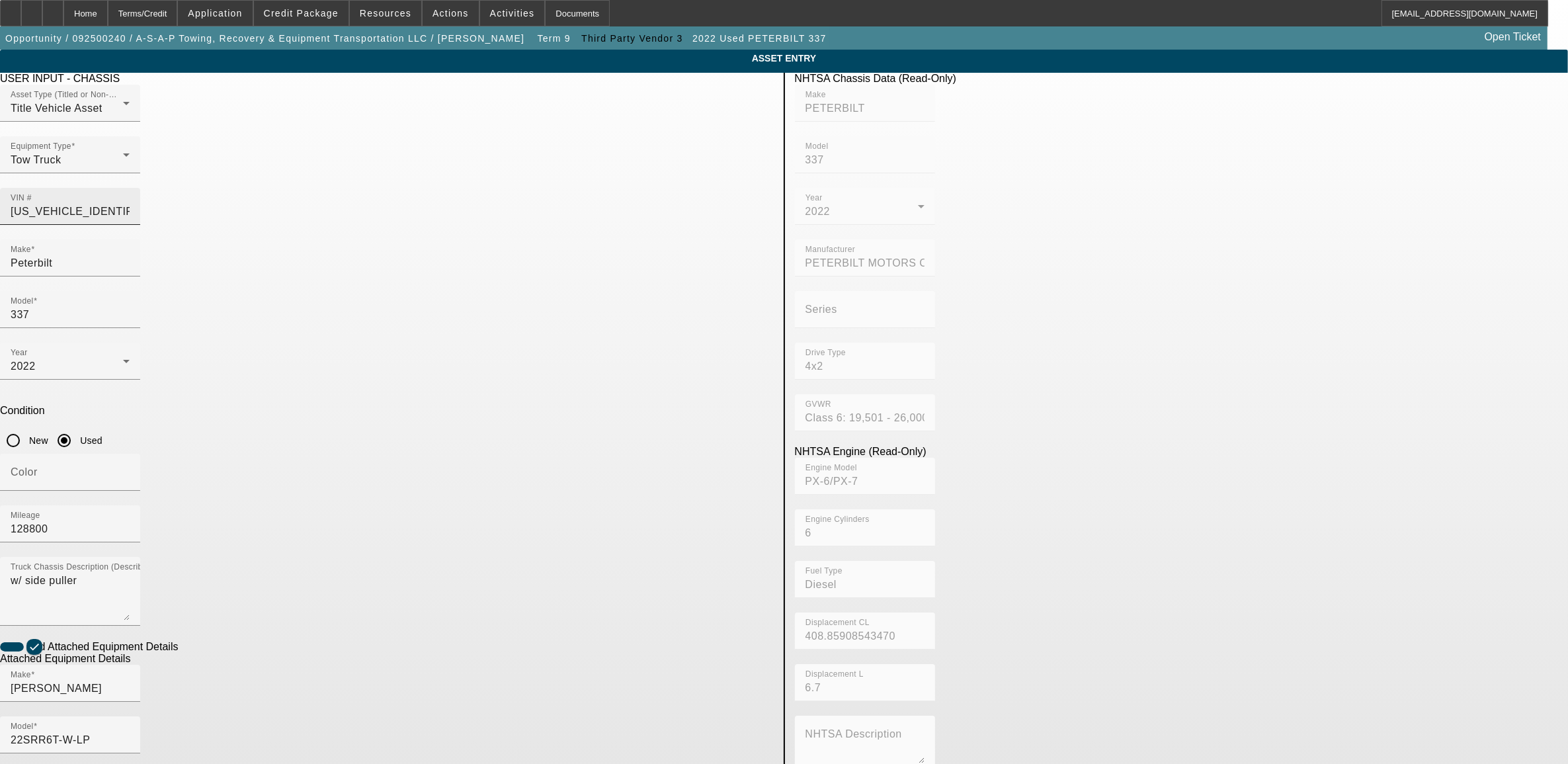
click at [129, 204] on input "2NP2HM6X5NM762935" at bounding box center [70, 211] width 119 height 16
click at [129, 255] on input "Peterbilt" at bounding box center [70, 263] width 119 height 16
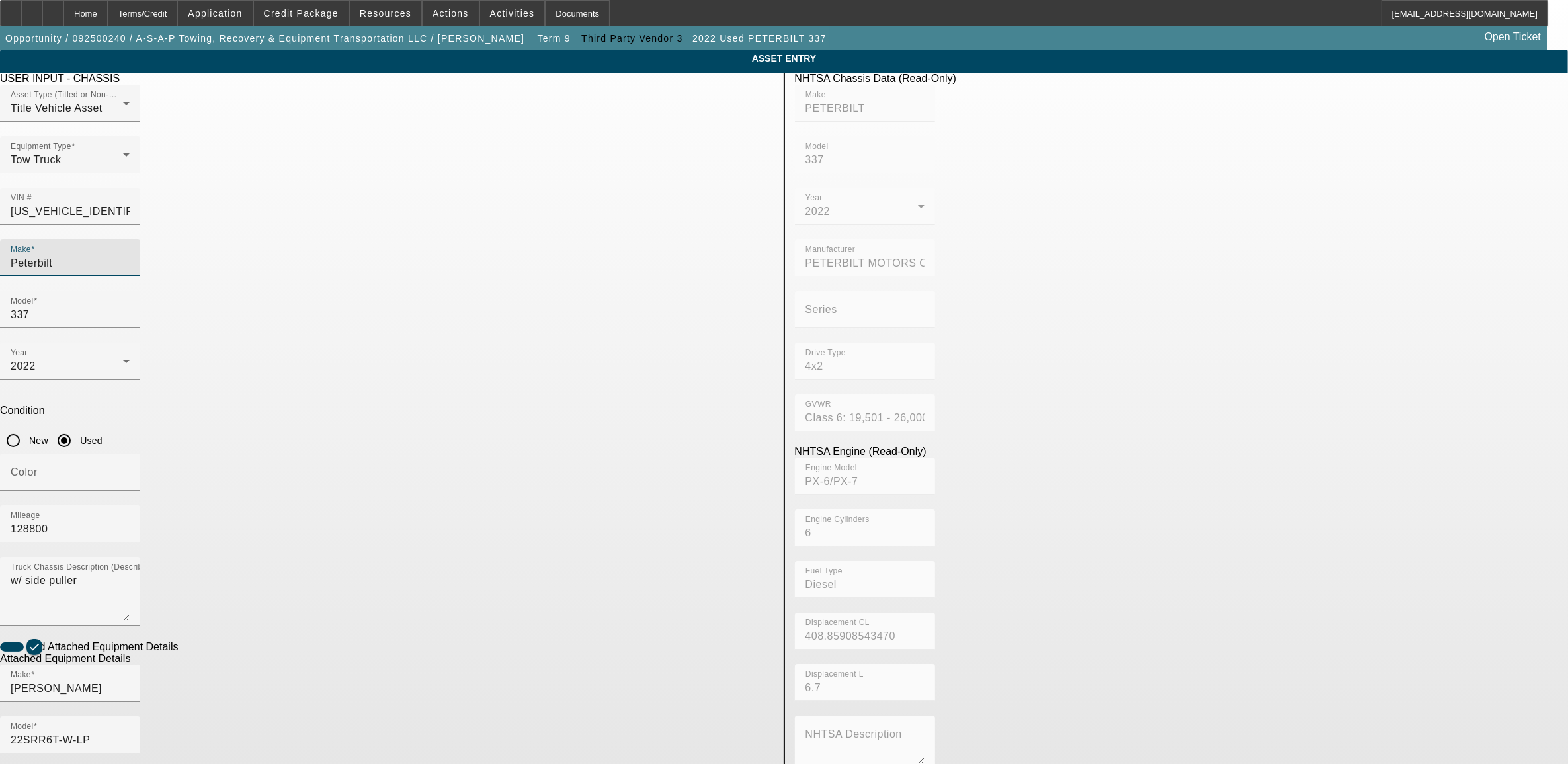
click at [129, 255] on input "Peterbilt" at bounding box center [70, 263] width 119 height 16
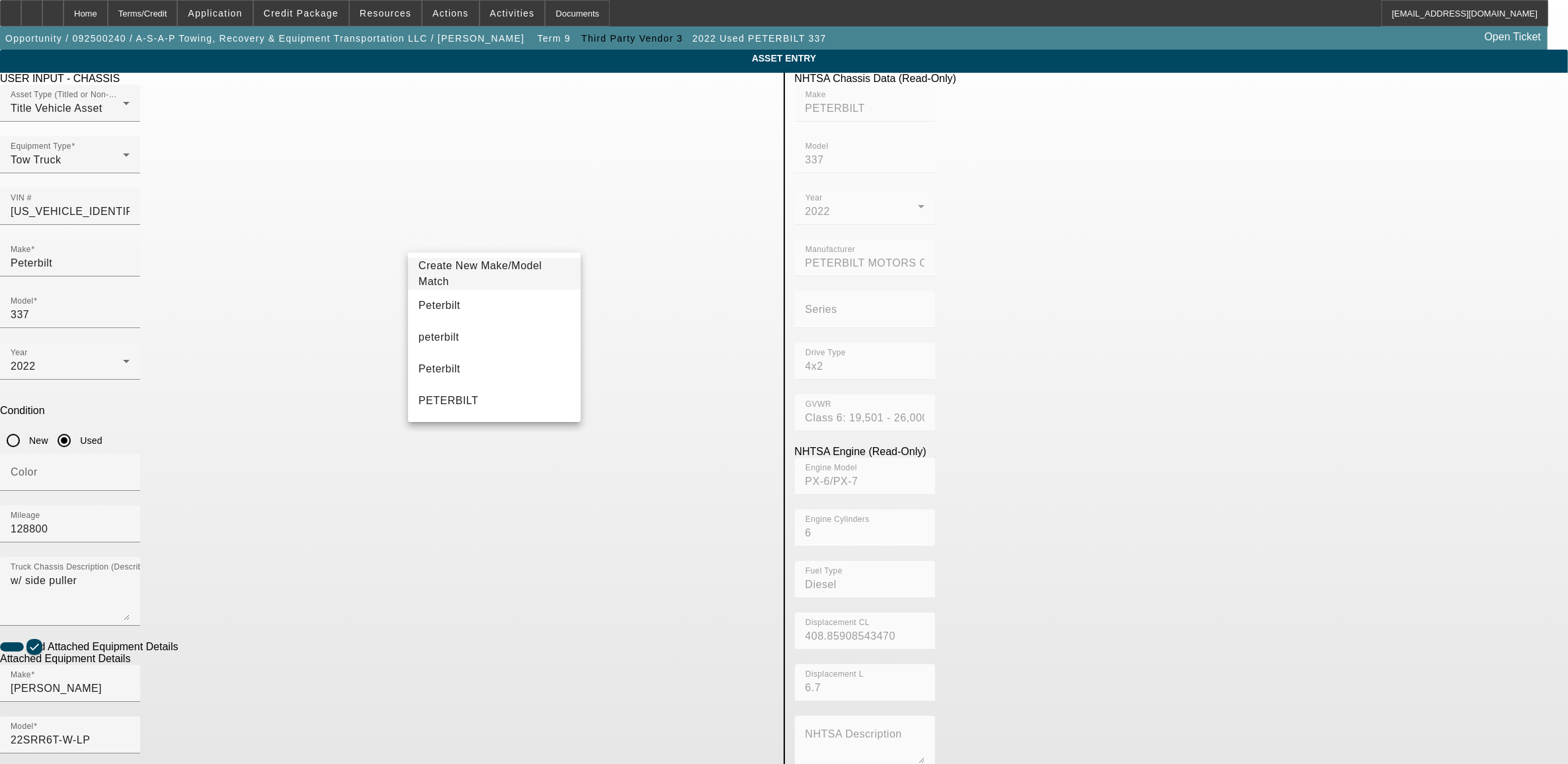
click at [176, 593] on app-asset-collateral-manage "ASSET ENTRY Delete asset USER INPUT - CHASSIS Asset Type (Titled or Non-Titled)…" at bounding box center [784, 565] width 1568 height 1030
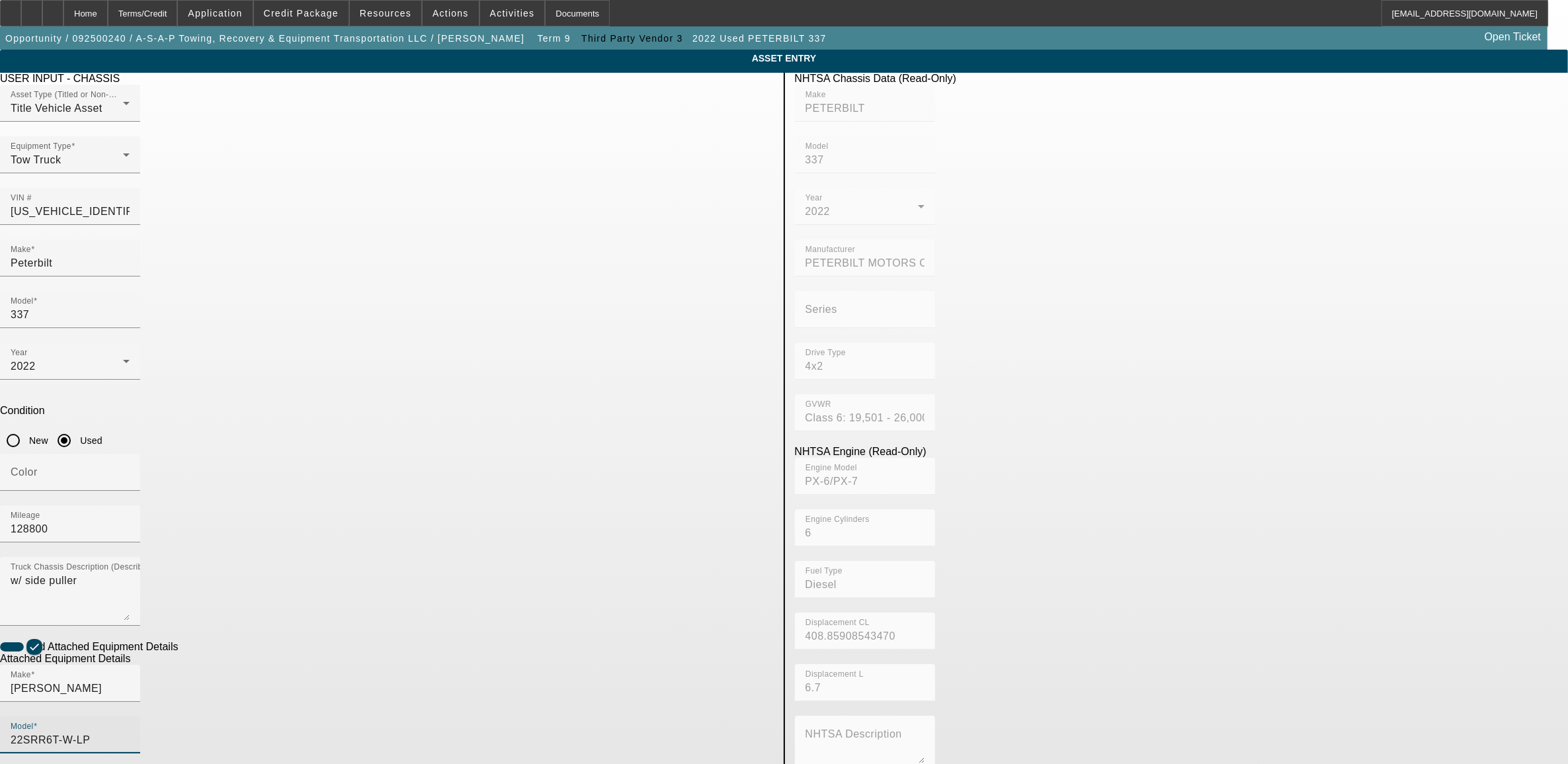
drag, startPoint x: 709, startPoint y: 538, endPoint x: 532, endPoint y: 559, distance: 178.2
click at [533, 665] on div "Make Jerr-Dan Model 22SRR6T-W-LP" at bounding box center [387, 716] width 773 height 103
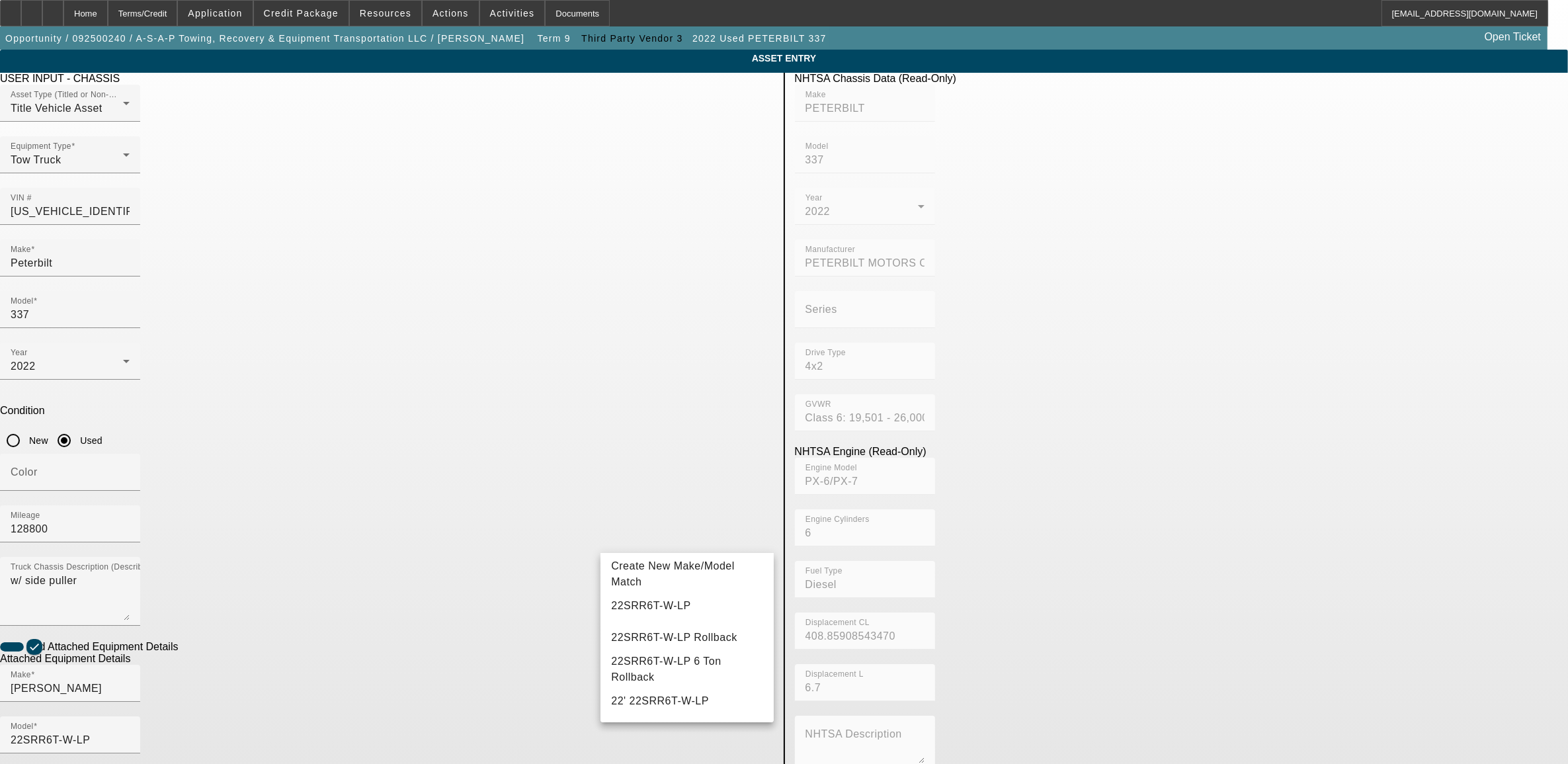
drag, startPoint x: 338, startPoint y: 616, endPoint x: 346, endPoint y: 613, distance: 8.5
click at [338, 616] on app-asset-collateral-manage "ASSET ENTRY Delete asset USER INPUT - CHASSIS Asset Type (Titled or Non-Titled)…" at bounding box center [784, 565] width 1568 height 1030
click at [107, 11] on div "Home" at bounding box center [86, 13] width 45 height 27
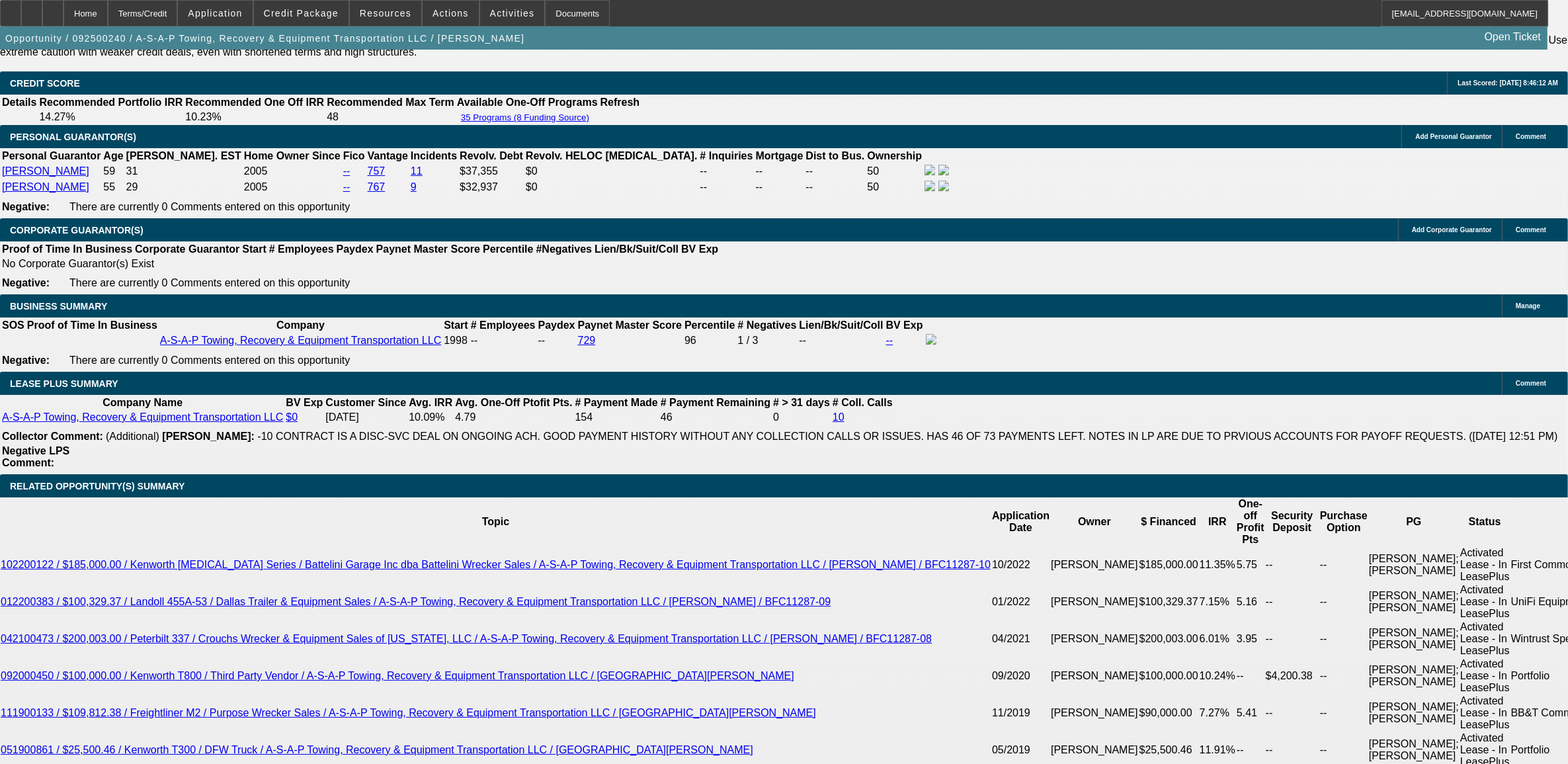
select select "0"
select select "6"
select select "0"
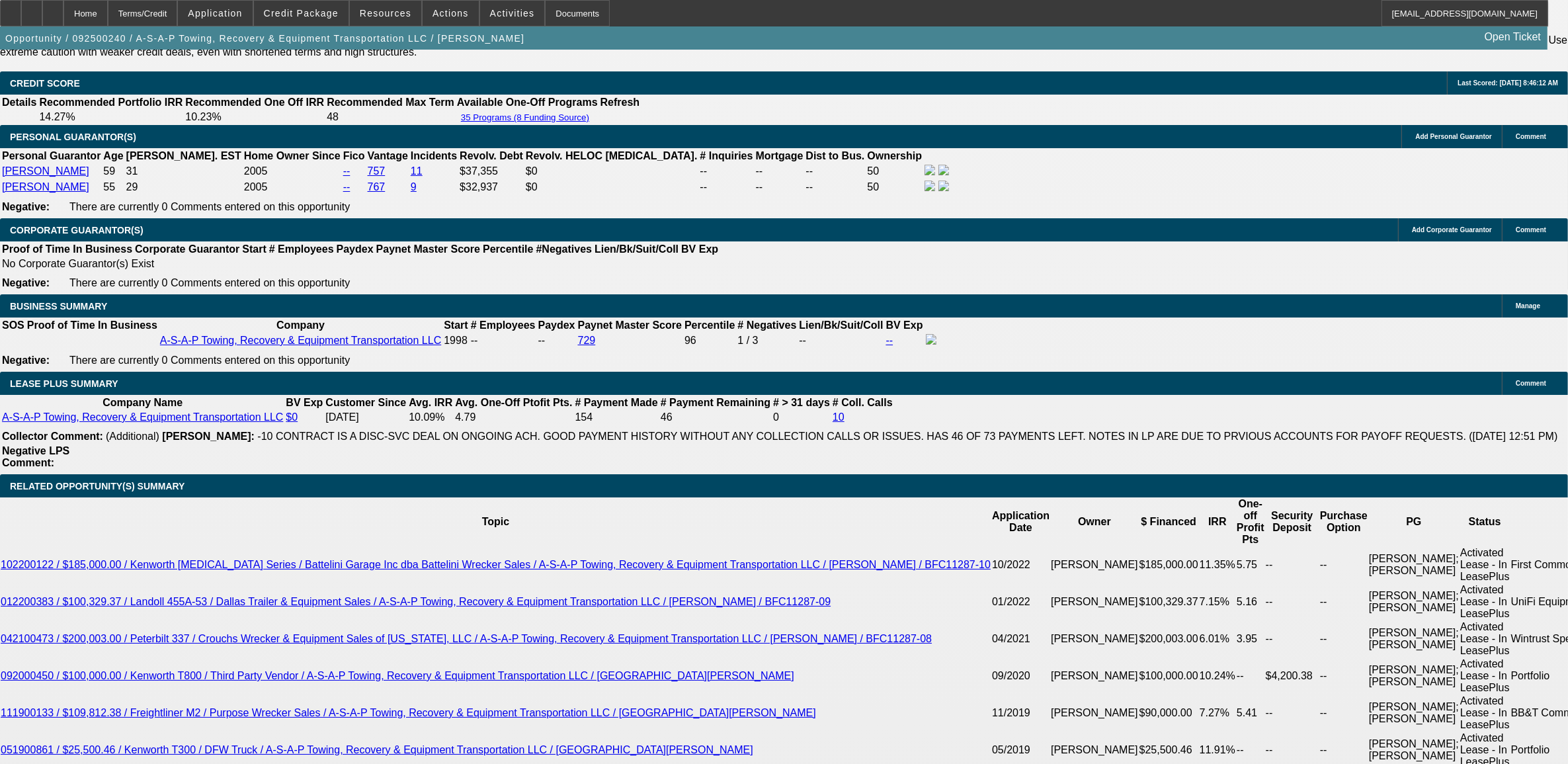
select select "0"
select select "6"
select select "0"
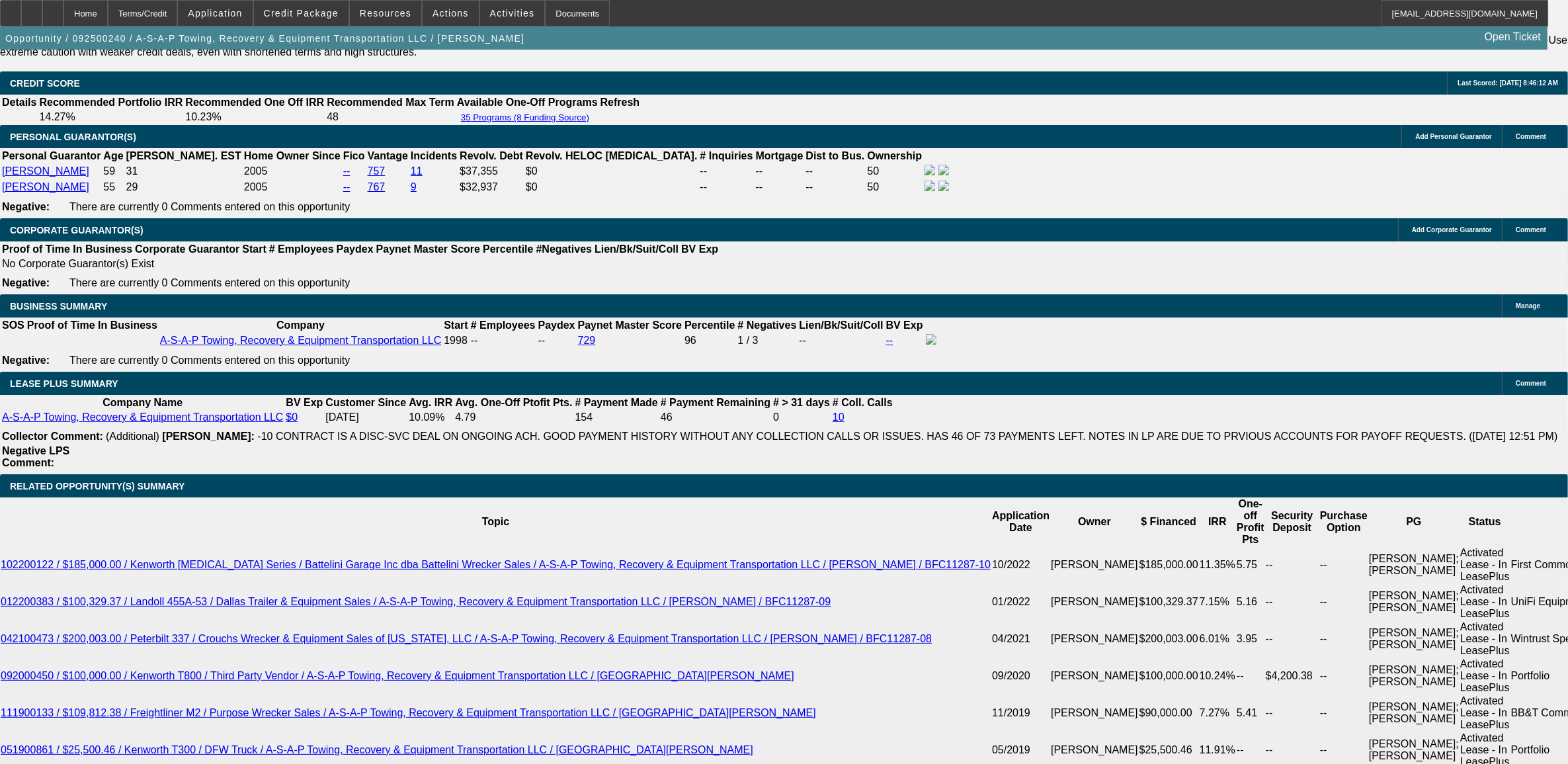
select select "3"
select select "0"
select select "6"
select select "0"
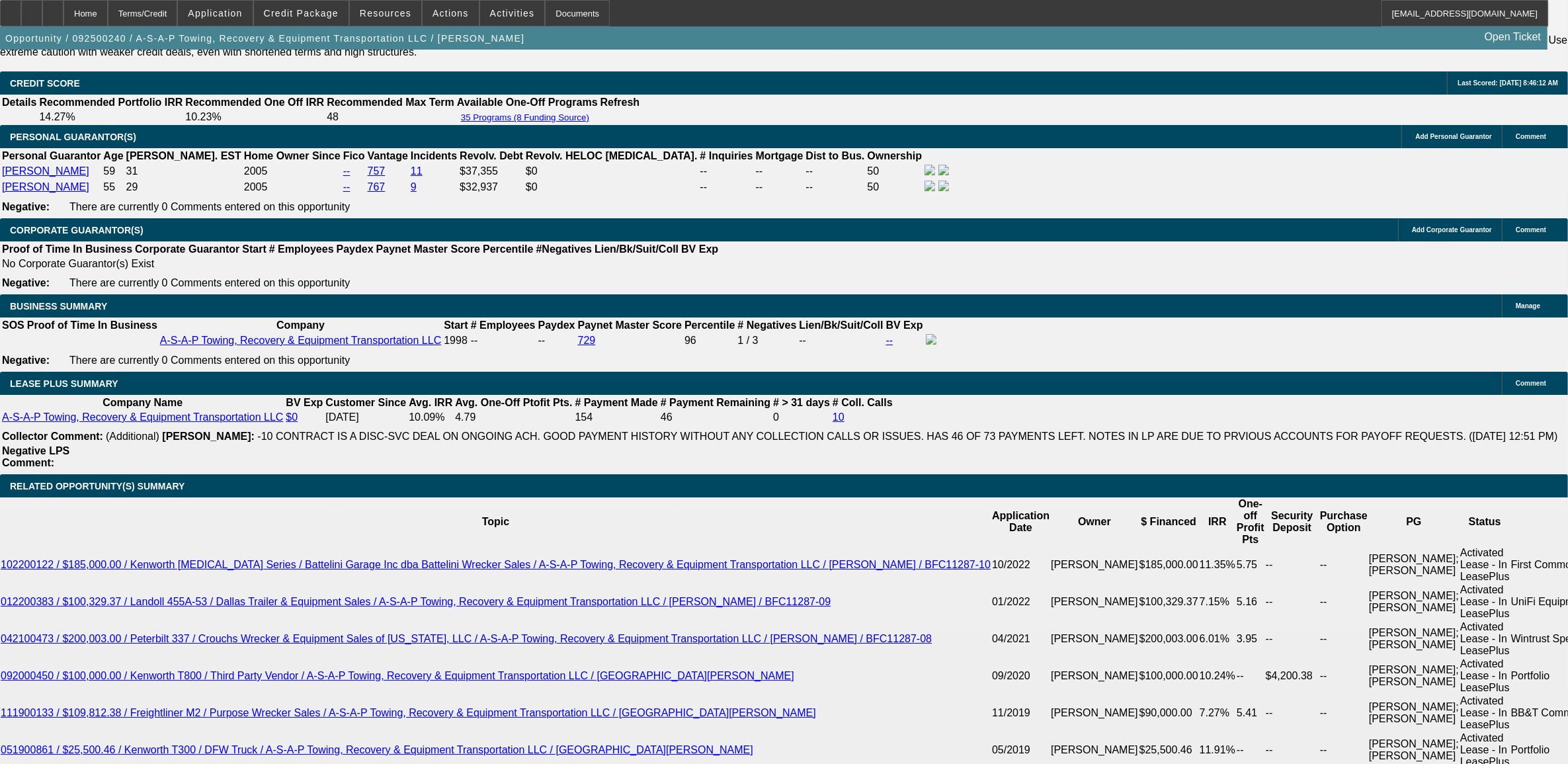
select select "2"
select select "0"
select select "6"
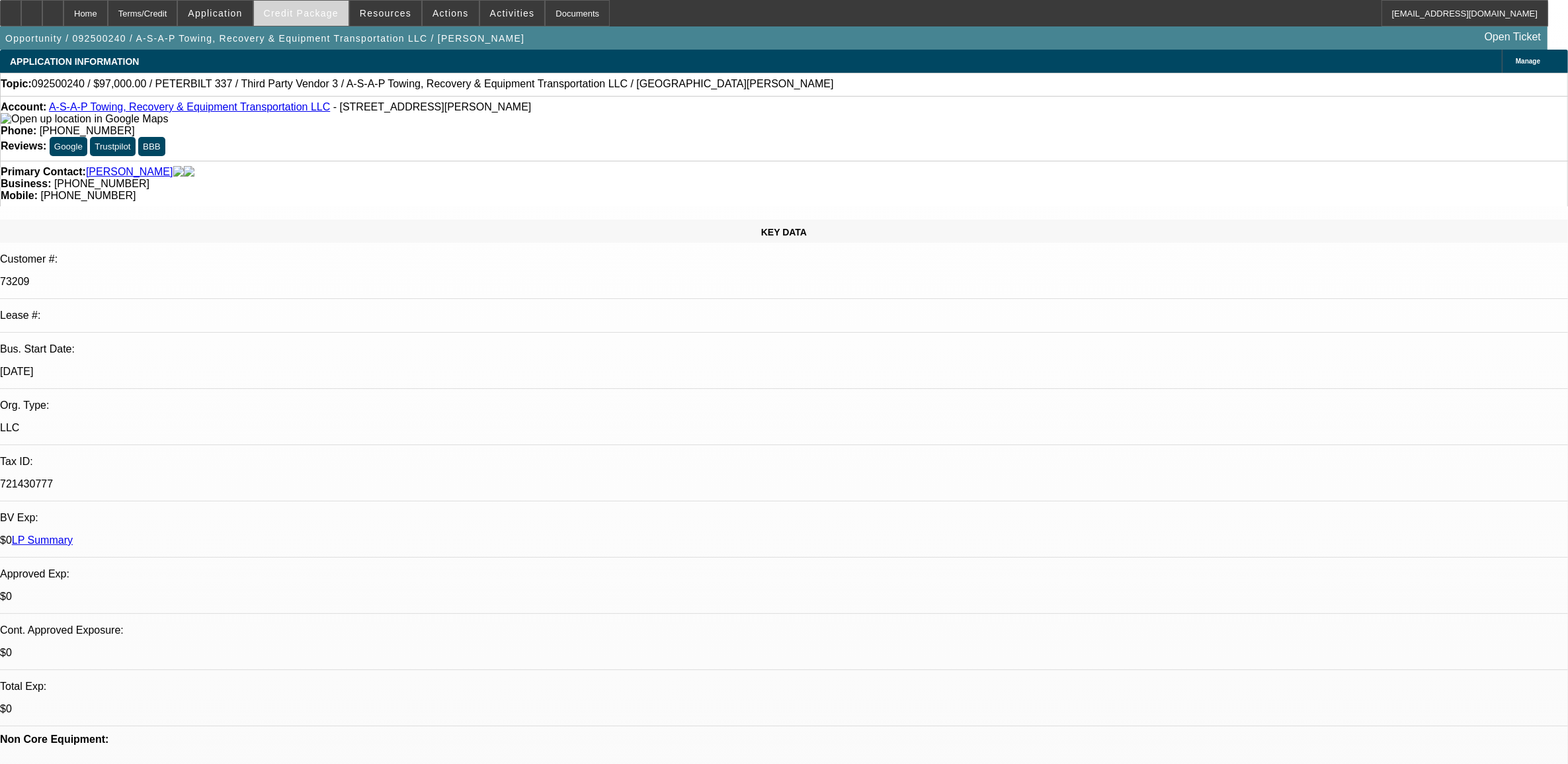
click at [304, 17] on span "Credit Package" at bounding box center [301, 13] width 75 height 11
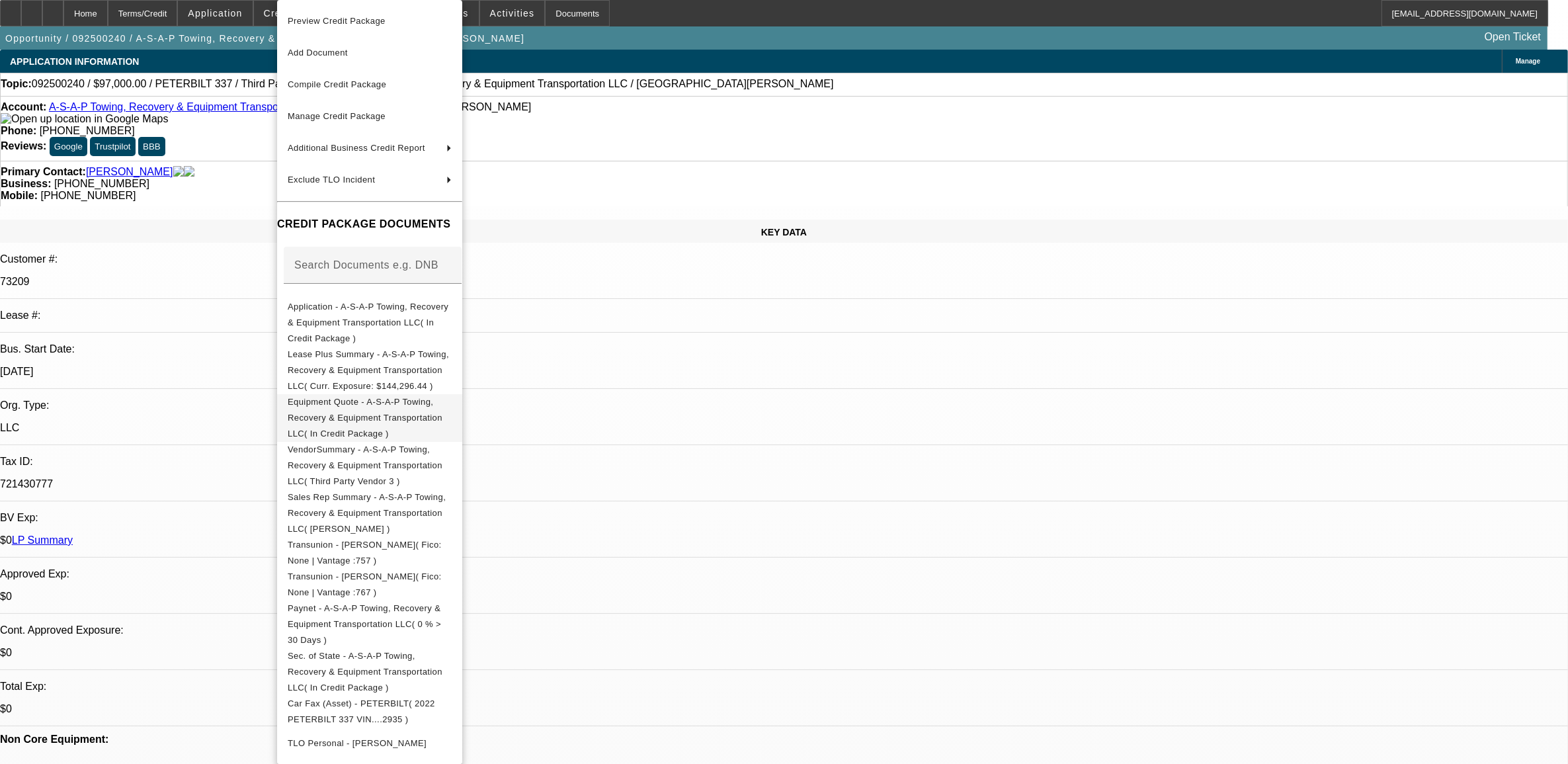
click at [360, 394] on span "Equipment Quote - A-S-A-P Towing, Recovery & Equipment Transportation LLC( In C…" at bounding box center [369, 418] width 164 height 48
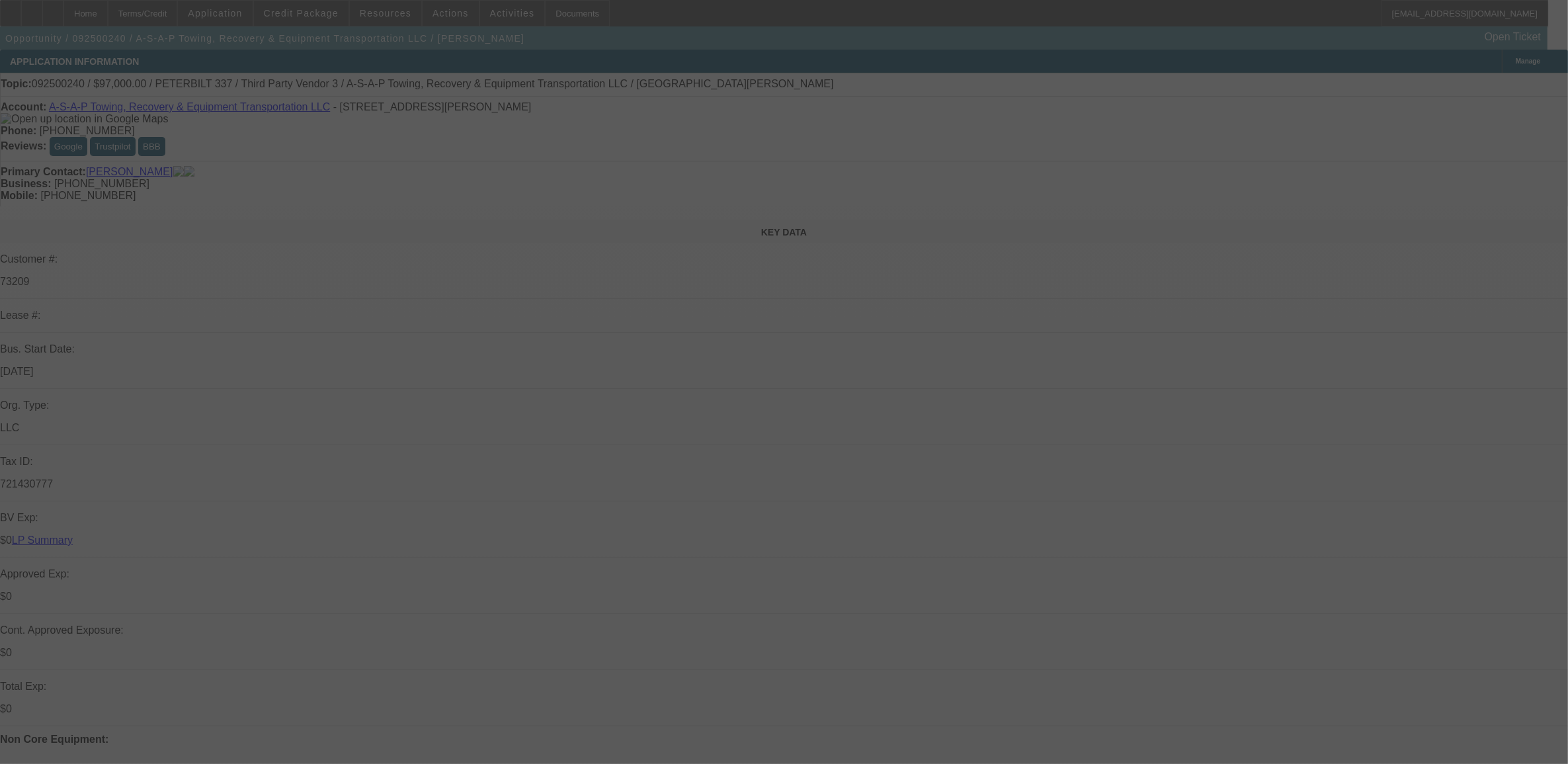
select select "0"
select select "6"
select select "0"
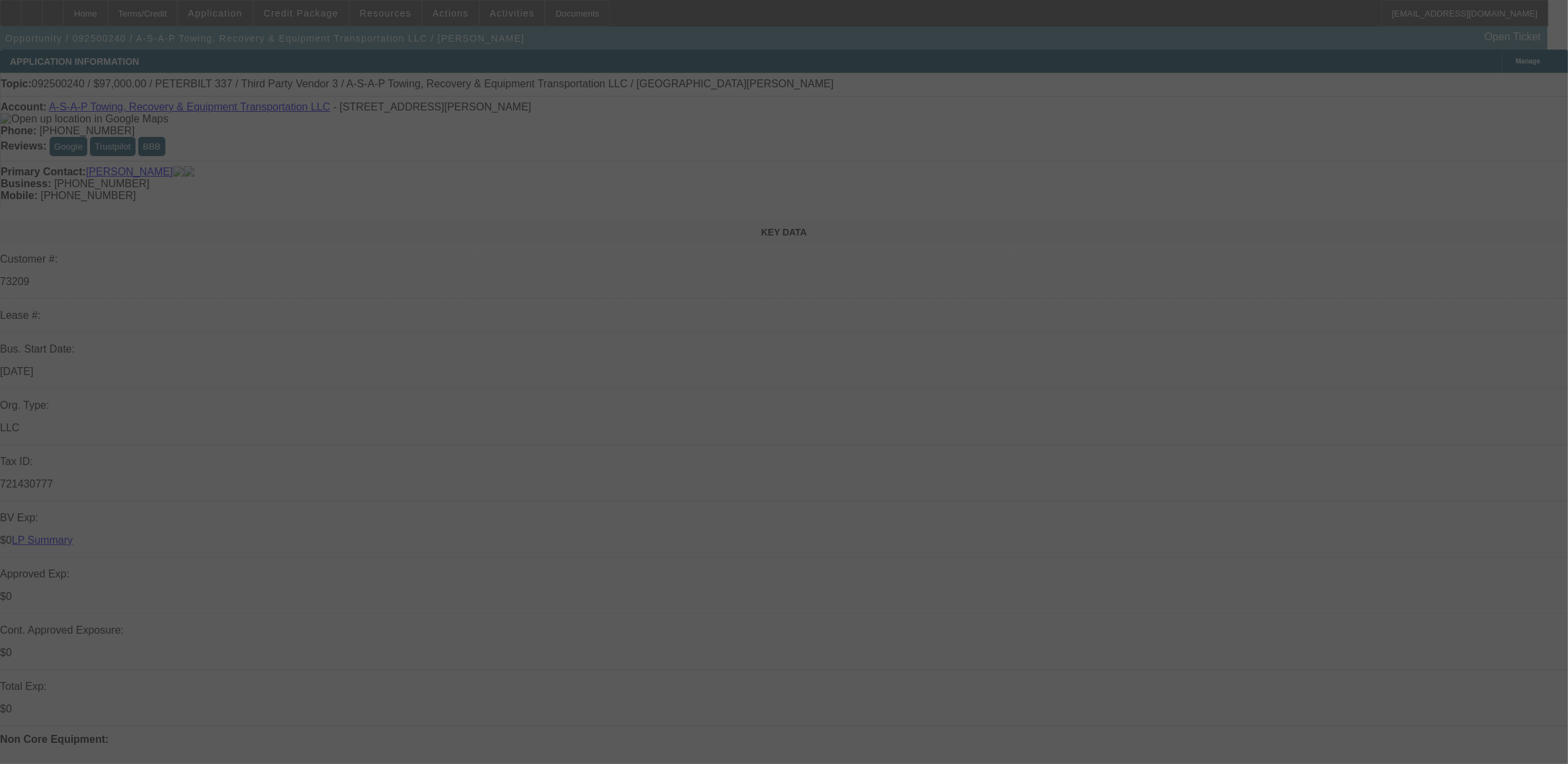
select select "0"
select select "6"
select select "0"
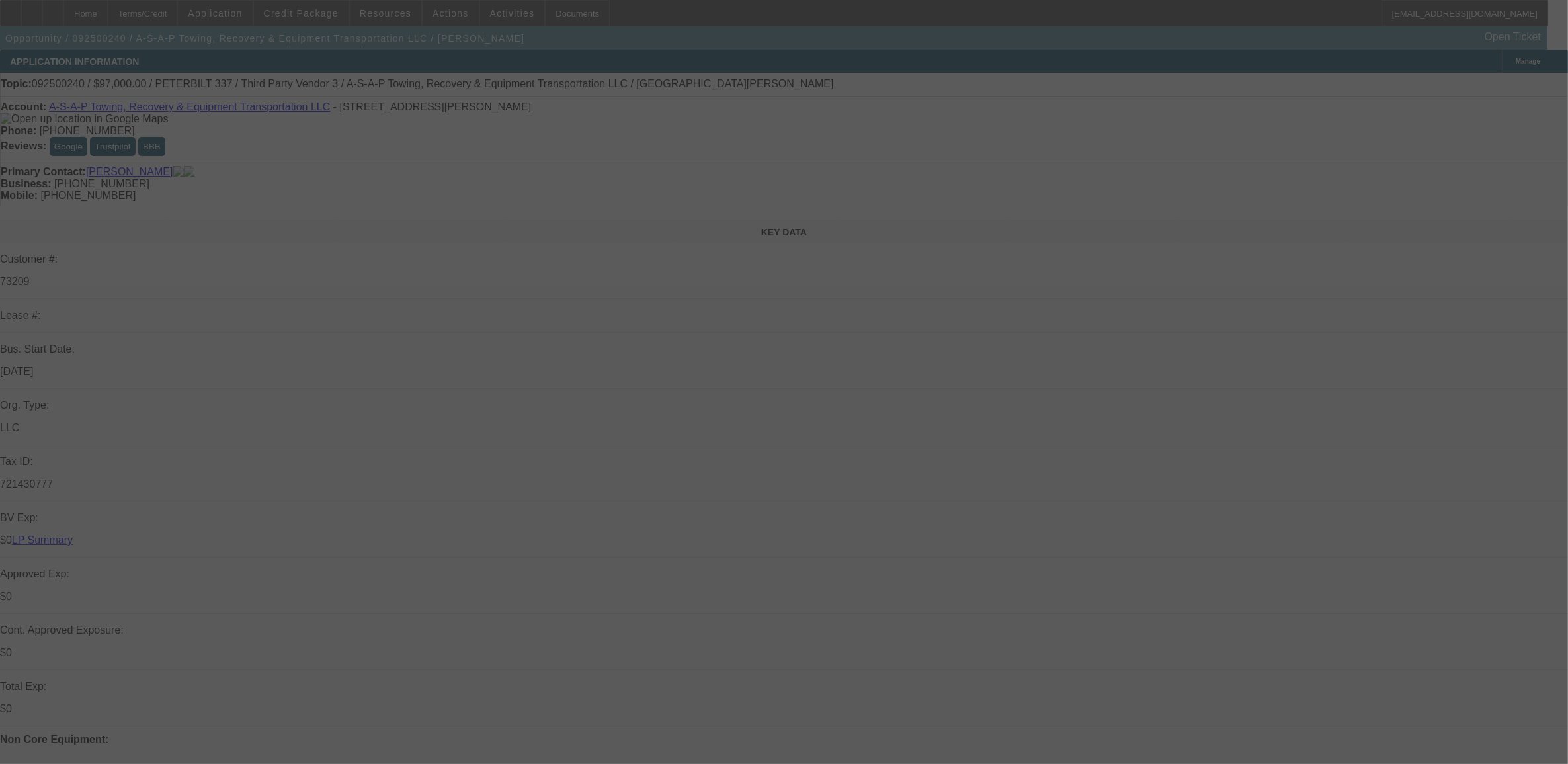
select select "3"
select select "0"
select select "6"
select select "0"
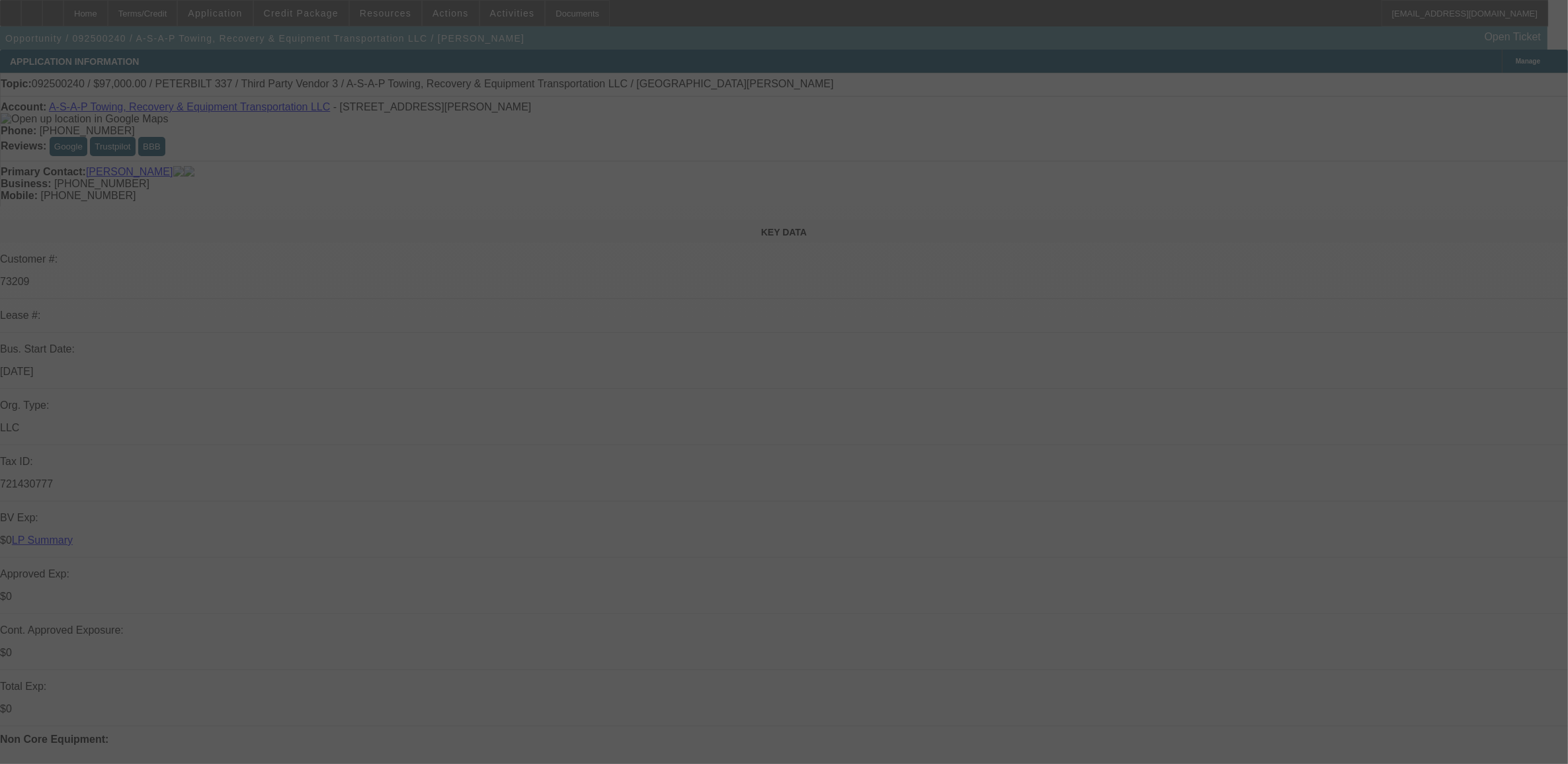
select select "2"
select select "0"
select select "6"
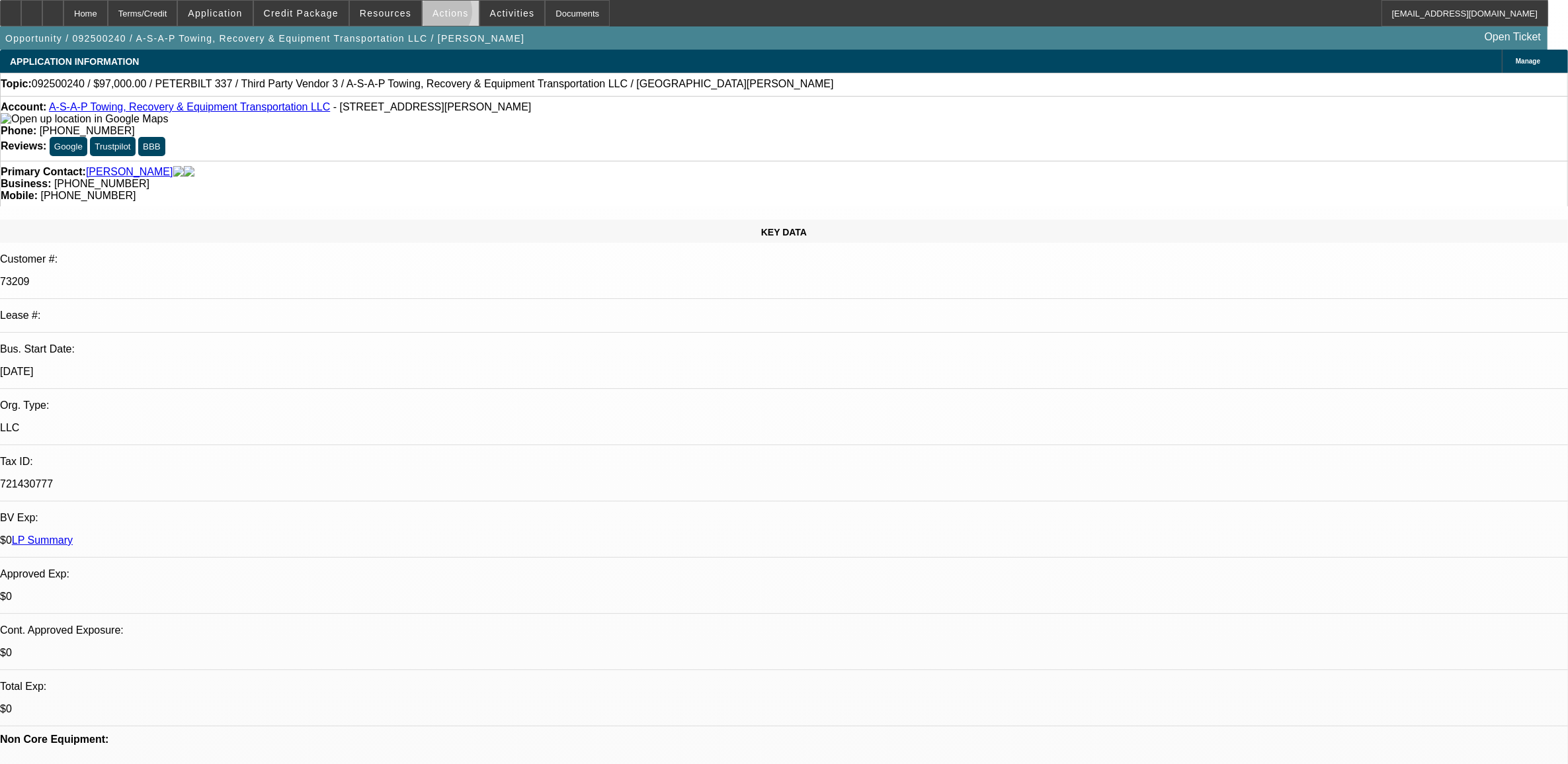
click at [435, 14] on span "Actions" at bounding box center [450, 13] width 36 height 11
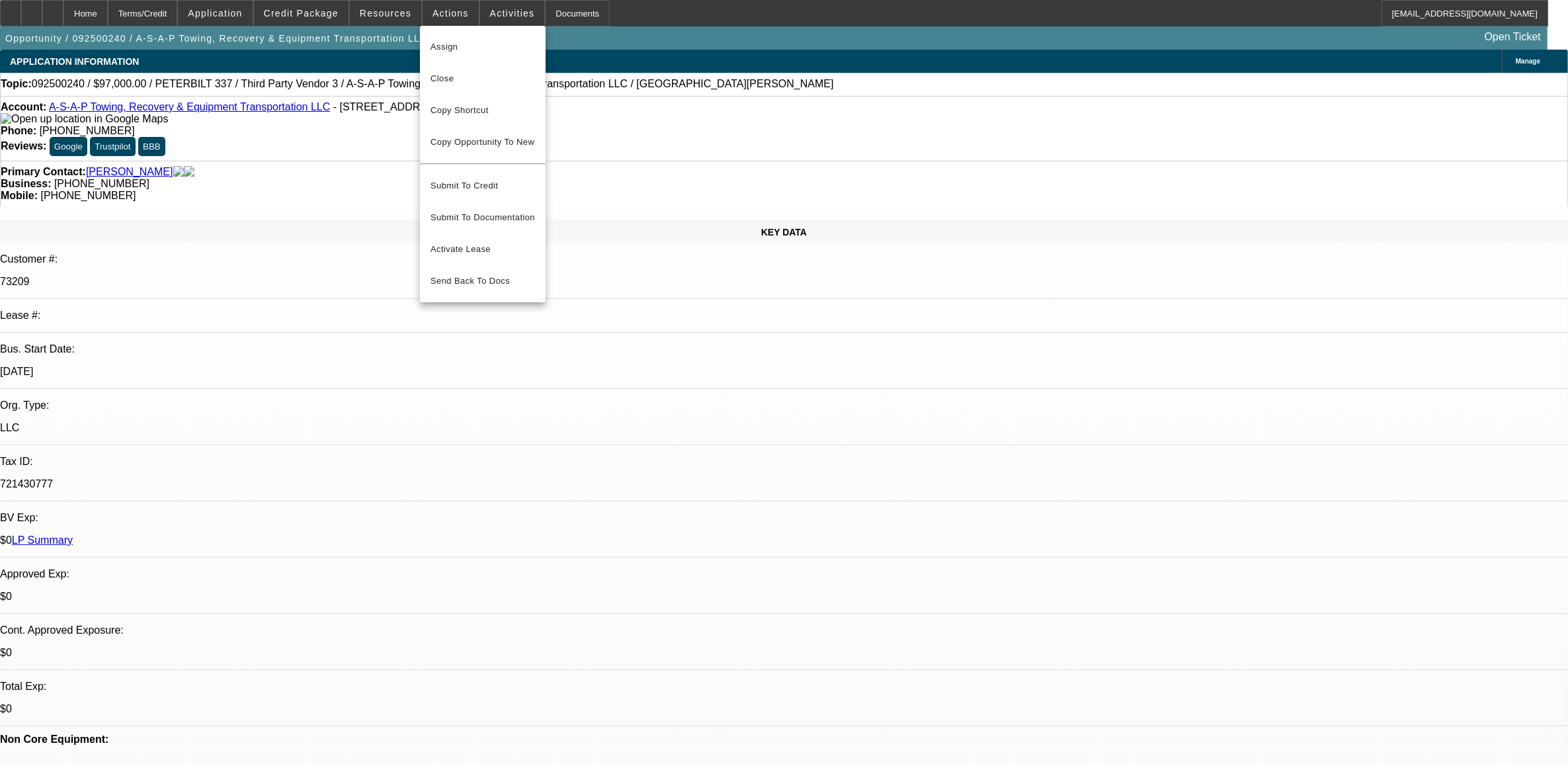
click at [343, 167] on div at bounding box center [784, 382] width 1568 height 764
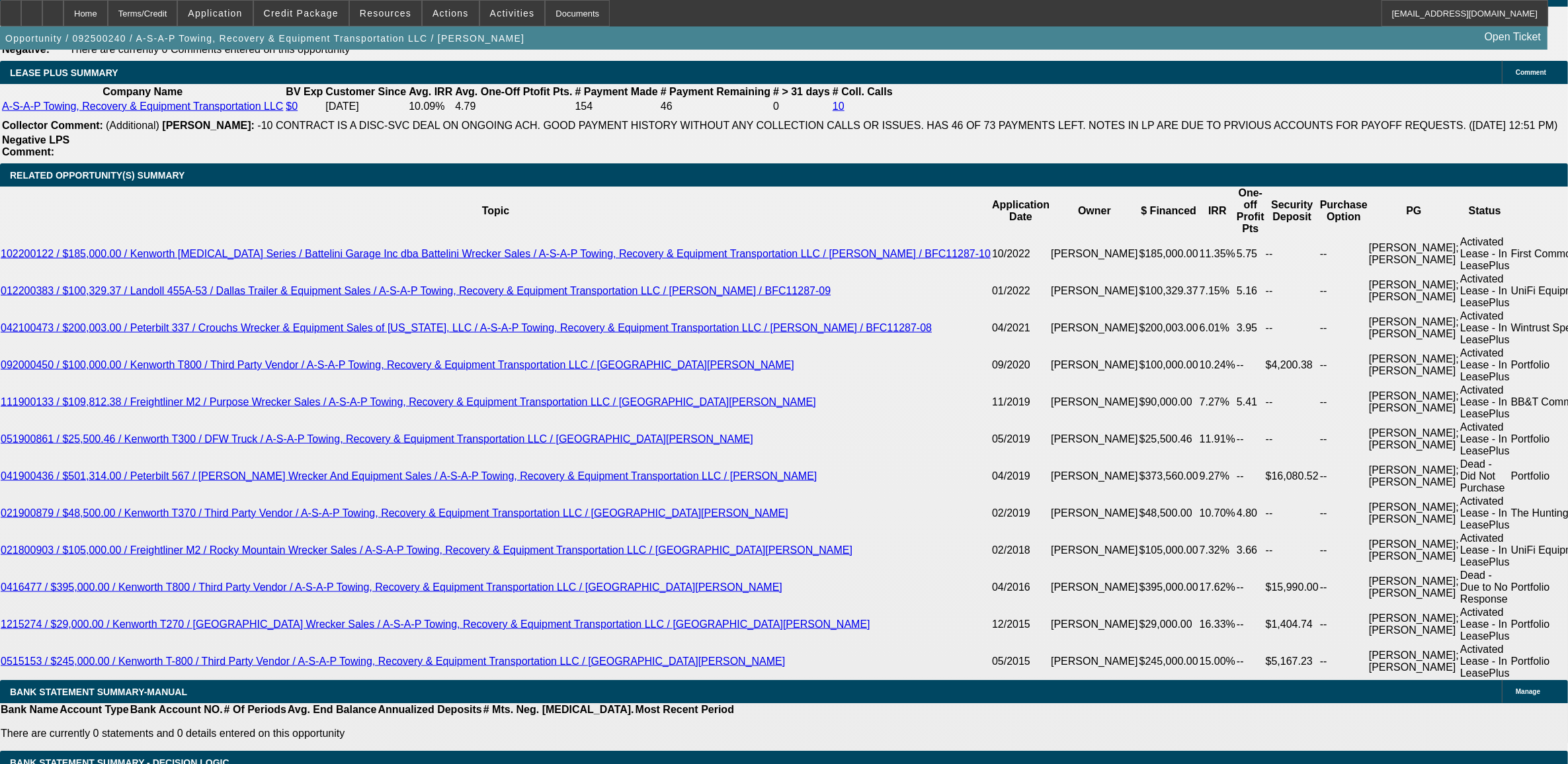
scroll to position [2315, 0]
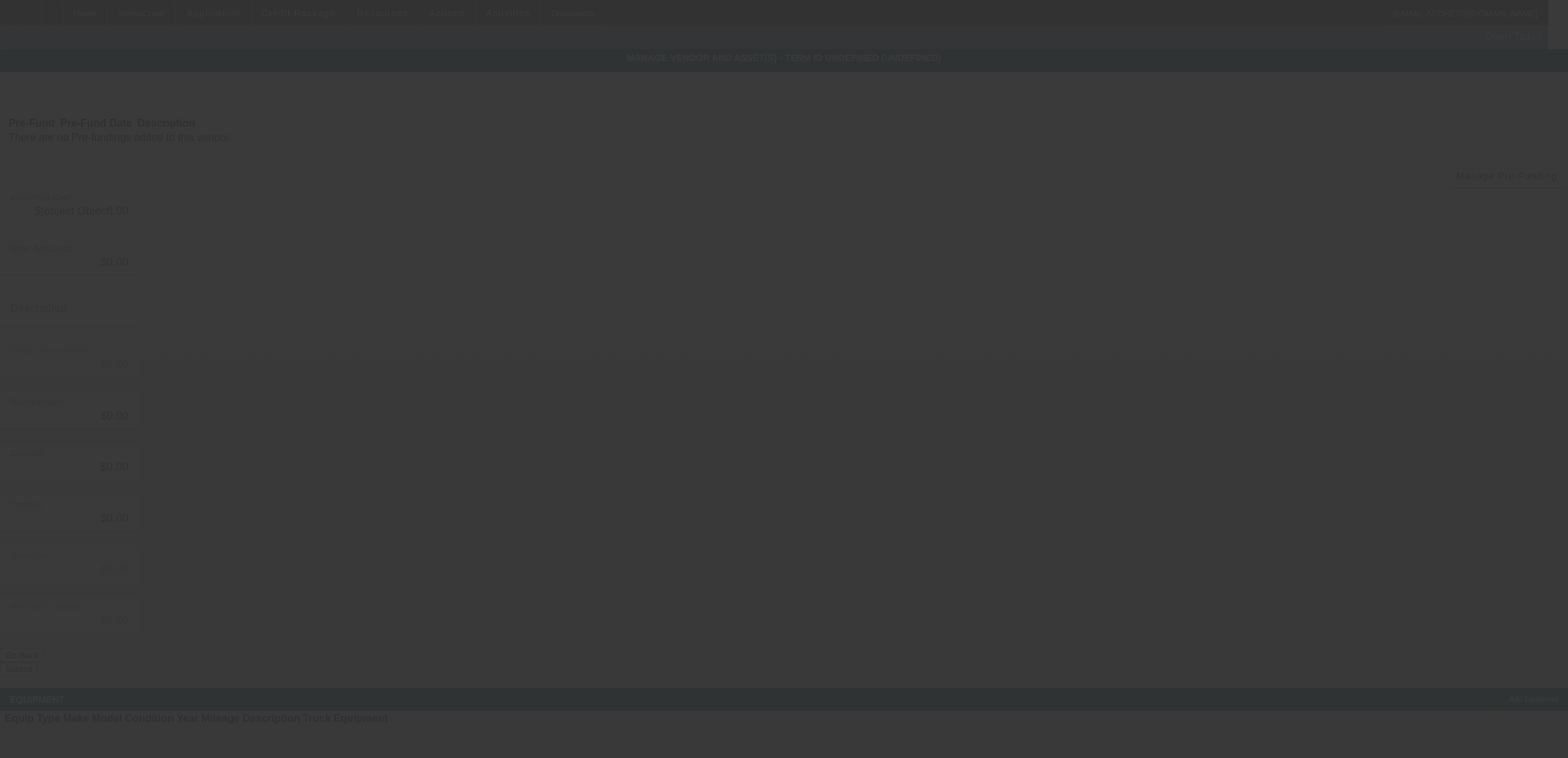
type input "$97,000.00"
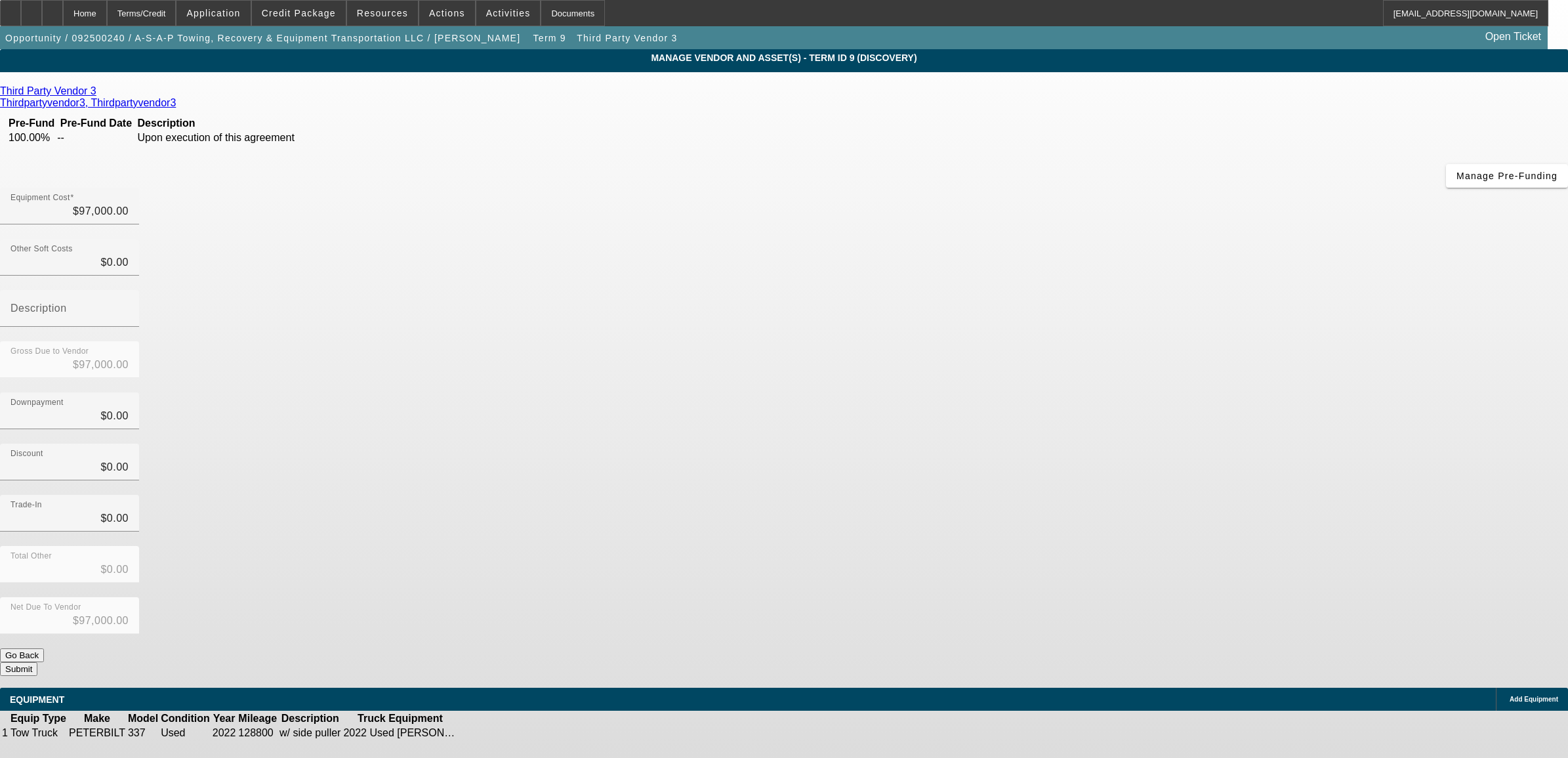
click at [499, 733] on icon at bounding box center [499, 733] width 0 height 0
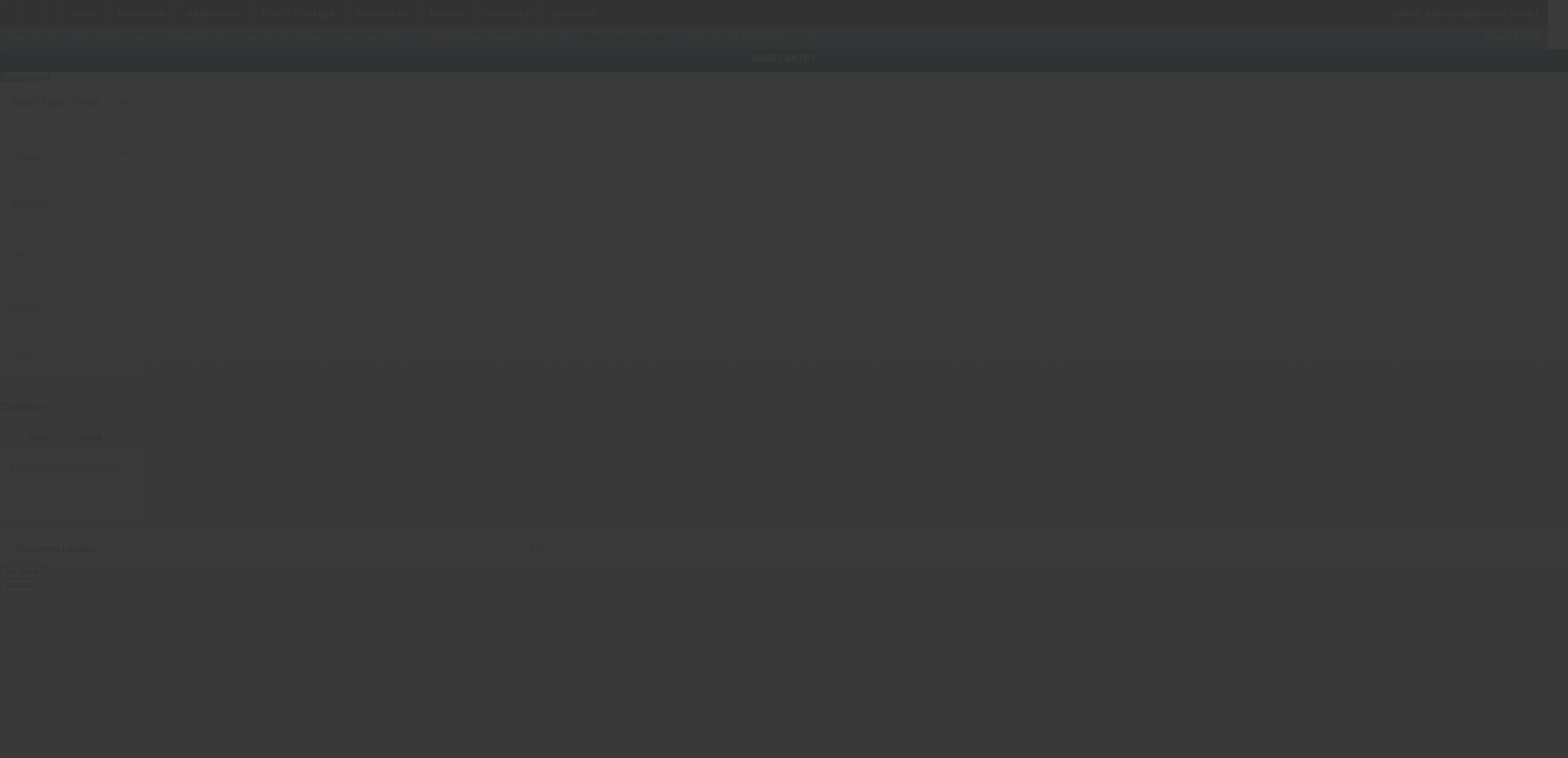
type input "[US_VEHICLE_IDENTIFICATION_NUMBER]"
type input "Peterbilt"
type input "337"
radio input "true"
type textarea "w/ side puller"
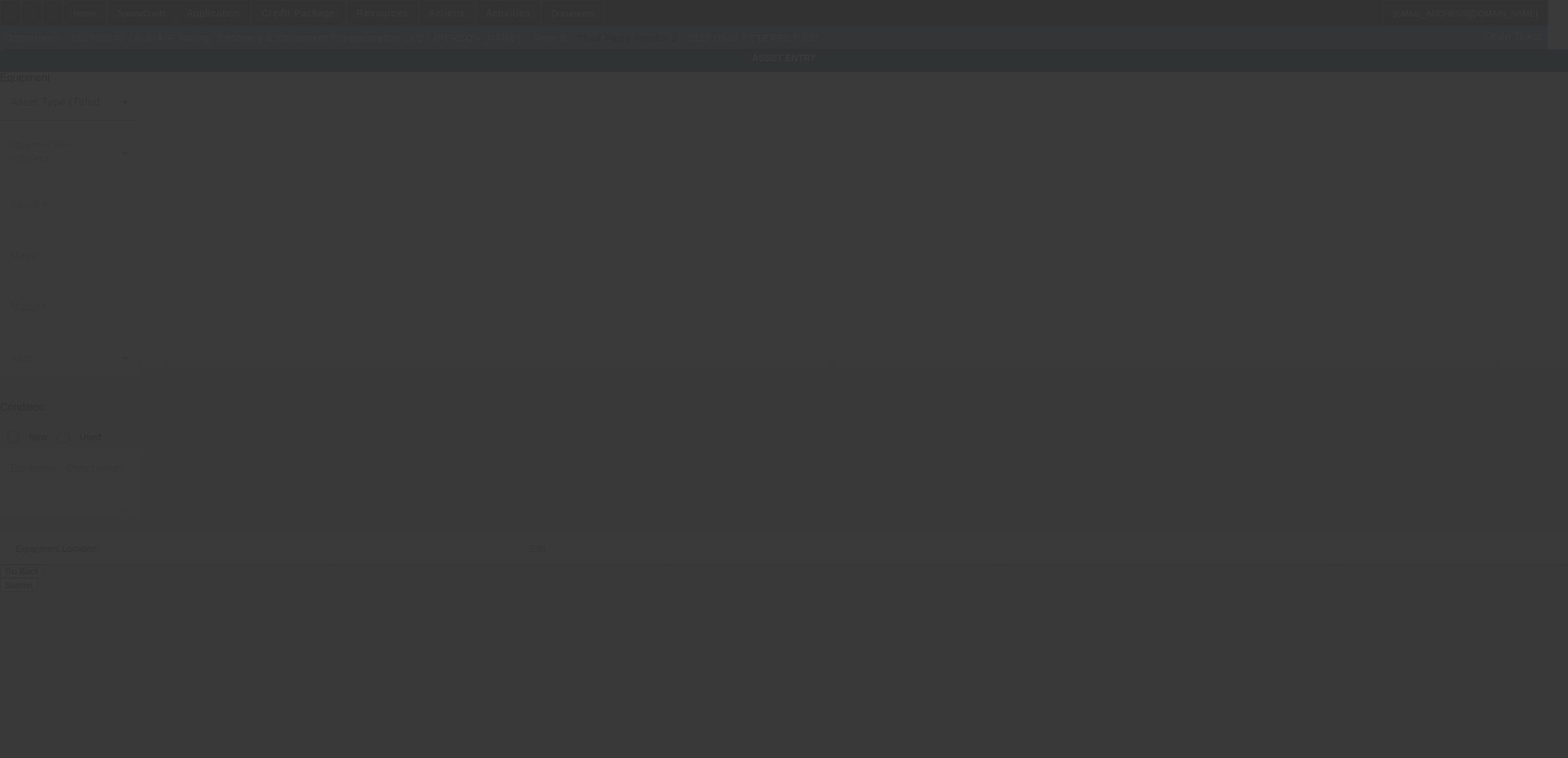
type input "[STREET_ADDRESS][PERSON_NAME]"
type input "Slidell"
type input "70460"
type input "Saint Tammany"
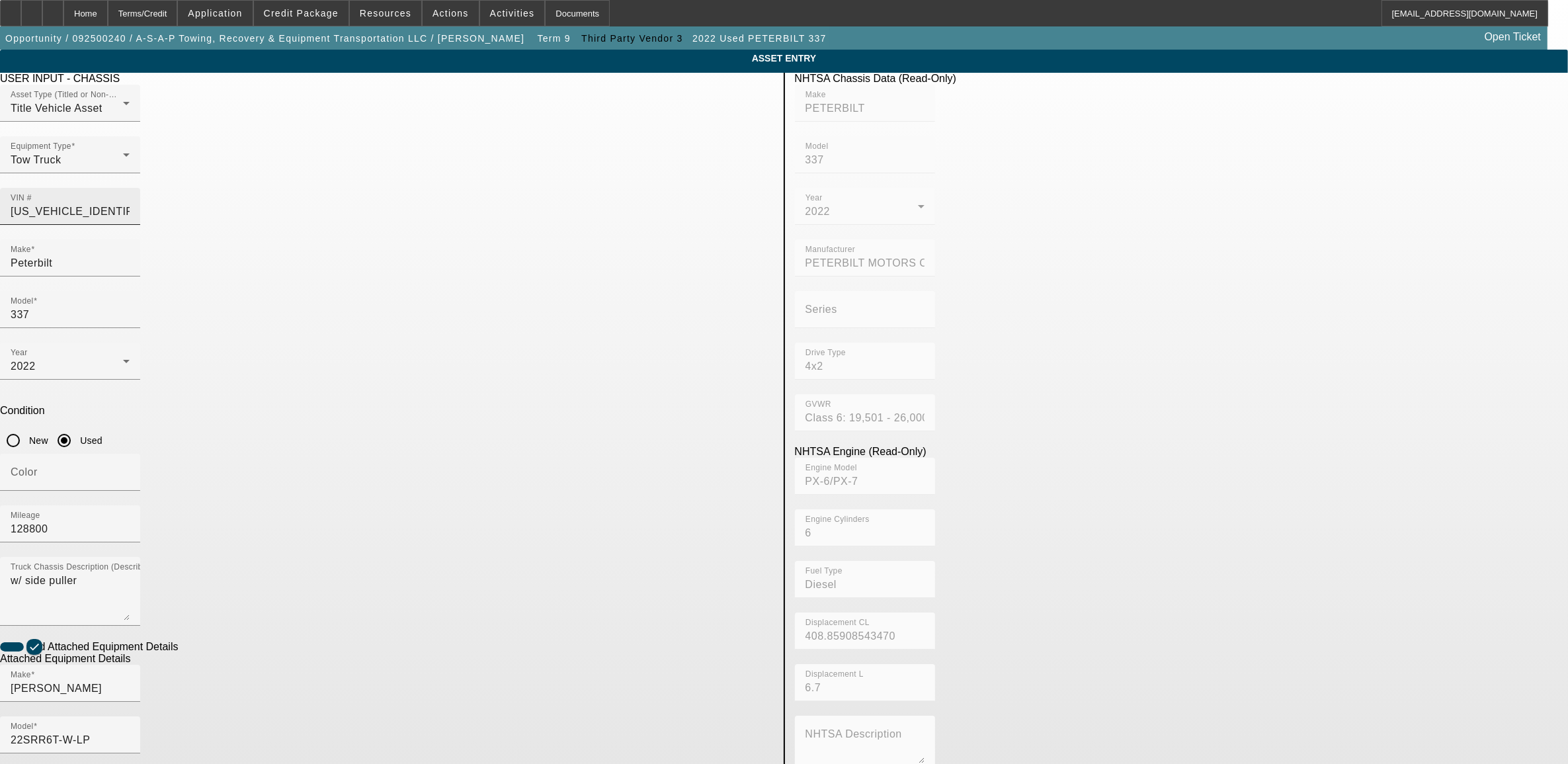
click at [129, 188] on div "VIN # [US_VEHICLE_IDENTIFICATION_NUMBER]" at bounding box center [70, 206] width 119 height 37
click at [129, 204] on input "[US_VEHICLE_IDENTIFICATION_NUMBER]" at bounding box center [70, 211] width 119 height 16
click at [129, 255] on input "Peterbilt" at bounding box center [70, 263] width 119 height 16
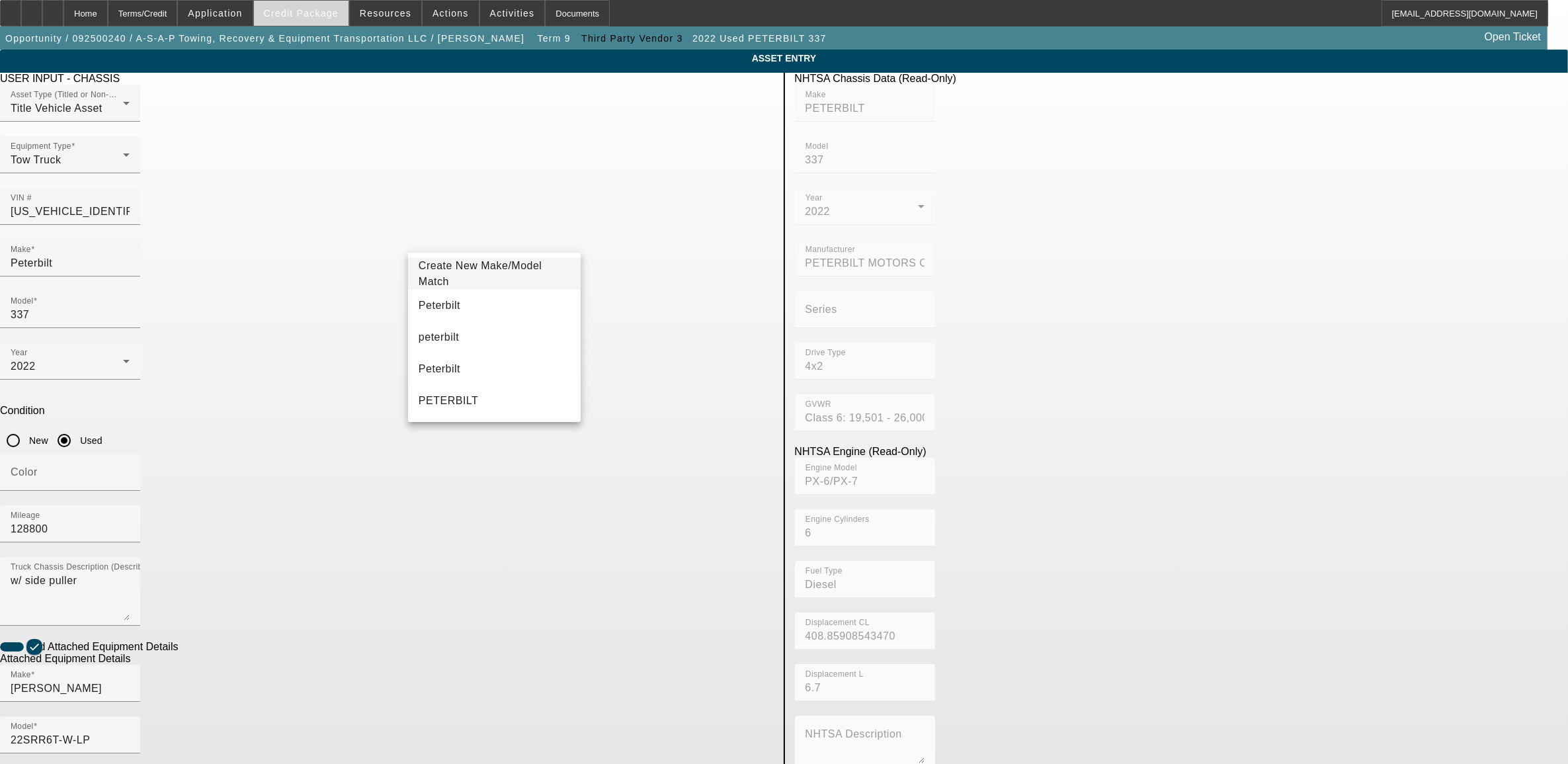
click at [309, 17] on span "Credit Package" at bounding box center [301, 13] width 75 height 11
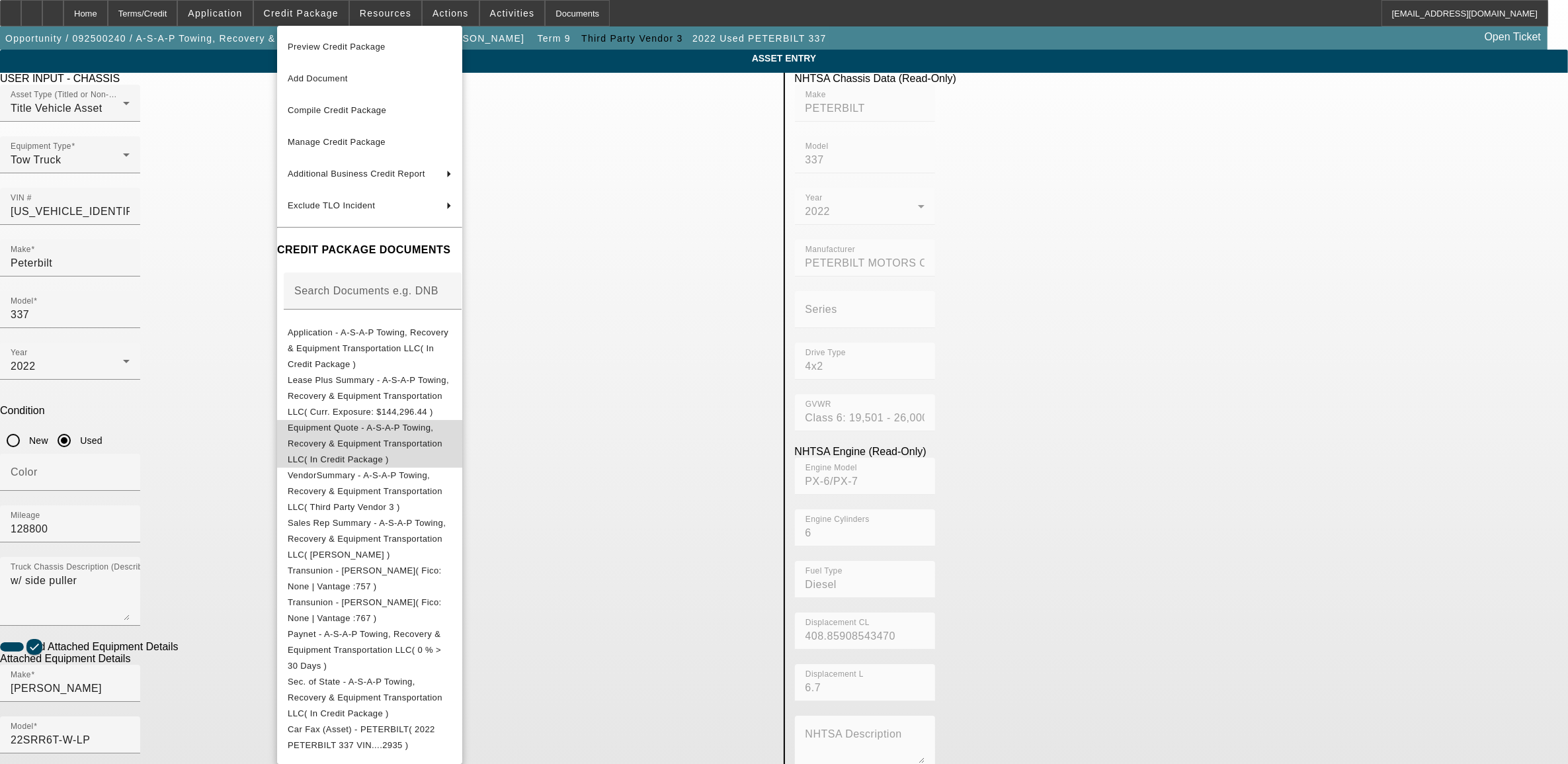
click at [392, 427] on span "Equipment Quote - A-S-A-P Towing, Recovery & Equipment Transportation LLC( In C…" at bounding box center [369, 443] width 164 height 48
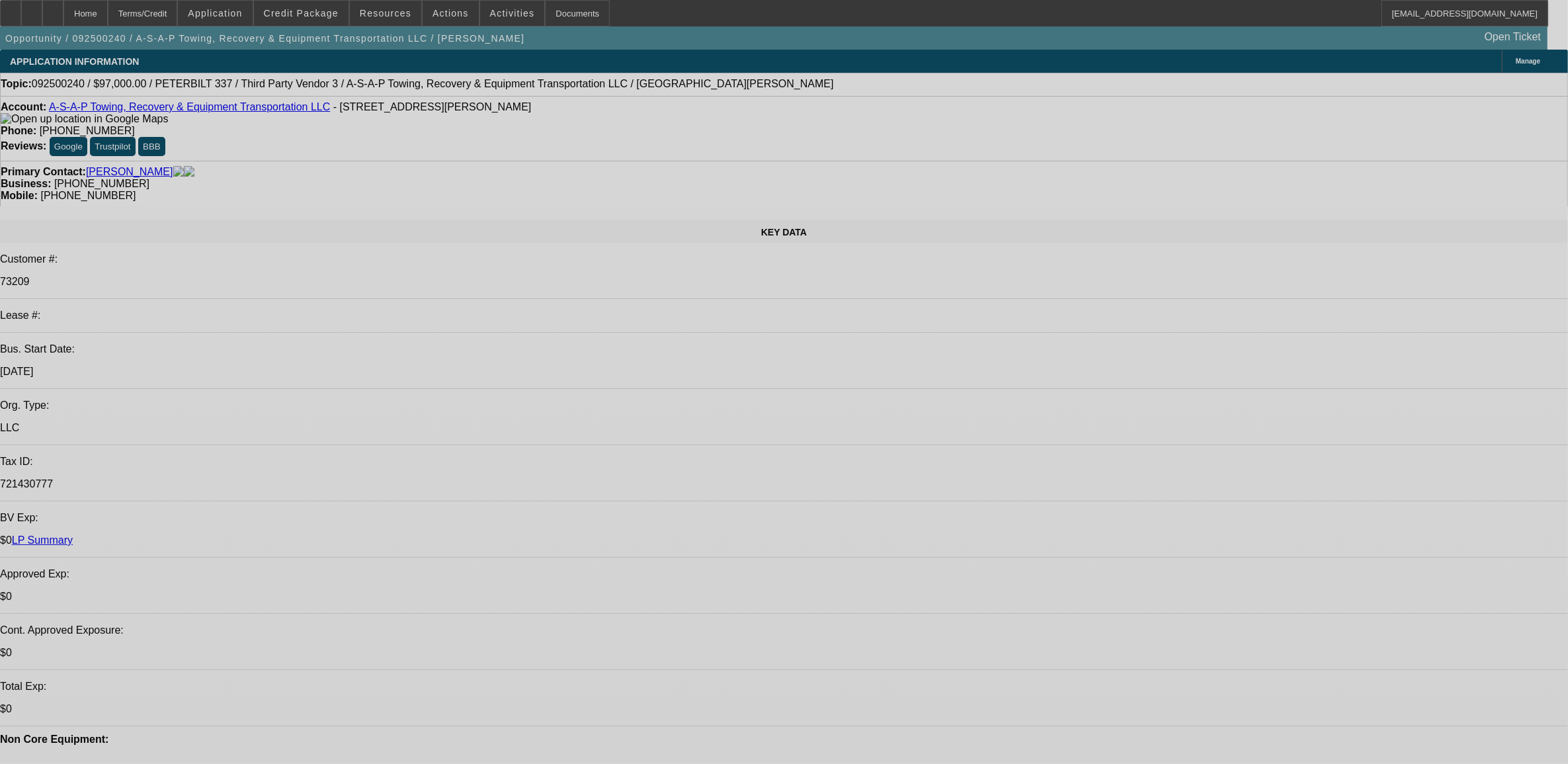
select select "0"
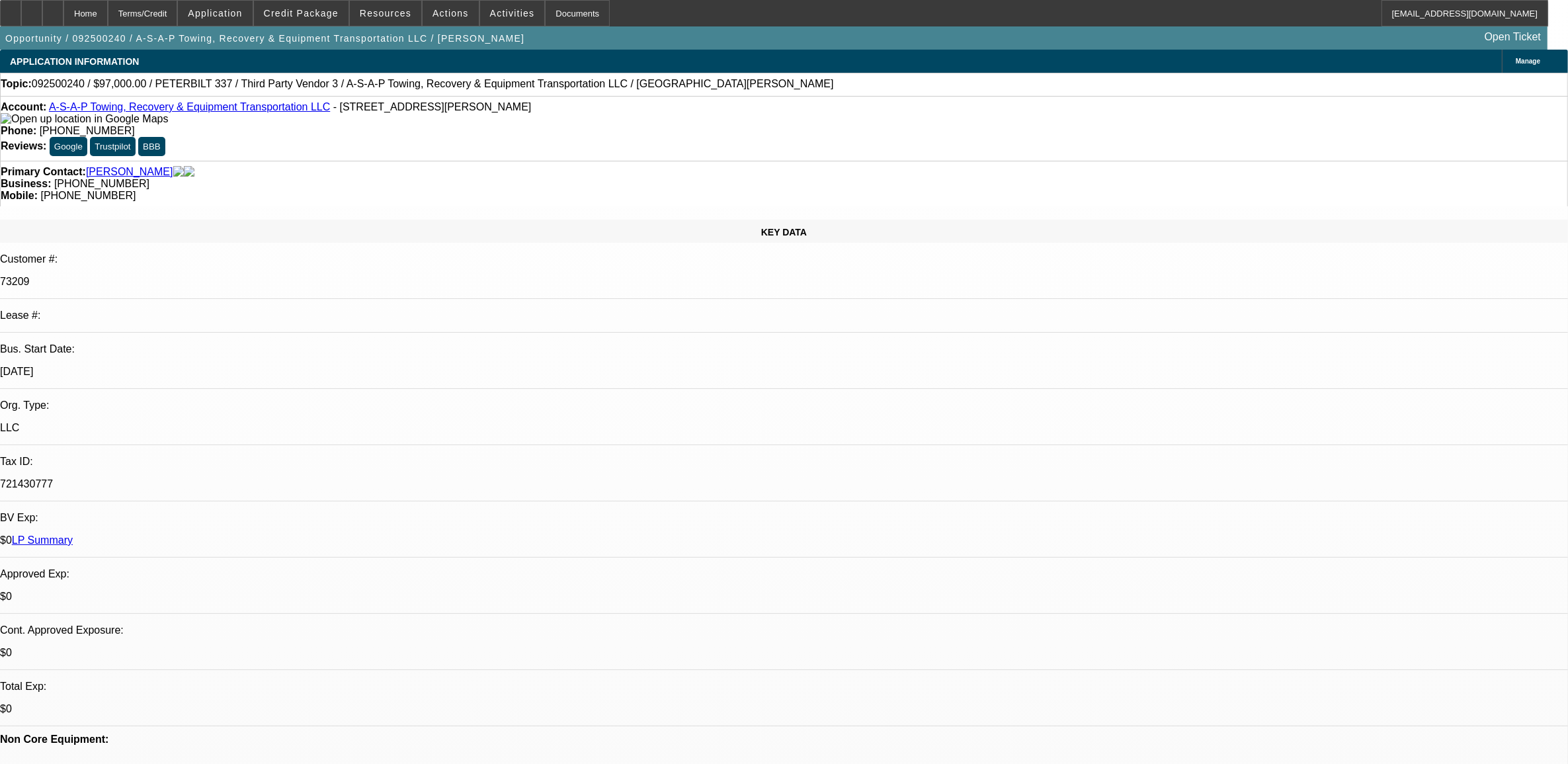
select select "0"
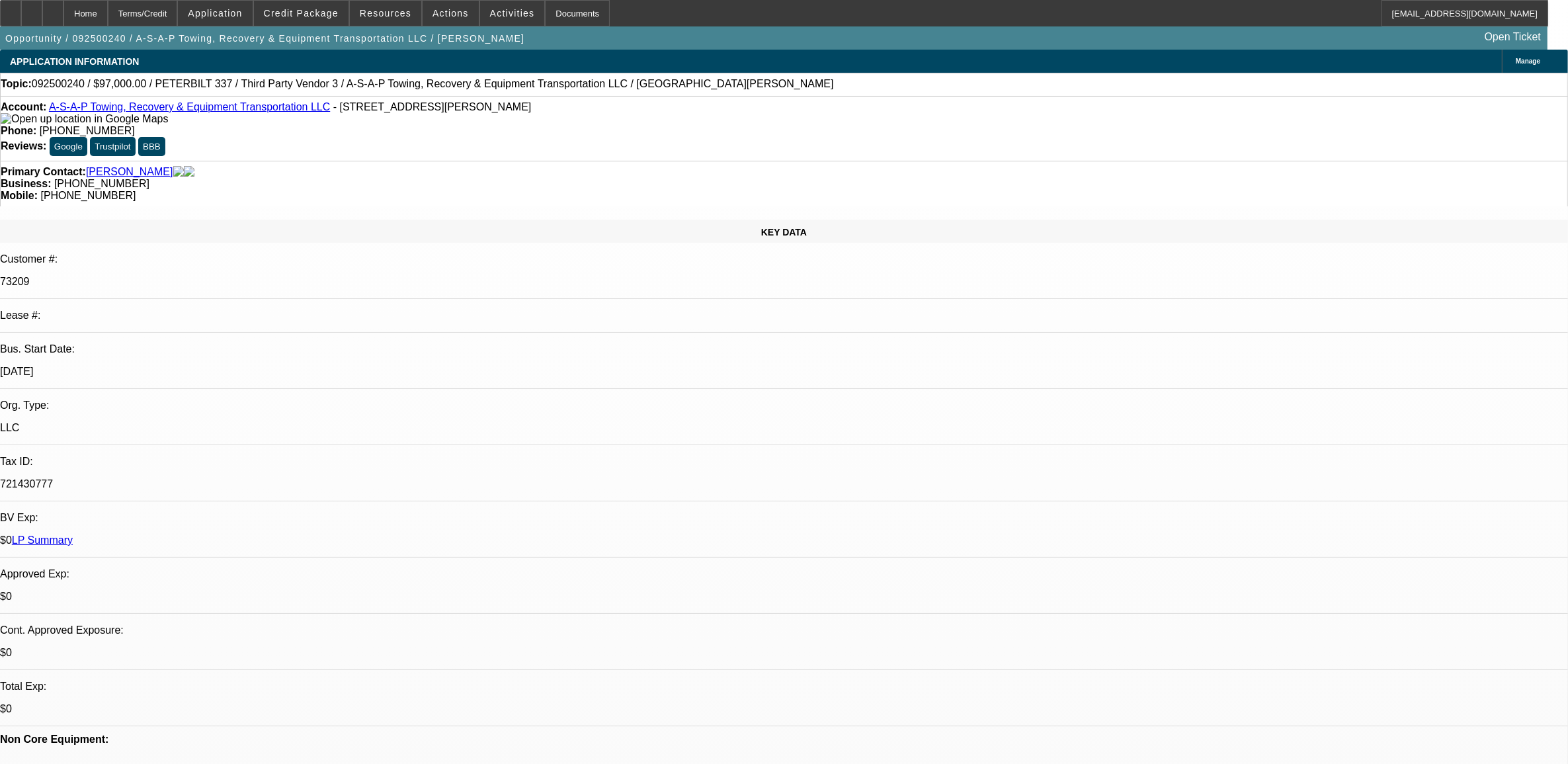
select select "0"
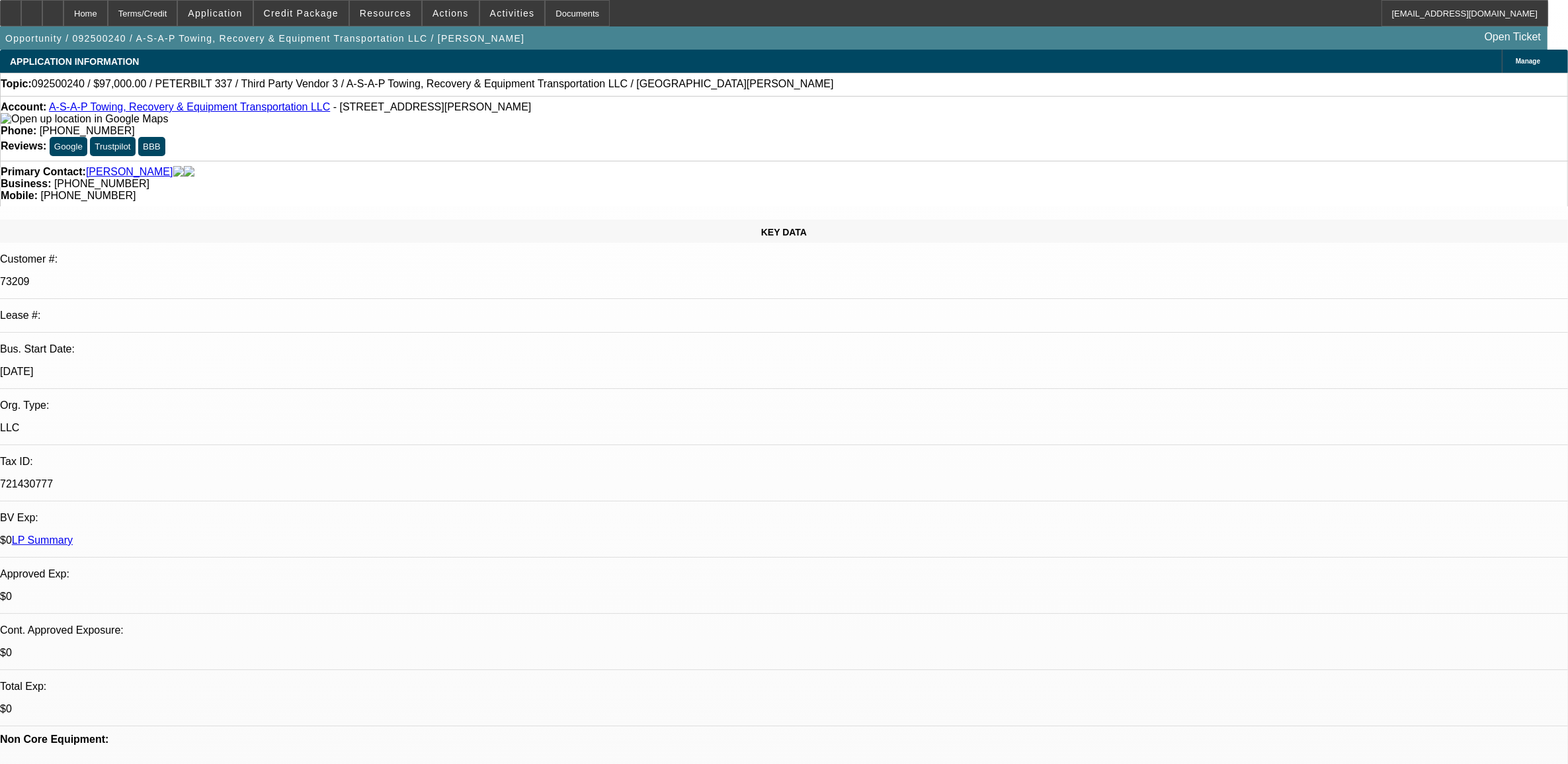
select select "0"
select select "1"
select select "6"
select select "1"
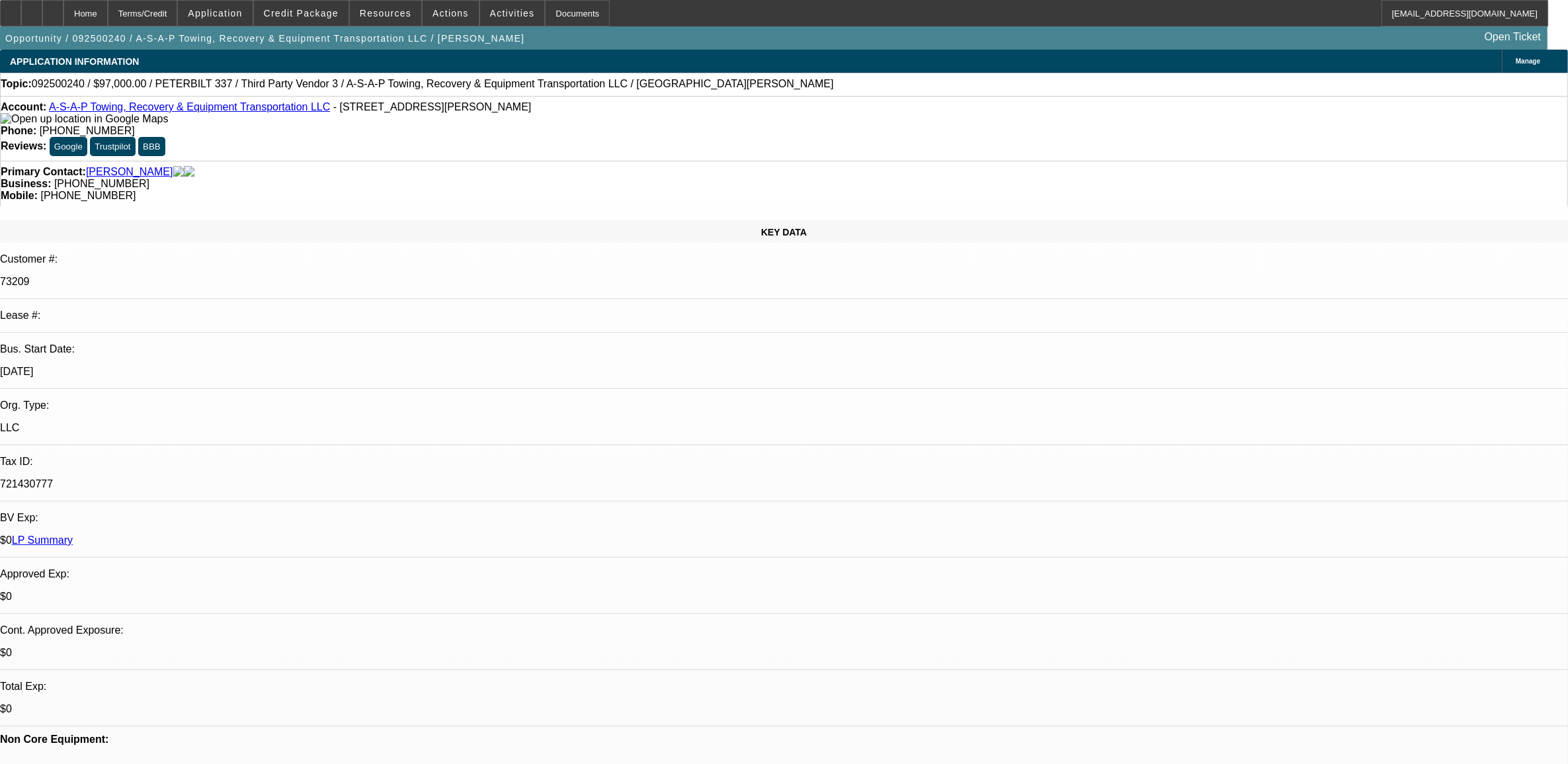
select select "1"
select select "6"
select select "1"
select select "3"
select select "6"
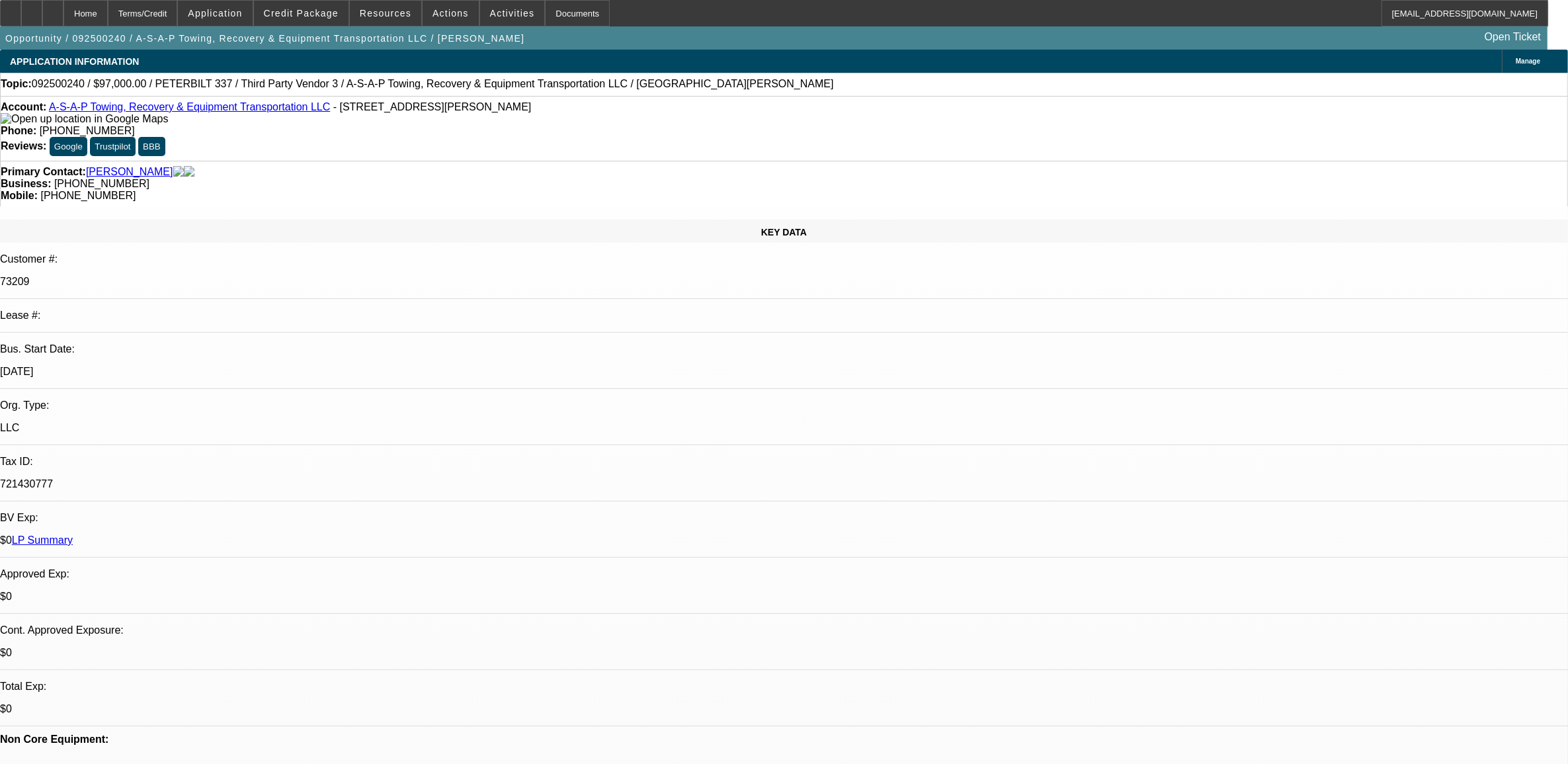
select select "1"
select select "2"
select select "6"
